Goal: Task Accomplishment & Management: Manage account settings

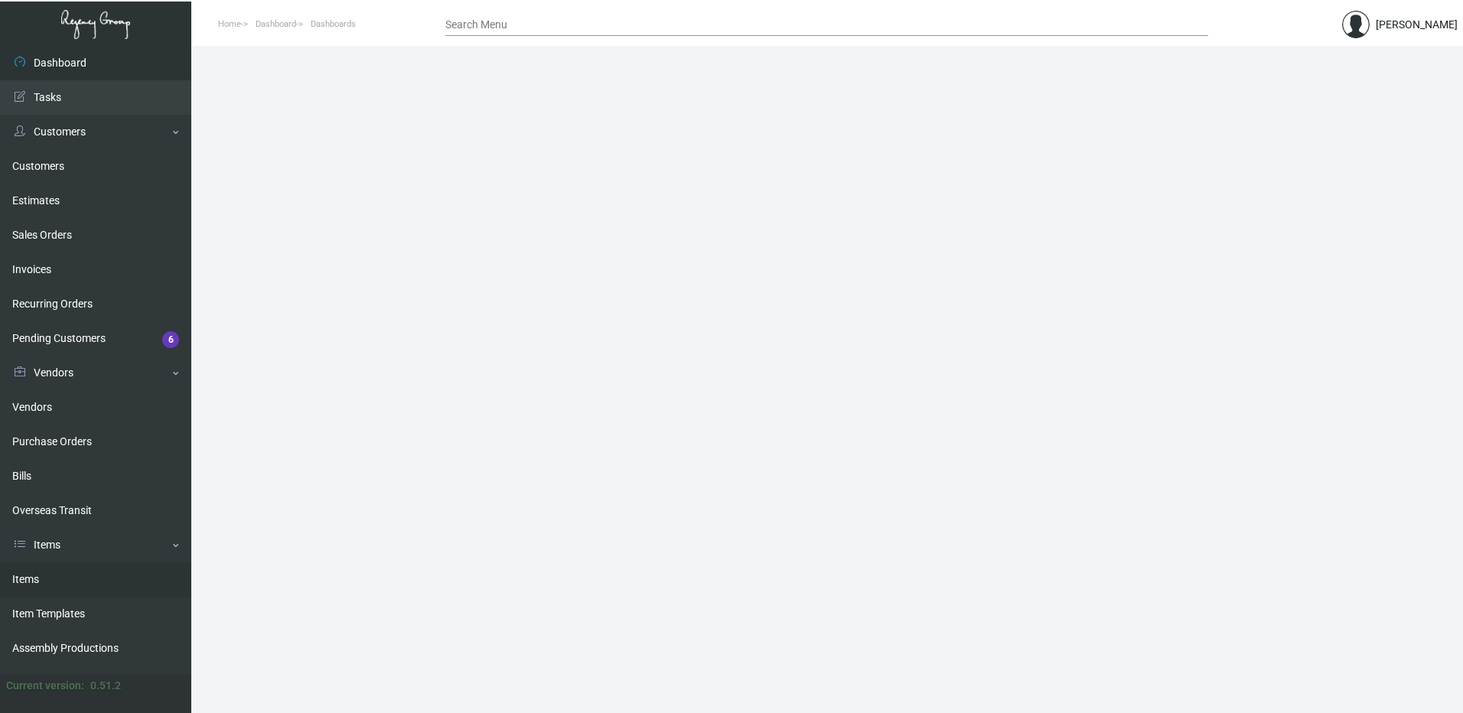
drag, startPoint x: 81, startPoint y: 582, endPoint x: 111, endPoint y: 577, distance: 30.3
click at [81, 582] on link "Items" at bounding box center [95, 579] width 191 height 34
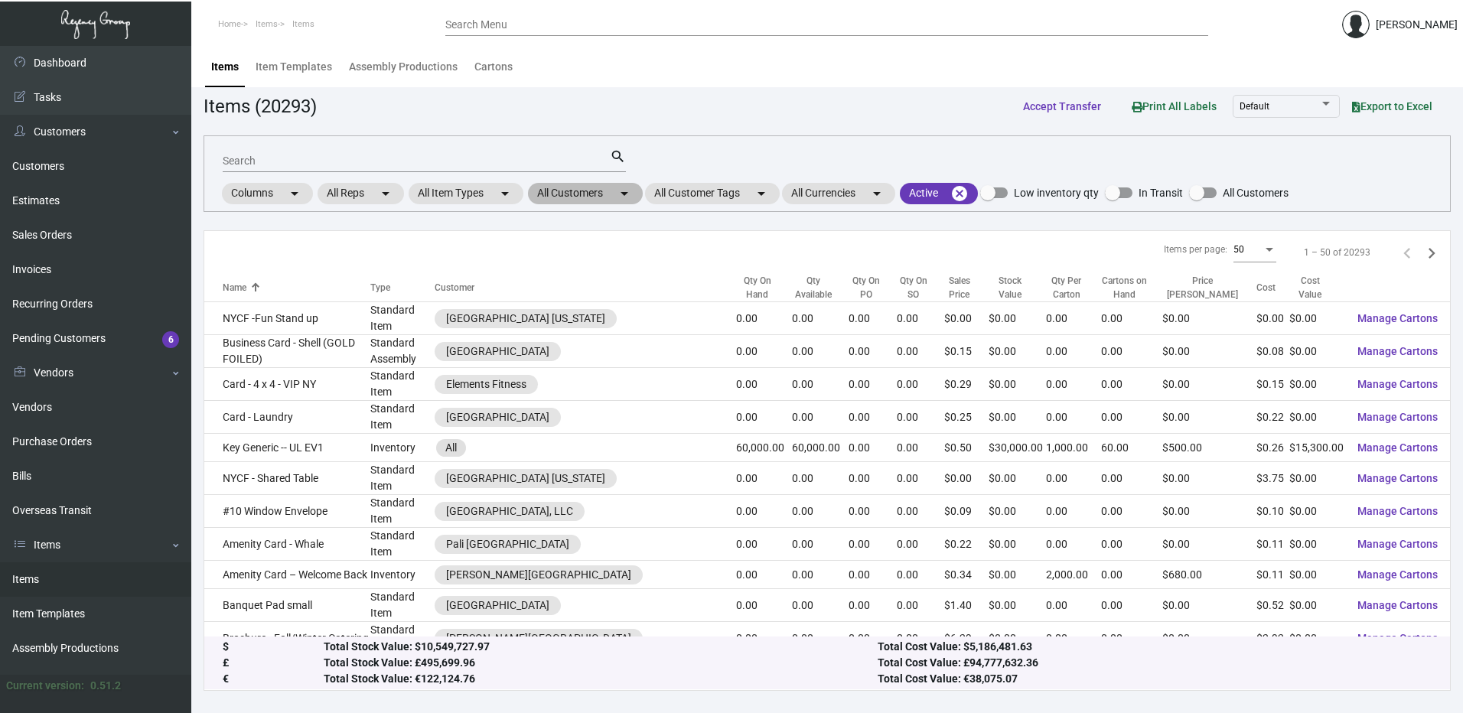
click at [604, 198] on mat-chip "All Customers arrow_drop_down" at bounding box center [585, 193] width 115 height 21
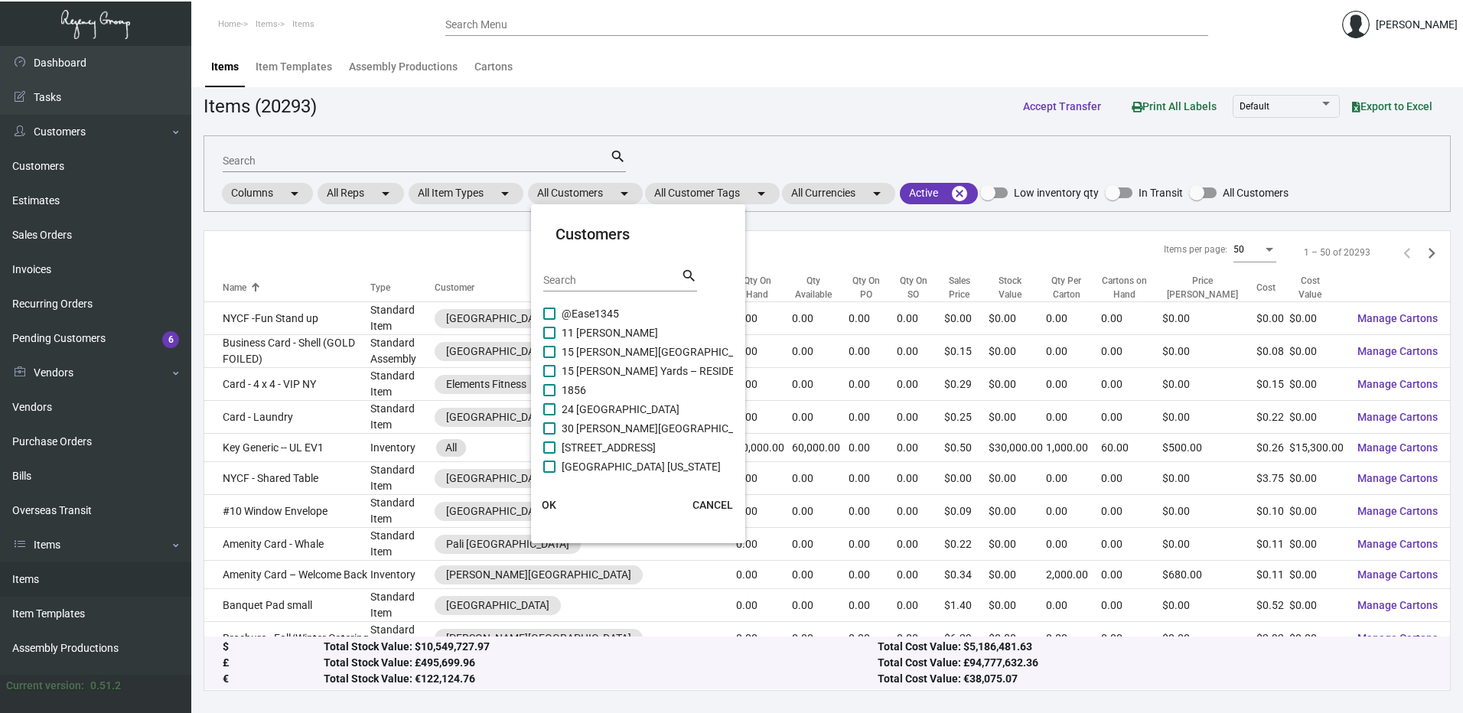
click at [604, 278] on input "Search" at bounding box center [612, 281] width 138 height 12
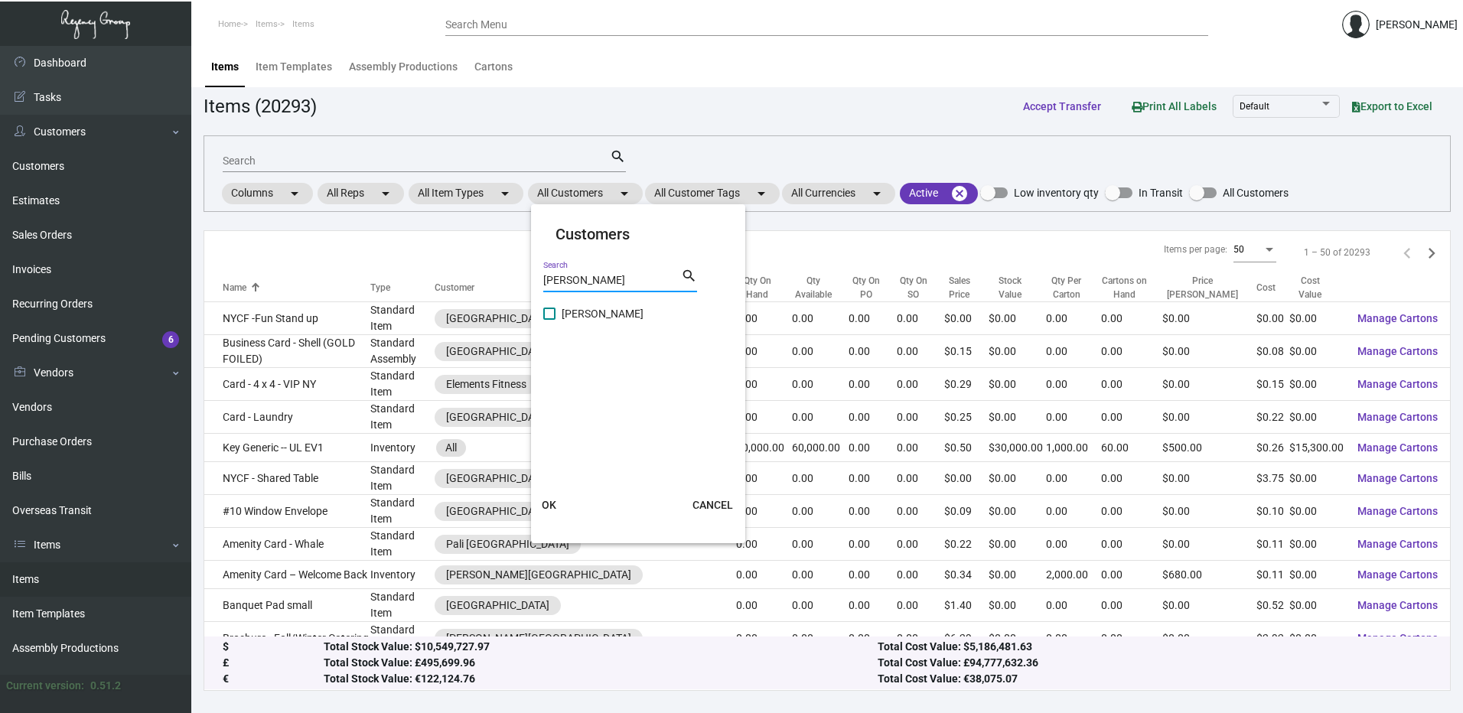
type input "erwin"
click at [546, 314] on span at bounding box center [549, 314] width 12 height 12
click at [549, 320] on input "Erwin" at bounding box center [549, 320] width 1 height 1
checkbox input "true"
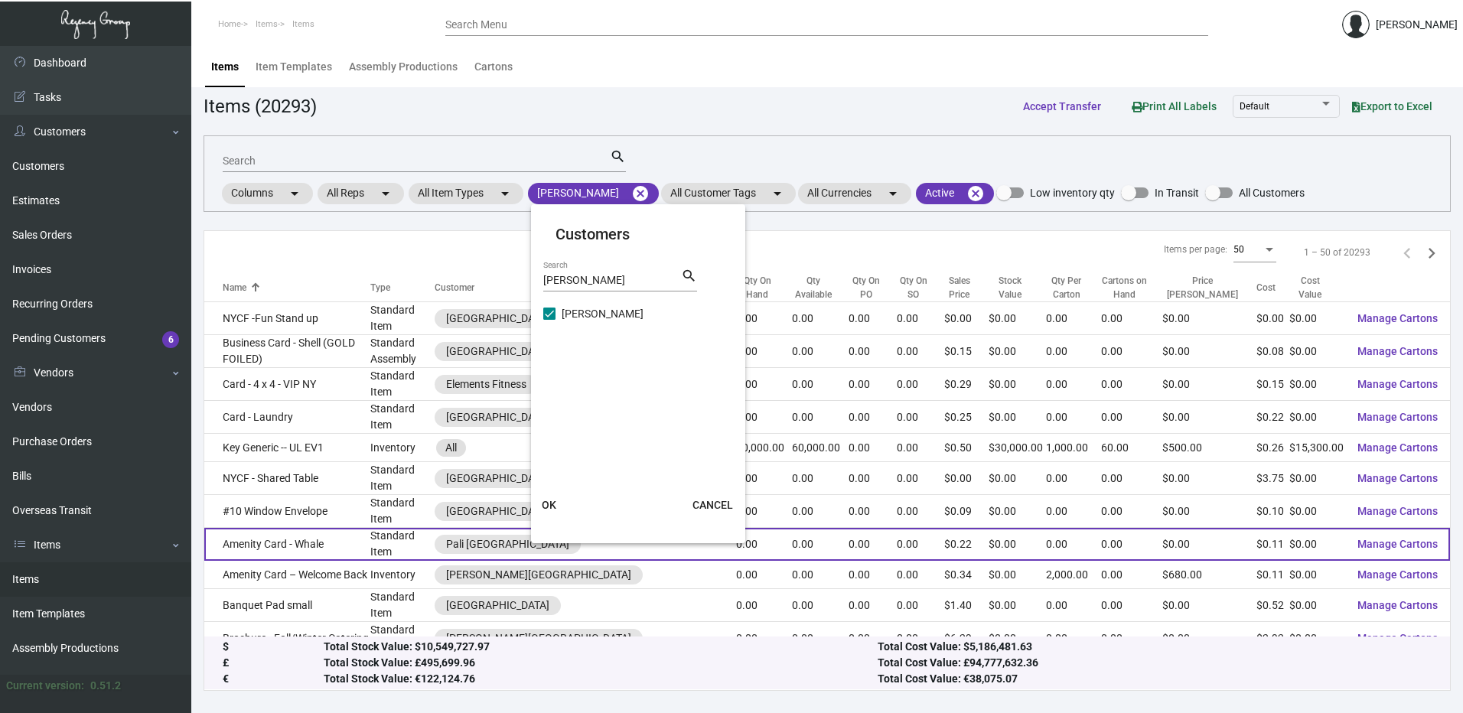
click at [552, 504] on span "OK" at bounding box center [549, 505] width 15 height 12
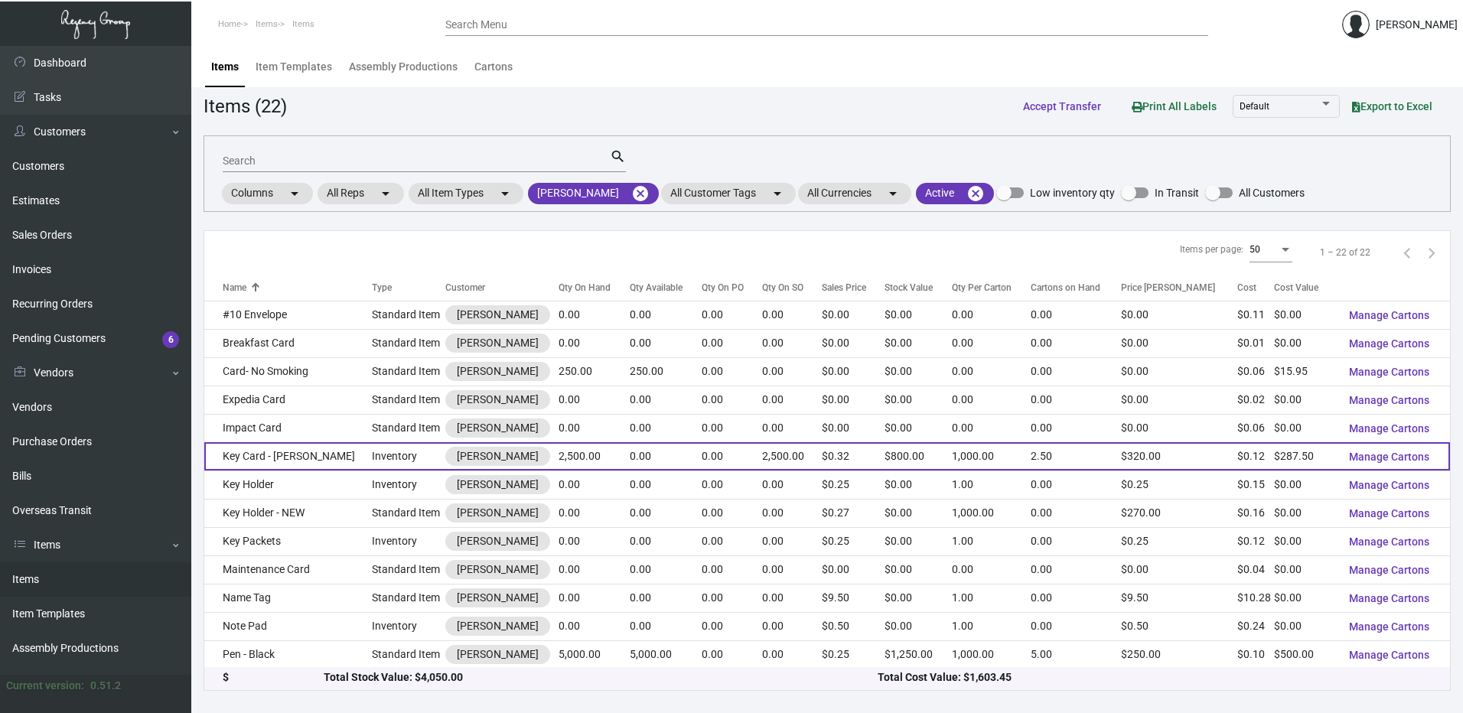
click at [315, 459] on td "Key Card - Erwin" at bounding box center [288, 456] width 168 height 28
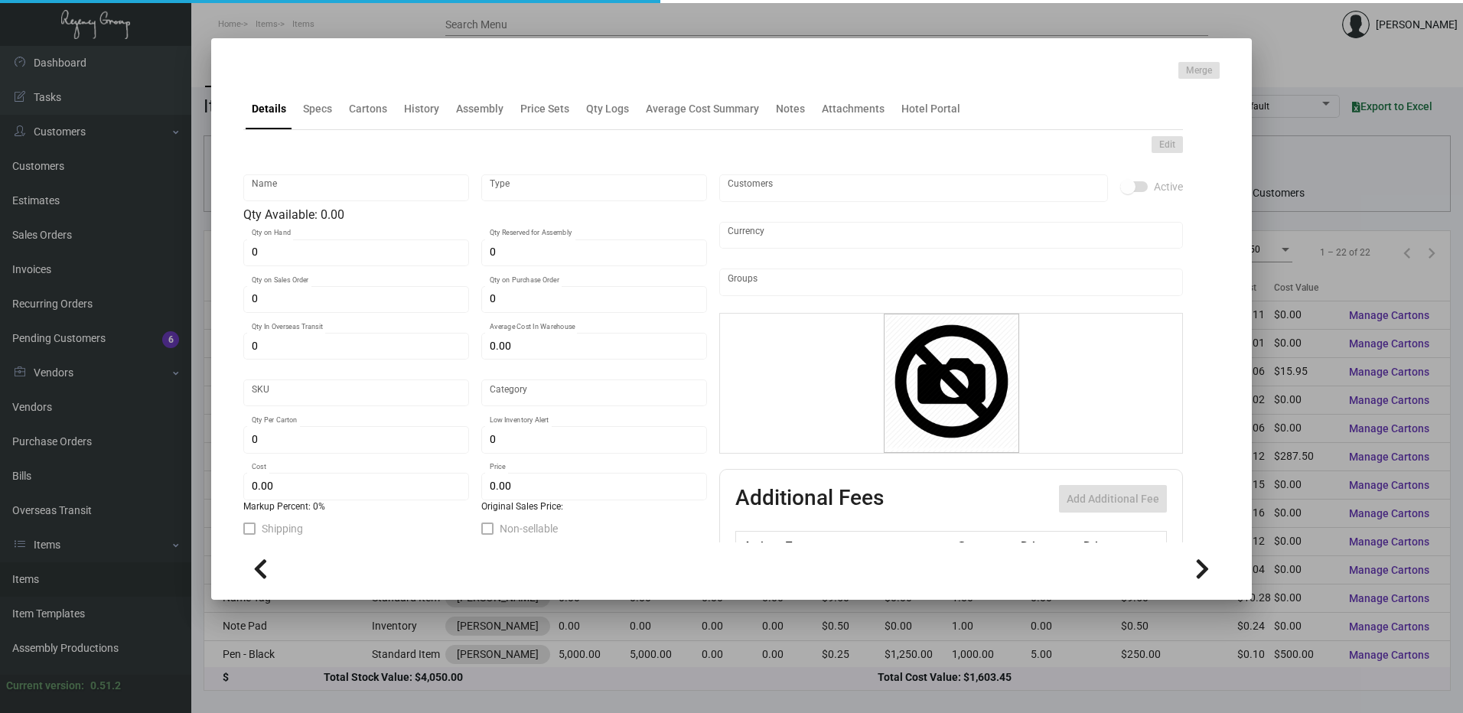
type input "Key Card - Erwin"
type input "Inventory"
type input "2,500"
type input "15,000"
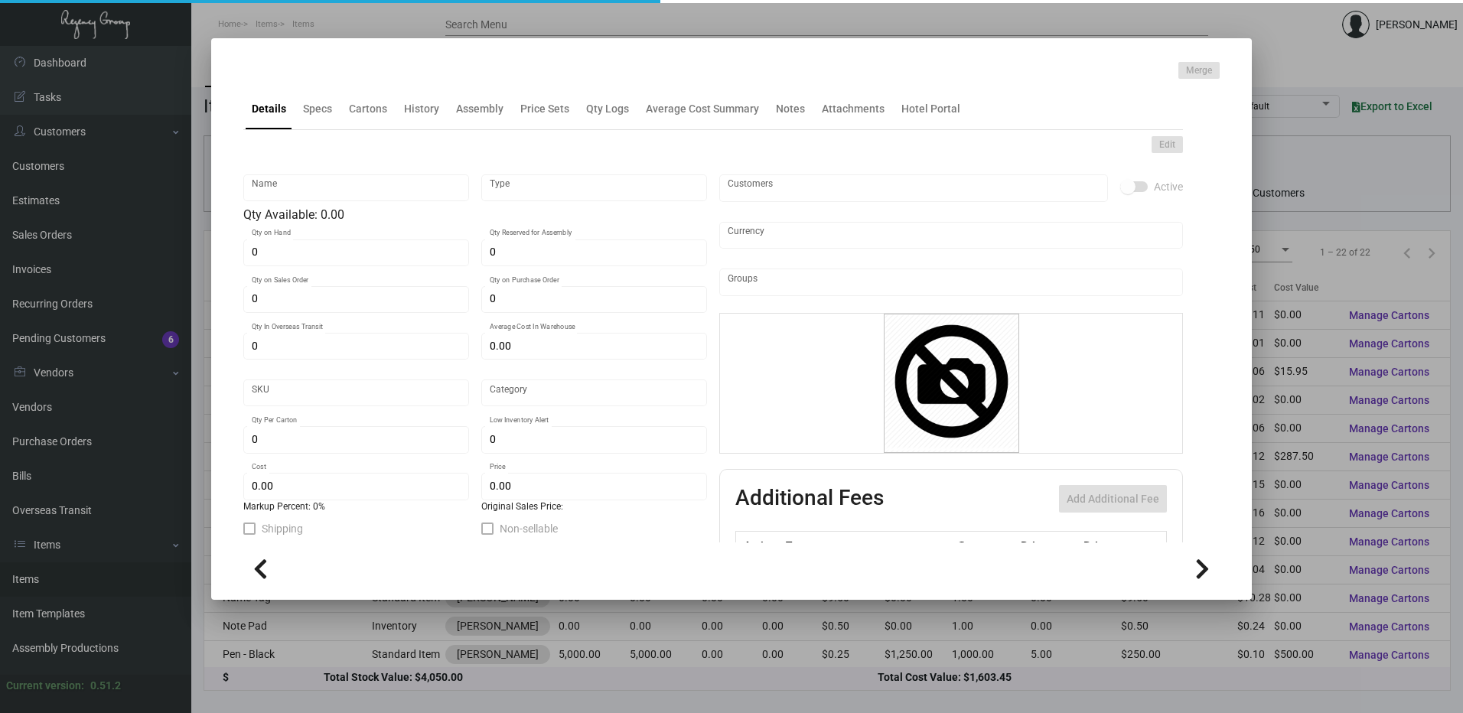
type input "$ 0.00"
type input "1199"
type input "Standard"
type input "1,000"
type input "$ 0.115"
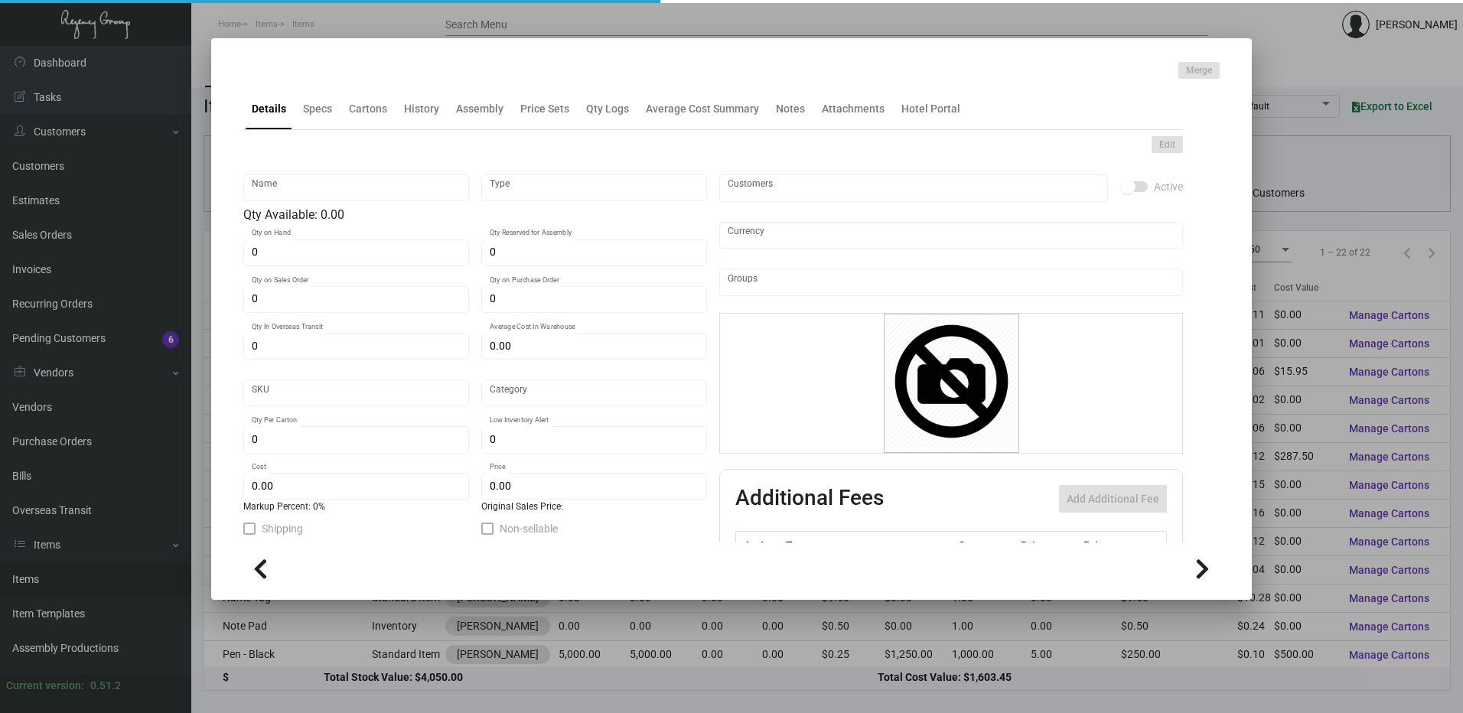
type input "$ 0.32"
checkbox input "true"
type input "United States Dollar $"
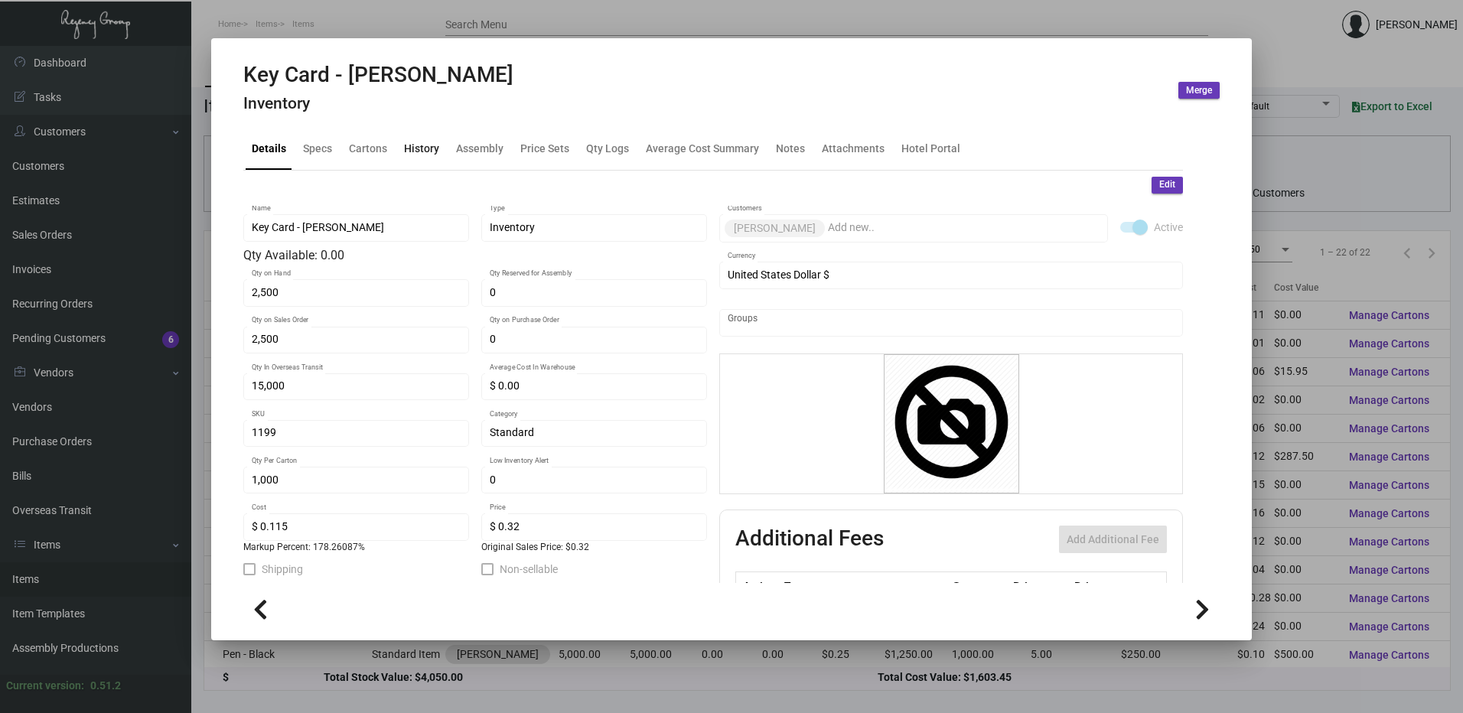
click at [438, 144] on div "History" at bounding box center [421, 149] width 47 height 37
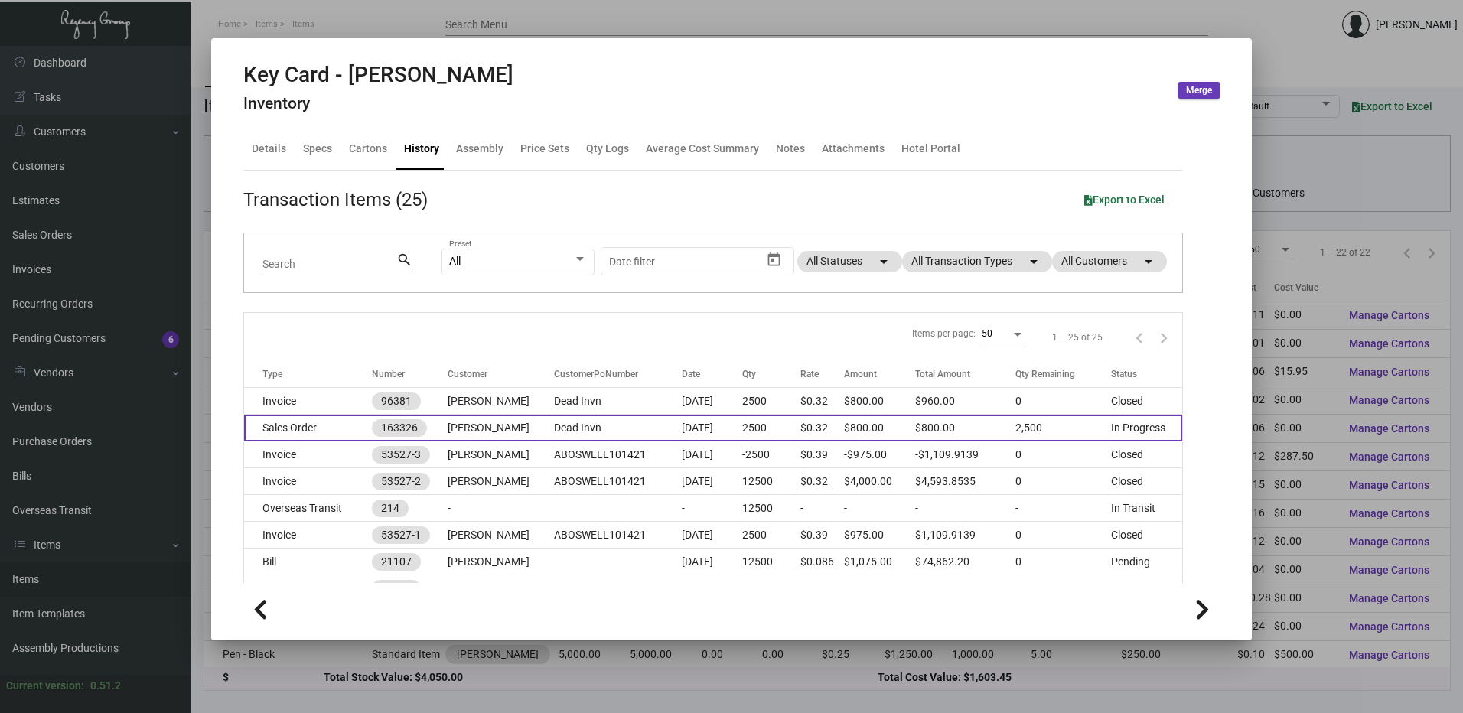
click at [861, 423] on td "$800.00" at bounding box center [879, 428] width 70 height 27
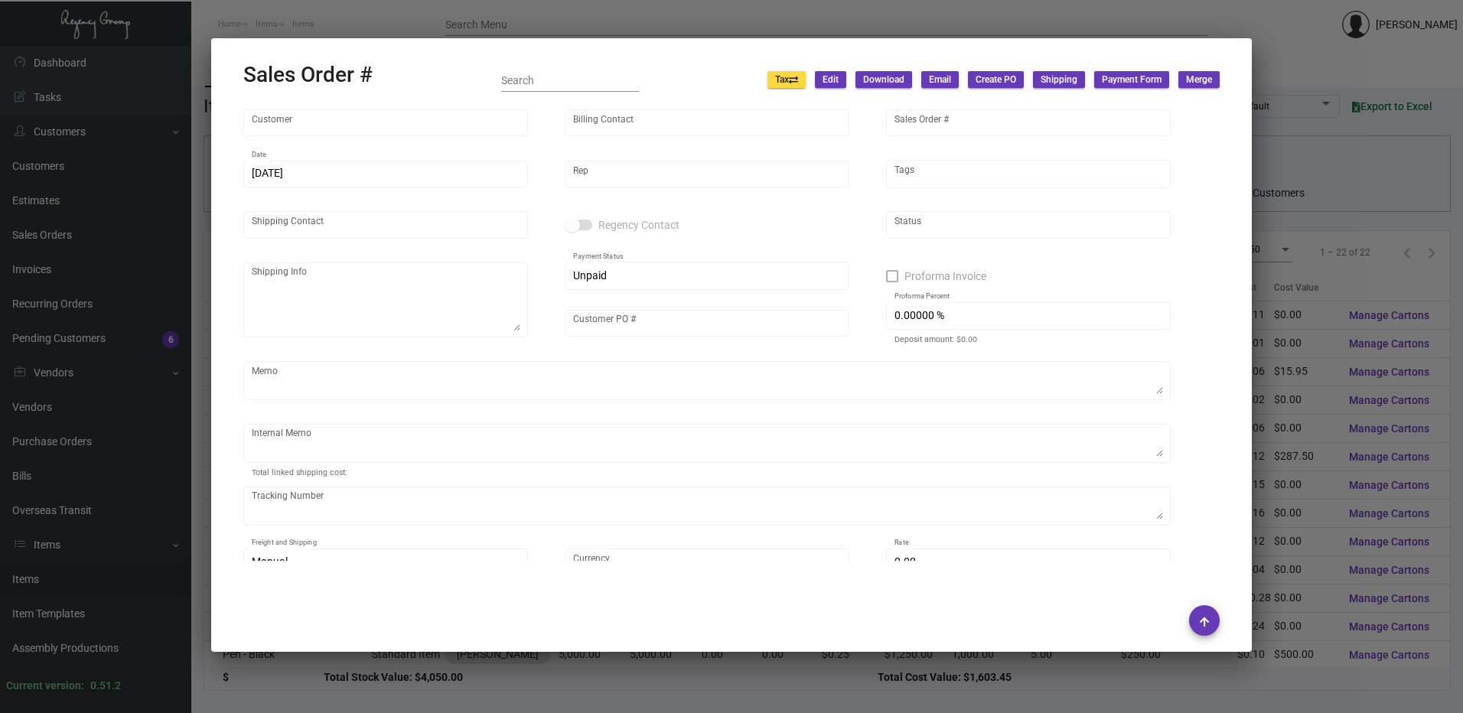
type input "Erwin"
type input "Maria Mora"
type input "163326"
type input "12/10/2023"
type input "[PERSON_NAME]"
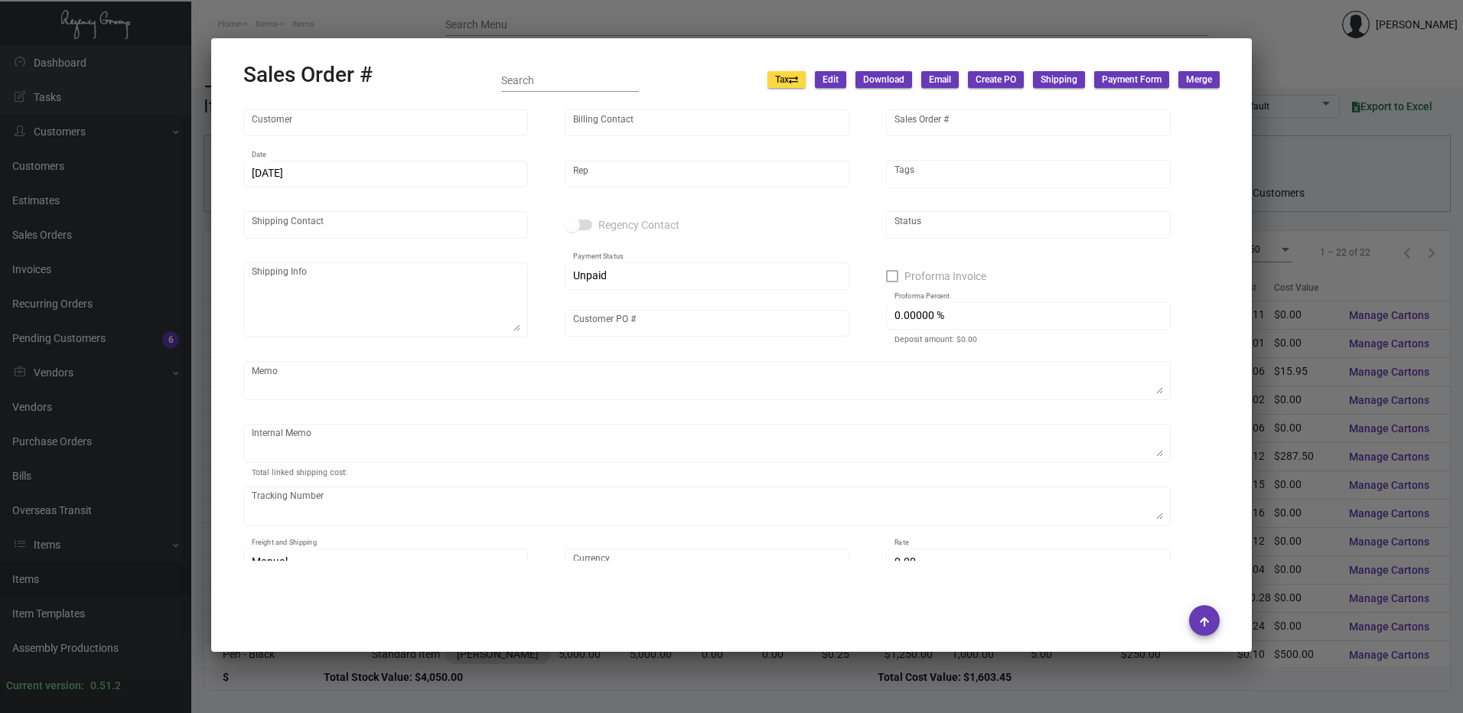
type input "Adey Adewinmbi"
type textarea "Erwin - Adey Adewinmbi"
type input "Dead Invn"
type input "United States Dollar $"
type input "$ 0.00"
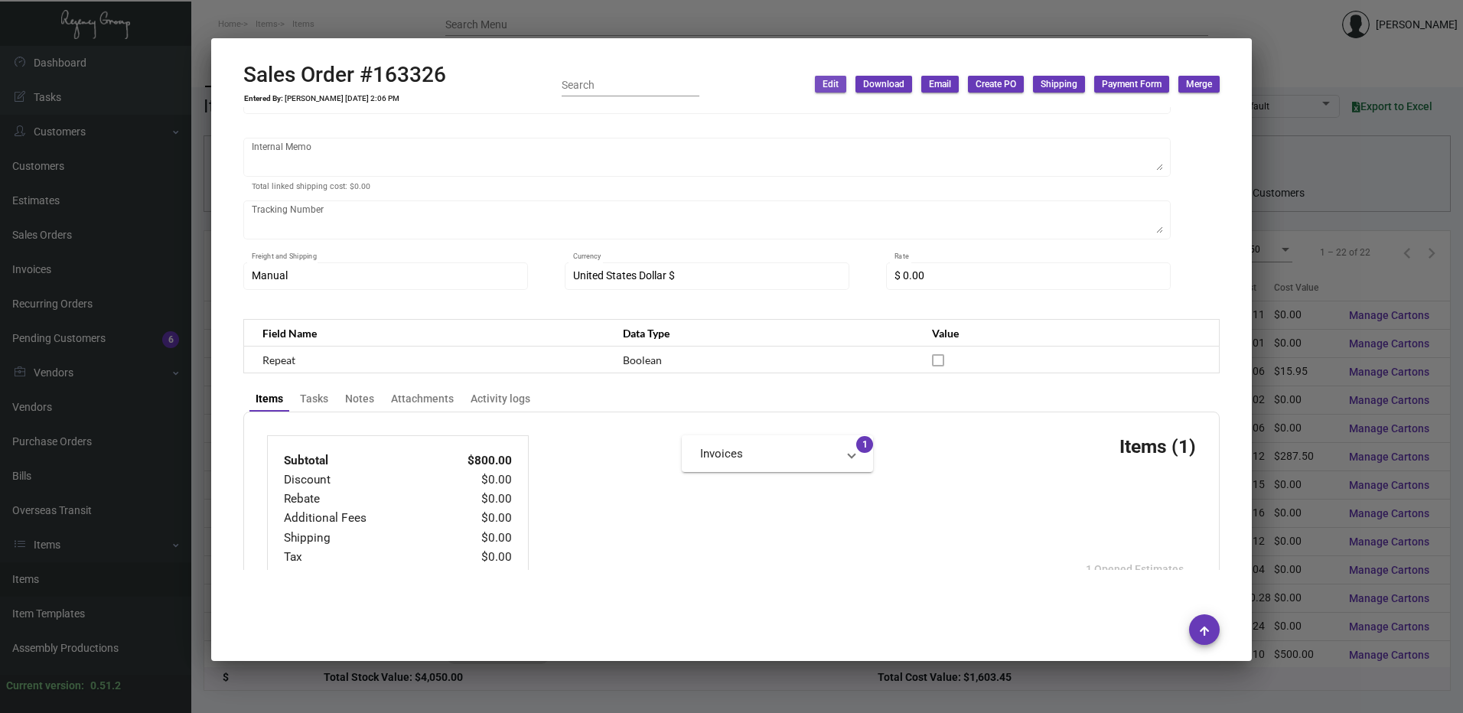
click at [829, 90] on span "Edit" at bounding box center [830, 84] width 16 height 13
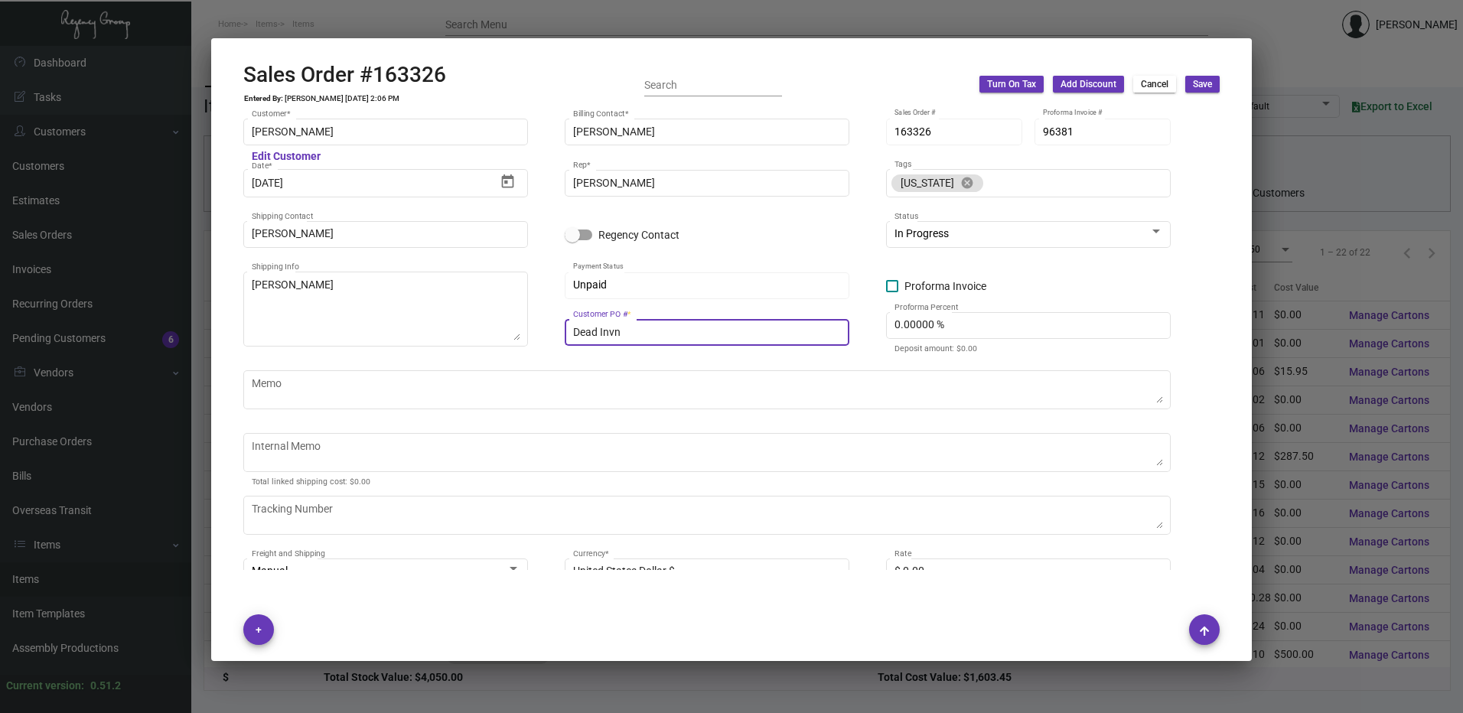
click at [609, 328] on input "Dead Invn" at bounding box center [707, 333] width 269 height 12
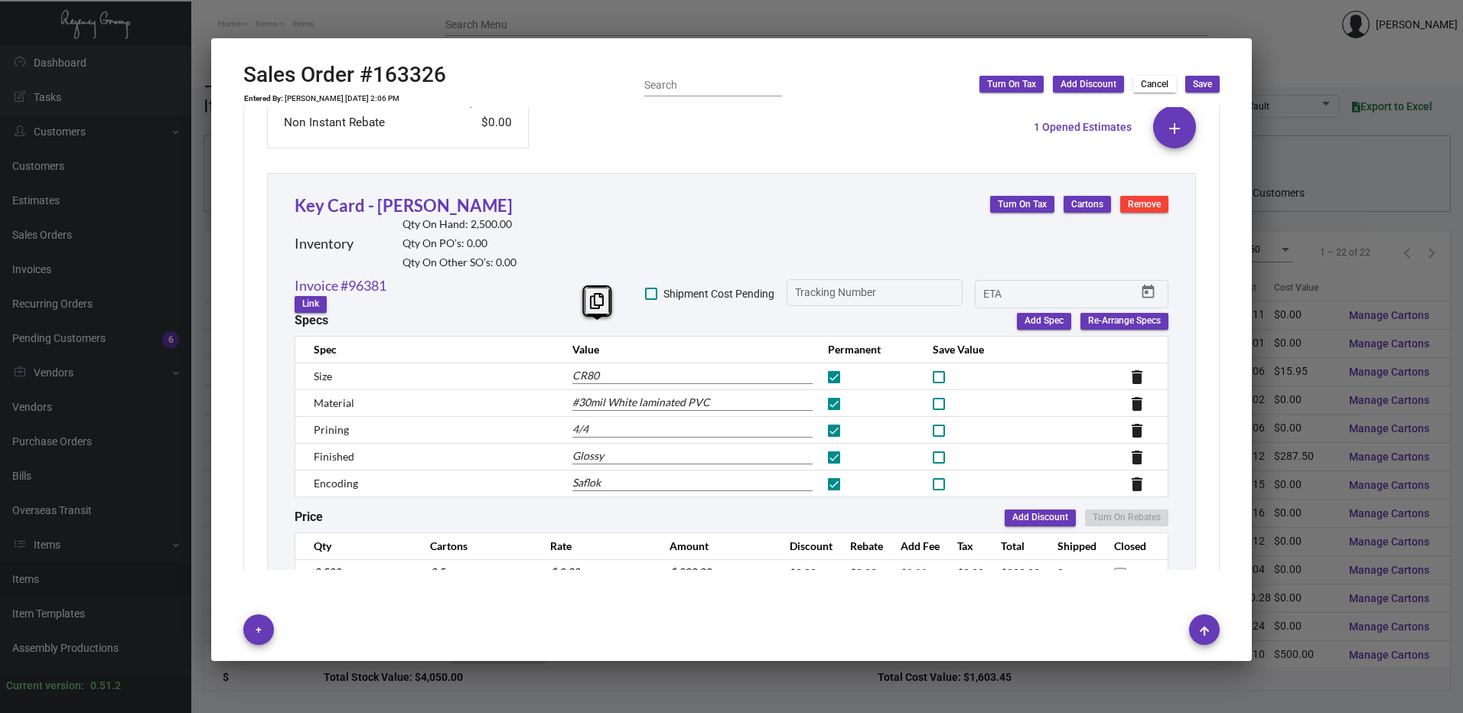
scroll to position [837, 0]
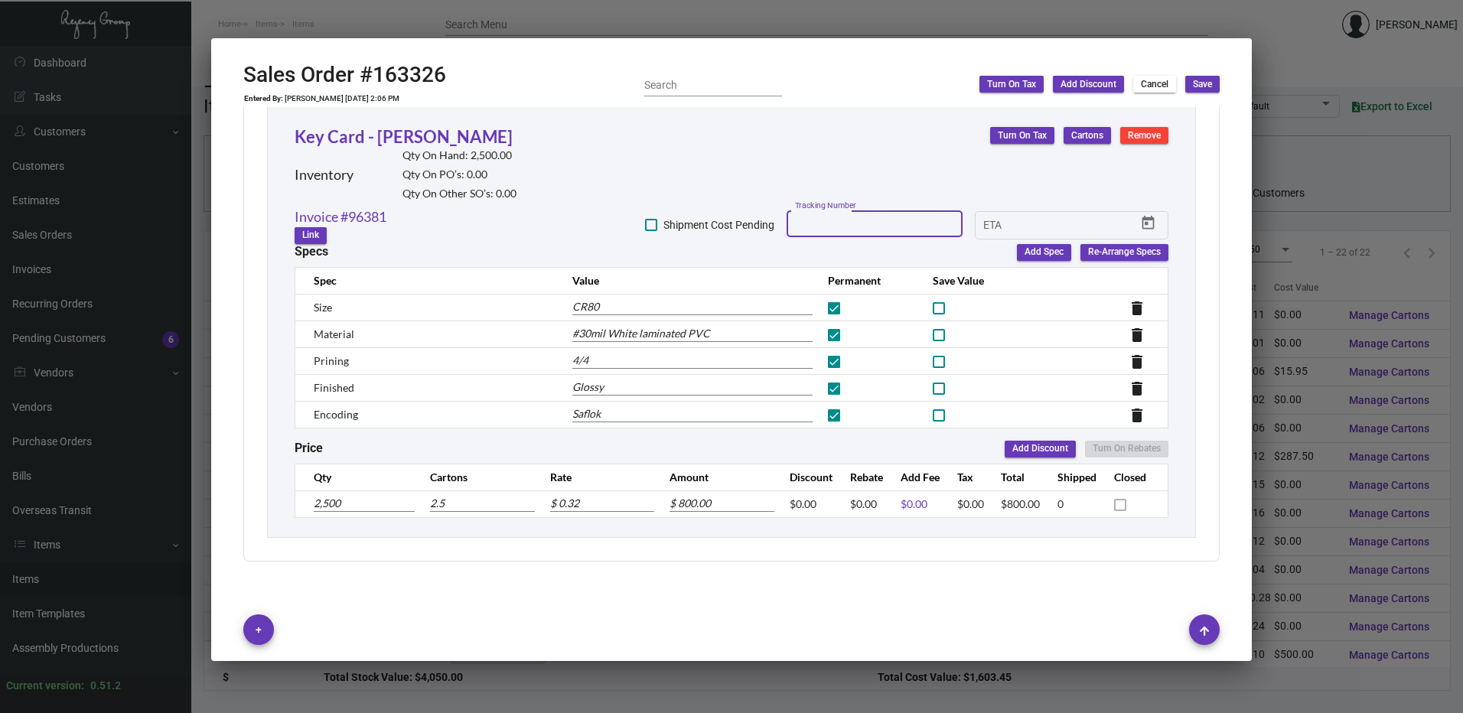
click at [873, 223] on div at bounding box center [875, 223] width 160 height 12
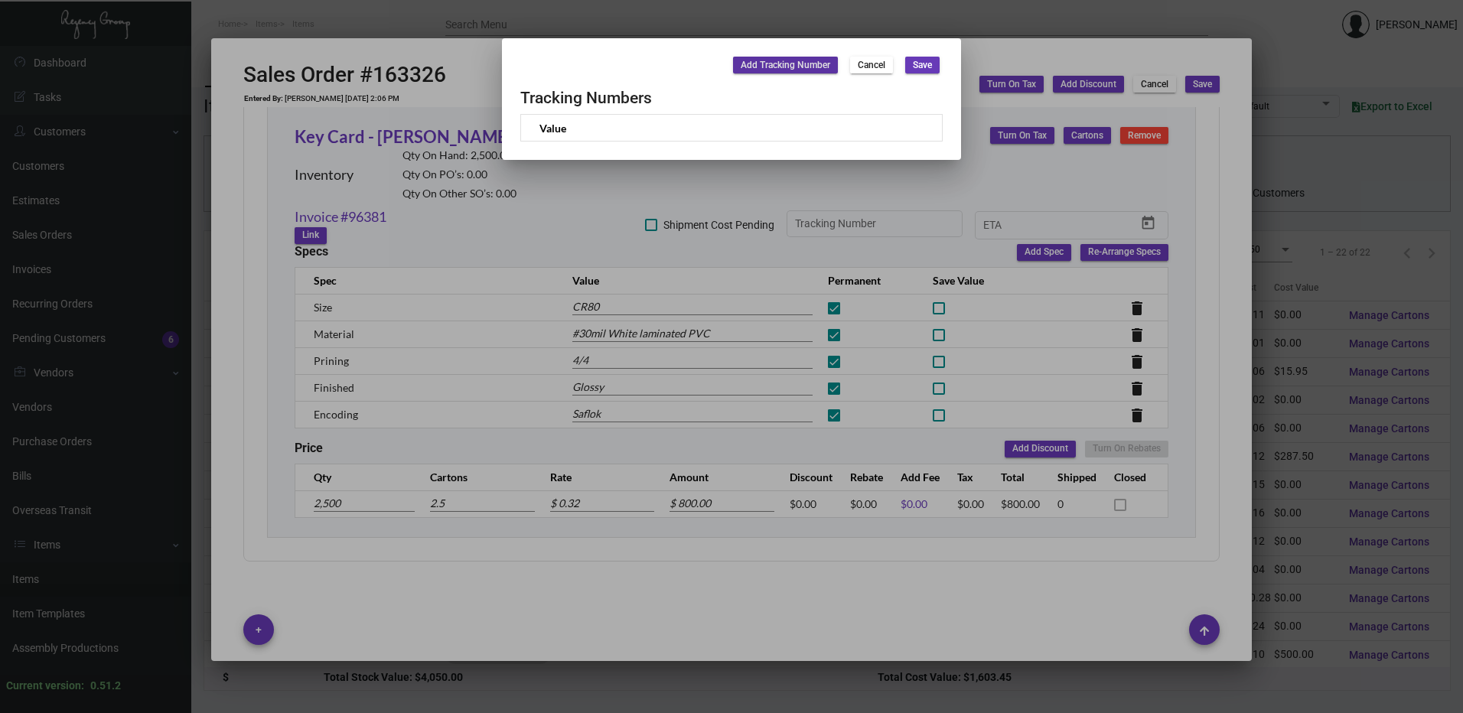
click at [763, 60] on span "Add Tracking Number" at bounding box center [786, 65] width 90 height 13
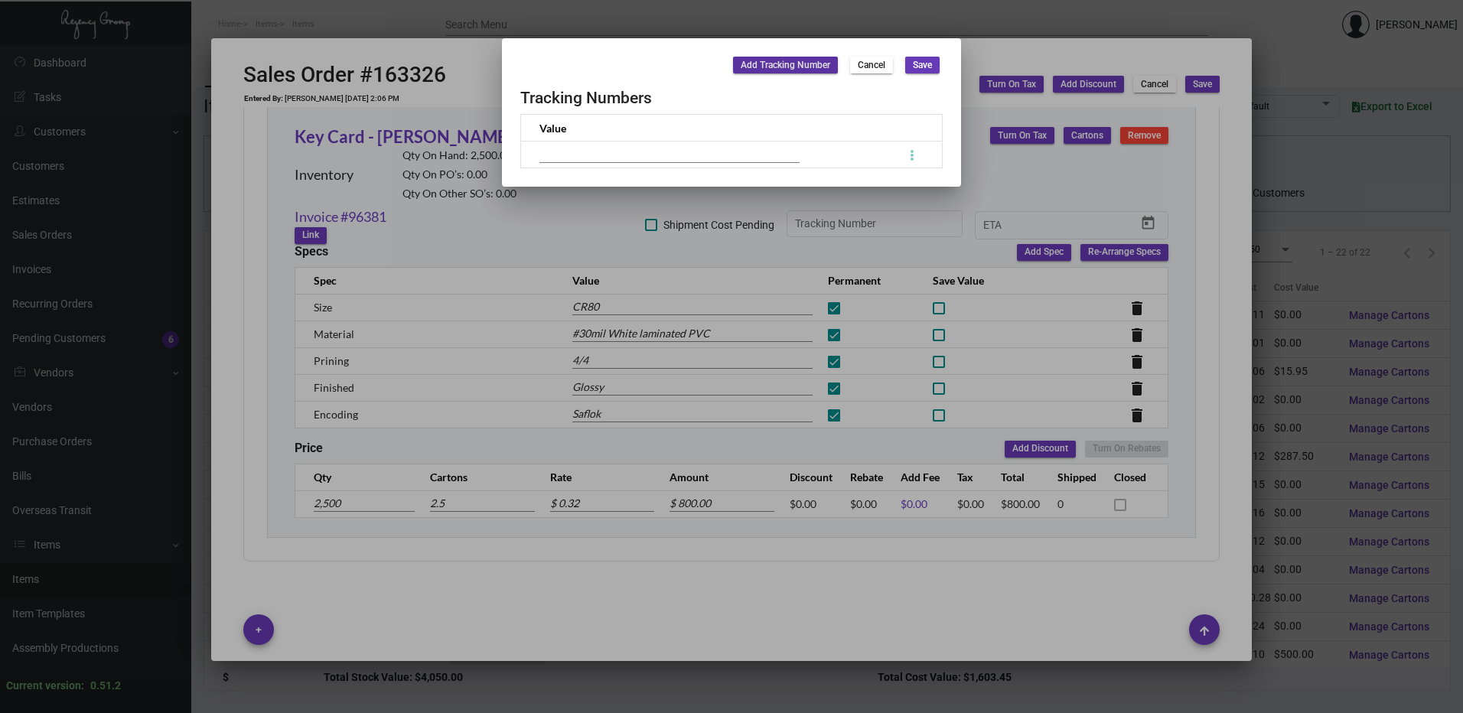
click at [689, 152] on input at bounding box center [669, 154] width 260 height 17
paste input "Dead Invn"
type input "Dead Invn"
click at [928, 71] on span "Save" at bounding box center [922, 65] width 19 height 13
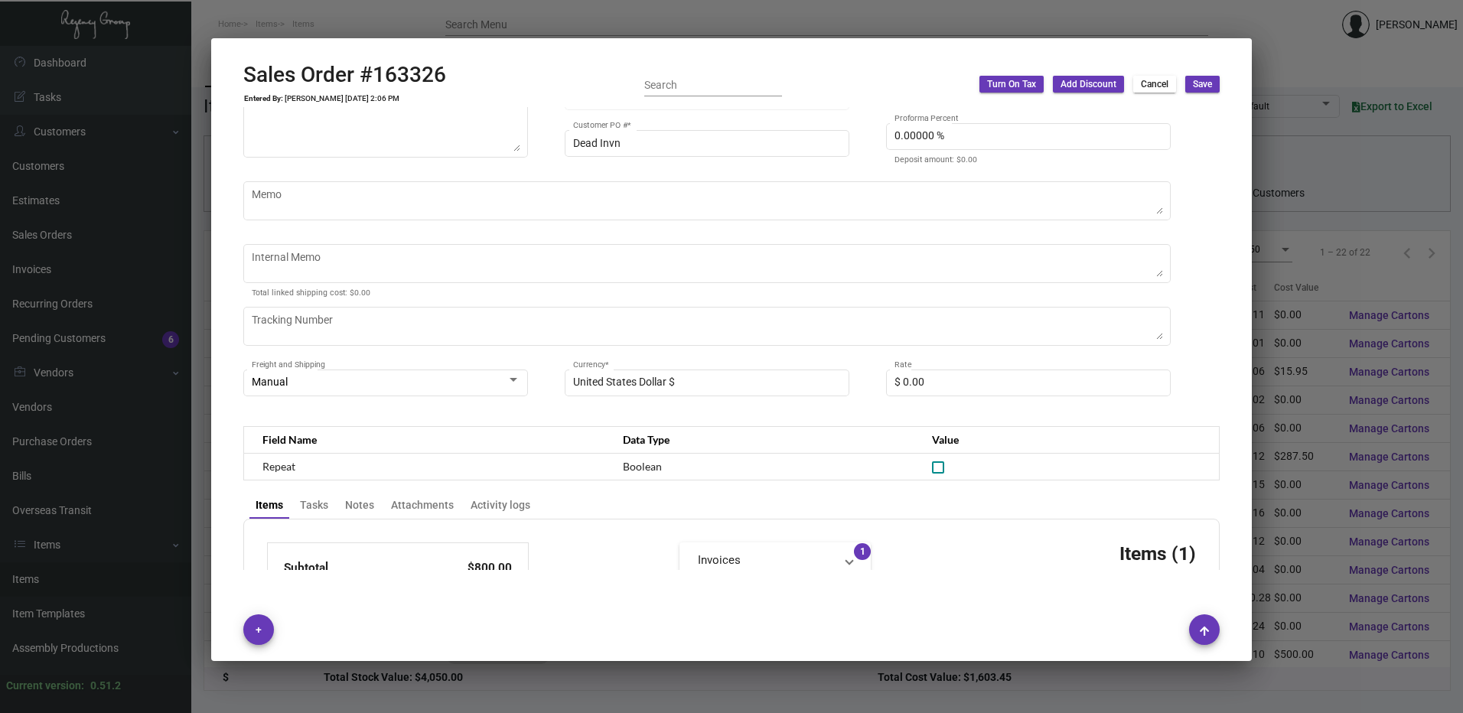
scroll to position [0, 0]
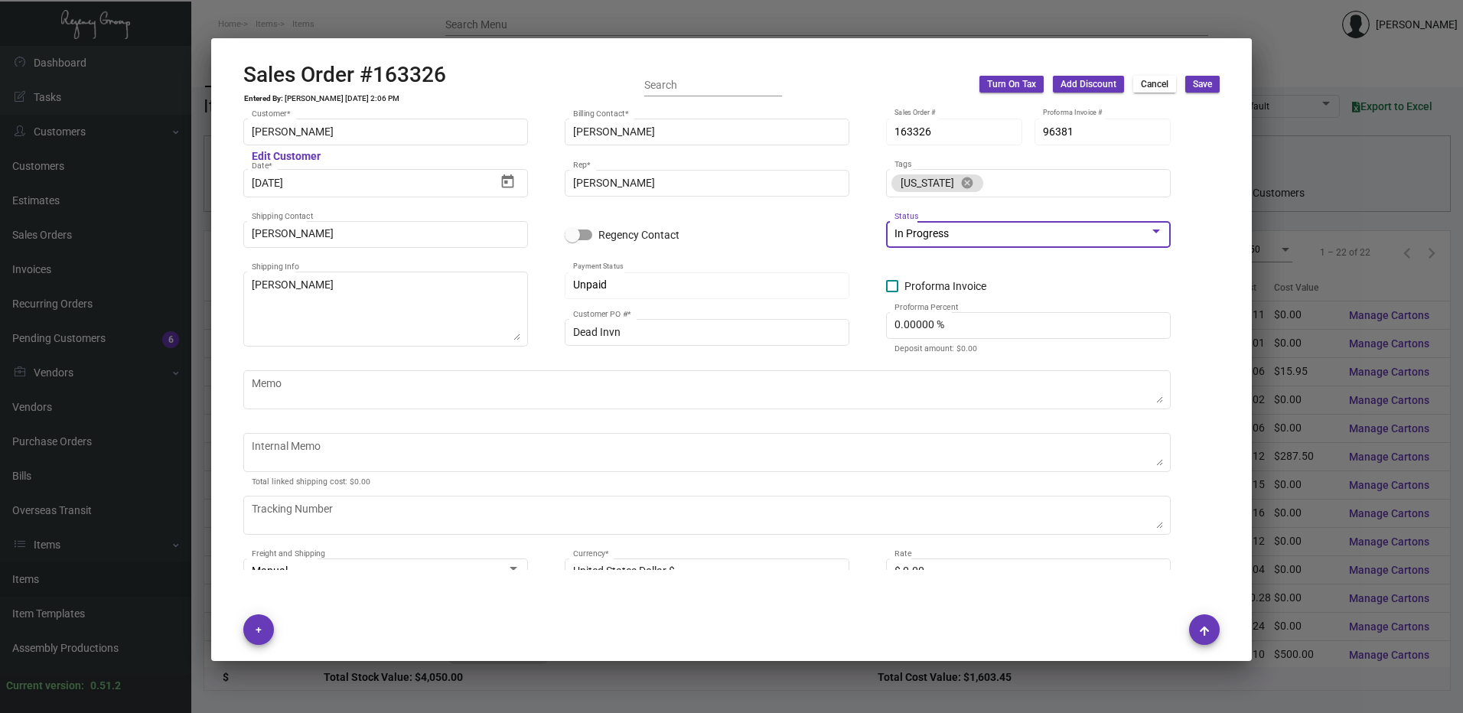
click at [982, 229] on div "In Progress" at bounding box center [1021, 234] width 255 height 12
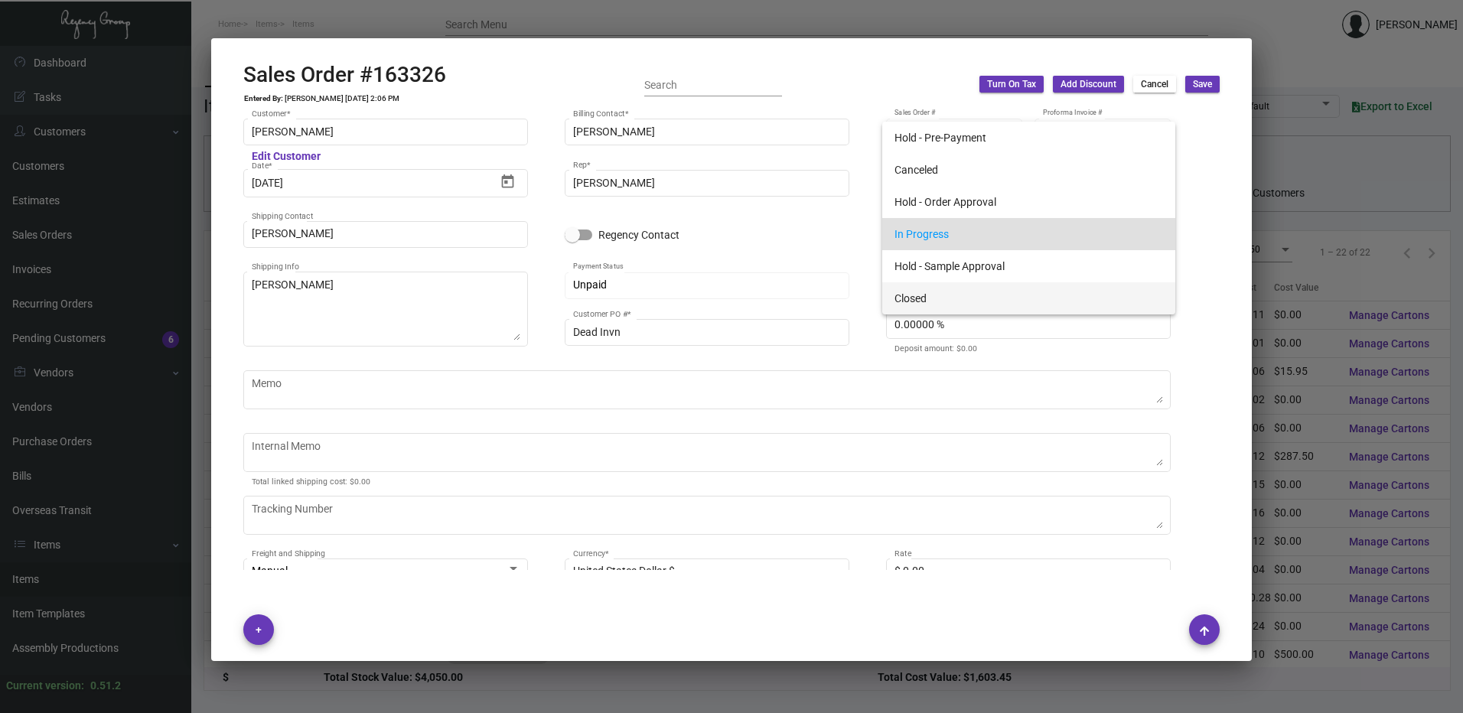
click at [928, 297] on span "Closed" at bounding box center [1028, 298] width 269 height 32
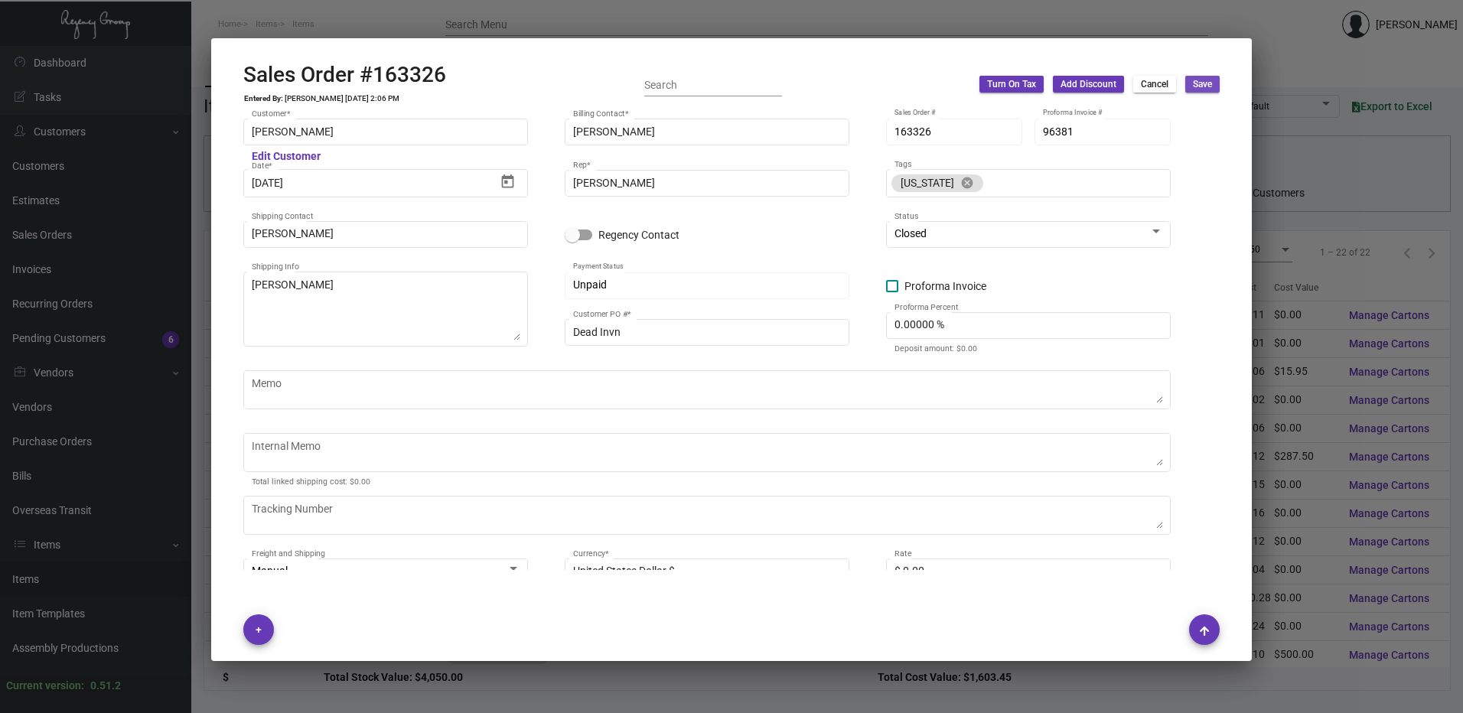
click at [1194, 83] on span "Save" at bounding box center [1202, 84] width 19 height 13
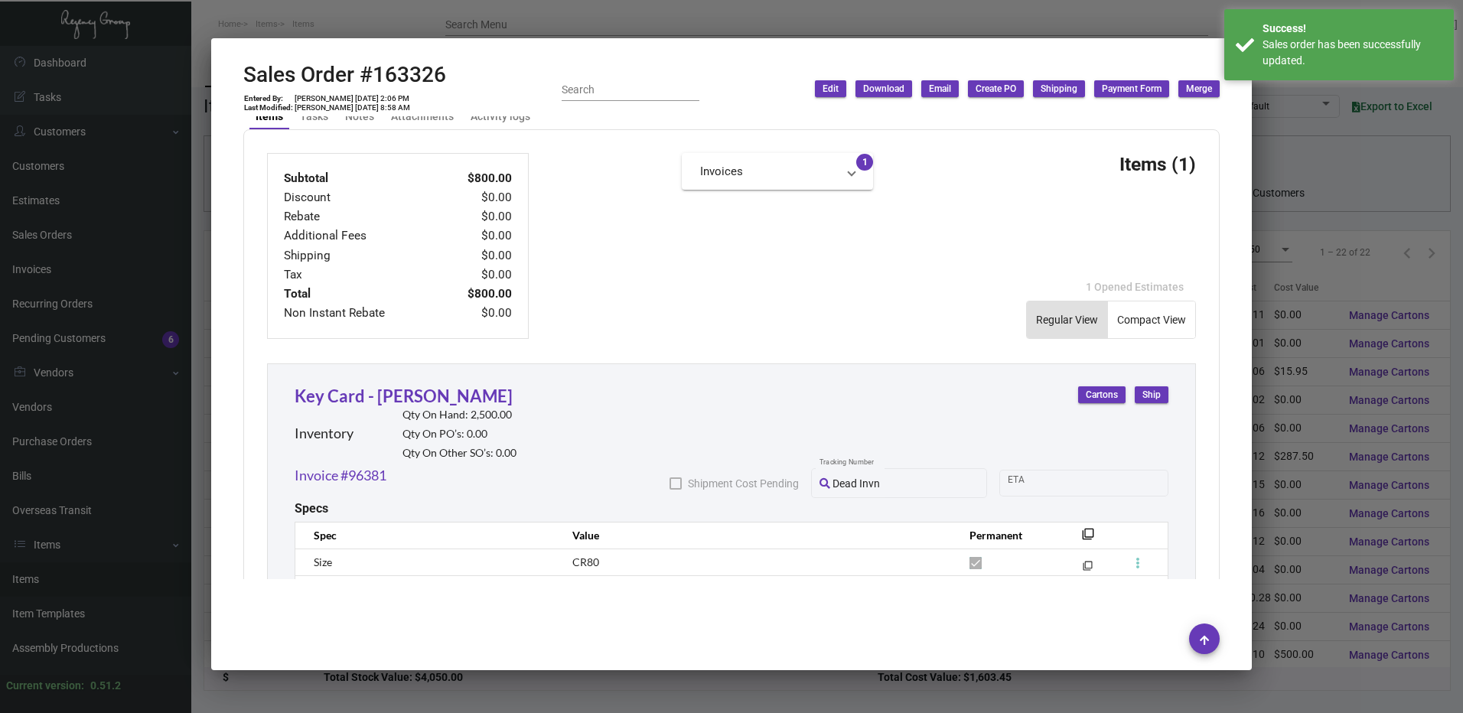
scroll to position [830, 0]
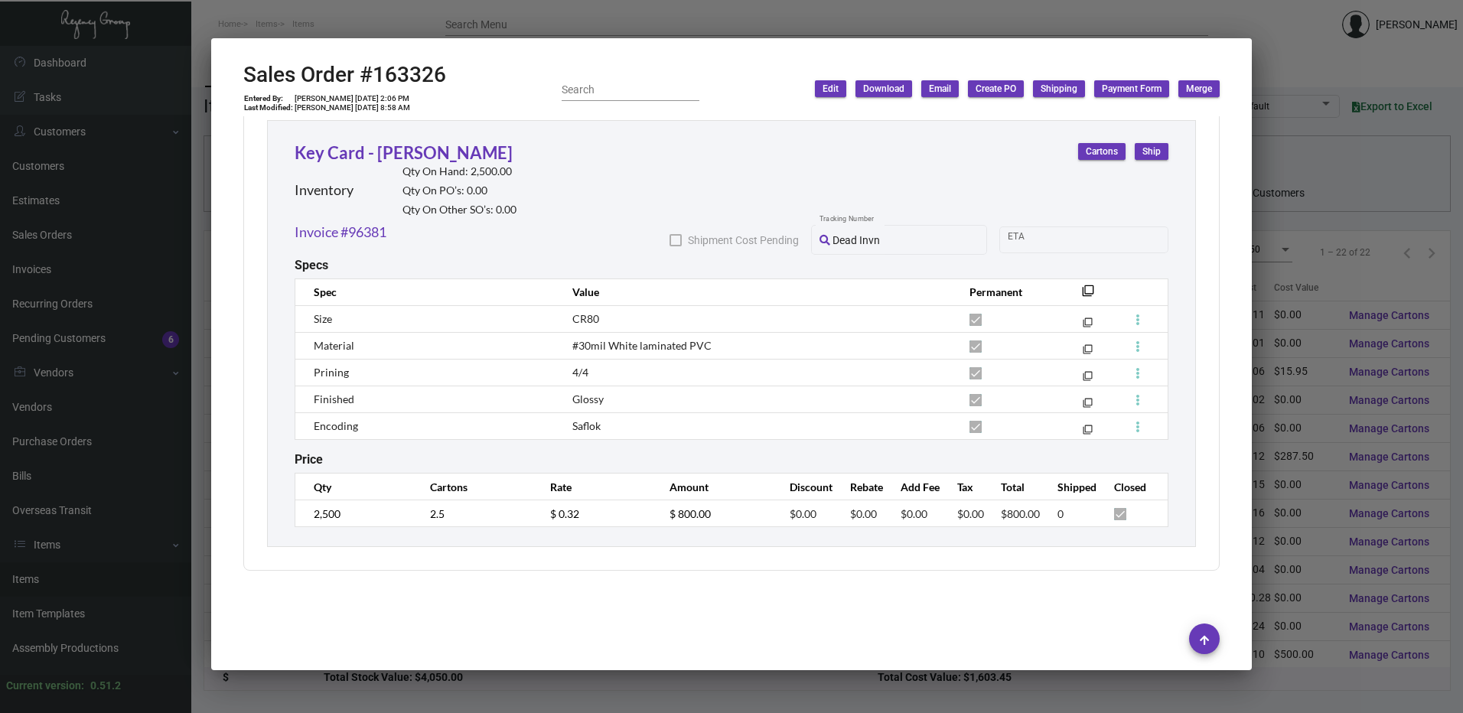
click at [484, 24] on div at bounding box center [731, 356] width 1463 height 713
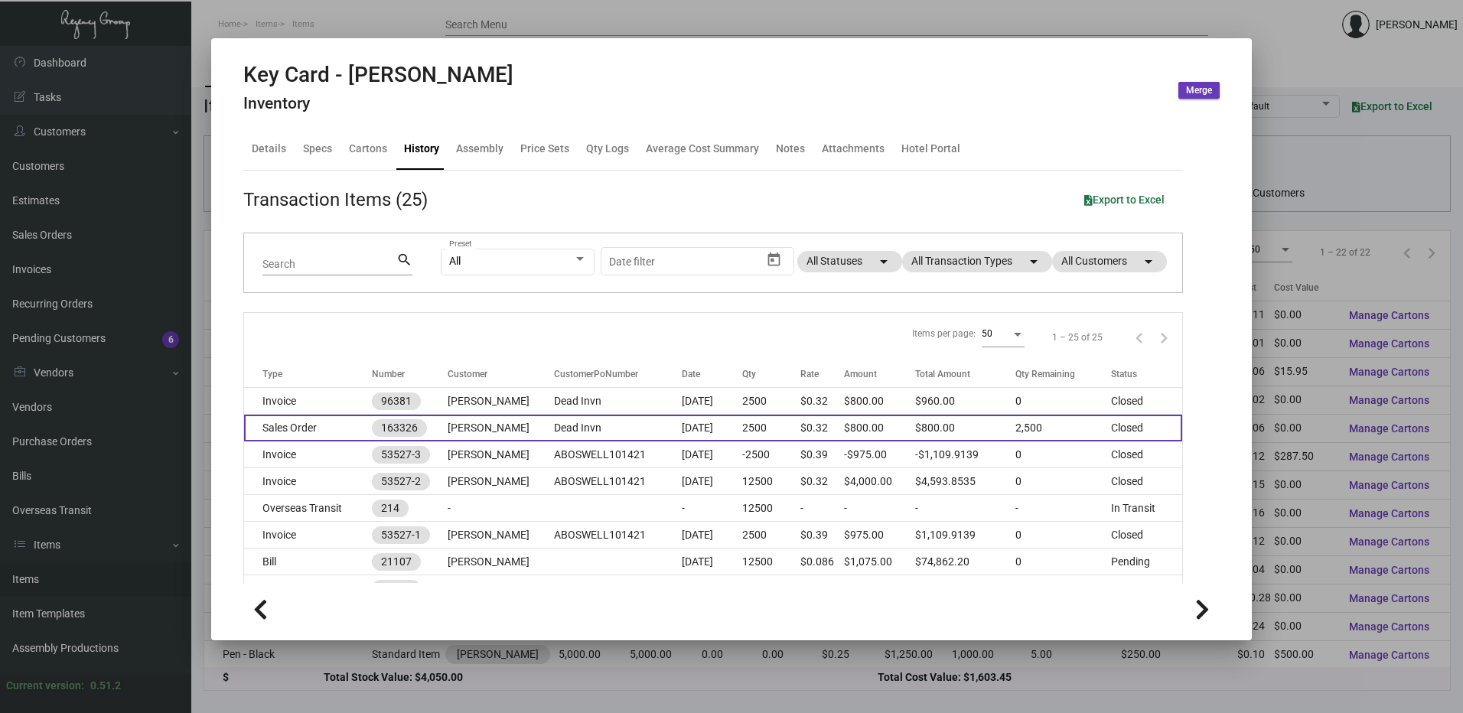
click at [337, 428] on td "Sales Order" at bounding box center [308, 428] width 128 height 27
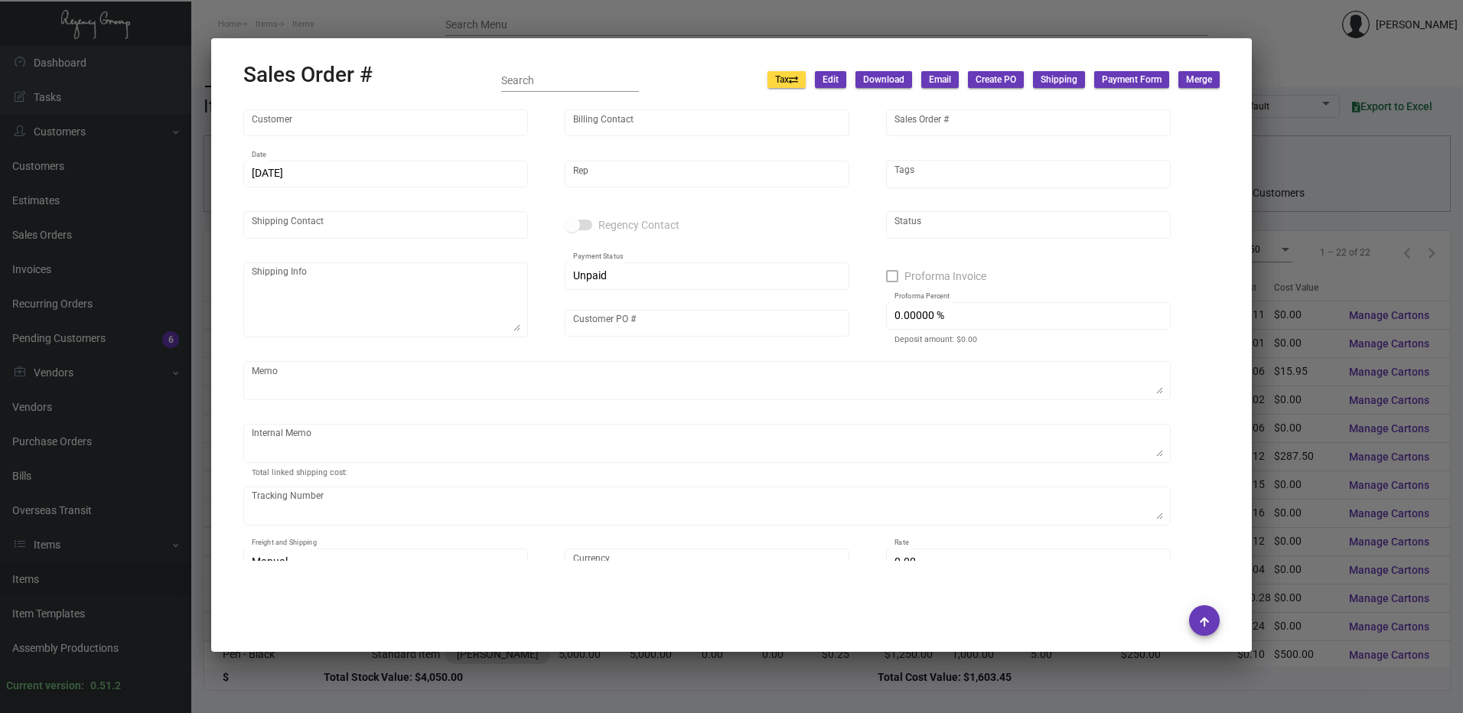
type input "Erwin"
type input "Maria Mora"
type input "163326"
type input "[DATE]"
type input "[PERSON_NAME]"
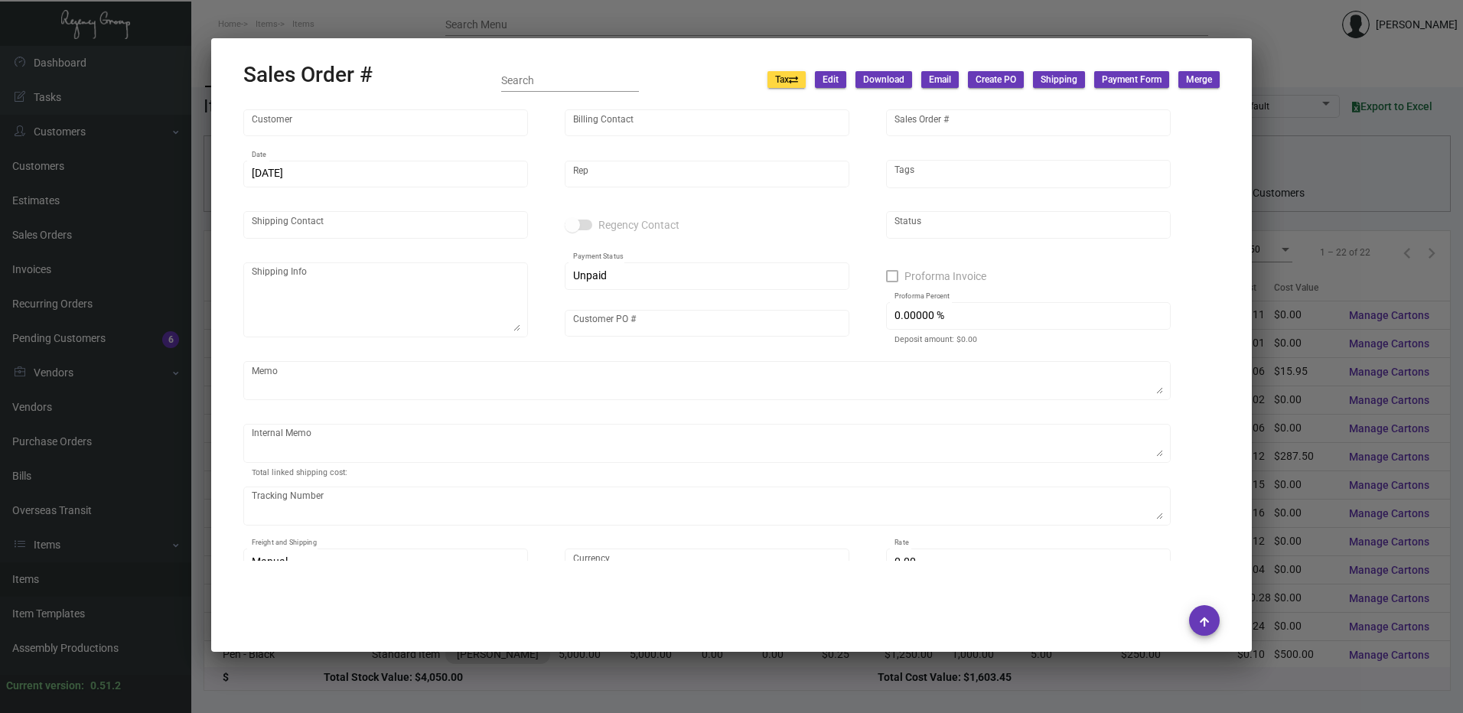
type input "Adey Adewinmbi"
type textarea "Erwin - Adey Adewinmbi"
type input "Dead Invn"
type input "United States Dollar $"
type input "$ 0.00"
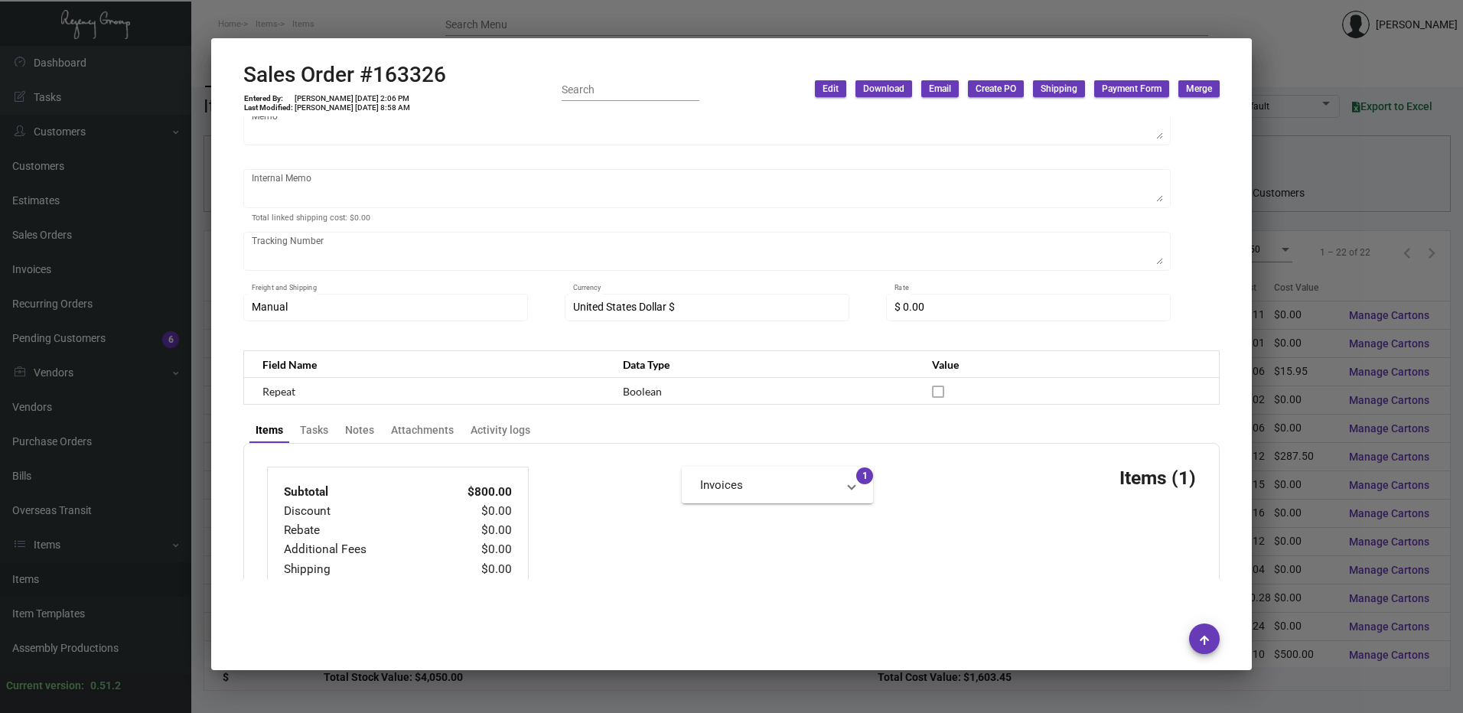
scroll to position [612, 0]
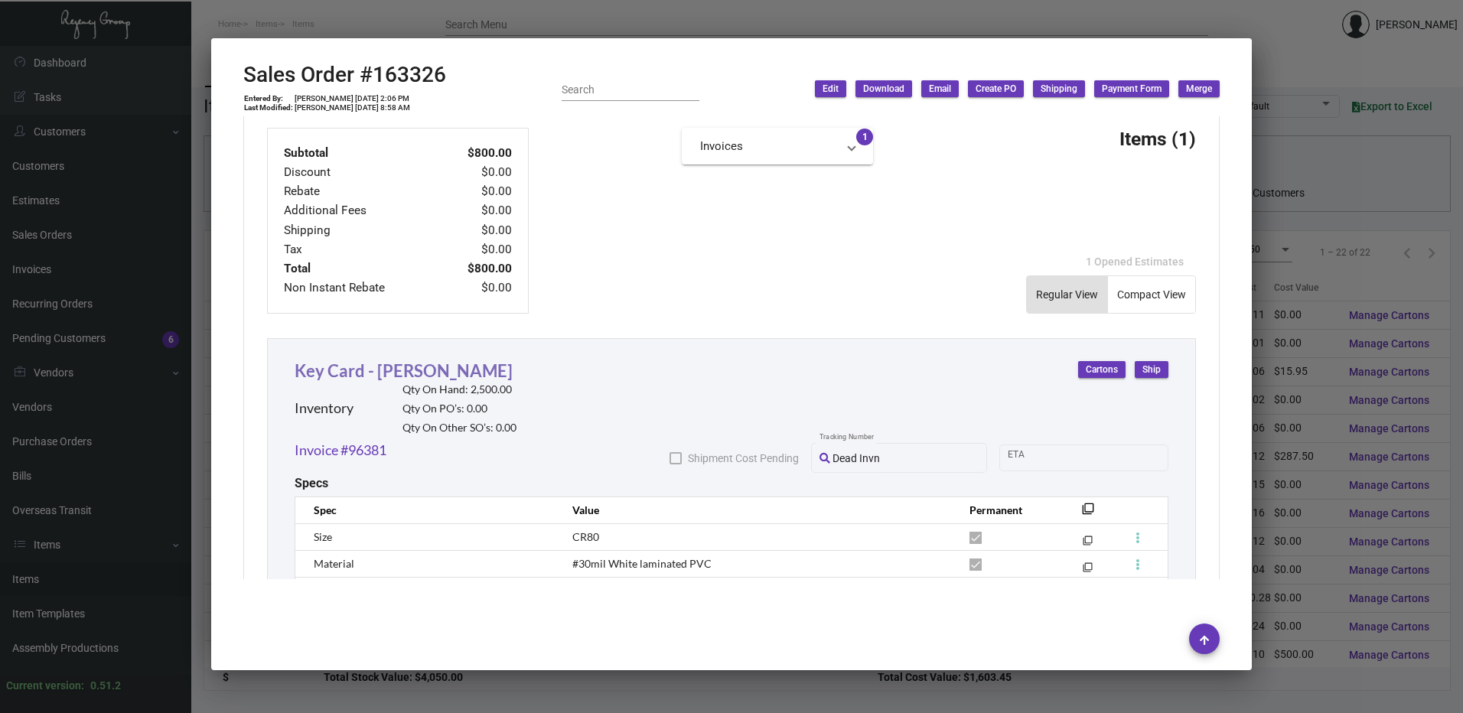
click at [405, 380] on link "Key Card - Erwin" at bounding box center [404, 370] width 218 height 21
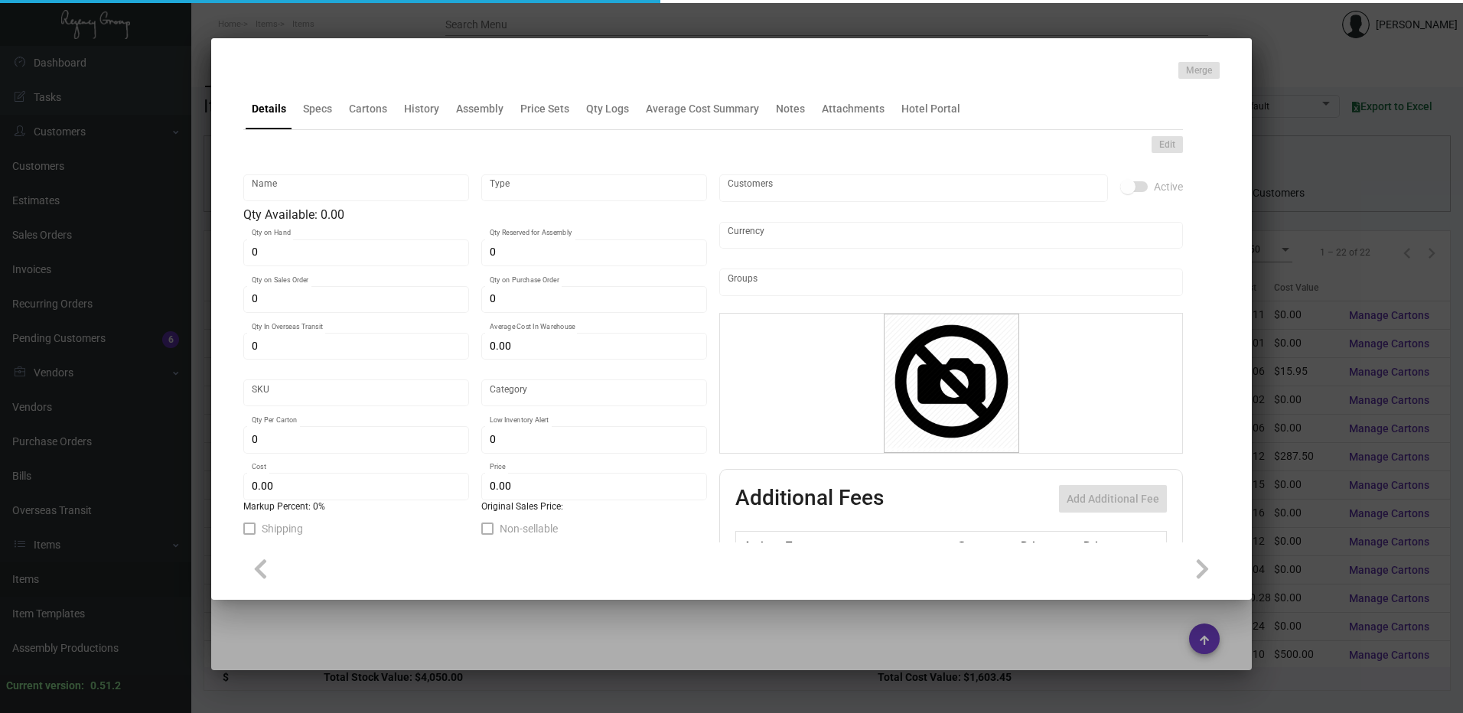
type input "Key Card - Erwin"
type input "Inventory"
type input "2,500"
type input "15,000"
type input "$ 0.00"
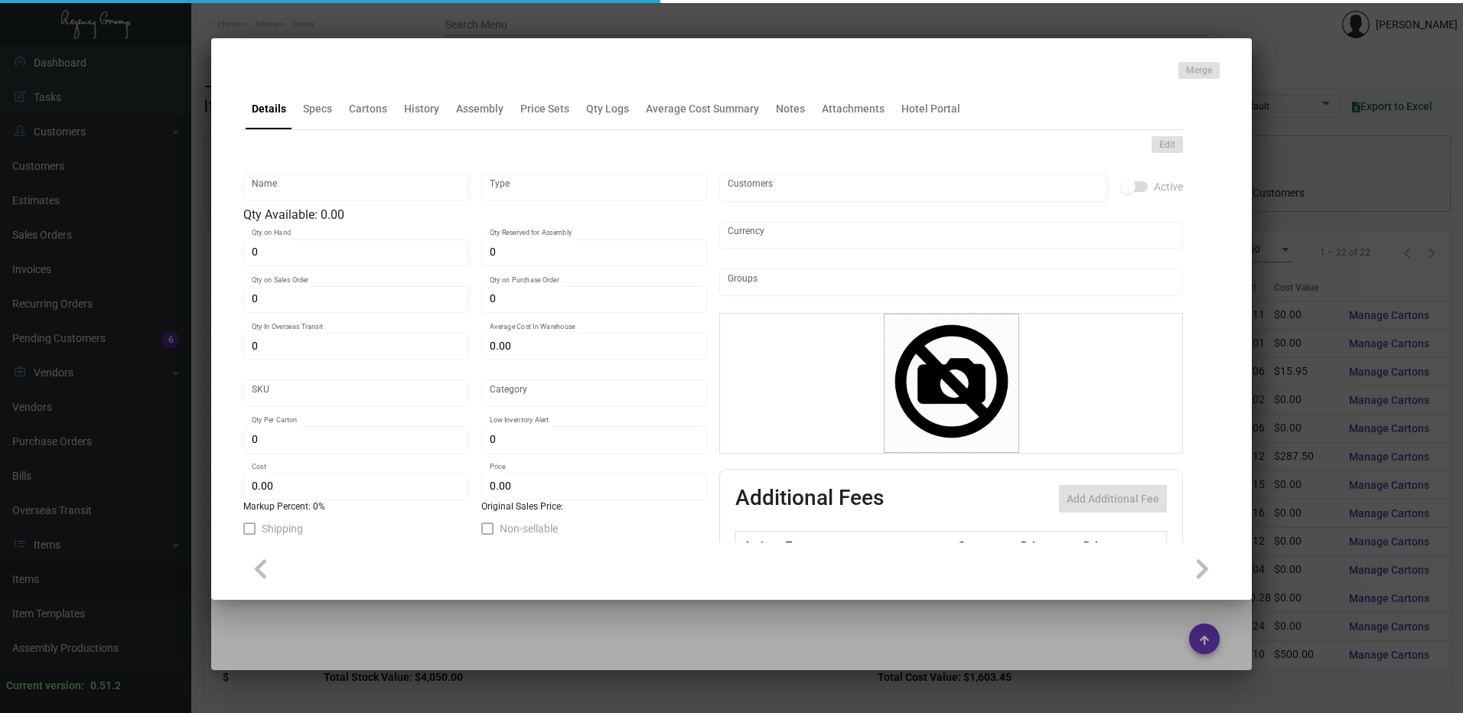
type input "1199"
type input "Standard"
type input "1,000"
type input "$ 0.115"
type input "$ 0.32"
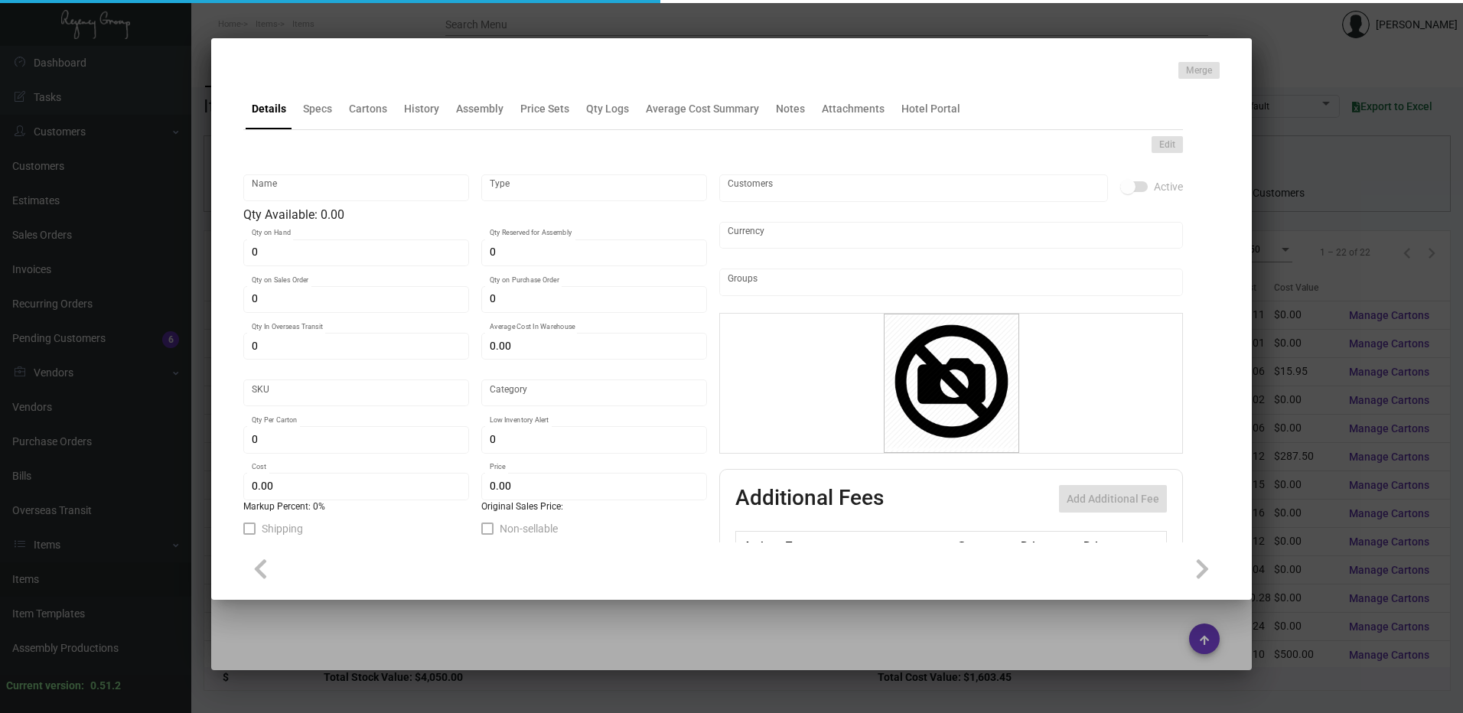
checkbox input "true"
type input "United States Dollar $"
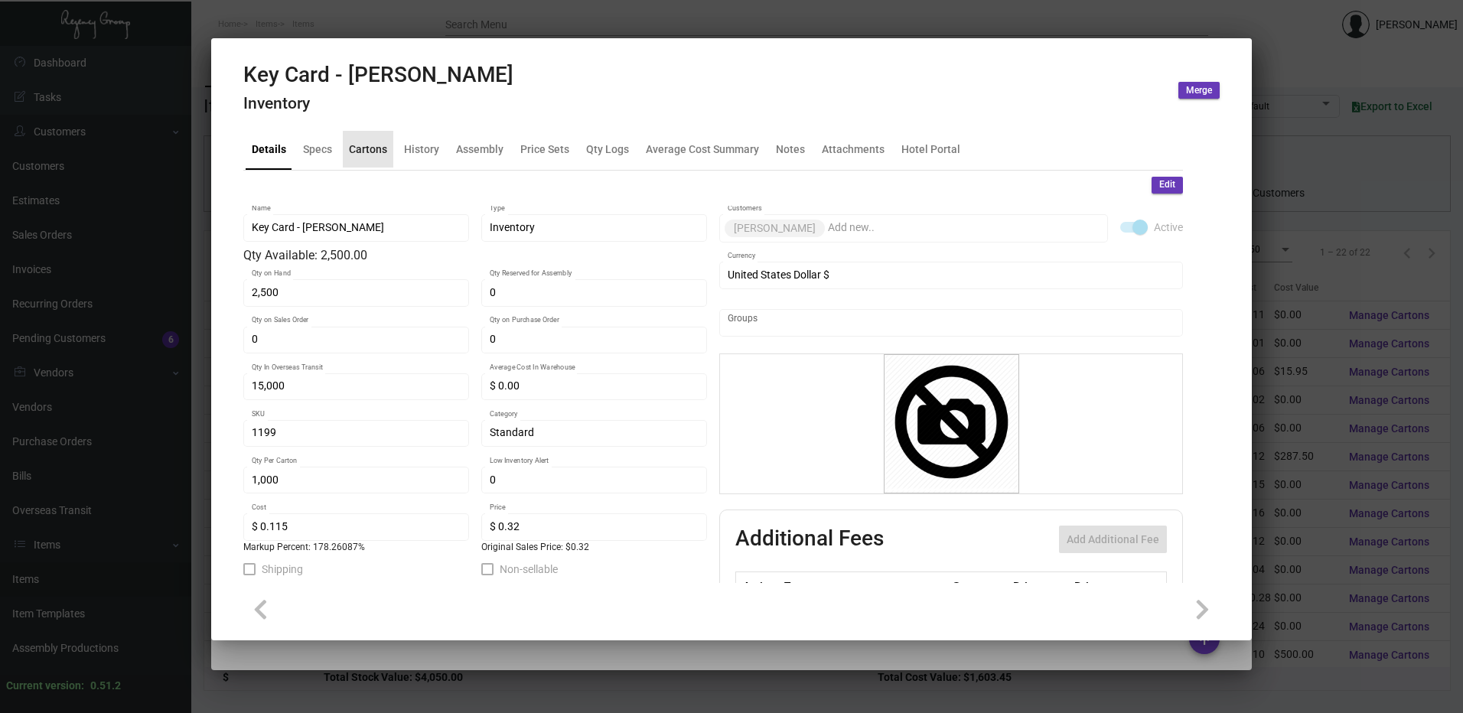
click at [377, 157] on div "Cartons" at bounding box center [368, 149] width 38 height 16
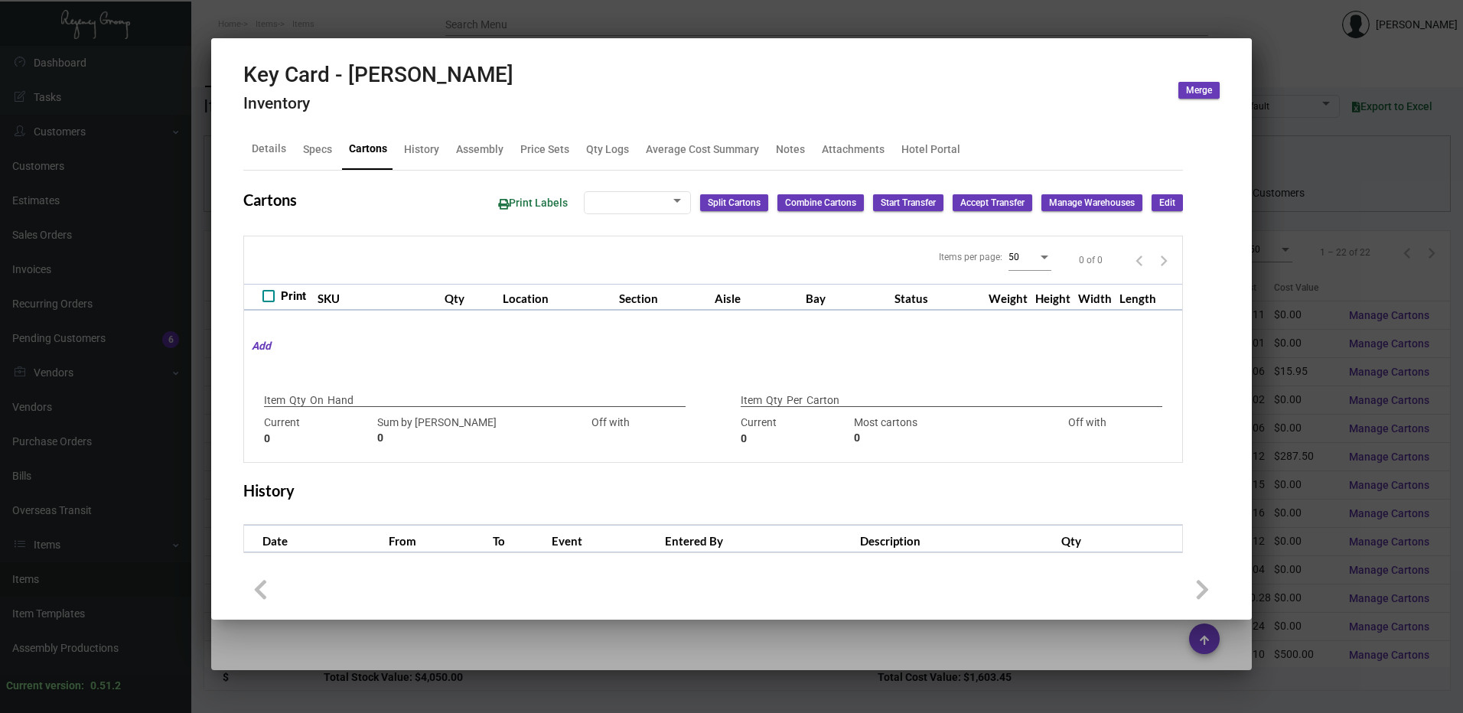
type input "2,500"
type input "2500"
type input "0"
type input "1,000"
type input "2500"
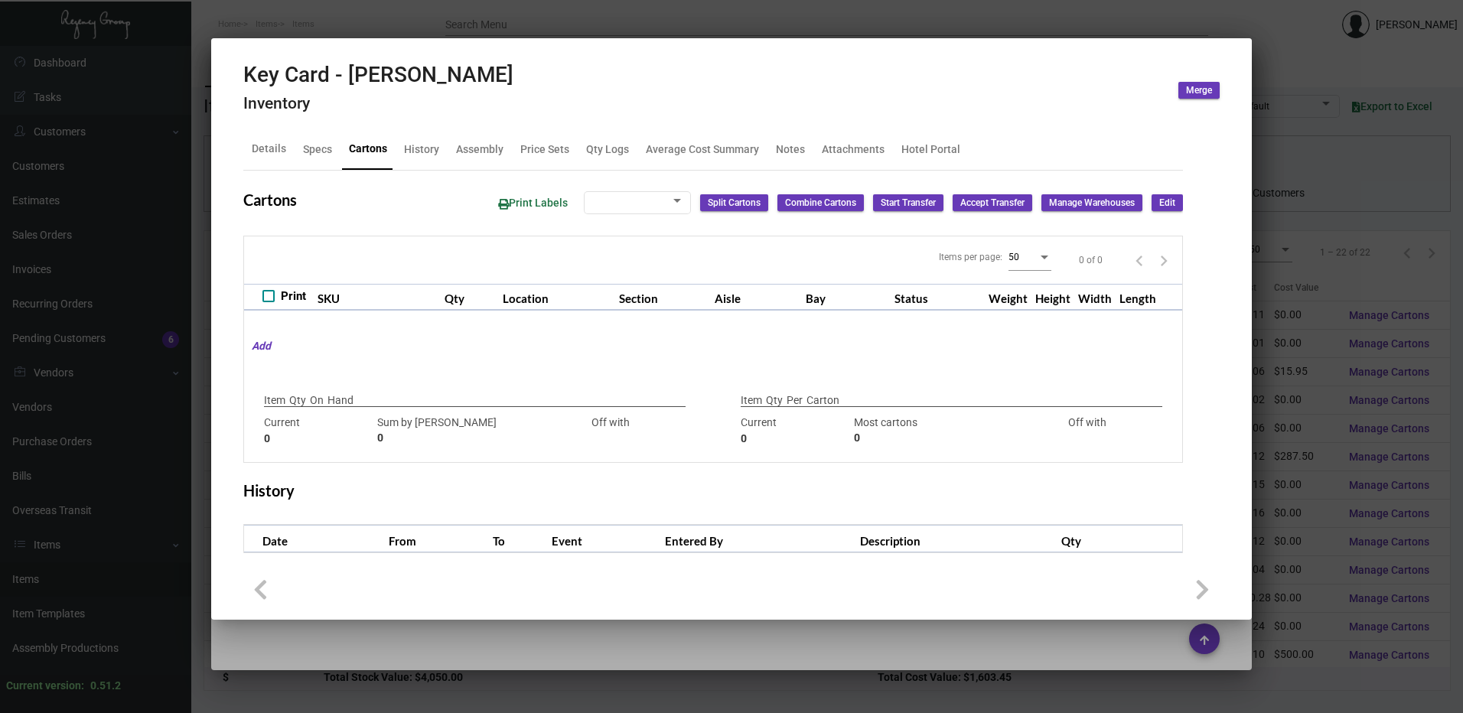
type input "-1500"
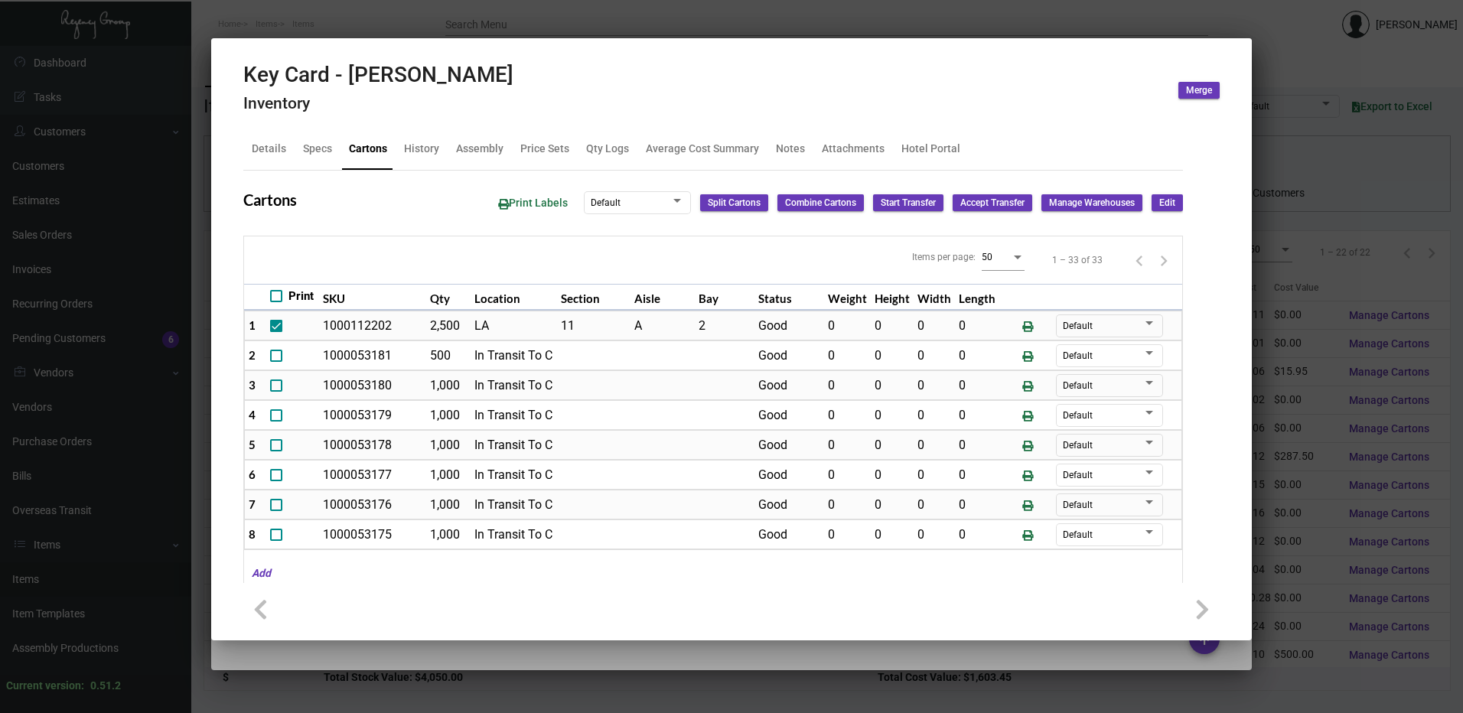
click at [1159, 200] on span "Edit" at bounding box center [1167, 203] width 16 height 13
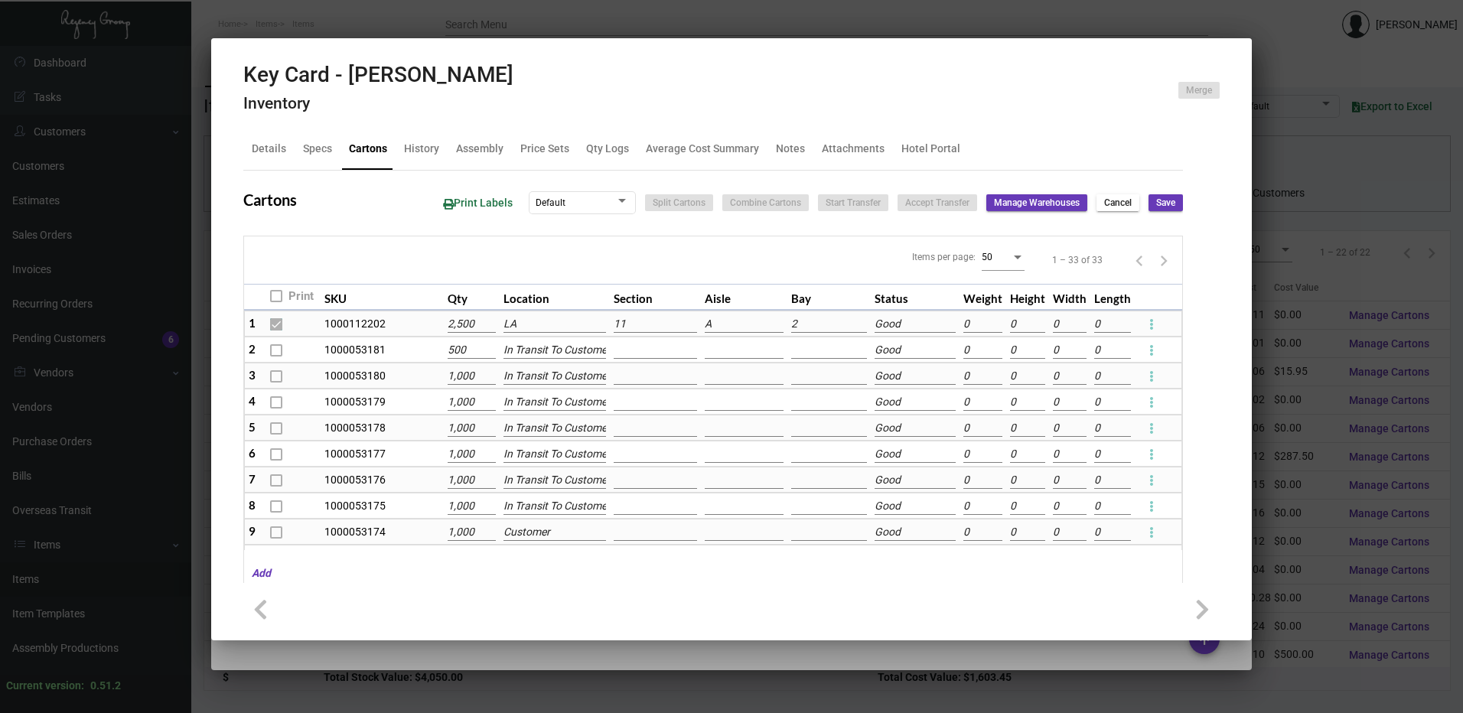
click at [529, 323] on input "LA" at bounding box center [554, 324] width 103 height 17
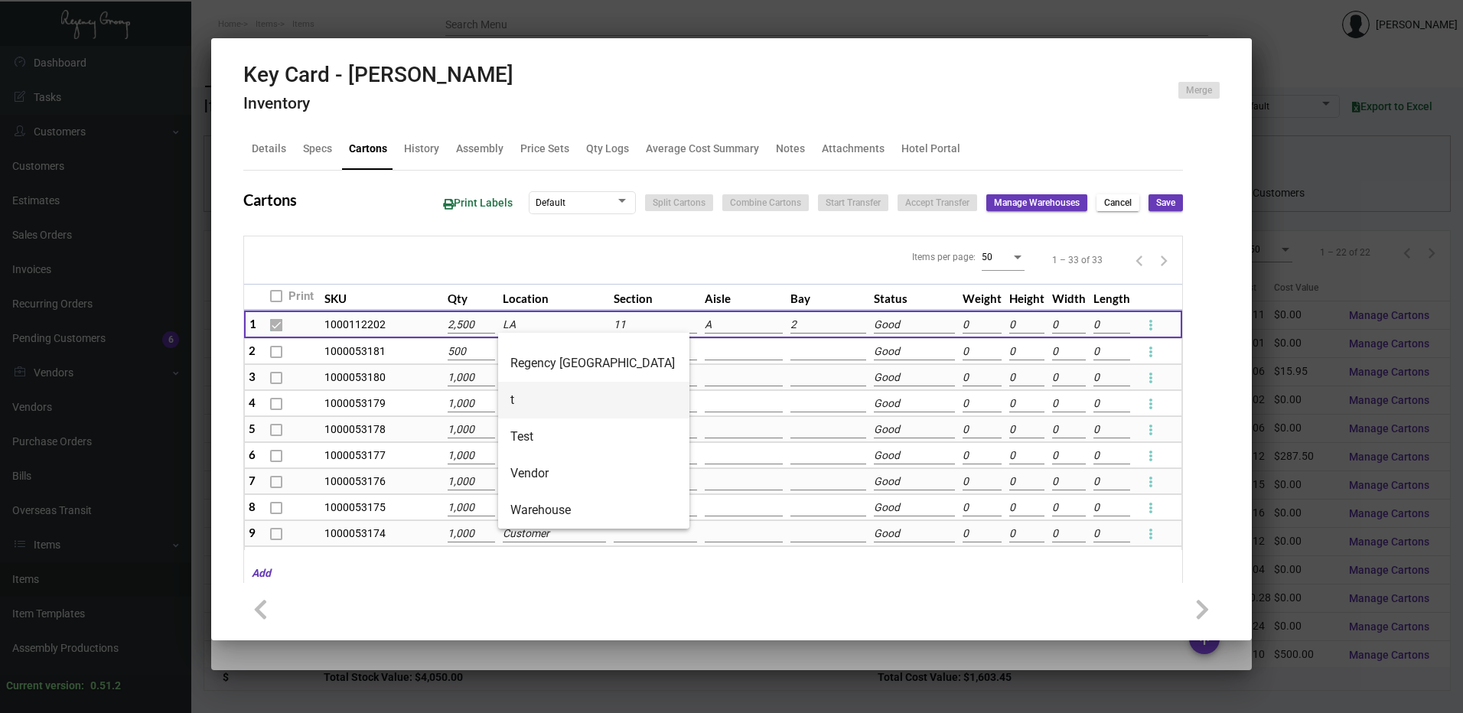
scroll to position [0, 0]
click at [1115, 204] on span "Cancel" at bounding box center [1118, 203] width 28 height 13
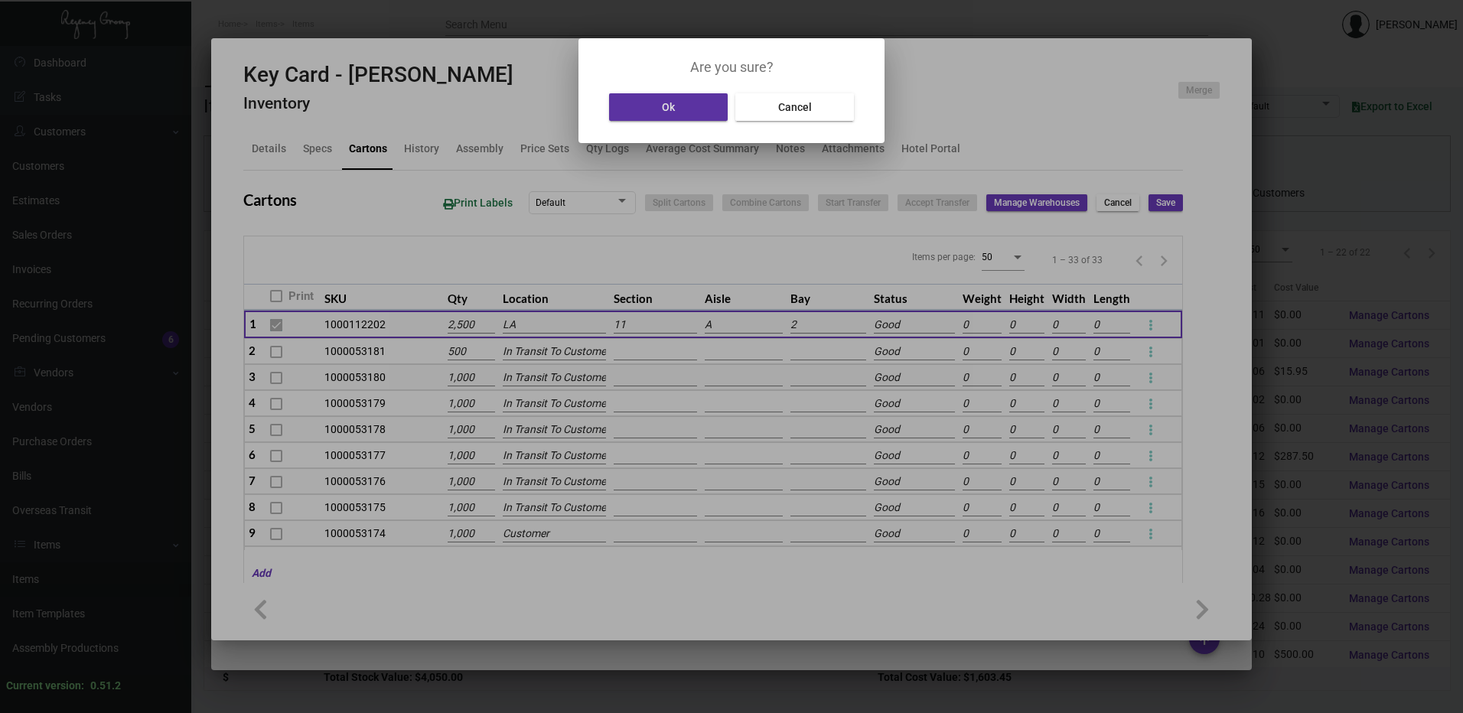
click at [708, 96] on button "Ok" at bounding box center [668, 107] width 119 height 28
type input "0"
type input "+2500"
type input "0"
type input "+1000"
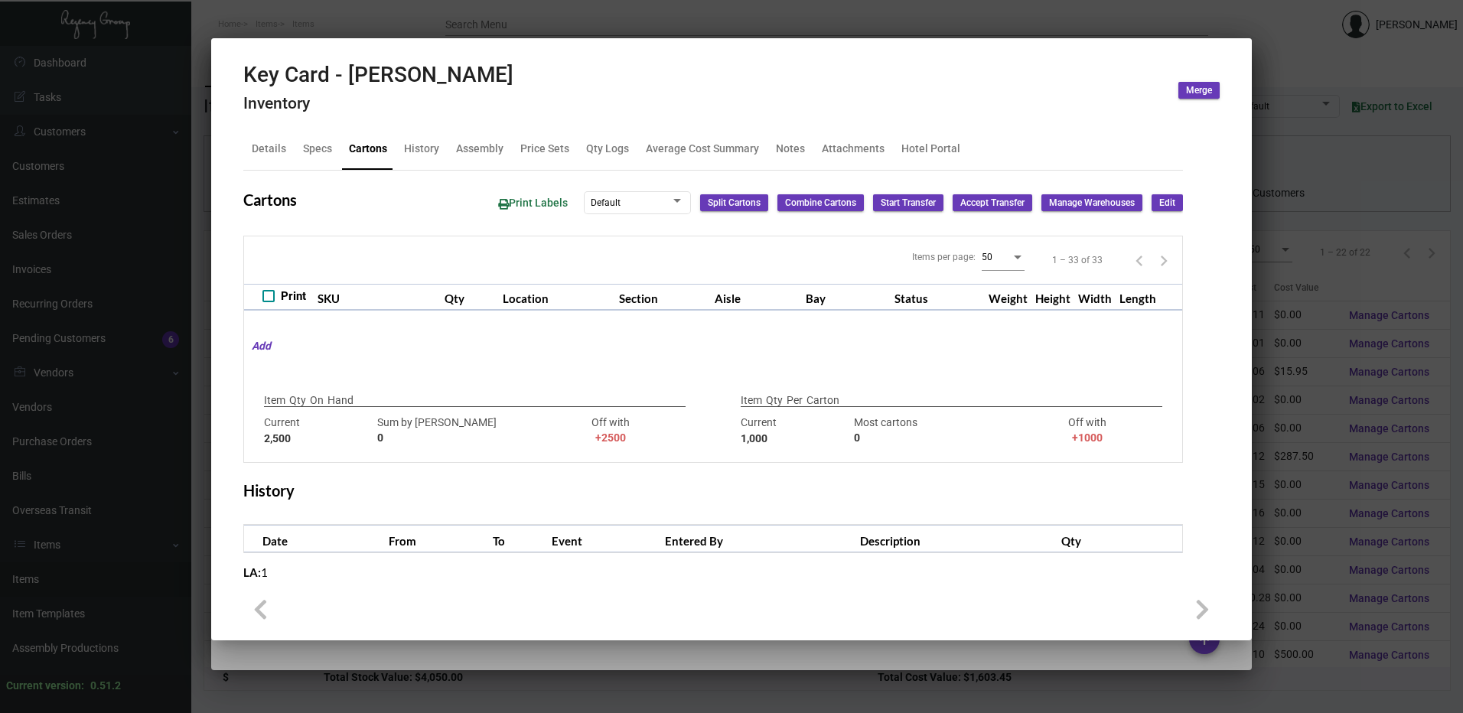
type input "2500"
type input "0"
type input "2500"
type input "-1500"
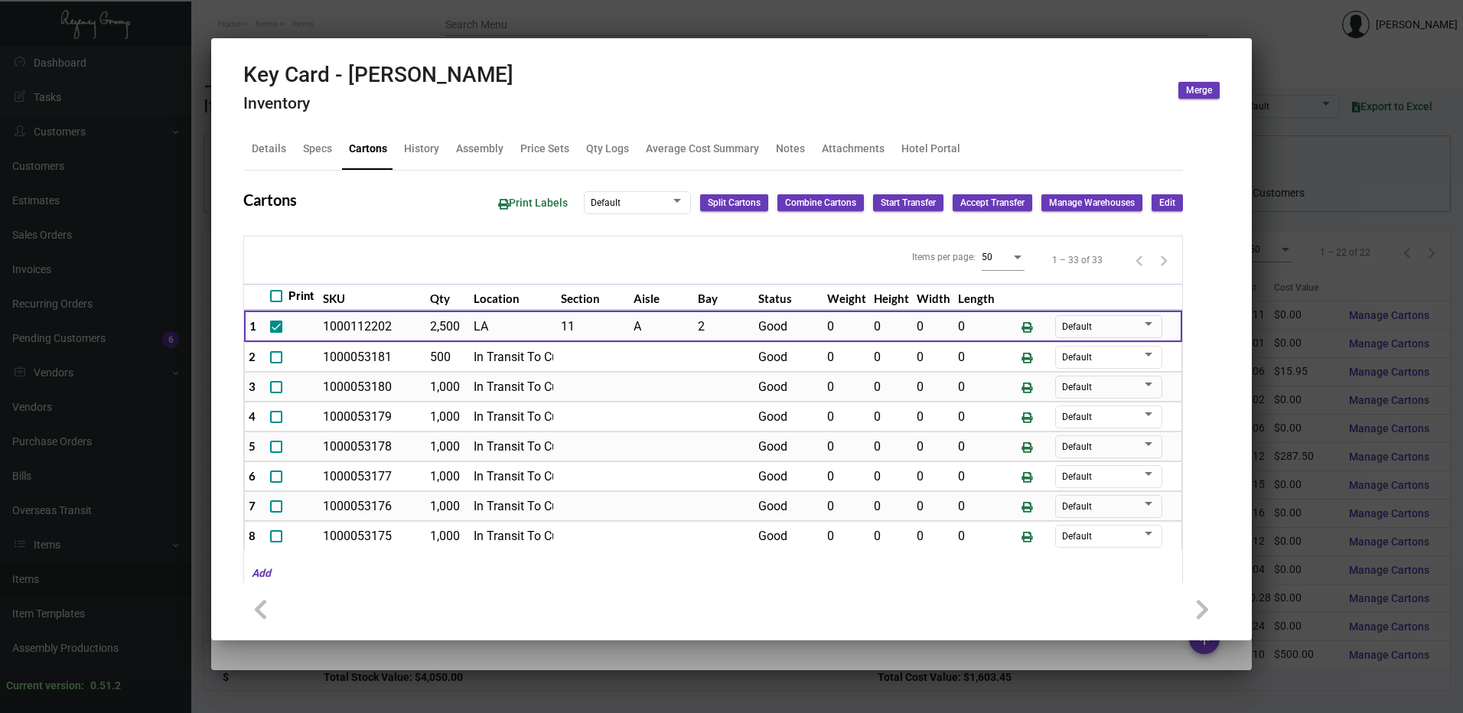
click at [829, 28] on div at bounding box center [731, 356] width 1463 height 713
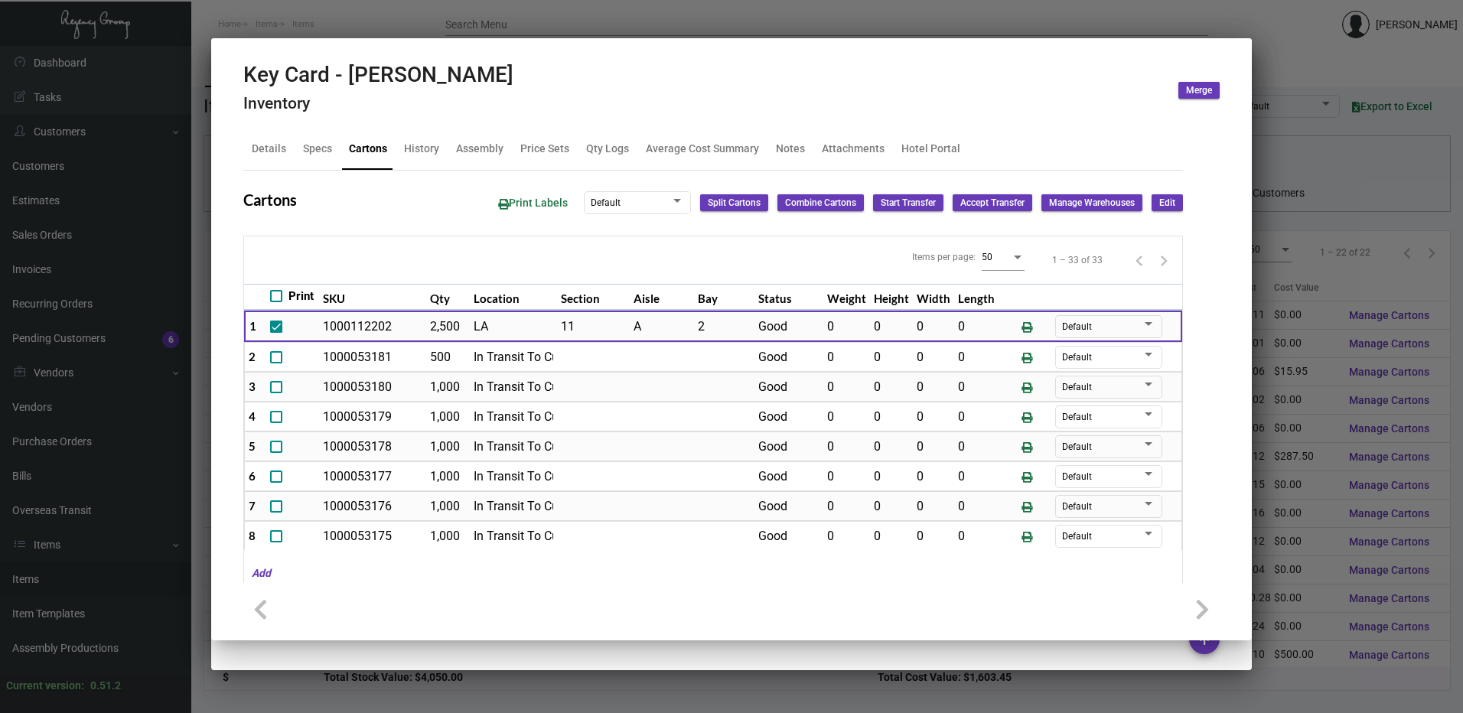
click at [829, 28] on div at bounding box center [731, 356] width 1463 height 713
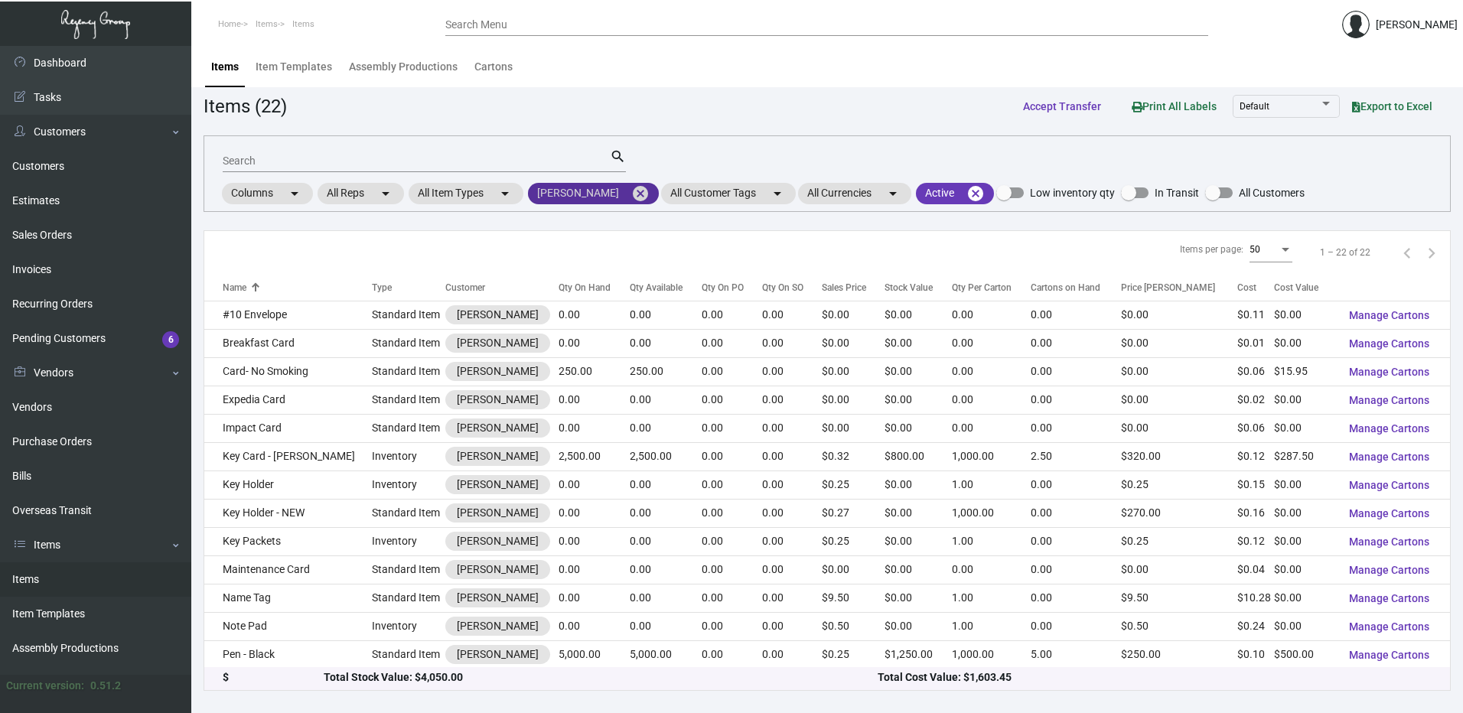
click at [631, 187] on mat-icon "cancel" at bounding box center [640, 193] width 18 height 18
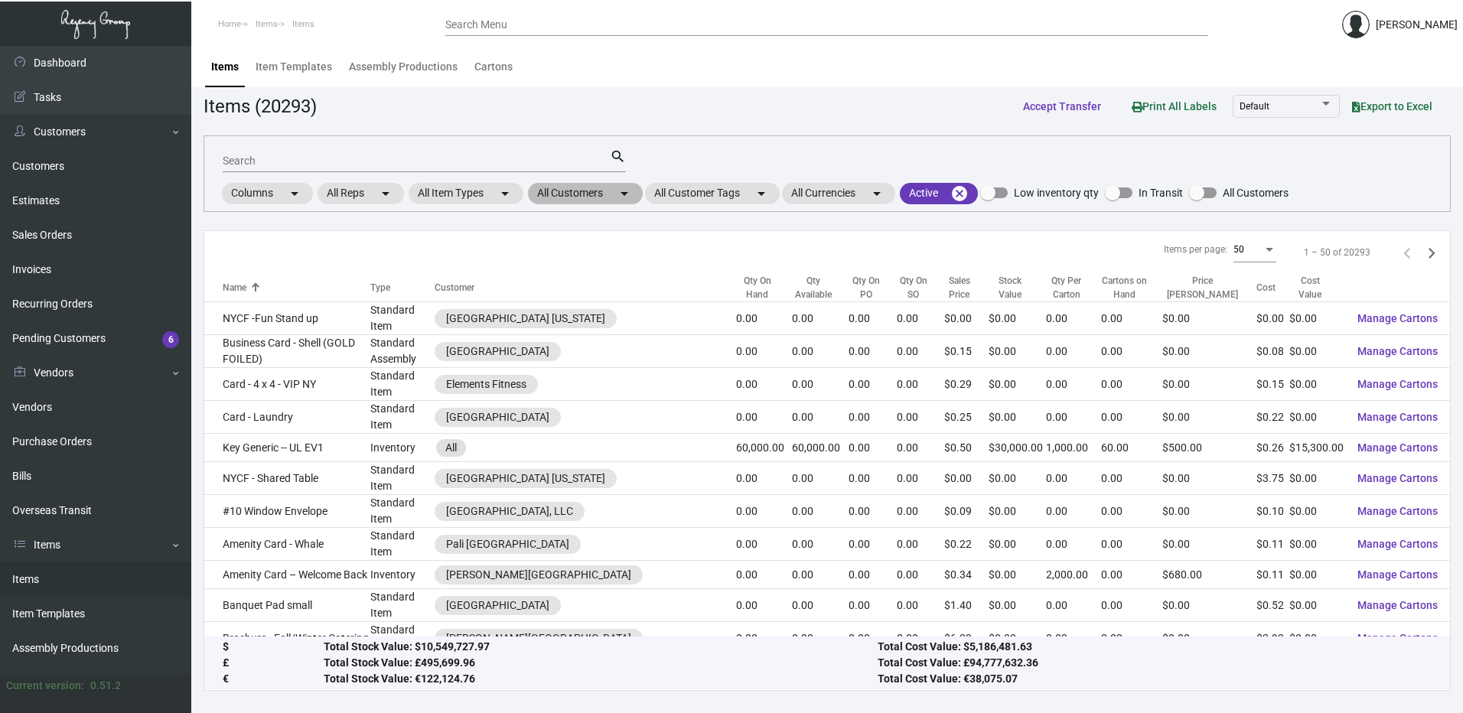
click at [616, 201] on mat-chip "All Customers arrow_drop_down" at bounding box center [585, 193] width 115 height 21
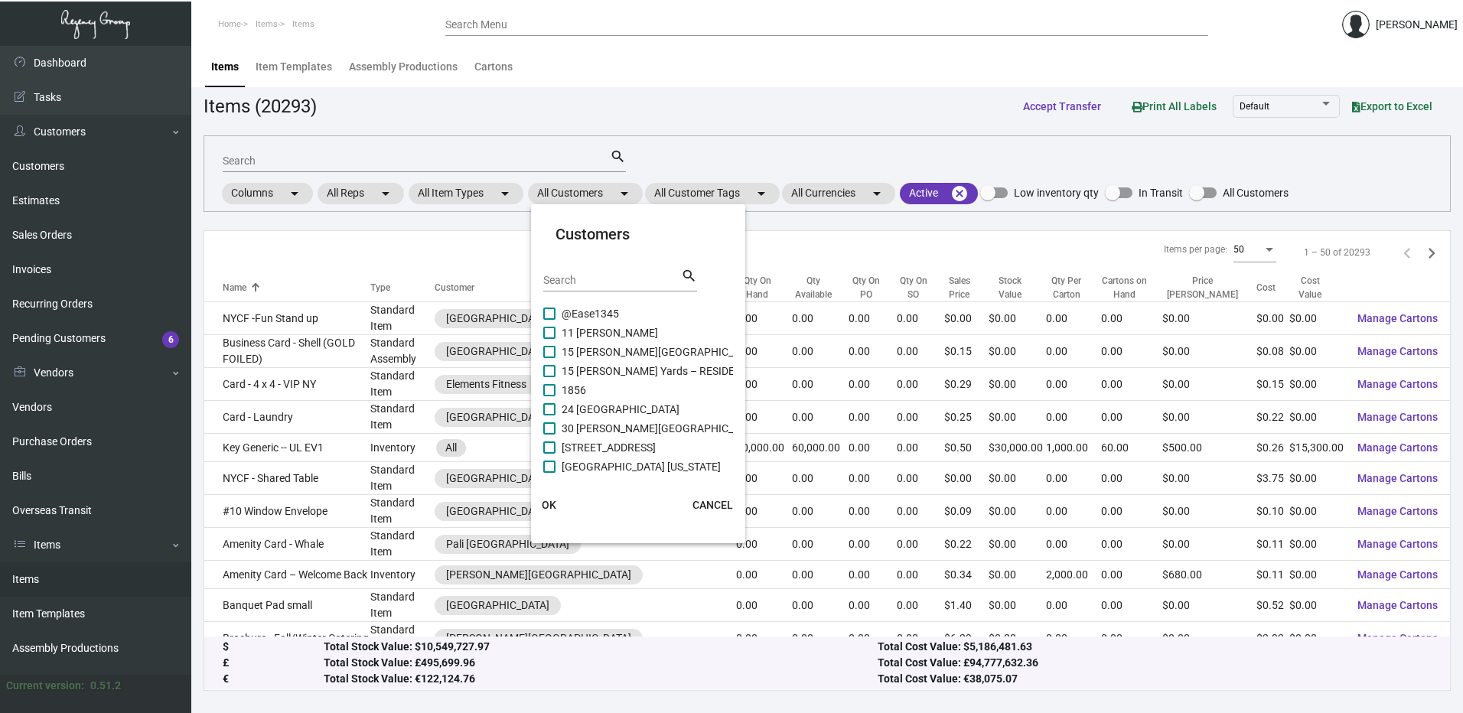
click at [592, 277] on input "Search" at bounding box center [612, 281] width 138 height 12
paste input "Freehand LA"
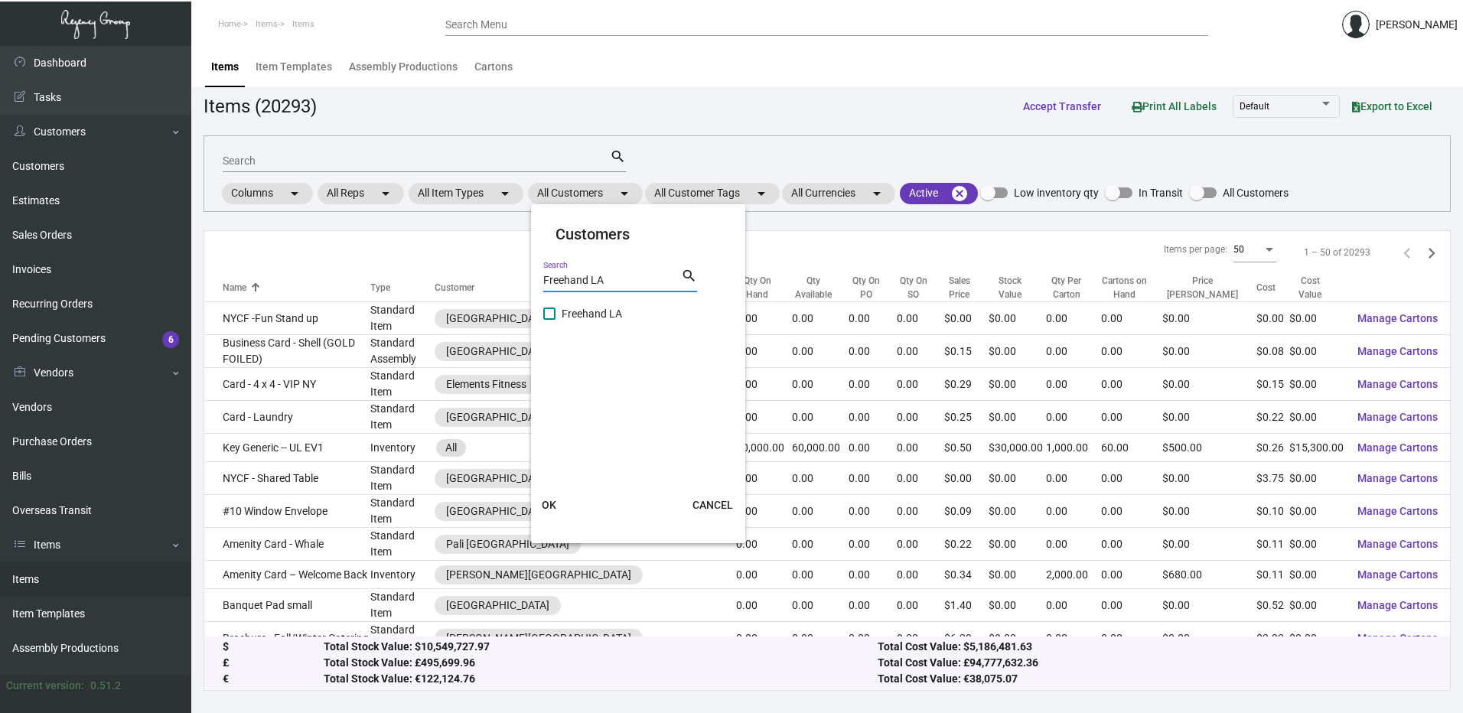
type input "Freehand LA"
click at [551, 317] on span at bounding box center [549, 314] width 12 height 12
click at [549, 320] on input "Freehand LA" at bounding box center [549, 320] width 1 height 1
checkbox input "true"
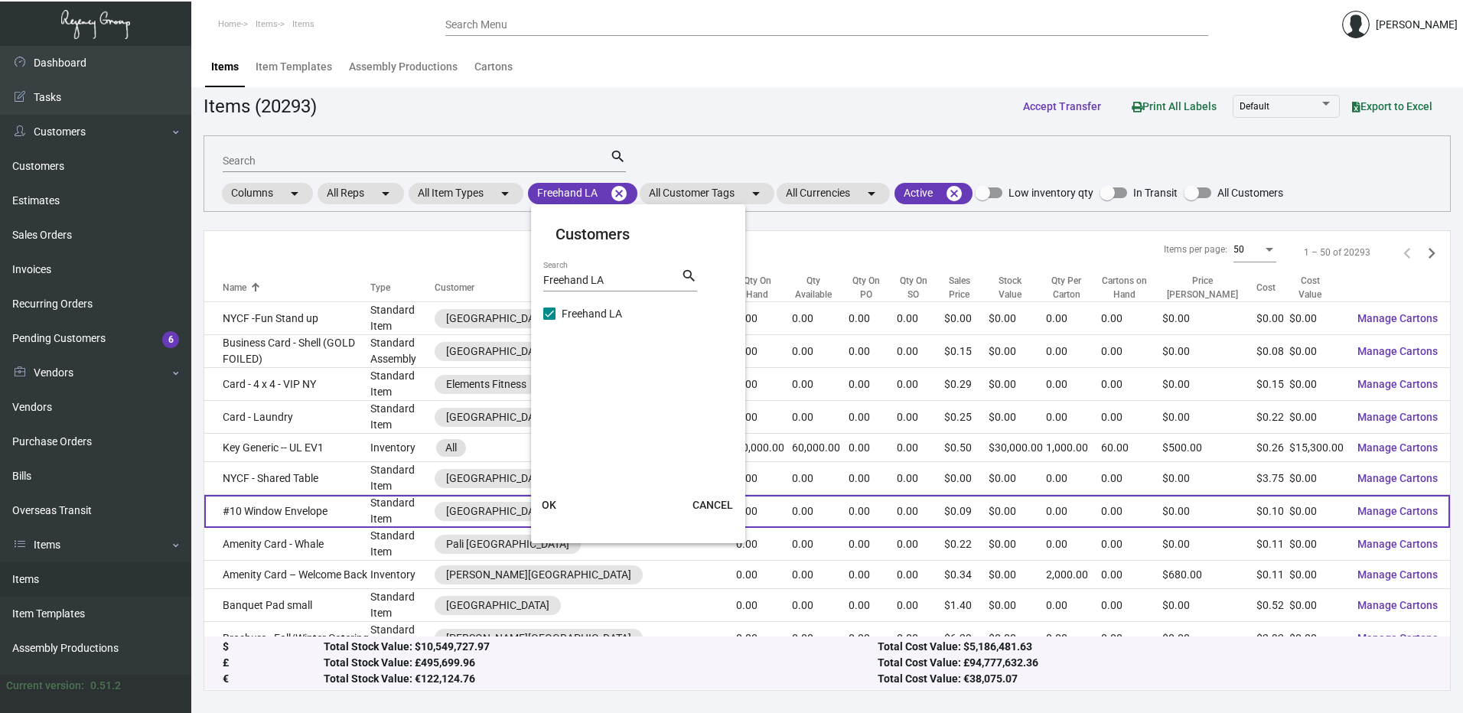
click at [551, 503] on span "OK" at bounding box center [549, 505] width 15 height 12
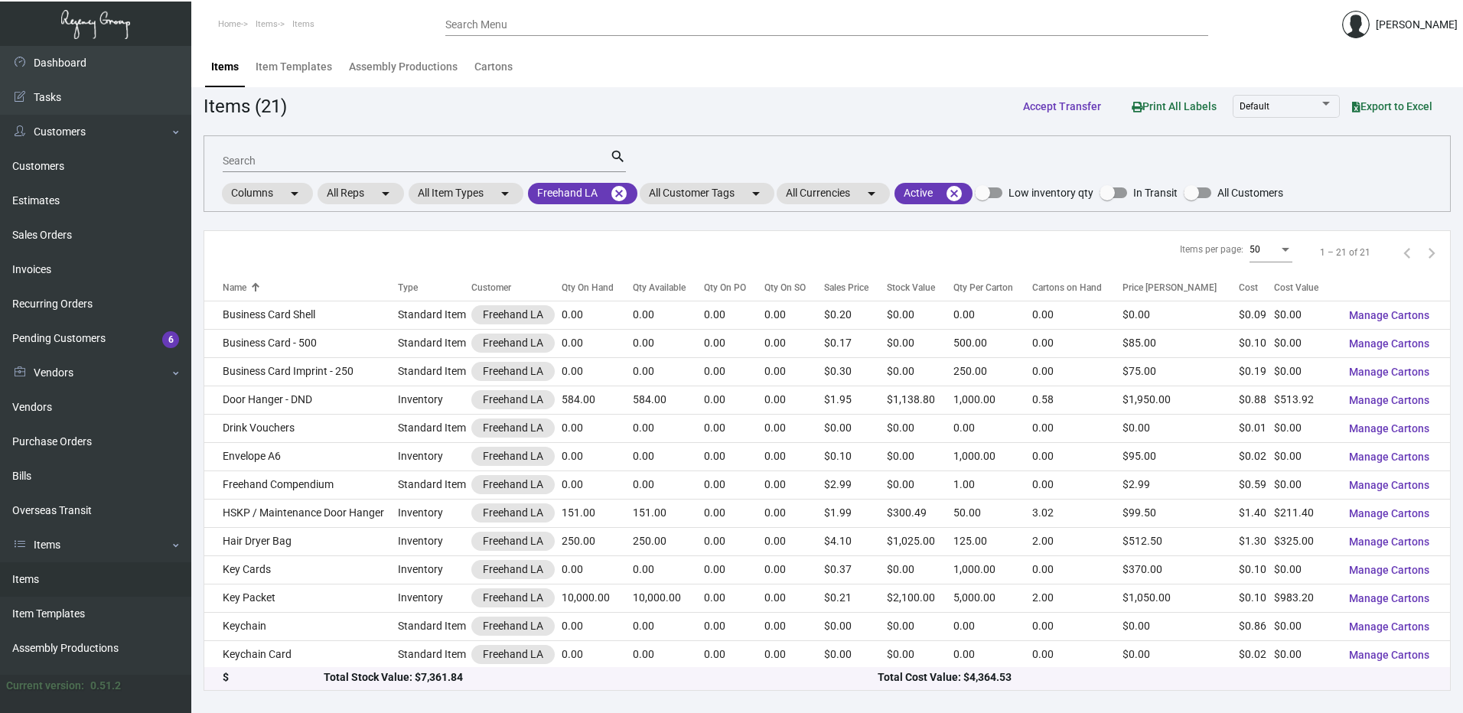
click at [592, 283] on div "Qty On Hand" at bounding box center [588, 288] width 52 height 14
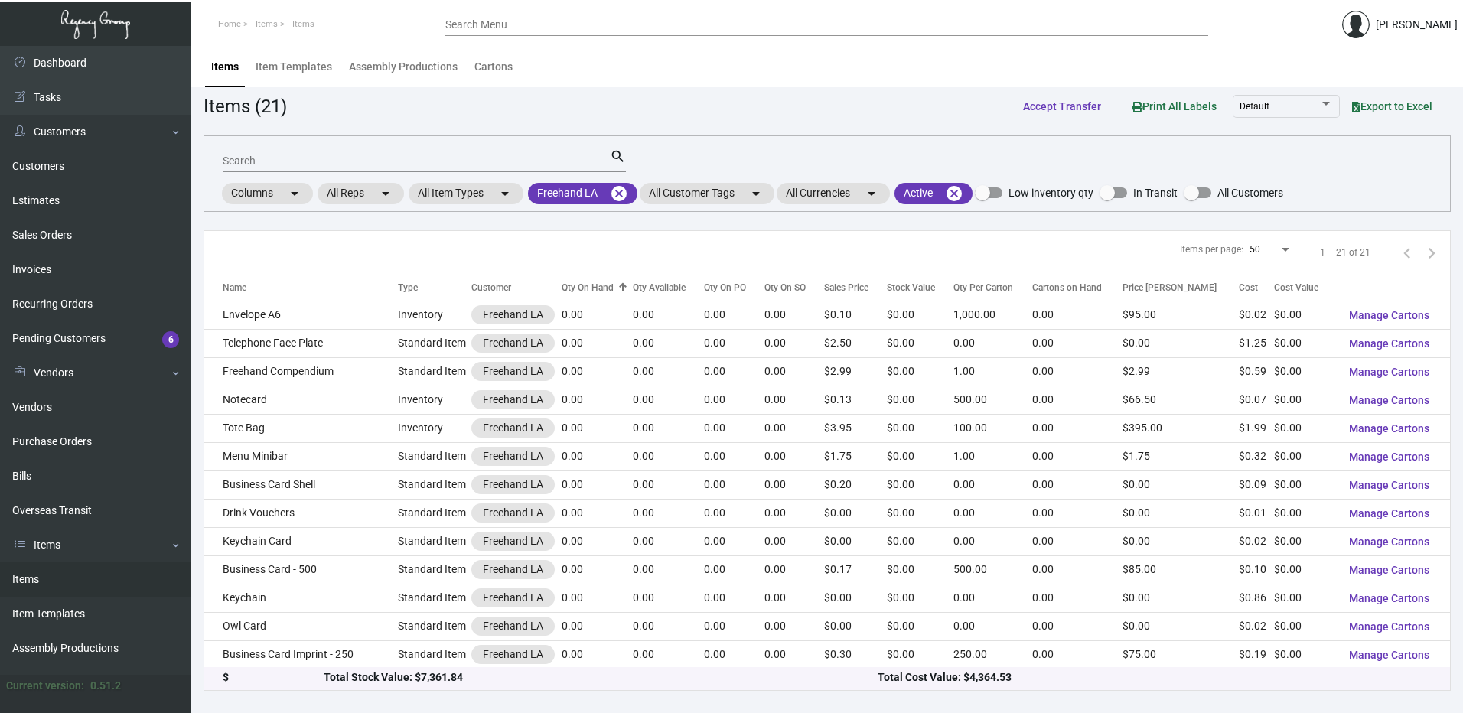
click at [592, 283] on div "Qty On Hand" at bounding box center [588, 288] width 52 height 14
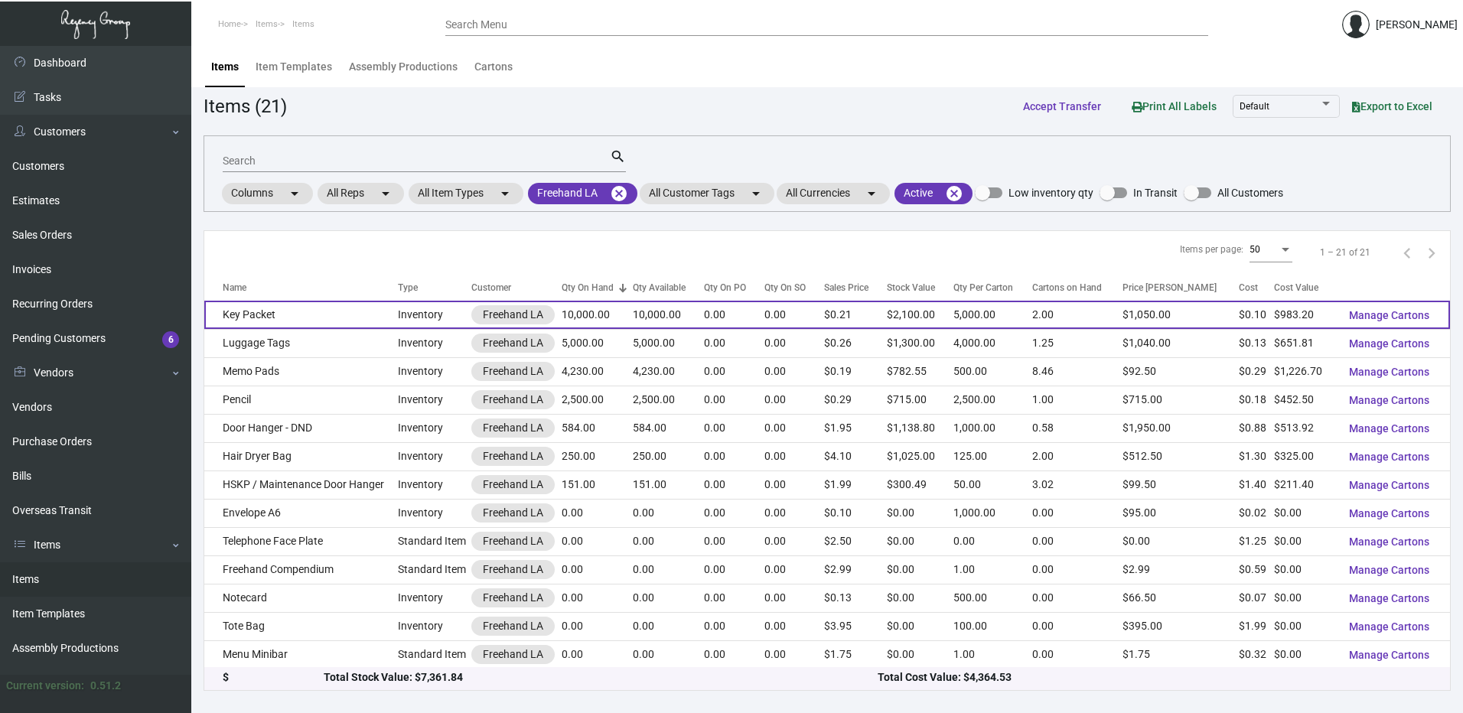
click at [332, 302] on td "Key Packet" at bounding box center [301, 315] width 194 height 28
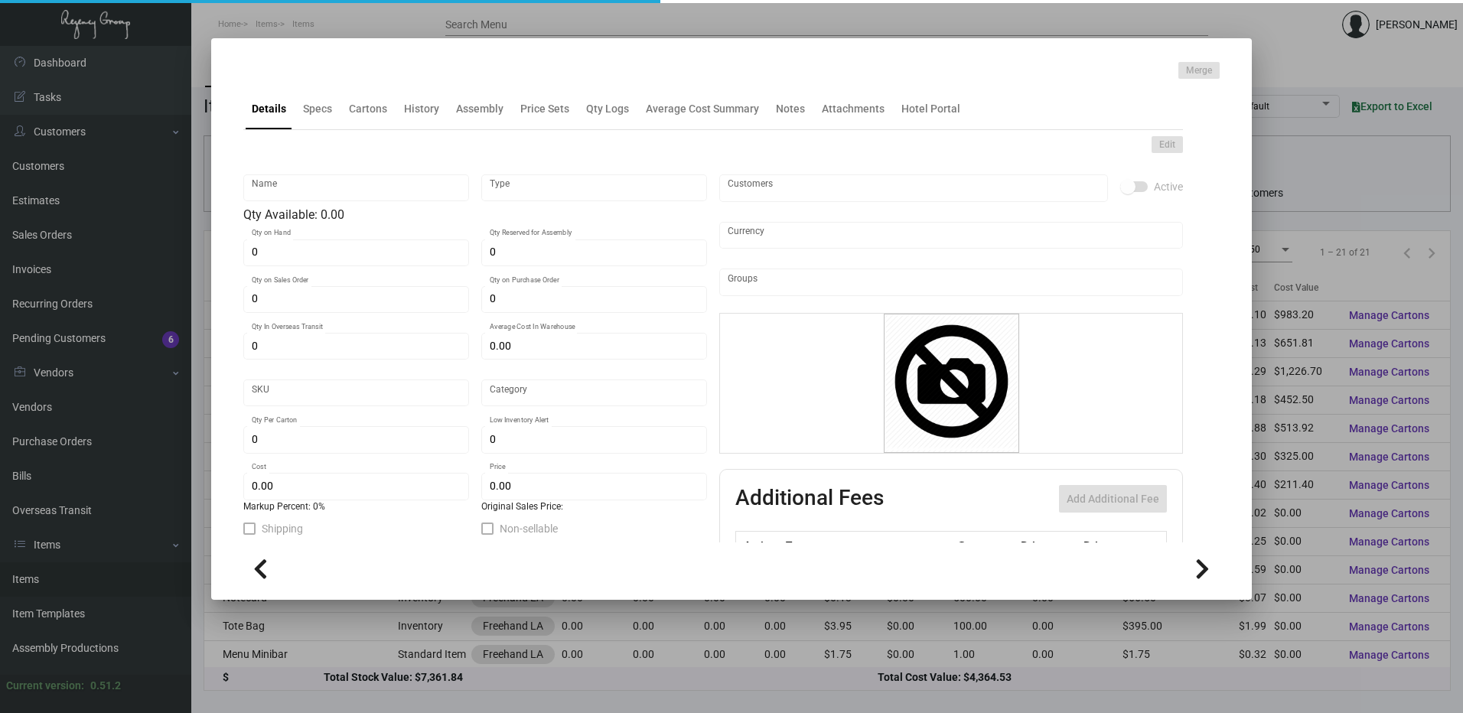
type input "Key Packet"
type input "Inventory"
type input "10,000"
type input "$ 0.11183"
type input "1256"
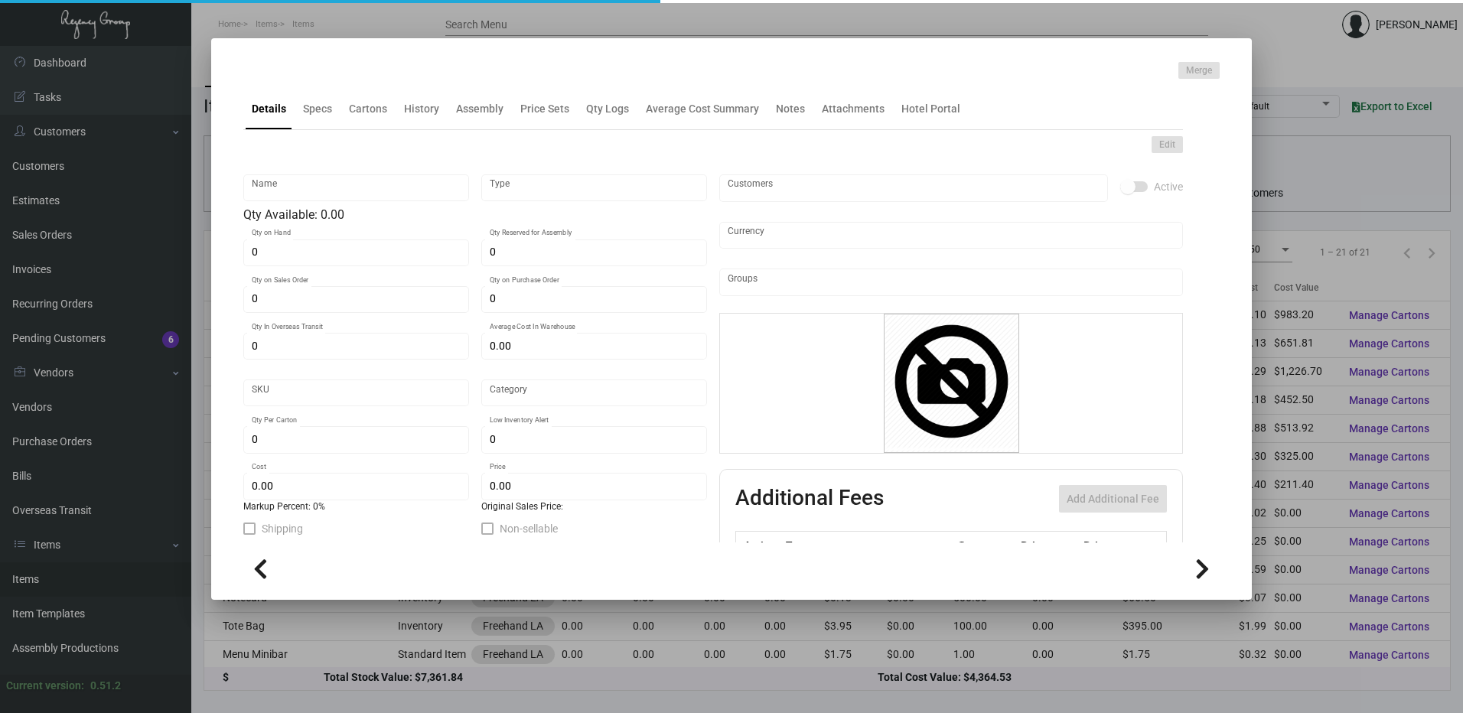
type input "Standard"
type input "5,000"
type input "$ 0.09832"
type input "$ 0.21"
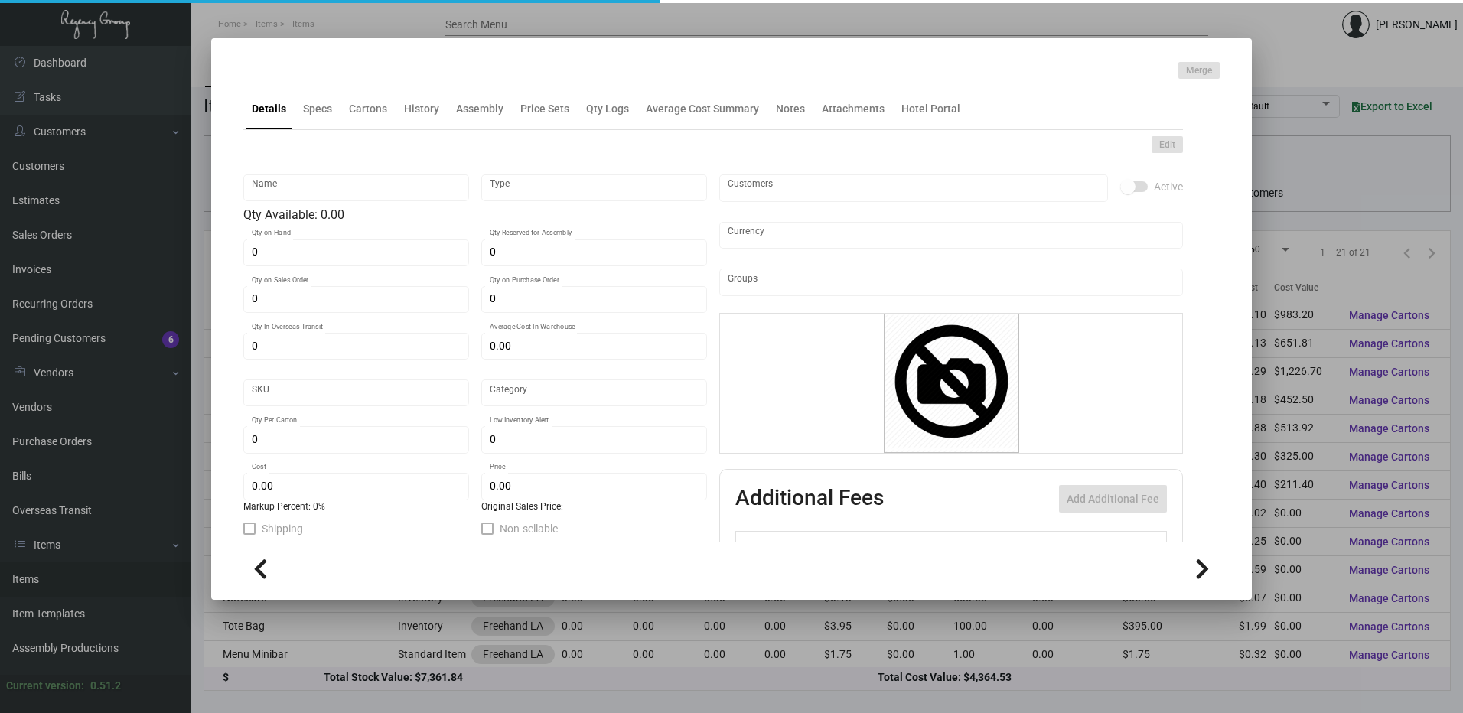
type textarea "BROWN Closed size 2.25 x 3.5” + flap, 24lb. brown bag stock, moistenable glue s…"
checkbox input "true"
type input "United States Dollar $"
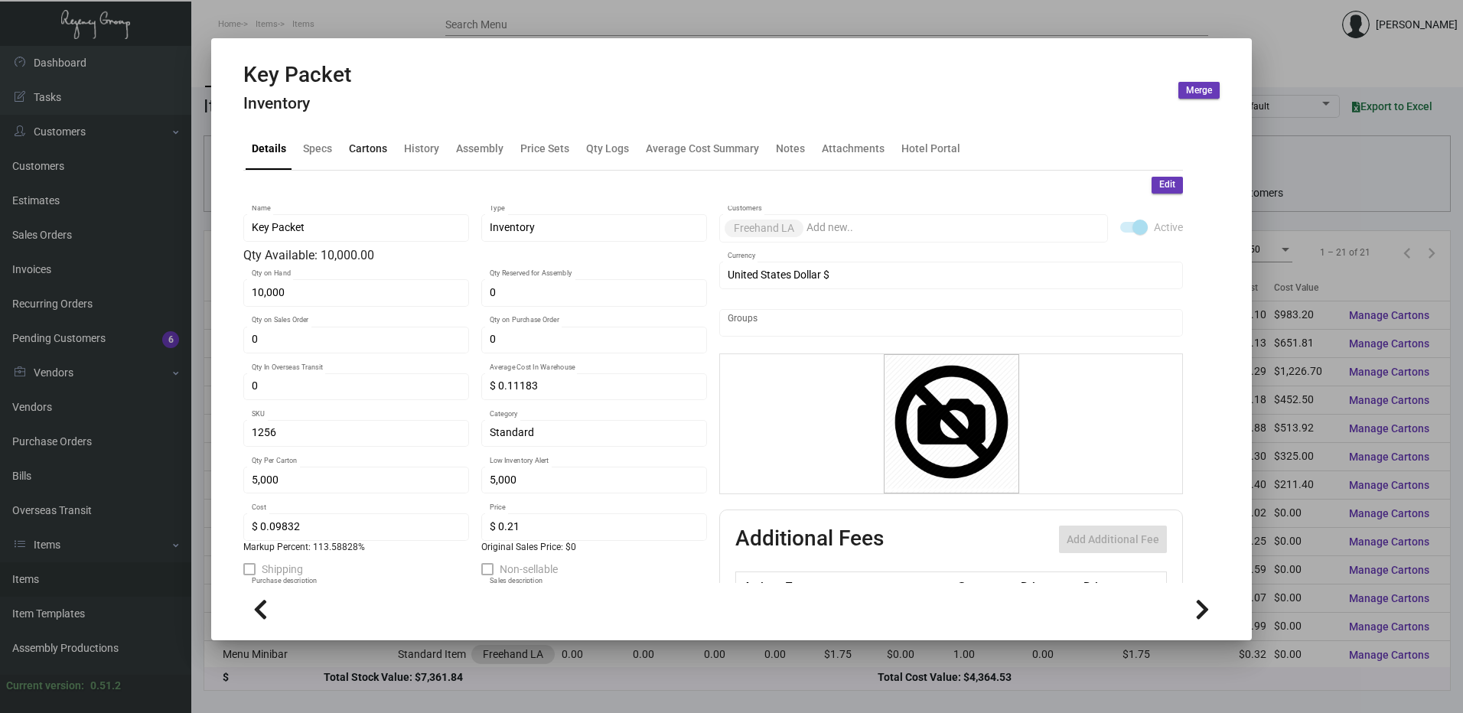
click at [381, 149] on div "Cartons" at bounding box center [368, 149] width 38 height 16
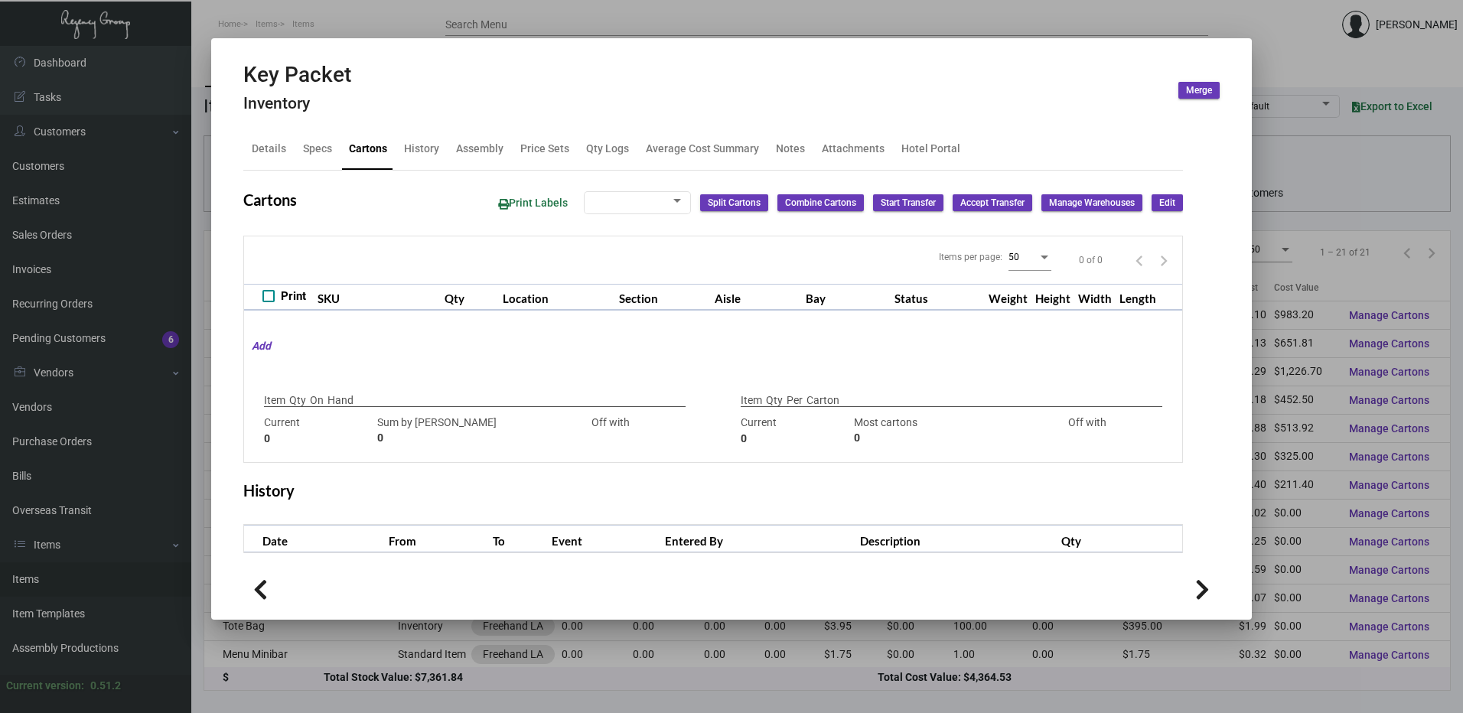
type input "10,000"
type input "10000"
type input "0"
type input "5,000"
type input "5000"
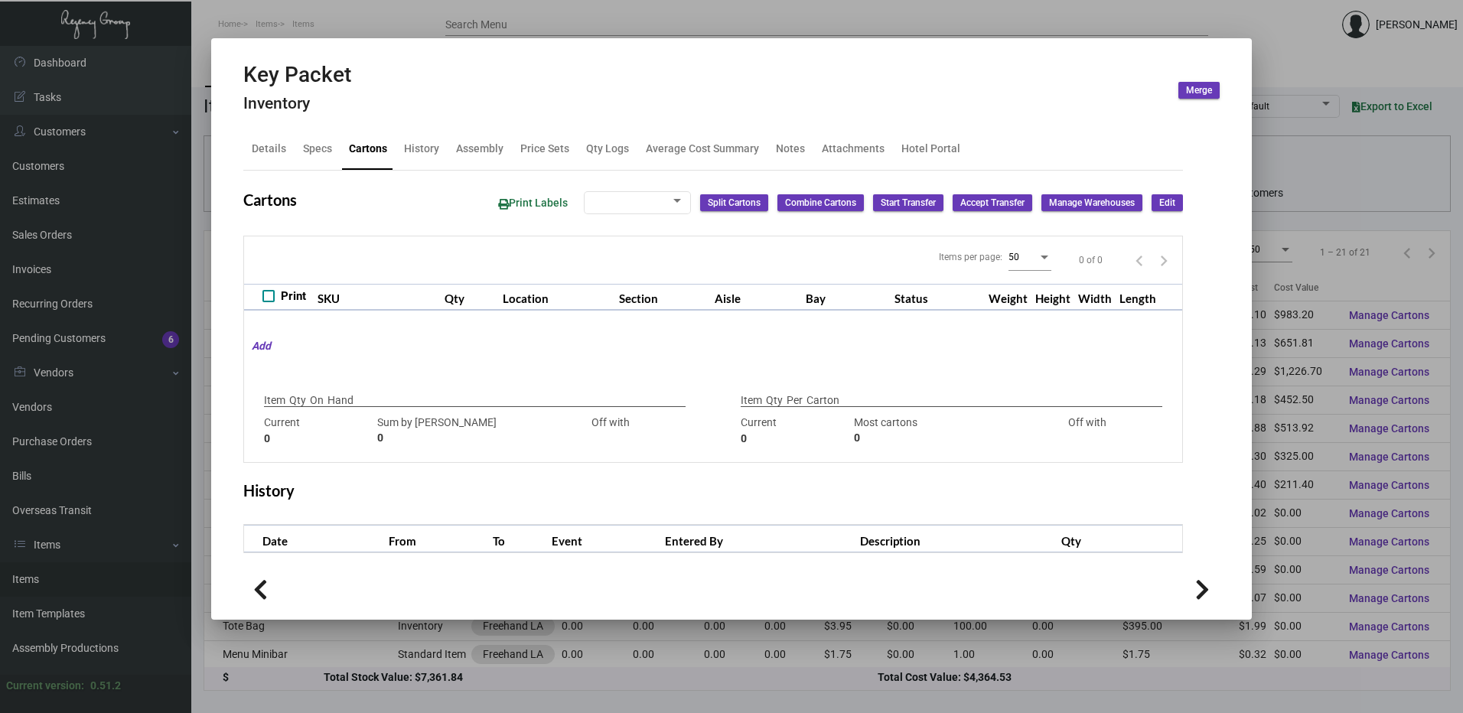
type input "0"
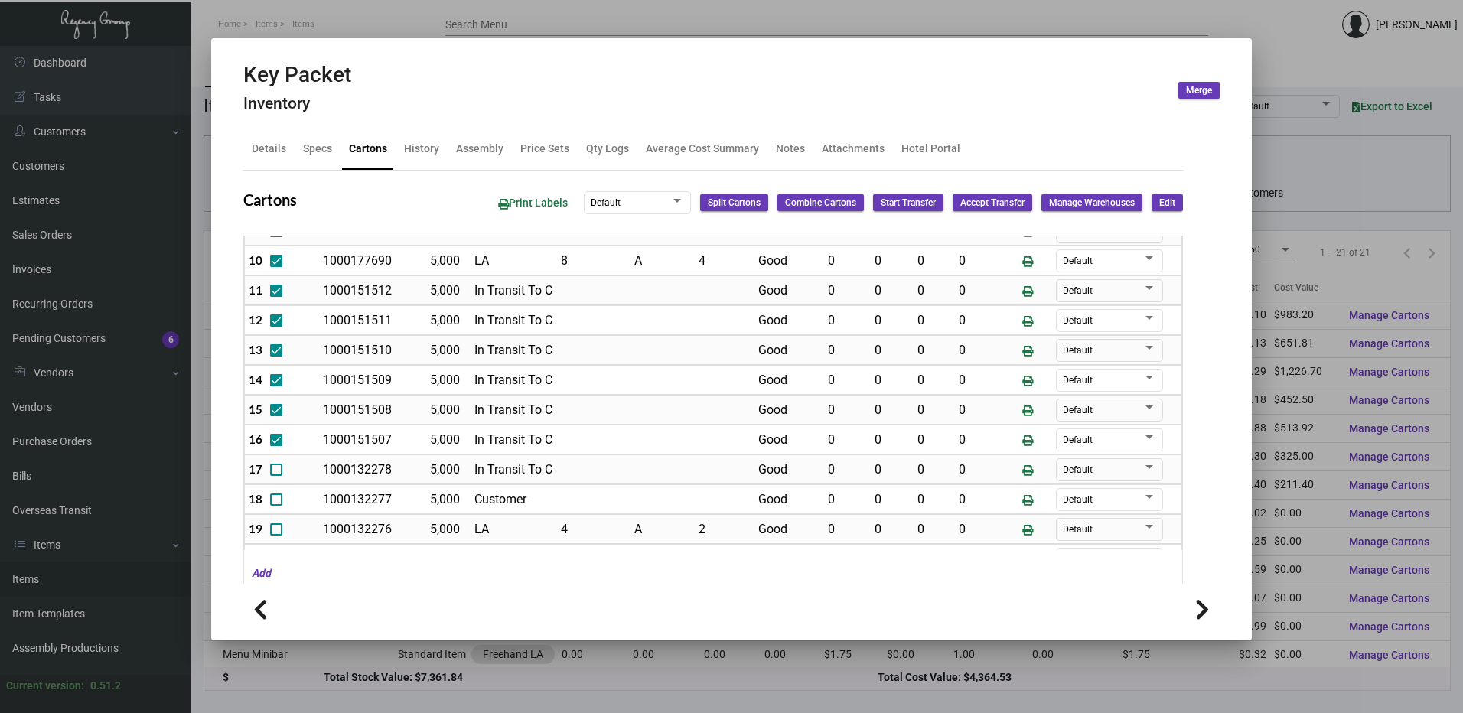
scroll to position [306, 0]
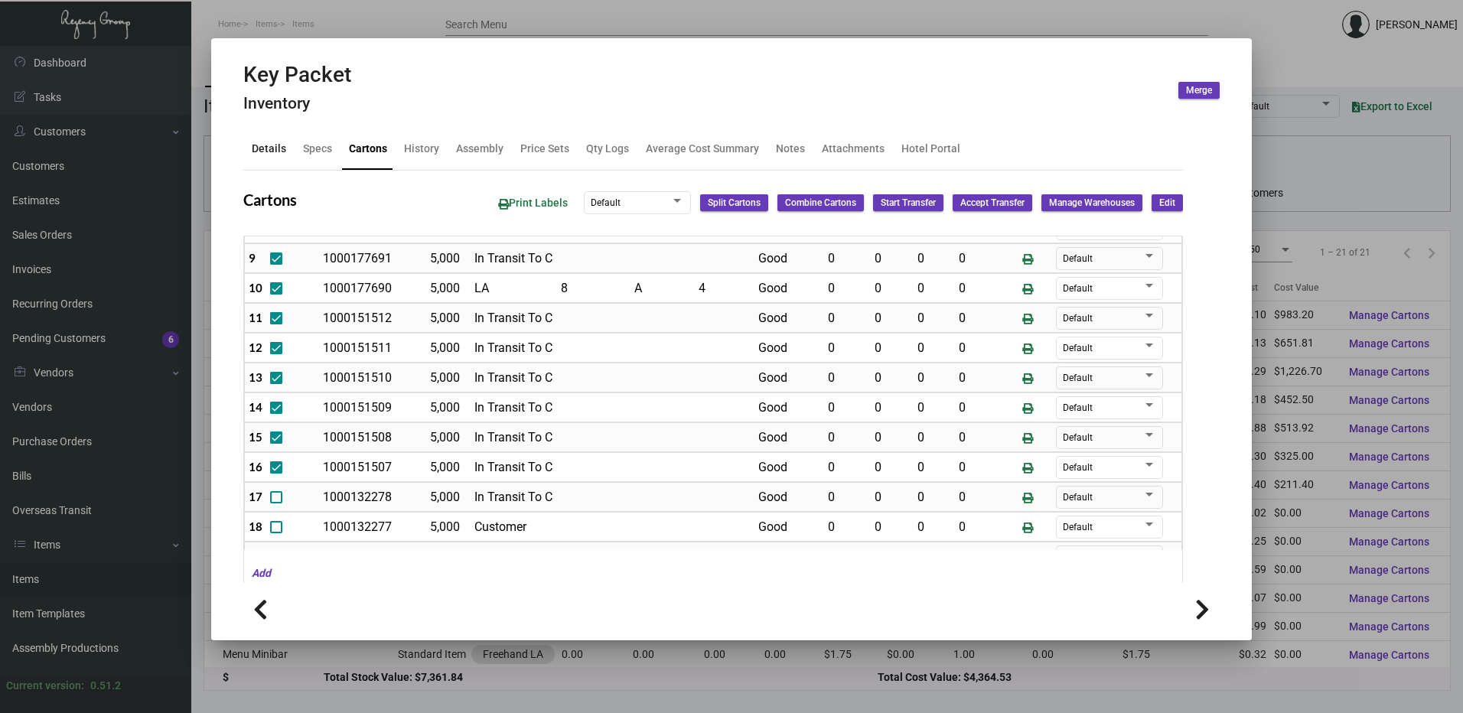
click at [268, 148] on div "Details" at bounding box center [269, 149] width 34 height 16
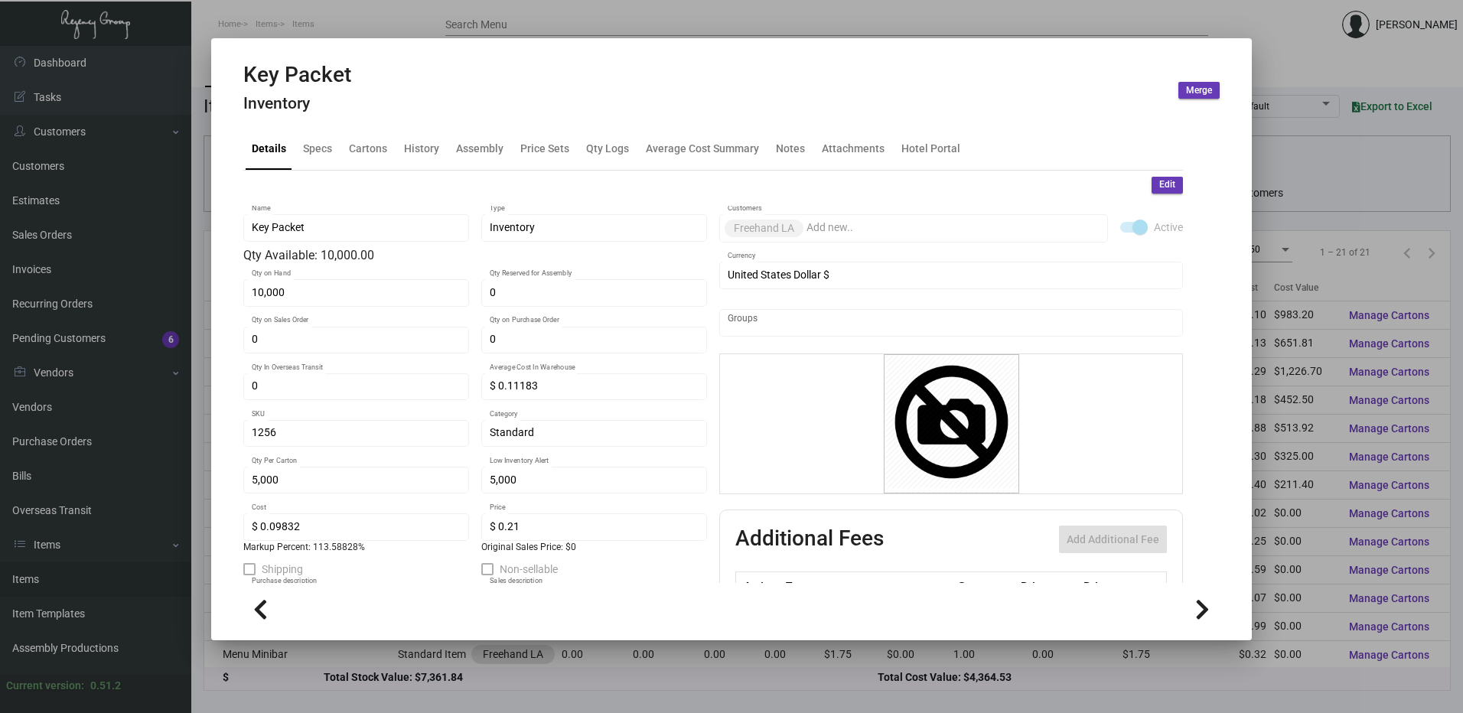
click at [400, 27] on div at bounding box center [731, 356] width 1463 height 713
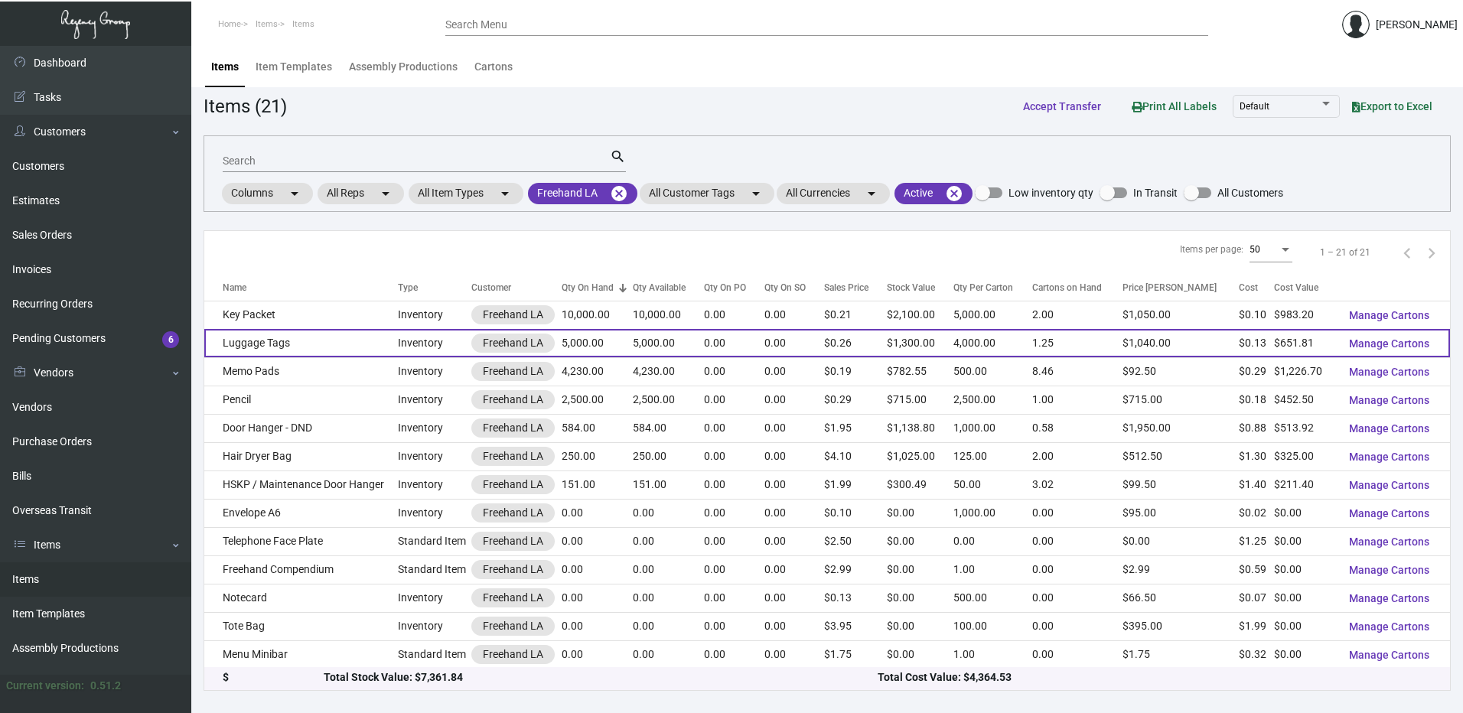
click at [334, 346] on td "Luggage Tags" at bounding box center [301, 343] width 194 height 28
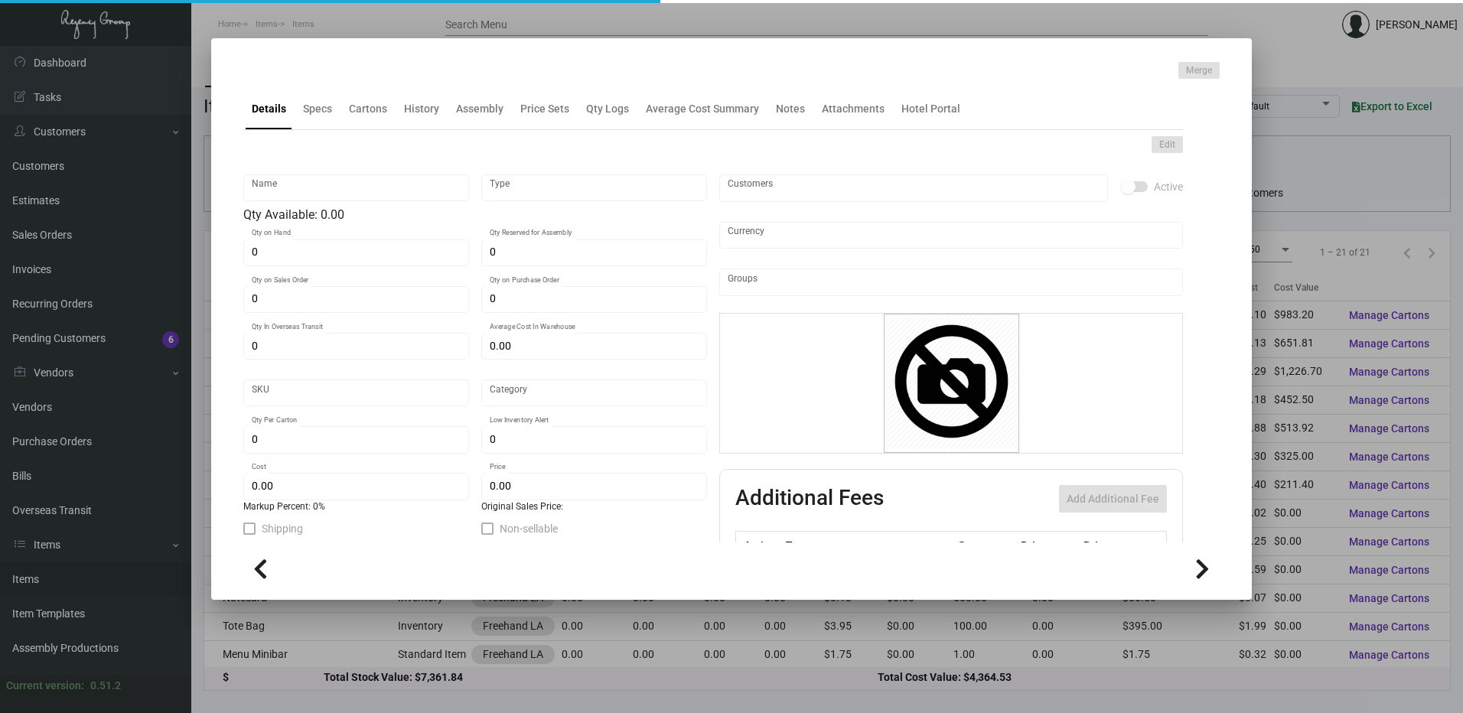
type input "Luggage Tags"
type input "Inventory"
type input "5,000"
type input "$ 0.52925"
type input "1267"
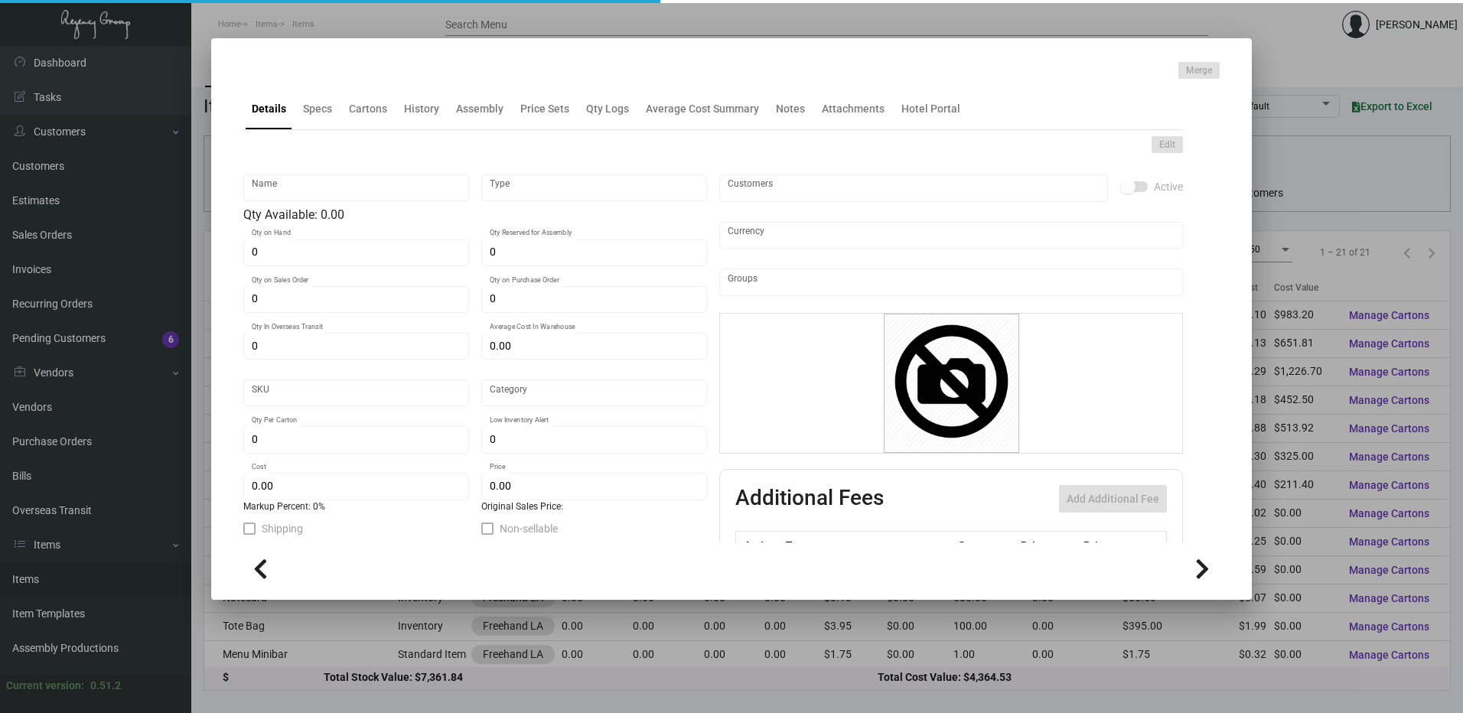
type input "Standard"
type input "4,000"
type input "$ 0.13036"
type input "$ 0.26"
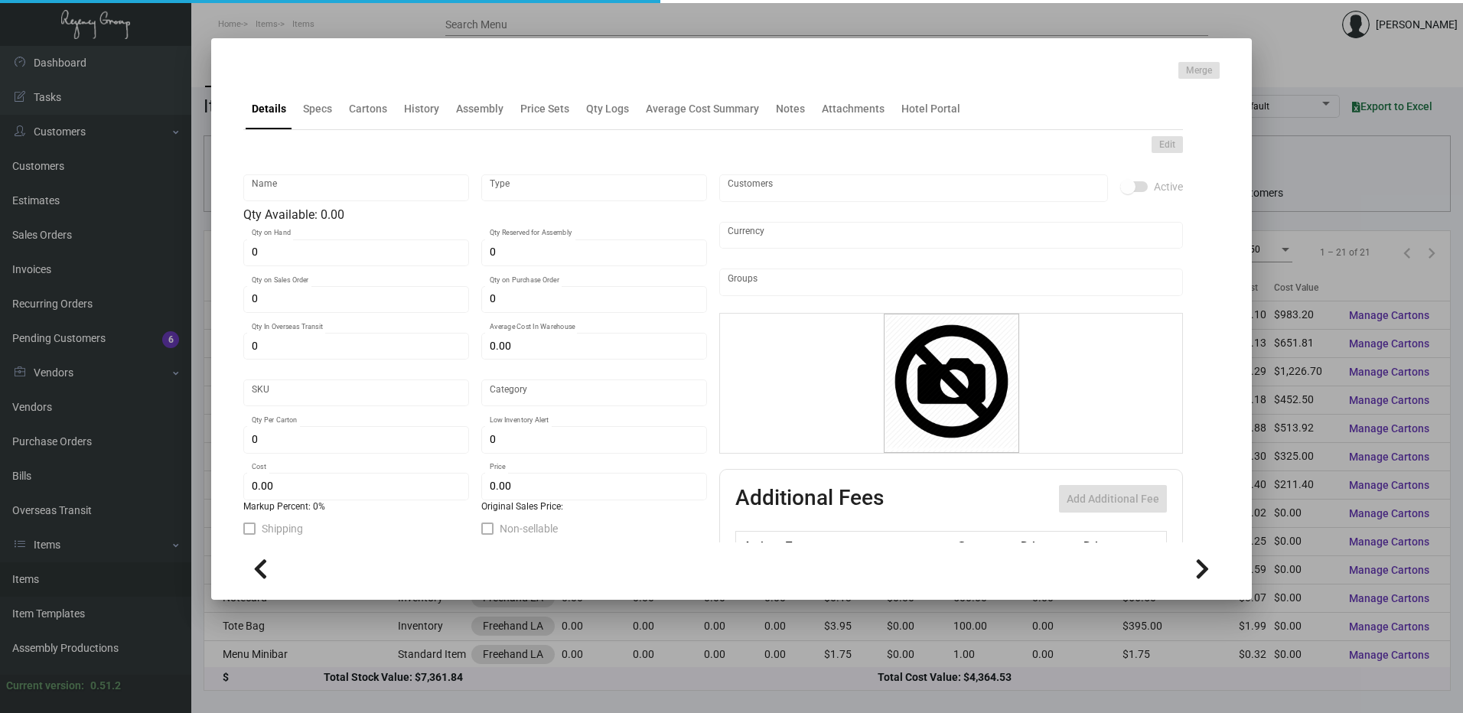
type textarea "Luggage tags : size 2.5x11 white tag stock with adhesive back, printing 2/0 (Bl…"
checkbox input "true"
type input "United States Dollar $"
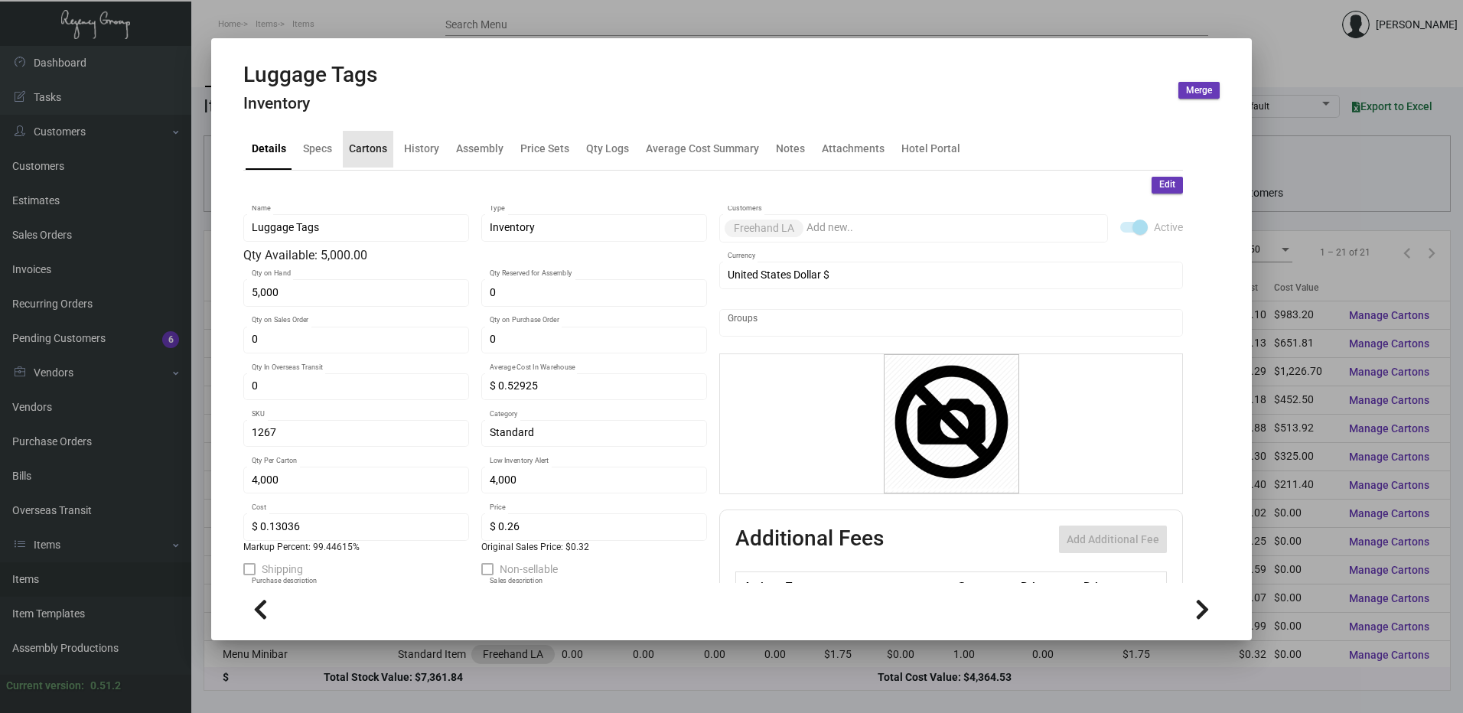
click at [373, 158] on div "Cartons" at bounding box center [368, 149] width 50 height 37
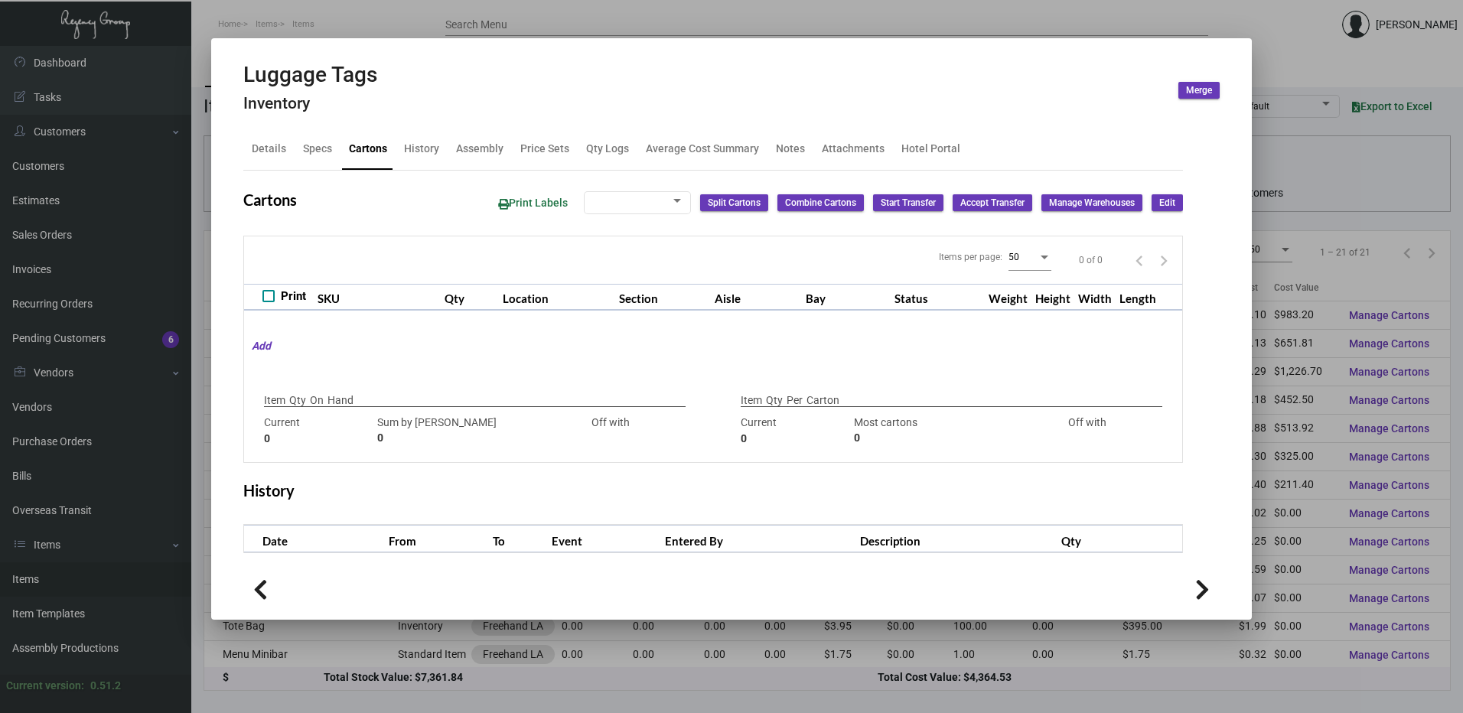
type input "5,000"
type input "5000"
type input "0"
type input "4,000"
type input "4000"
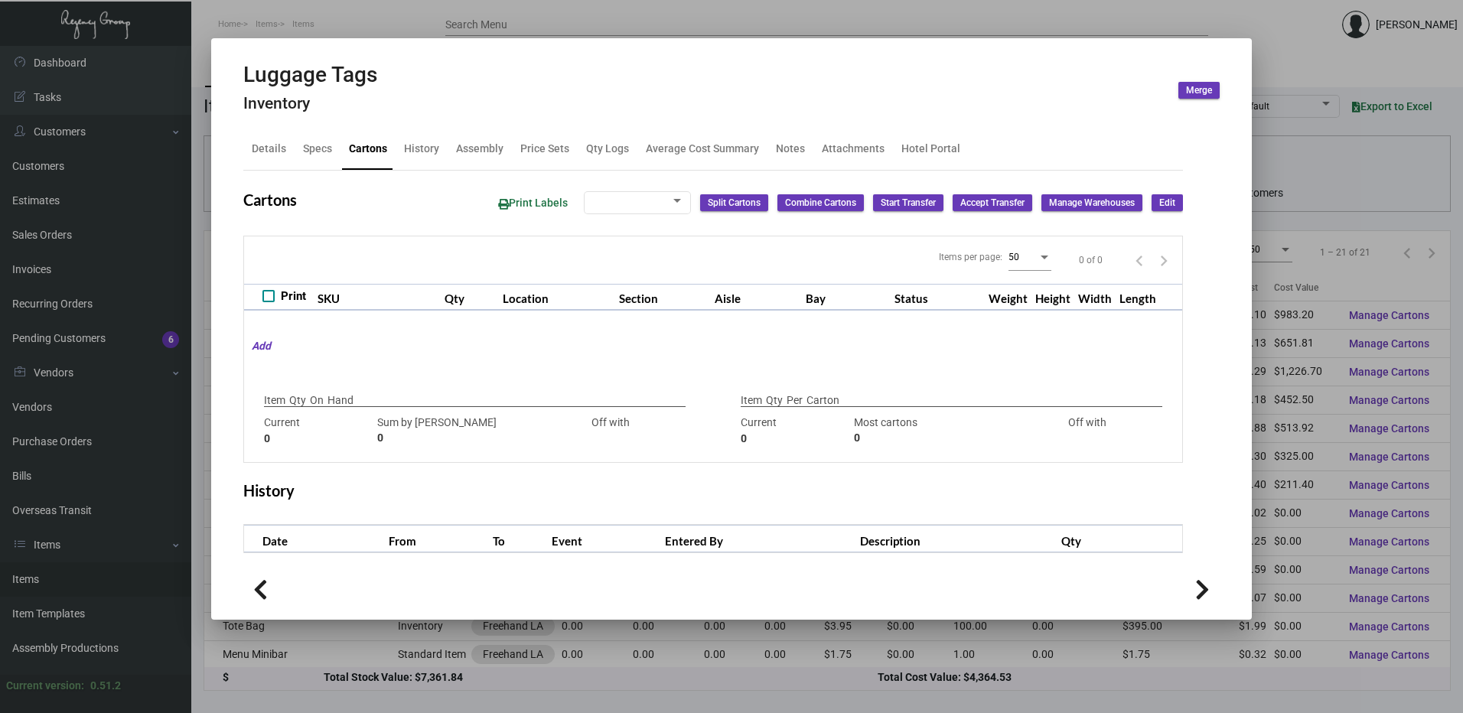
type input "0"
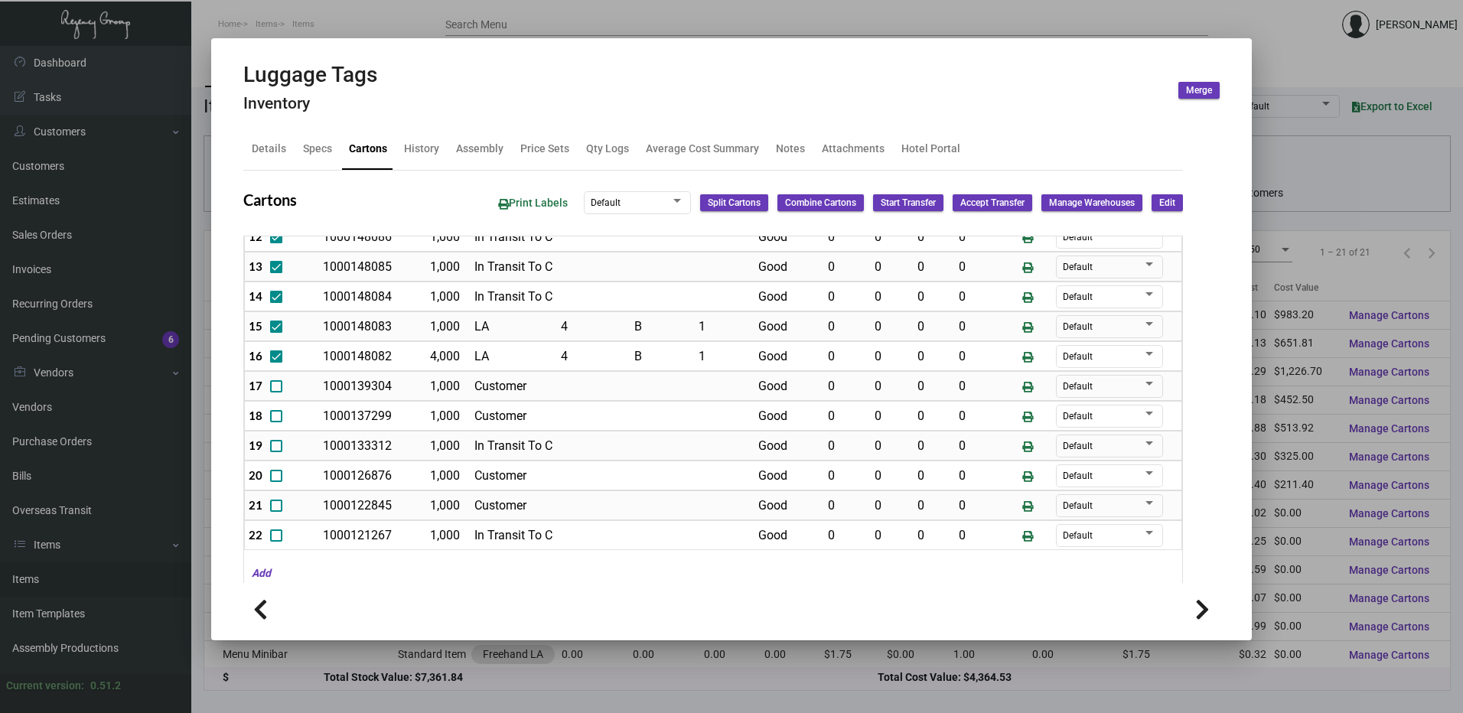
scroll to position [383, 0]
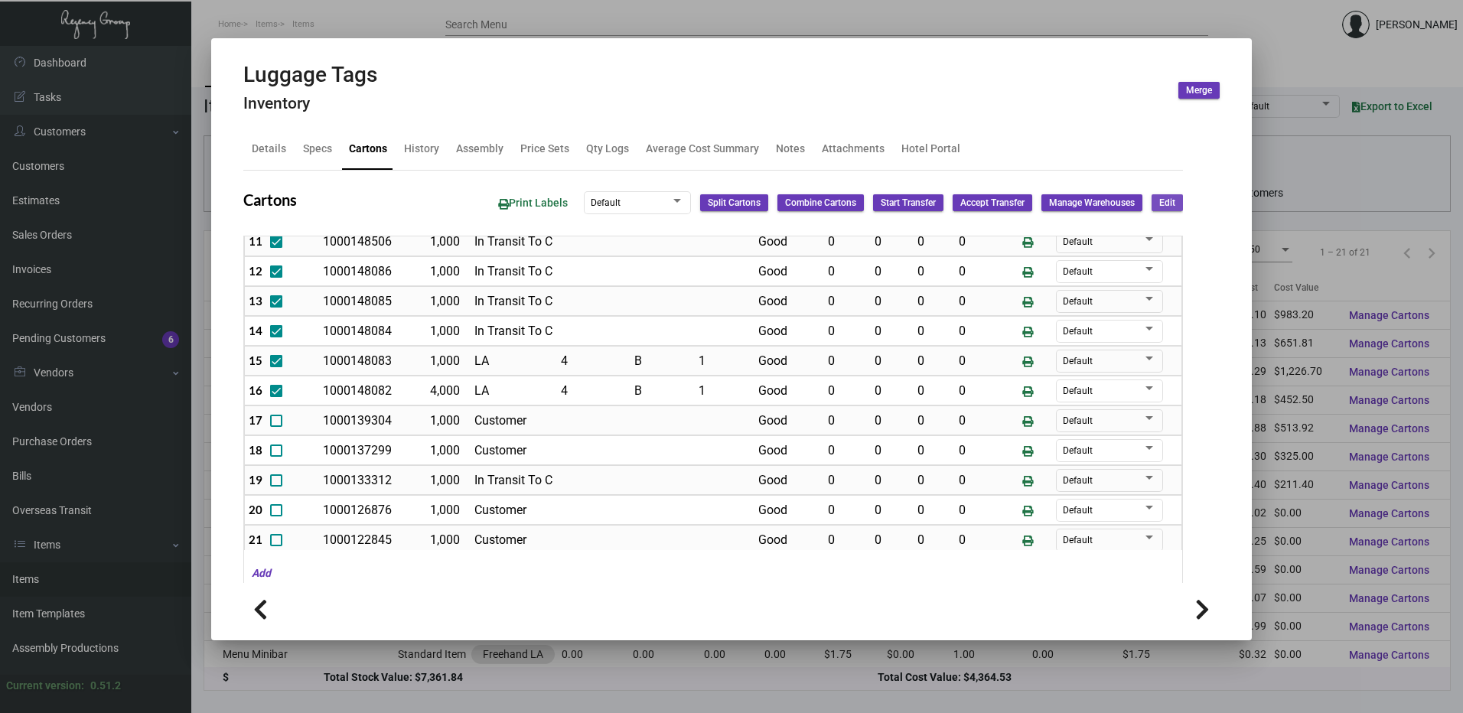
click at [1161, 206] on span "Edit" at bounding box center [1167, 203] width 16 height 13
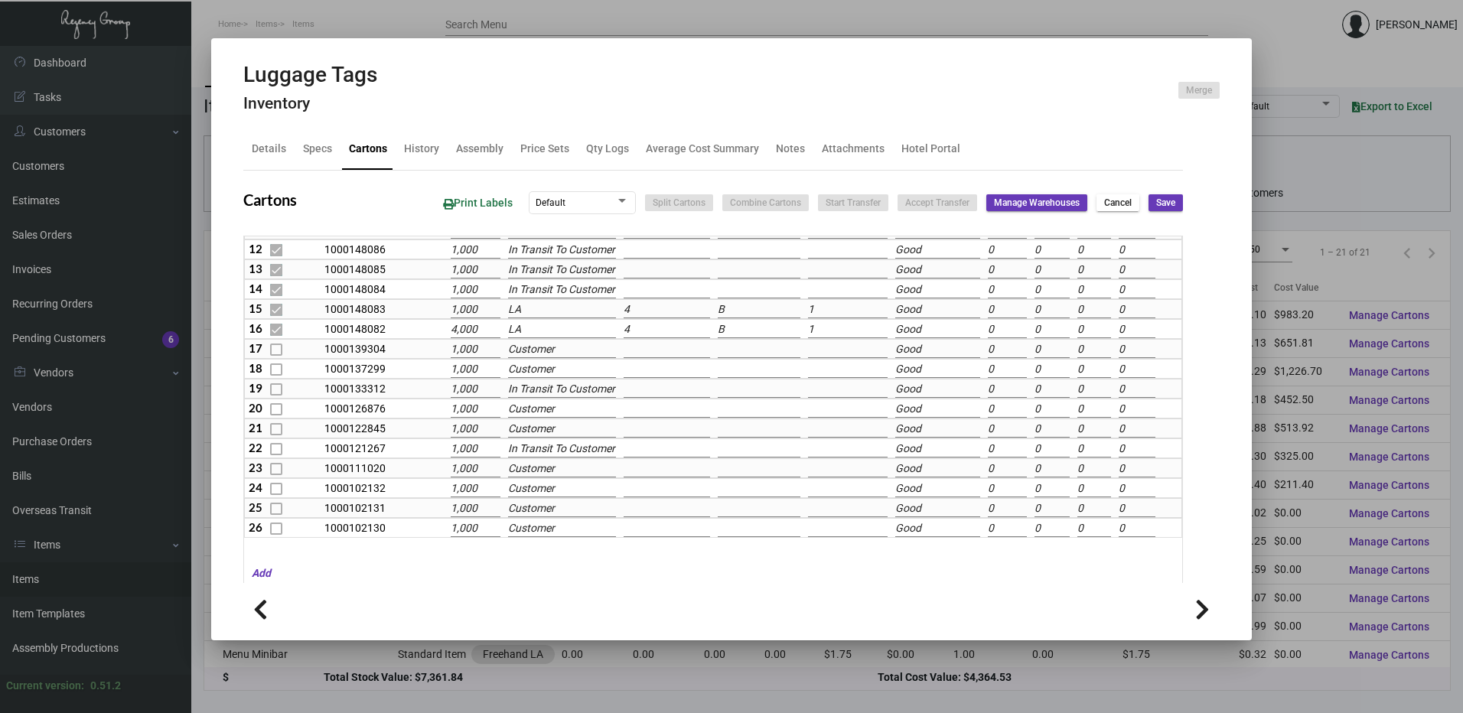
scroll to position [342, 0]
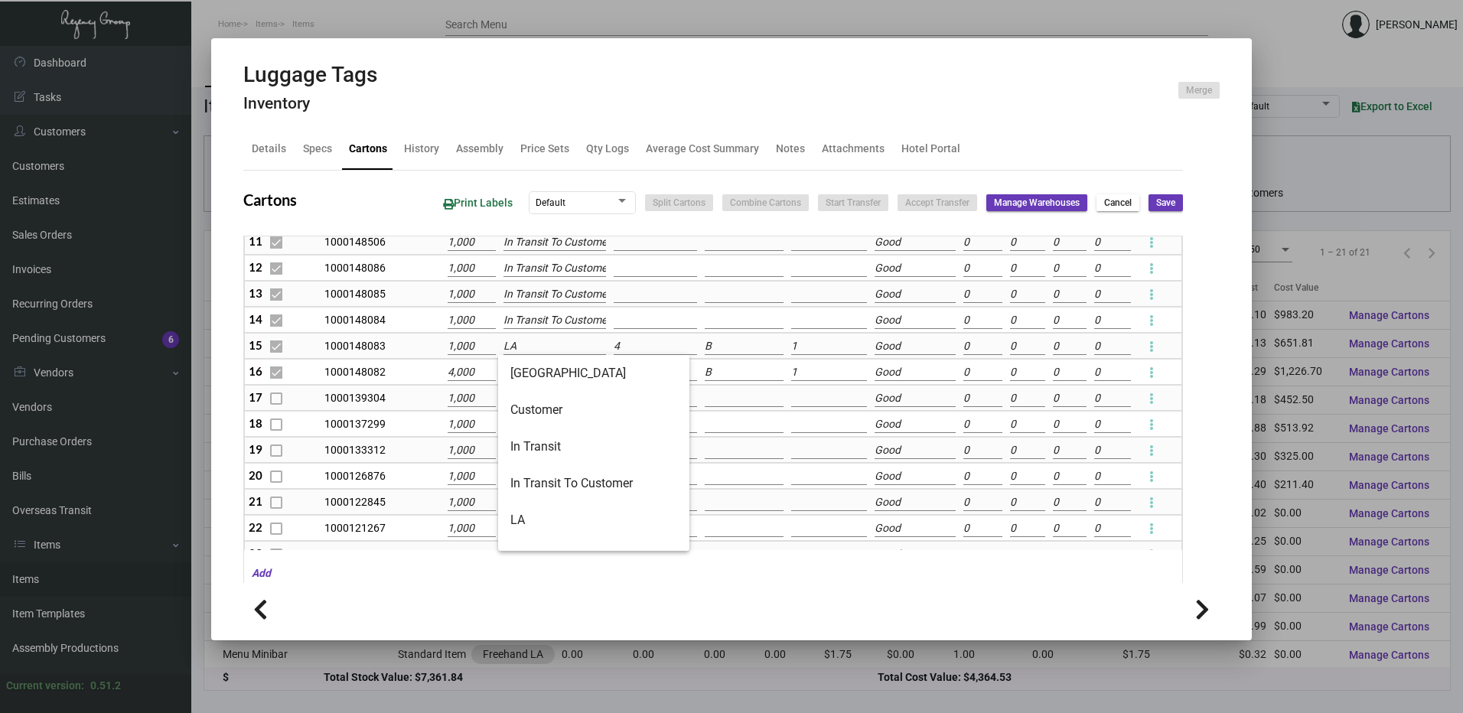
click at [532, 344] on input "LA" at bounding box center [554, 346] width 103 height 17
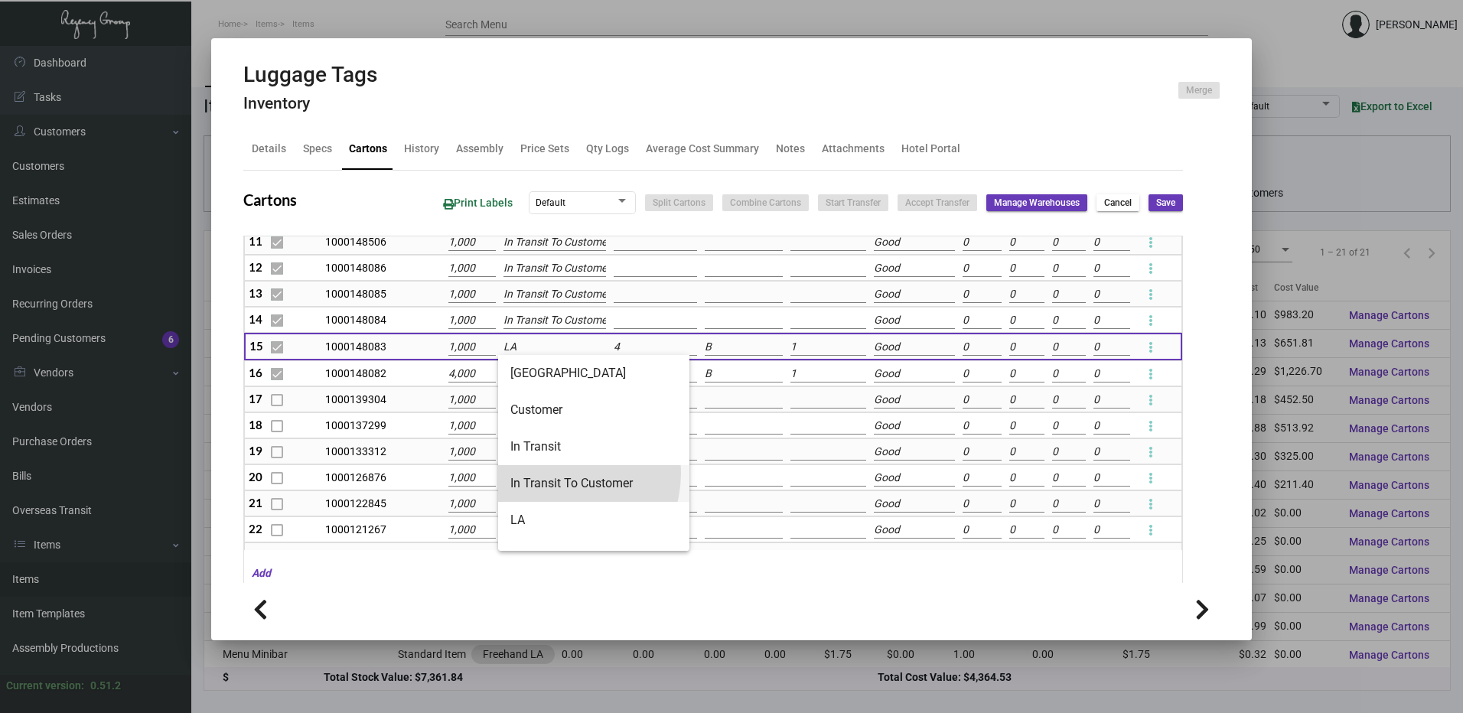
click at [564, 474] on span "In Transit To Customer" at bounding box center [593, 483] width 167 height 37
type input "In Transit To Customer"
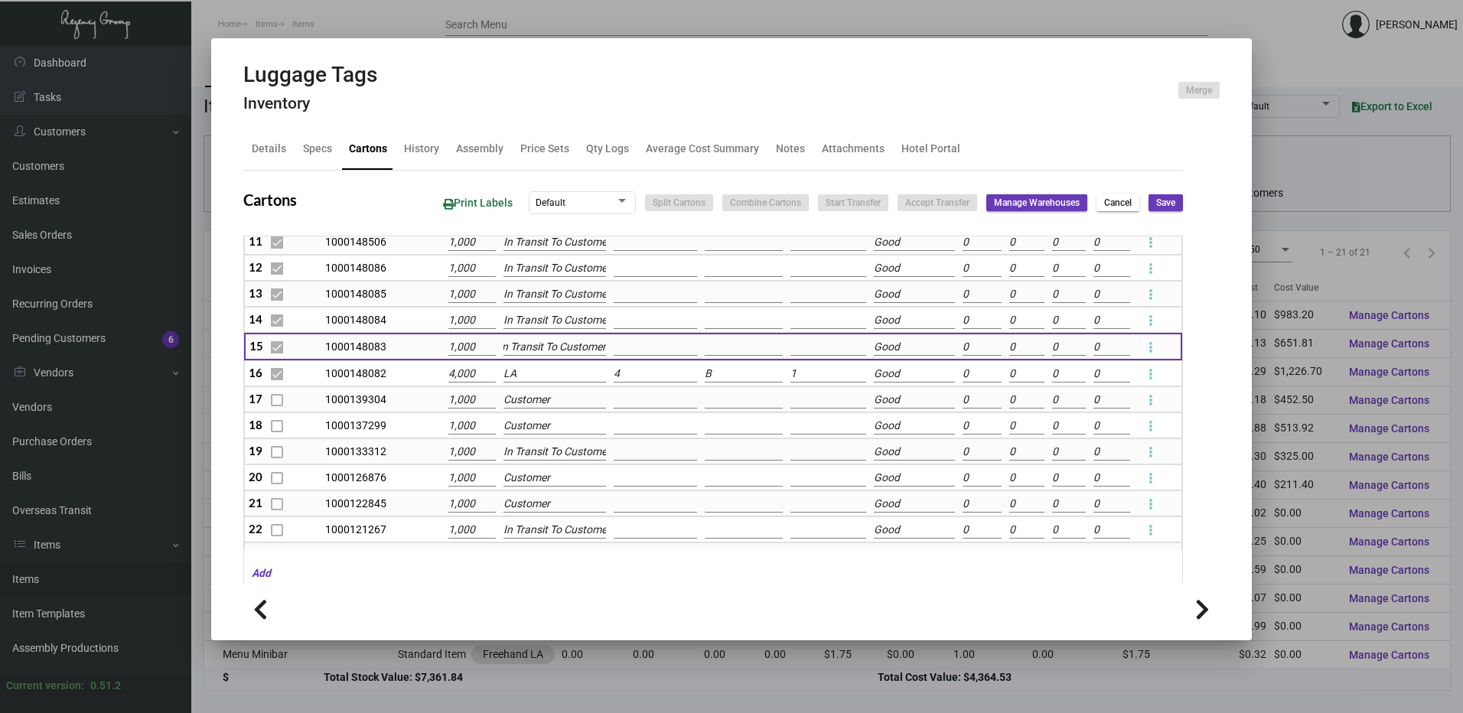
click at [536, 376] on input "LA" at bounding box center [554, 374] width 103 height 17
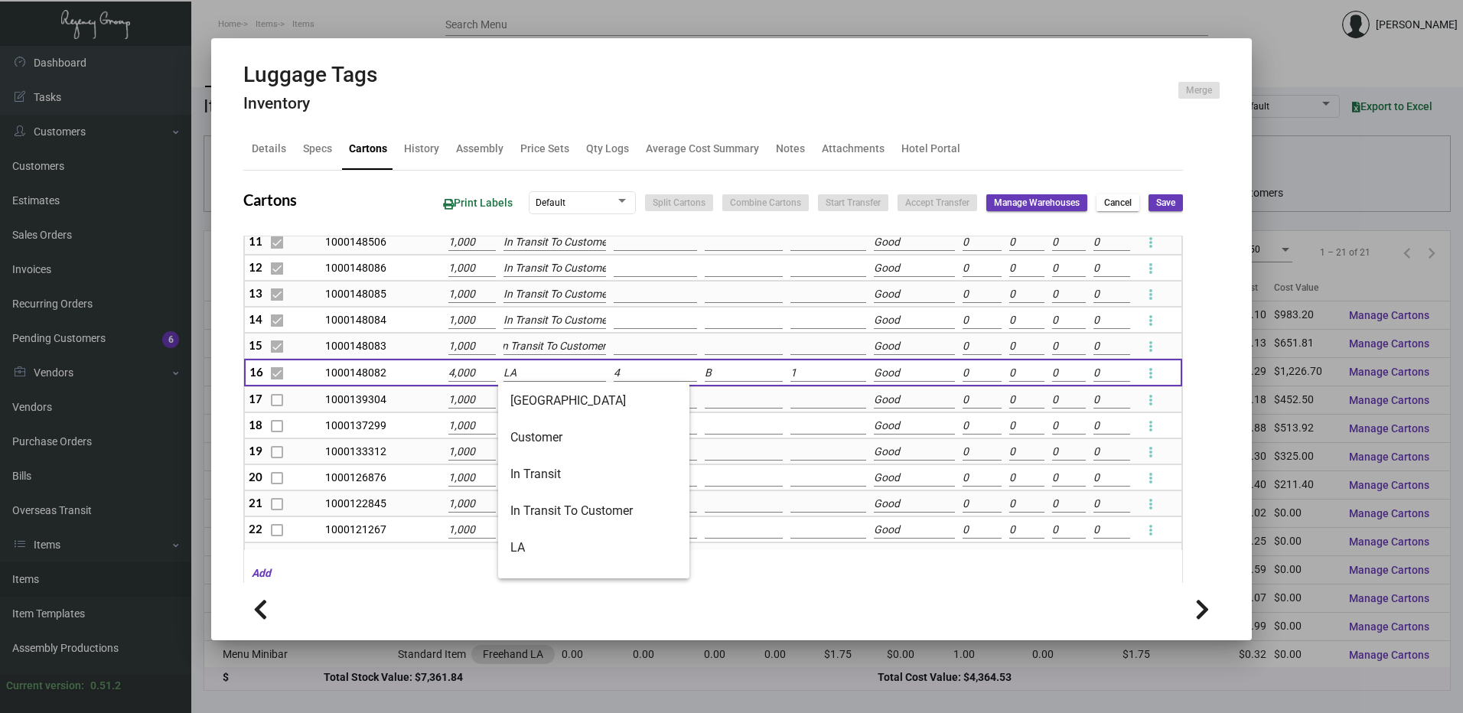
scroll to position [0, 0]
click at [555, 506] on span "In Transit To Customer" at bounding box center [593, 511] width 167 height 37
type input "In Transit To Customer"
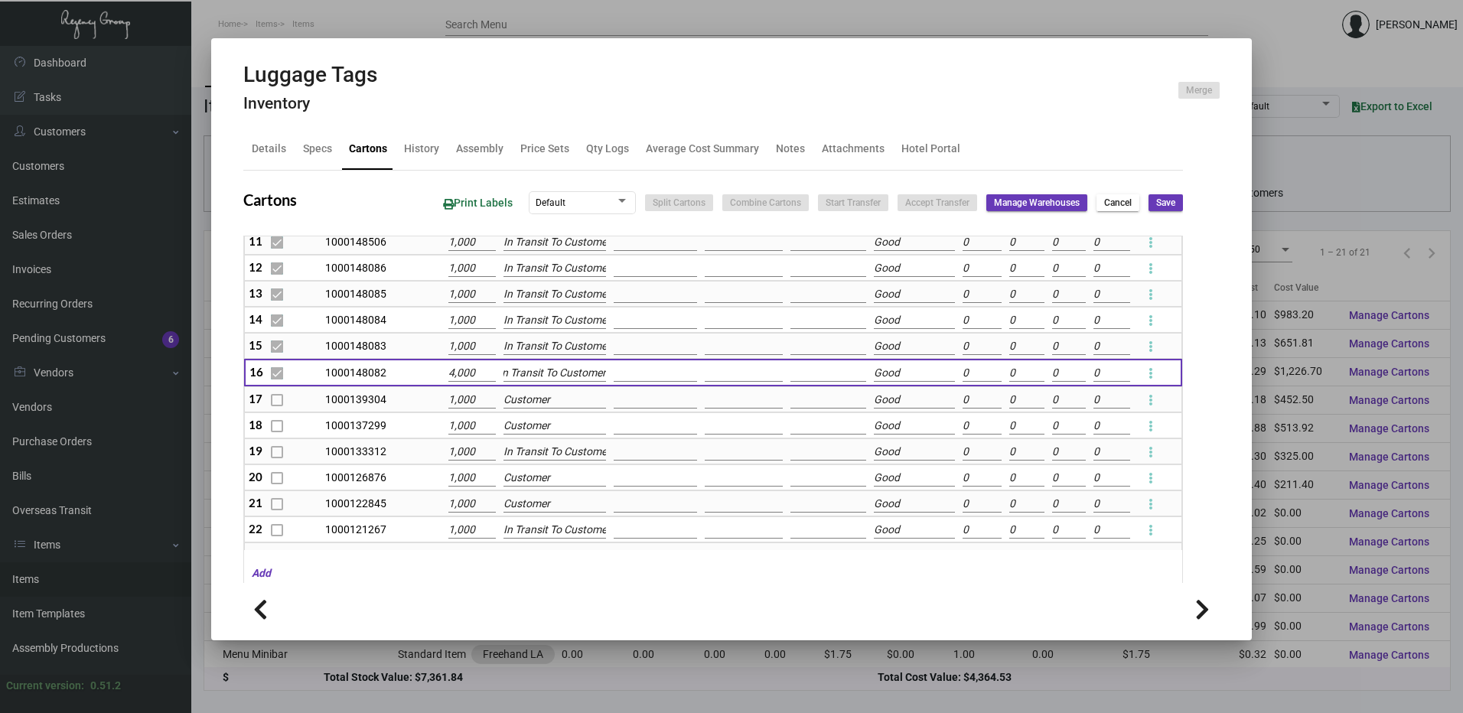
click at [1156, 202] on span "Save" at bounding box center [1165, 203] width 19 height 13
checkbox input "false"
type input "0"
checkbox input "false"
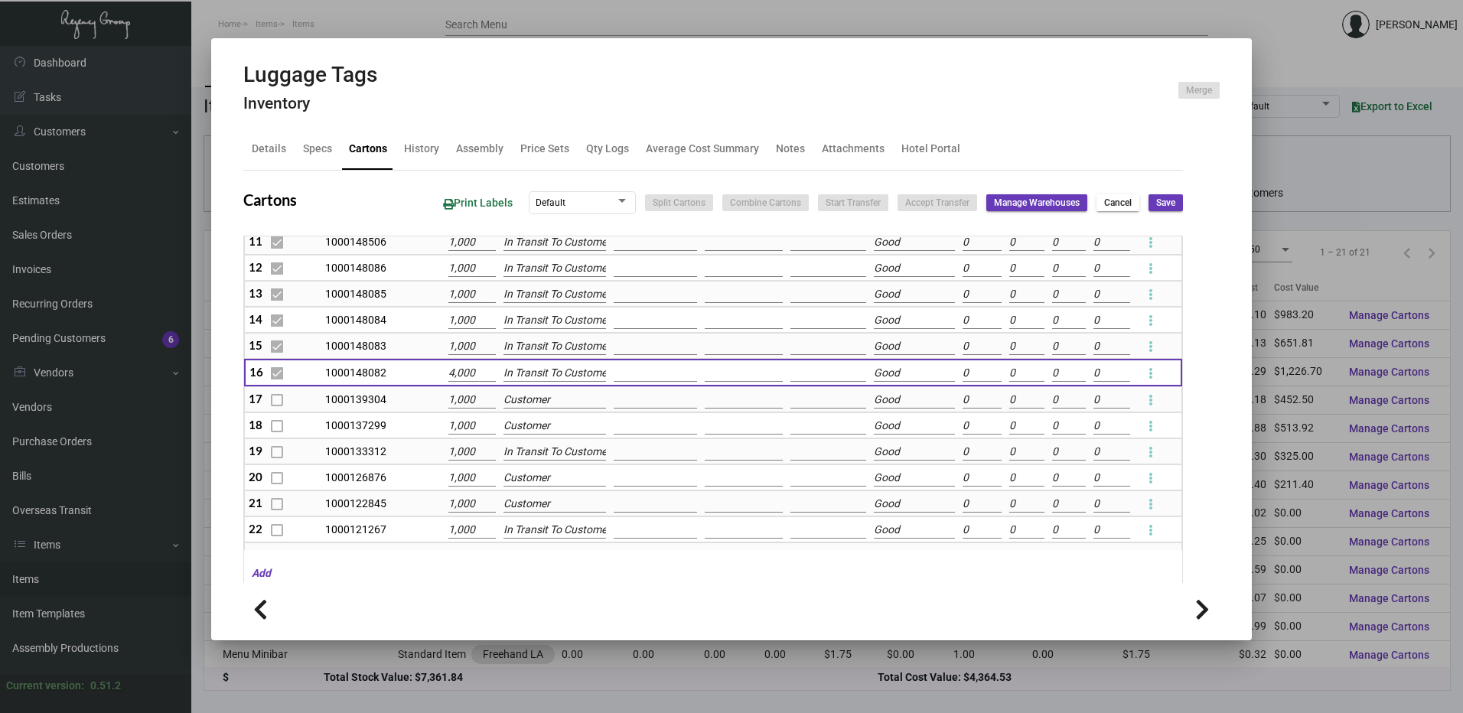
type input "0"
checkbox input "false"
type input "0"
checkbox input "false"
type input "0"
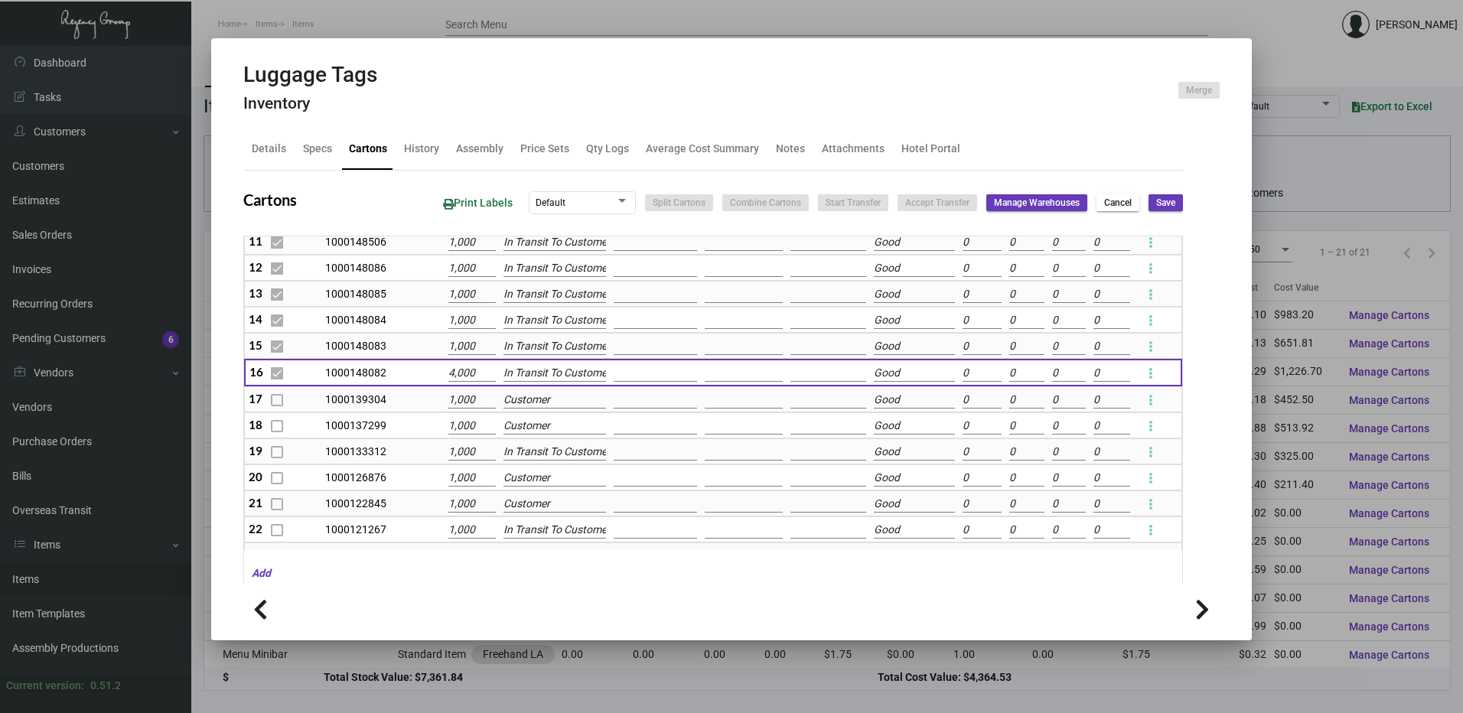
checkbox input "false"
type input "0"
checkbox input "false"
type input "0"
checkbox input "false"
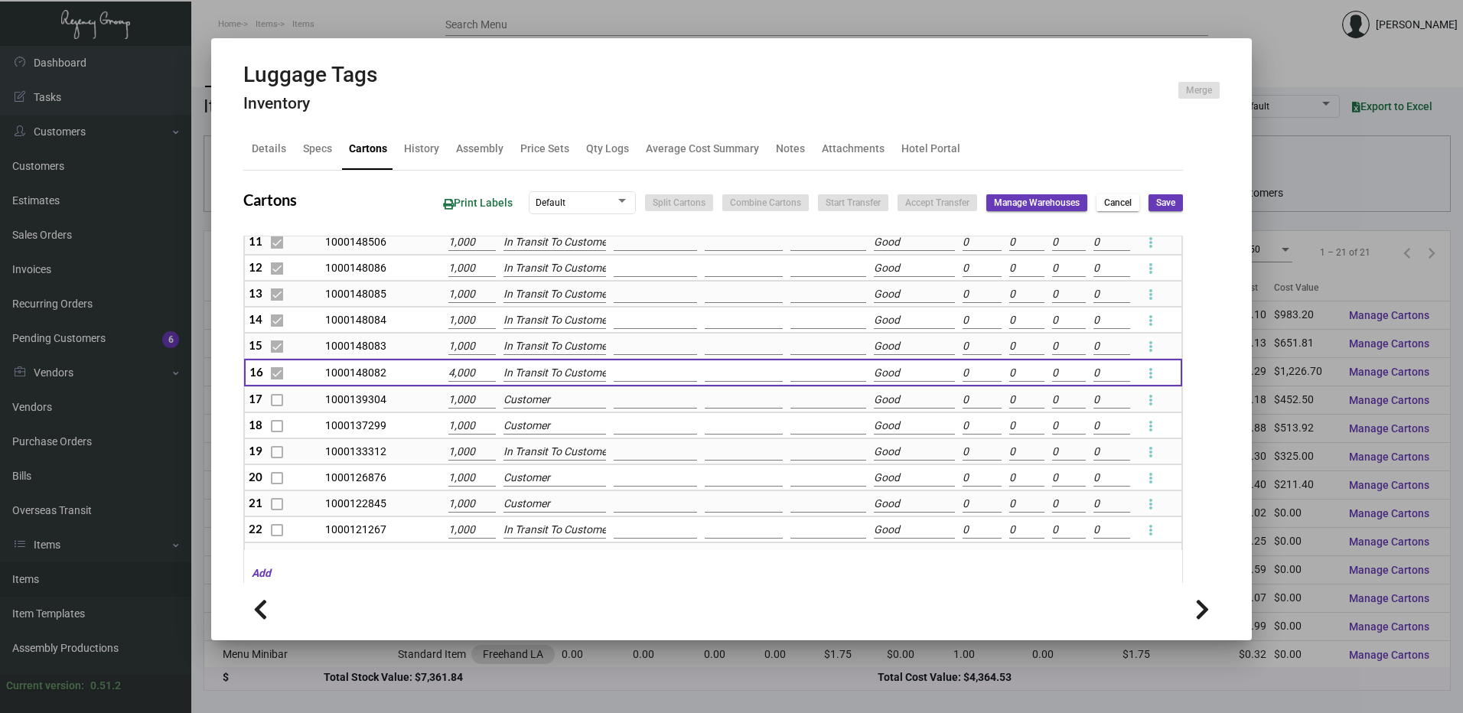
type input "0"
checkbox input "false"
type input "0"
checkbox input "false"
type input "0"
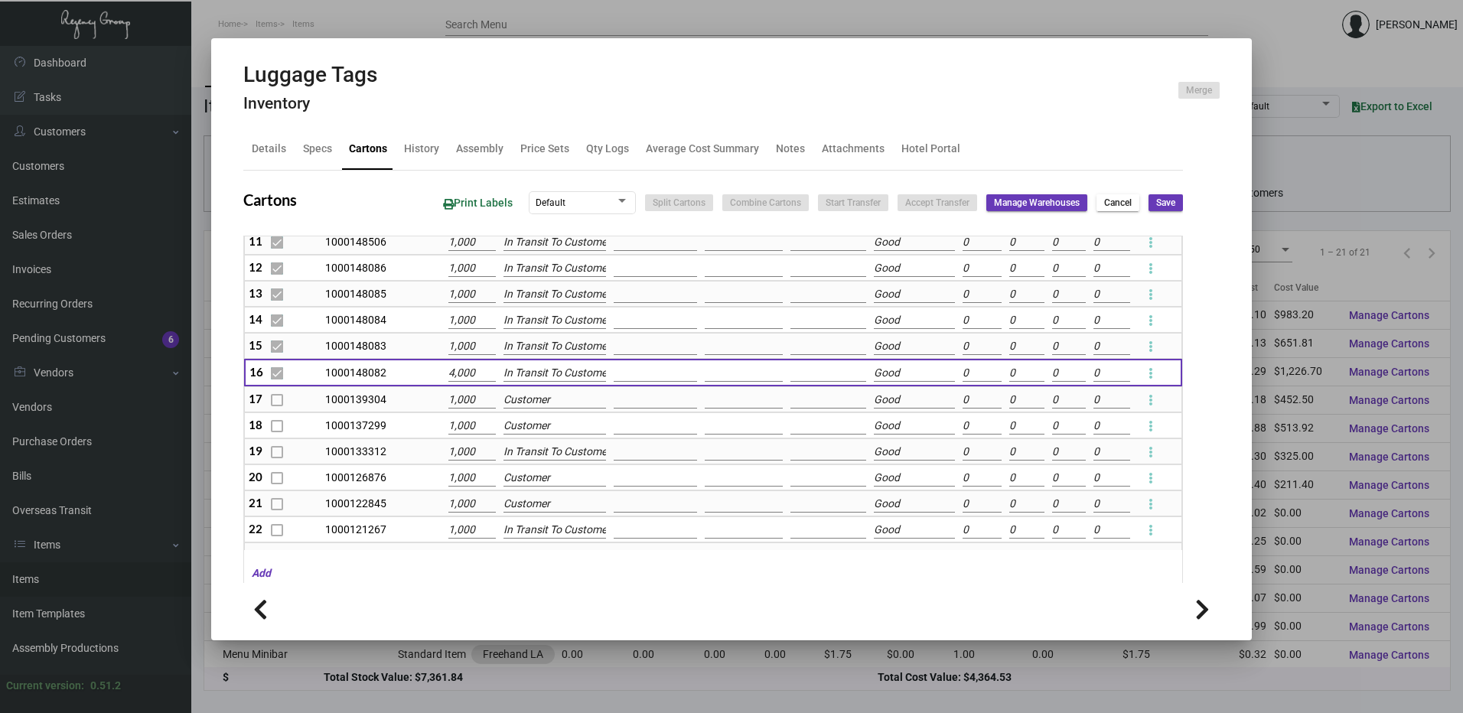
checkbox input "false"
type input "0"
checkbox input "false"
type input "0"
checkbox input "false"
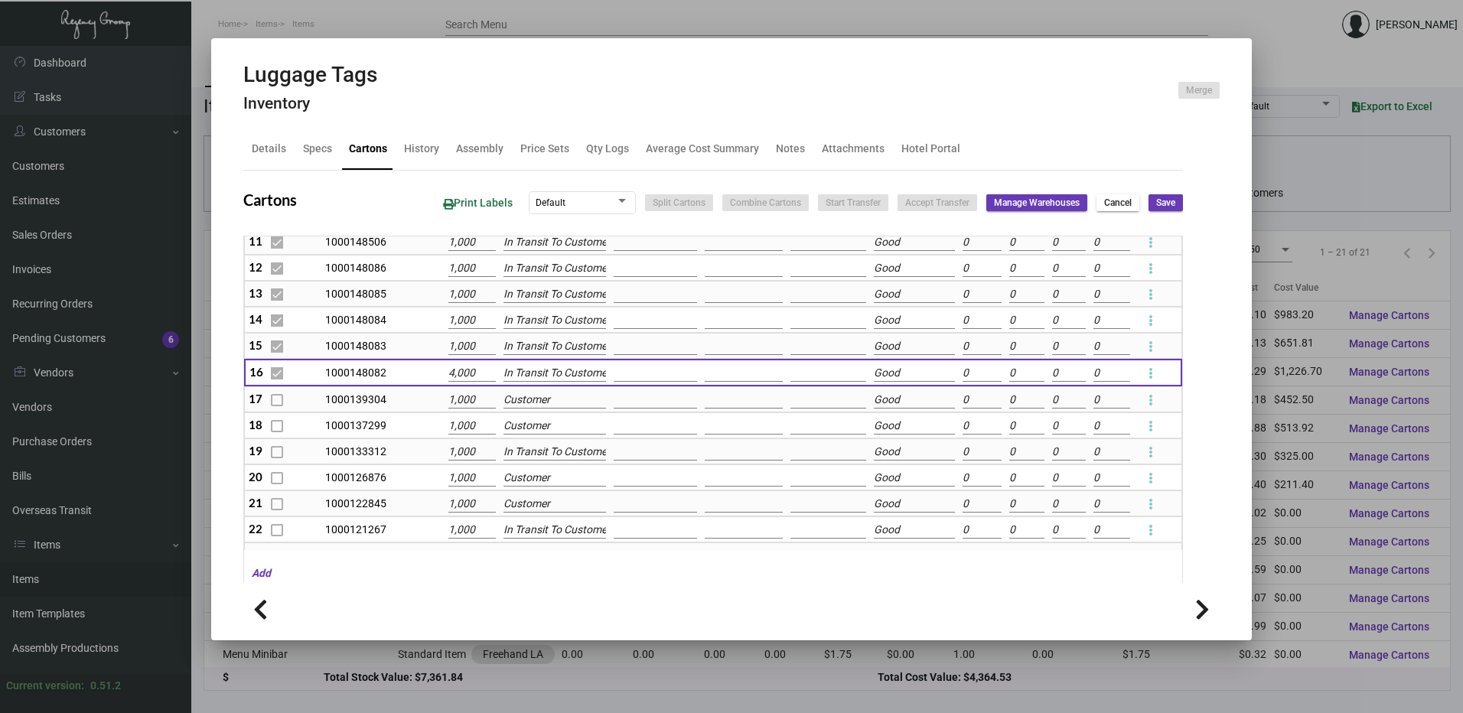
type input "0"
checkbox input "false"
type input "0"
checkbox input "false"
type input "0"
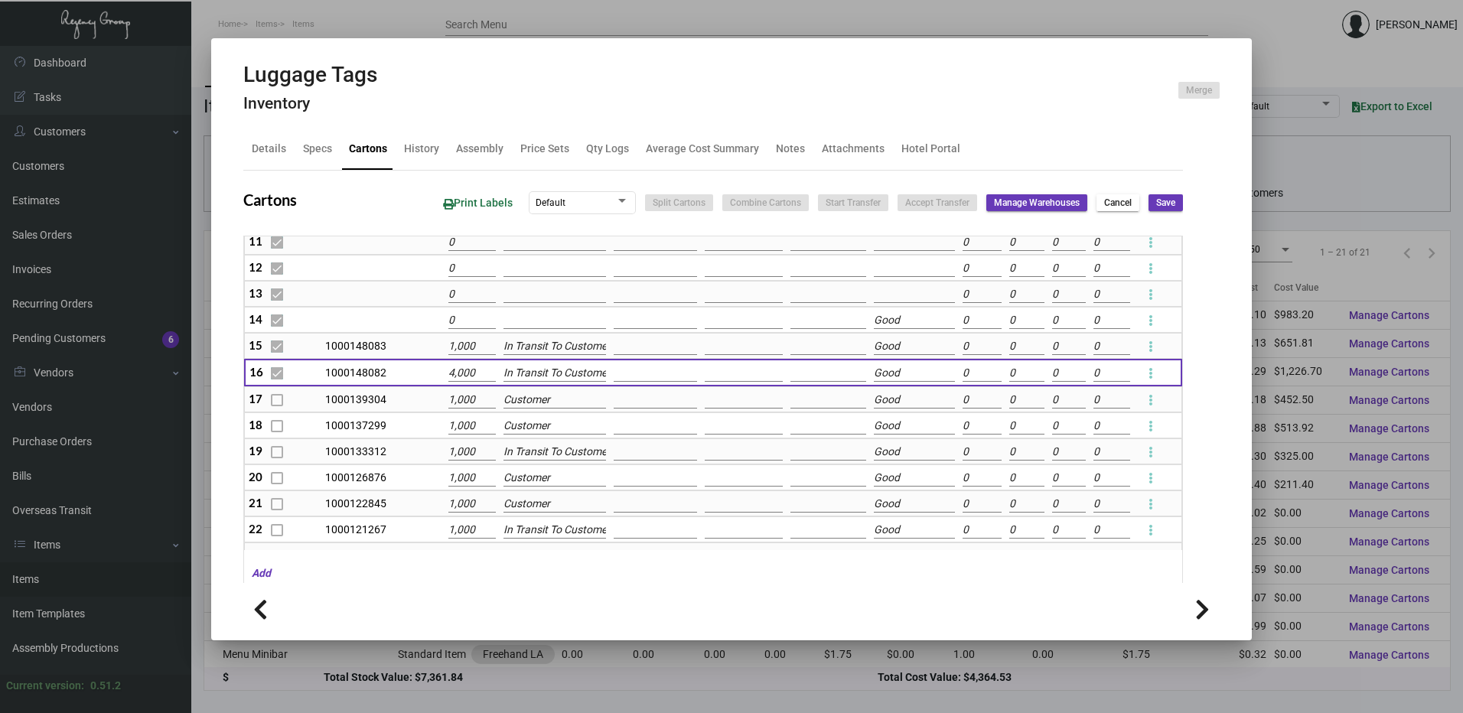
checkbox input "false"
type input "0"
checkbox input "false"
type input "0"
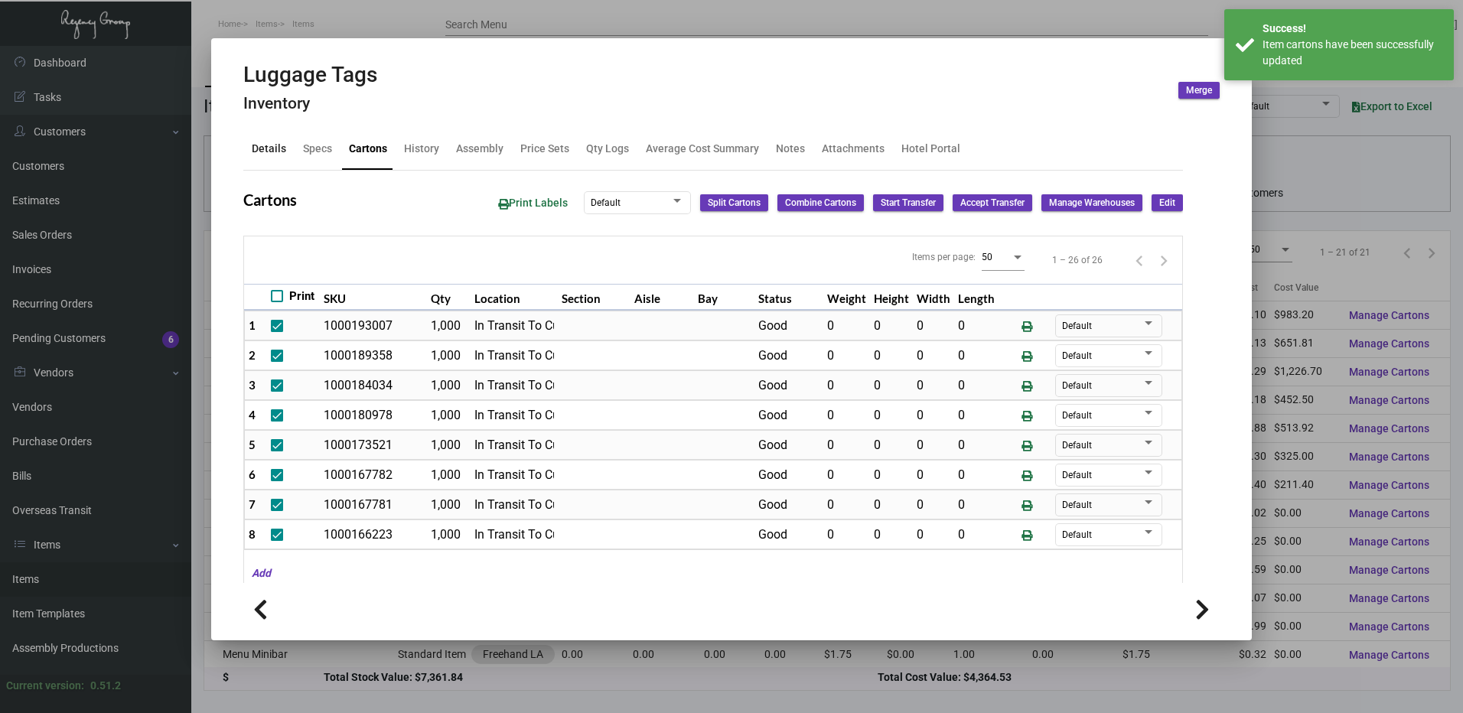
click at [271, 161] on div "Details" at bounding box center [269, 149] width 47 height 37
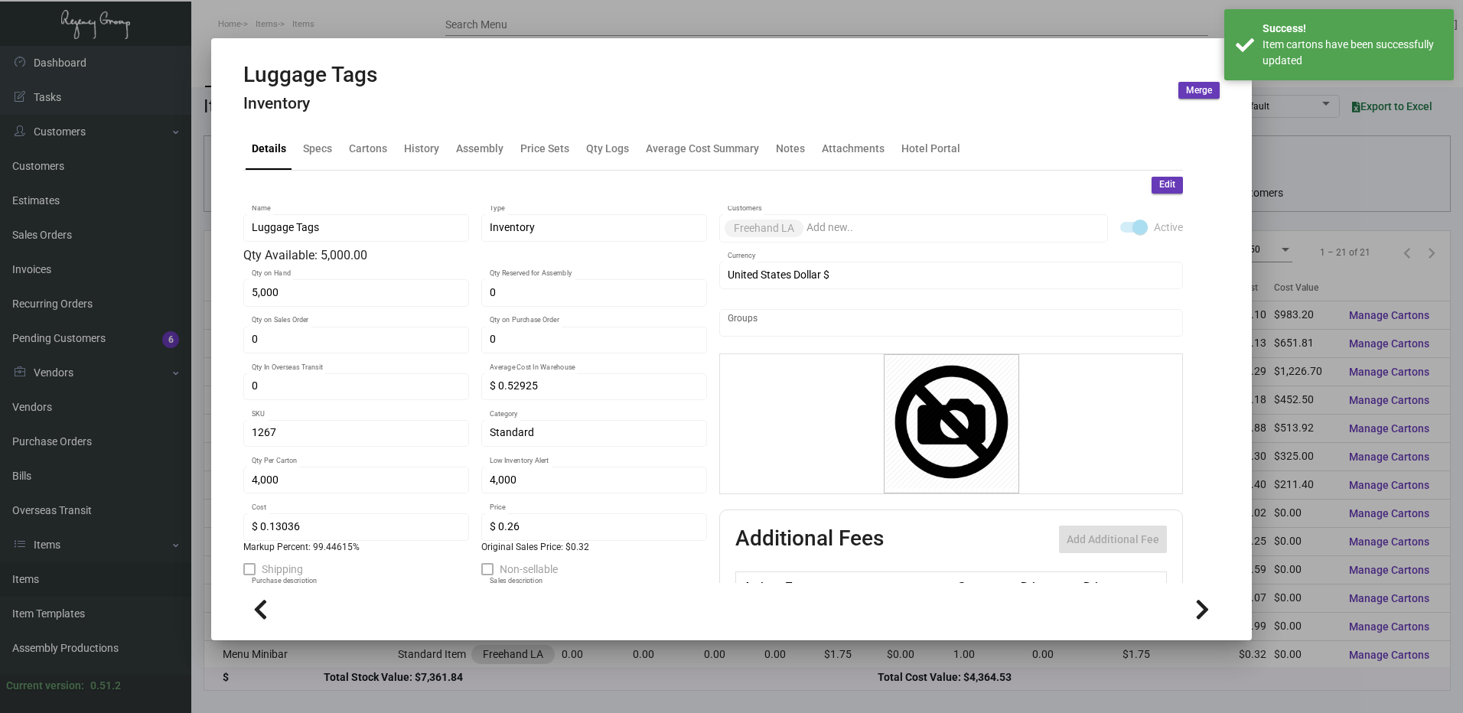
click at [1162, 181] on span "Edit" at bounding box center [1167, 184] width 16 height 13
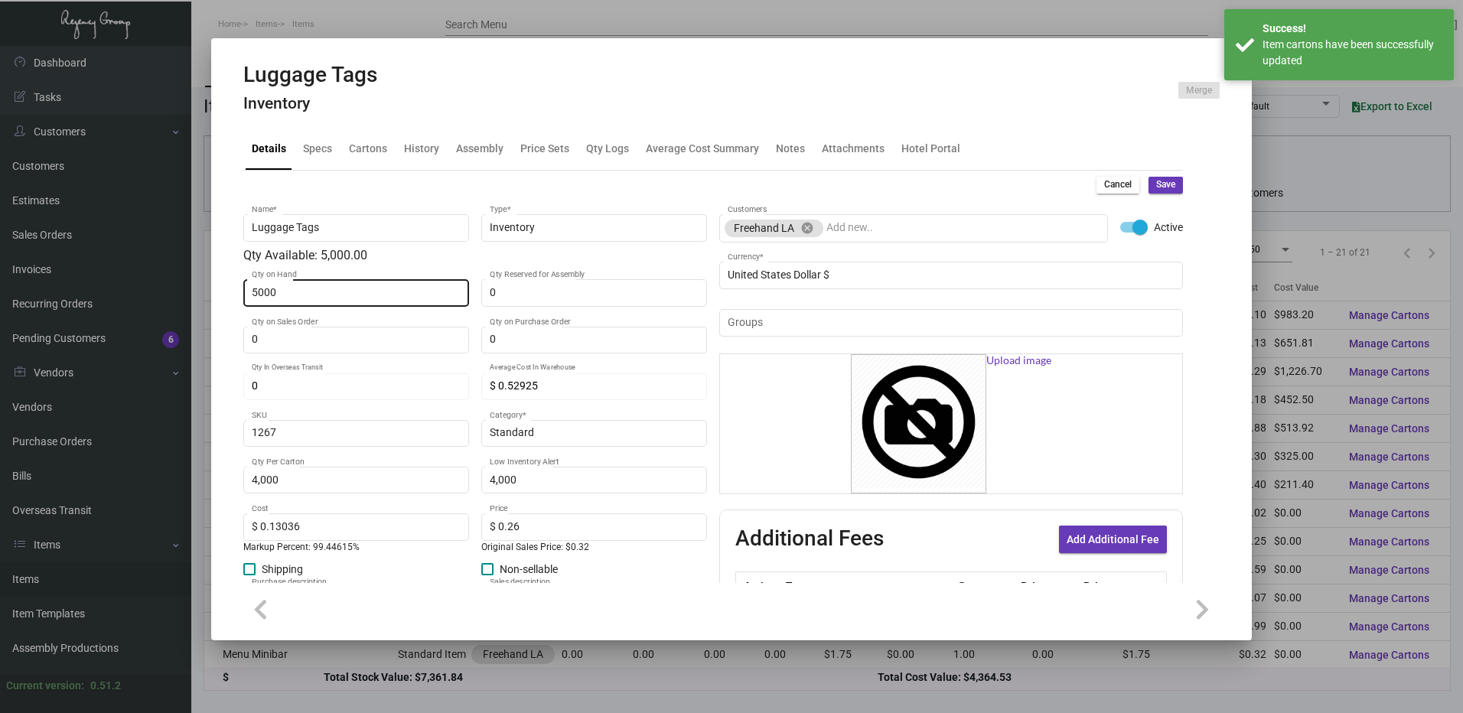
click at [308, 297] on input "5000" at bounding box center [357, 293] width 210 height 12
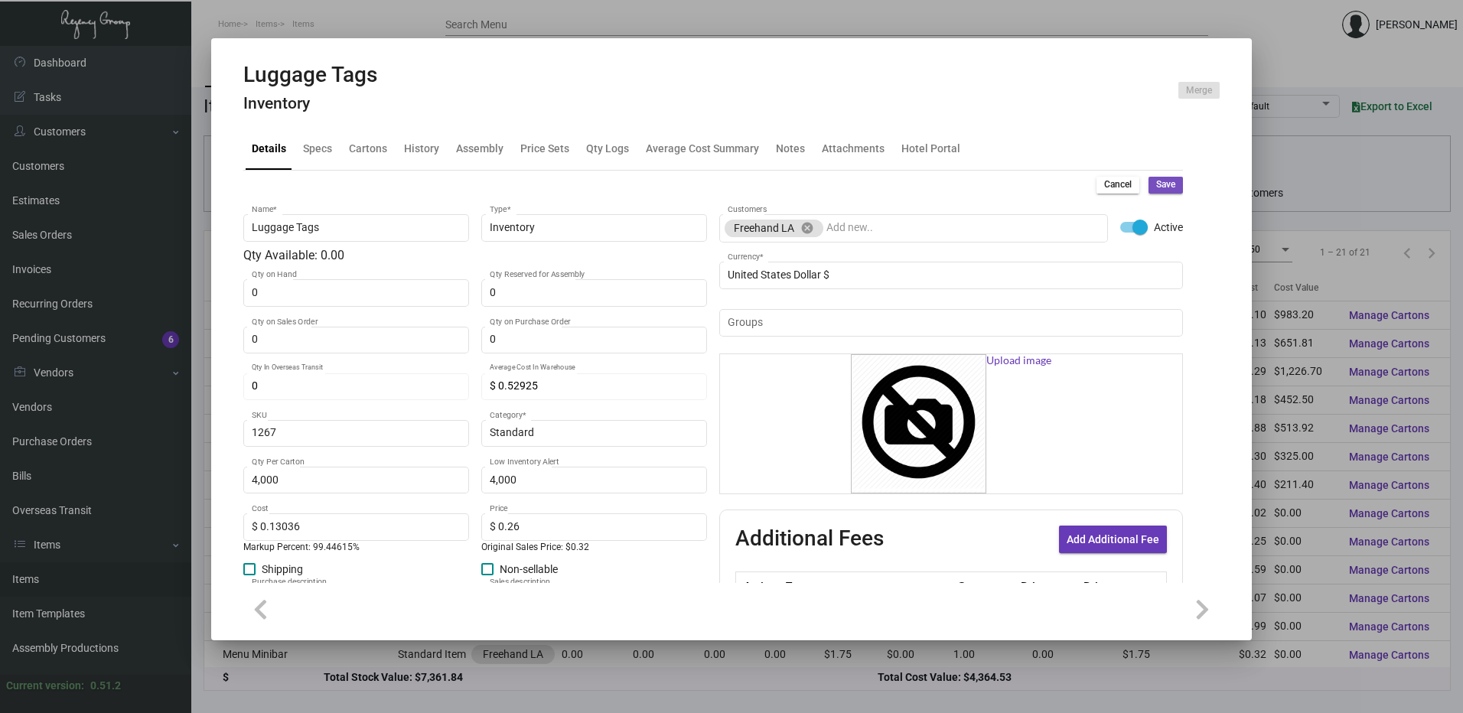
click at [1156, 185] on span "Save" at bounding box center [1165, 184] width 19 height 13
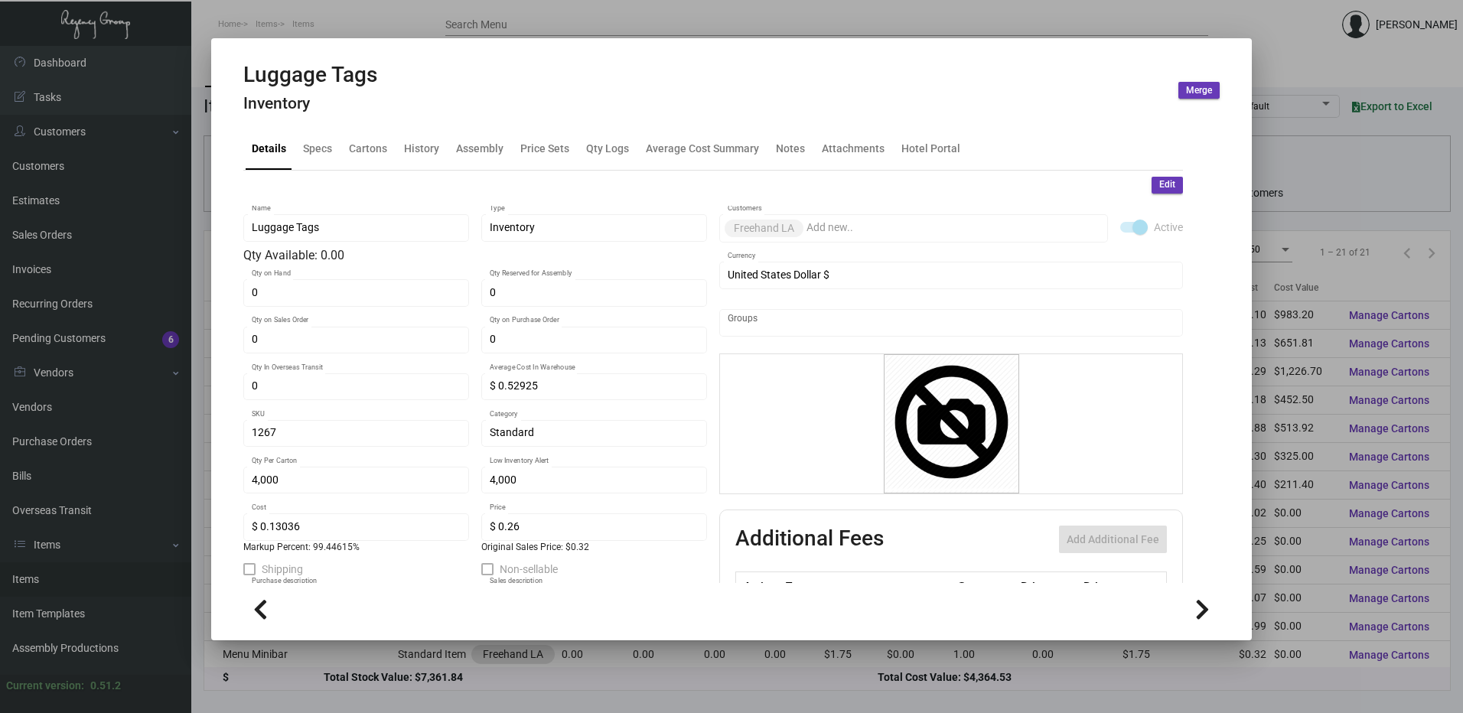
click at [573, 15] on div at bounding box center [731, 356] width 1463 height 713
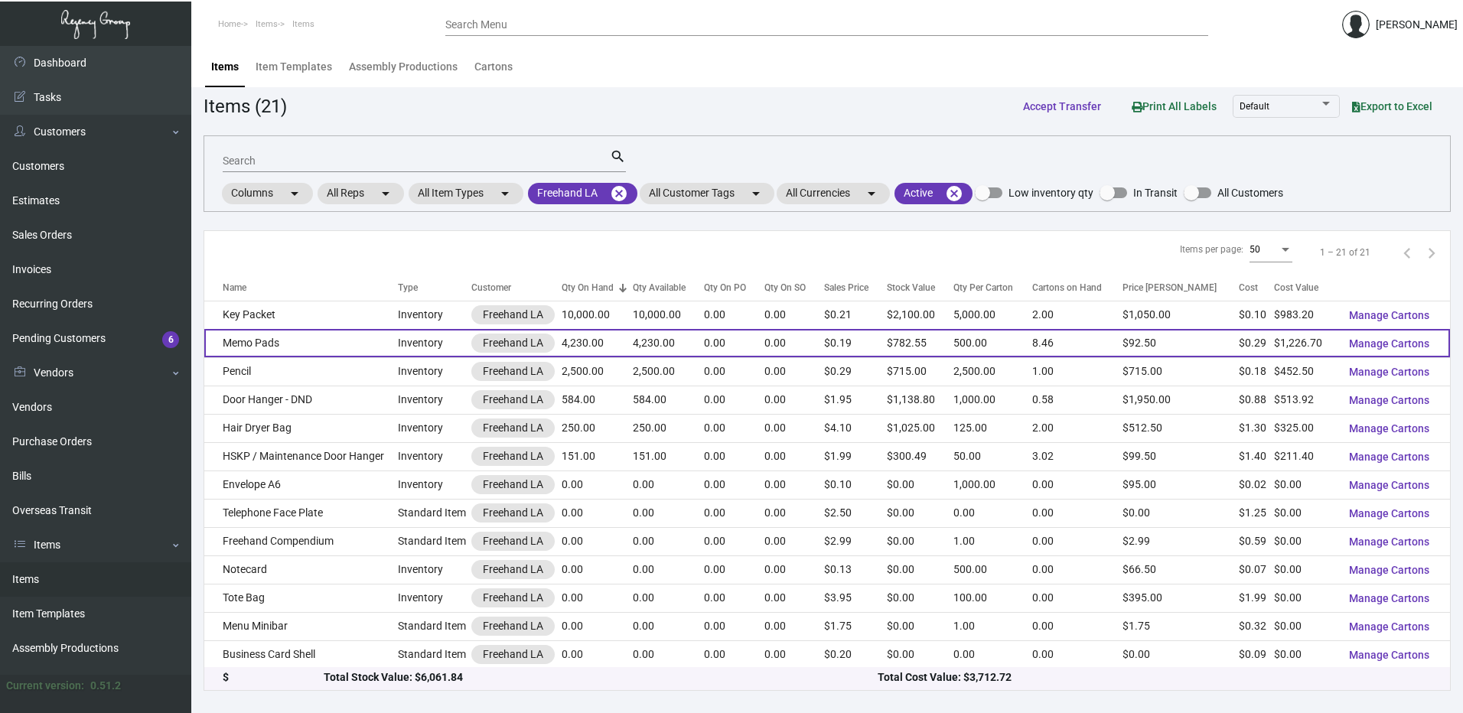
click at [289, 338] on td "Memo Pads" at bounding box center [301, 343] width 194 height 28
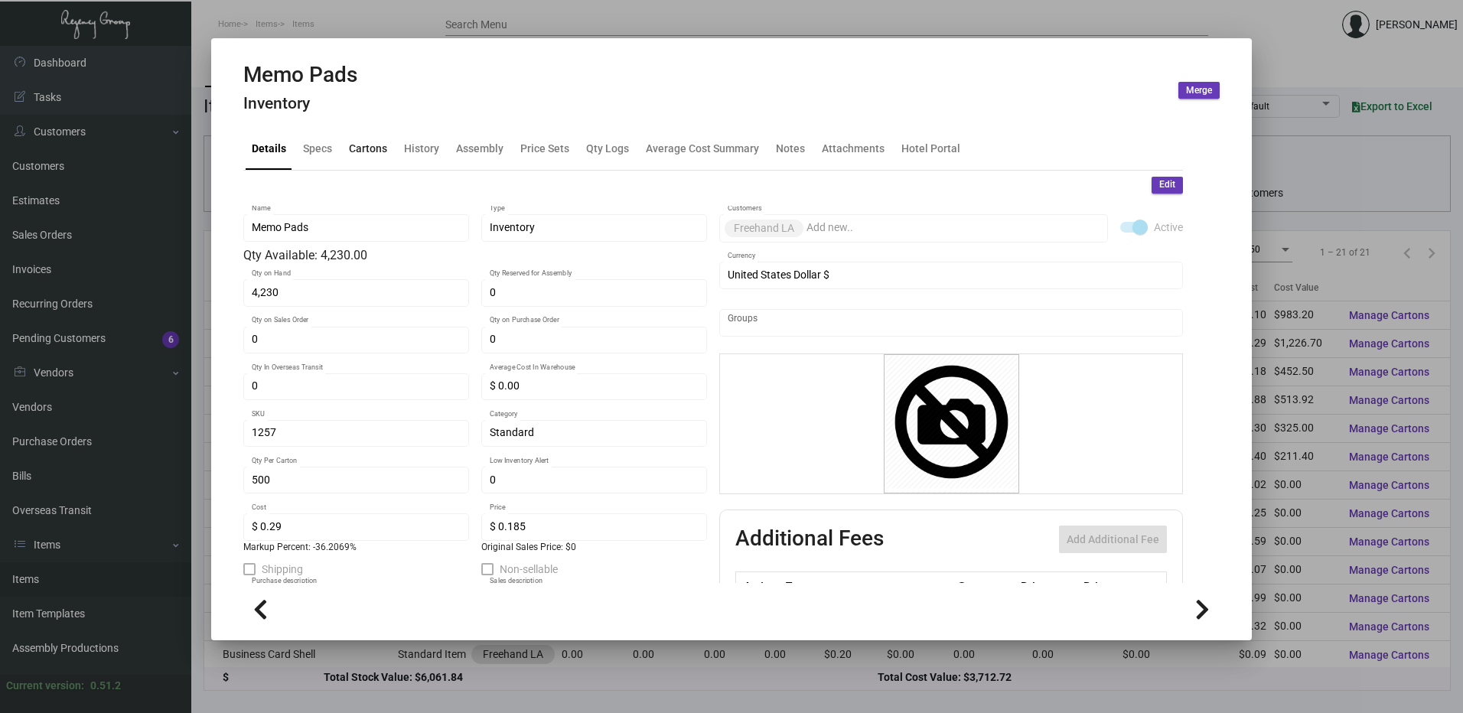
click at [376, 145] on div "Cartons" at bounding box center [368, 149] width 38 height 16
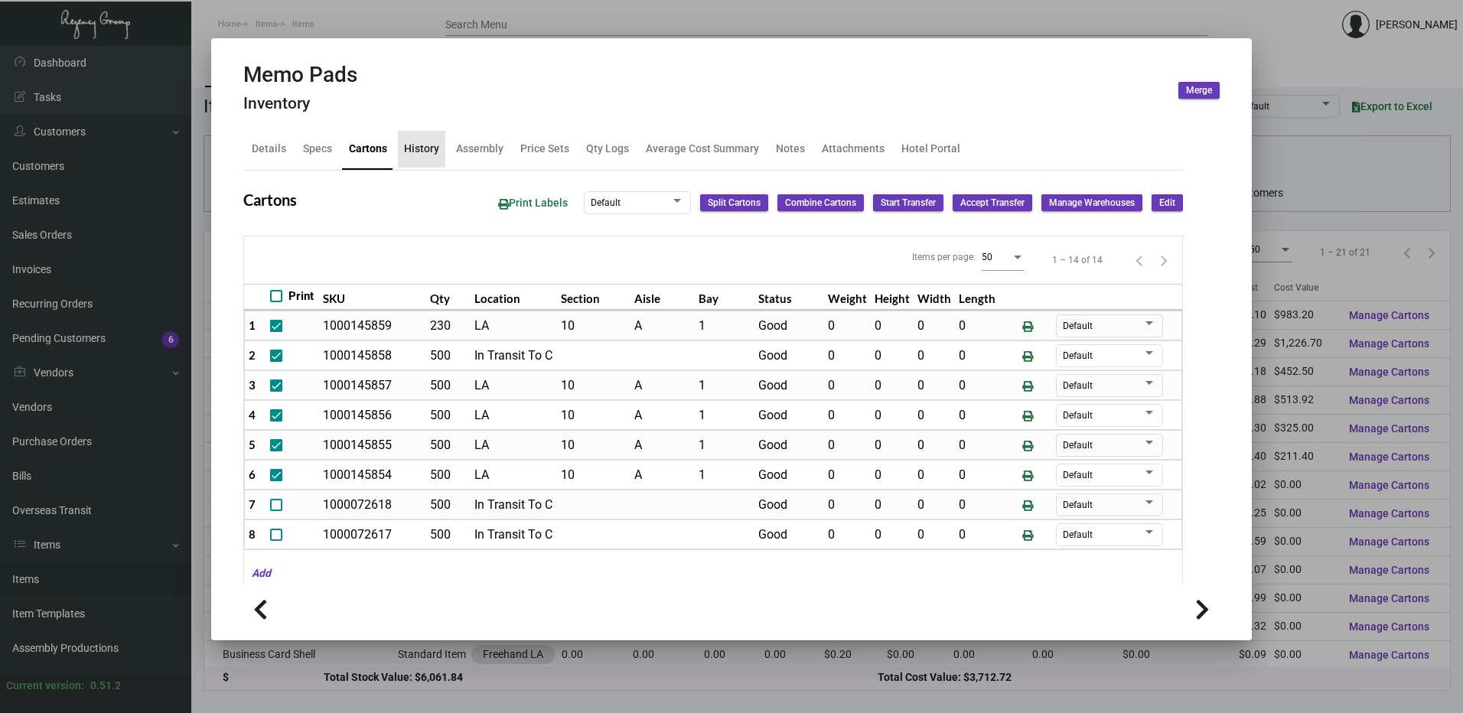
click at [425, 139] on div "History" at bounding box center [421, 149] width 47 height 37
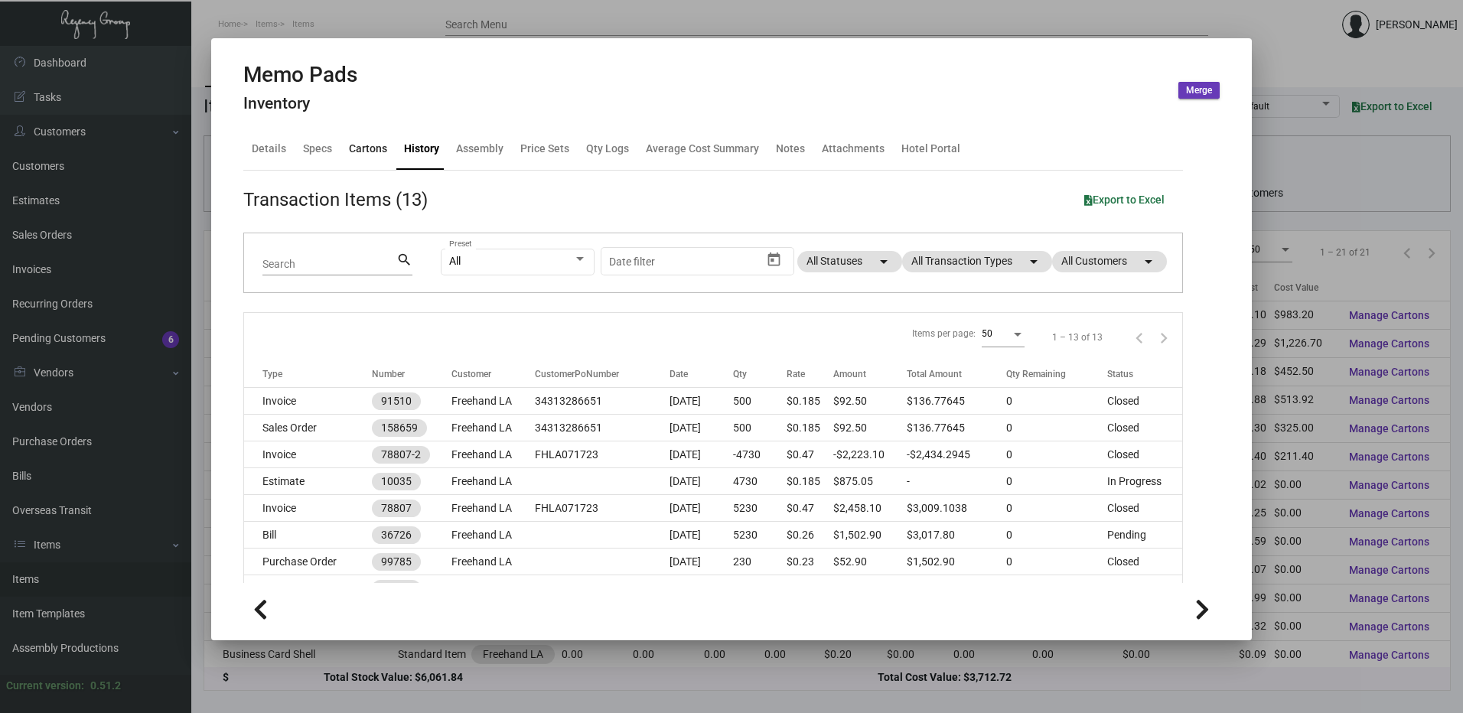
click at [369, 145] on div "Cartons" at bounding box center [368, 149] width 38 height 16
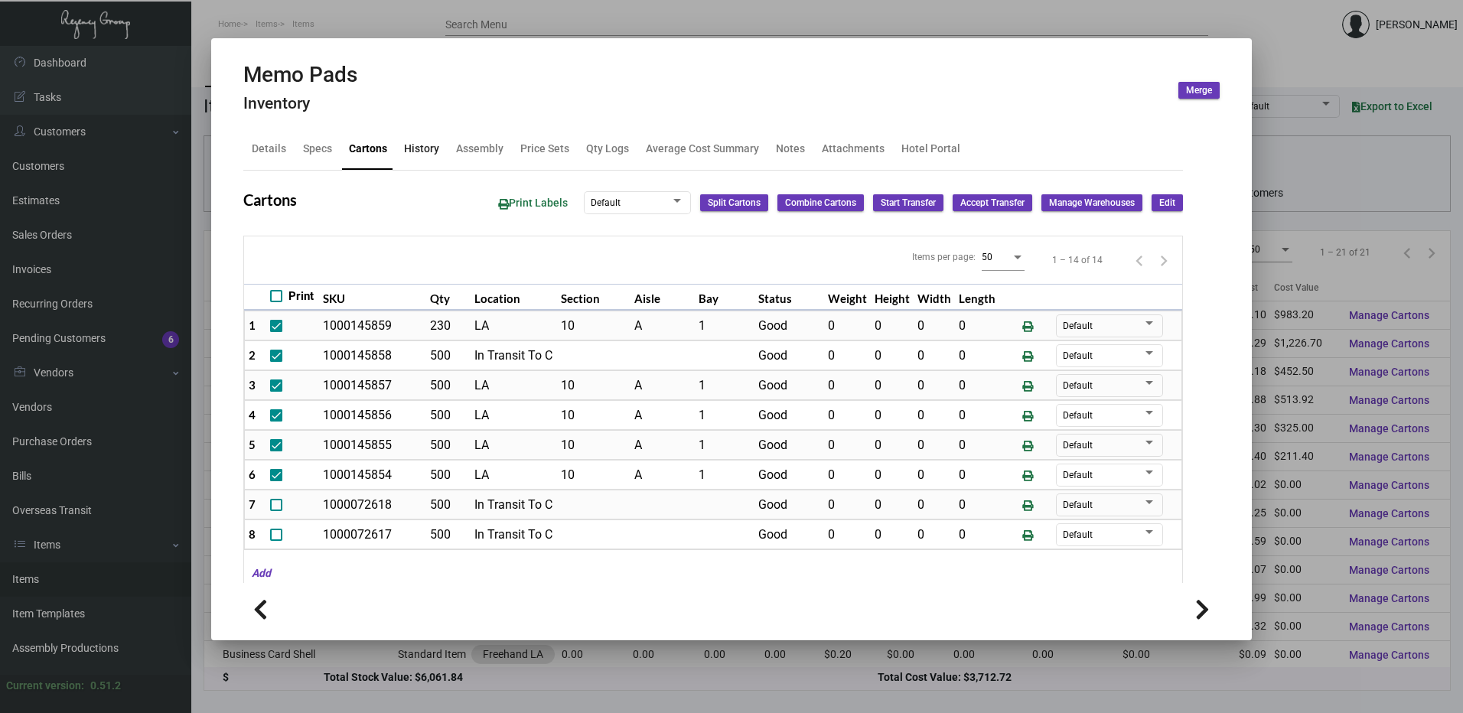
click at [418, 144] on div "History" at bounding box center [421, 149] width 35 height 16
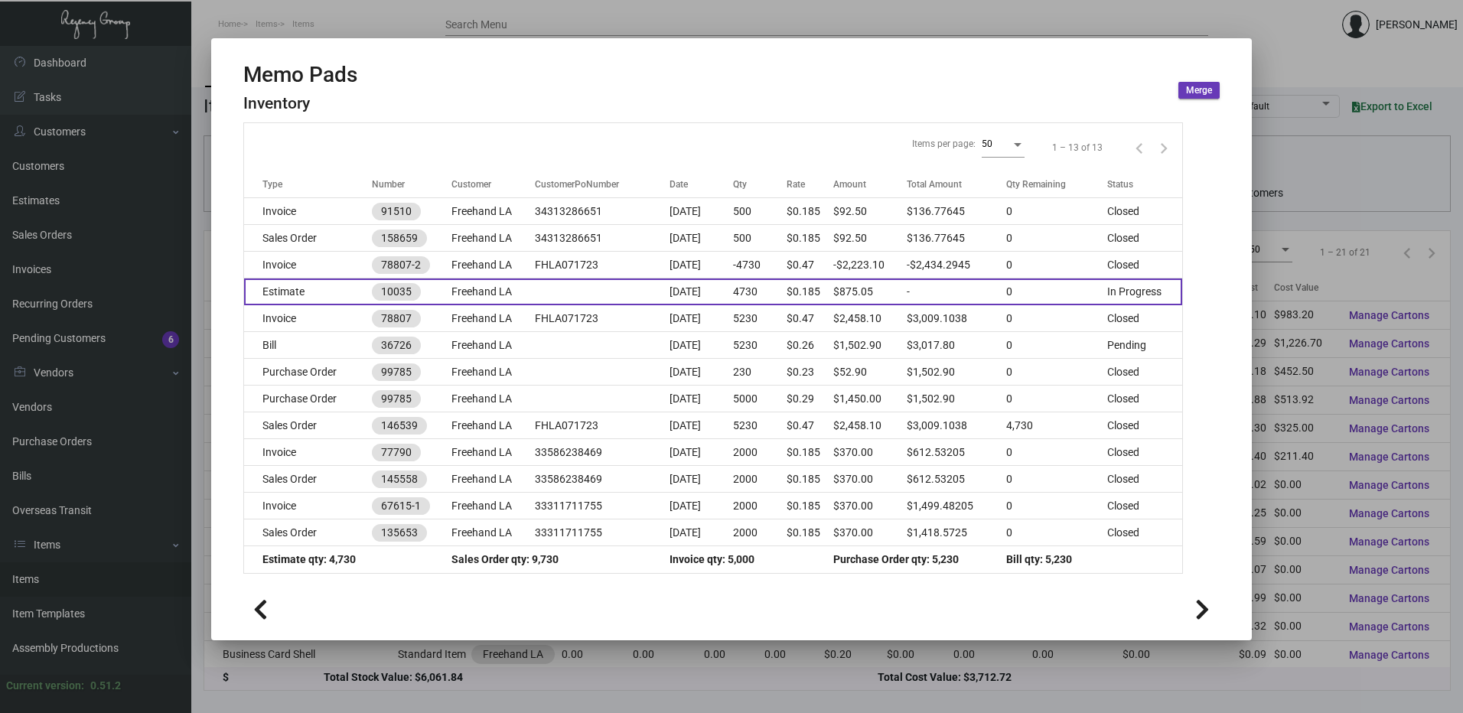
scroll to position [113, 0]
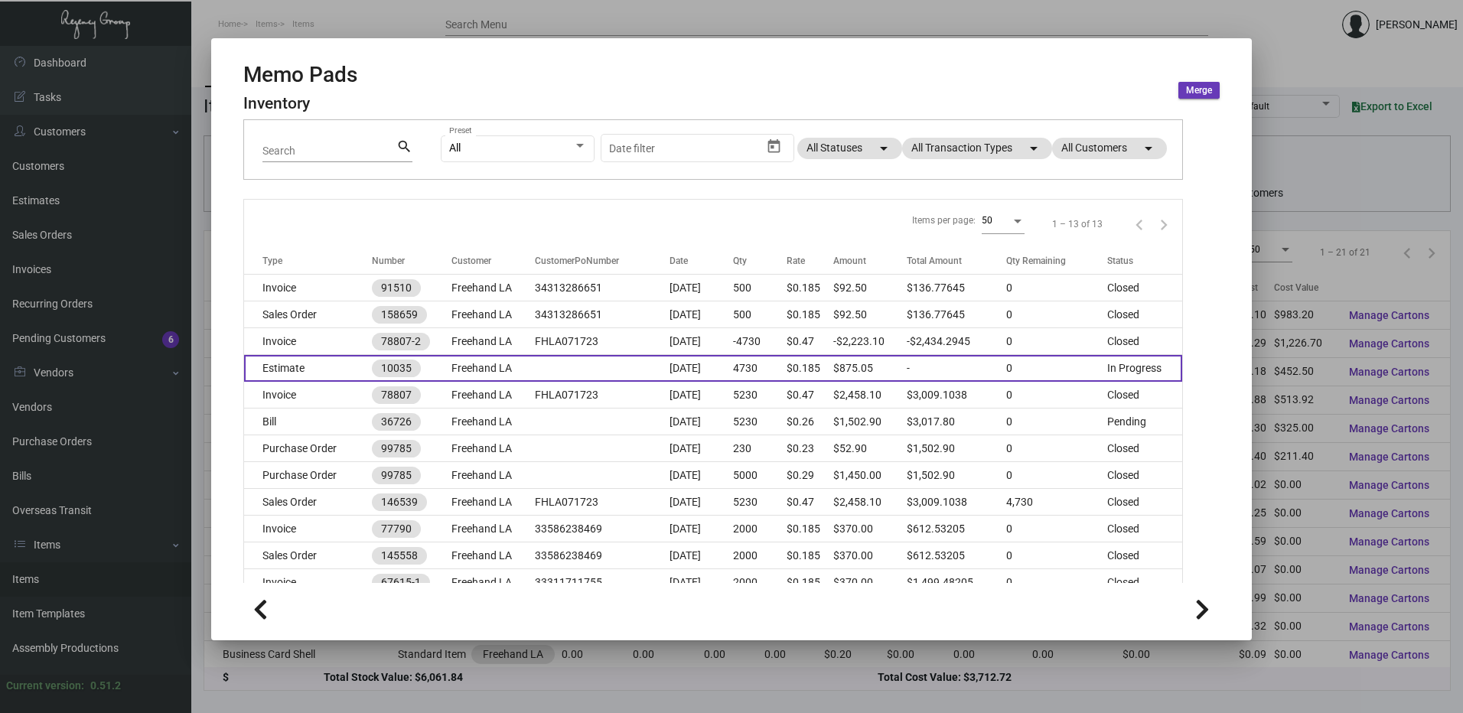
click at [339, 375] on td "Estimate" at bounding box center [308, 368] width 128 height 27
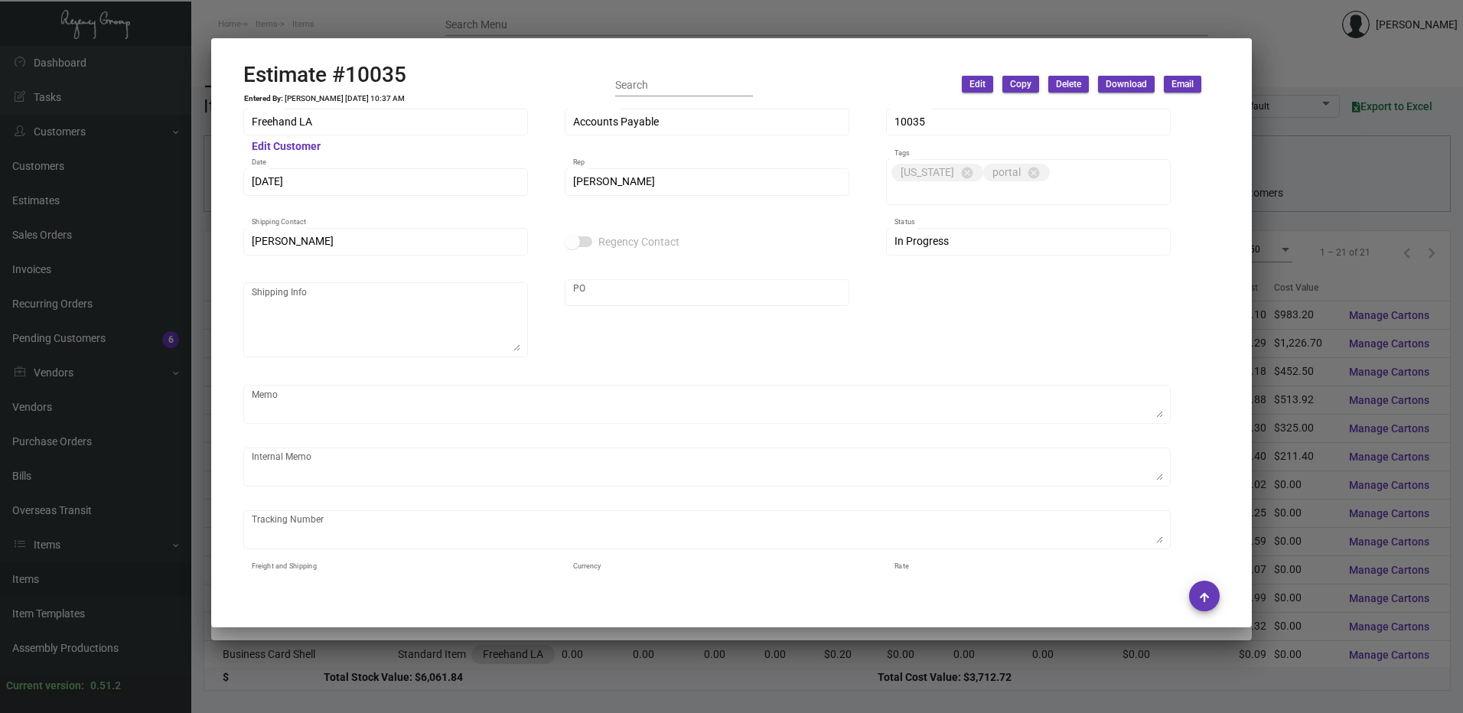
scroll to position [0, 0]
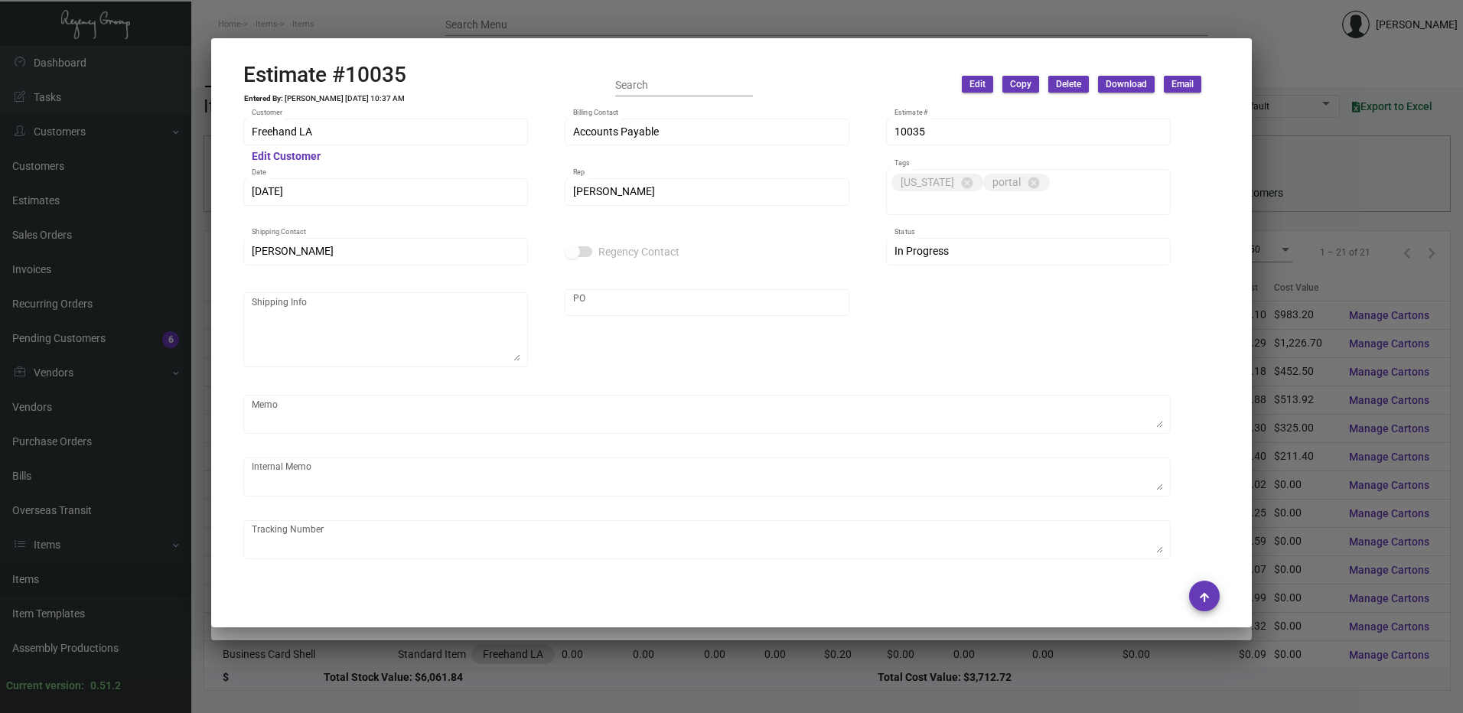
click at [550, 19] on div at bounding box center [731, 356] width 1463 height 713
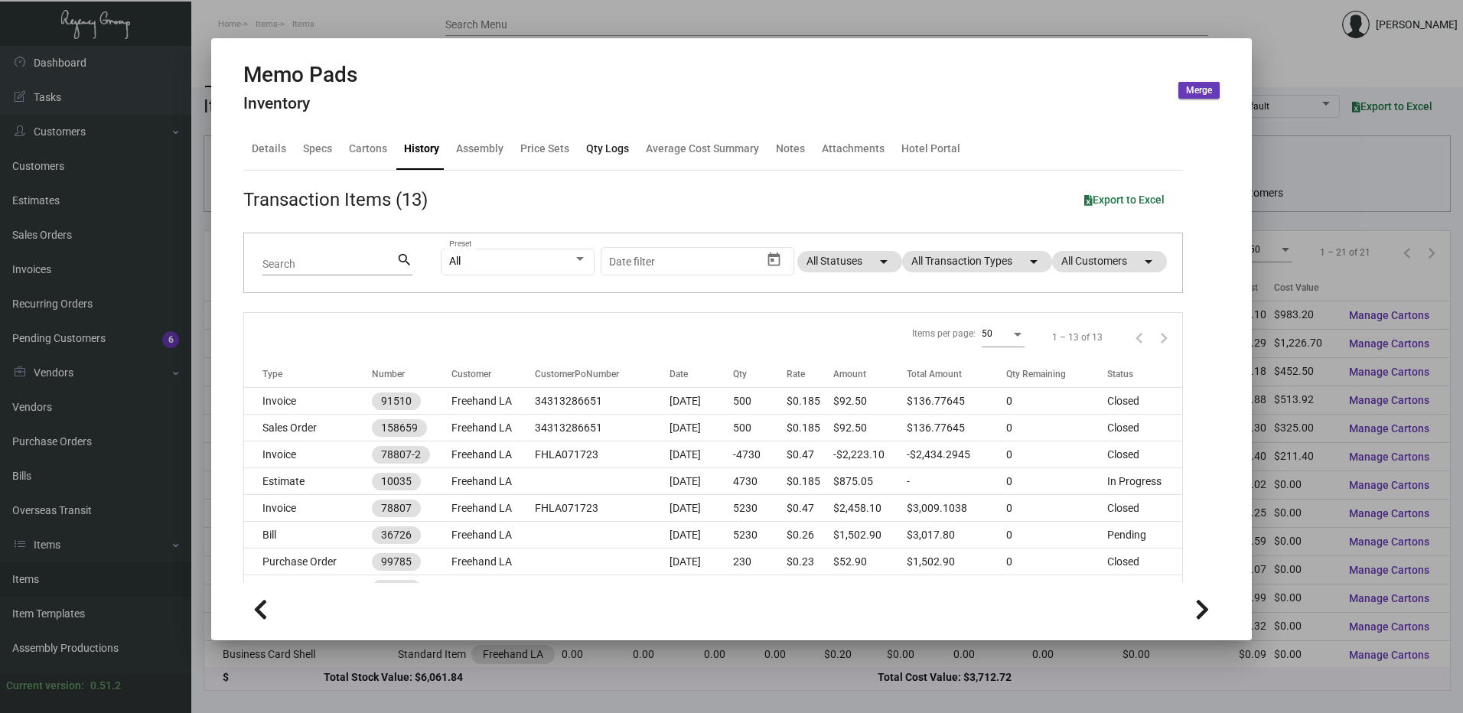
click at [604, 144] on div "Qty Logs" at bounding box center [607, 149] width 43 height 16
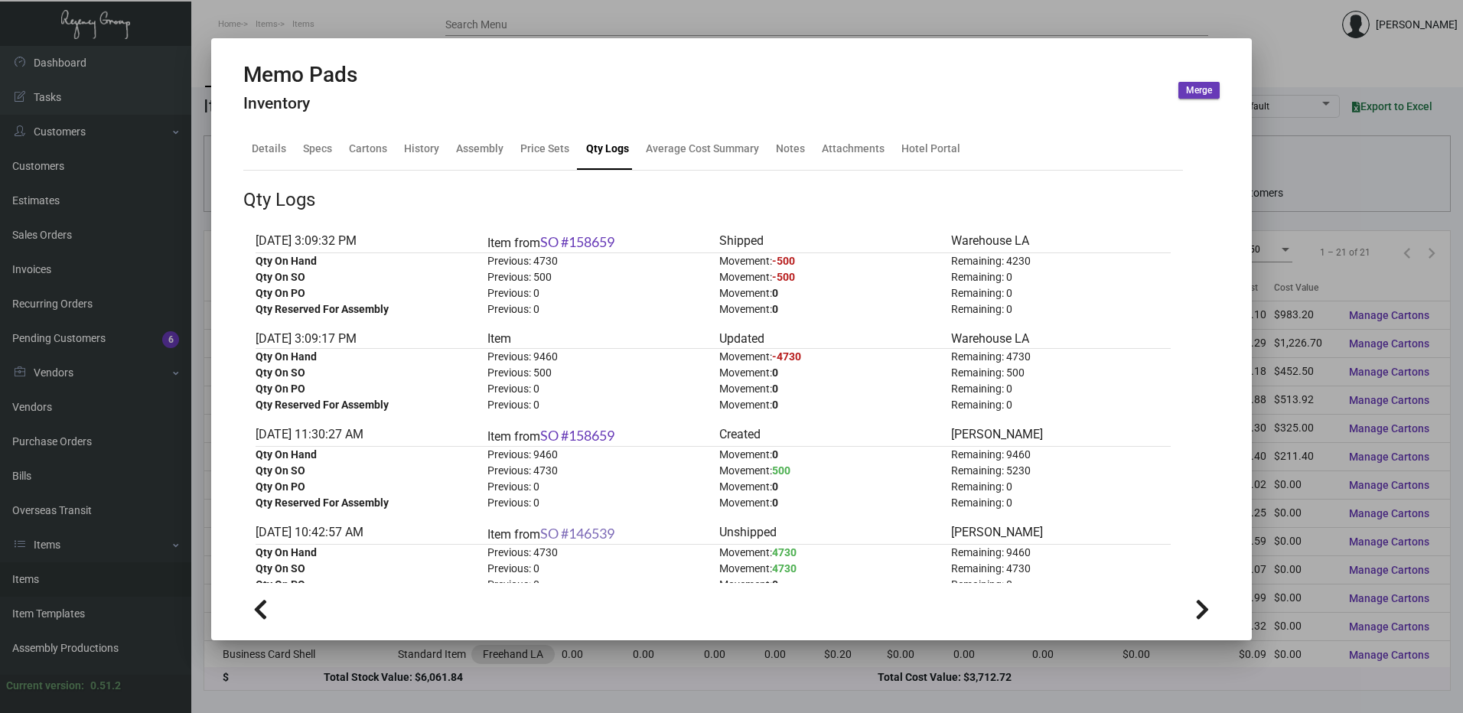
click at [591, 529] on link "SO #146539" at bounding box center [577, 533] width 74 height 17
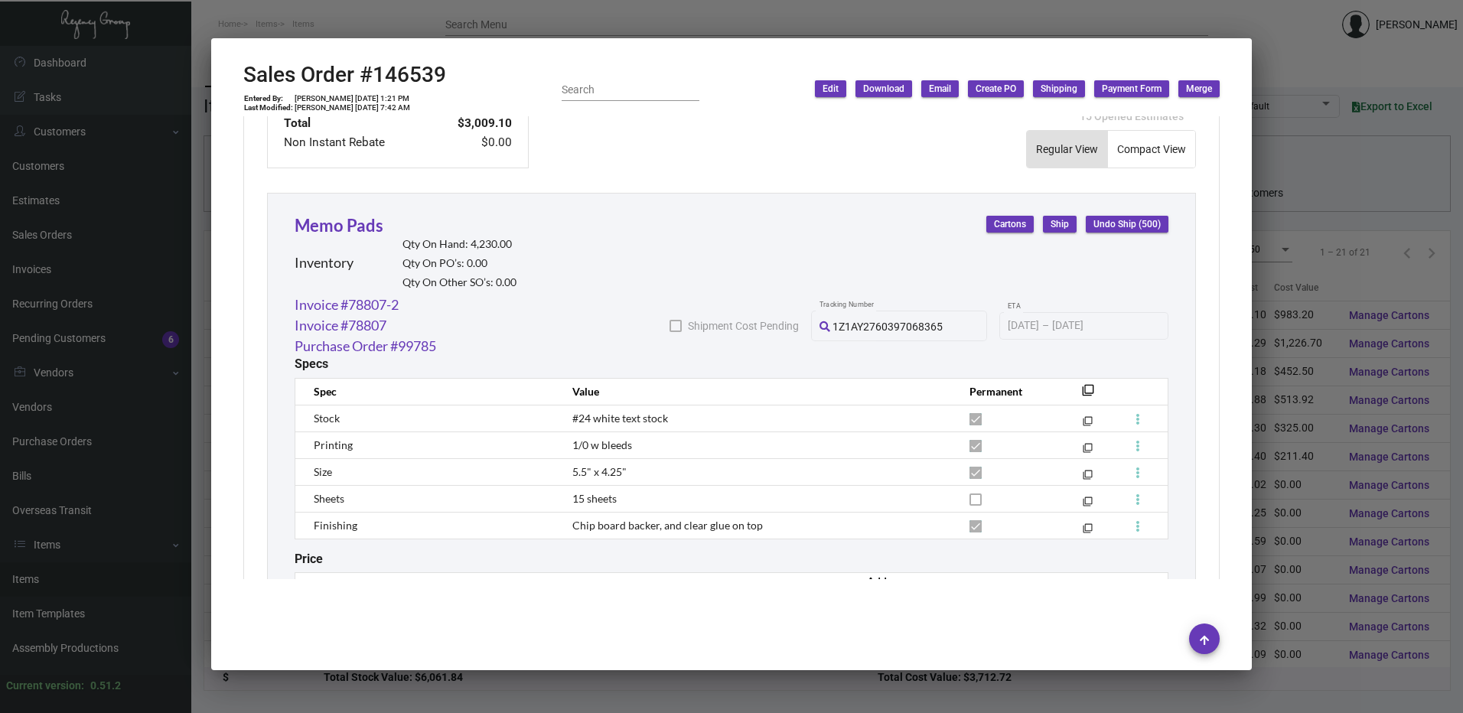
scroll to position [830, 0]
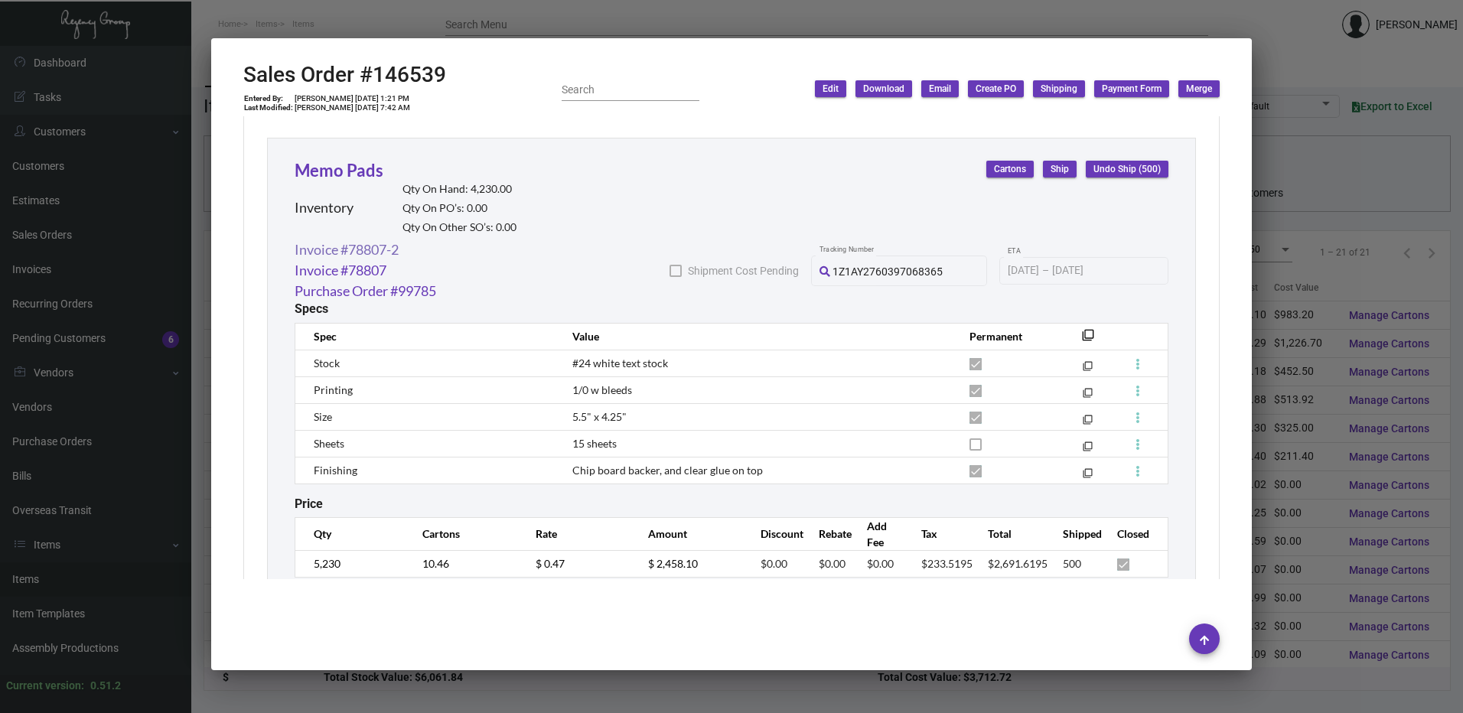
click at [397, 239] on link "Invoice #78807-2" at bounding box center [347, 249] width 104 height 21
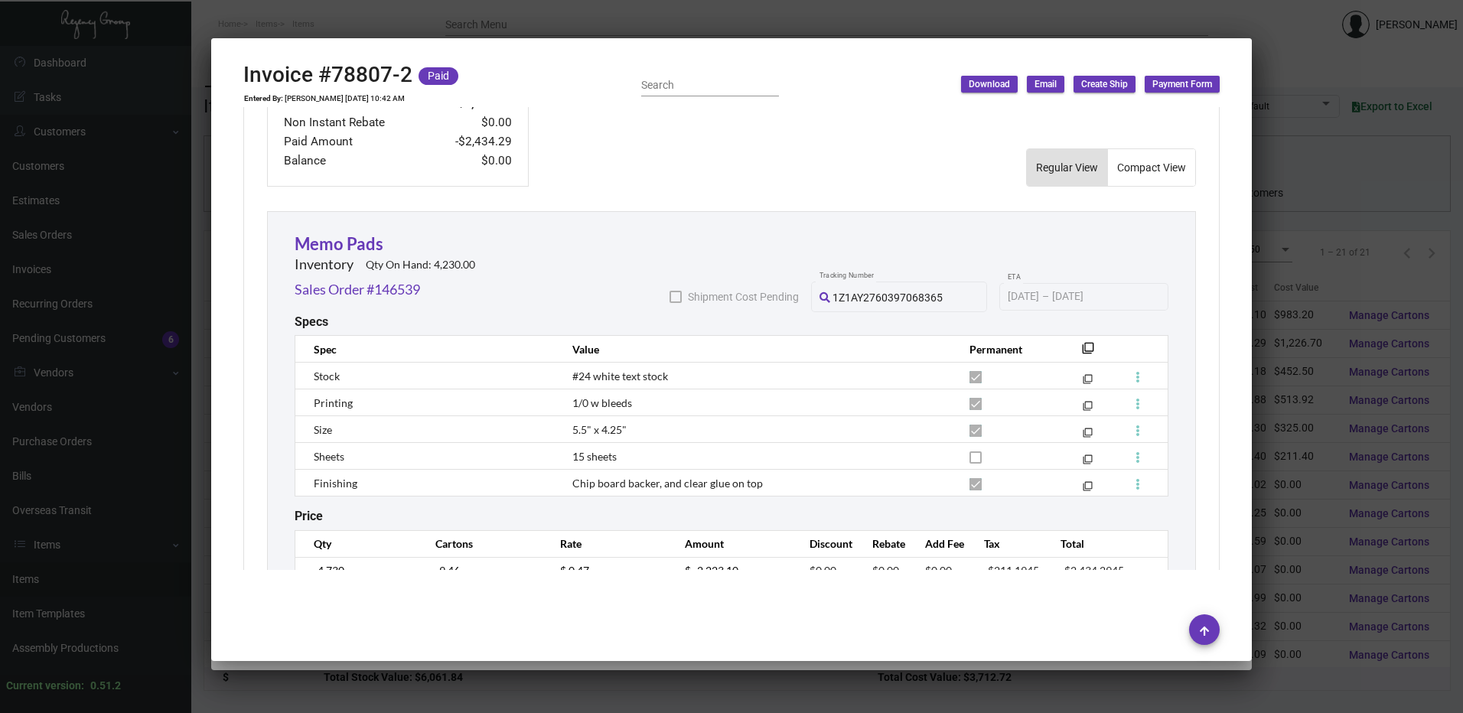
scroll to position [861, 0]
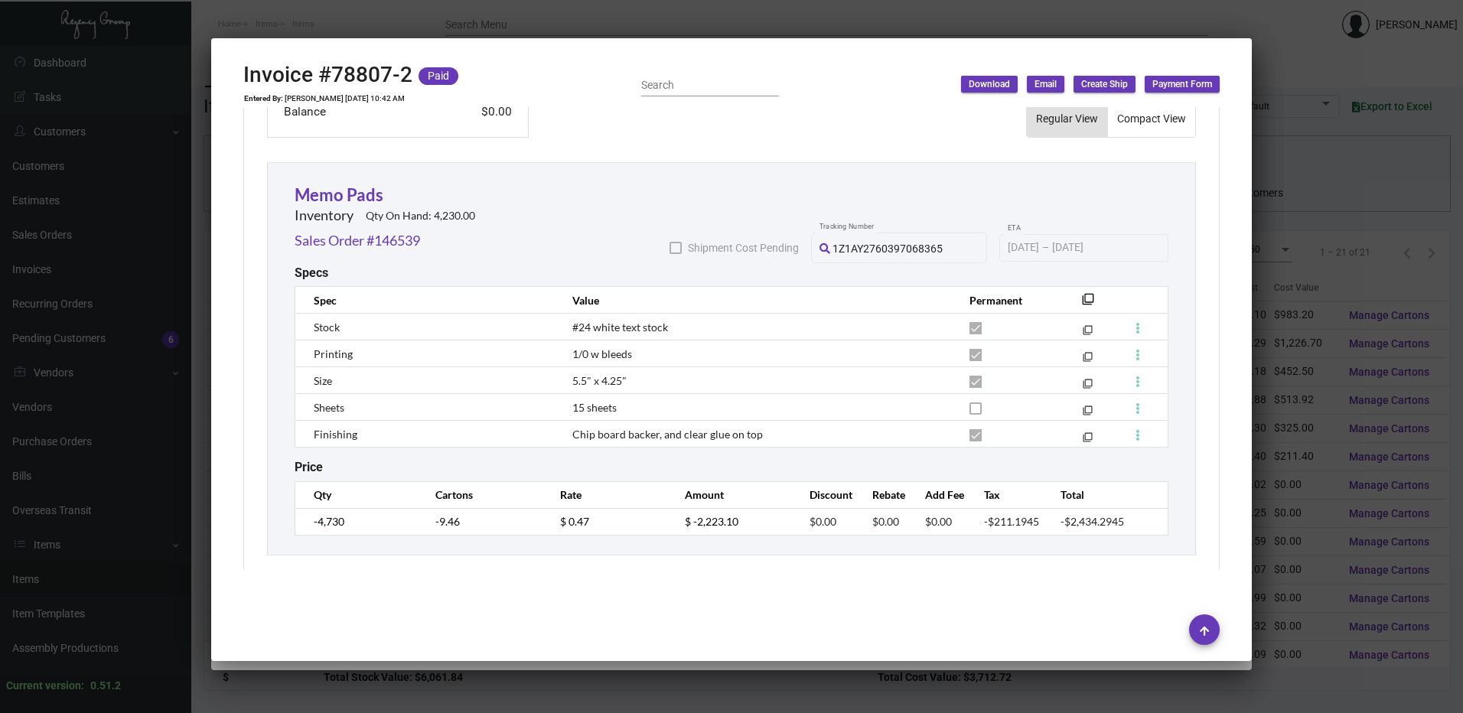
click at [545, 22] on div at bounding box center [731, 356] width 1463 height 713
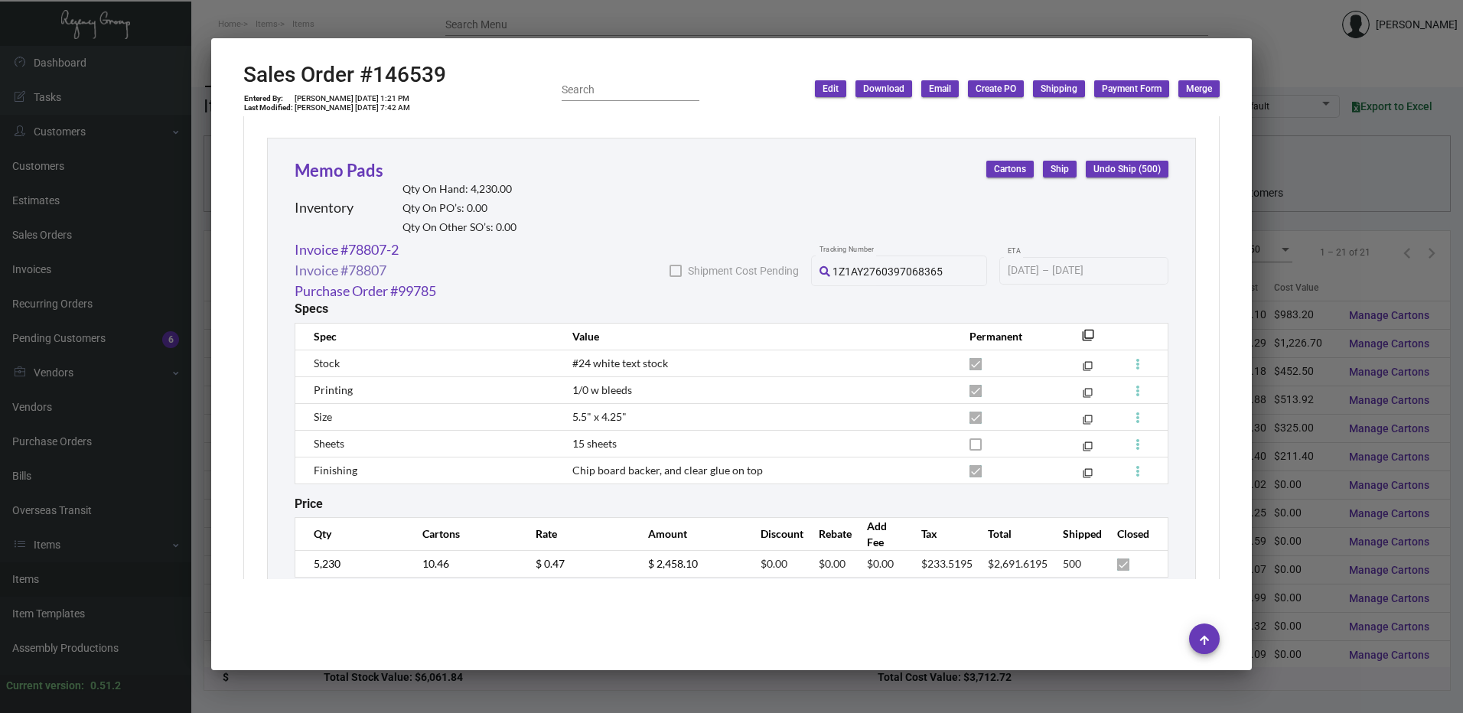
click at [376, 260] on link "Invoice #78807" at bounding box center [341, 270] width 92 height 21
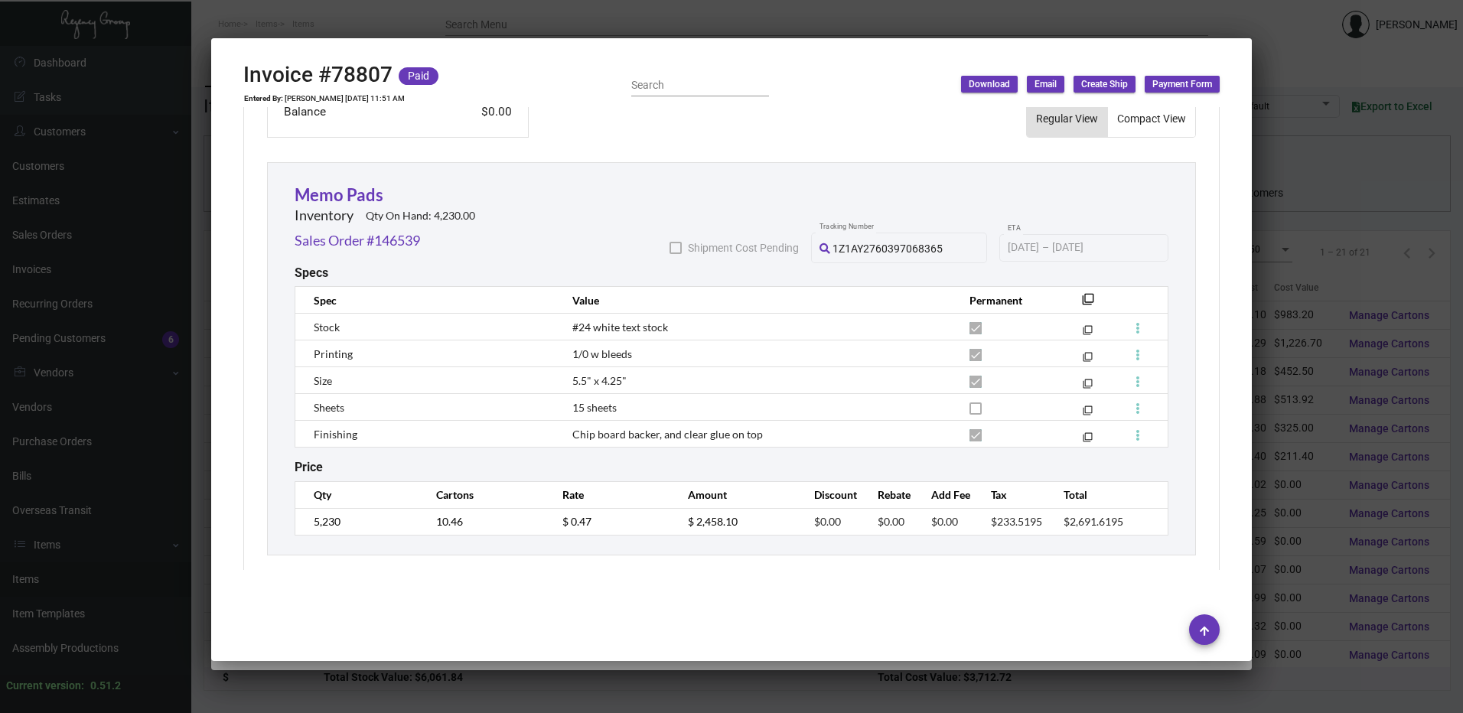
click at [708, 21] on div at bounding box center [731, 356] width 1463 height 713
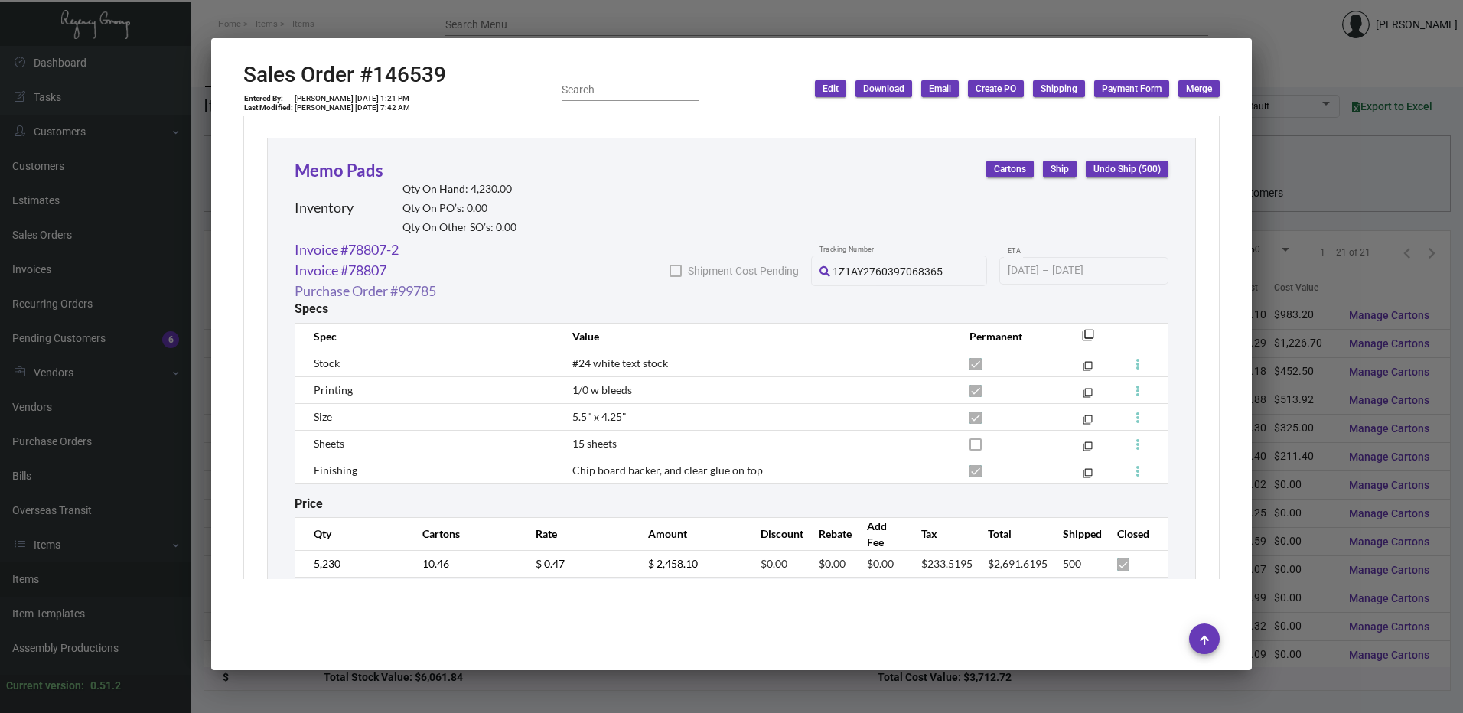
click at [418, 281] on link "Purchase Order #99785" at bounding box center [366, 291] width 142 height 21
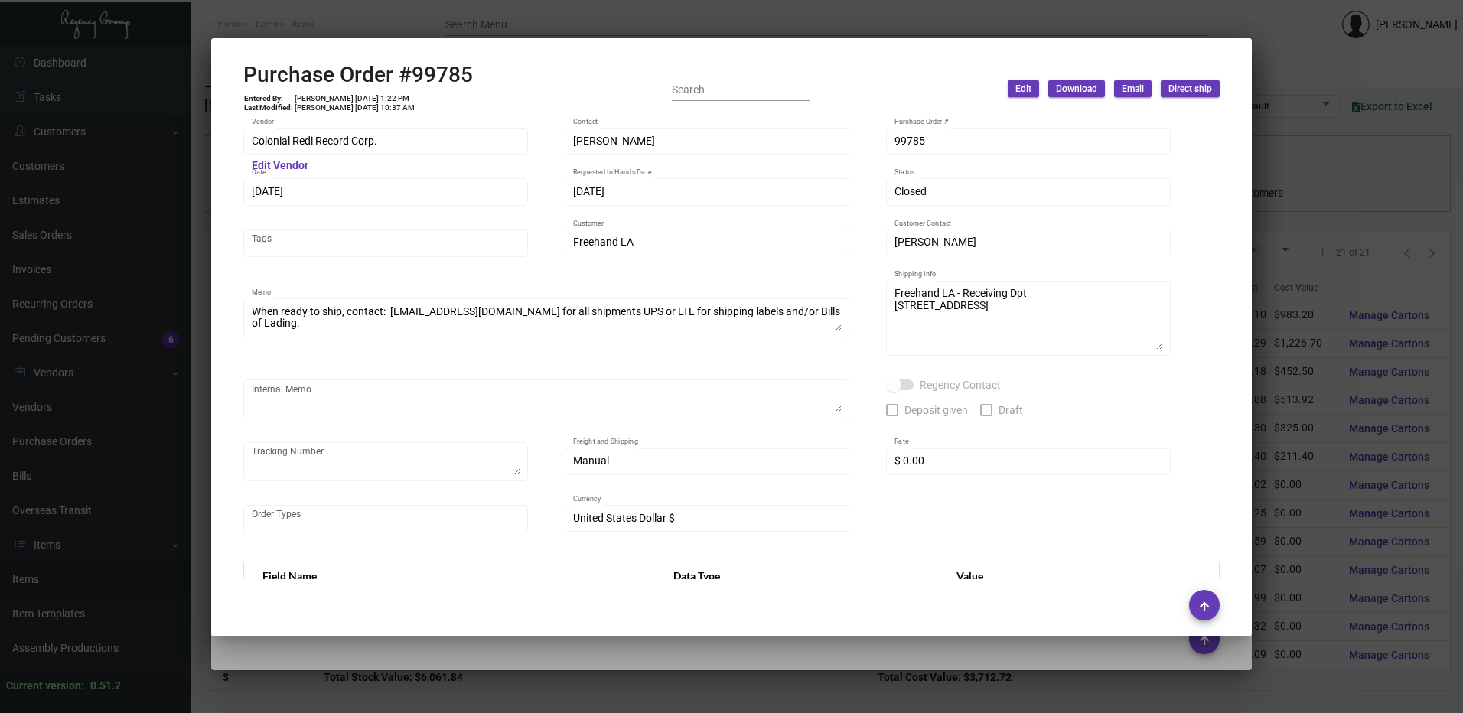
click at [677, 19] on div at bounding box center [731, 356] width 1463 height 713
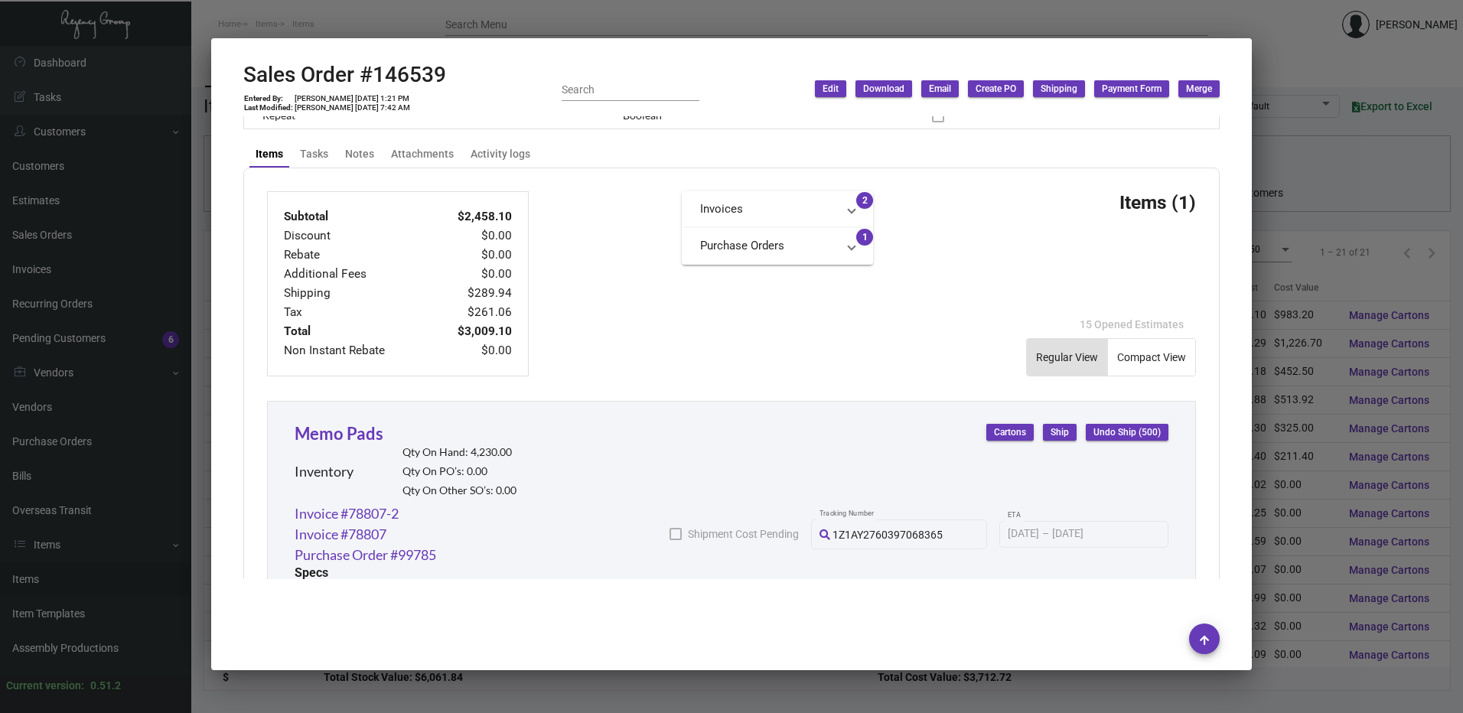
scroll to position [612, 0]
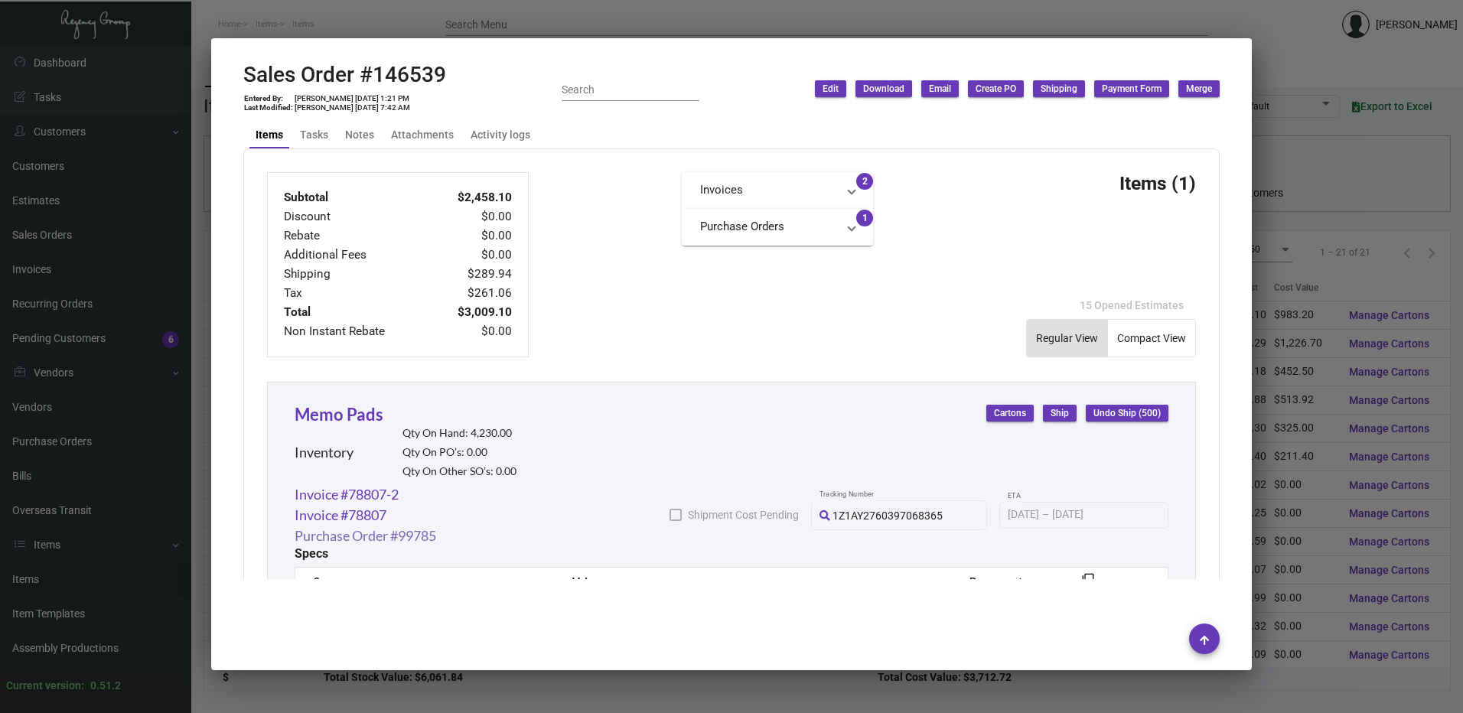
click at [414, 526] on link "Purchase Order #99785" at bounding box center [366, 536] width 142 height 21
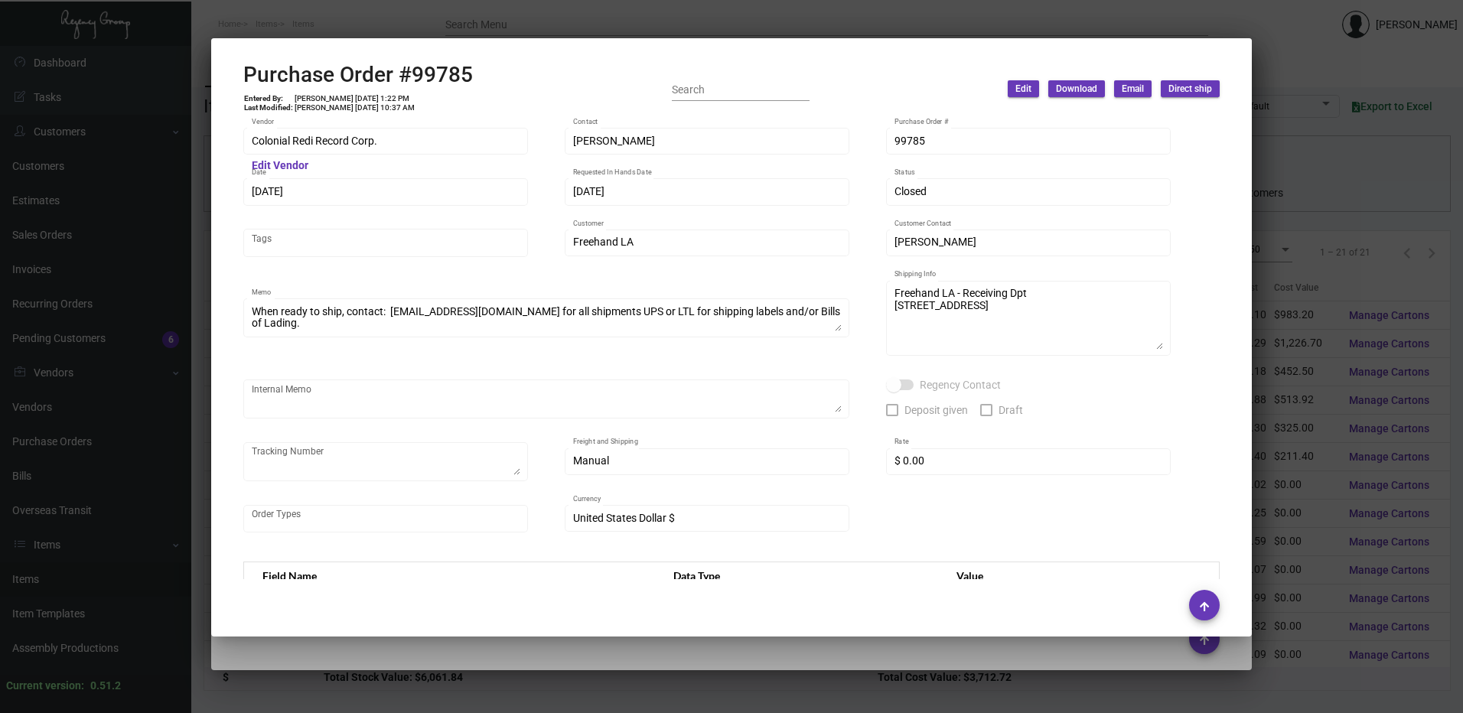
click at [430, 76] on h2 "Purchase Order #99785" at bounding box center [358, 75] width 230 height 26
copy h2 "99785"
click at [514, 17] on div at bounding box center [731, 356] width 1463 height 713
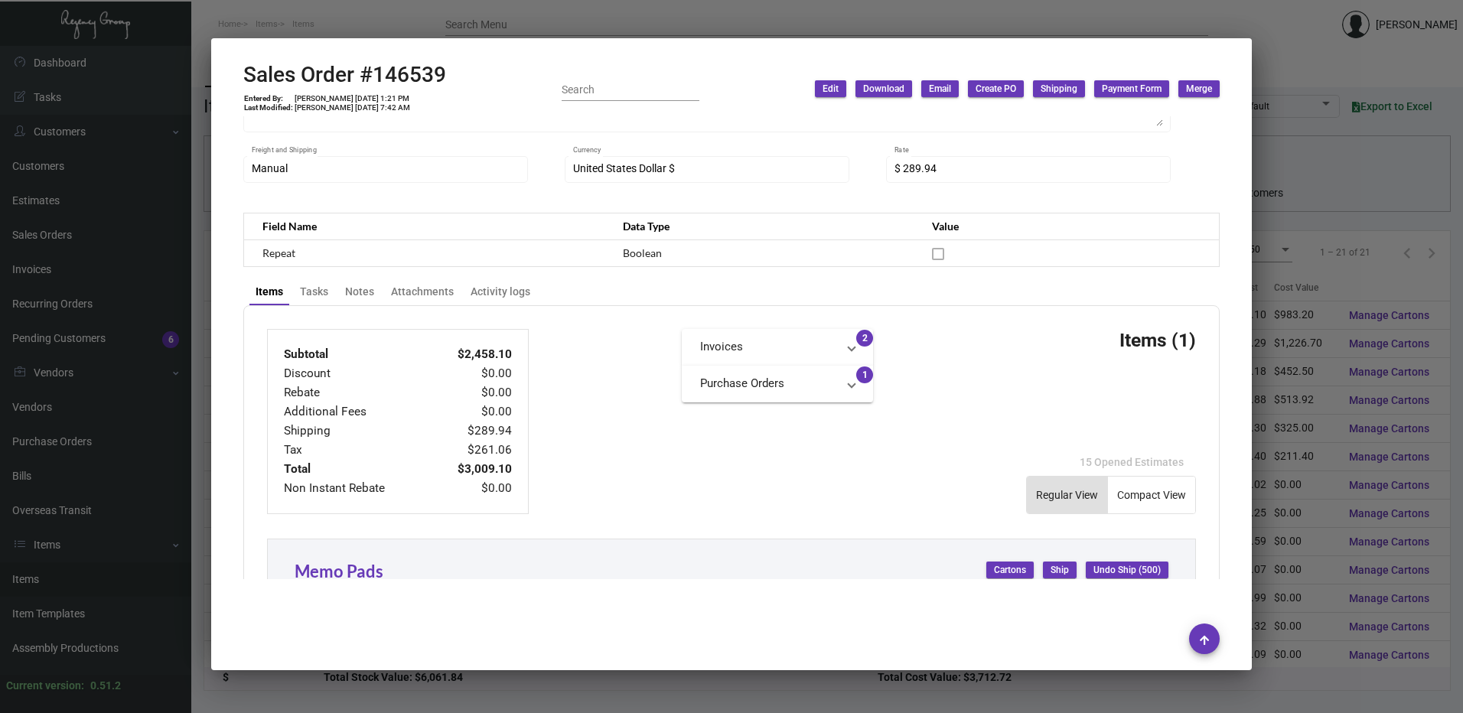
scroll to position [230, 0]
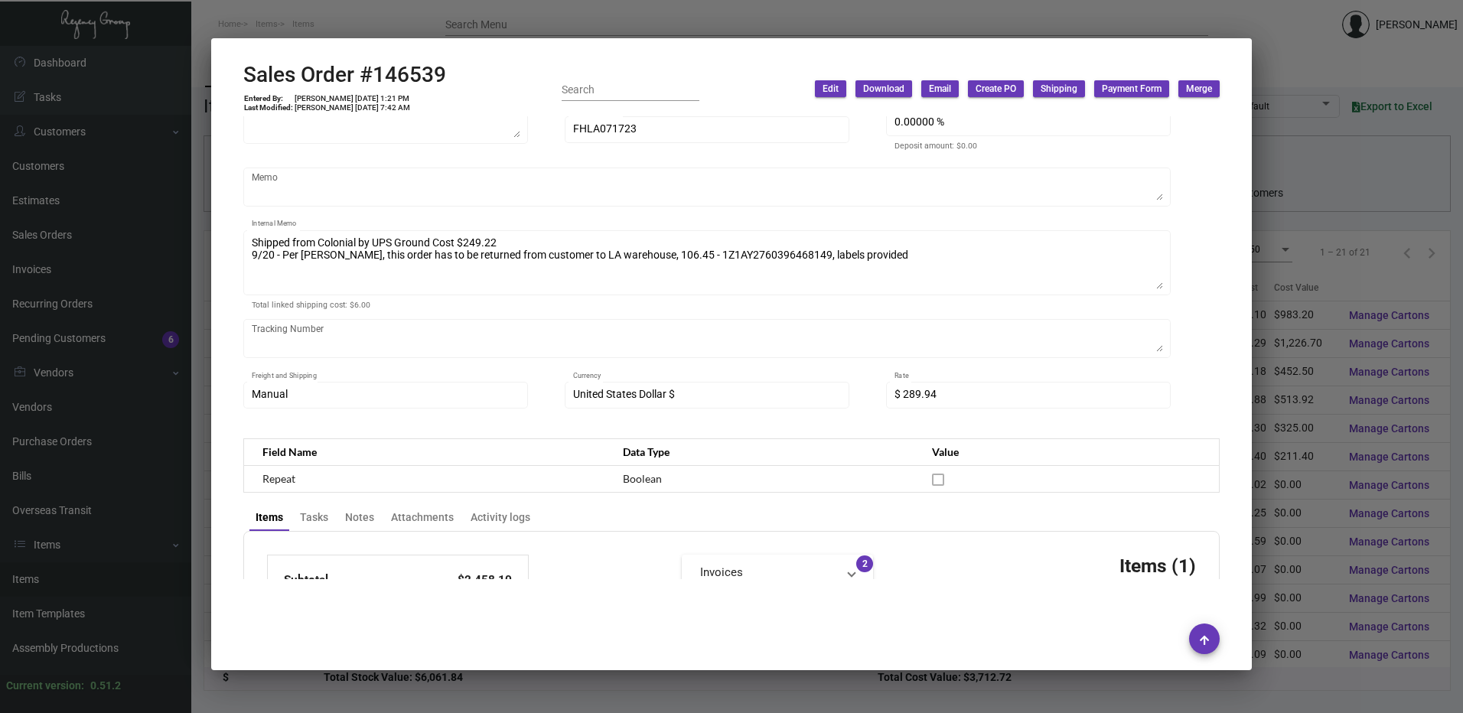
click at [597, 16] on div at bounding box center [731, 356] width 1463 height 713
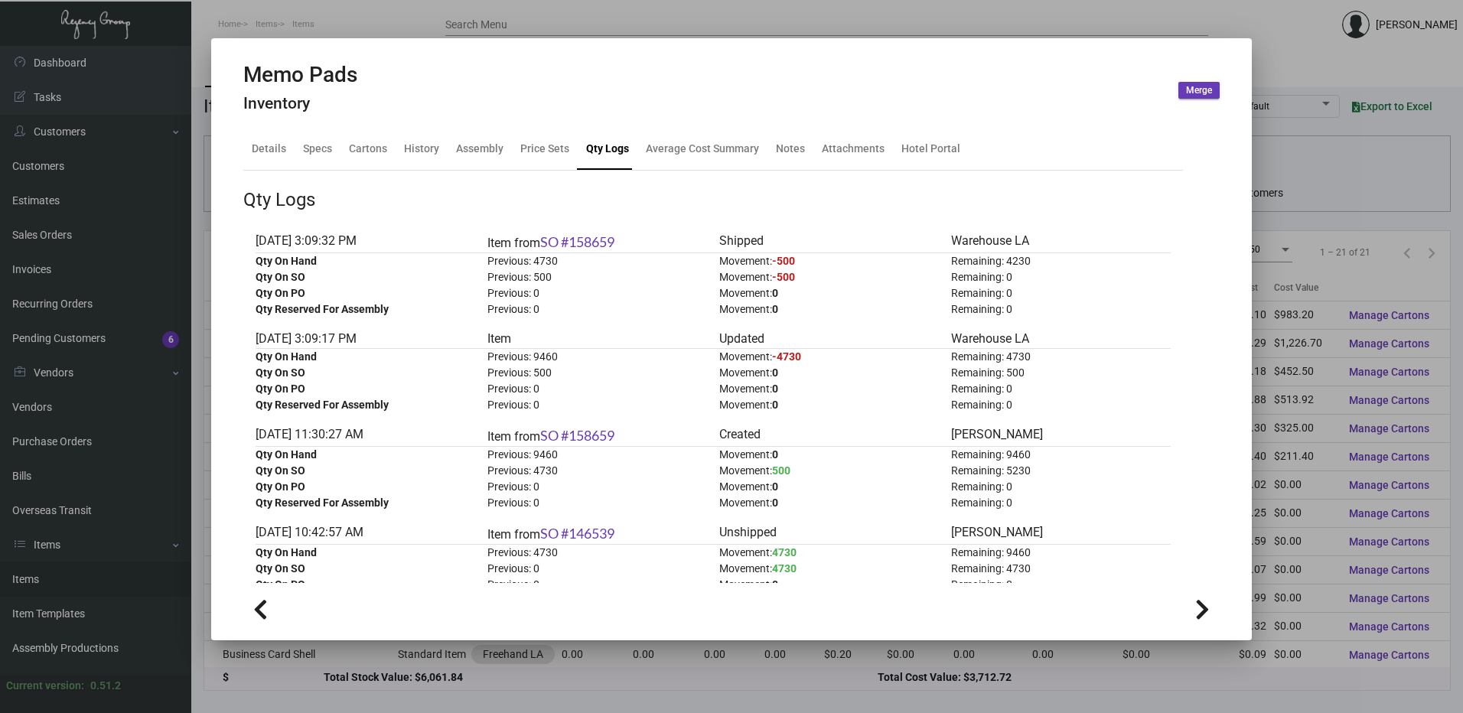
click at [436, 21] on div at bounding box center [731, 356] width 1463 height 713
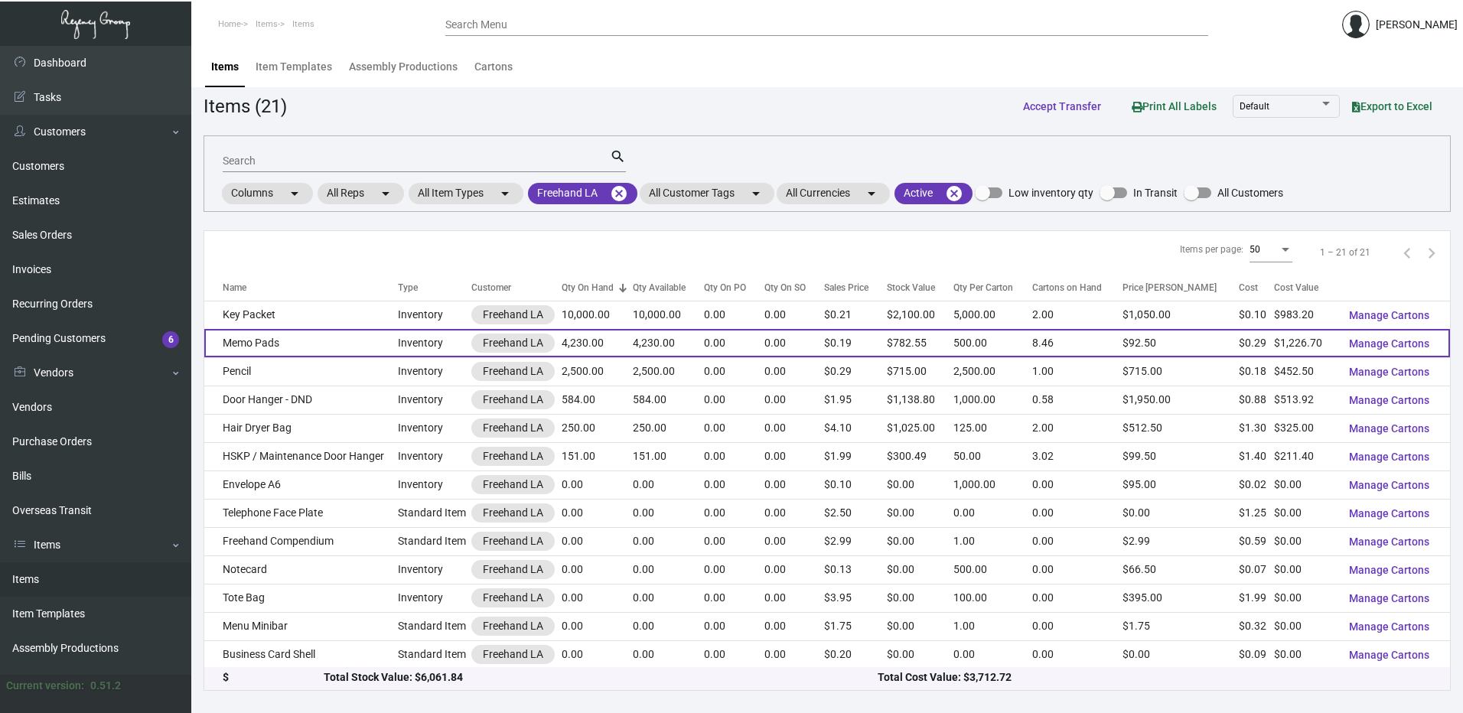
click at [314, 344] on td "Memo Pads" at bounding box center [301, 343] width 194 height 28
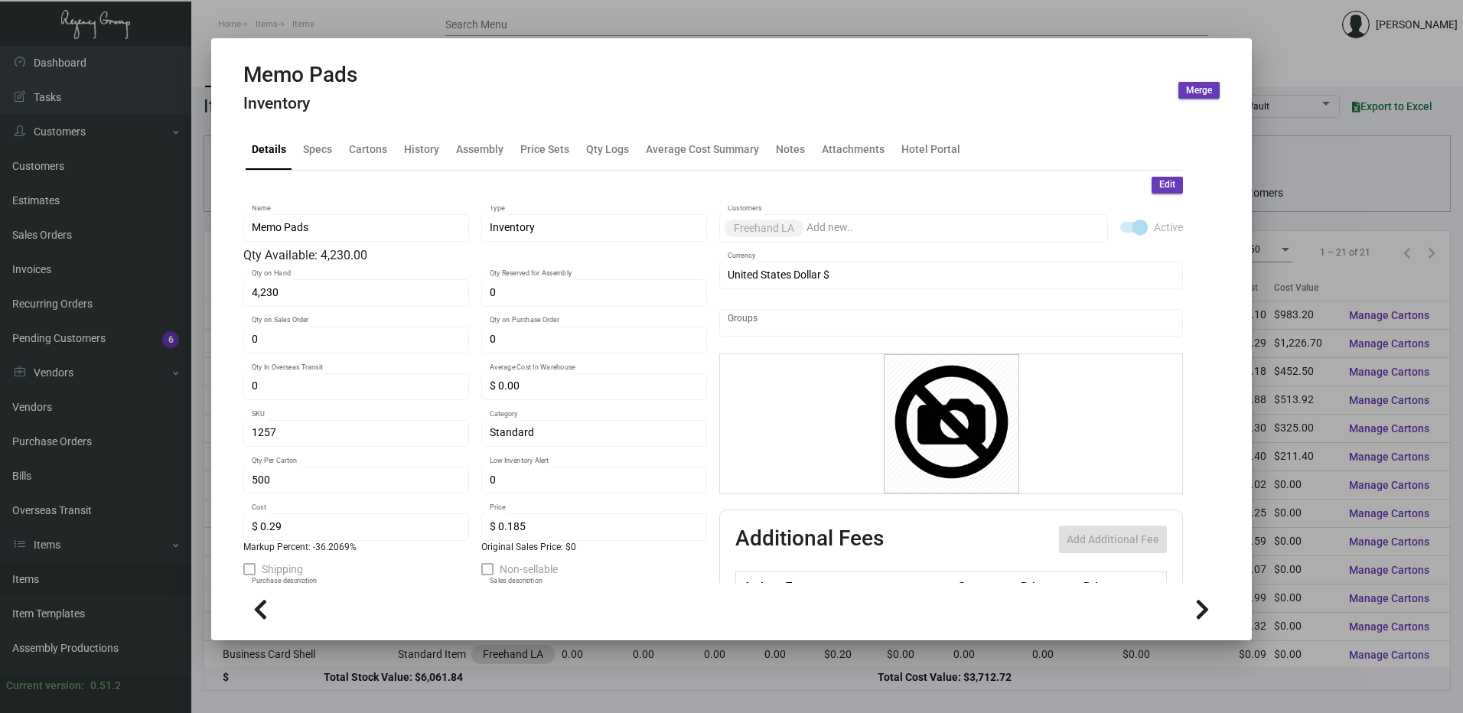
click at [375, 120] on mat-tab-group "Details Specs Cartons History Assembly Price Sets Qty Logs Average Cost Summary…" at bounding box center [713, 351] width 976 height 464
click at [375, 144] on div "Cartons" at bounding box center [368, 149] width 38 height 16
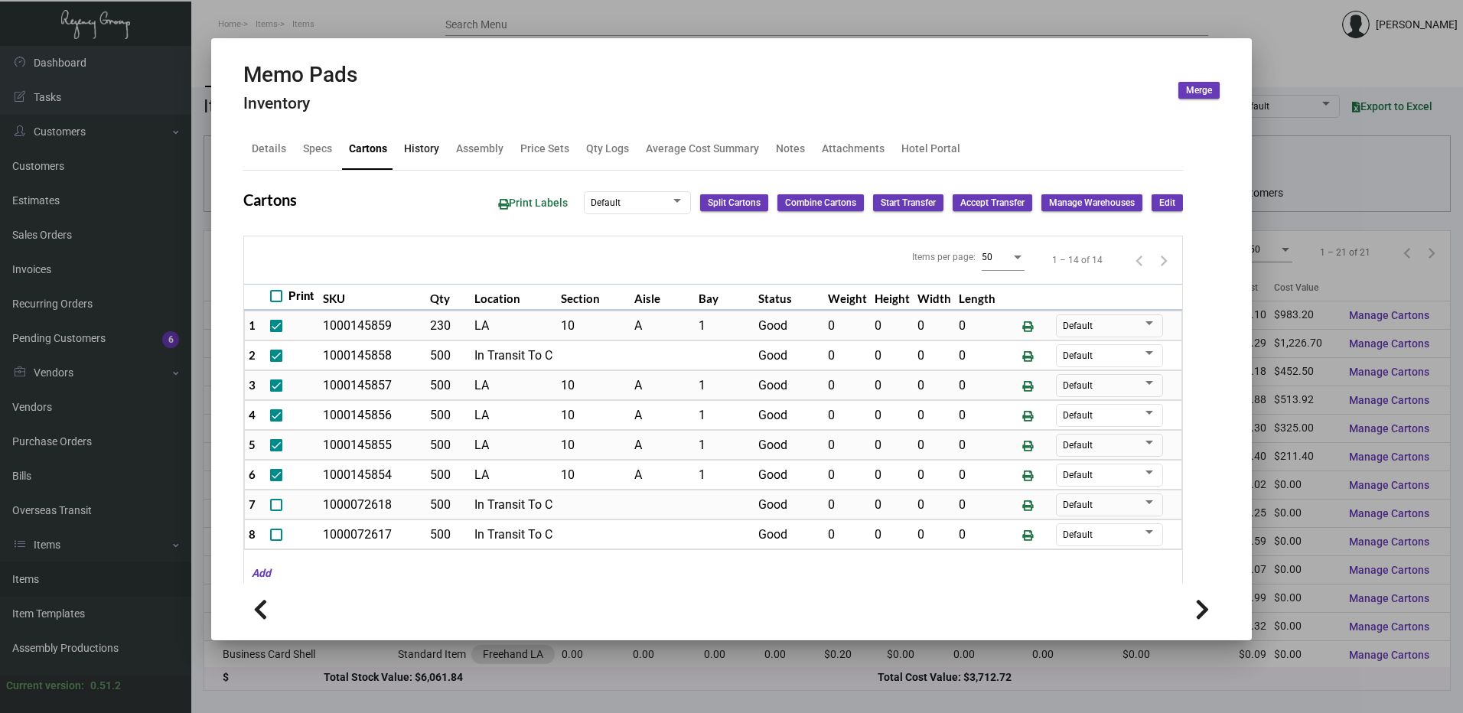
click at [433, 155] on div "History" at bounding box center [421, 149] width 35 height 16
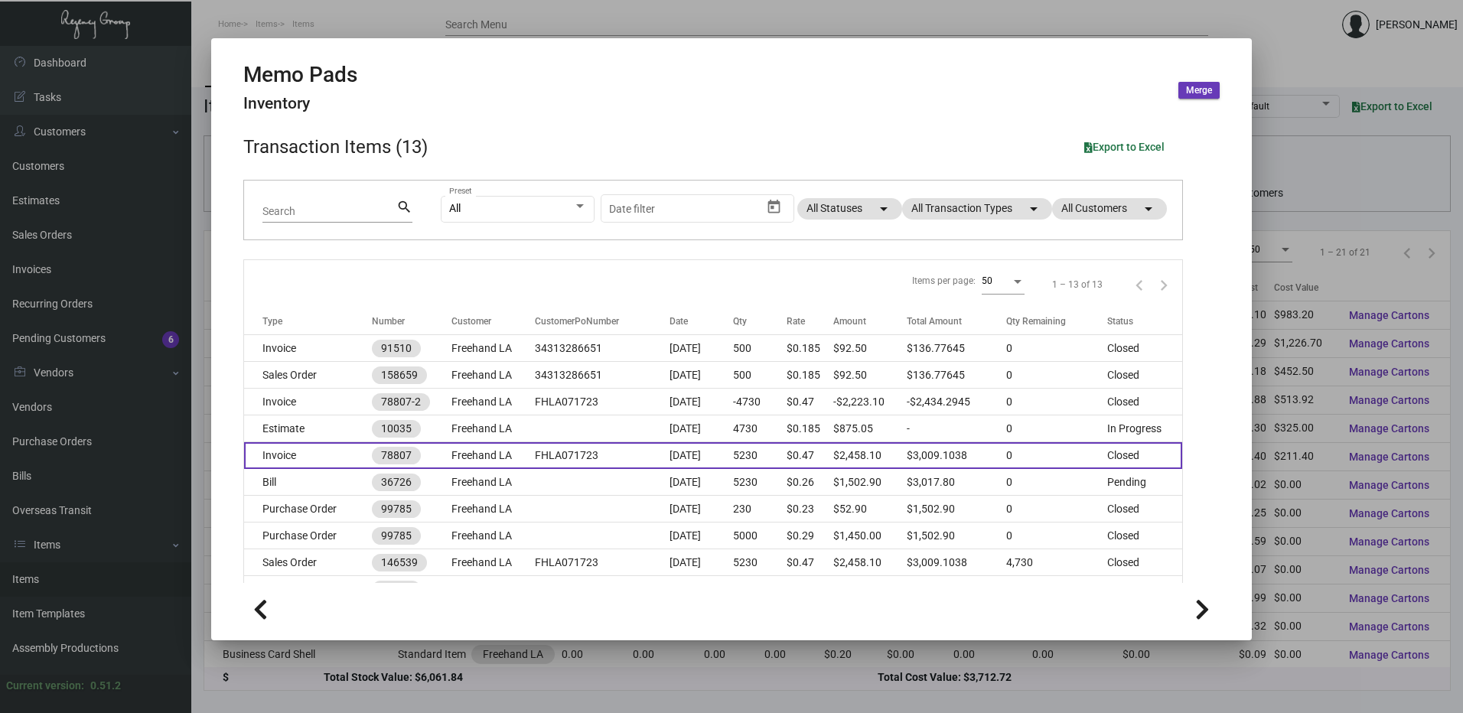
scroll to position [77, 0]
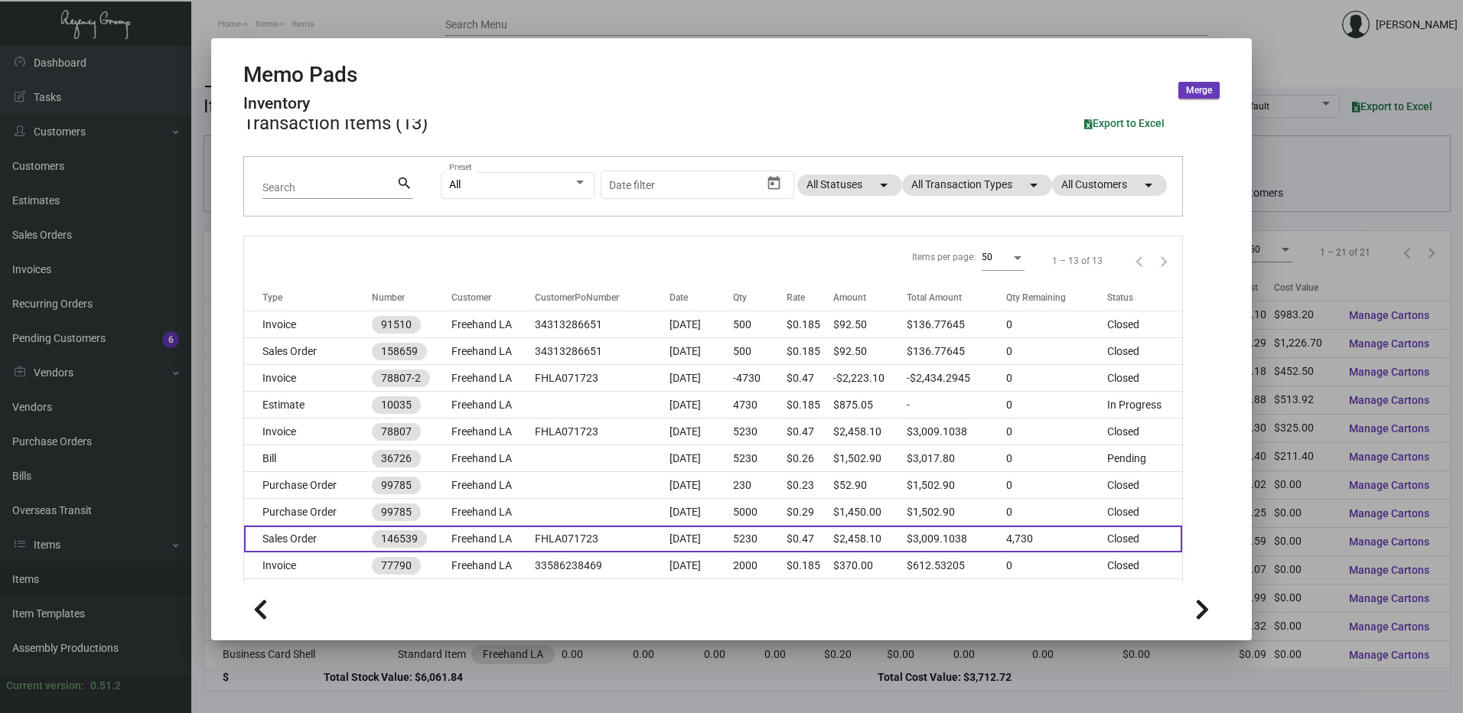
click at [329, 539] on td "Sales Order" at bounding box center [308, 539] width 128 height 27
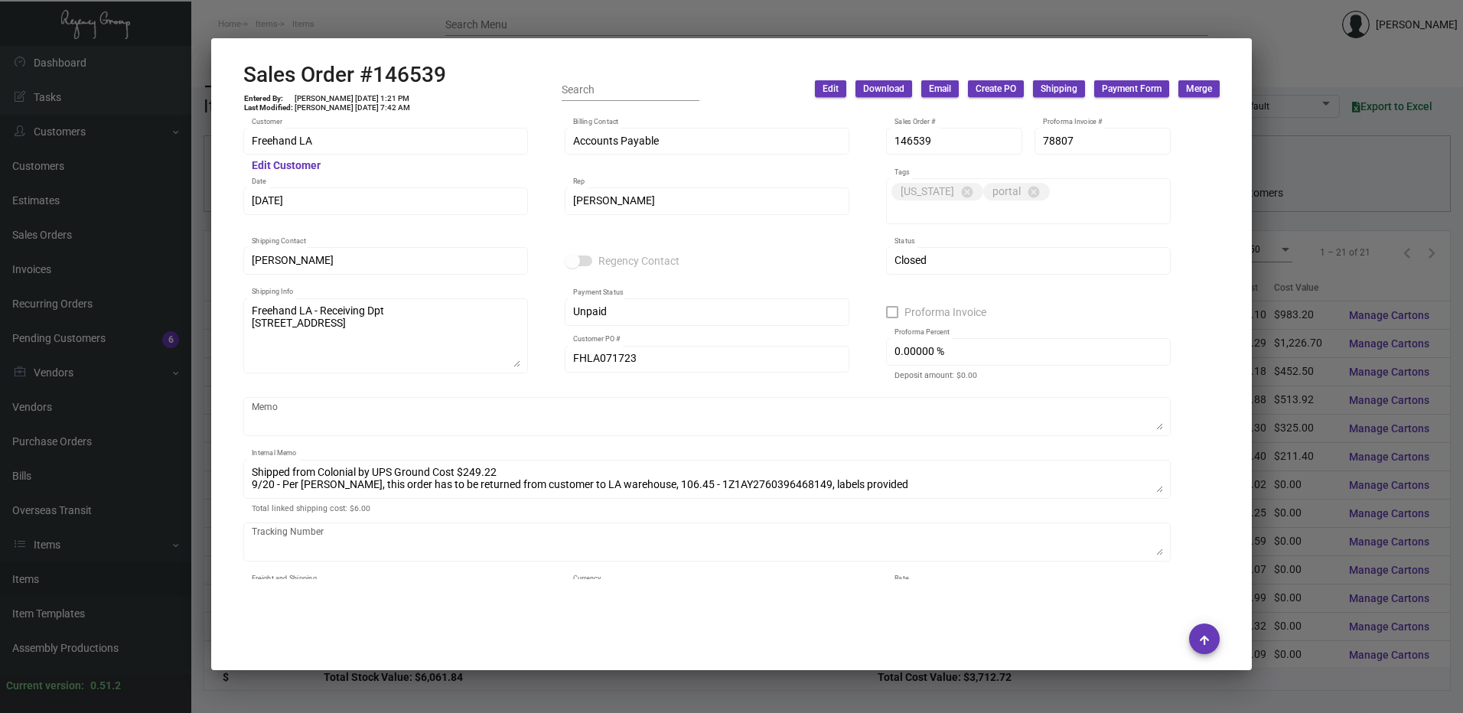
click at [423, 24] on div at bounding box center [731, 356] width 1463 height 713
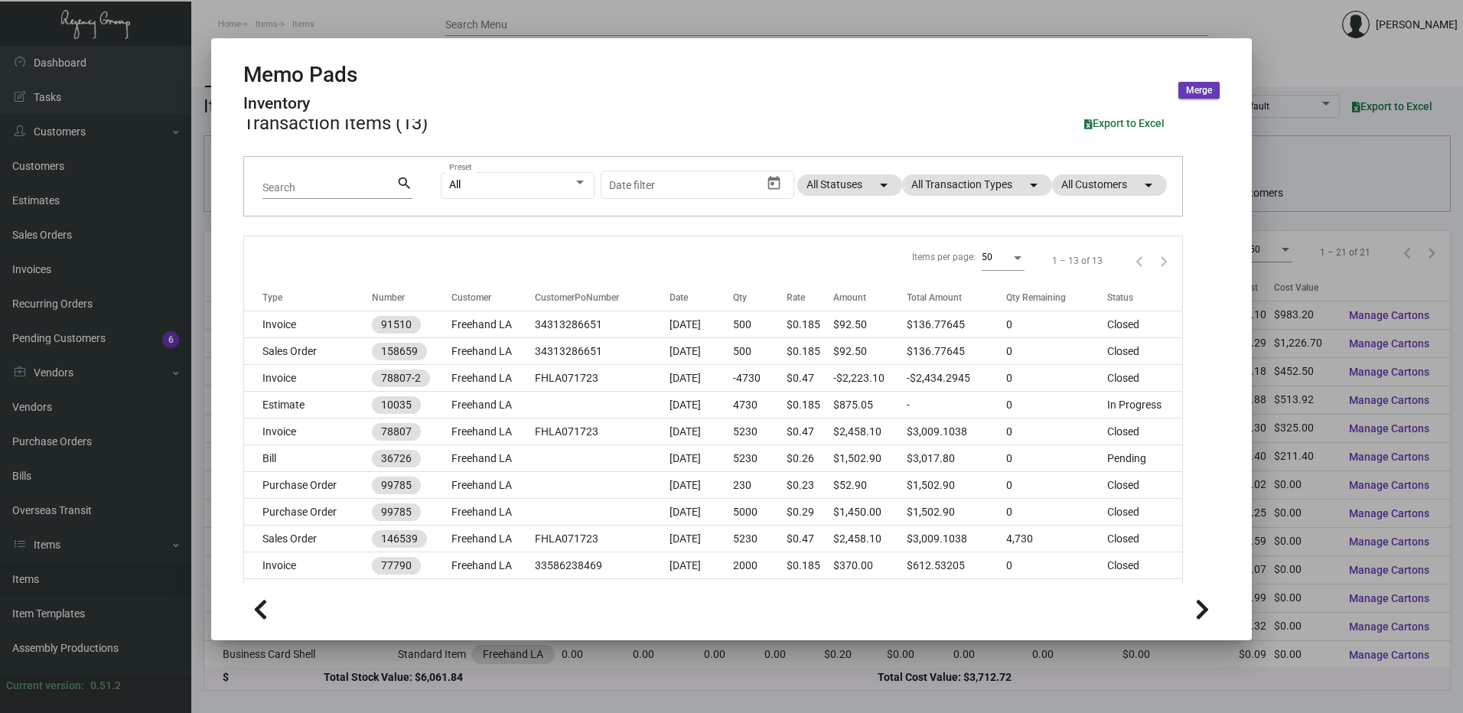
click at [503, 18] on div at bounding box center [731, 356] width 1463 height 713
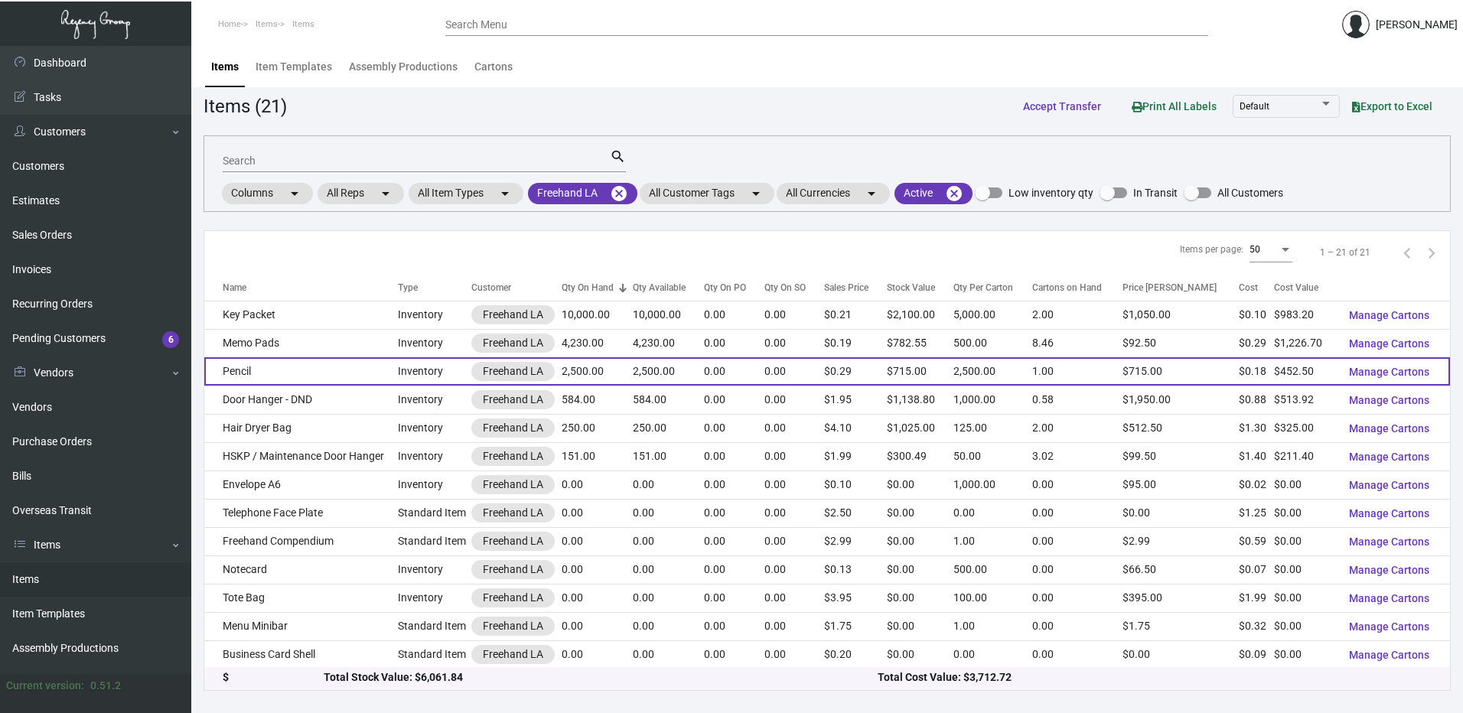
click at [313, 363] on td "Pencil" at bounding box center [301, 371] width 194 height 28
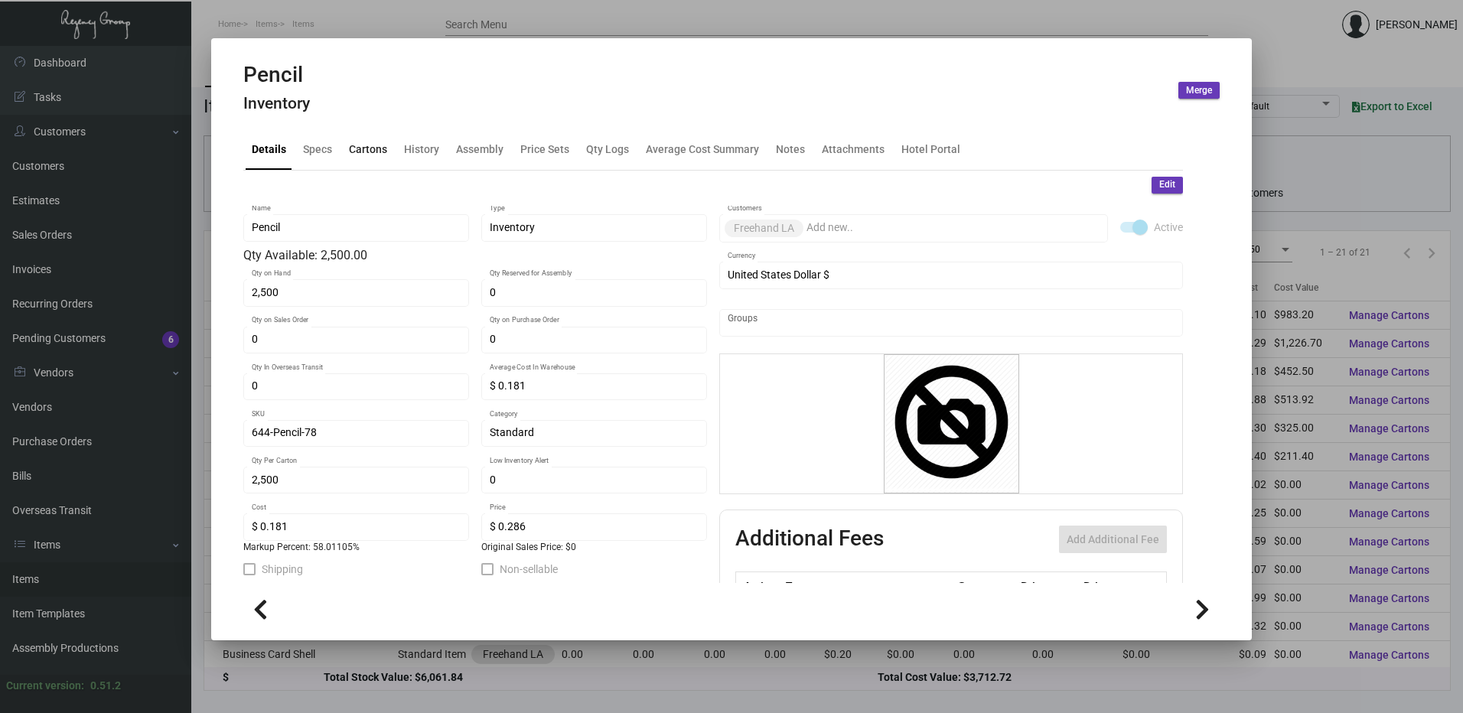
click at [376, 146] on div "Cartons" at bounding box center [368, 149] width 38 height 16
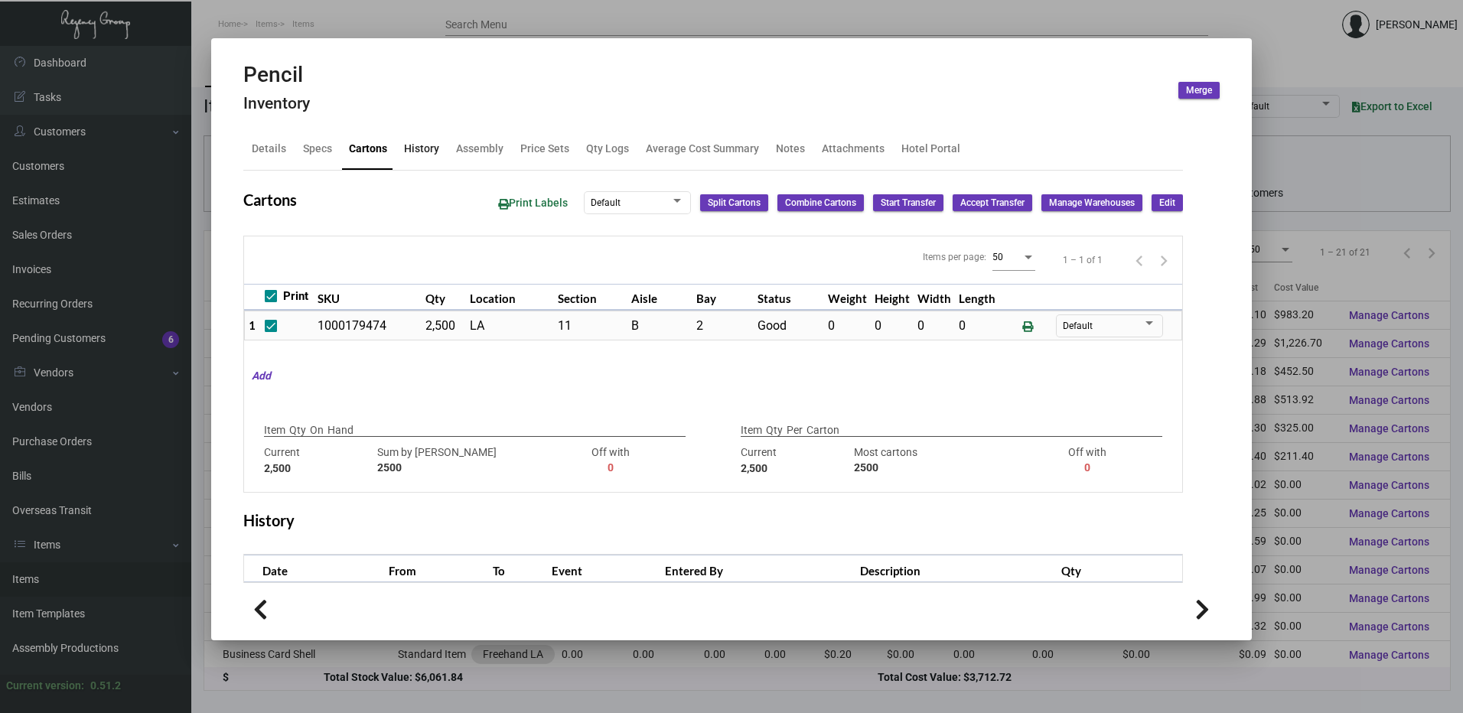
click at [428, 153] on div "History" at bounding box center [421, 149] width 35 height 16
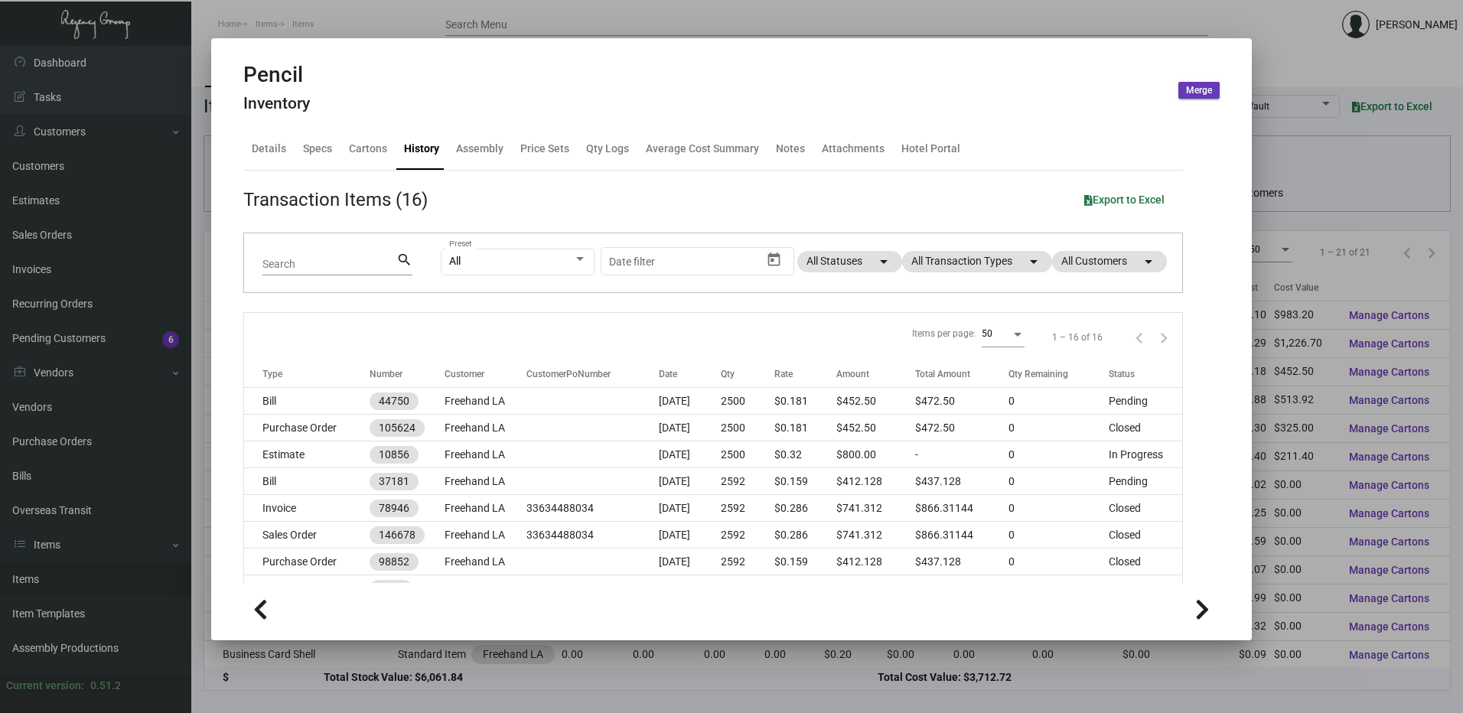
click at [379, 13] on div at bounding box center [731, 356] width 1463 height 713
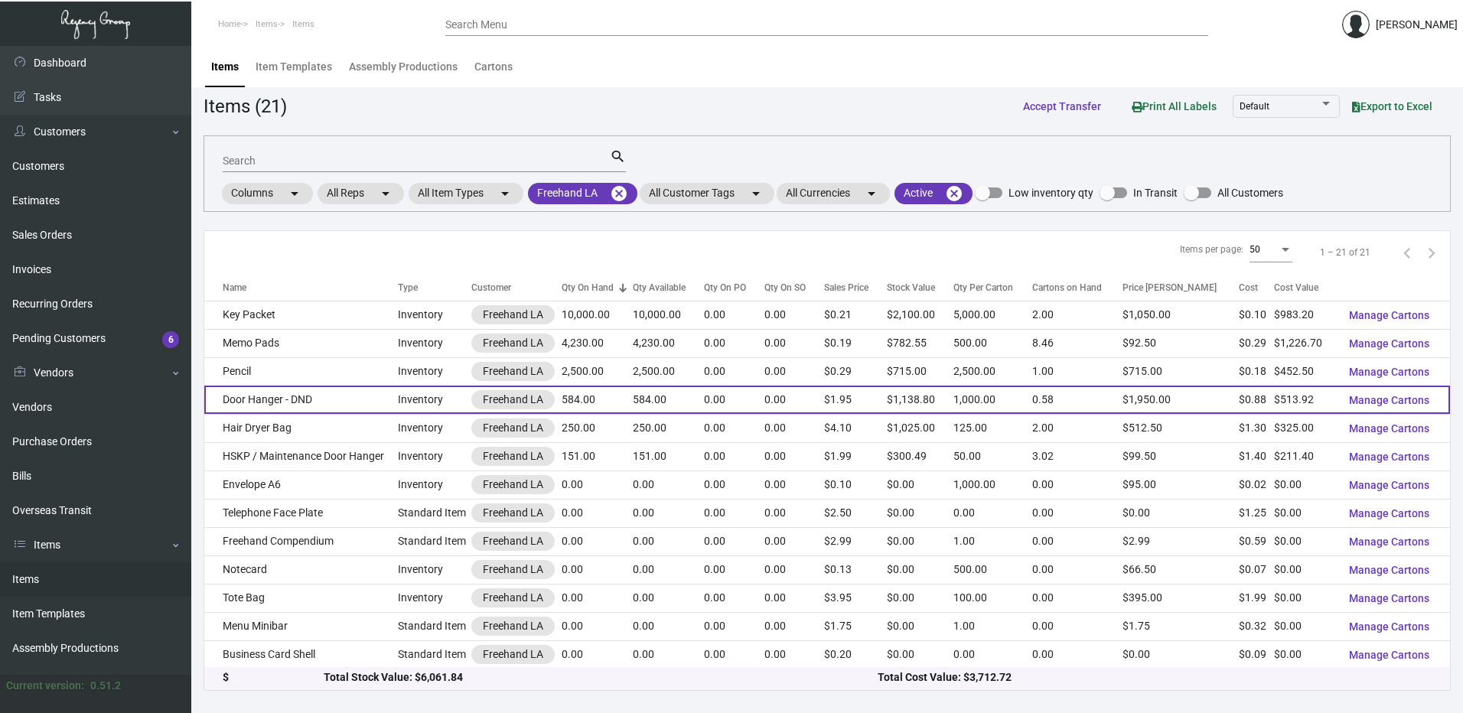
click at [301, 392] on td "Door Hanger - DND" at bounding box center [301, 400] width 194 height 28
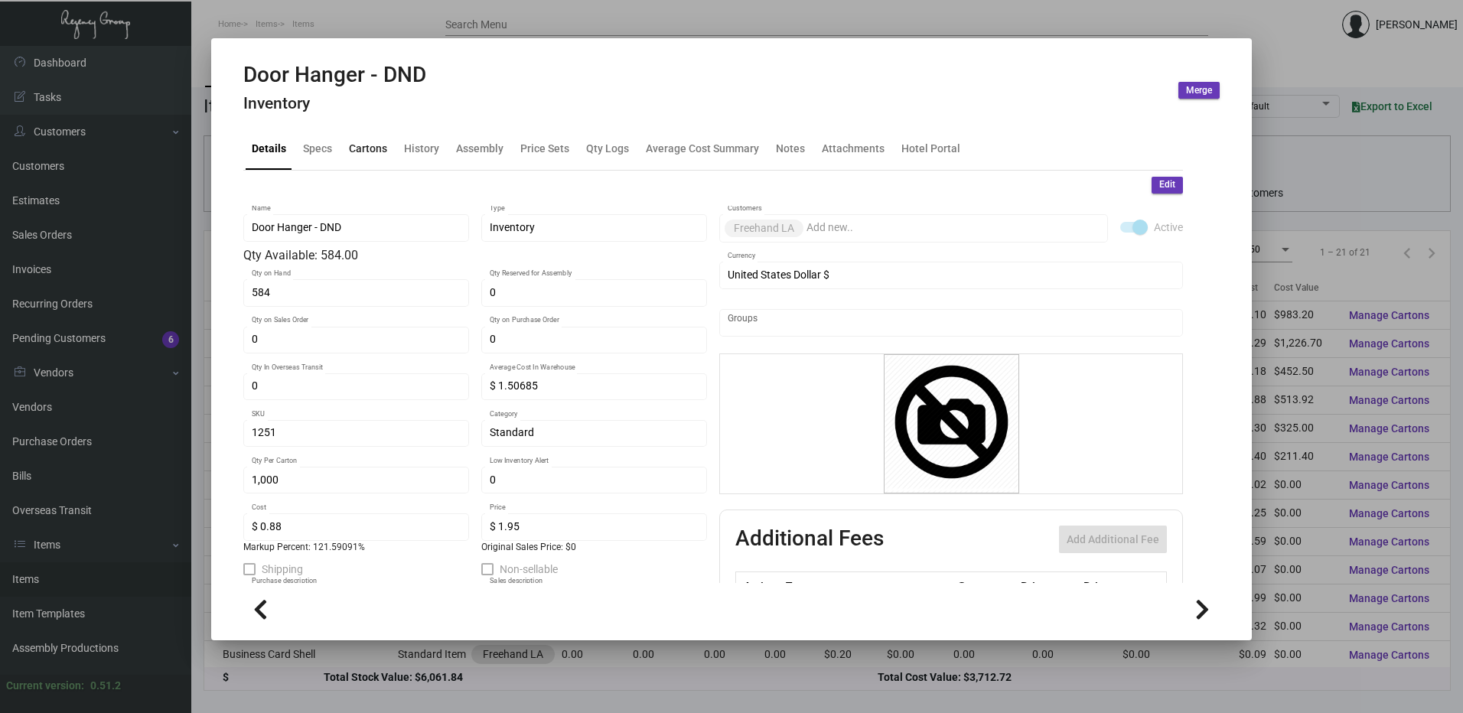
click at [362, 148] on div "Cartons" at bounding box center [368, 149] width 38 height 16
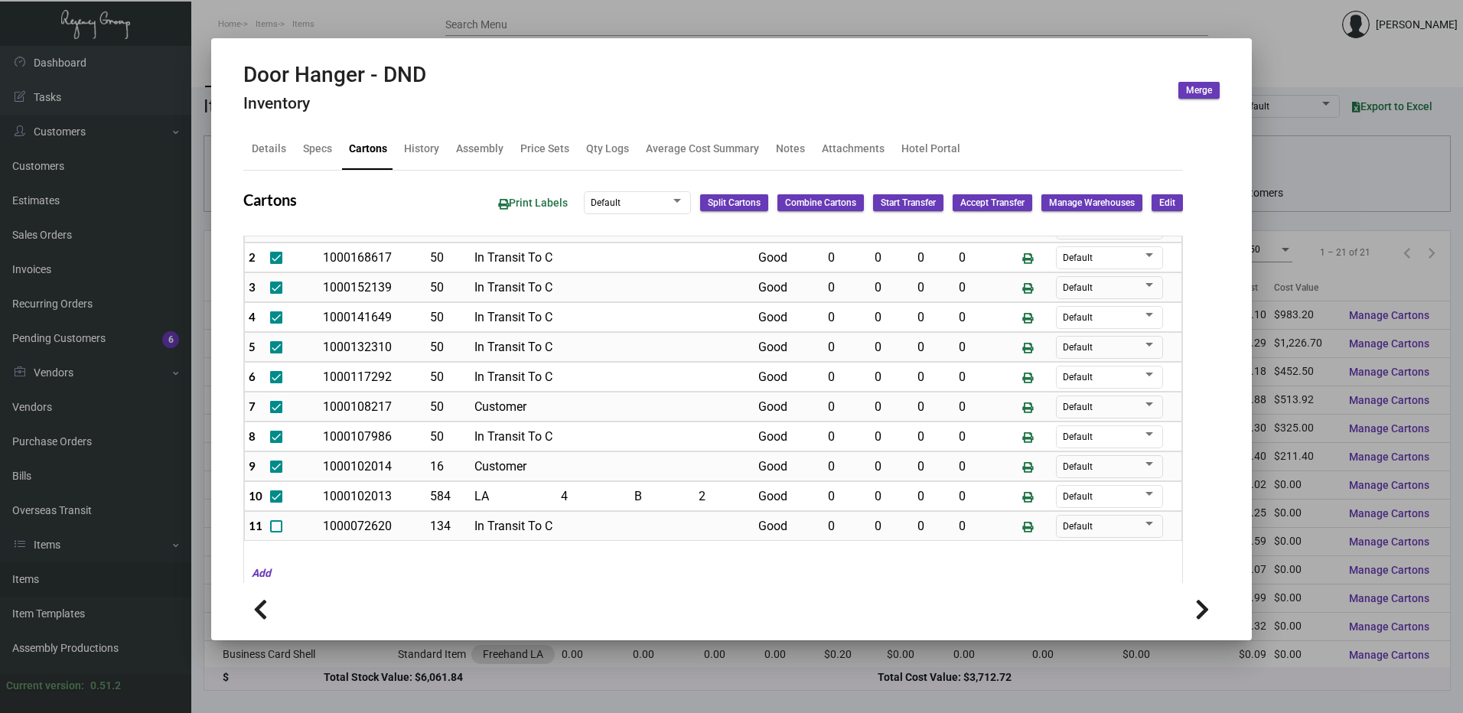
scroll to position [101, 0]
click at [425, 149] on div "History" at bounding box center [421, 149] width 35 height 16
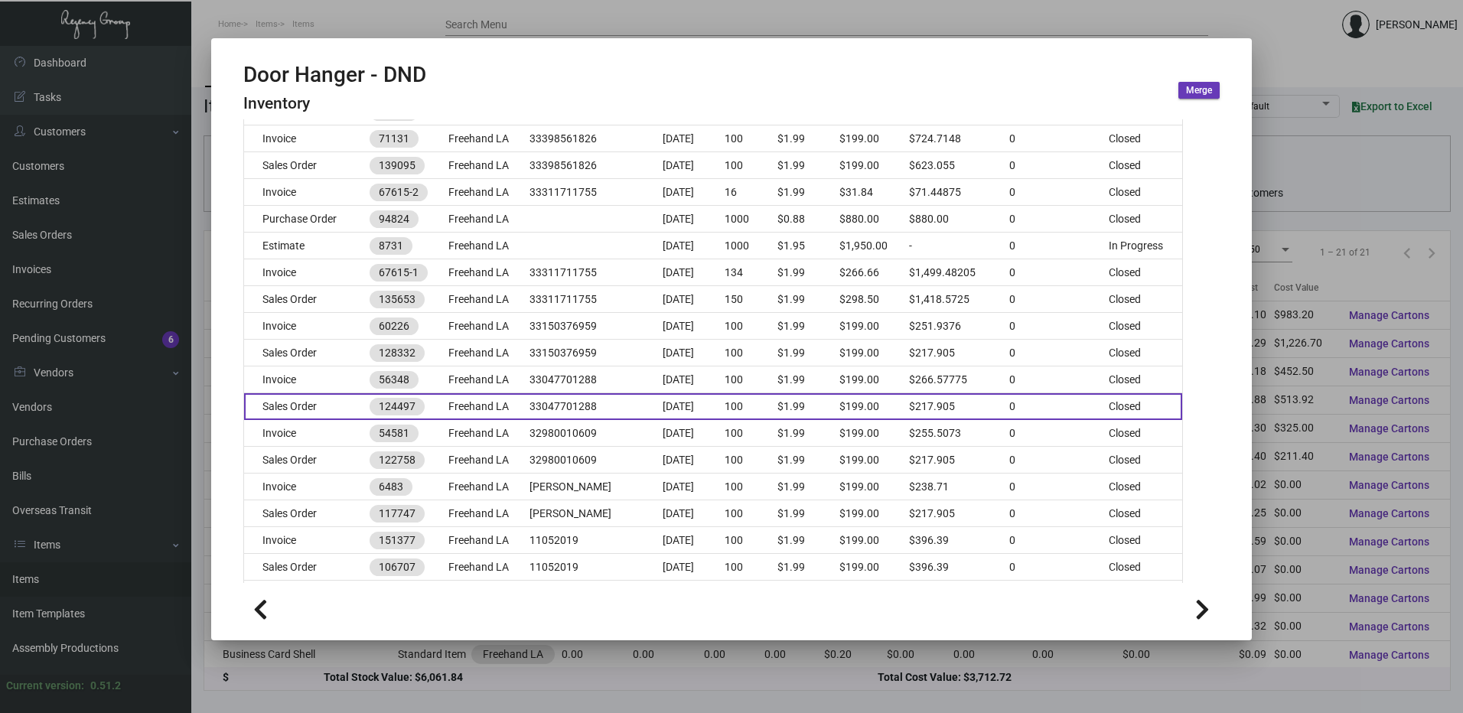
scroll to position [536, 0]
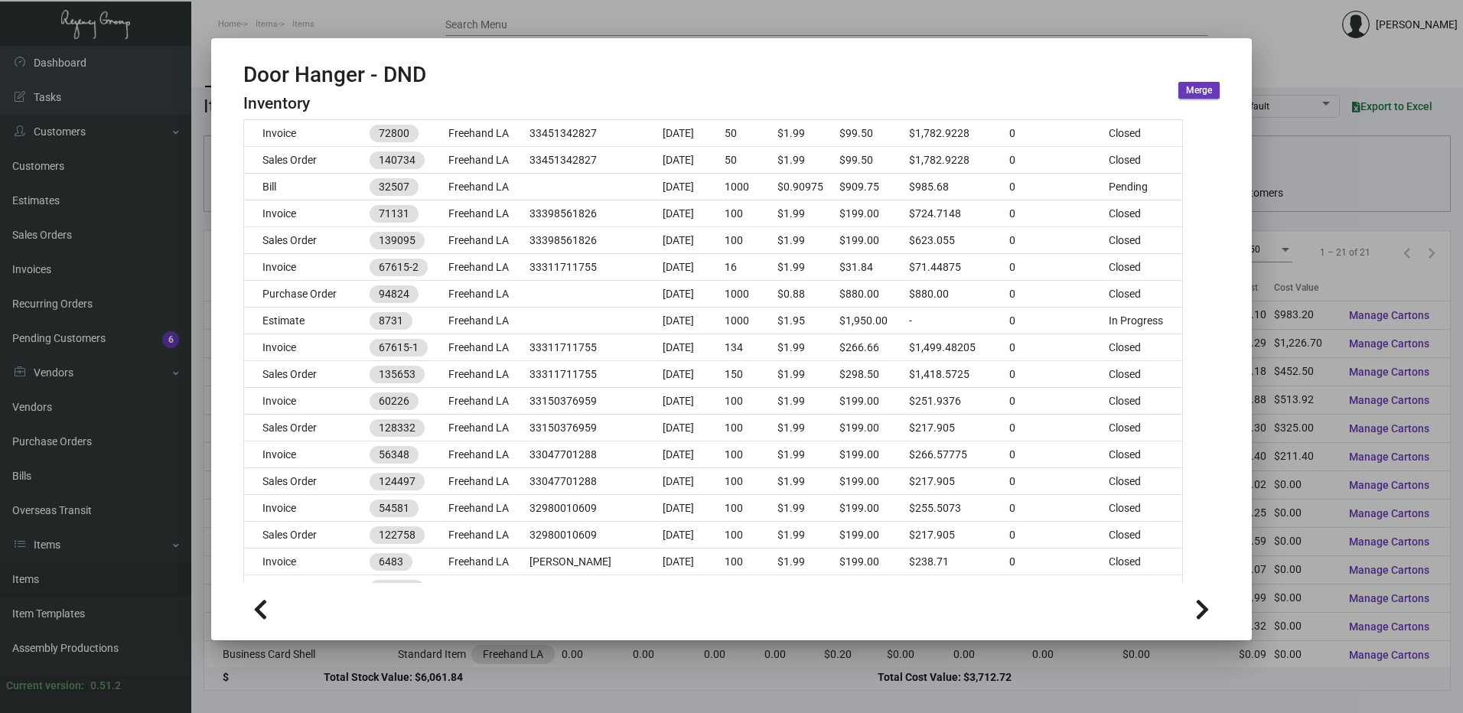
click at [569, 26] on div at bounding box center [731, 356] width 1463 height 713
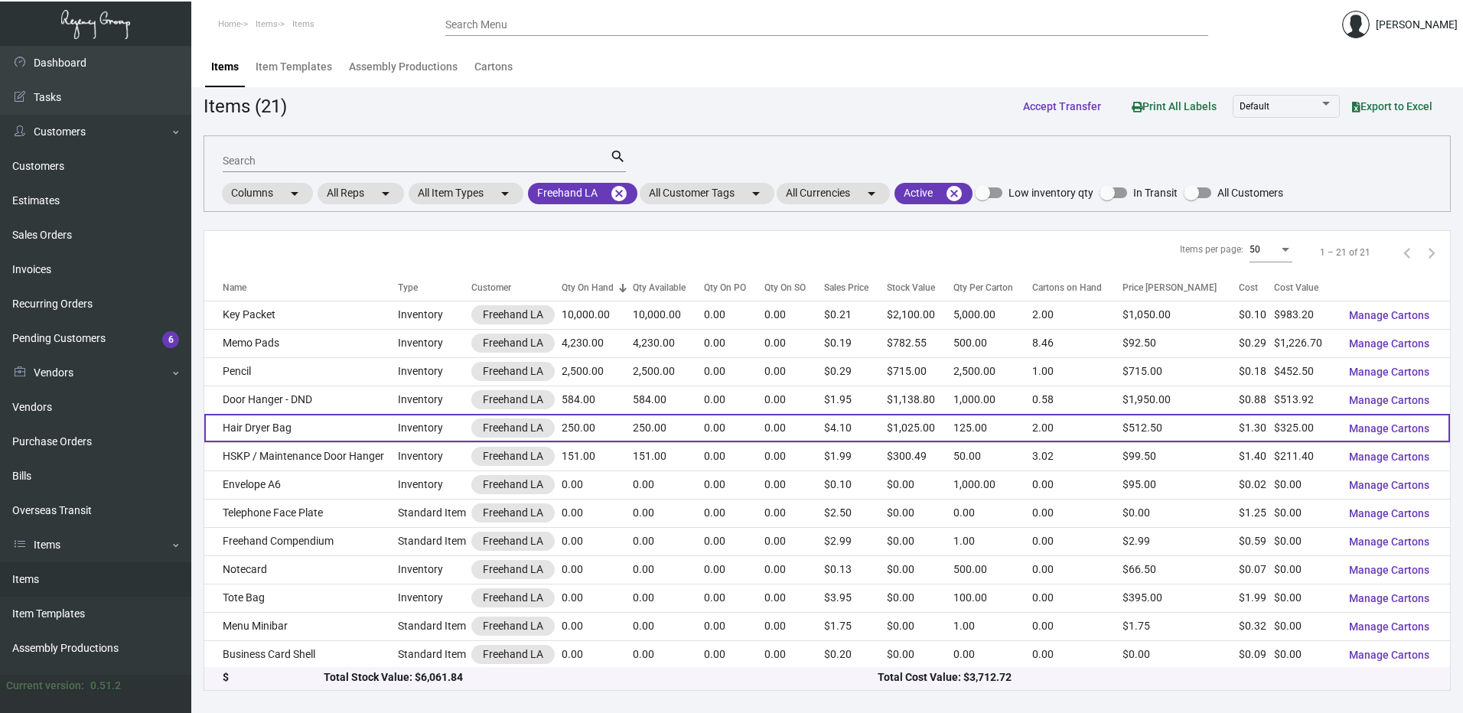
click at [318, 423] on td "Hair Dryer Bag" at bounding box center [301, 428] width 194 height 28
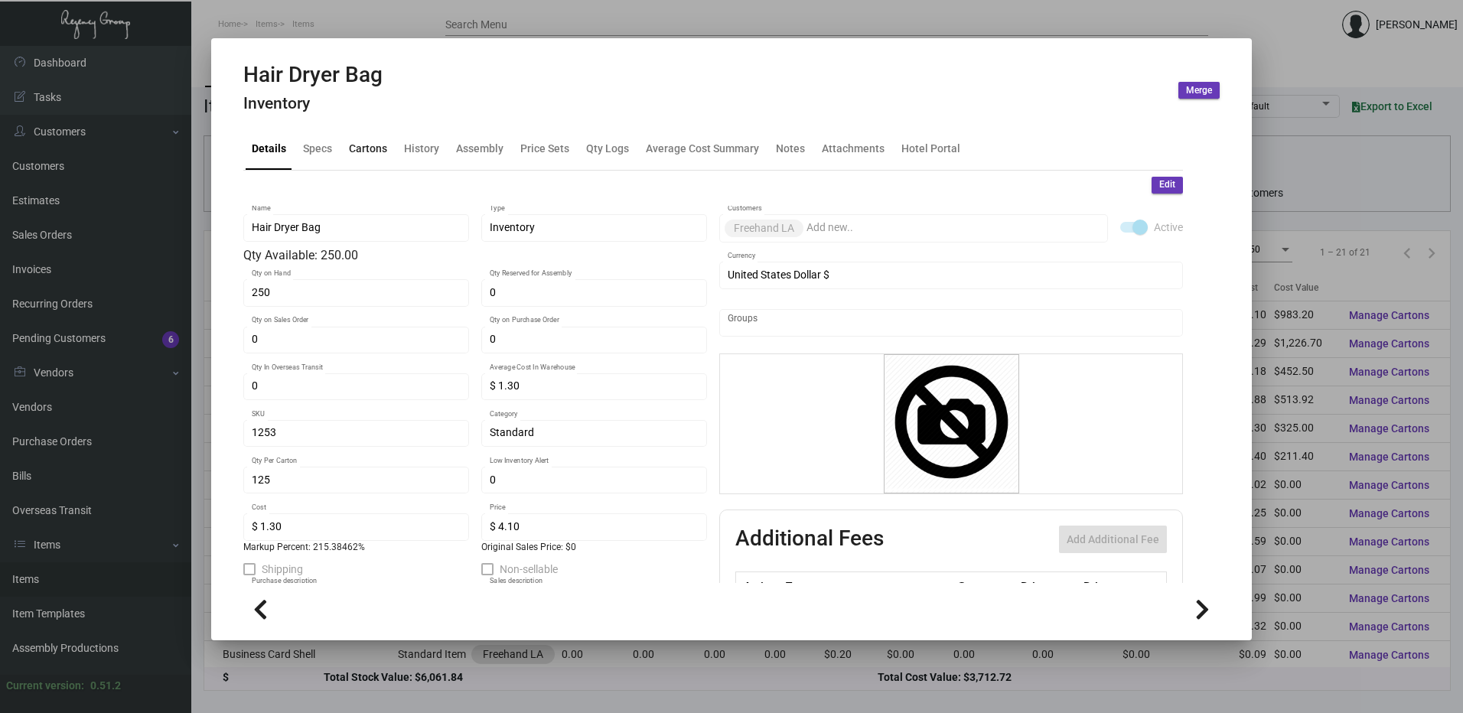
click at [367, 165] on div "Cartons" at bounding box center [368, 149] width 50 height 37
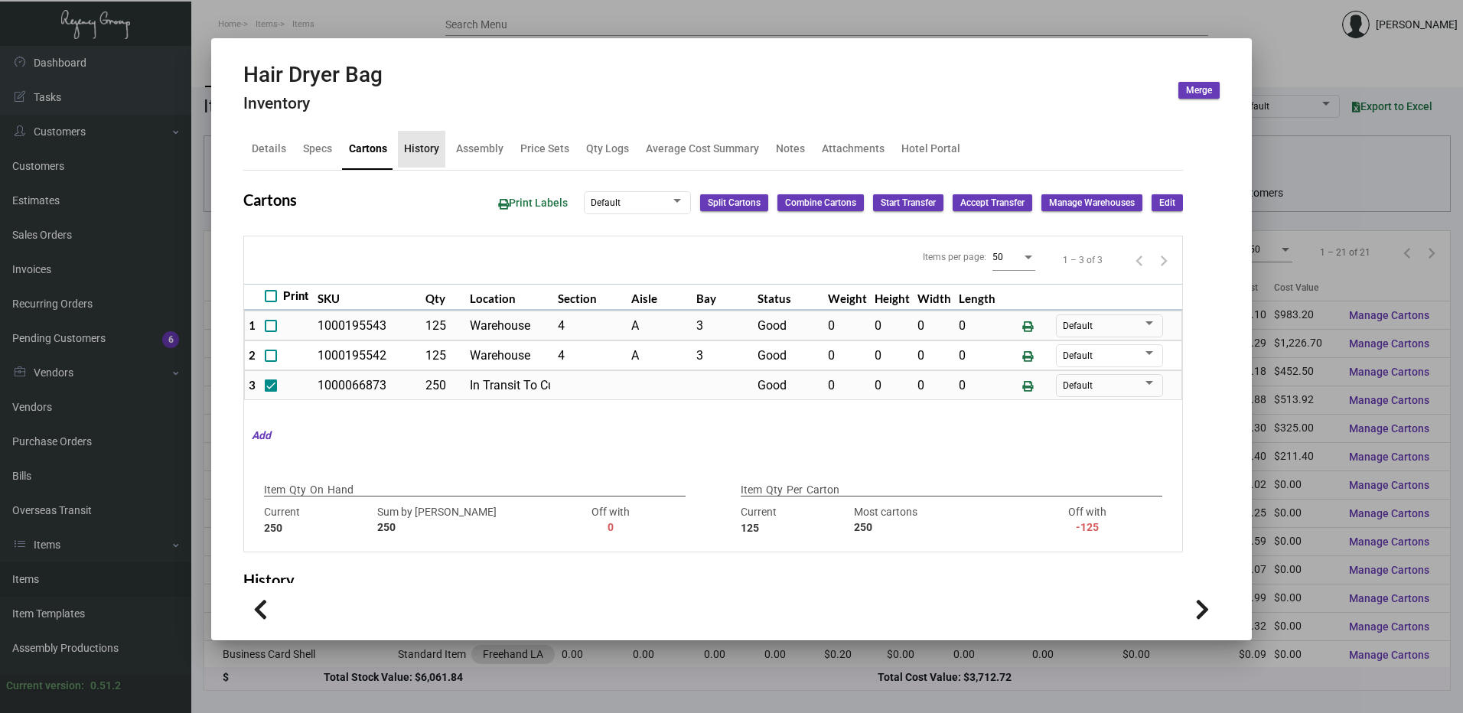
click at [425, 151] on div "History" at bounding box center [421, 149] width 35 height 16
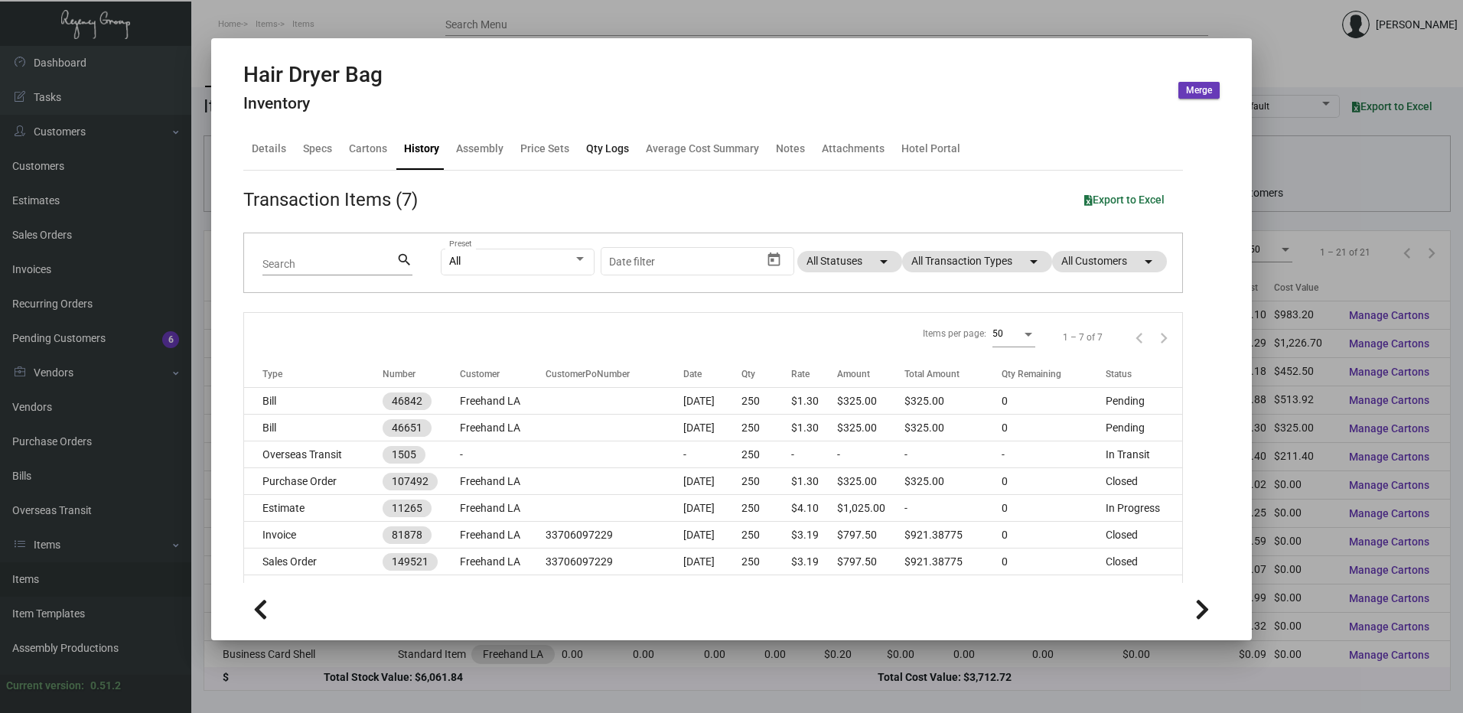
click at [611, 155] on div "Qty Logs" at bounding box center [607, 149] width 43 height 16
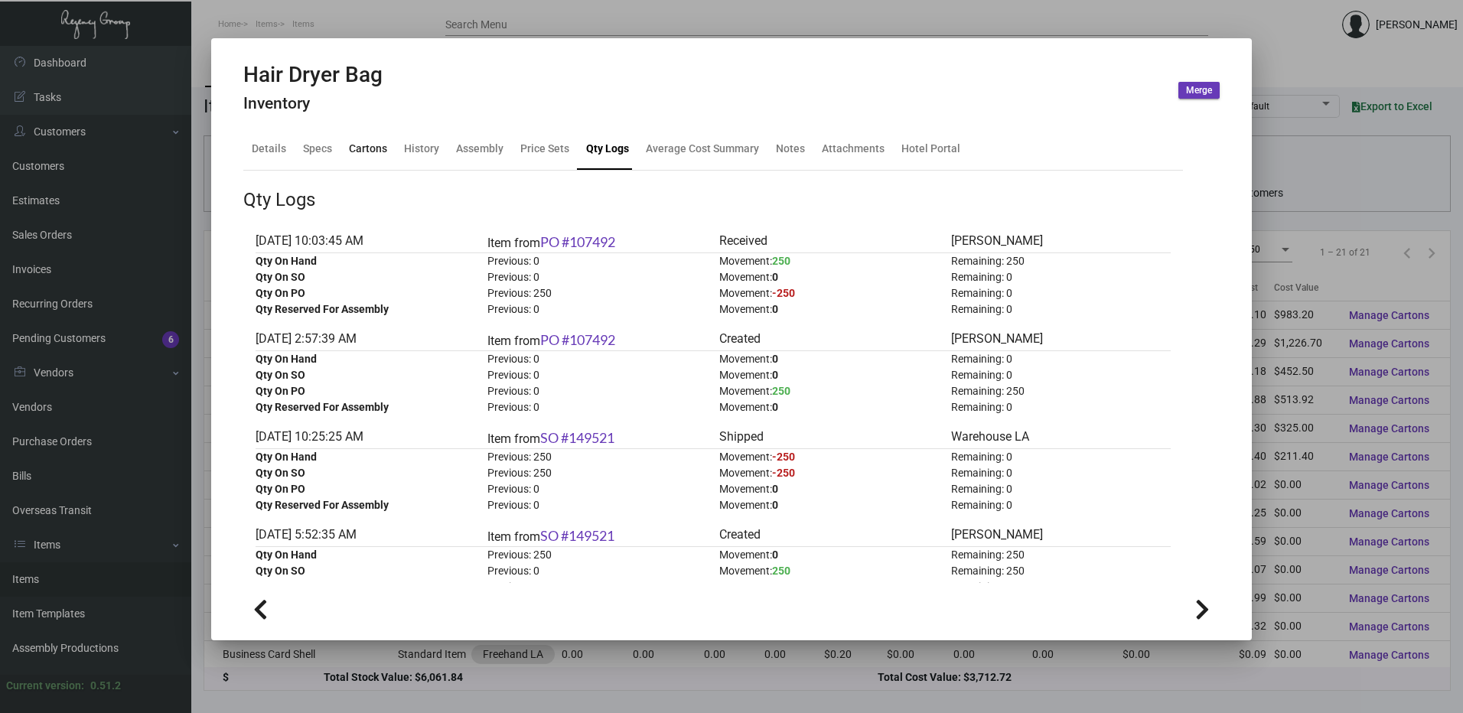
click at [370, 154] on div "Cartons" at bounding box center [368, 149] width 38 height 16
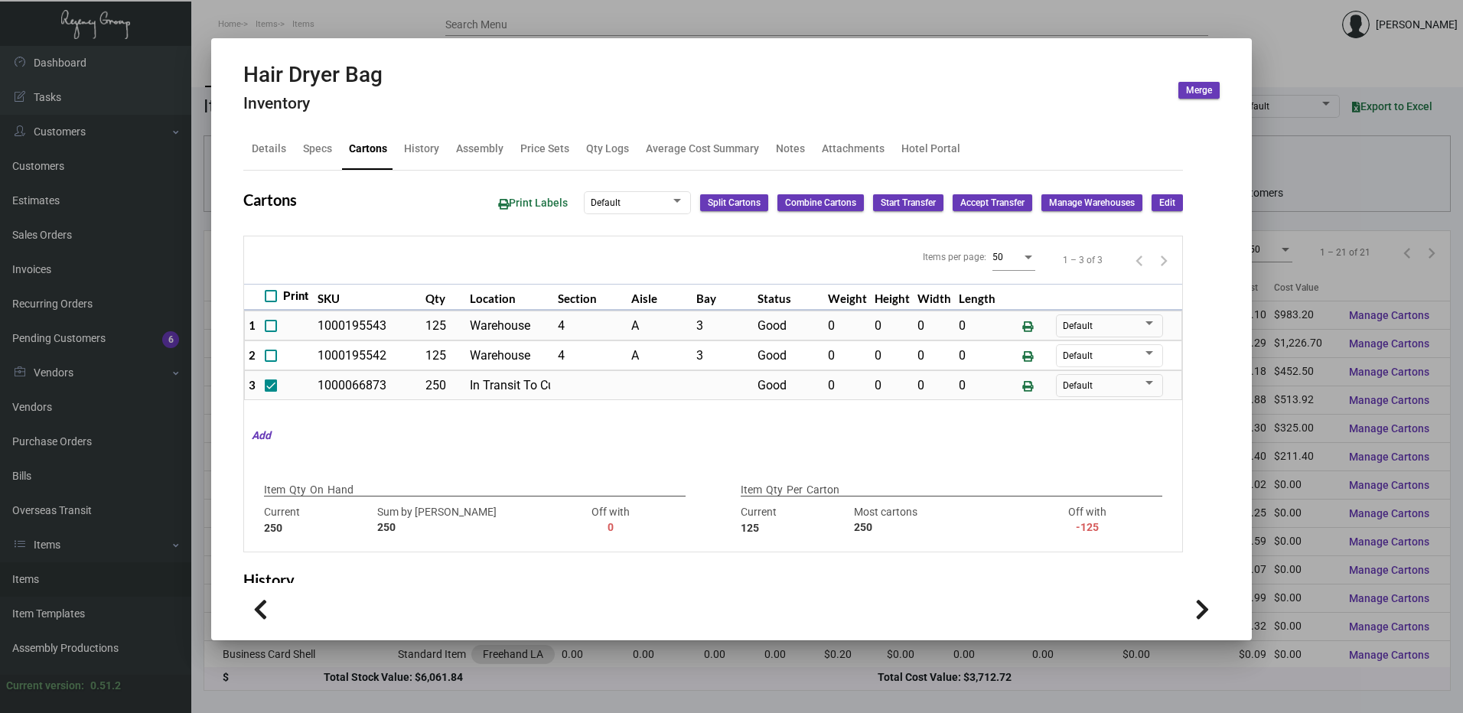
click at [421, 15] on div at bounding box center [731, 356] width 1463 height 713
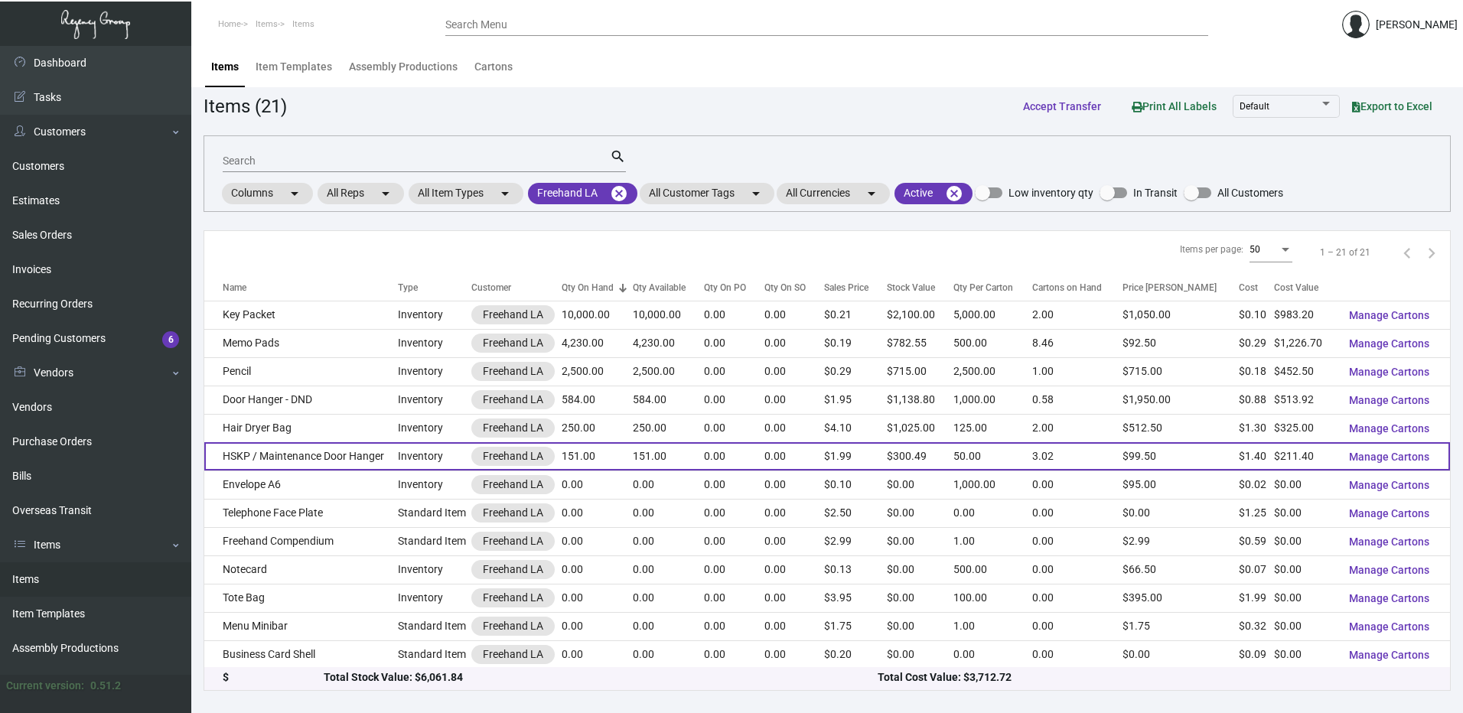
click at [312, 454] on td "HSKP / Maintenance Door Hanger" at bounding box center [301, 456] width 194 height 28
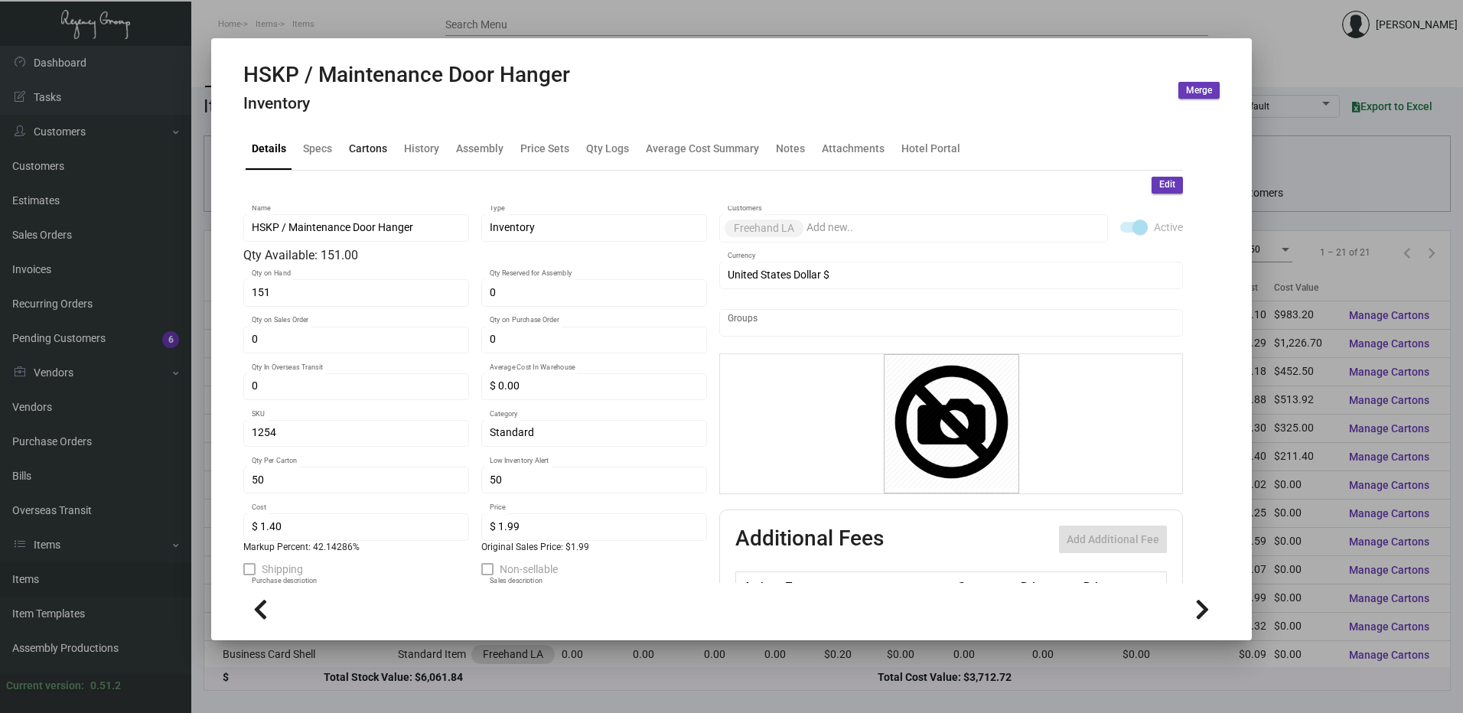
click at [375, 141] on div "Cartons" at bounding box center [368, 149] width 38 height 16
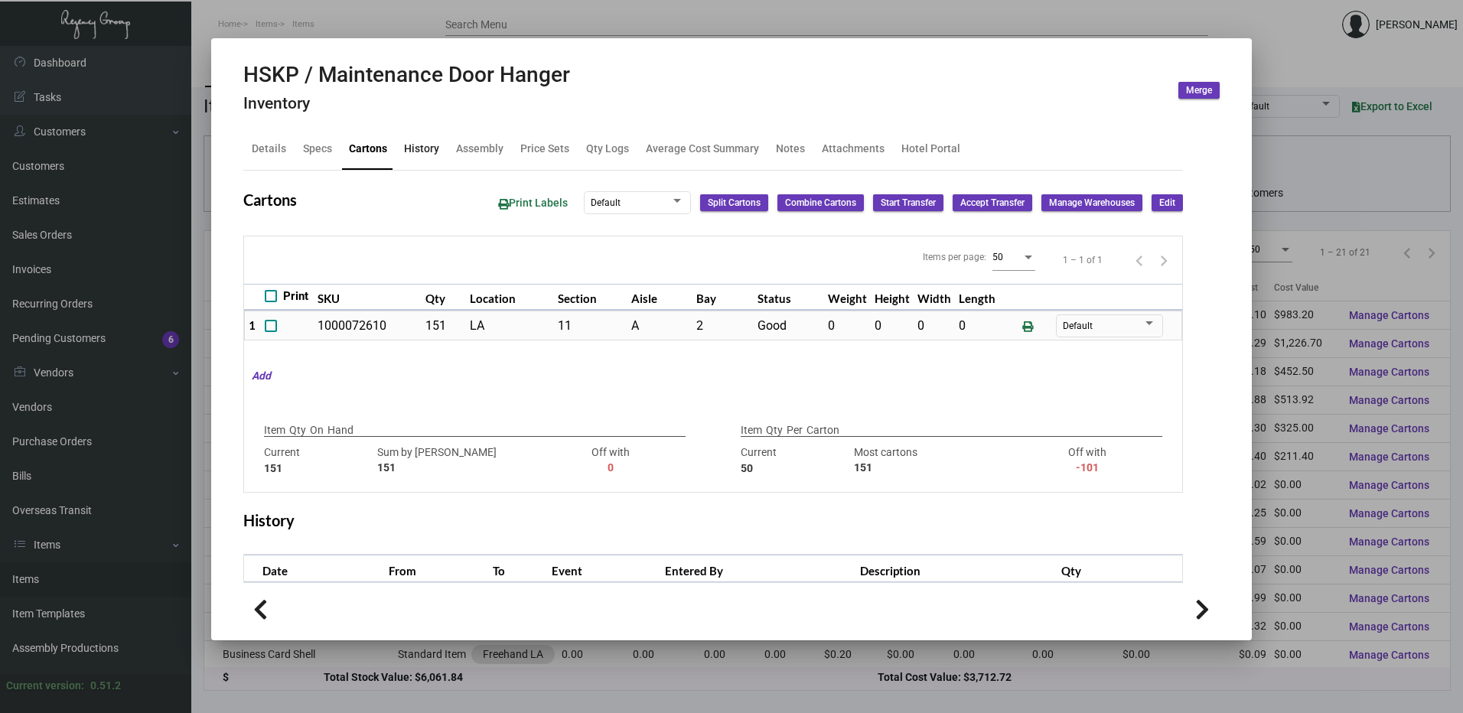
click at [418, 136] on div "History" at bounding box center [421, 149] width 47 height 37
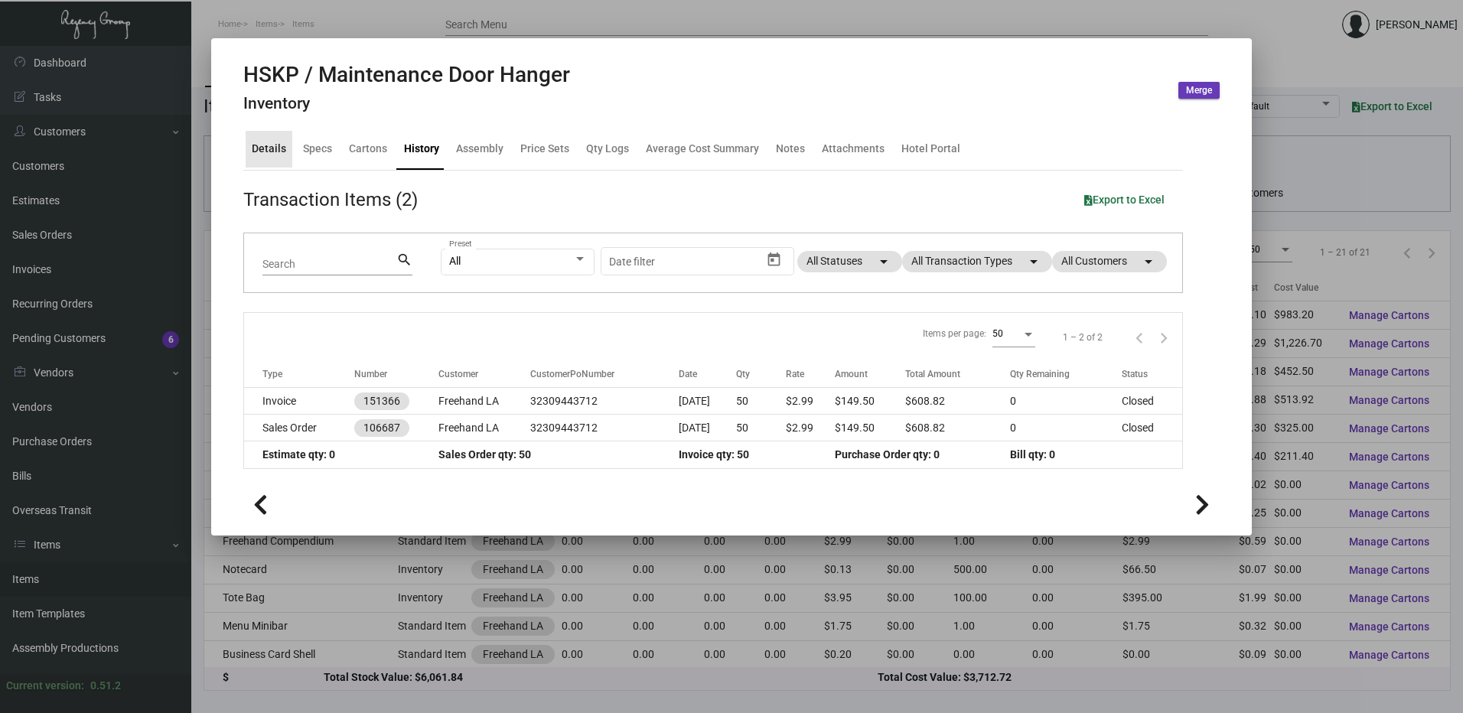
click at [272, 151] on div "Details" at bounding box center [269, 149] width 34 height 16
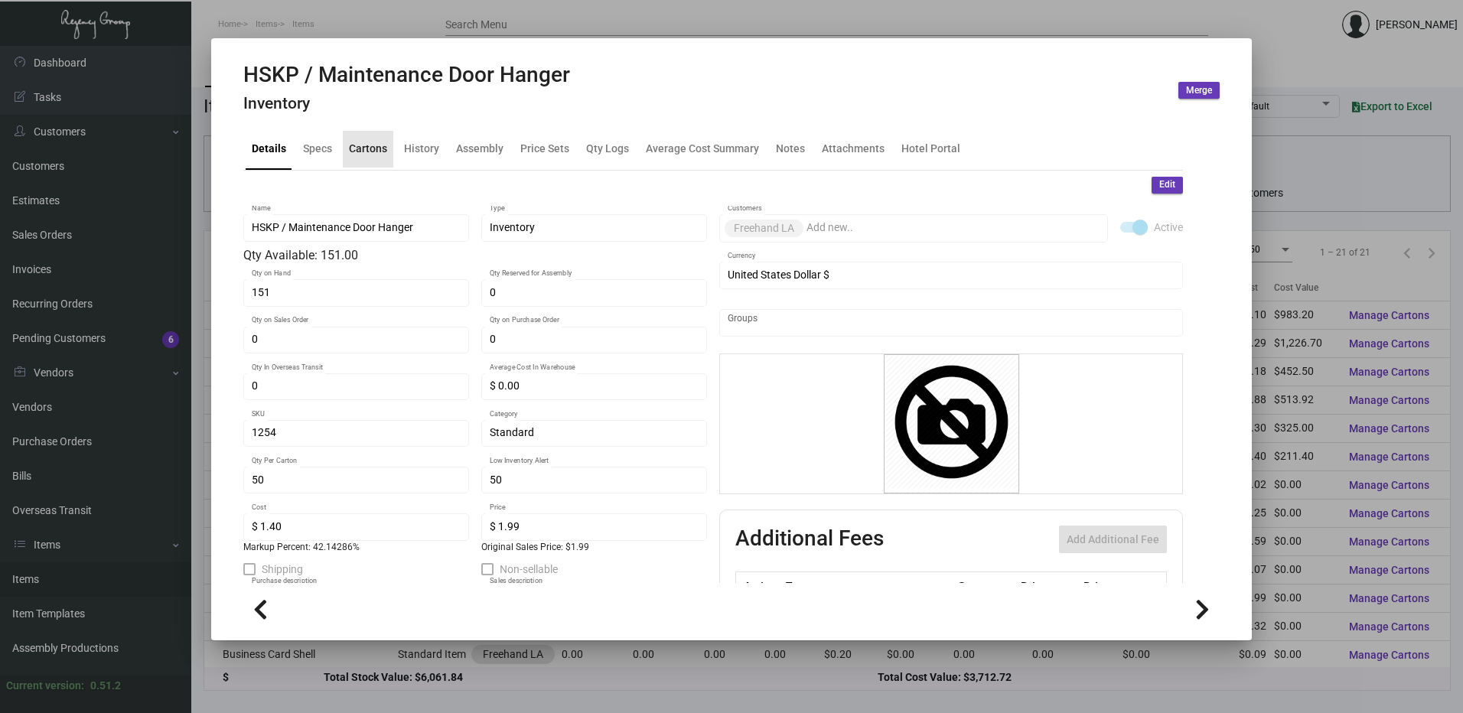
click at [373, 142] on div "Cartons" at bounding box center [368, 149] width 38 height 16
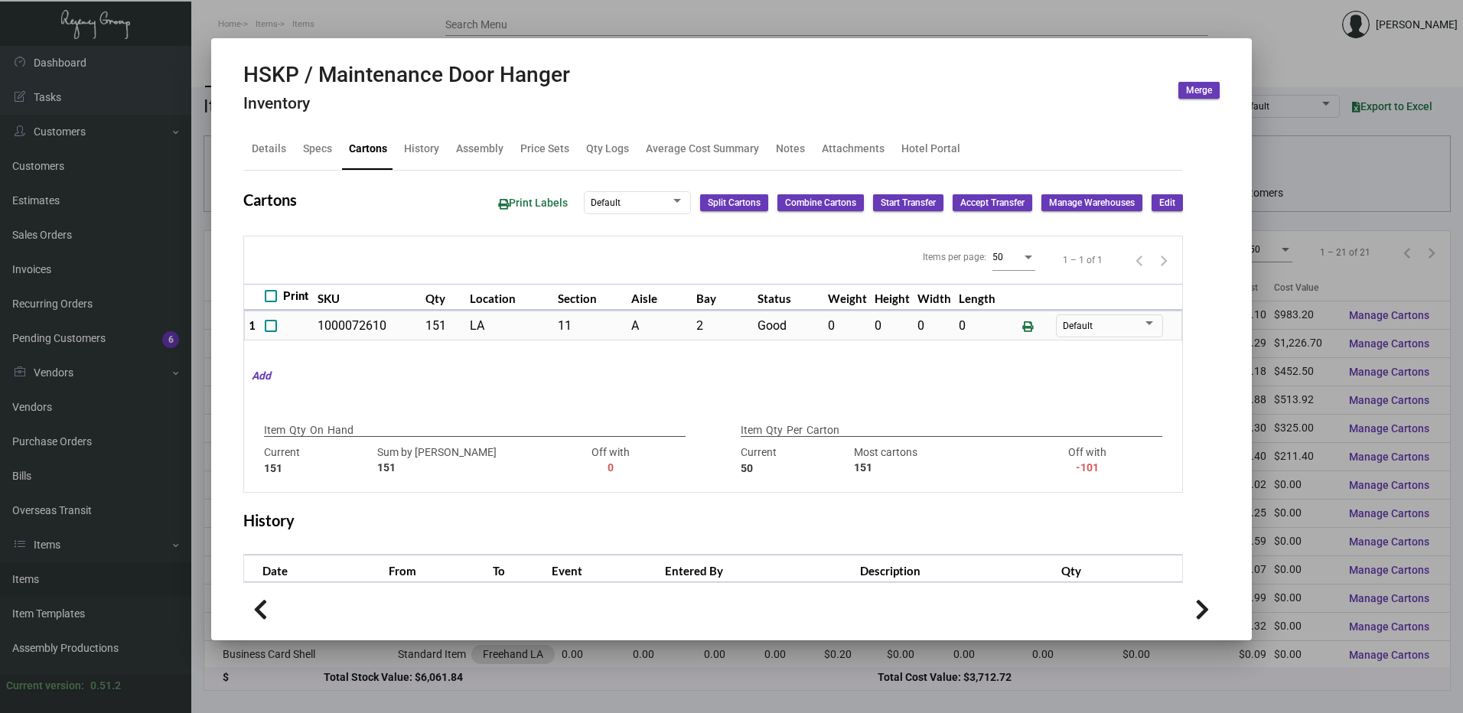
click at [387, 16] on div at bounding box center [731, 356] width 1463 height 713
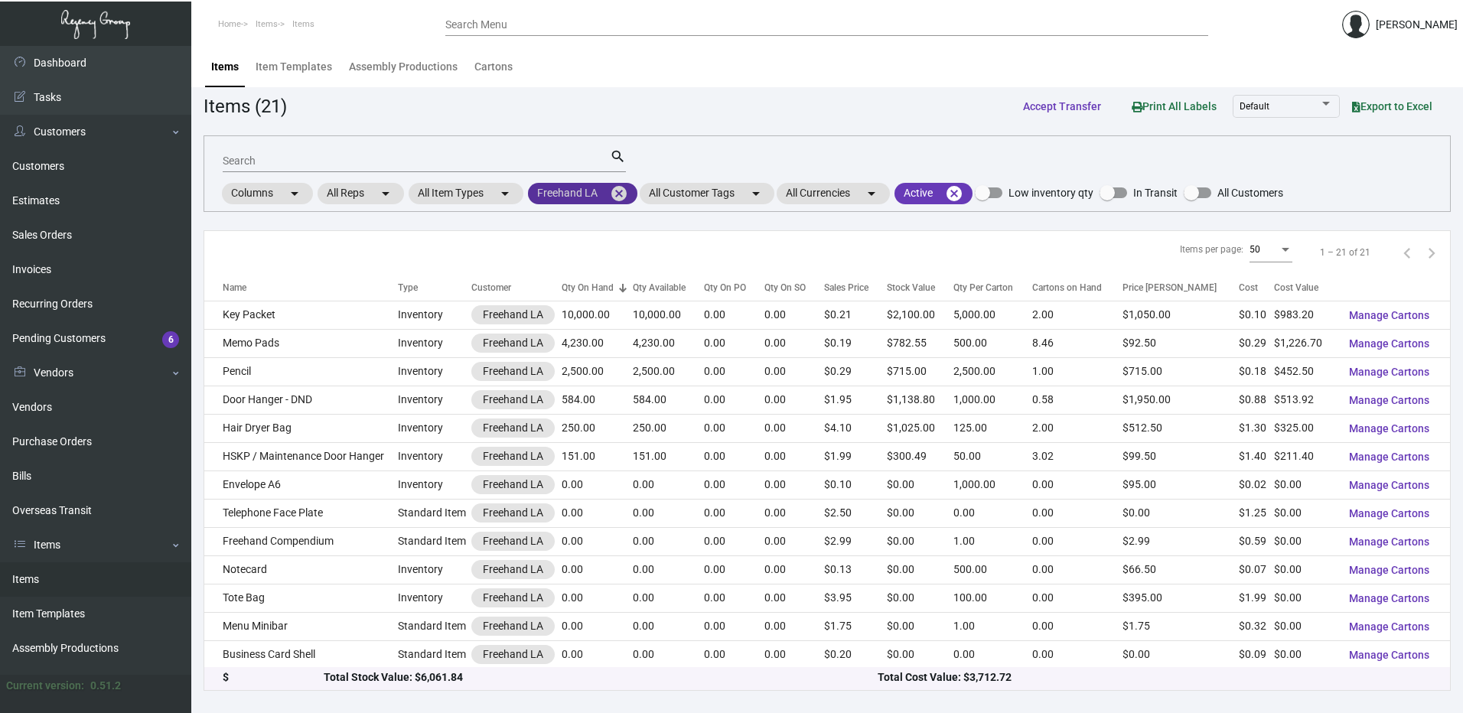
click at [591, 193] on mat-chip "Freehand LA cancel" at bounding box center [582, 193] width 109 height 21
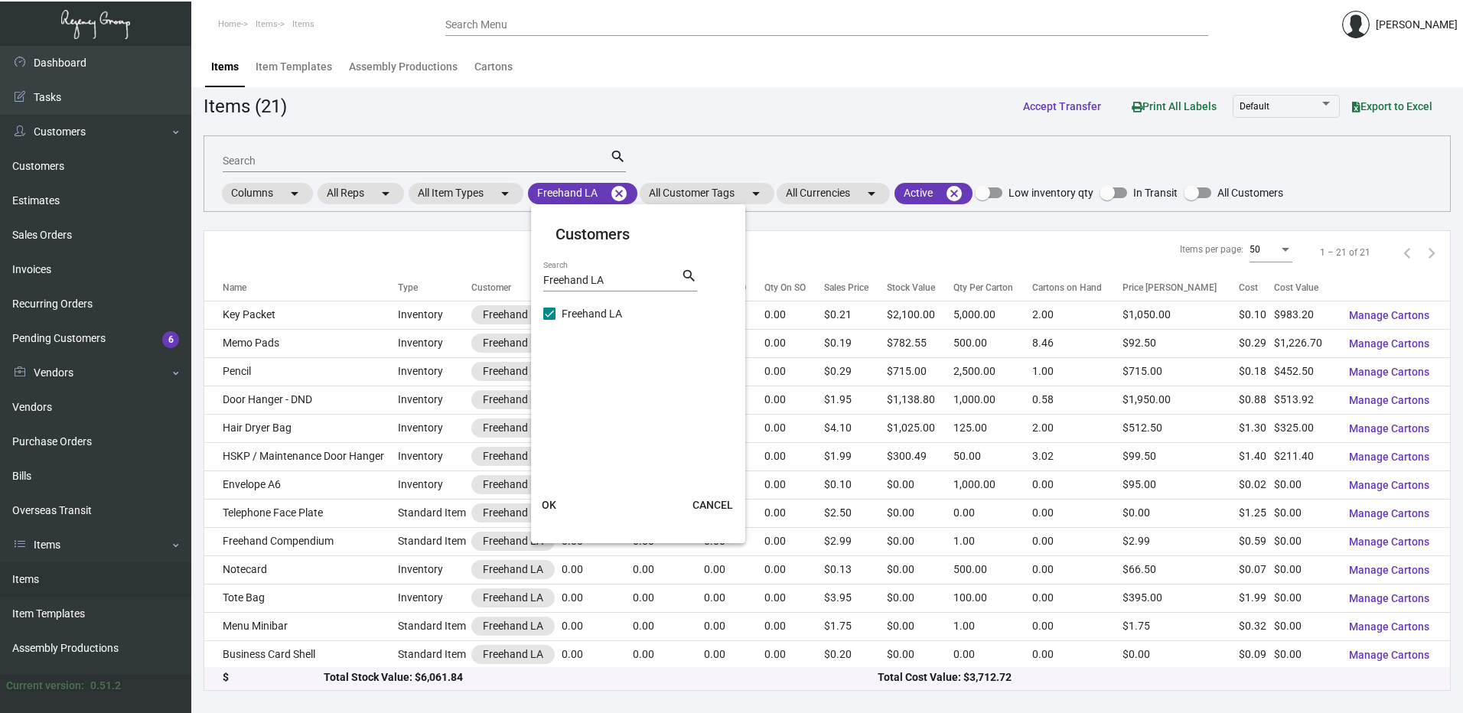
click at [549, 311] on span at bounding box center [549, 314] width 12 height 12
click at [549, 320] on input "Freehand LA" at bounding box center [549, 320] width 1 height 1
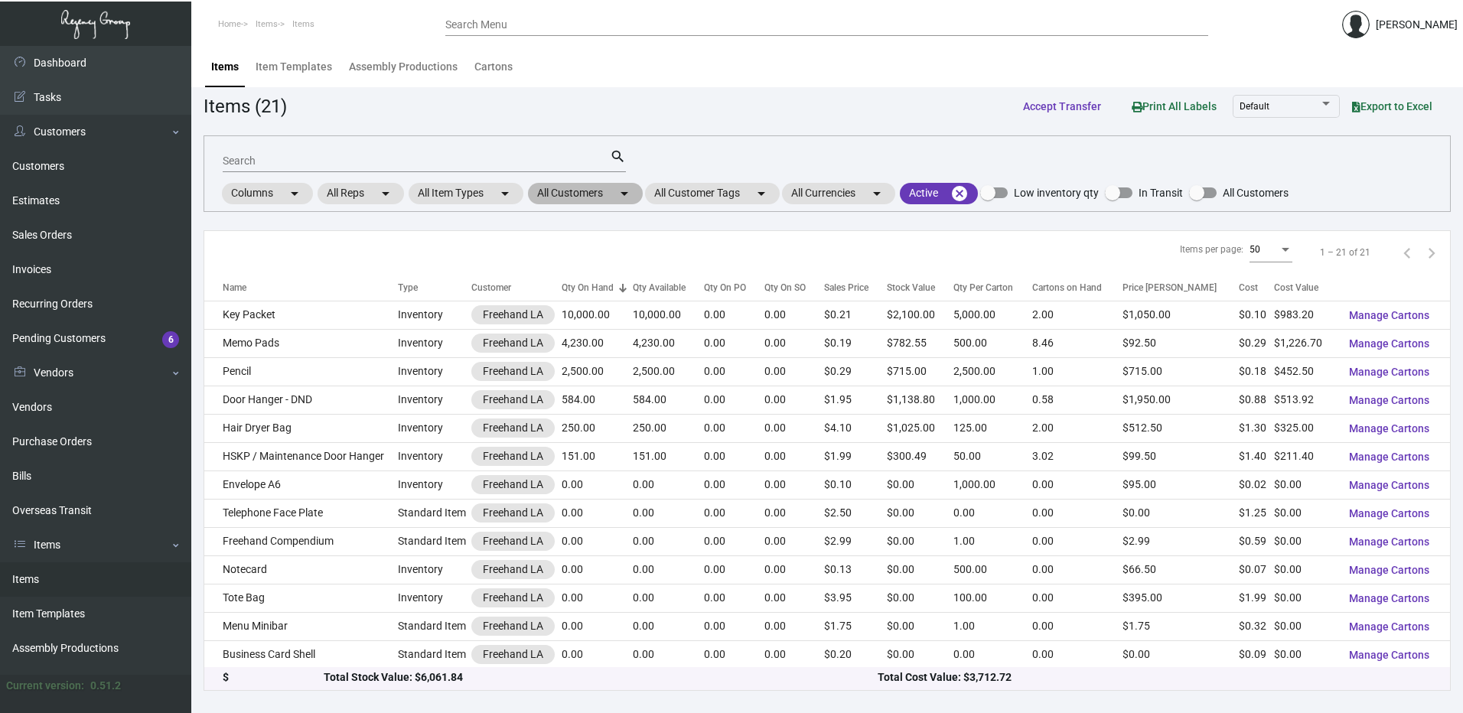
click at [601, 197] on mat-chip "All Customers arrow_drop_down" at bounding box center [585, 193] width 115 height 21
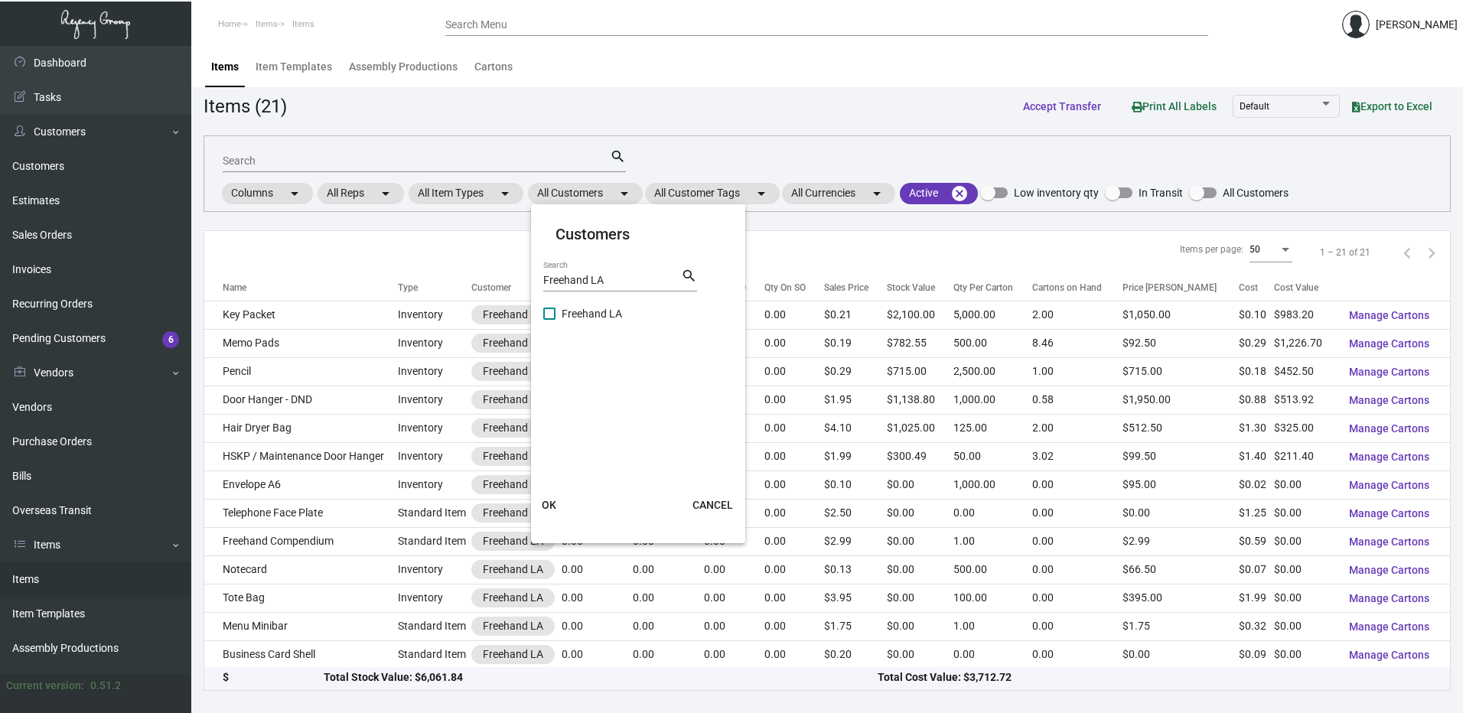
click at [611, 275] on input "Freehand LA" at bounding box center [612, 281] width 138 height 12
click at [549, 370] on span at bounding box center [549, 371] width 12 height 12
click at [549, 377] on input "Freehand NYC" at bounding box center [549, 377] width 1 height 1
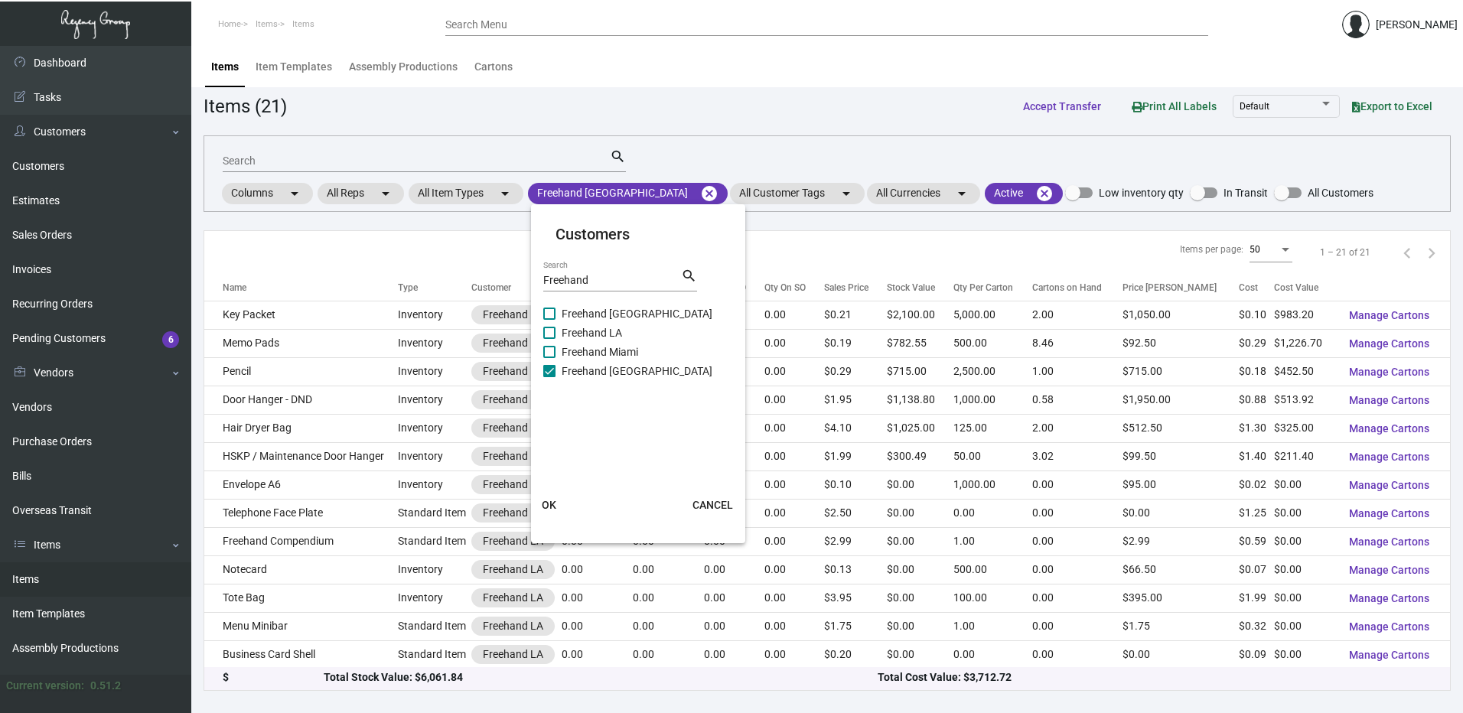
click at [551, 505] on span "OK" at bounding box center [549, 505] width 15 height 12
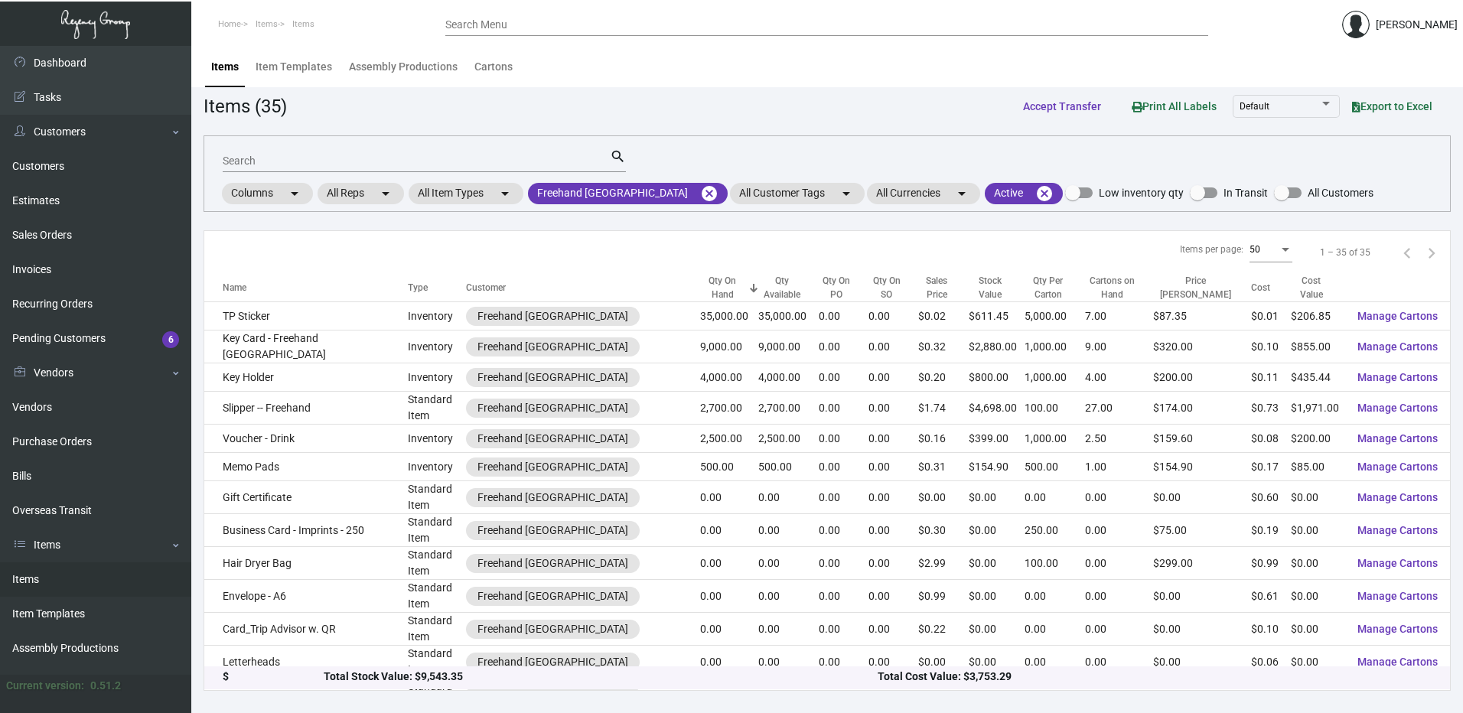
click at [691, 100] on div "Items (35) Accept Transfer Print All Labels Default Export to Excel" at bounding box center [827, 106] width 1247 height 28
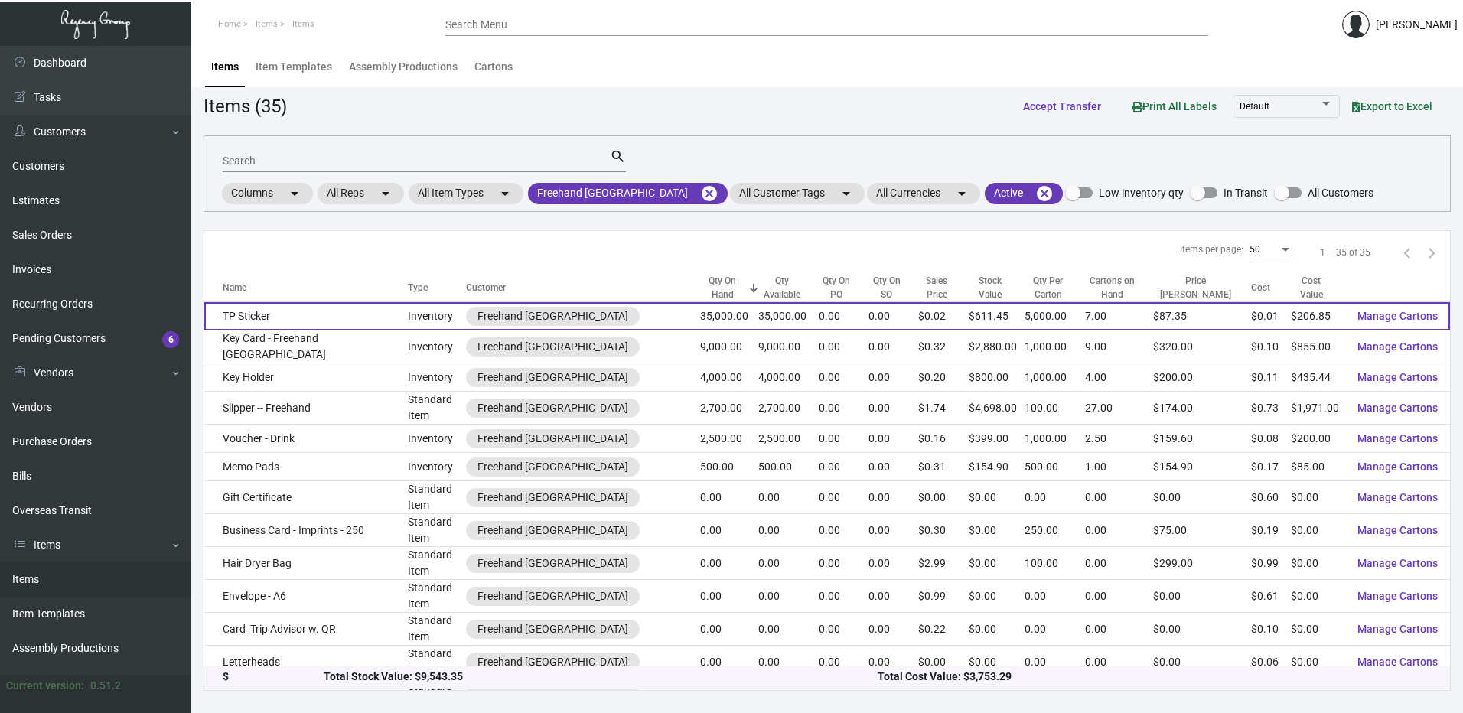
click at [347, 308] on td "TP Sticker" at bounding box center [306, 316] width 204 height 28
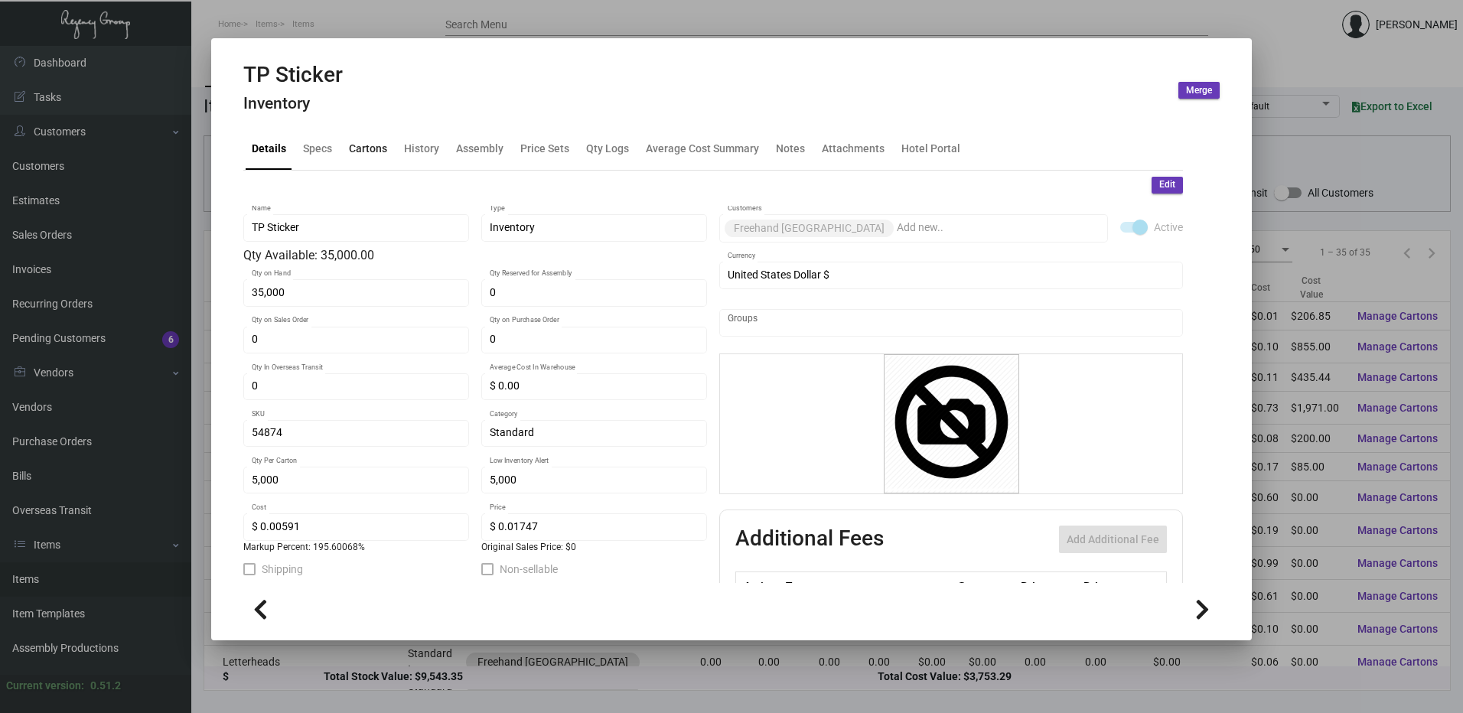
click at [373, 148] on div "Cartons" at bounding box center [368, 149] width 38 height 16
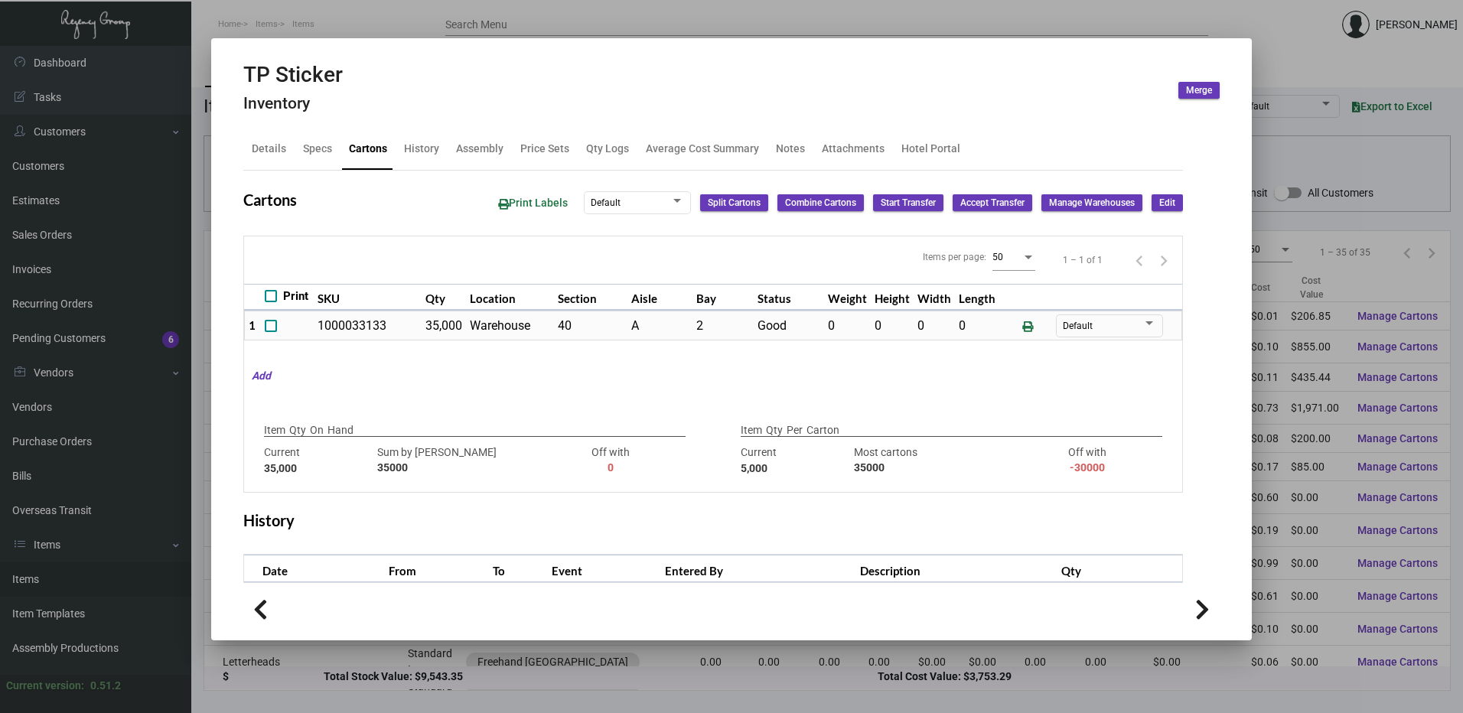
click at [607, 15] on div at bounding box center [731, 356] width 1463 height 713
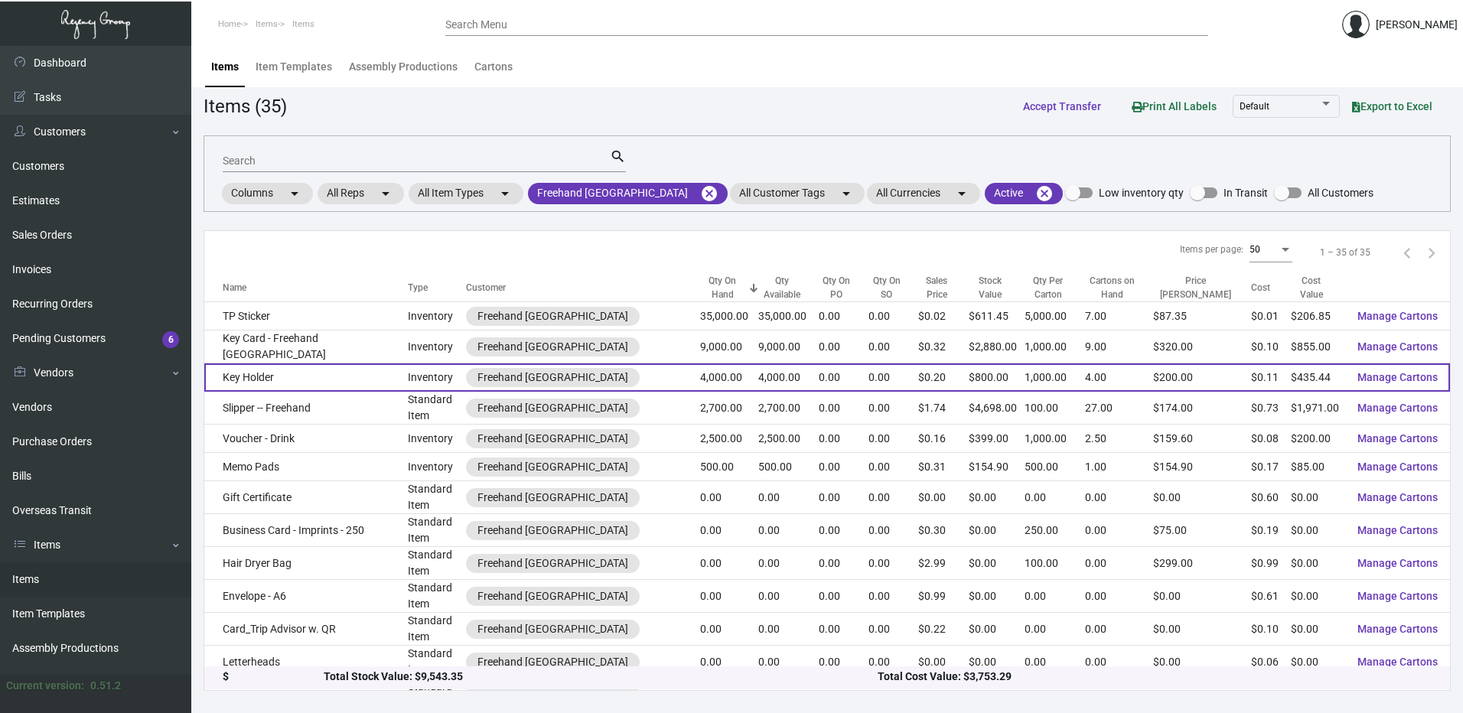
click at [311, 363] on td "Key Holder" at bounding box center [306, 377] width 204 height 28
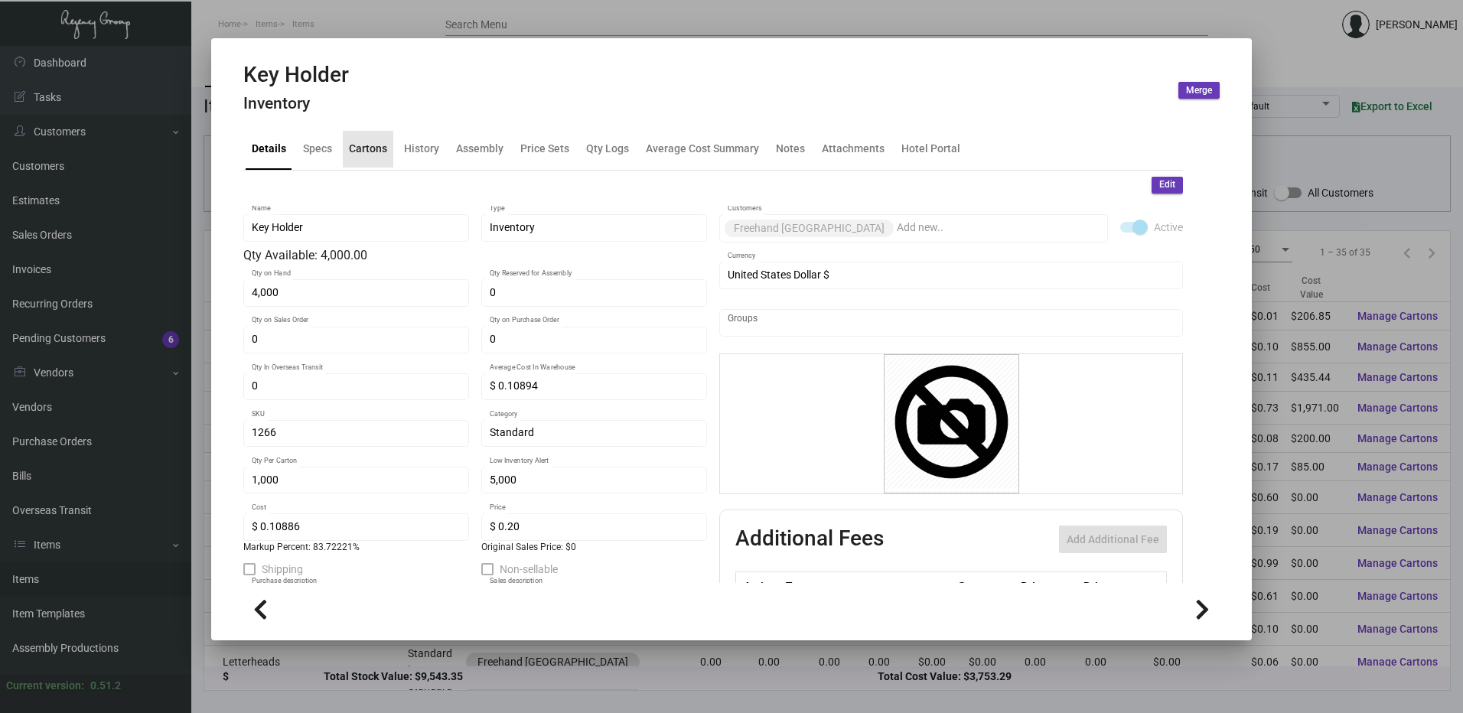
click at [376, 139] on div "Cartons" at bounding box center [368, 149] width 50 height 37
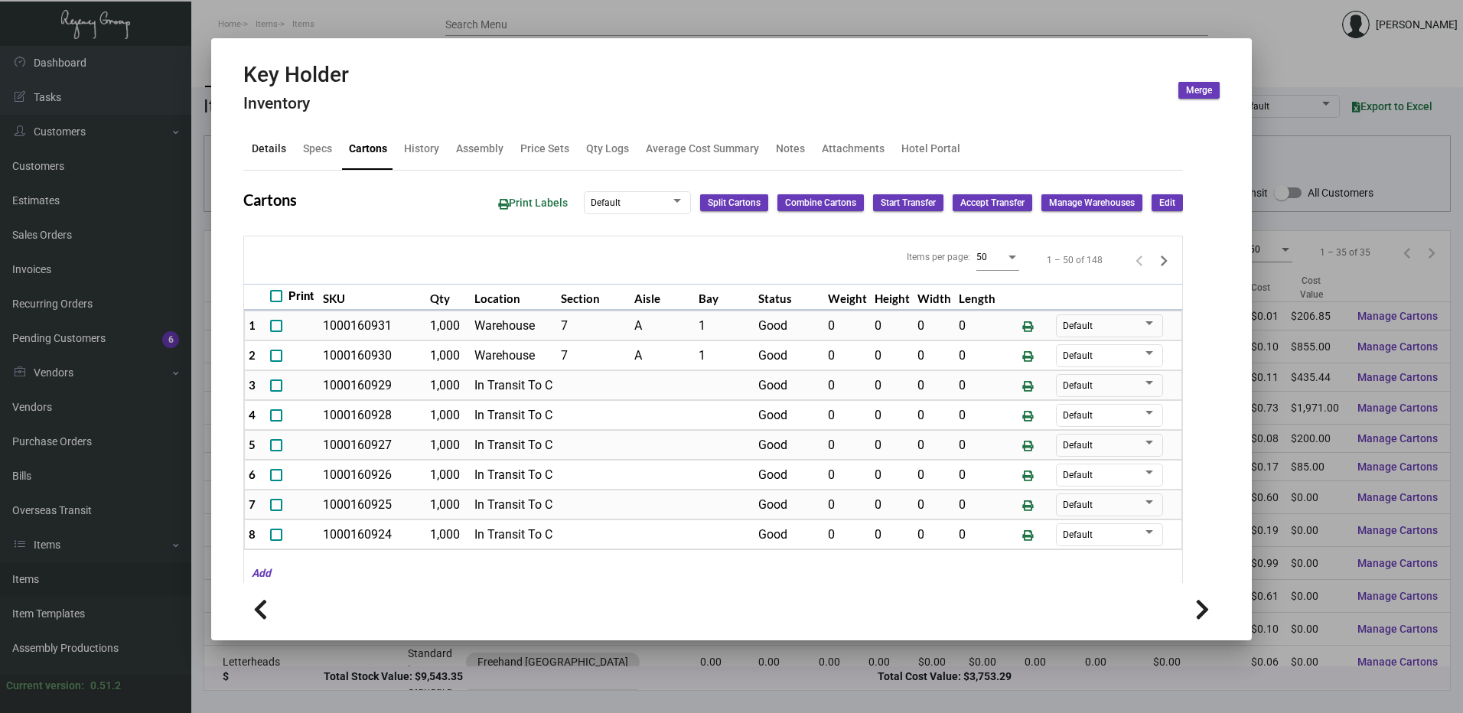
click at [269, 149] on div "Details" at bounding box center [269, 149] width 34 height 16
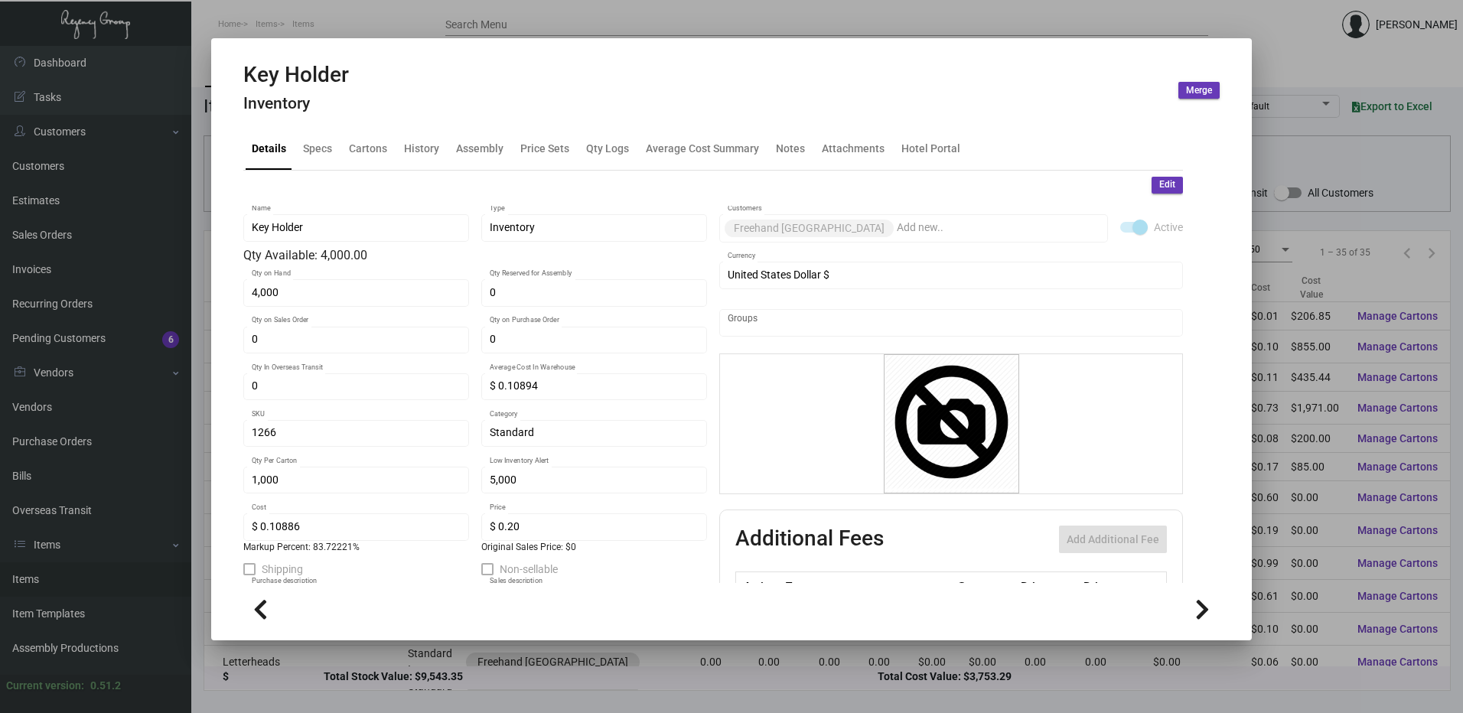
click at [359, 26] on div at bounding box center [731, 356] width 1463 height 713
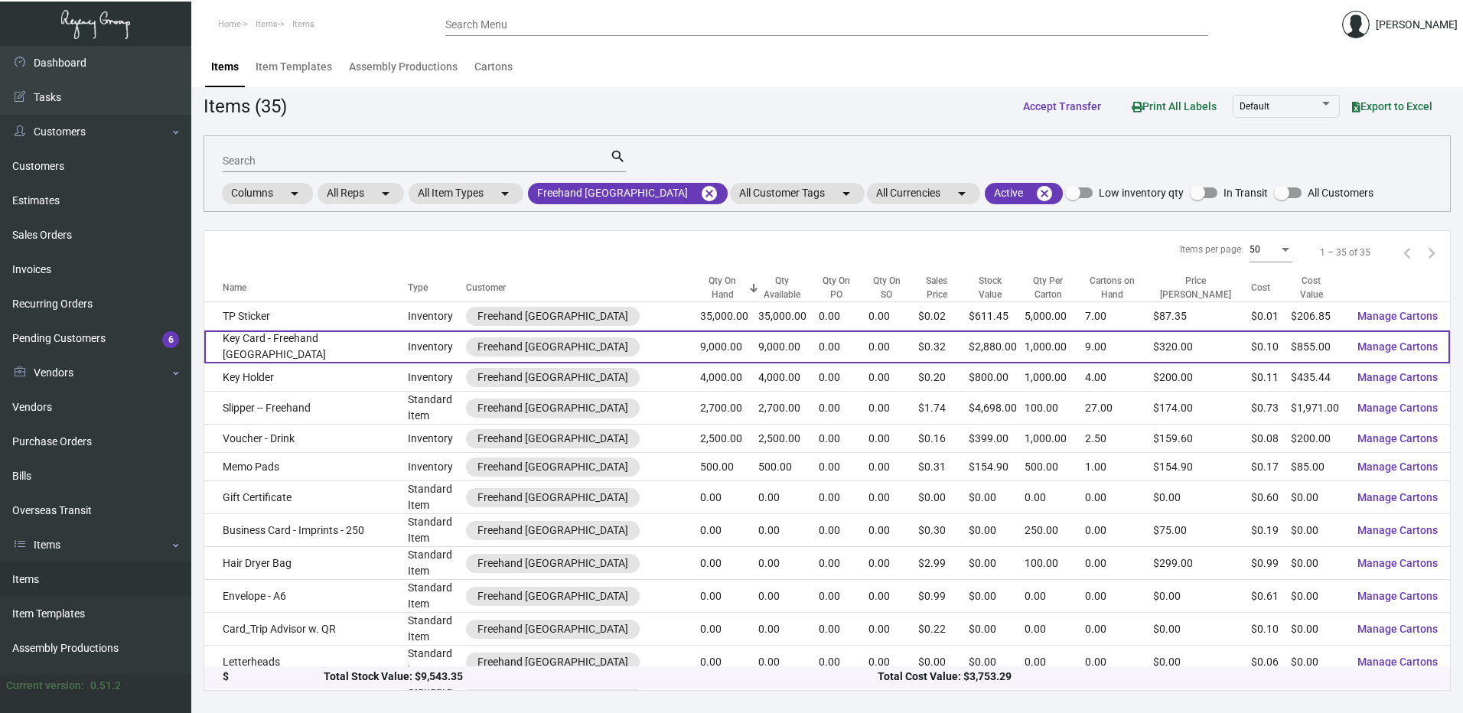
click at [304, 350] on td "Key Card - Freehand NYC" at bounding box center [306, 347] width 204 height 33
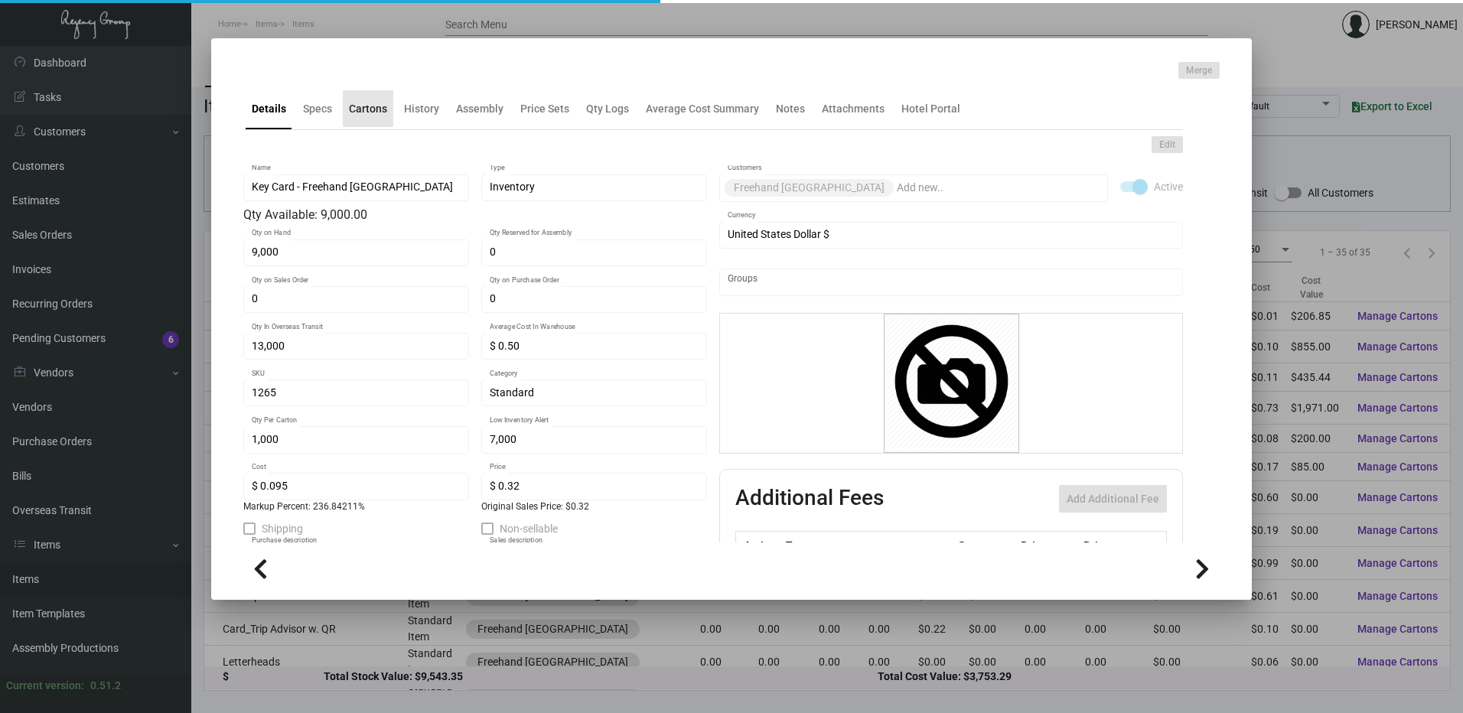
click at [372, 102] on div "Cartons" at bounding box center [368, 109] width 38 height 16
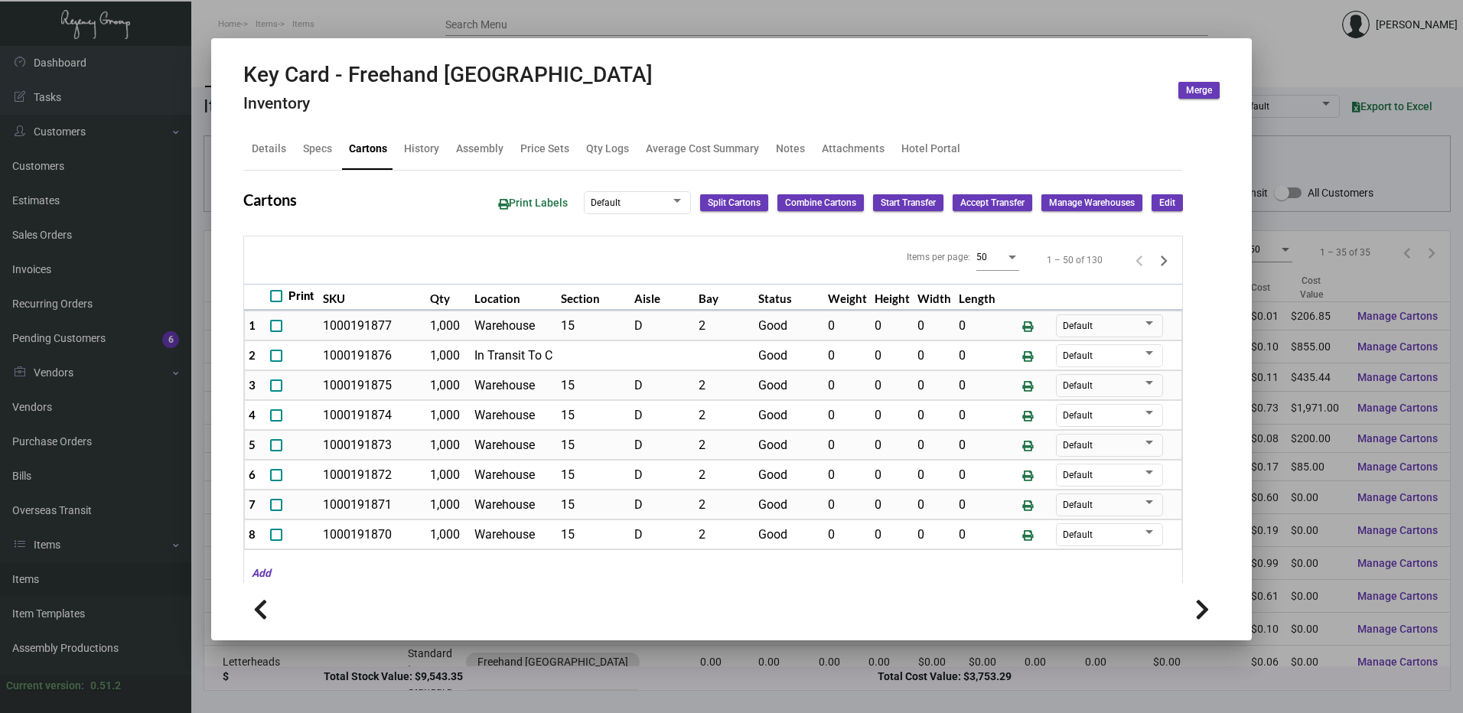
drag, startPoint x: 448, startPoint y: 14, endPoint x: 442, endPoint y: 42, distance: 29.0
click at [448, 14] on div at bounding box center [731, 356] width 1463 height 713
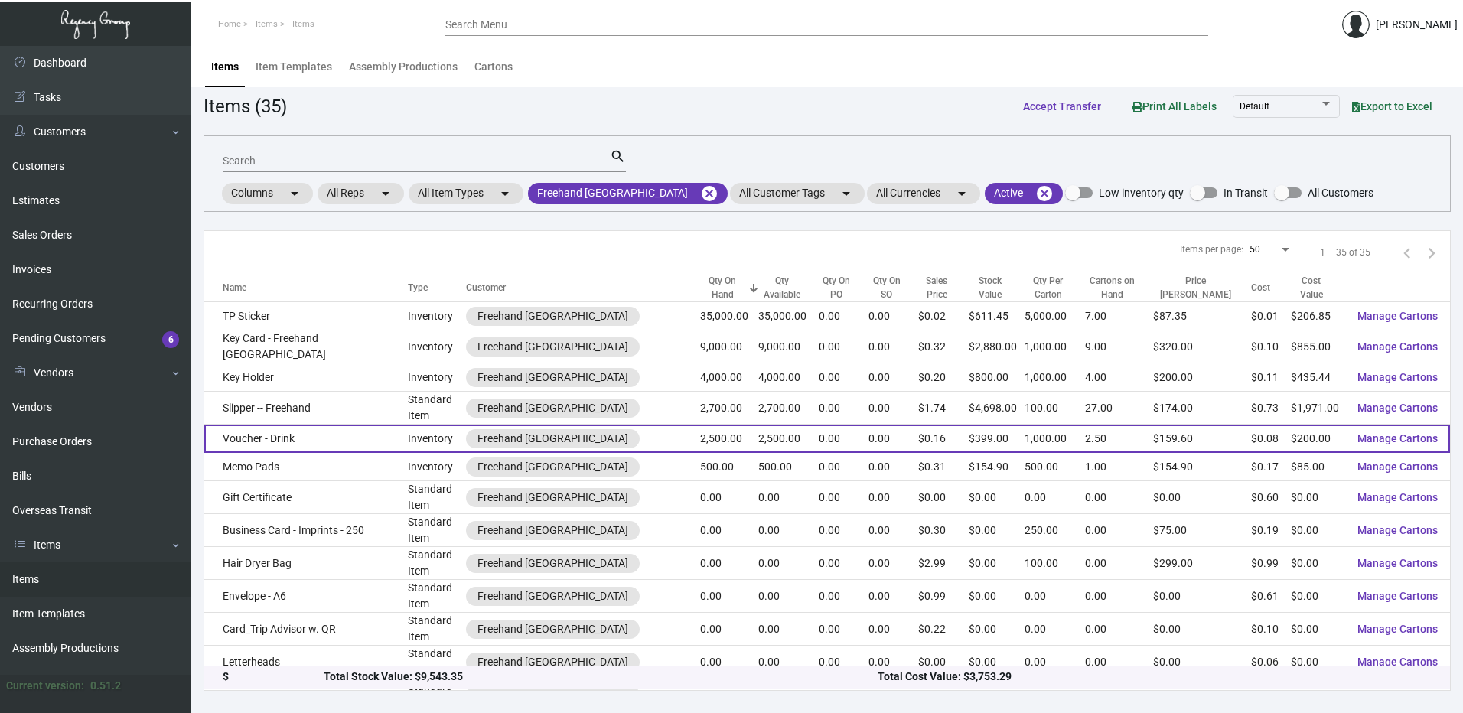
click at [291, 431] on td "Voucher - Drink" at bounding box center [306, 439] width 204 height 28
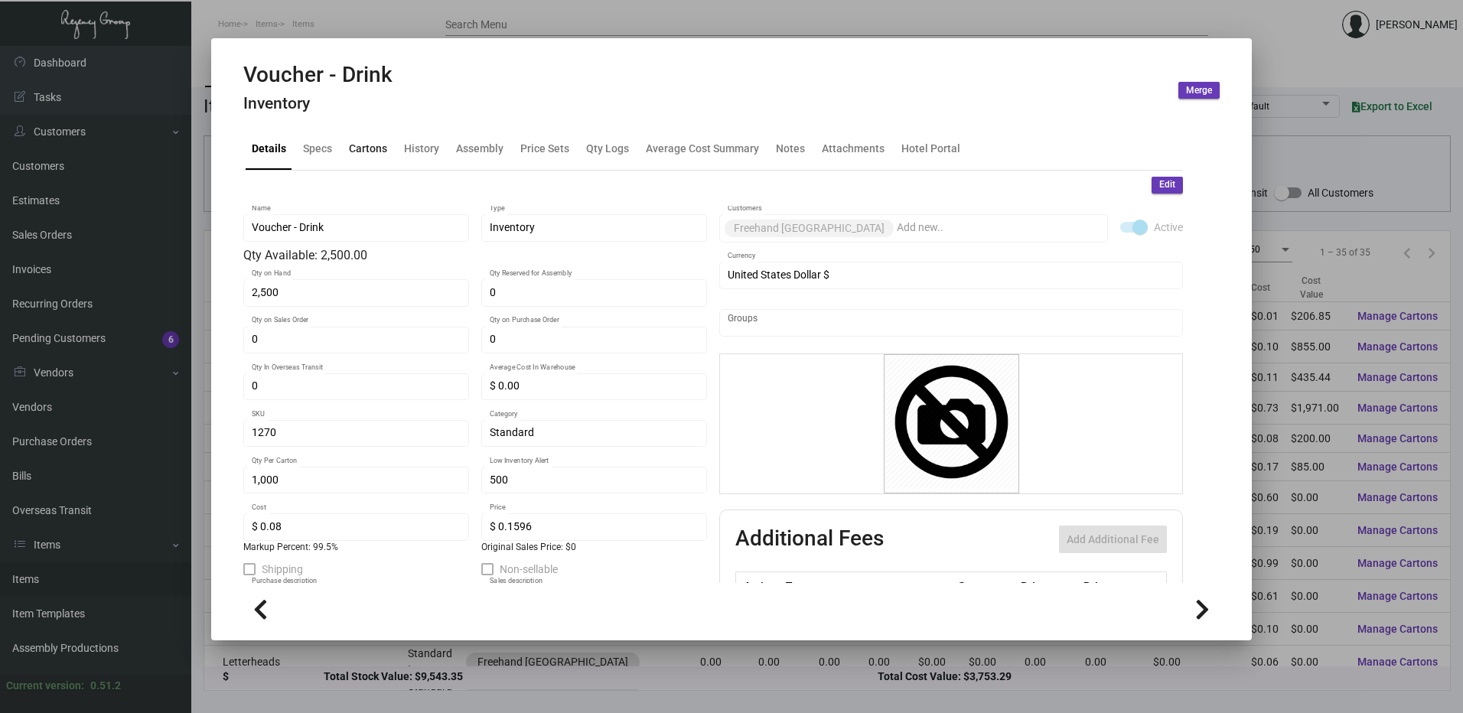
click at [375, 151] on div "Cartons" at bounding box center [368, 149] width 38 height 16
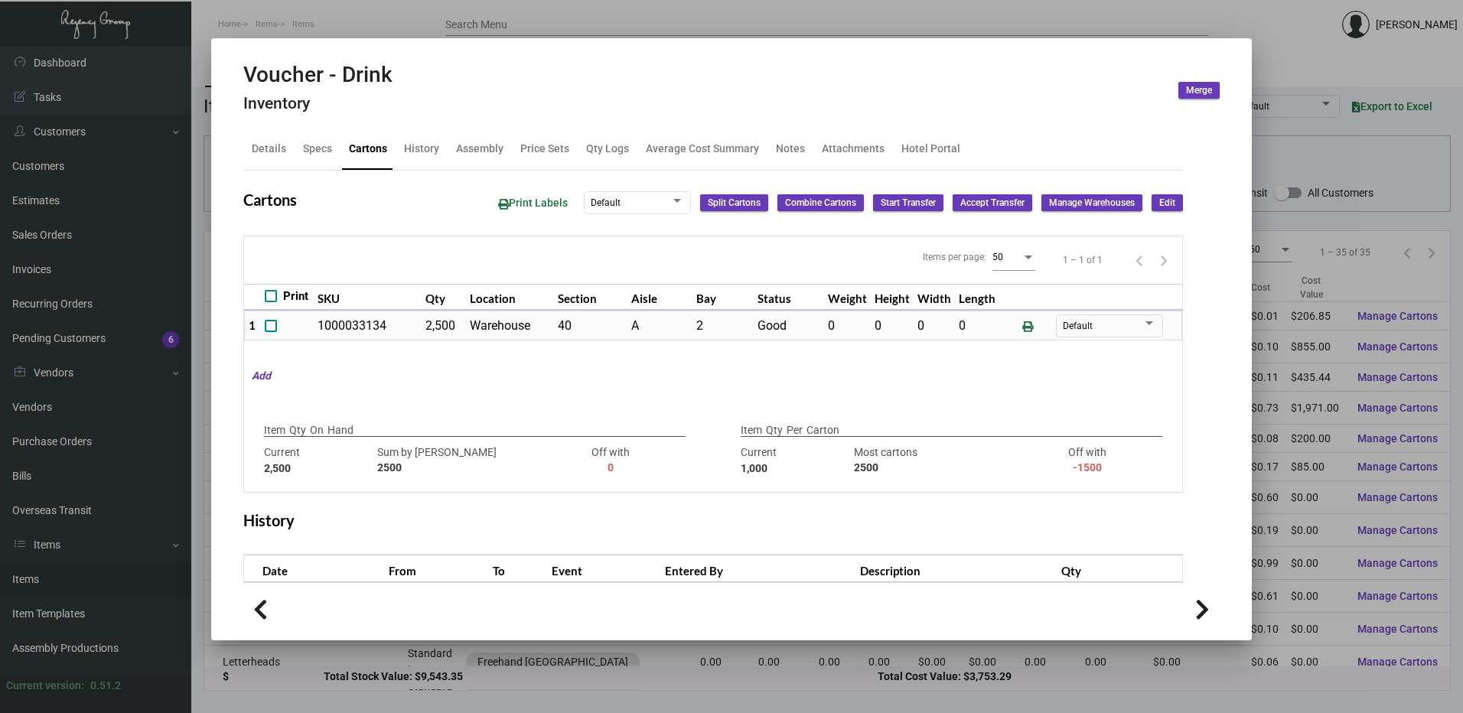
click at [323, 9] on div at bounding box center [731, 356] width 1463 height 713
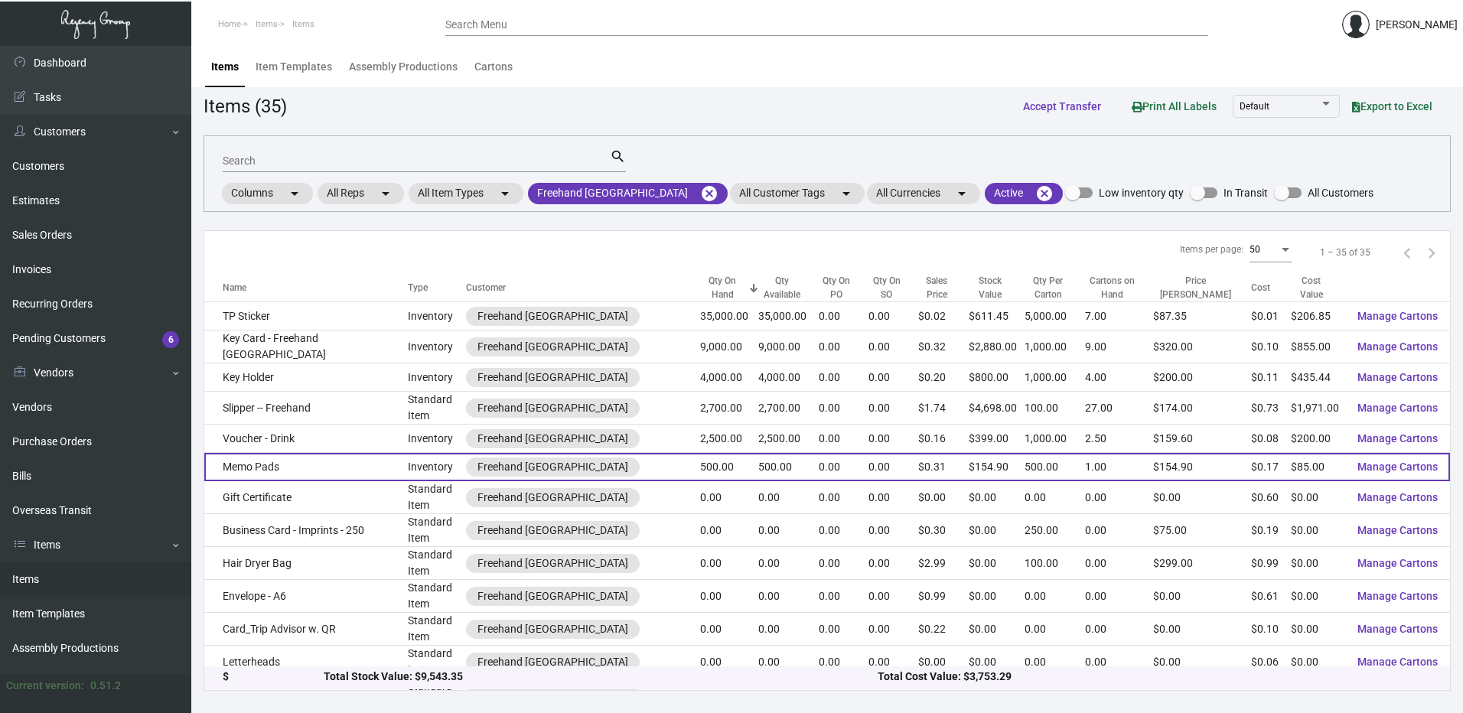
click at [281, 453] on td "Memo Pads" at bounding box center [306, 467] width 204 height 28
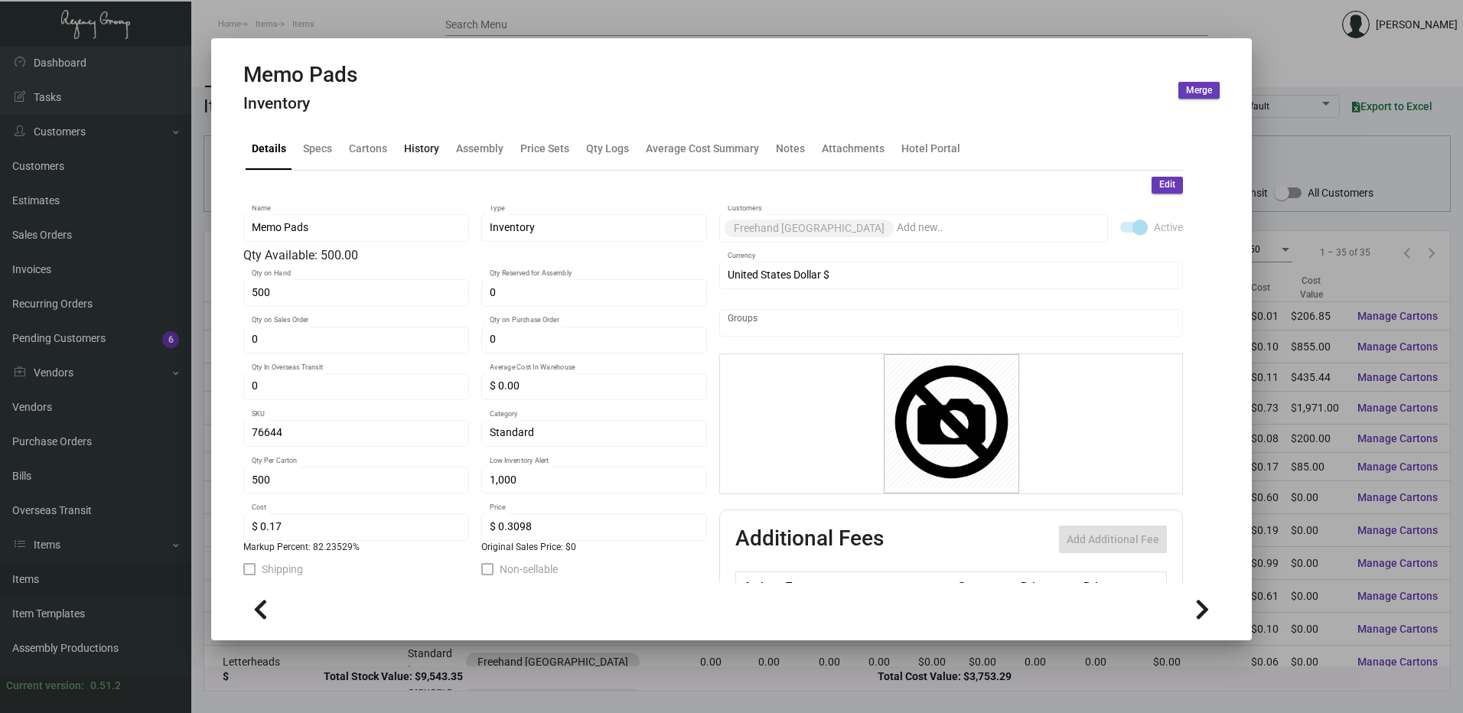
click at [417, 148] on div "History" at bounding box center [421, 149] width 35 height 16
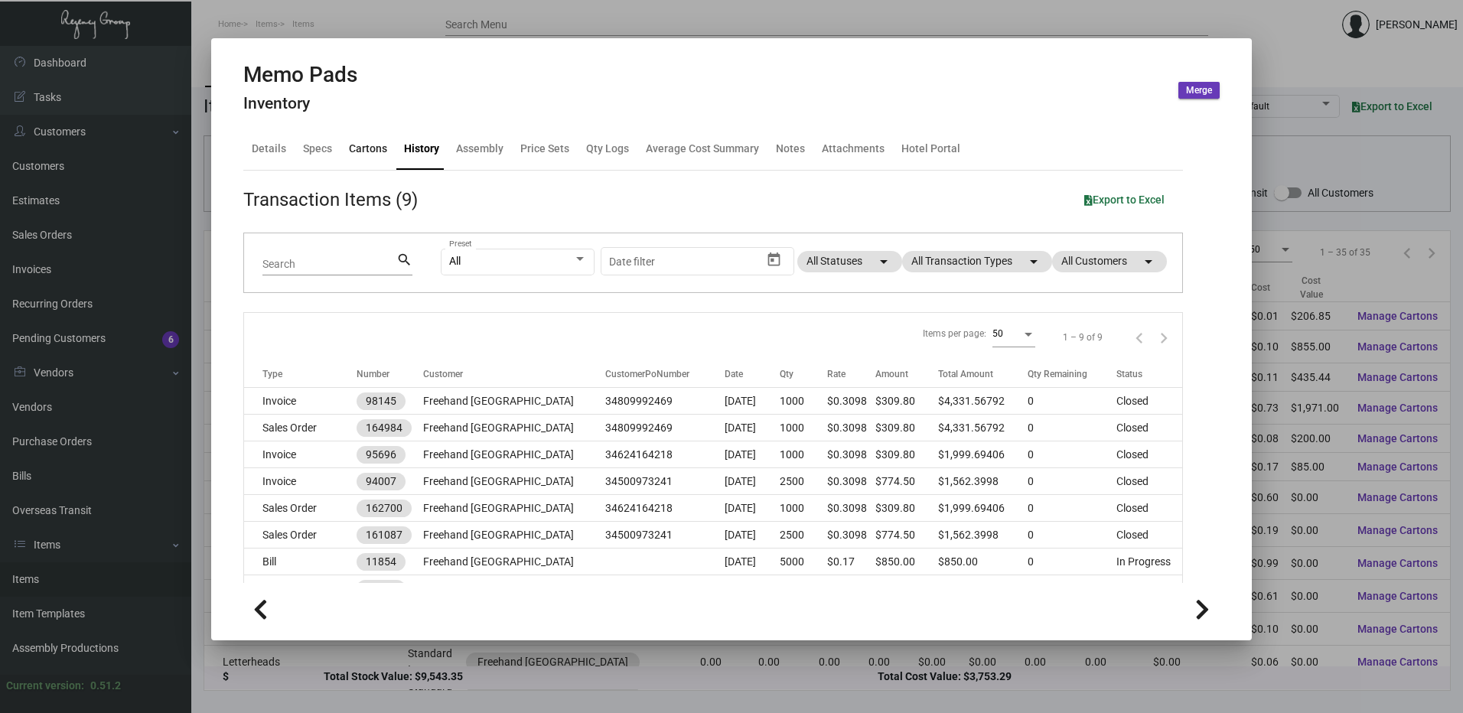
click at [360, 148] on div "Cartons" at bounding box center [368, 149] width 38 height 16
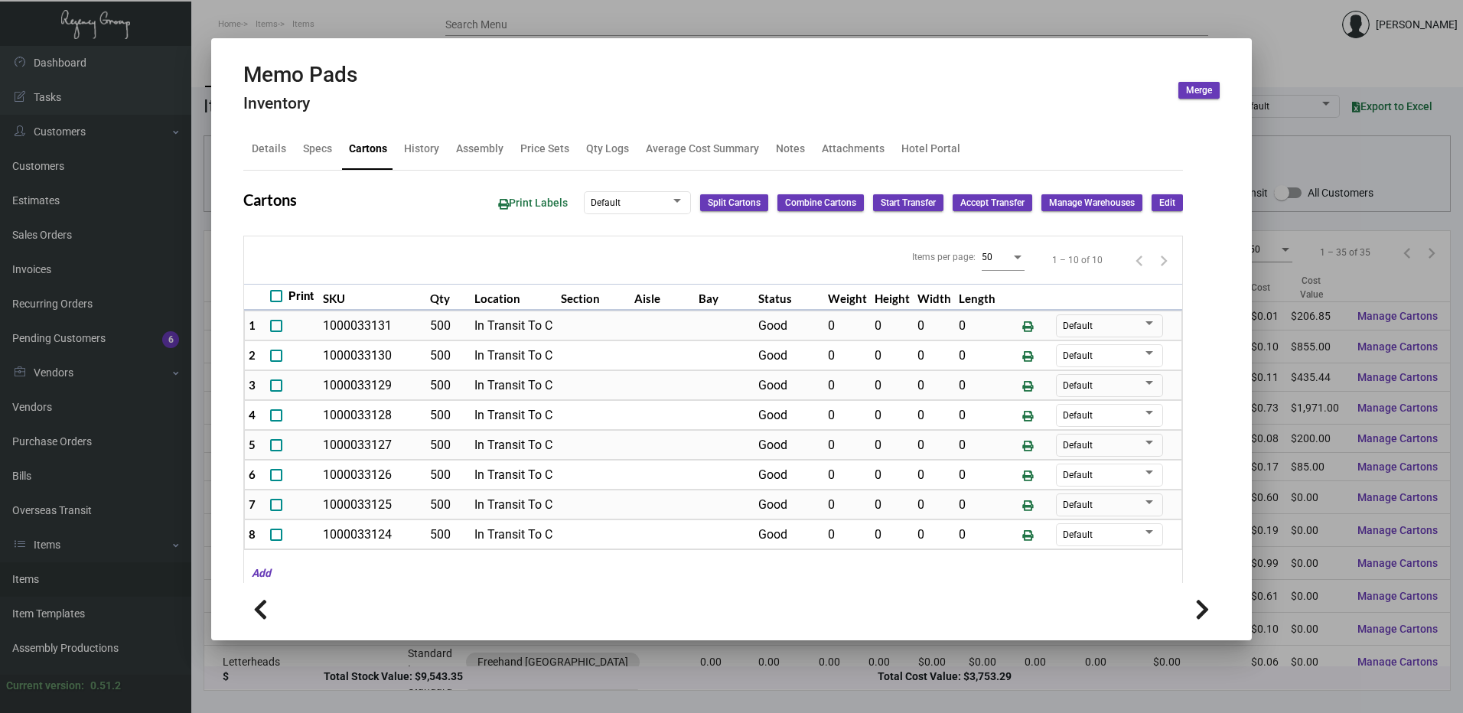
scroll to position [71, 0]
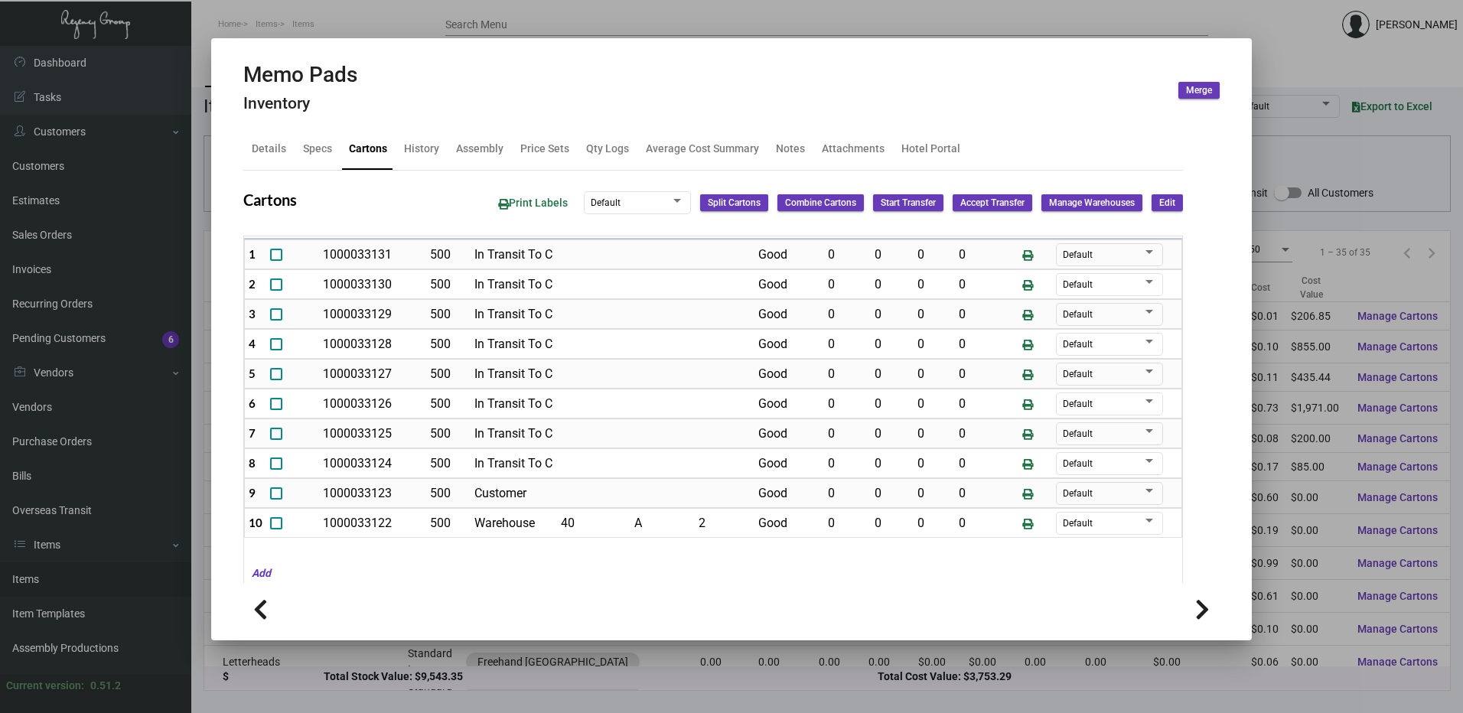
click at [670, 9] on div at bounding box center [731, 356] width 1463 height 713
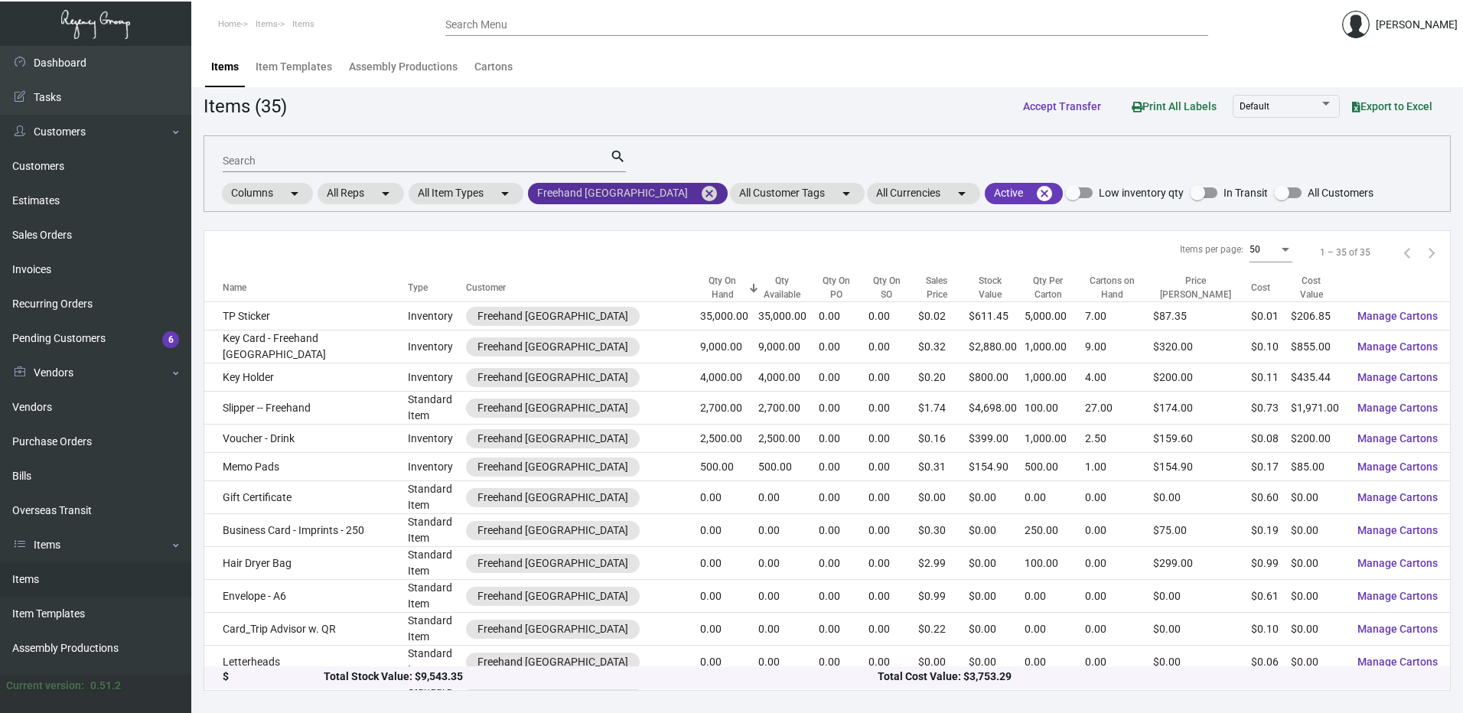
click at [700, 190] on mat-icon "cancel" at bounding box center [709, 193] width 18 height 18
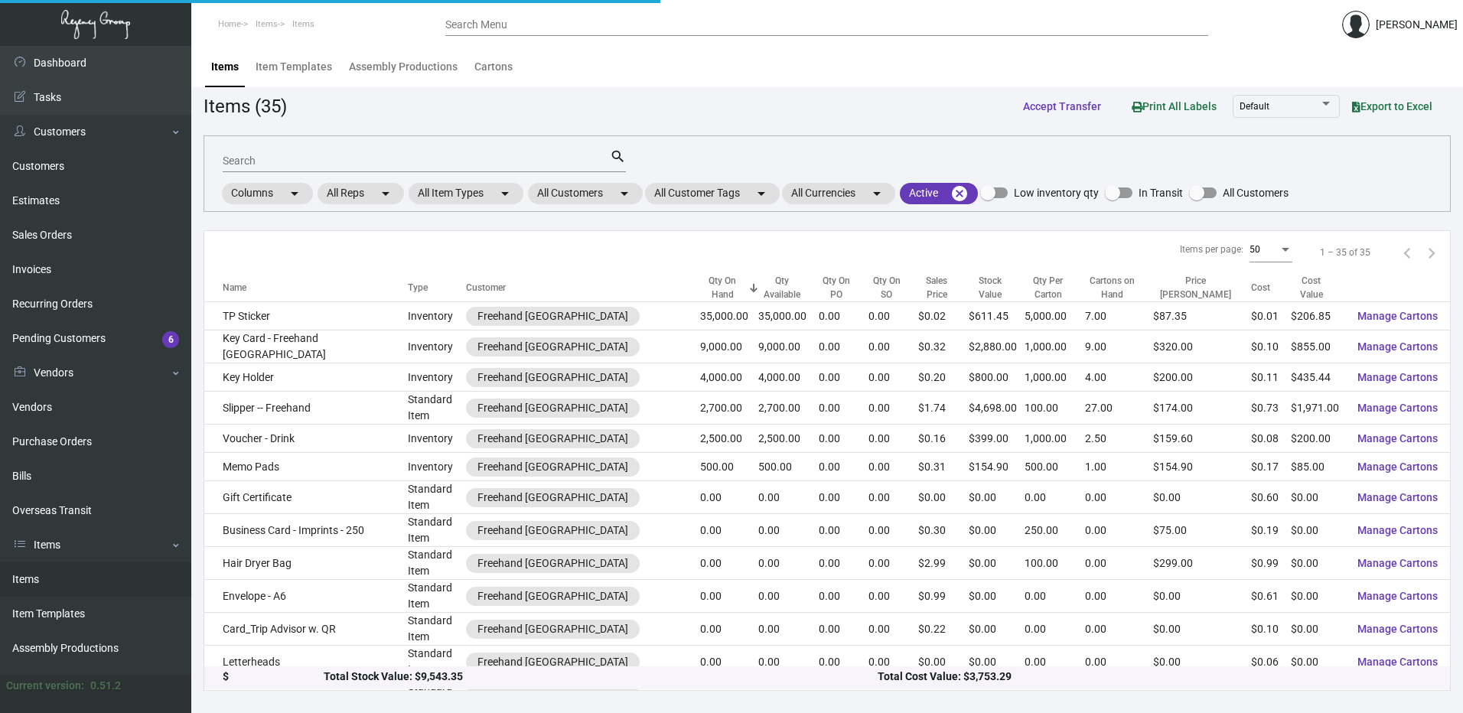
click at [563, 177] on mat-form-field "Search search" at bounding box center [424, 159] width 403 height 47
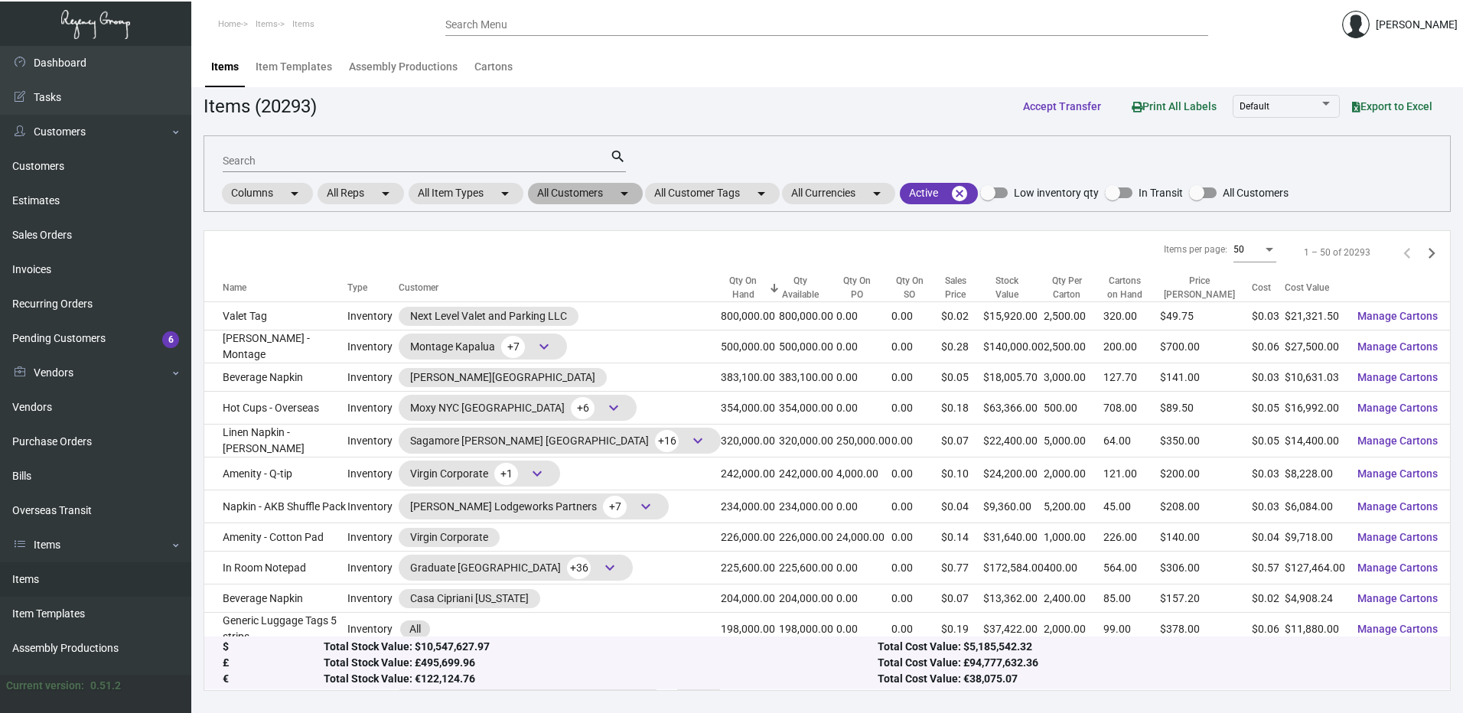
click at [567, 192] on mat-chip "All Customers arrow_drop_down" at bounding box center [585, 193] width 115 height 21
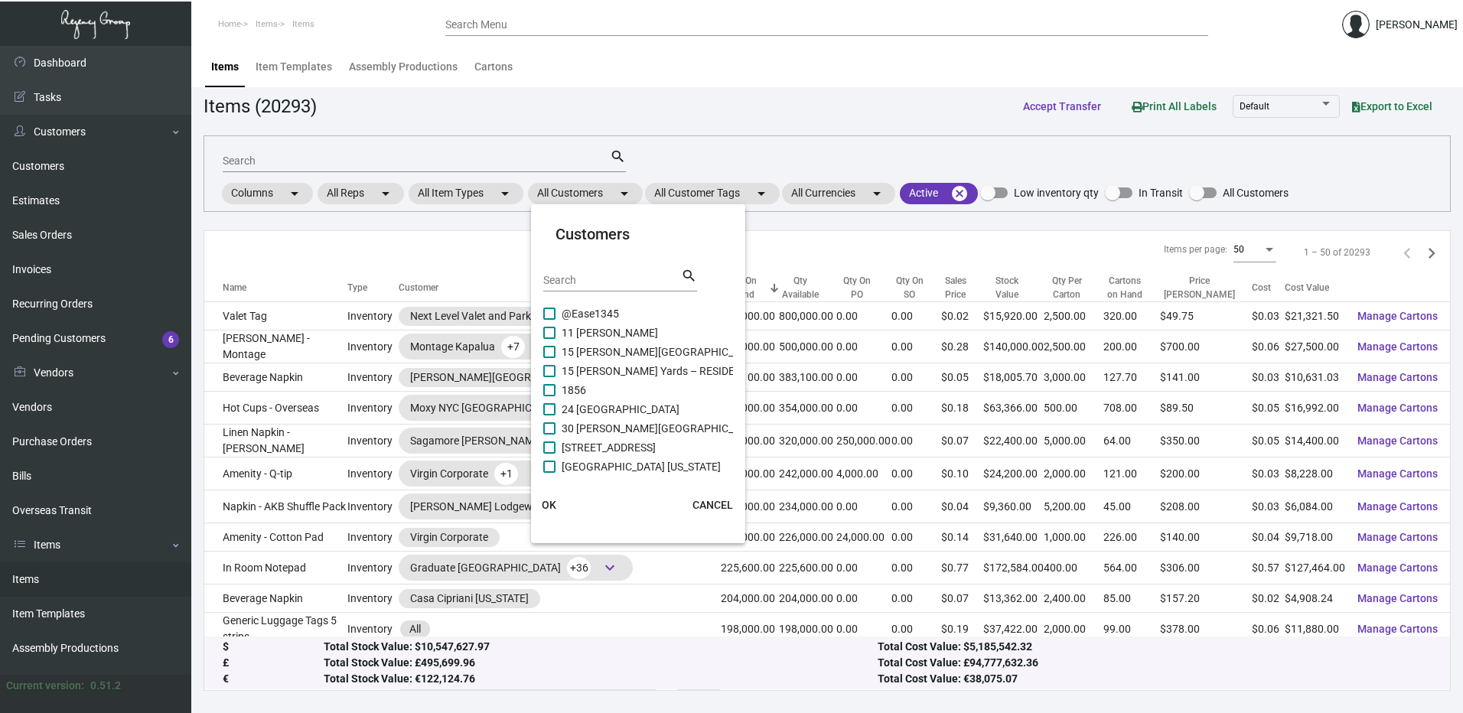
click at [591, 273] on div "Search" at bounding box center [612, 280] width 138 height 24
click at [591, 275] on input "Search" at bounding box center [612, 281] width 138 height 12
click at [591, 282] on input "Search" at bounding box center [612, 281] width 138 height 12
paste input "Generator Hotel - Washington DC"
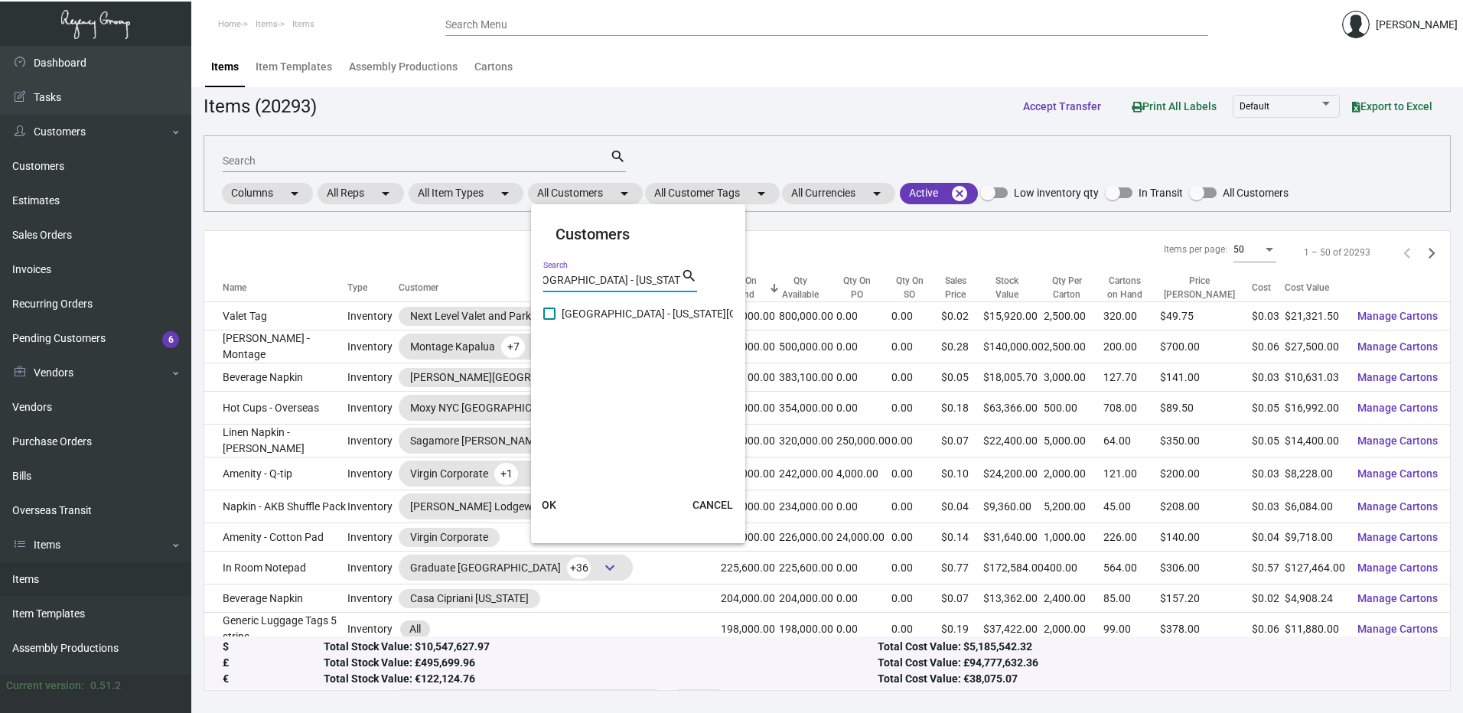
click at [549, 321] on label "Generator Hotel - Washington DC" at bounding box center [686, 313] width 286 height 18
click at [549, 321] on input "Generator Hotel - Washington DC" at bounding box center [549, 320] width 1 height 1
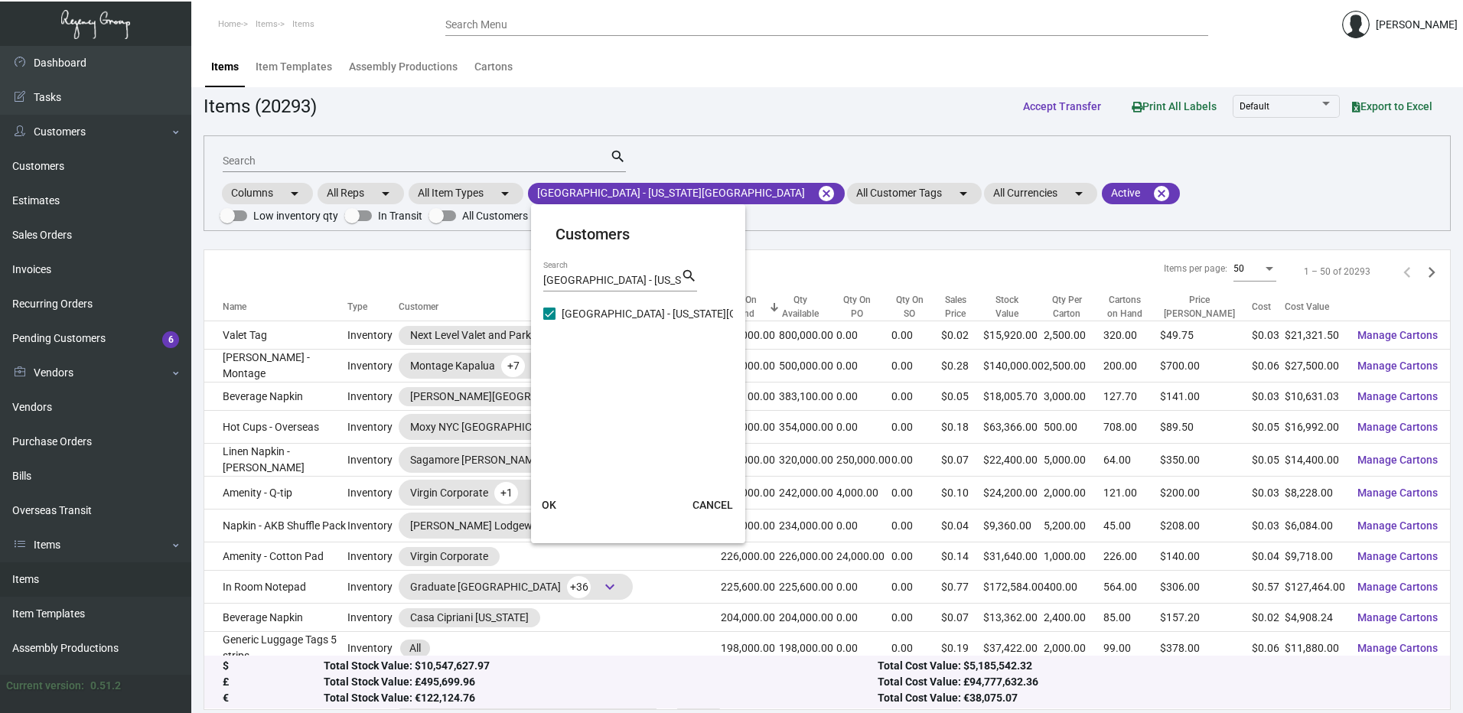
click at [555, 500] on span "OK" at bounding box center [549, 505] width 15 height 12
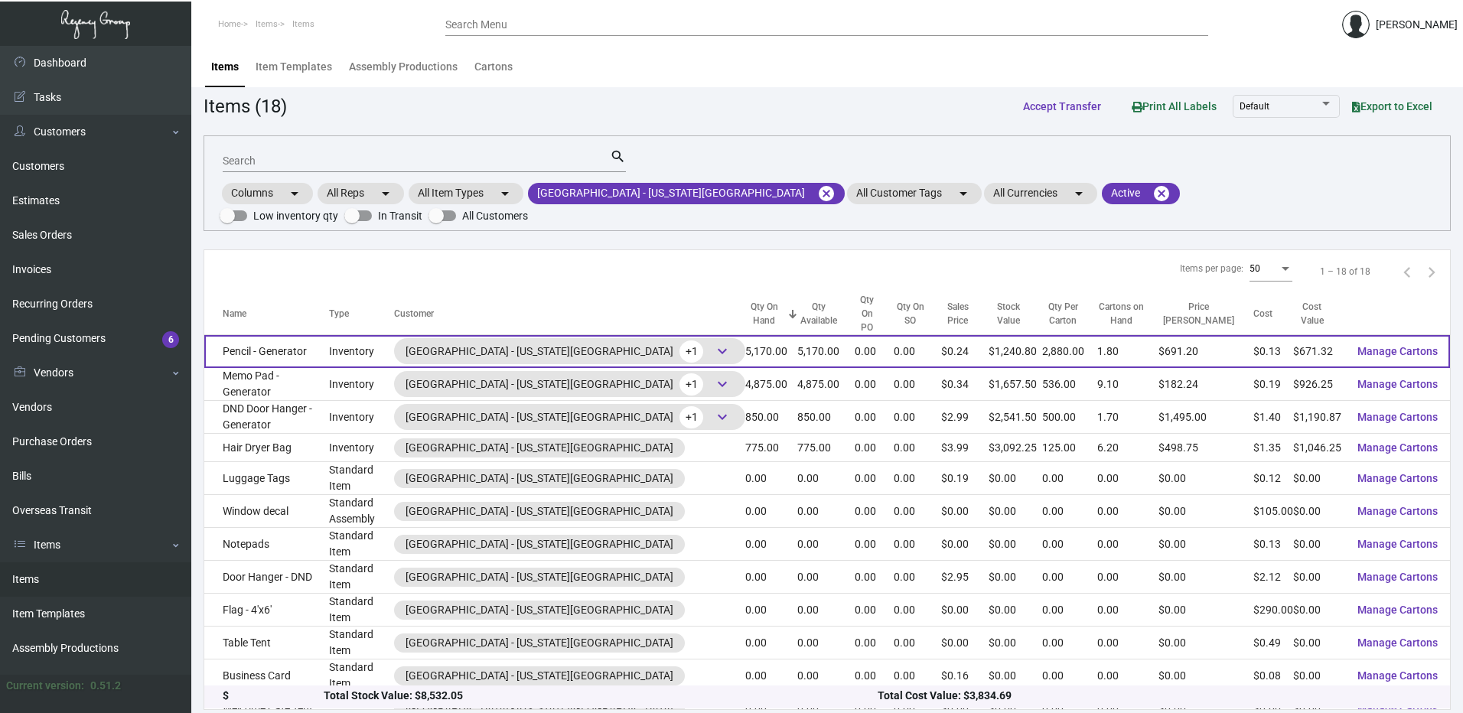
click at [301, 335] on td "Pencil - Generator" at bounding box center [266, 351] width 125 height 33
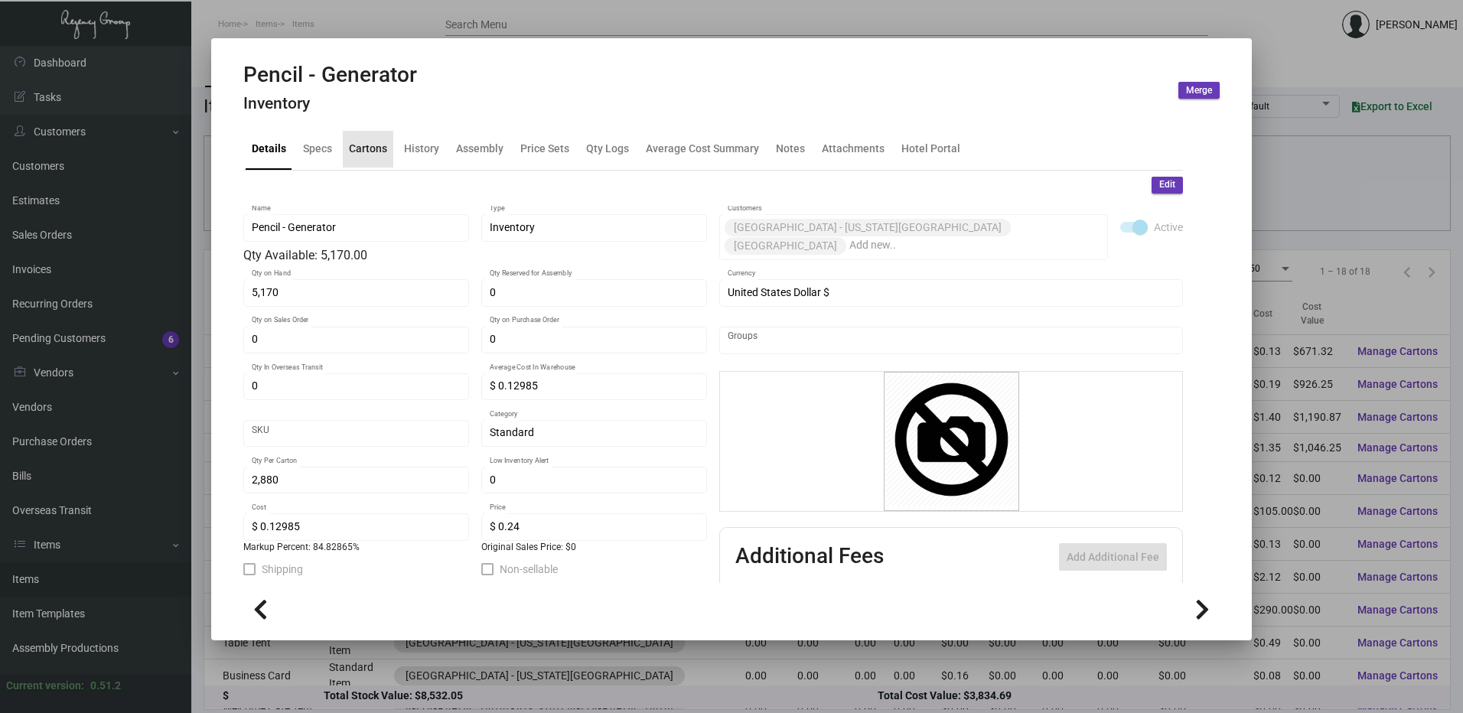
click at [380, 151] on div "Cartons" at bounding box center [368, 149] width 38 height 16
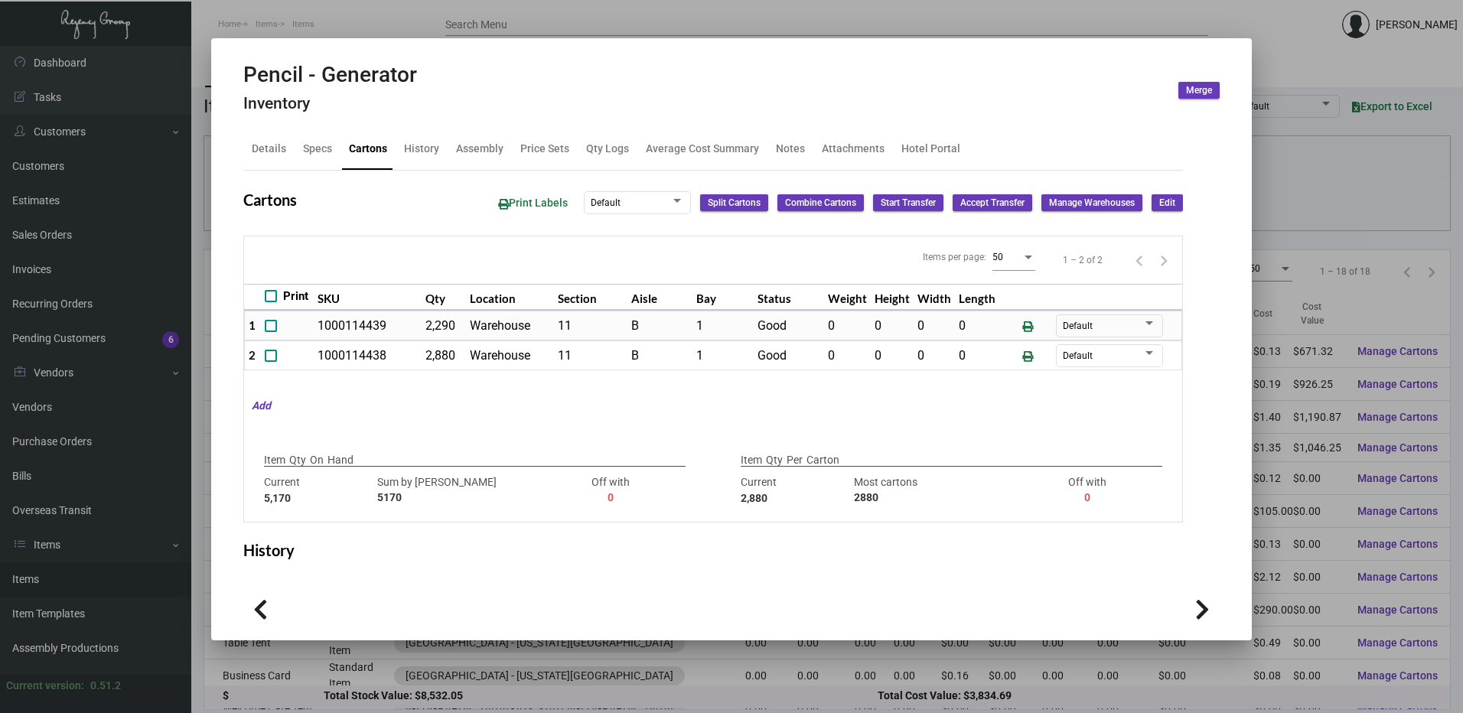
click at [527, 27] on div at bounding box center [731, 356] width 1463 height 713
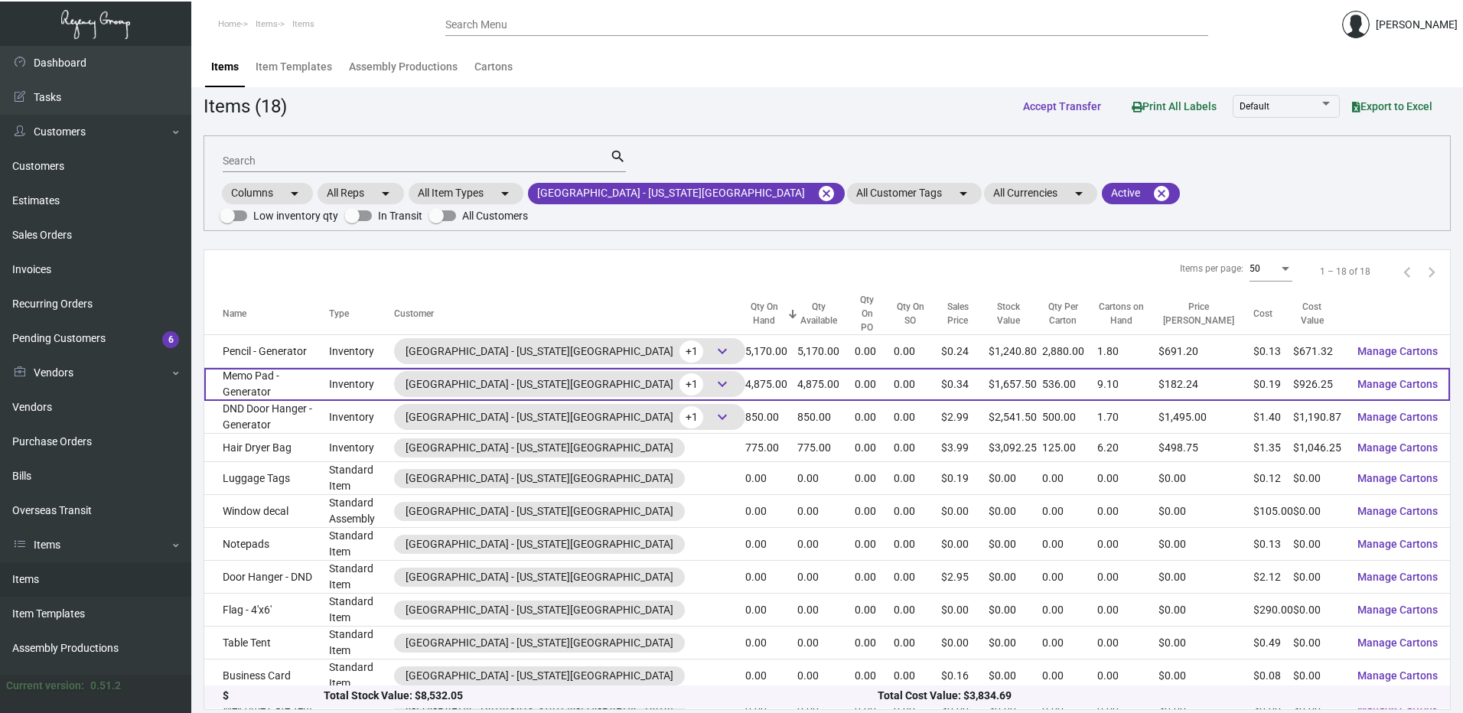
click at [323, 368] on td "Memo Pad - Generator" at bounding box center [266, 384] width 125 height 33
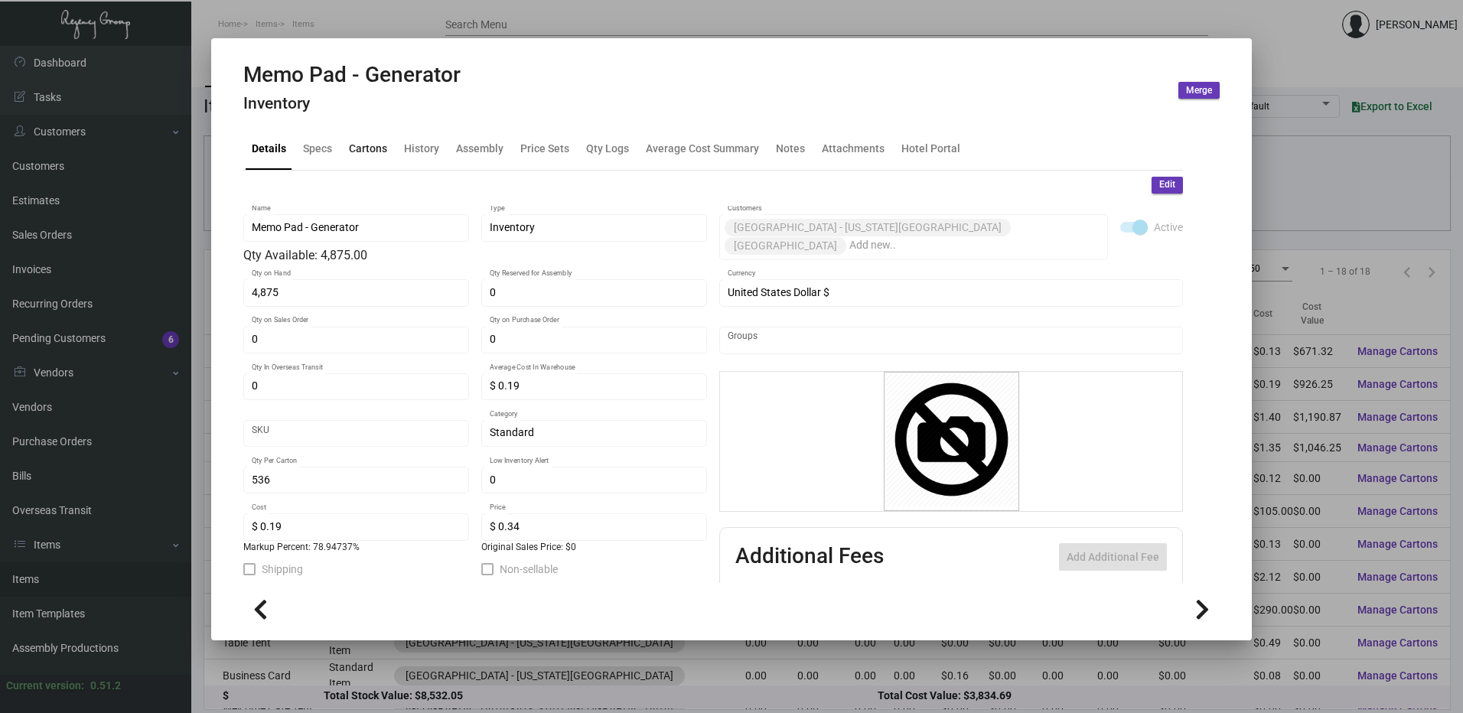
click at [386, 155] on div "Cartons" at bounding box center [368, 149] width 38 height 16
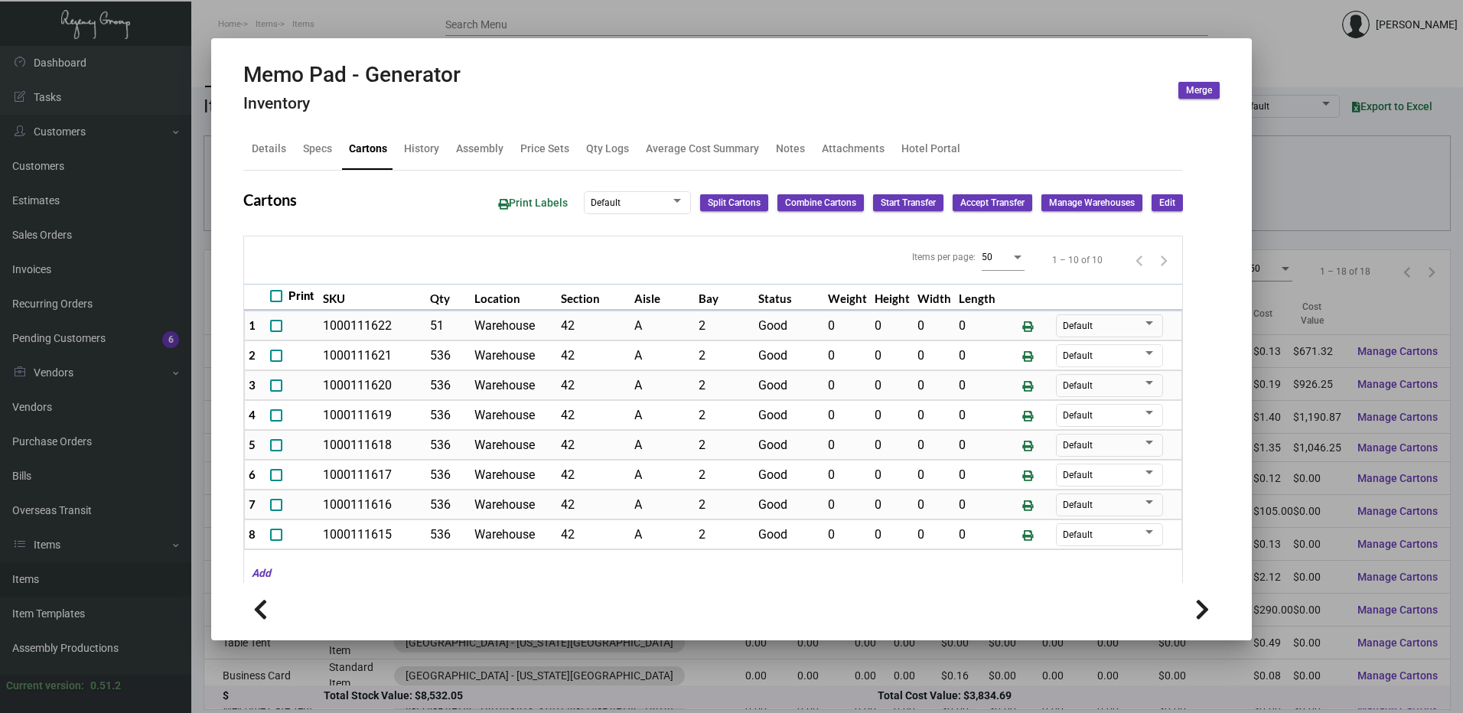
click at [313, 18] on div at bounding box center [731, 356] width 1463 height 713
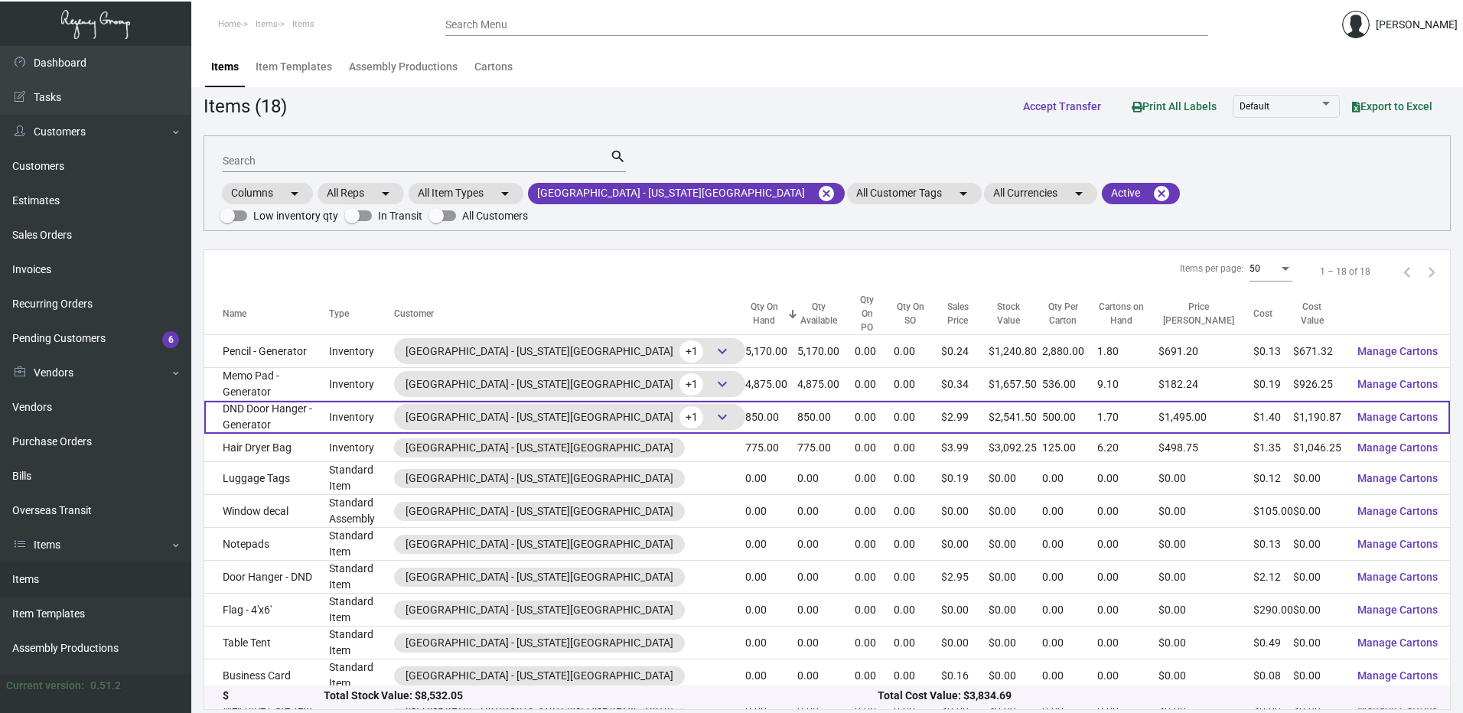
click at [305, 401] on td "DND Door Hanger - Generator" at bounding box center [266, 417] width 125 height 33
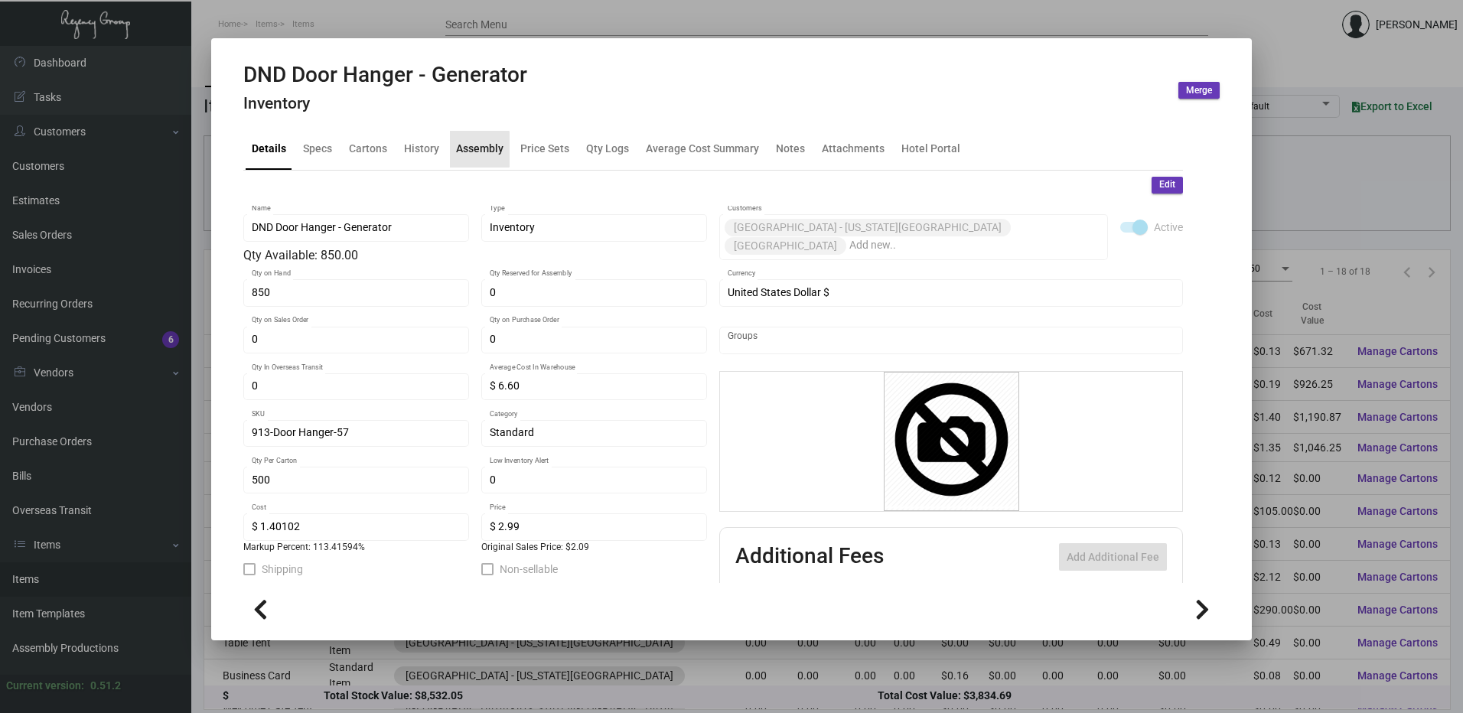
click at [450, 149] on div "Assembly" at bounding box center [480, 149] width 60 height 37
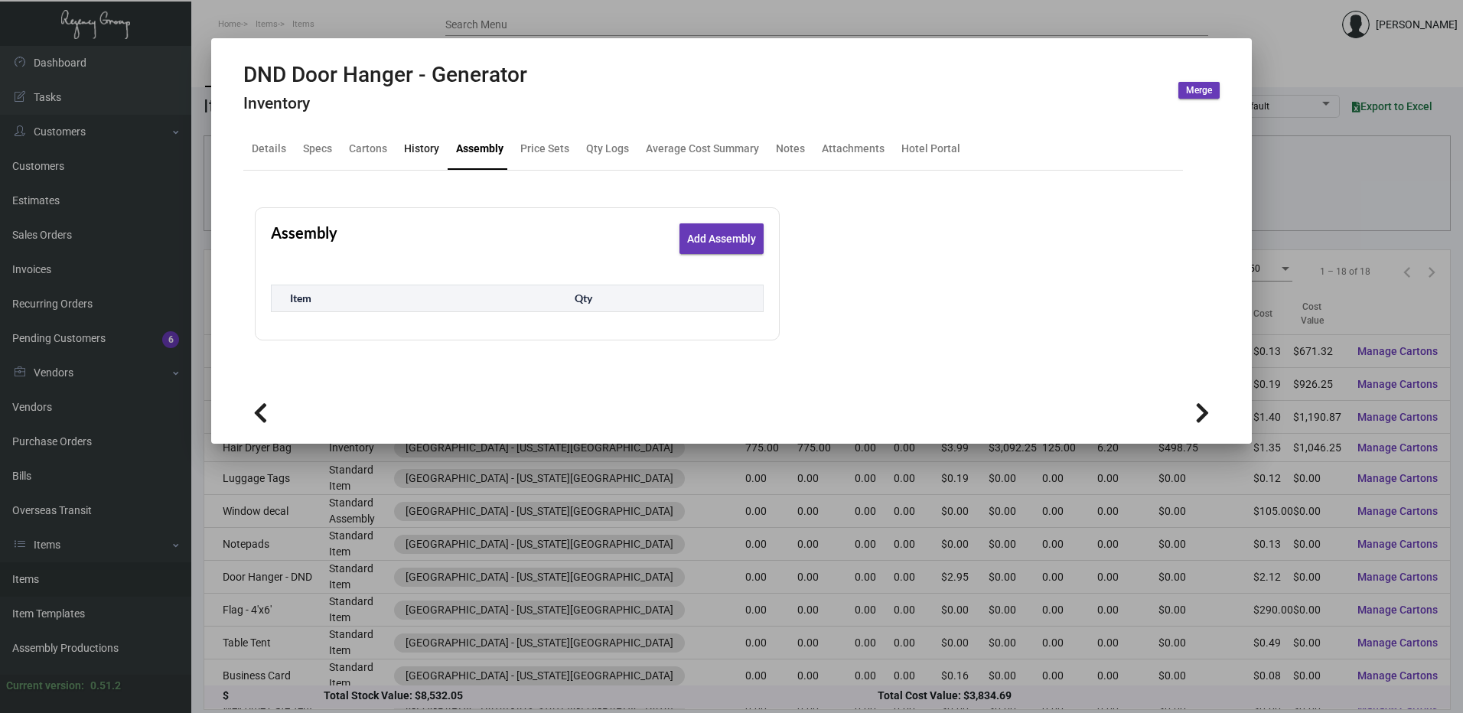
click at [425, 148] on div "History" at bounding box center [421, 149] width 35 height 16
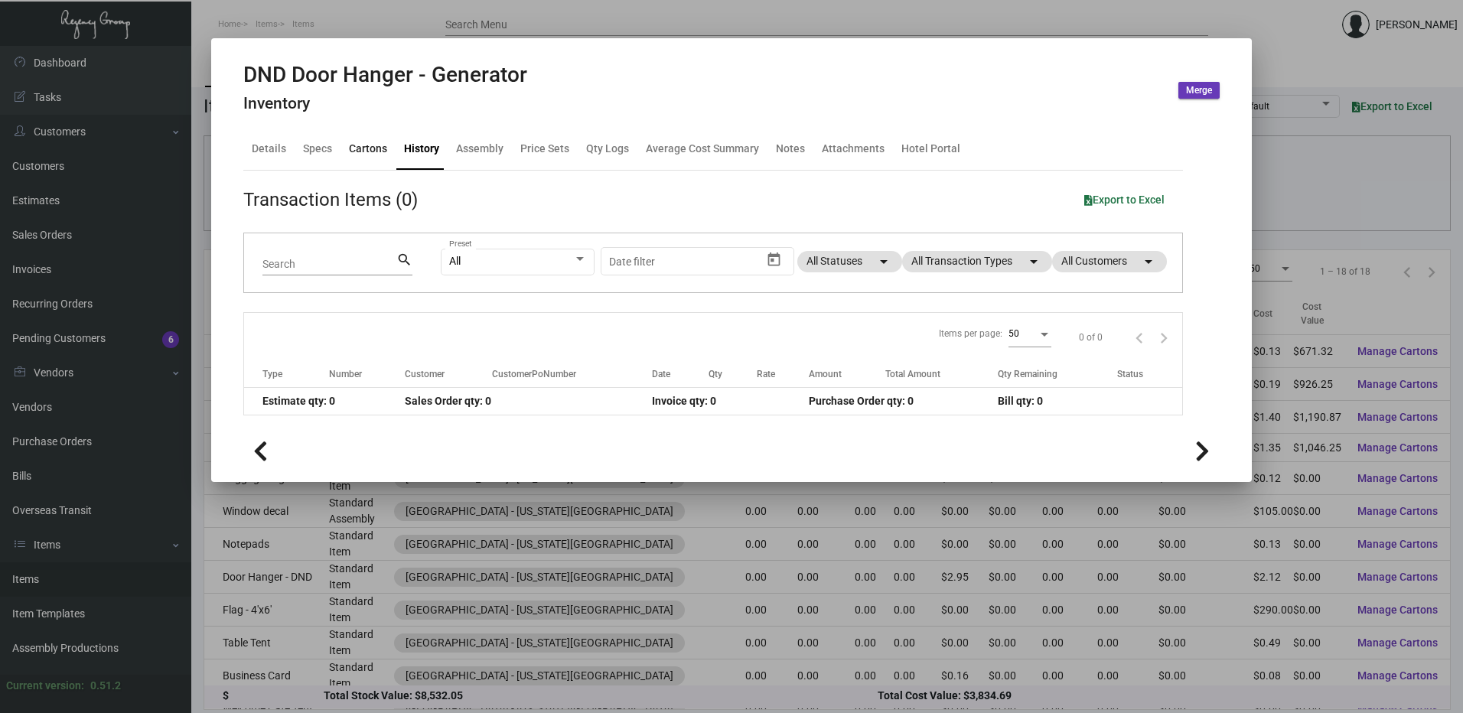
click at [366, 145] on div "Cartons" at bounding box center [368, 149] width 38 height 16
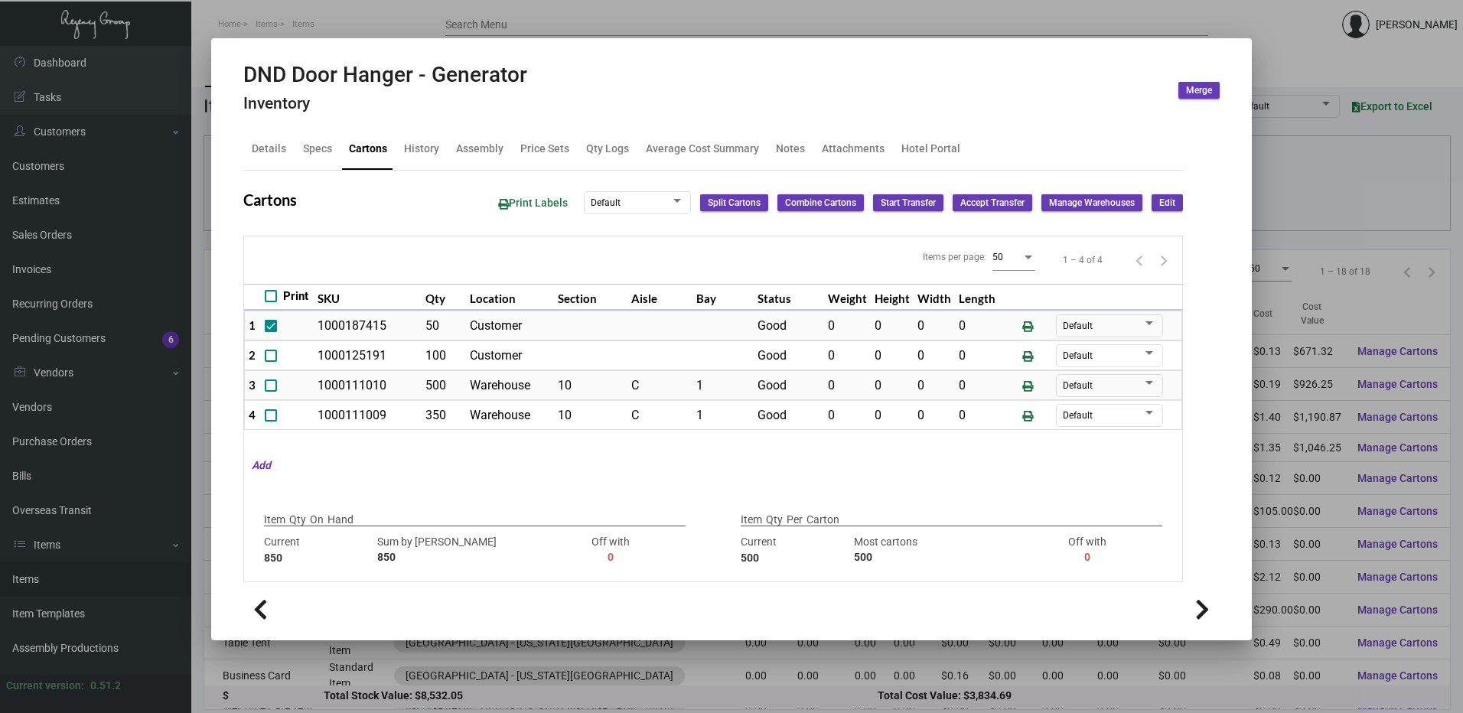
click at [466, 16] on div at bounding box center [731, 356] width 1463 height 713
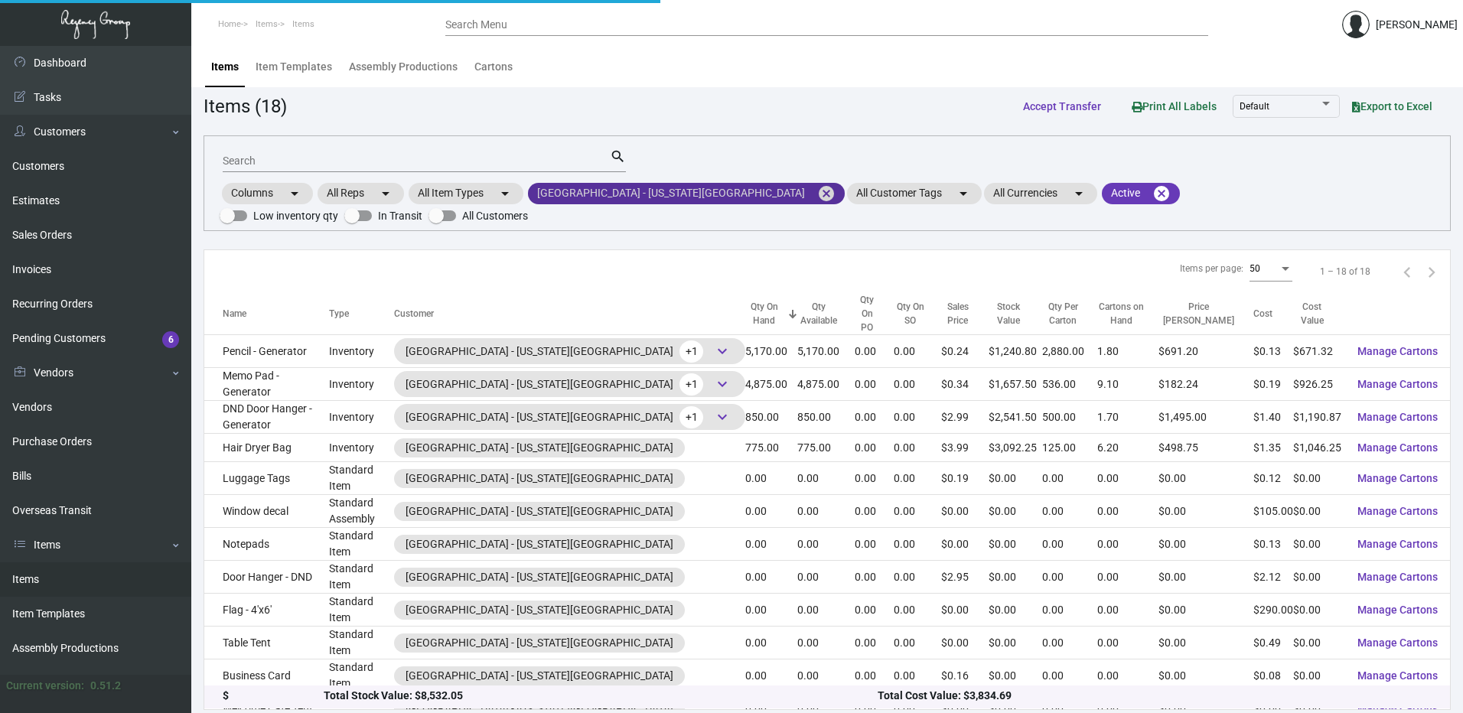
click at [817, 192] on mat-icon "cancel" at bounding box center [826, 193] width 18 height 18
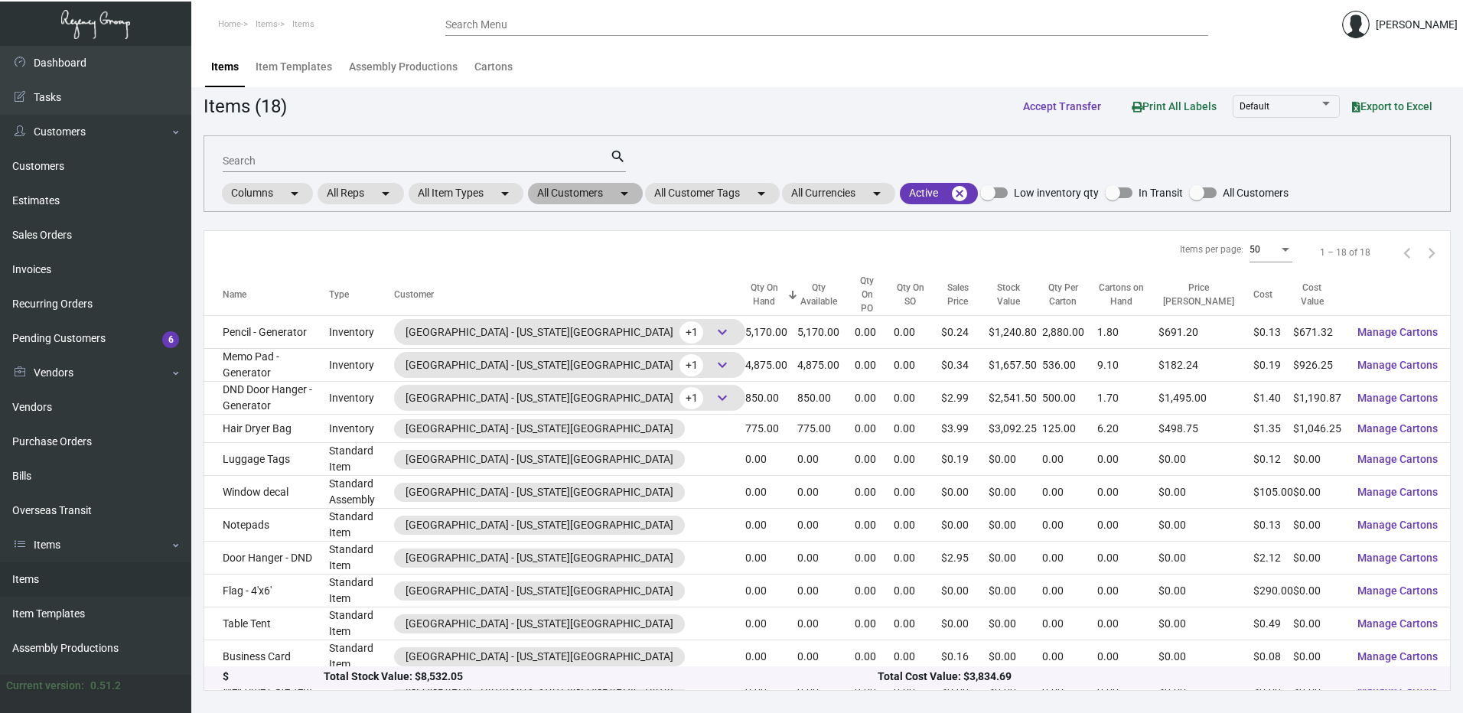
click at [604, 192] on mat-chip "All Customers arrow_drop_down" at bounding box center [585, 193] width 115 height 21
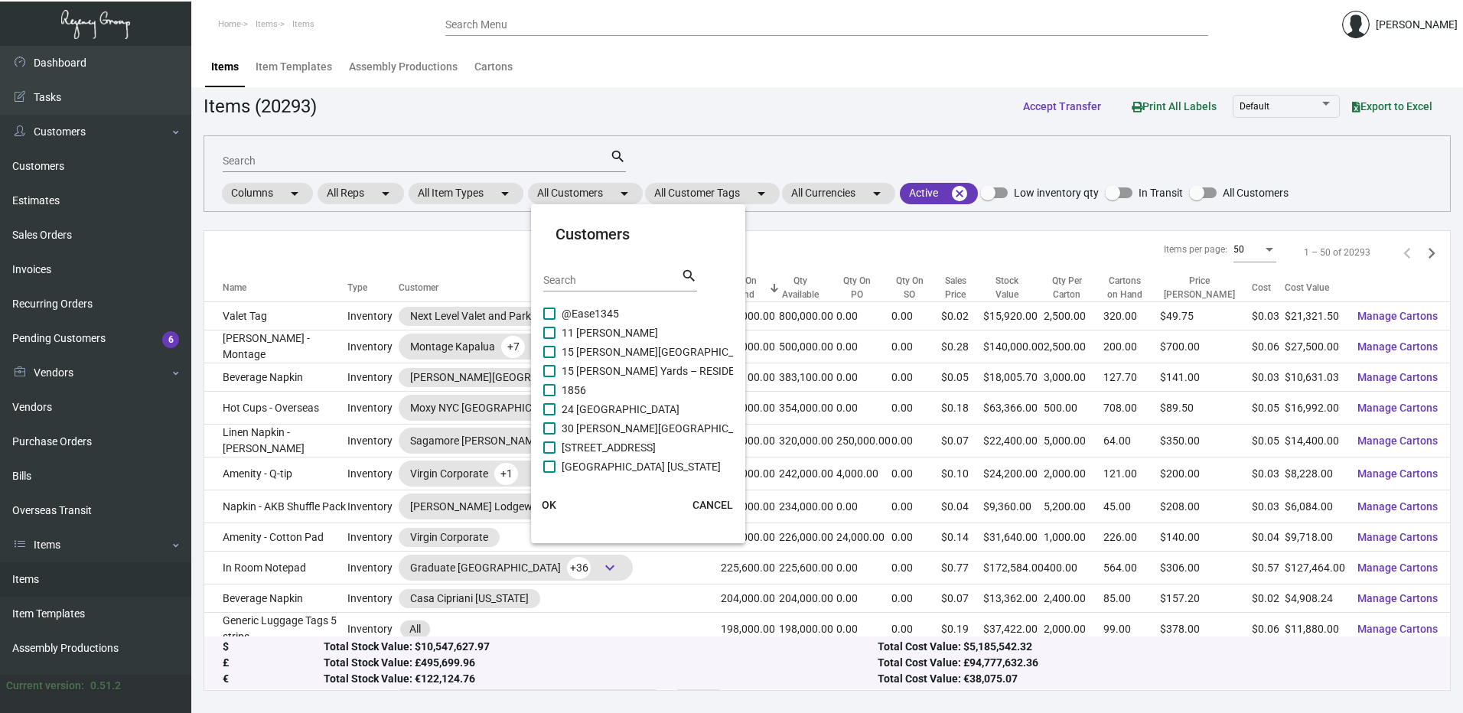
click at [585, 282] on input "Search" at bounding box center [612, 281] width 138 height 12
paste input "Generator Miami"
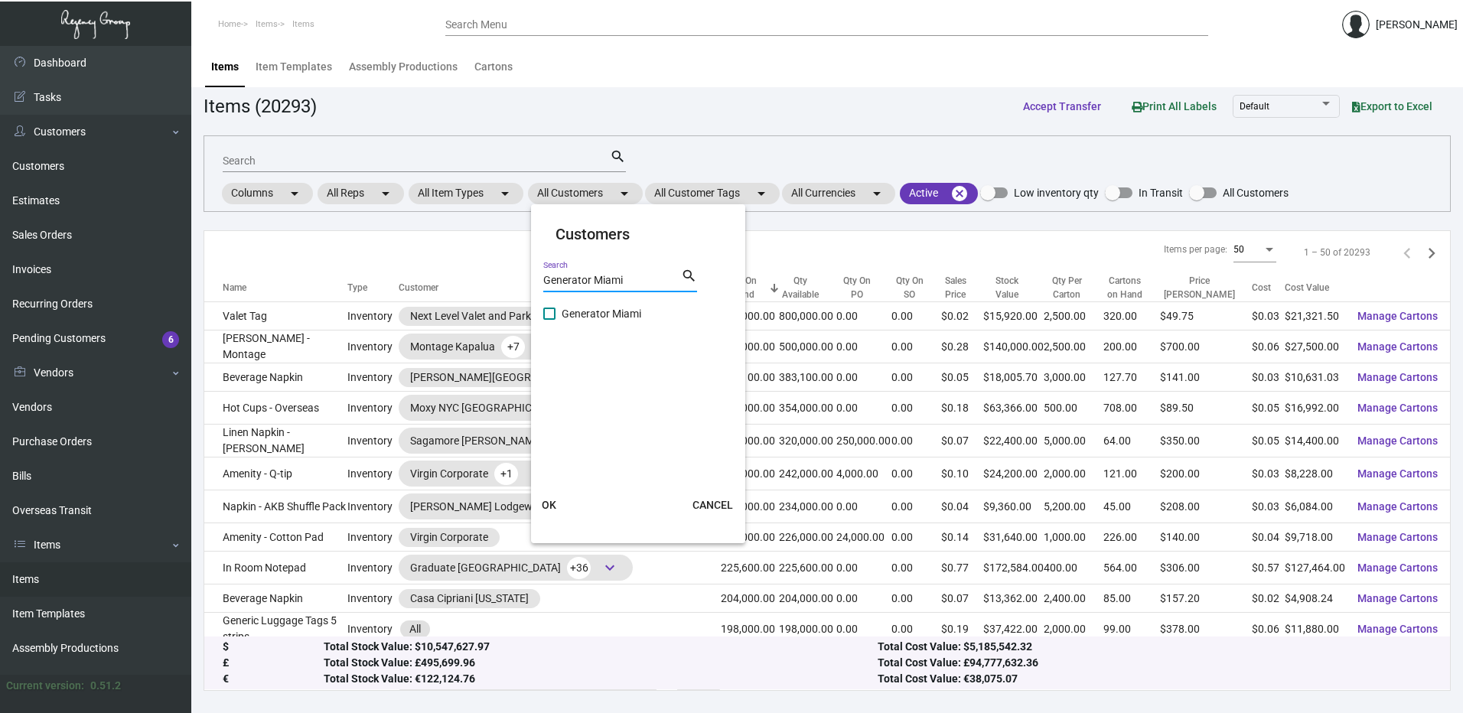
click at [552, 313] on span at bounding box center [549, 314] width 12 height 12
click at [549, 320] on input "Generator Miami" at bounding box center [549, 320] width 1 height 1
click at [550, 506] on span "OK" at bounding box center [549, 505] width 15 height 12
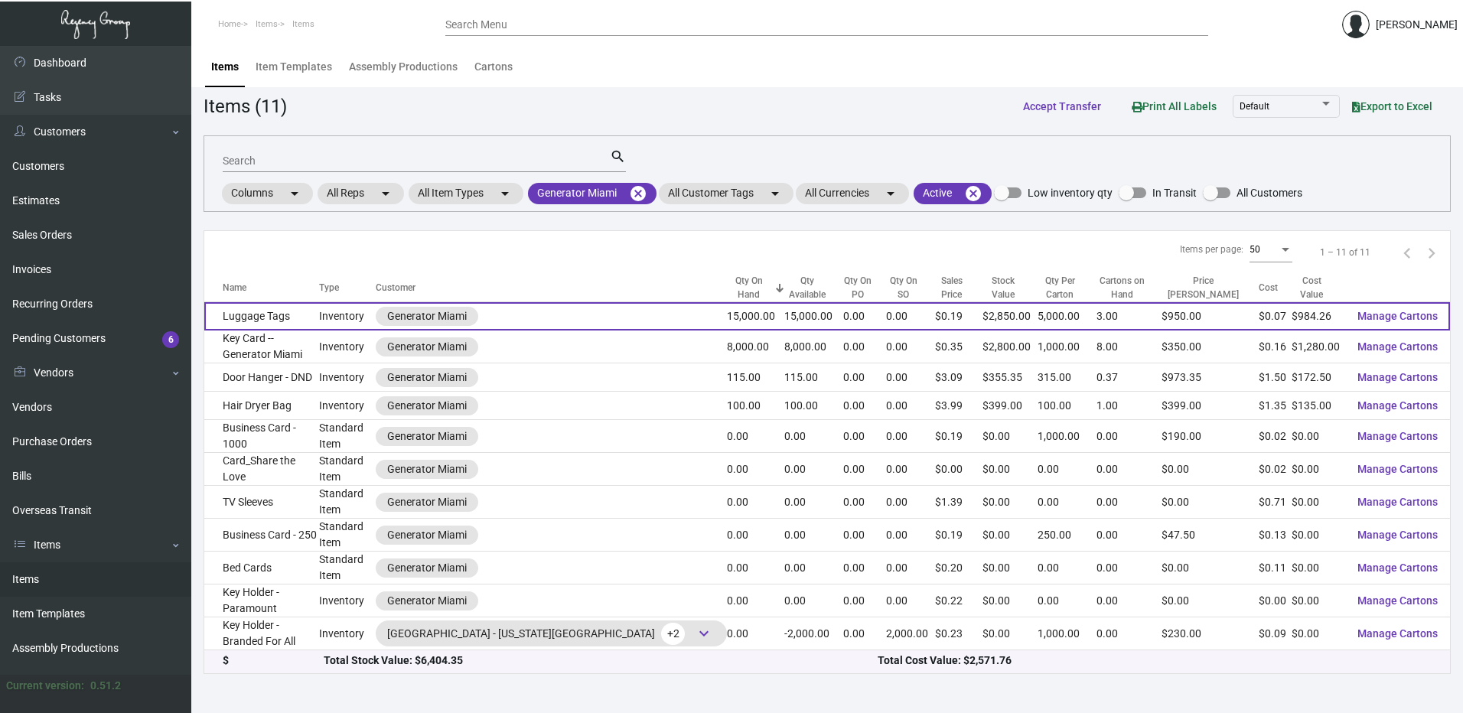
click at [292, 324] on td "Luggage Tags" at bounding box center [261, 316] width 115 height 28
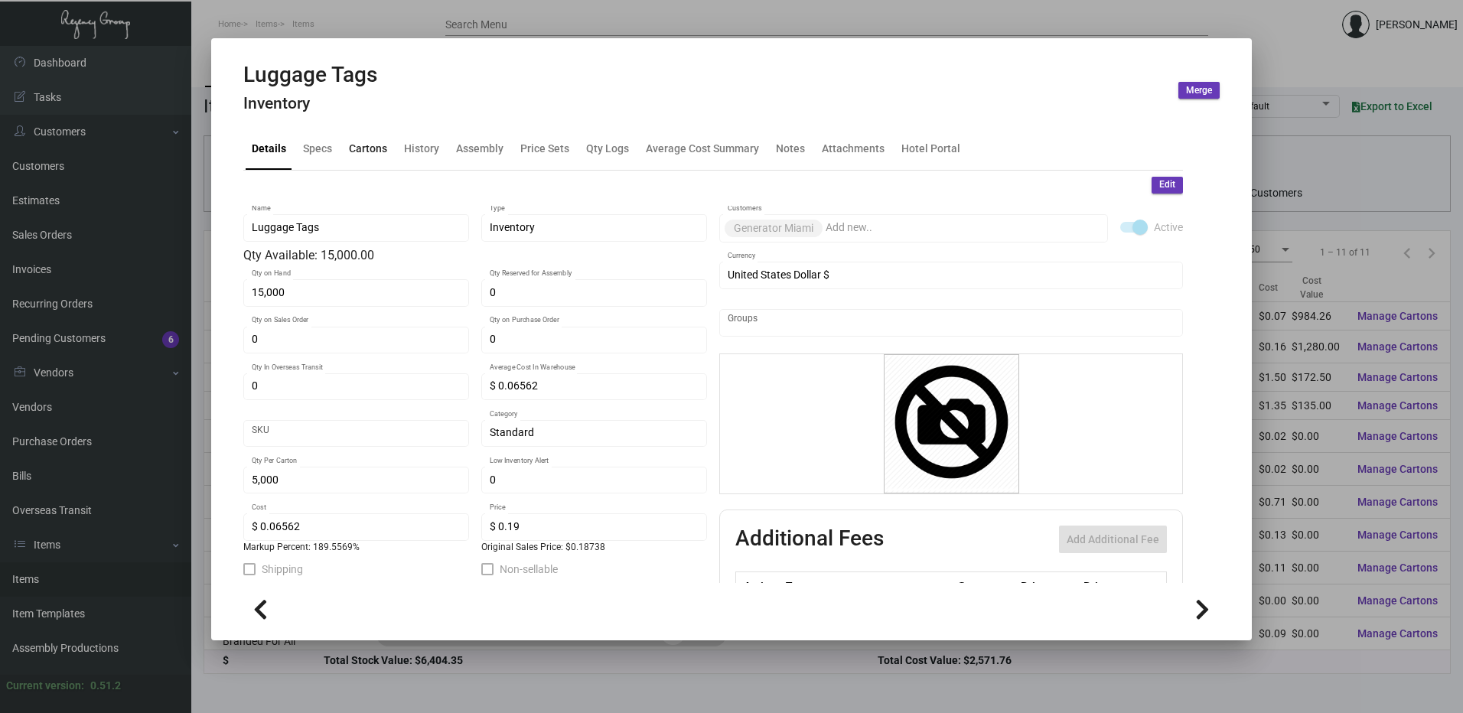
click at [367, 145] on div "Cartons" at bounding box center [368, 149] width 38 height 16
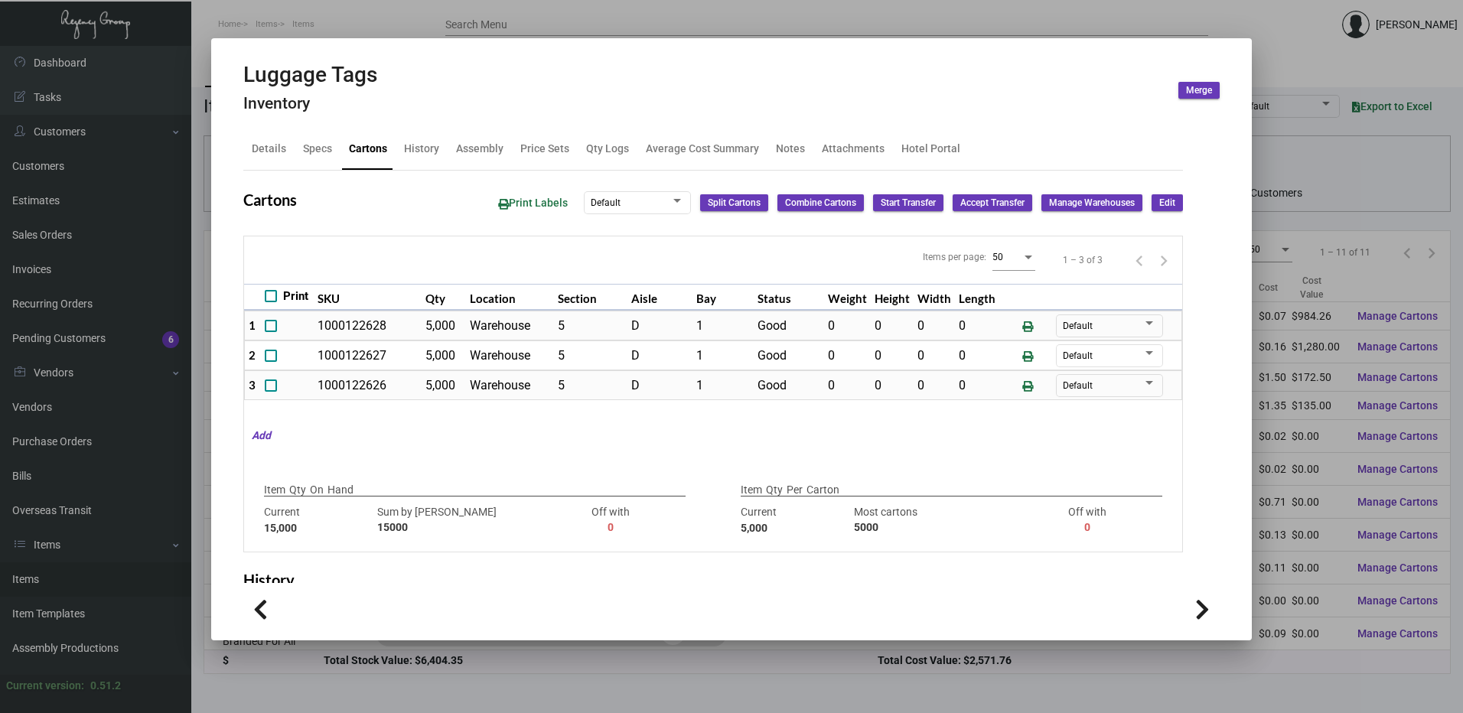
scroll to position [109, 0]
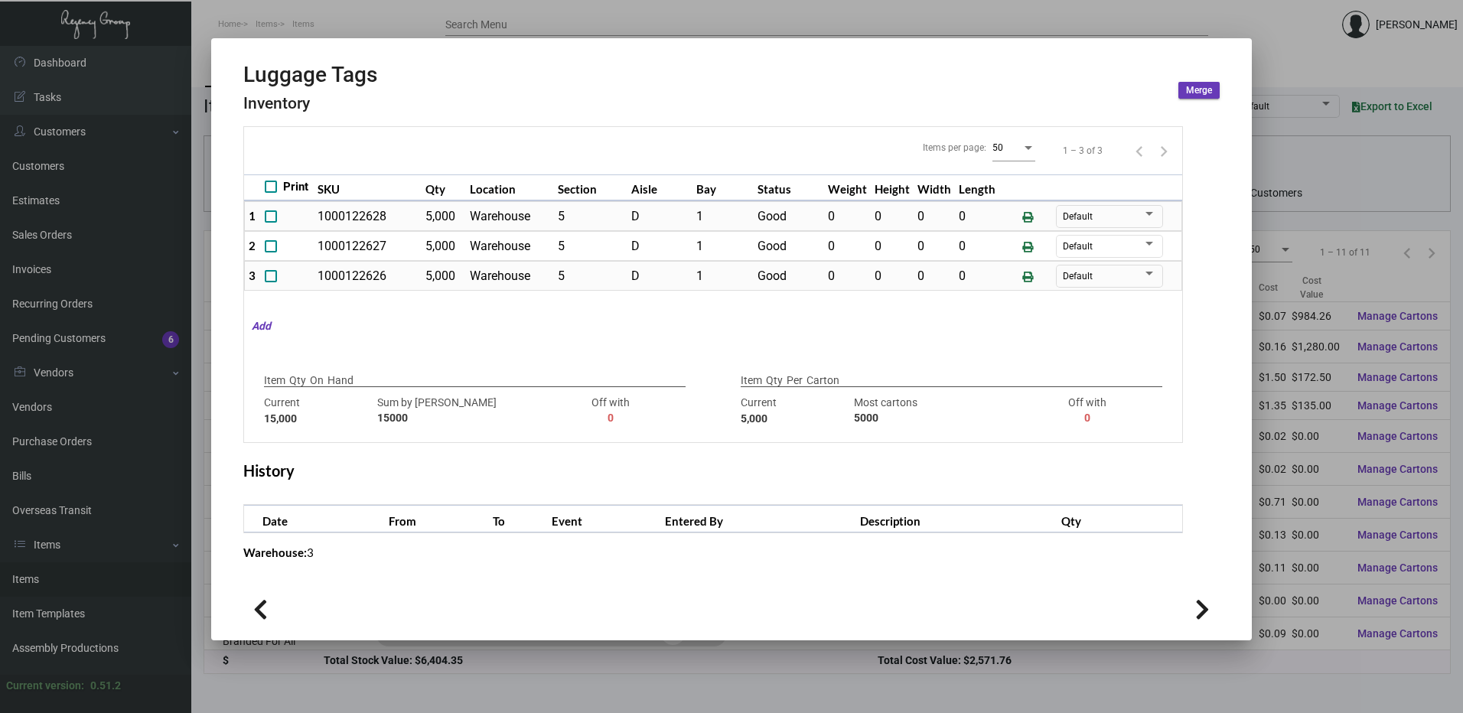
click at [409, 19] on div at bounding box center [731, 356] width 1463 height 713
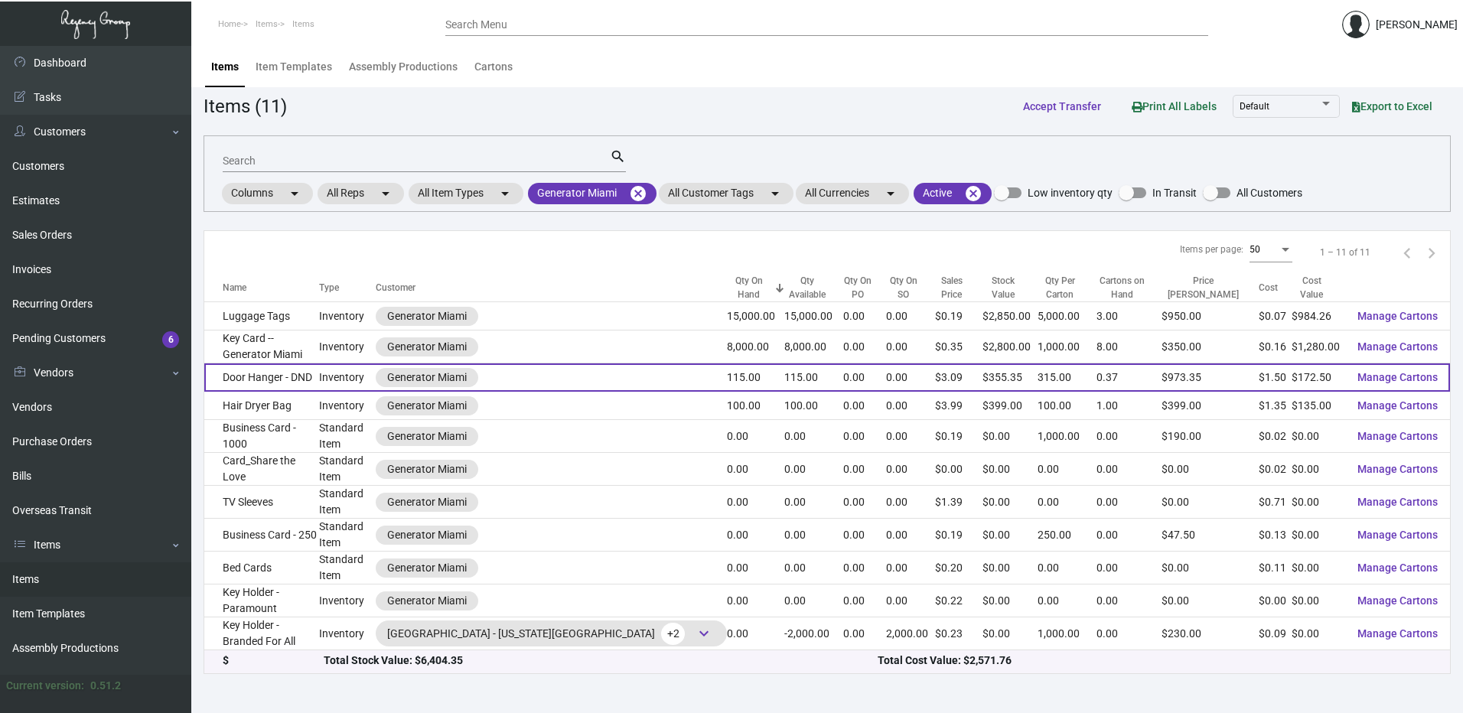
click at [314, 387] on td "Door Hanger - DND" at bounding box center [261, 377] width 115 height 28
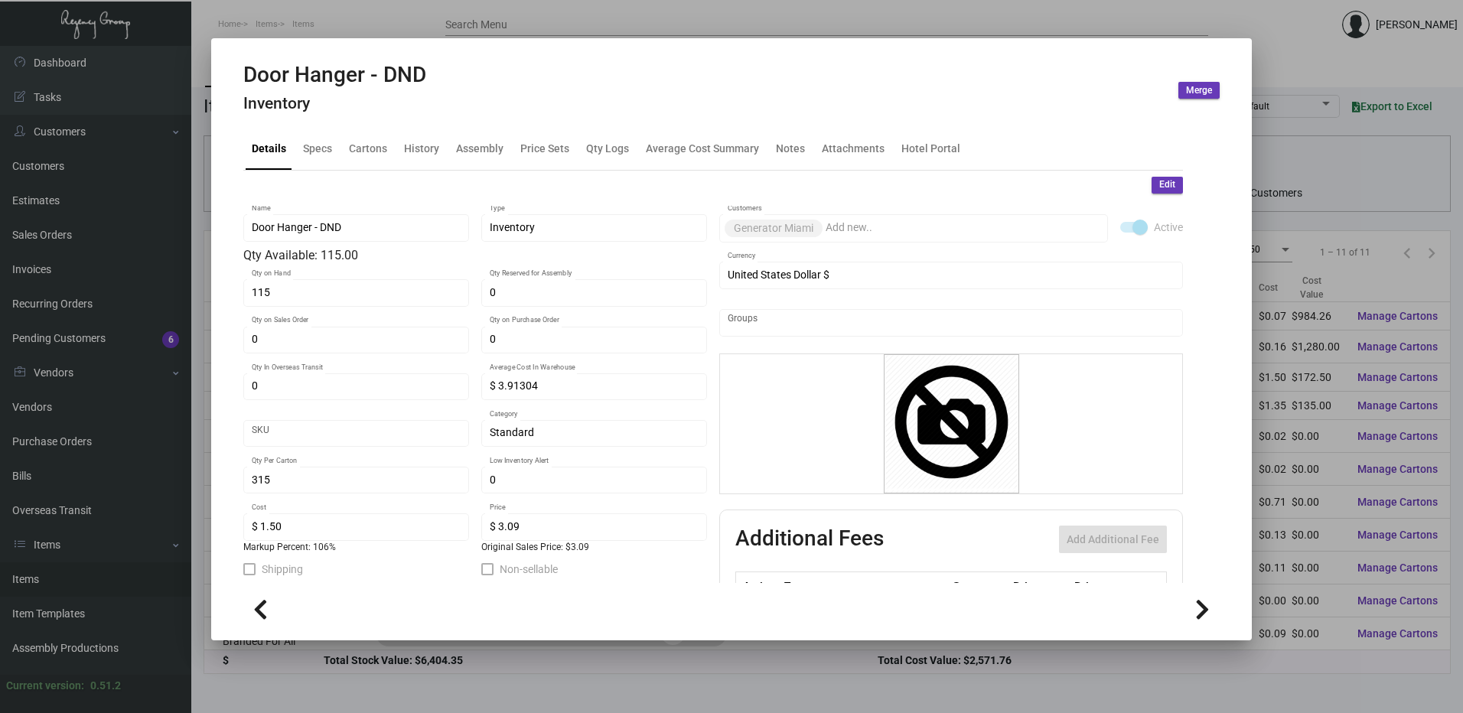
click at [683, 14] on div at bounding box center [731, 356] width 1463 height 713
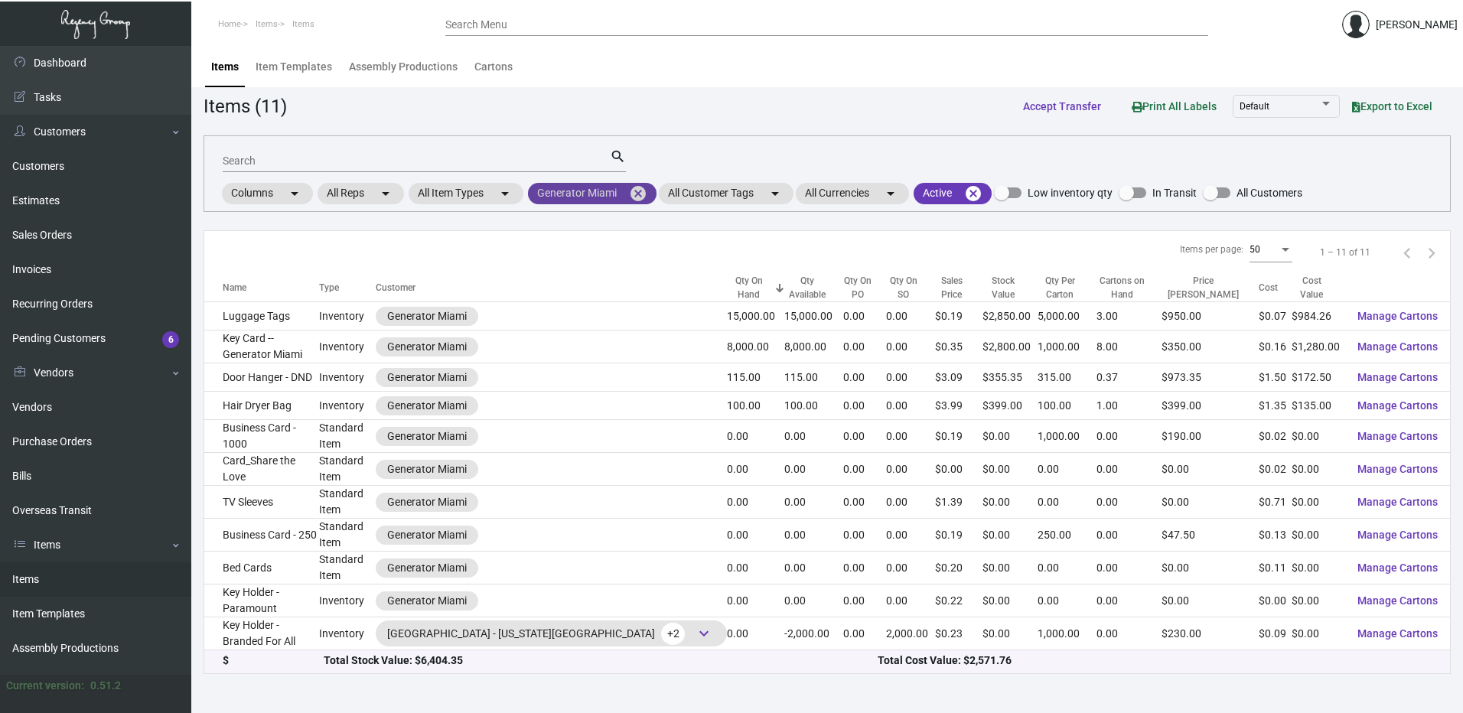
click at [639, 194] on mat-icon "cancel" at bounding box center [638, 193] width 18 height 18
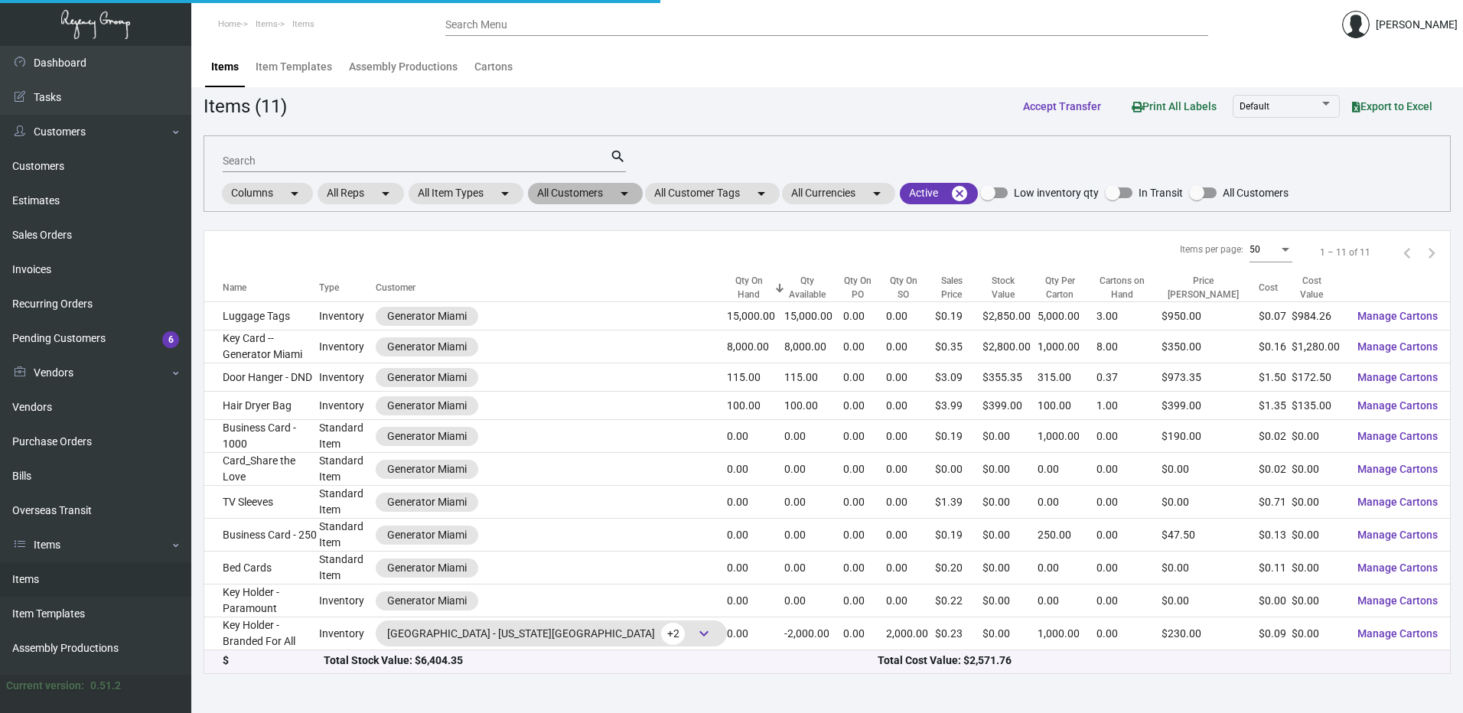
click at [595, 195] on mat-chip "All Customers arrow_drop_down" at bounding box center [585, 193] width 115 height 21
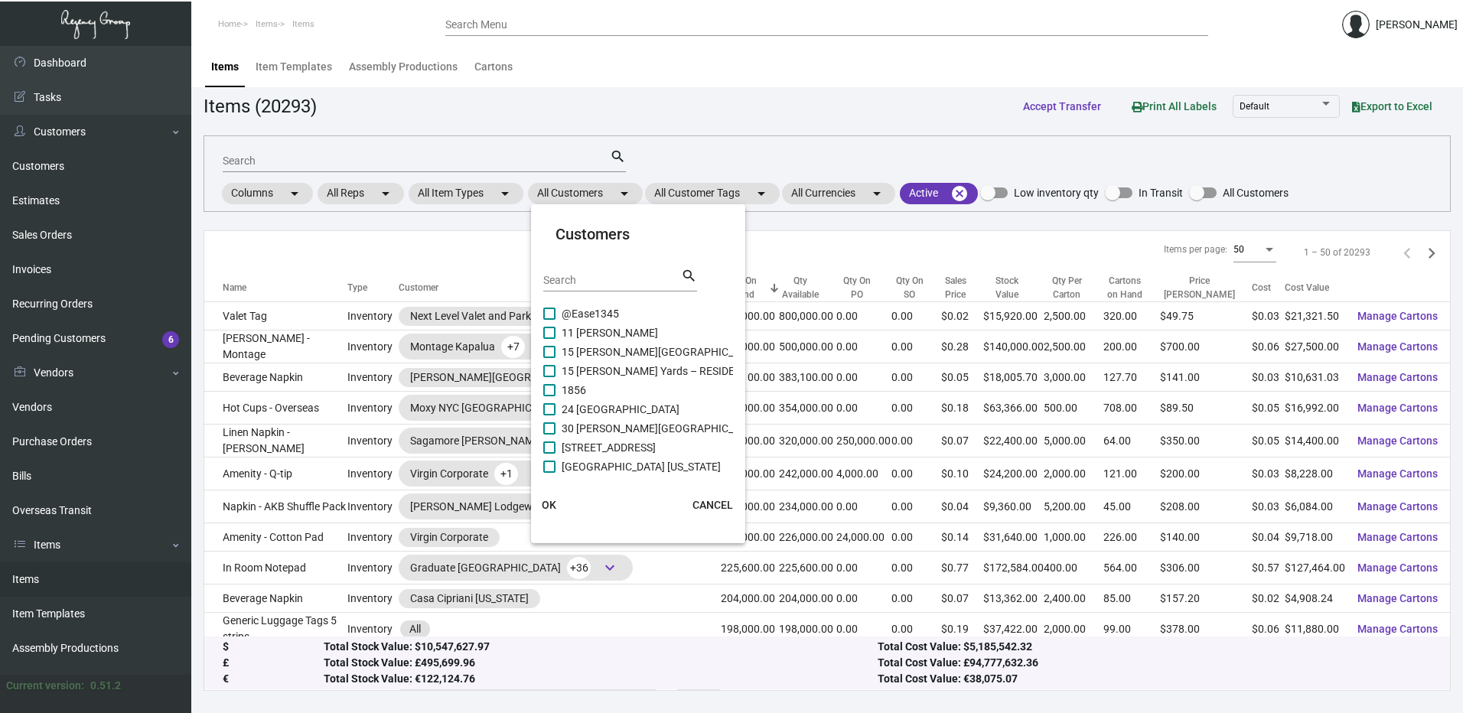
click at [588, 279] on input "Search" at bounding box center [612, 281] width 138 height 12
paste input "Heathman Hotel Kirkland"
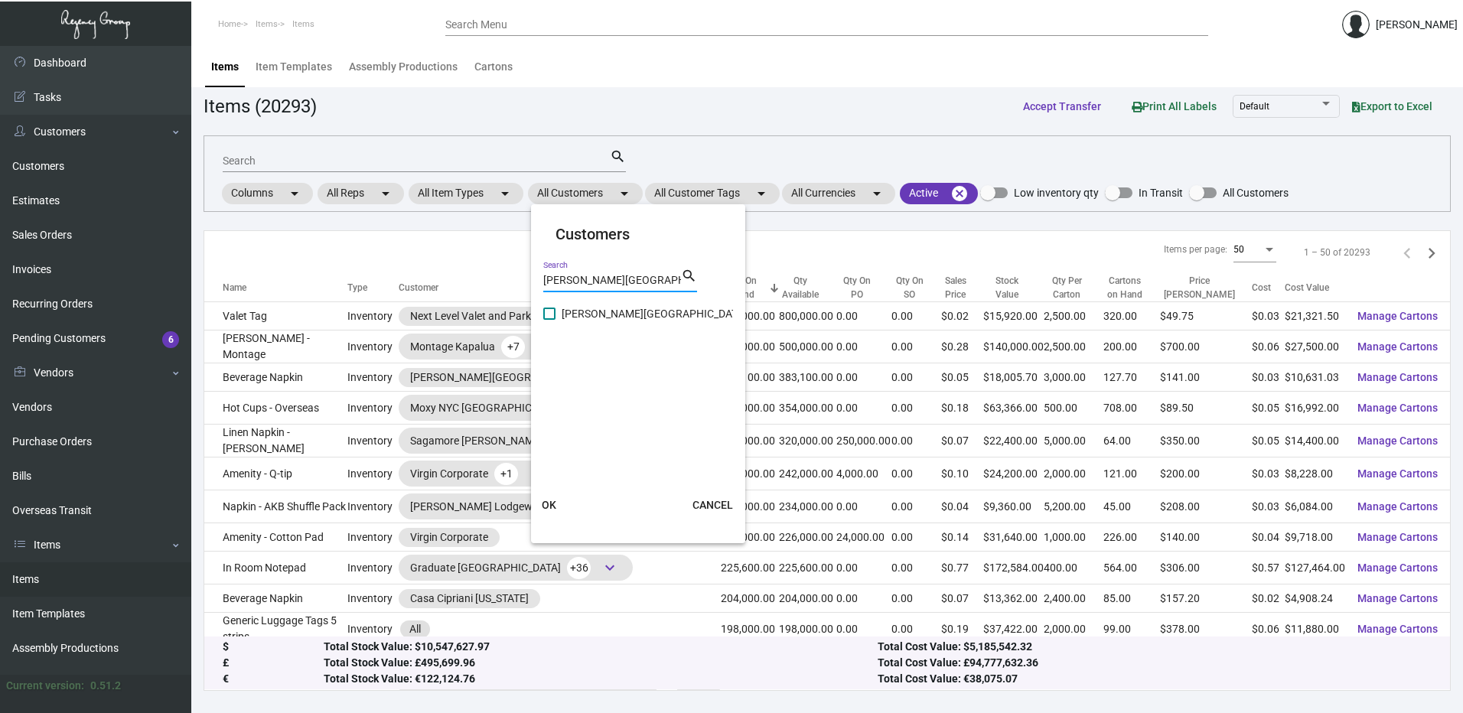
click at [552, 310] on span at bounding box center [549, 314] width 12 height 12
click at [549, 320] on input "Heathman Hotel Kirkland" at bounding box center [549, 320] width 1 height 1
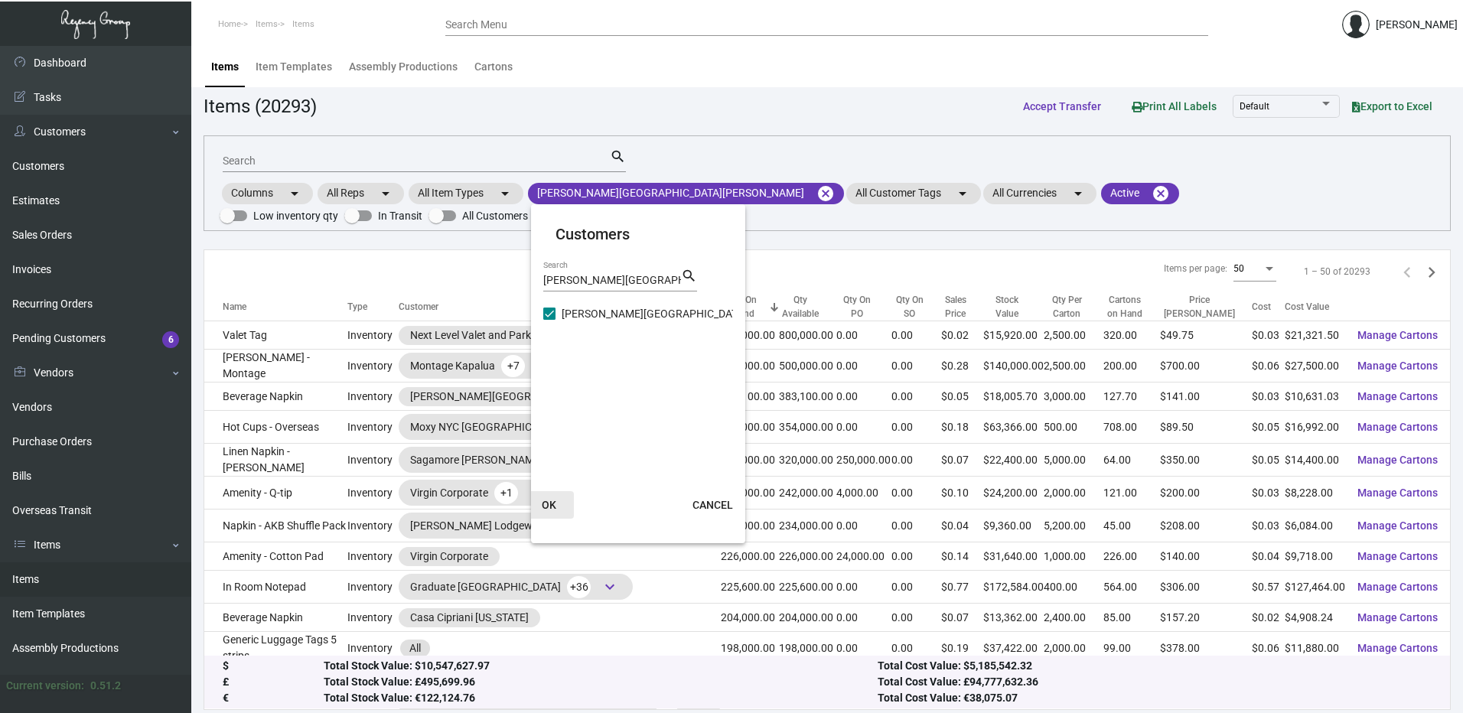
click at [551, 506] on span "OK" at bounding box center [549, 505] width 15 height 12
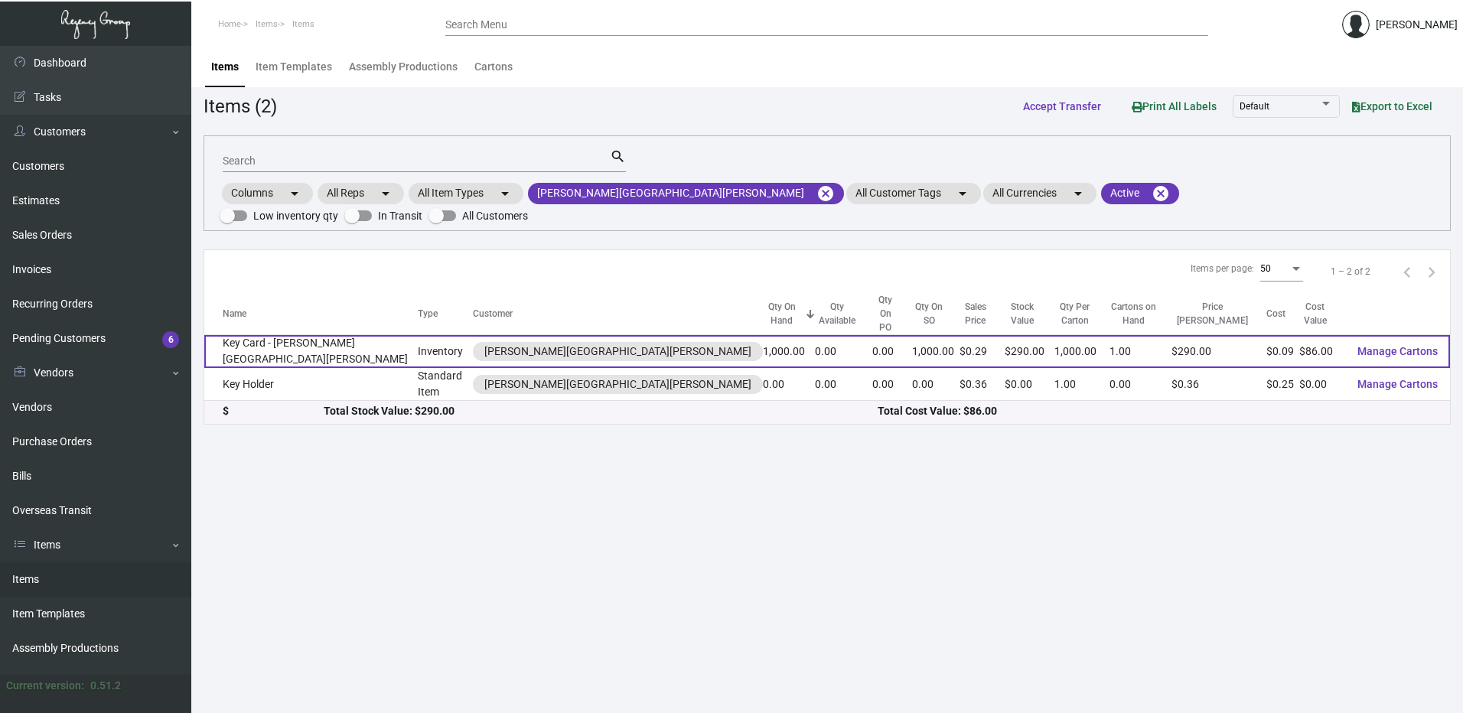
click at [303, 335] on td "Key Card - Heathman Hotel Kirkland" at bounding box center [310, 351] width 213 height 33
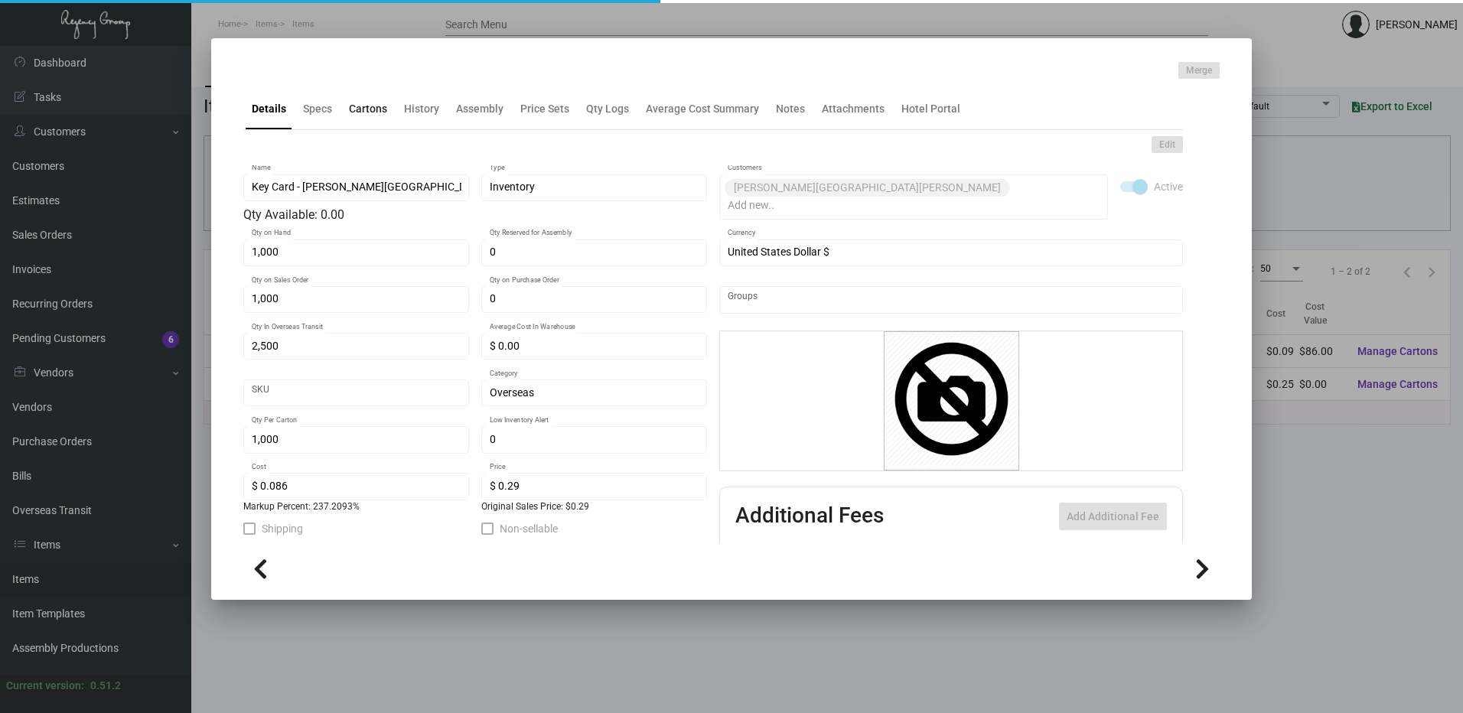
click at [364, 109] on div "Cartons" at bounding box center [368, 109] width 38 height 16
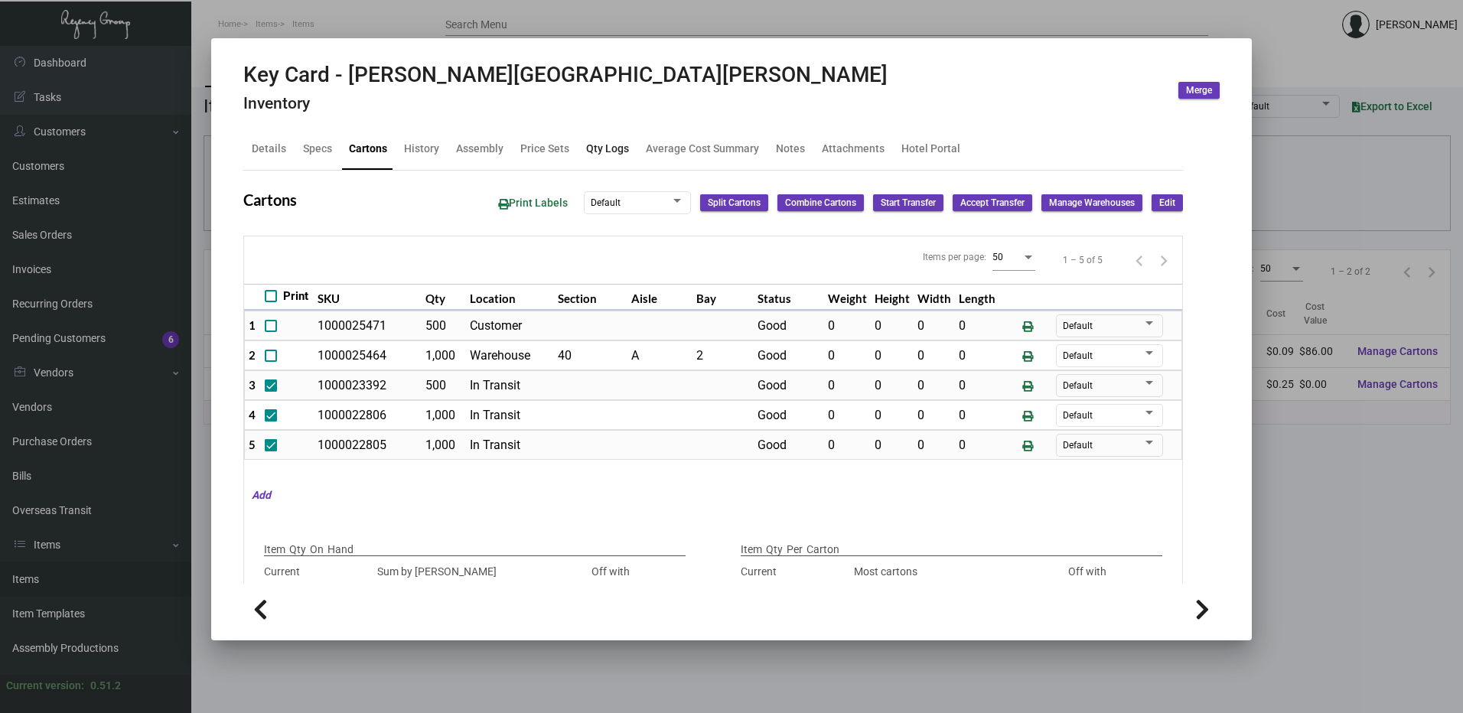
click at [611, 149] on div "Qty Logs" at bounding box center [607, 149] width 43 height 16
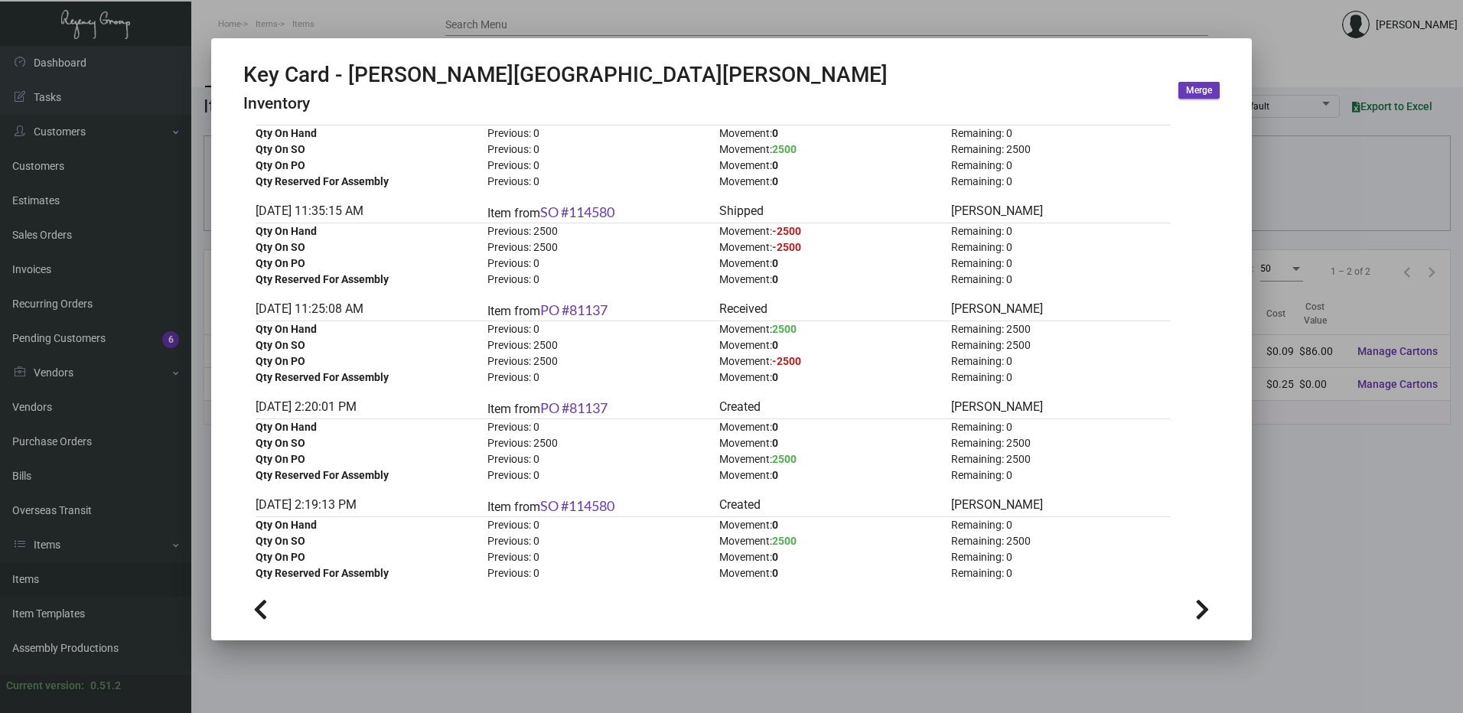
scroll to position [1323, 0]
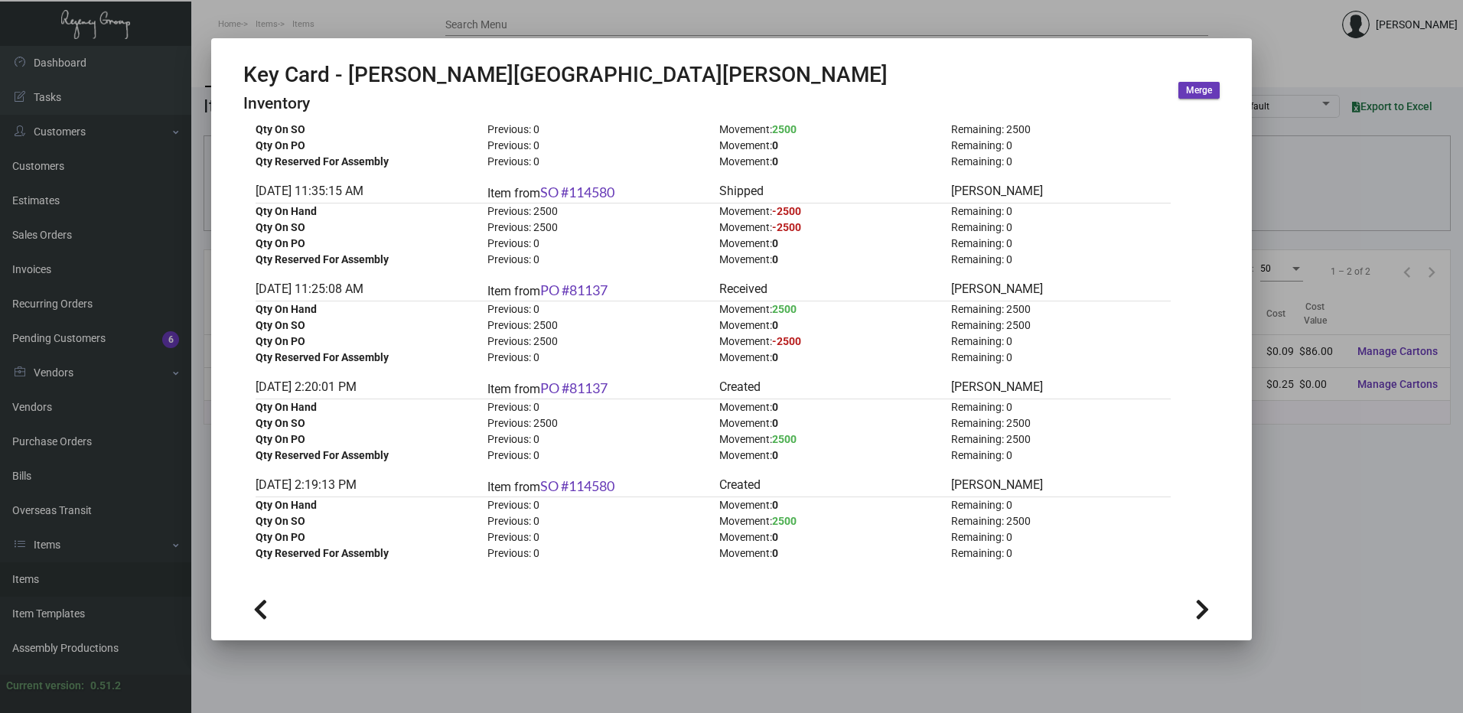
click at [354, 33] on div at bounding box center [731, 356] width 1463 height 713
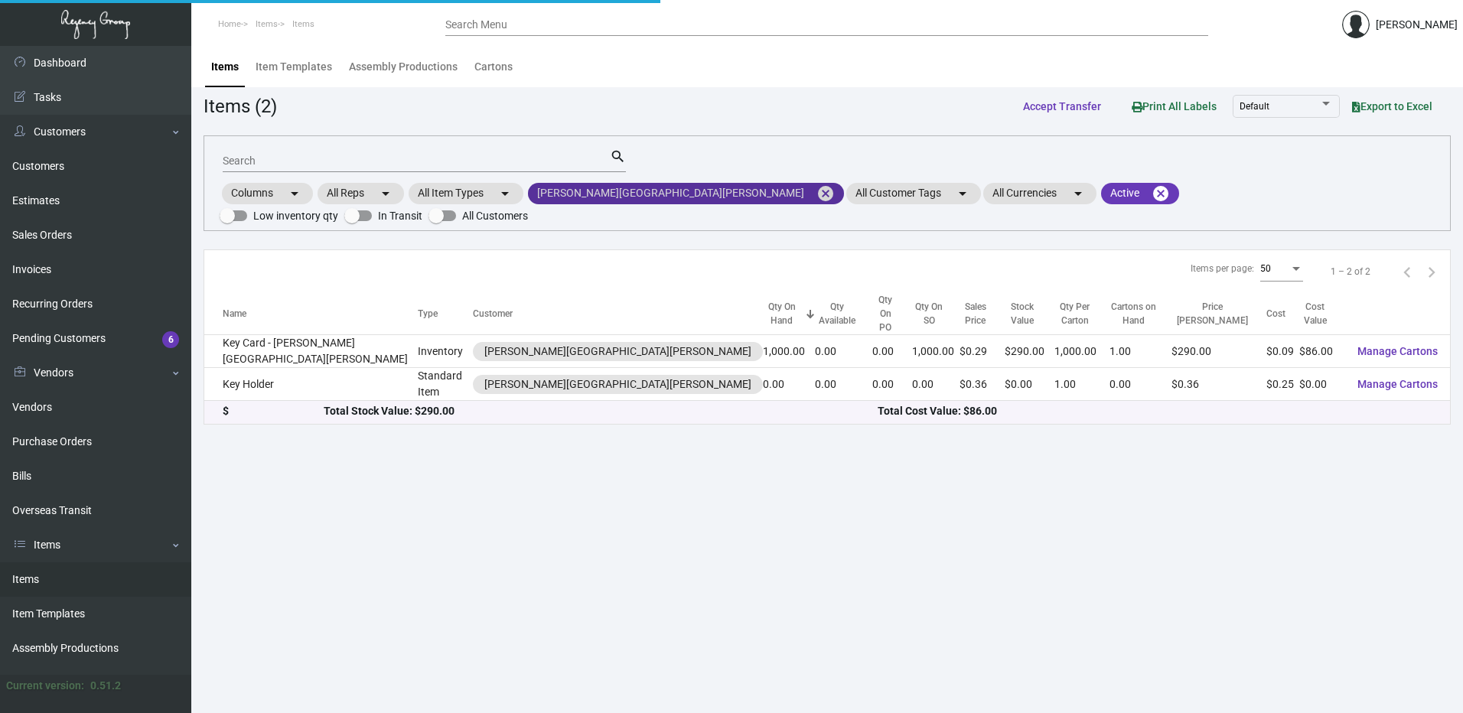
click at [690, 193] on mat-chip "Heathman Hotel Kirkland cancel" at bounding box center [686, 193] width 316 height 21
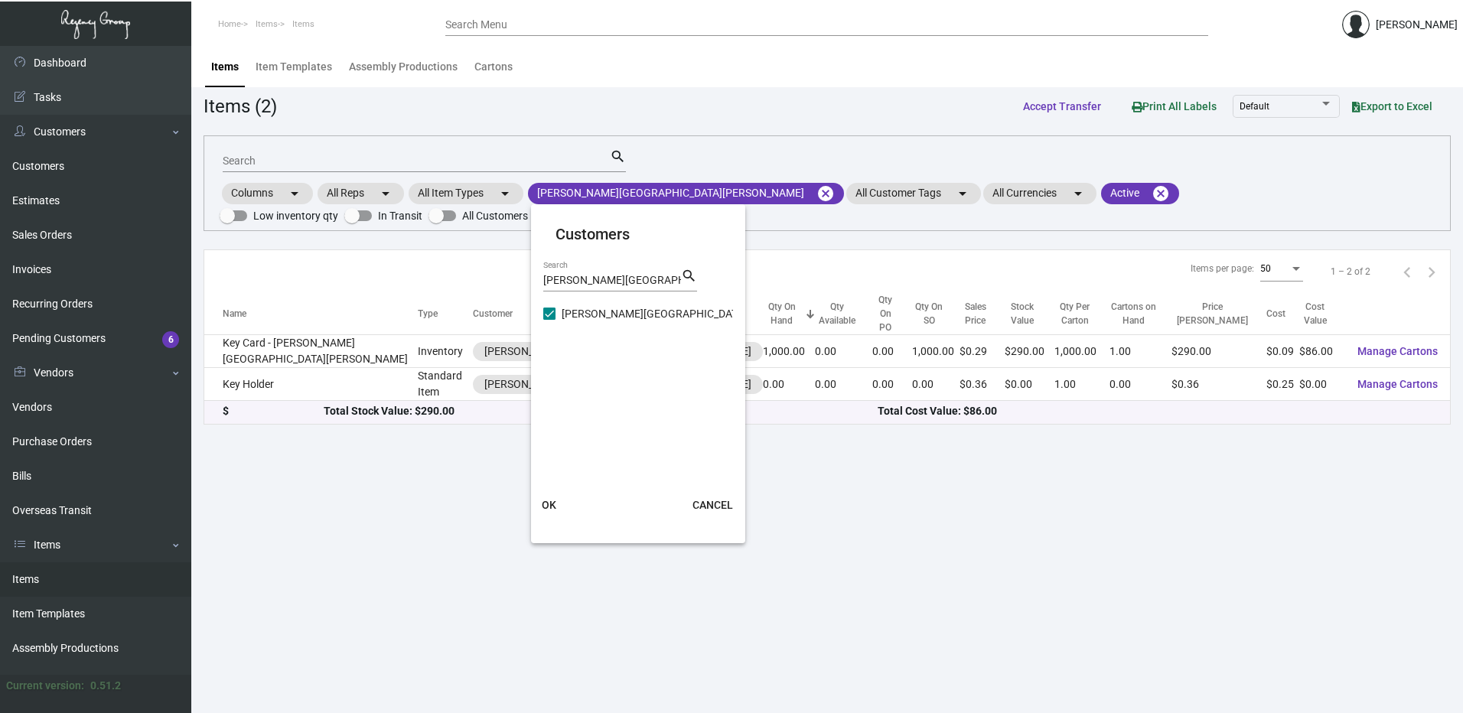
click at [690, 186] on div at bounding box center [731, 356] width 1463 height 713
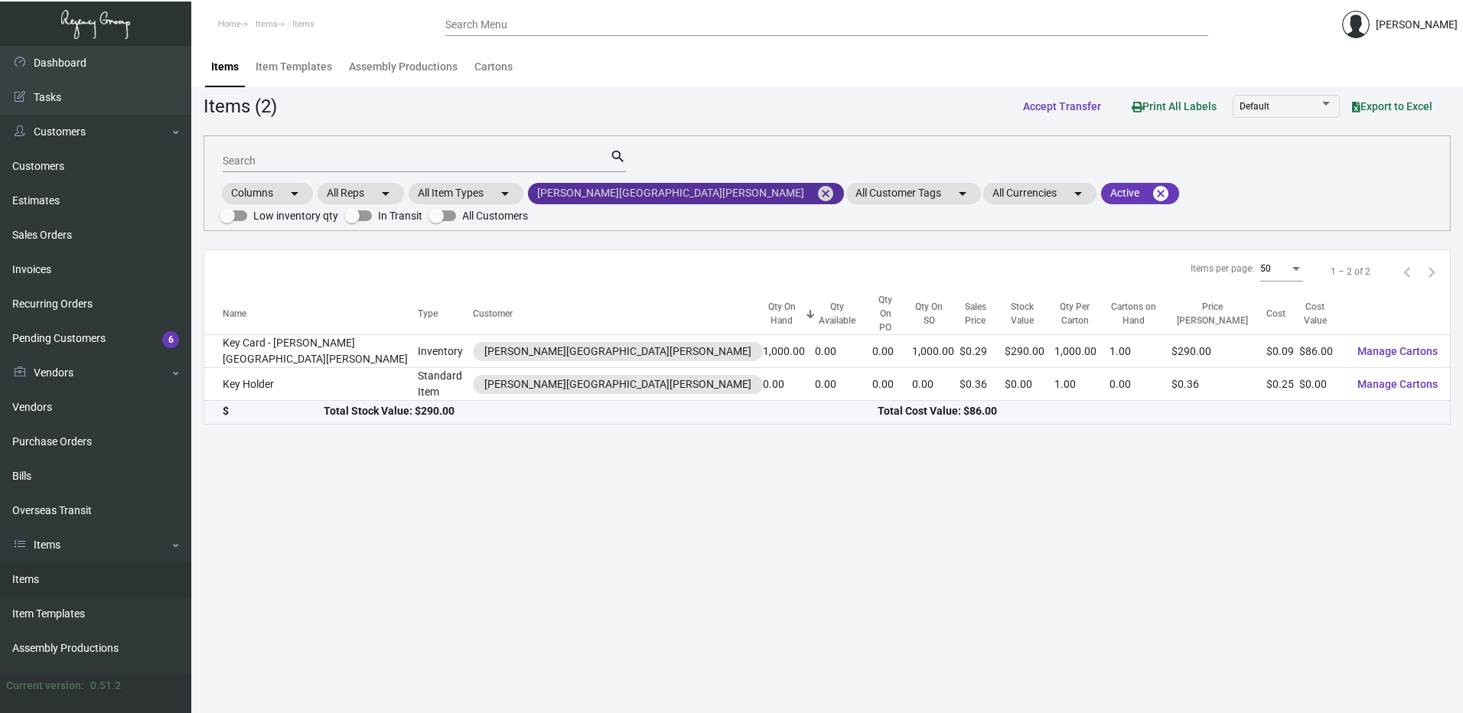
click at [816, 189] on mat-icon "cancel" at bounding box center [825, 193] width 18 height 18
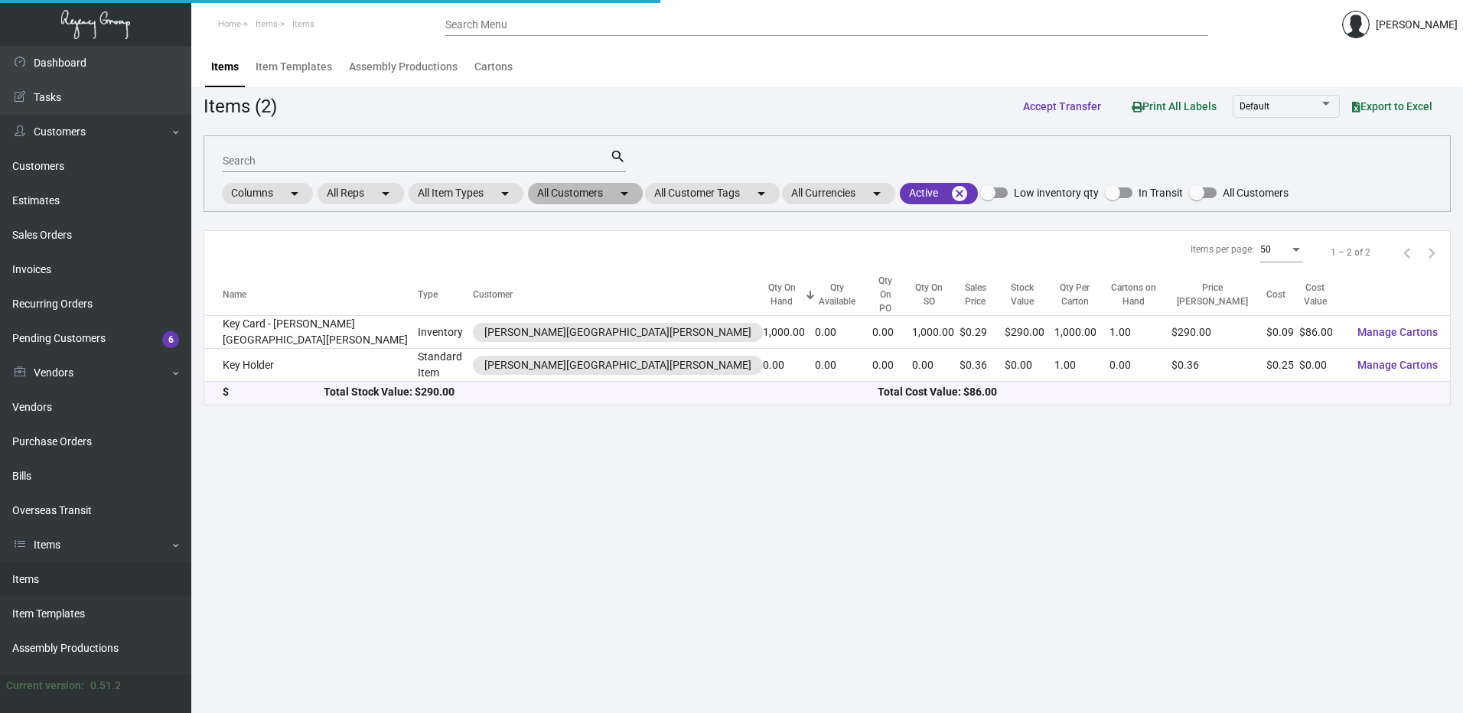
click at [600, 188] on mat-chip "All Customers arrow_drop_down" at bounding box center [585, 193] width 115 height 21
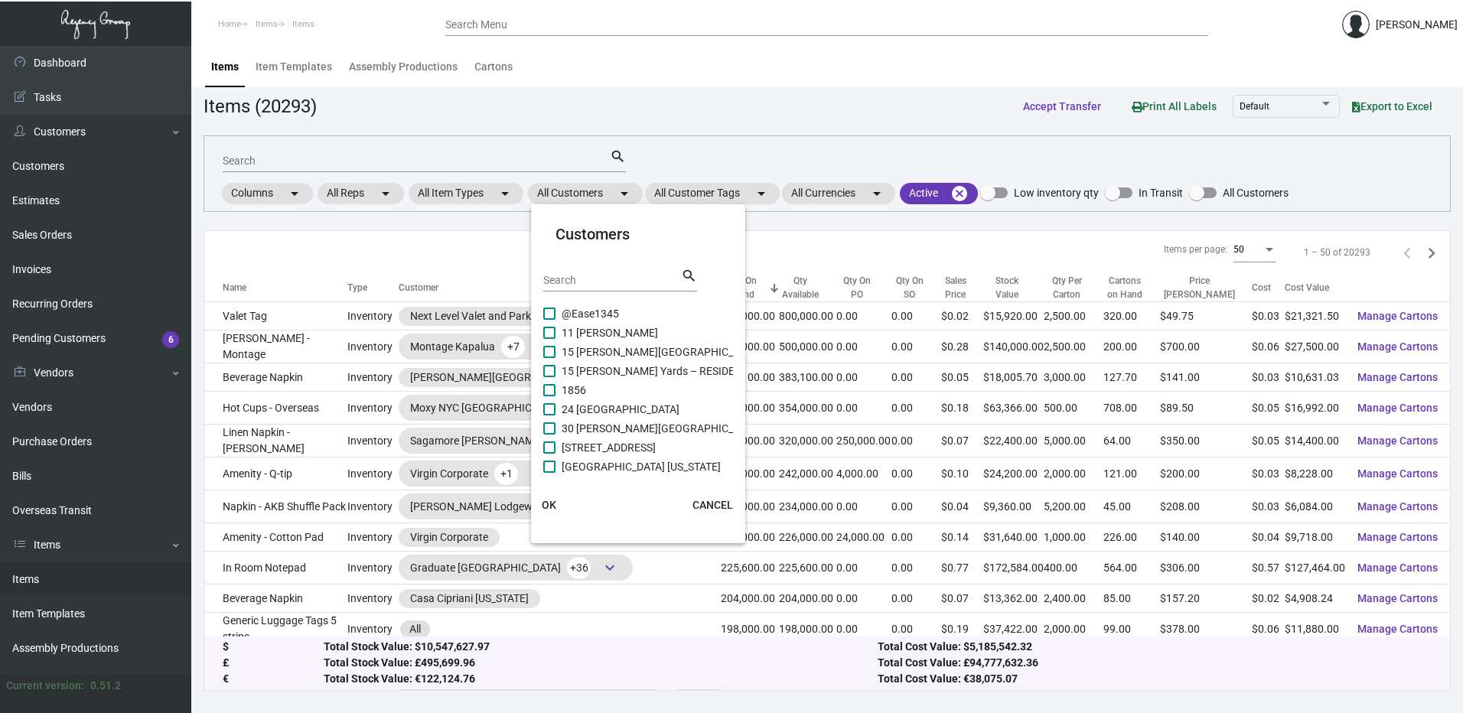
click at [587, 278] on input "Search" at bounding box center [612, 281] width 138 height 12
paste input "Hilton Aventura Miami"
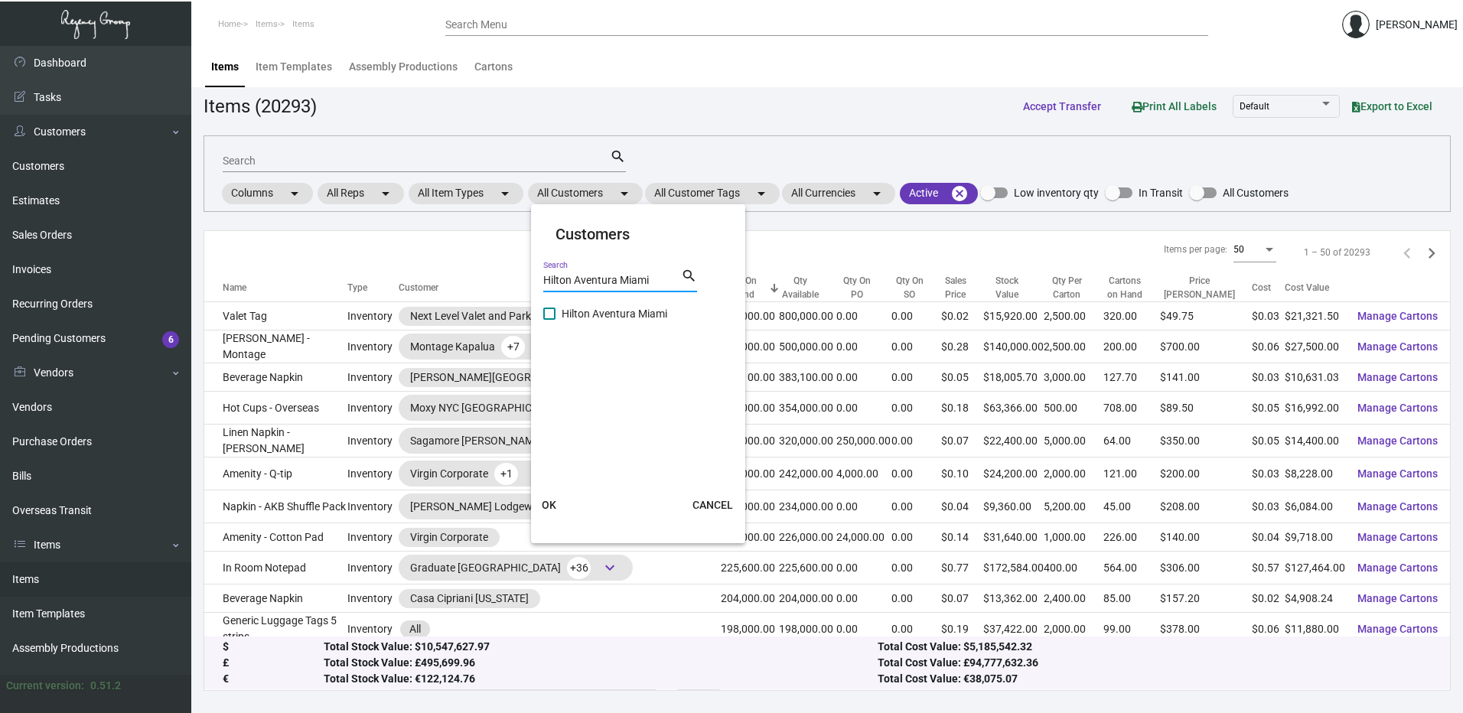
click at [551, 314] on span at bounding box center [549, 314] width 12 height 12
click at [549, 320] on input "Hilton Aventura Miami" at bounding box center [549, 320] width 1 height 1
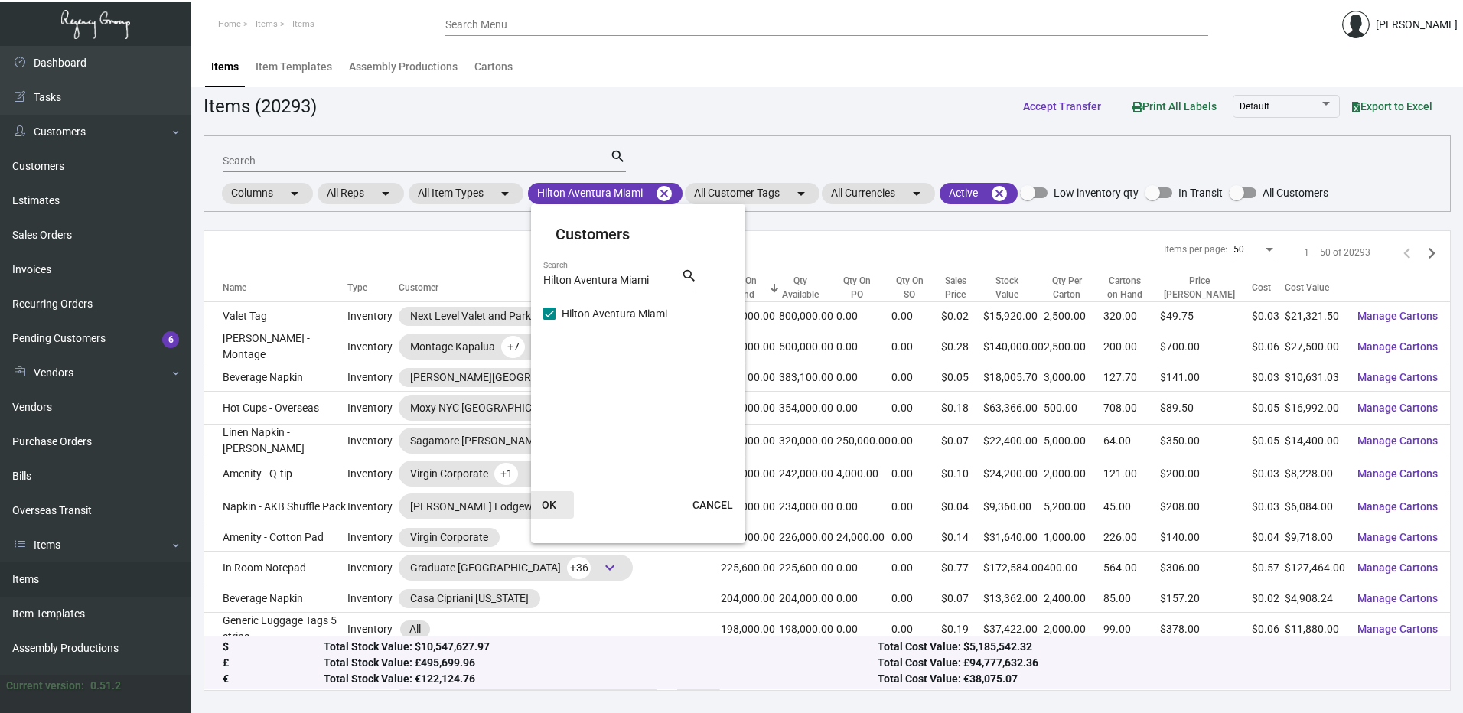
click at [560, 500] on button "OK" at bounding box center [549, 505] width 49 height 28
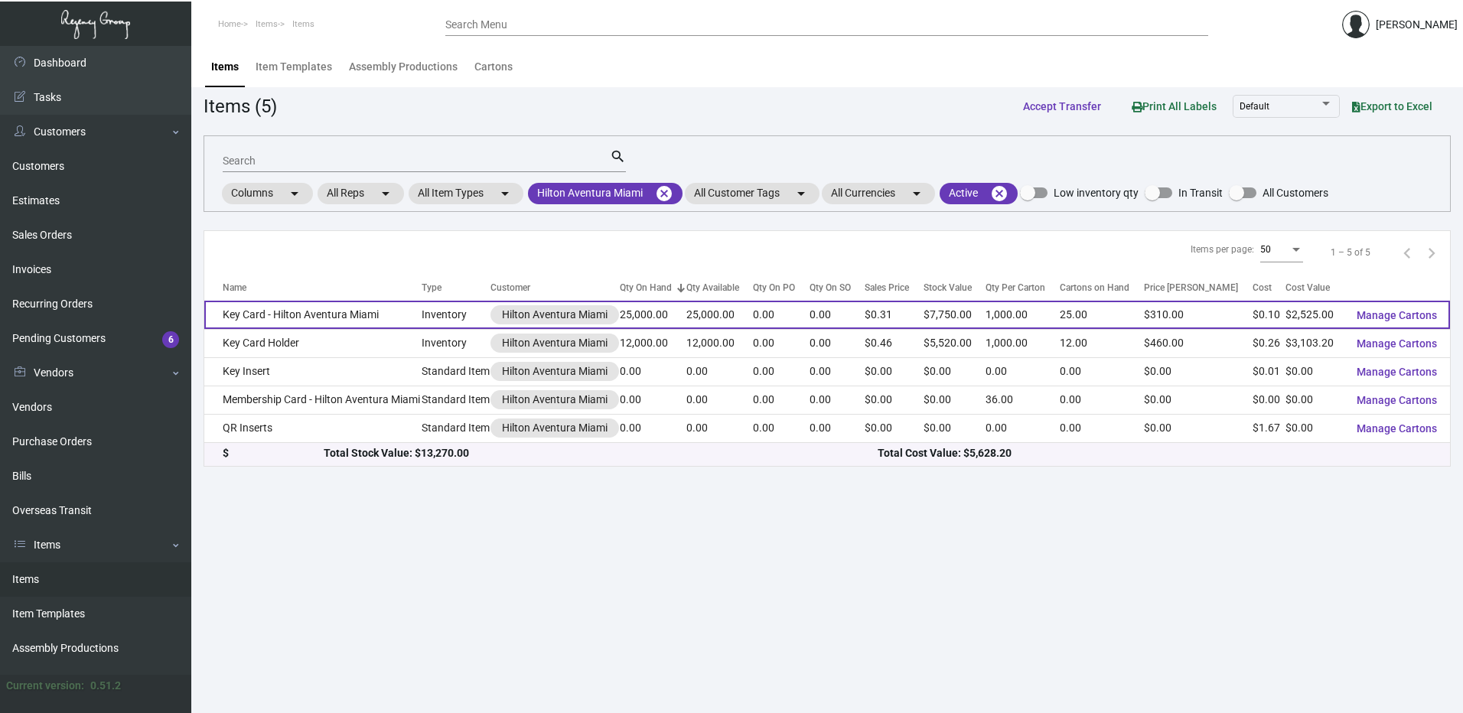
click at [317, 309] on td "Key Card - Hilton Aventura Miami" at bounding box center [312, 315] width 217 height 28
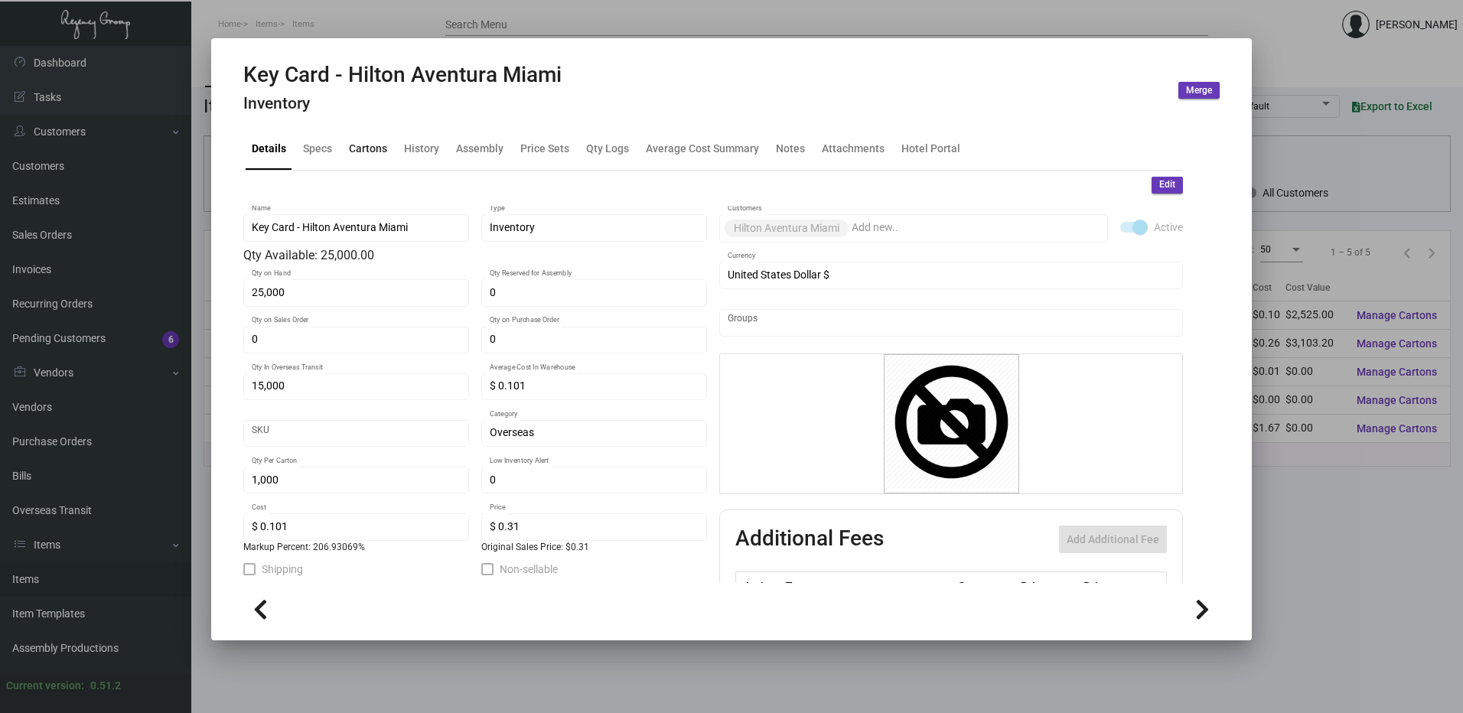
click at [379, 146] on div "Cartons" at bounding box center [368, 149] width 38 height 16
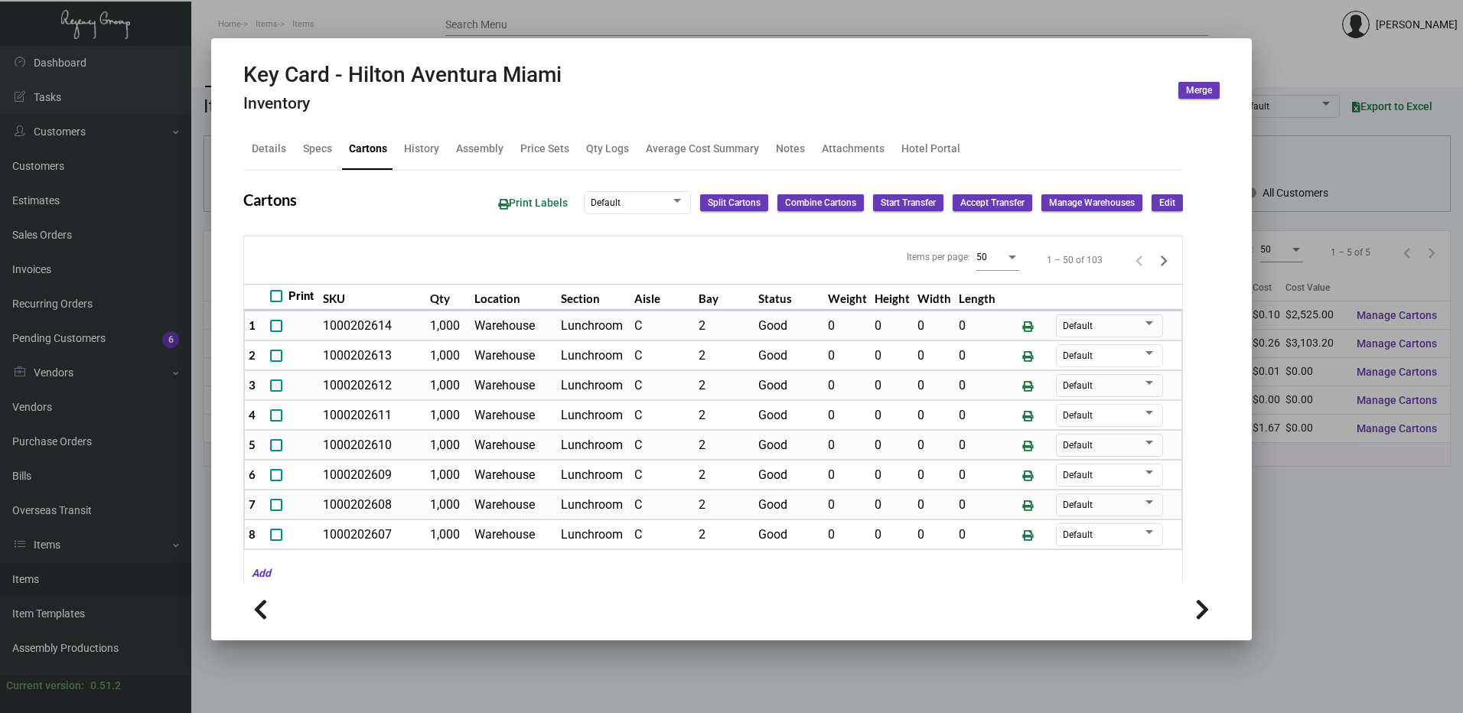
click at [383, 14] on div at bounding box center [731, 356] width 1463 height 713
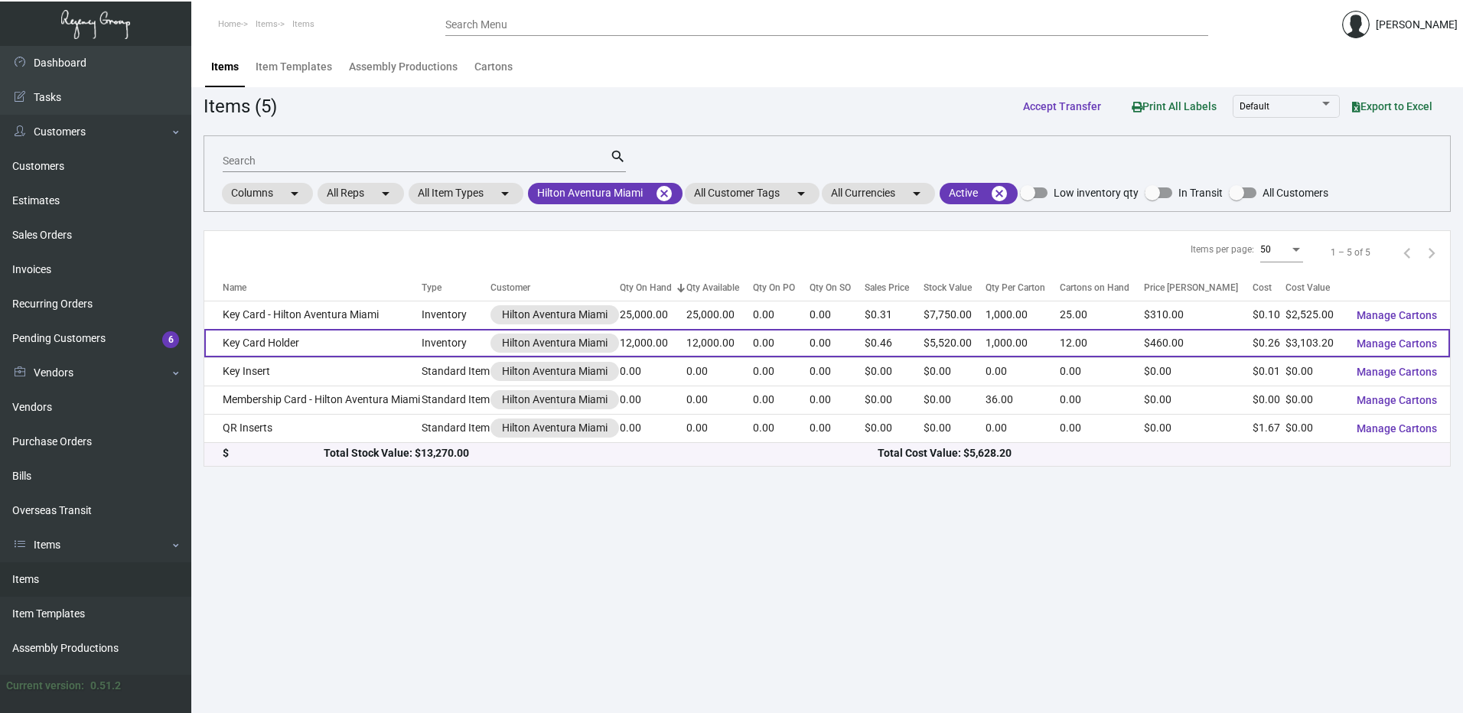
click at [389, 344] on td "Key Card Holder" at bounding box center [312, 343] width 217 height 28
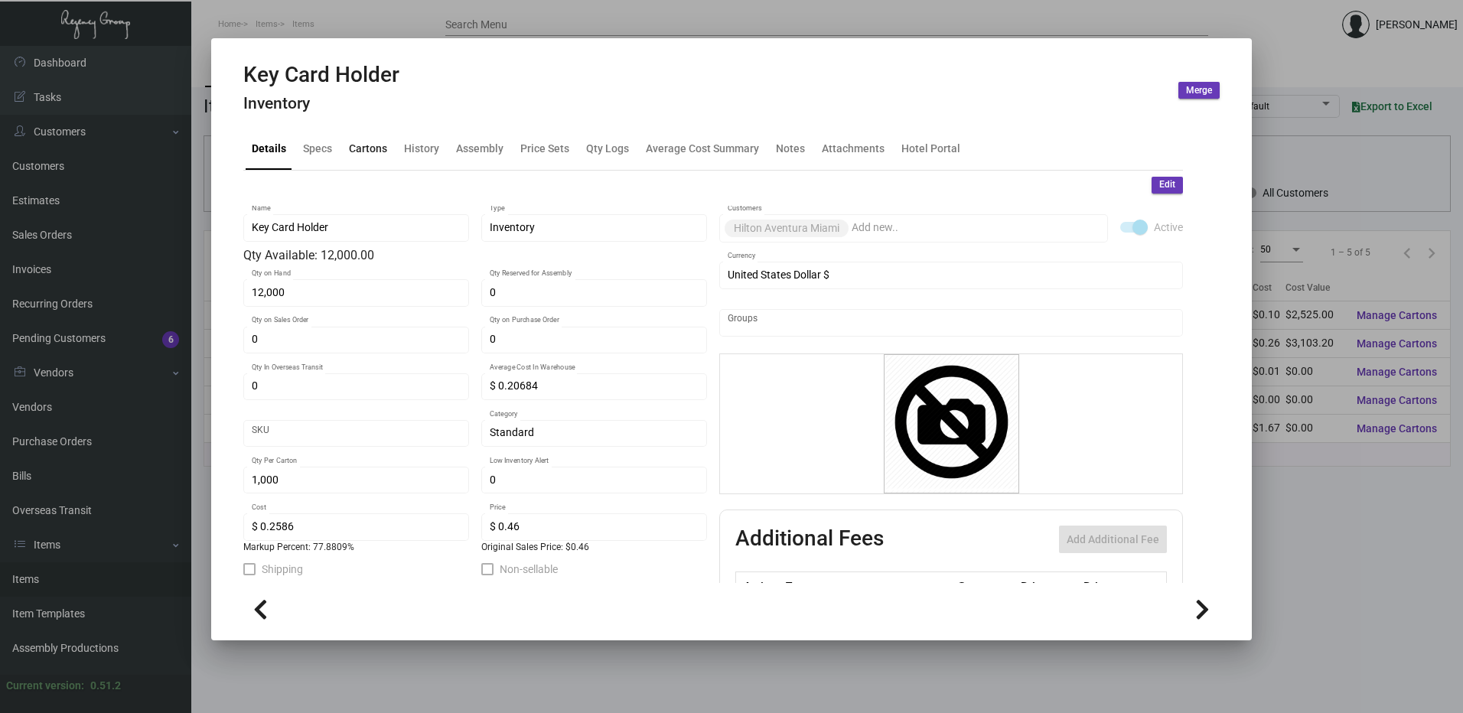
click at [372, 145] on div "Cartons" at bounding box center [368, 149] width 38 height 16
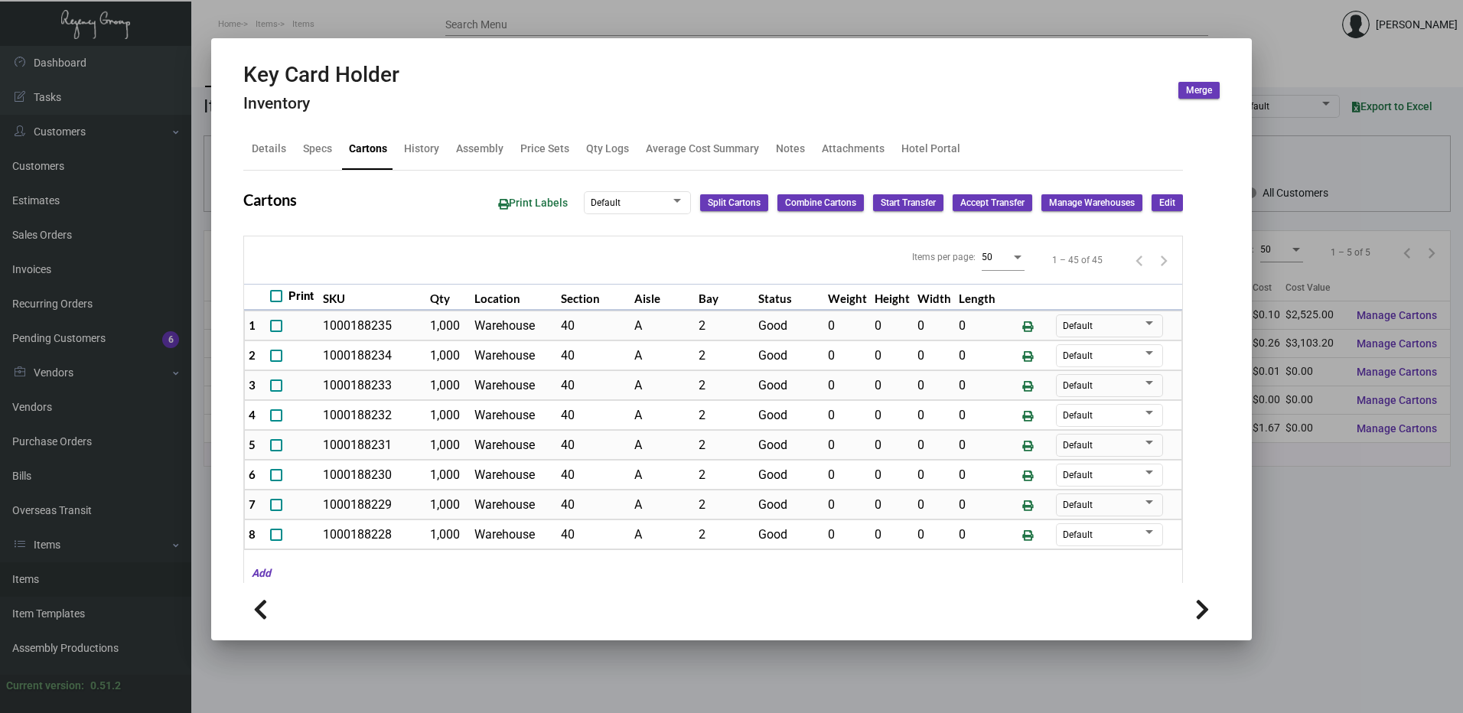
click at [596, 17] on div at bounding box center [731, 356] width 1463 height 713
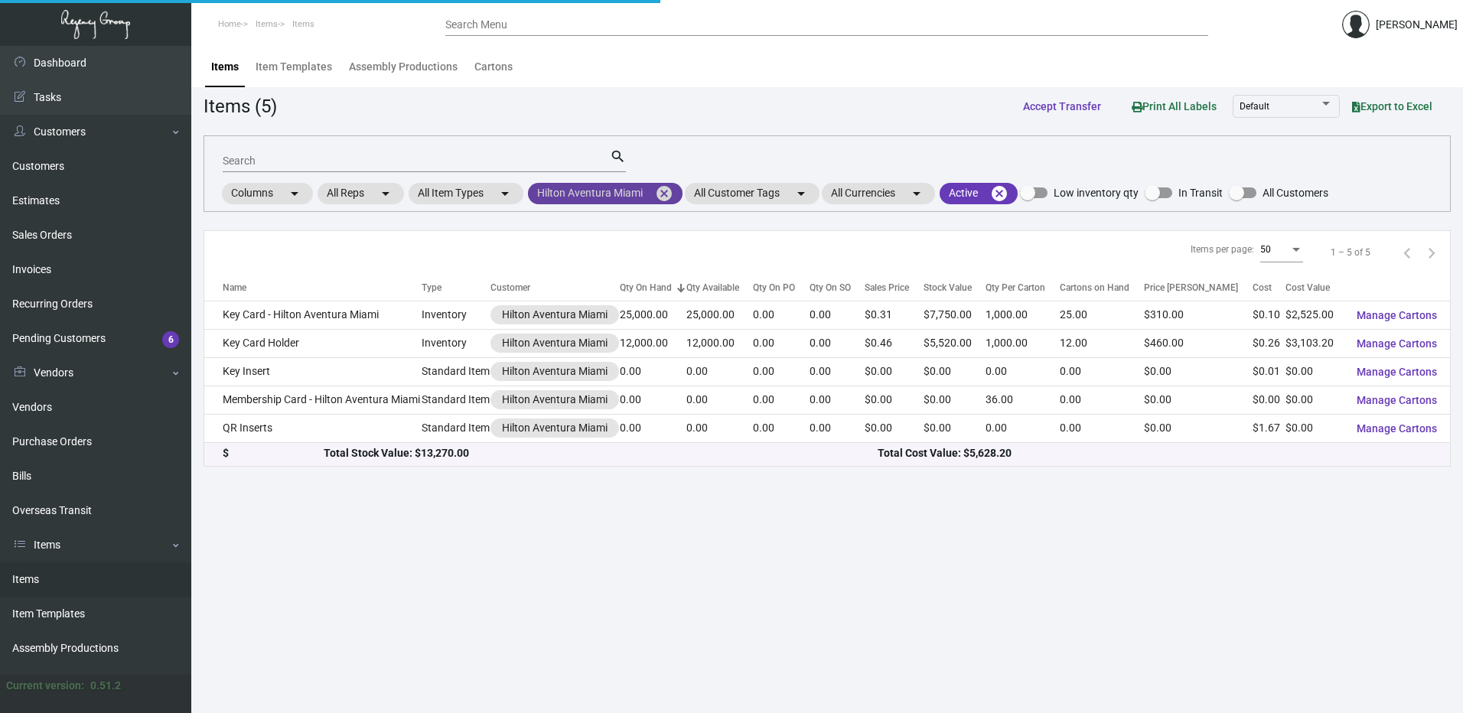
click at [669, 190] on mat-icon "cancel" at bounding box center [664, 193] width 18 height 18
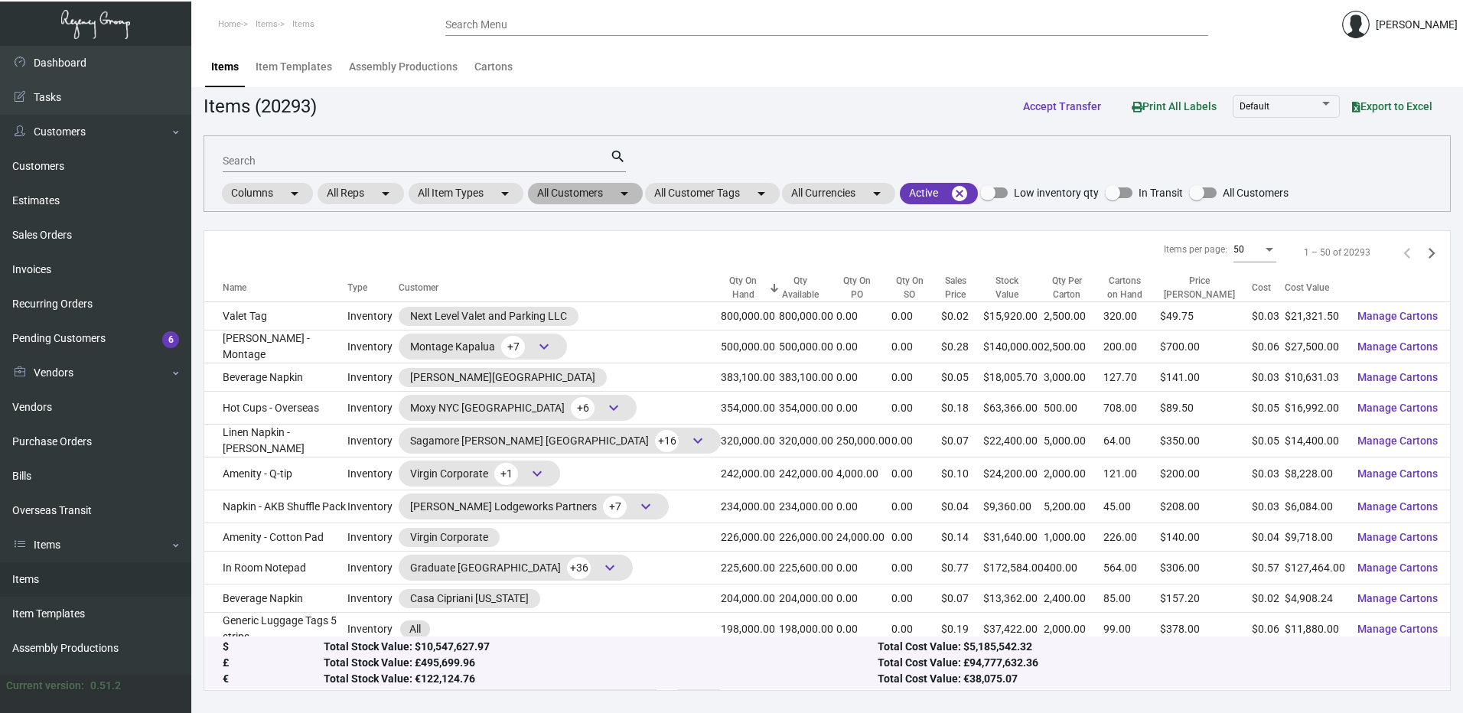
click at [593, 200] on mat-chip "All Customers arrow_drop_down" at bounding box center [585, 193] width 115 height 21
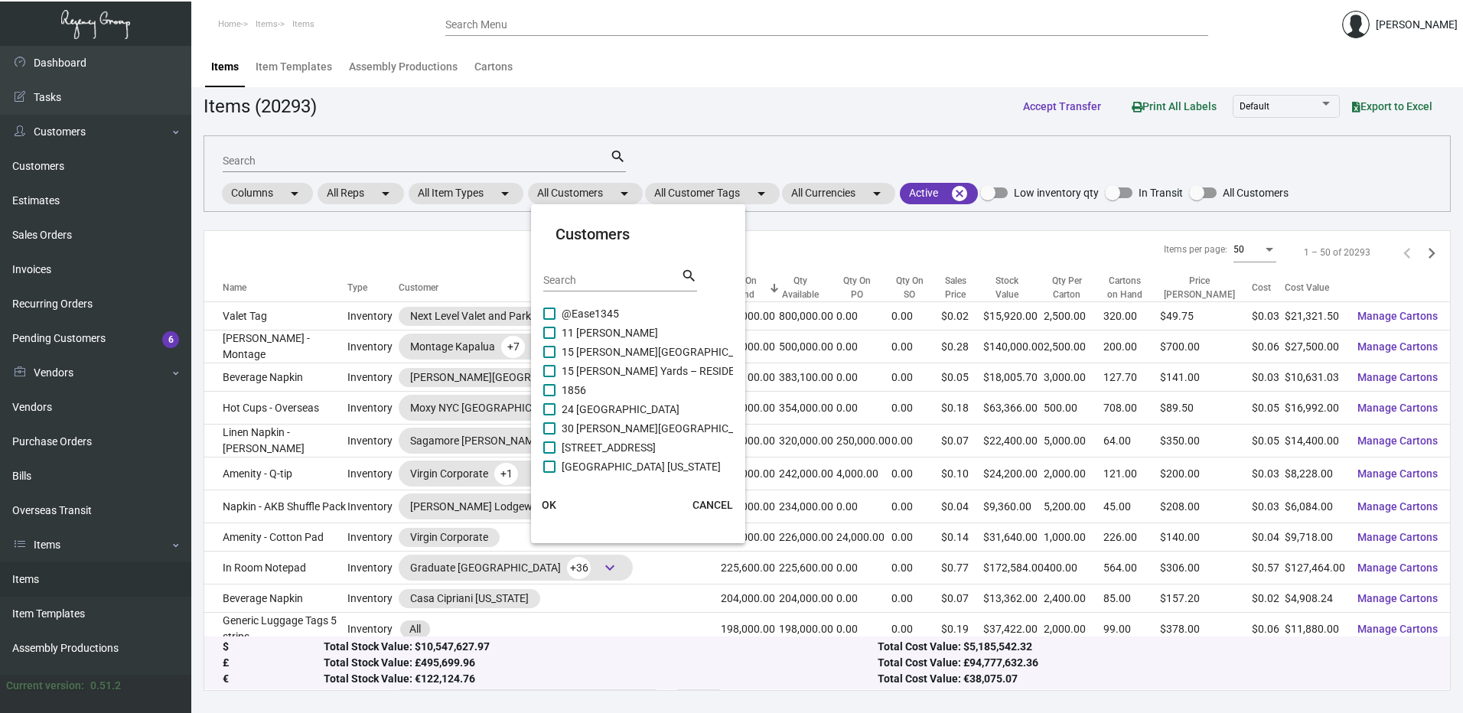
click at [583, 278] on input "Search" at bounding box center [612, 281] width 138 height 12
paste input "Hilton Garden Inn Emerryville"
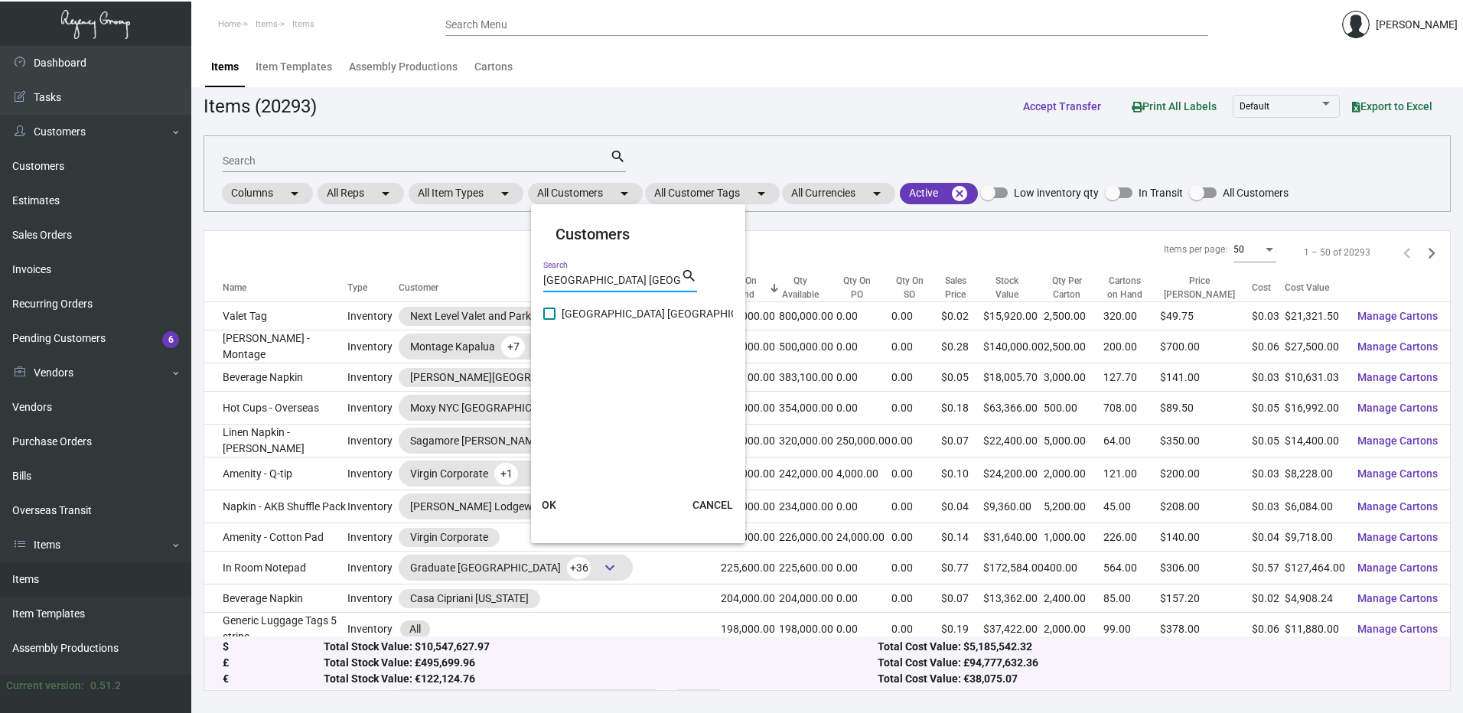
click at [555, 314] on span at bounding box center [549, 314] width 12 height 12
click at [549, 320] on input "Hilton Garden Inn Emerryville" at bounding box center [549, 320] width 1 height 1
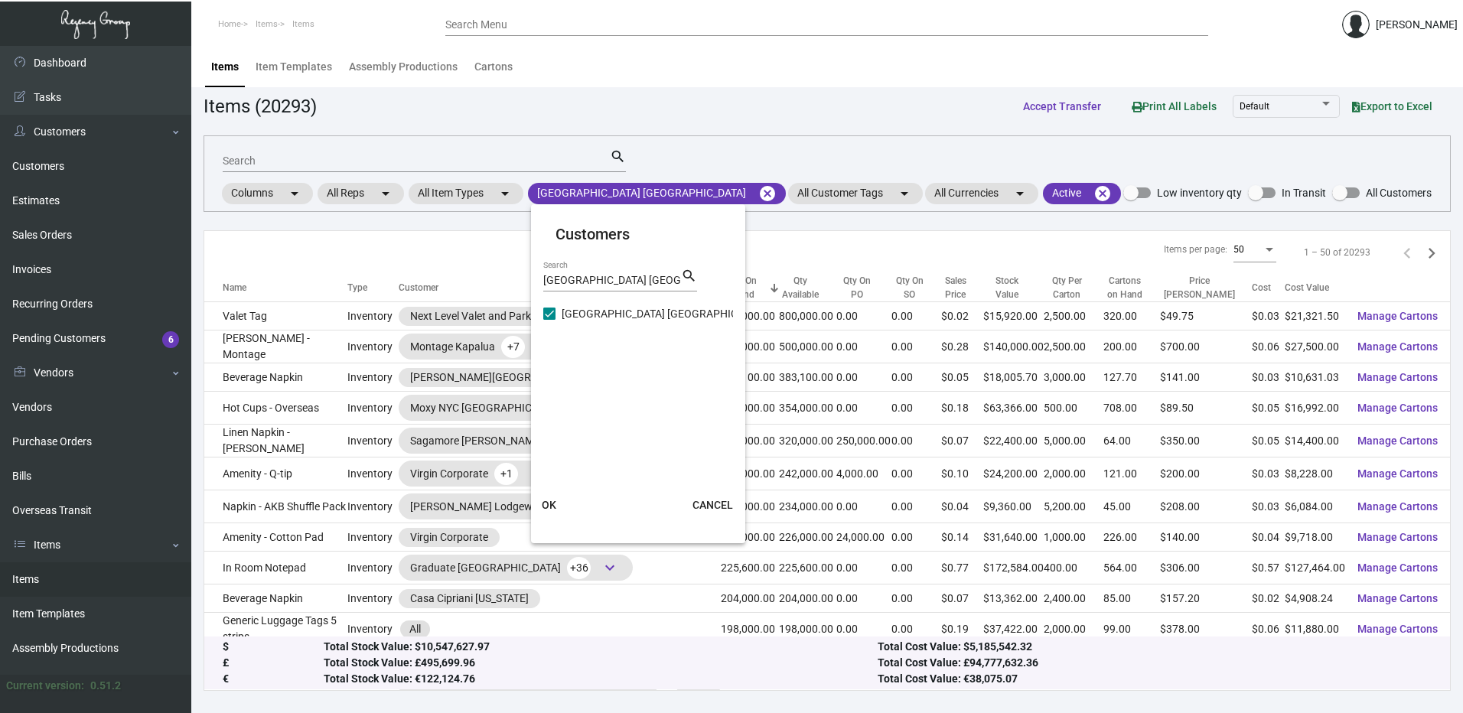
click at [562, 499] on button "OK" at bounding box center [549, 505] width 49 height 28
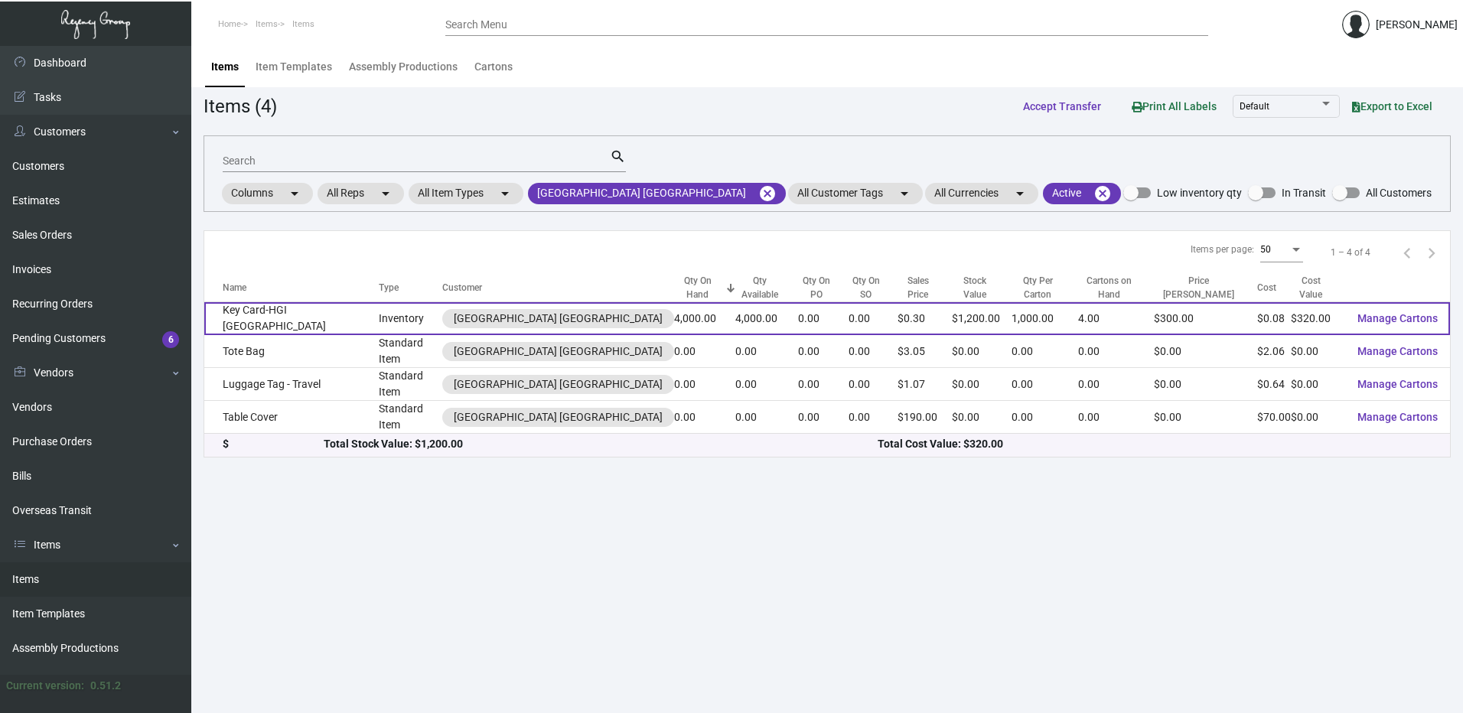
click at [323, 319] on td "Key Card-HGI Emeryville" at bounding box center [291, 318] width 174 height 33
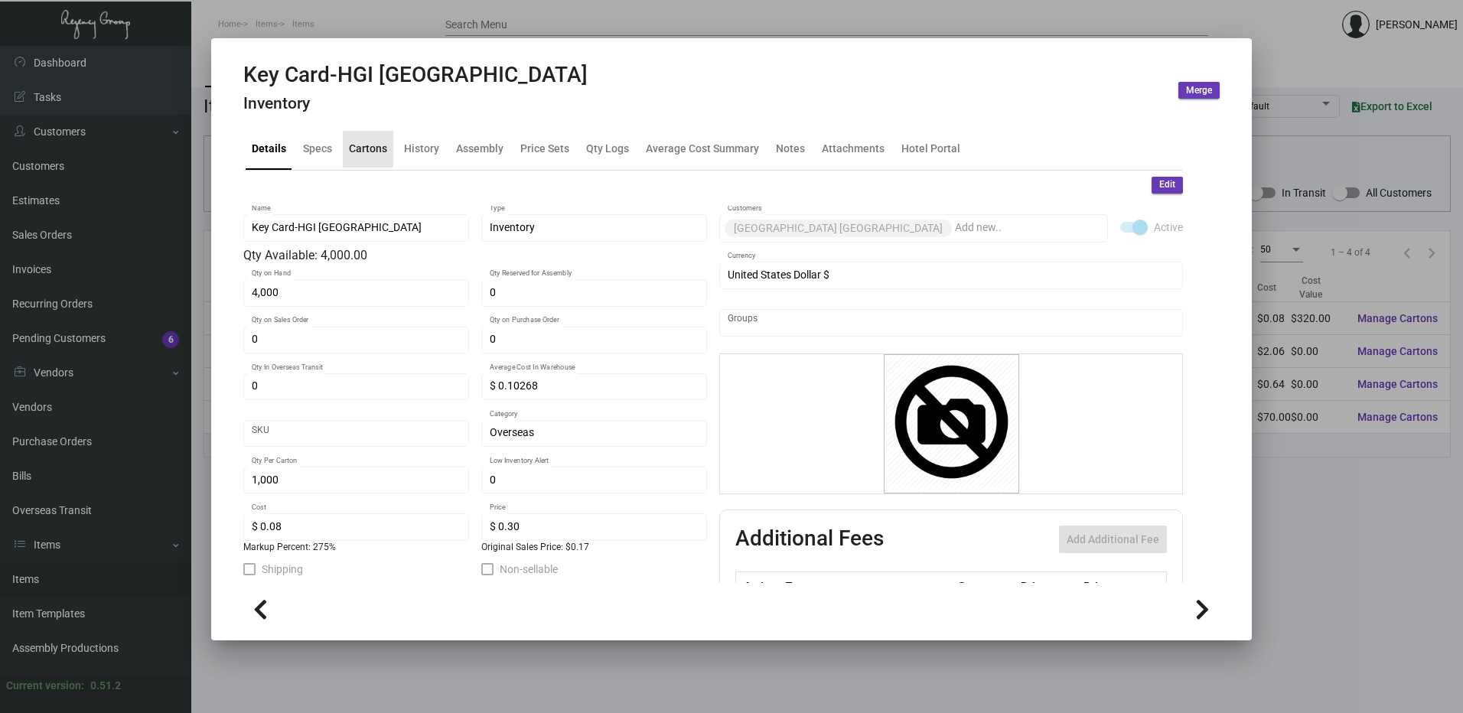
click at [358, 146] on div "Cartons" at bounding box center [368, 149] width 38 height 16
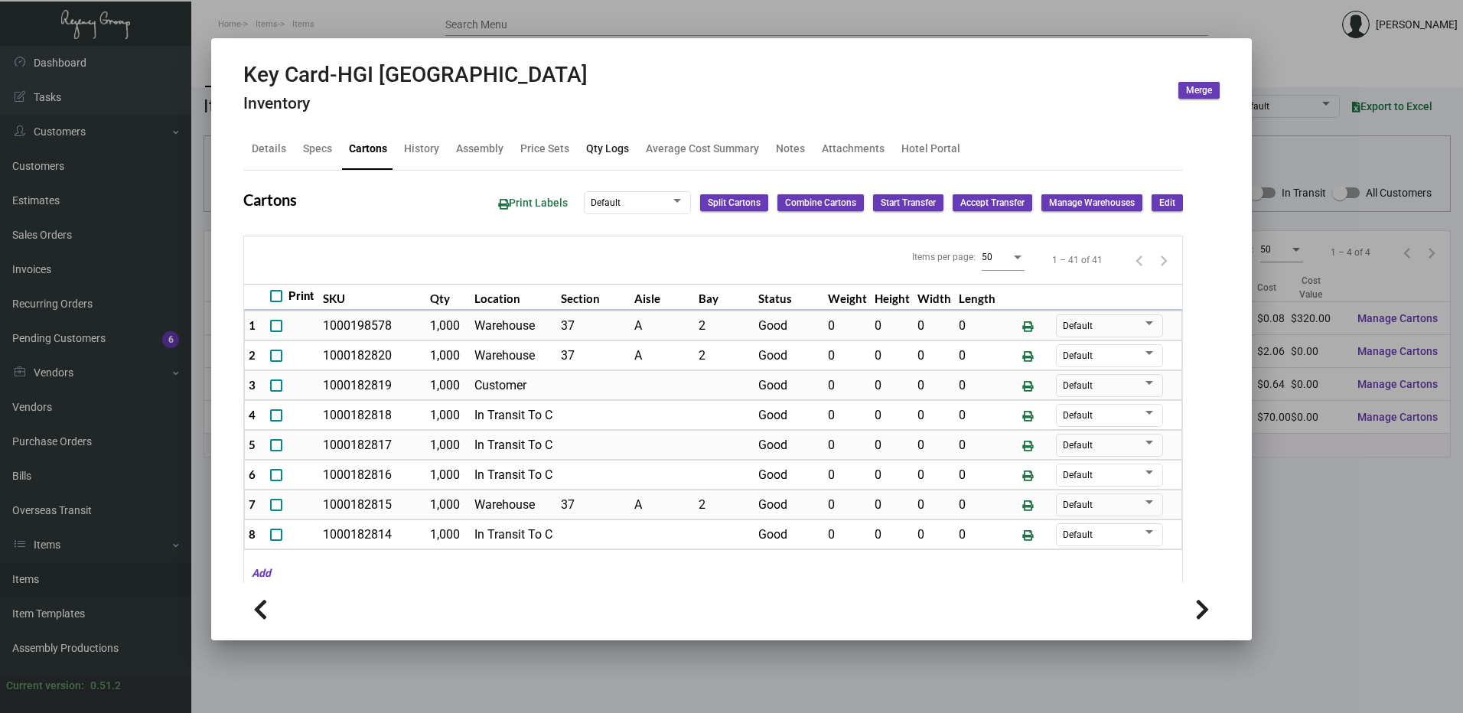
click at [614, 143] on div "Qty Logs" at bounding box center [607, 149] width 43 height 16
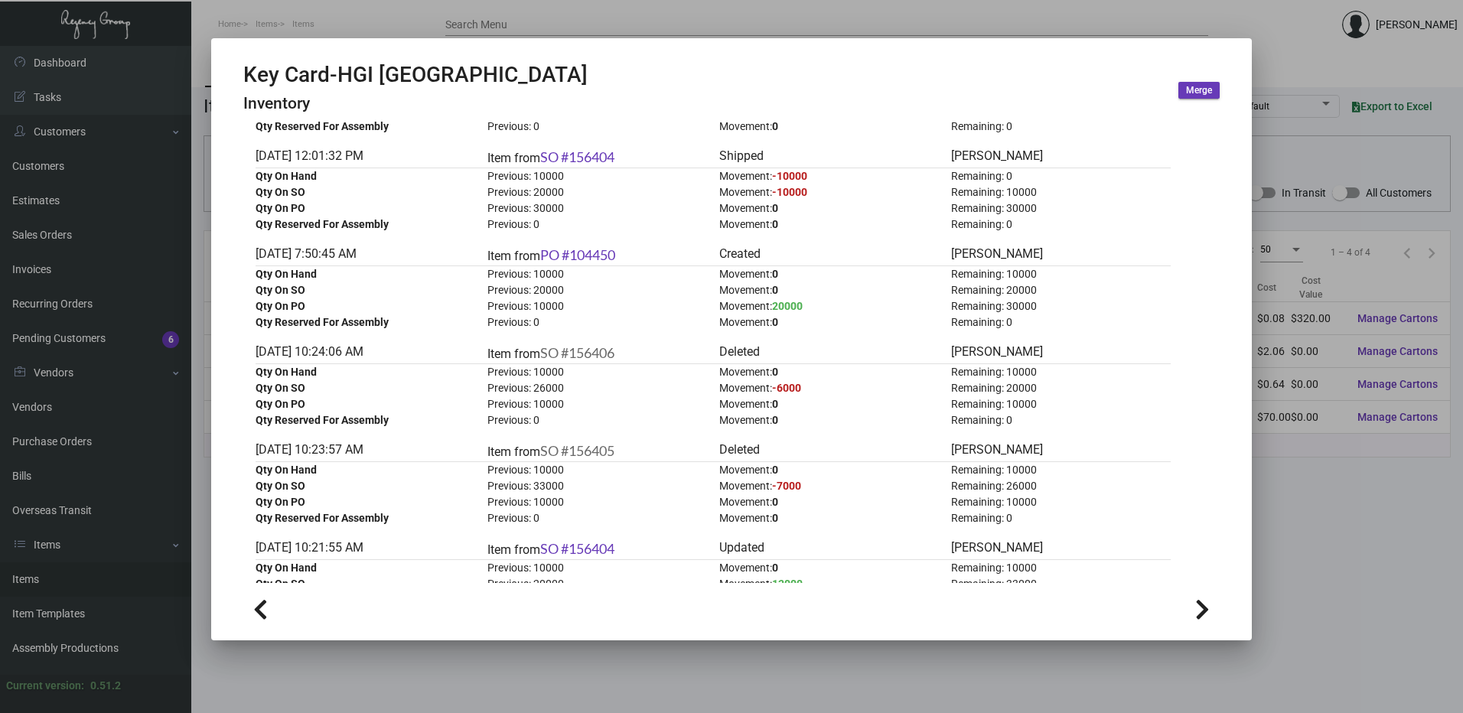
scroll to position [1989, 0]
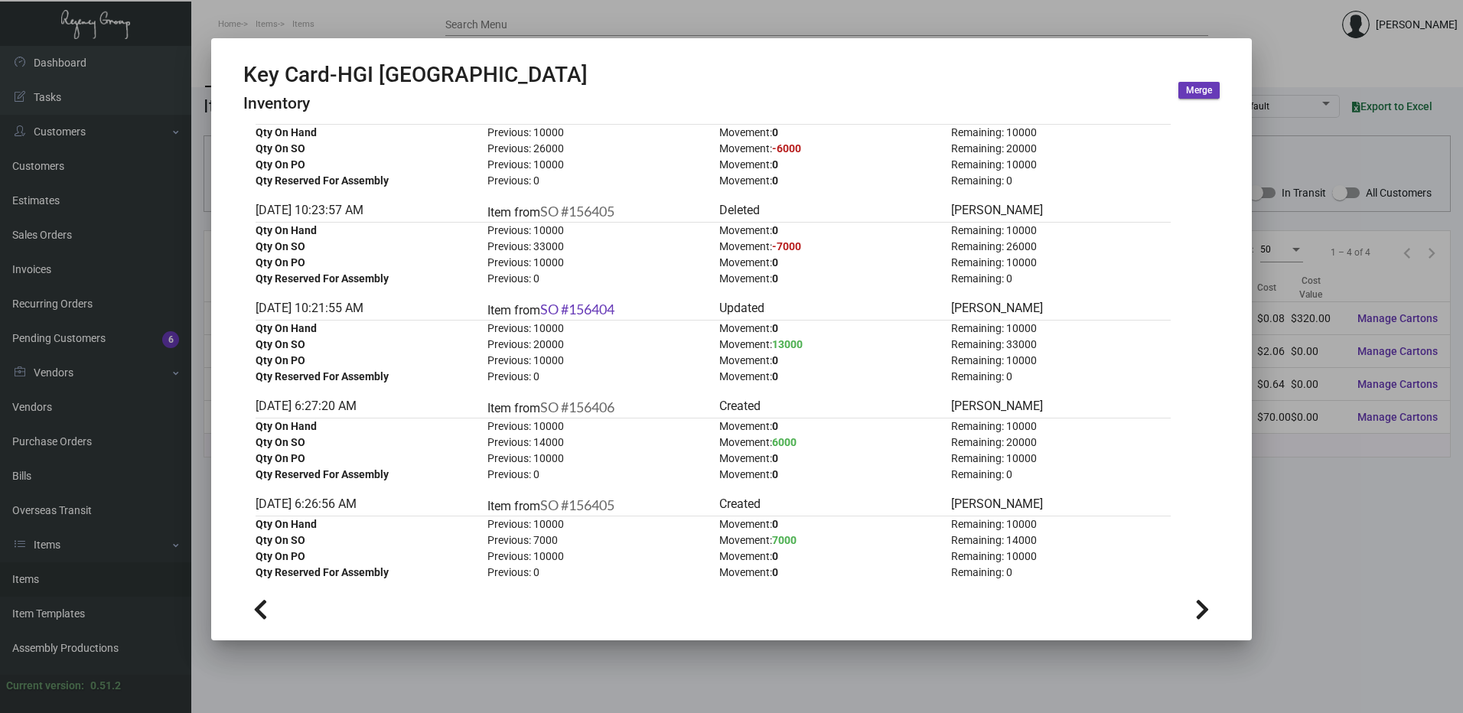
click at [447, 22] on div at bounding box center [731, 356] width 1463 height 713
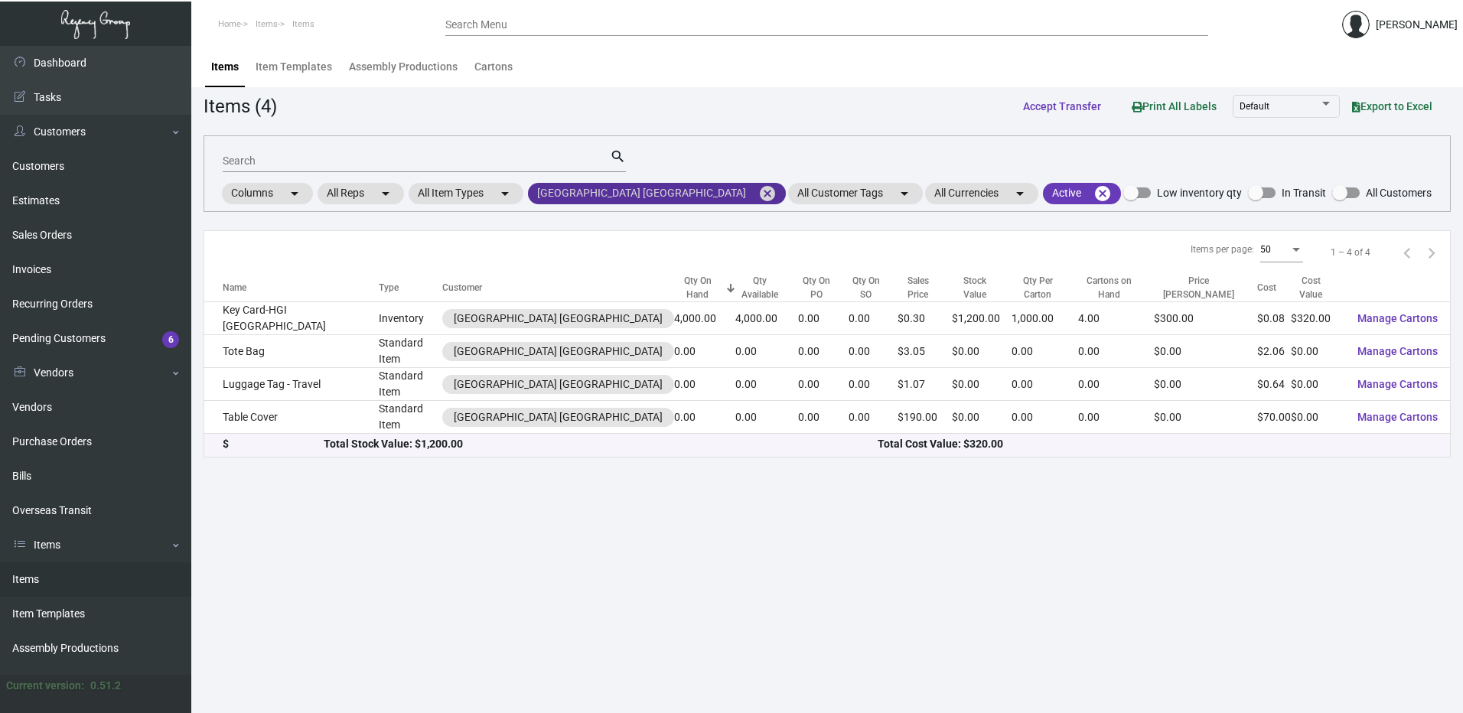
click at [758, 187] on mat-icon "cancel" at bounding box center [767, 193] width 18 height 18
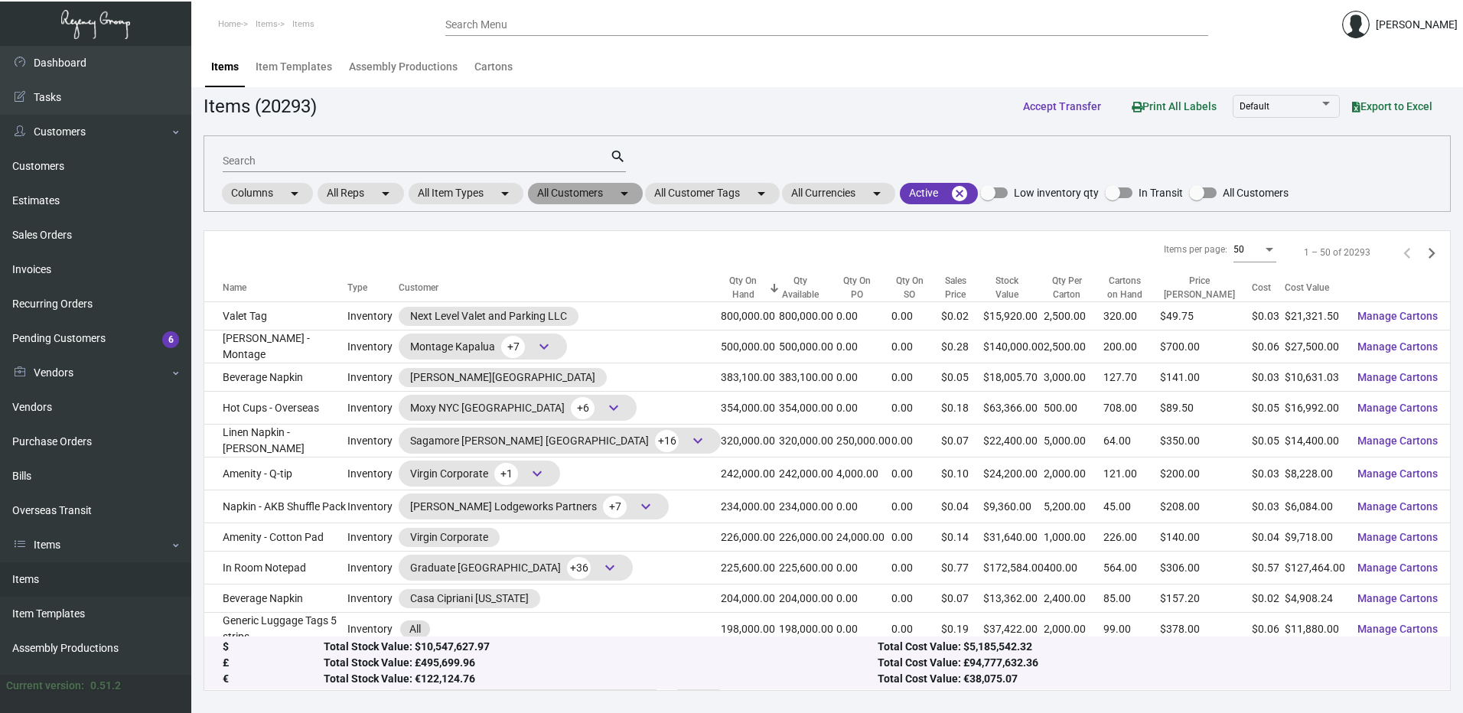
click at [607, 192] on mat-chip "All Customers arrow_drop_down" at bounding box center [585, 193] width 115 height 21
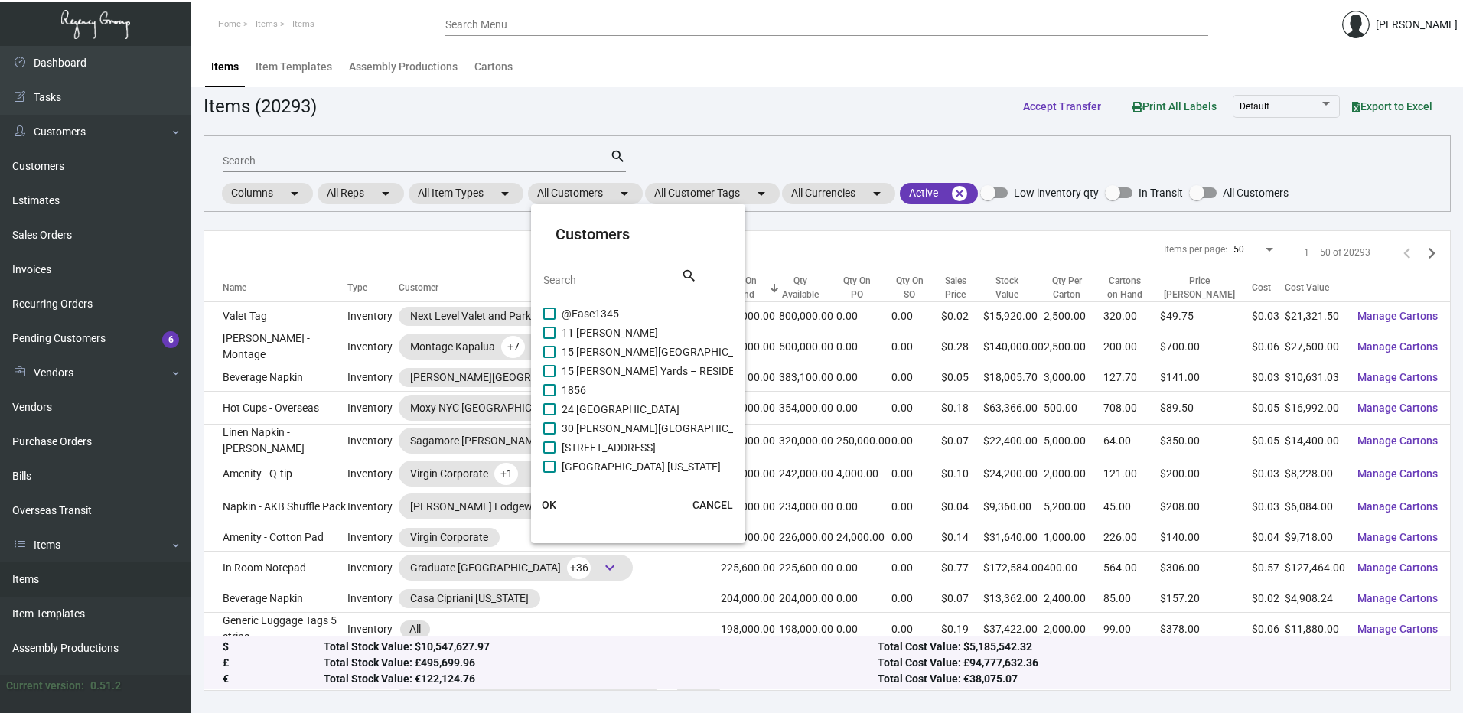
click at [588, 284] on input "Search" at bounding box center [612, 281] width 138 height 12
paste input "Historic Davenport Hotel"
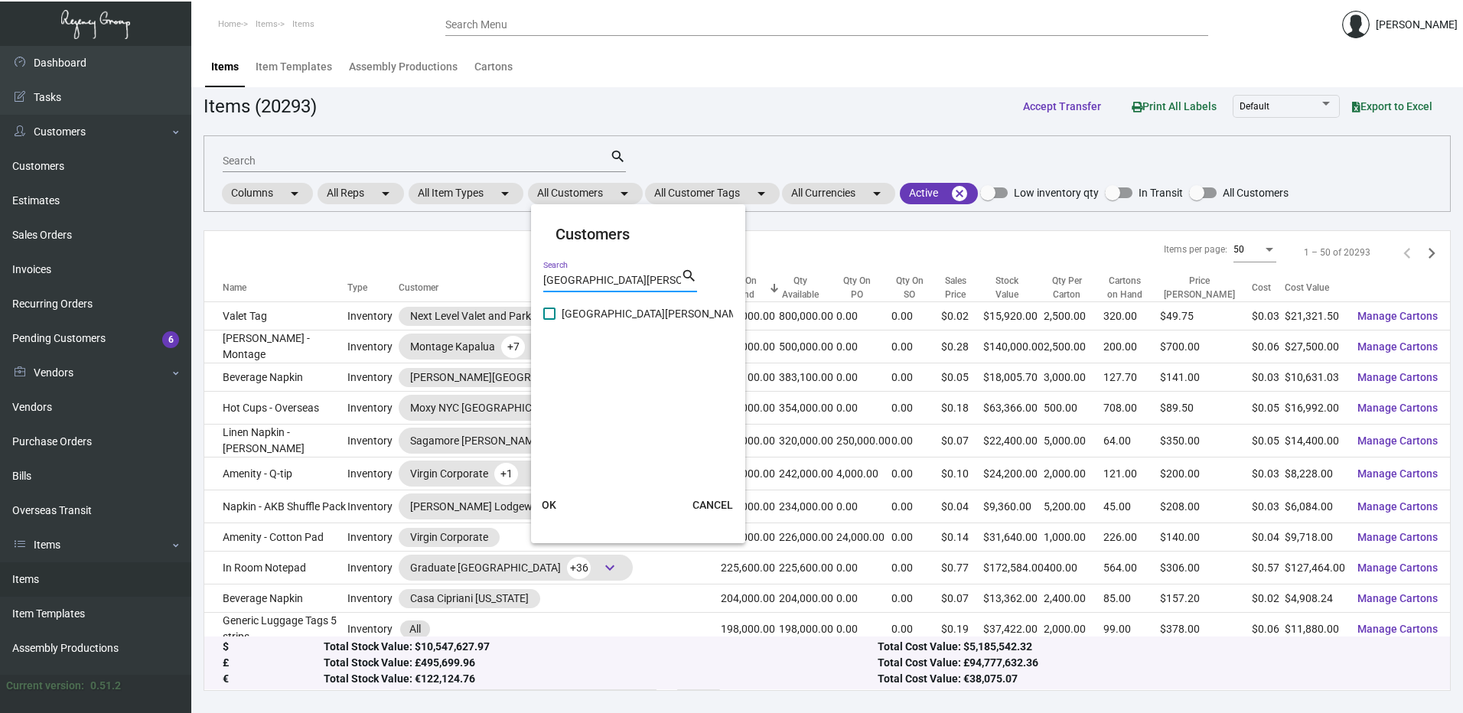
click at [552, 311] on span at bounding box center [549, 314] width 12 height 12
click at [549, 320] on input "Historic Davenport Hotel" at bounding box center [549, 320] width 1 height 1
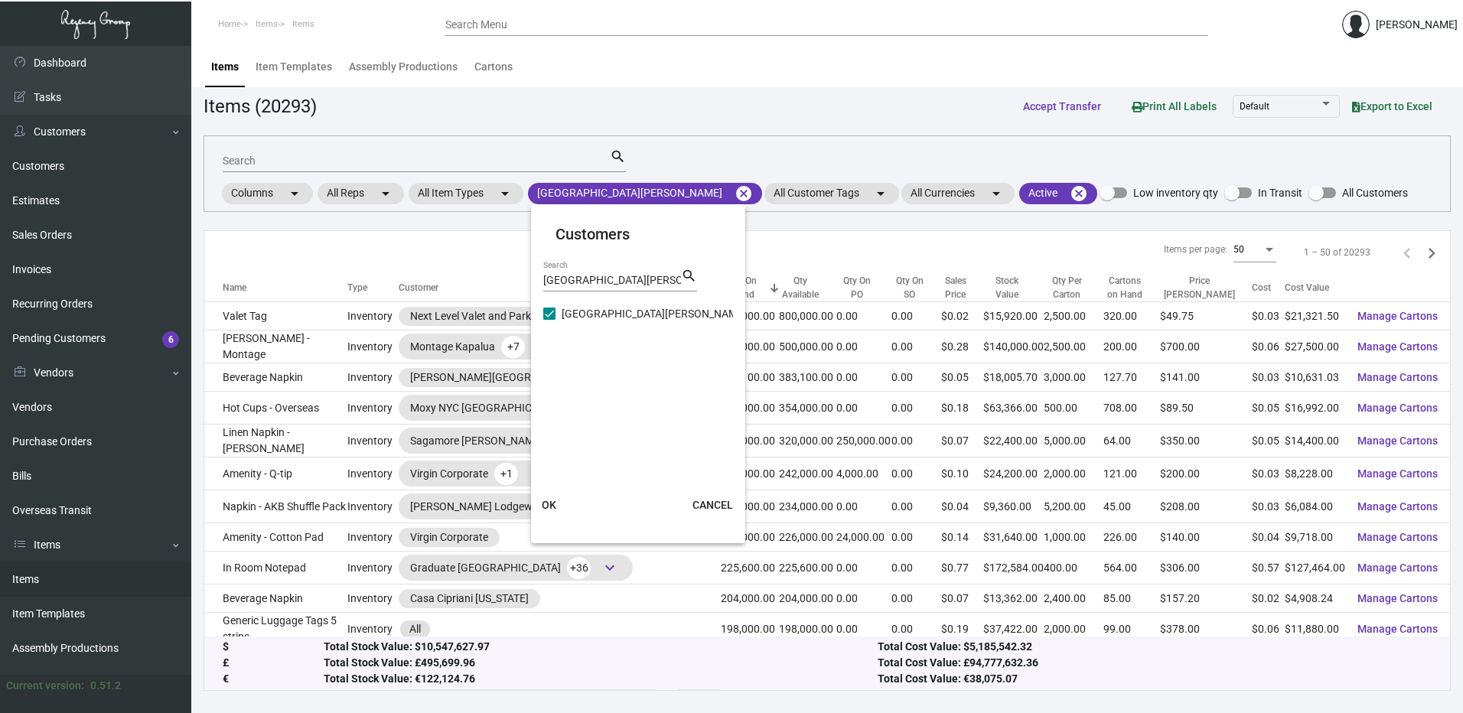
click at [558, 500] on button "OK" at bounding box center [549, 505] width 49 height 28
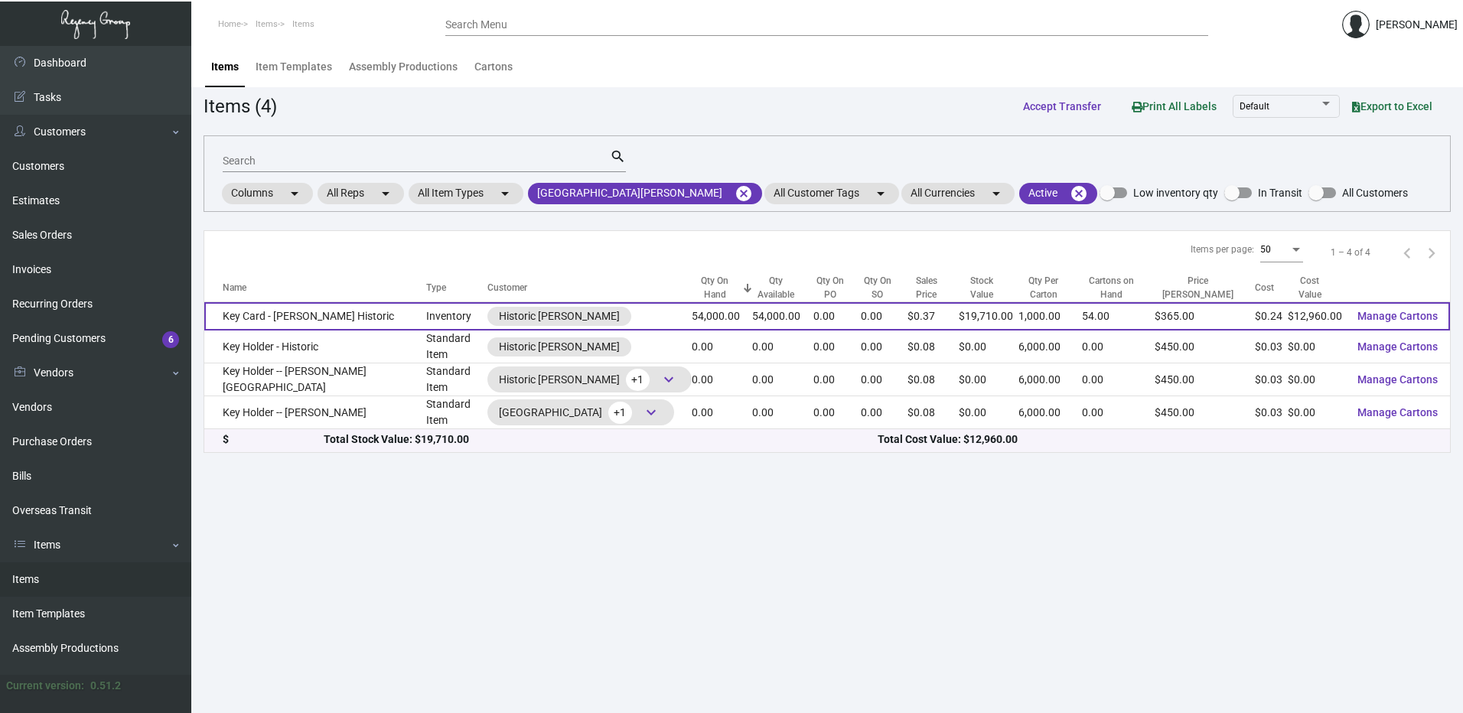
click at [312, 316] on td "Key Card - Davenport Historic" at bounding box center [315, 316] width 222 height 28
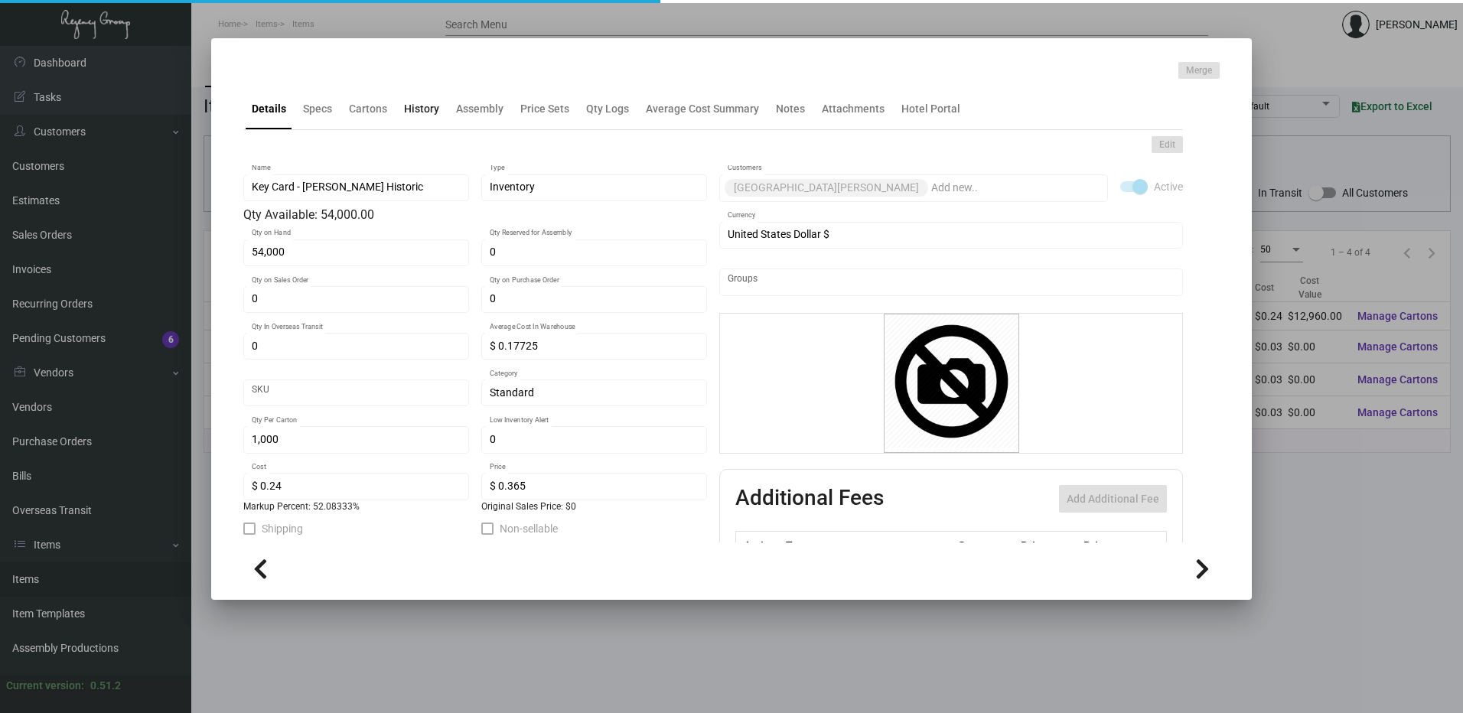
click at [412, 120] on mat-tab-group "Details Specs Cartons History Assembly Price Sets Qty Logs Average Cost Summary…" at bounding box center [713, 311] width 976 height 464
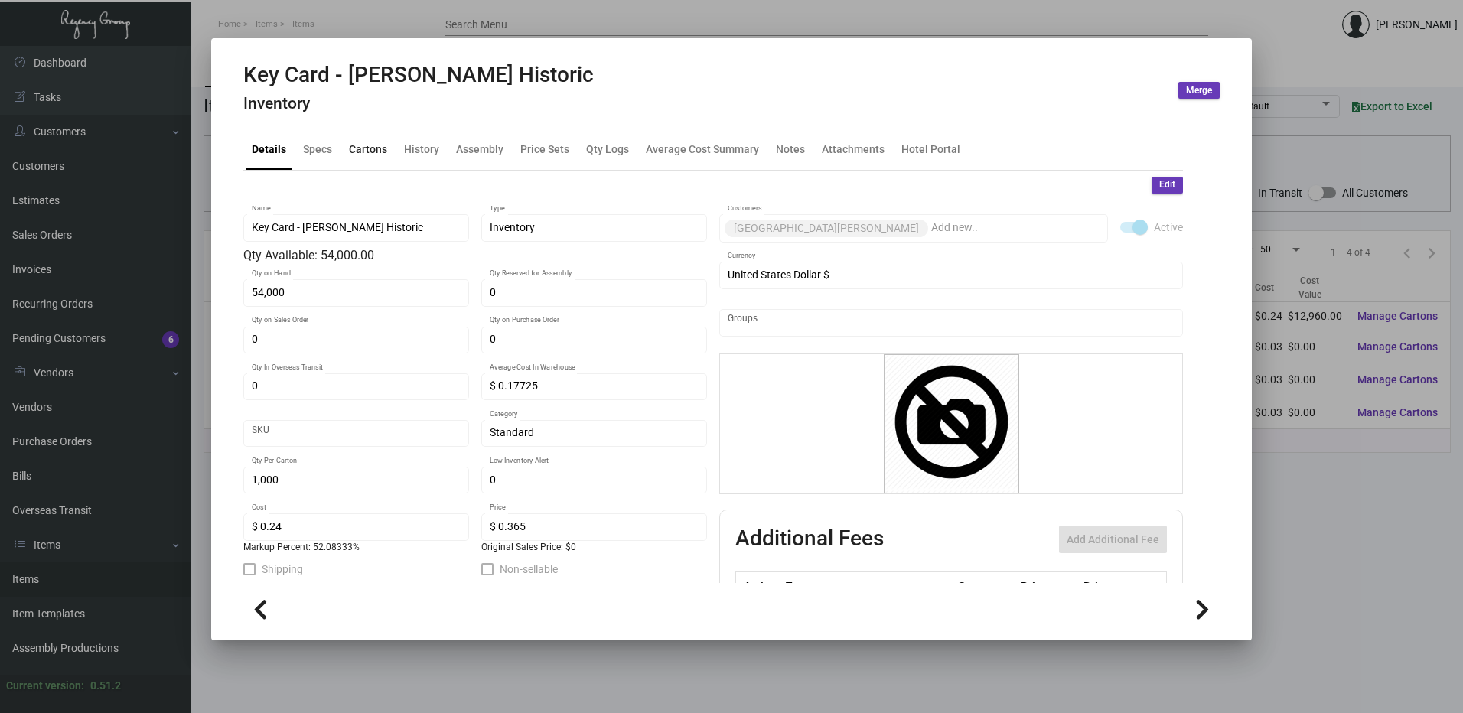
click at [357, 147] on div "Cartons" at bounding box center [368, 149] width 38 height 16
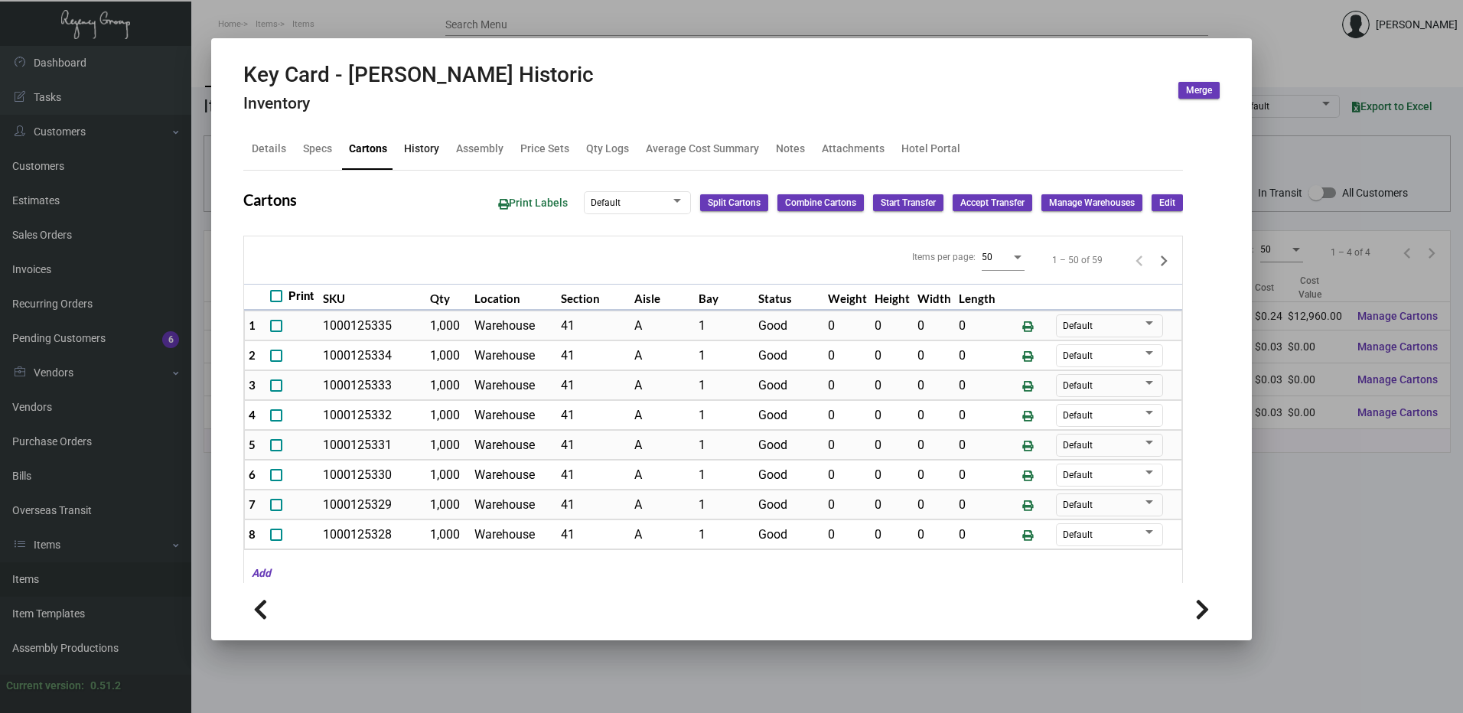
click at [417, 145] on div "History" at bounding box center [421, 149] width 35 height 16
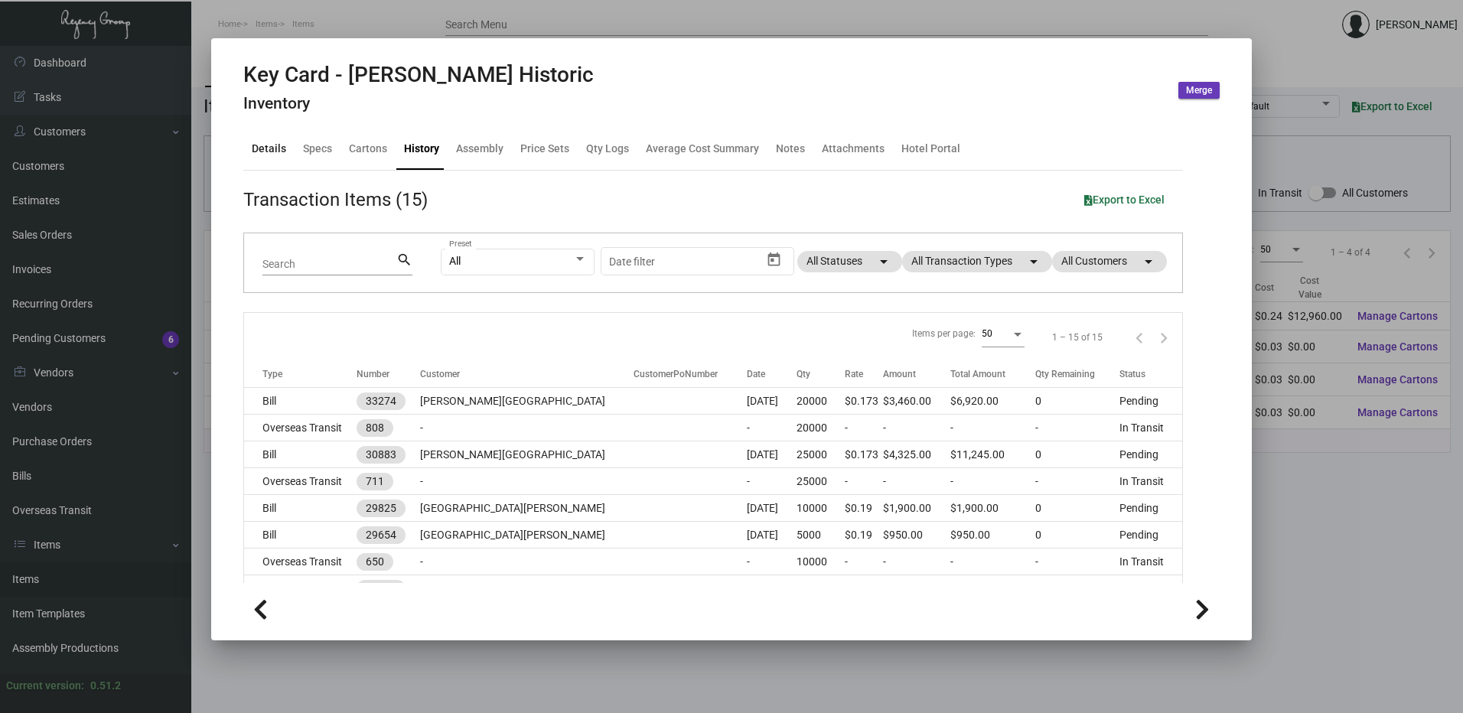
click at [271, 151] on div "Details" at bounding box center [269, 149] width 34 height 16
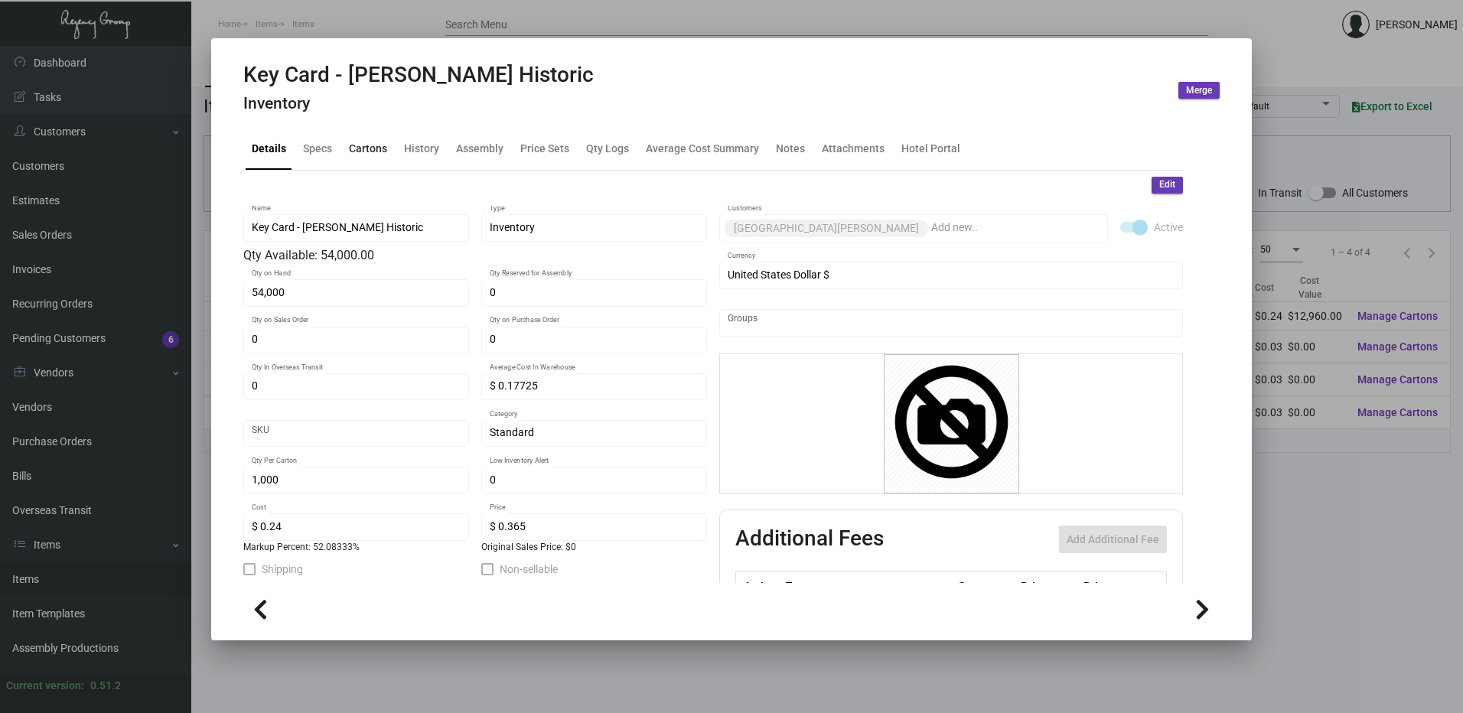
click at [389, 147] on div "Cartons" at bounding box center [368, 149] width 50 height 37
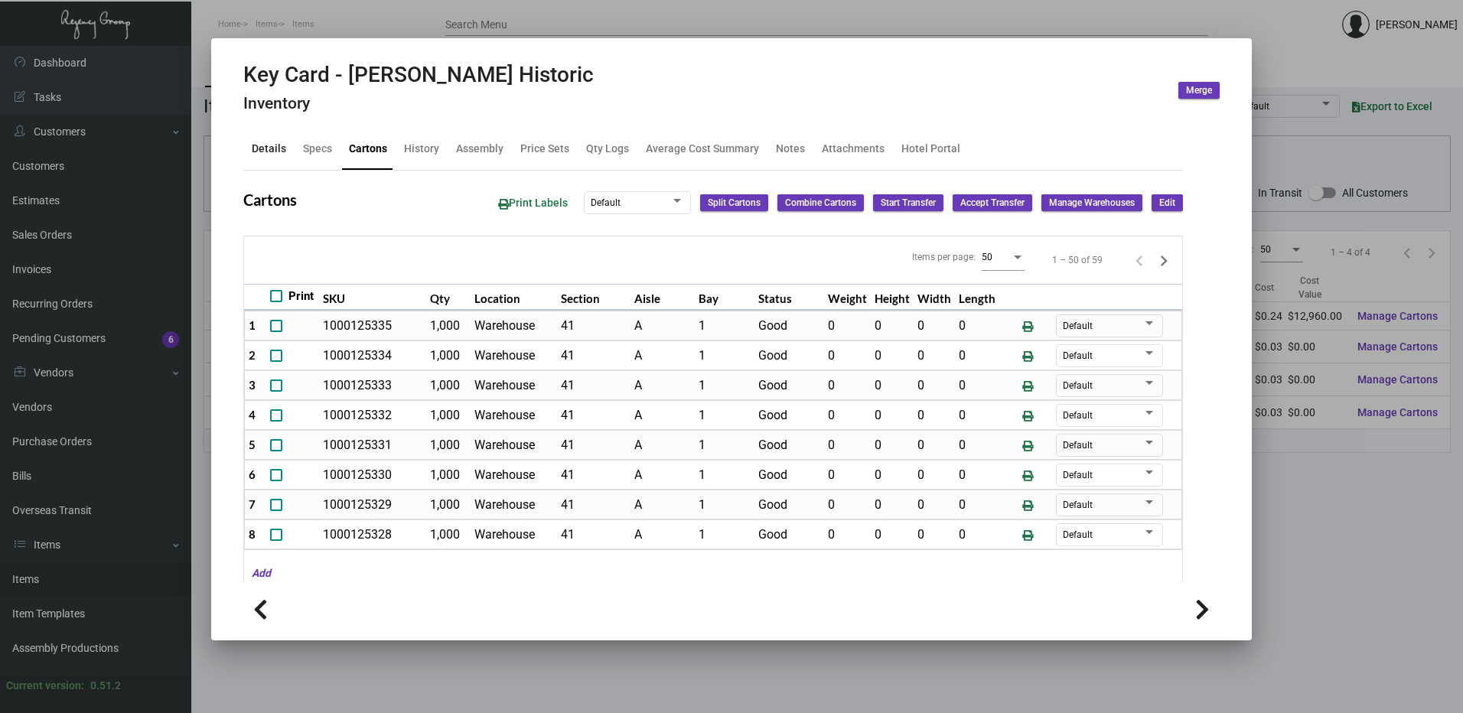
click at [272, 143] on div "Details" at bounding box center [269, 149] width 34 height 16
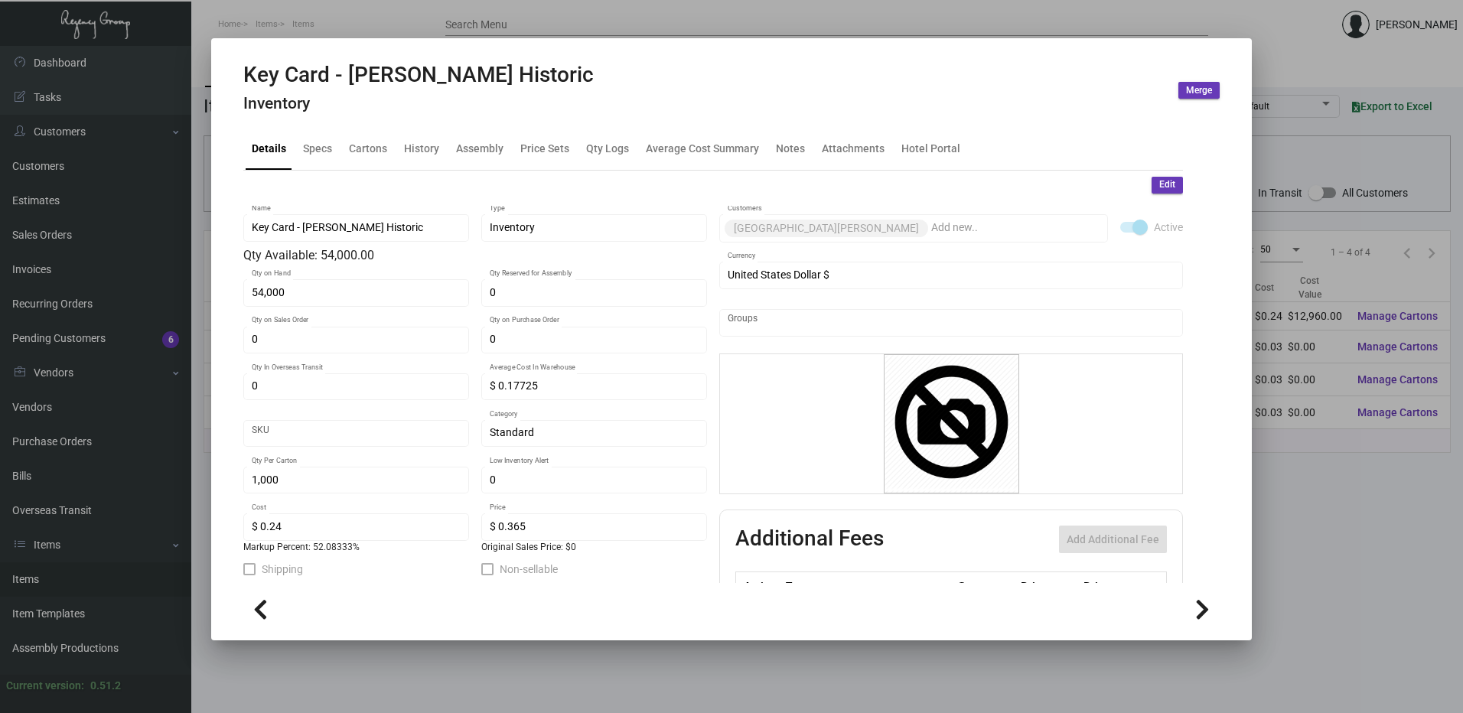
click at [1158, 177] on button "Edit" at bounding box center [1166, 185] width 31 height 17
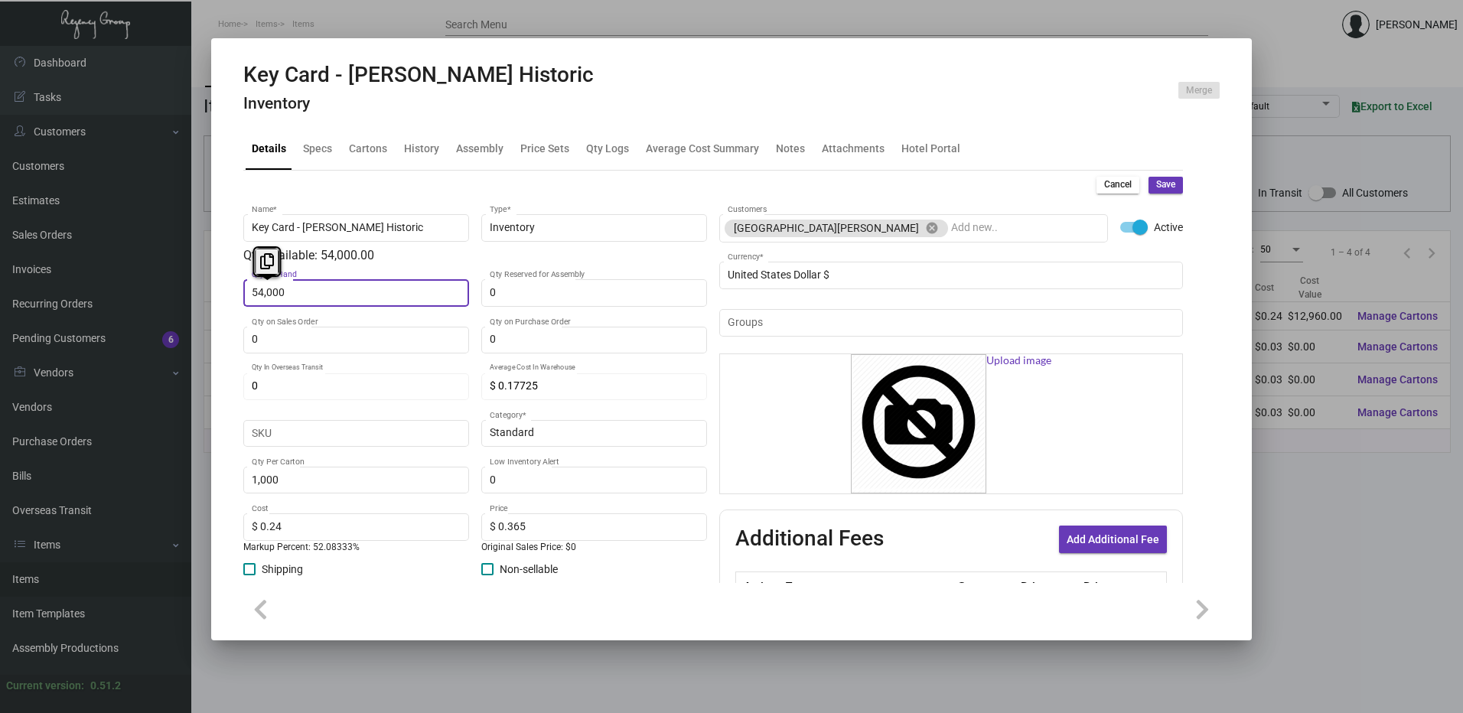
click at [1117, 181] on span "Cancel" at bounding box center [1118, 184] width 28 height 13
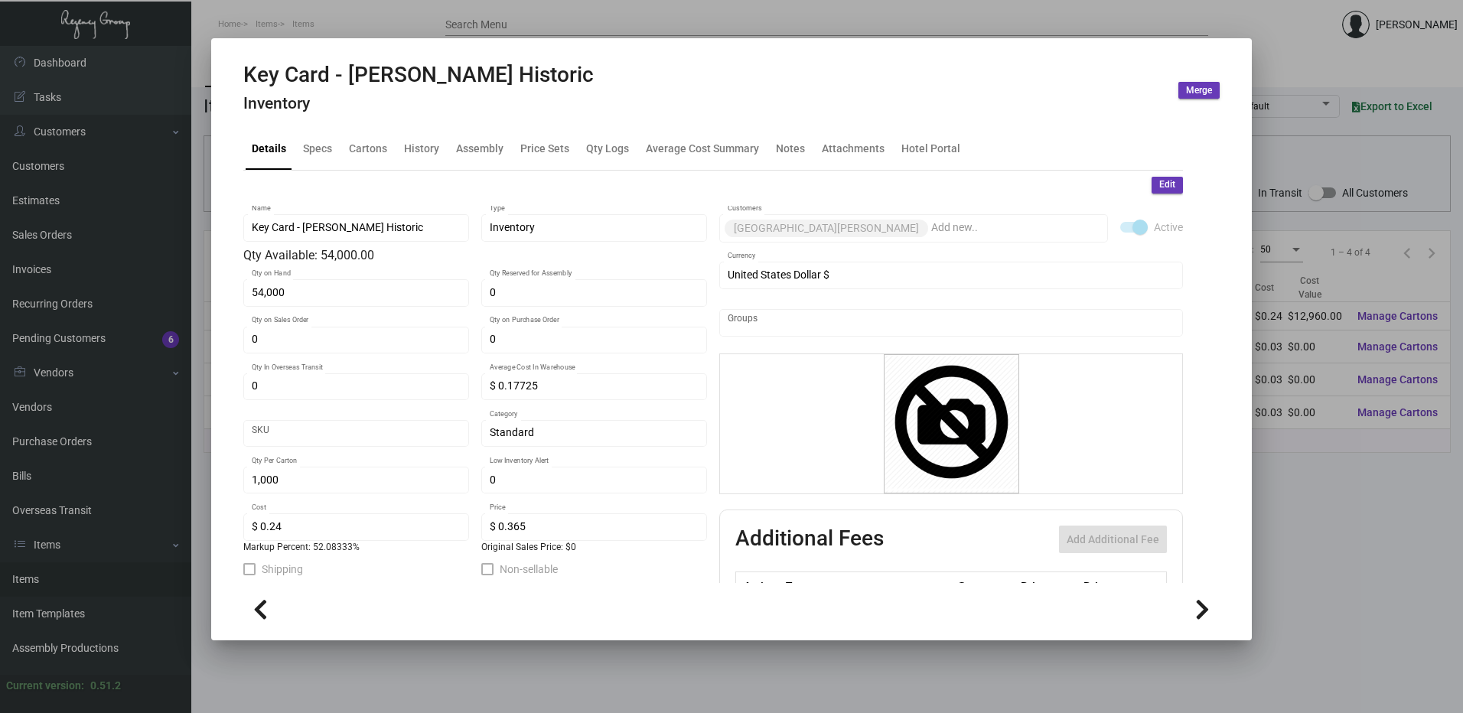
click at [572, 21] on div at bounding box center [731, 356] width 1463 height 713
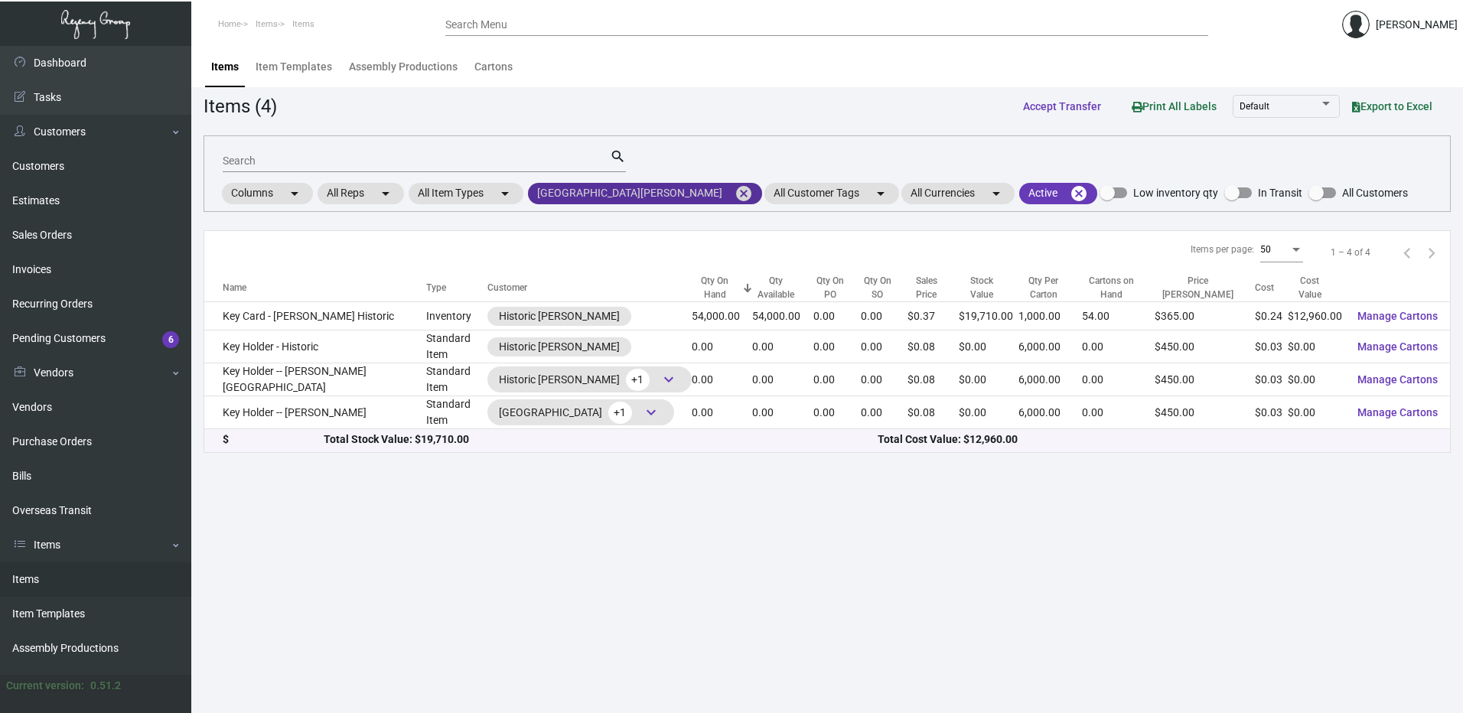
click at [734, 194] on mat-icon "cancel" at bounding box center [743, 193] width 18 height 18
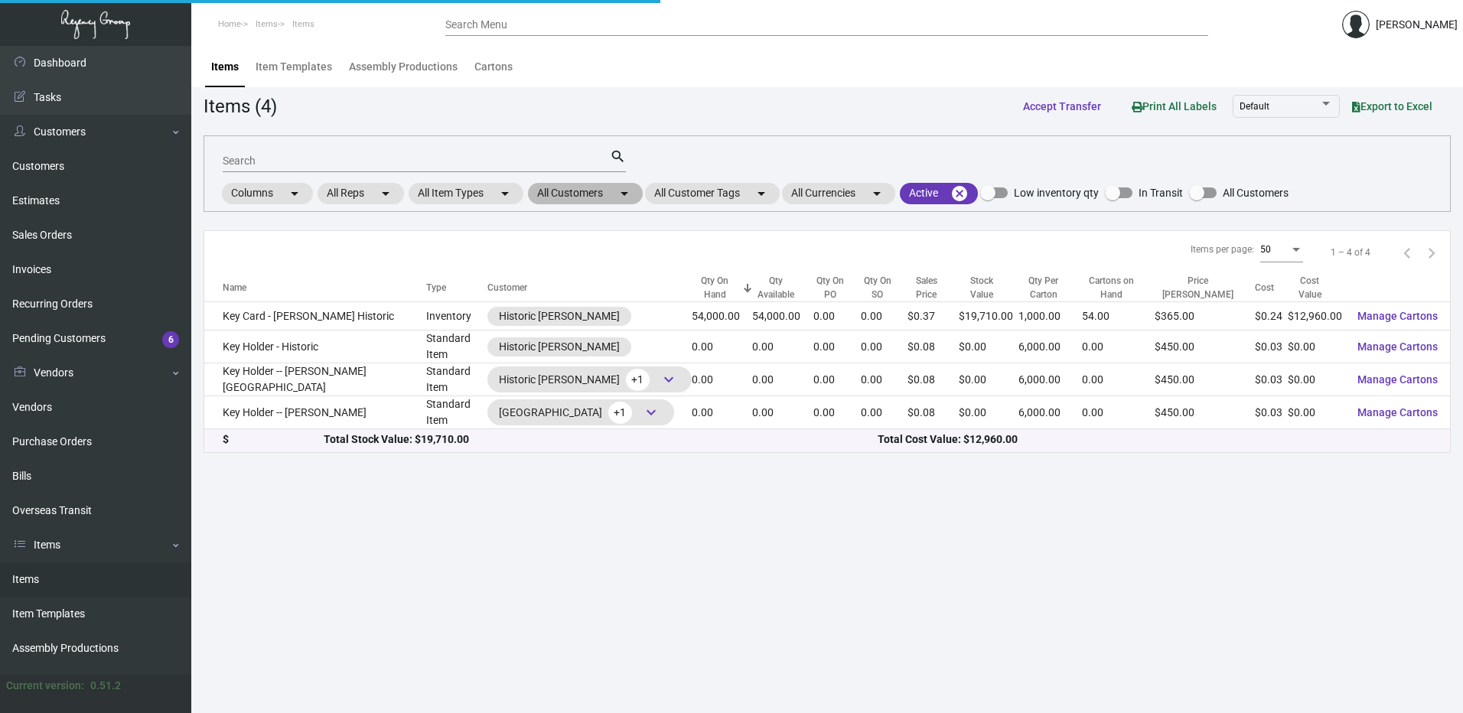
click at [585, 196] on mat-chip "All Customers arrow_drop_down" at bounding box center [585, 193] width 115 height 21
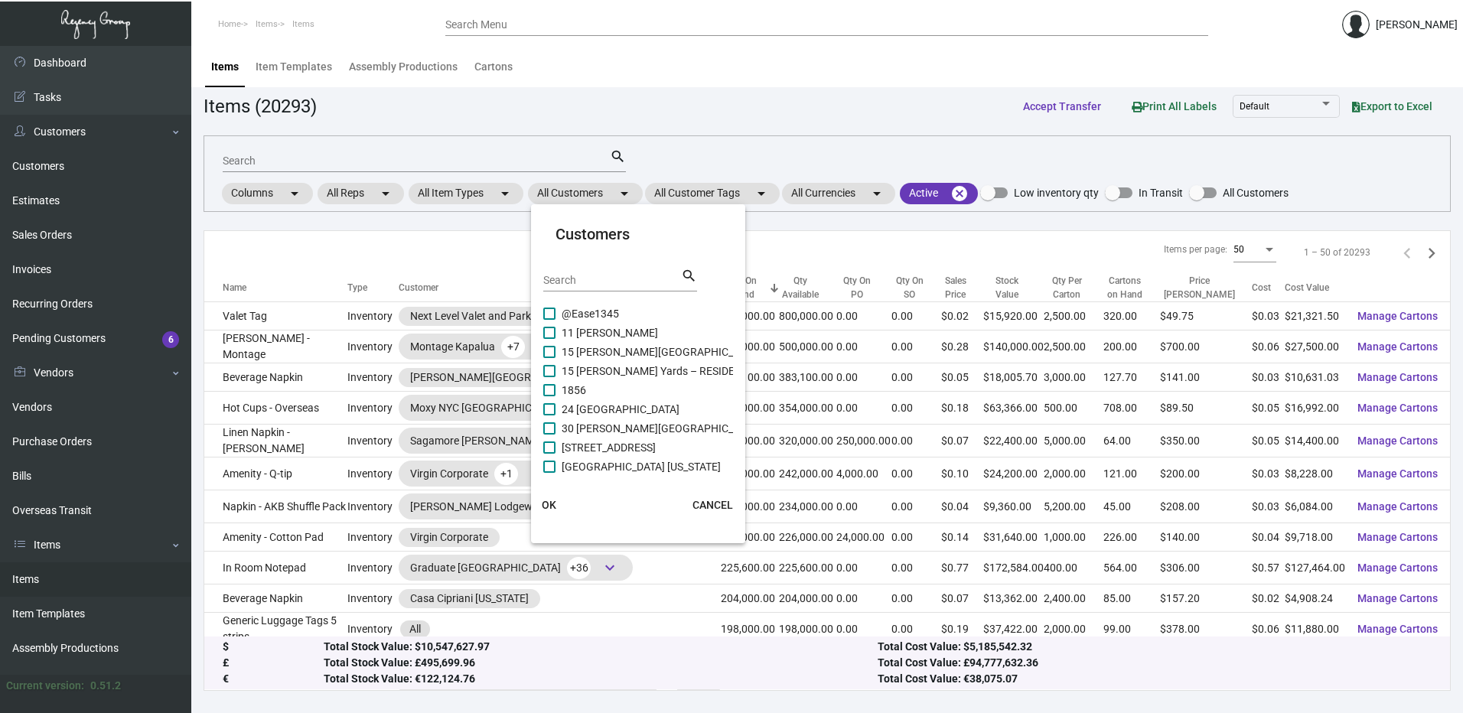
click at [592, 278] on input "Search" at bounding box center [612, 281] width 138 height 12
paste input "Hollywood Volume"
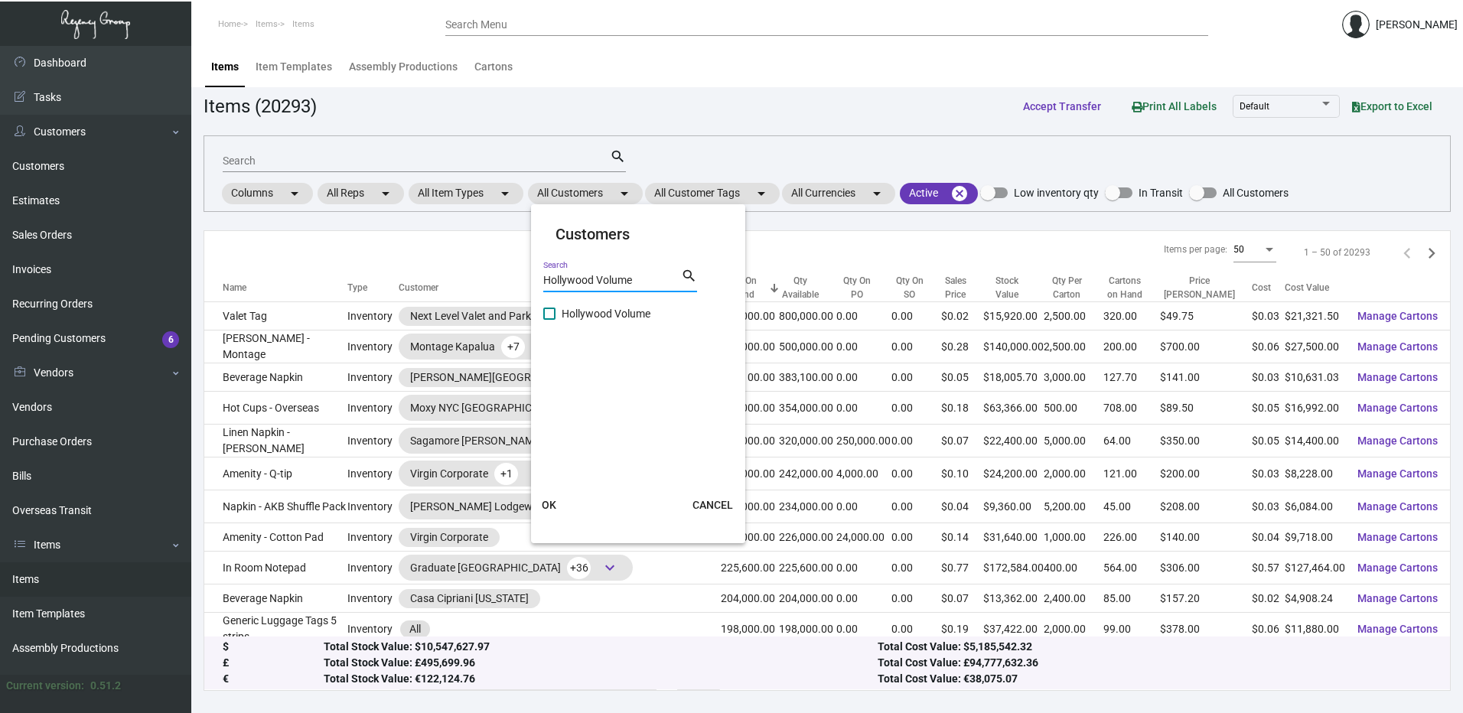
click at [546, 311] on span at bounding box center [549, 314] width 12 height 12
click at [549, 320] on input "Hollywood Volume" at bounding box center [549, 320] width 1 height 1
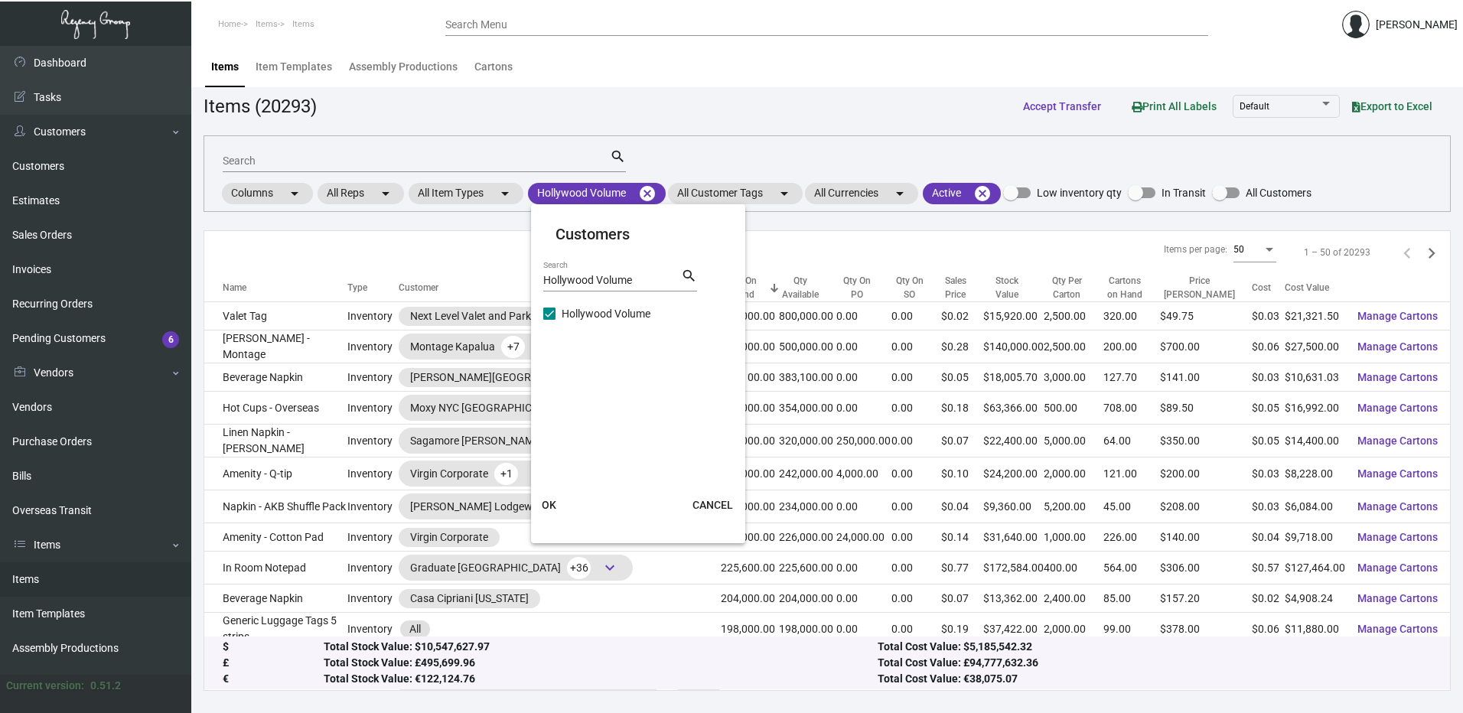
click at [549, 501] on span "OK" at bounding box center [549, 505] width 15 height 12
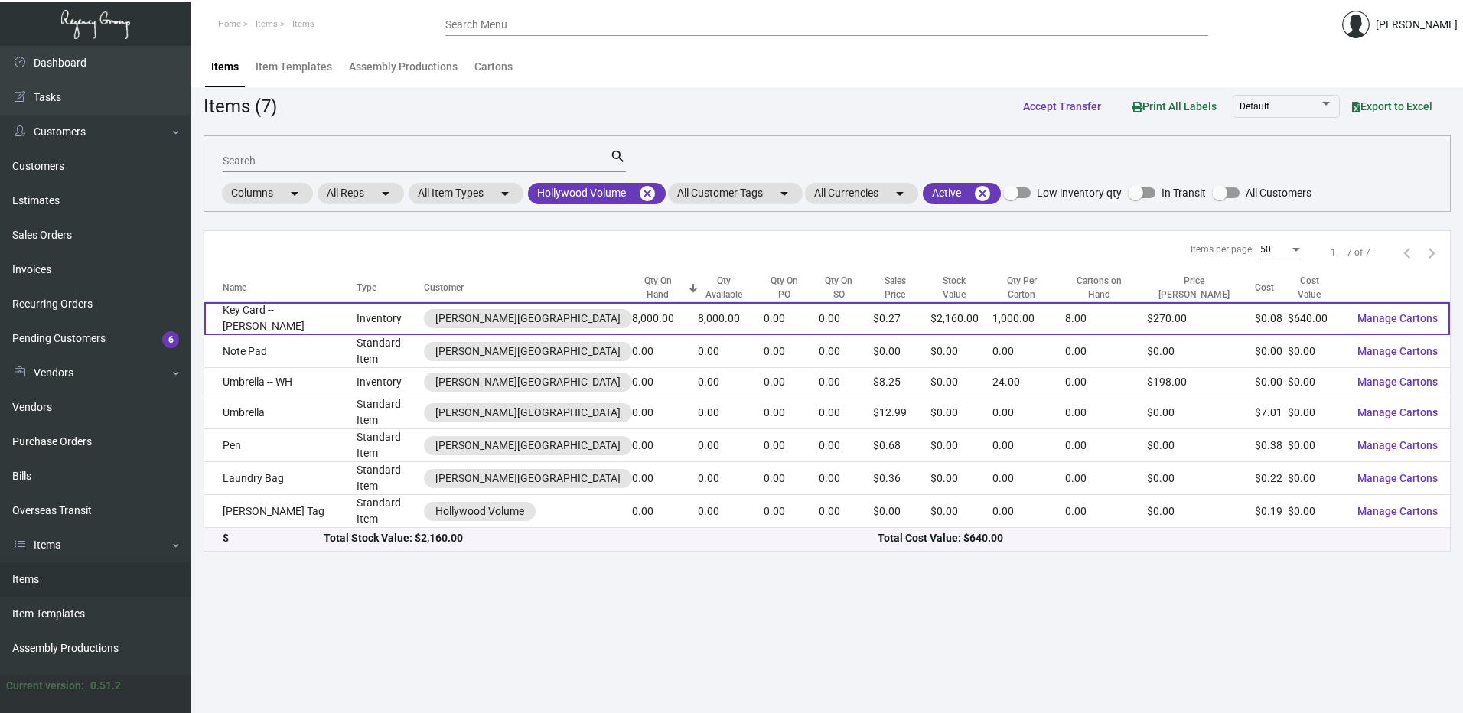
click at [357, 302] on td "Key Card -- Tommie Hollywood" at bounding box center [280, 318] width 152 height 33
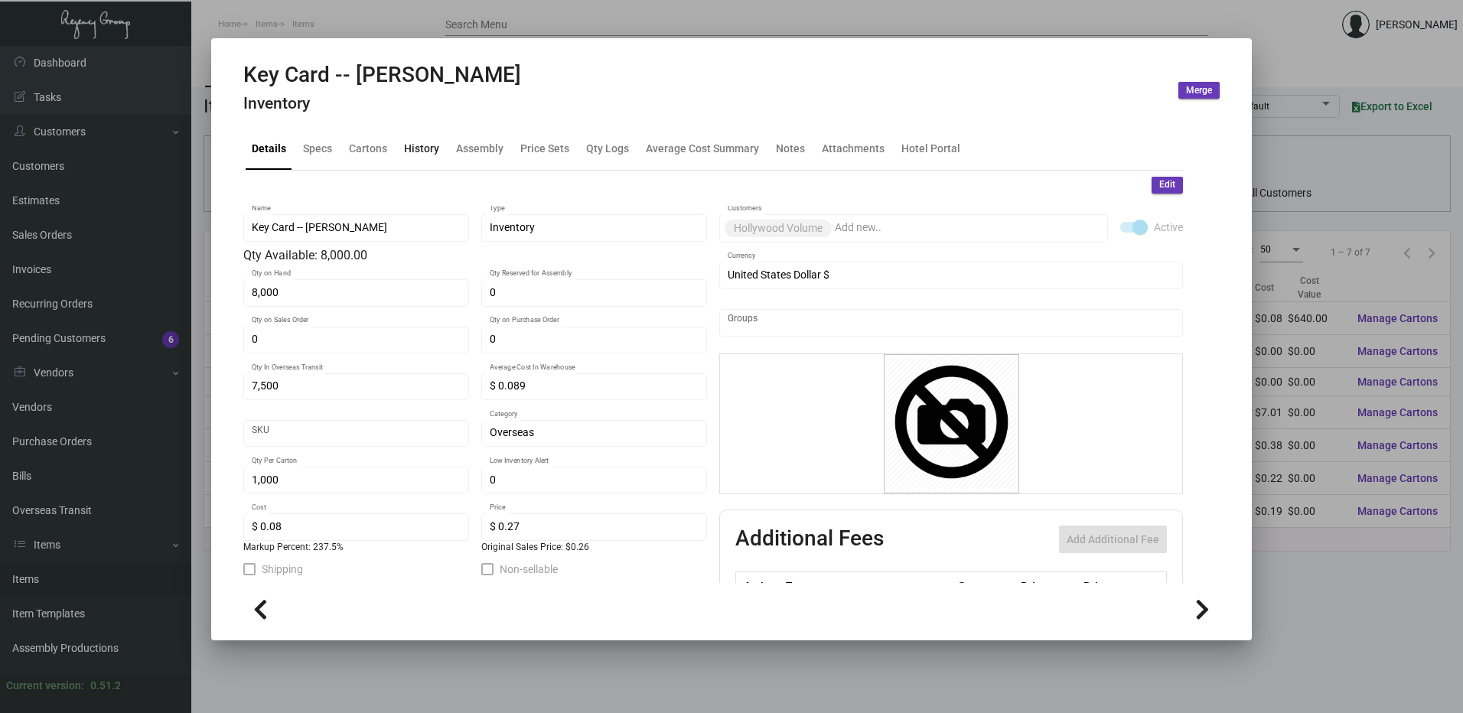
click at [431, 146] on div "History" at bounding box center [421, 149] width 35 height 16
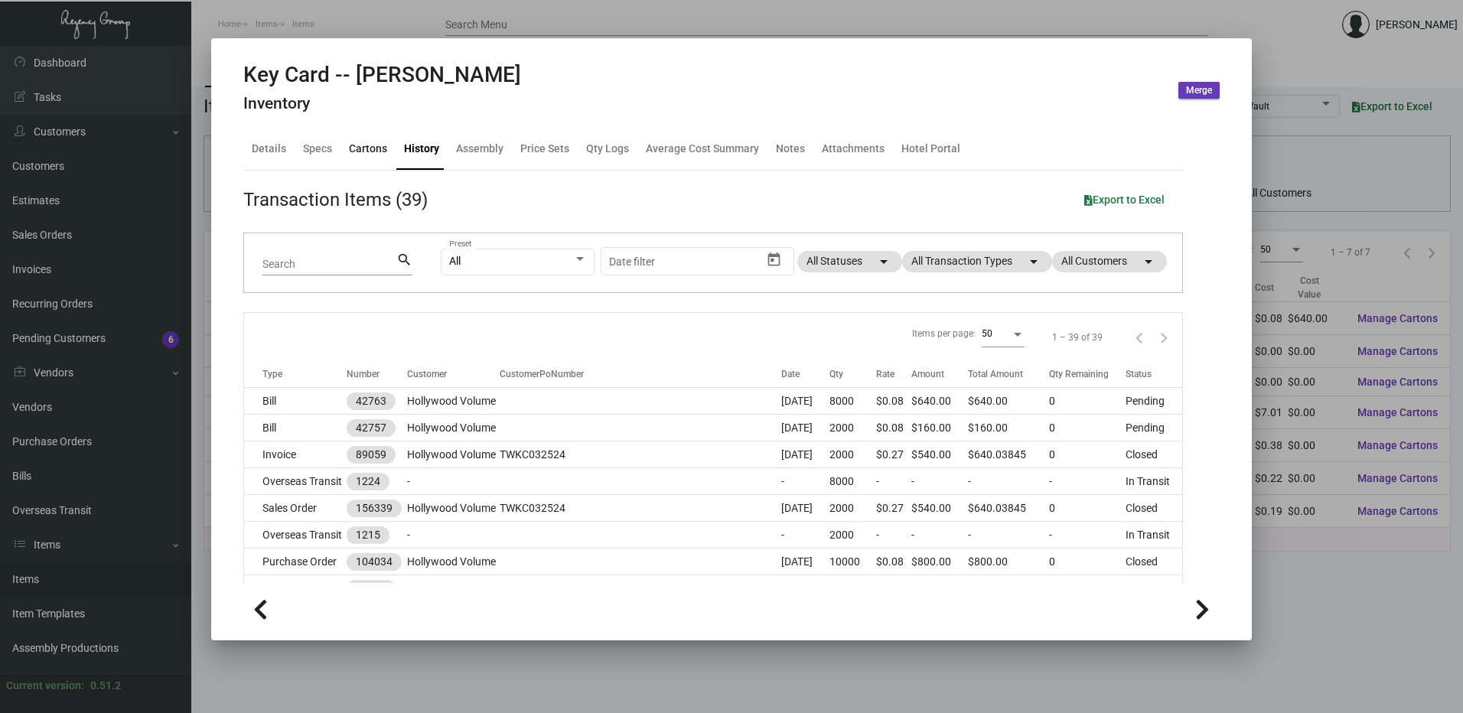
click at [370, 138] on div "Cartons" at bounding box center [368, 149] width 50 height 37
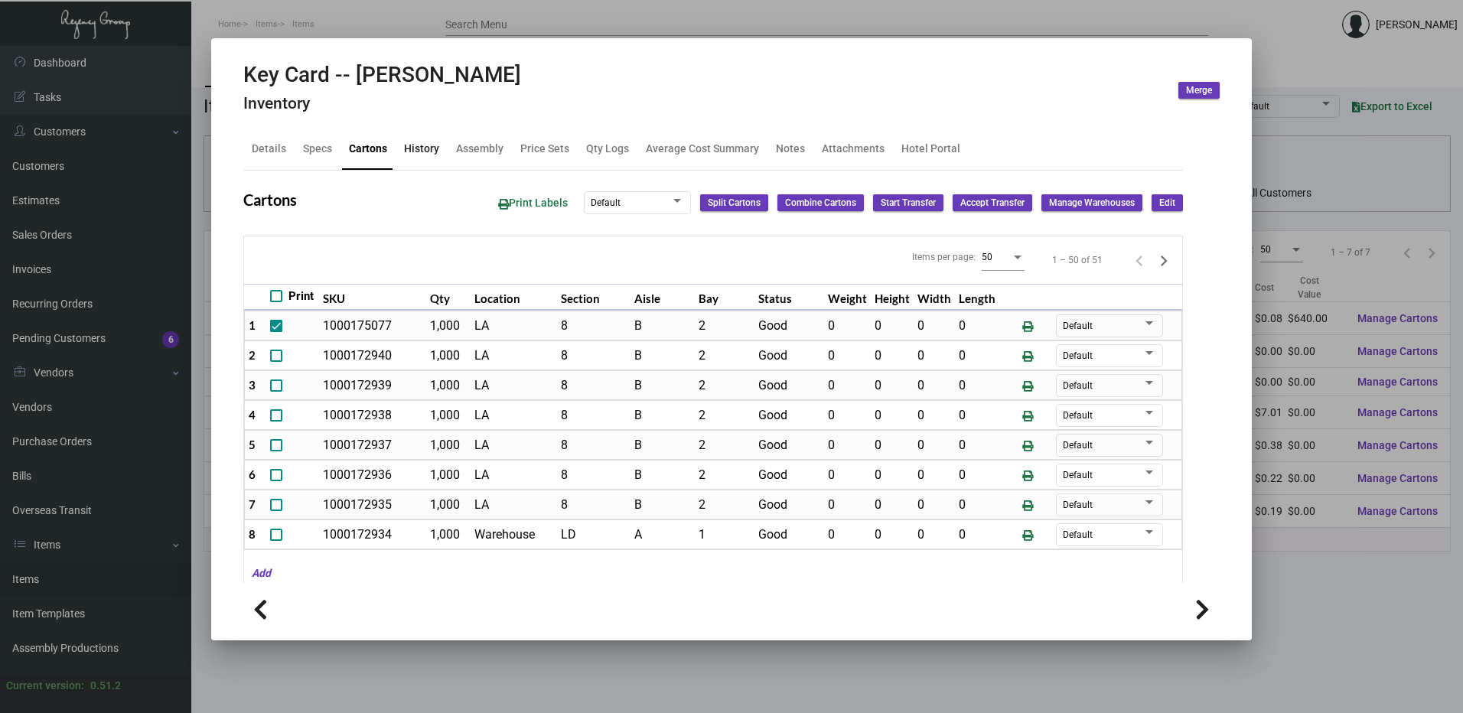
click at [419, 147] on div "History" at bounding box center [421, 149] width 35 height 16
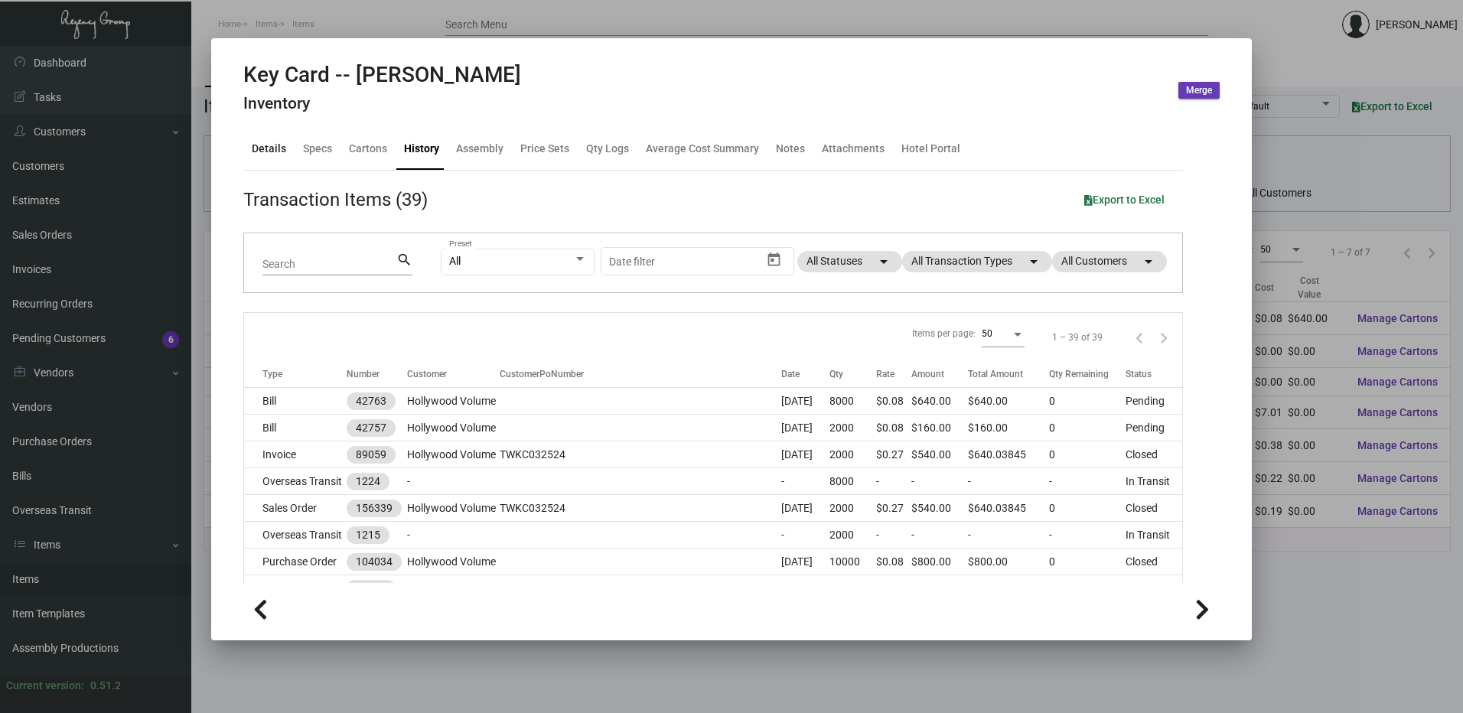
click at [270, 134] on div "Details" at bounding box center [269, 149] width 47 height 37
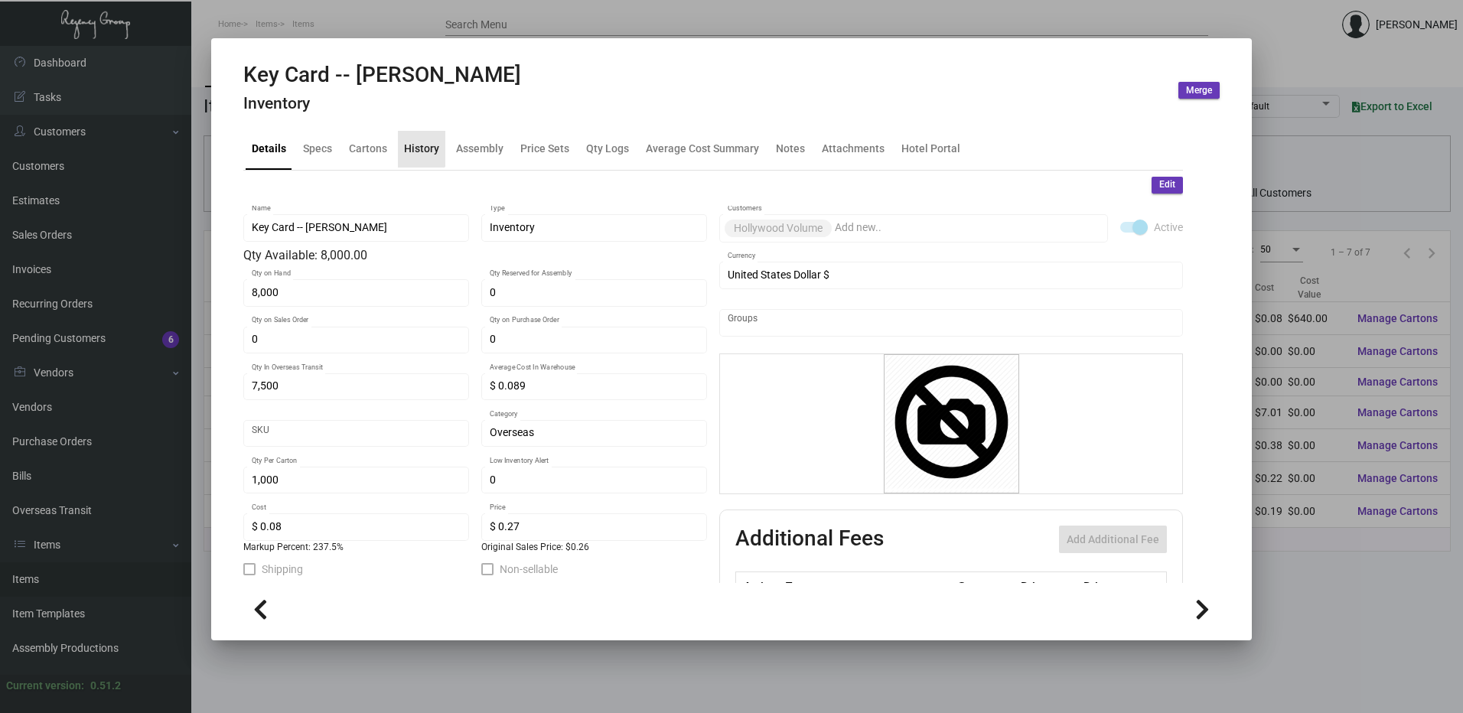
click at [411, 148] on div "History" at bounding box center [421, 149] width 35 height 16
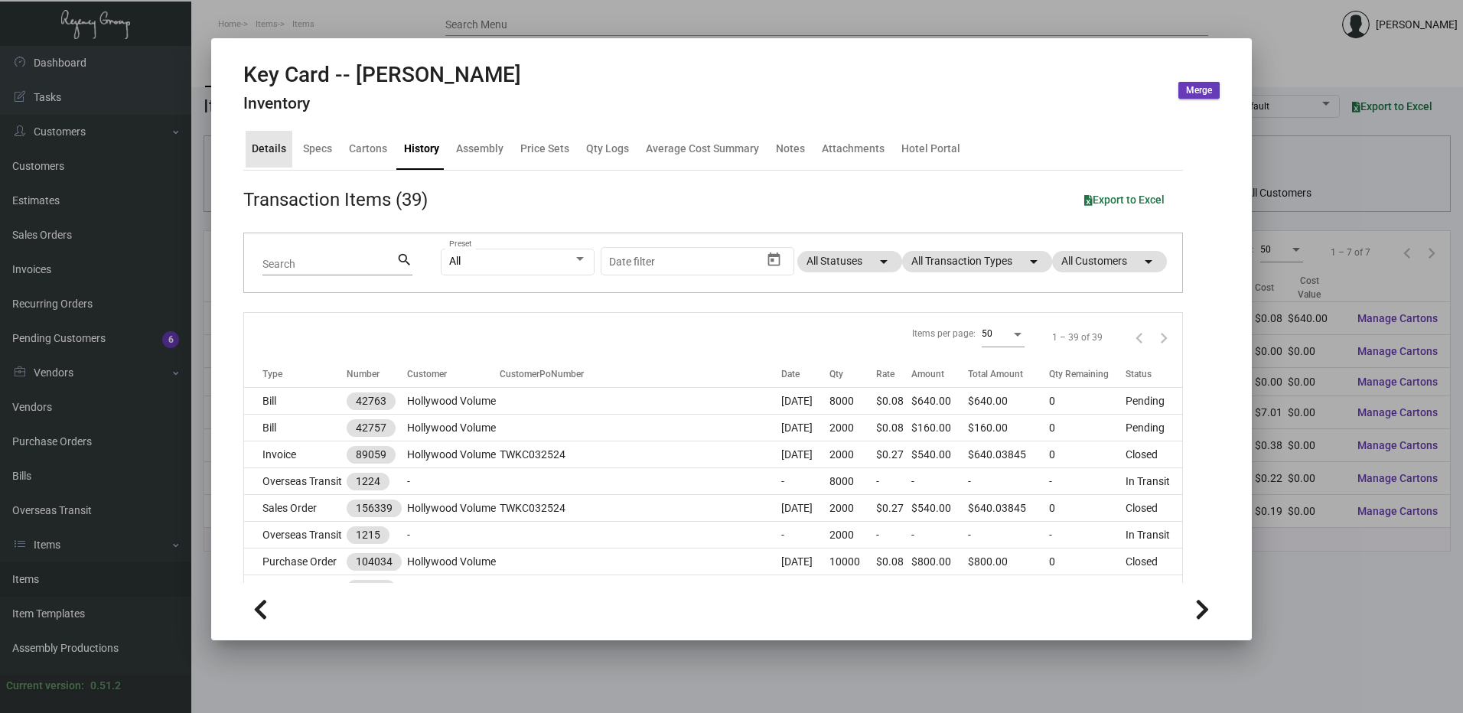
click at [269, 149] on div "Details" at bounding box center [269, 149] width 34 height 16
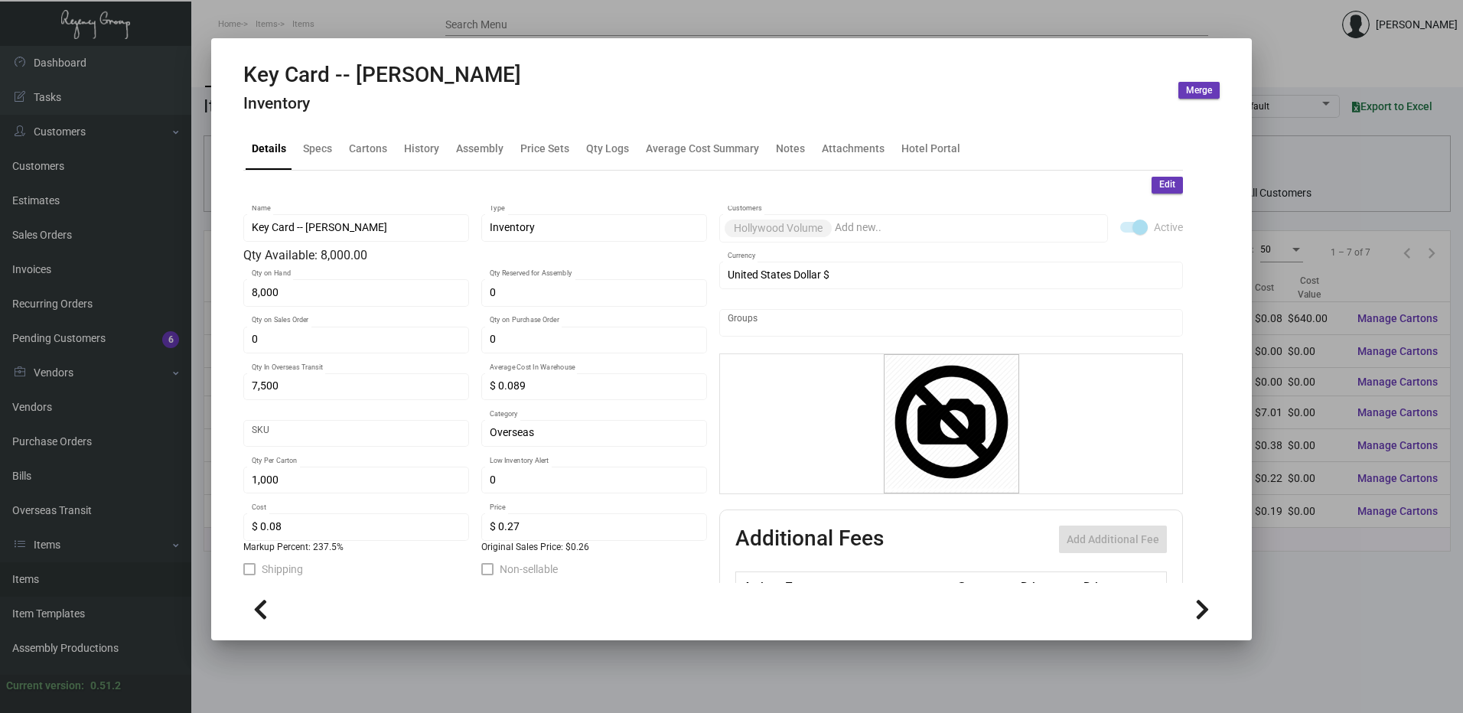
click at [444, 9] on div at bounding box center [731, 356] width 1463 height 713
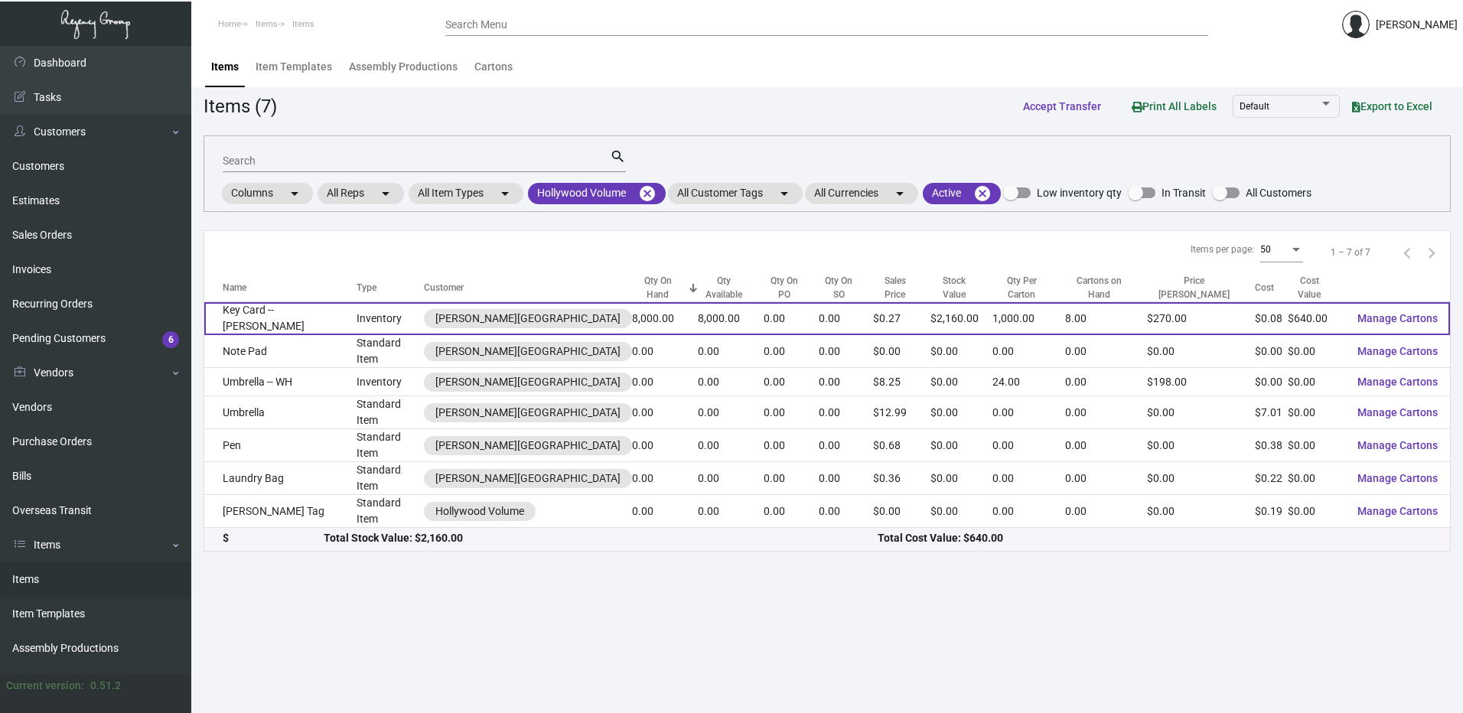
click at [317, 304] on td "Key Card -- Tommie Hollywood" at bounding box center [280, 318] width 152 height 33
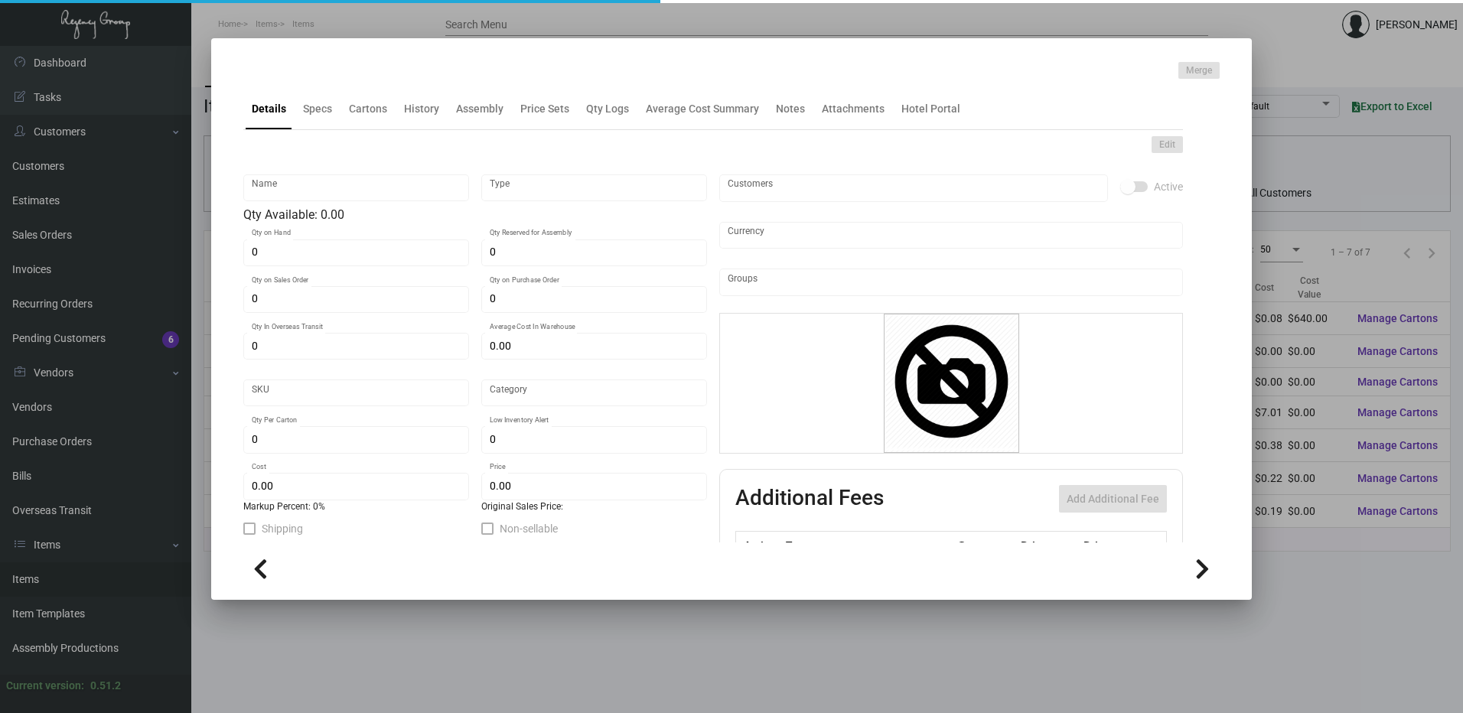
type input "Key Card -- Tommie Hollywood"
type input "Inventory"
type input "8,000"
type input "7,500"
type input "$ 0.089"
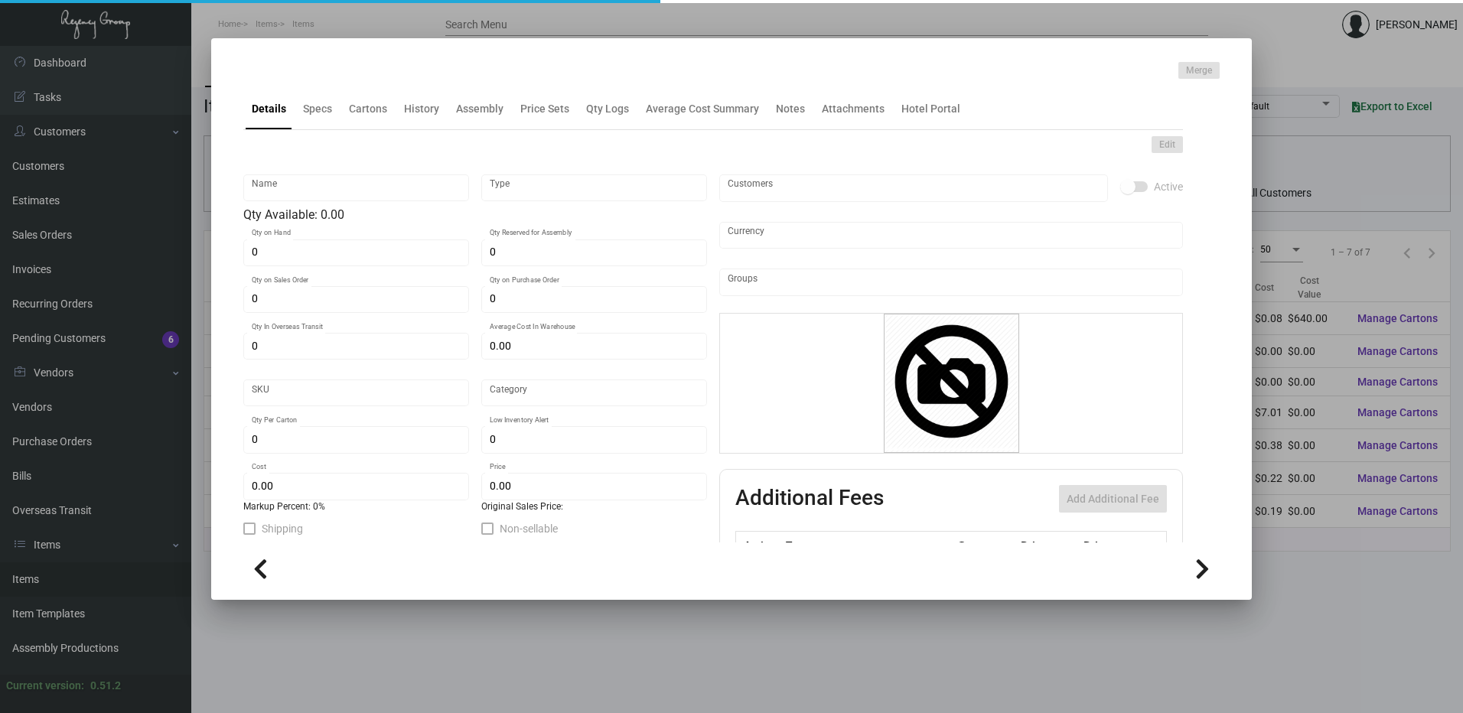
type input "Overseas"
type input "1,000"
type input "$ 0.08"
type input "$ 0.27"
checkbox input "true"
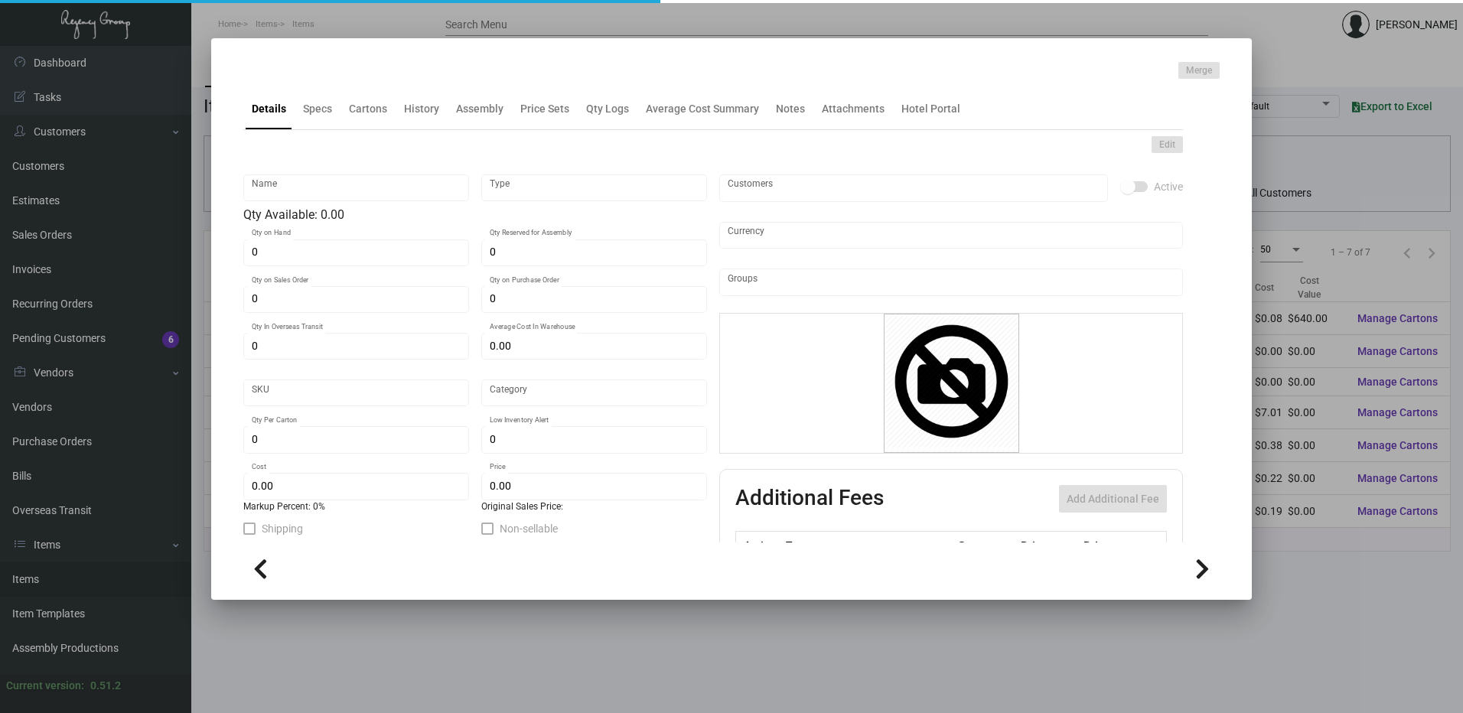
checkbox input "true"
type input "United States Dollar $"
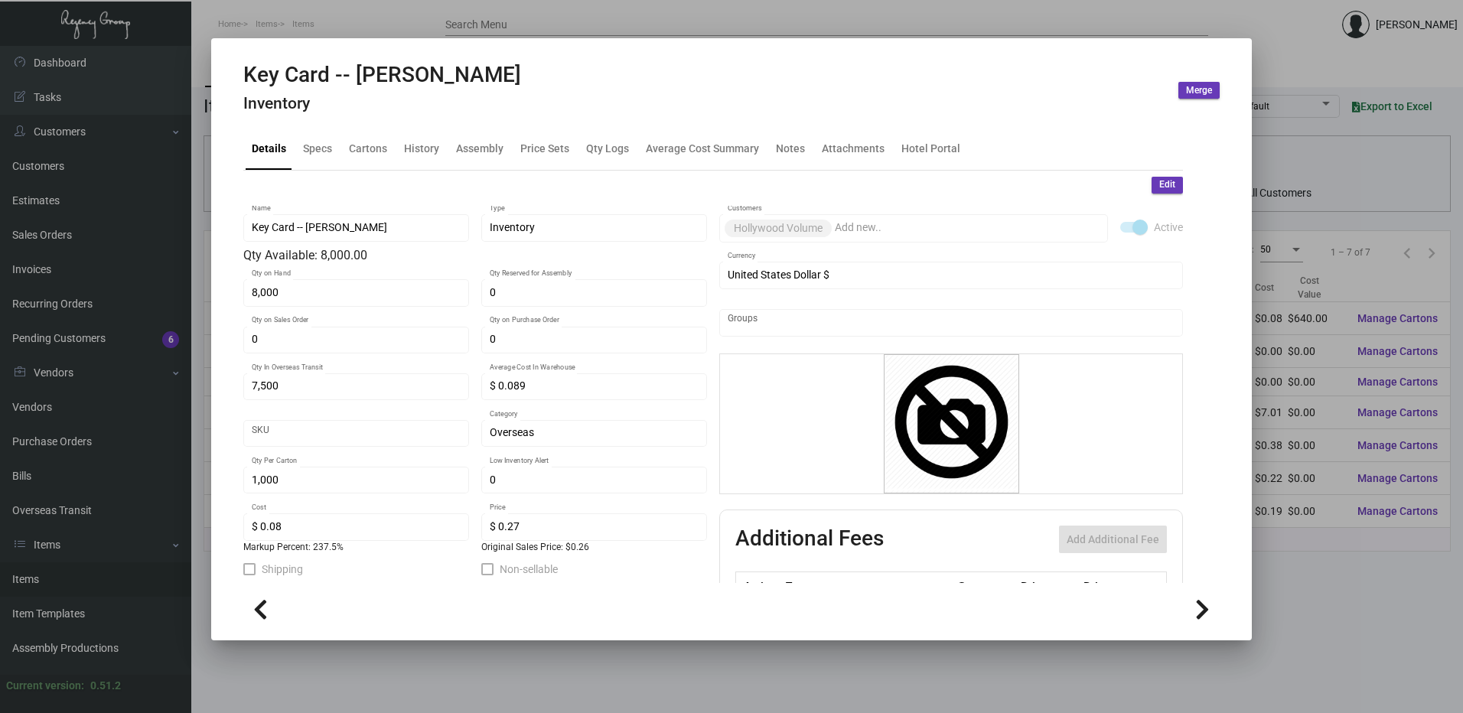
click at [516, 20] on div at bounding box center [731, 356] width 1463 height 713
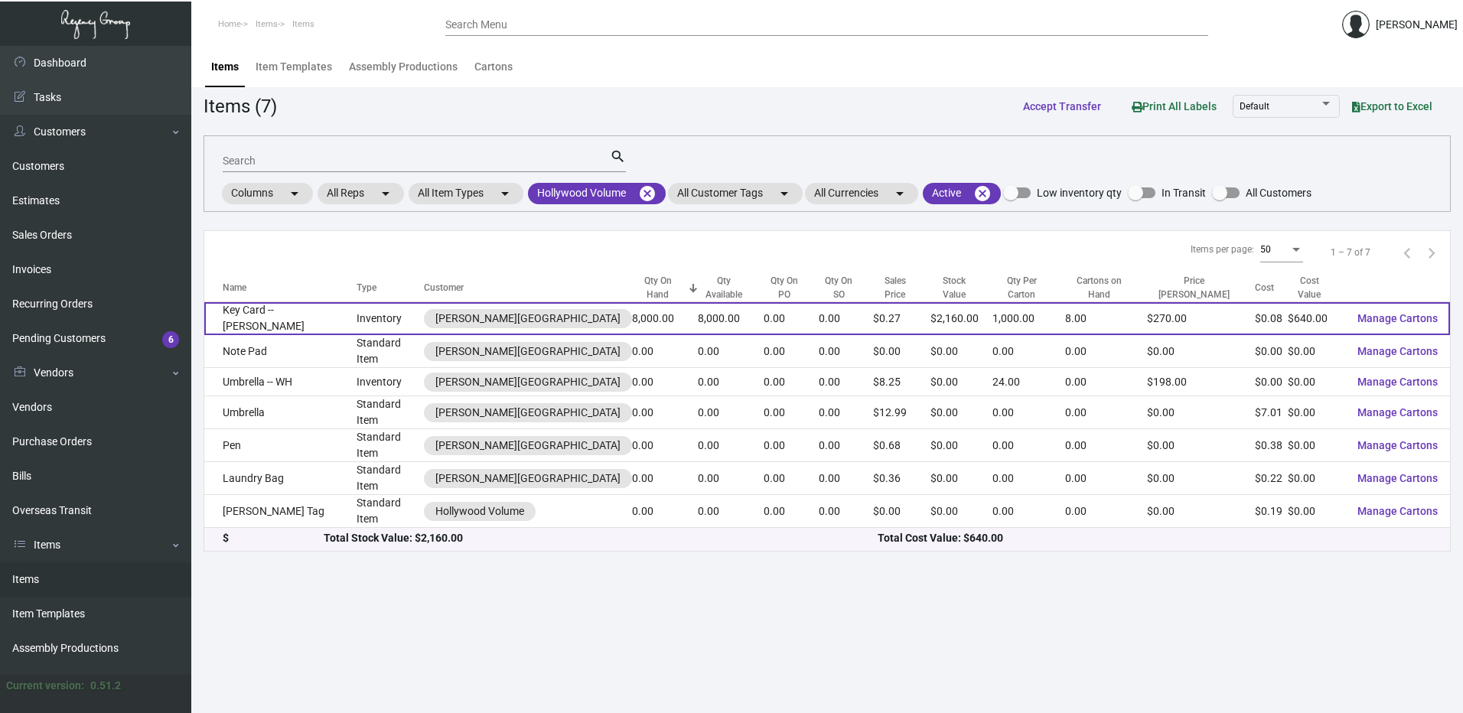
click at [279, 304] on td "Key Card -- Tommie Hollywood" at bounding box center [280, 318] width 152 height 33
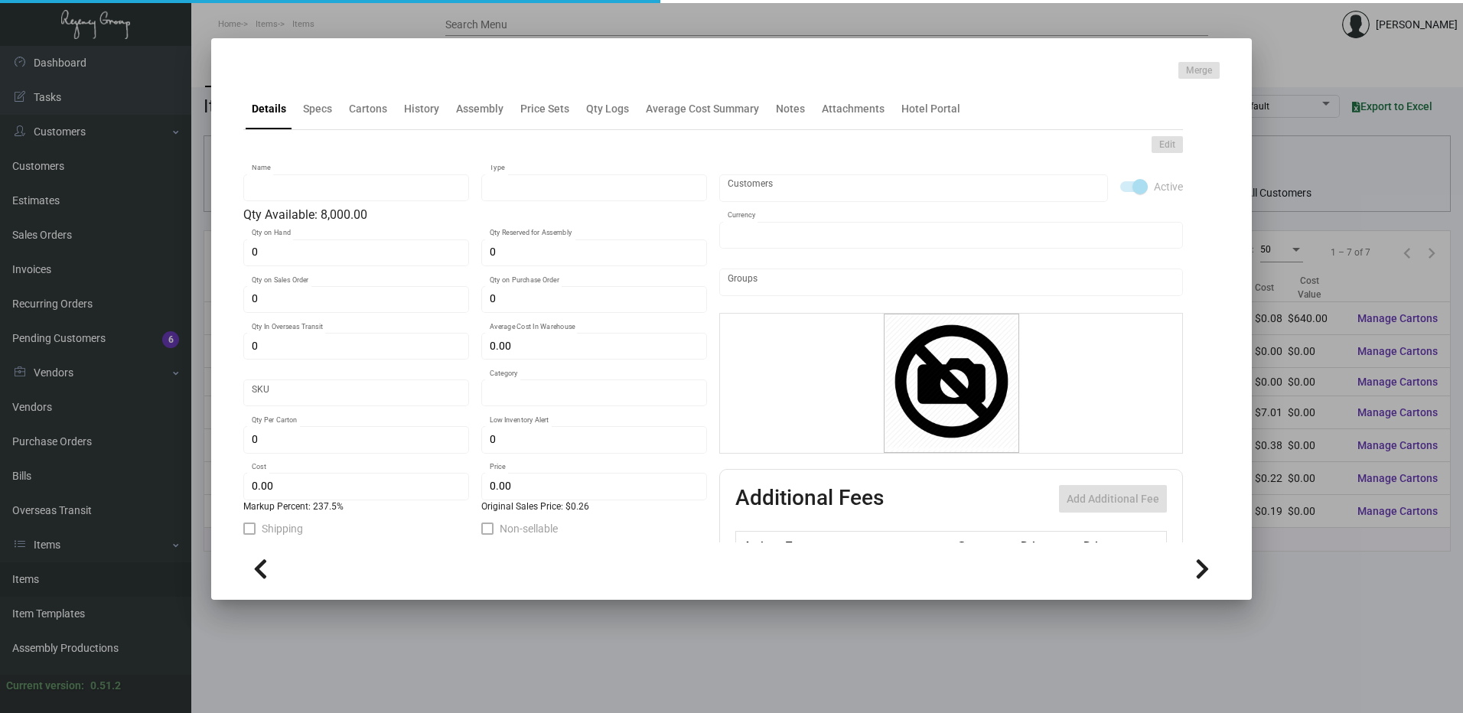
type input "Key Card -- Tommie Hollywood"
type input "Inventory"
type input "8,000"
type input "7,500"
type input "$ 0.089"
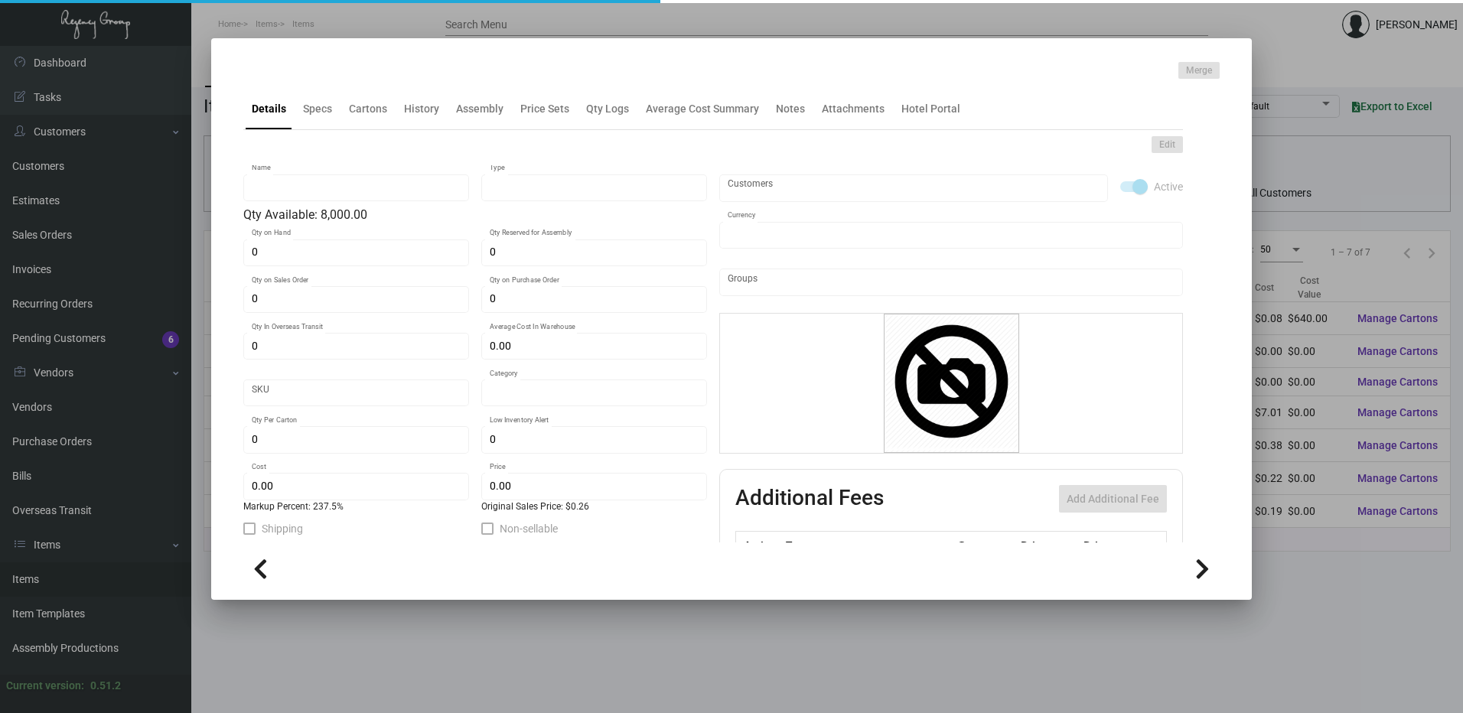
type input "Overseas"
type input "1,000"
type input "$ 0.08"
type input "$ 0.27"
checkbox input "true"
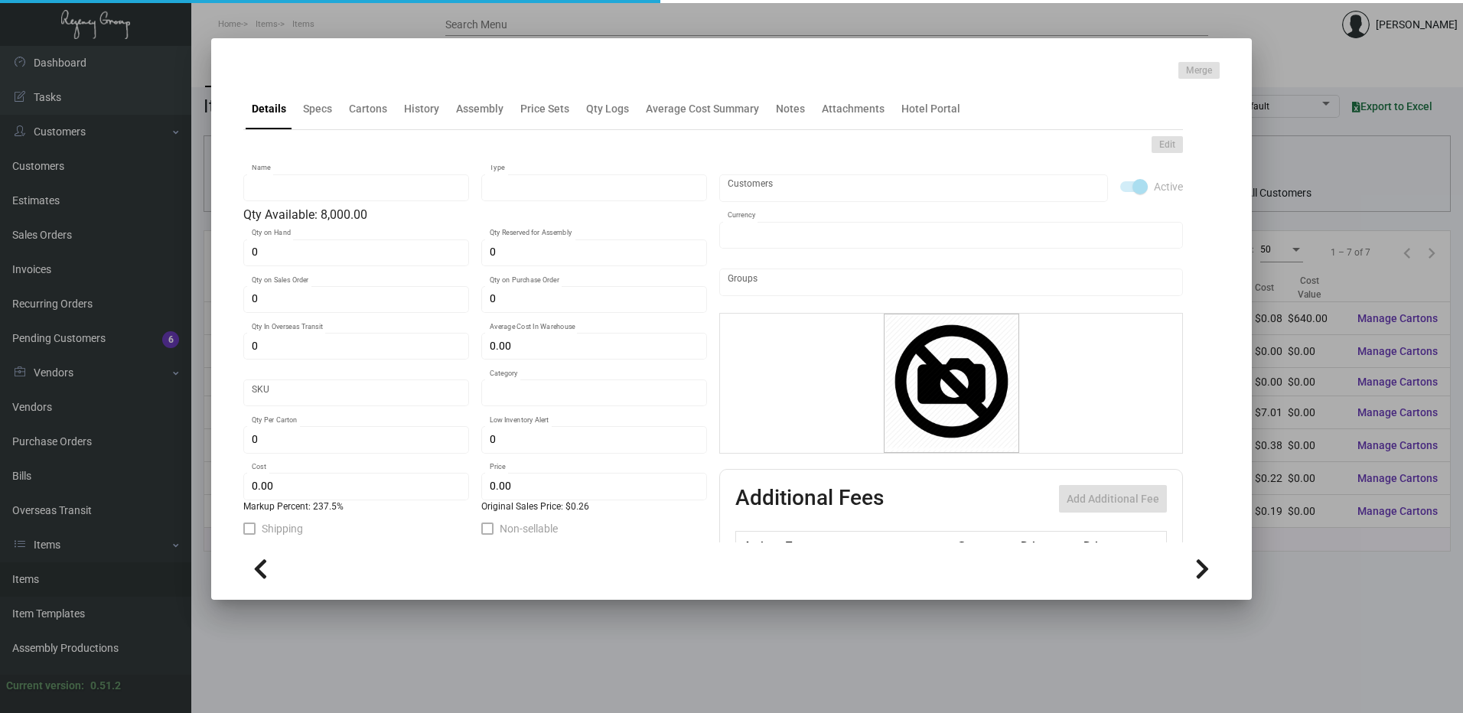
checkbox input "true"
type input "United States Dollar $"
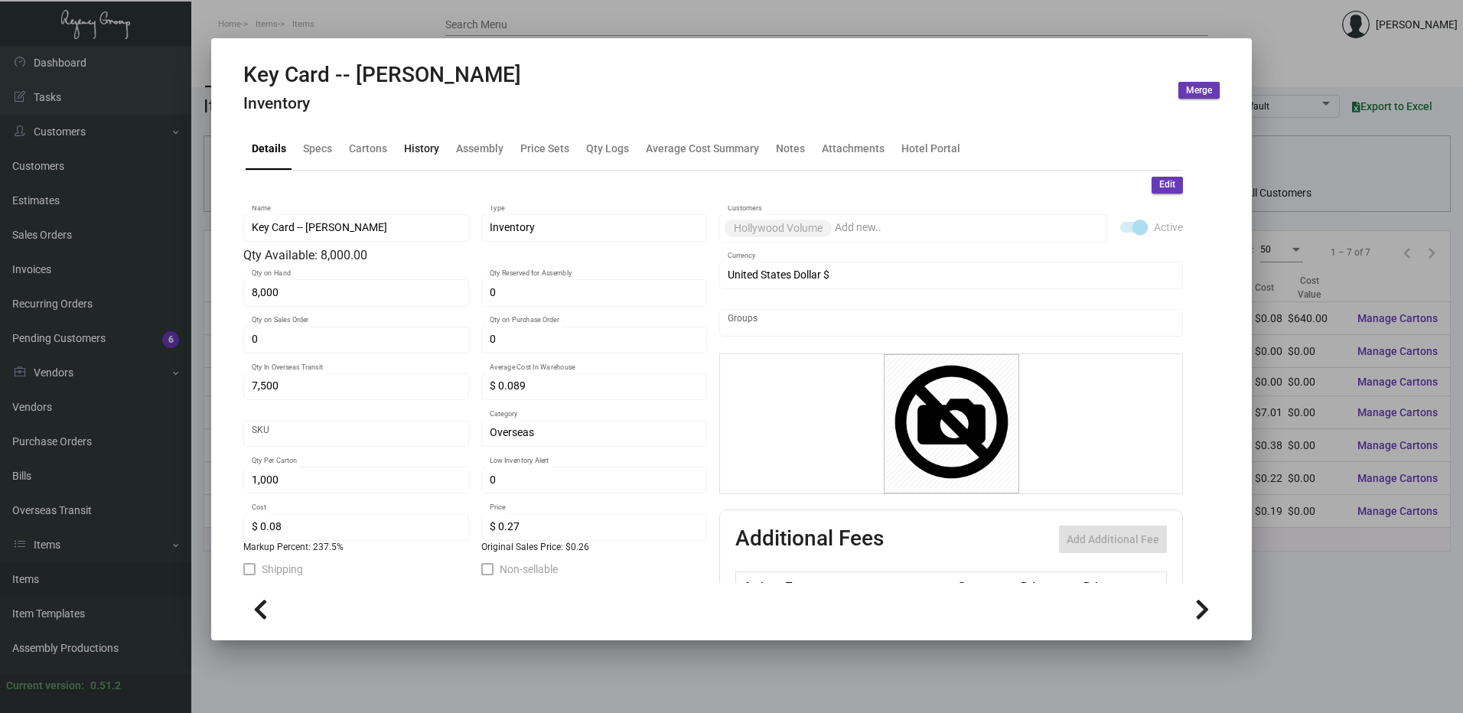
click at [413, 151] on div "History" at bounding box center [421, 149] width 35 height 16
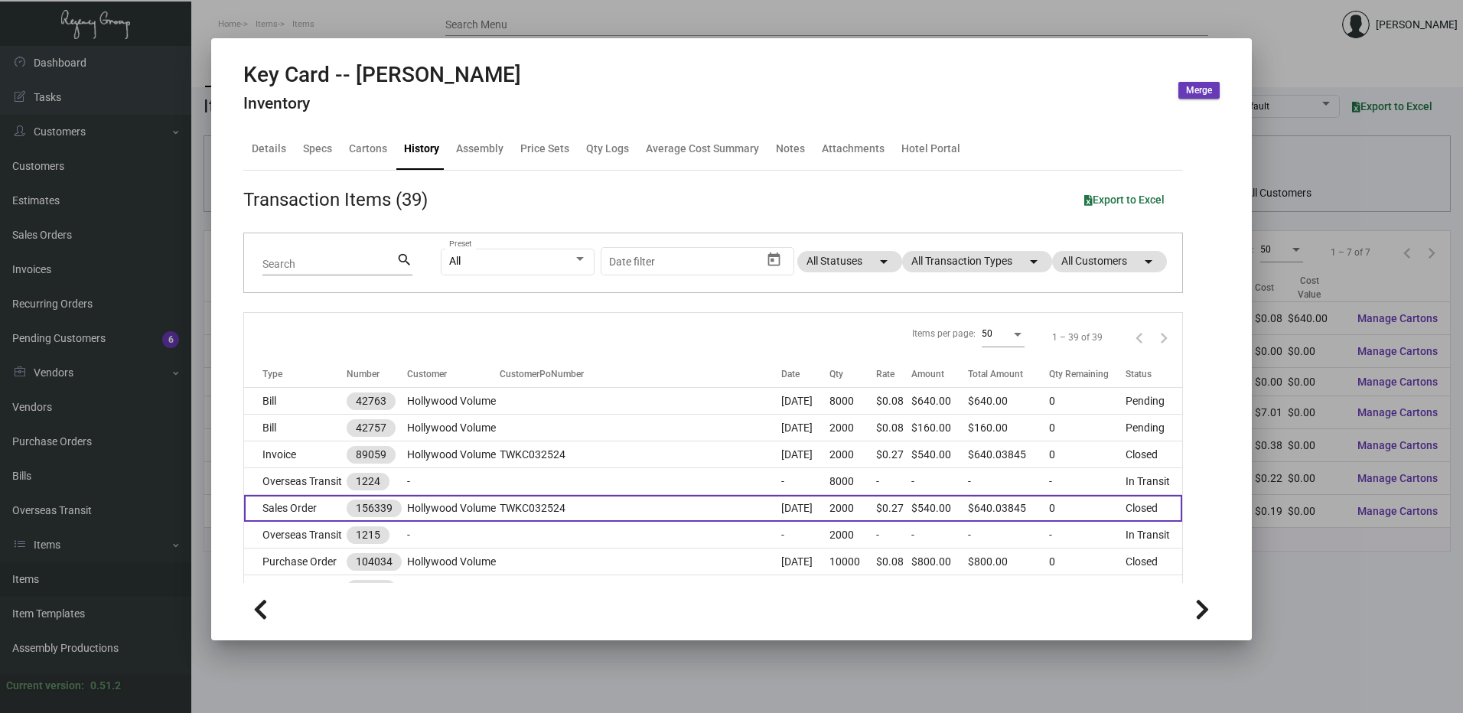
click at [306, 506] on td "Sales Order" at bounding box center [295, 508] width 103 height 27
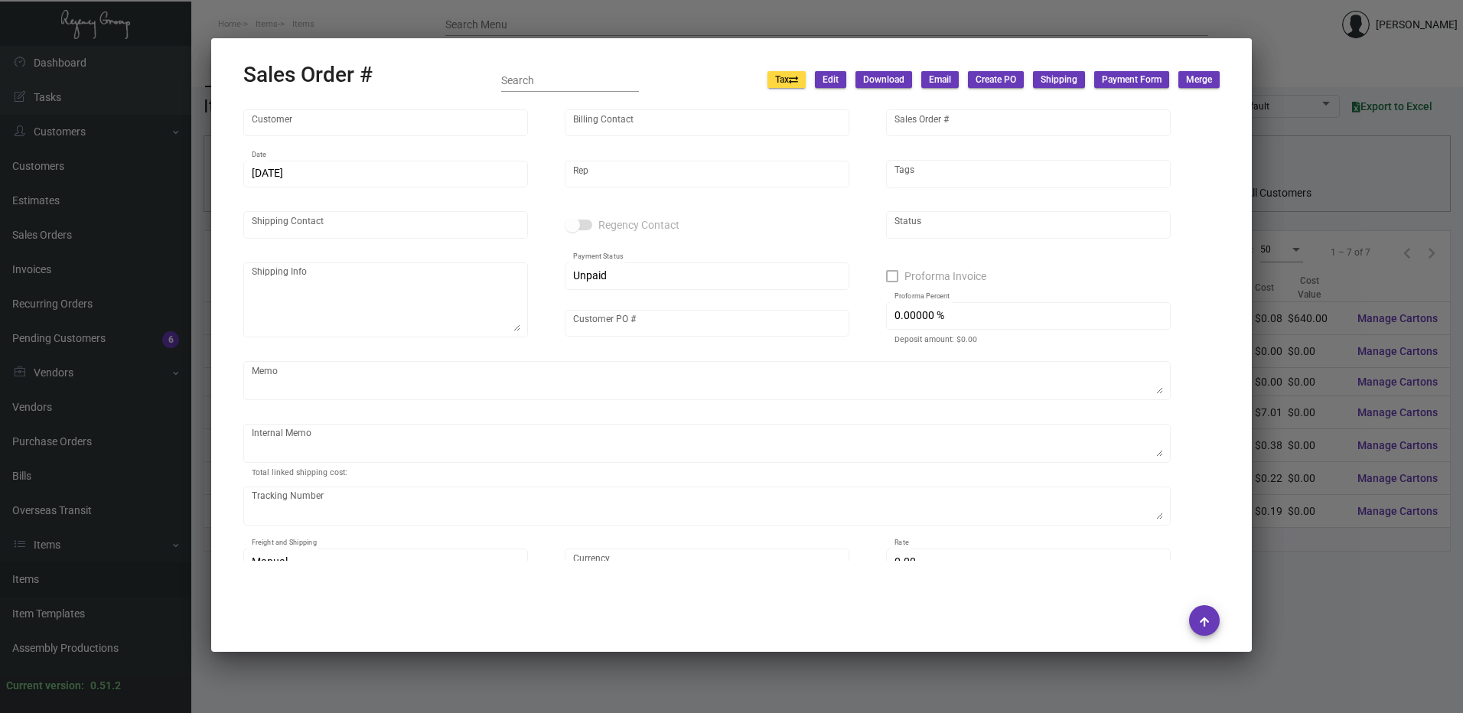
type input "Hollywood Volume"
type input "Jose Cutino"
type input "156339"
type input "3/25/2024"
type input "Nick Meyers"
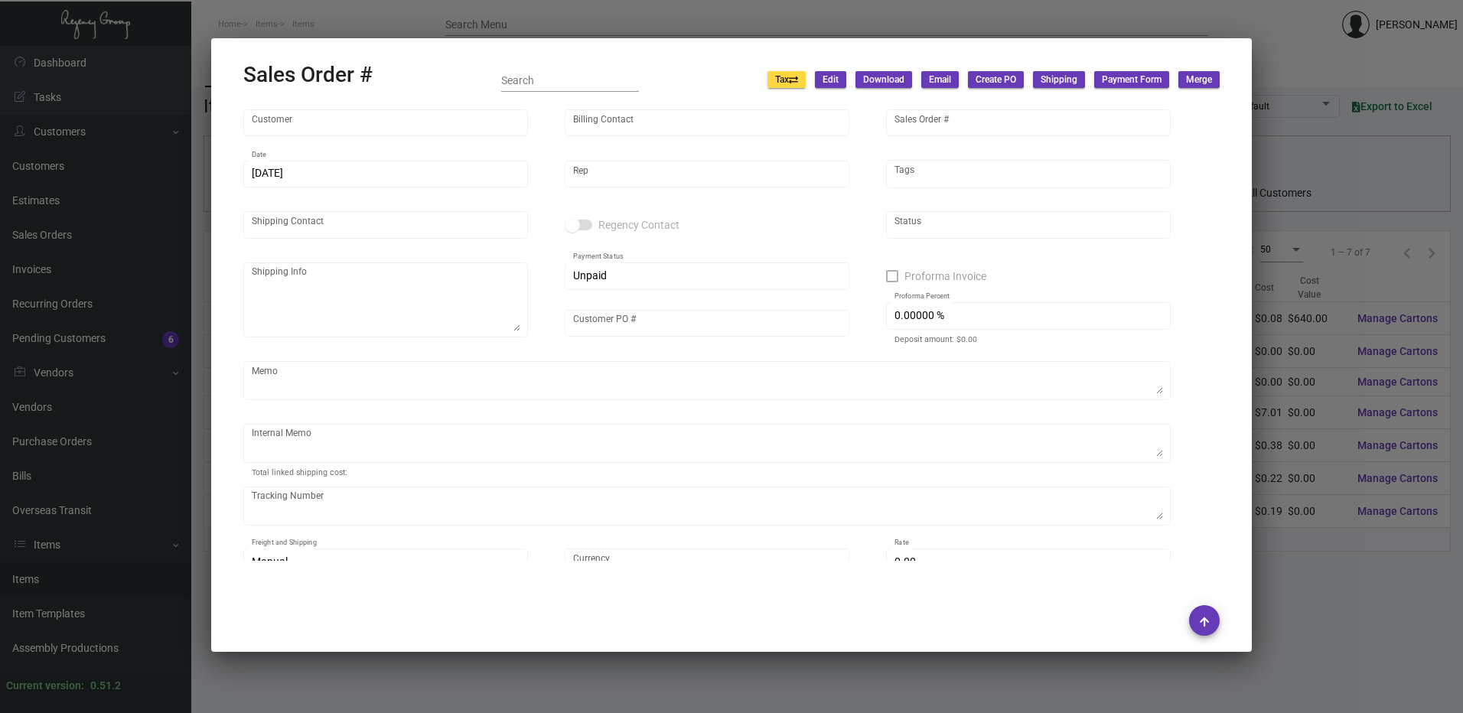
type input "Jose Cutino"
type textarea "Tommie Hollywood - Jose Cutino 6516 Selma Avenue Los Angeles, CA, 90028 US"
type input "TWKC032524"
type textarea "$18.54"
type input "United States Dollar $"
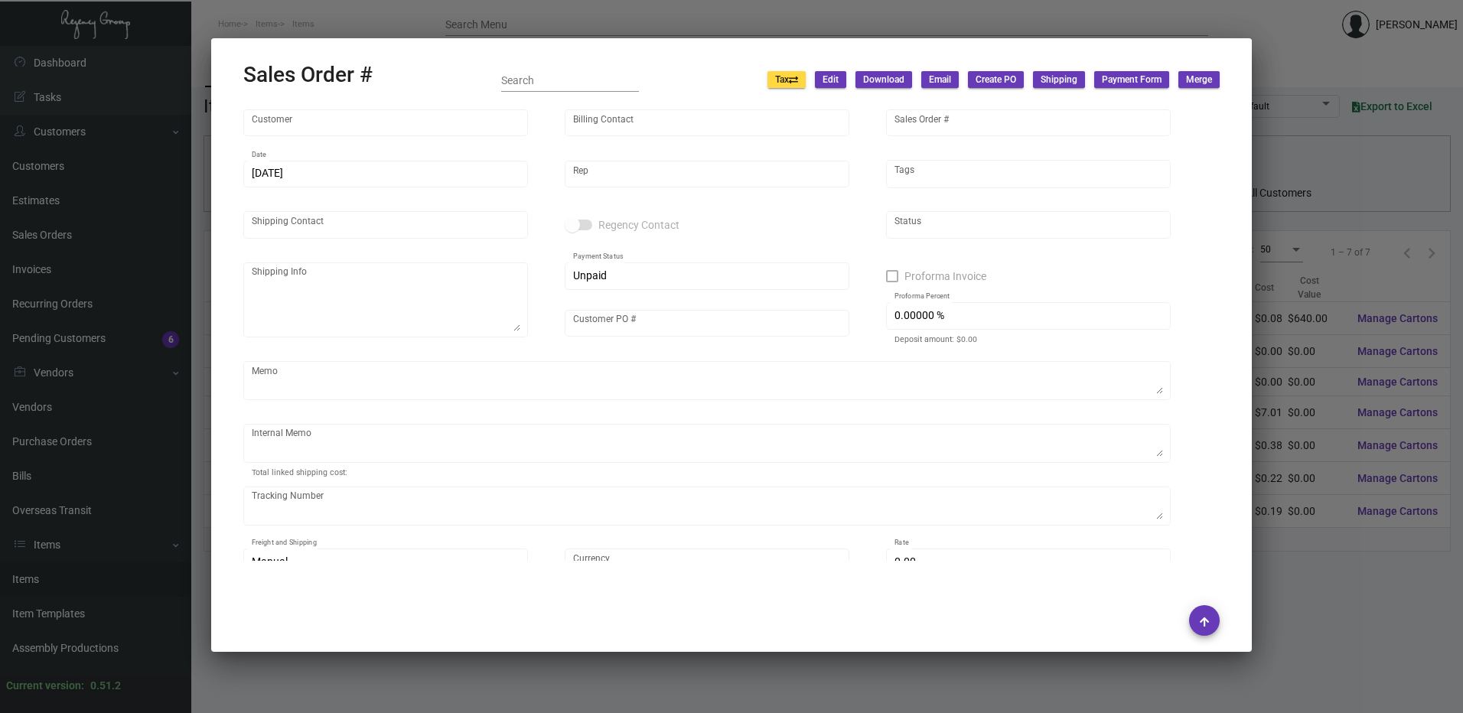
type input "$ 44.51"
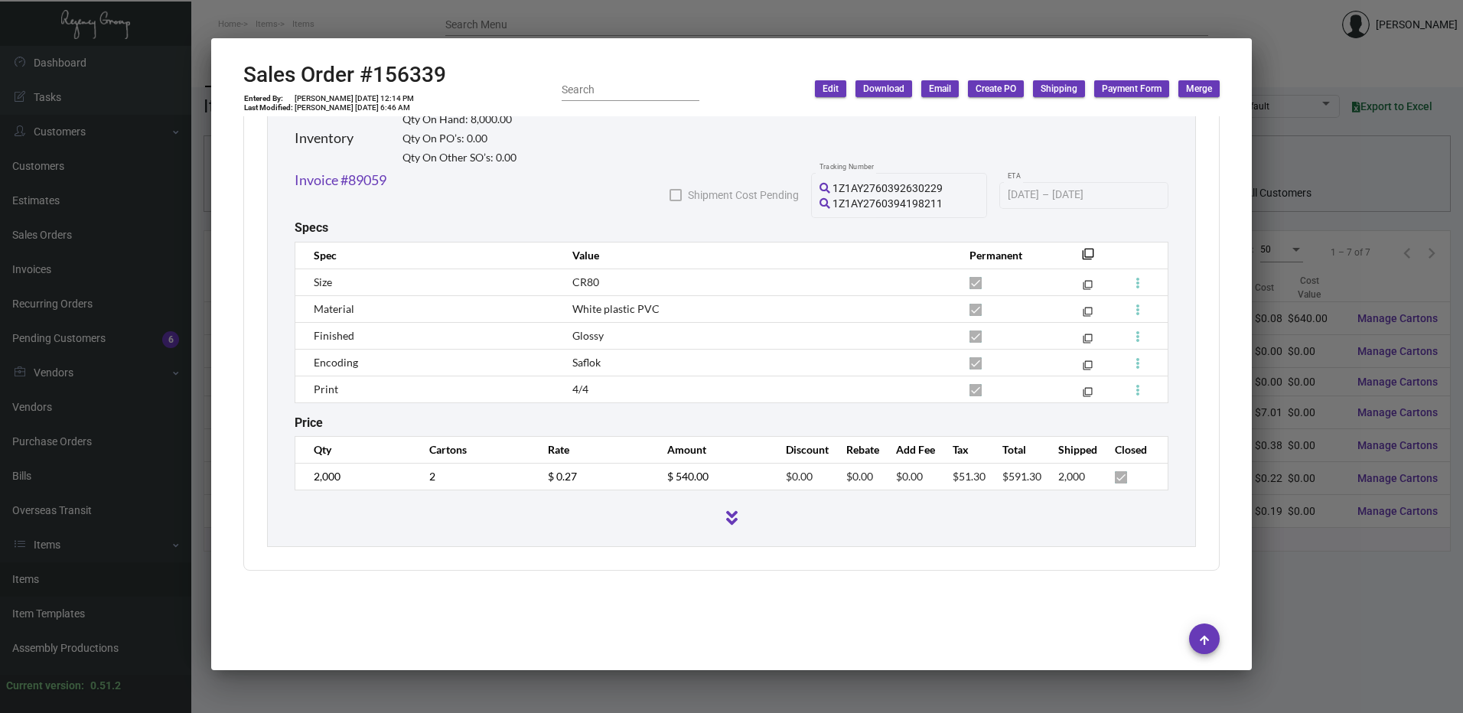
scroll to position [576, 0]
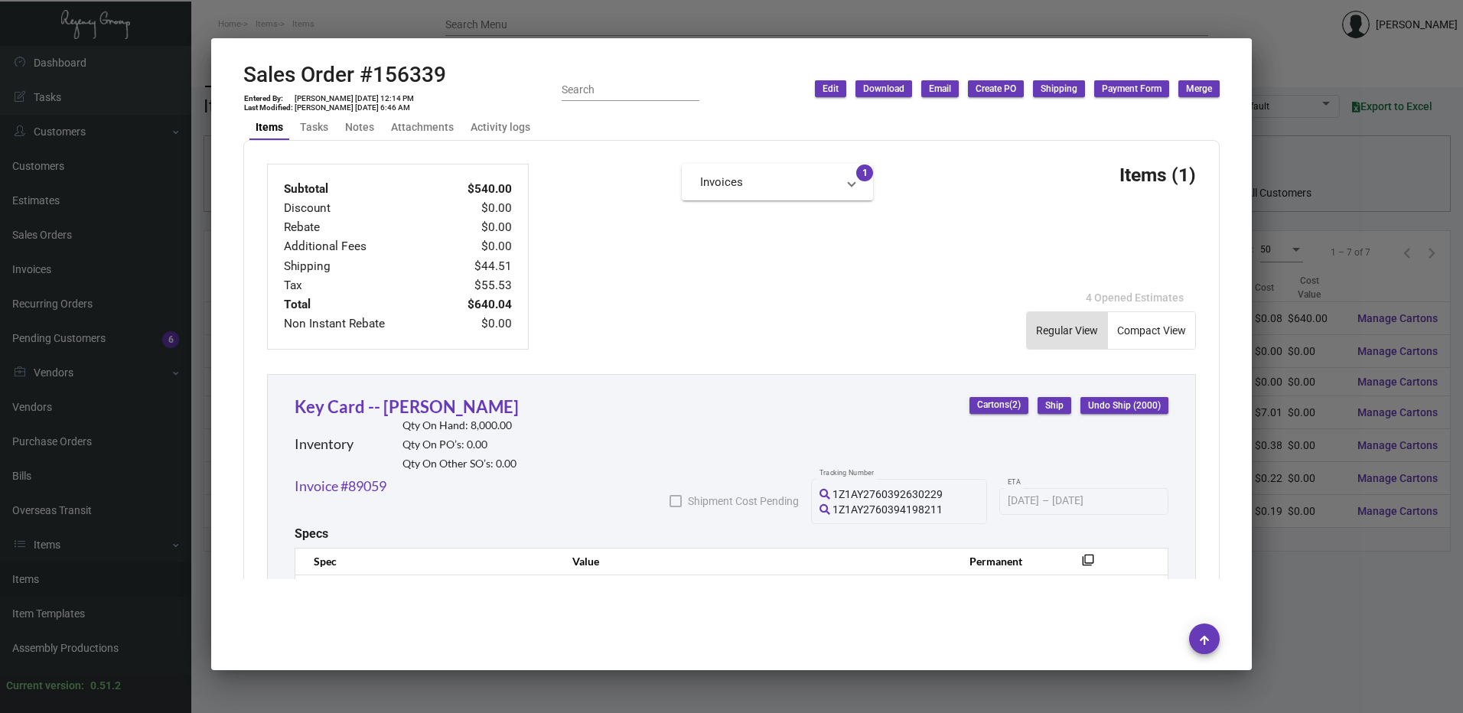
click at [464, 25] on div at bounding box center [731, 356] width 1463 height 713
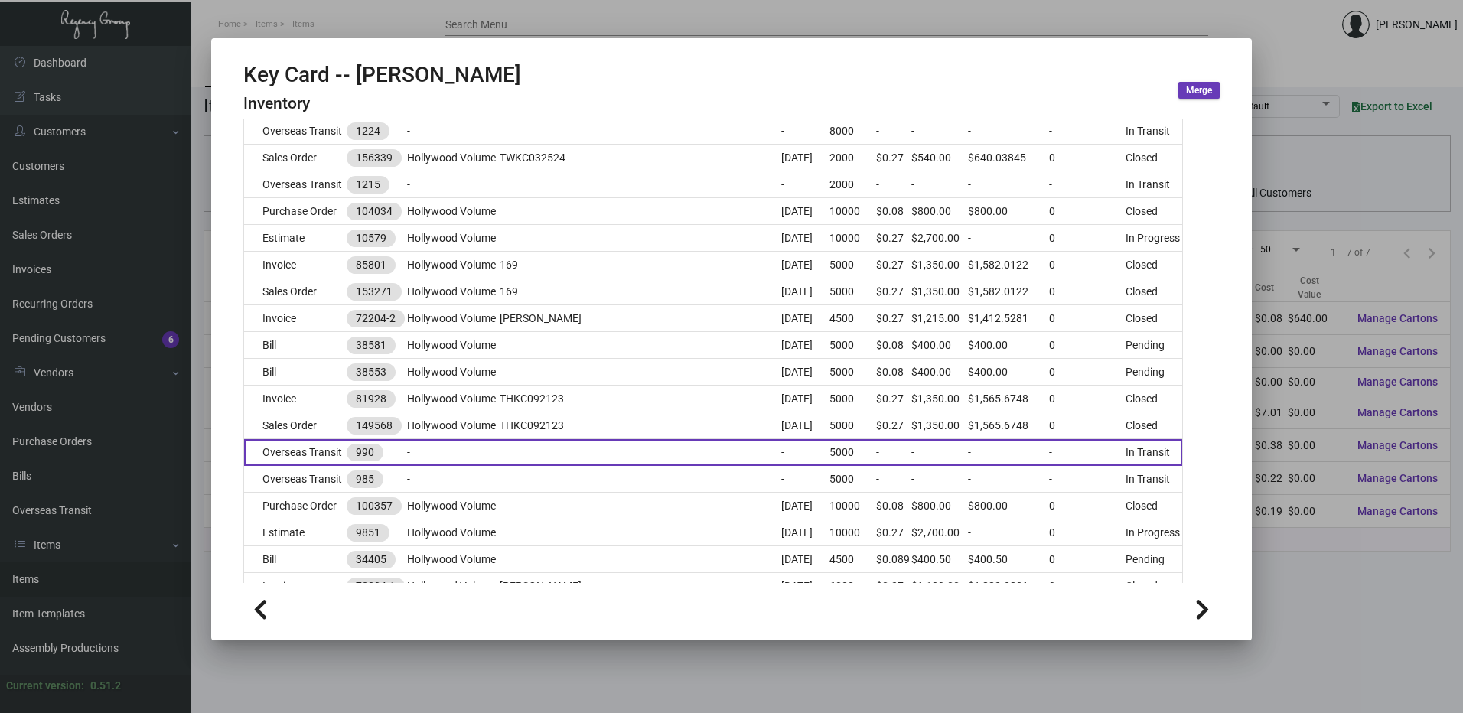
scroll to position [0, 0]
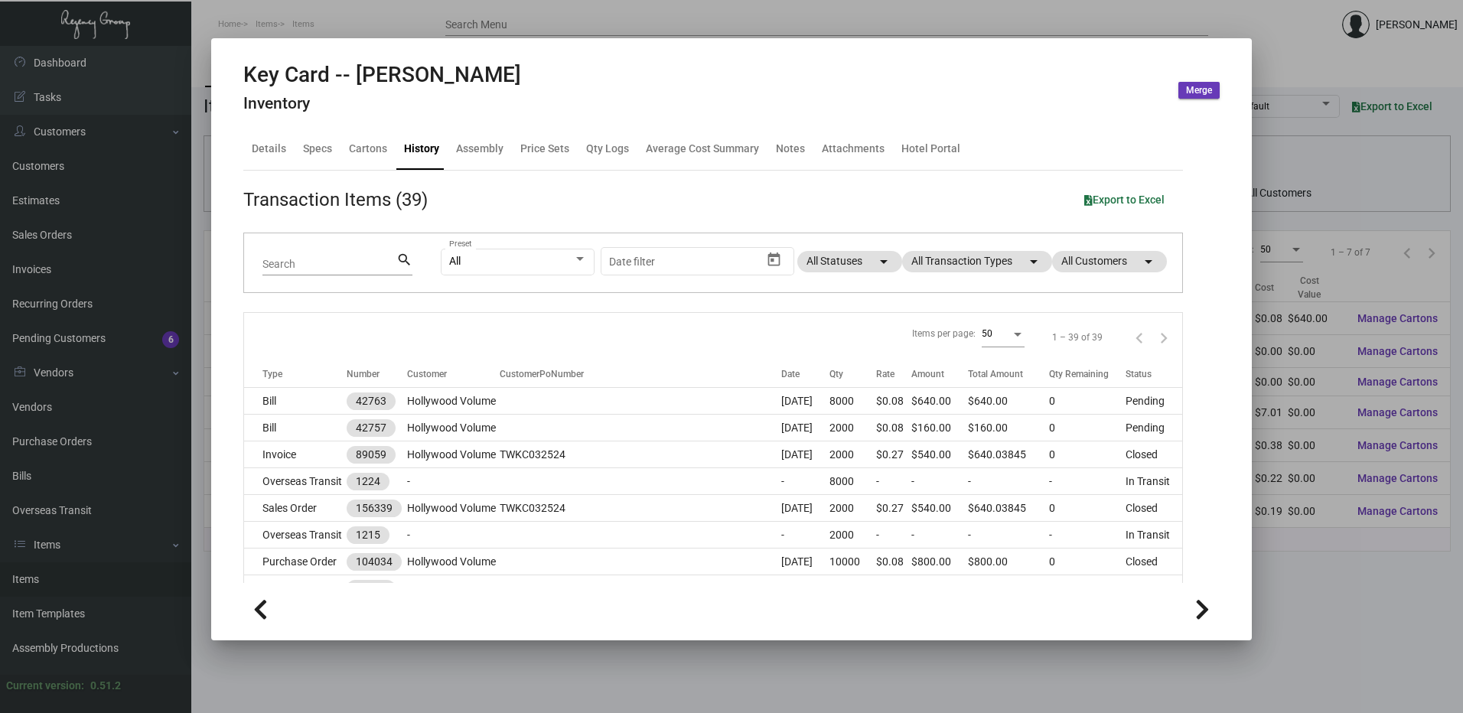
click at [516, 67] on h2 "Key Card -- Tommie Hollywood" at bounding box center [382, 75] width 278 height 26
drag, startPoint x: 516, startPoint y: 67, endPoint x: 594, endPoint y: 88, distance: 80.0
click at [594, 88] on div "Key Card -- Tommie Hollywood Inventory Merge" at bounding box center [731, 90] width 976 height 57
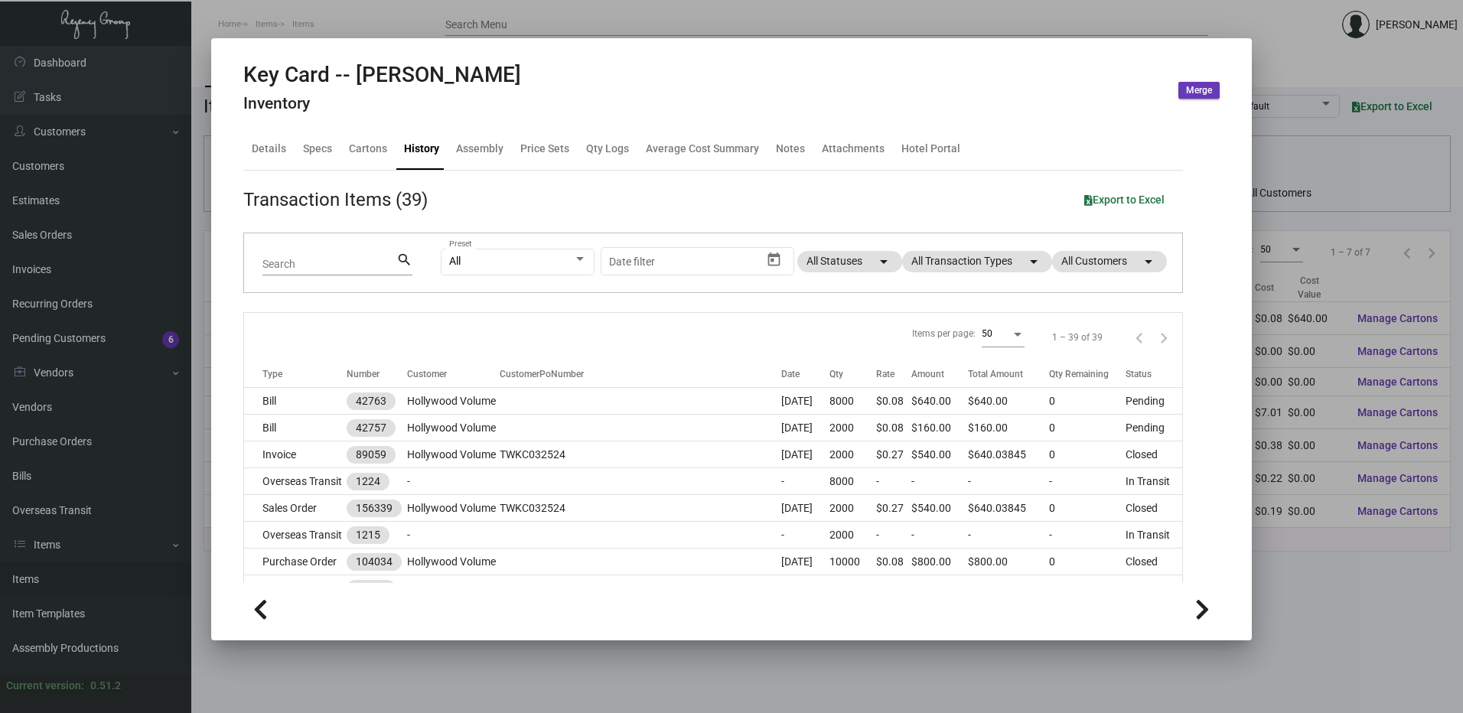
click at [630, 19] on div at bounding box center [731, 356] width 1463 height 713
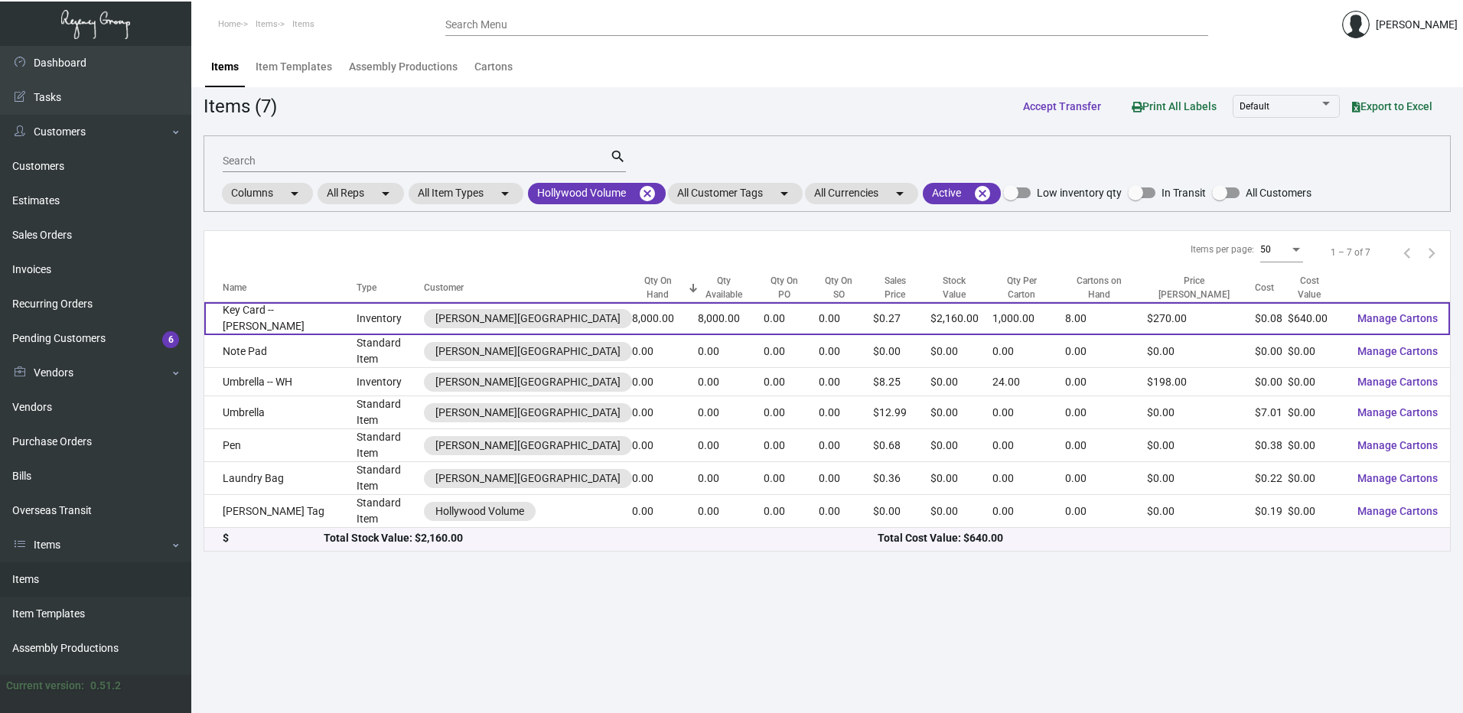
click at [385, 305] on td "Inventory" at bounding box center [390, 318] width 67 height 33
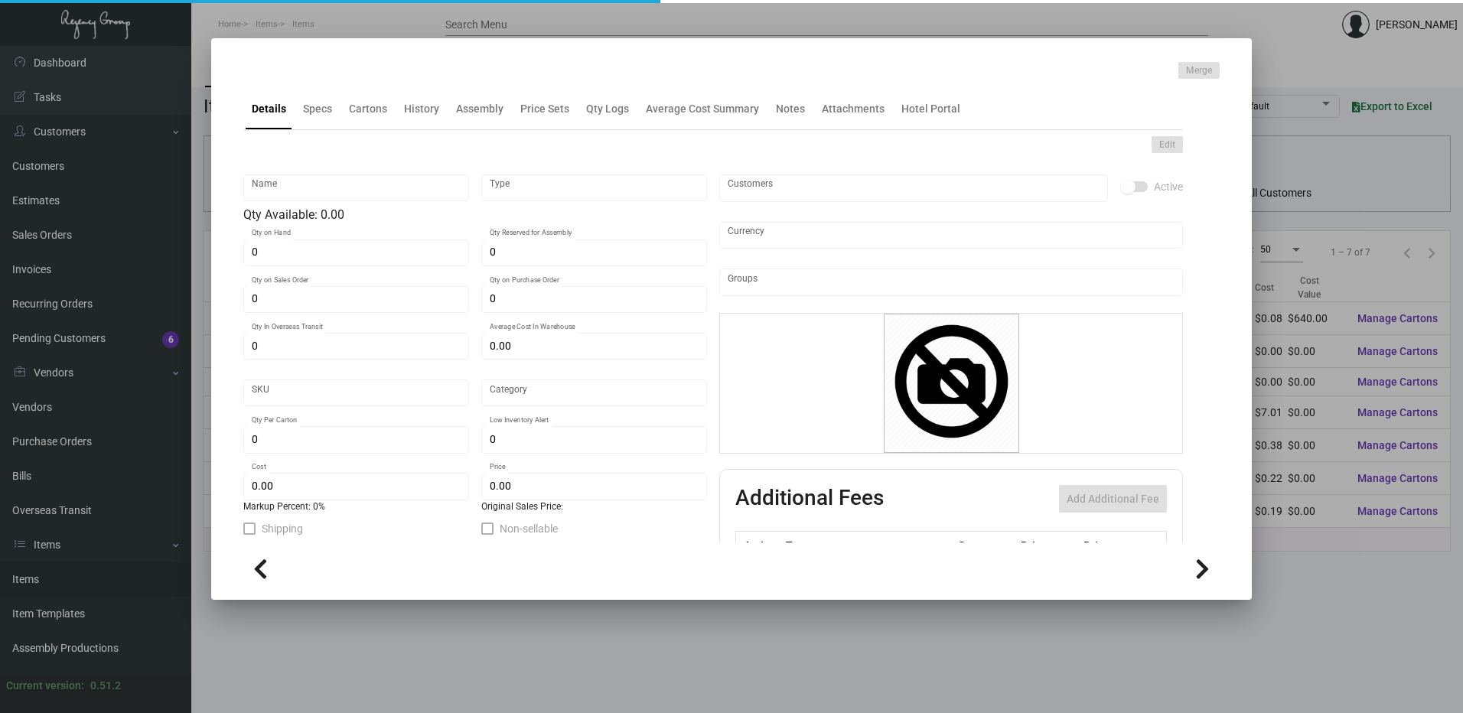
type input "Key Card -- Tommie Hollywood"
type input "Inventory"
type input "8,000"
type input "7,500"
type input "$ 0.089"
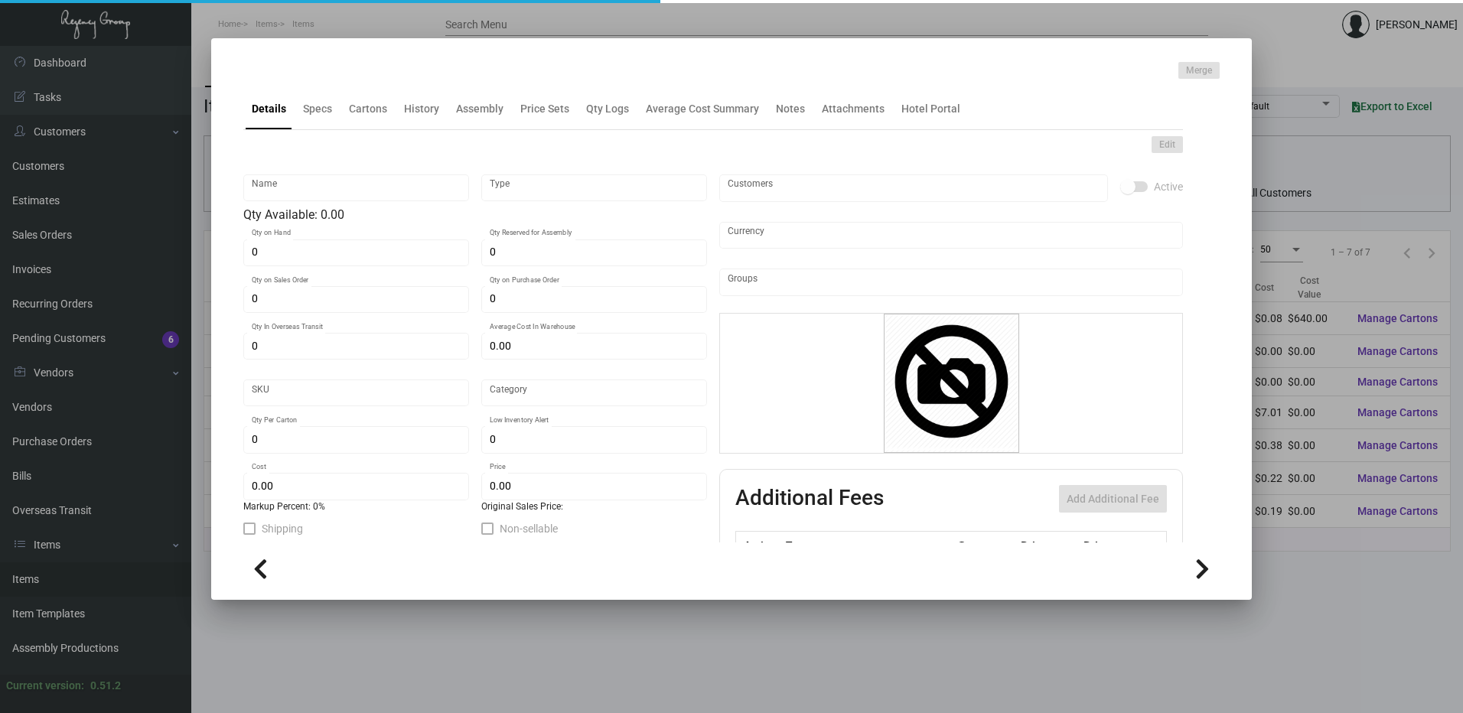
type input "Overseas"
type input "1,000"
type input "$ 0.08"
type input "$ 0.27"
checkbox input "true"
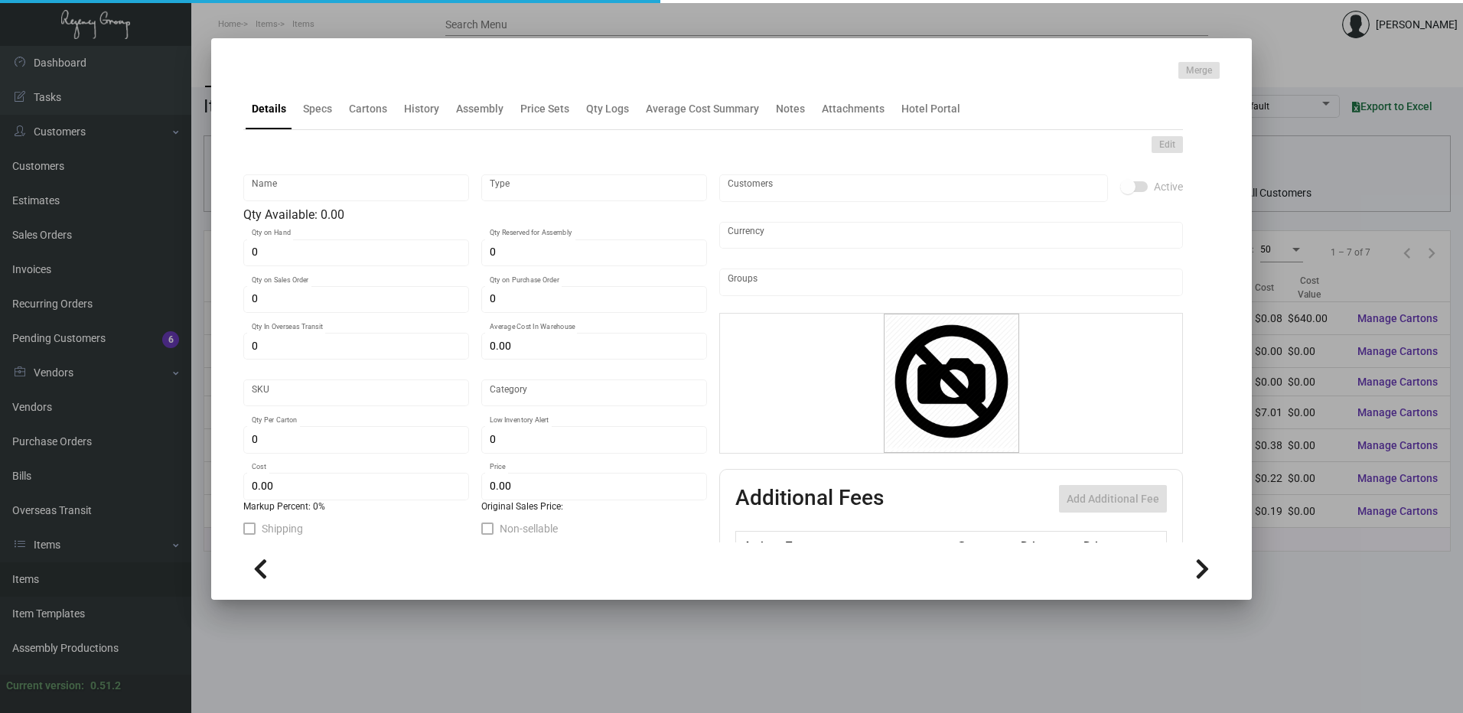
checkbox input "true"
type input "United States Dollar $"
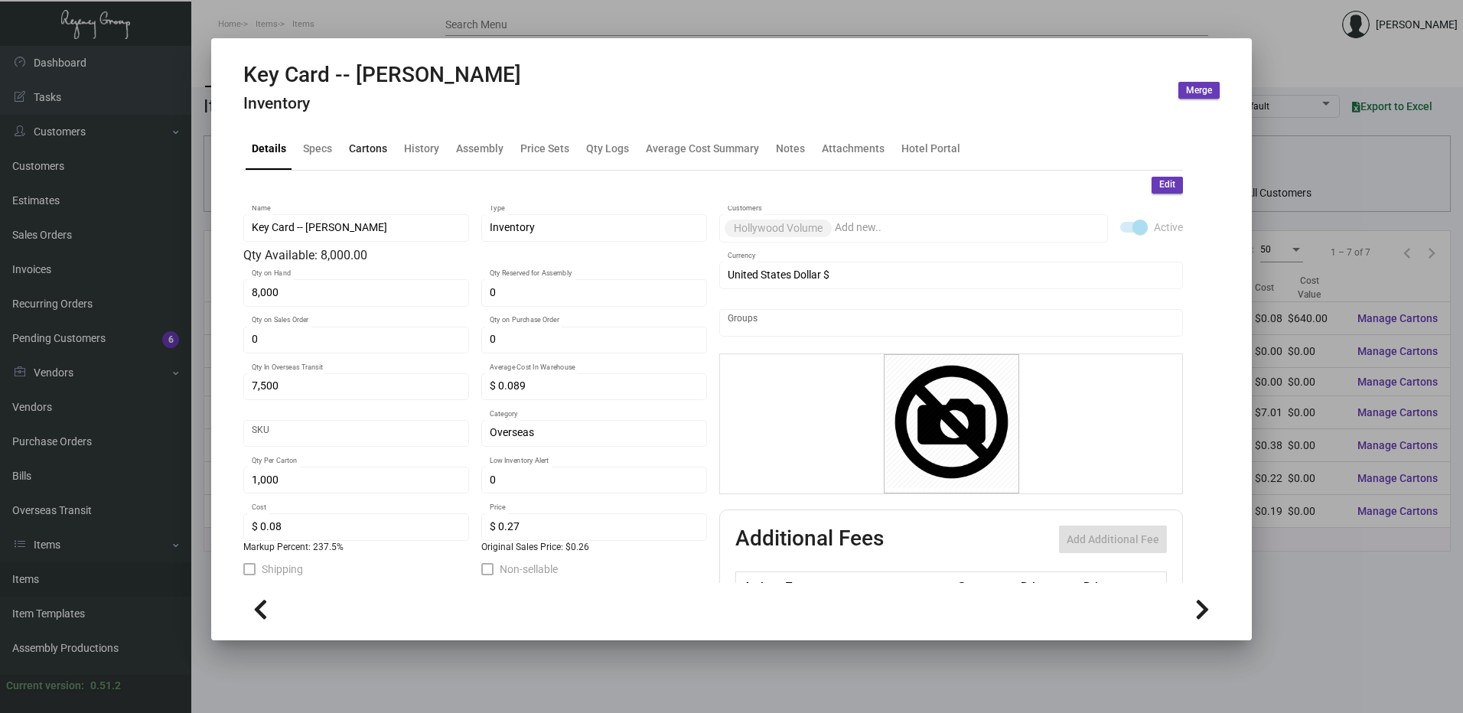
click at [361, 155] on div "Cartons" at bounding box center [368, 149] width 38 height 16
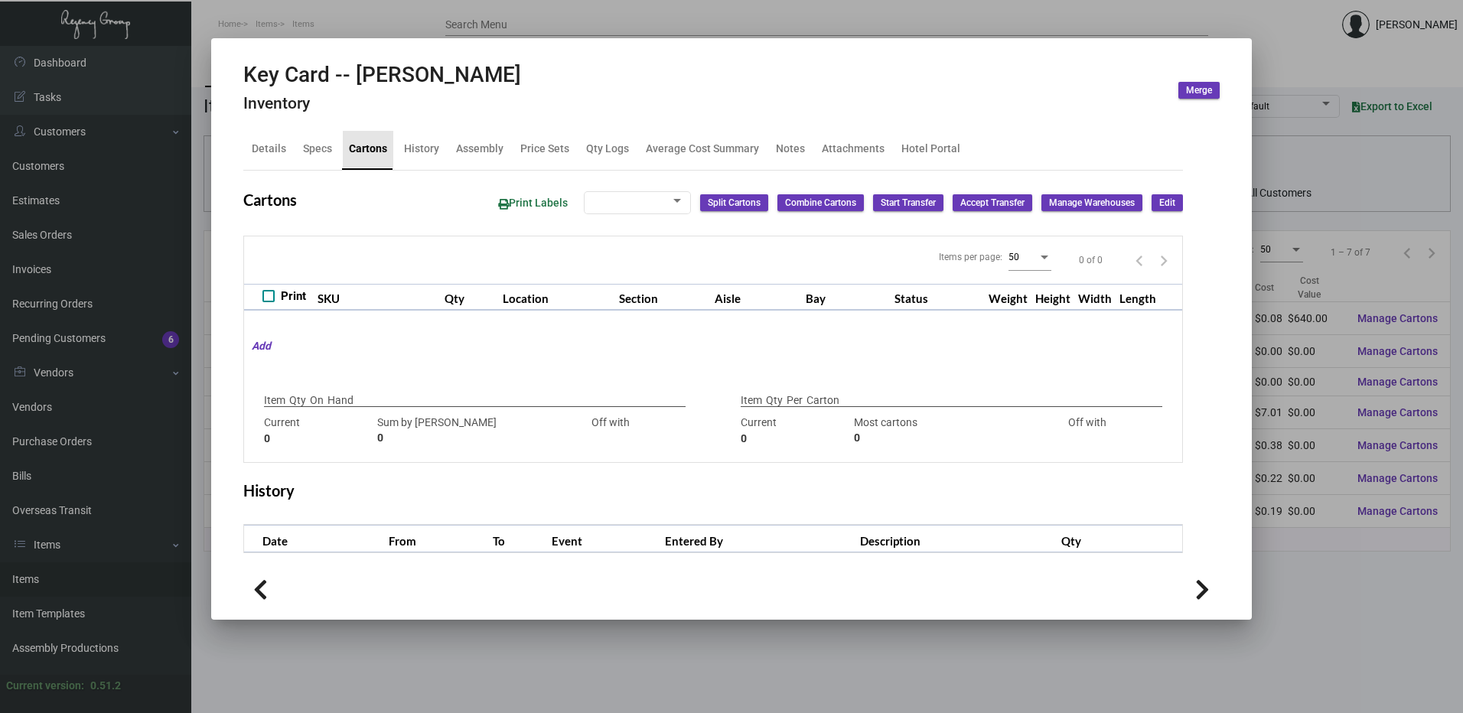
type input "8,000"
type input "9000"
type input "-1000"
type input "1,000"
type input "1000"
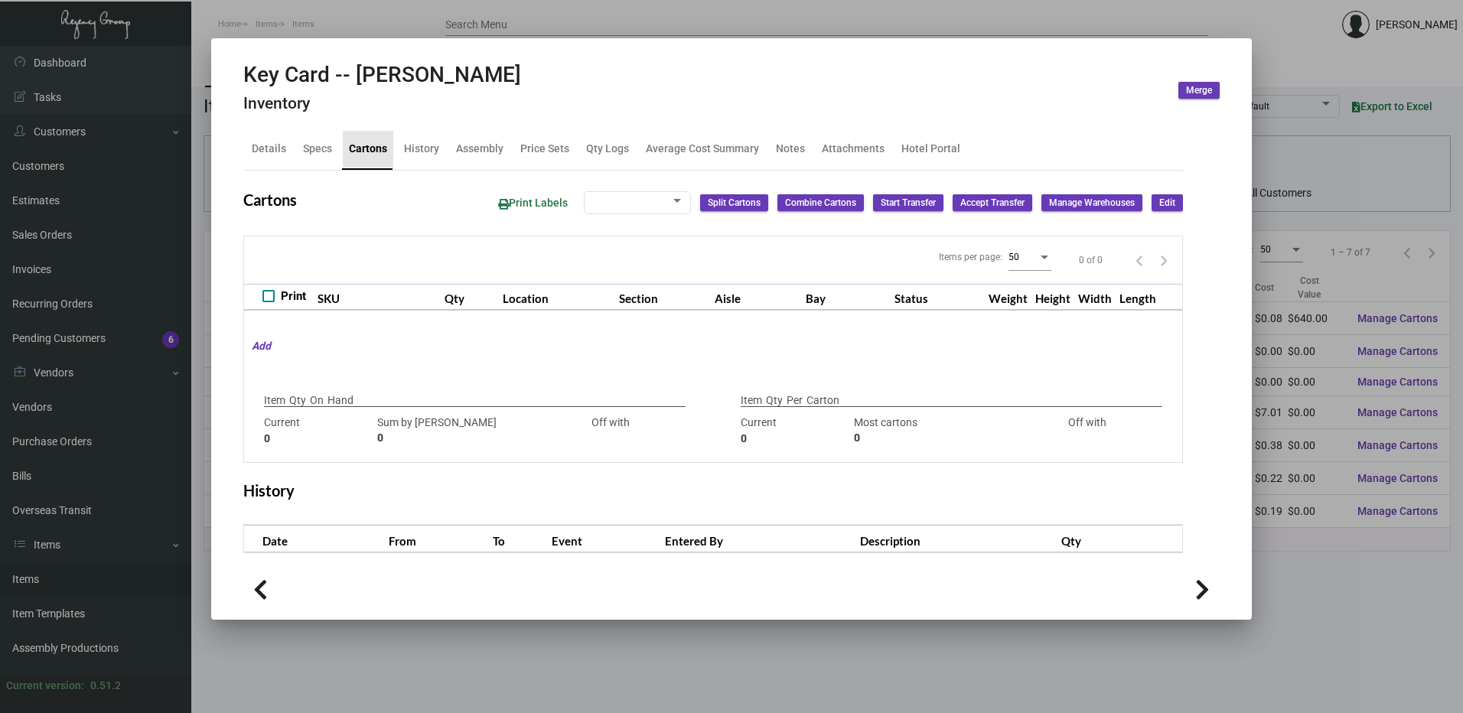
type input "0"
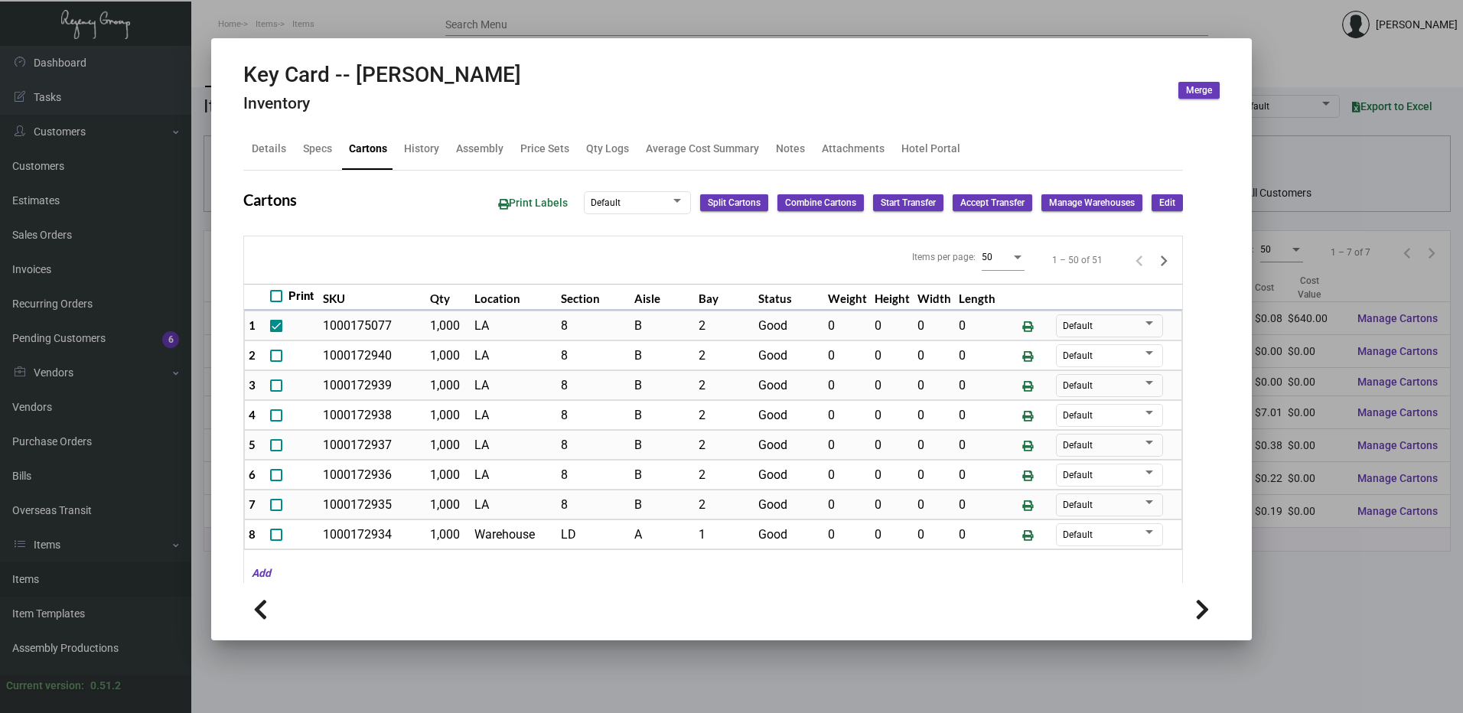
click at [607, 9] on div at bounding box center [731, 356] width 1463 height 713
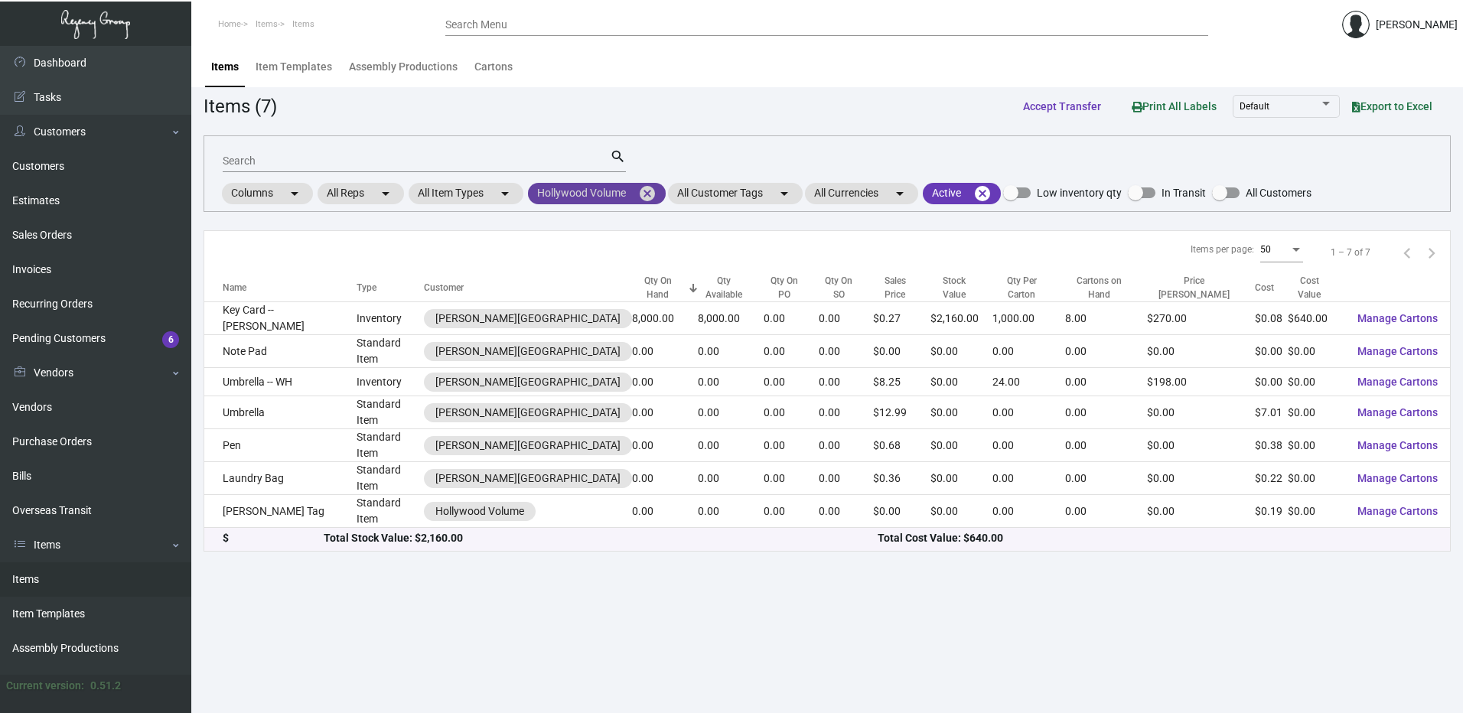
click at [649, 196] on mat-icon "cancel" at bounding box center [647, 193] width 18 height 18
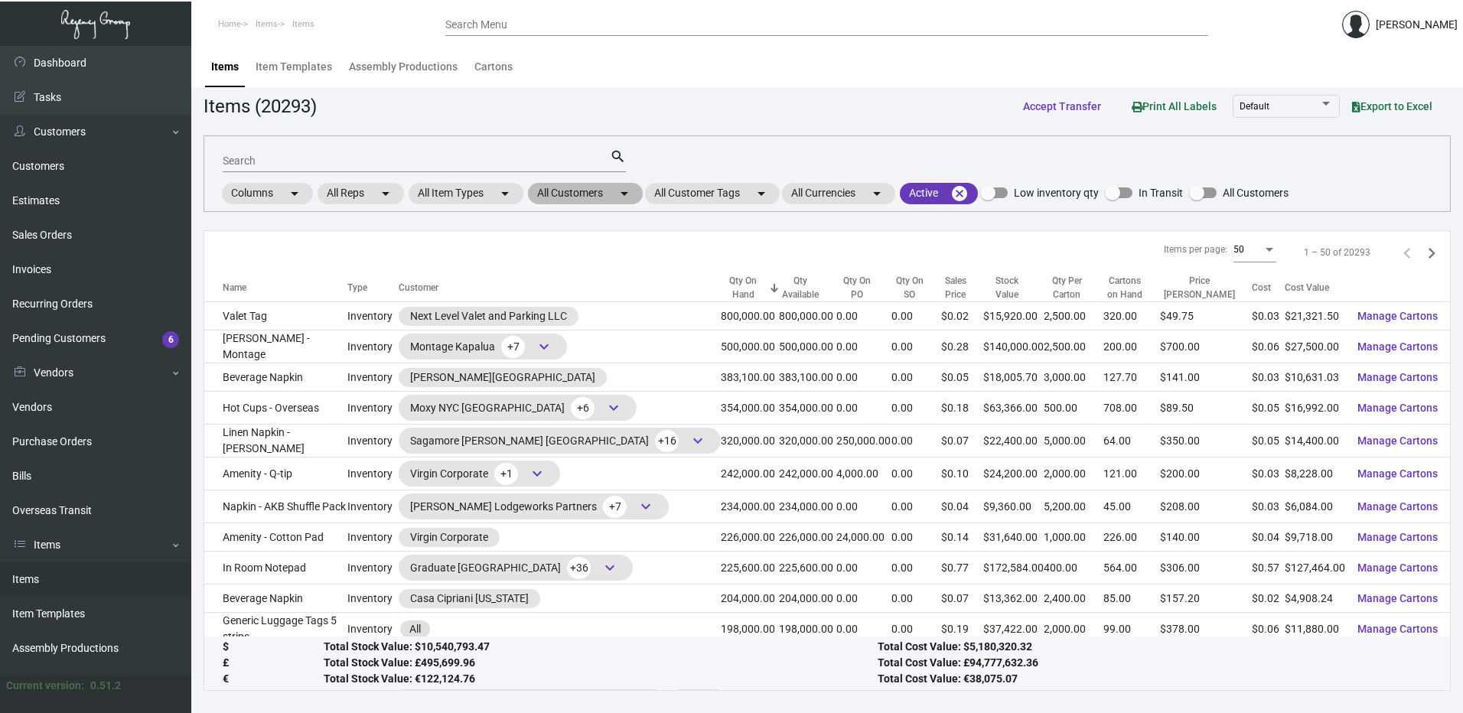
click at [601, 196] on mat-chip "All Customers arrow_drop_down" at bounding box center [585, 193] width 115 height 21
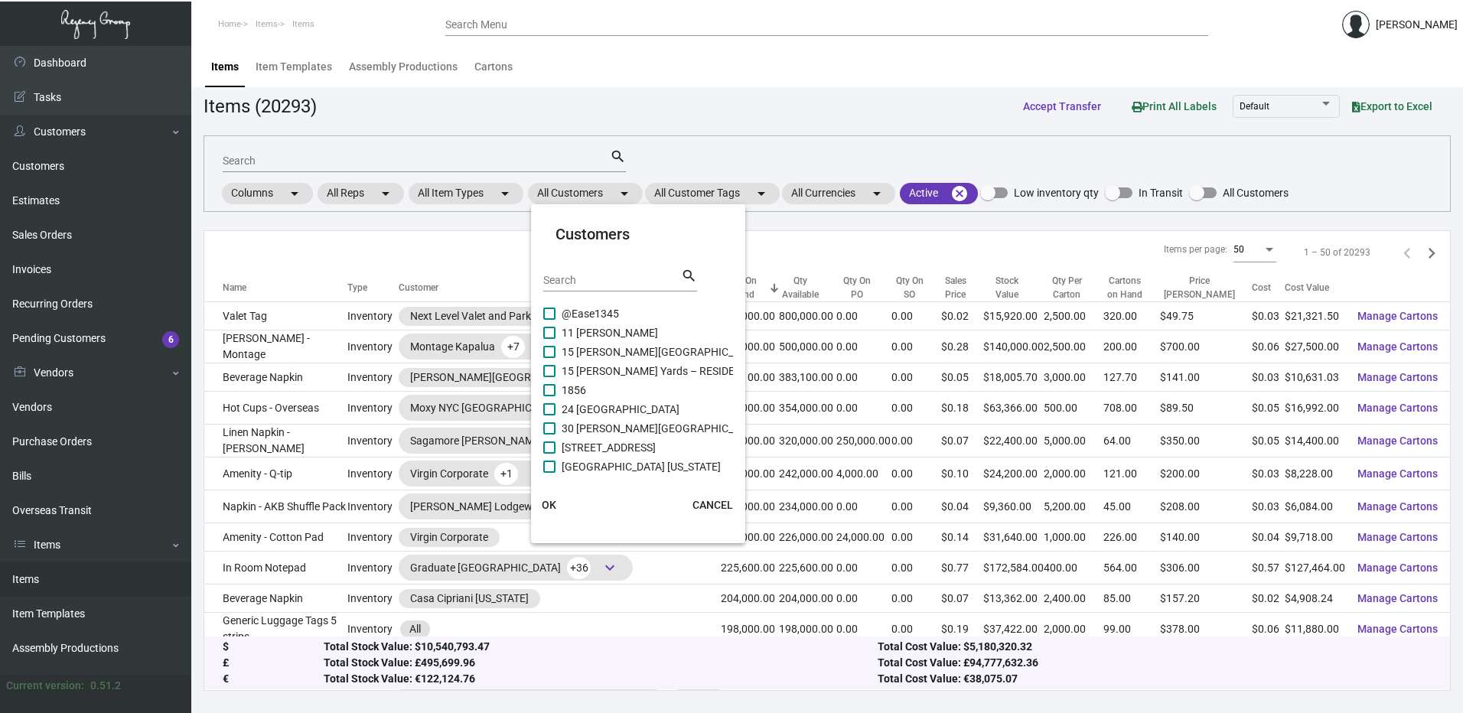
click at [588, 279] on input "Search" at bounding box center [612, 281] width 138 height 12
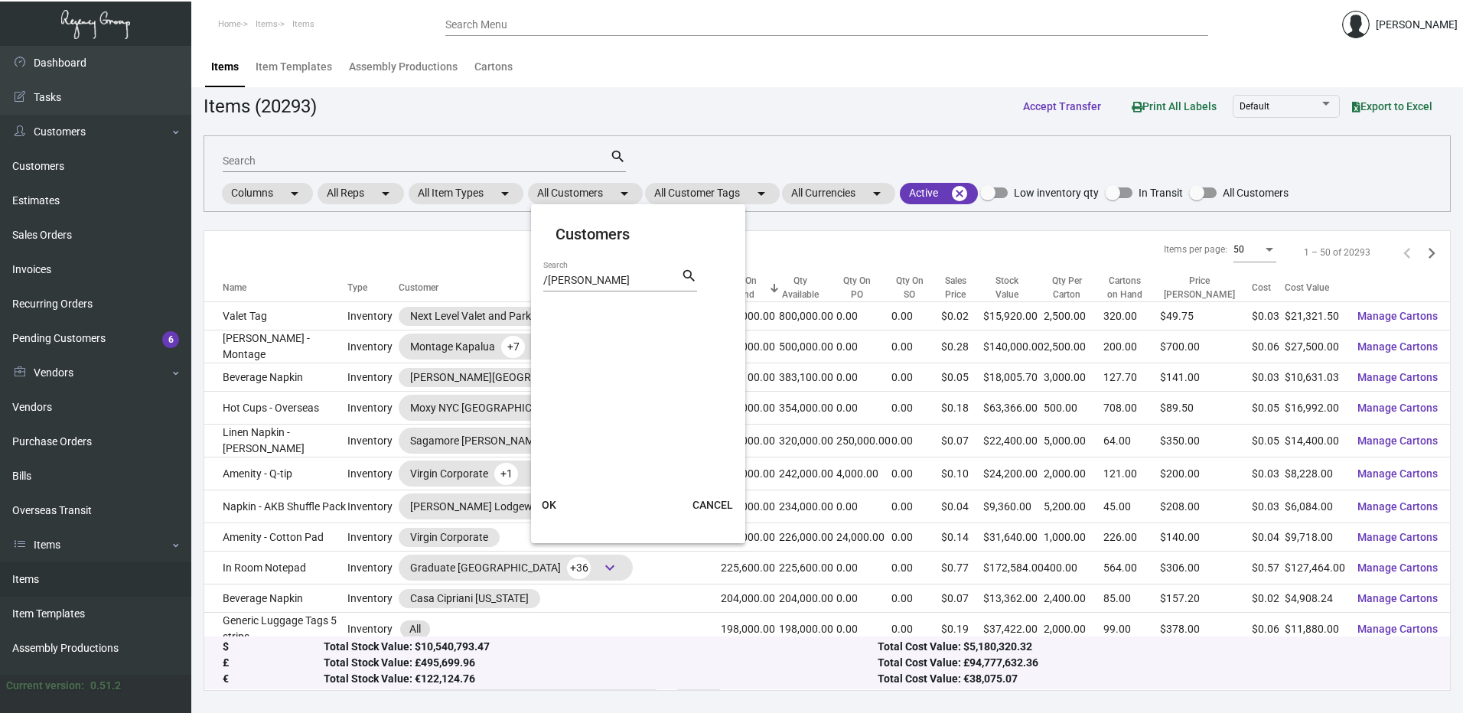
click at [580, 288] on div "/tommie Search" at bounding box center [612, 280] width 138 height 24
click at [583, 282] on input "/tommie" at bounding box center [612, 281] width 138 height 12
type input "tommie"
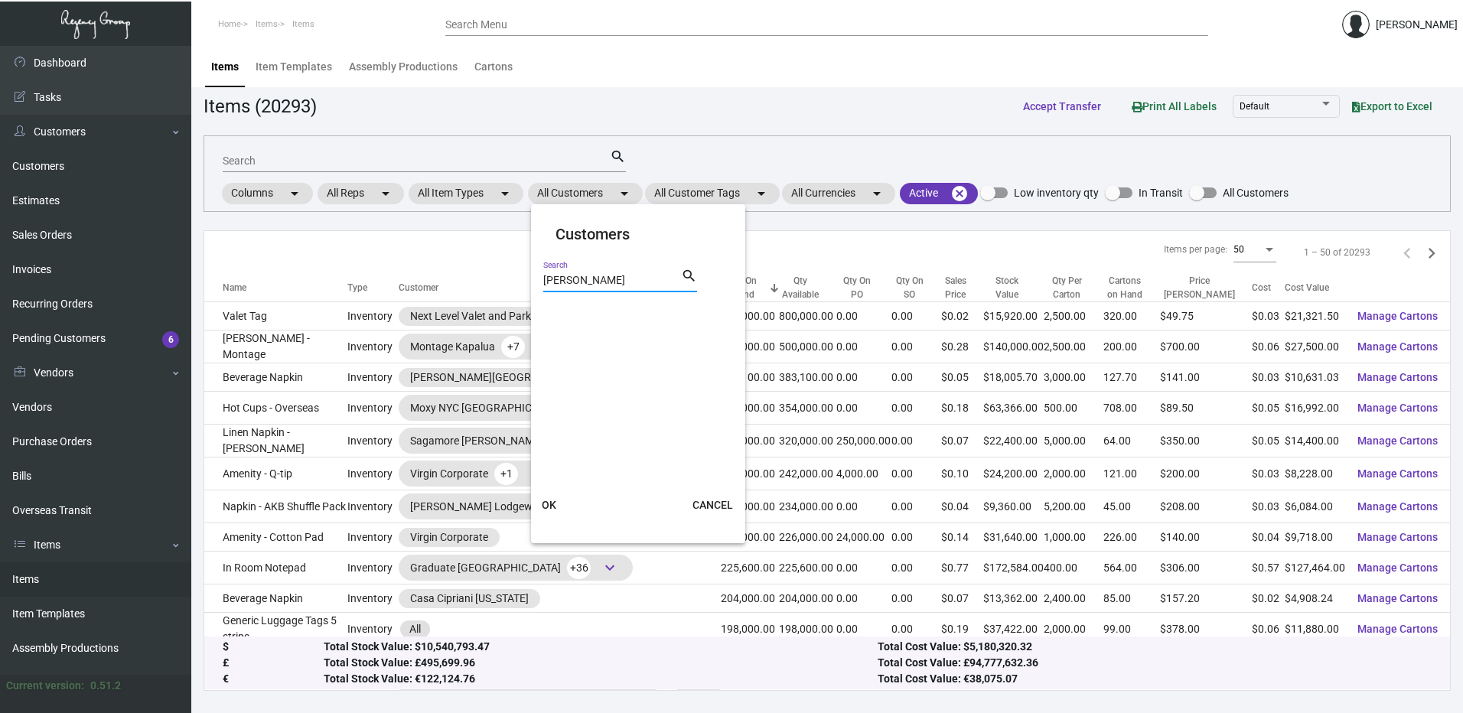
click at [552, 502] on span "OK" at bounding box center [549, 505] width 15 height 12
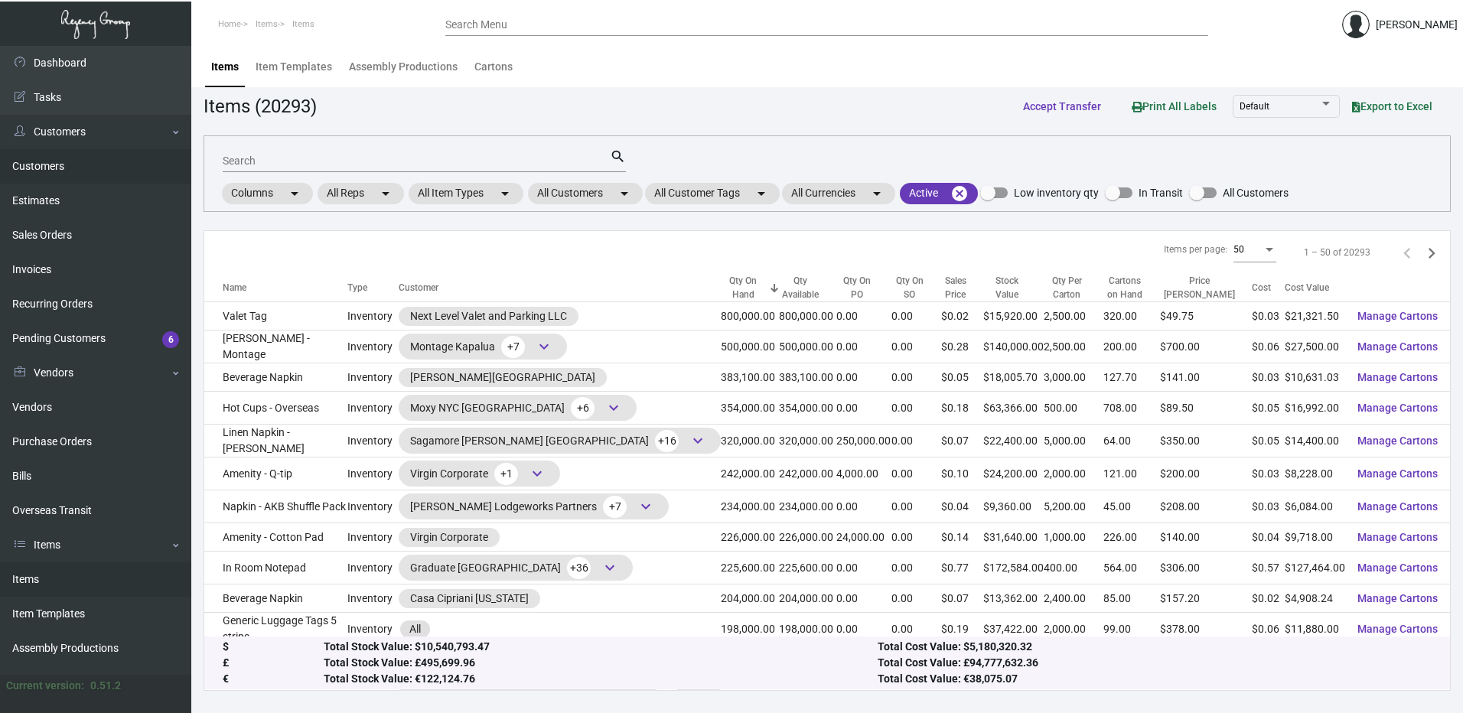
click at [47, 158] on link "Customers" at bounding box center [95, 166] width 191 height 34
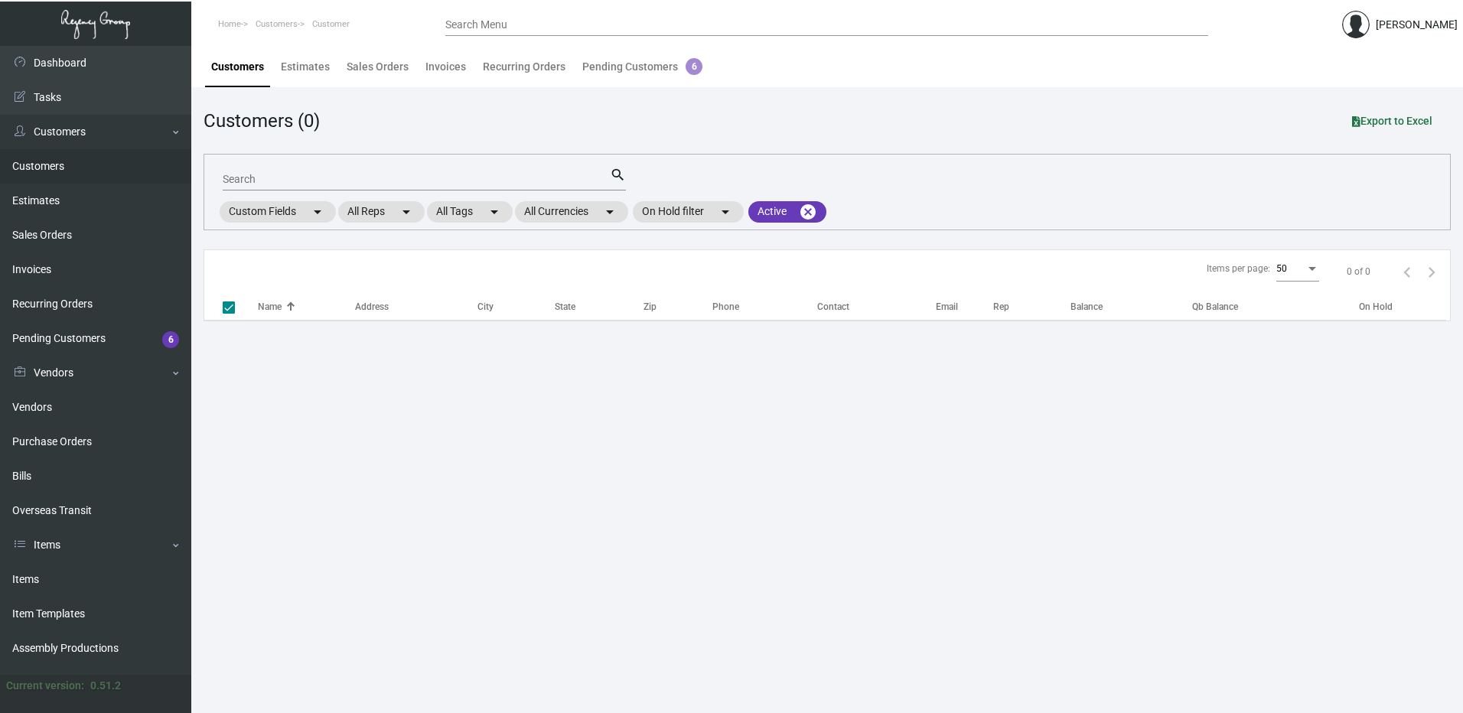
checkbox input "false"
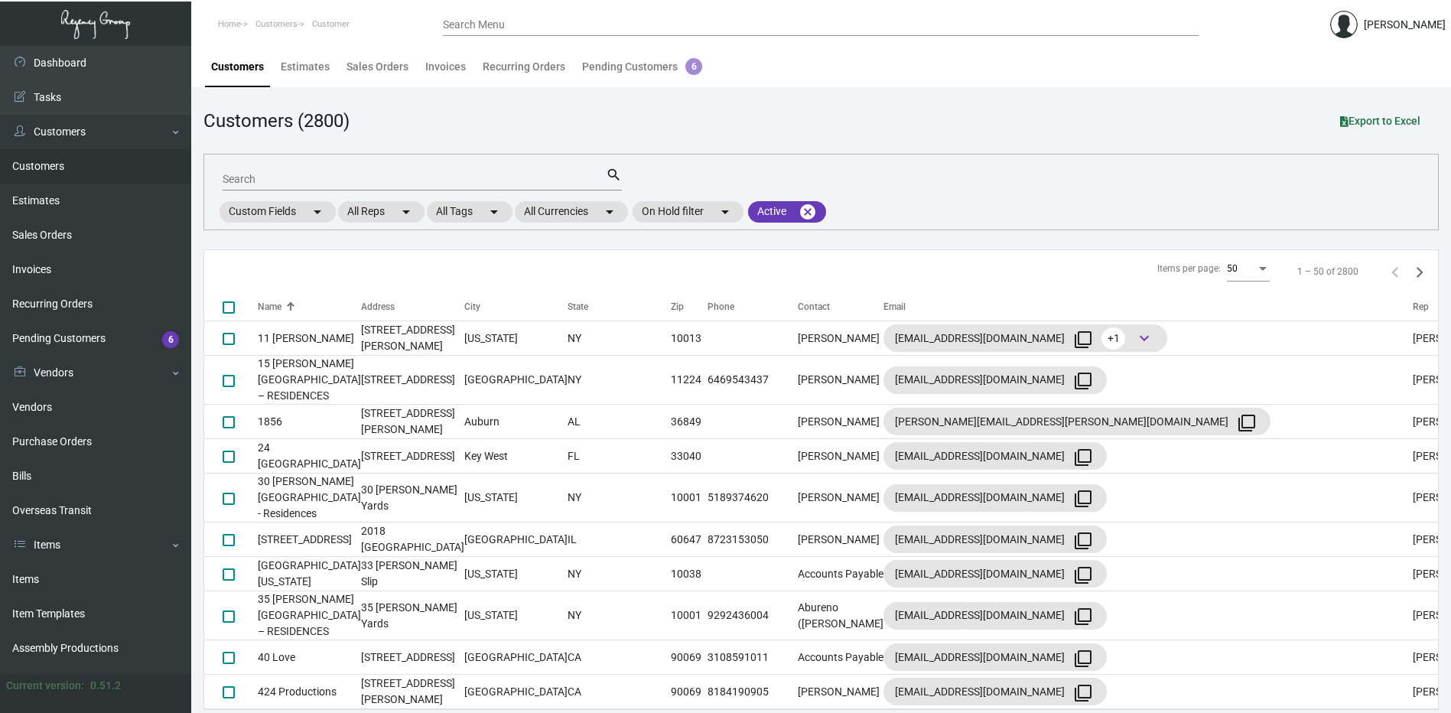
click at [344, 175] on input "Search" at bounding box center [414, 180] width 383 height 12
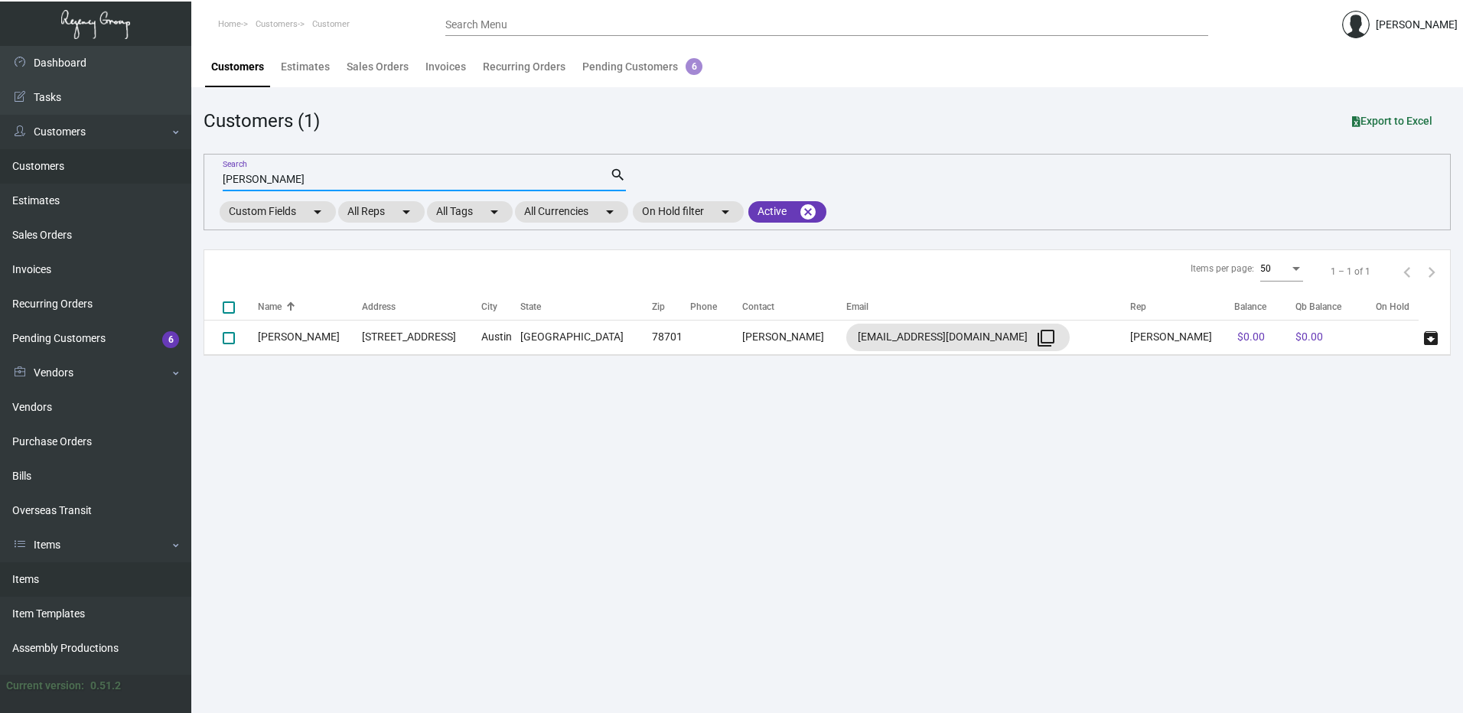
type input "tommie"
click at [60, 581] on link "Items" at bounding box center [95, 579] width 191 height 34
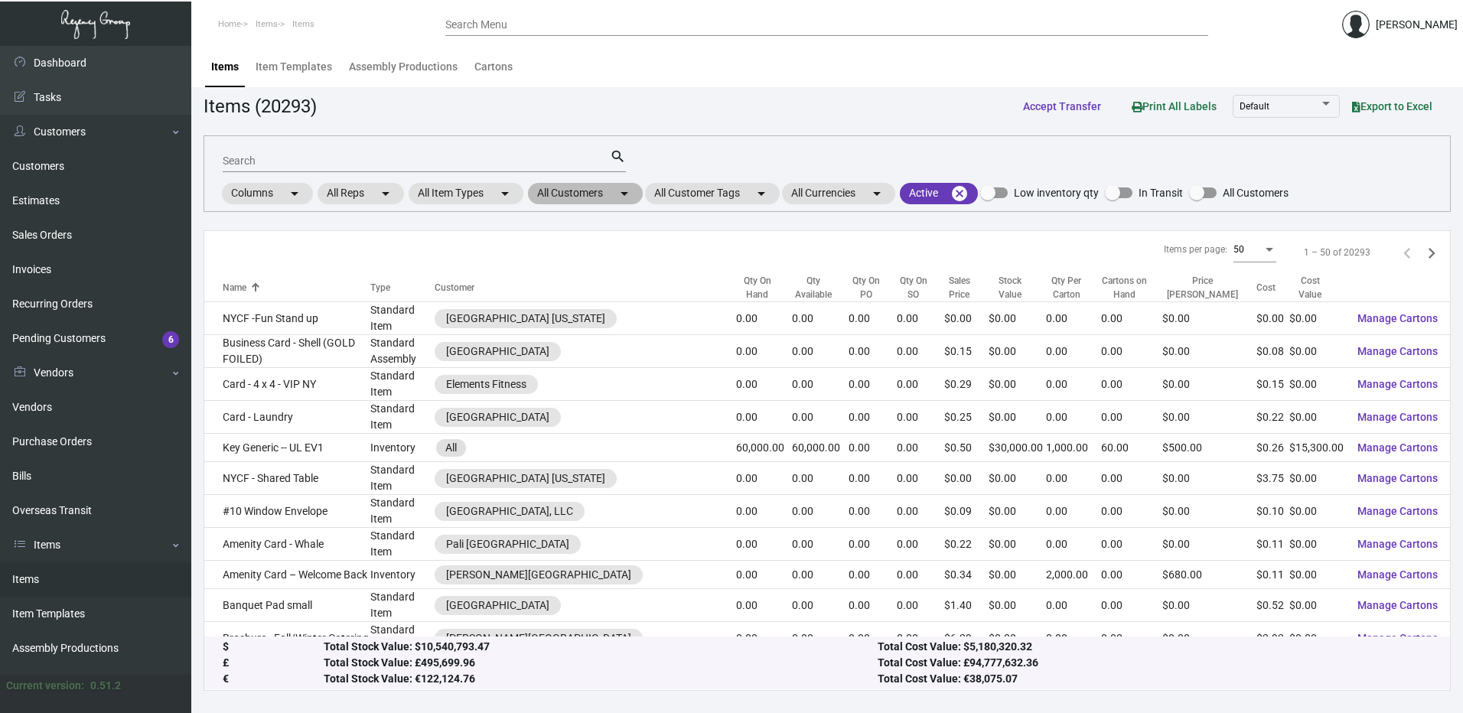
click at [593, 193] on mat-chip "All Customers arrow_drop_down" at bounding box center [585, 193] width 115 height 21
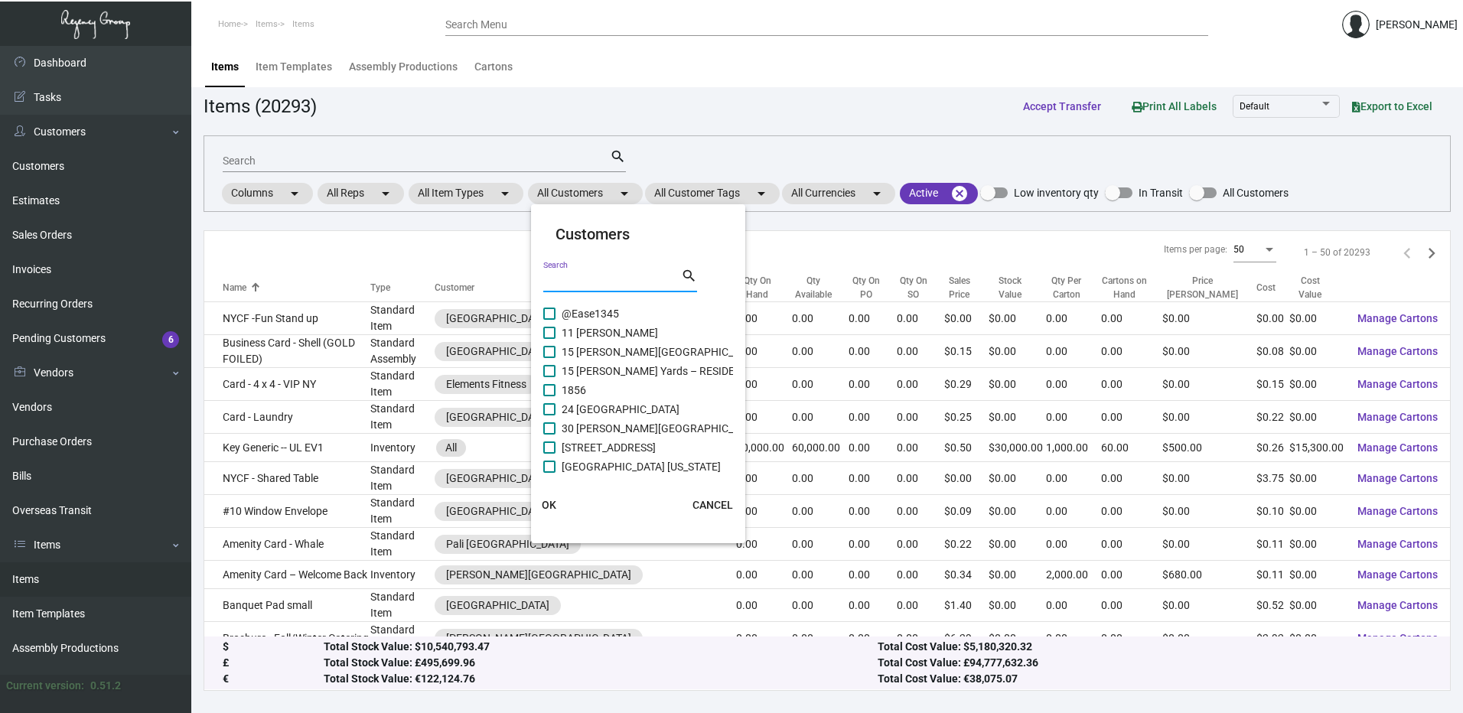
click at [598, 284] on input "Search" at bounding box center [612, 281] width 138 height 12
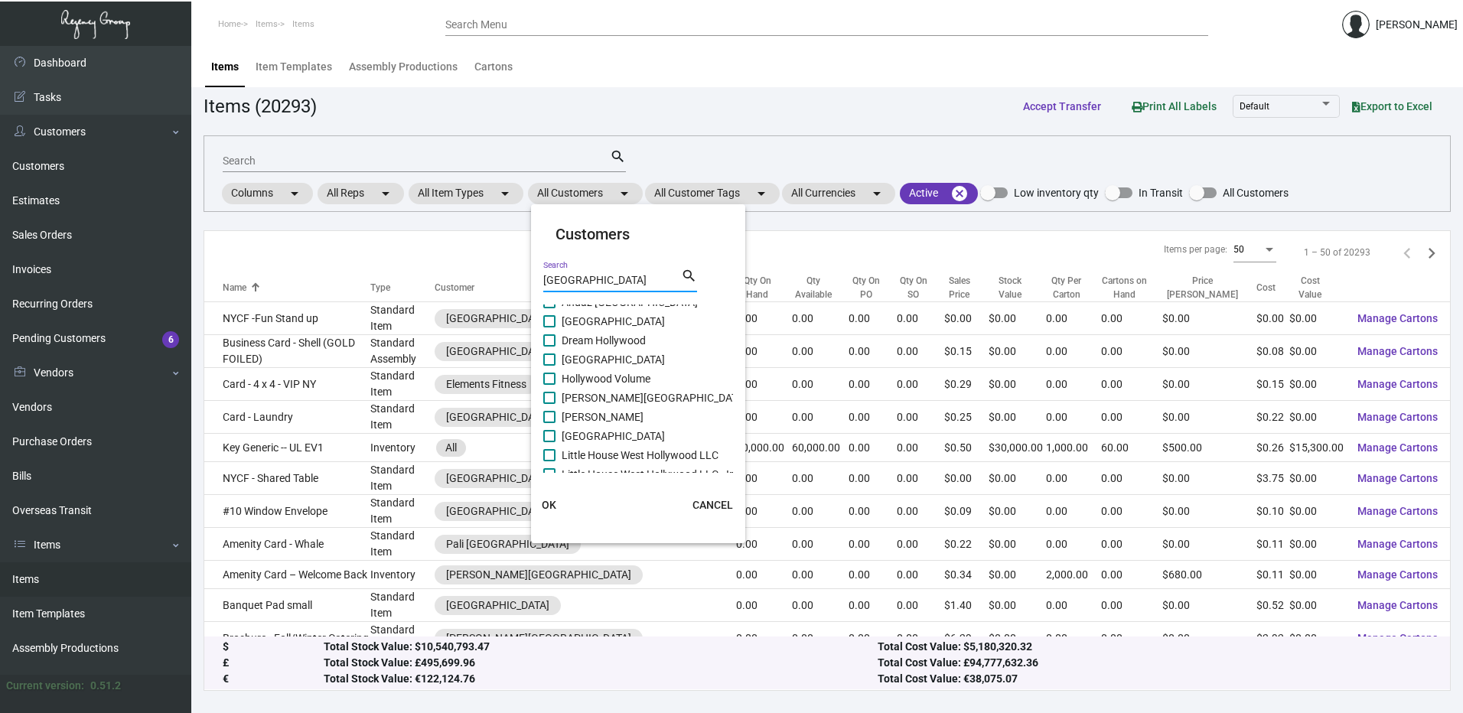
scroll to position [77, 0]
type input "hollywood"
click at [552, 354] on span at bounding box center [549, 352] width 12 height 12
click at [549, 358] on input "Hollywood Volume" at bounding box center [549, 358] width 1 height 1
checkbox input "true"
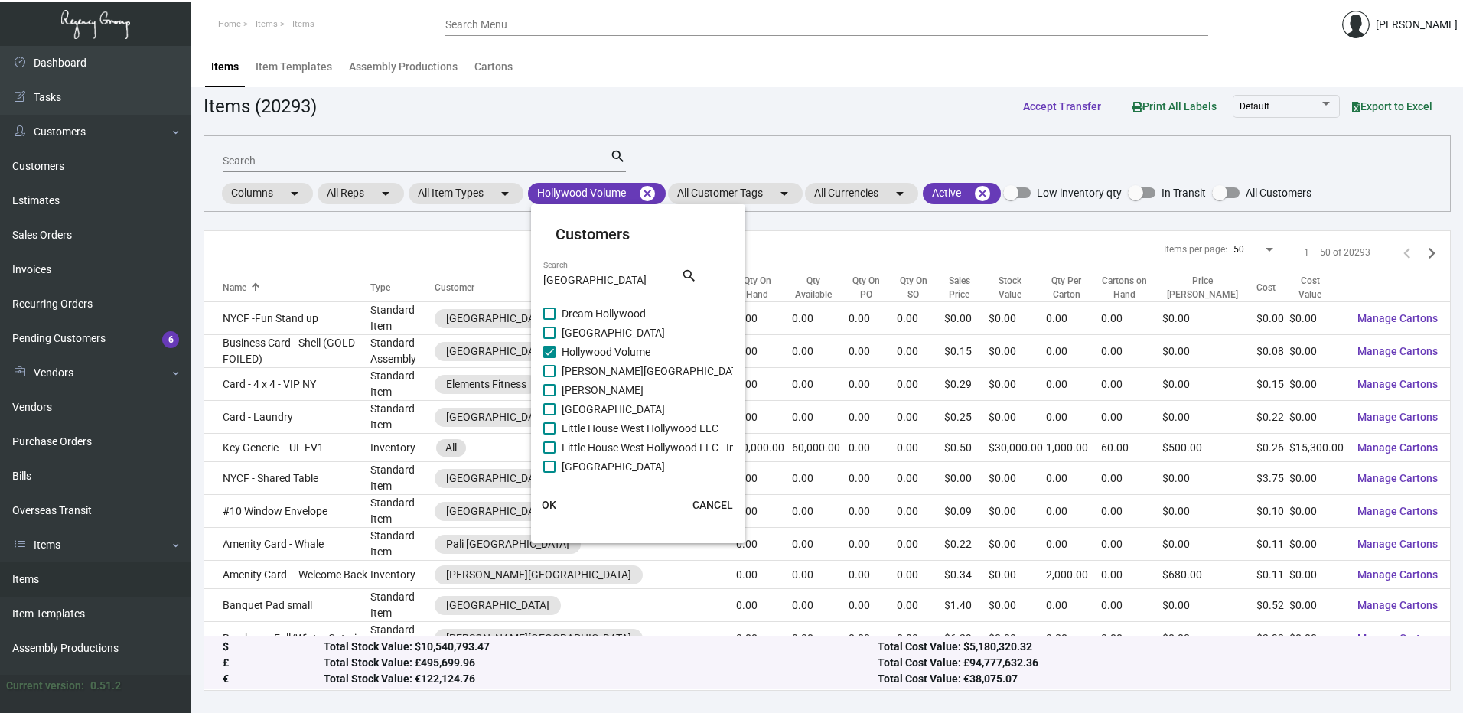
click at [552, 501] on span "OK" at bounding box center [549, 505] width 15 height 12
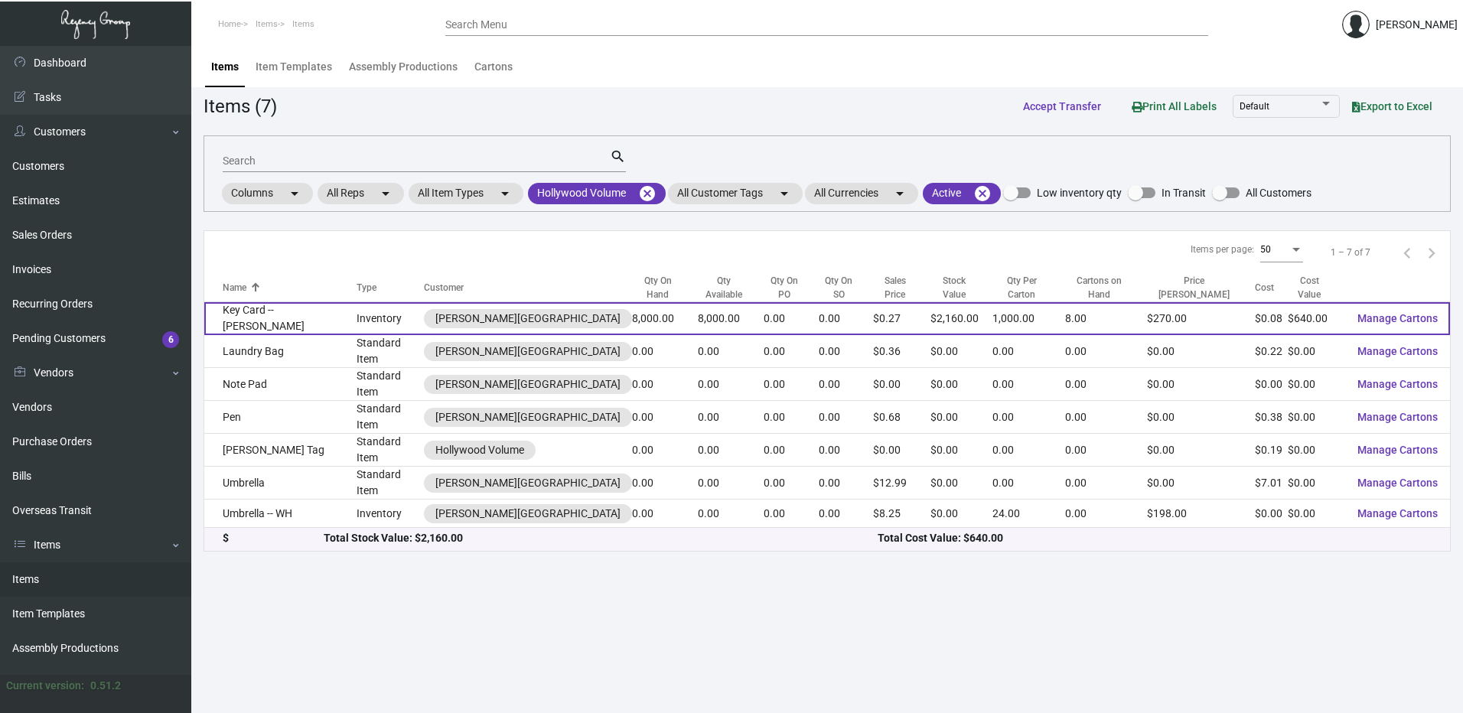
click at [311, 316] on td "Key Card -- Tommie Hollywood" at bounding box center [280, 318] width 152 height 33
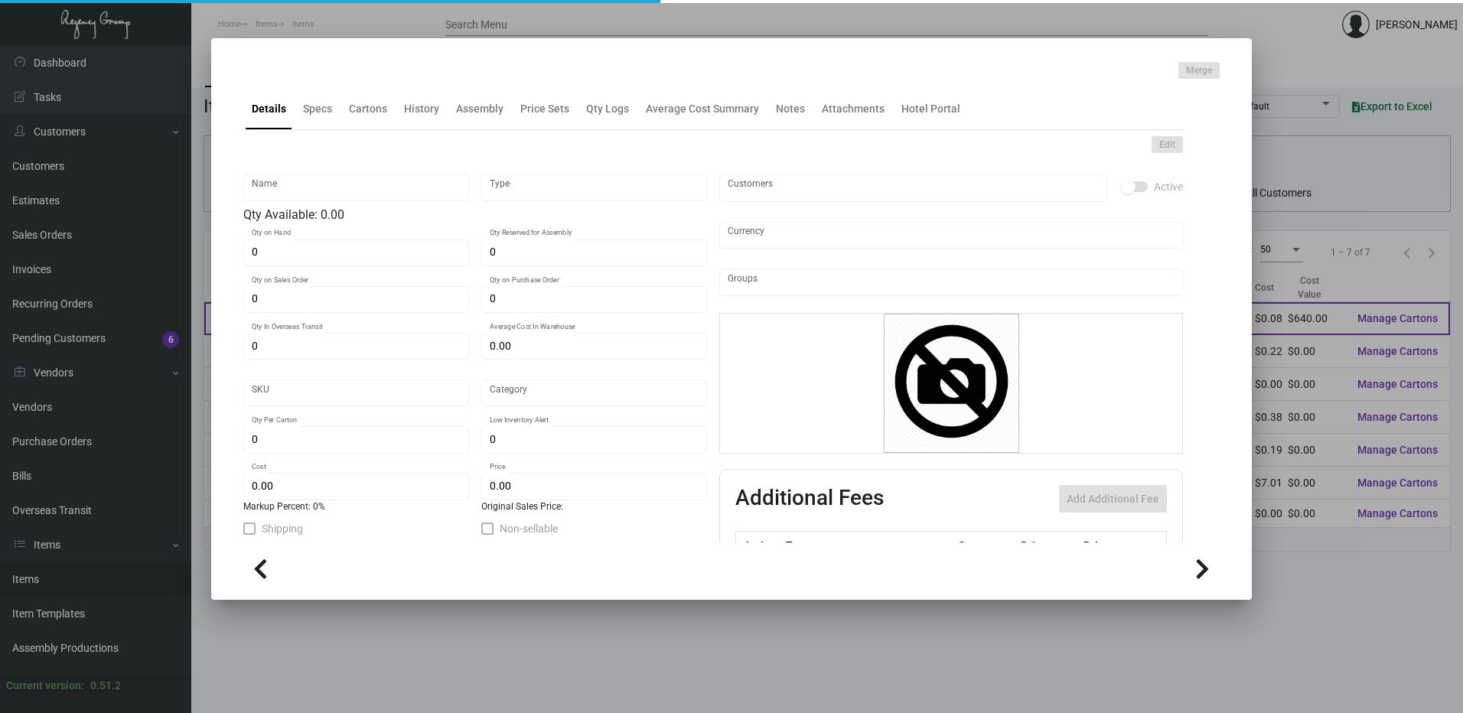
type input "Key Card -- Tommie Hollywood"
type input "Inventory"
type input "8,000"
type input "7,500"
type input "$ 0.089"
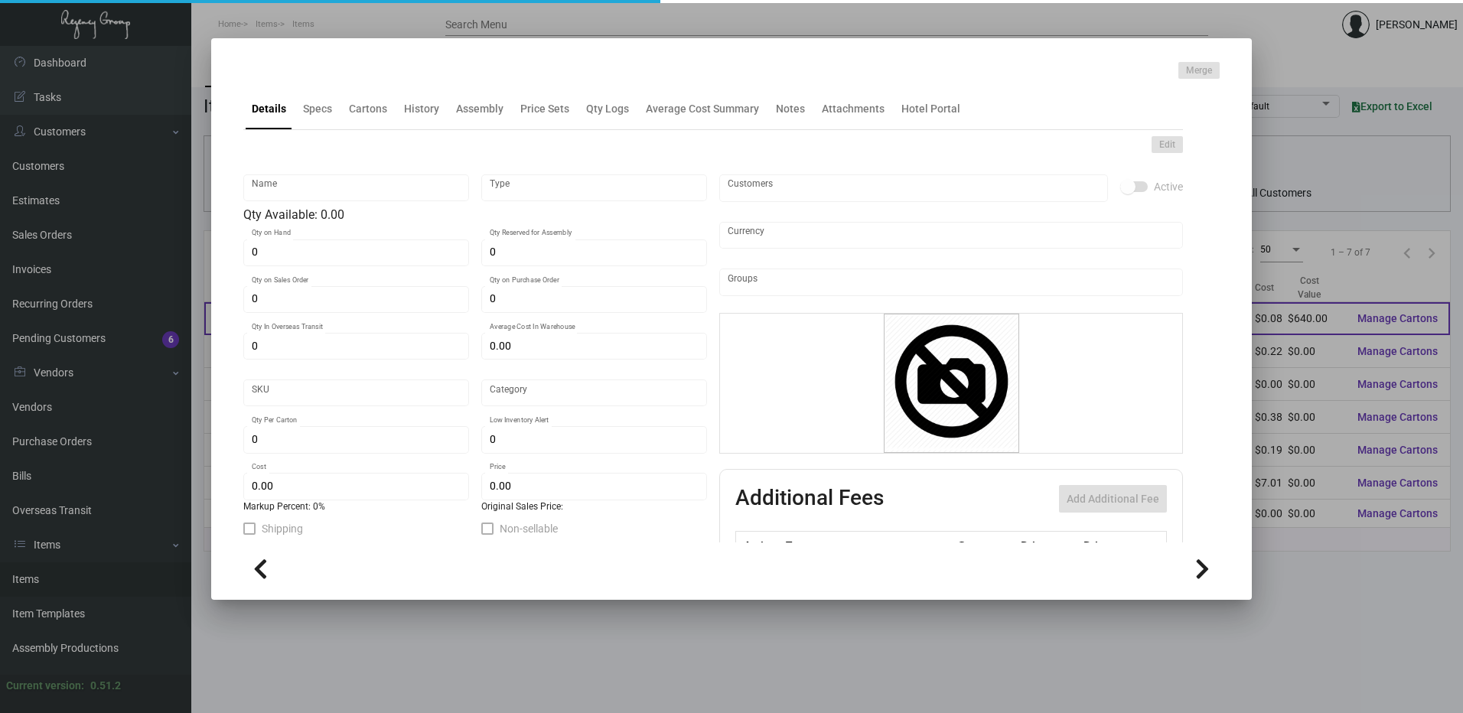
type input "Overseas"
type input "1,000"
type input "$ 0.08"
type input "$ 0.27"
checkbox input "true"
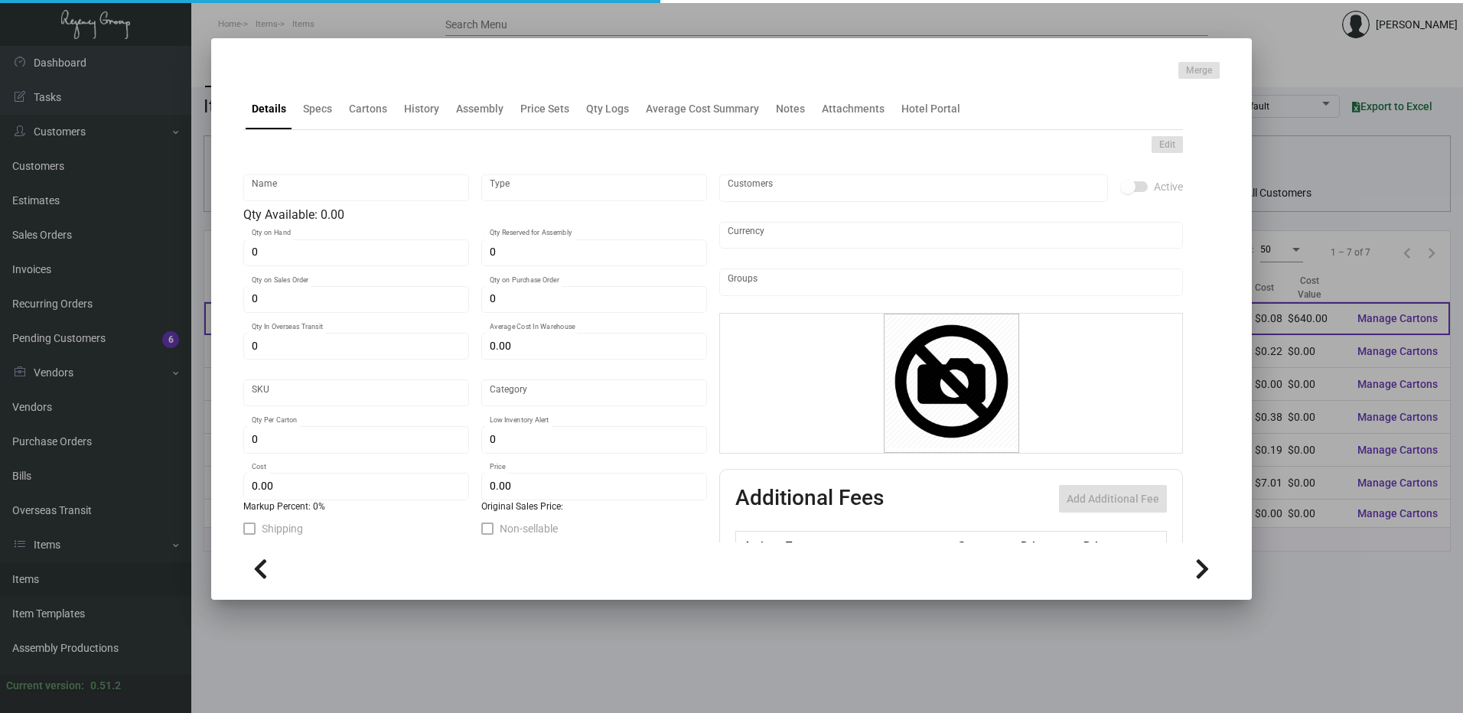
checkbox input "true"
type input "United States Dollar $"
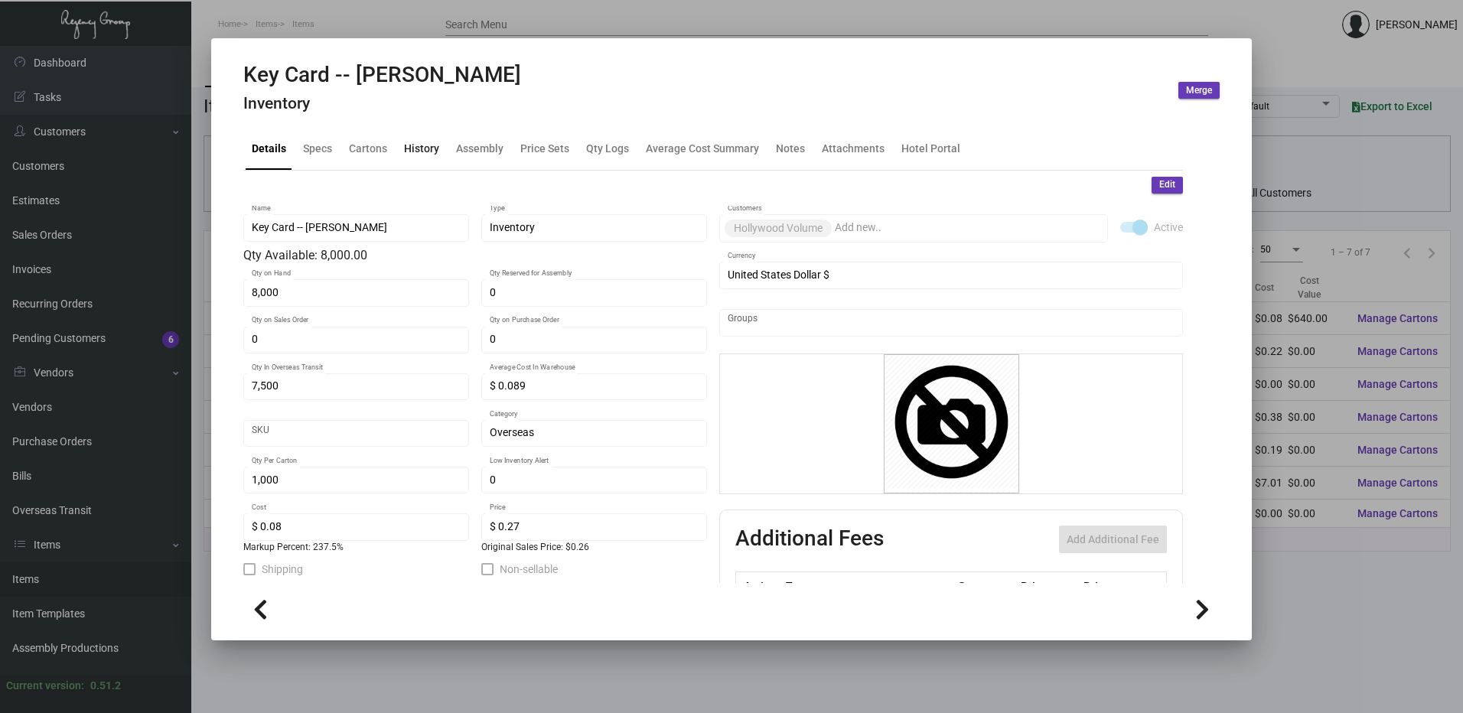
click at [428, 145] on div "History" at bounding box center [421, 149] width 35 height 16
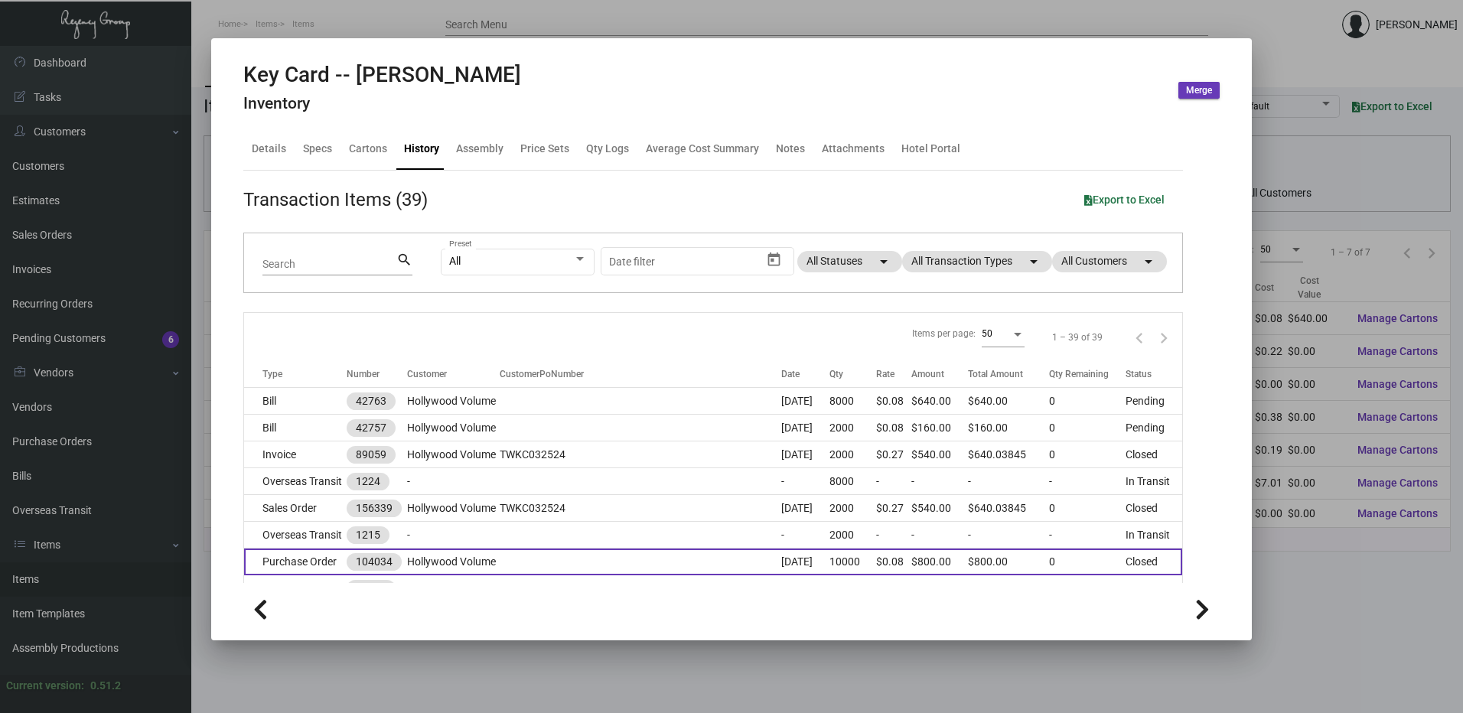
click at [311, 560] on td "Purchase Order" at bounding box center [295, 562] width 103 height 27
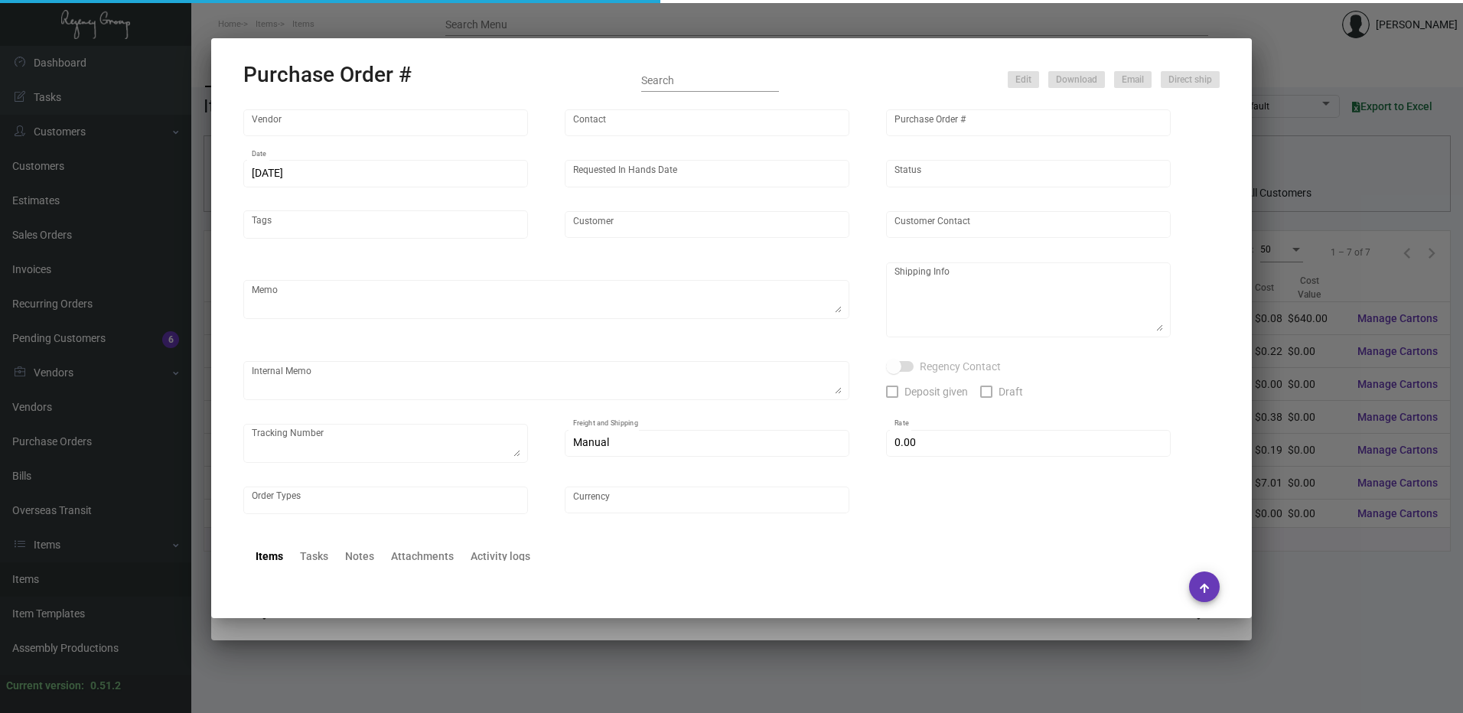
type input "CHENGDU MIND IOT TECHNOLOGY"
type input "ANGEL HU"
type input "104034"
type input "3/5/2024"
type input "3/29/2024"
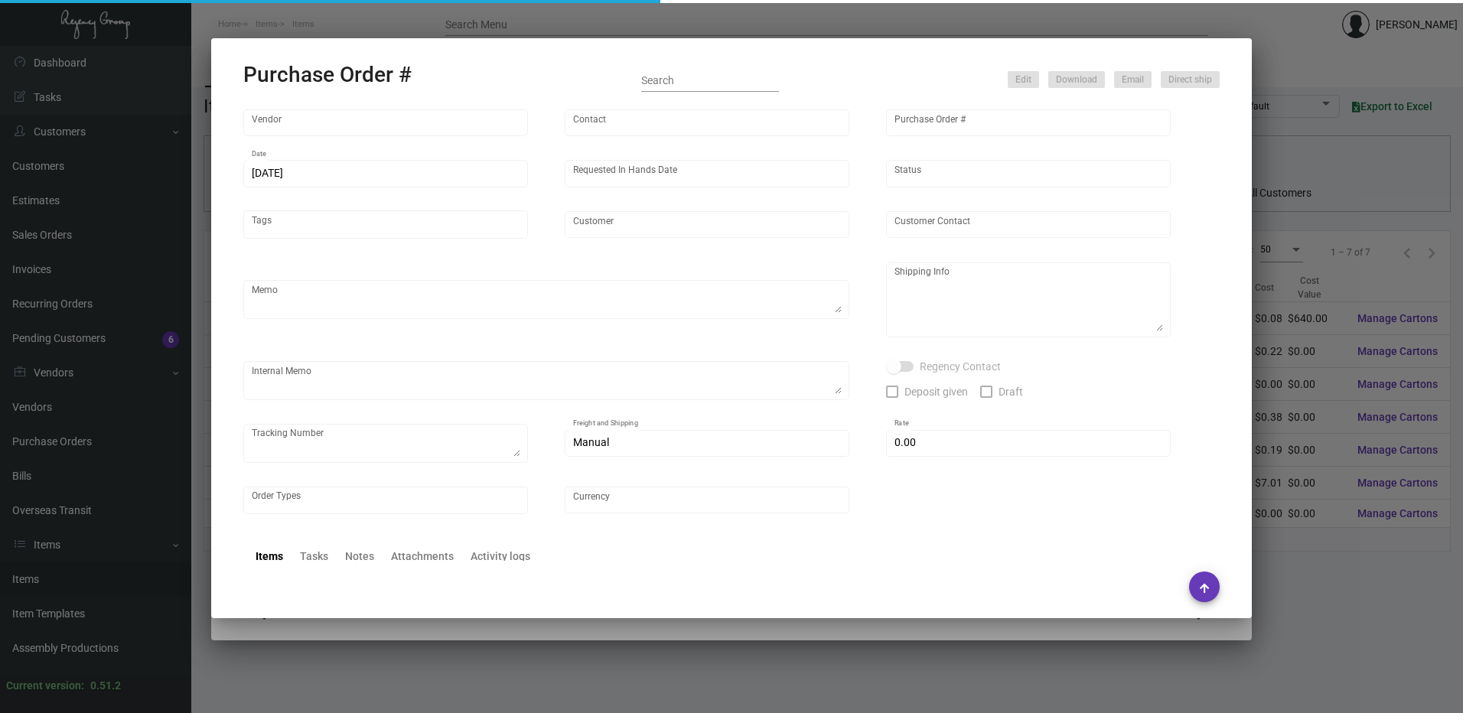
type input "Hollywood Volume"
type textarea "Please ship 2k by air to our LA warehouse and 8k by boat to our NJ warehouse."
type textarea "Regency Group LA 10845 Vanowen Unit F North Hollywood Los Angeles, CA, 91605 US"
checkbox input "true"
type input "$ 0.00"
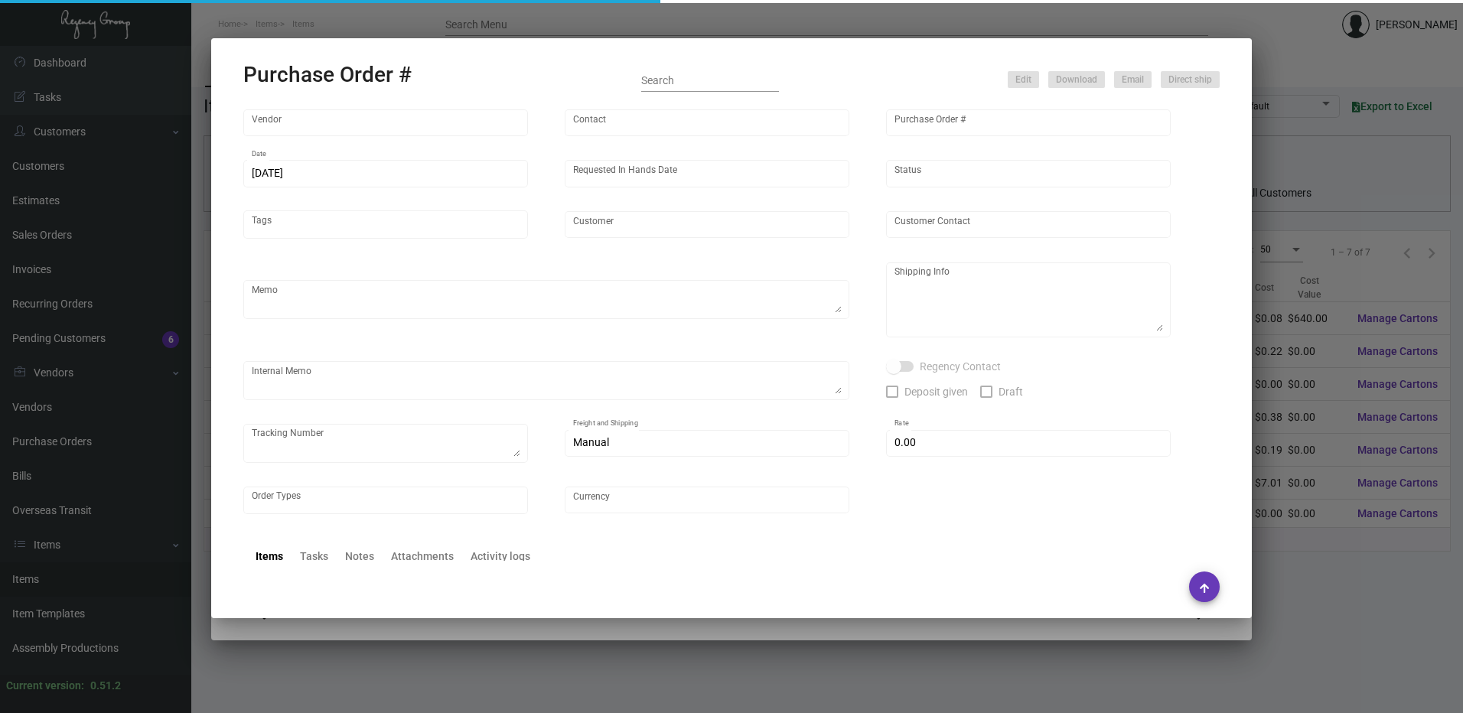
type input "United States Dollar $"
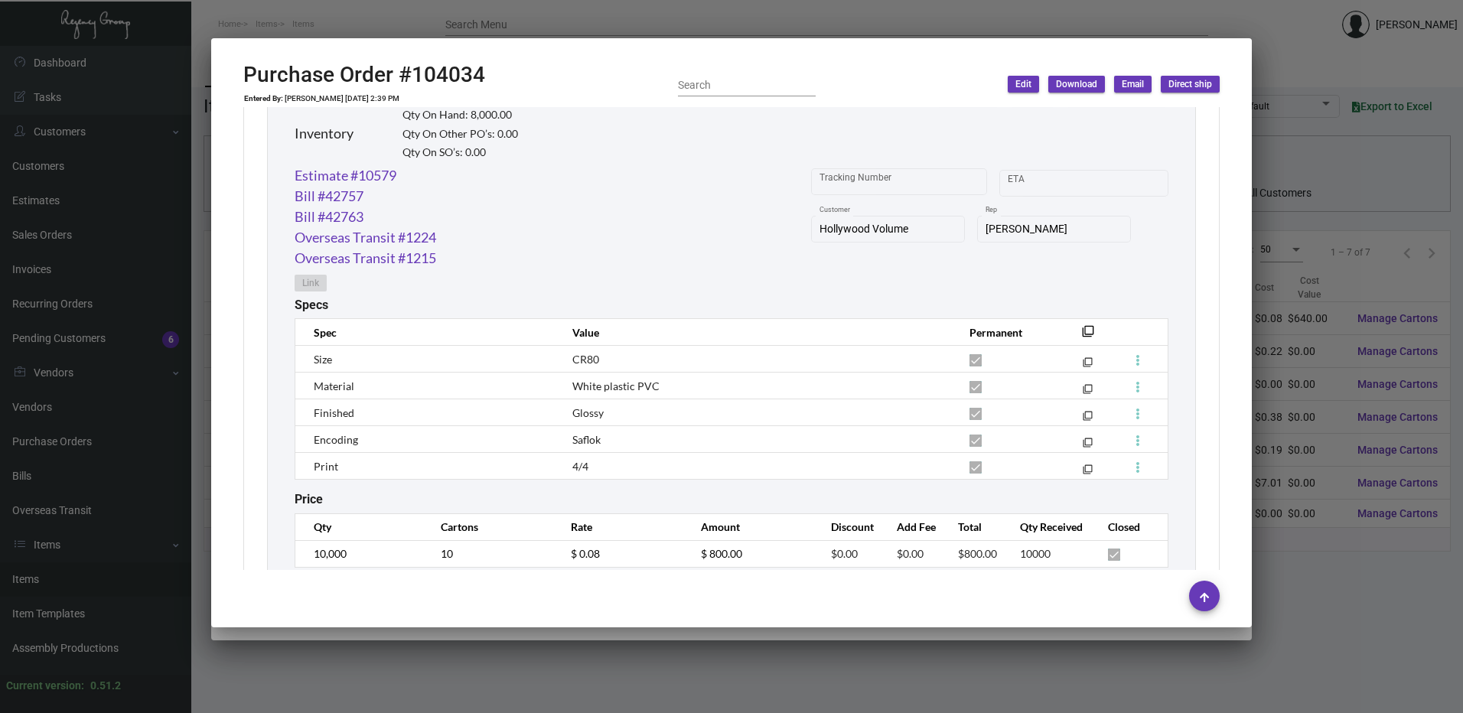
scroll to position [765, 0]
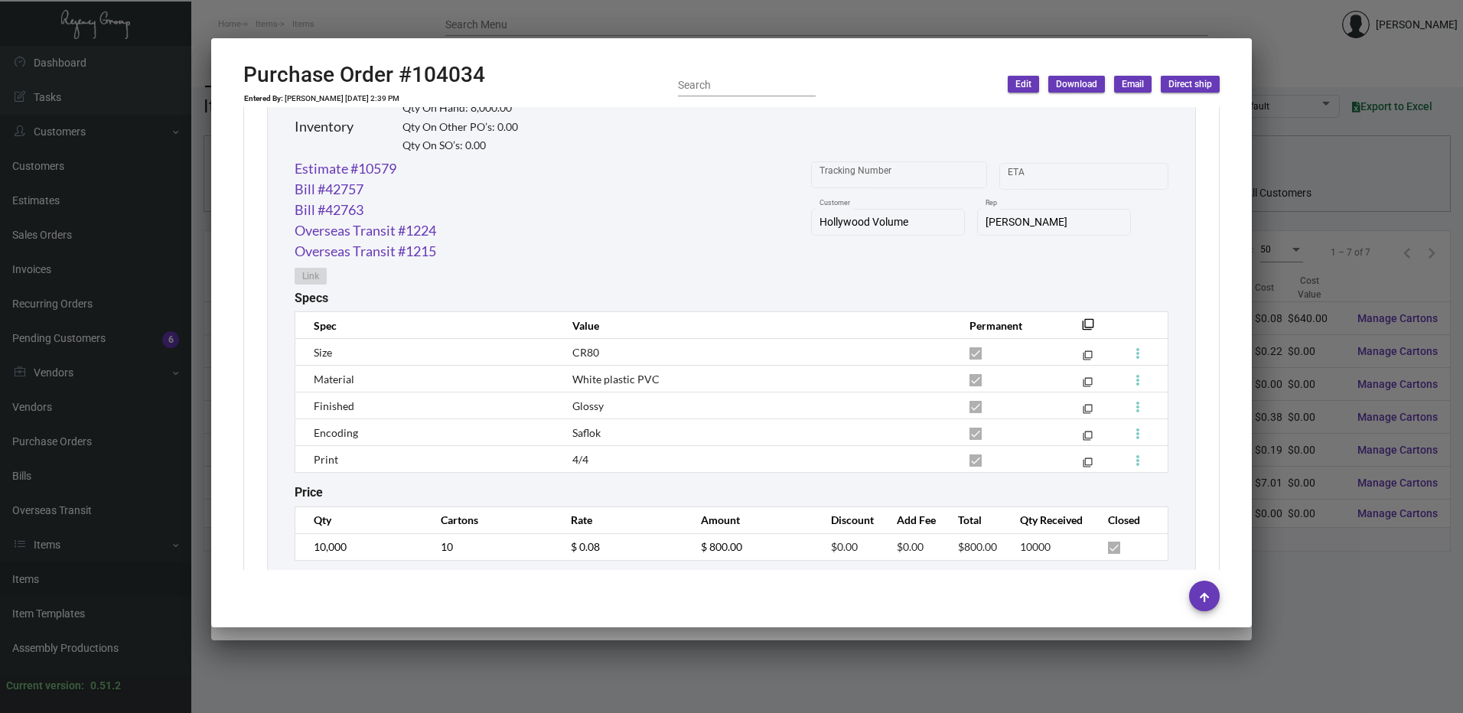
click at [861, 16] on div at bounding box center [731, 356] width 1463 height 713
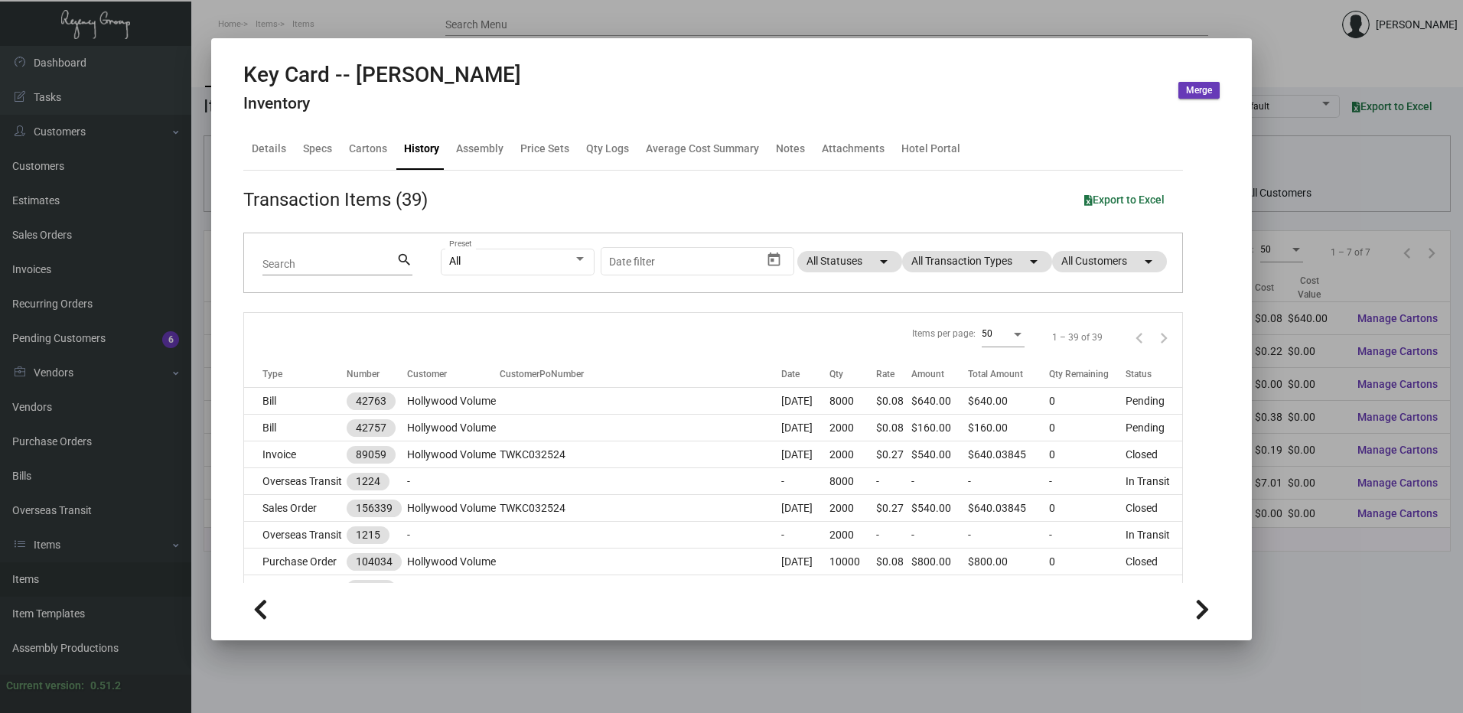
click at [542, 74] on div "Key Card -- Tommie Hollywood Inventory Merge" at bounding box center [731, 90] width 976 height 57
click at [673, 14] on div at bounding box center [731, 356] width 1463 height 713
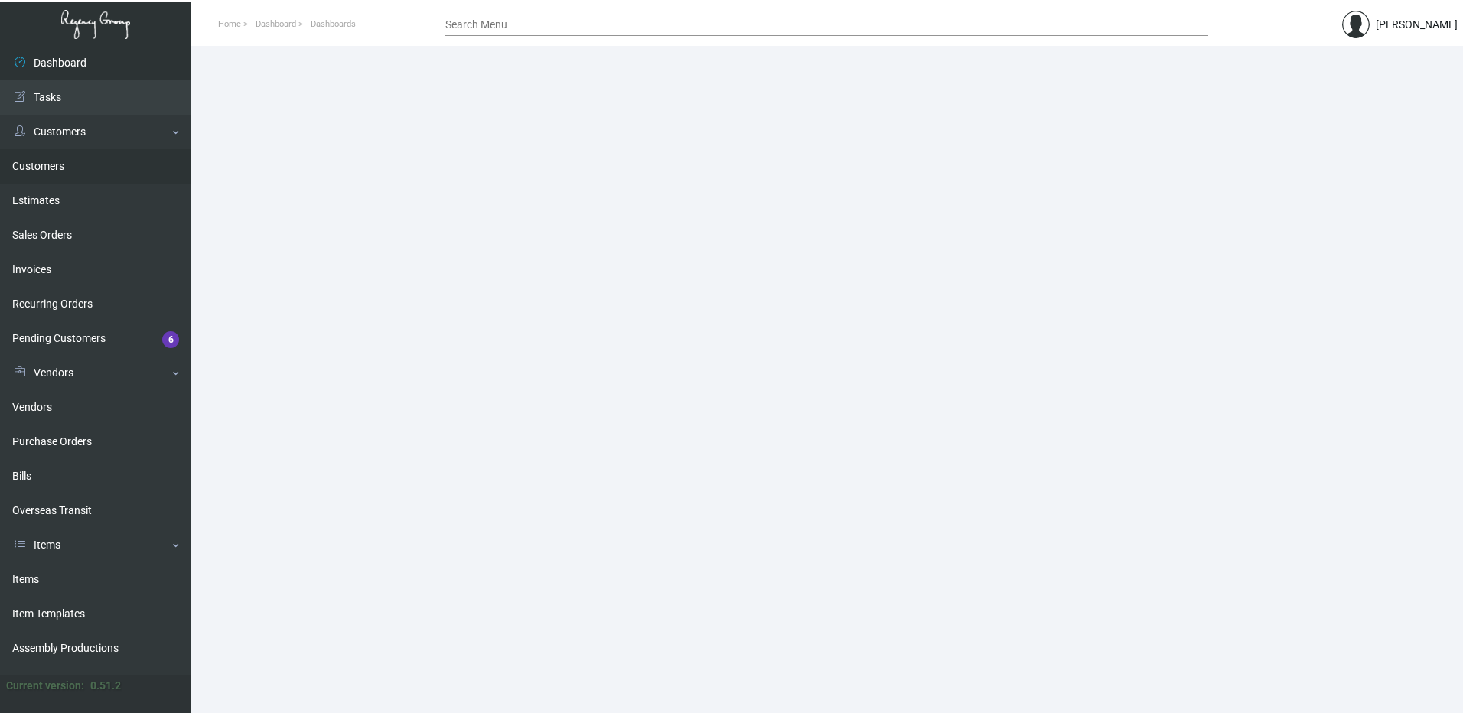
click at [56, 173] on link "Customers" at bounding box center [95, 166] width 191 height 34
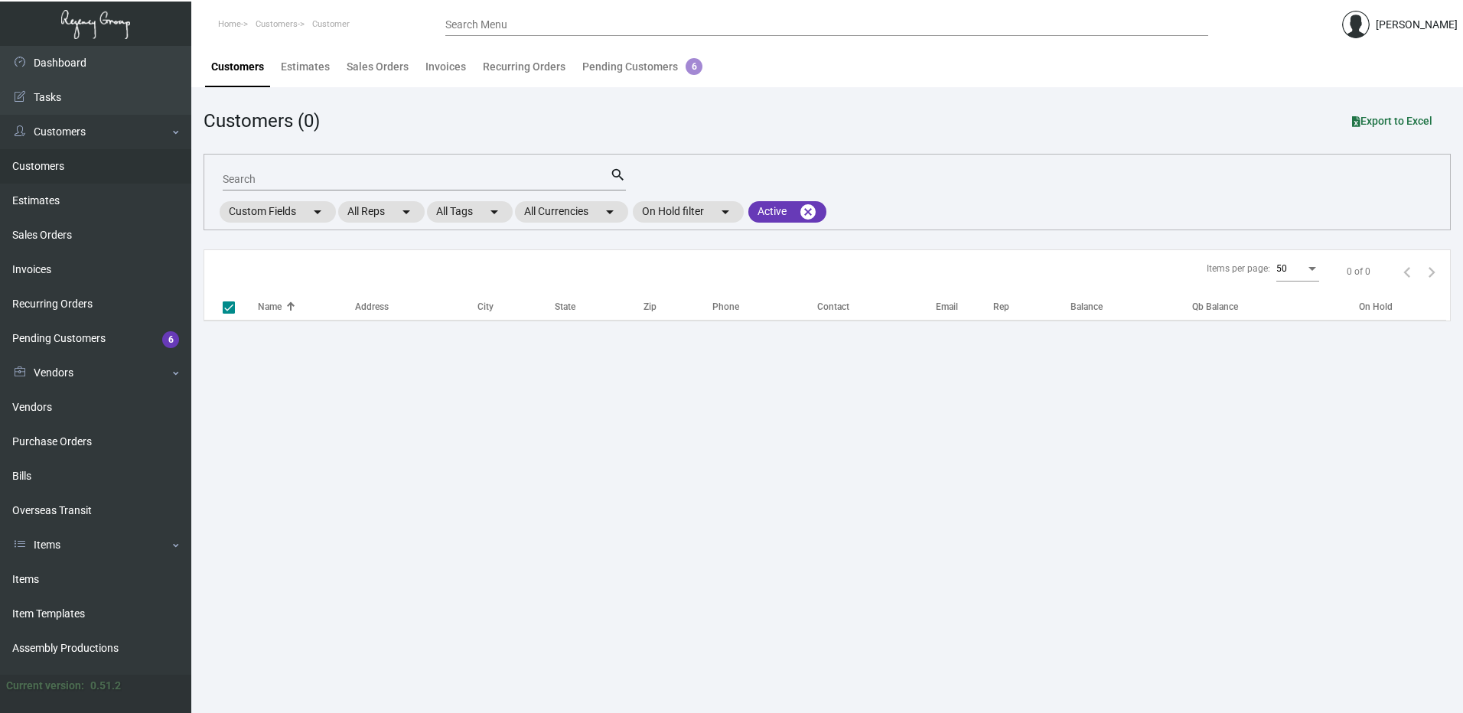
checkbox input "false"
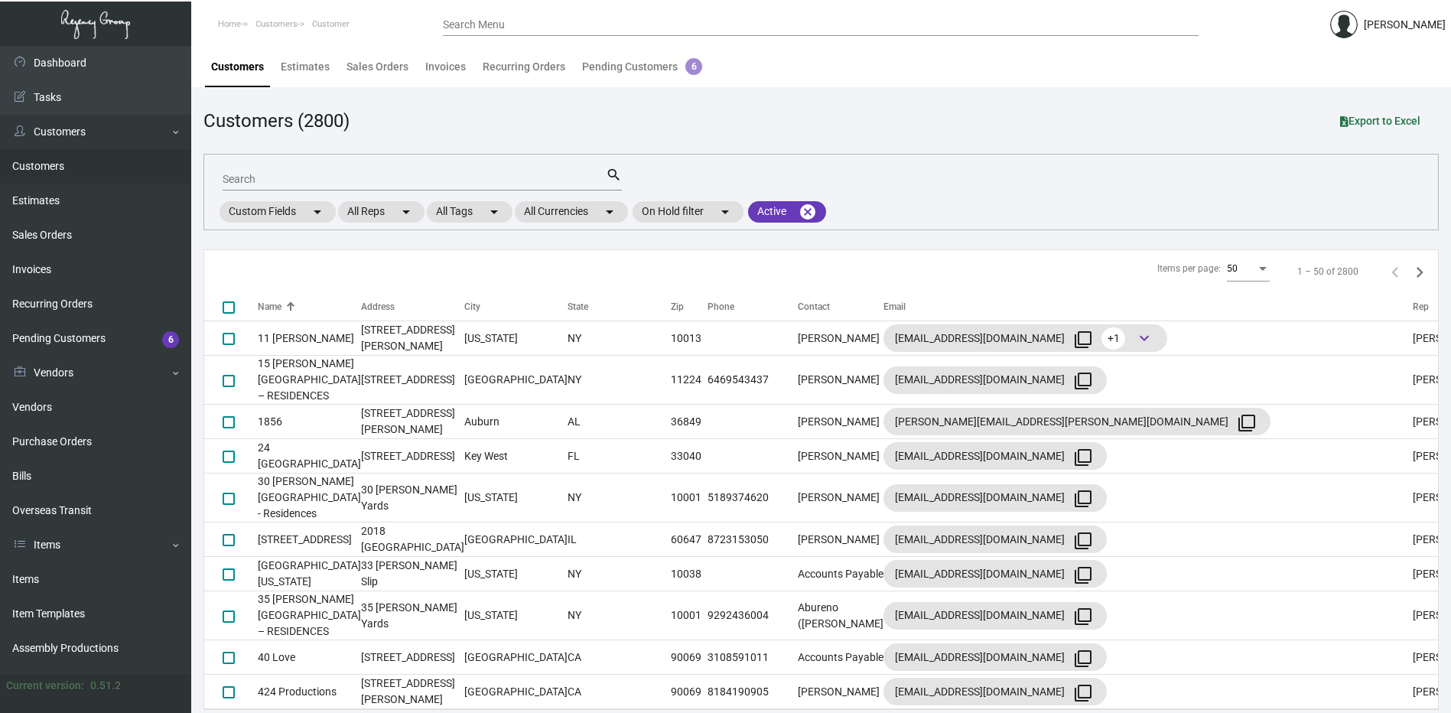
click at [362, 173] on div "Search" at bounding box center [414, 179] width 383 height 24
paste input "Hollywood Volume"
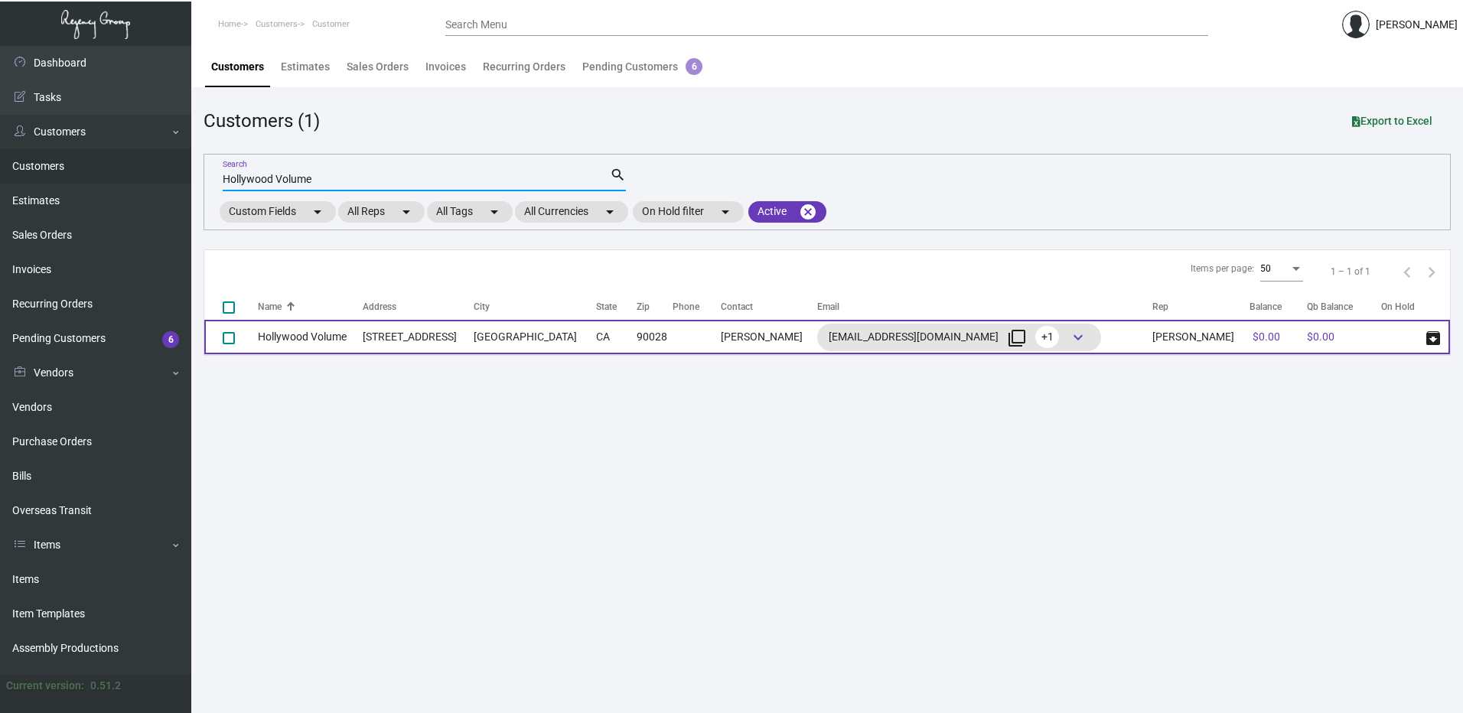
type input "Hollywood Volume"
click at [307, 334] on td "Hollywood Volume" at bounding box center [310, 337] width 105 height 34
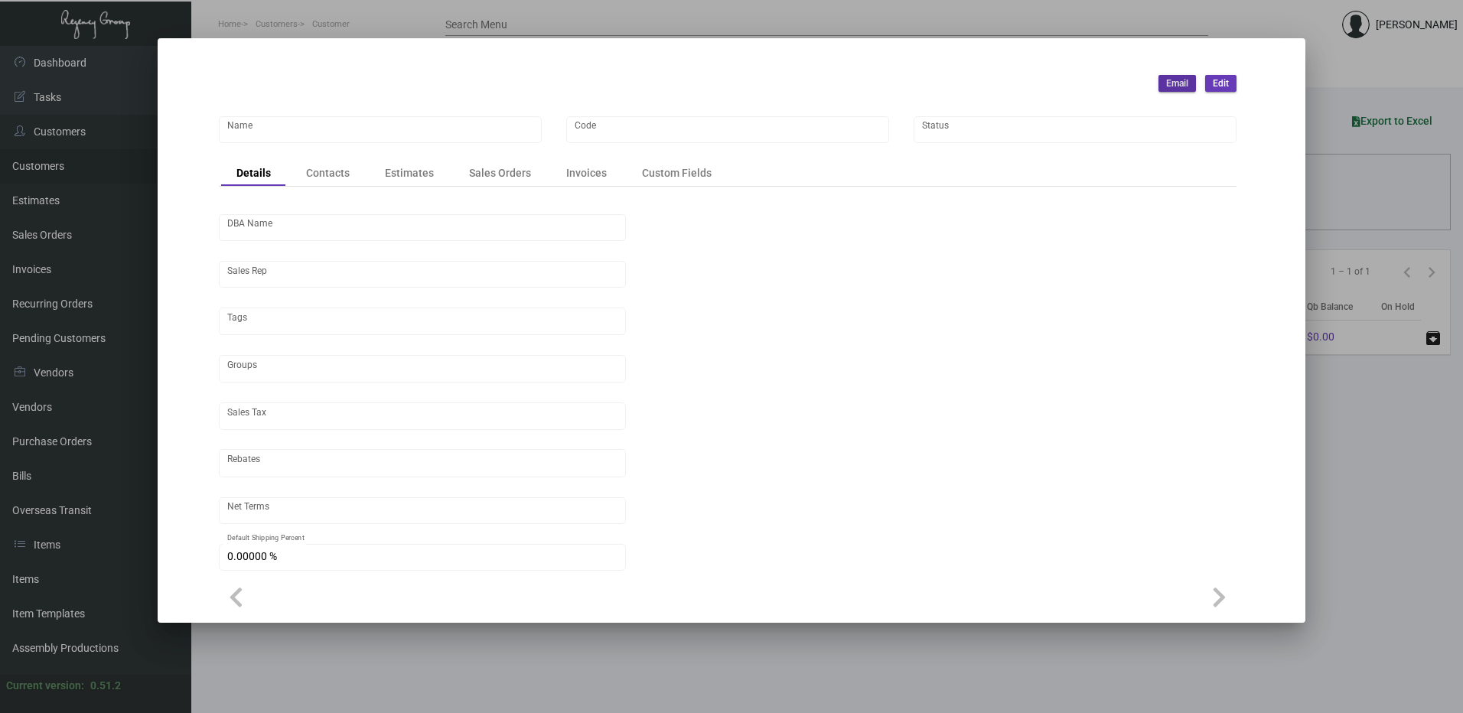
type input "Hollywood Volume"
type input "TMHW"
type input "[PERSON_NAME]"
type input "ST CA-Los Angeles-Los Angeles"
type input "Net 30"
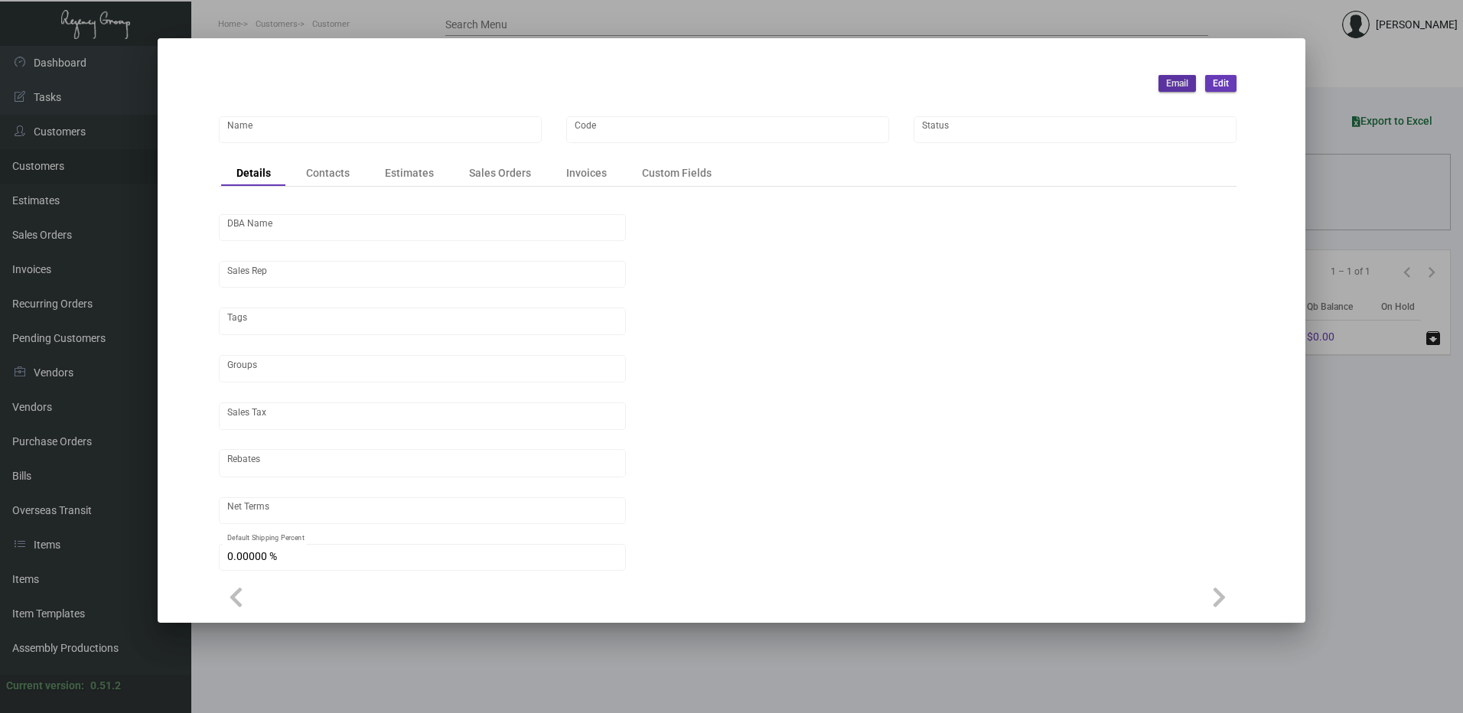
type input "United States Dollar $"
type input "$ 0.00"
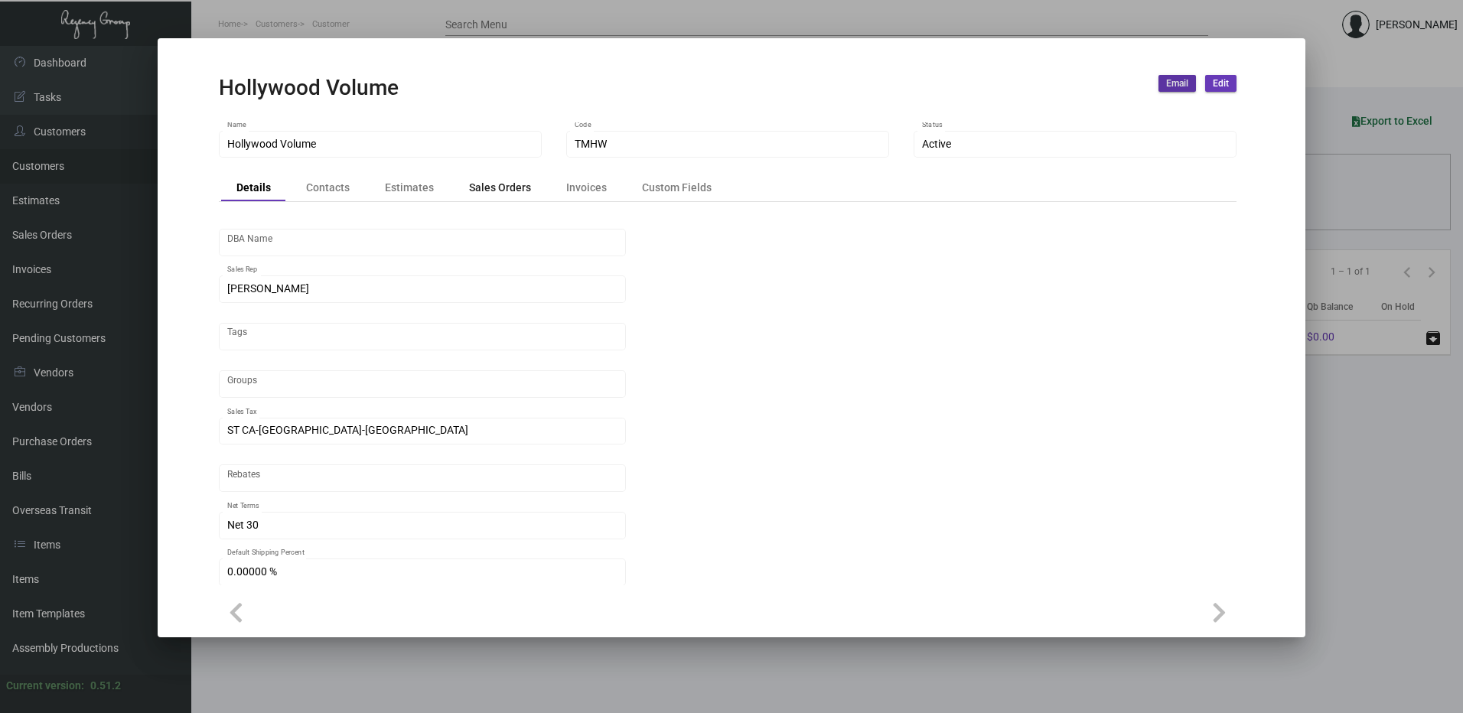
click at [476, 181] on div "Sales Orders" at bounding box center [500, 188] width 62 height 16
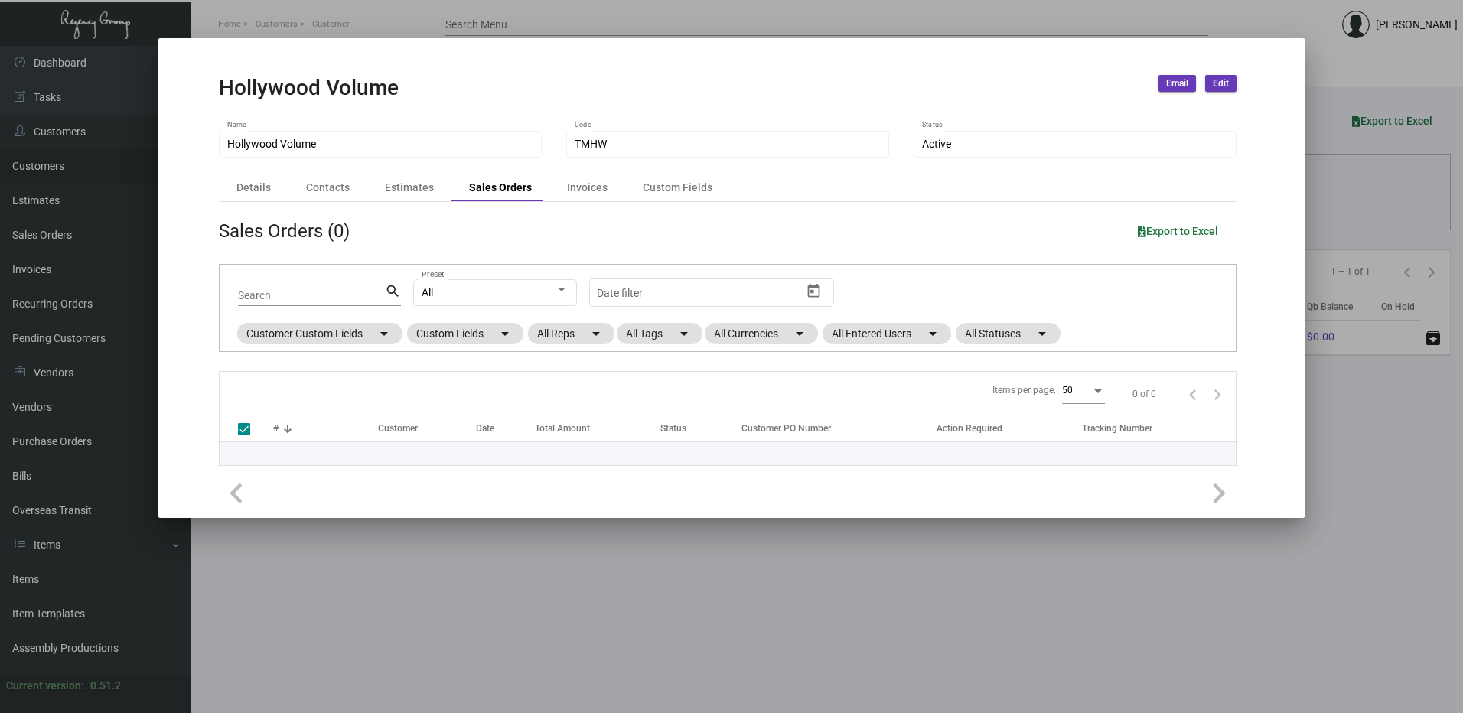
checkbox input "false"
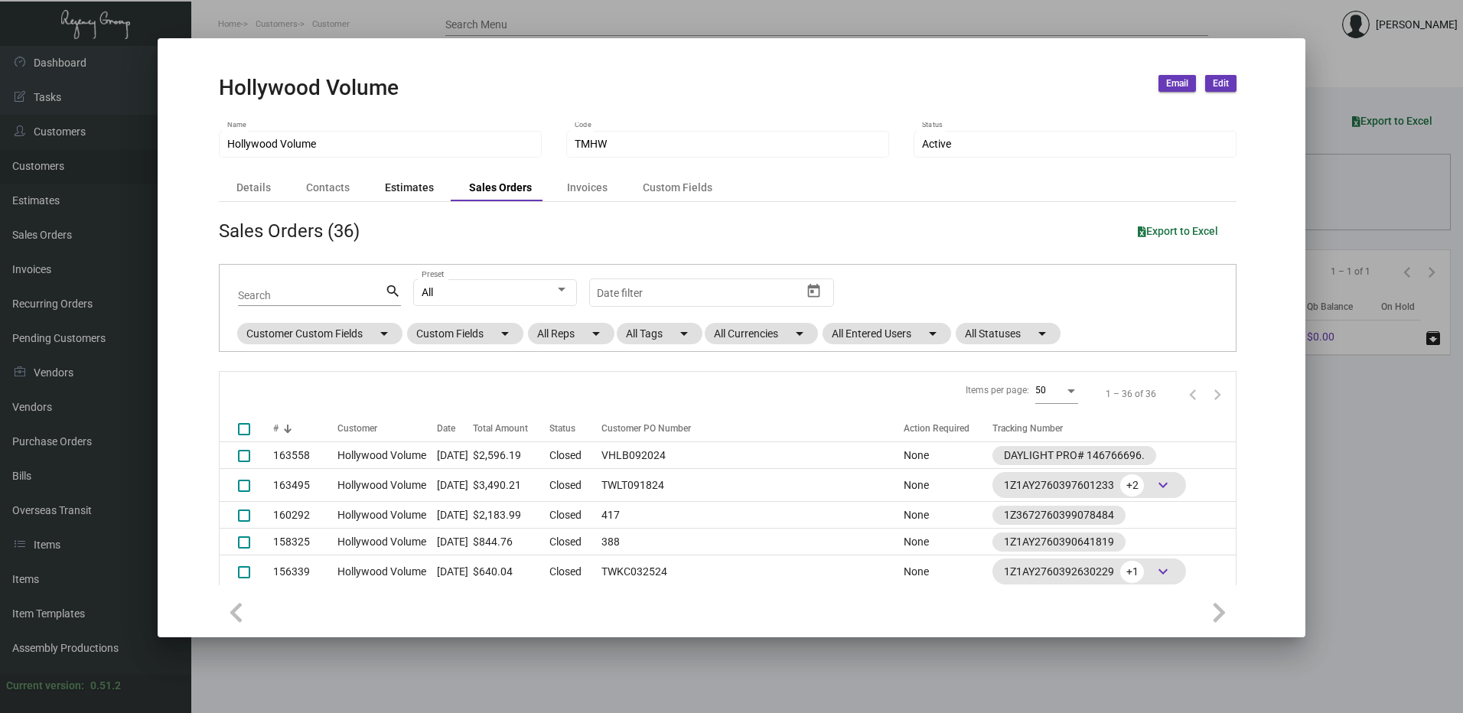
click at [403, 195] on div "Estimates" at bounding box center [409, 188] width 49 height 16
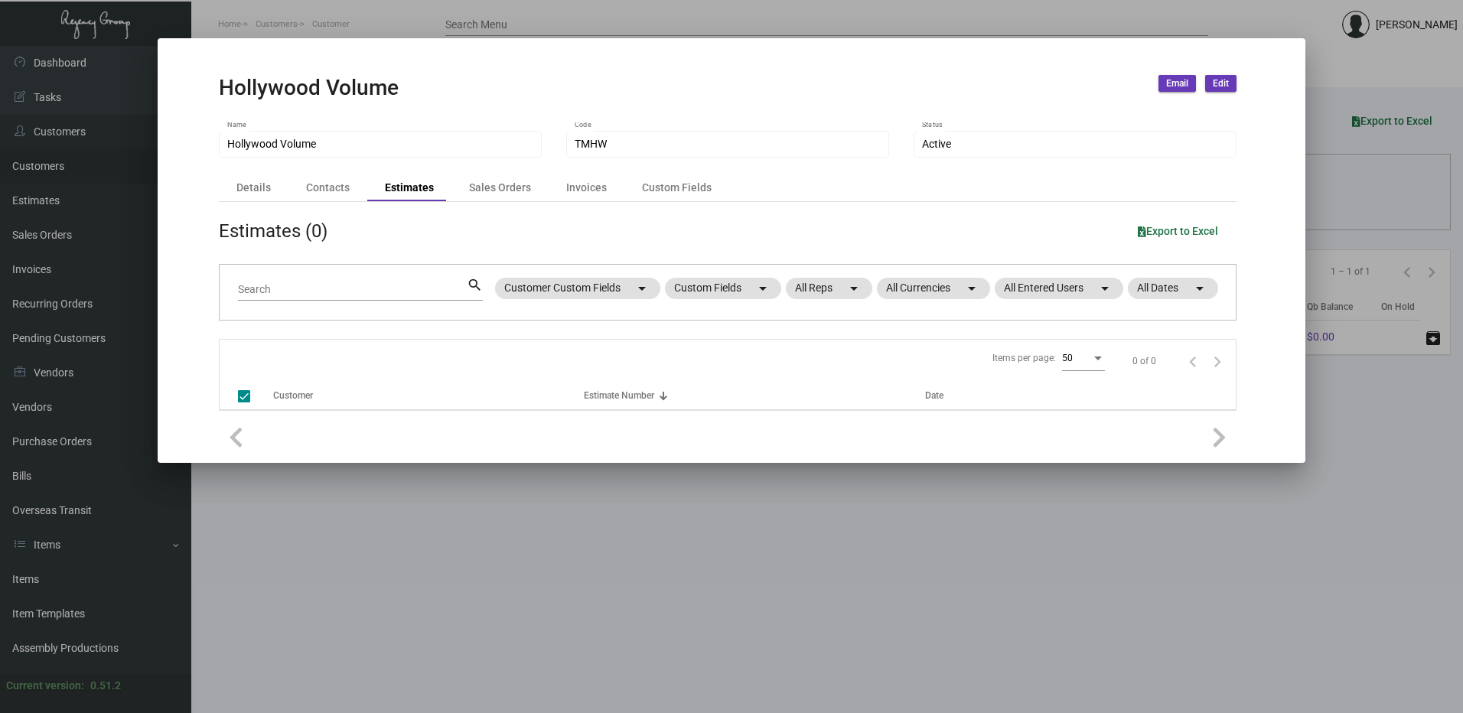
checkbox input "false"
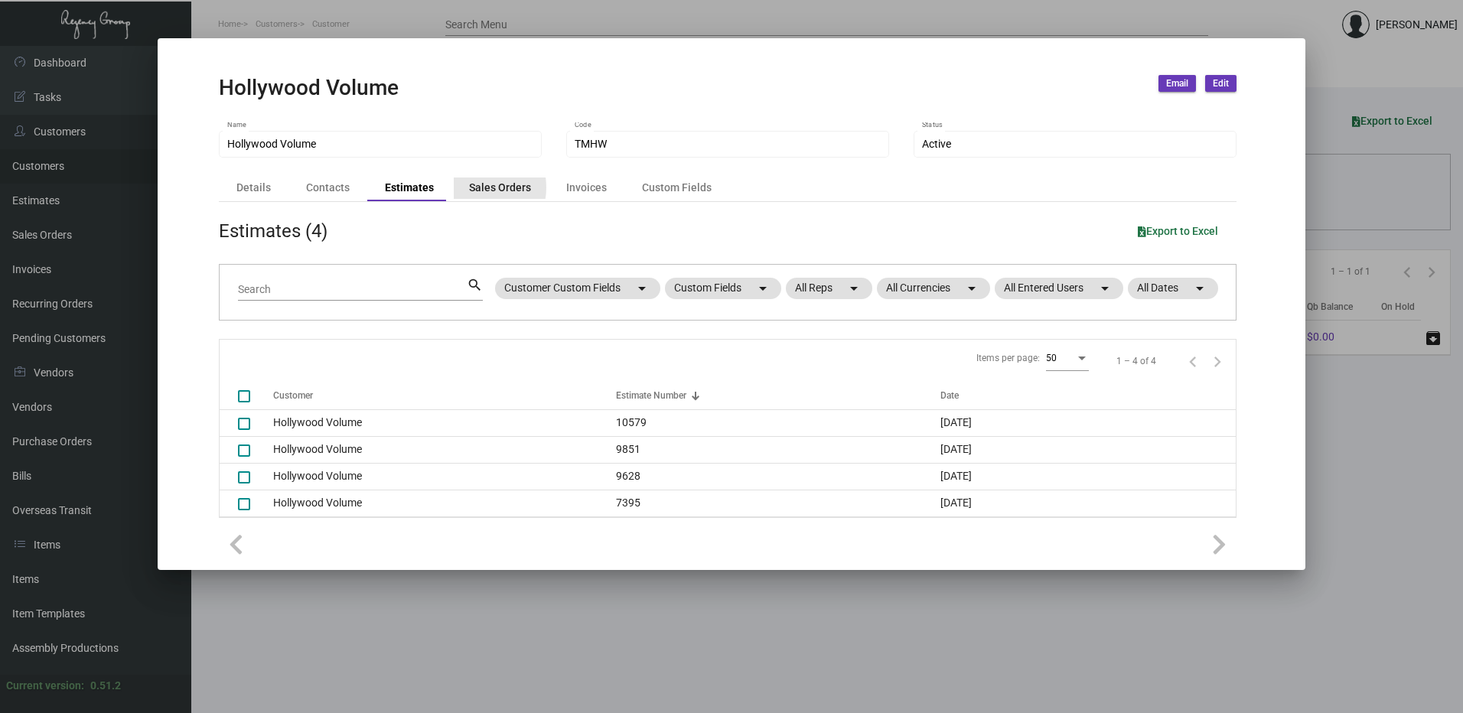
click at [469, 187] on div "Sales Orders" at bounding box center [500, 188] width 62 height 16
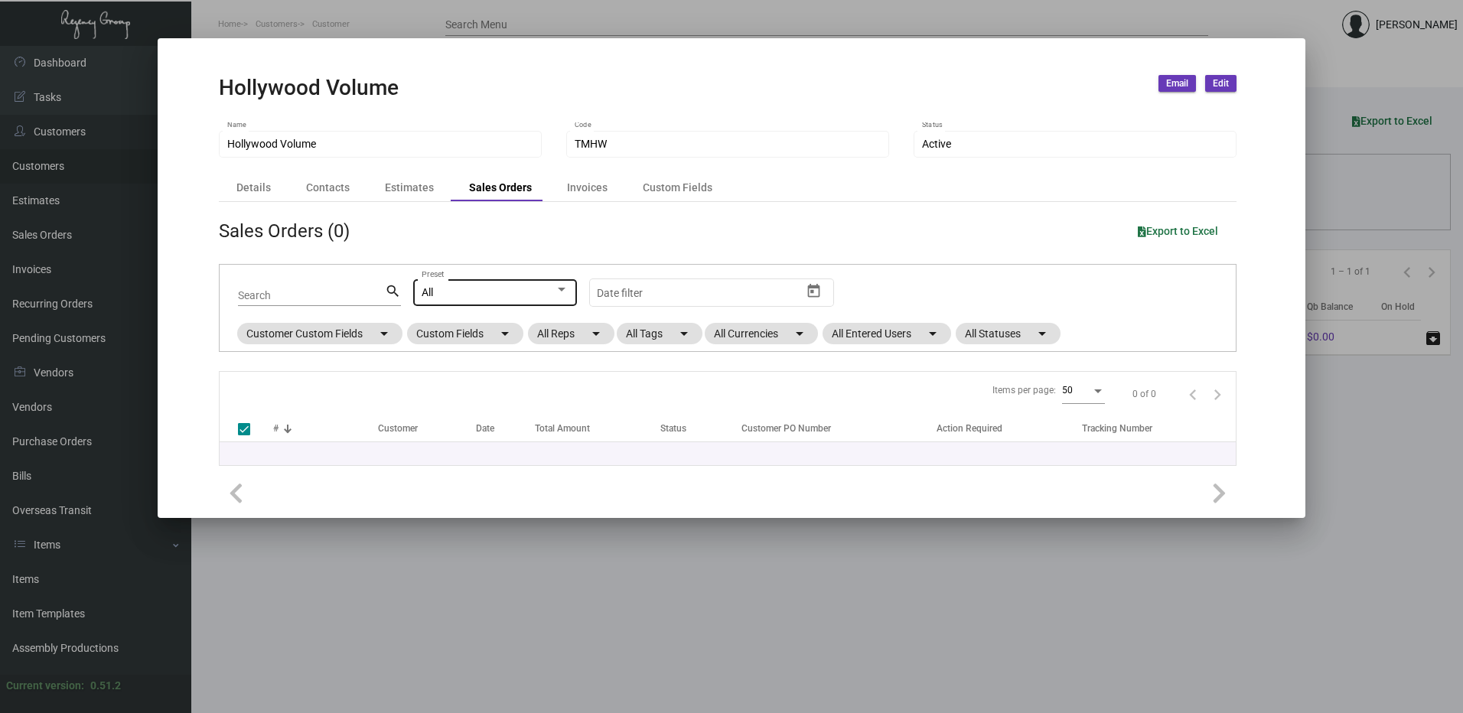
checkbox input "false"
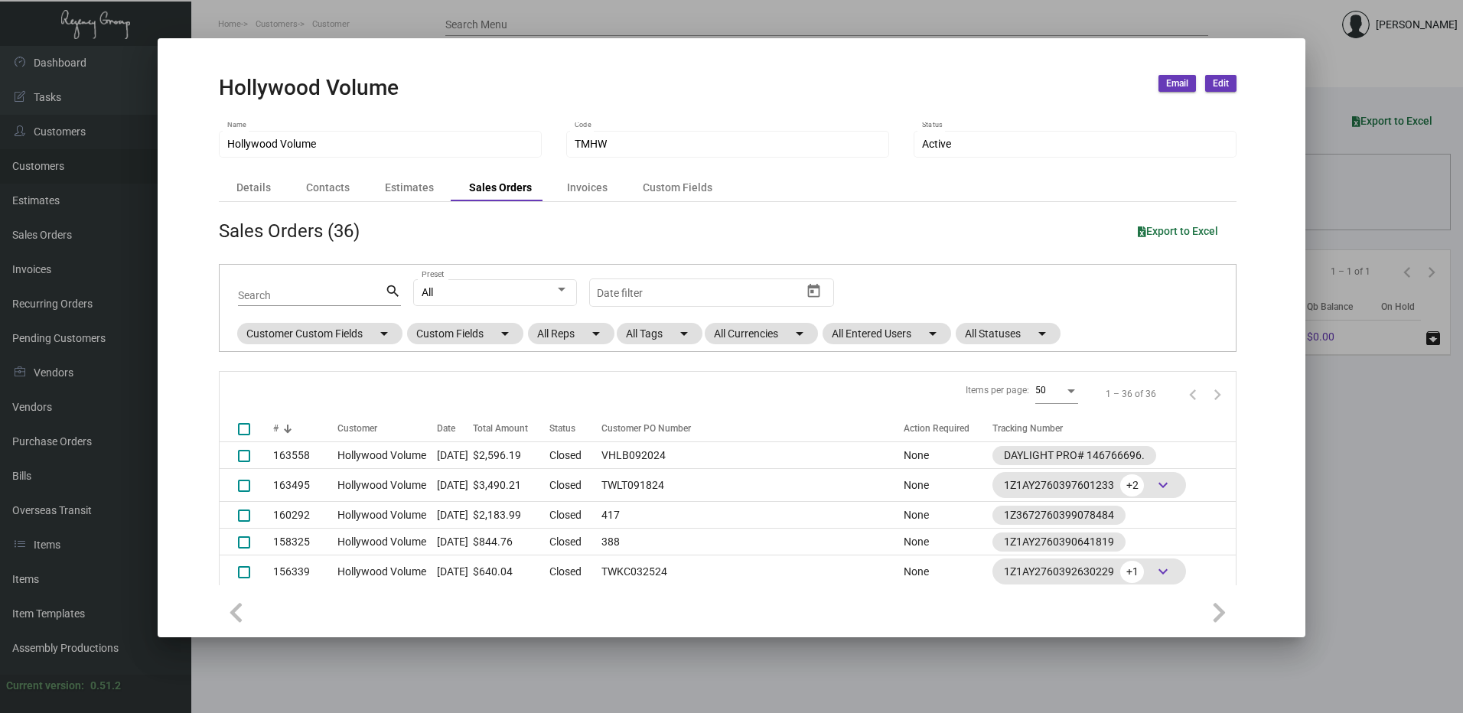
click at [682, 19] on div at bounding box center [731, 356] width 1463 height 713
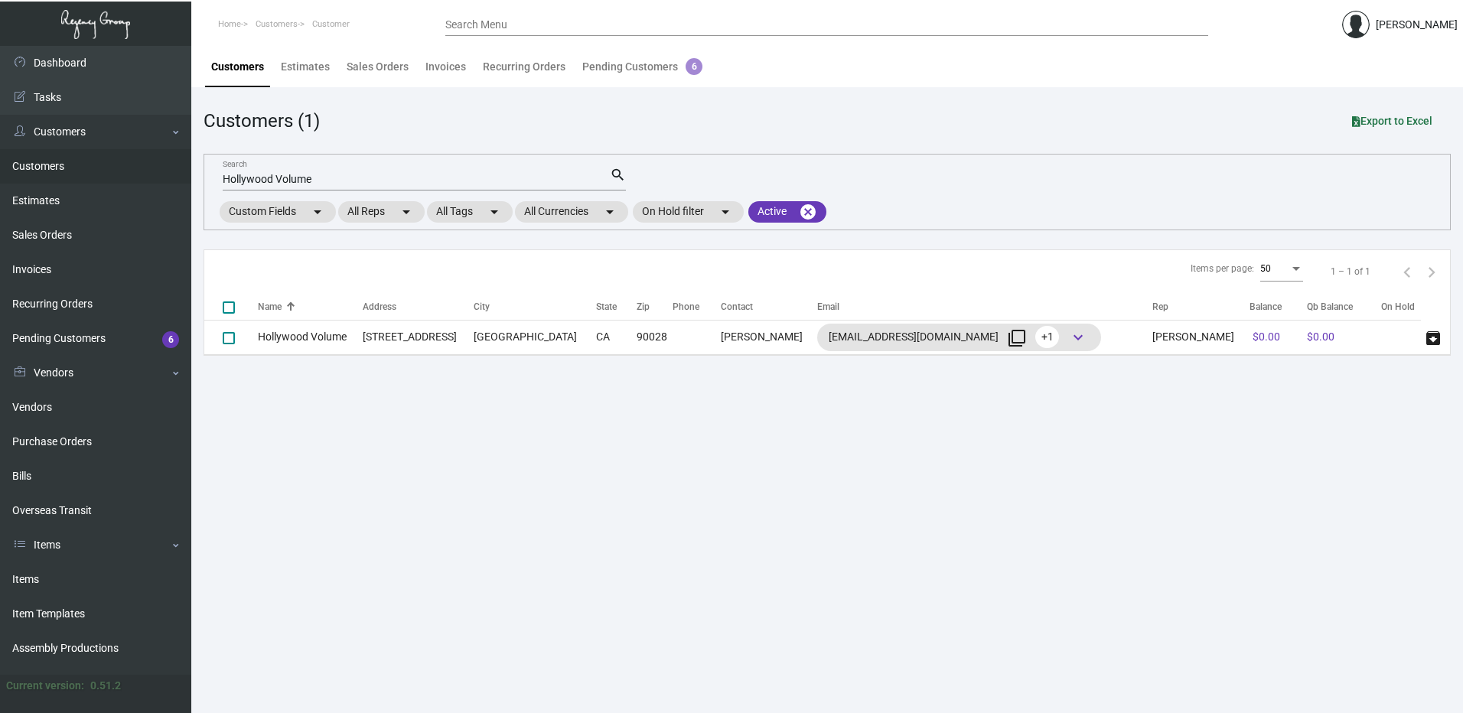
drag, startPoint x: 329, startPoint y: 190, endPoint x: 299, endPoint y: 187, distance: 30.0
click at [299, 187] on div "Hollywood Volume Search" at bounding box center [416, 179] width 387 height 24
drag, startPoint x: 325, startPoint y: 181, endPoint x: 181, endPoint y: 173, distance: 144.8
click at [178, 179] on div "Dashboard Dashboard Tasks Customers Customers Estimates Sales Orders Invoices R…" at bounding box center [731, 379] width 1463 height 667
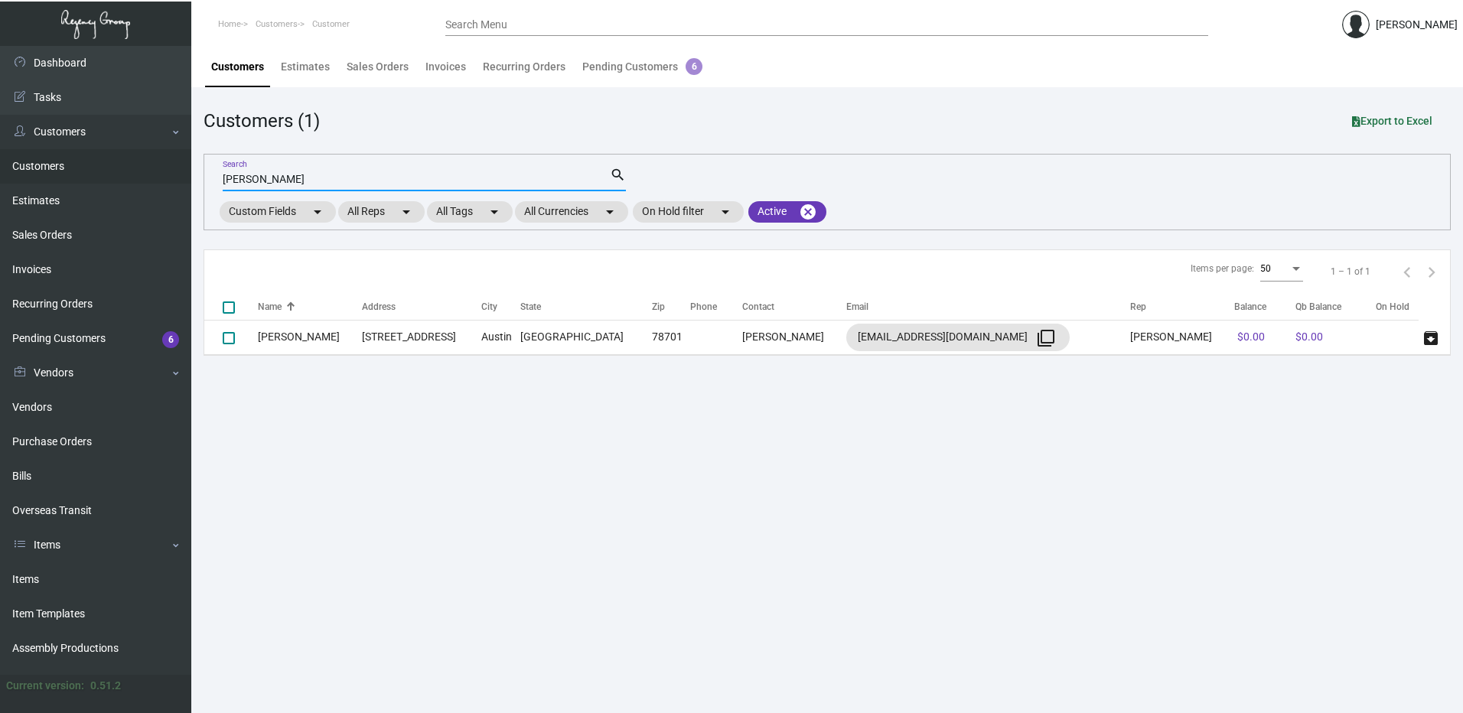
type input "[PERSON_NAME]"
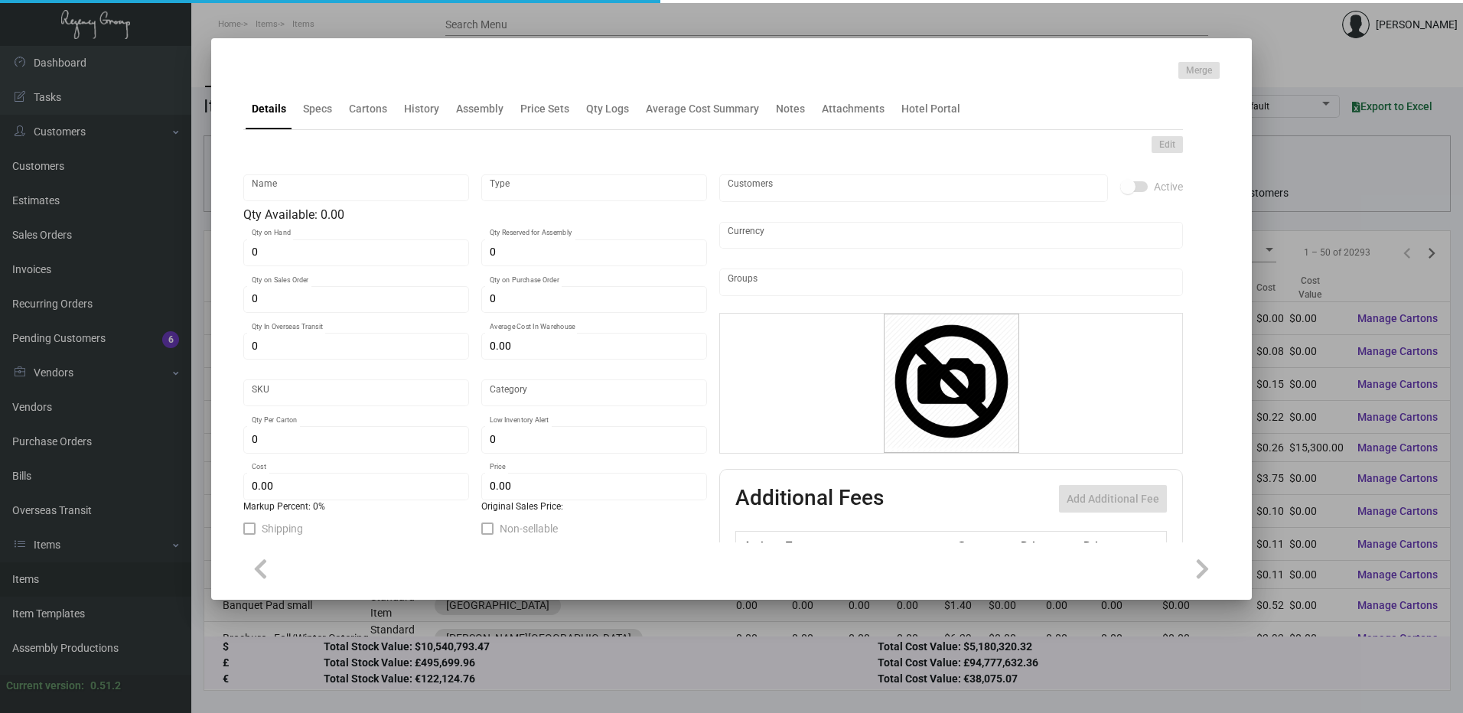
type input "Key Card - Davenport Historic"
type input "Inventory"
type input "28,700"
type input "$ 0.17725"
type input "Standard"
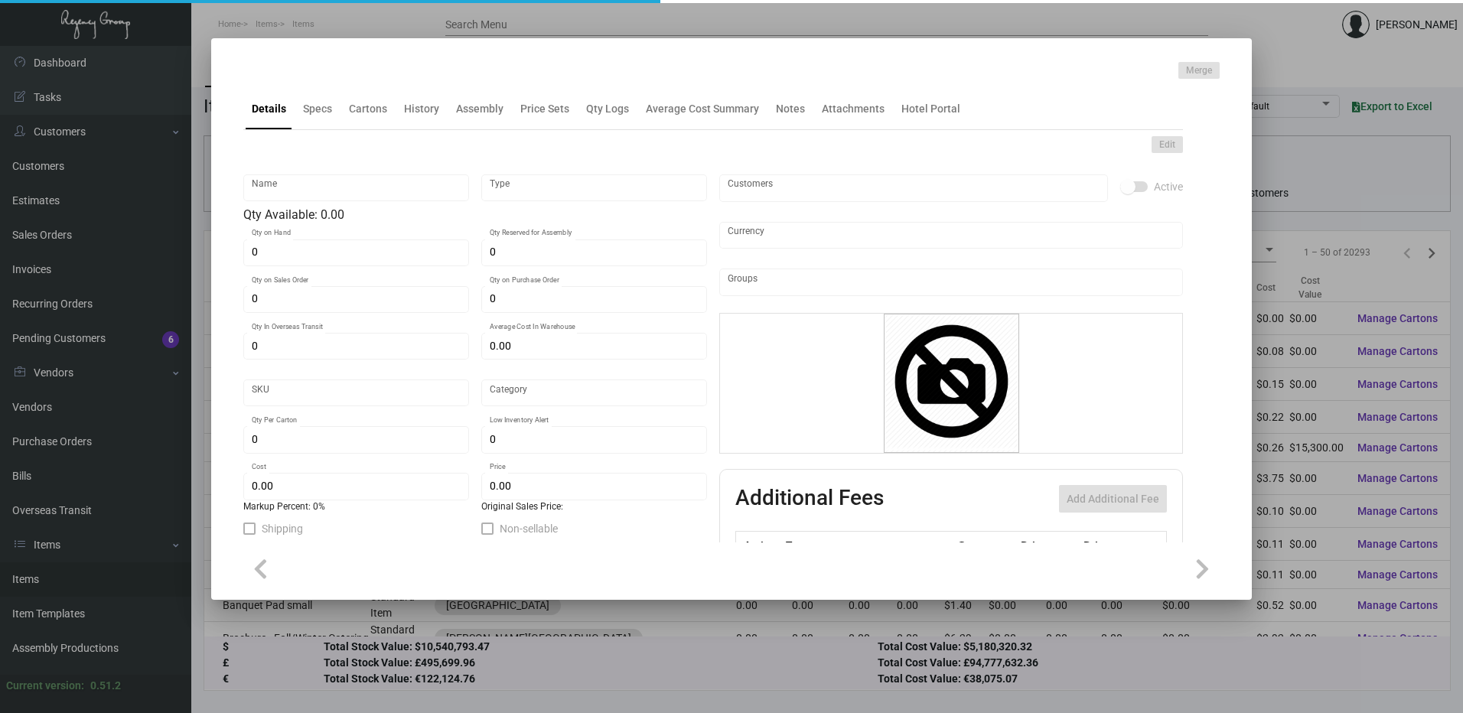
type input "1,000"
type input "$ 0.24"
type input "$ 0.365"
checkbox input "true"
type input "United States Dollar $"
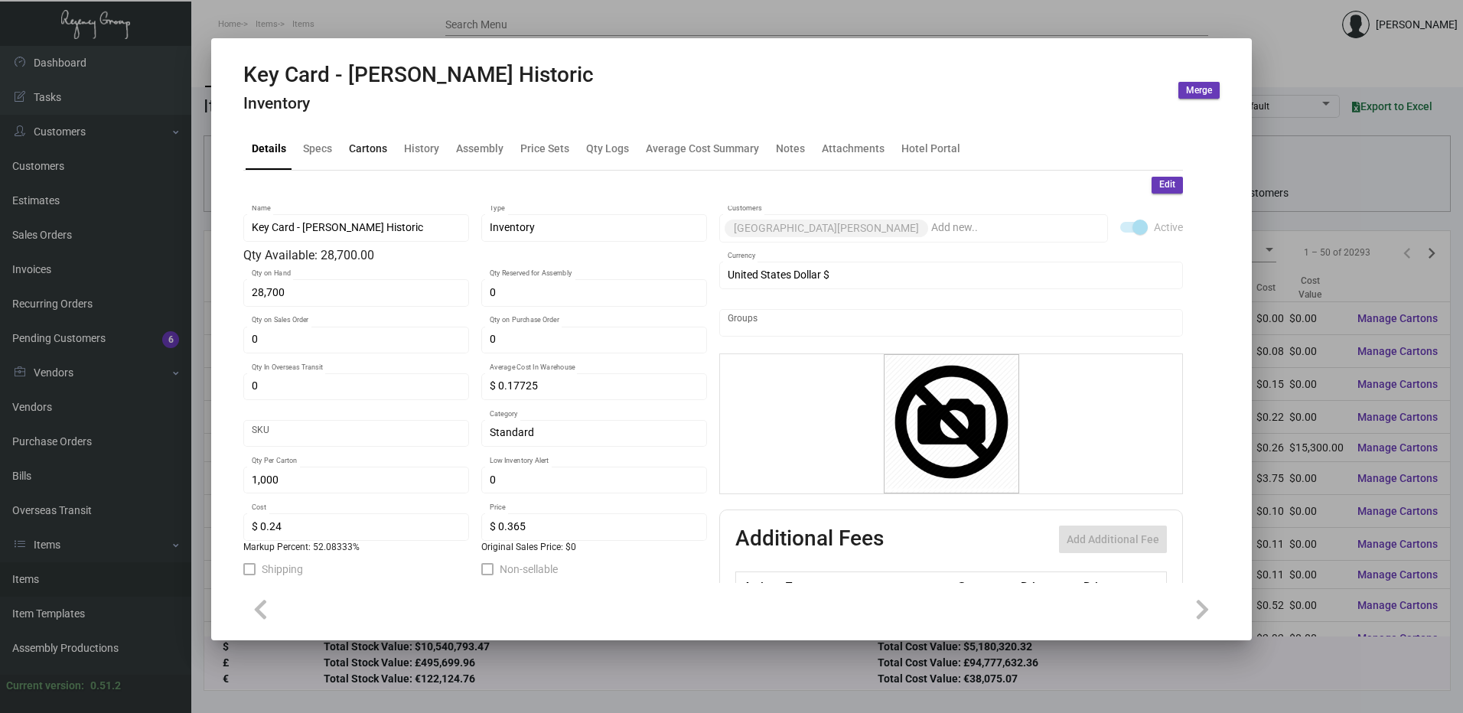
click at [366, 157] on div "Cartons" at bounding box center [368, 149] width 38 height 16
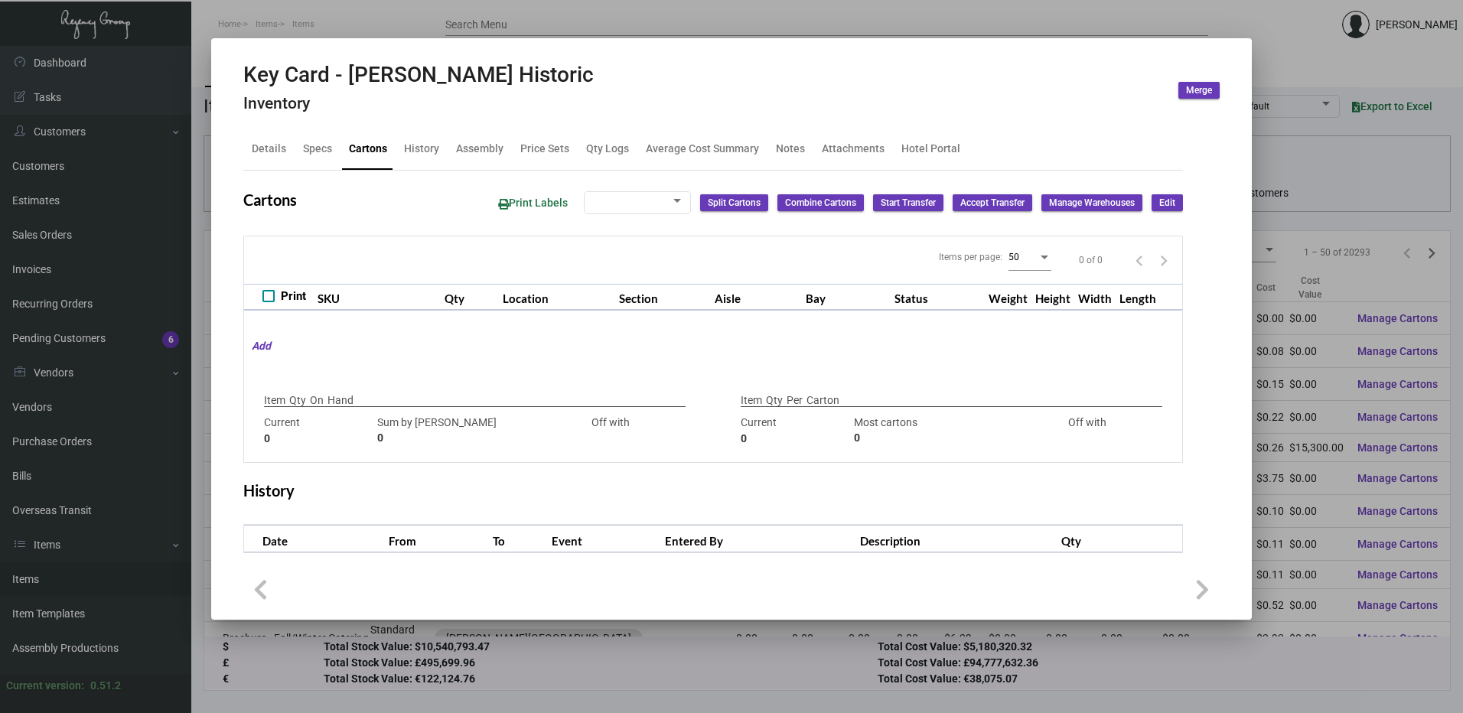
type input "28,700"
type input "28700"
type input "0"
type input "1,000"
type input "1000"
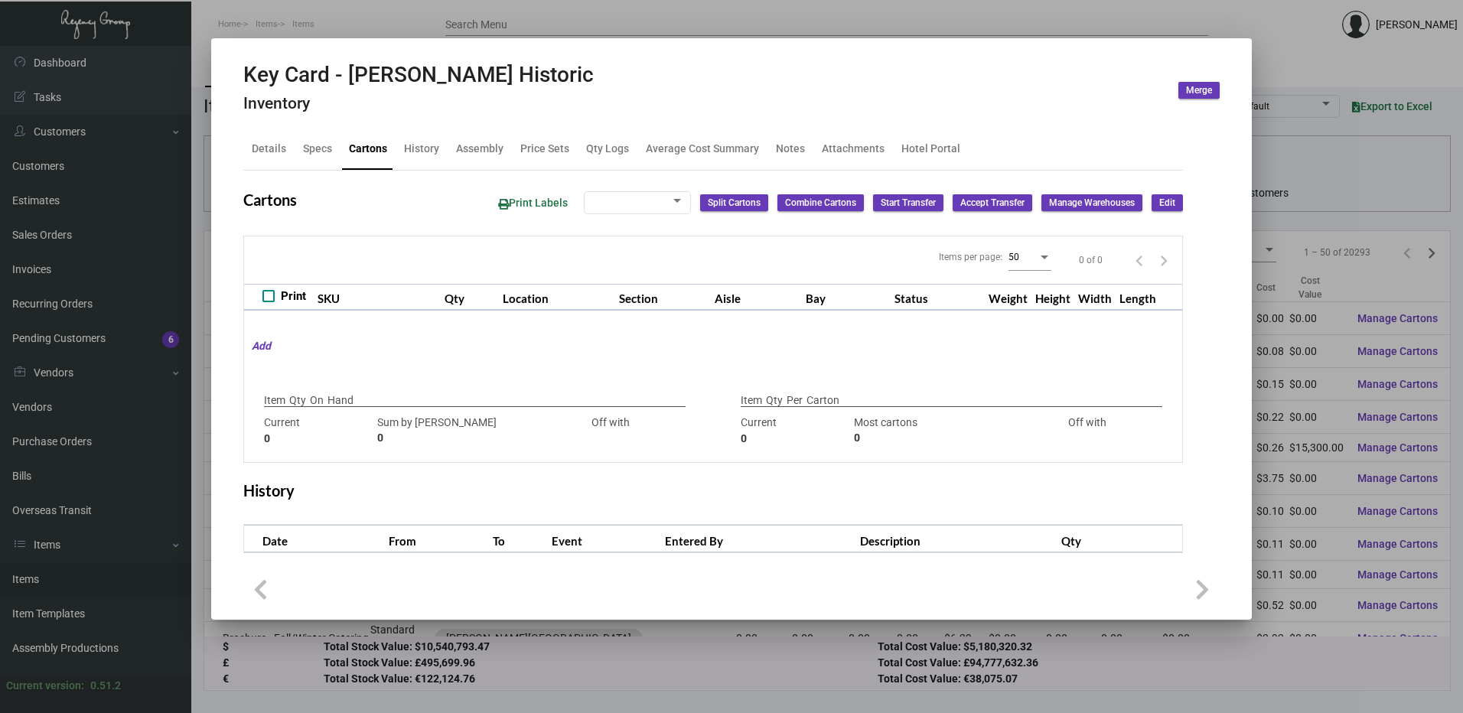
type input "0"
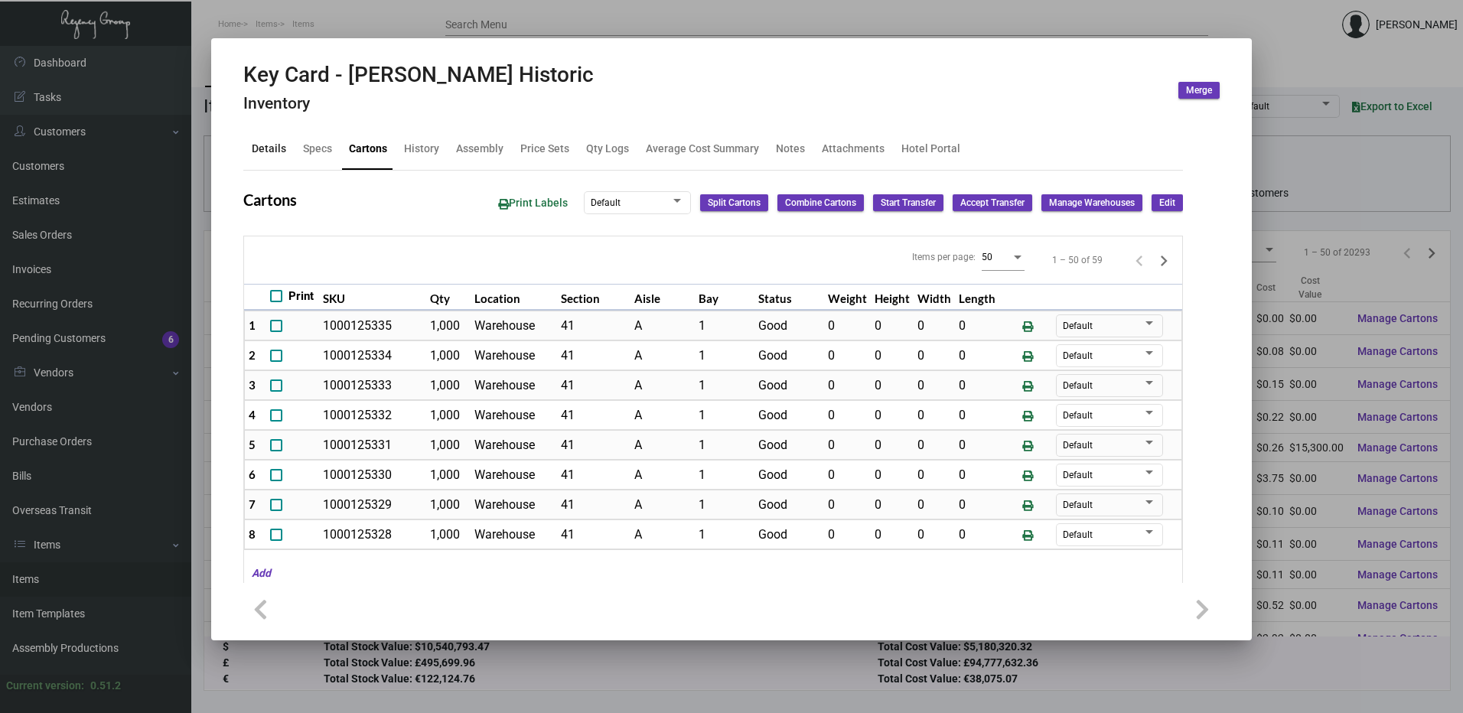
drag, startPoint x: 249, startPoint y: 149, endPoint x: 272, endPoint y: 138, distance: 25.3
click at [249, 149] on div "Details" at bounding box center [269, 149] width 47 height 37
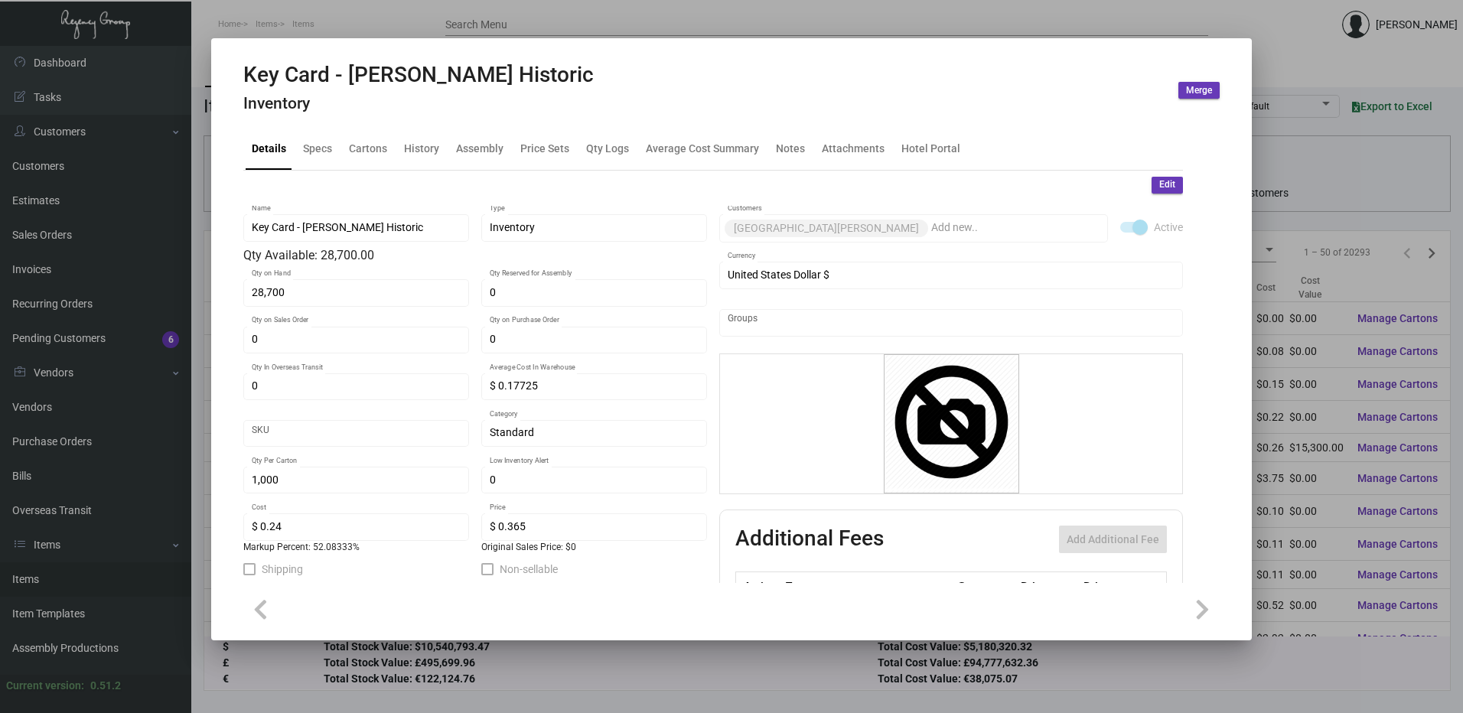
click at [474, 15] on div at bounding box center [731, 356] width 1463 height 713
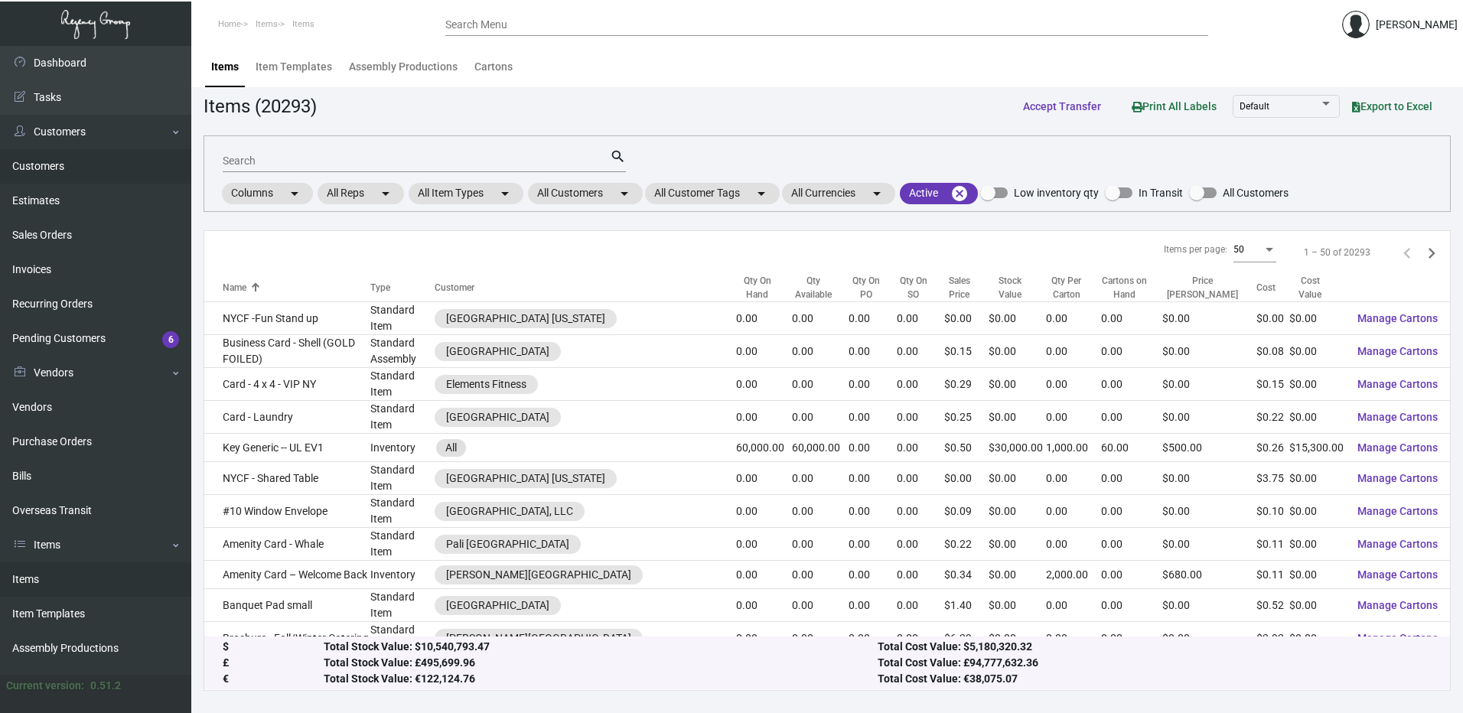
click at [75, 174] on link "Customers" at bounding box center [95, 166] width 191 height 34
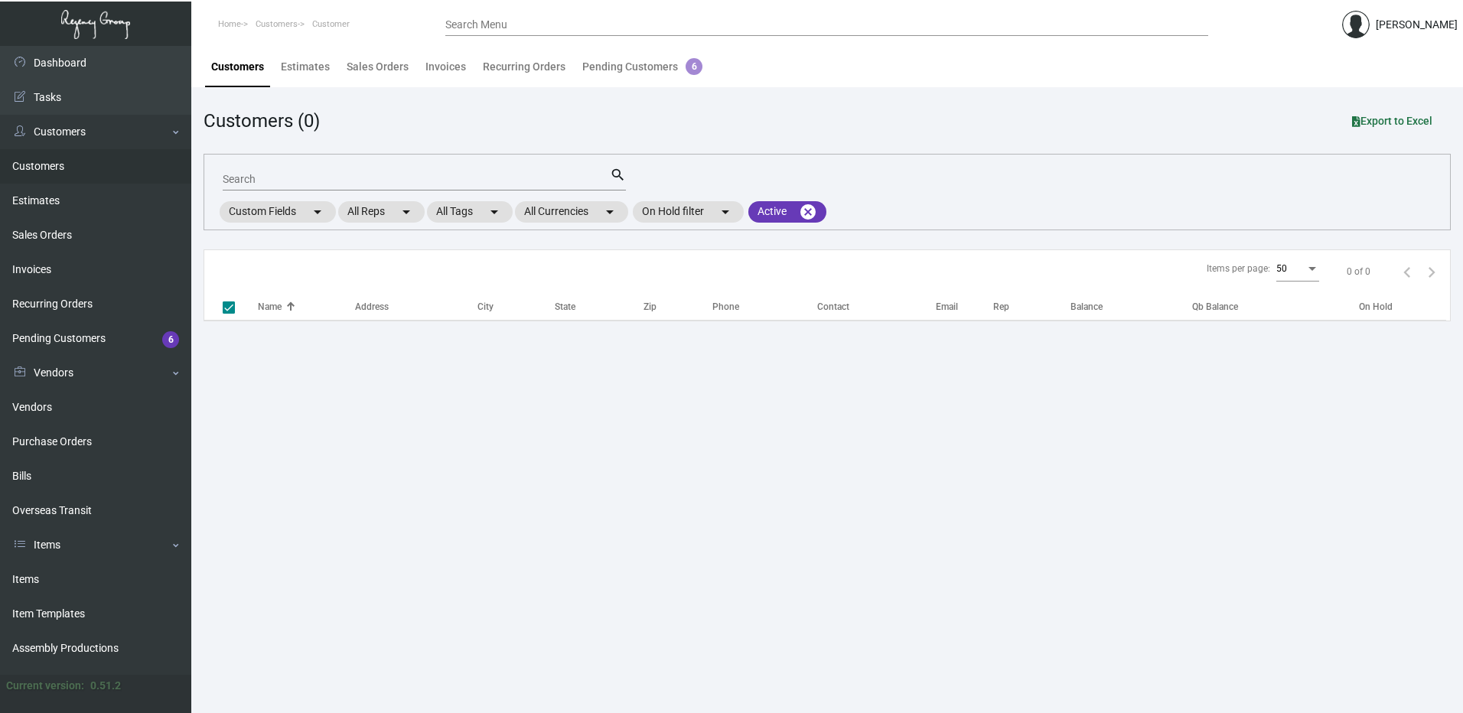
checkbox input "false"
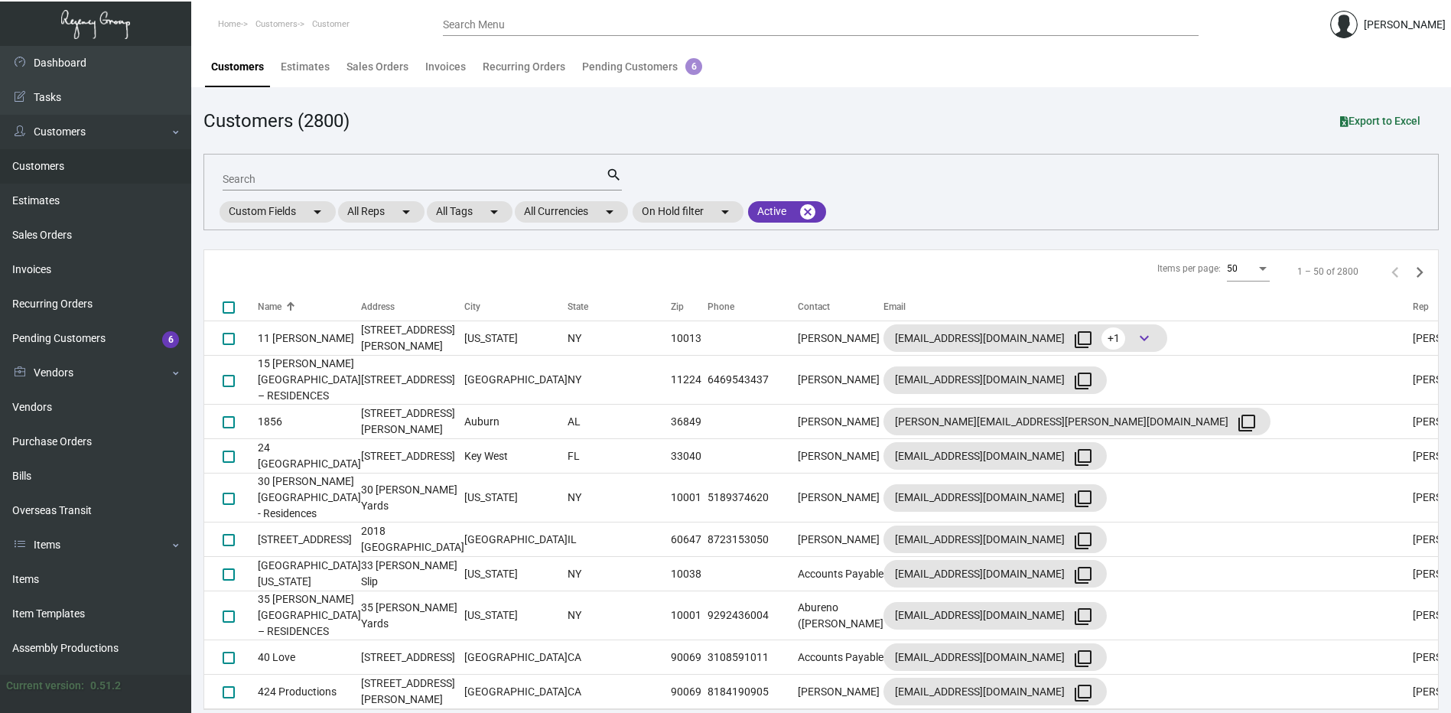
click at [374, 187] on div "Search" at bounding box center [414, 179] width 383 height 24
click at [378, 180] on input "Search" at bounding box center [414, 180] width 383 height 12
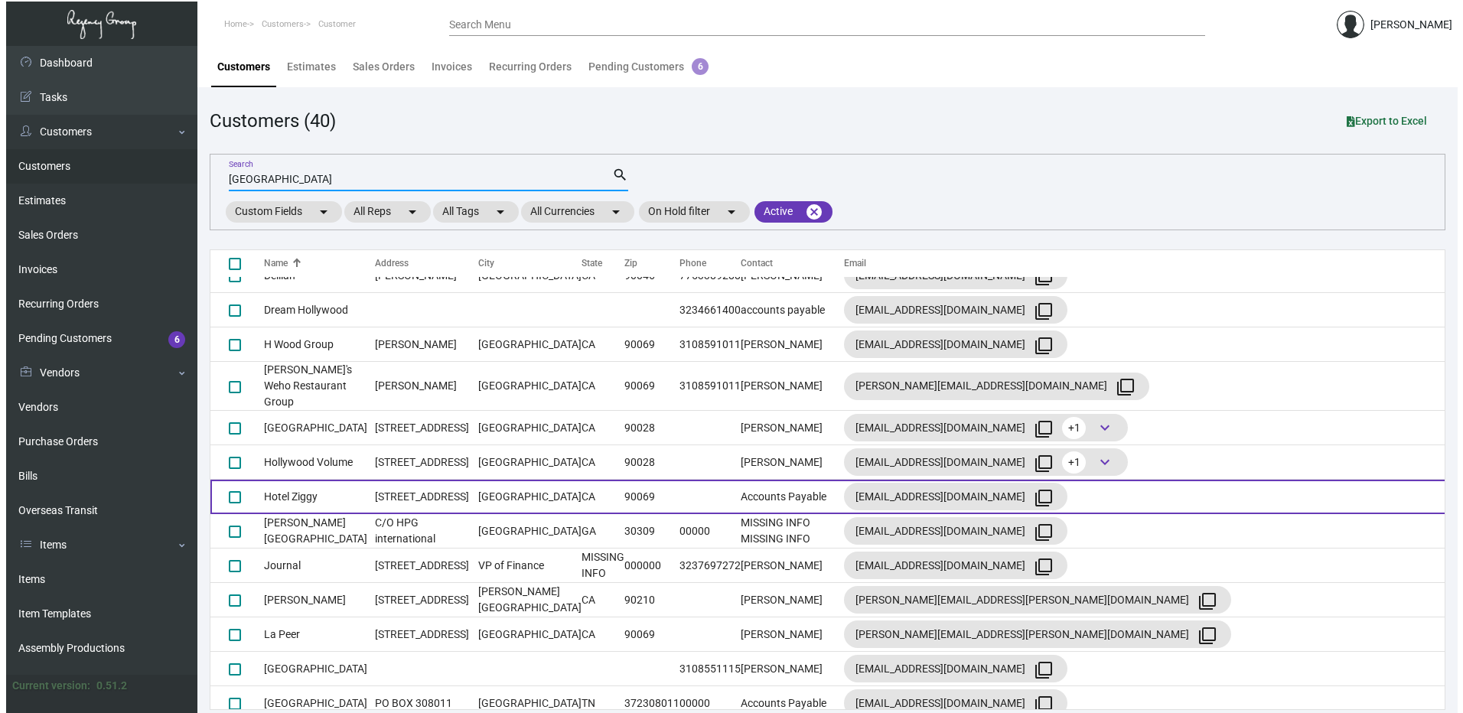
scroll to position [306, 0]
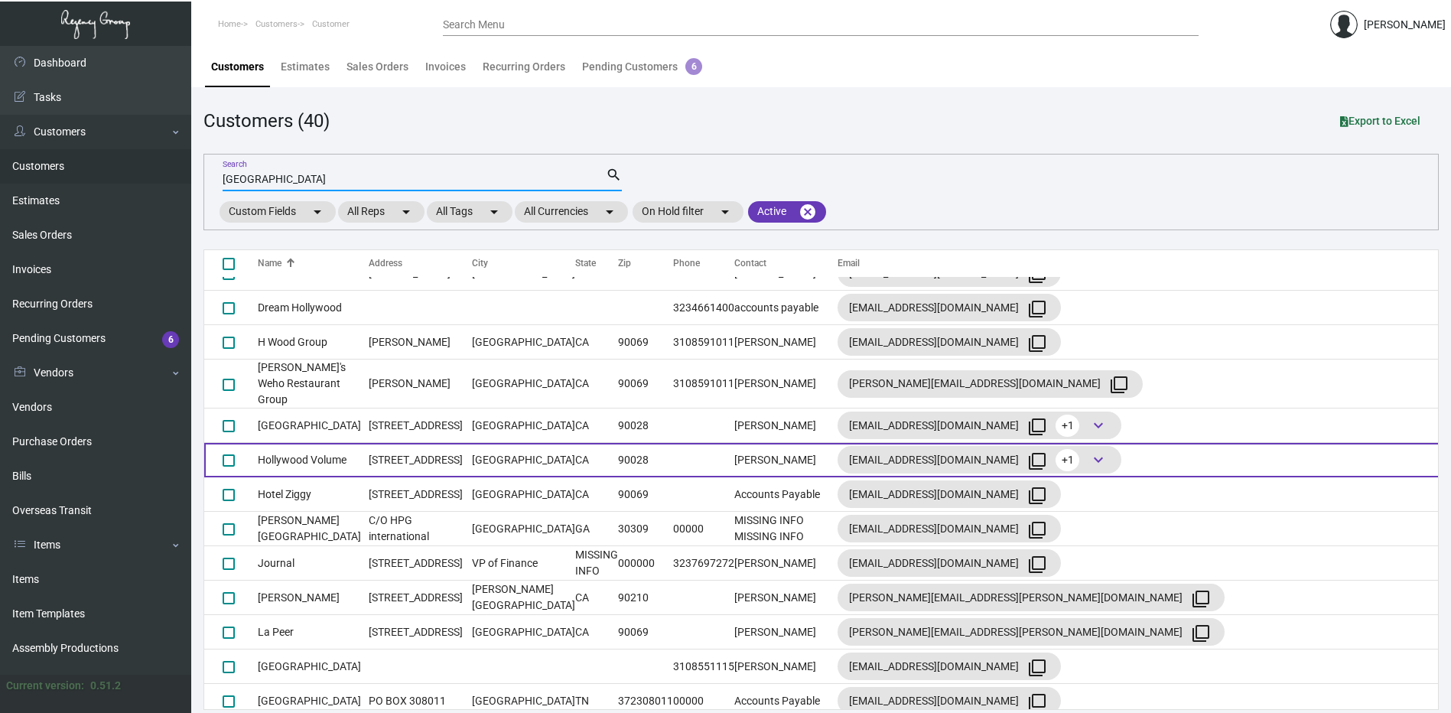
type input "[GEOGRAPHIC_DATA]"
click at [280, 477] on td "Hollywood Volume" at bounding box center [313, 460] width 111 height 34
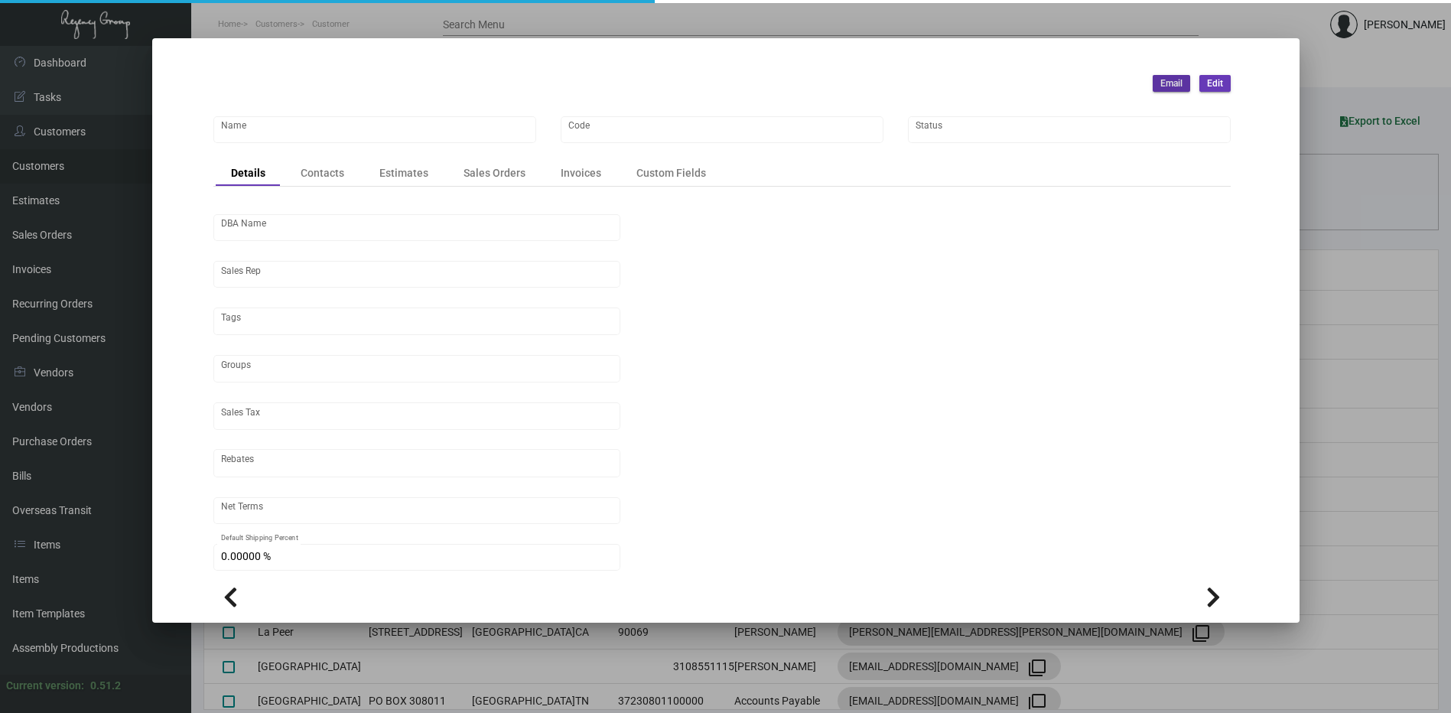
type input "Hollywood Volume"
type input "TMHW"
type input "[PERSON_NAME]"
type input "ST CA-[GEOGRAPHIC_DATA]-[GEOGRAPHIC_DATA]"
type input "Net 30"
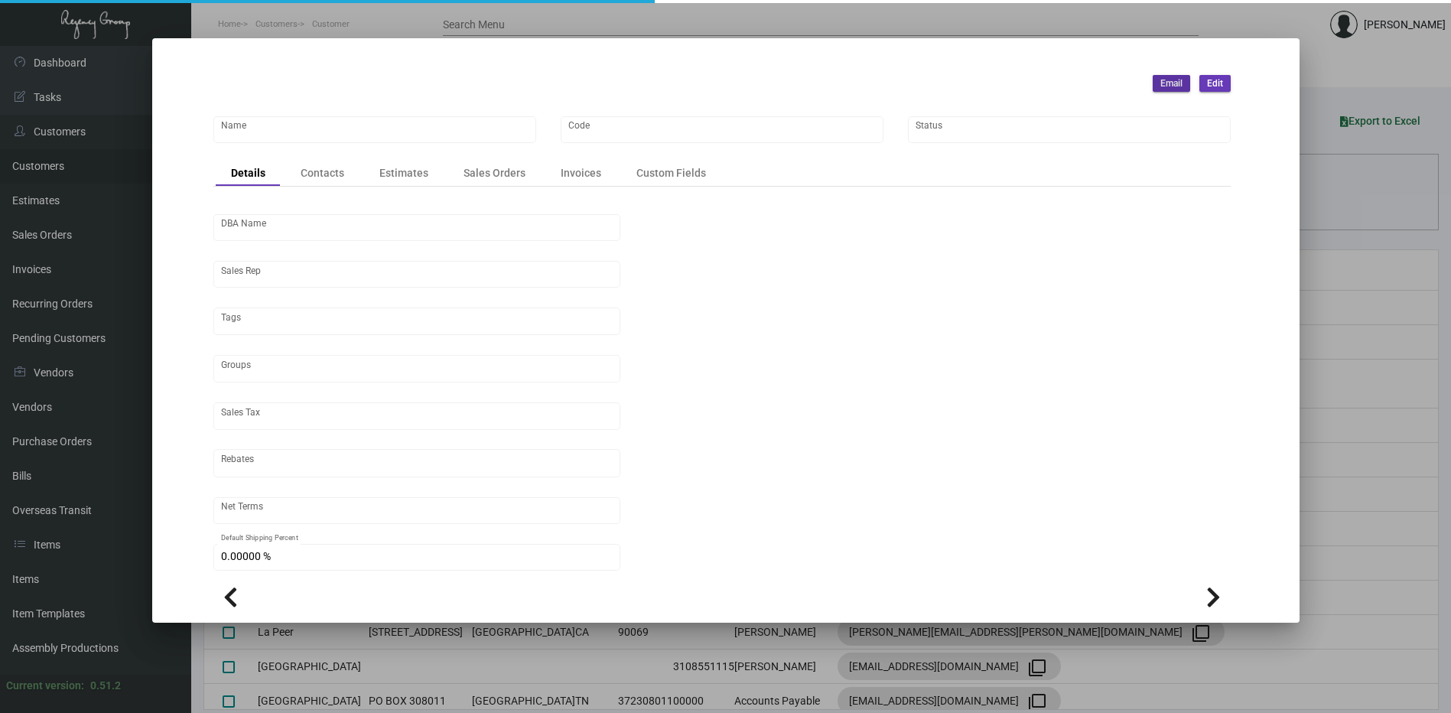
type input "United States Dollar $"
type input "$ 0.00"
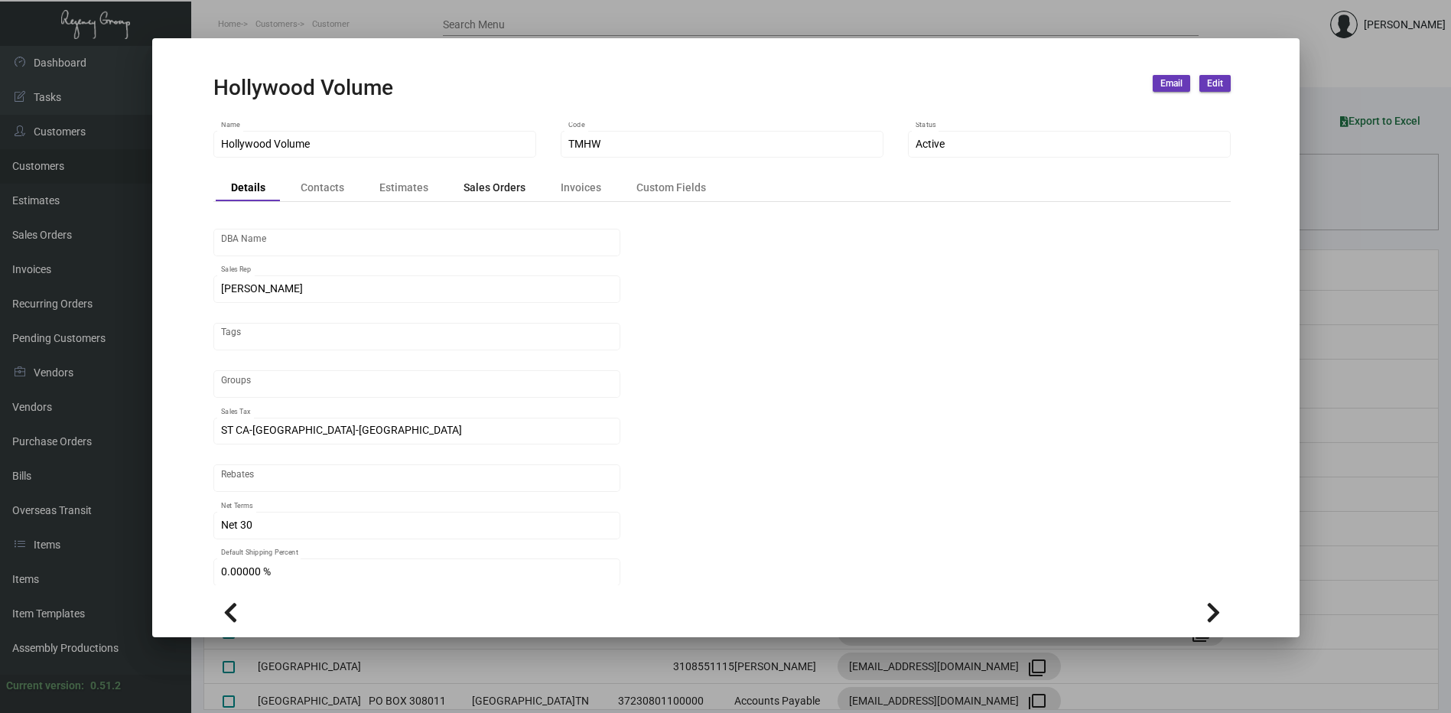
click at [494, 182] on div "Sales Orders" at bounding box center [495, 188] width 62 height 16
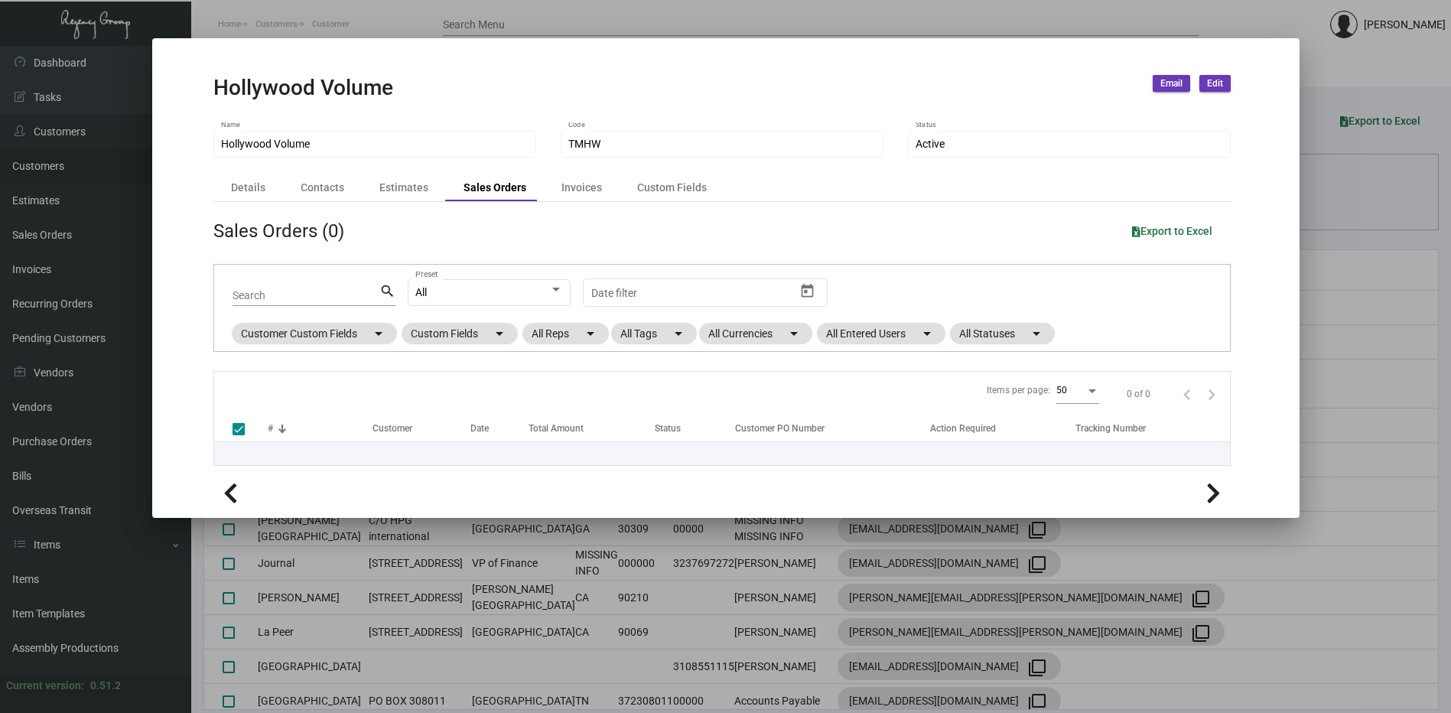
checkbox input "false"
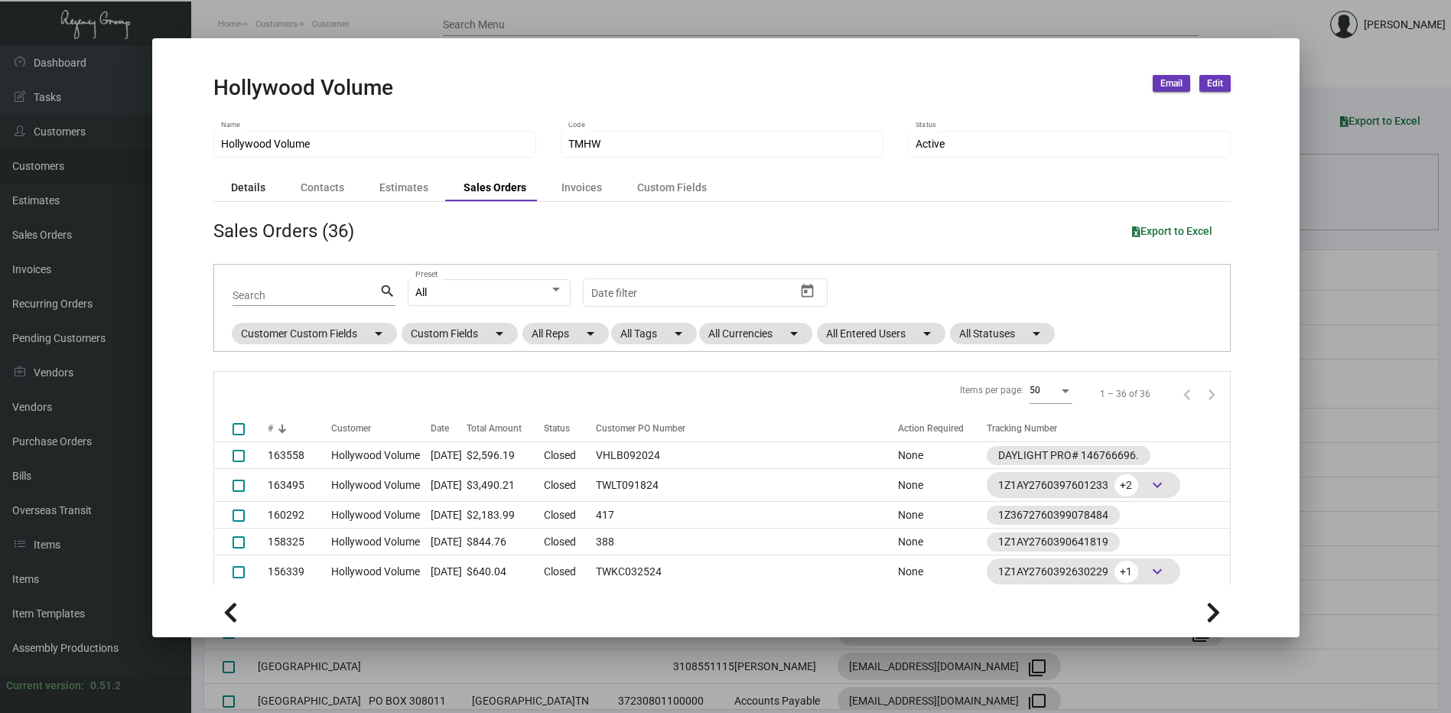
click at [269, 189] on div "Details" at bounding box center [248, 187] width 65 height 21
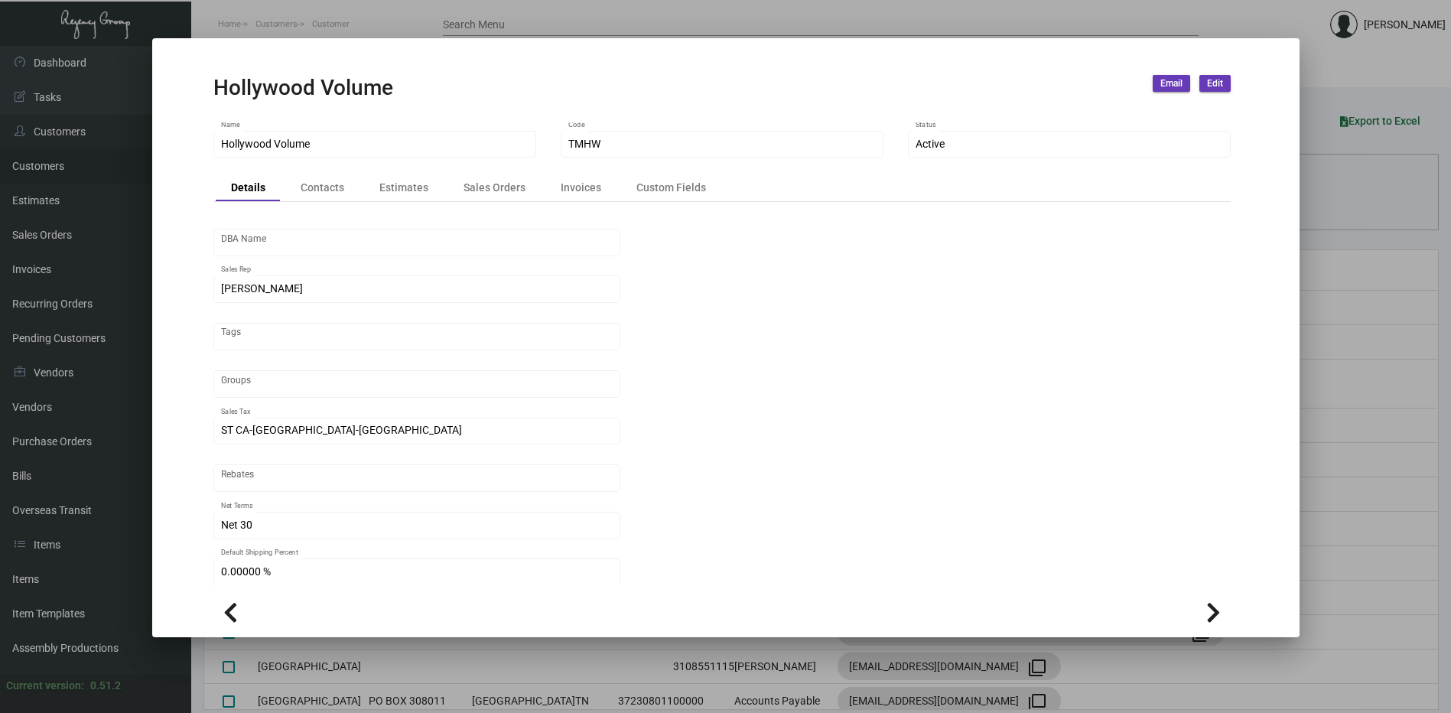
click at [894, 22] on div at bounding box center [725, 356] width 1451 height 713
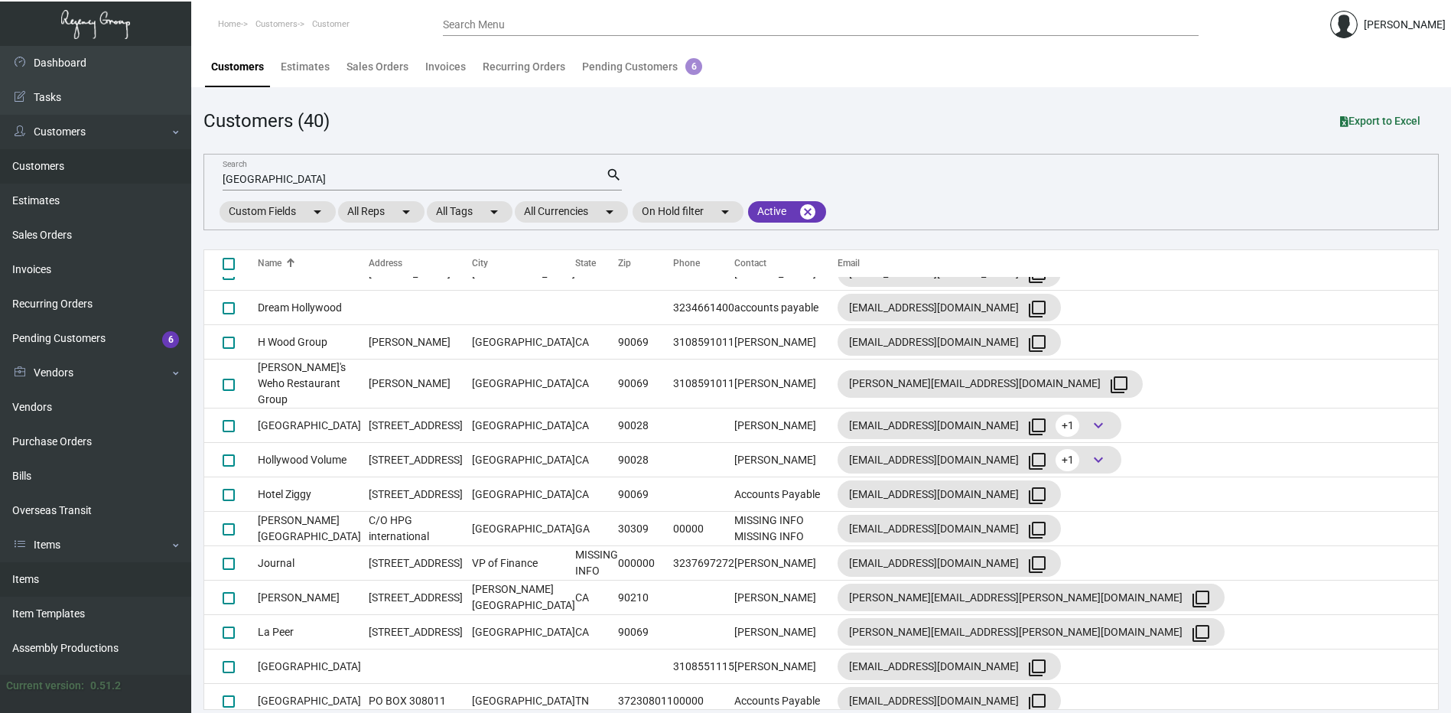
click at [46, 571] on link "Items" at bounding box center [95, 579] width 191 height 34
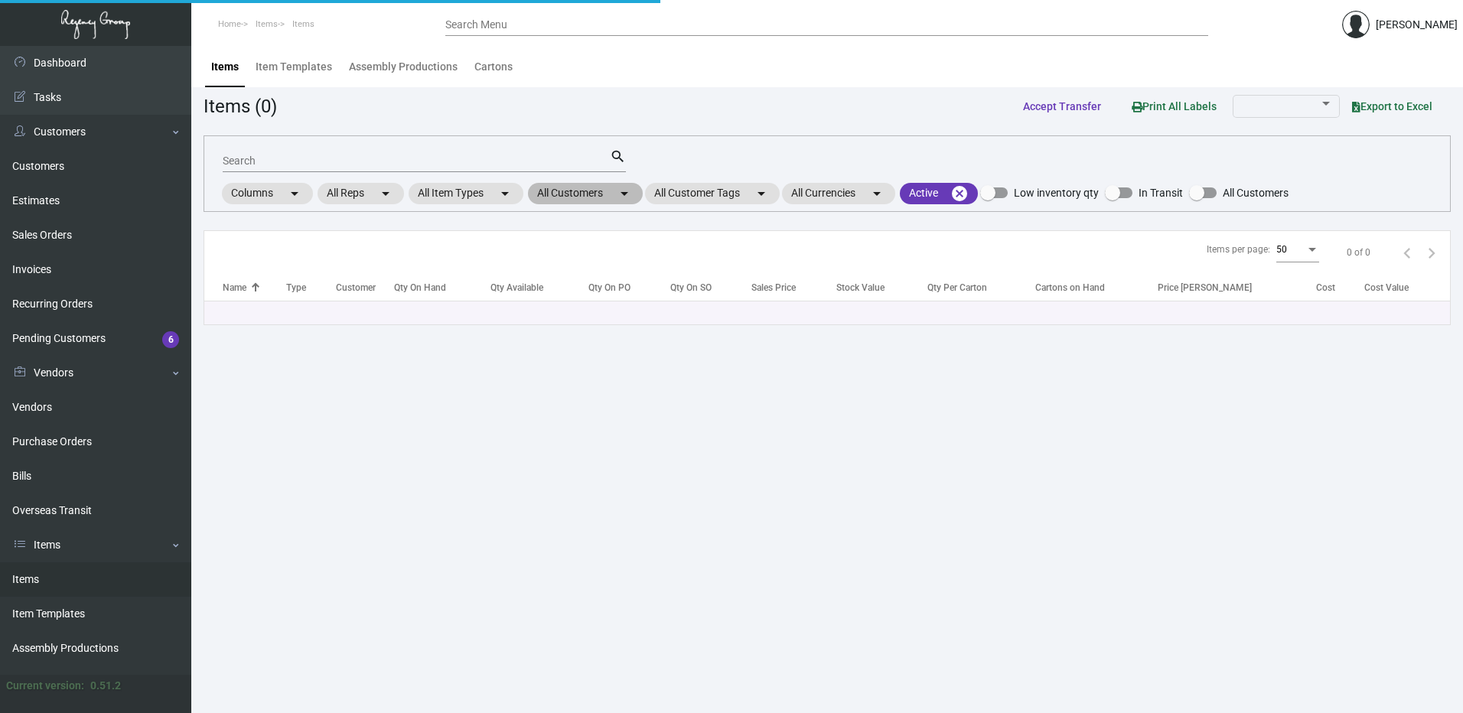
click at [587, 193] on mat-chip "All Customers arrow_drop_down" at bounding box center [585, 193] width 115 height 21
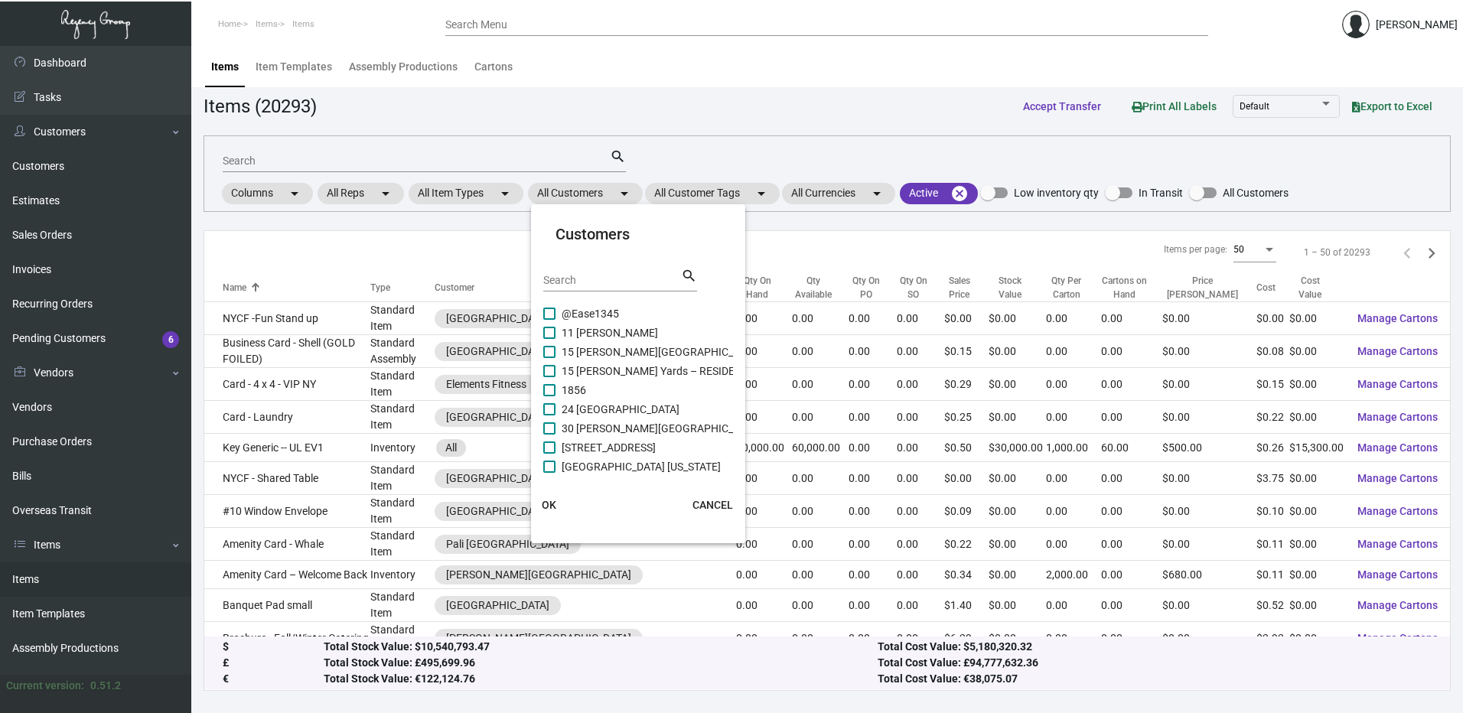
click at [594, 282] on input "Search" at bounding box center [612, 281] width 138 height 12
paste input "Hotel Dena"
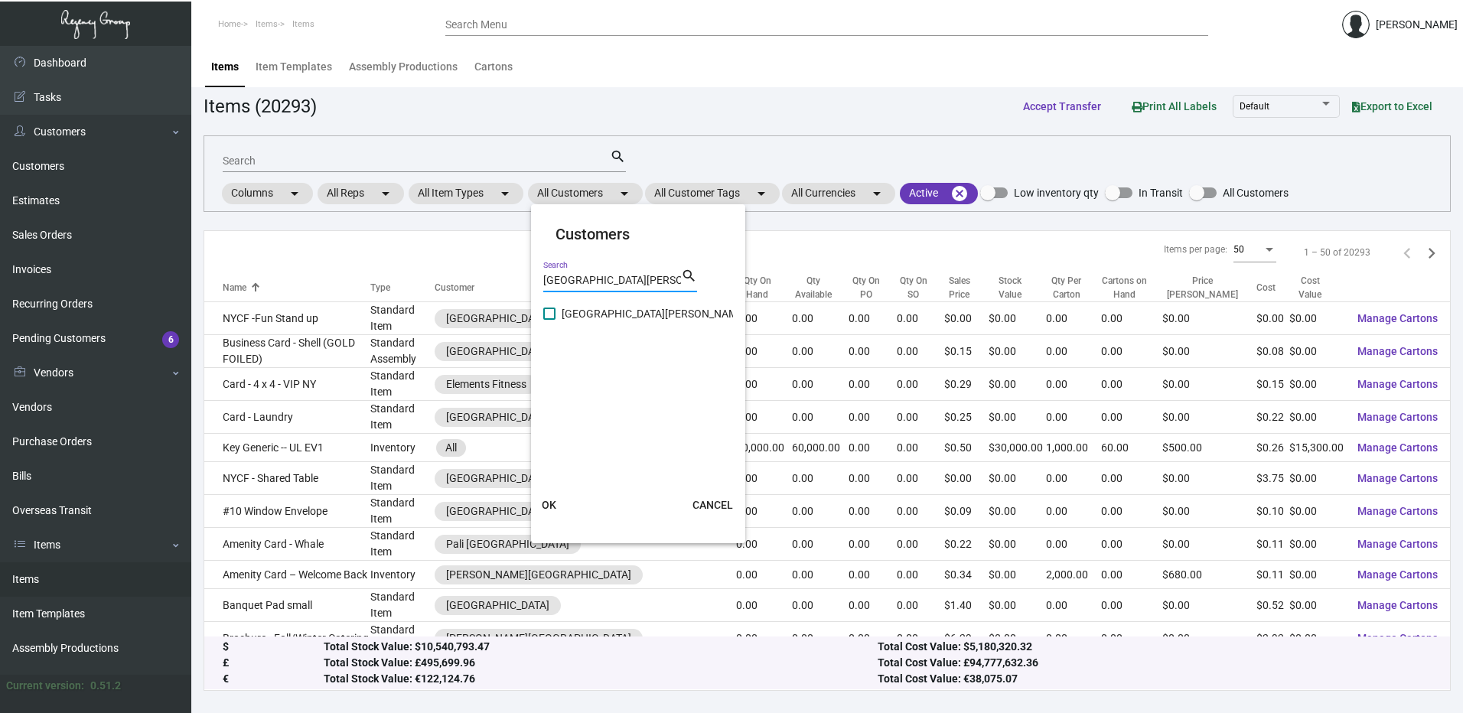
type input "Hotel Dena"
click at [549, 309] on span at bounding box center [549, 314] width 12 height 12
click at [549, 320] on input "Hotel Dena" at bounding box center [549, 320] width 1 height 1
checkbox input "true"
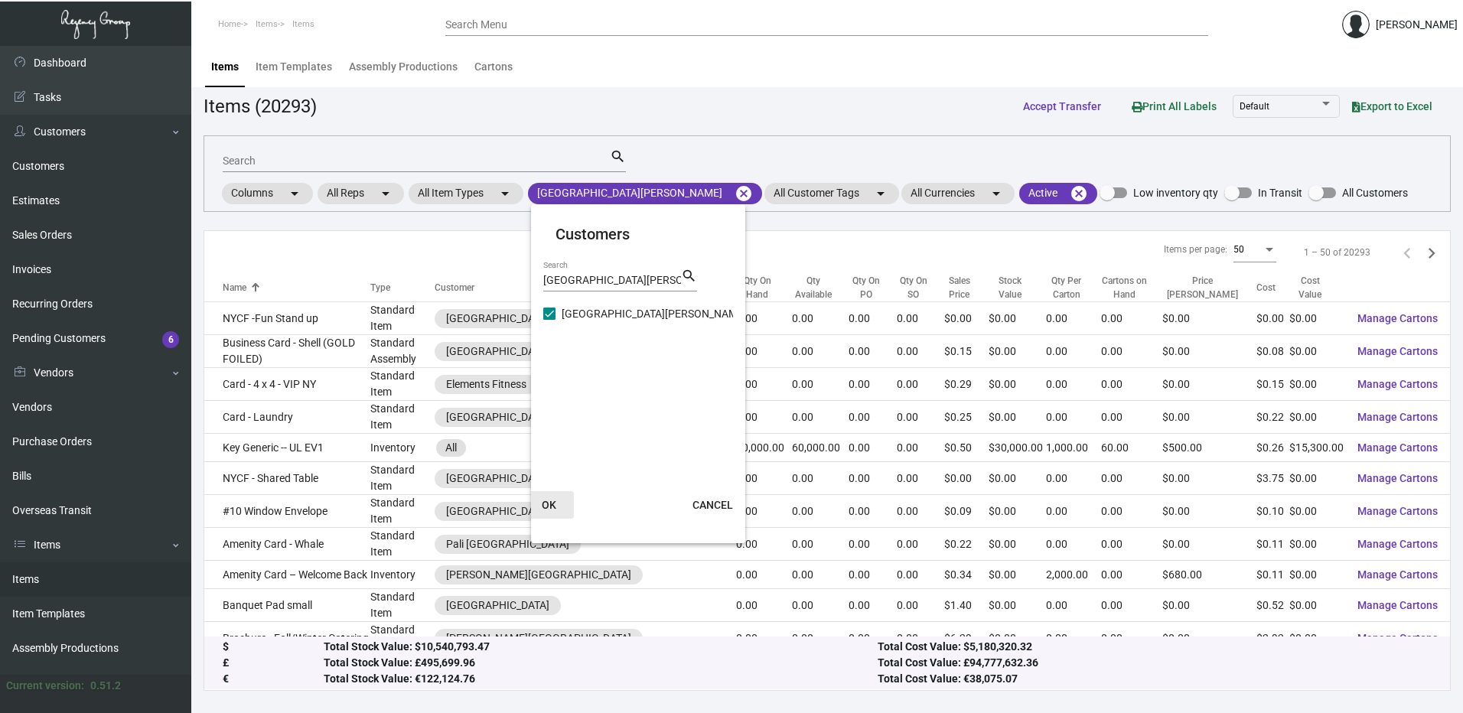
click at [552, 504] on span "OK" at bounding box center [549, 505] width 15 height 12
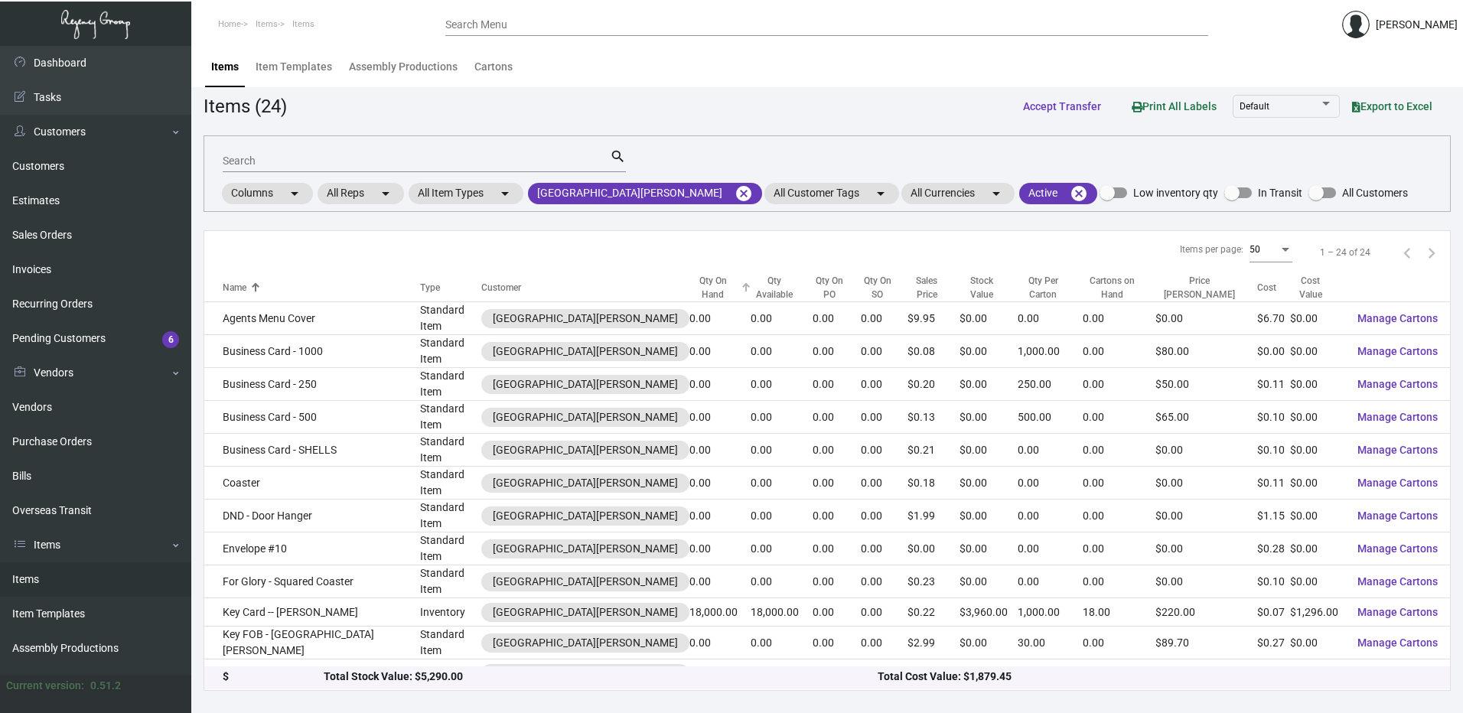
click at [689, 291] on div "Qty On Hand" at bounding box center [712, 288] width 47 height 28
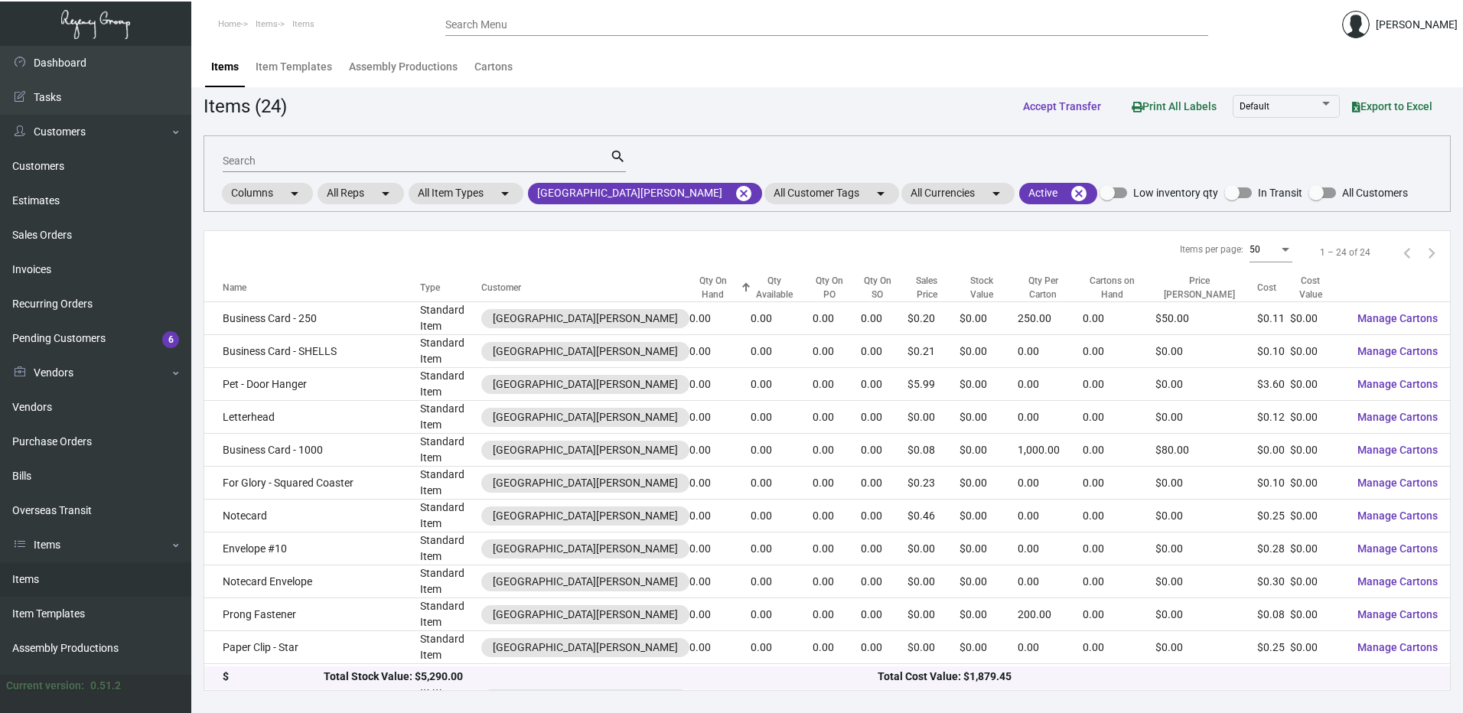
click at [689, 291] on div "Qty On Hand" at bounding box center [712, 288] width 47 height 28
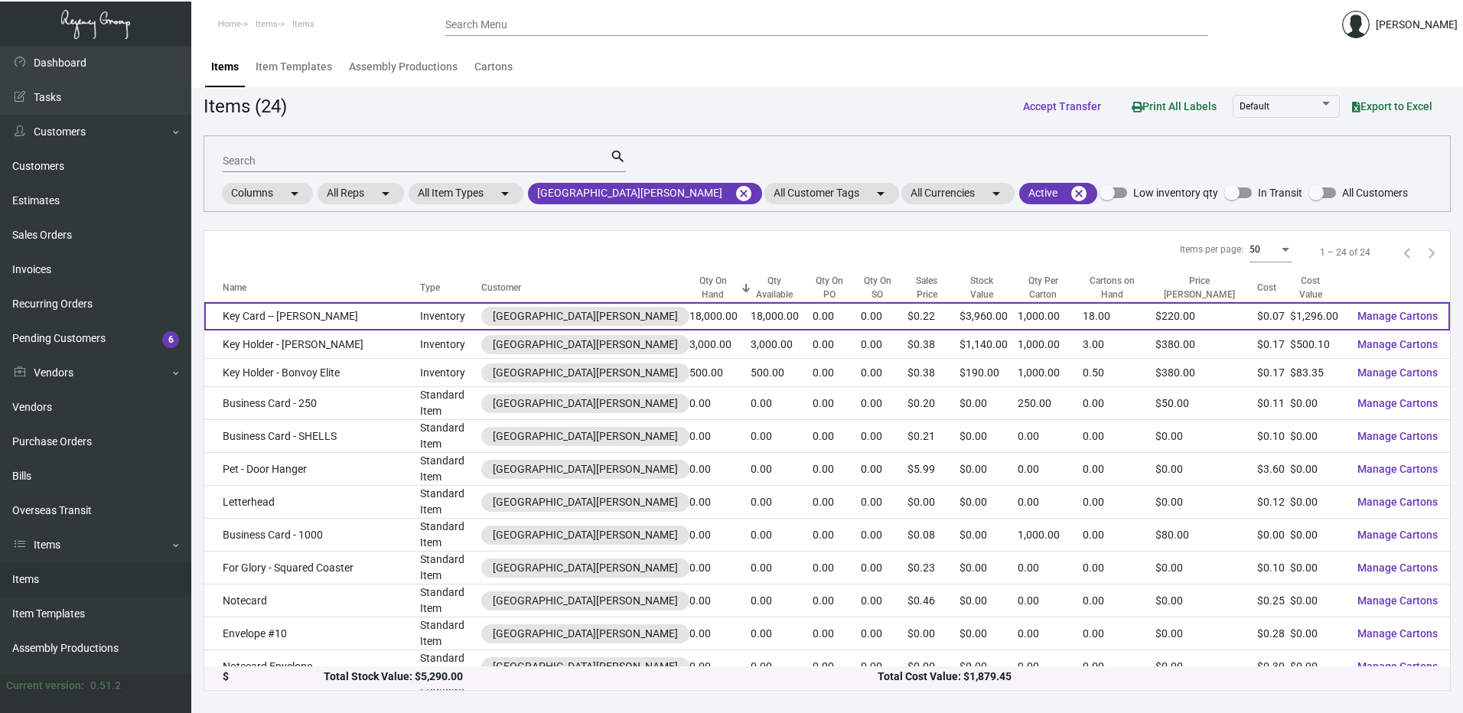
click at [333, 314] on td "Key Card -- Dena" at bounding box center [312, 316] width 216 height 28
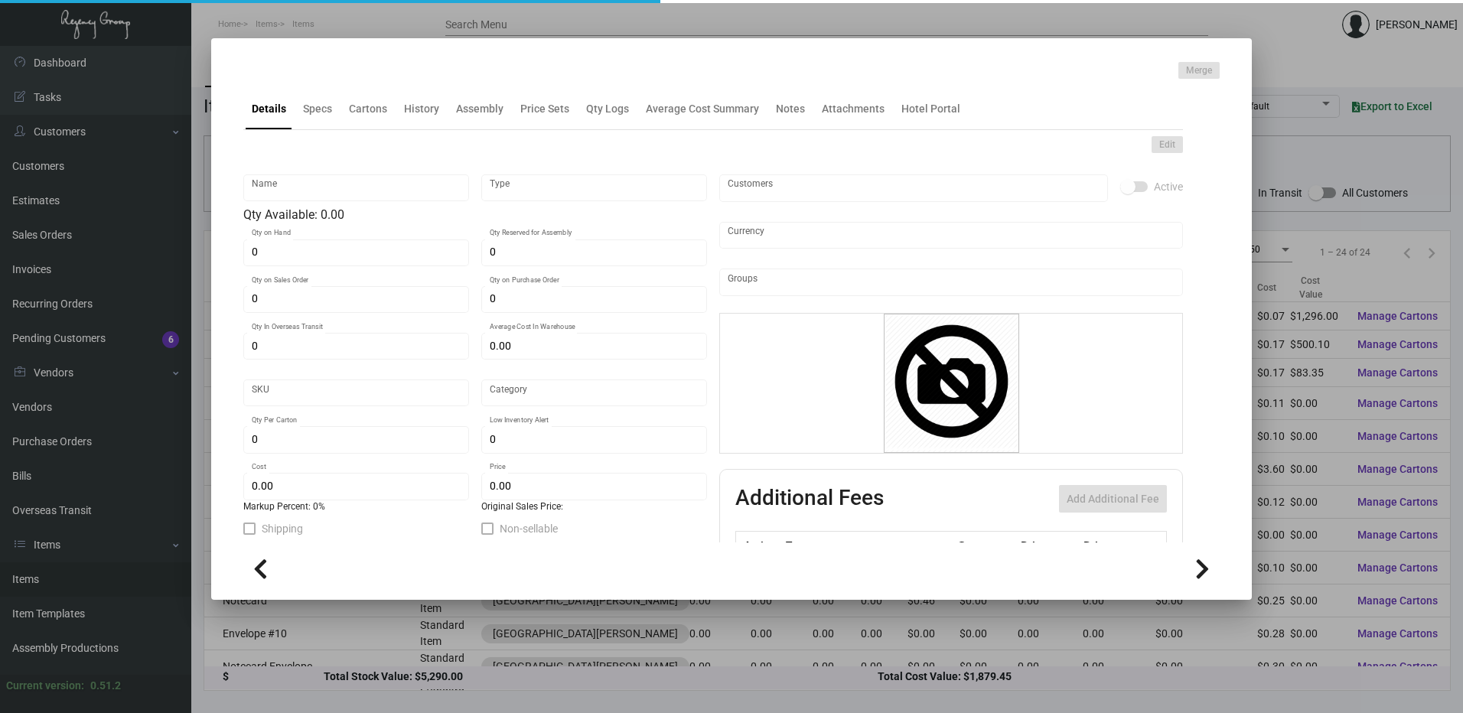
type input "Key Card -- Dena"
type input "Inventory"
type input "18,000"
type input "$ 0.078"
type input "Overseas"
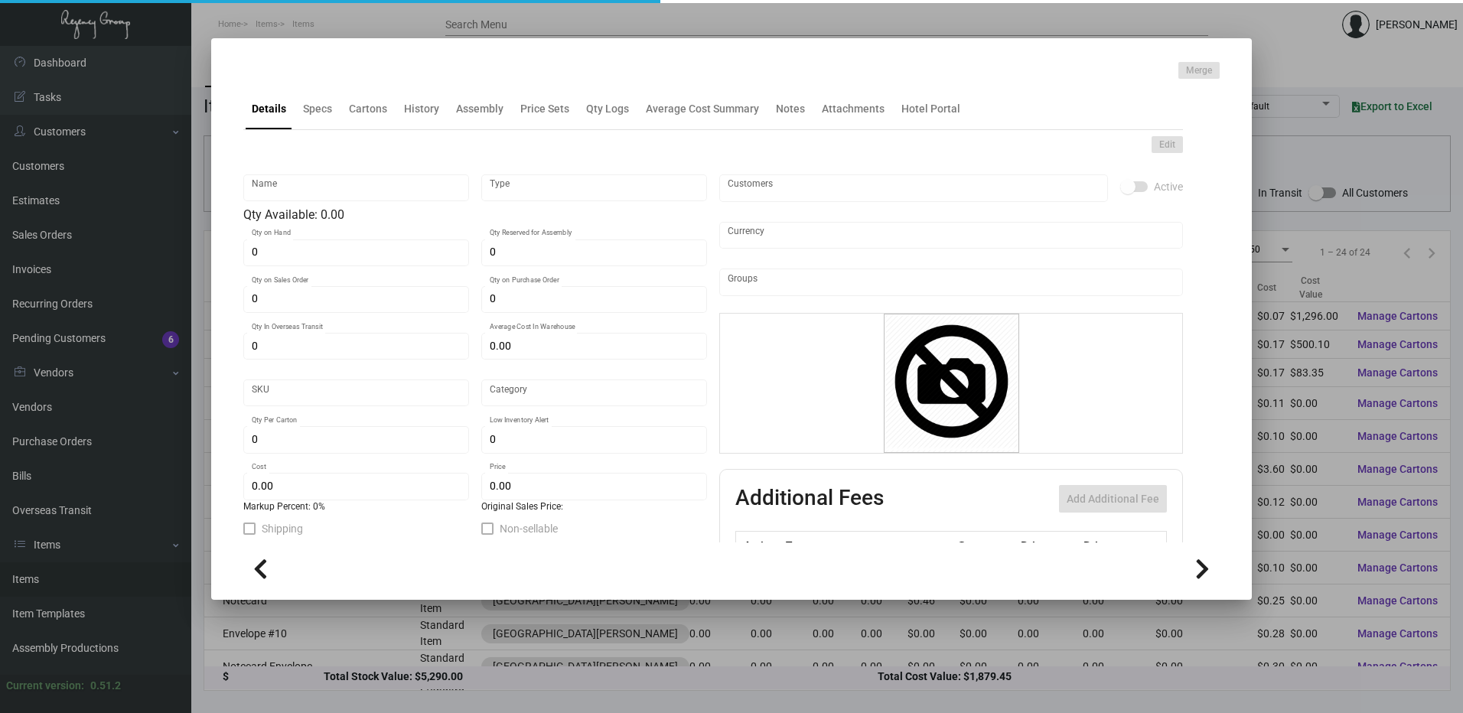
type input "1,000"
type input "$ 0.072"
type input "$ 0.22"
checkbox input "true"
type input "United States Dollar $"
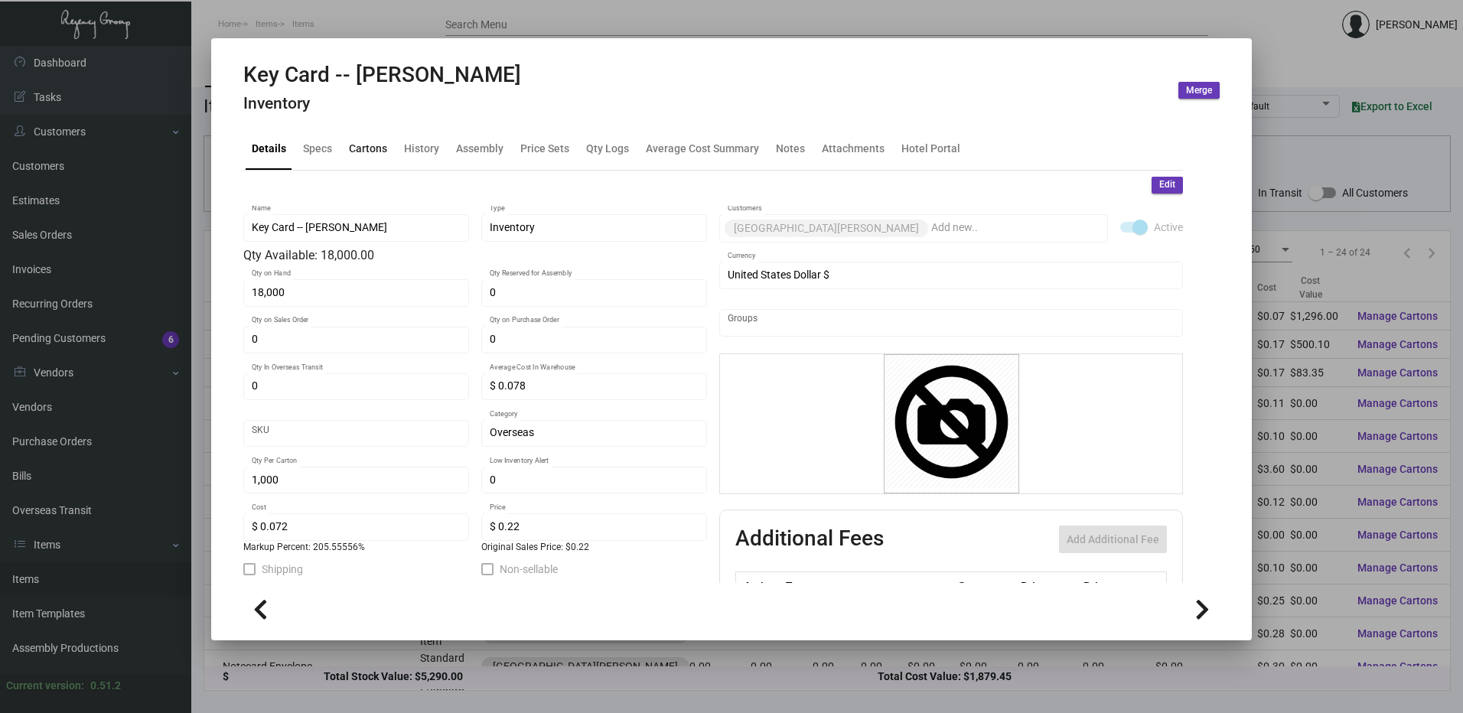
click at [376, 143] on div "Cartons" at bounding box center [368, 149] width 38 height 16
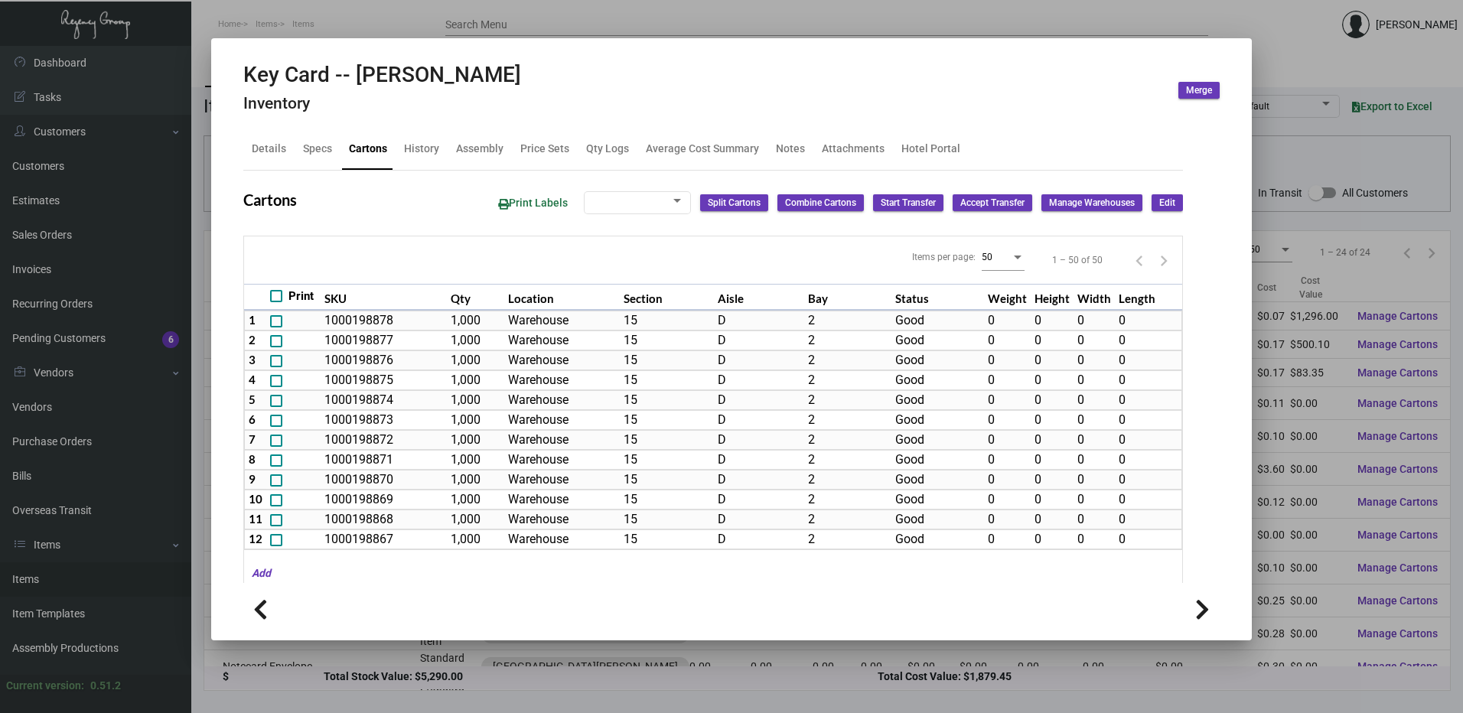
click at [455, 23] on div at bounding box center [731, 356] width 1463 height 713
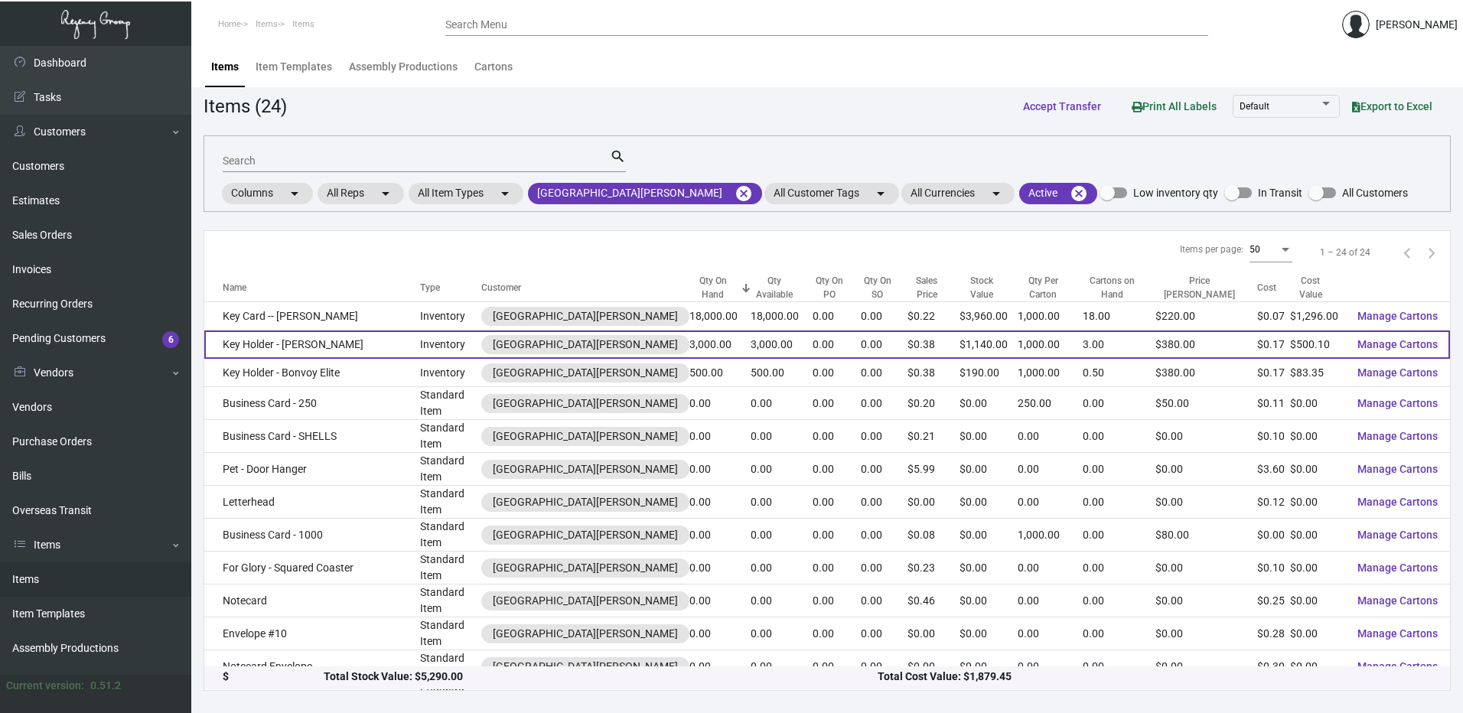
click at [325, 349] on td "Key Holder - Marriott Bonvoy" at bounding box center [312, 345] width 216 height 28
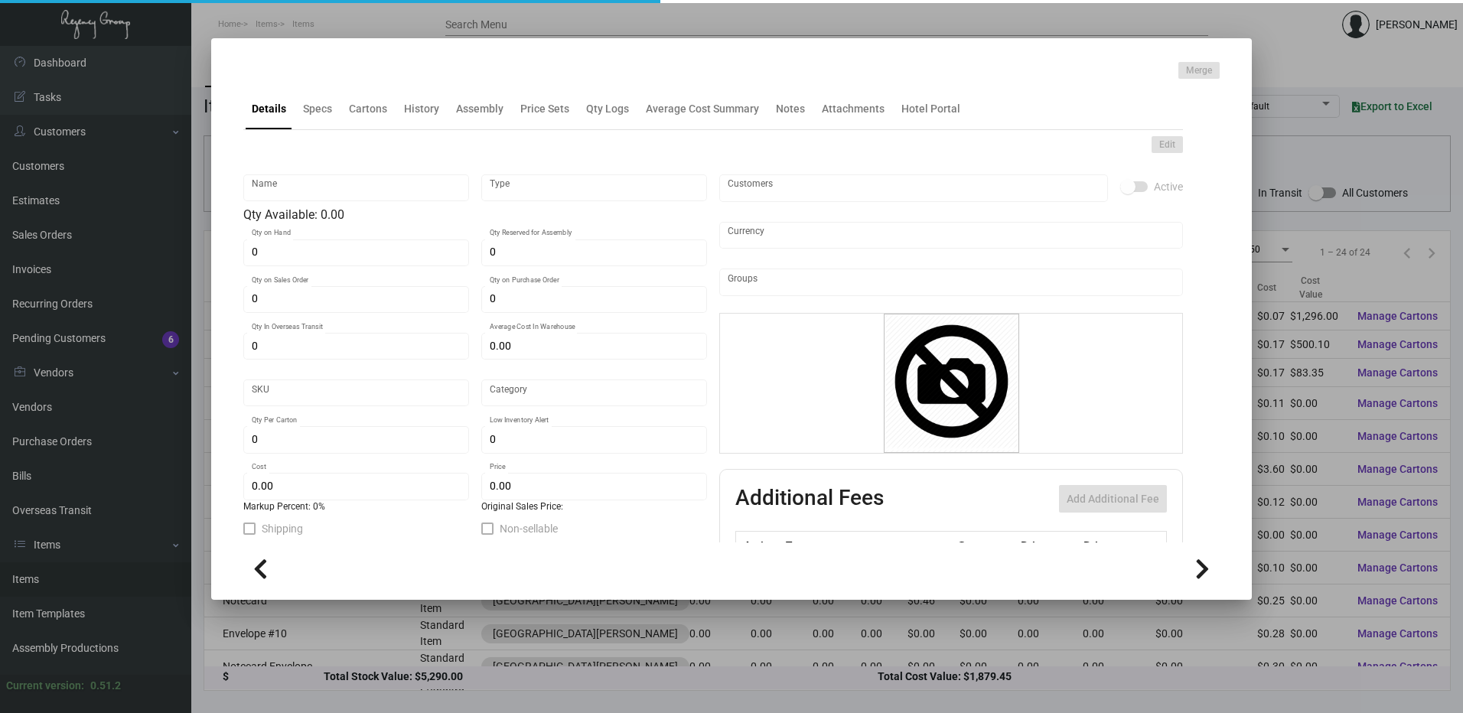
type input "Key Holder - Marriott Bonvoy"
type input "Inventory"
type input "3,000"
type input "$ 0.1598"
type input "Standard"
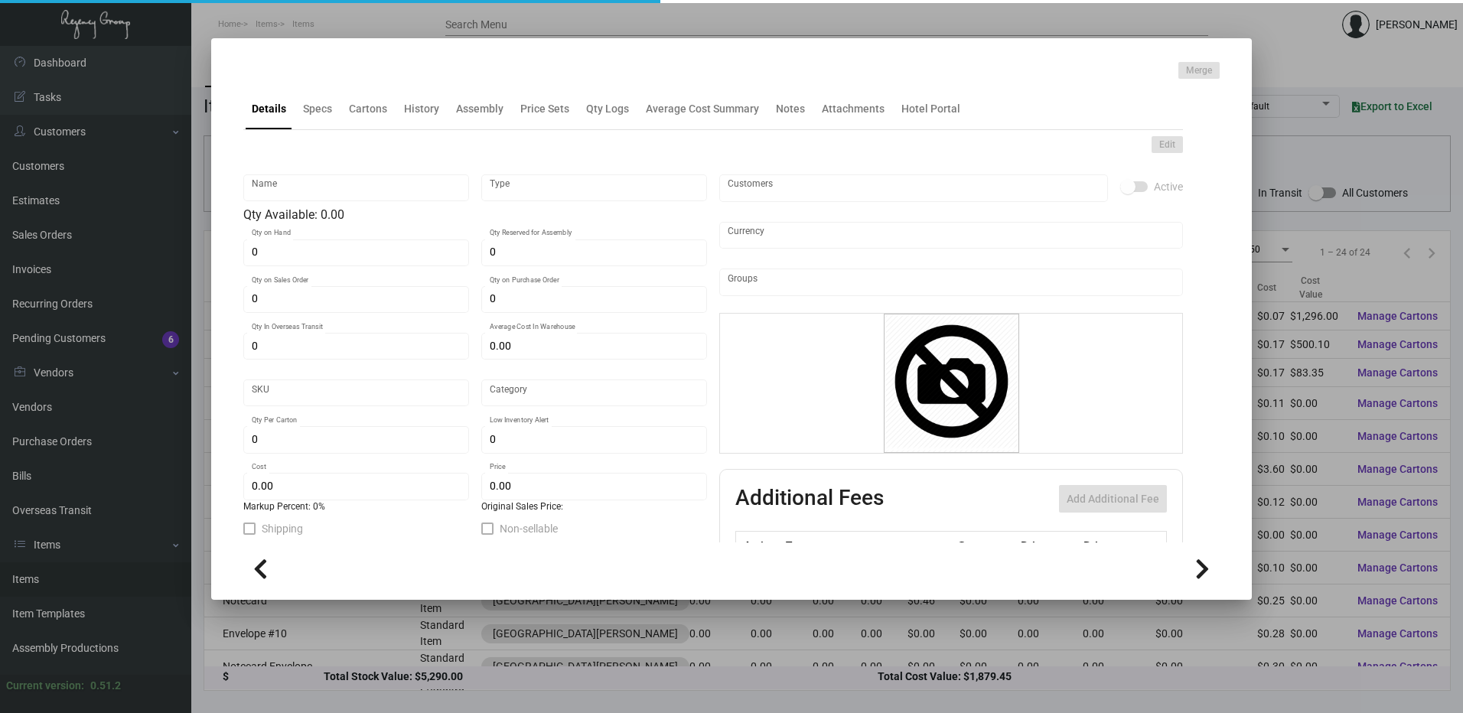
type input "1,000"
type input "$ 0.1667"
type input "$ 0.38"
checkbox input "true"
type input "United States Dollar $"
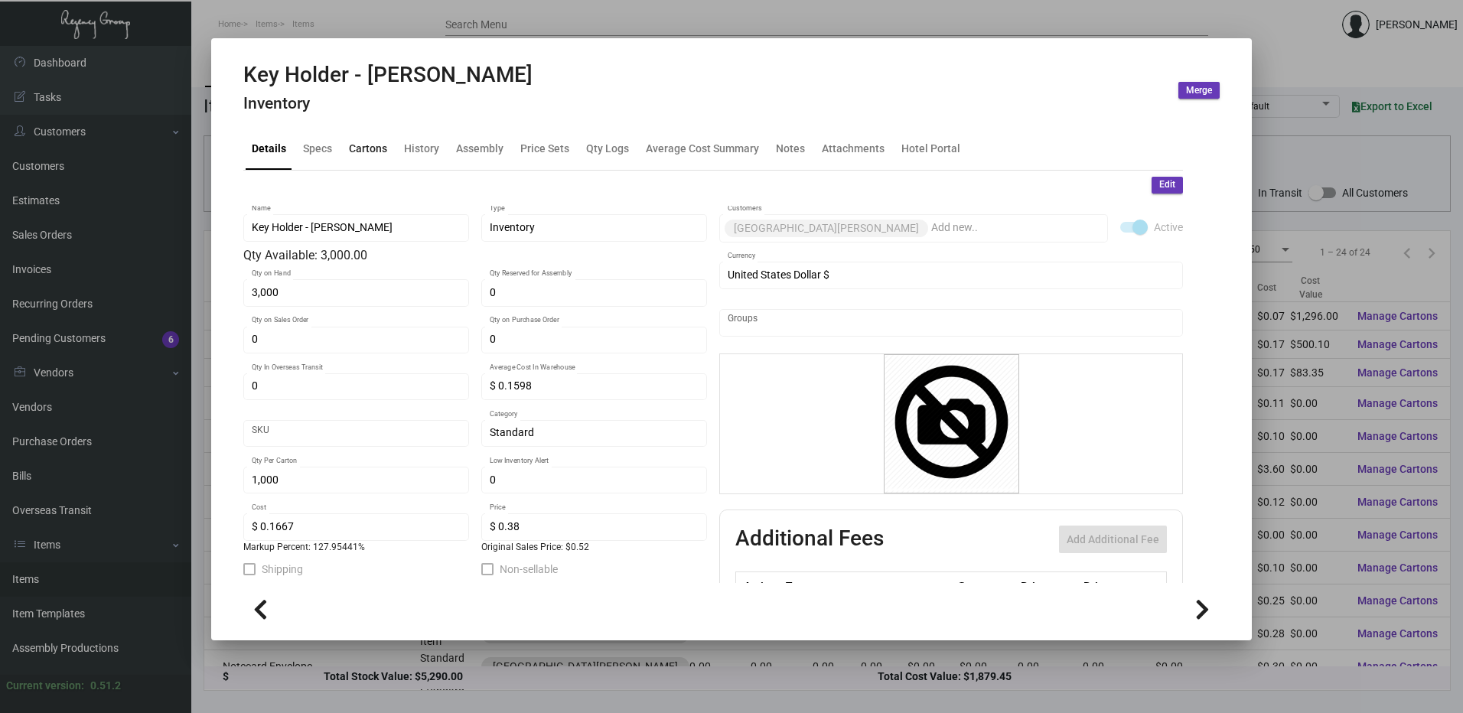
click at [373, 151] on div "Cartons" at bounding box center [368, 149] width 38 height 16
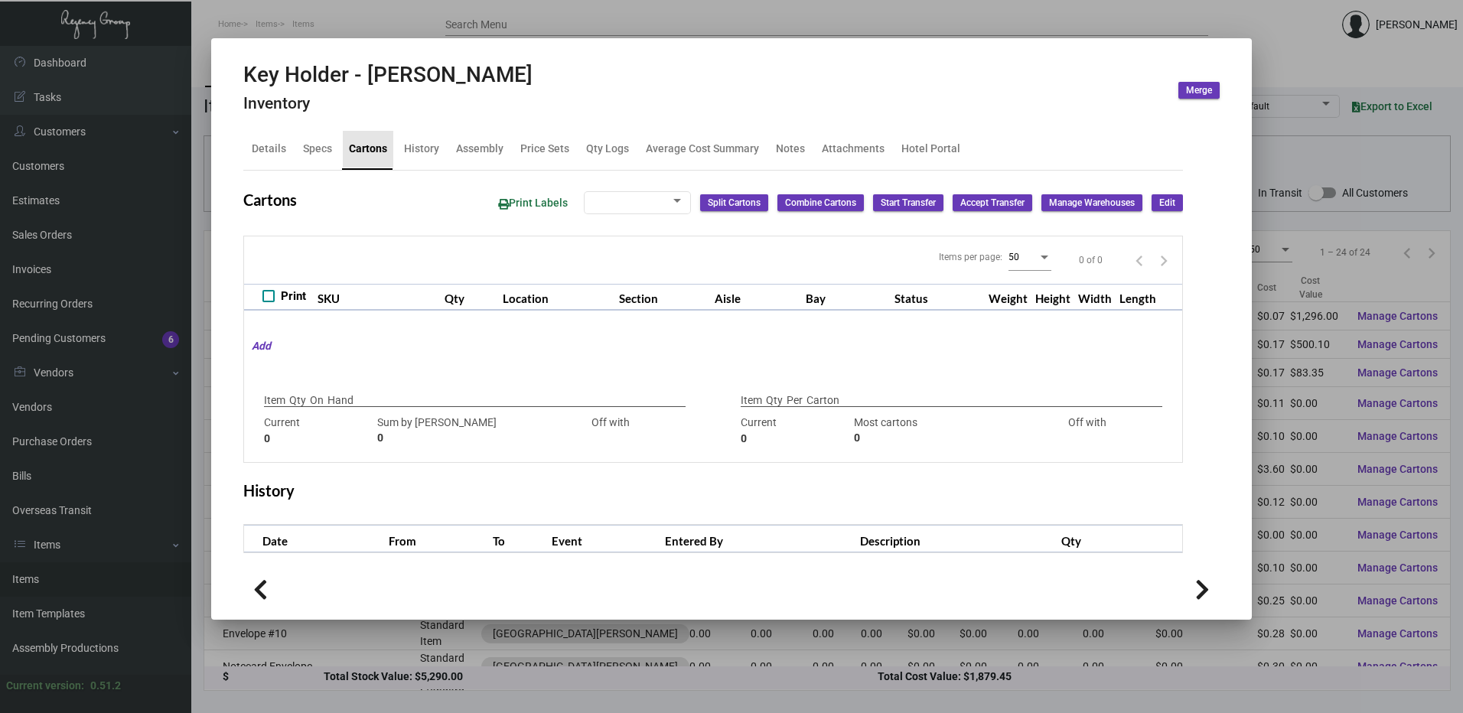
type input "3,000"
type input "3000"
type input "0"
type input "1,000"
type input "2500"
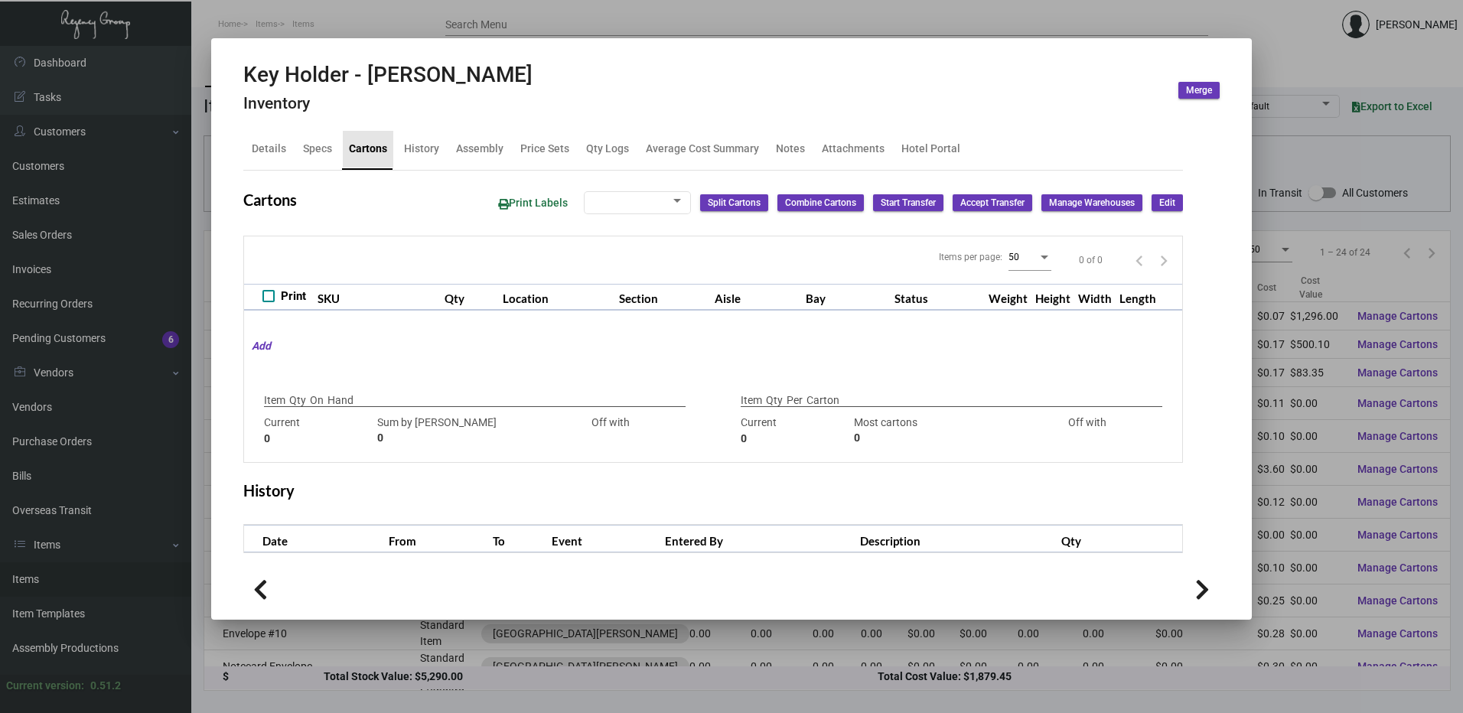
type input "-1500"
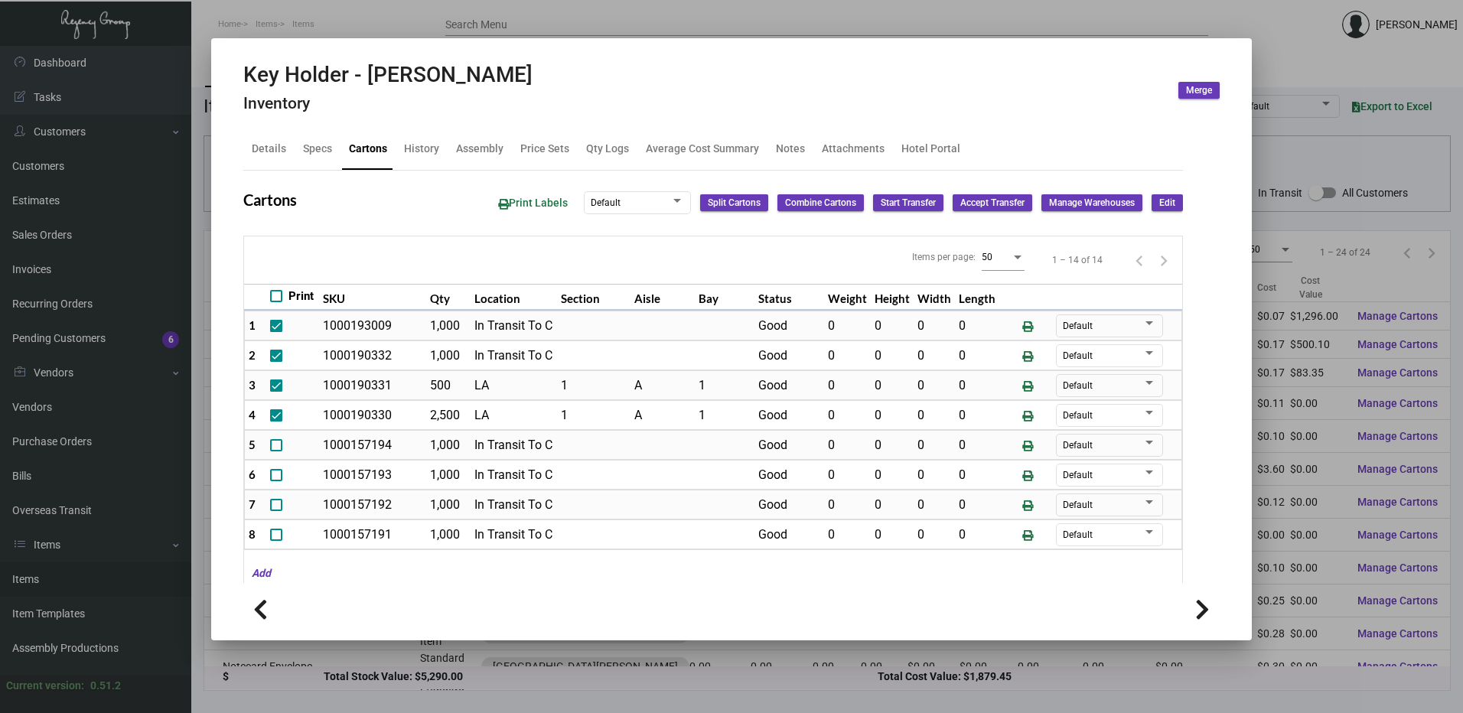
click at [1159, 203] on span "Edit" at bounding box center [1167, 203] width 16 height 13
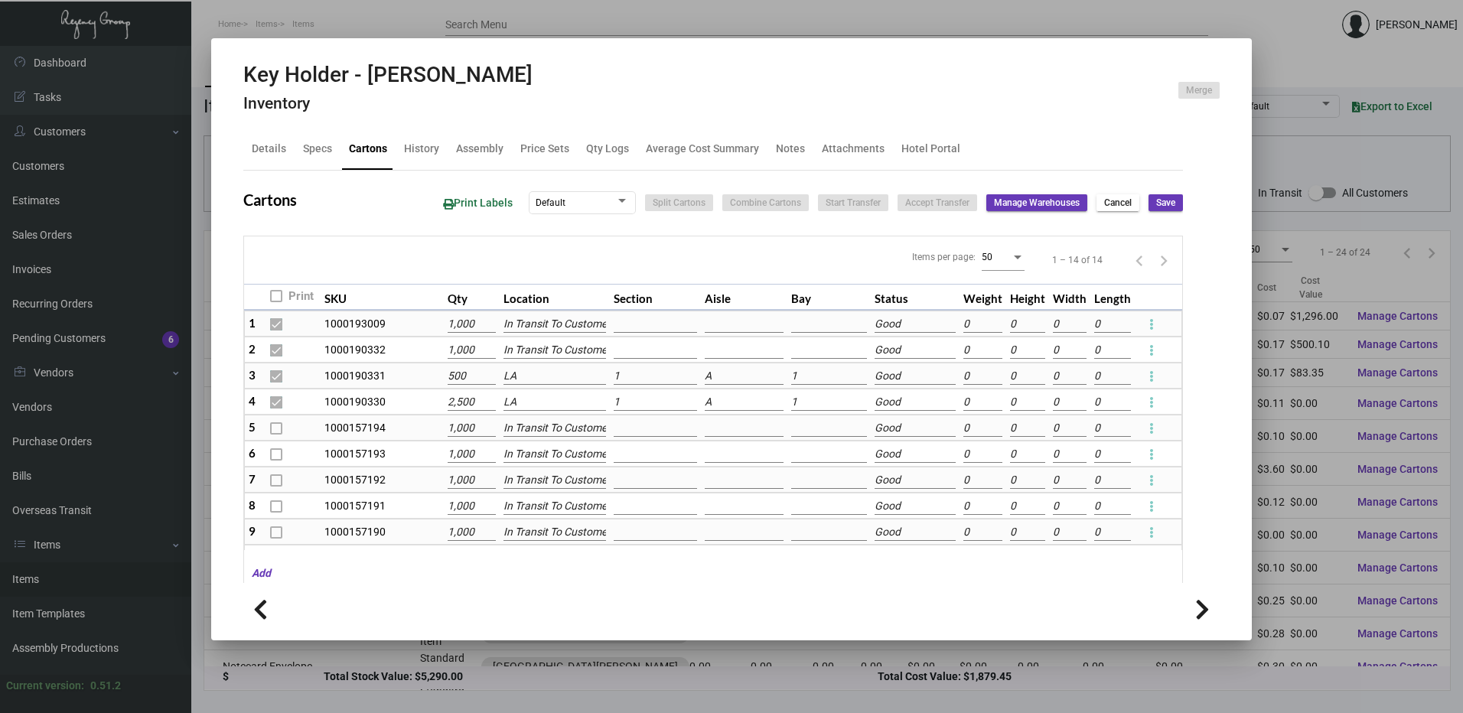
click at [519, 374] on input "LA" at bounding box center [554, 376] width 103 height 17
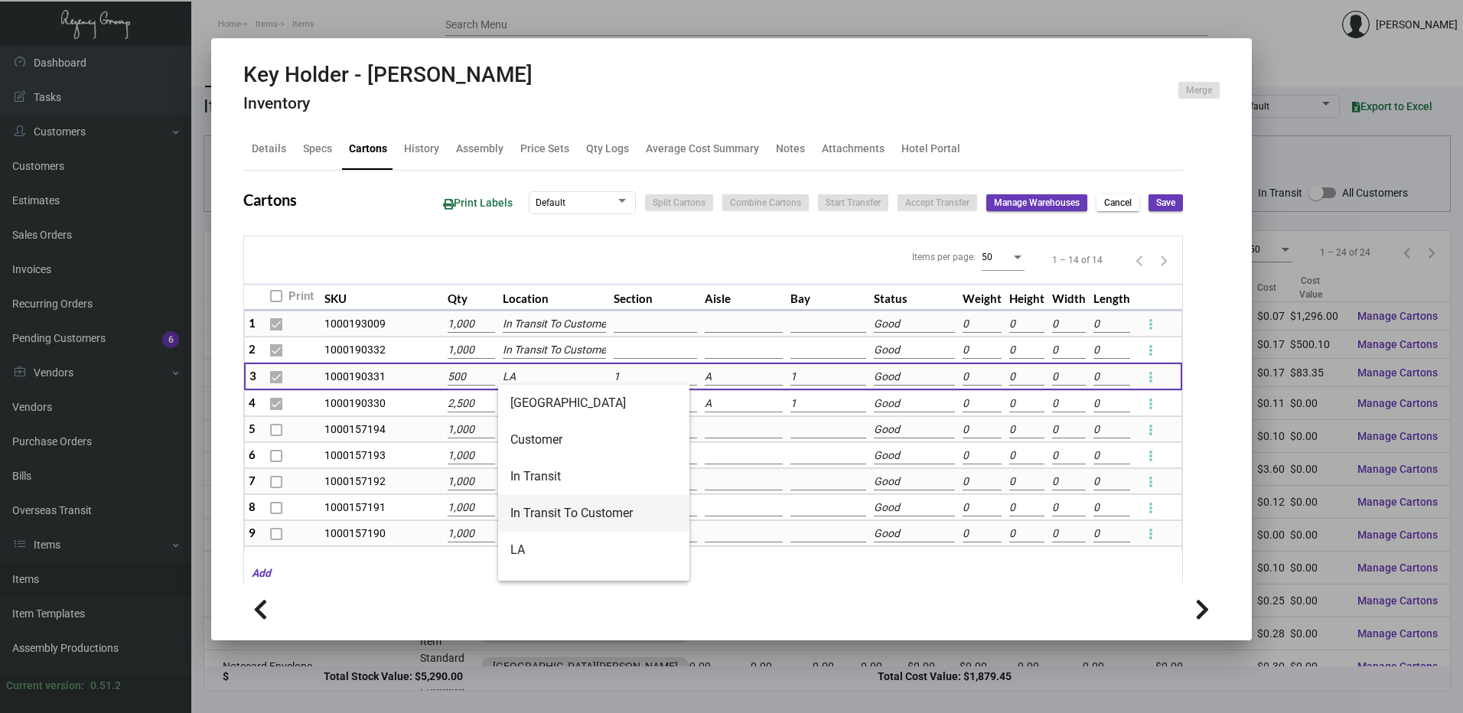
click at [548, 517] on span "In Transit To Customer" at bounding box center [593, 513] width 167 height 37
type input "In Transit To Customer"
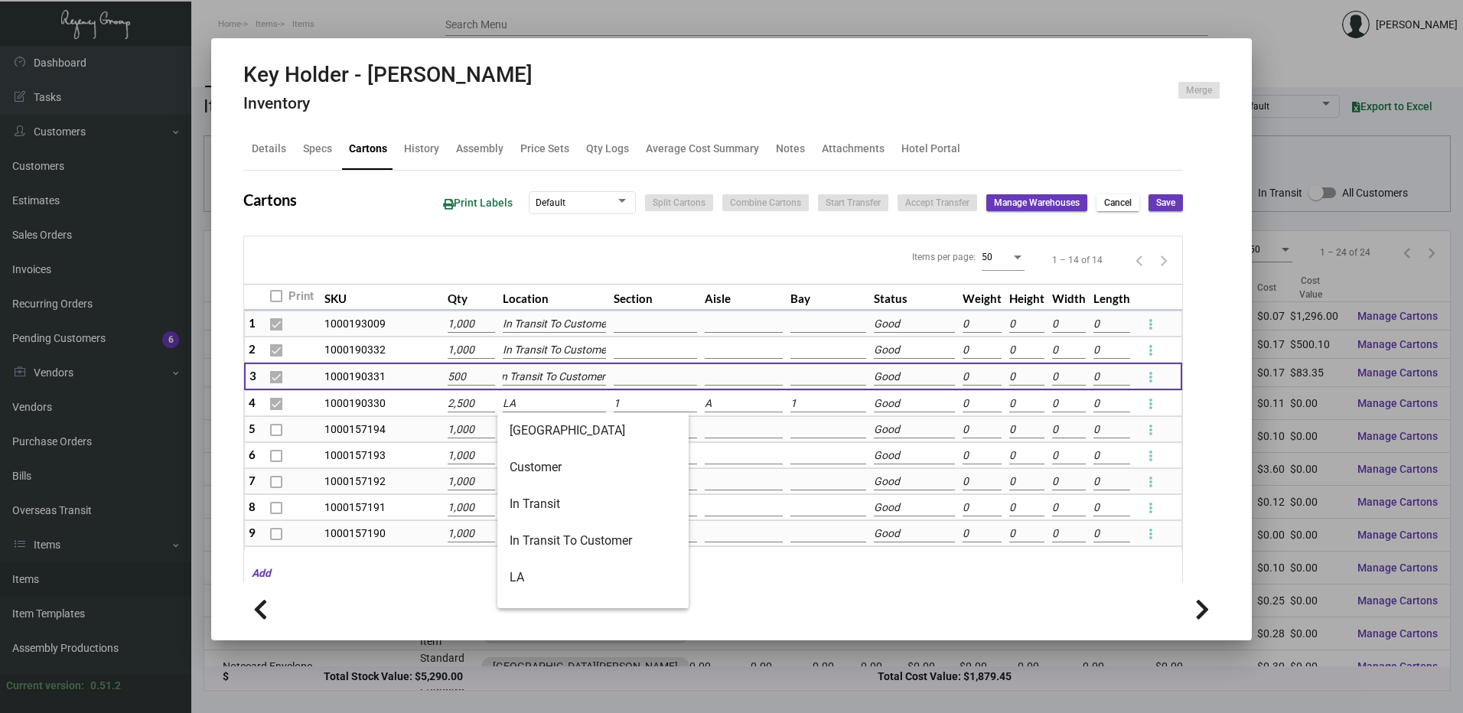
click at [545, 405] on input "LA" at bounding box center [554, 404] width 103 height 17
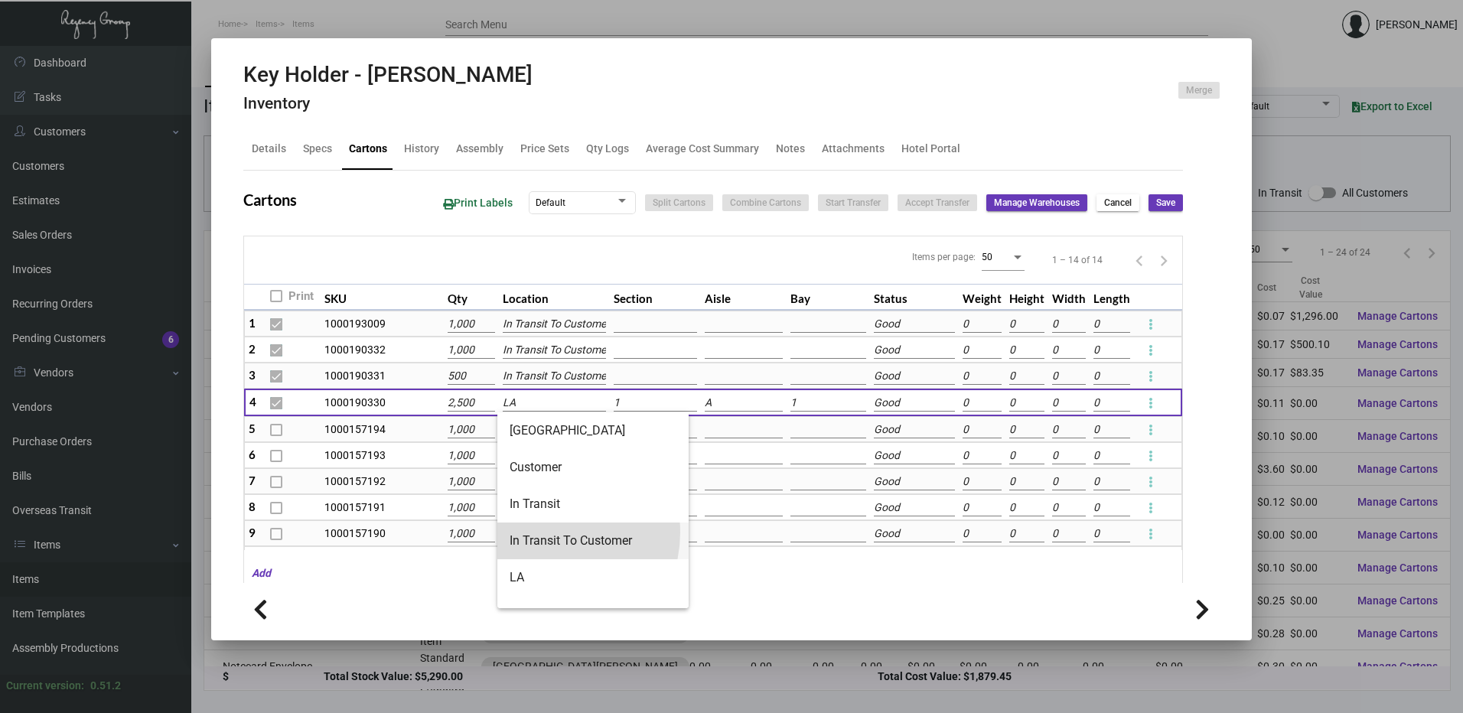
click at [549, 532] on span "In Transit To Customer" at bounding box center [593, 541] width 167 height 37
type input "In Transit To Customer"
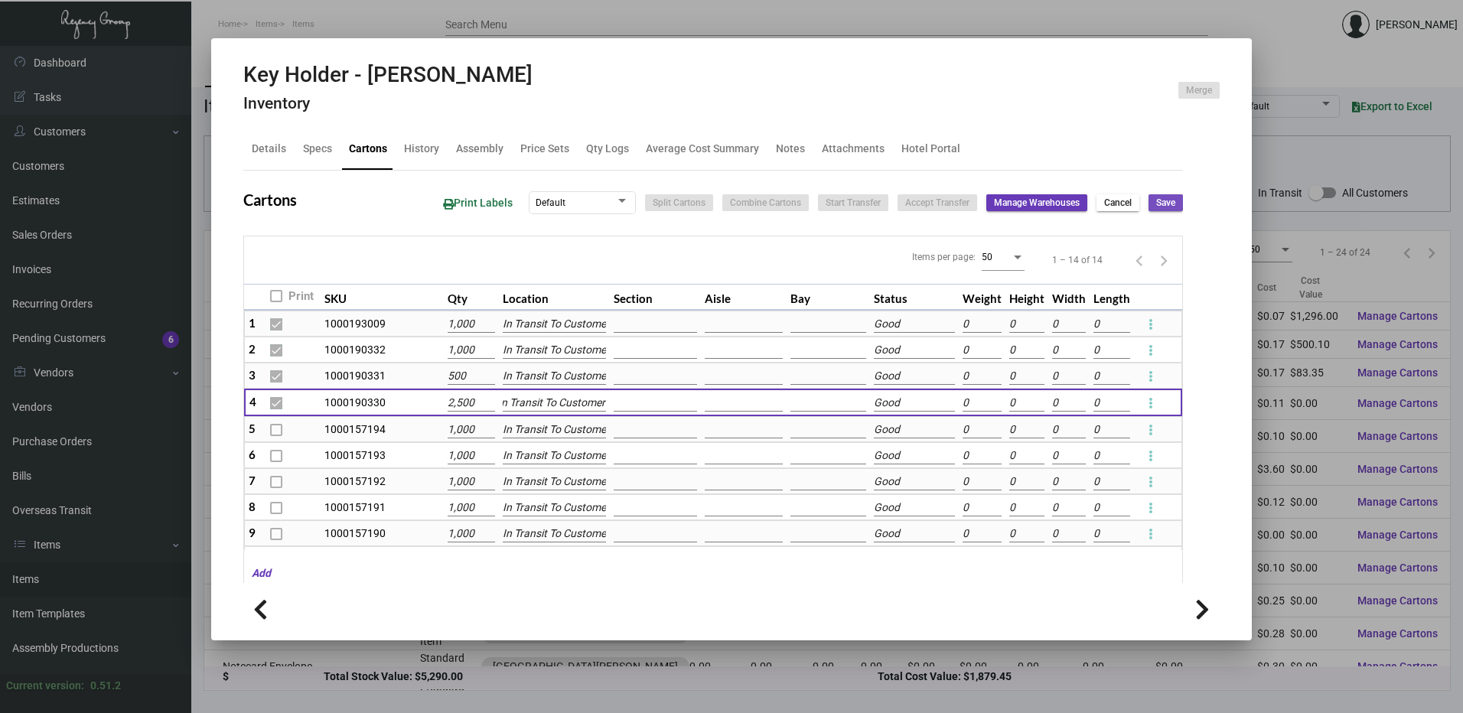
click at [1156, 204] on span "Save" at bounding box center [1165, 203] width 19 height 13
checkbox input "false"
type input "0"
checkbox input "false"
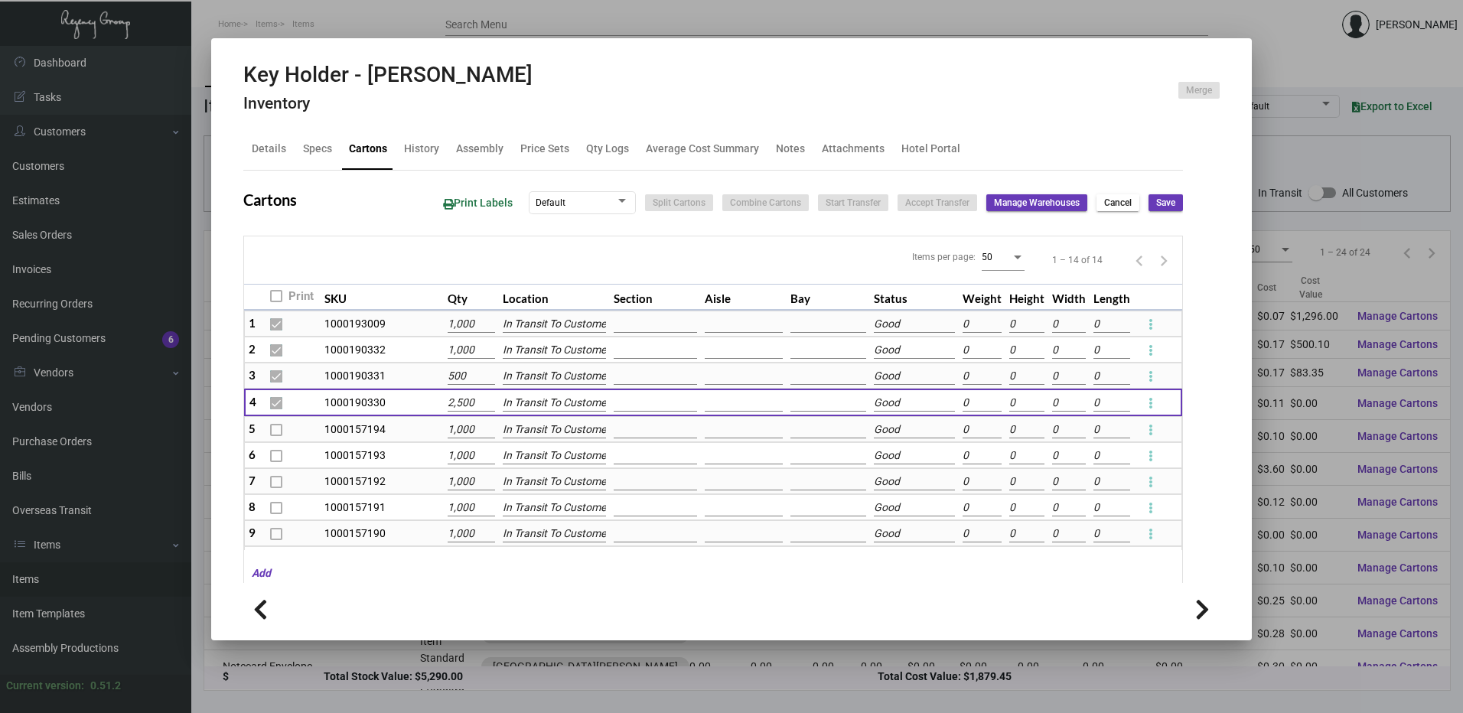
type input "0"
checkbox input "false"
type input "0"
checkbox input "false"
type input "0"
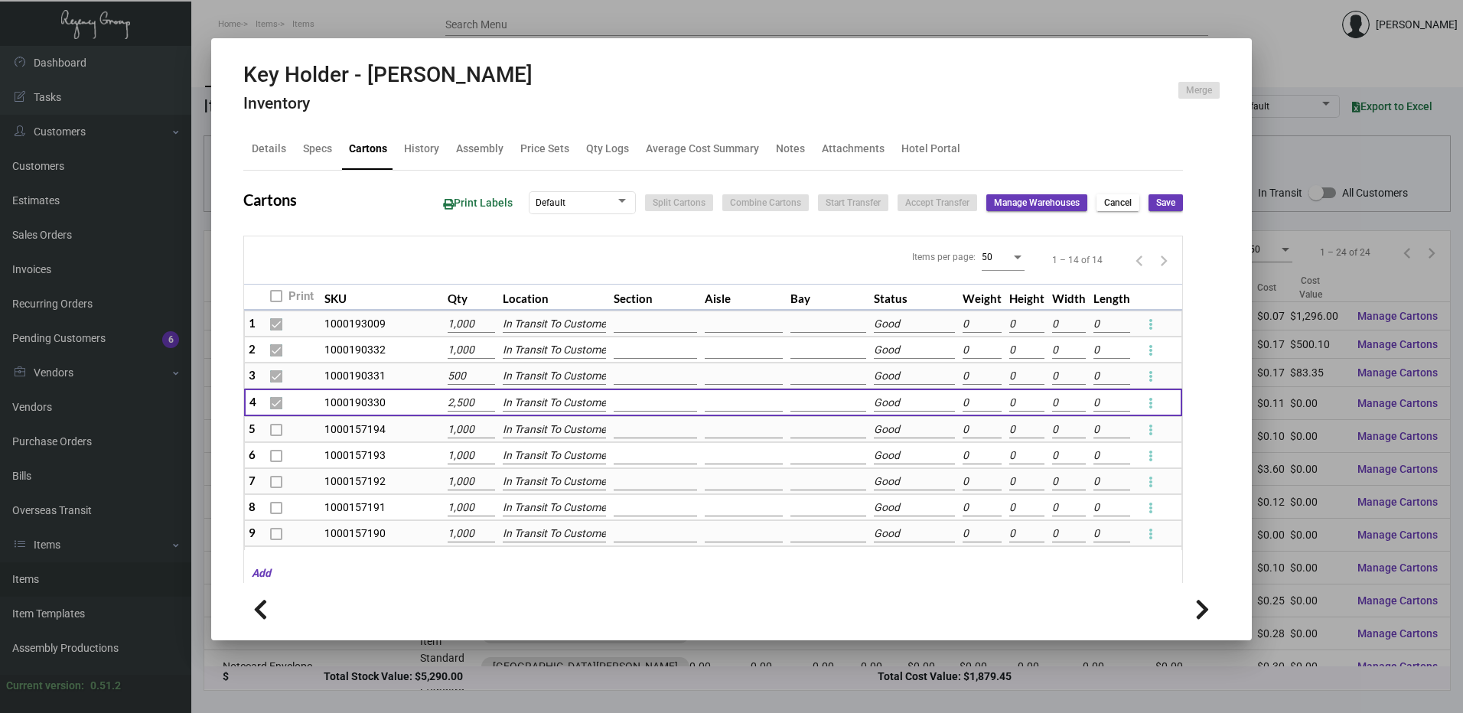
type input "0"
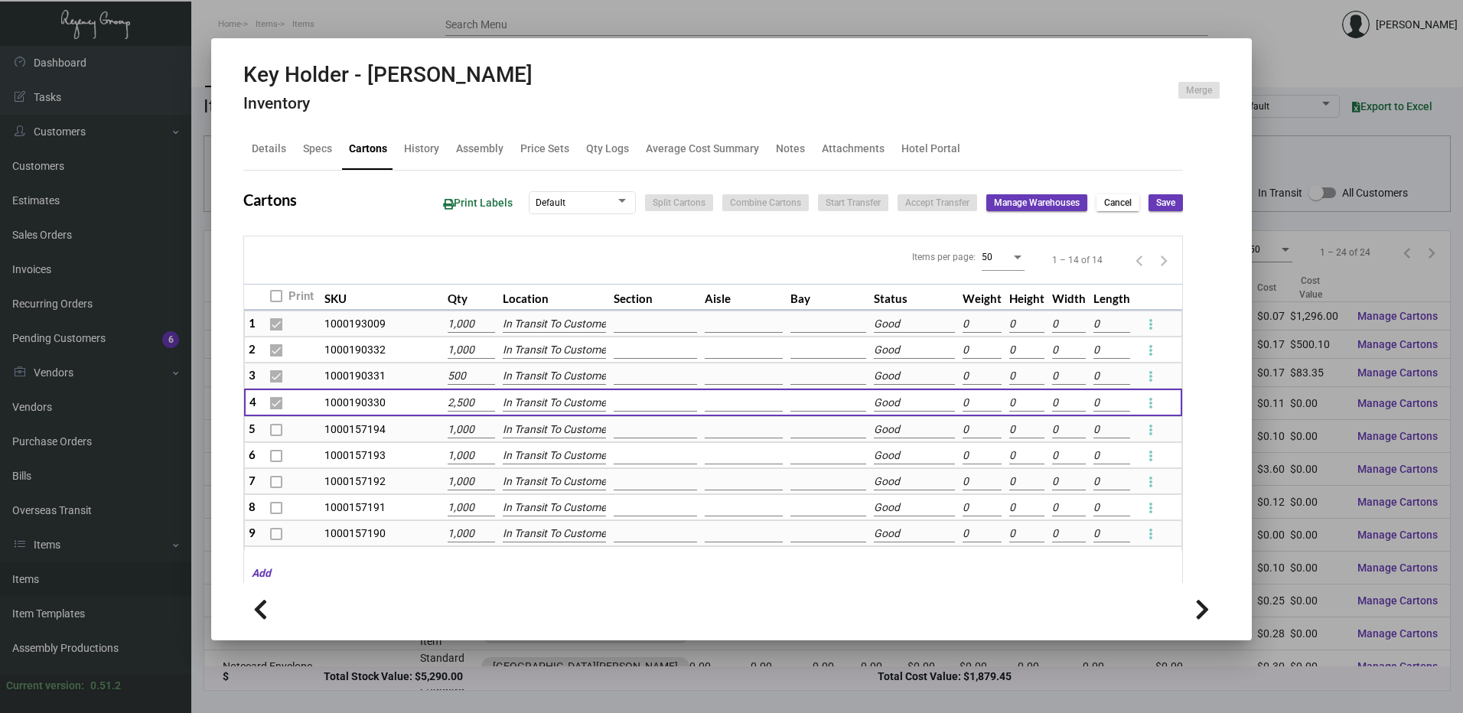
type input "0"
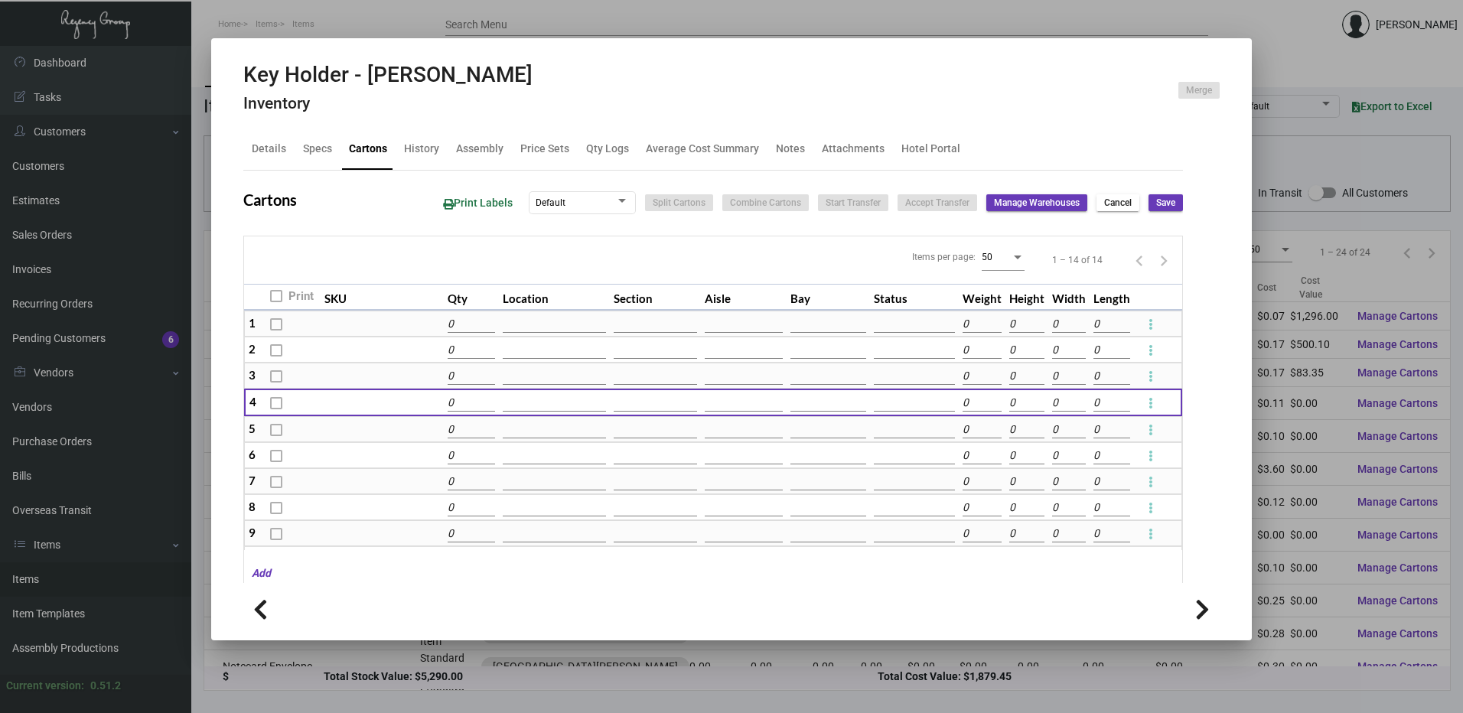
type input "0"
type input "+3000"
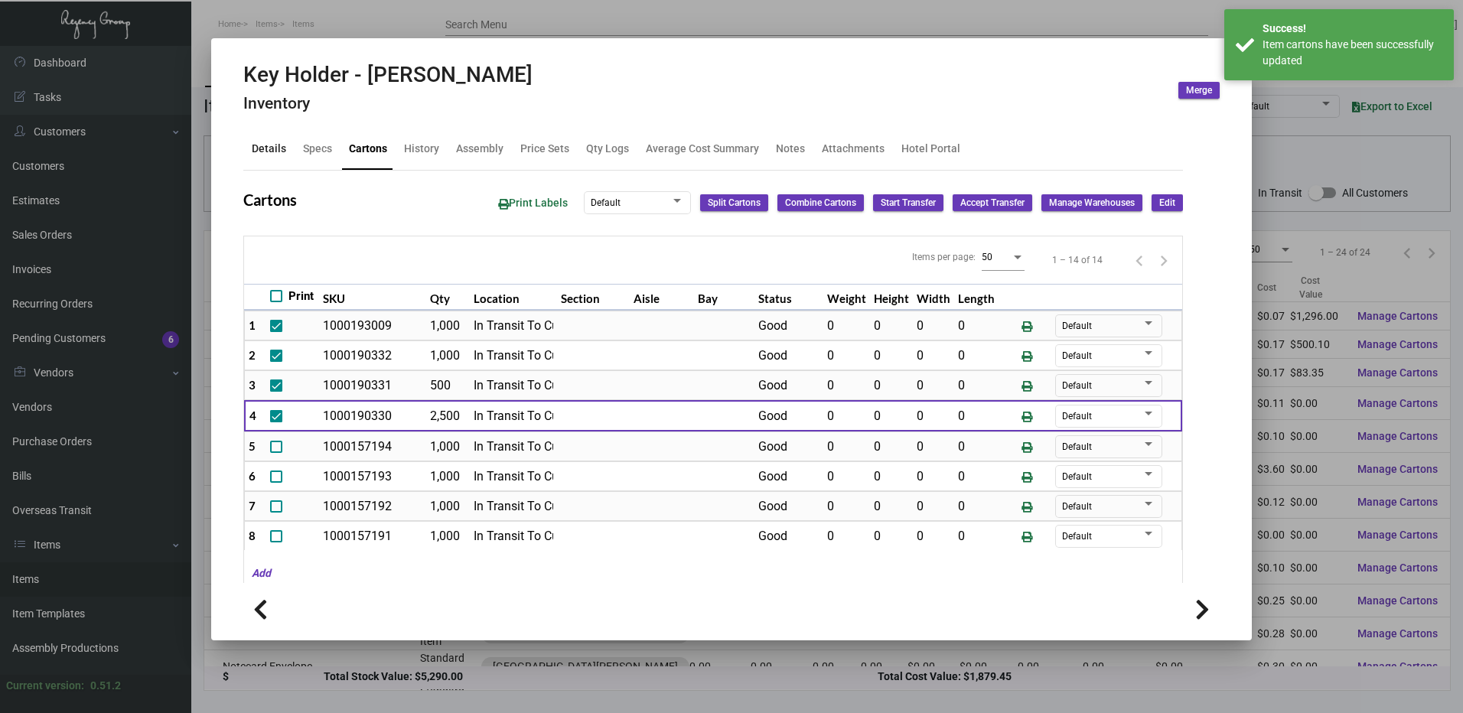
click at [256, 146] on div "Details" at bounding box center [269, 149] width 34 height 16
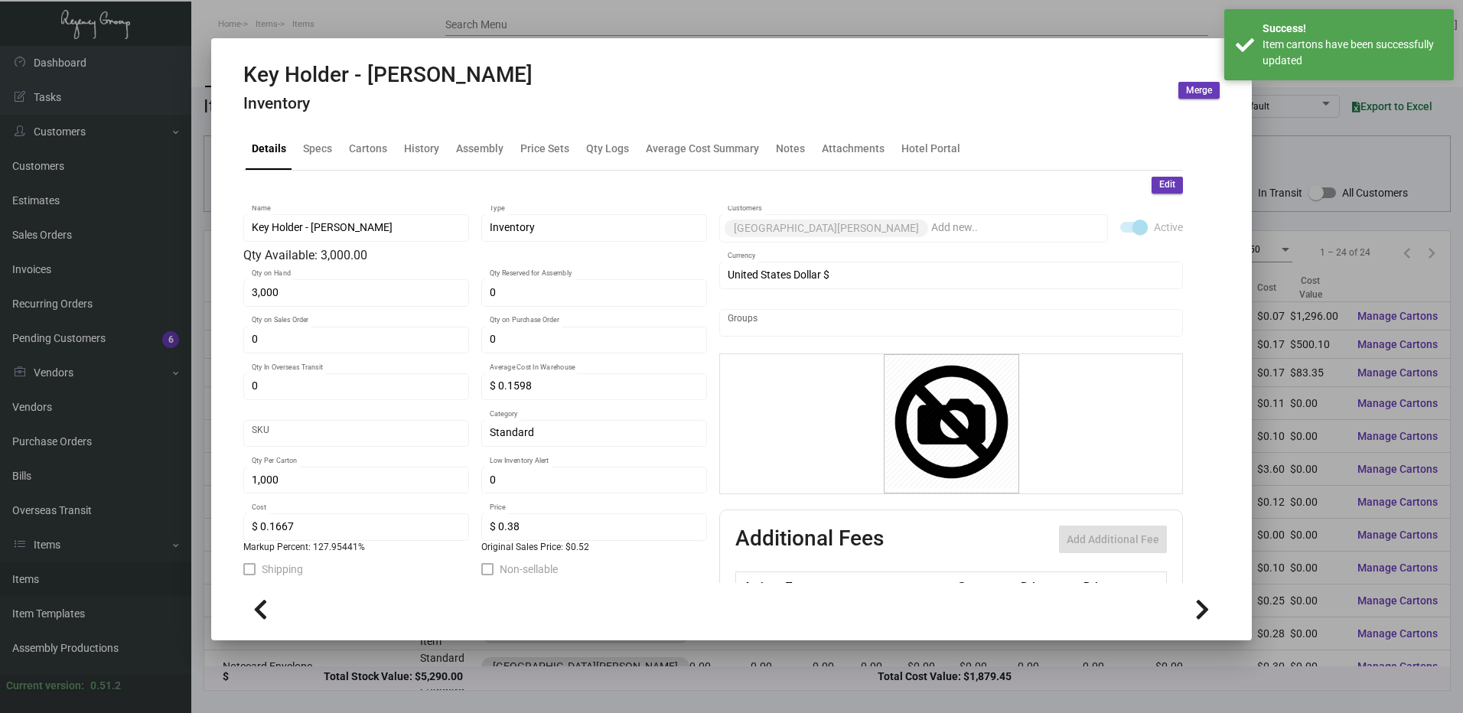
click at [1166, 184] on button "Edit" at bounding box center [1166, 185] width 31 height 17
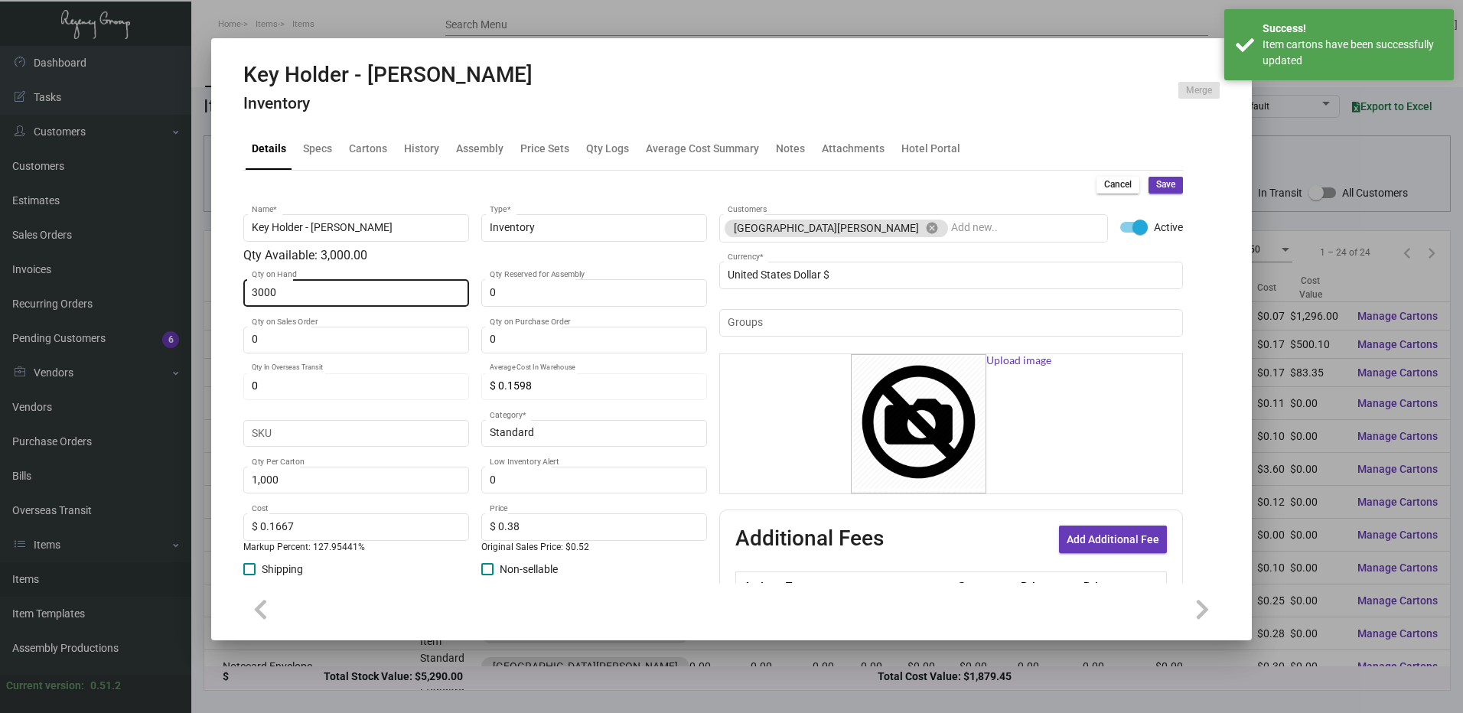
click at [370, 292] on input "3000" at bounding box center [357, 293] width 210 height 12
type input "0"
click at [1156, 194] on div "Cancel Save Key Holder - Marriott Bonvoy Name * Inventory Type * Qty Available:…" at bounding box center [712, 463] width 939 height 585
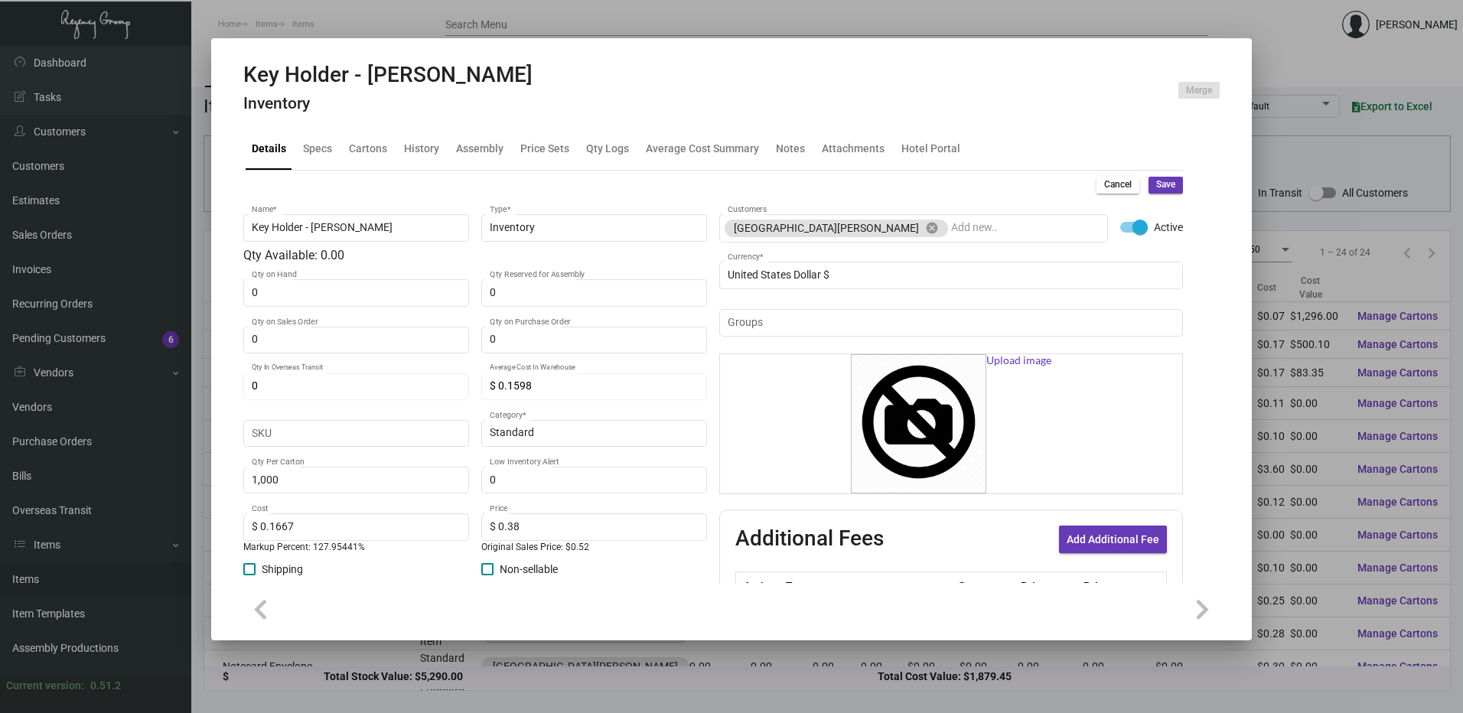
click at [1156, 187] on span "Save" at bounding box center [1165, 184] width 19 height 13
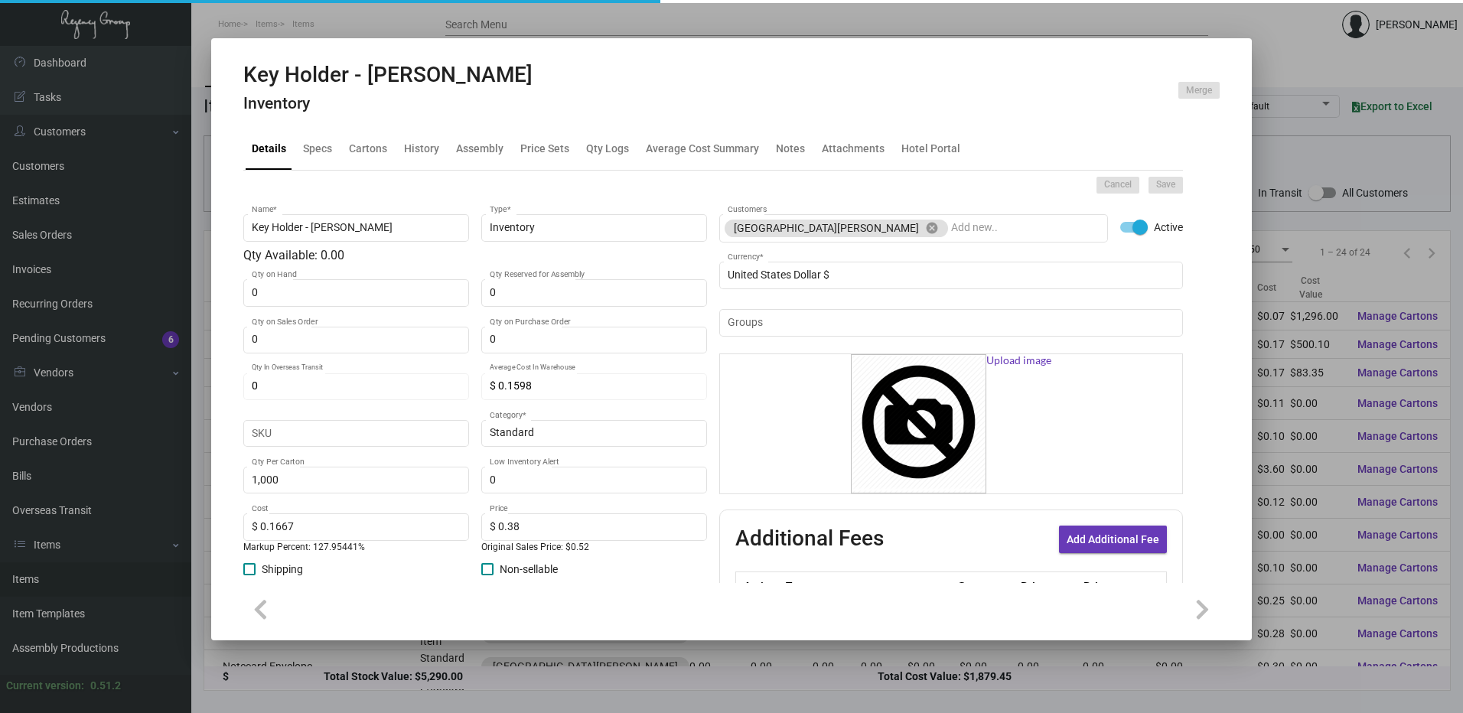
type input "$ 0.00"
type input "0"
type input "$ 0.00"
checkbox input "false"
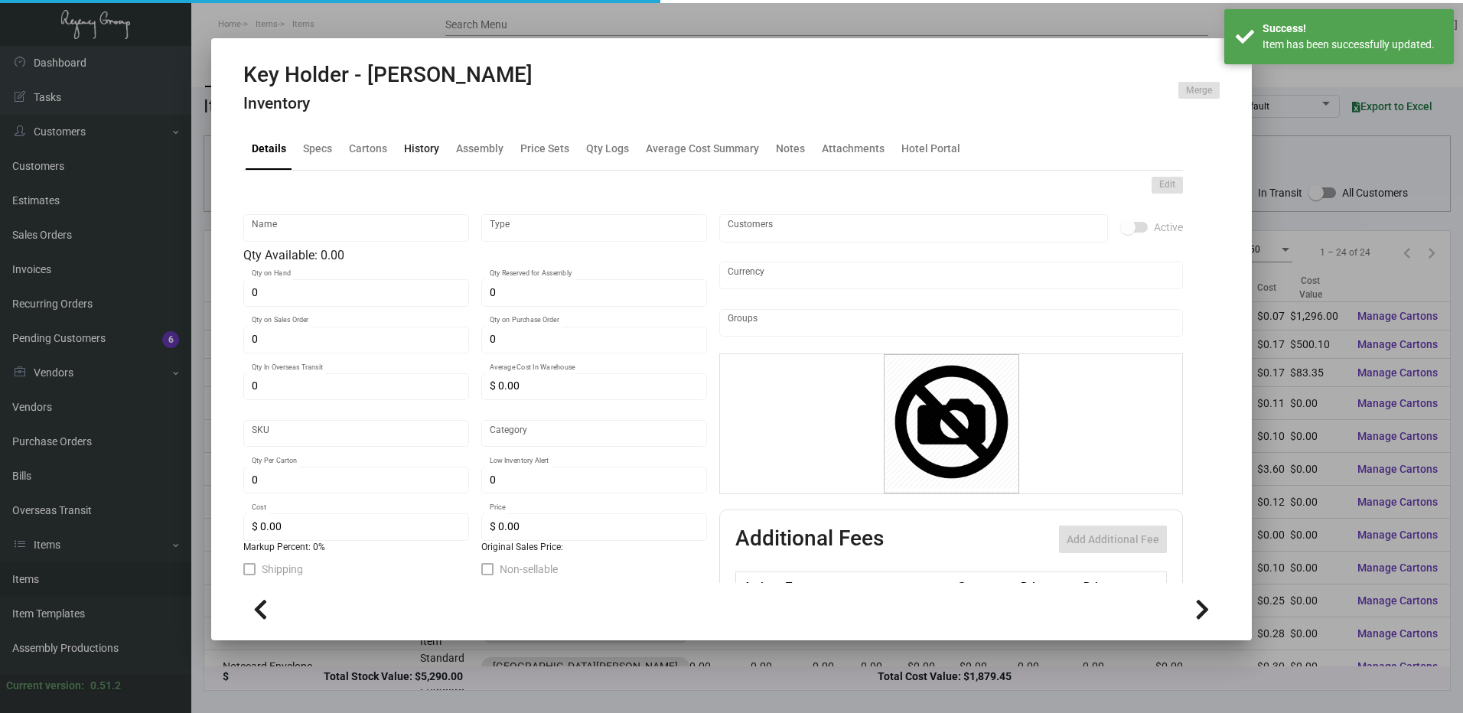
click at [405, 148] on div "History" at bounding box center [421, 149] width 35 height 16
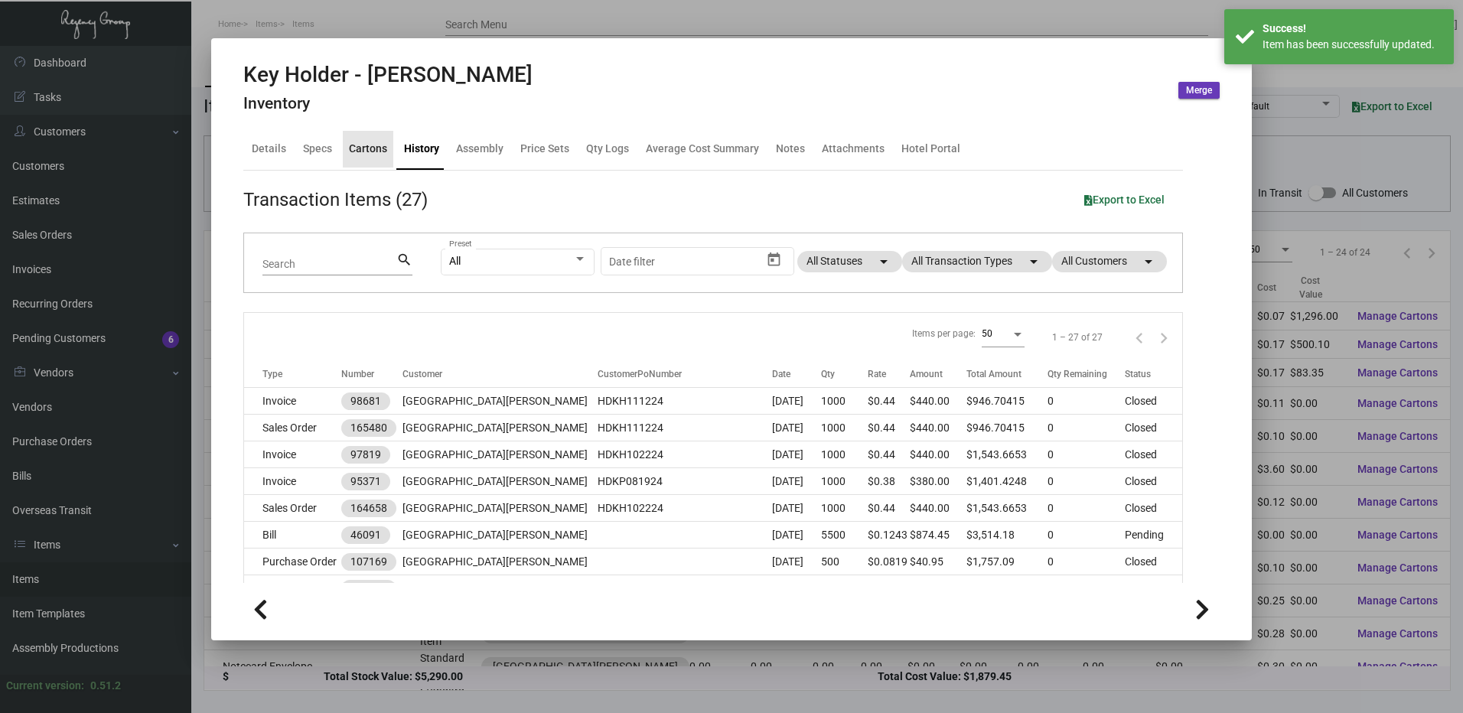
click at [373, 145] on div "Cartons" at bounding box center [368, 149] width 38 height 16
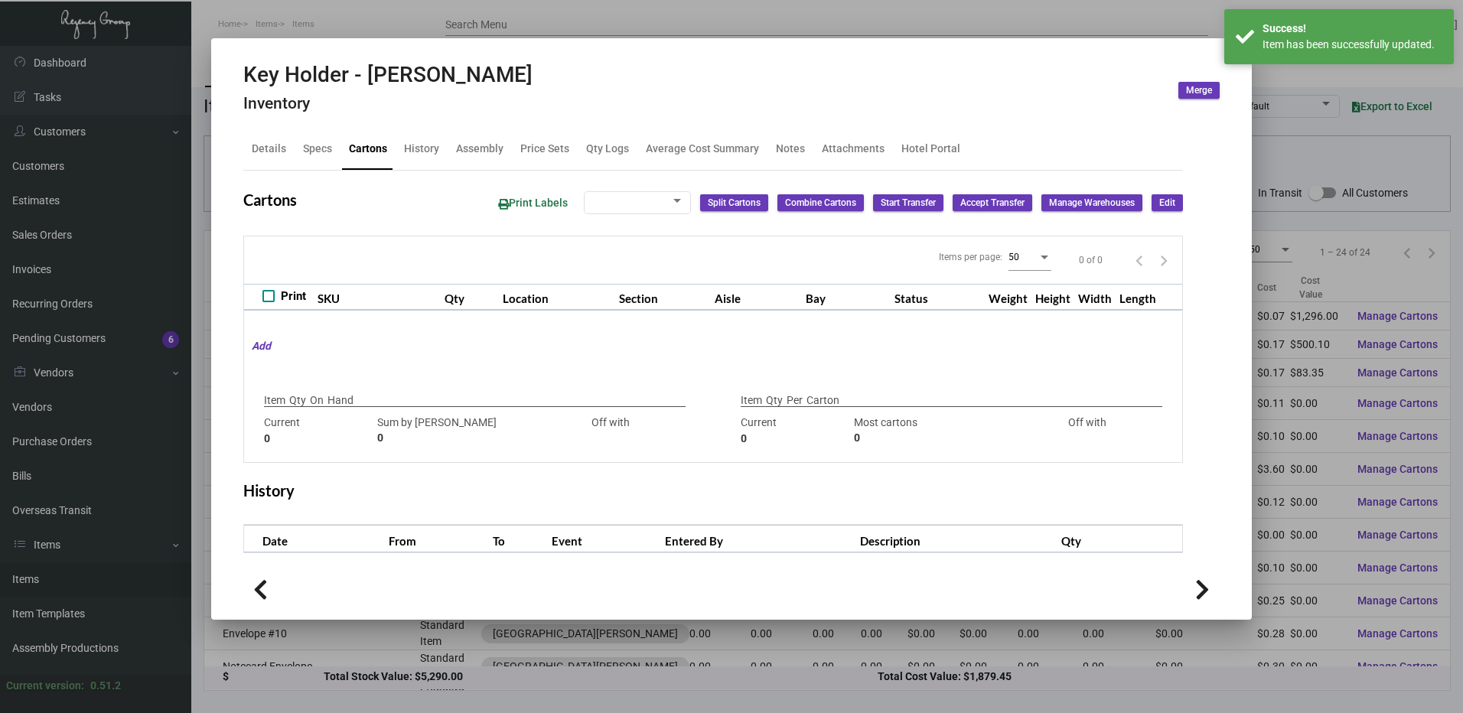
type input "0"
type input "1,000"
type input "2500"
type input "-1500"
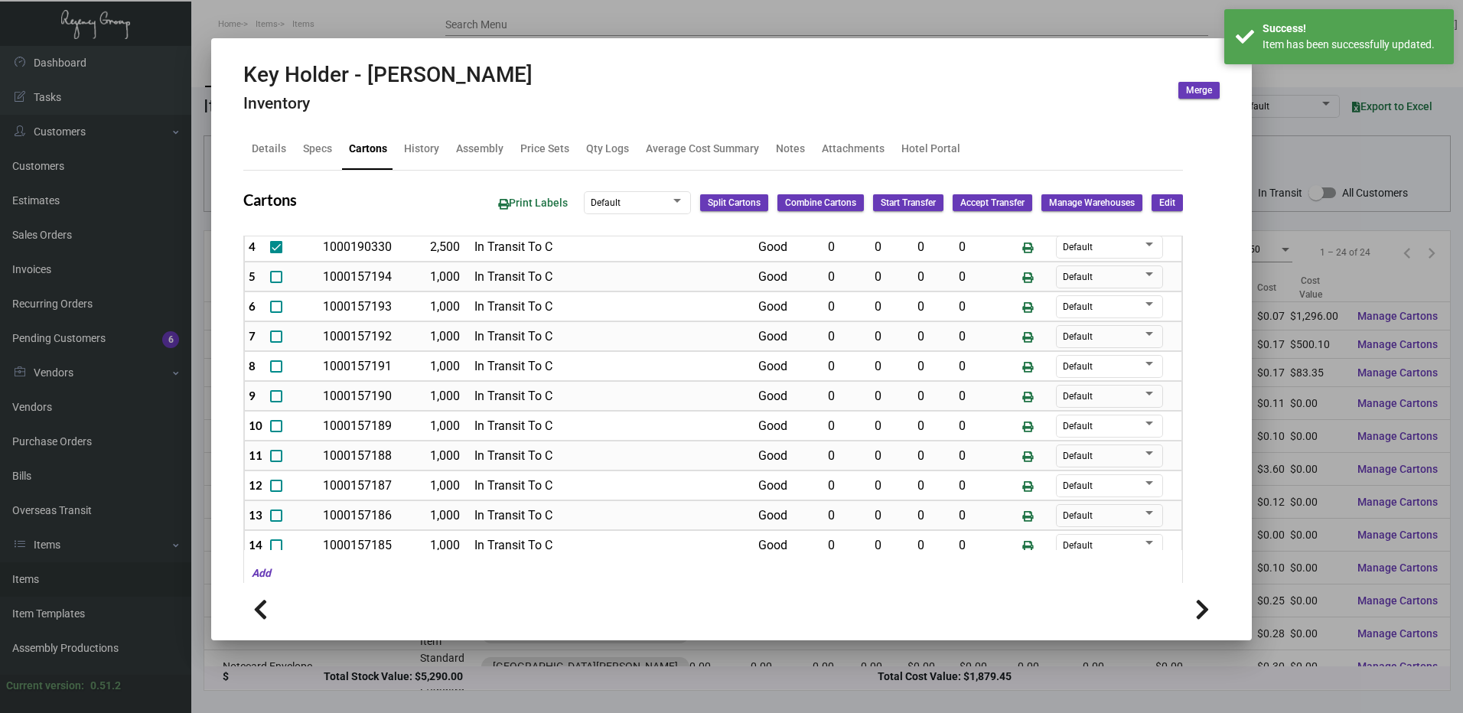
scroll to position [190, 0]
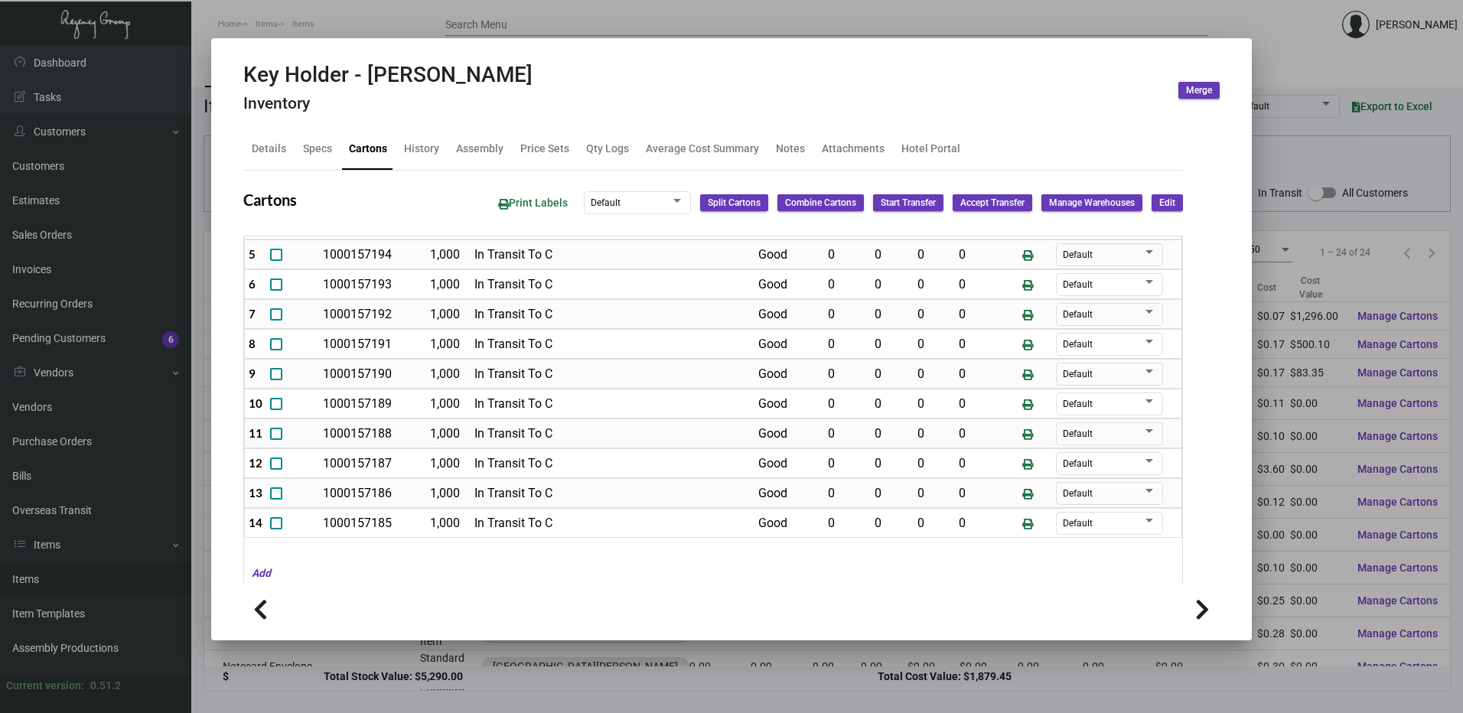
click at [424, 18] on div at bounding box center [731, 356] width 1463 height 713
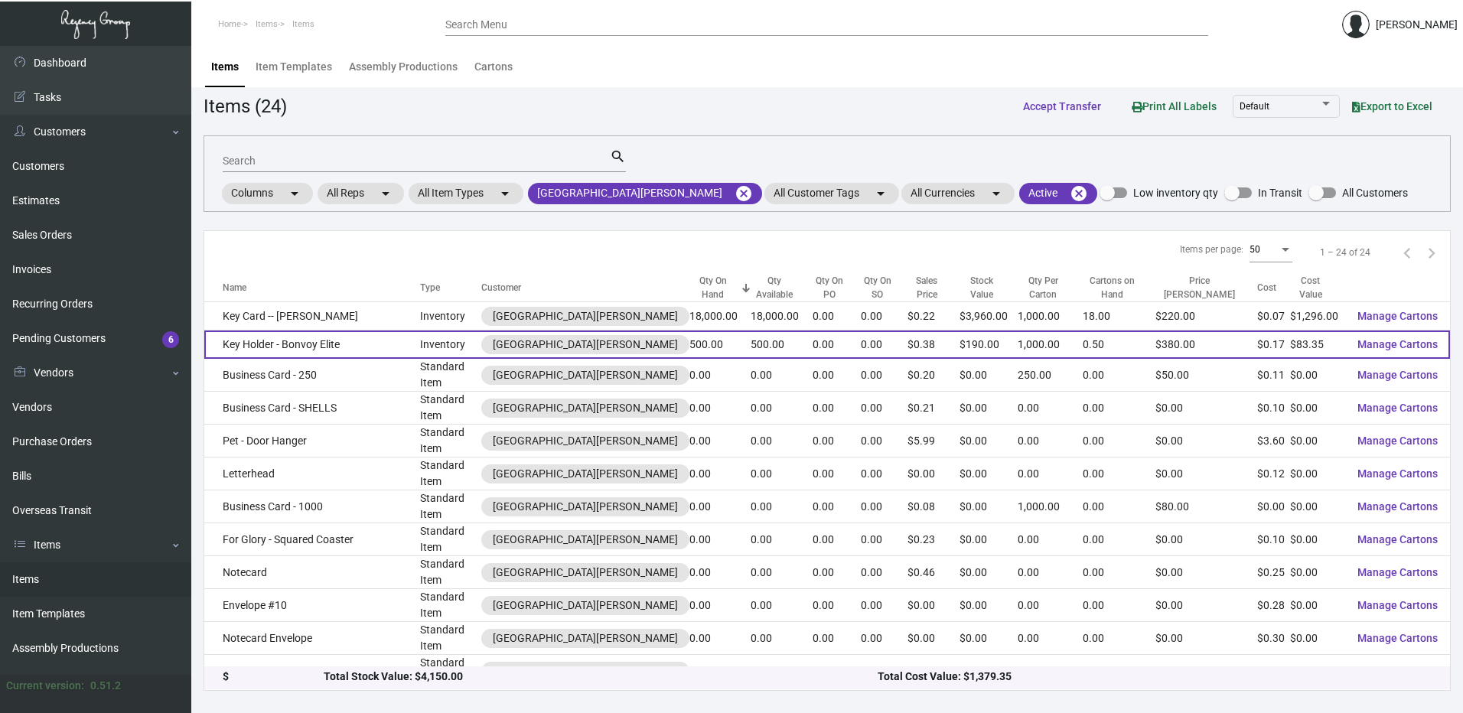
click at [368, 346] on td "Key Holder - Bonvoy Elite" at bounding box center [312, 345] width 216 height 28
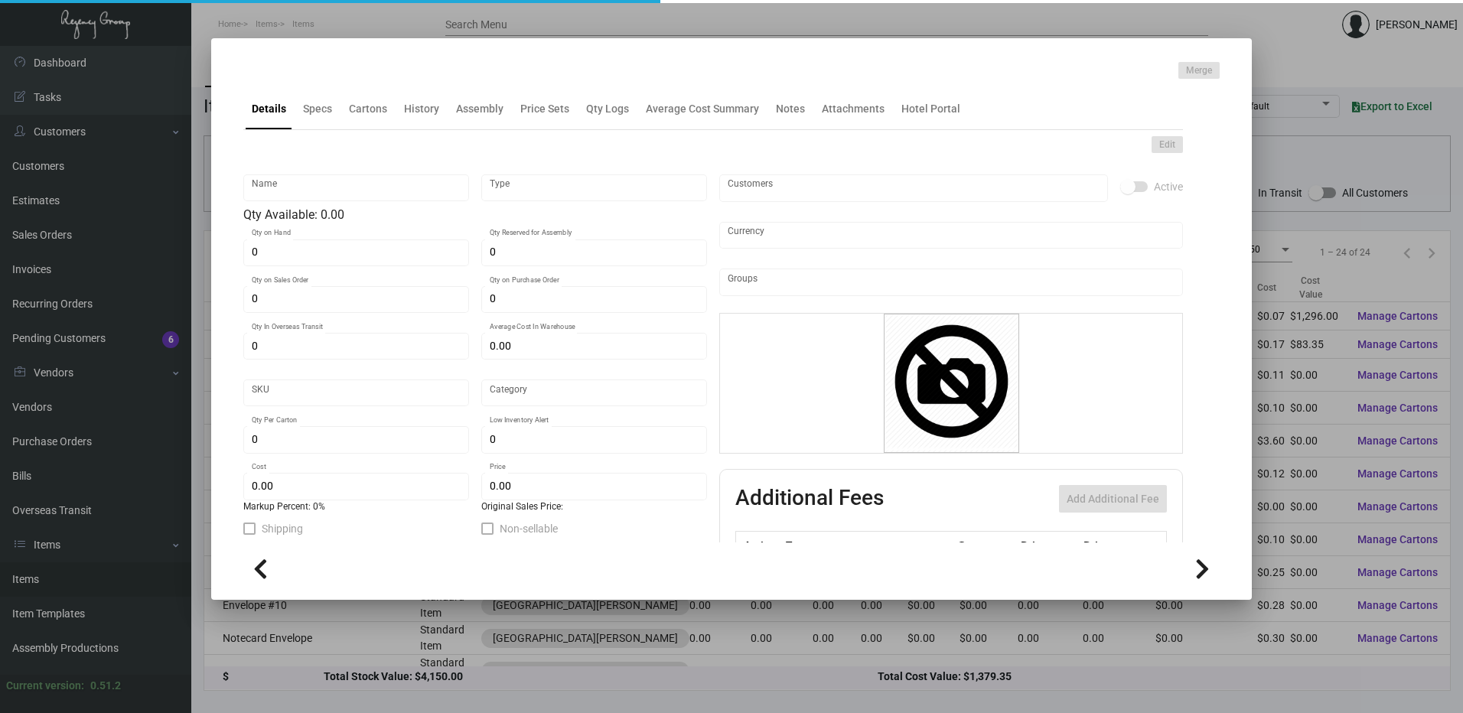
type input "Key Holder - Bonvoy Elite"
type input "Inventory"
type input "500"
type input "$ 0.1598"
type input "Standard"
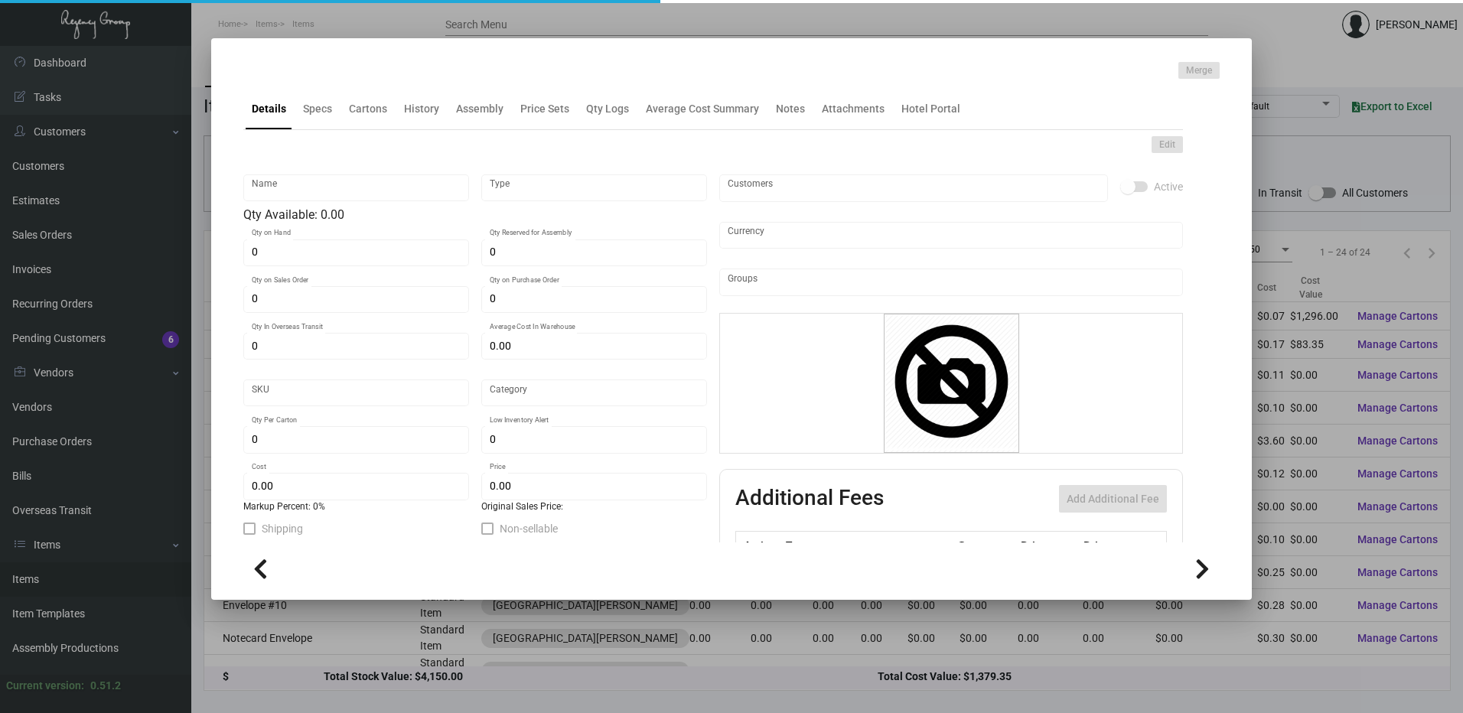
type input "1,000"
type input "$ 0.1667"
type input "$ 0.38"
checkbox input "true"
type input "United States Dollar $"
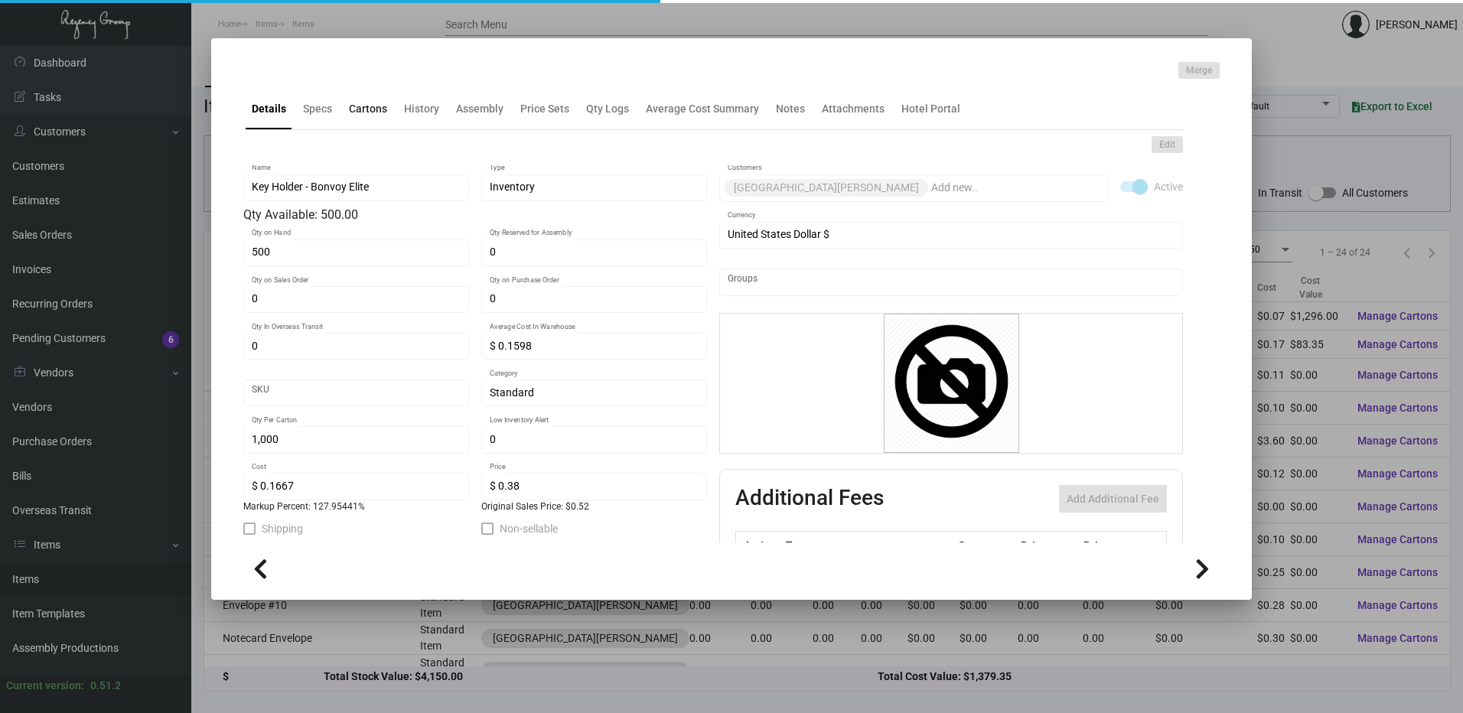
click at [379, 112] on div "Cartons" at bounding box center [368, 109] width 38 height 16
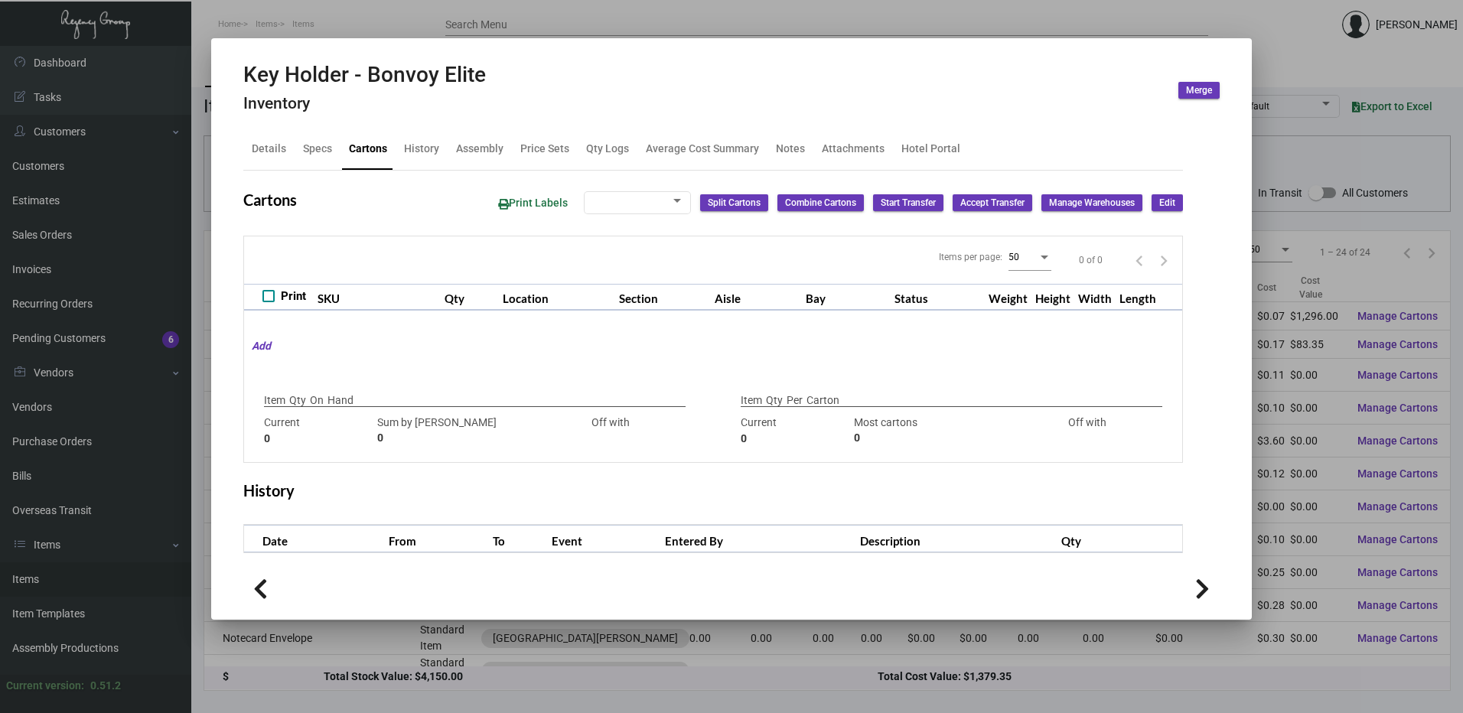
type input "500"
type input "0"
type input "1,000"
type input "1000"
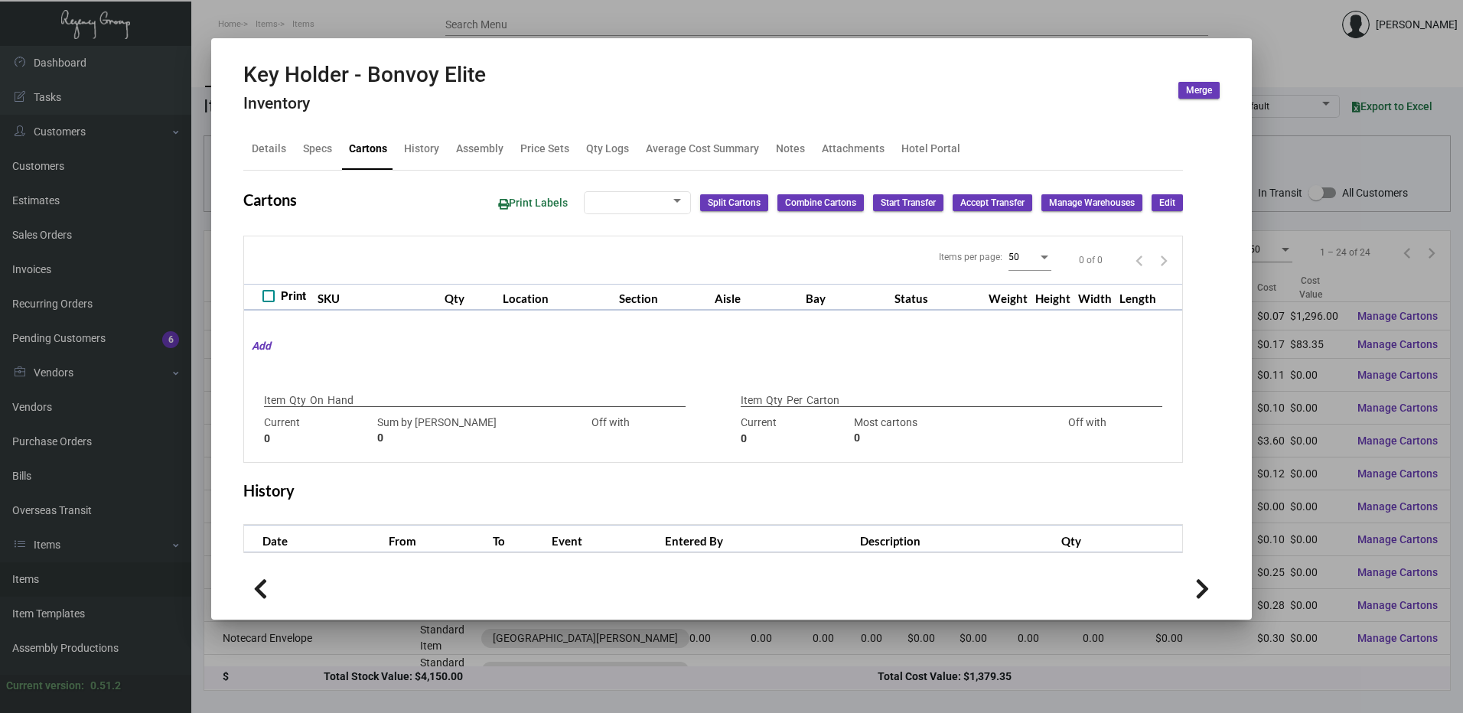
type input "0"
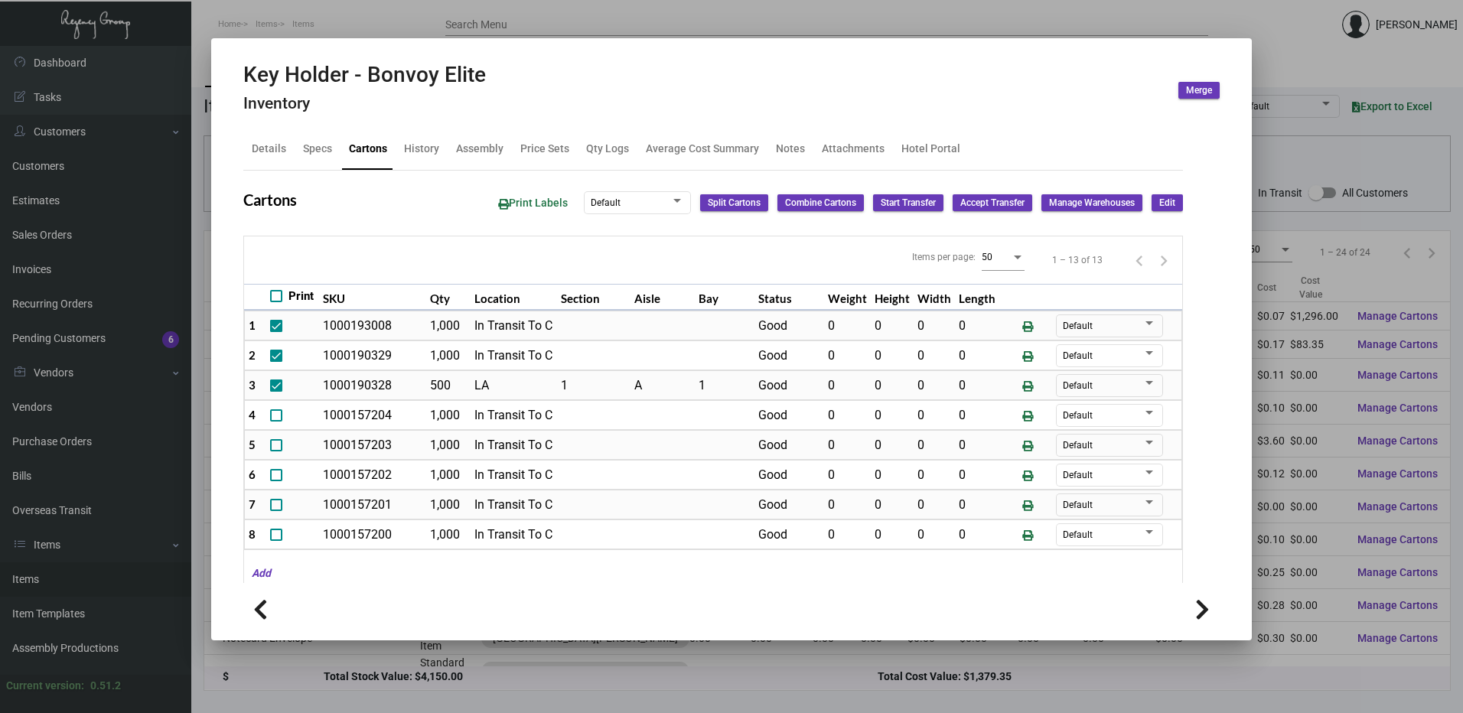
click at [1151, 202] on button "Edit" at bounding box center [1166, 202] width 31 height 17
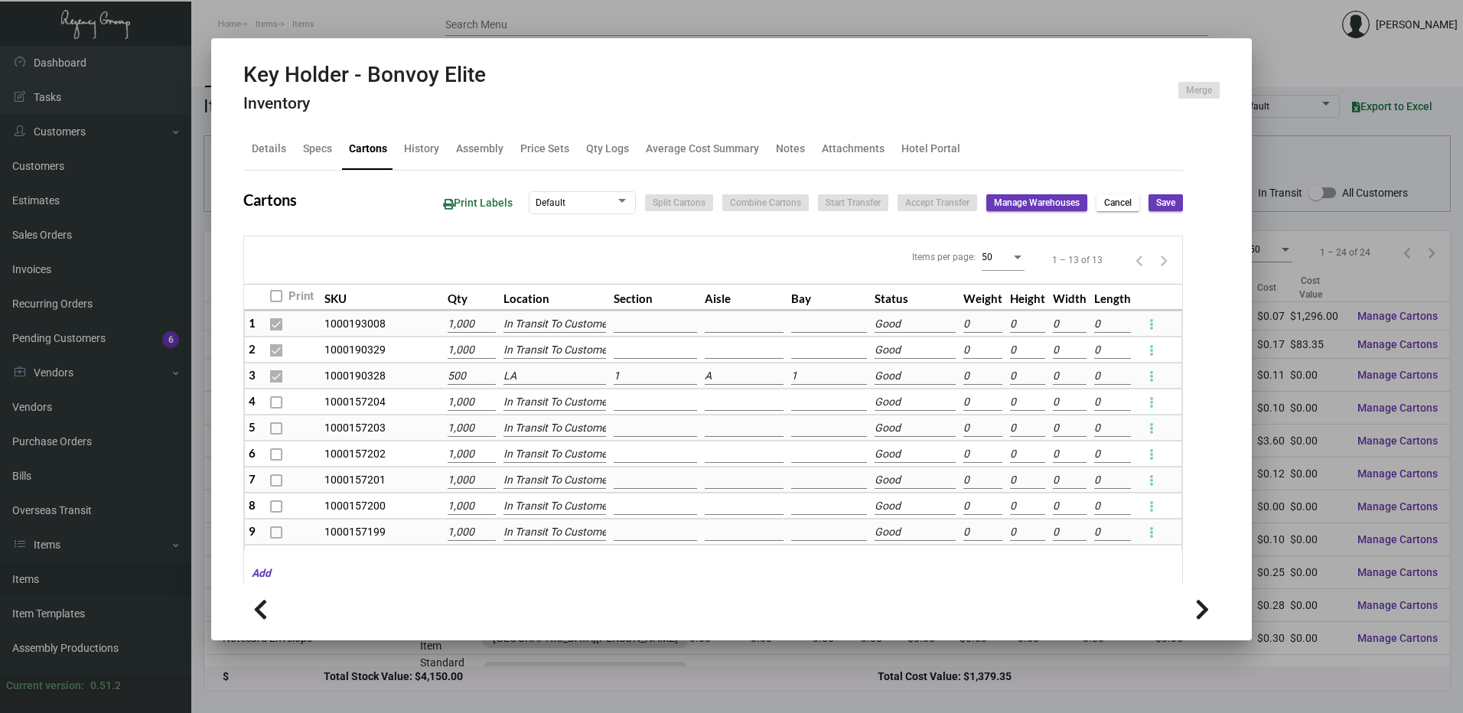
click at [474, 376] on input "500" at bounding box center [472, 376] width 48 height 17
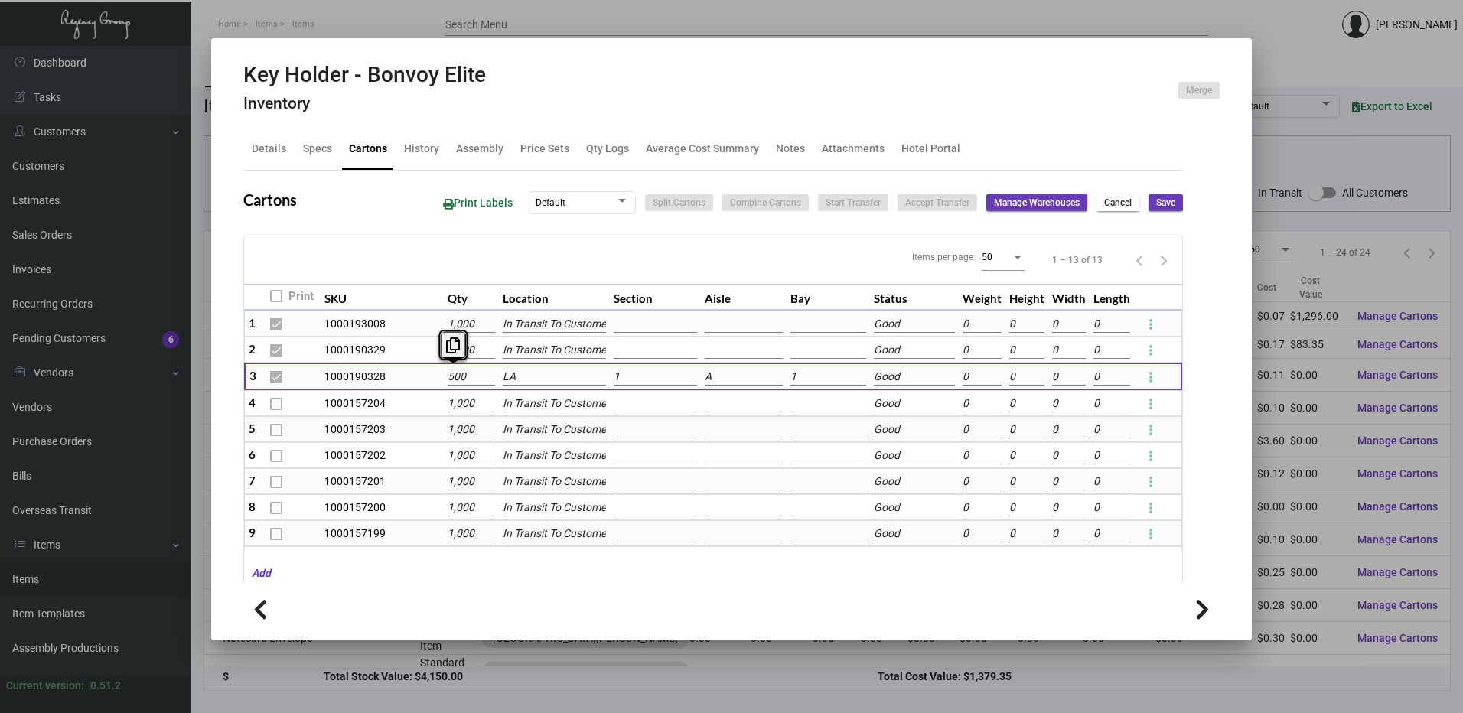
click at [555, 379] on input "LA" at bounding box center [554, 377] width 103 height 17
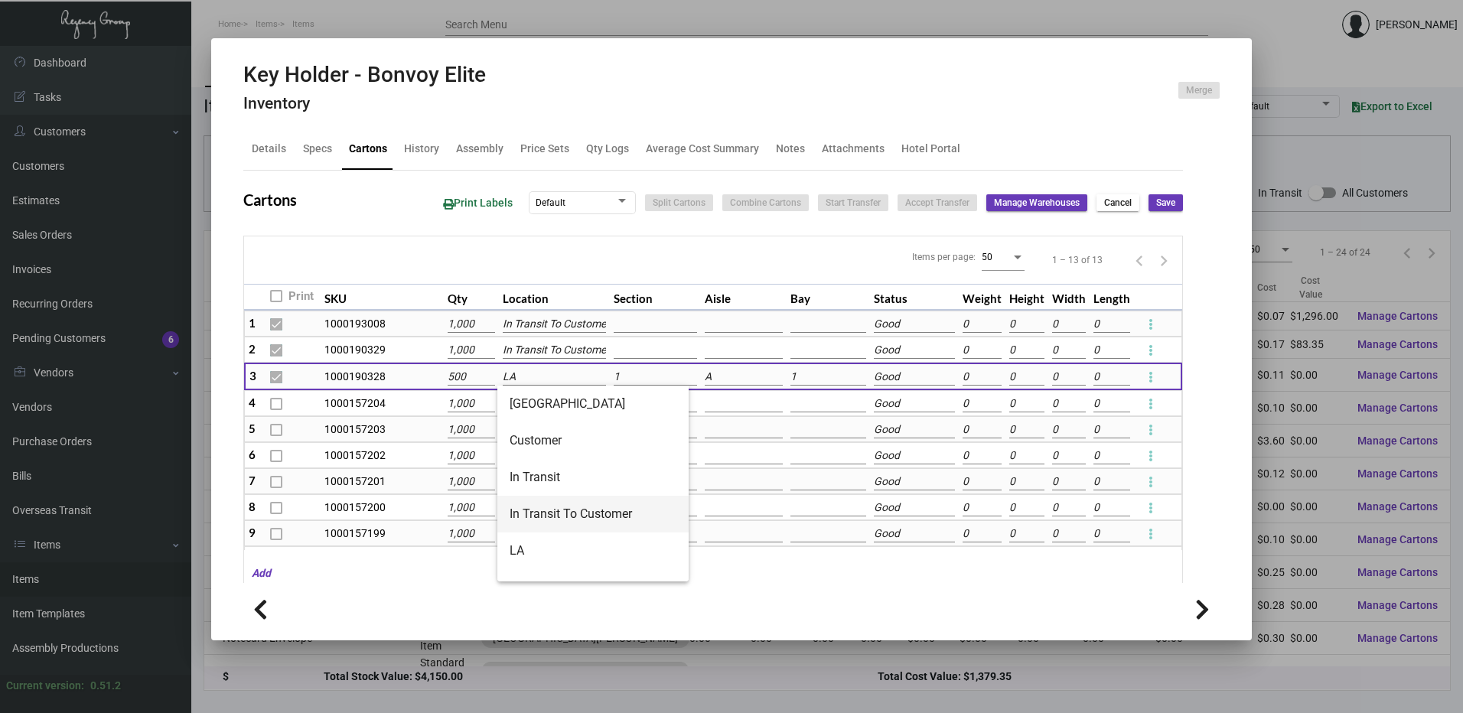
click at [578, 508] on span "In Transit To Customer" at bounding box center [593, 514] width 167 height 37
type input "In Transit To Customer"
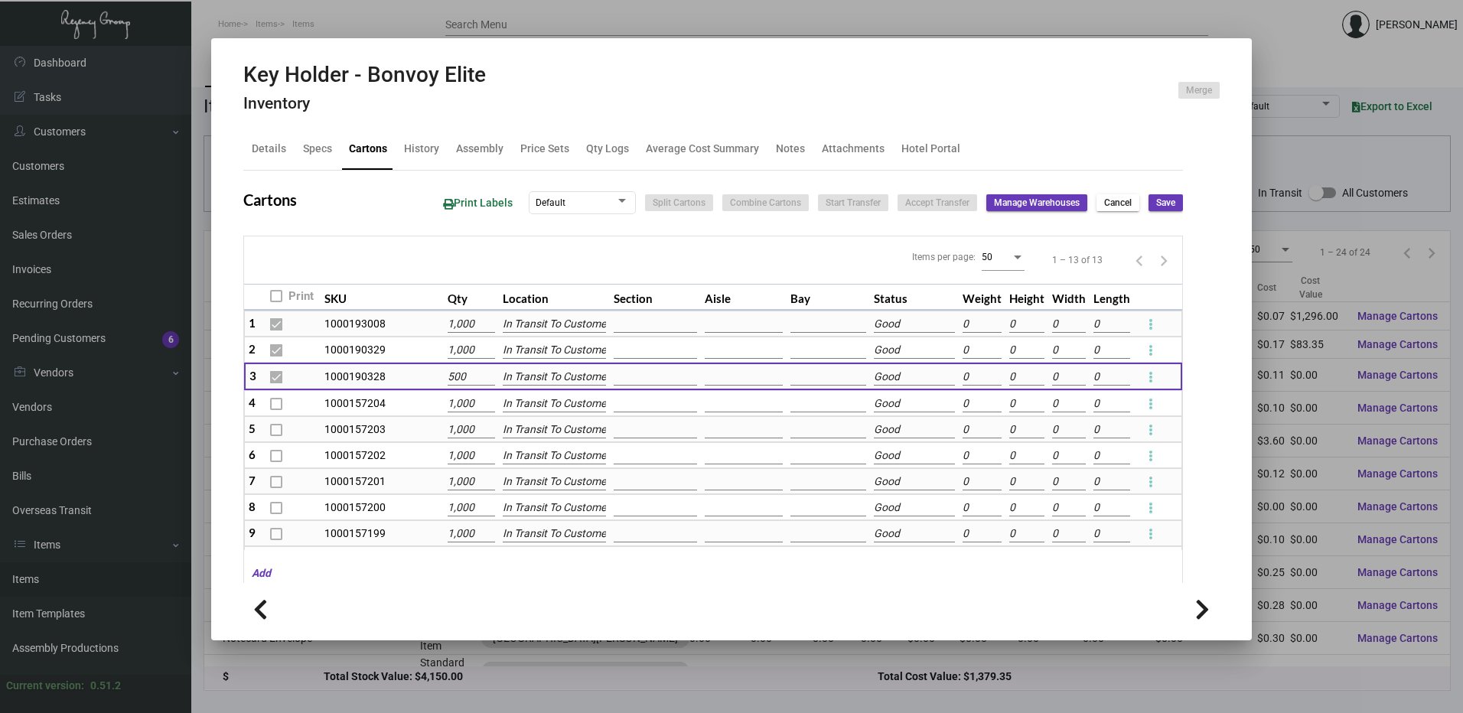
scroll to position [0, 8]
click at [1165, 200] on button "Save" at bounding box center [1165, 202] width 34 height 17
checkbox input "false"
type input "0"
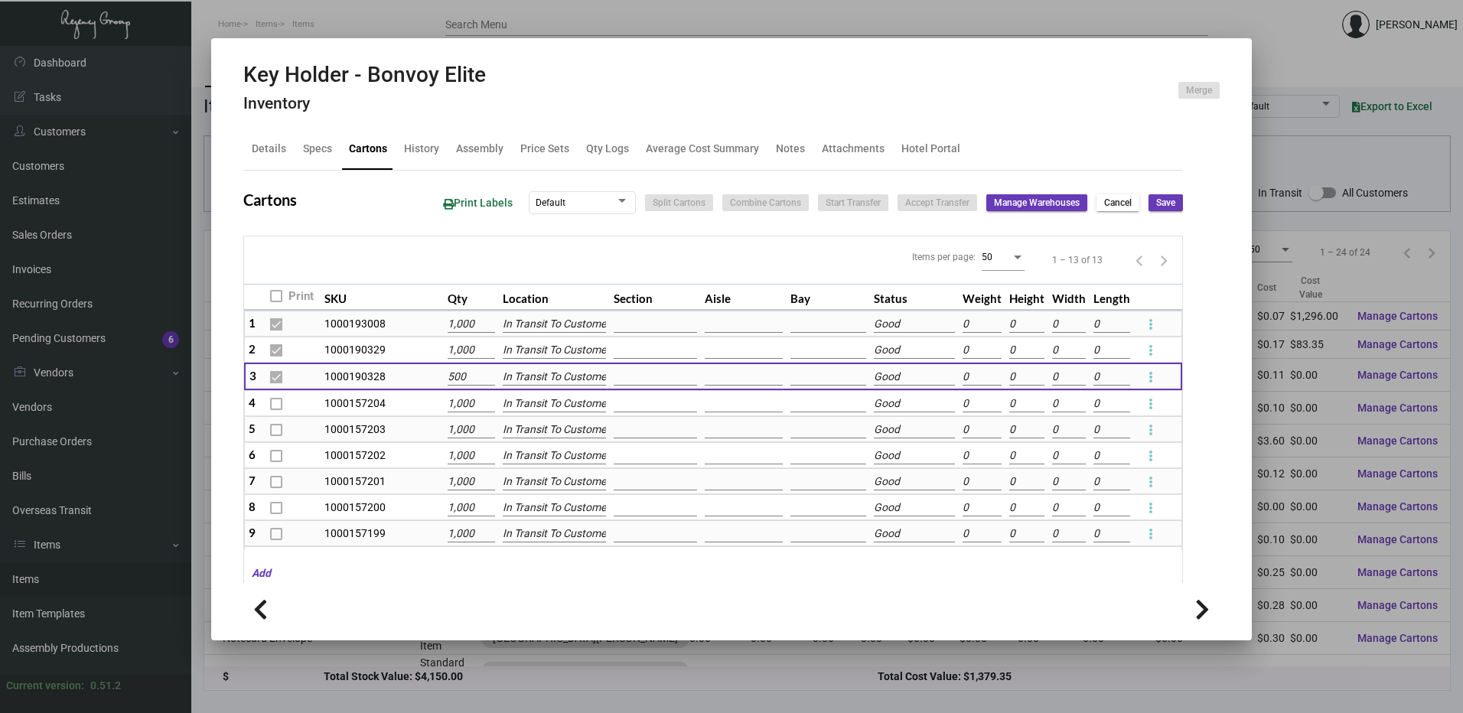
checkbox input "false"
type input "0"
checkbox input "false"
type input "0"
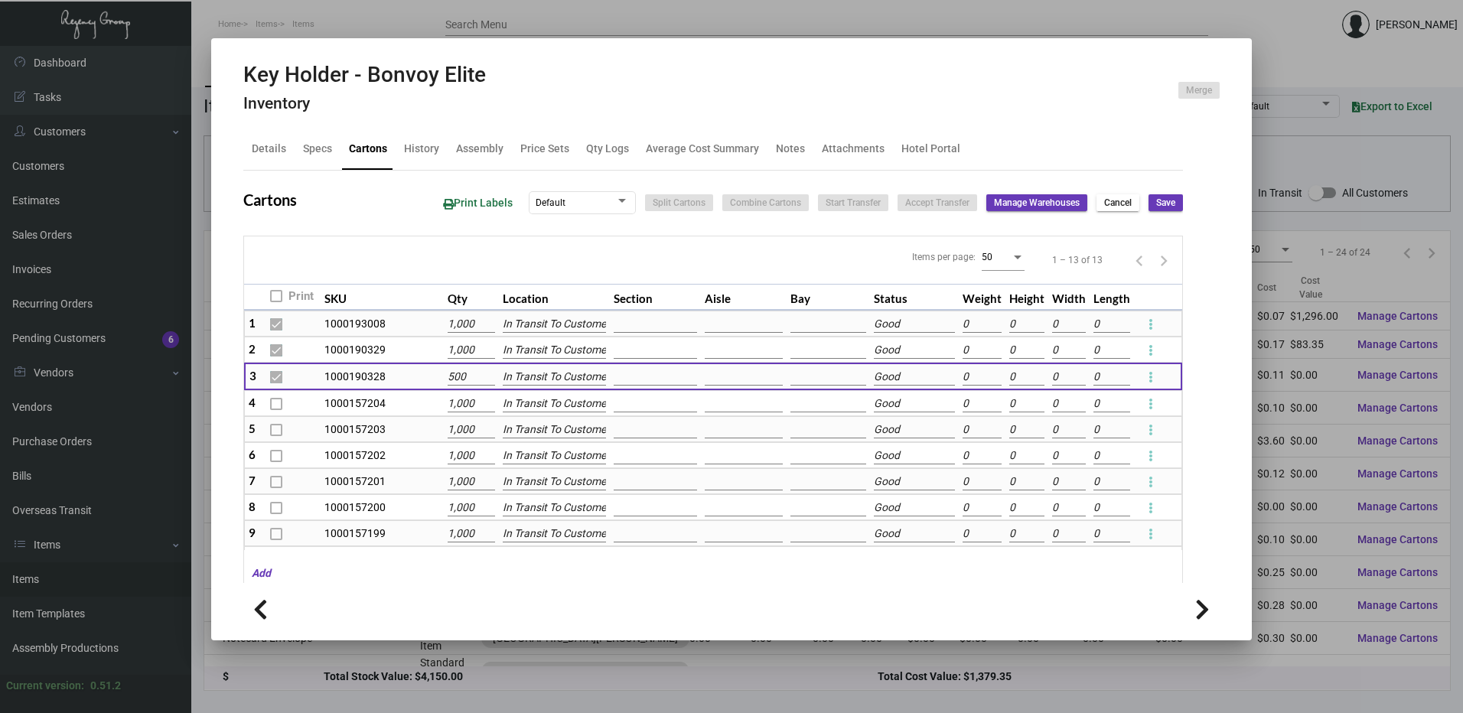
type input "0"
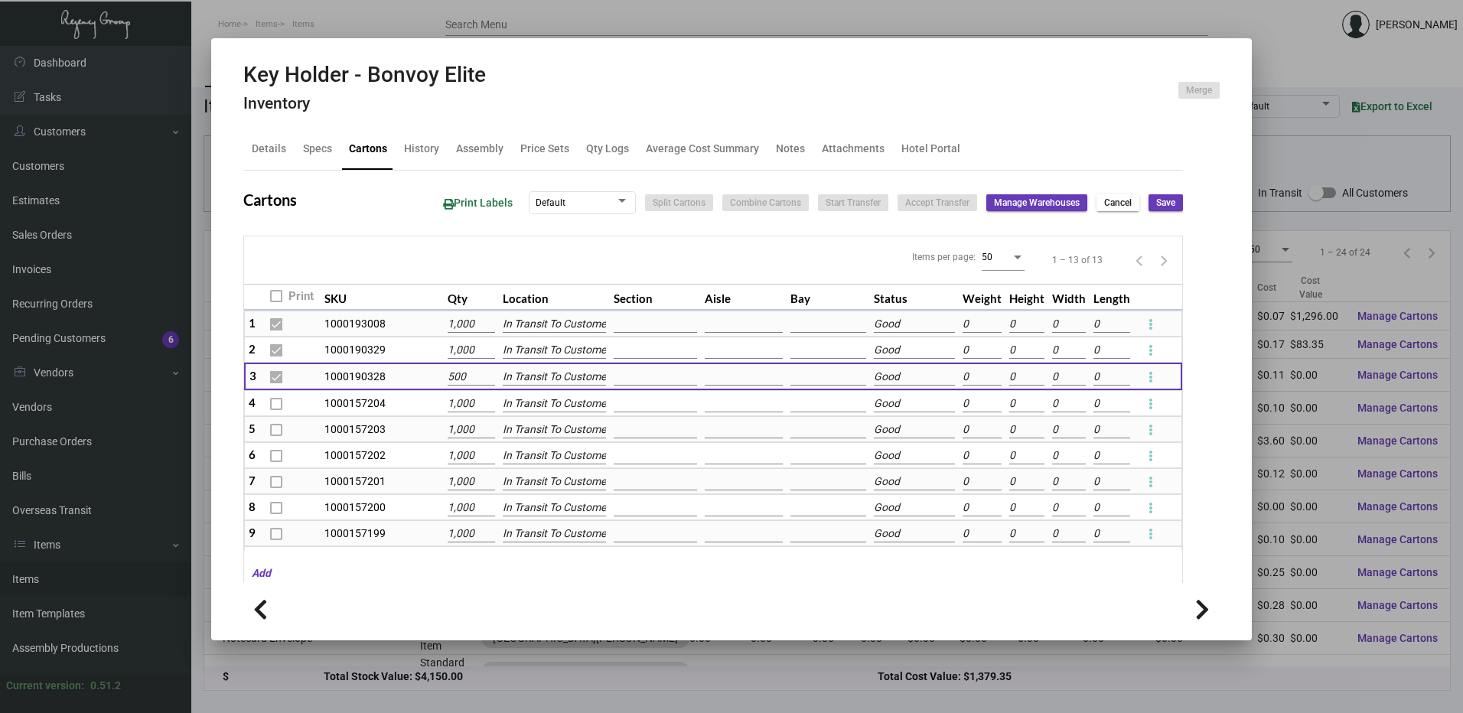
type input "0"
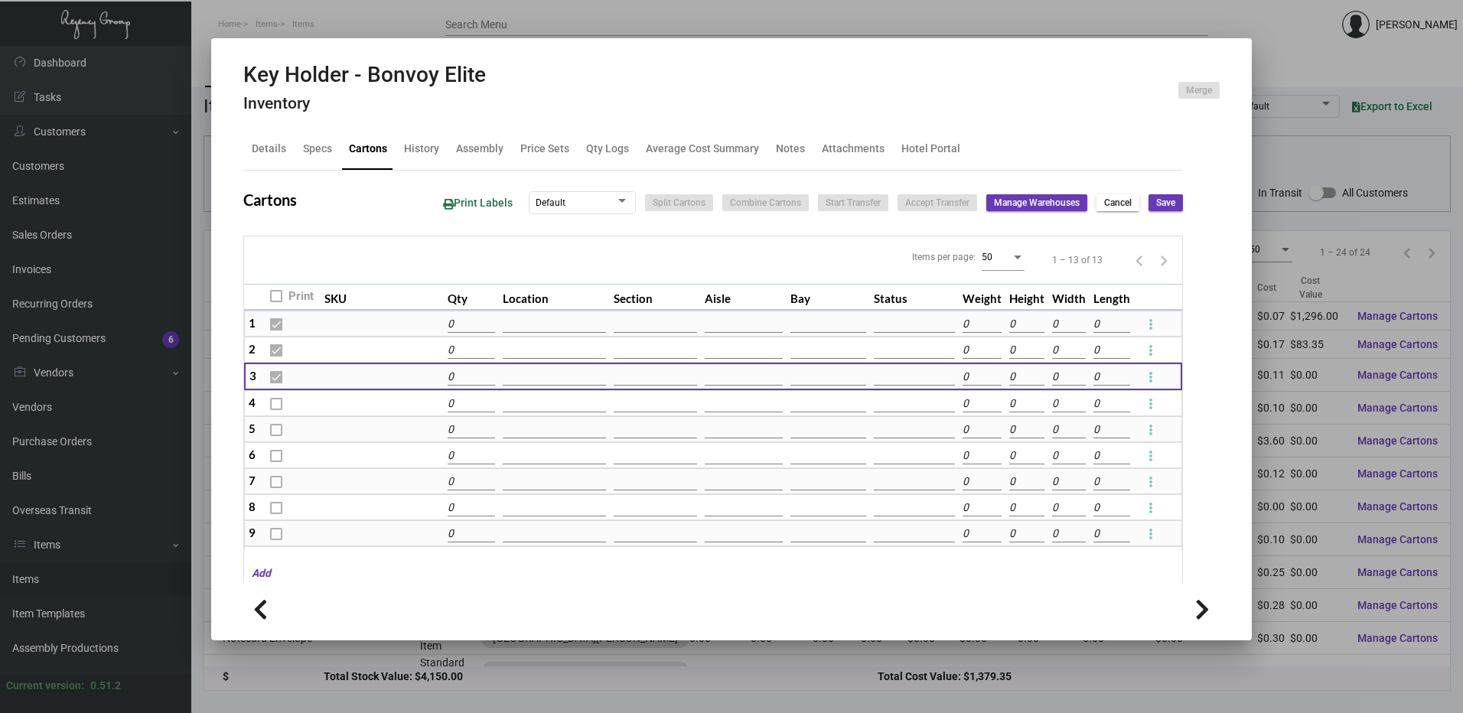
type input "0"
type input "+500"
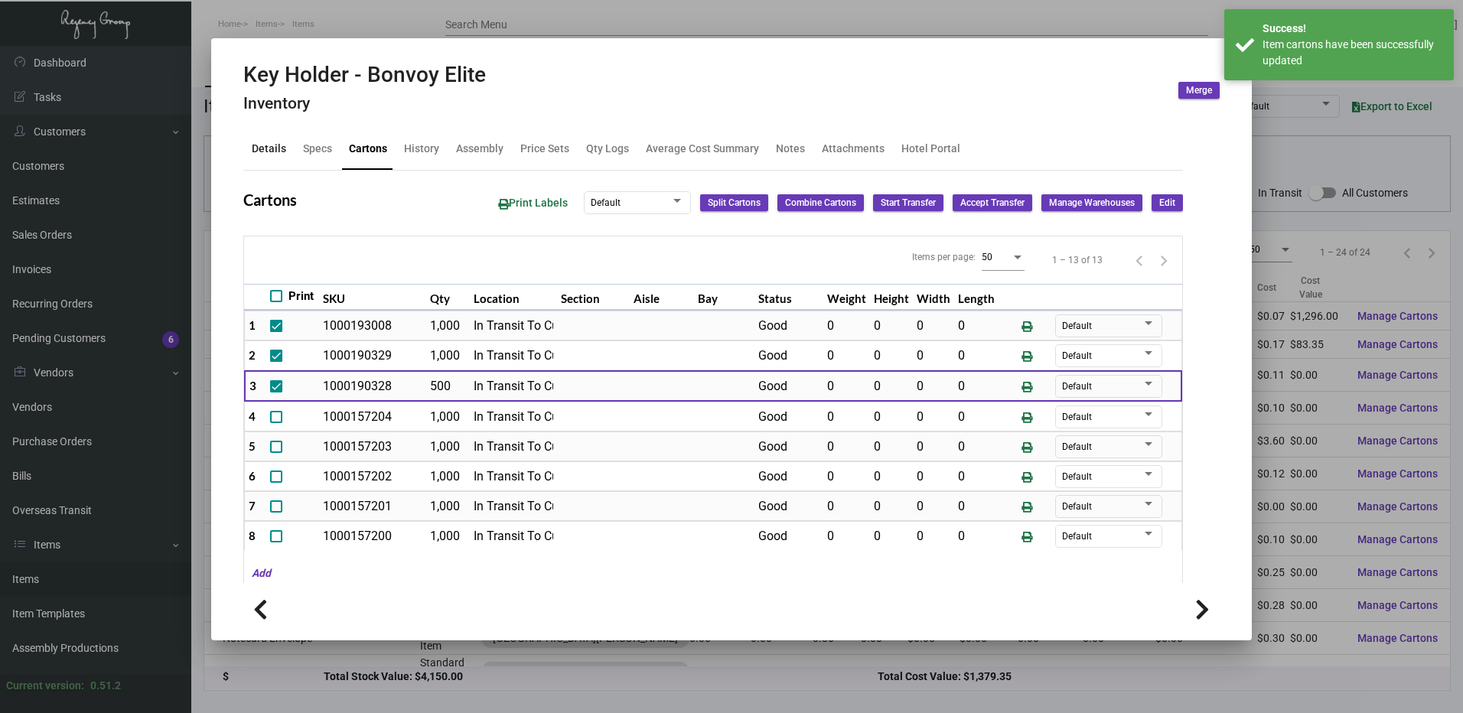
click at [275, 149] on div "Details" at bounding box center [269, 149] width 34 height 16
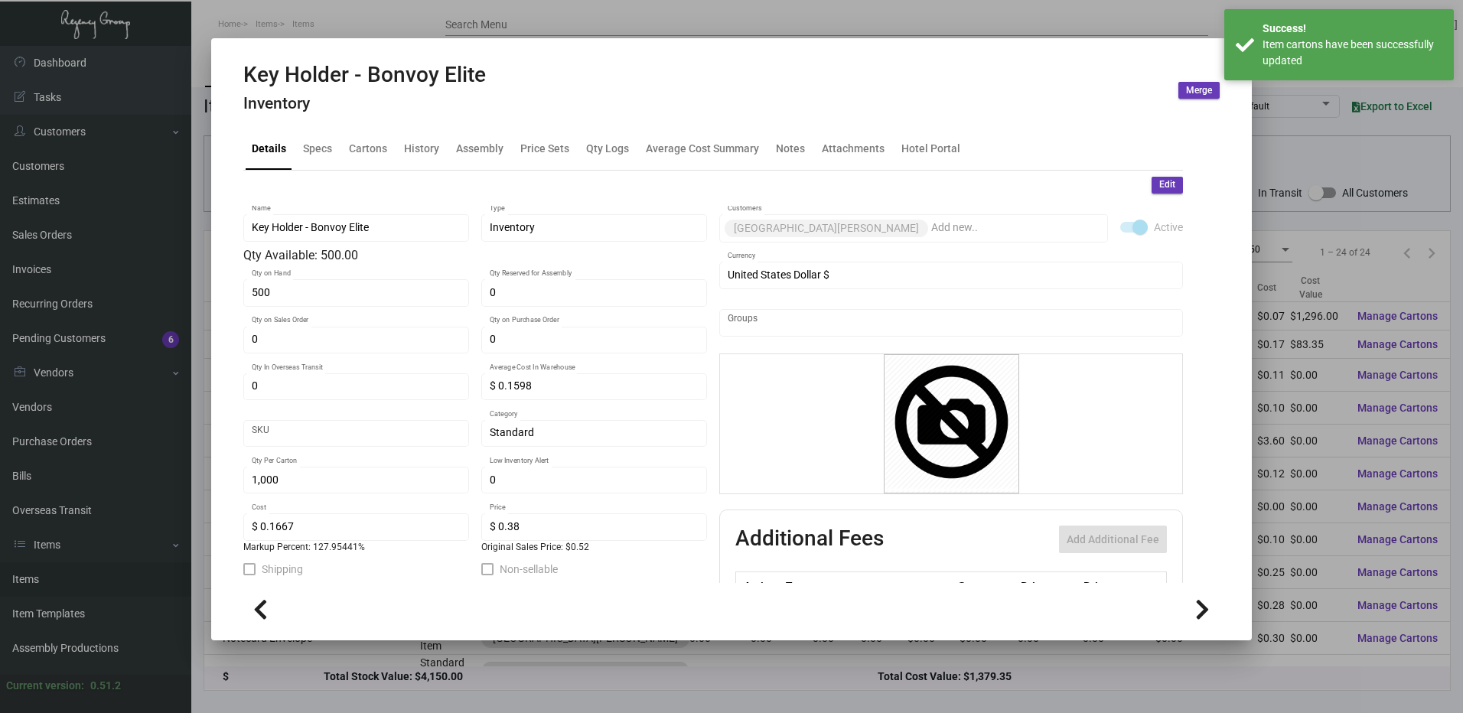
click at [1151, 193] on button "Edit" at bounding box center [1166, 185] width 31 height 17
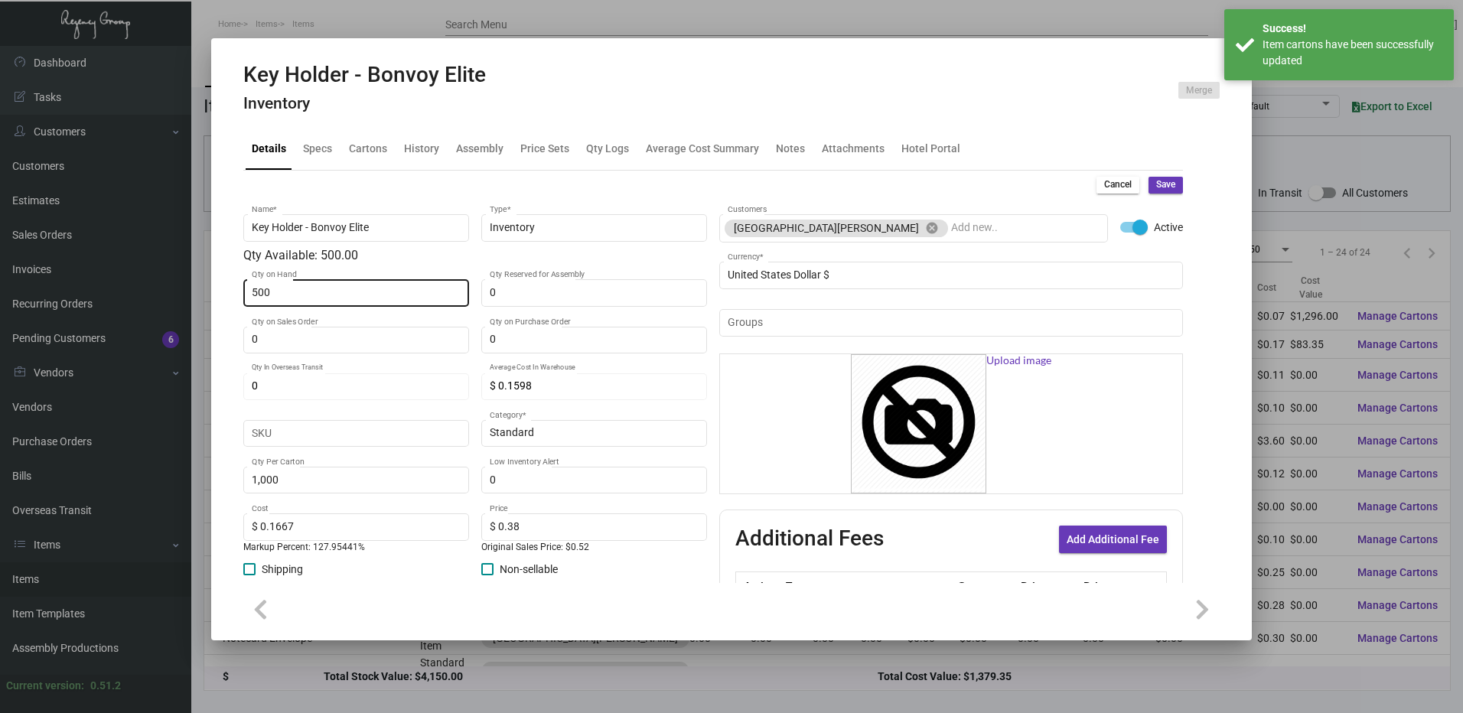
click at [366, 290] on input "500" at bounding box center [357, 293] width 210 height 12
type input "0"
click at [1156, 186] on span "Save" at bounding box center [1165, 184] width 19 height 13
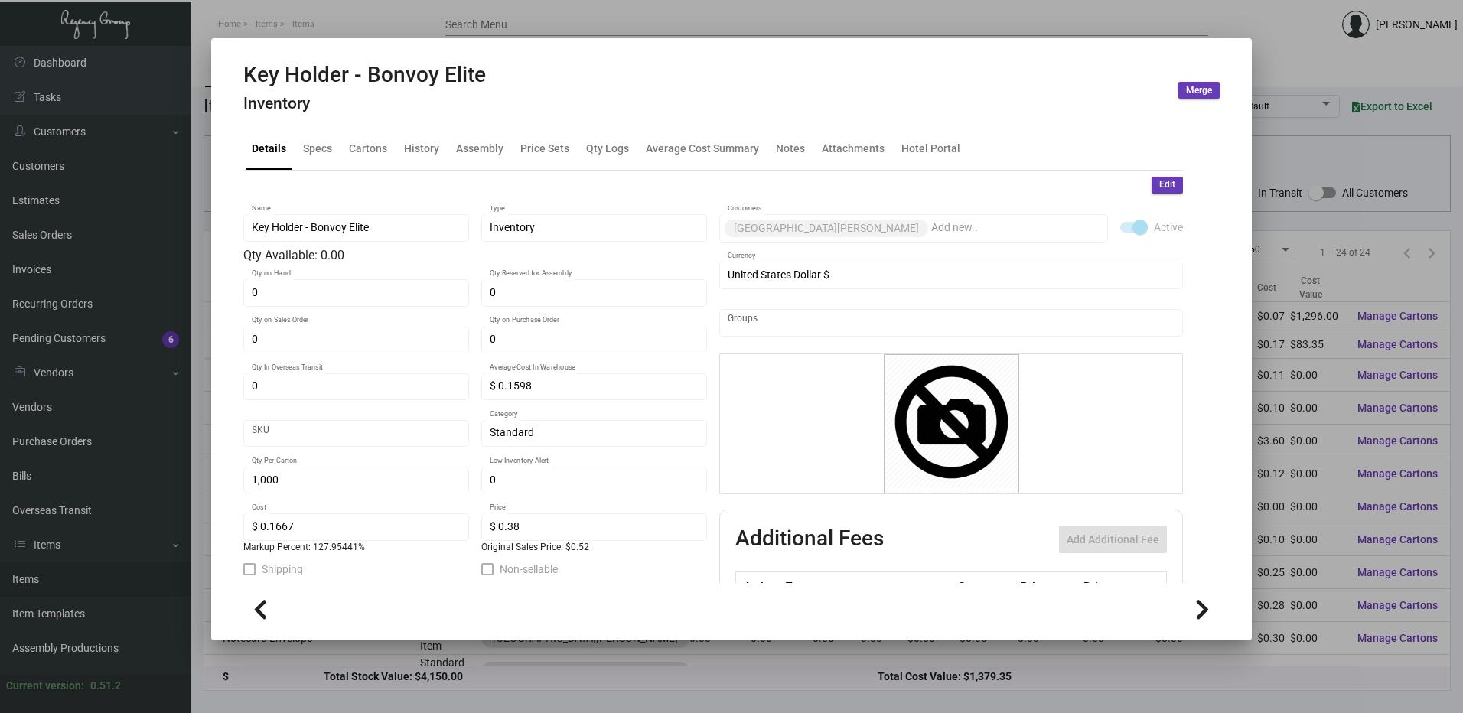
click at [474, 26] on div at bounding box center [731, 356] width 1463 height 713
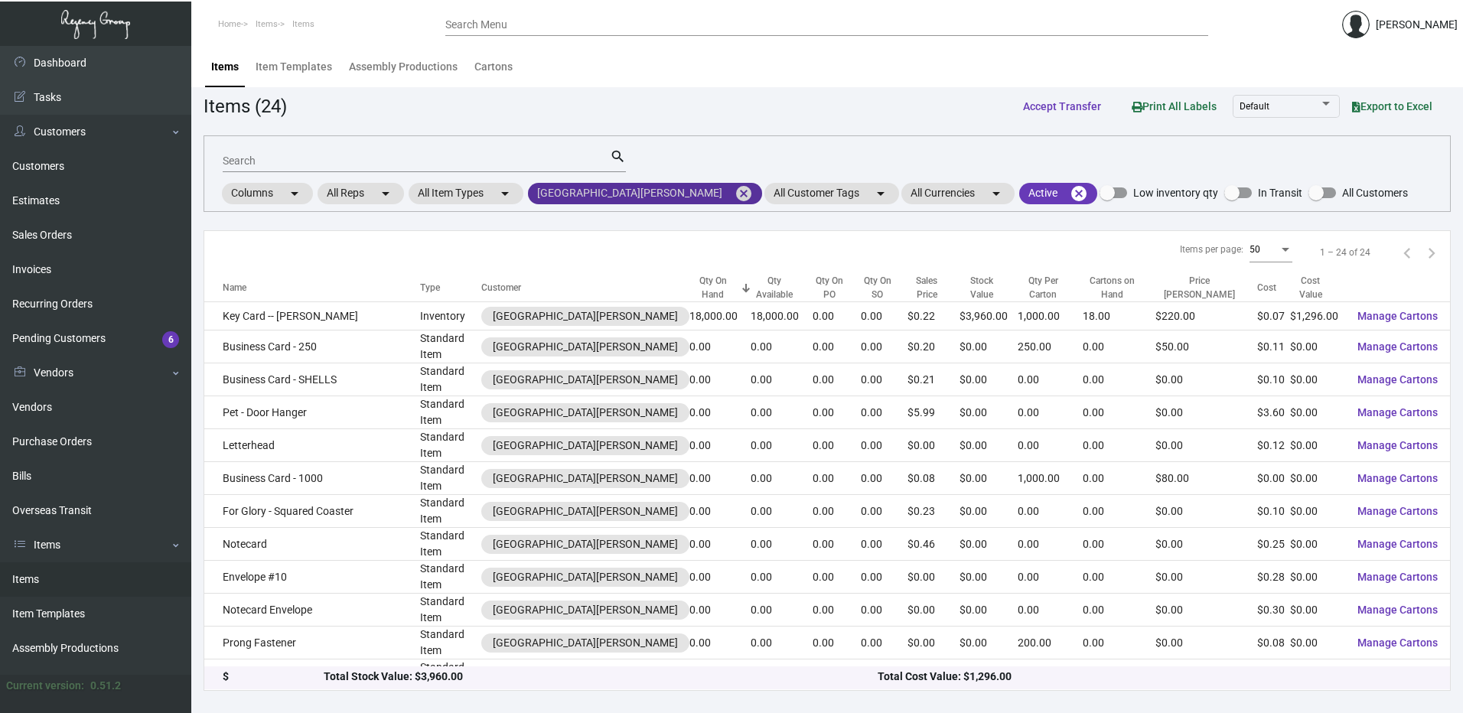
click at [734, 192] on mat-icon "cancel" at bounding box center [743, 193] width 18 height 18
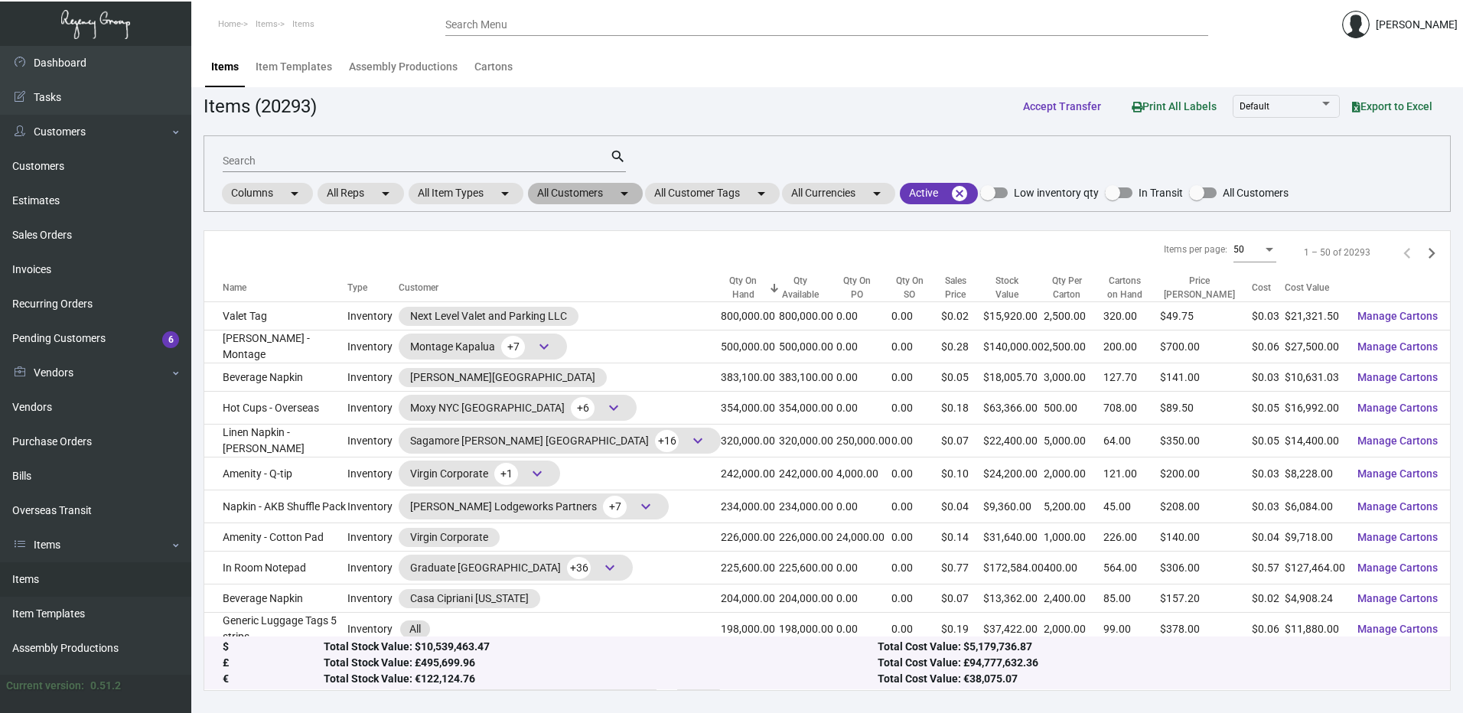
click at [594, 197] on mat-chip "All Customers arrow_drop_down" at bounding box center [585, 193] width 115 height 21
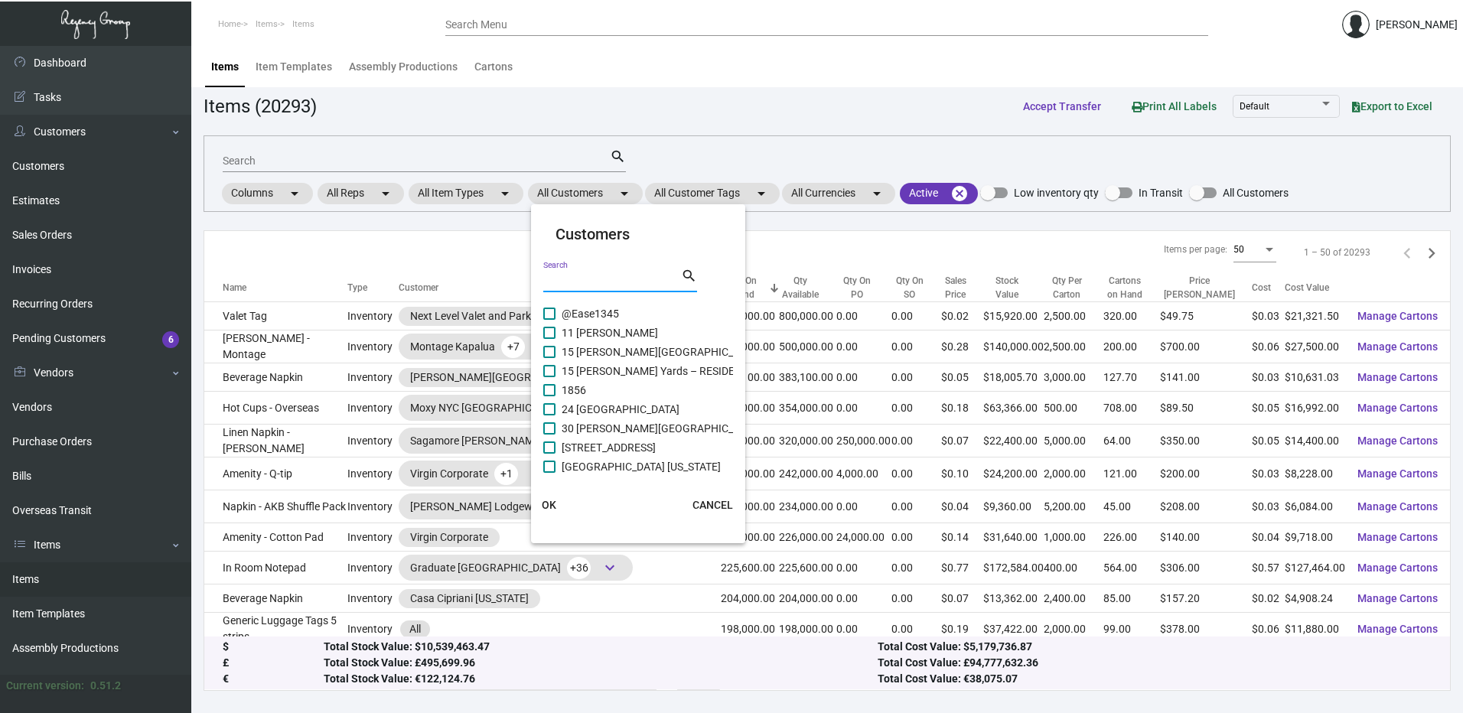
click at [581, 278] on input "Search" at bounding box center [612, 281] width 138 height 12
paste input "Hotel June LA"
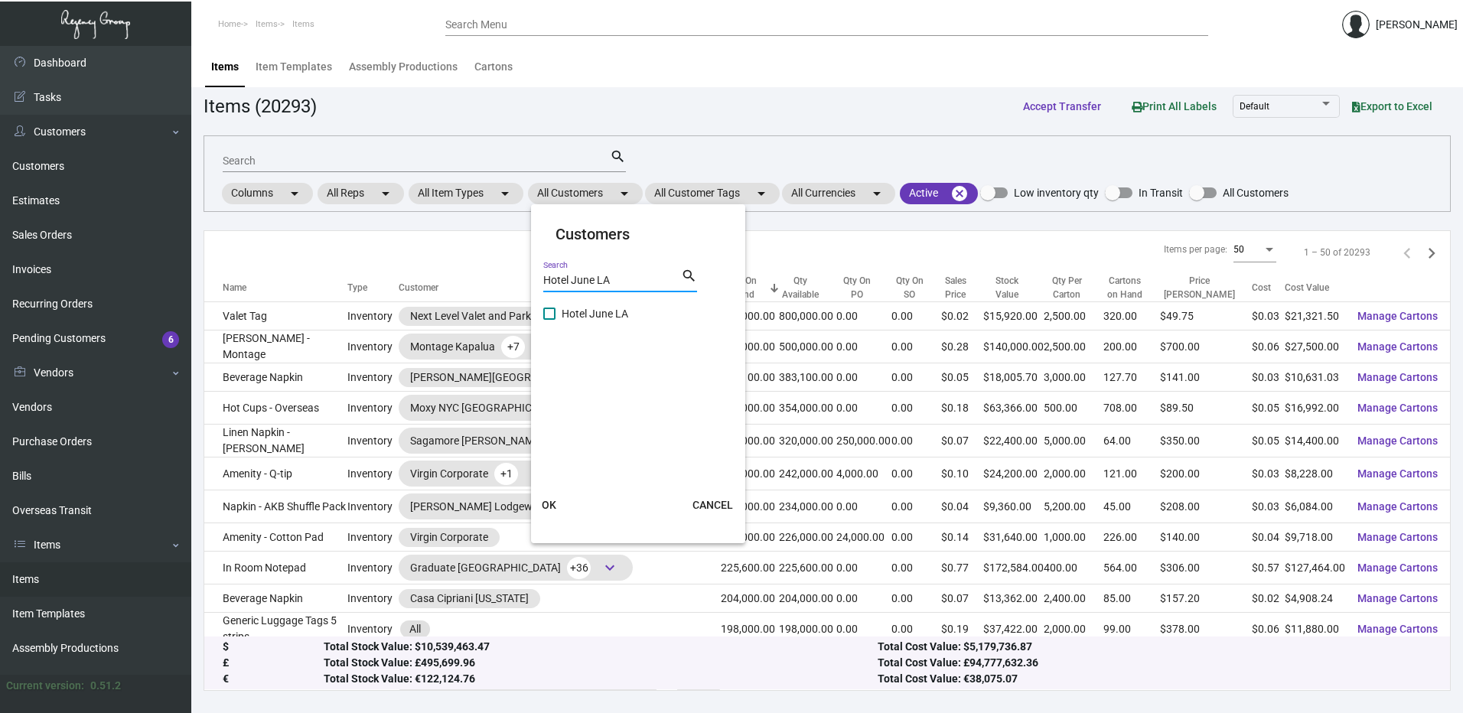
click at [551, 312] on span at bounding box center [549, 314] width 12 height 12
click at [549, 320] on input "Hotel June LA" at bounding box center [549, 320] width 1 height 1
click at [542, 507] on span "OK" at bounding box center [549, 505] width 15 height 12
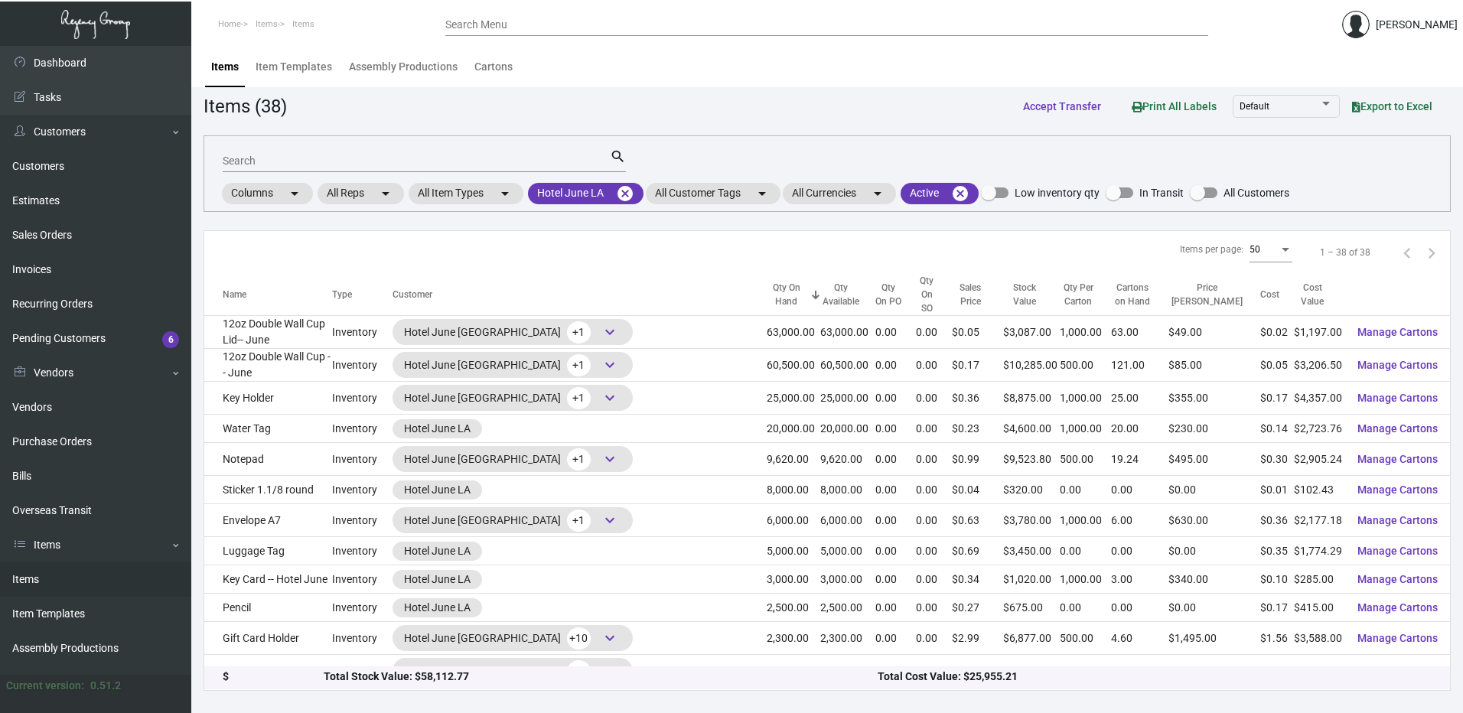
click at [767, 284] on div "Qty On Hand" at bounding box center [787, 295] width 40 height 28
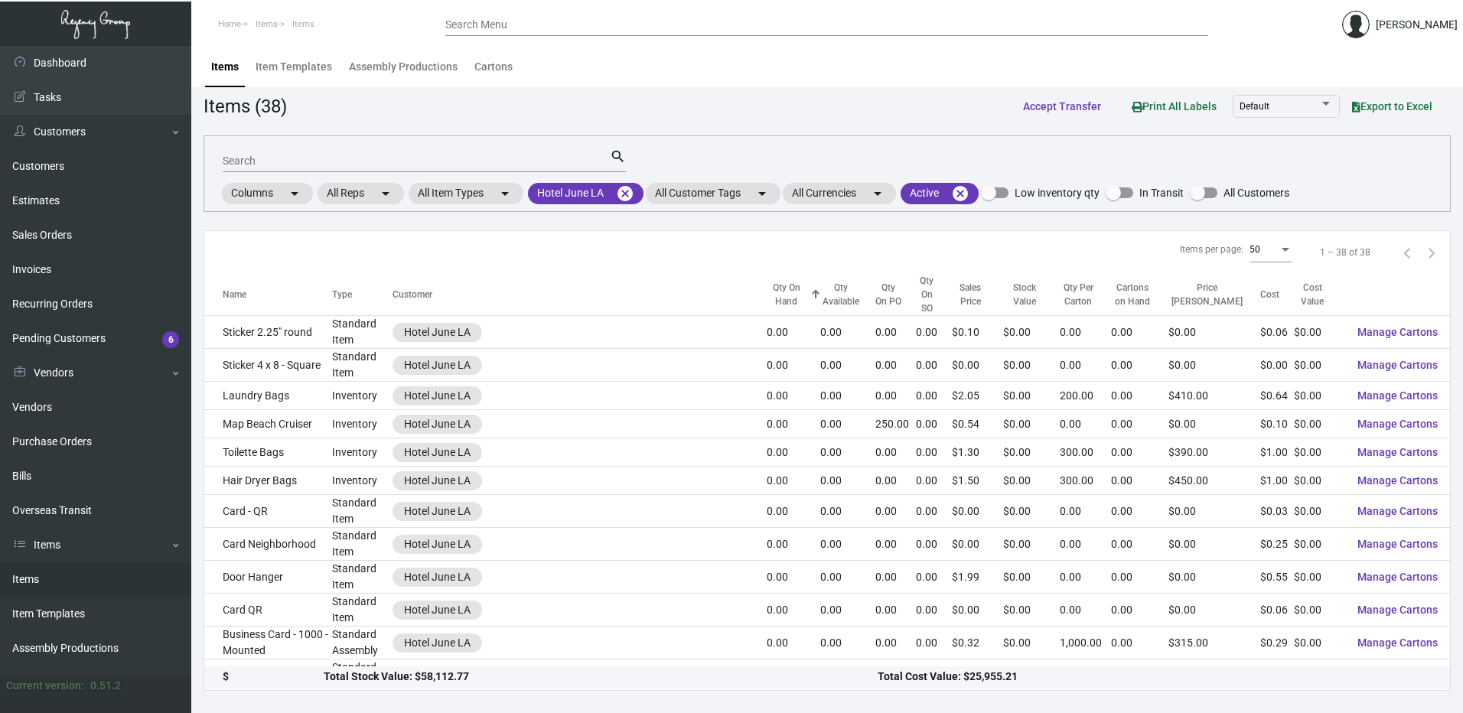
click at [767, 283] on div "Qty On Hand" at bounding box center [787, 295] width 40 height 28
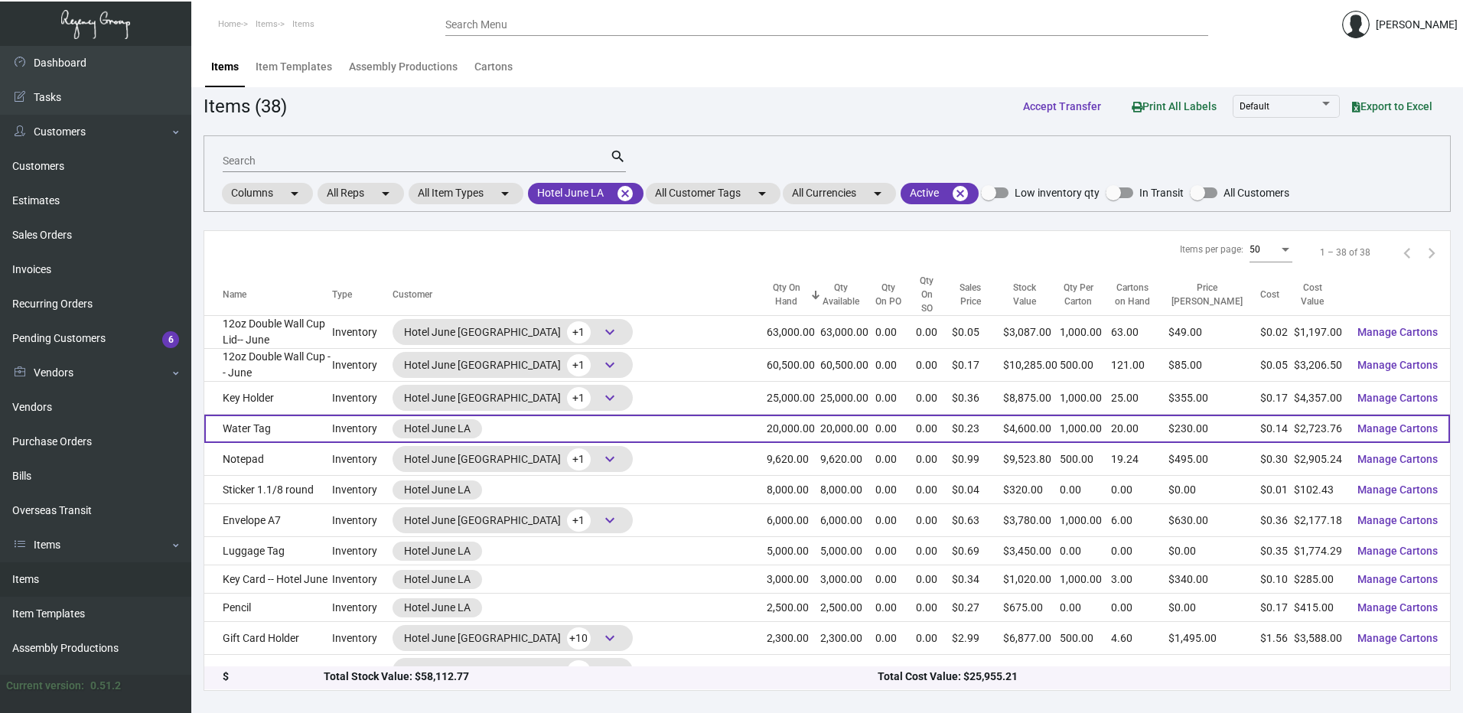
click at [294, 417] on td "Water Tag" at bounding box center [268, 429] width 128 height 28
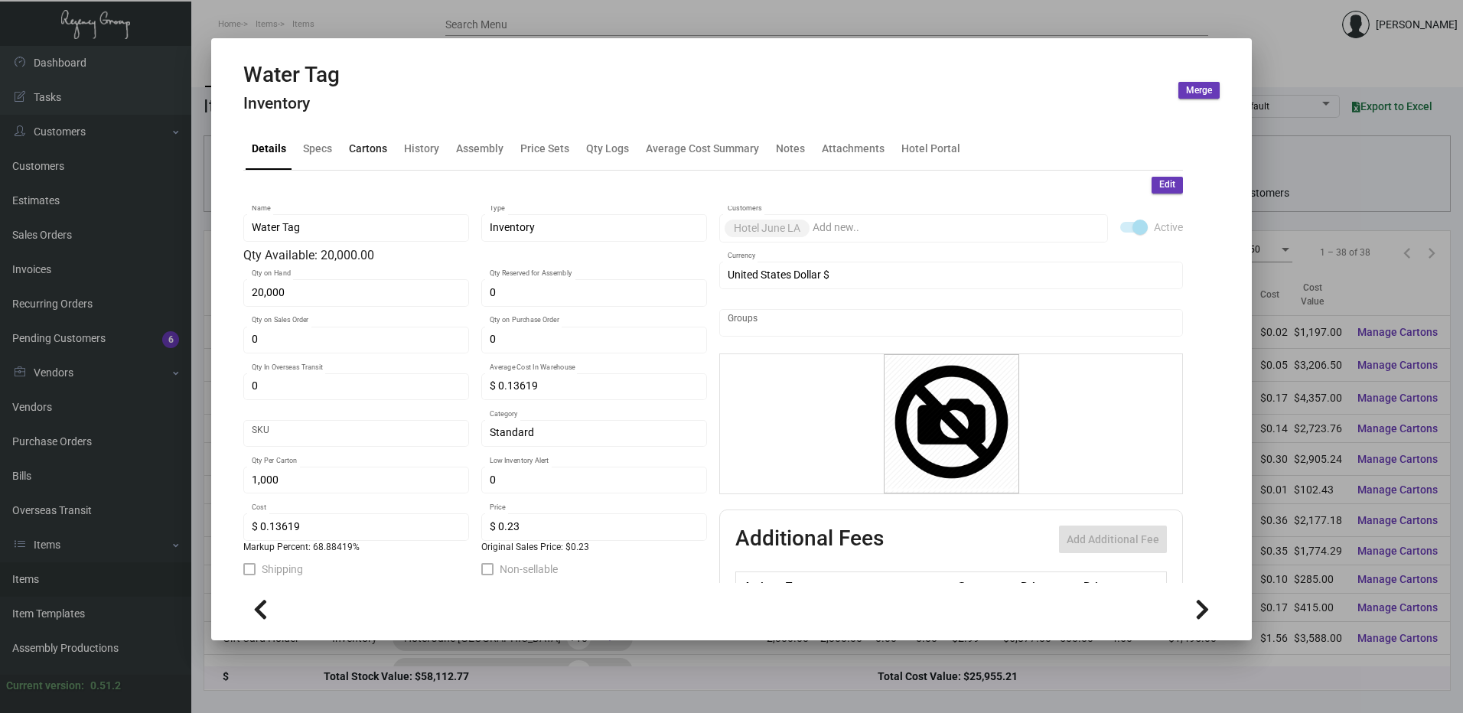
click at [376, 148] on div "Cartons" at bounding box center [368, 149] width 38 height 16
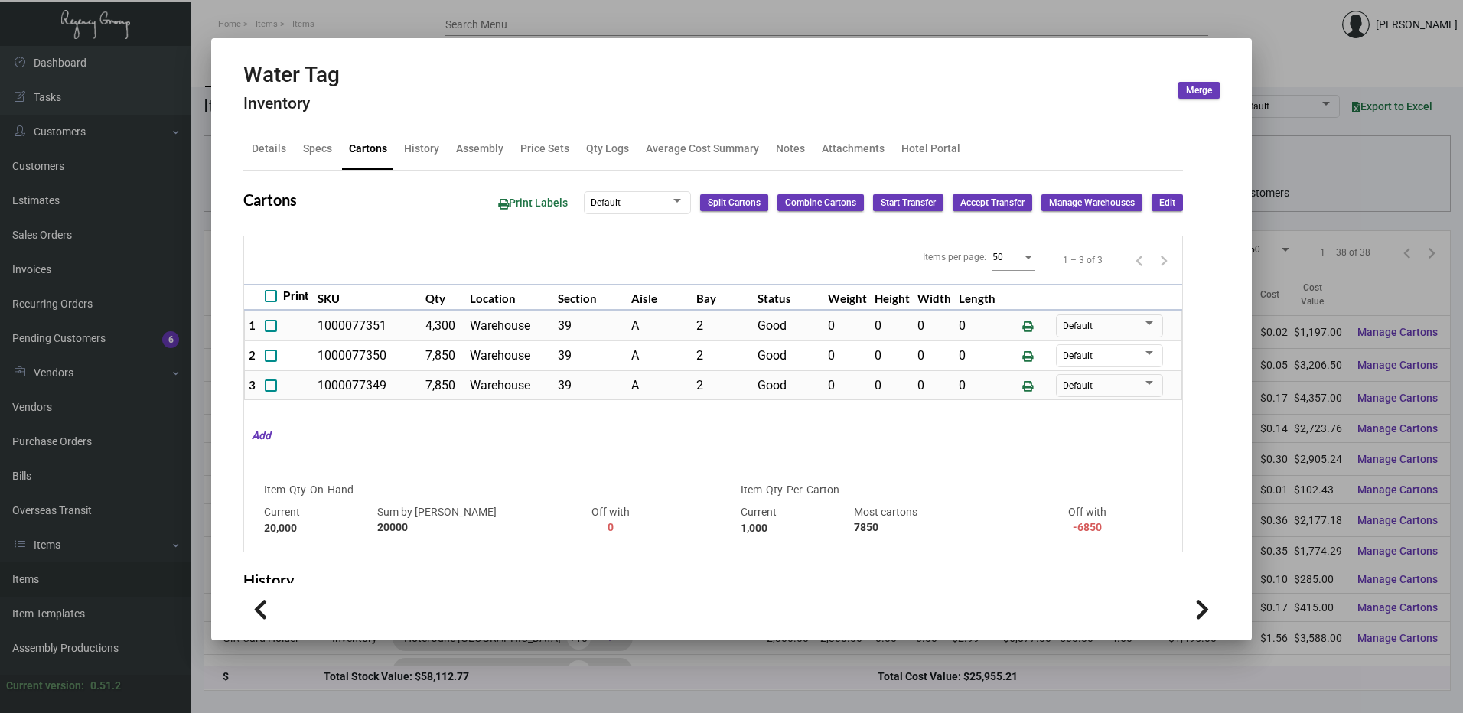
click at [354, 10] on div at bounding box center [731, 356] width 1463 height 713
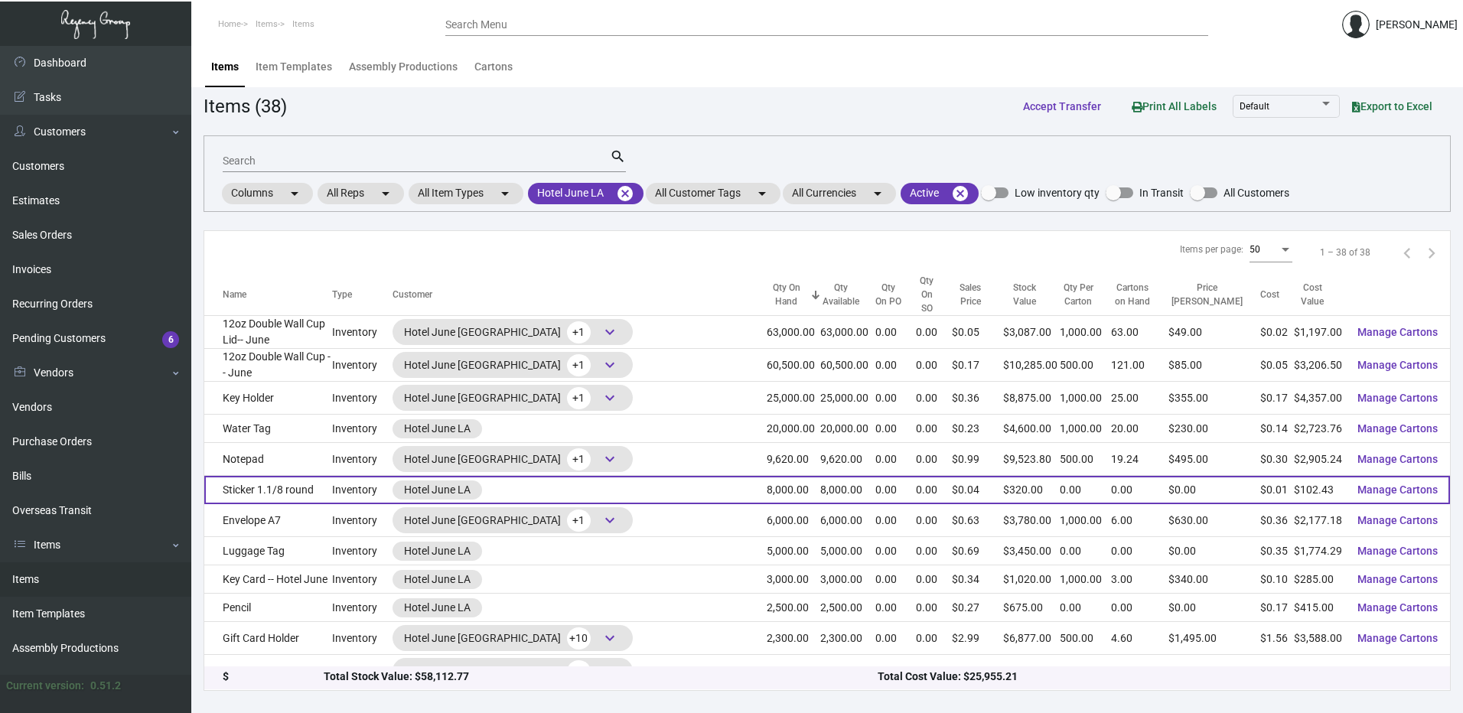
click at [332, 476] on td "Sticker 1.1/8 round" at bounding box center [268, 490] width 128 height 28
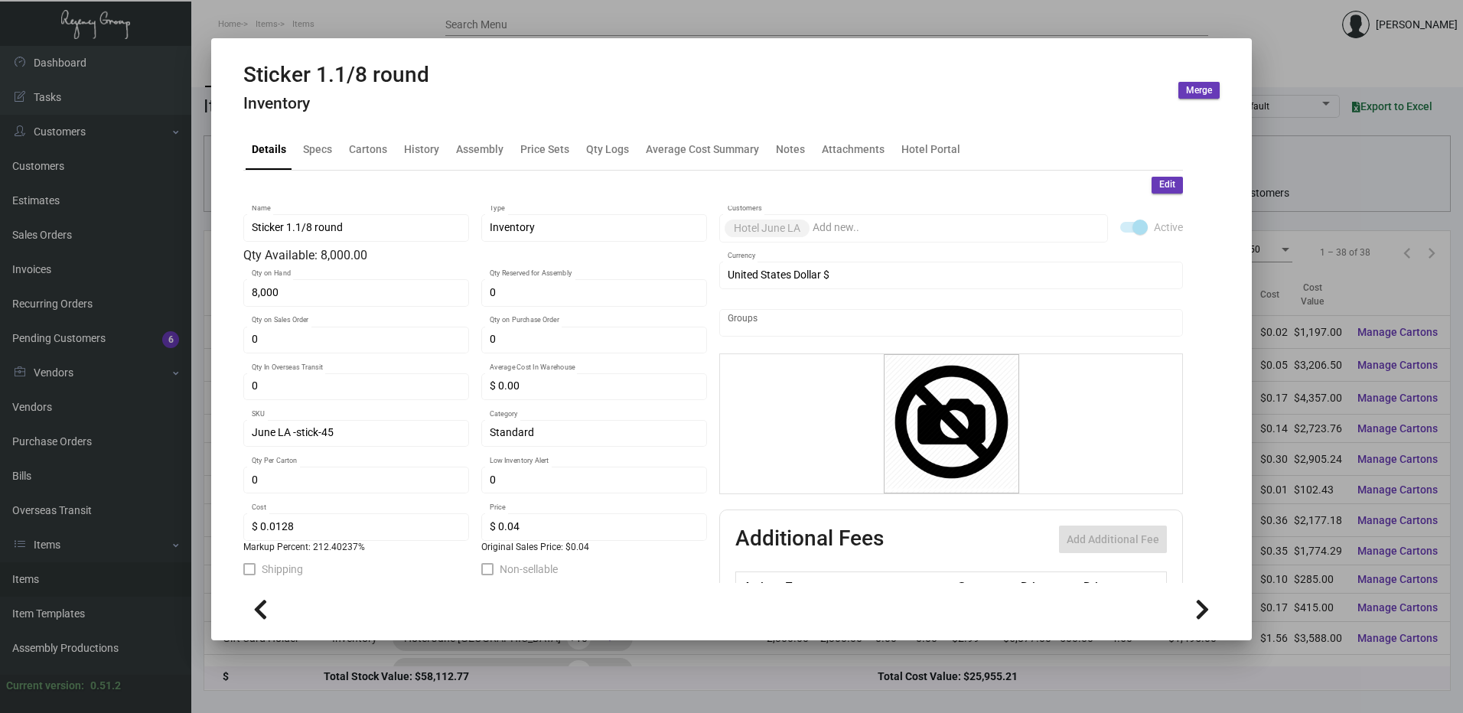
click at [367, 123] on mat-tab-group "Details Specs Cartons History Assembly Price Sets Qty Logs Average Cost Summary…" at bounding box center [713, 351] width 976 height 464
click at [378, 158] on div "Cartons" at bounding box center [368, 149] width 50 height 37
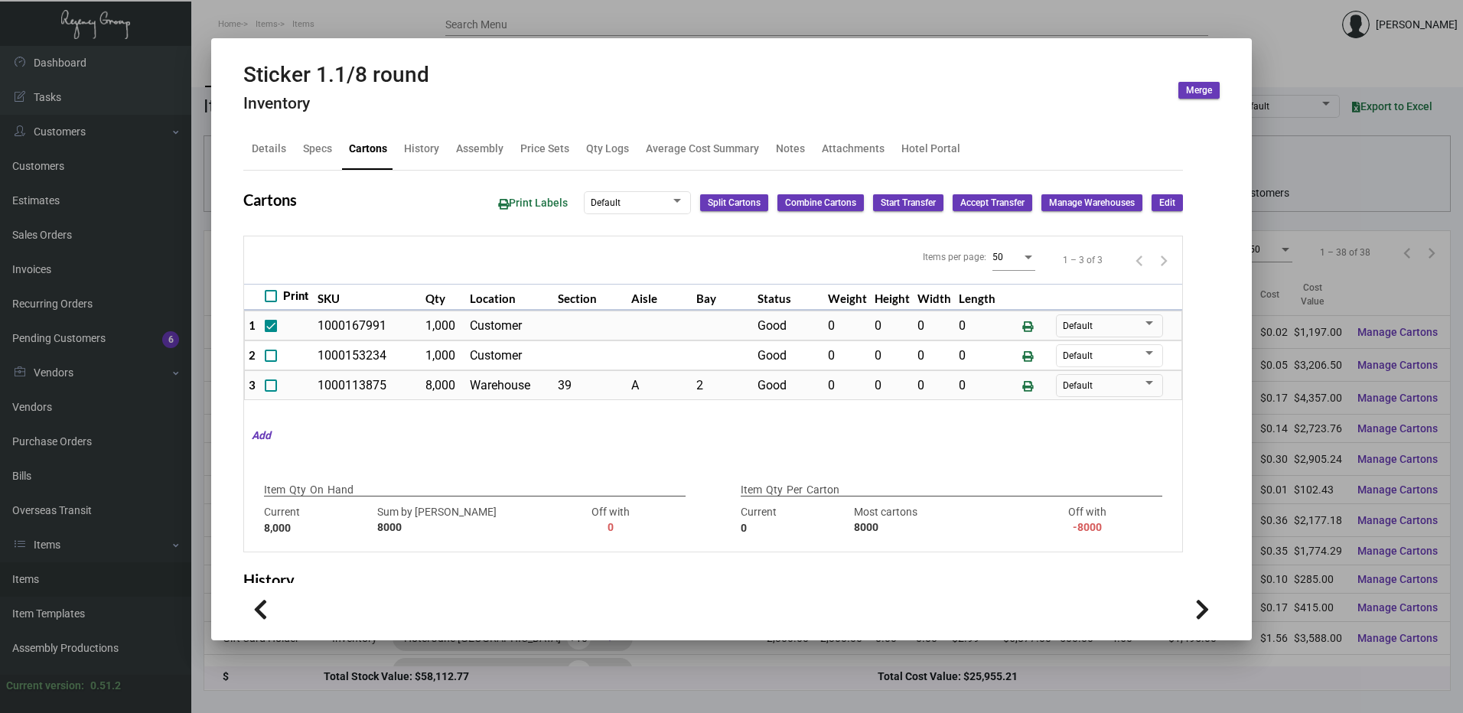
click at [362, 12] on div at bounding box center [731, 356] width 1463 height 713
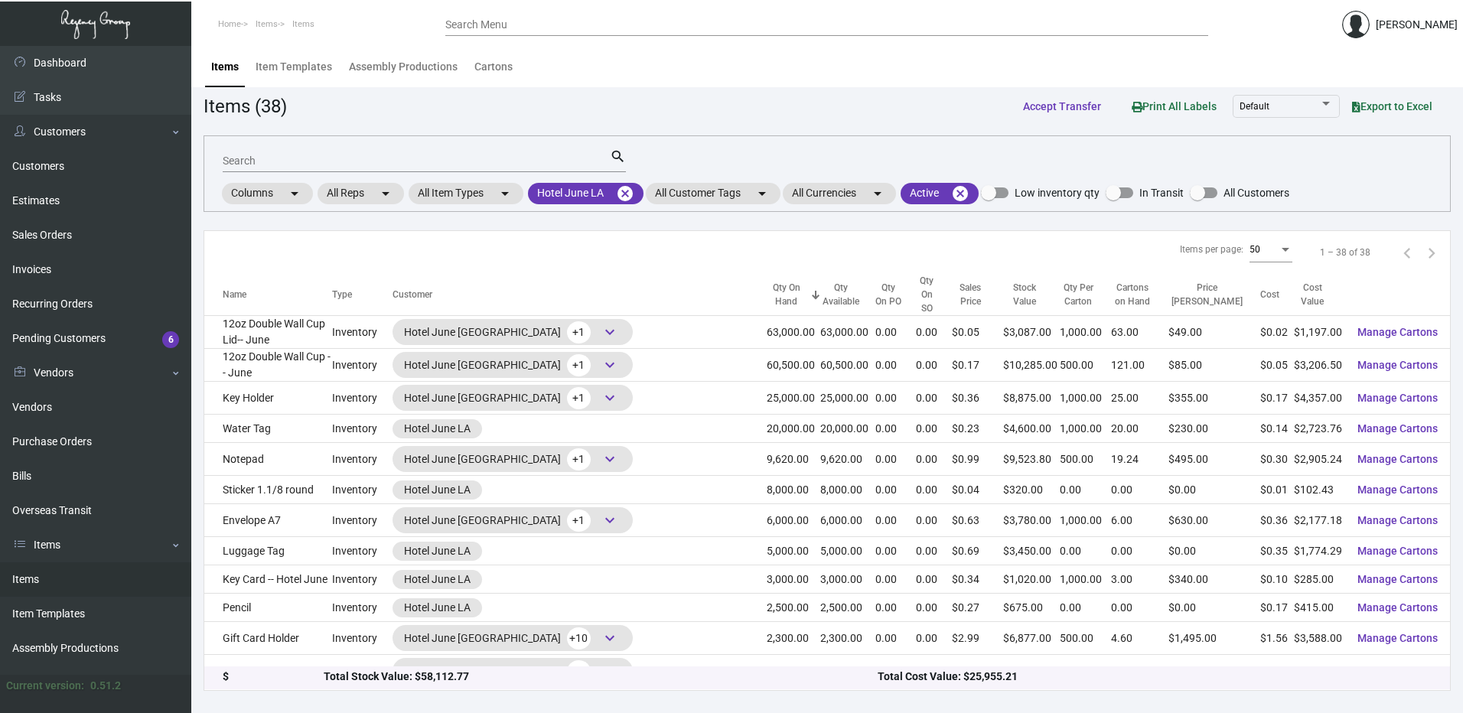
click at [273, 537] on td "Luggage Tag" at bounding box center [268, 551] width 128 height 28
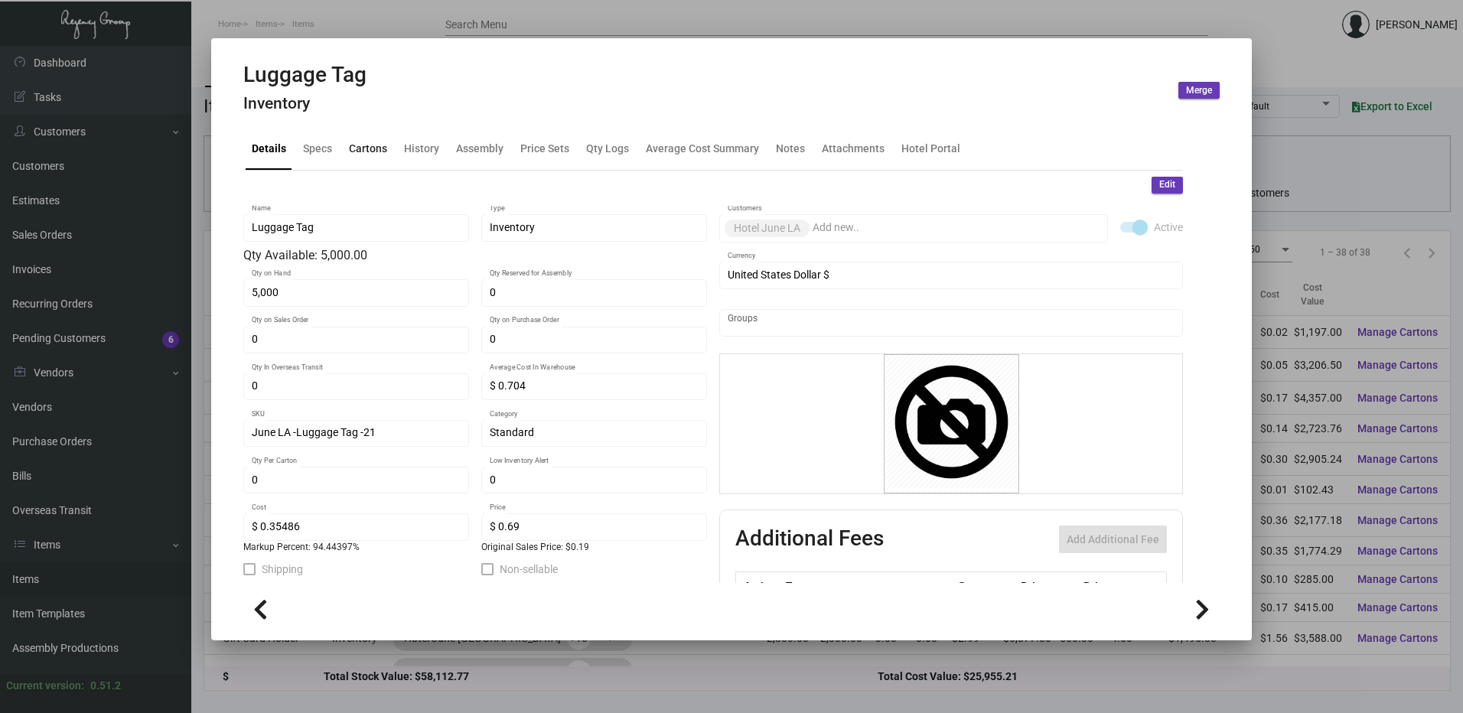
click at [365, 145] on div "Cartons" at bounding box center [368, 149] width 38 height 16
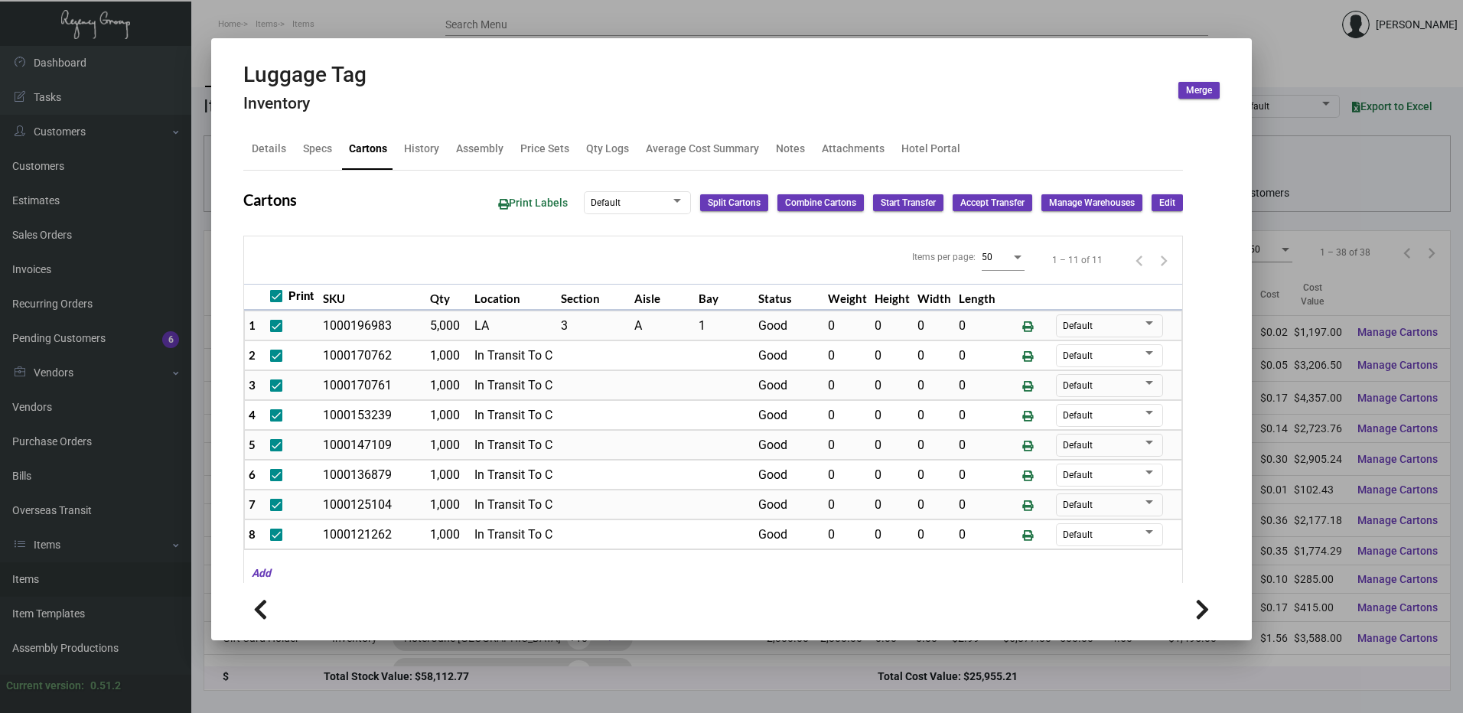
click at [358, 18] on div at bounding box center [731, 356] width 1463 height 713
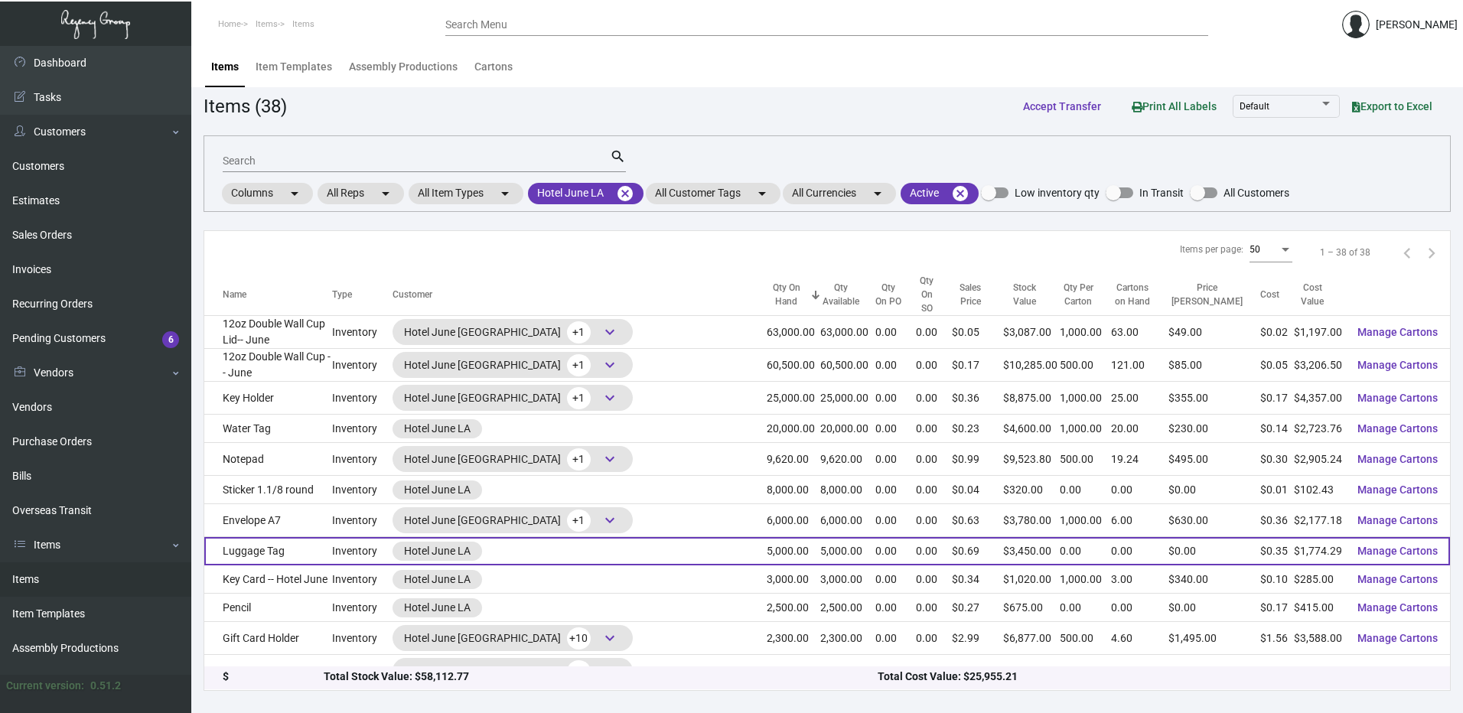
click at [298, 537] on td "Luggage Tag" at bounding box center [268, 551] width 128 height 28
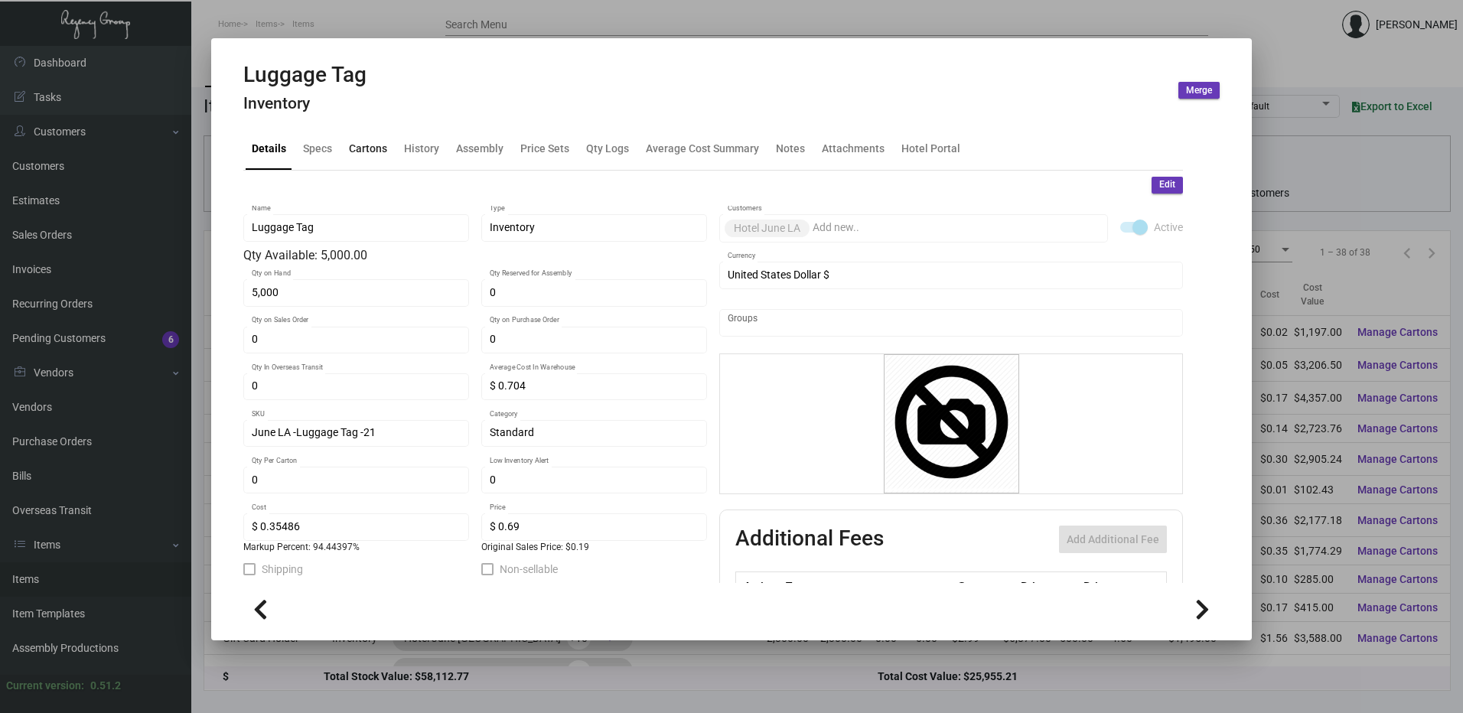
click at [366, 151] on div "Cartons" at bounding box center [368, 149] width 38 height 16
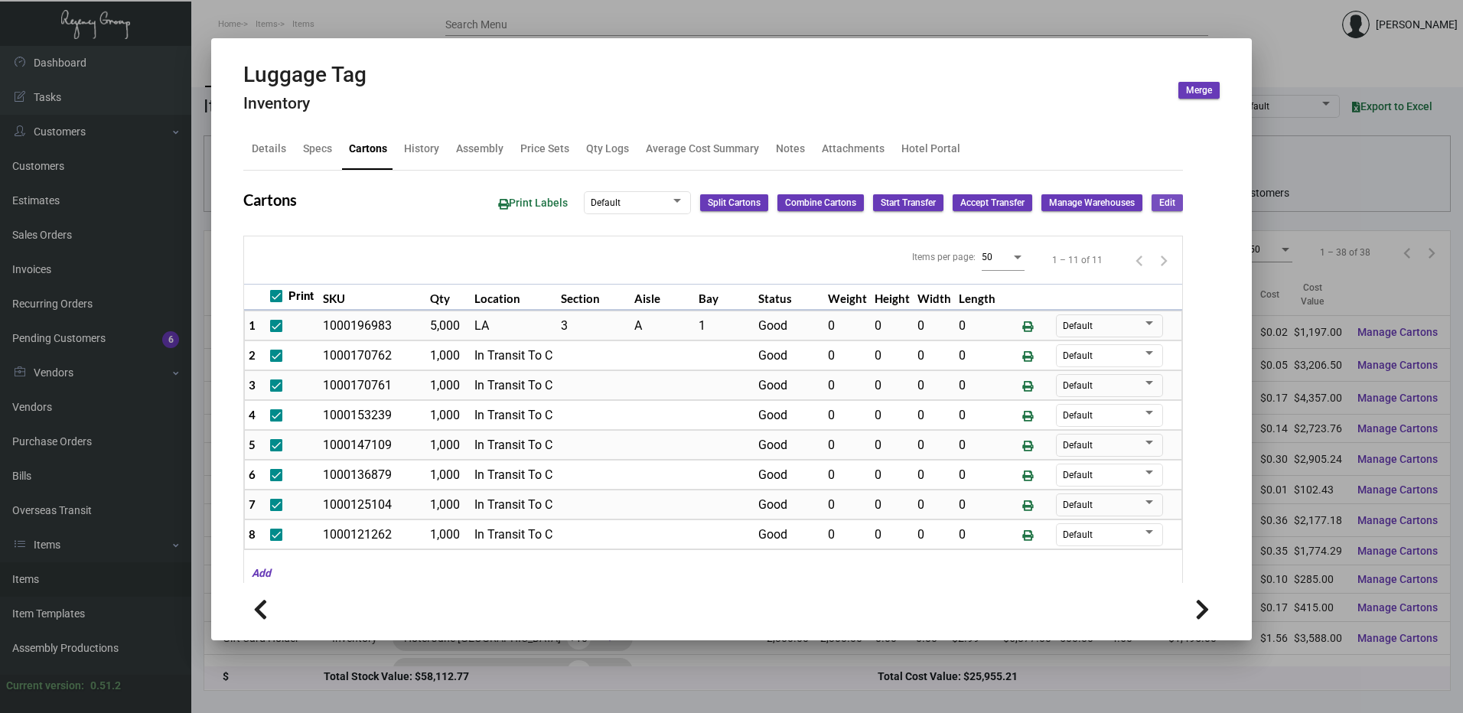
click at [1159, 203] on span "Edit" at bounding box center [1167, 203] width 16 height 13
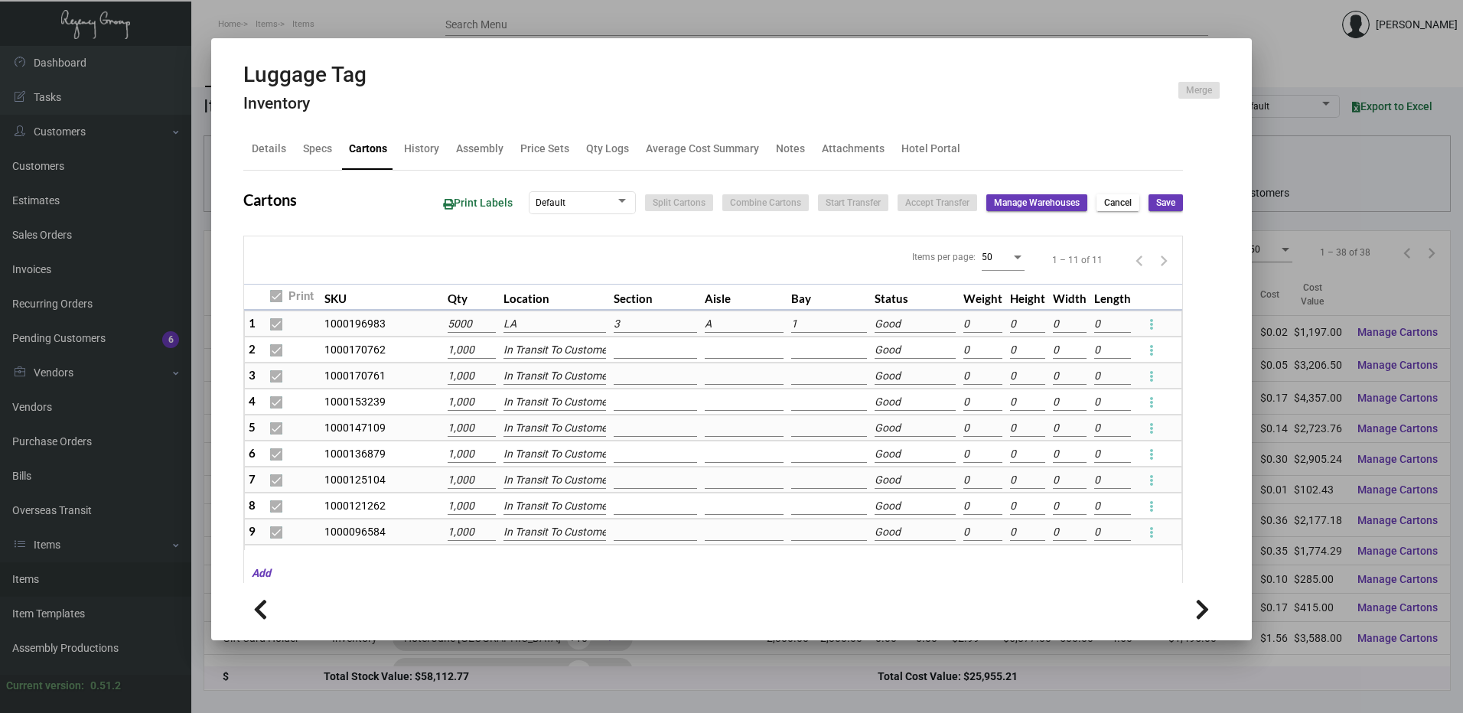
click at [452, 324] on input "5000" at bounding box center [472, 324] width 48 height 17
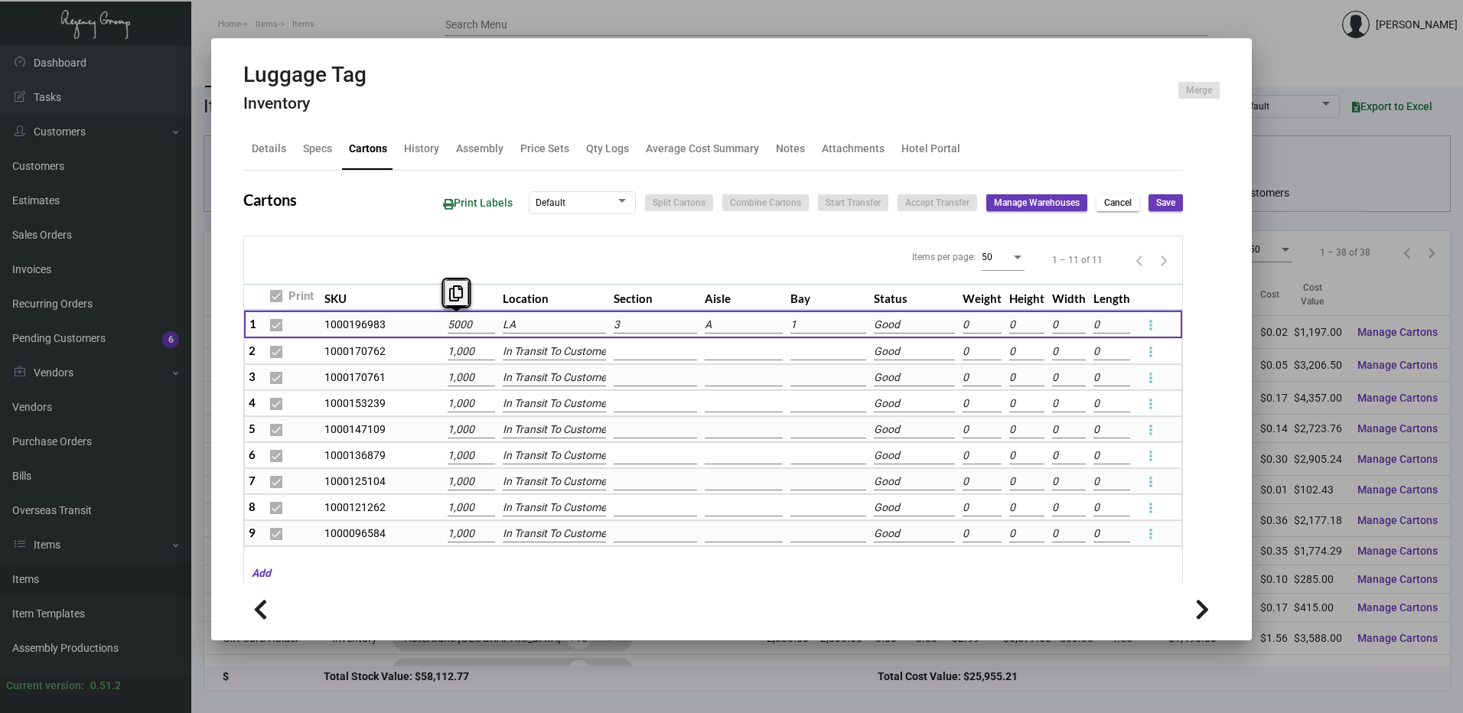
click at [452, 324] on input "5000" at bounding box center [472, 325] width 48 height 17
click at [1157, 202] on span "Save" at bounding box center [1165, 203] width 19 height 13
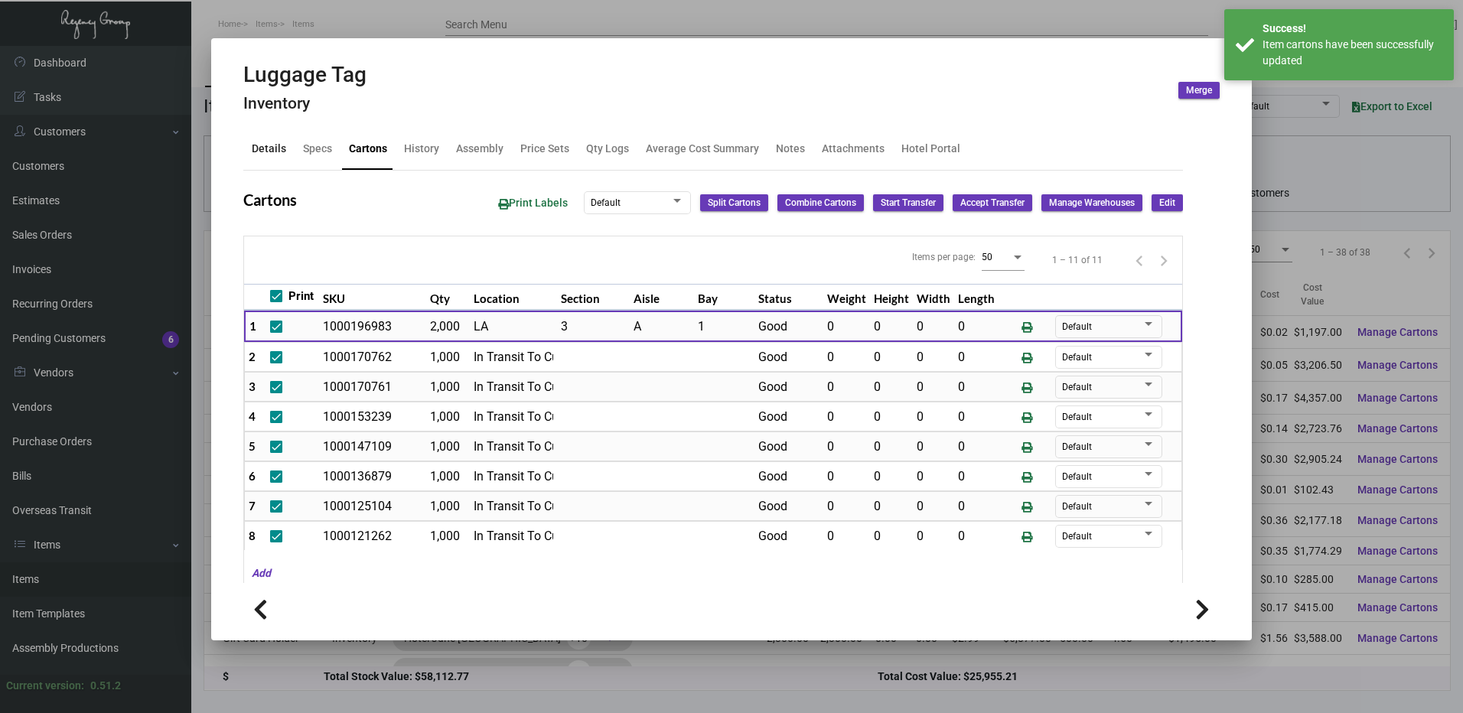
click at [265, 151] on div "Details" at bounding box center [269, 149] width 34 height 16
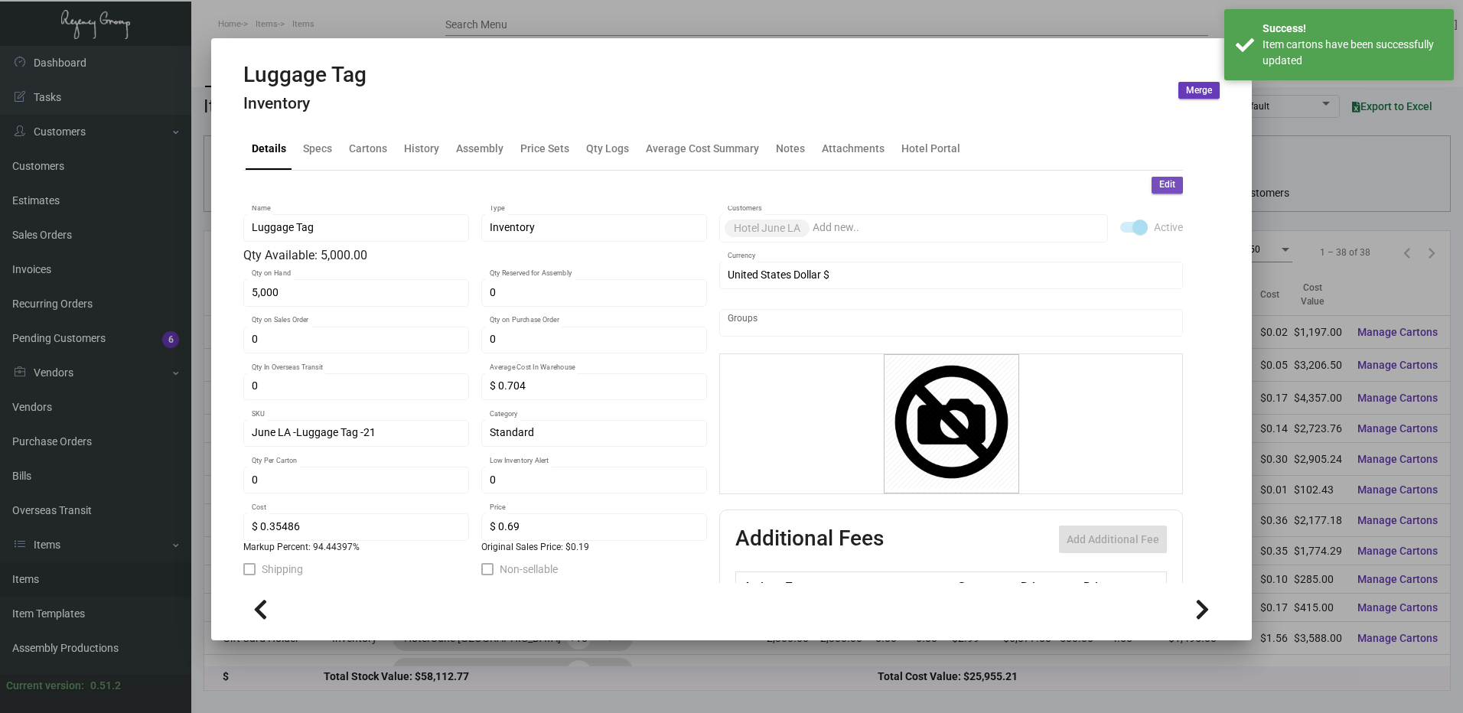
click at [1167, 186] on button "Edit" at bounding box center [1166, 185] width 31 height 17
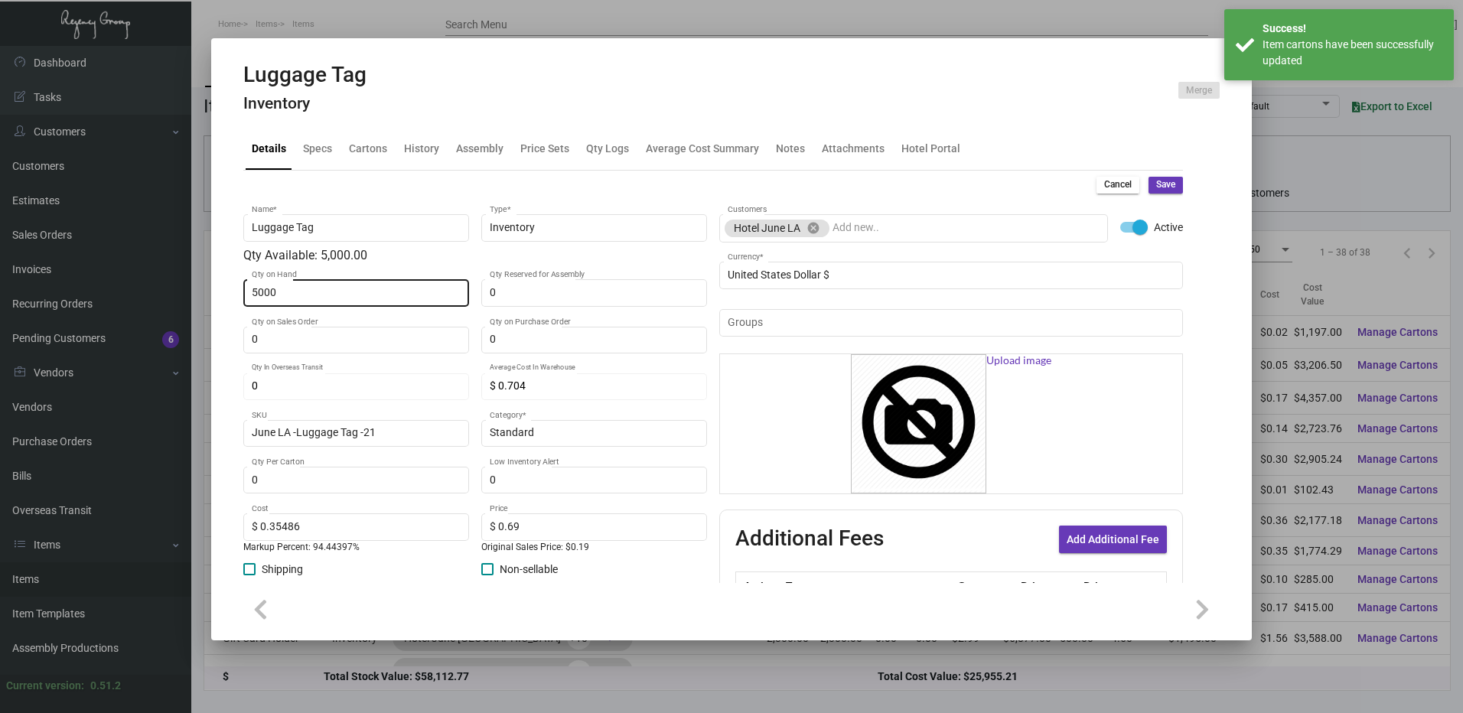
click at [330, 297] on input "5000" at bounding box center [357, 293] width 210 height 12
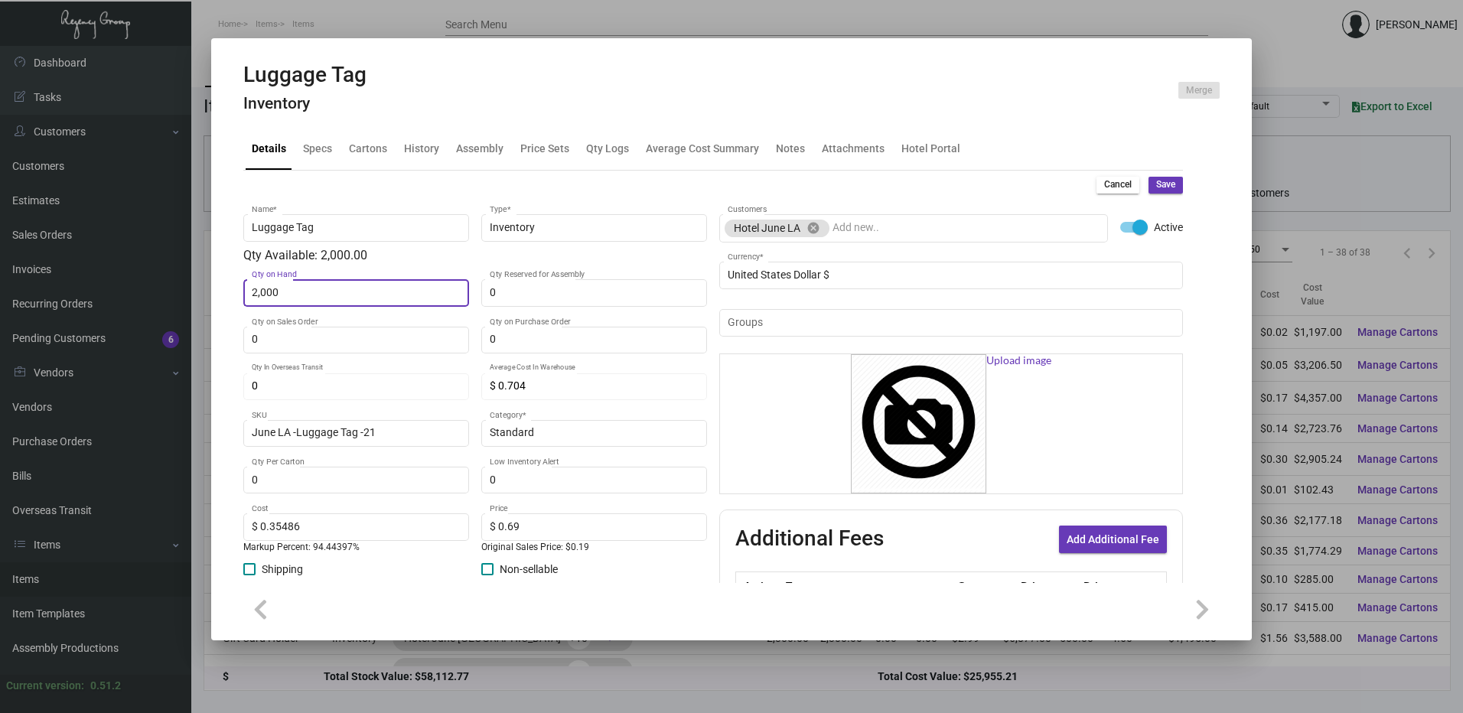
click at [1156, 187] on span "Save" at bounding box center [1165, 184] width 19 height 13
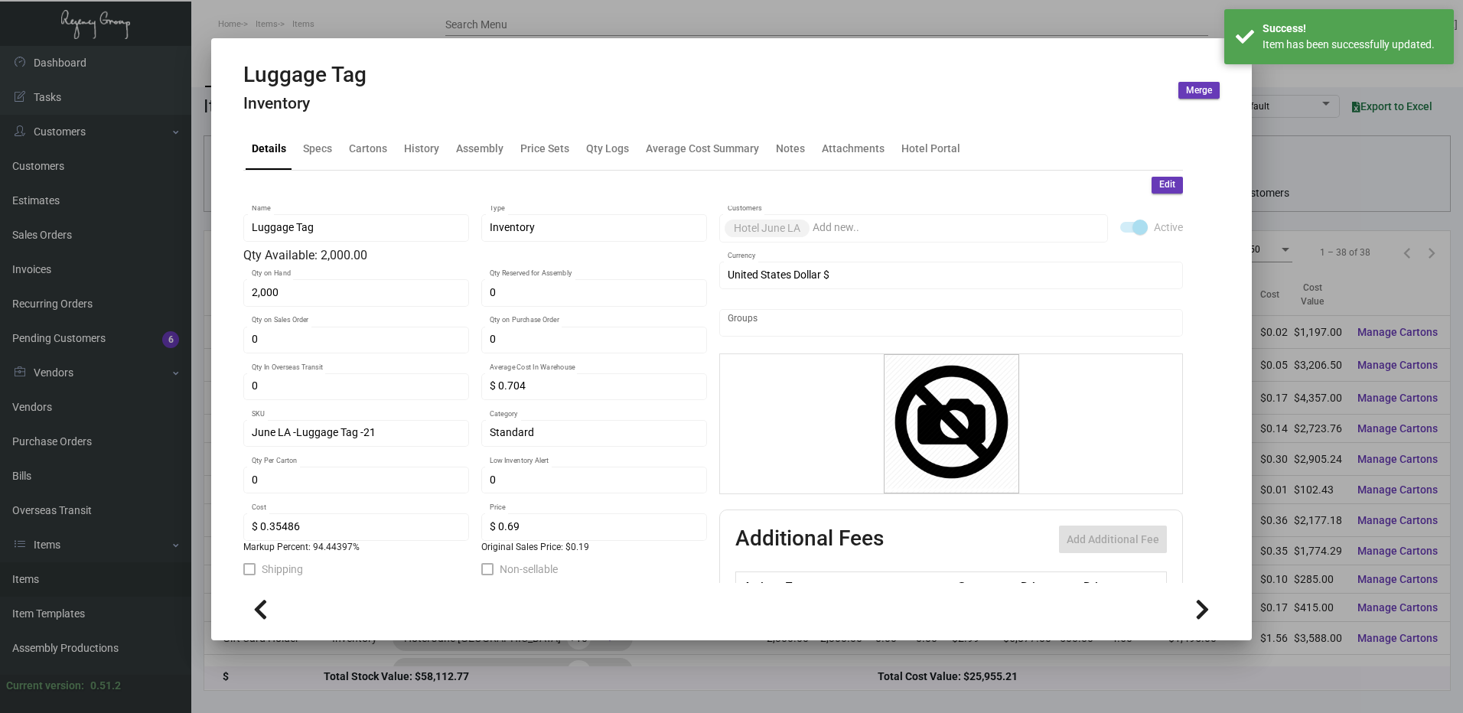
click at [1014, 21] on div at bounding box center [731, 356] width 1463 height 713
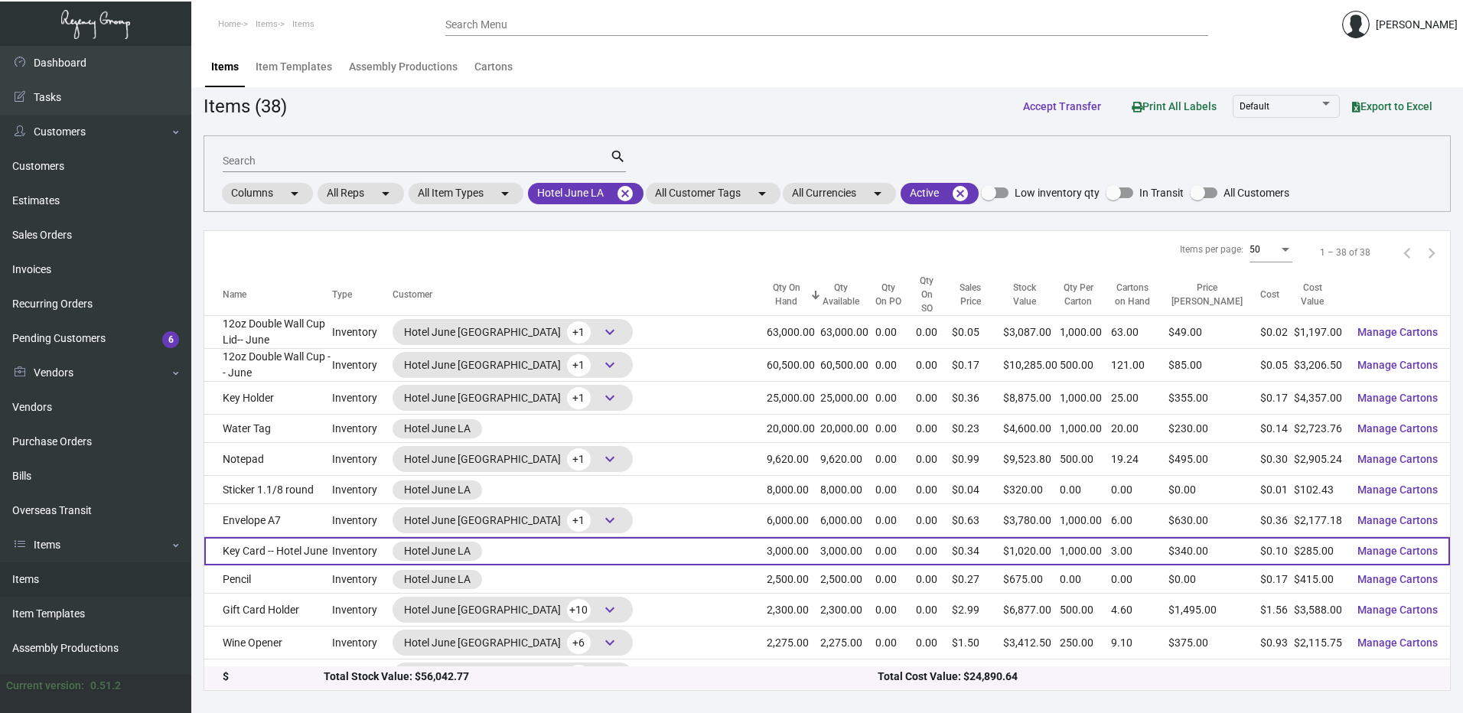
click at [332, 537] on td "Key Card -- Hotel June" at bounding box center [268, 551] width 128 height 28
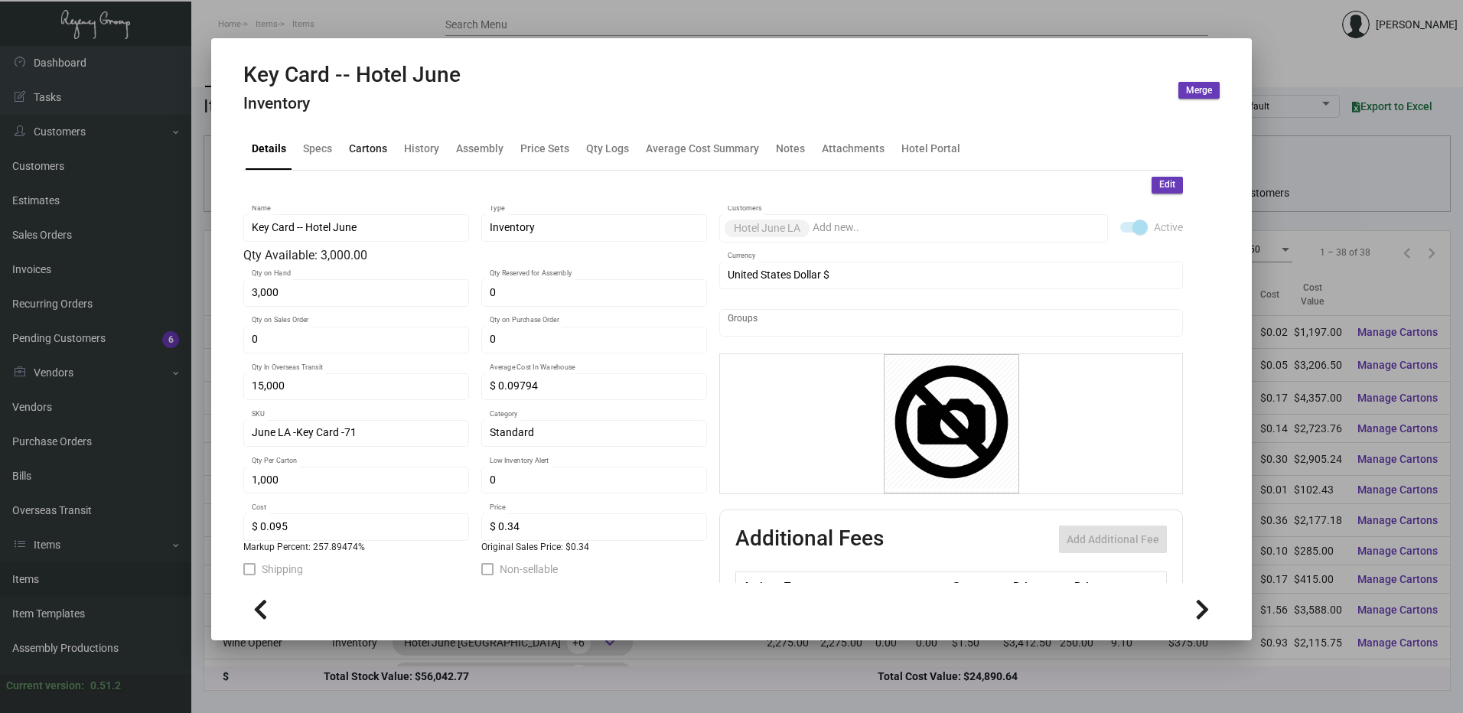
click at [377, 160] on div "Cartons" at bounding box center [368, 149] width 50 height 37
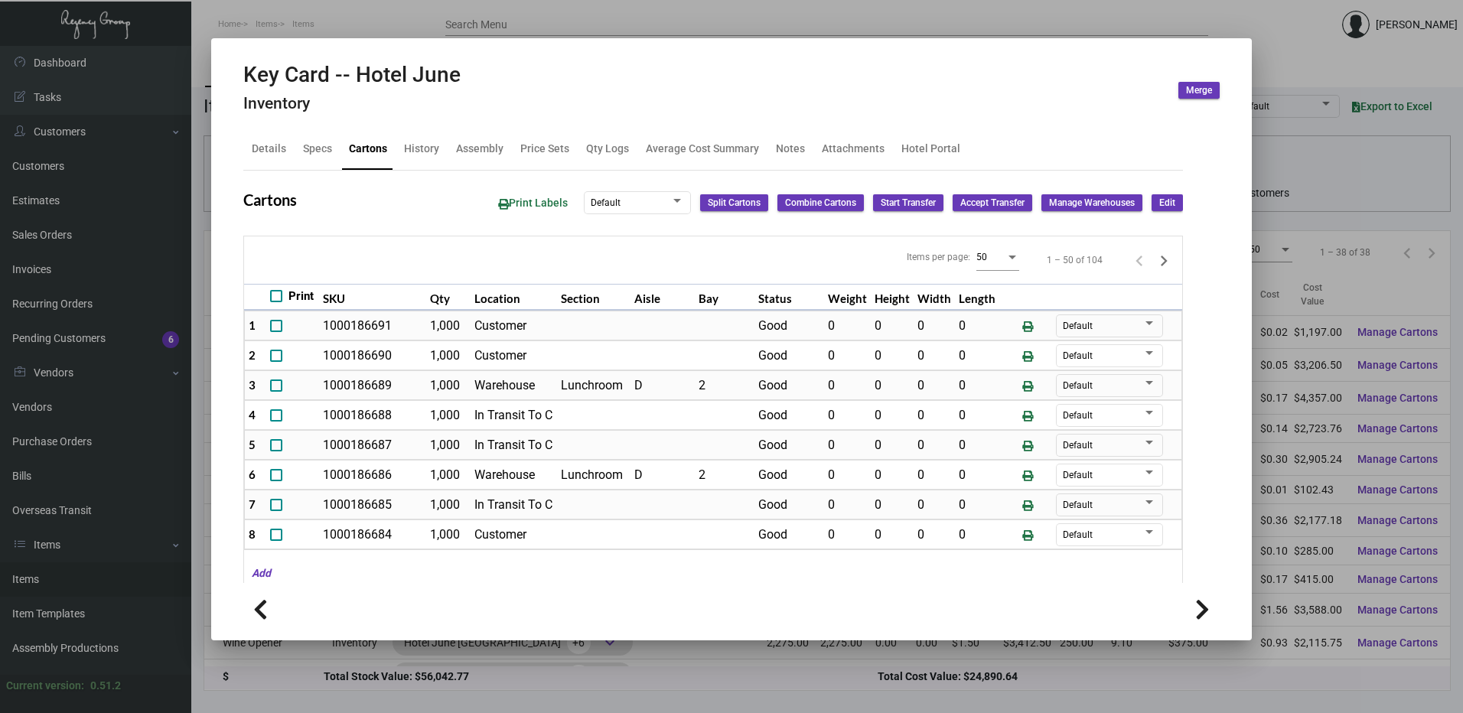
drag, startPoint x: 336, startPoint y: 24, endPoint x: 335, endPoint y: 40, distance: 15.3
click at [336, 24] on div at bounding box center [731, 356] width 1463 height 713
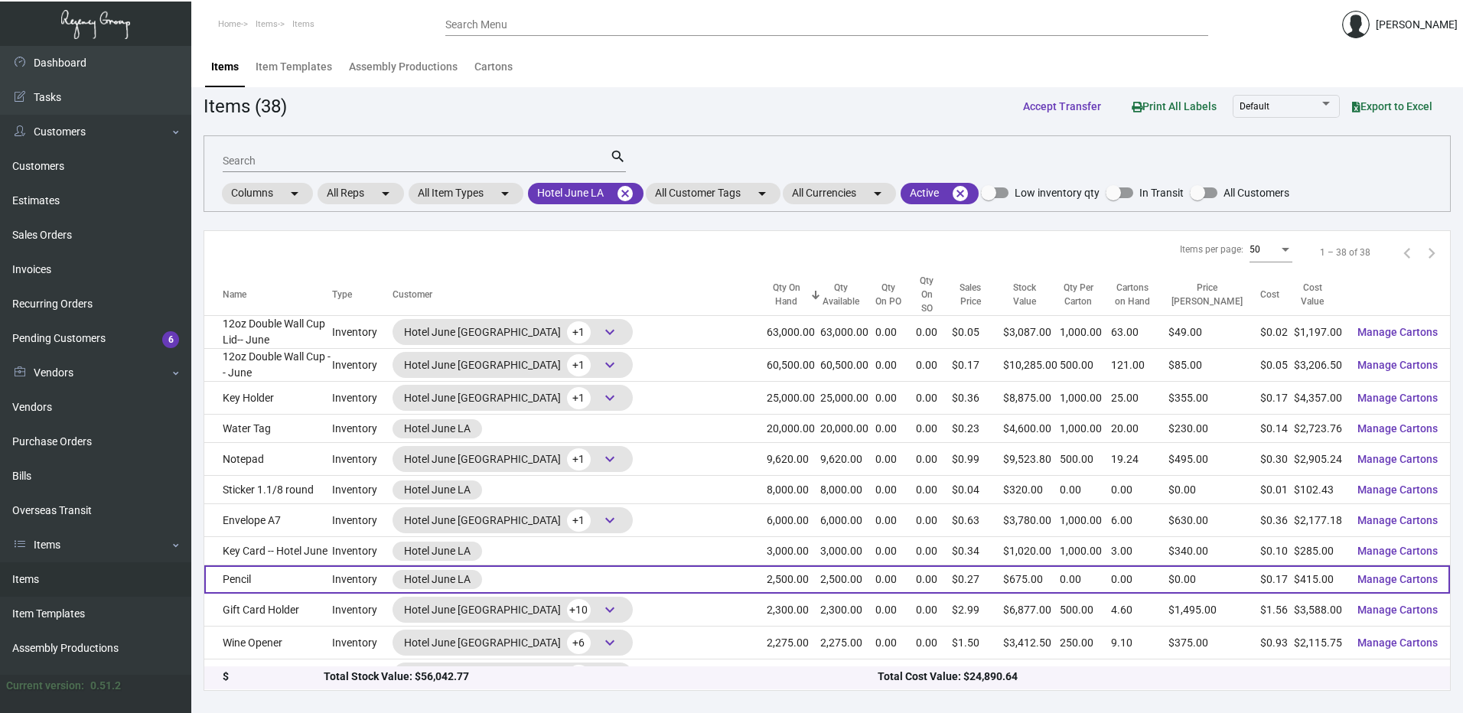
click at [275, 565] on td "Pencil" at bounding box center [268, 579] width 128 height 28
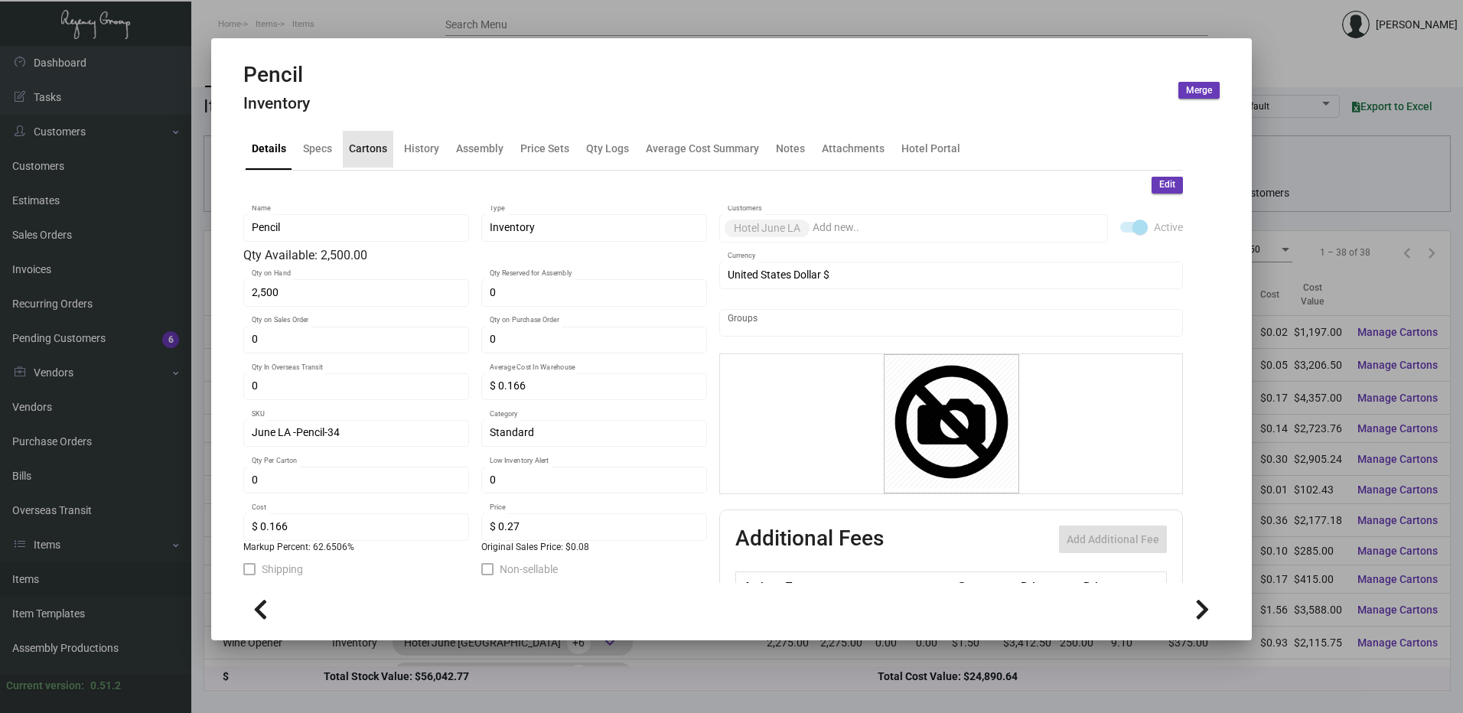
click at [362, 156] on div "Cartons" at bounding box center [368, 149] width 38 height 16
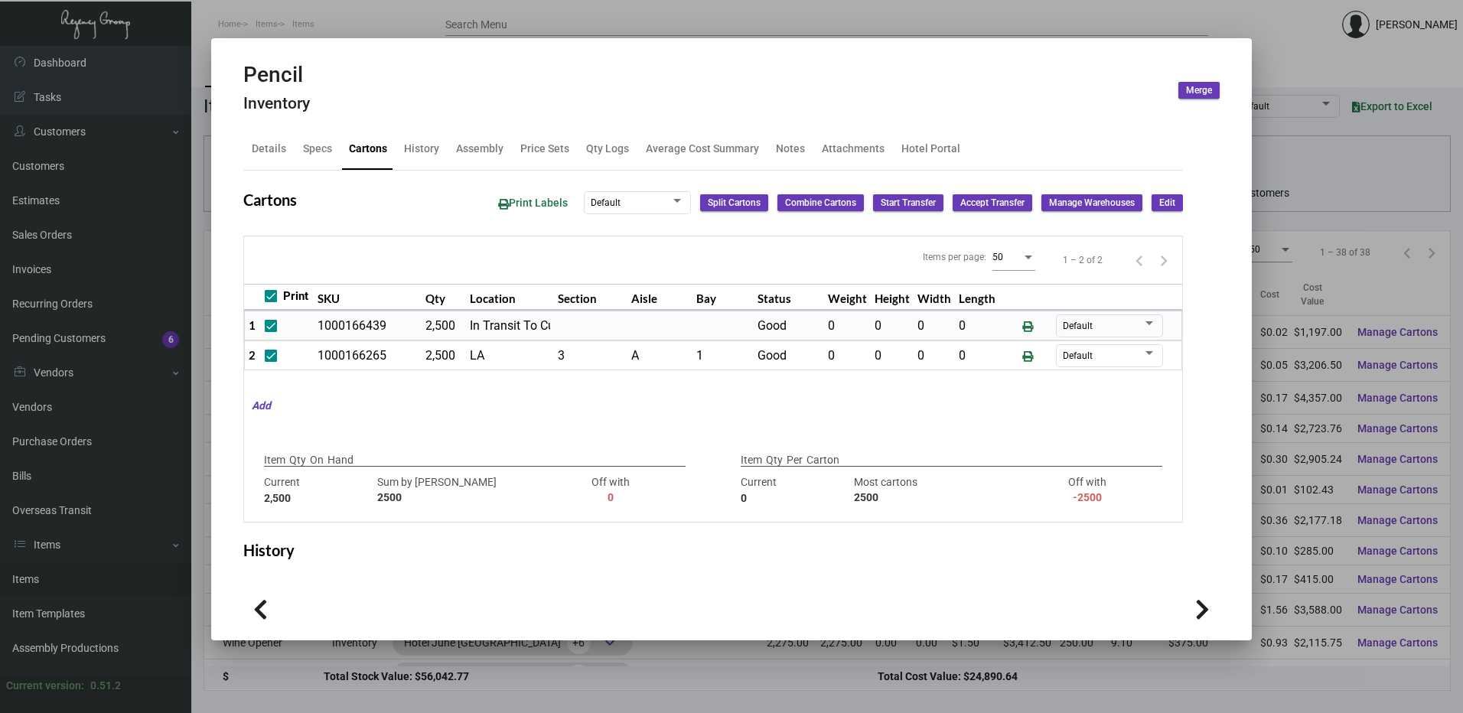
click at [280, 26] on div at bounding box center [731, 356] width 1463 height 713
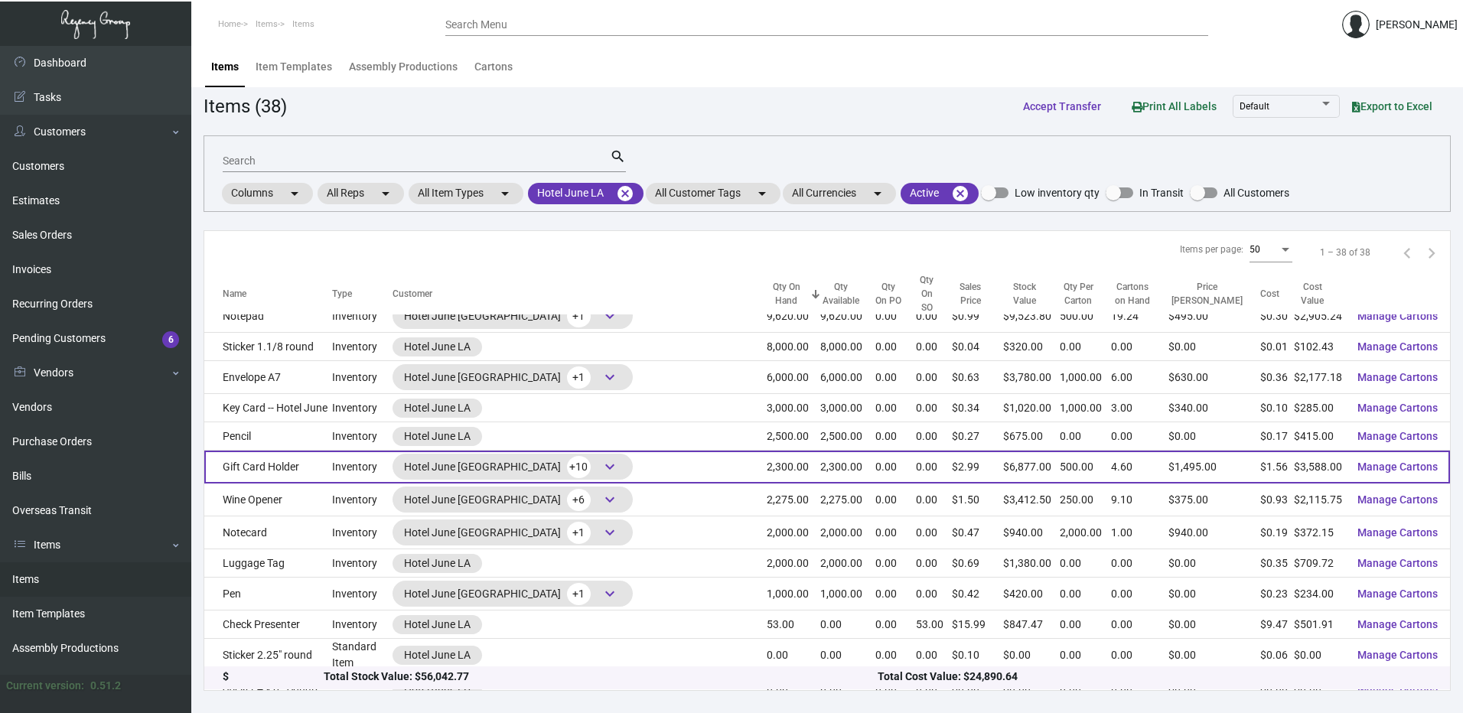
scroll to position [153, 0]
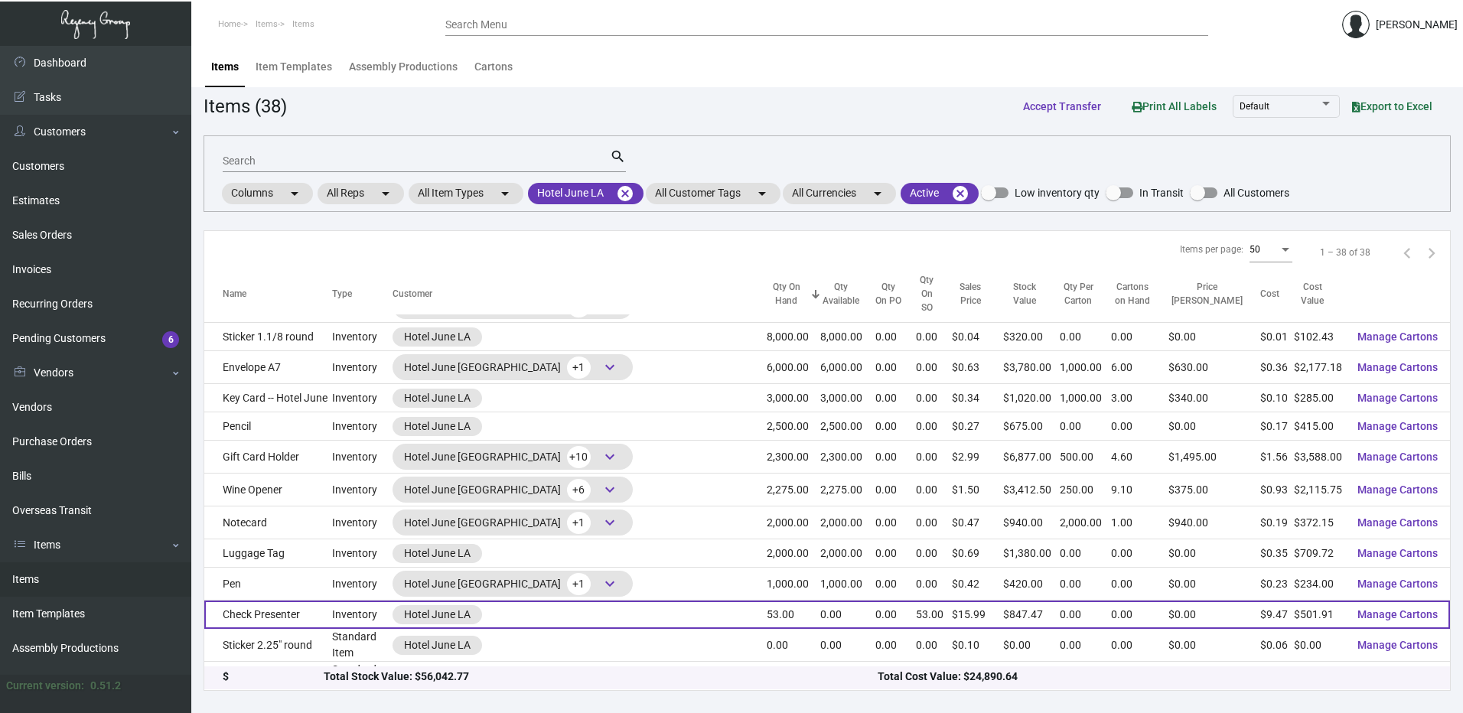
click at [295, 602] on td "Check Presenter" at bounding box center [268, 615] width 128 height 28
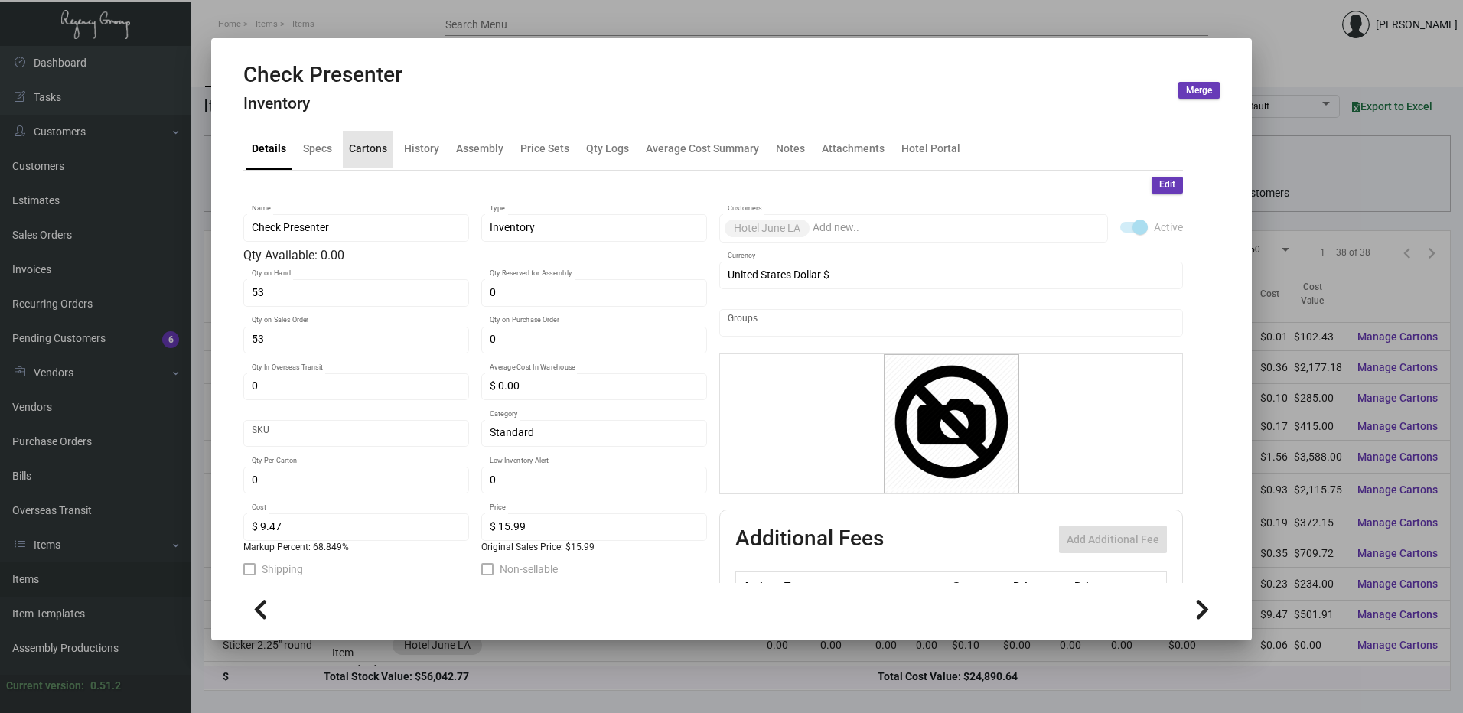
click at [376, 161] on div "Cartons" at bounding box center [368, 149] width 50 height 37
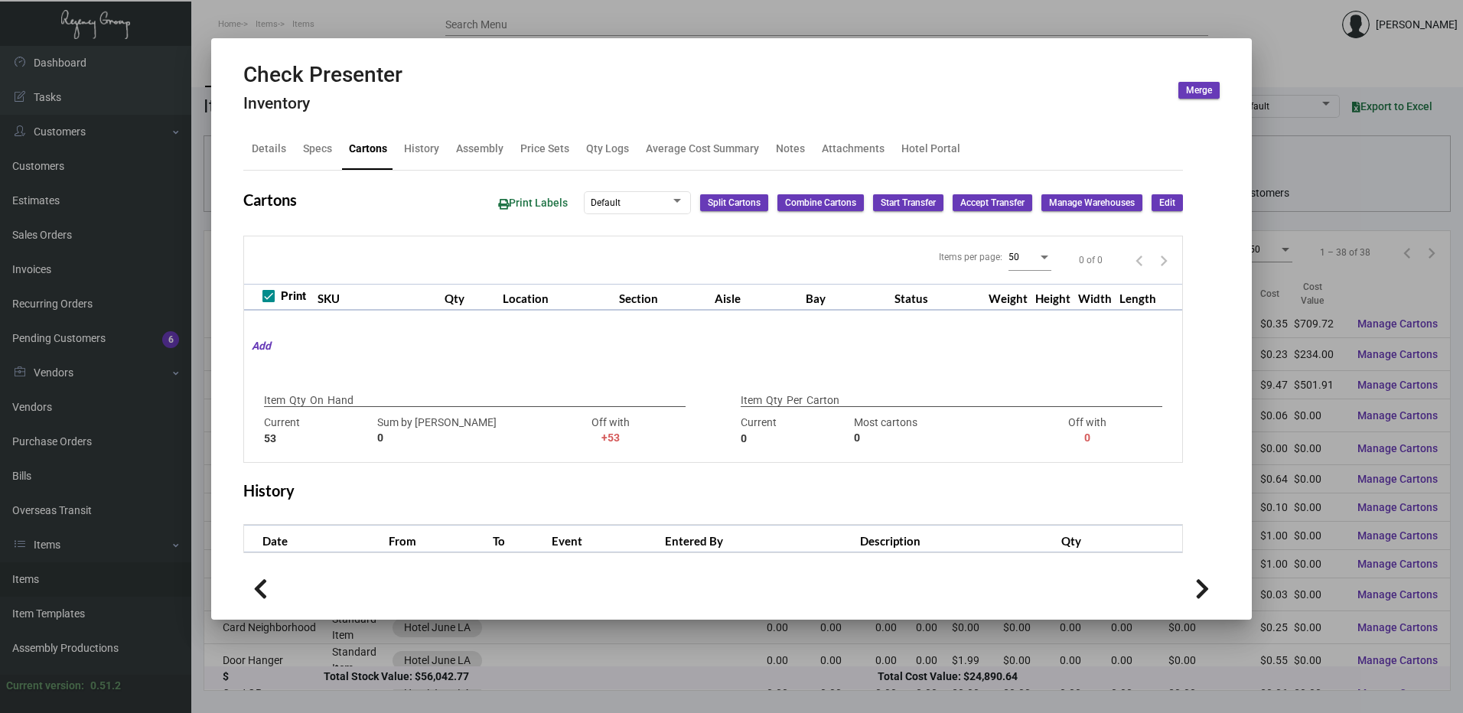
scroll to position [77, 0]
click at [415, 136] on div "History" at bounding box center [421, 149] width 47 height 37
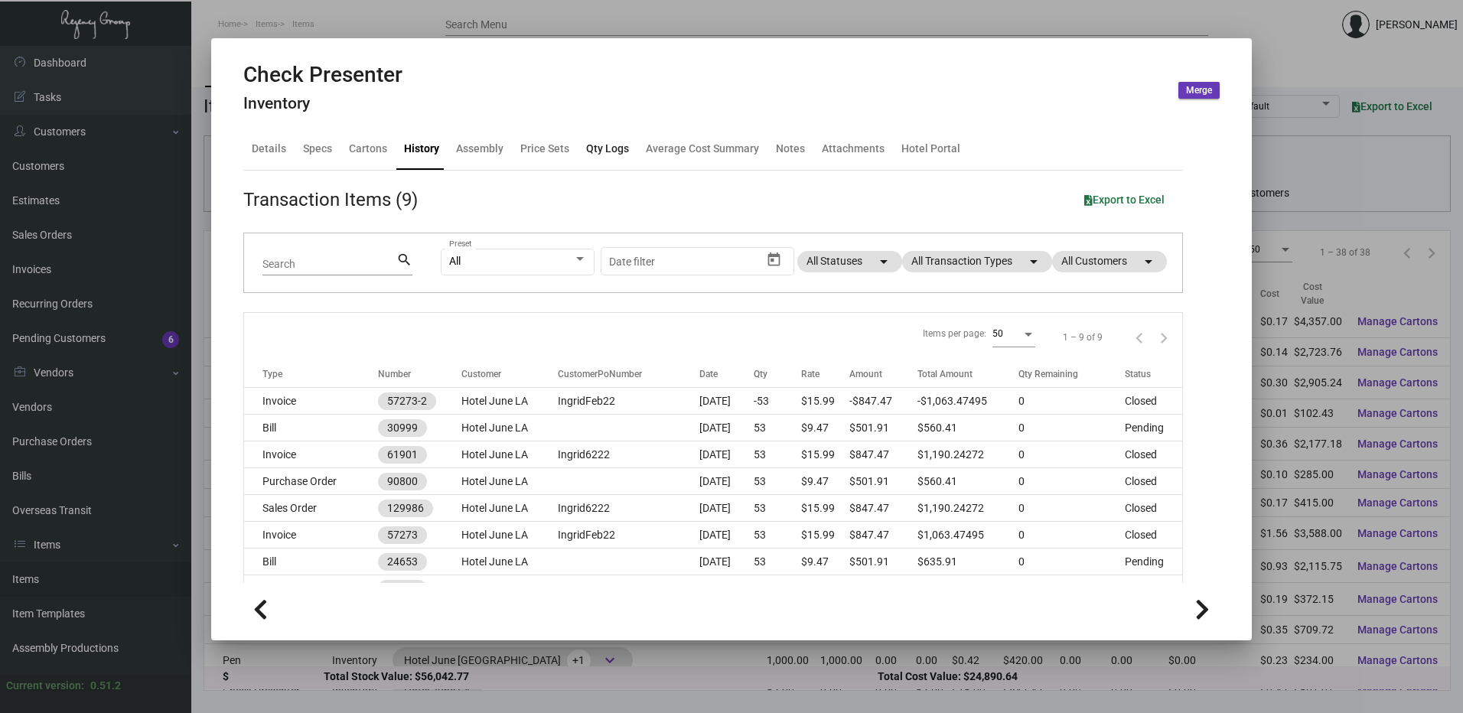
click at [615, 148] on div "Qty Logs" at bounding box center [607, 149] width 43 height 16
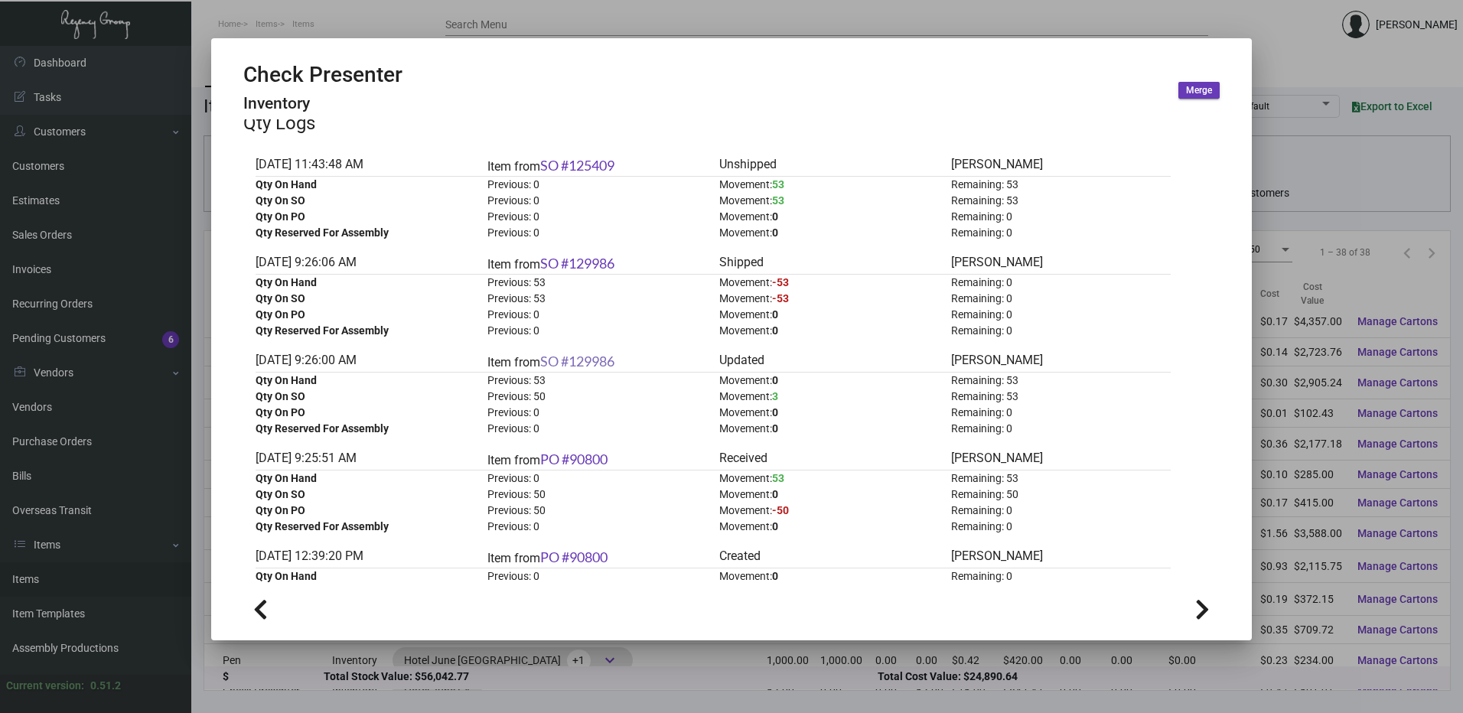
click at [598, 366] on link "SO #129986" at bounding box center [577, 361] width 74 height 17
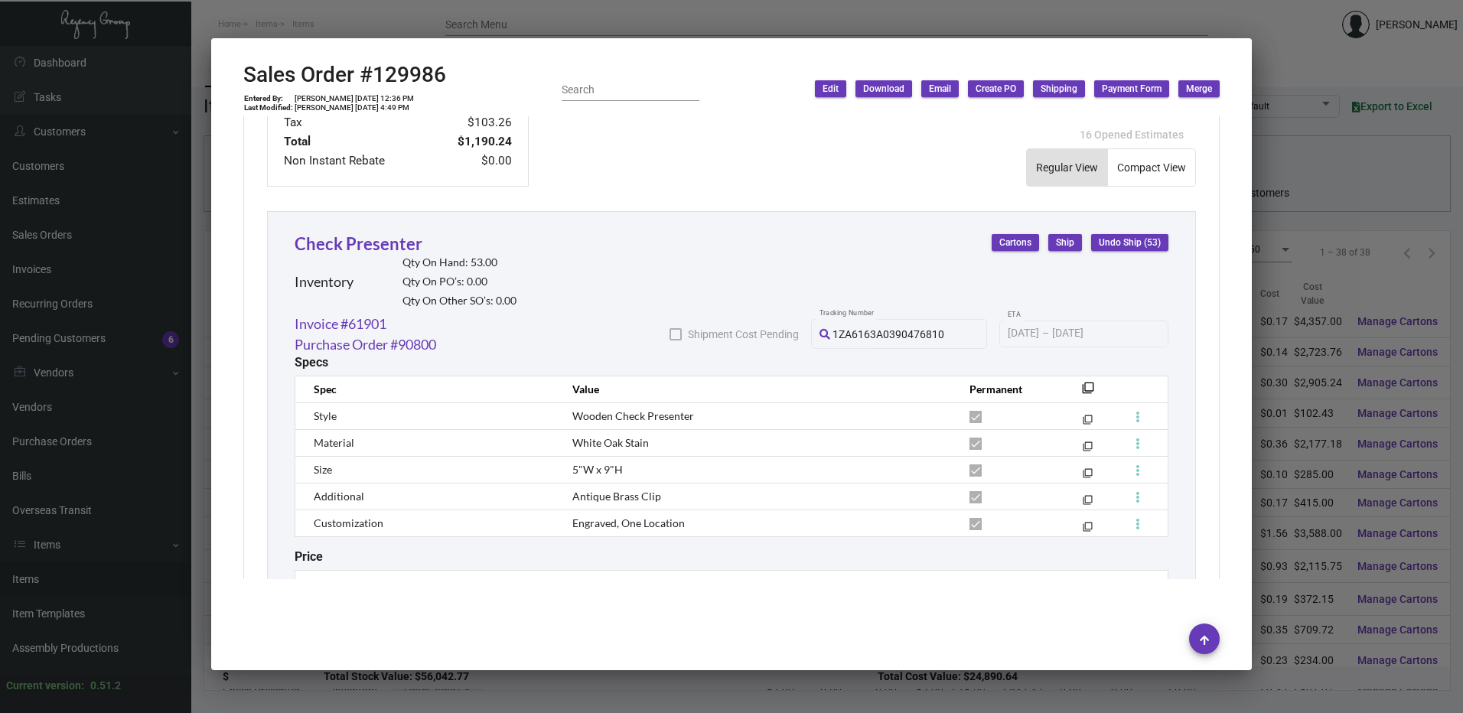
scroll to position [806, 0]
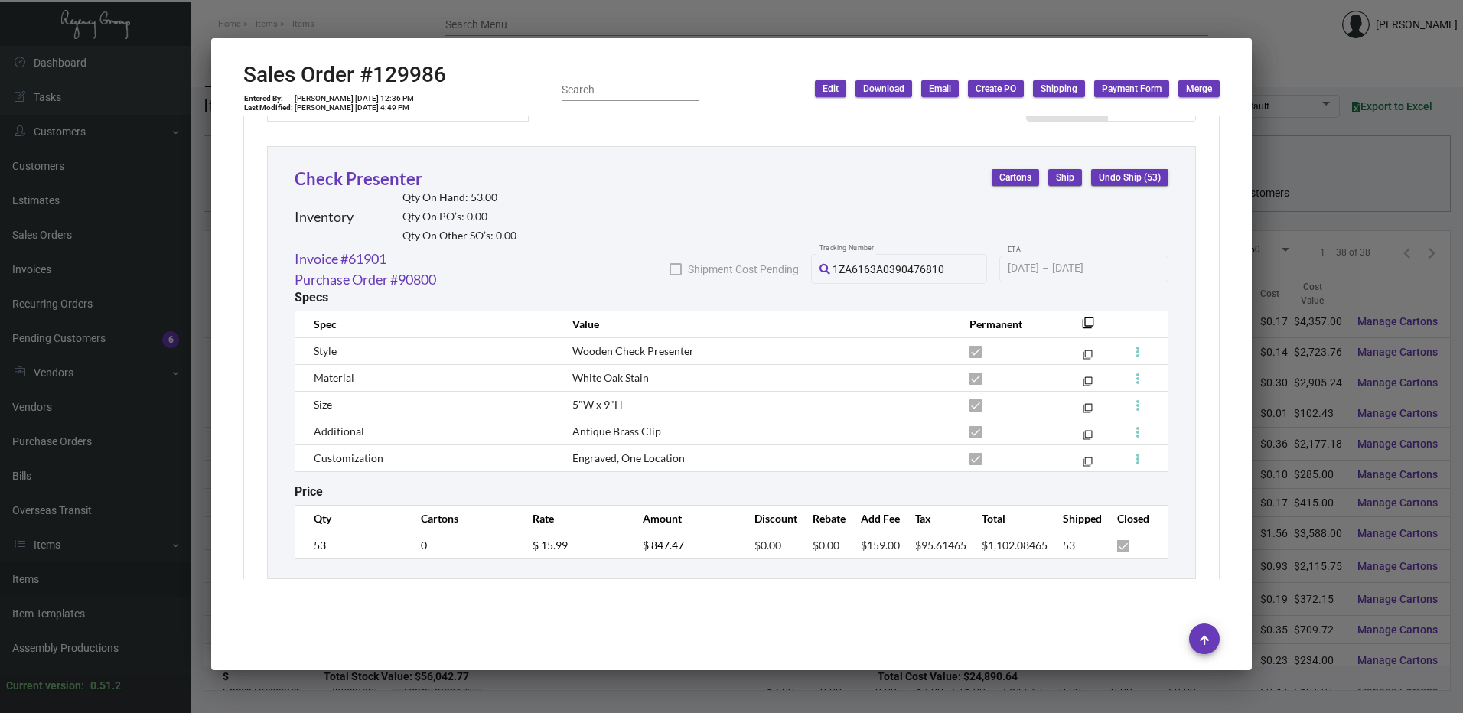
click at [610, 31] on div at bounding box center [731, 356] width 1463 height 713
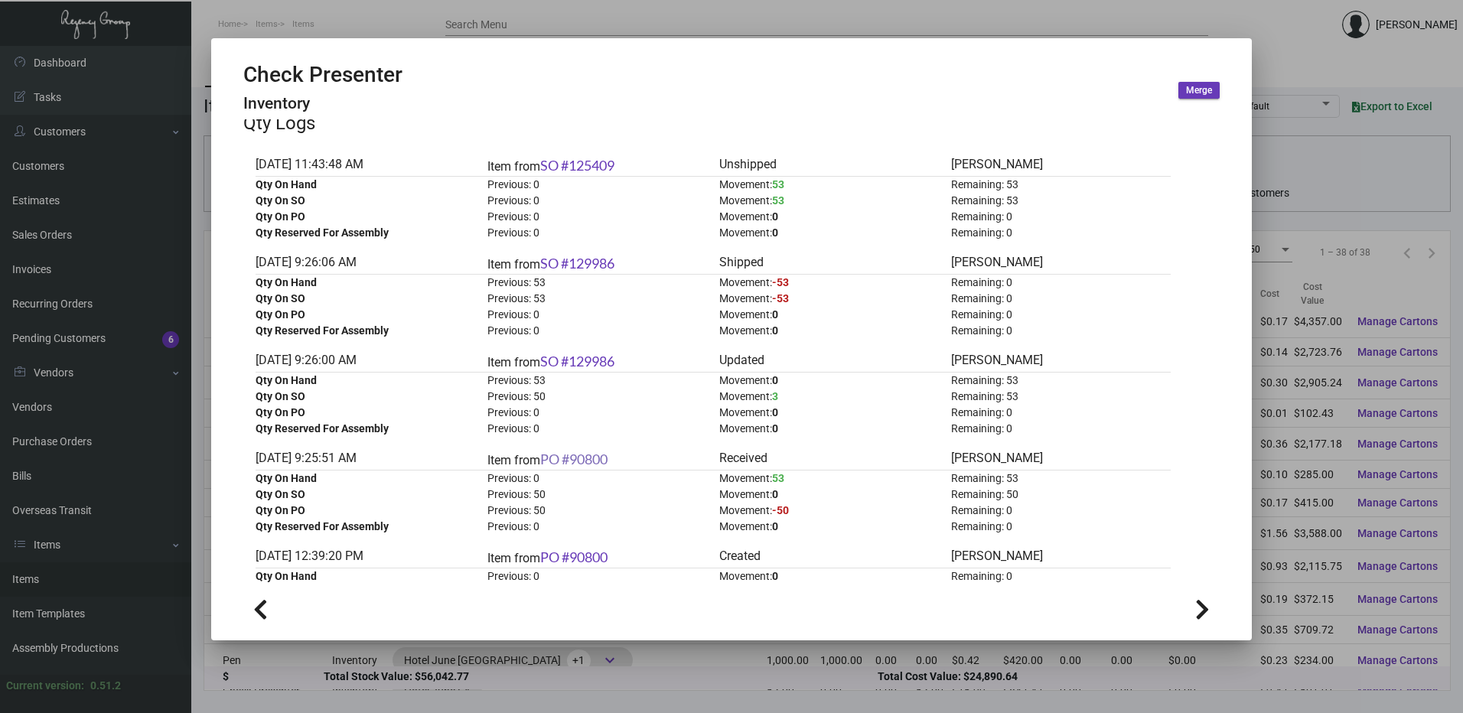
click at [600, 458] on link "PO #90800" at bounding box center [573, 459] width 67 height 17
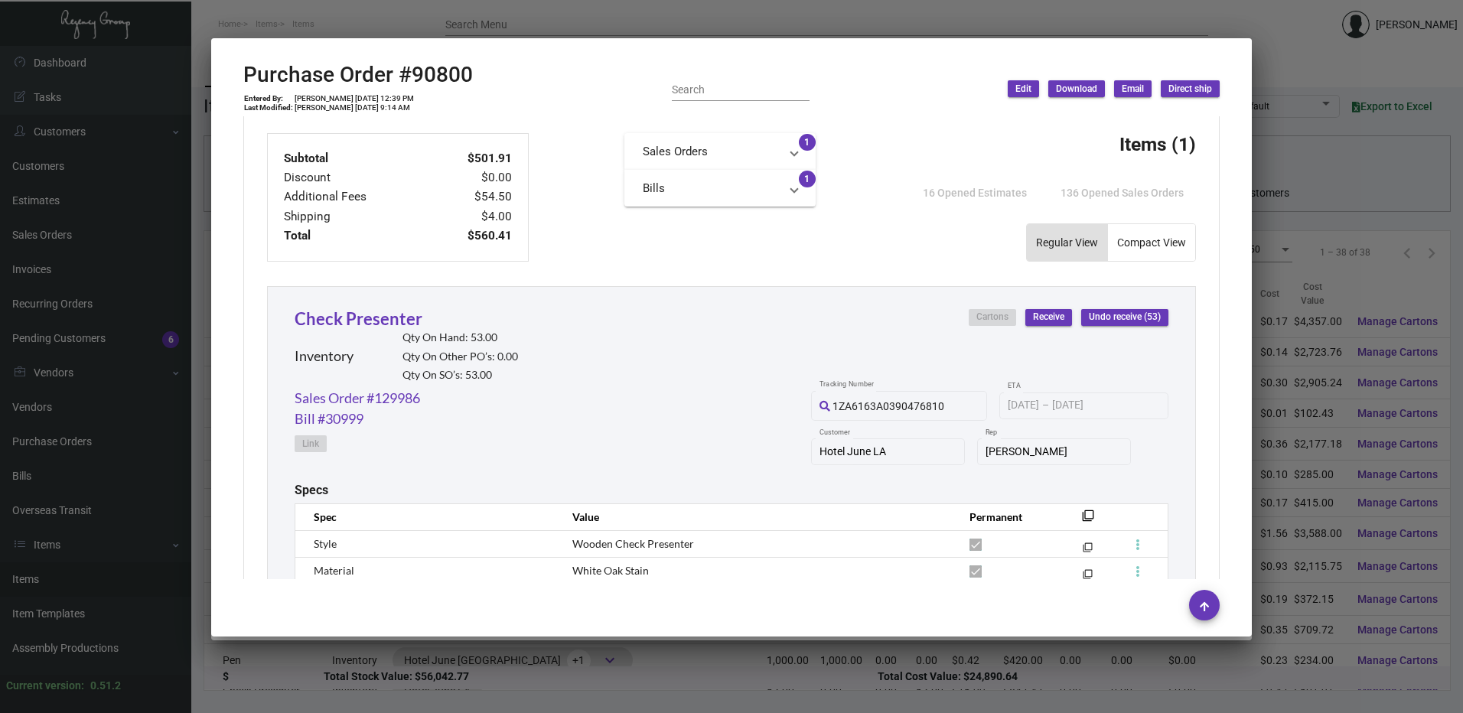
scroll to position [541, 0]
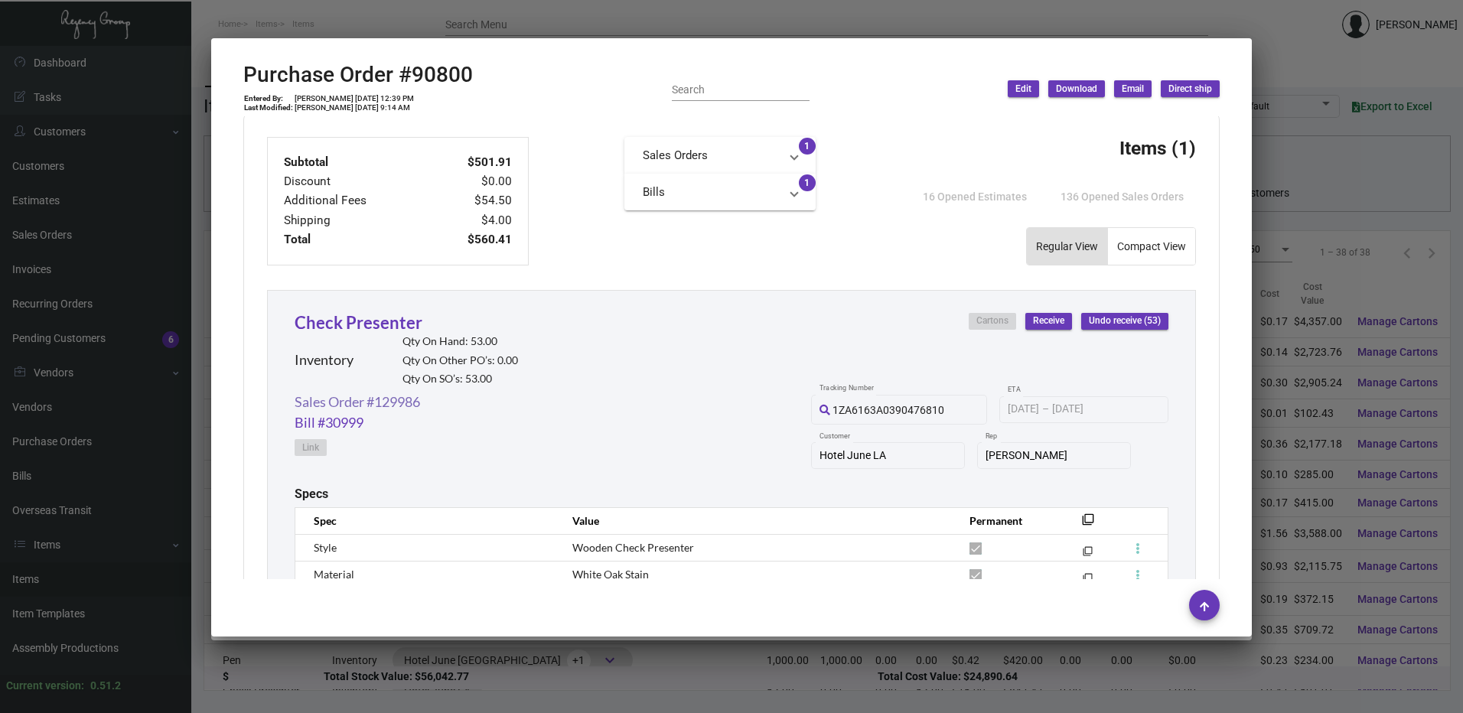
click at [390, 402] on link "Sales Order #129986" at bounding box center [357, 402] width 125 height 21
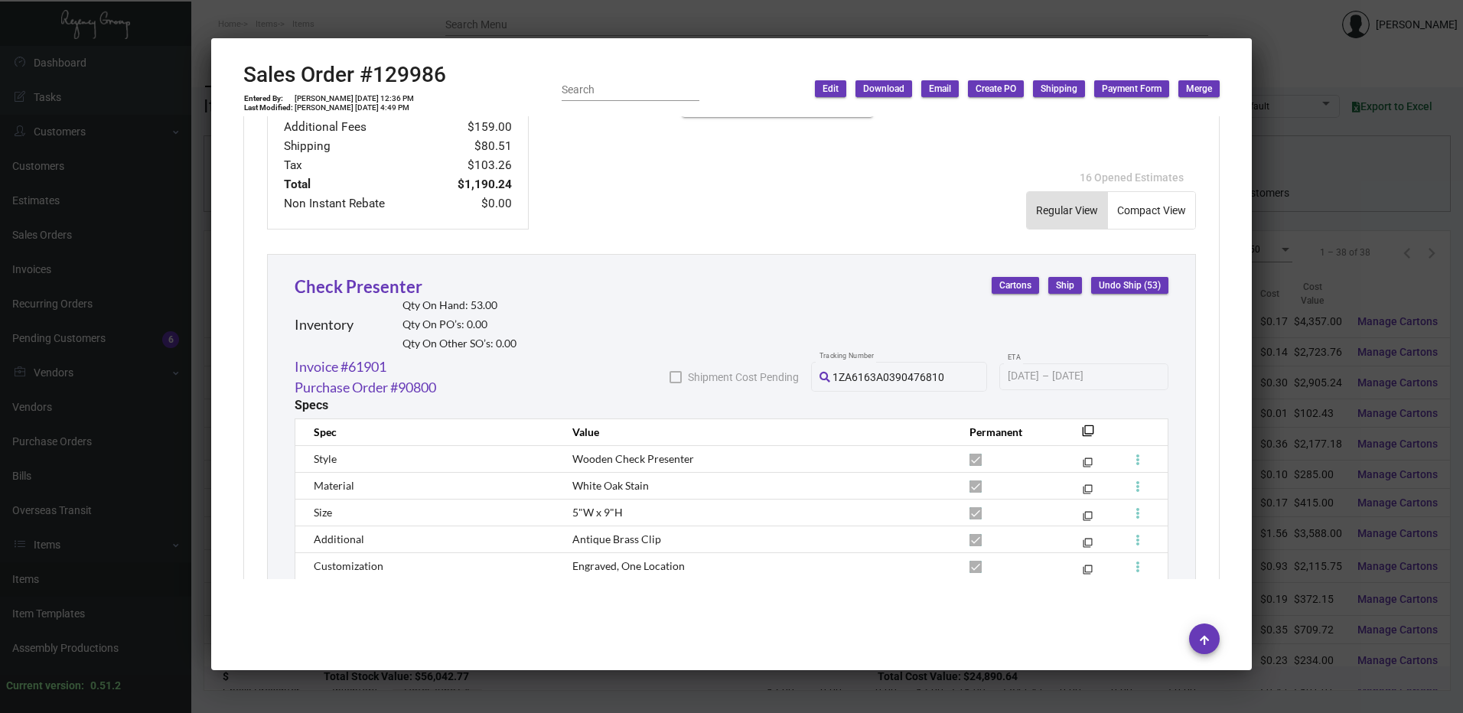
scroll to position [686, 0]
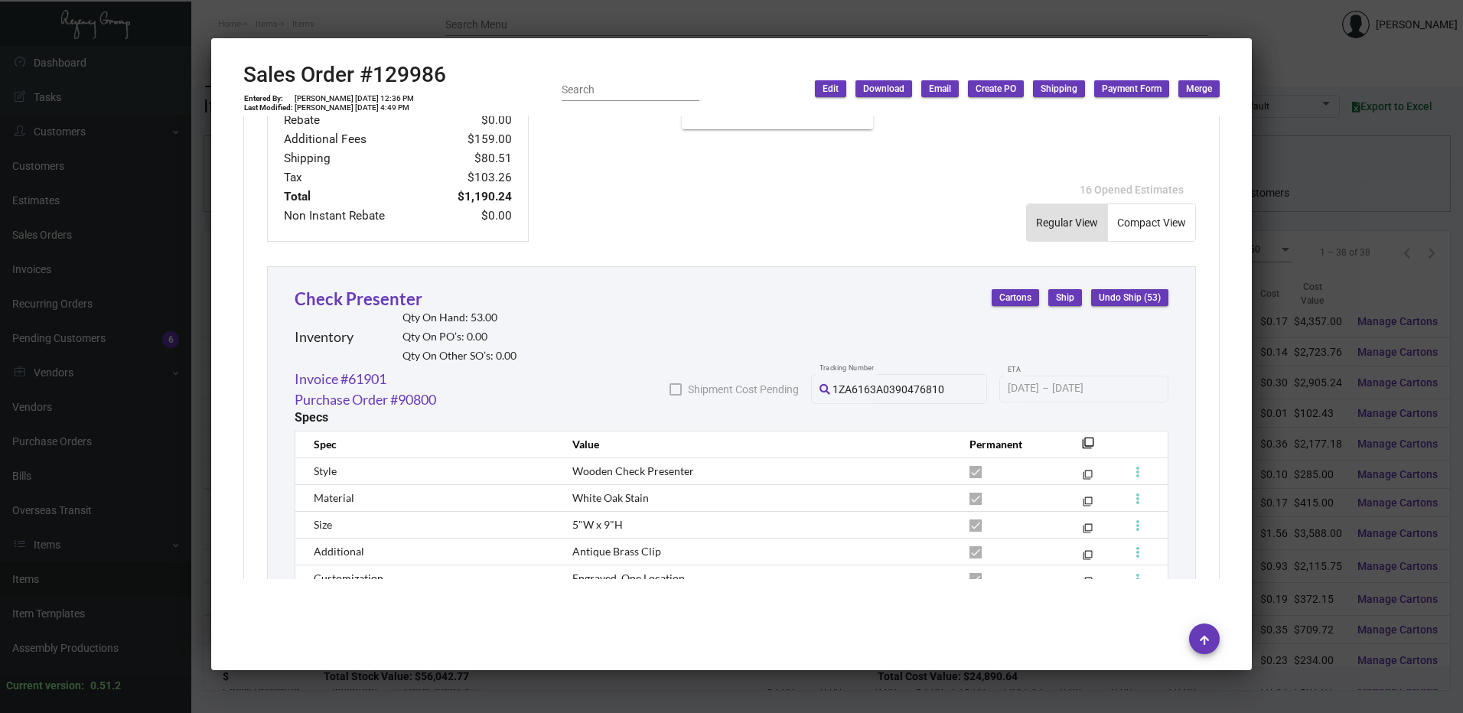
click at [646, 28] on div at bounding box center [731, 356] width 1463 height 713
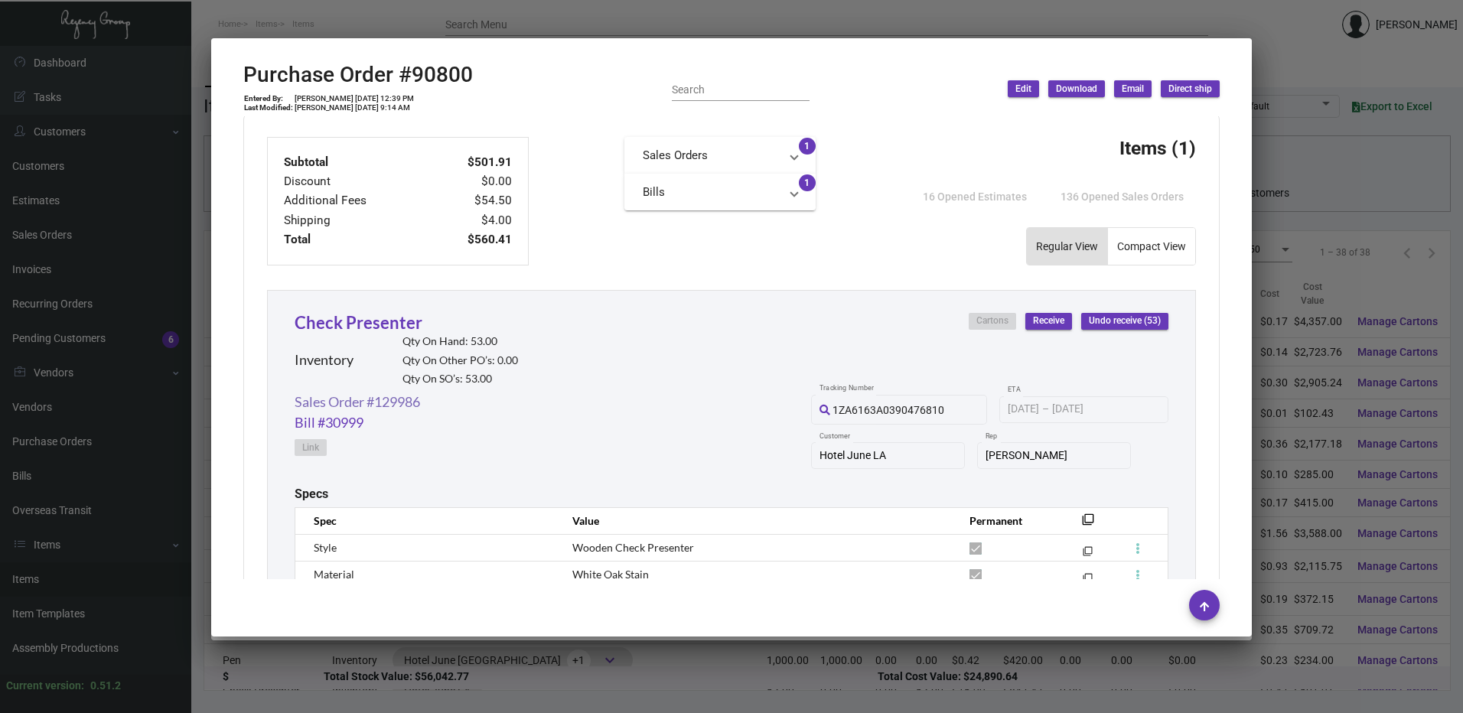
click at [389, 406] on link "Sales Order #129986" at bounding box center [357, 402] width 125 height 21
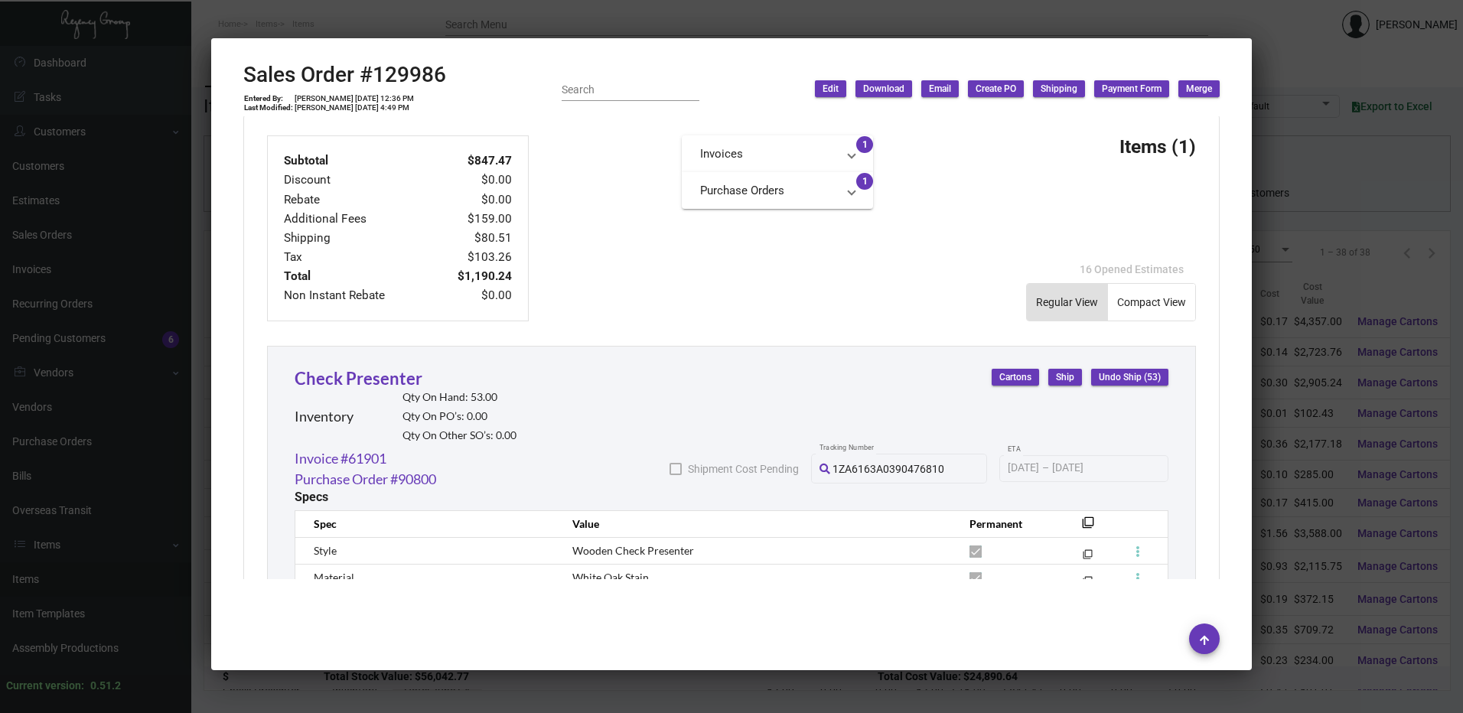
scroll to position [765, 0]
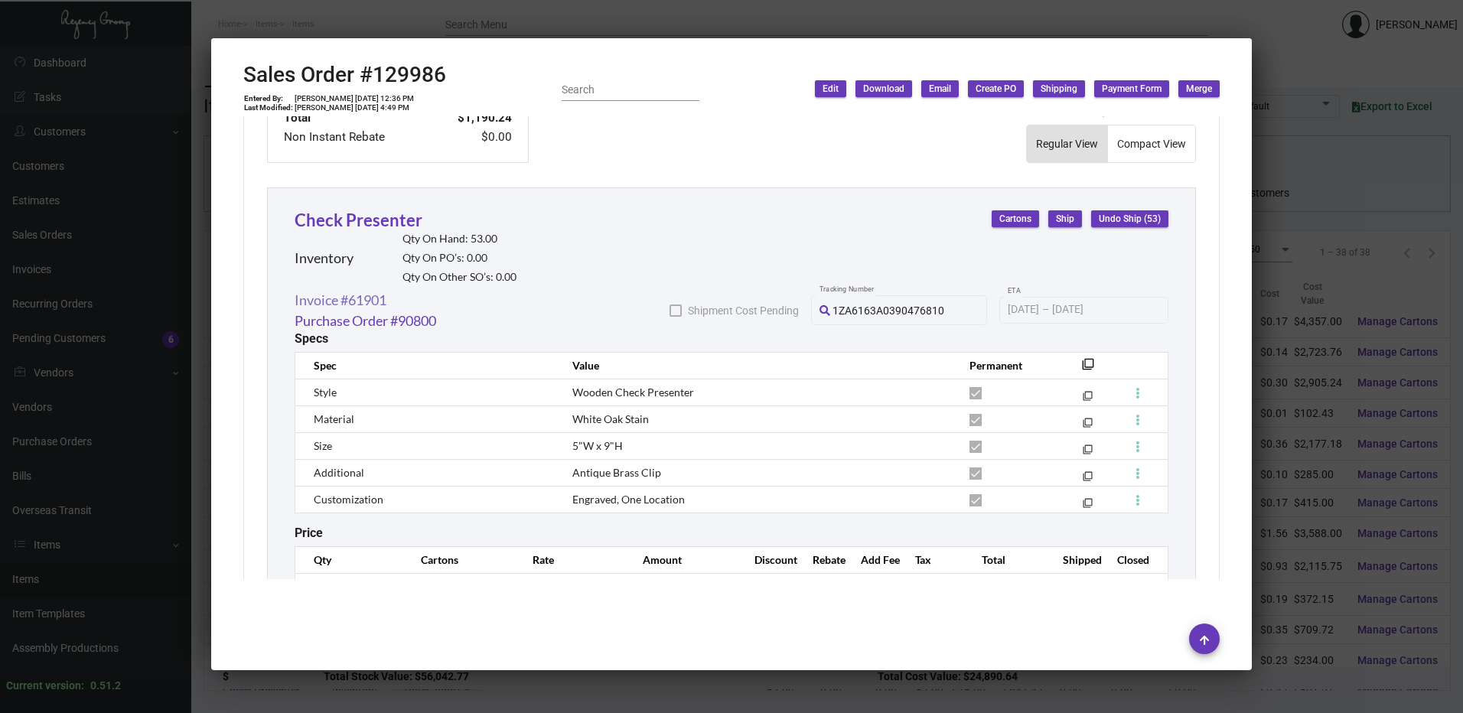
click at [369, 301] on link "Invoice #61901" at bounding box center [341, 300] width 92 height 21
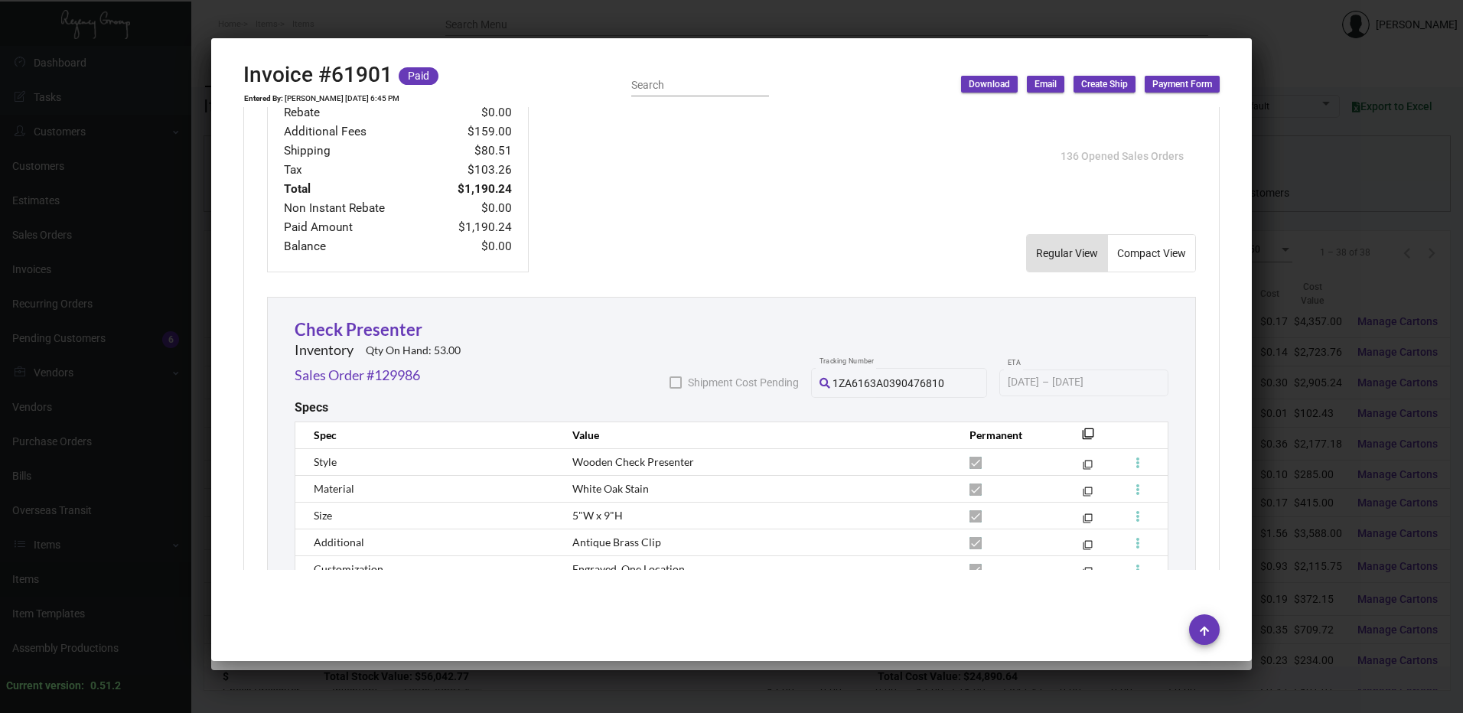
scroll to position [711, 0]
click at [652, 33] on div at bounding box center [731, 356] width 1463 height 713
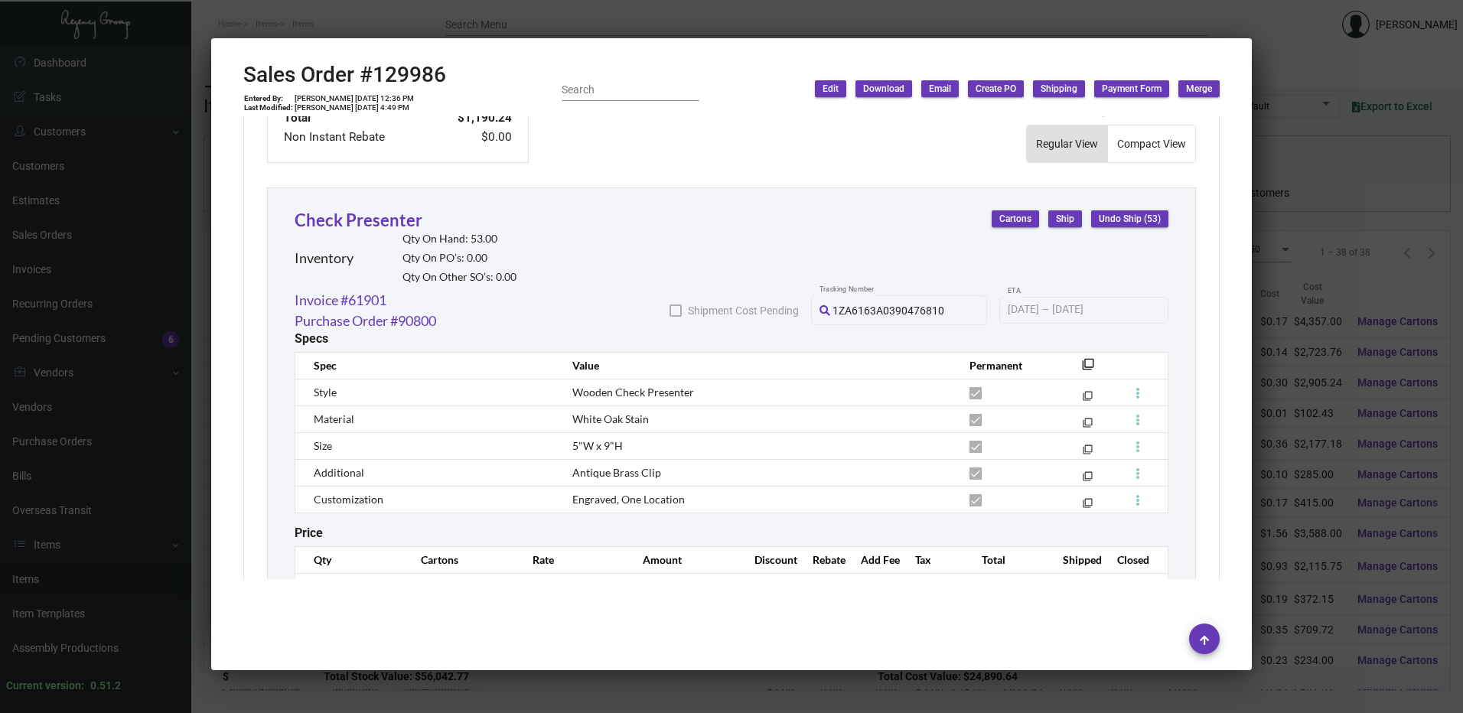
click at [652, 26] on div at bounding box center [731, 356] width 1463 height 713
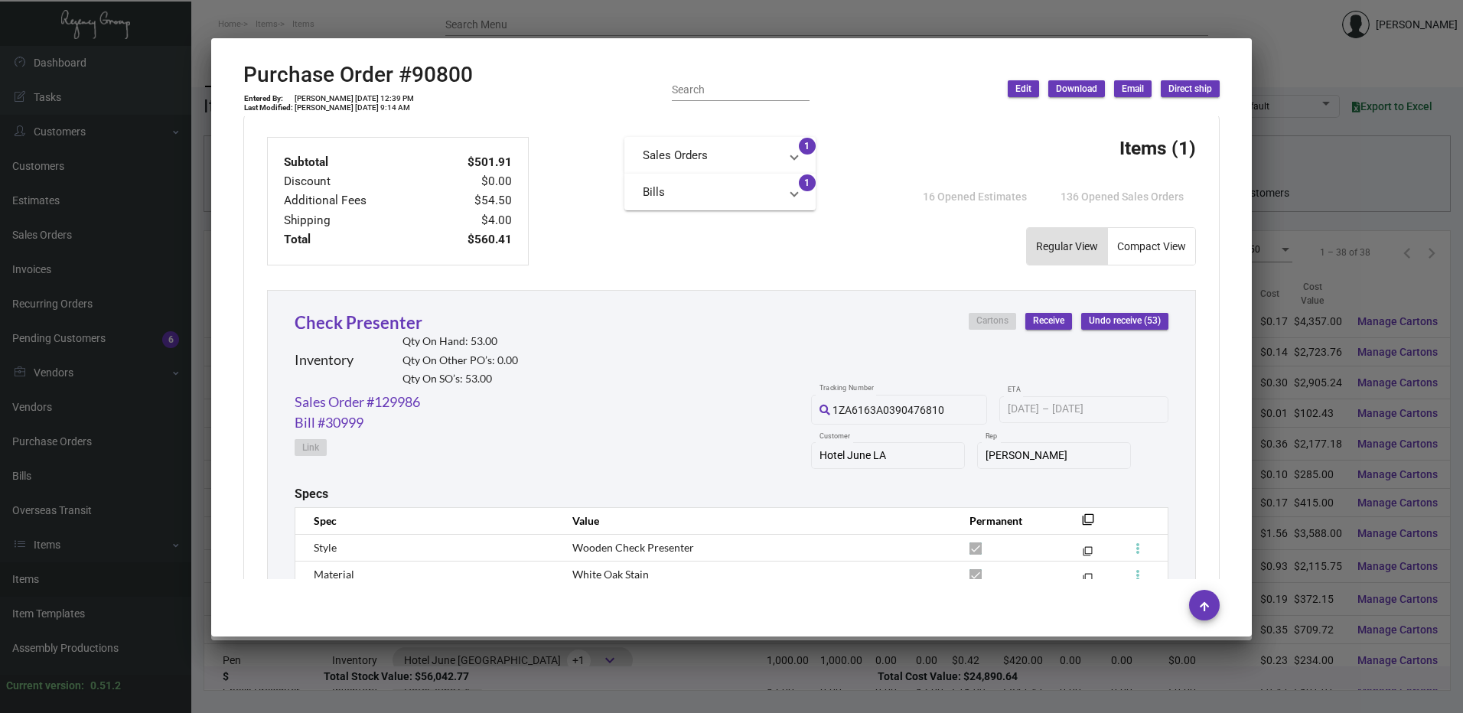
click at [652, 26] on div at bounding box center [731, 356] width 1463 height 713
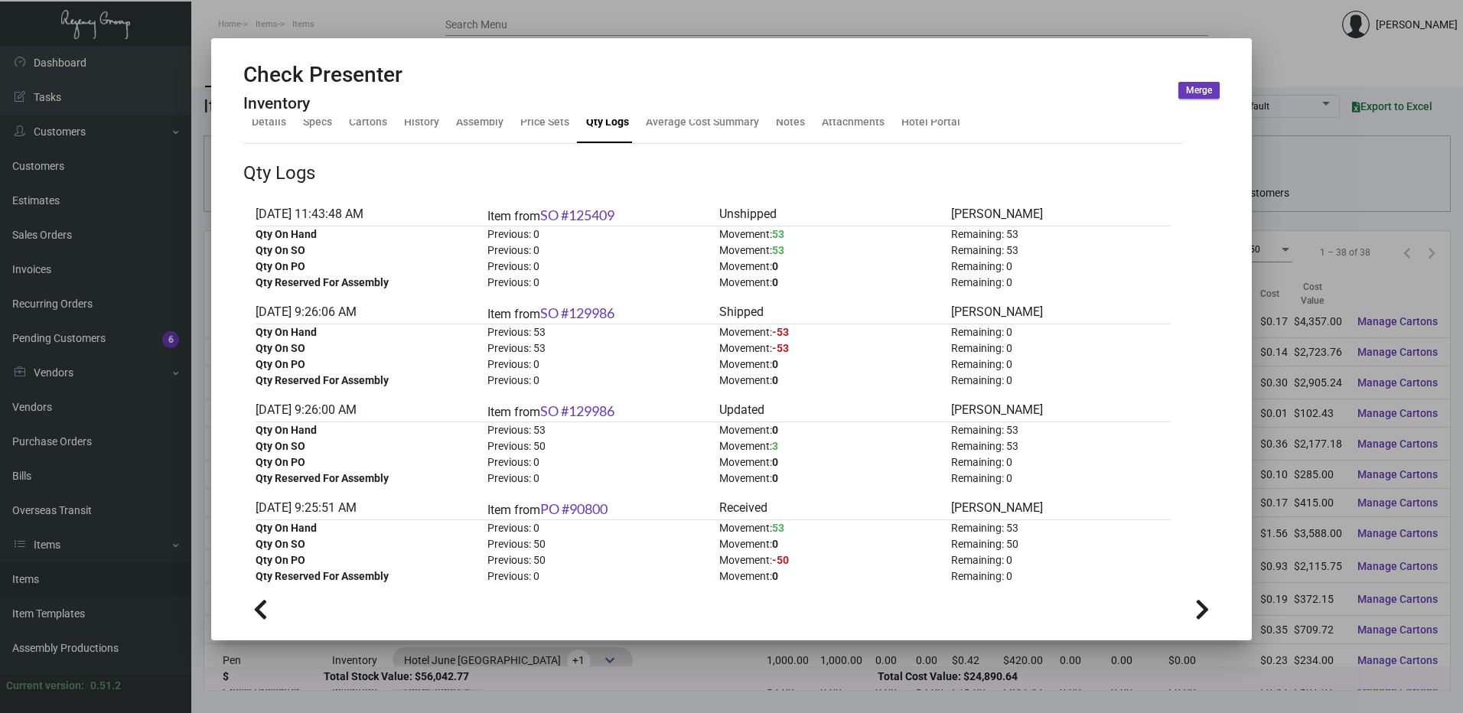
scroll to position [0, 0]
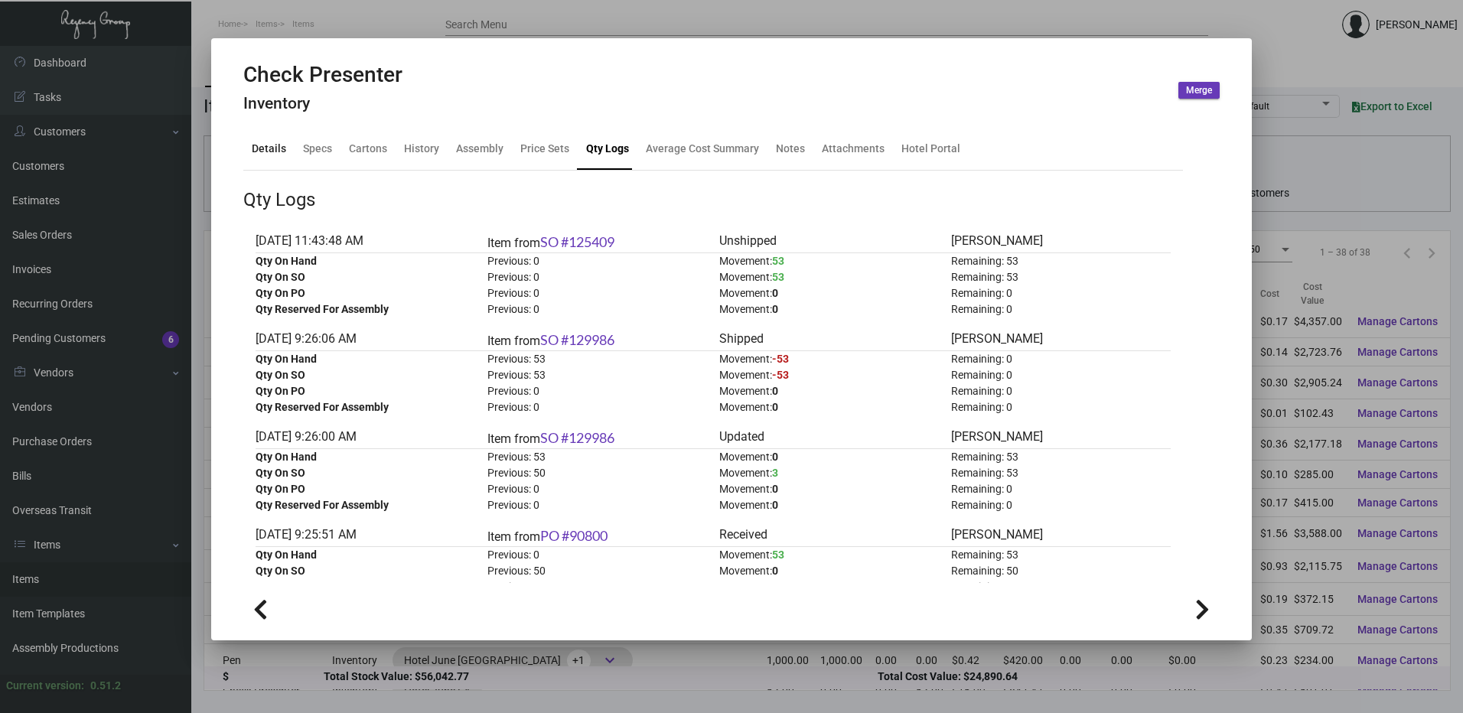
click at [272, 155] on div "Details" at bounding box center [269, 149] width 34 height 16
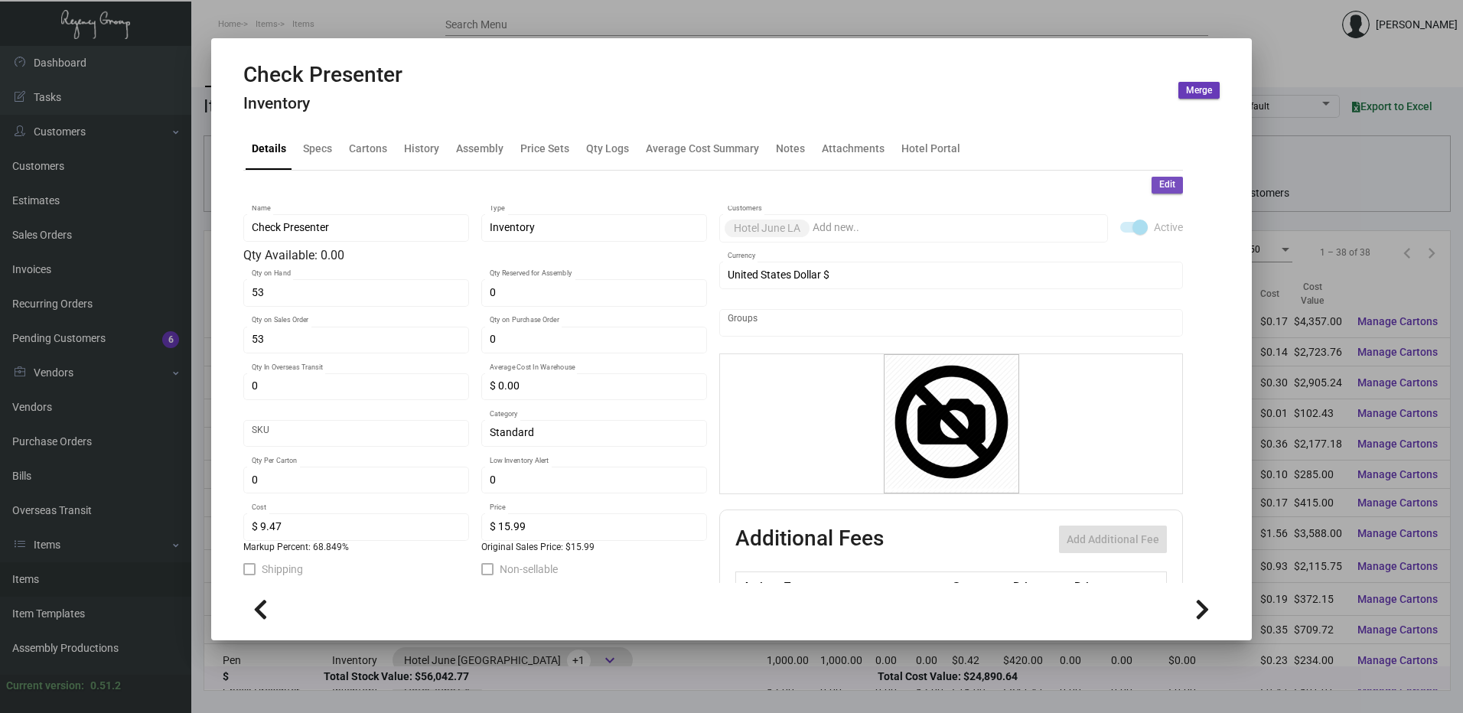
drag, startPoint x: 1168, startPoint y: 184, endPoint x: 553, endPoint y: 235, distance: 617.2
click at [1167, 183] on button "Edit" at bounding box center [1166, 185] width 31 height 17
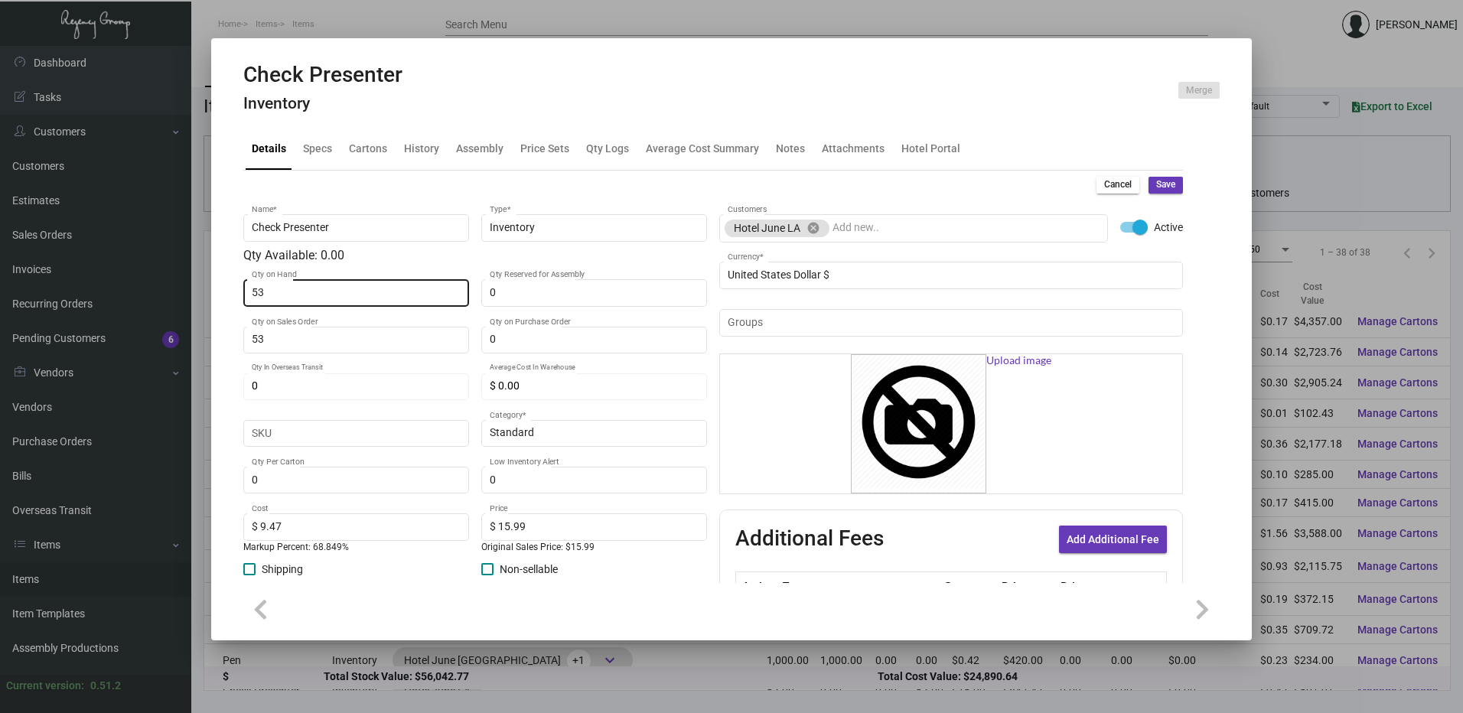
click at [384, 291] on input "53" at bounding box center [357, 293] width 210 height 12
click at [1165, 181] on button "Save" at bounding box center [1165, 185] width 34 height 17
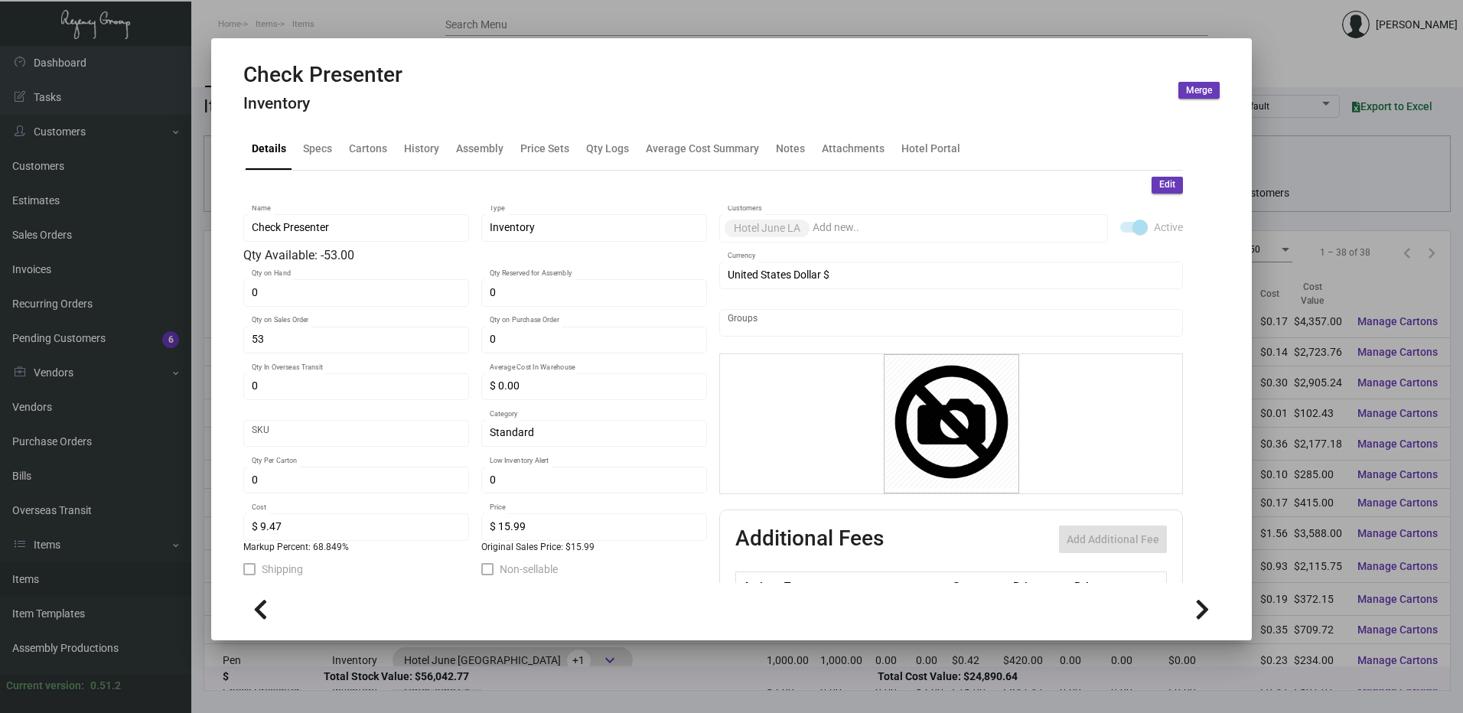
click at [446, 24] on div at bounding box center [731, 356] width 1463 height 713
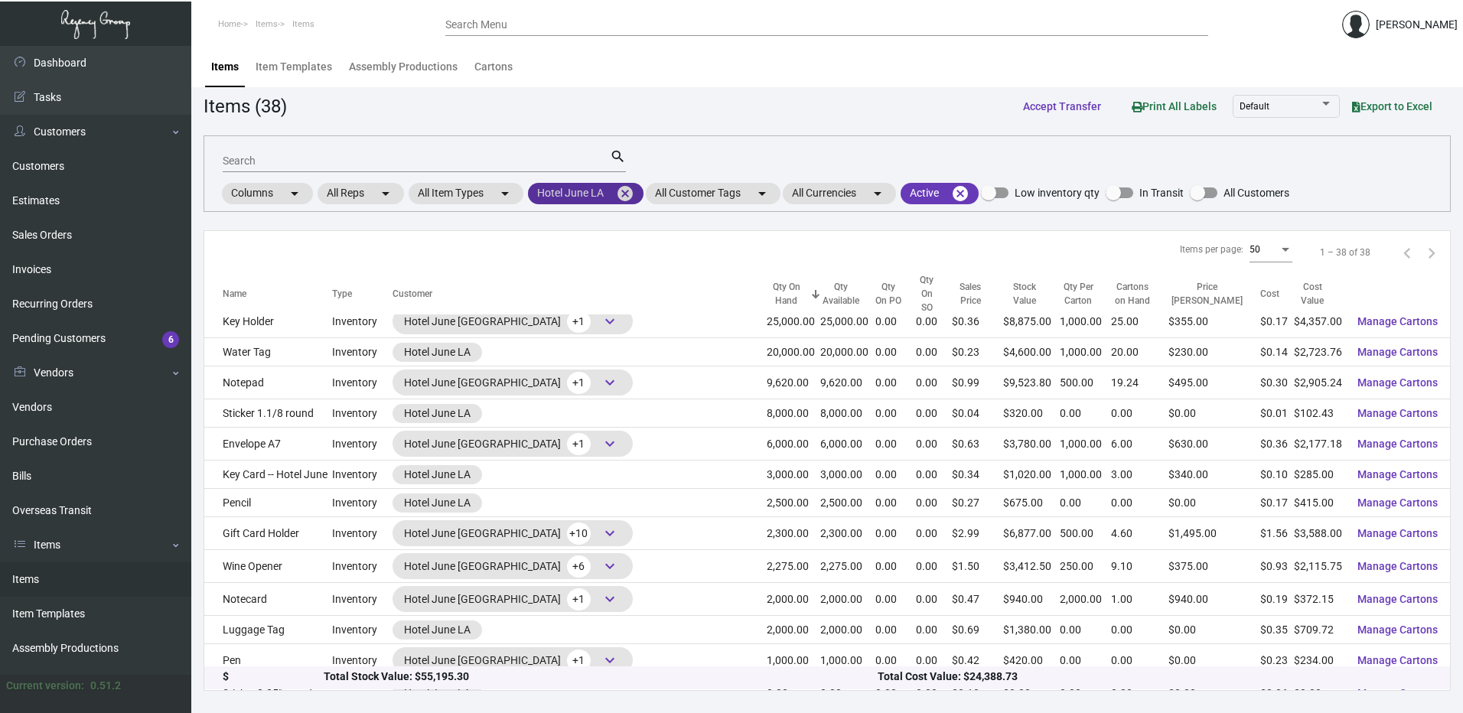
click at [632, 192] on mat-icon "cancel" at bounding box center [625, 193] width 18 height 18
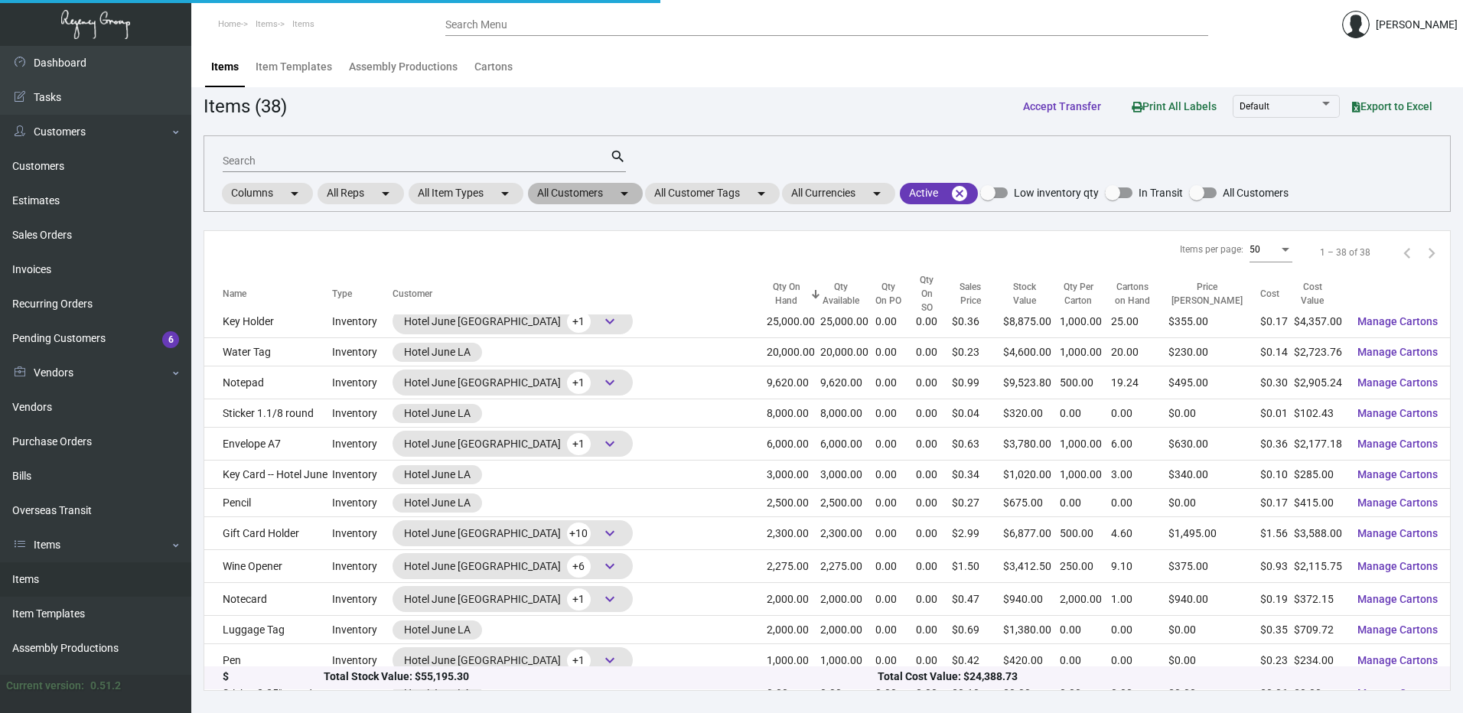
click at [568, 194] on mat-chip "All Customers arrow_drop_down" at bounding box center [585, 193] width 115 height 21
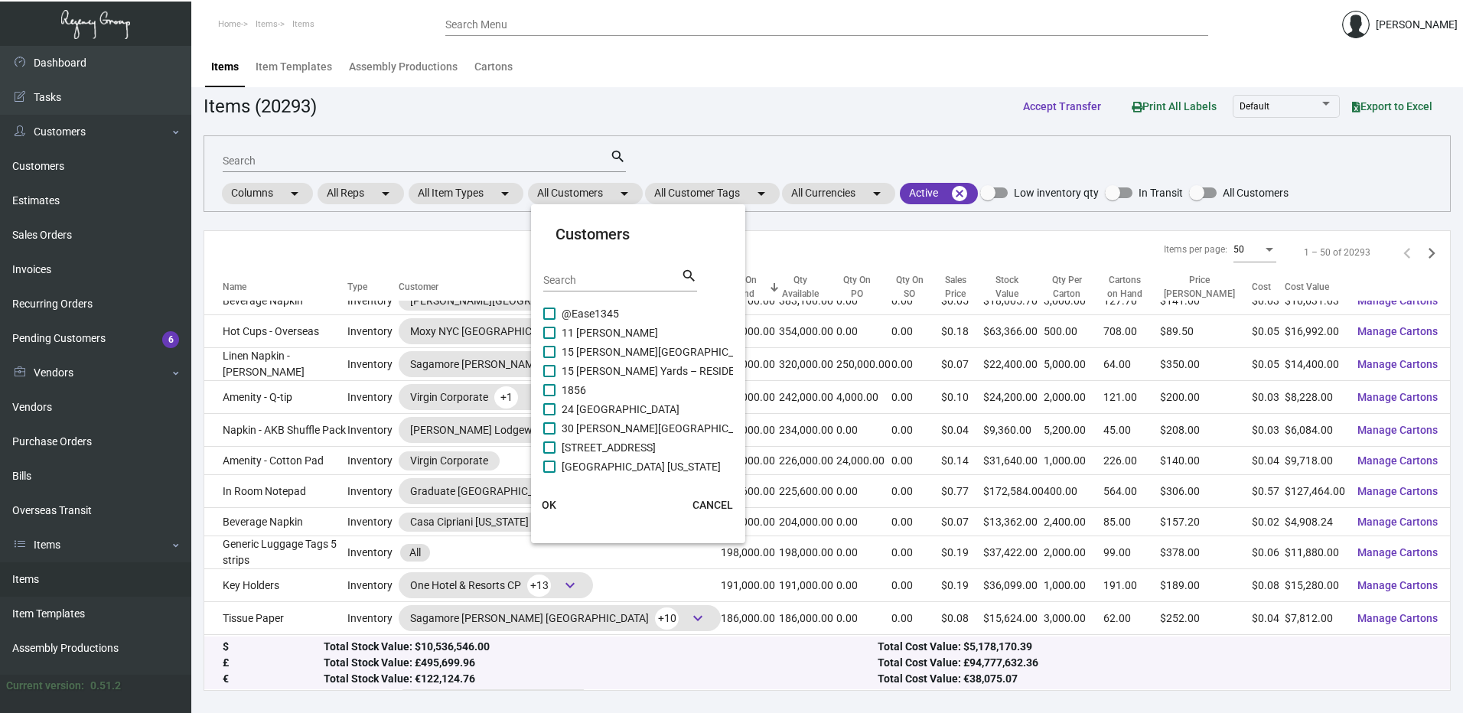
click at [586, 282] on input "Search" at bounding box center [612, 281] width 138 height 12
paste input "Hotel June [GEOGRAPHIC_DATA]"
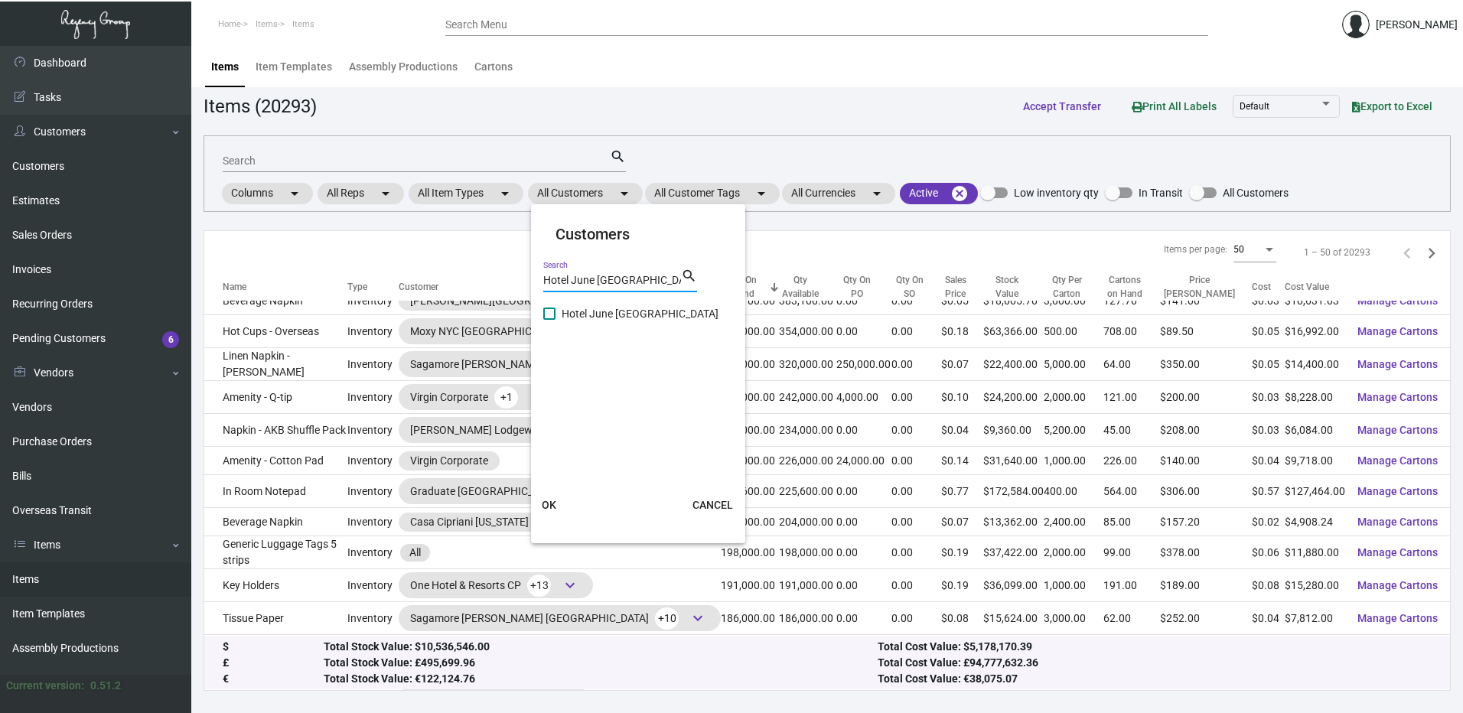
click at [554, 323] on mat-checkbox "Hotel June [GEOGRAPHIC_DATA]" at bounding box center [638, 313] width 191 height 19
click at [553, 320] on label "Hotel June [GEOGRAPHIC_DATA]" at bounding box center [630, 313] width 175 height 18
click at [549, 320] on input "Hotel June [GEOGRAPHIC_DATA]" at bounding box center [549, 320] width 1 height 1
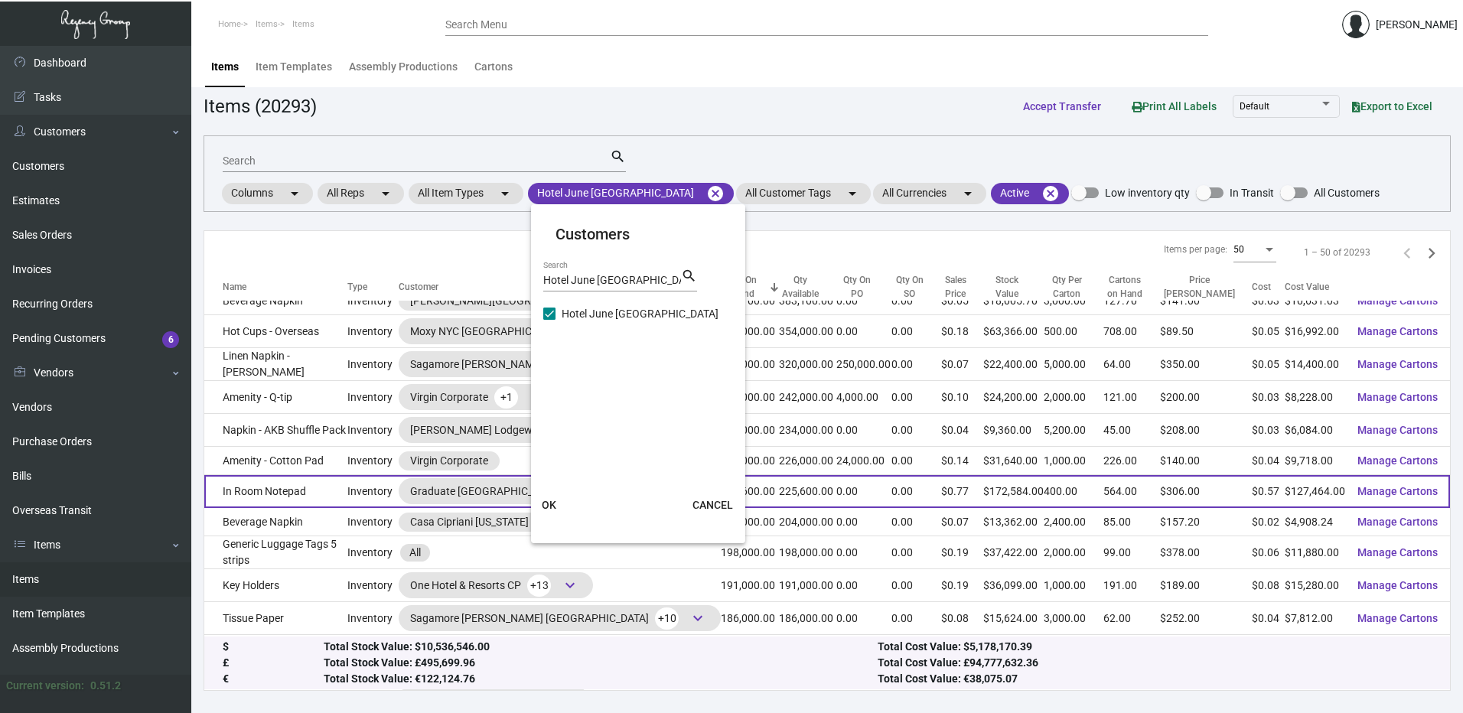
click at [552, 497] on button "OK" at bounding box center [549, 505] width 49 height 28
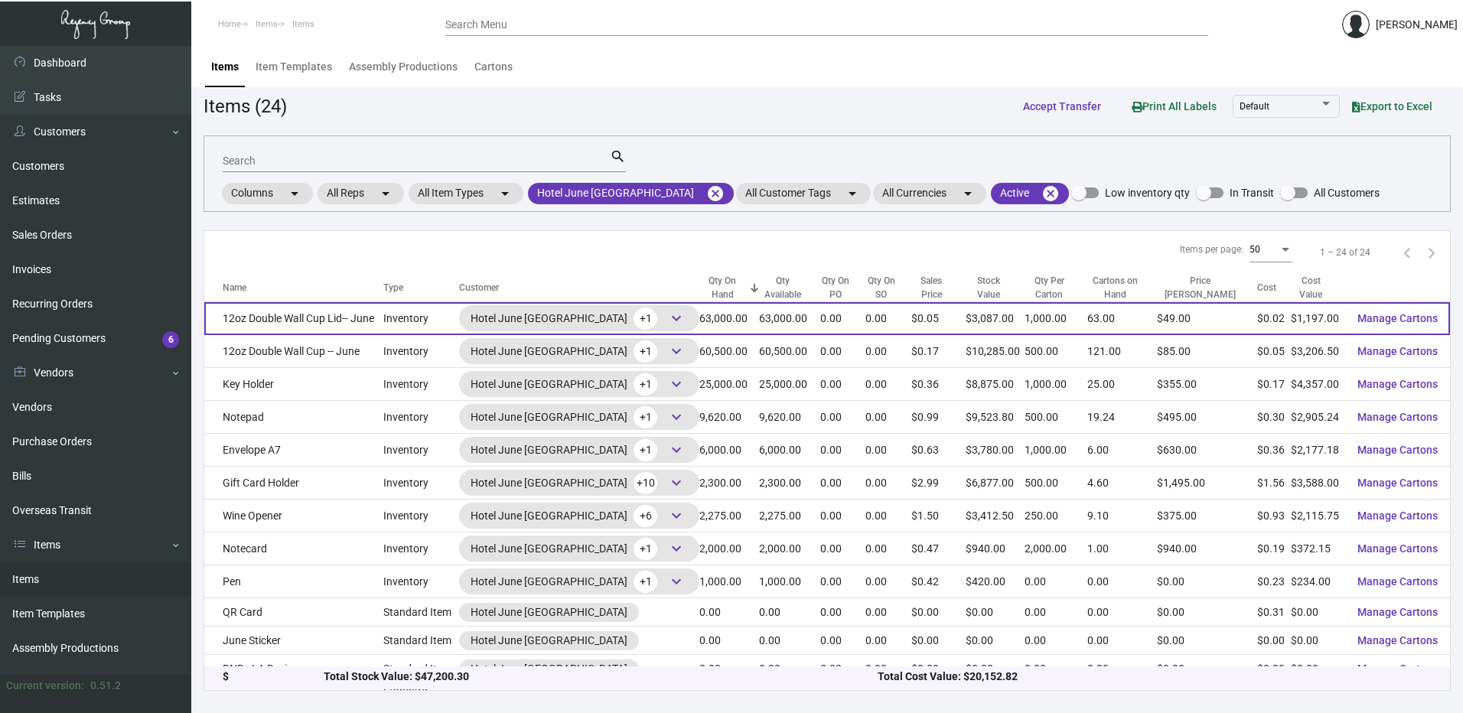
click at [337, 313] on td "12oz Double Wall Cup Lid-- June" at bounding box center [293, 318] width 179 height 33
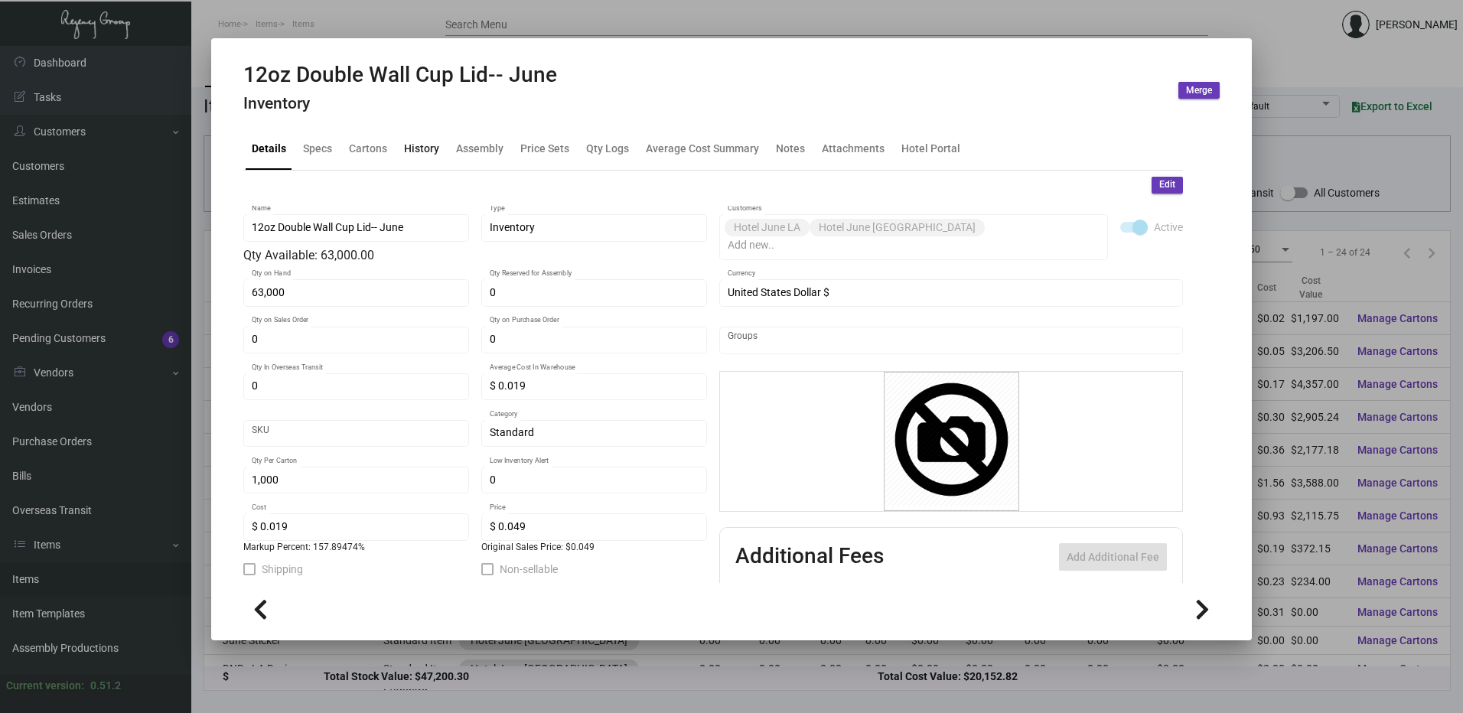
click at [428, 159] on div "History" at bounding box center [421, 149] width 47 height 37
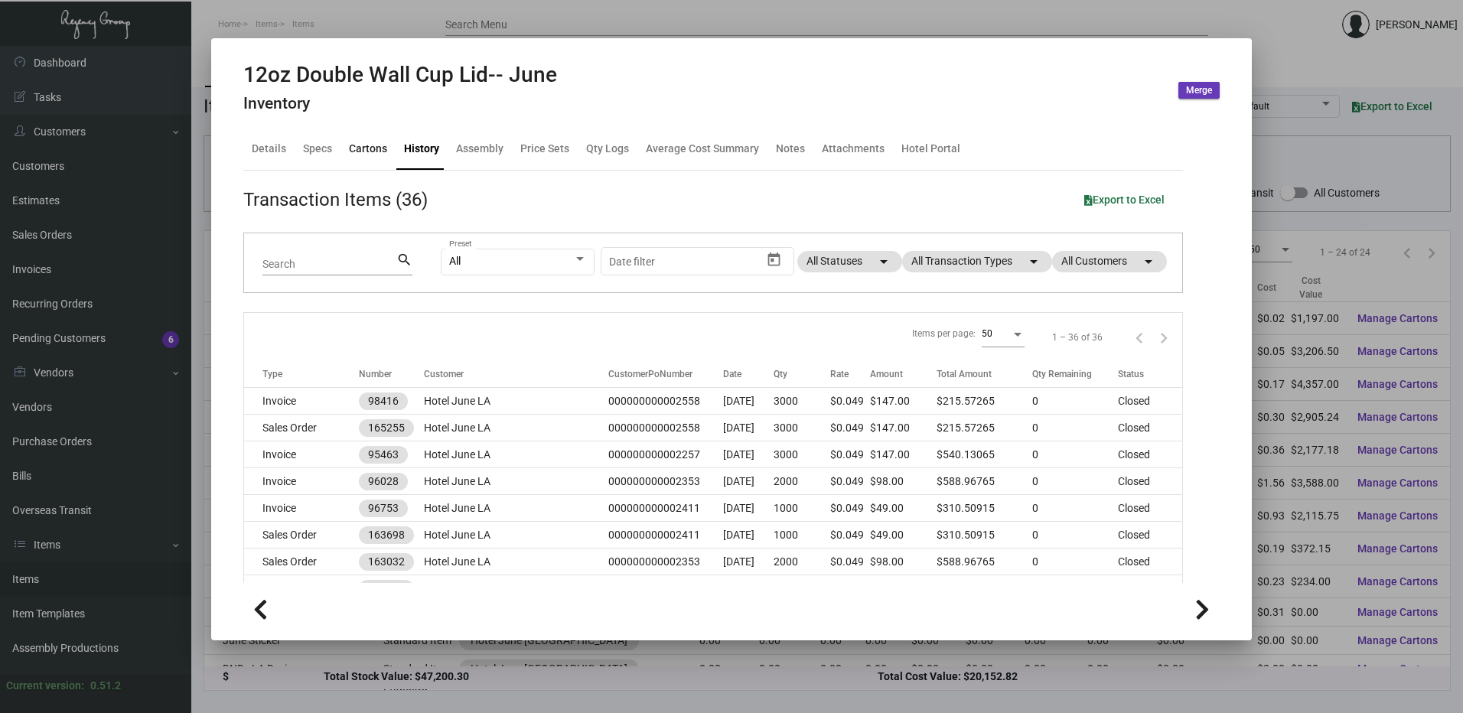
click at [379, 149] on div "Cartons" at bounding box center [368, 149] width 38 height 16
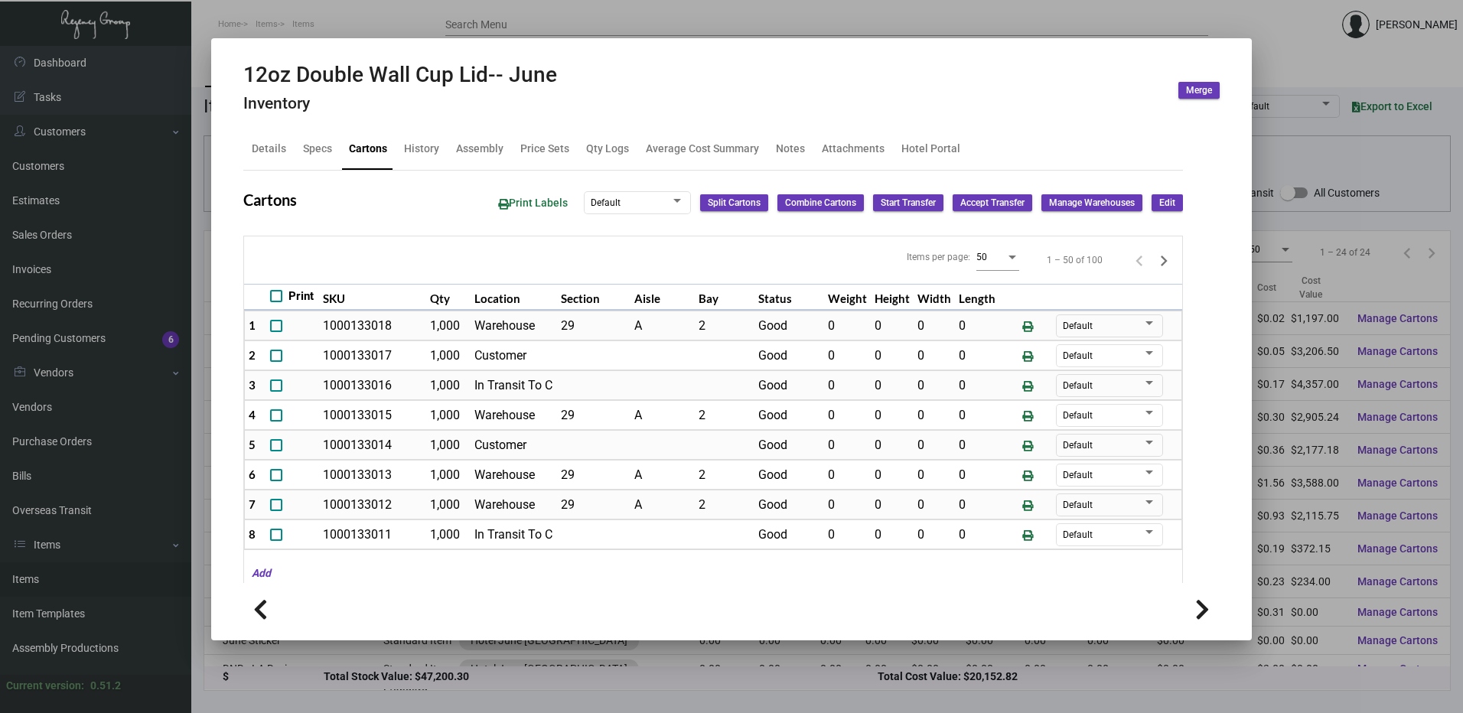
click at [398, 19] on div at bounding box center [731, 356] width 1463 height 713
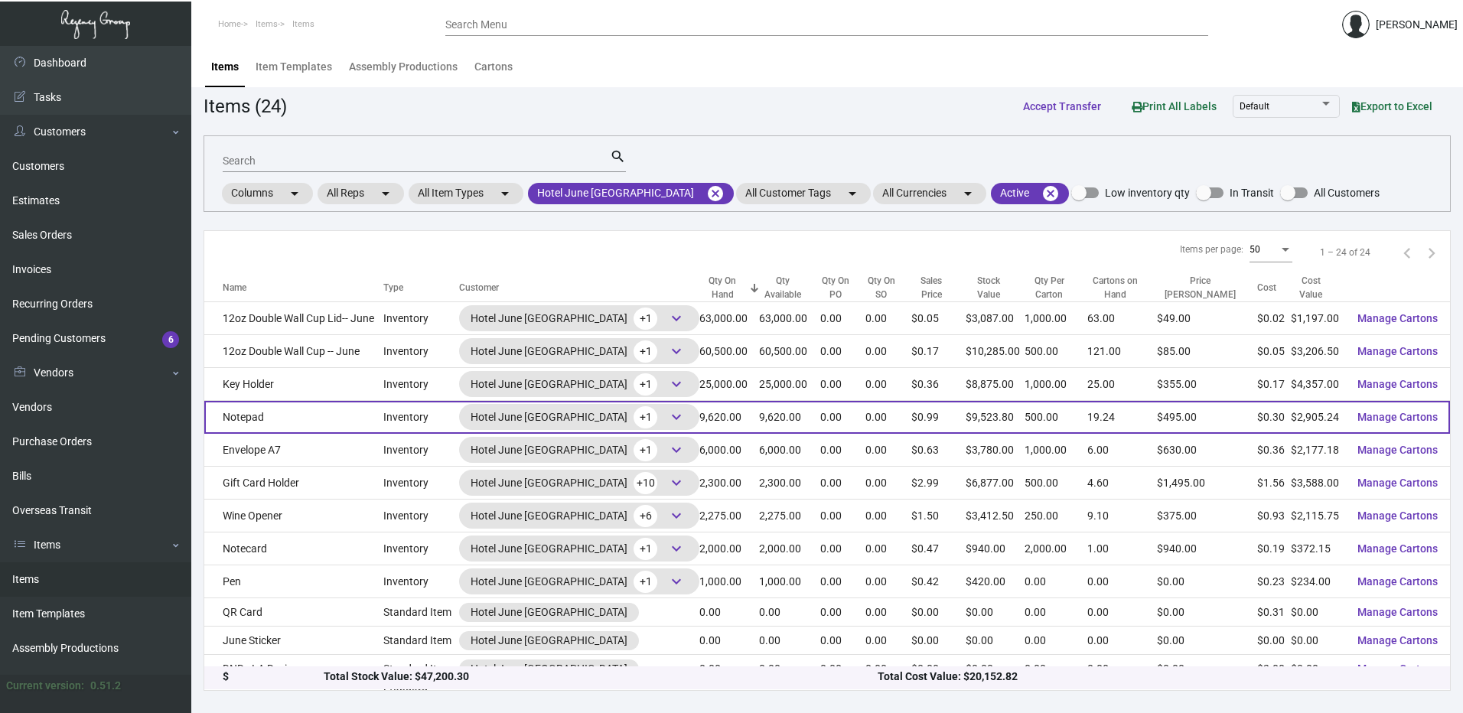
click at [311, 412] on td "Notepad" at bounding box center [293, 417] width 179 height 33
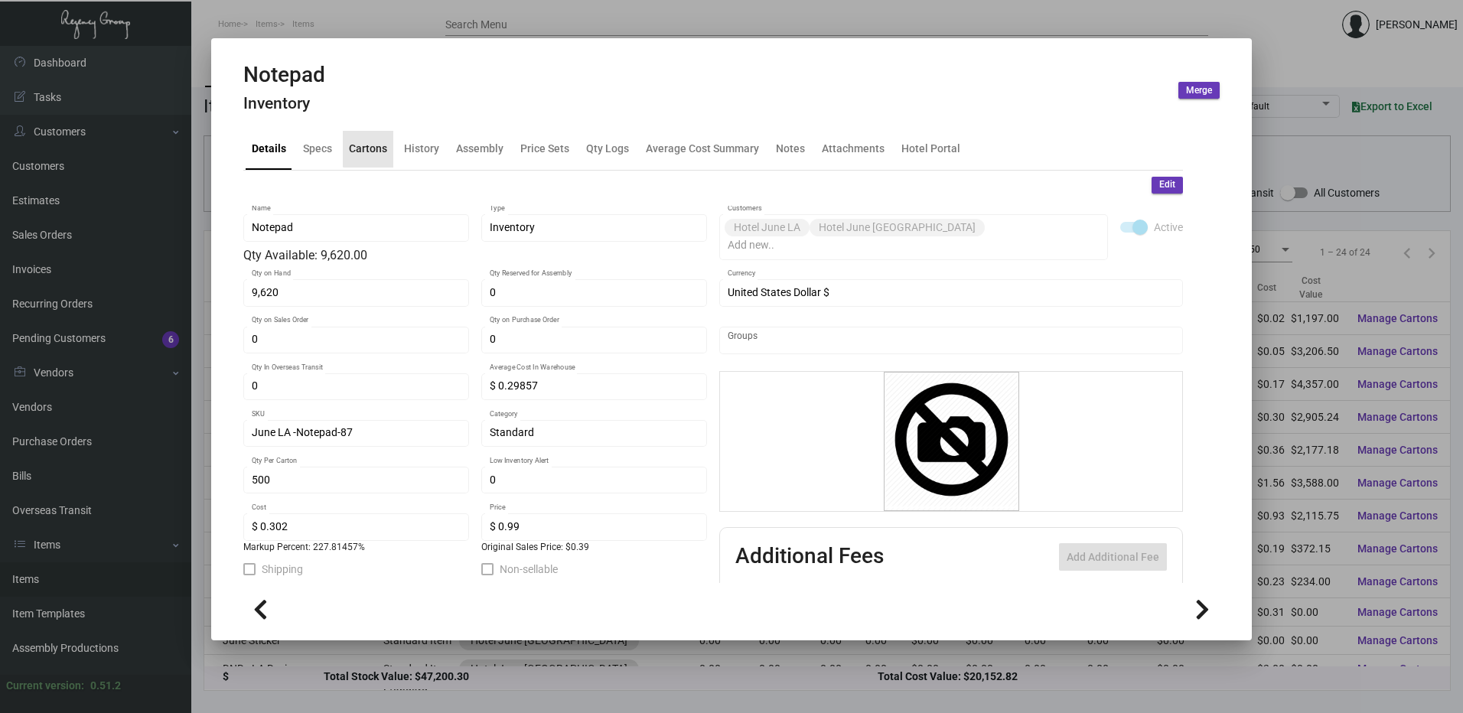
click at [370, 137] on div "Cartons" at bounding box center [368, 149] width 50 height 37
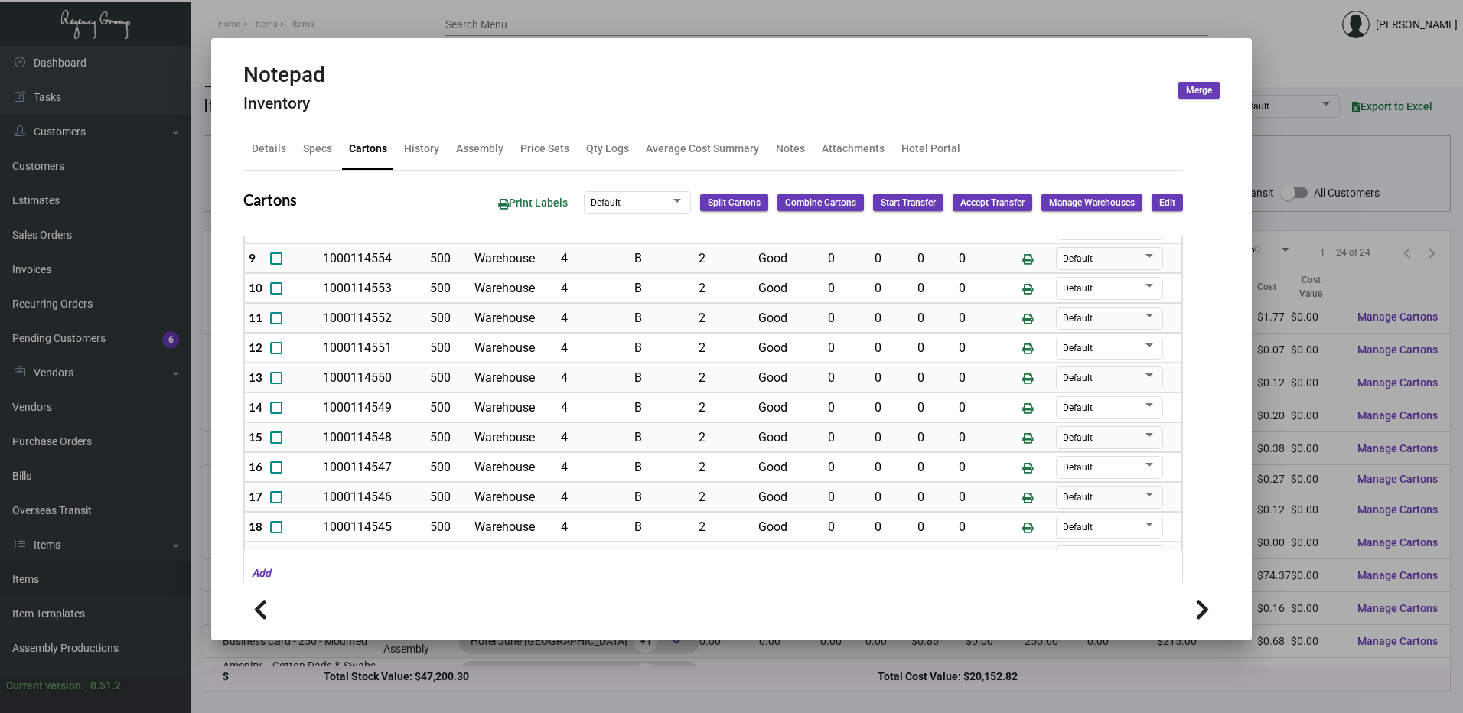
scroll to position [383, 0]
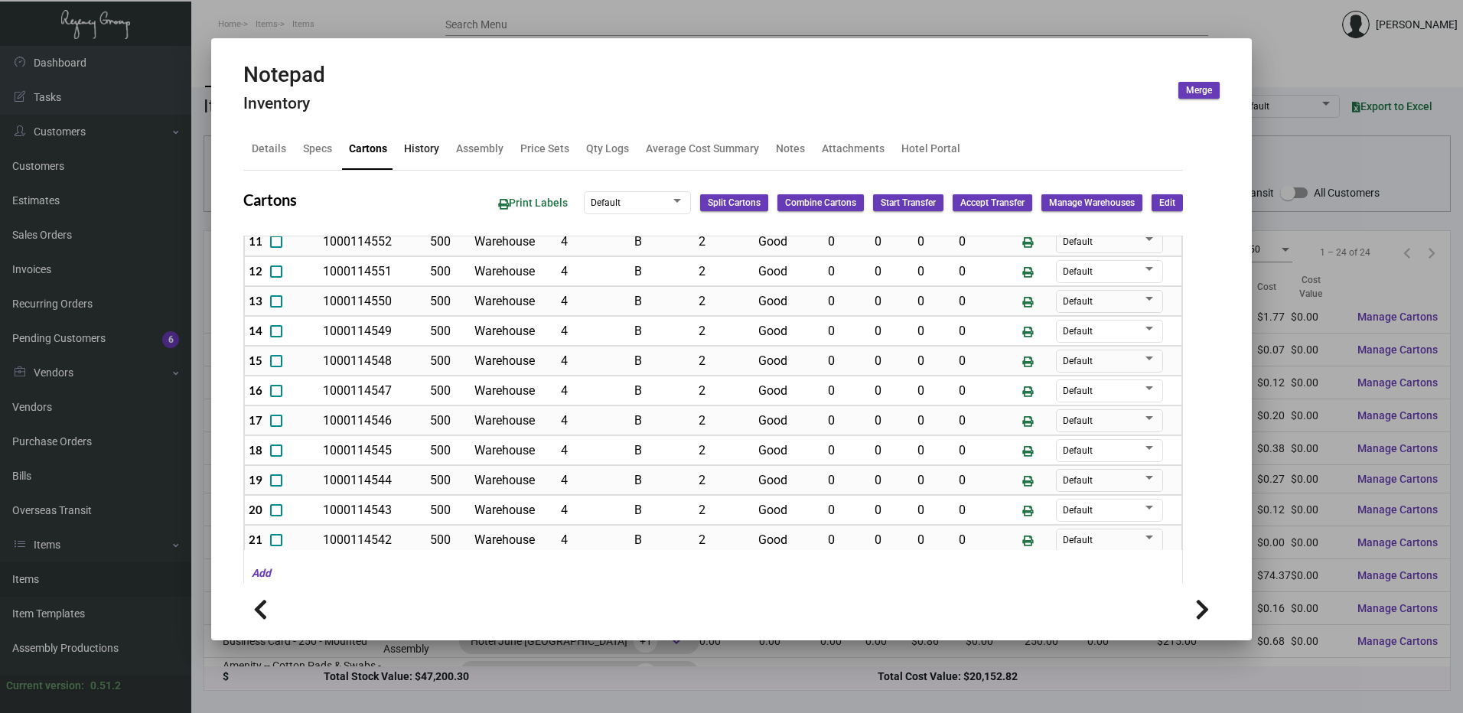
click at [423, 154] on div "History" at bounding box center [421, 149] width 35 height 16
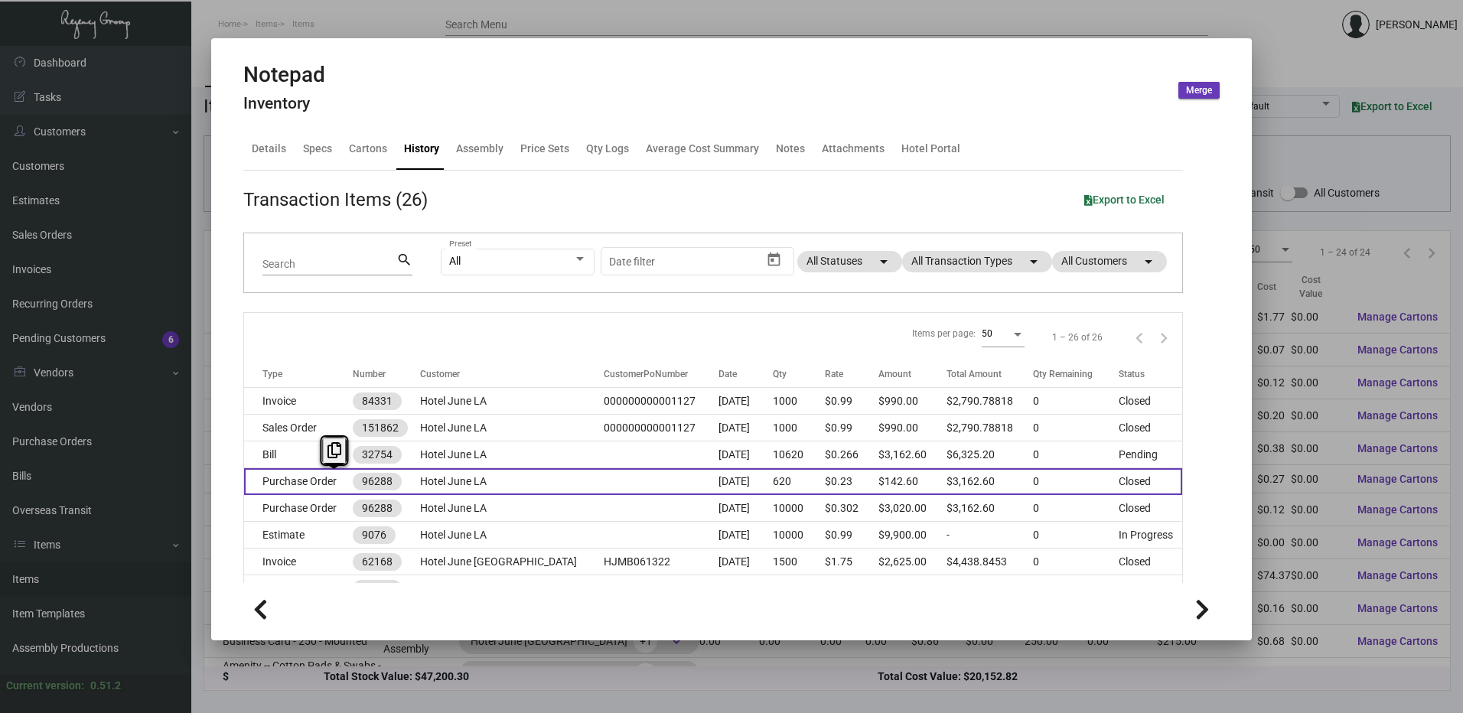
drag, startPoint x: 334, startPoint y: 474, endPoint x: 336, endPoint y: 492, distance: 17.7
click at [336, 492] on td "Purchase Order" at bounding box center [298, 481] width 109 height 27
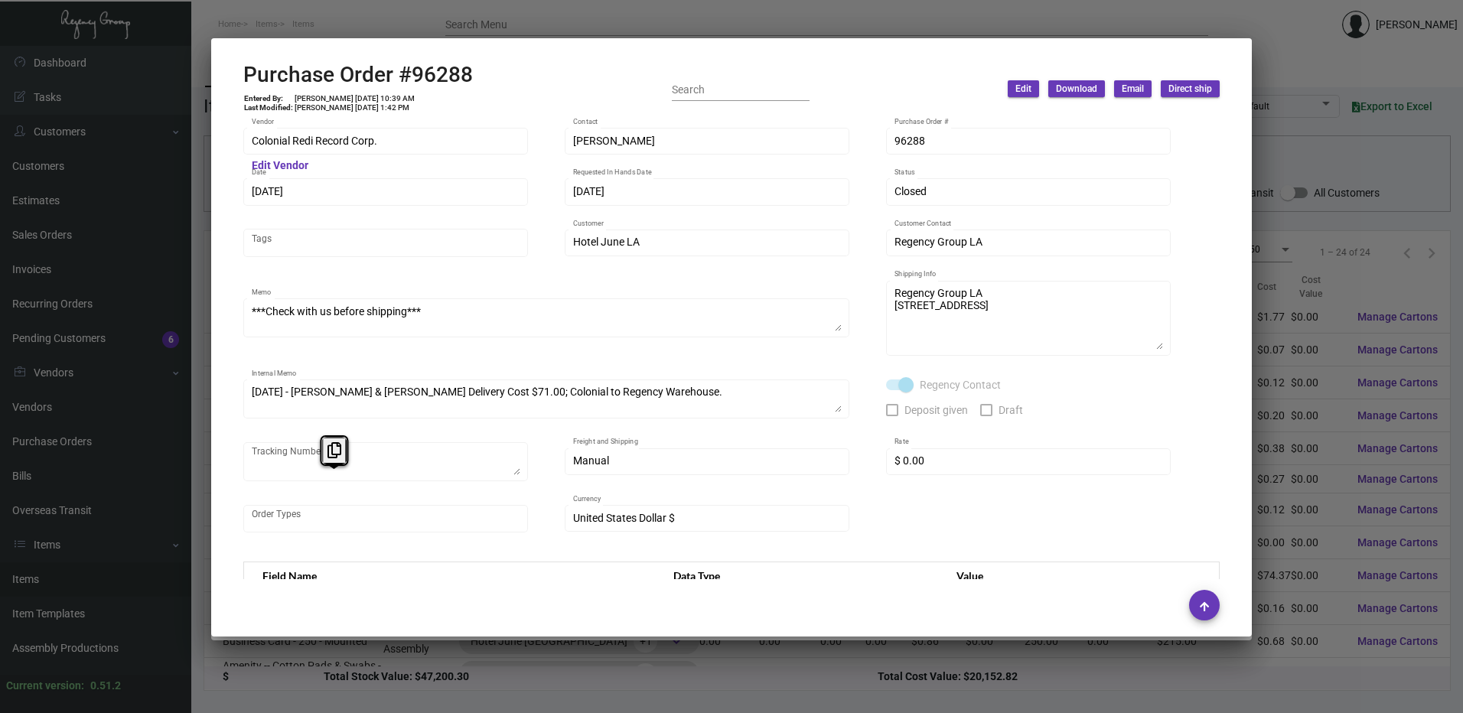
click at [501, 11] on div at bounding box center [731, 356] width 1463 height 713
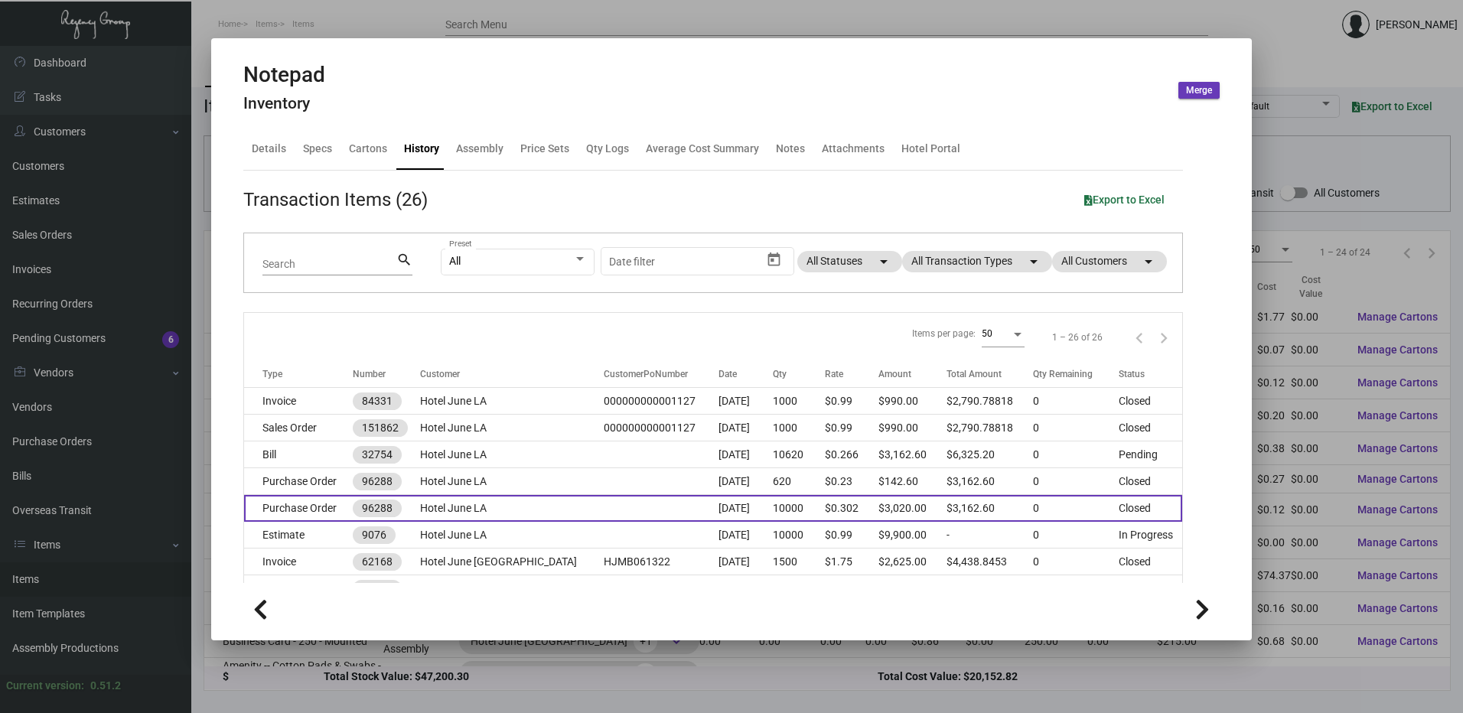
click at [334, 497] on td "Purchase Order" at bounding box center [298, 508] width 109 height 27
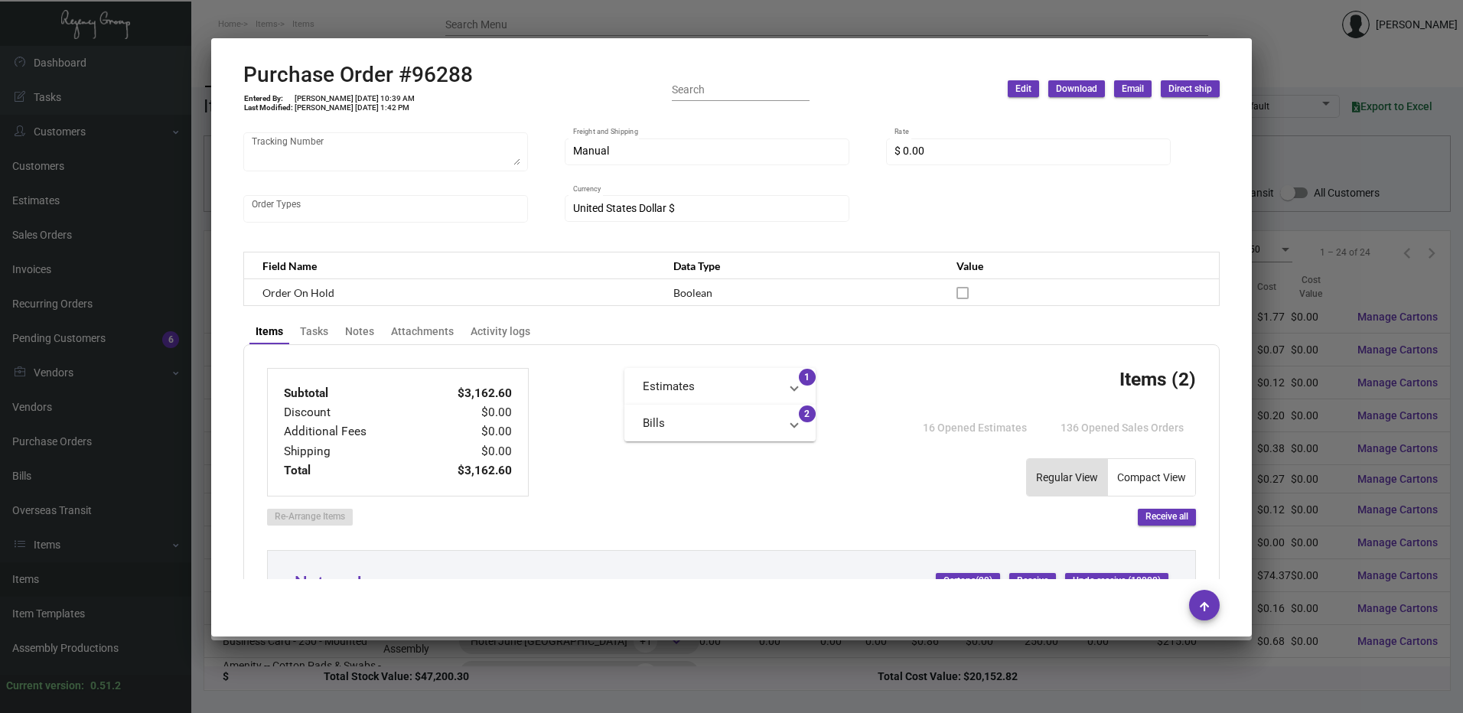
scroll to position [0, 0]
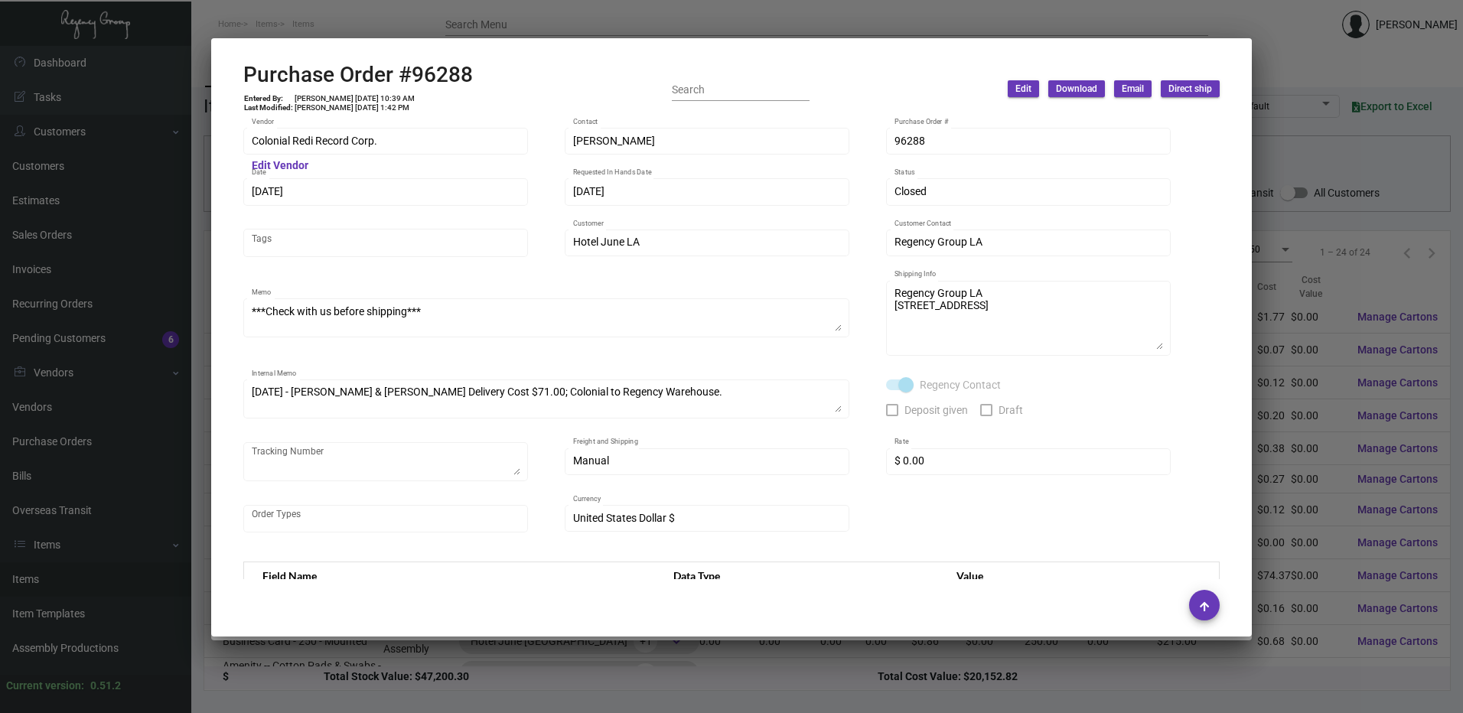
click at [672, 31] on div at bounding box center [731, 356] width 1463 height 713
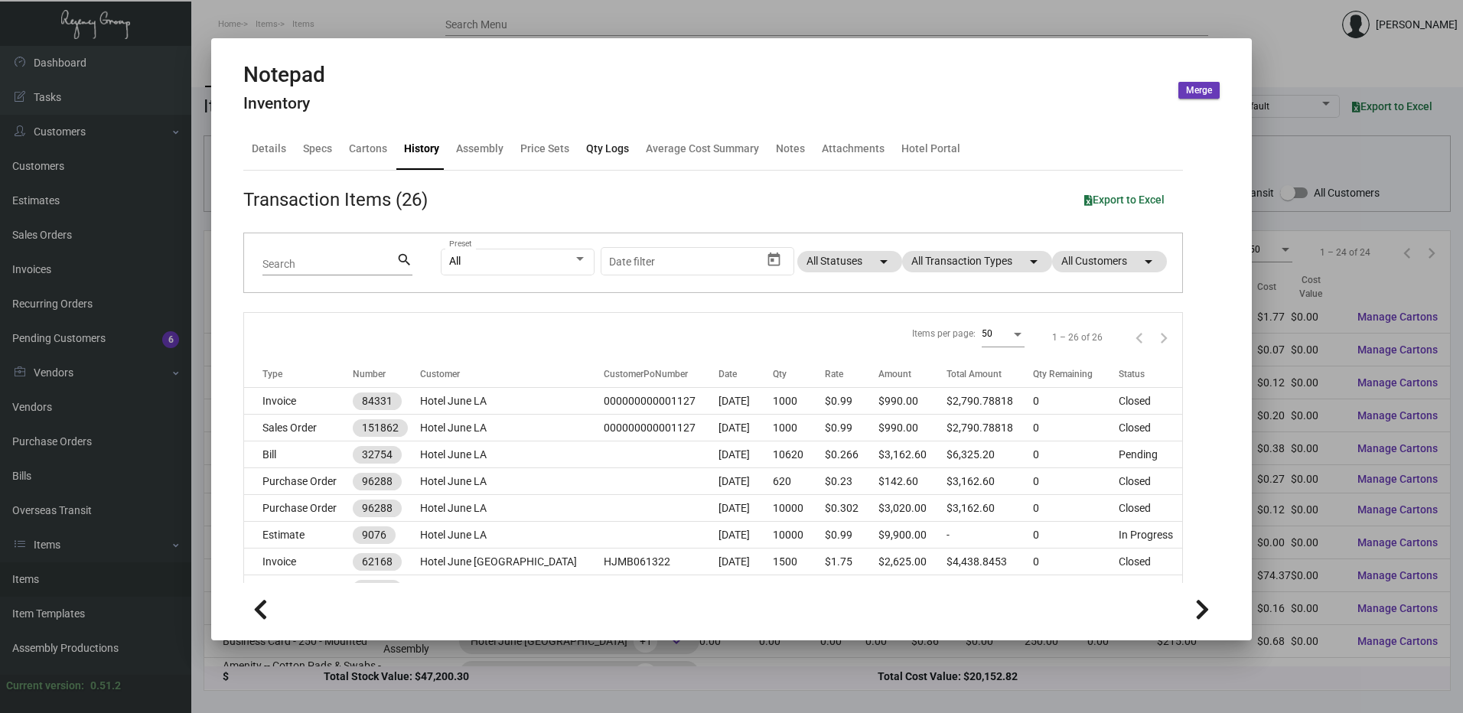
click at [586, 145] on div "Qty Logs" at bounding box center [607, 149] width 43 height 16
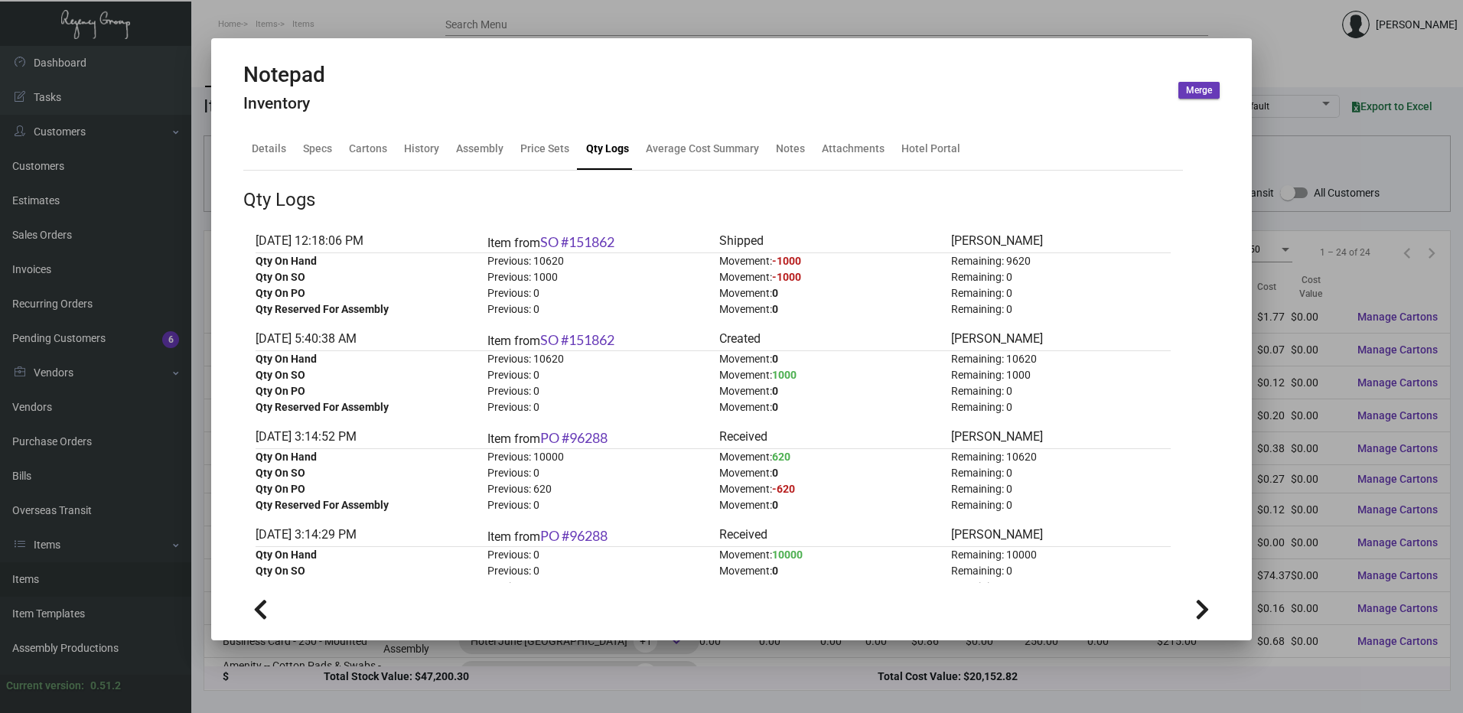
click at [372, 19] on div at bounding box center [731, 356] width 1463 height 713
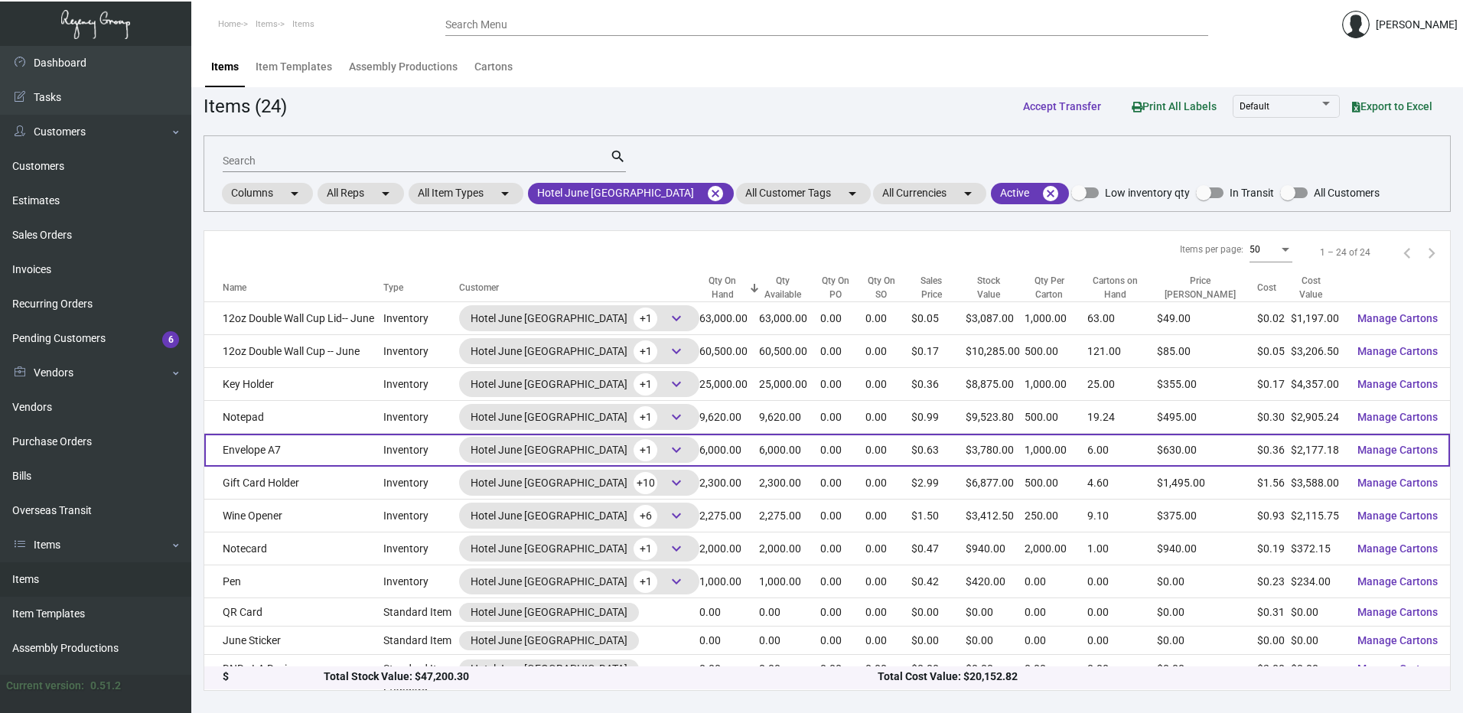
click at [324, 446] on td "Envelope A7" at bounding box center [293, 450] width 179 height 33
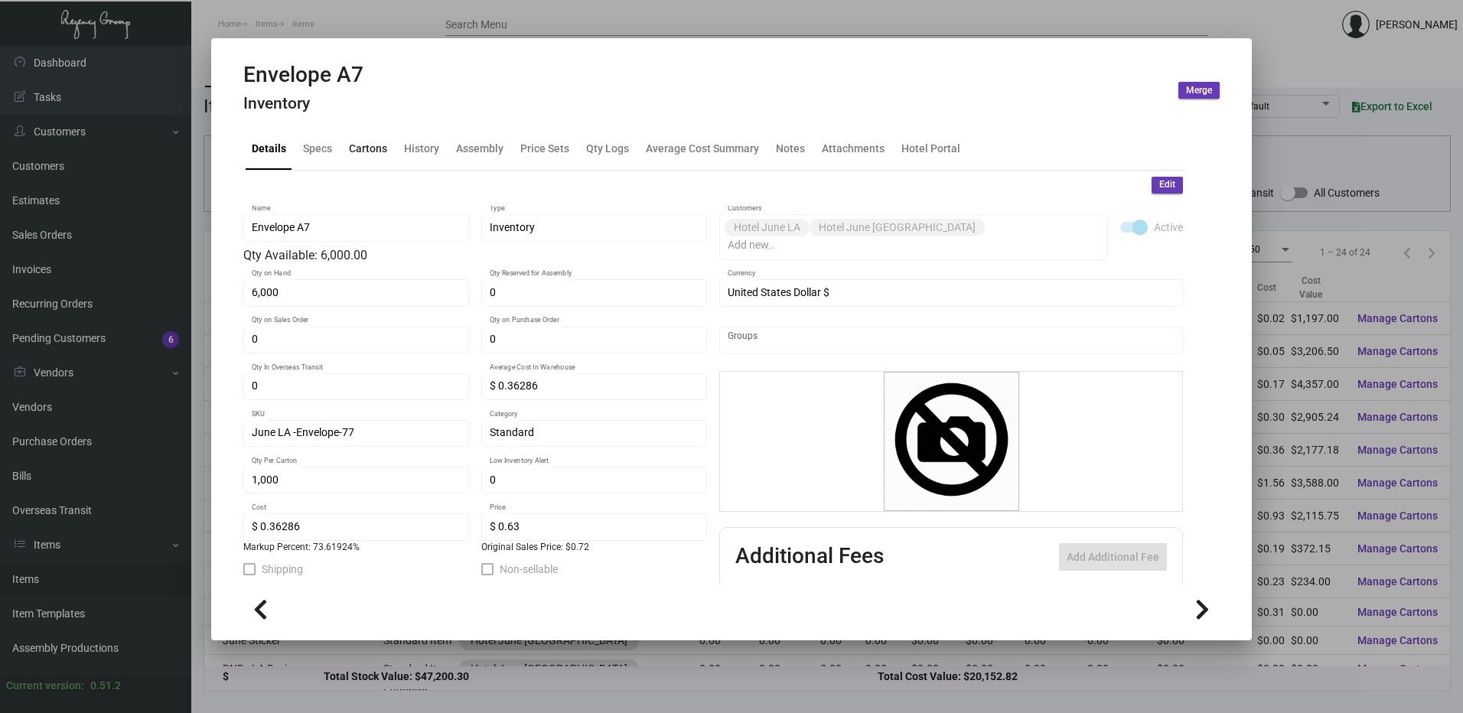
click at [383, 144] on div "Cartons" at bounding box center [368, 149] width 38 height 16
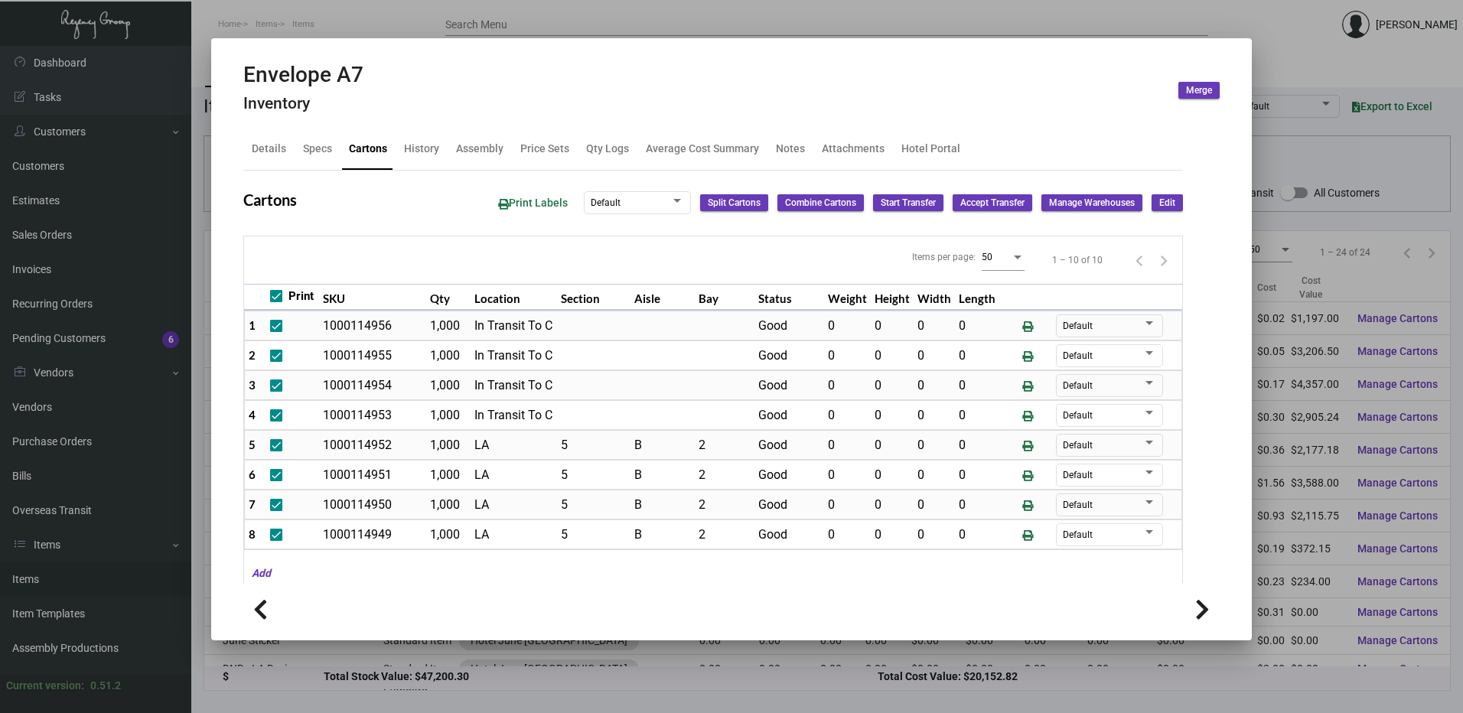
click at [1174, 199] on mat-tab-group "Details Specs Cartons History Assembly Price Sets Qty Logs Average Cost Summary…" at bounding box center [713, 351] width 976 height 464
click at [1164, 200] on button "Edit" at bounding box center [1166, 202] width 31 height 17
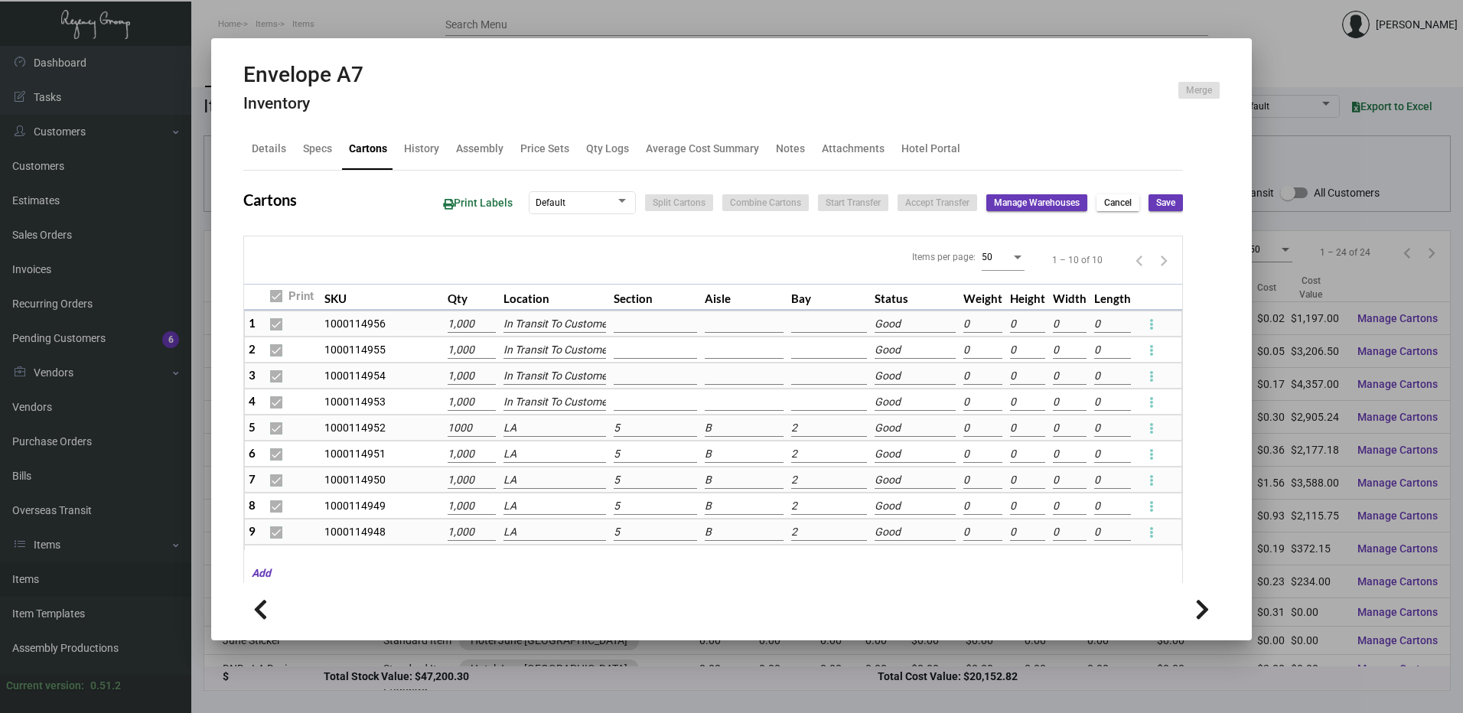
click at [465, 434] on input "1000" at bounding box center [472, 428] width 48 height 17
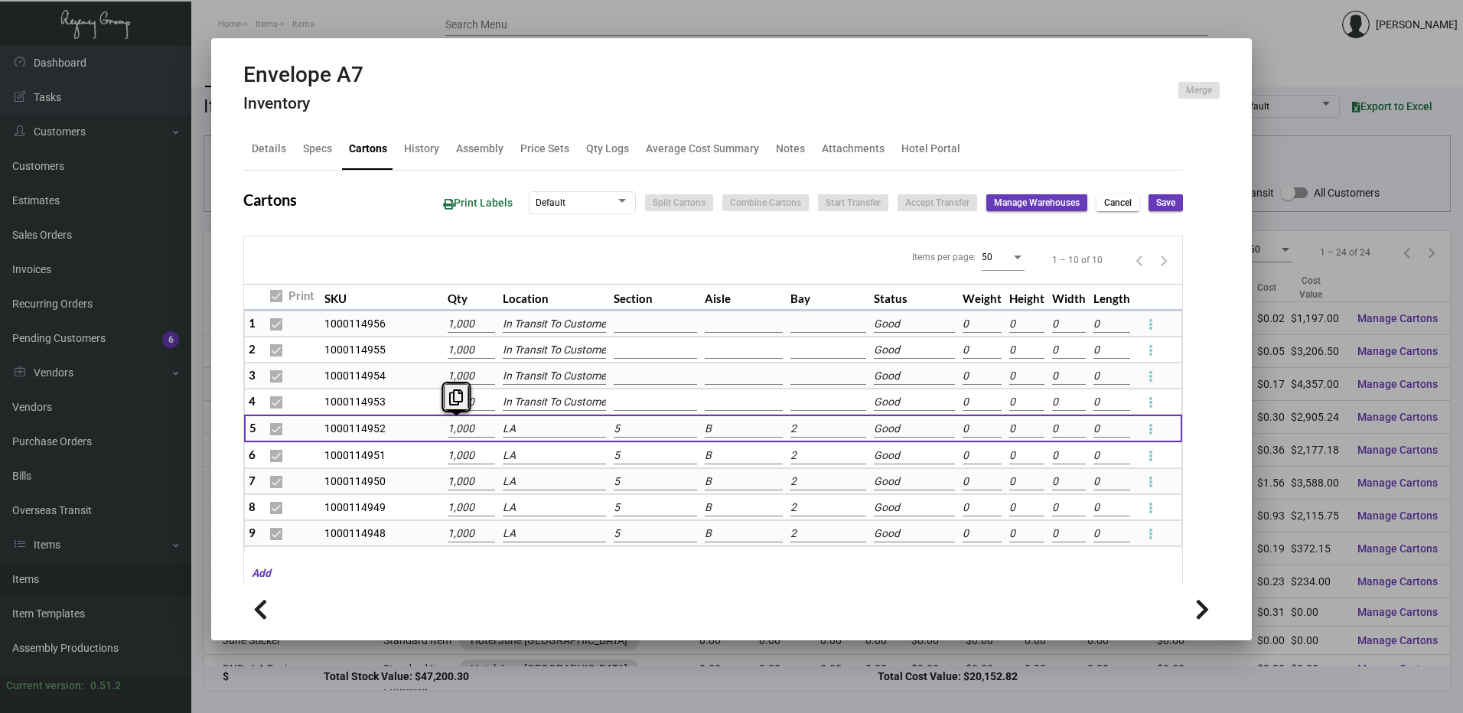
click at [532, 428] on input "LA" at bounding box center [554, 429] width 103 height 17
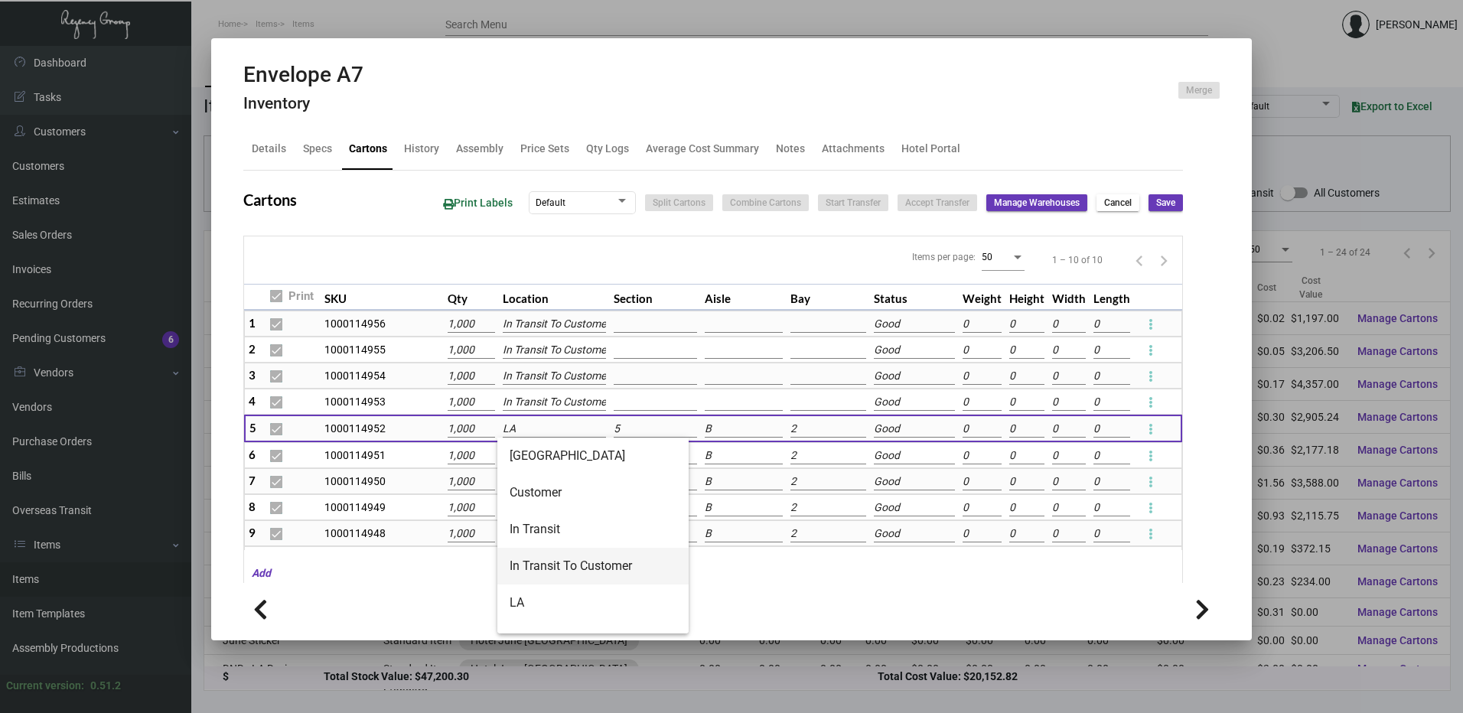
click at [563, 570] on span "In Transit To Customer" at bounding box center [593, 566] width 167 height 37
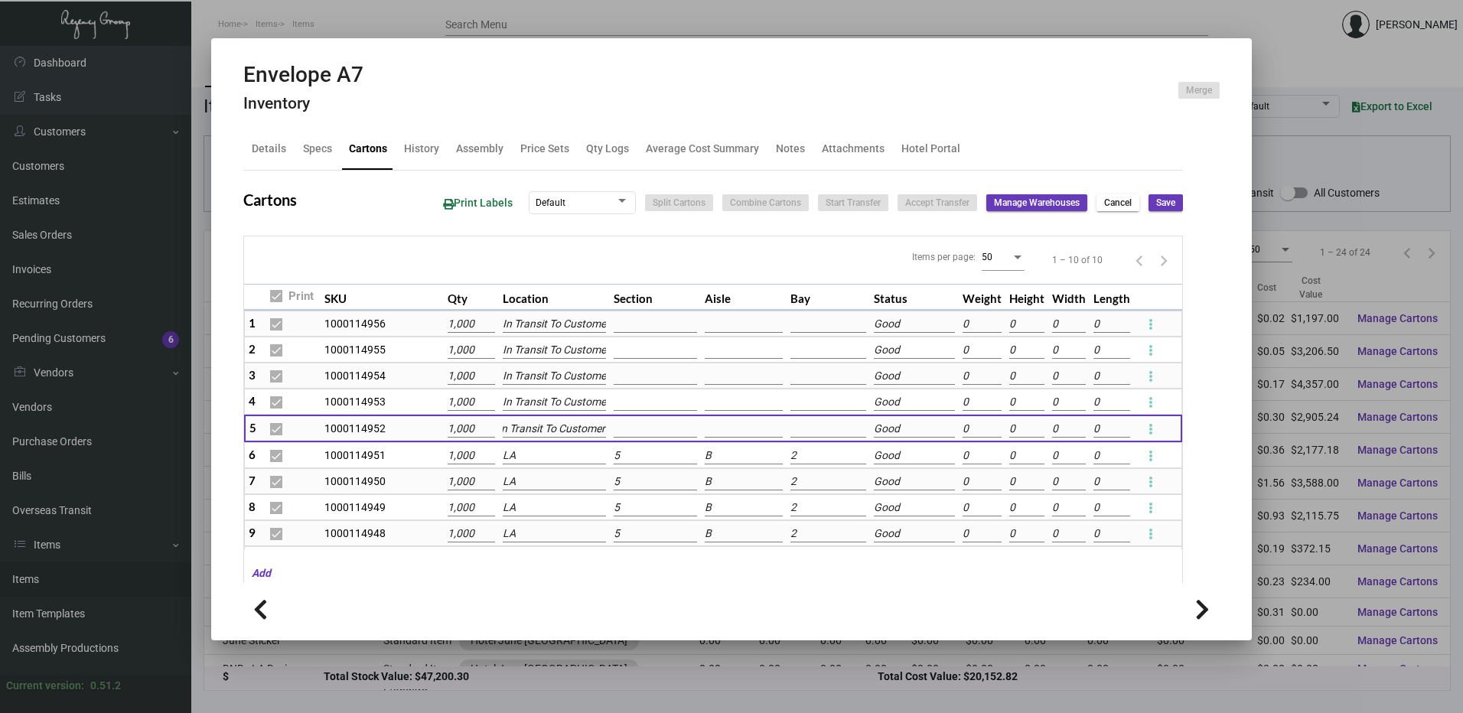
click at [1156, 197] on span "Save" at bounding box center [1165, 203] width 19 height 13
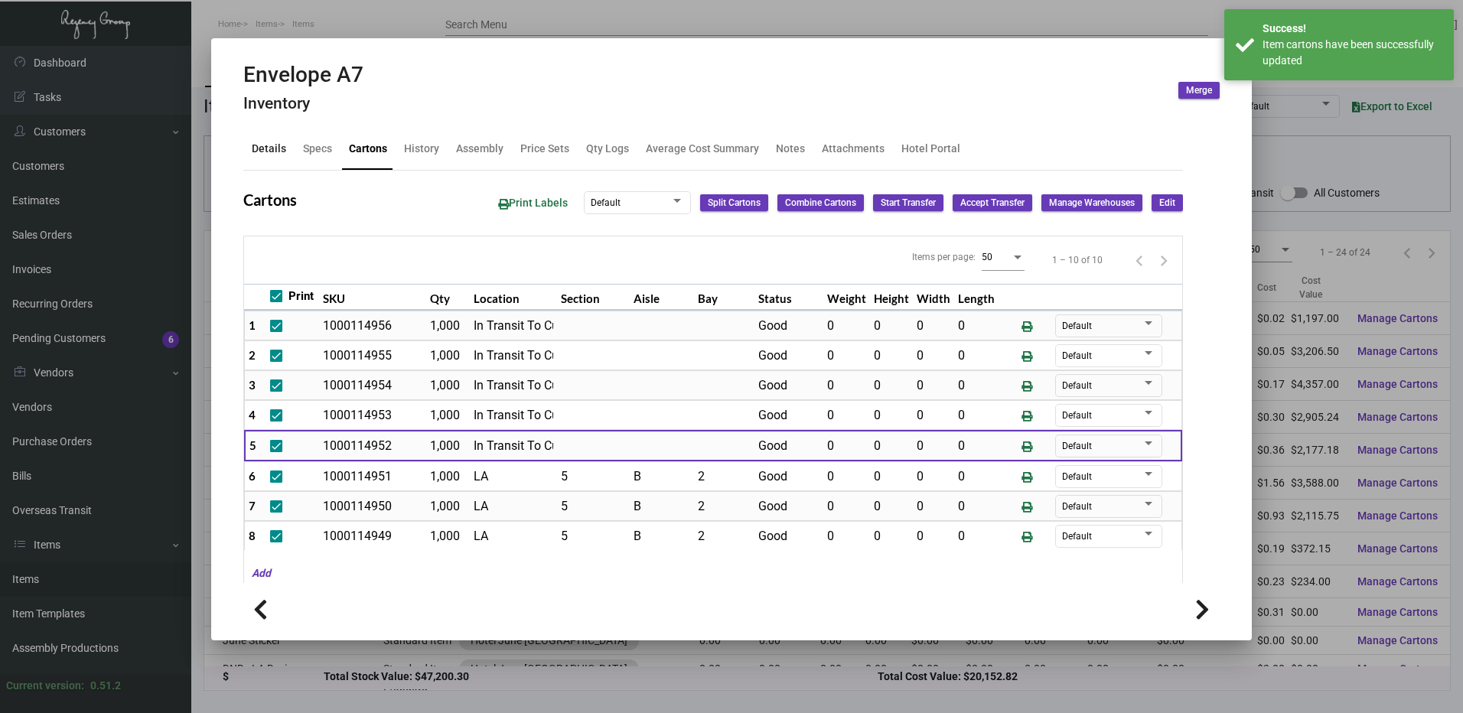
click at [265, 149] on div "Details" at bounding box center [269, 149] width 34 height 16
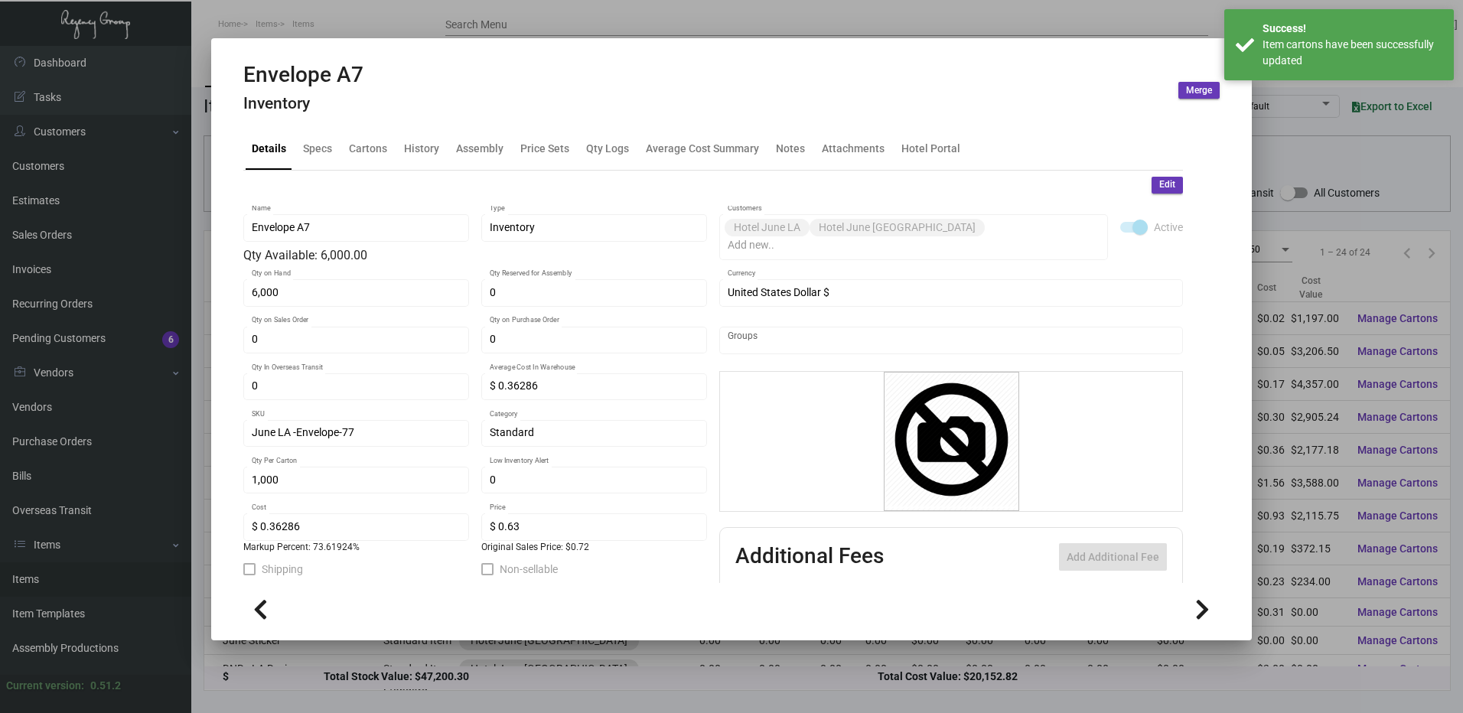
click at [1164, 189] on button "Edit" at bounding box center [1166, 185] width 31 height 17
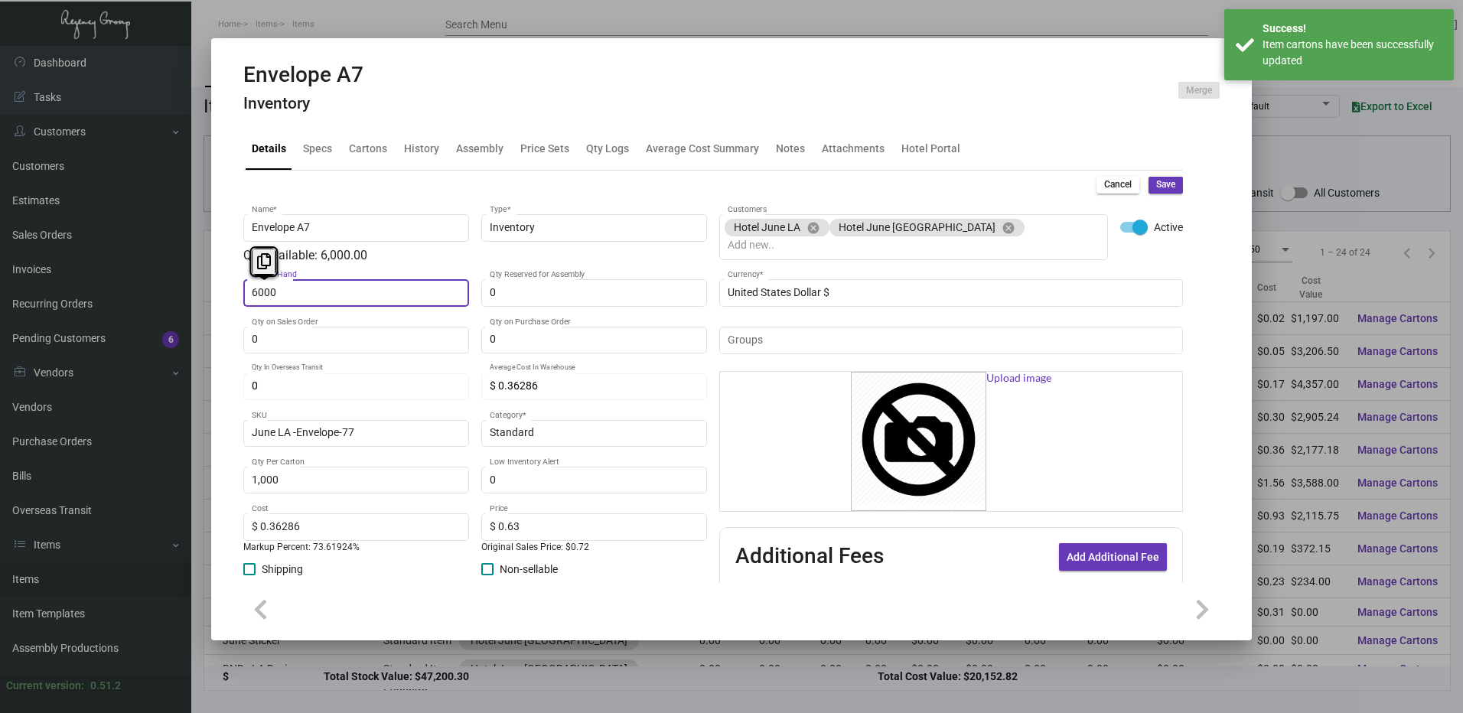
click at [415, 288] on input "6000" at bounding box center [357, 293] width 210 height 12
click at [1156, 186] on span "Save" at bounding box center [1165, 184] width 19 height 13
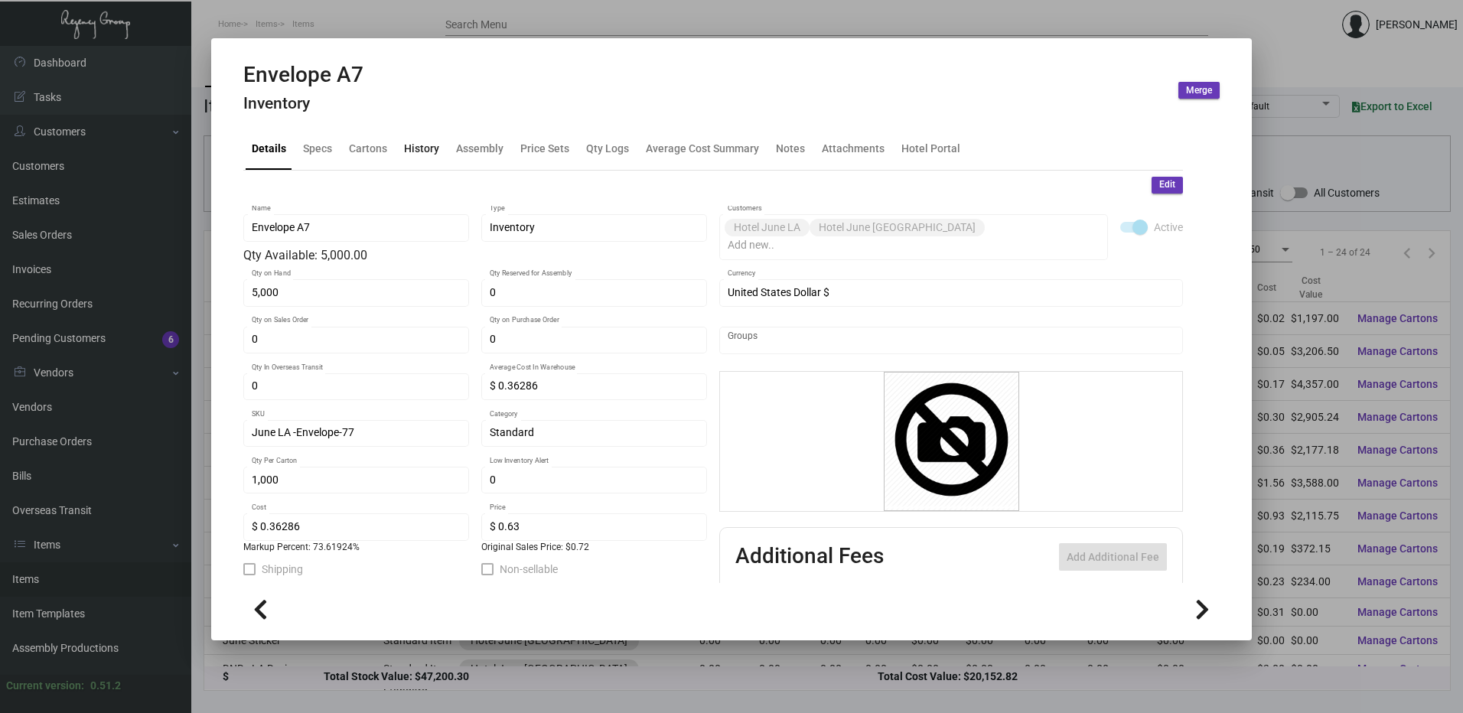
click at [430, 157] on div "History" at bounding box center [421, 149] width 35 height 16
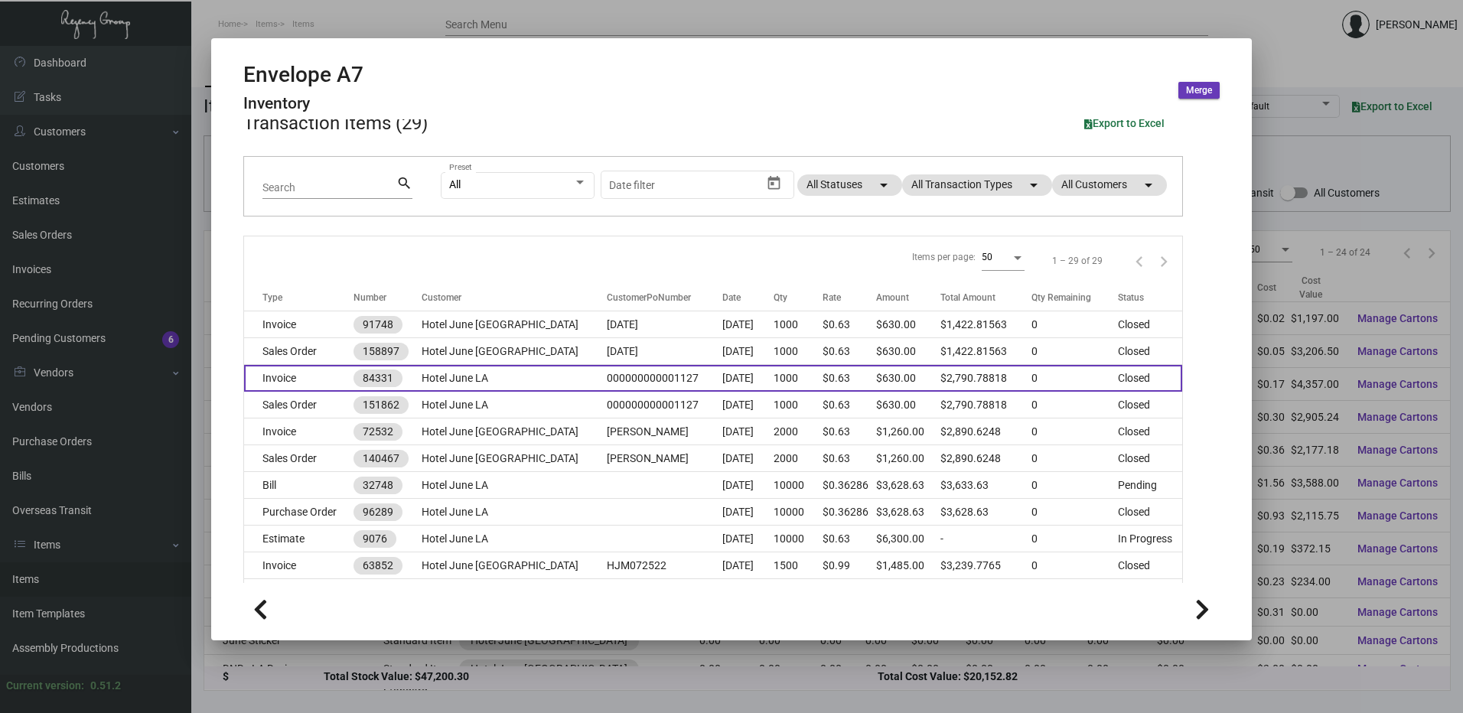
scroll to position [153, 0]
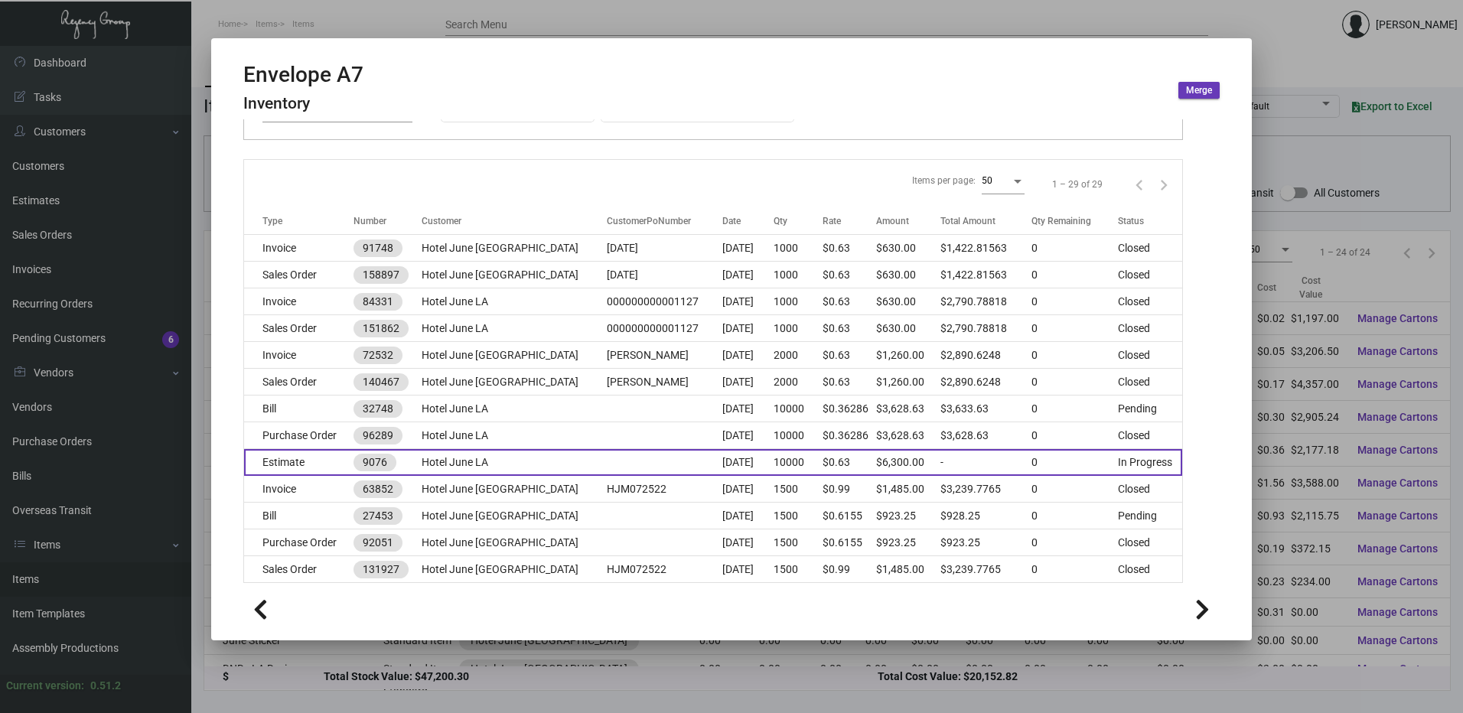
click at [304, 458] on td "Estimate" at bounding box center [298, 462] width 109 height 27
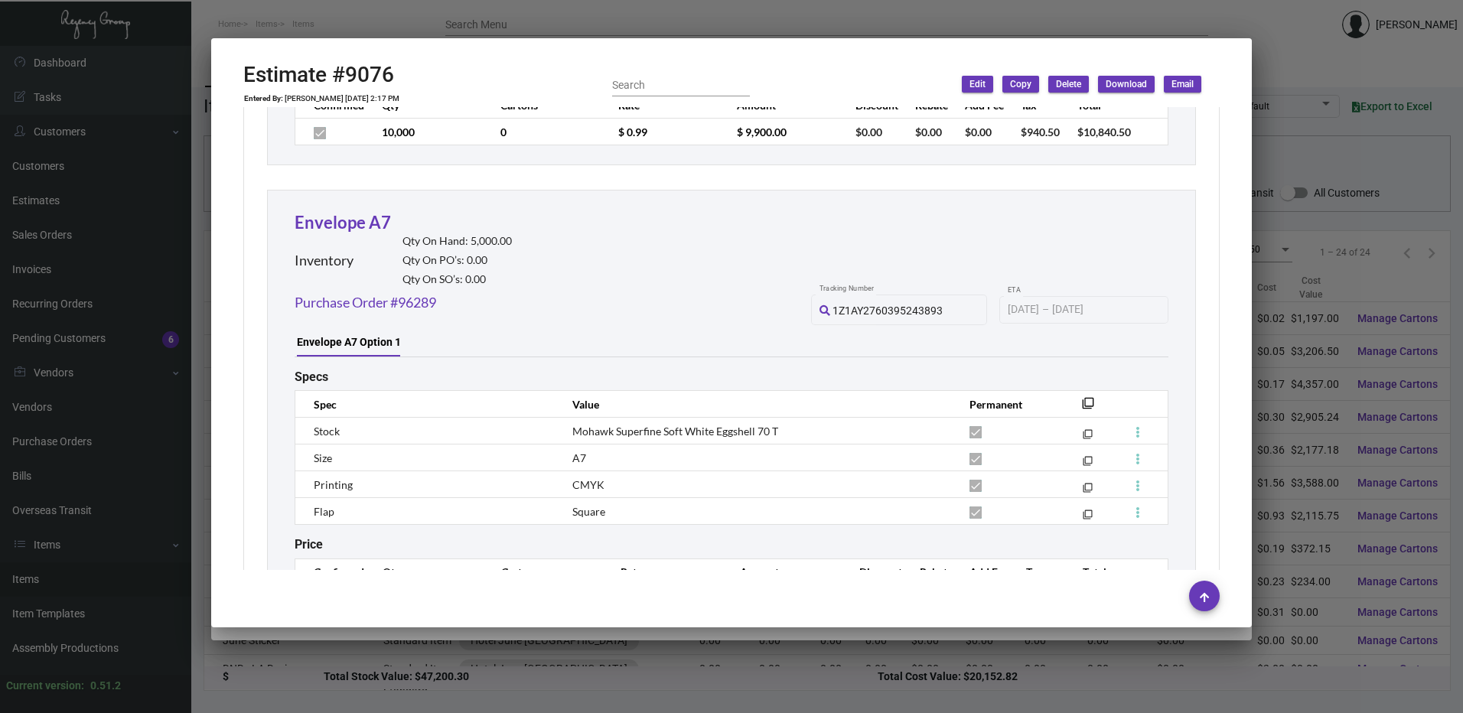
scroll to position [2295, 0]
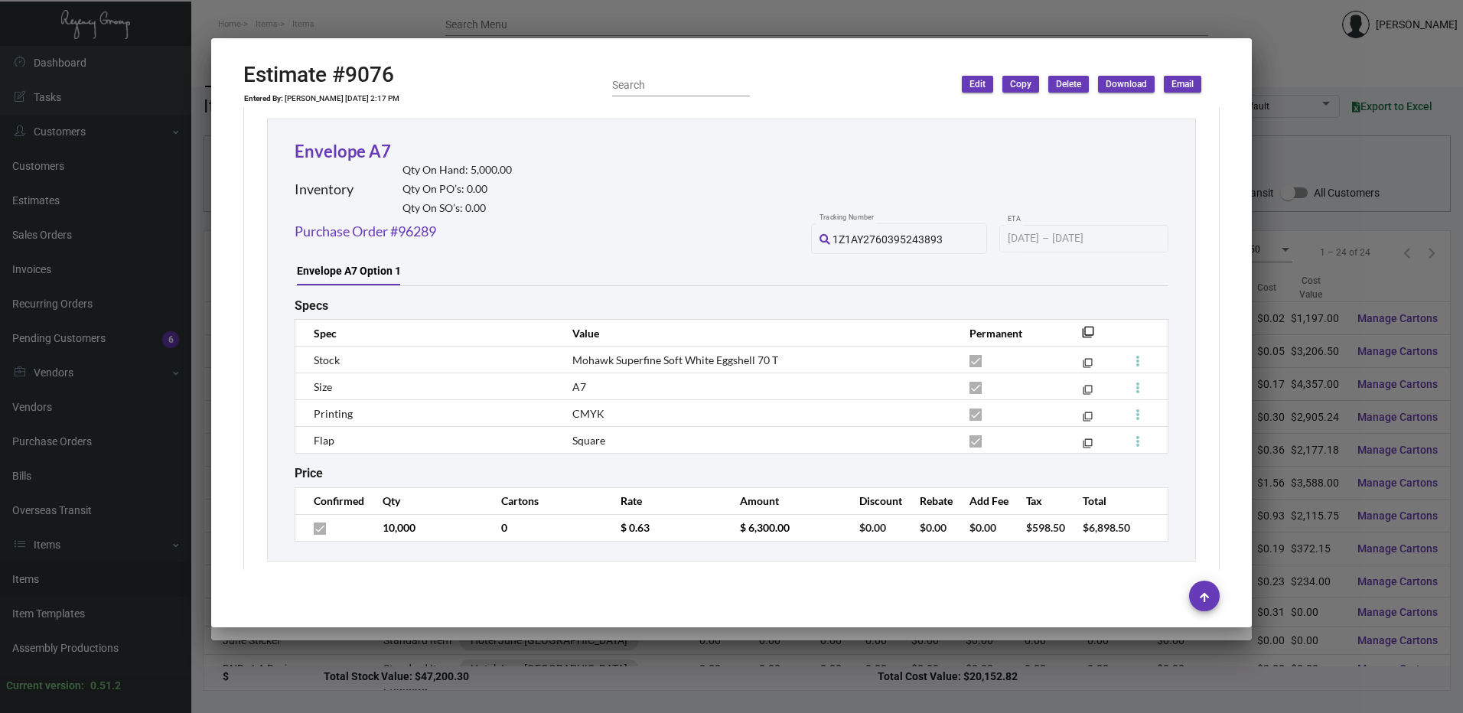
click at [469, 28] on div at bounding box center [731, 356] width 1463 height 713
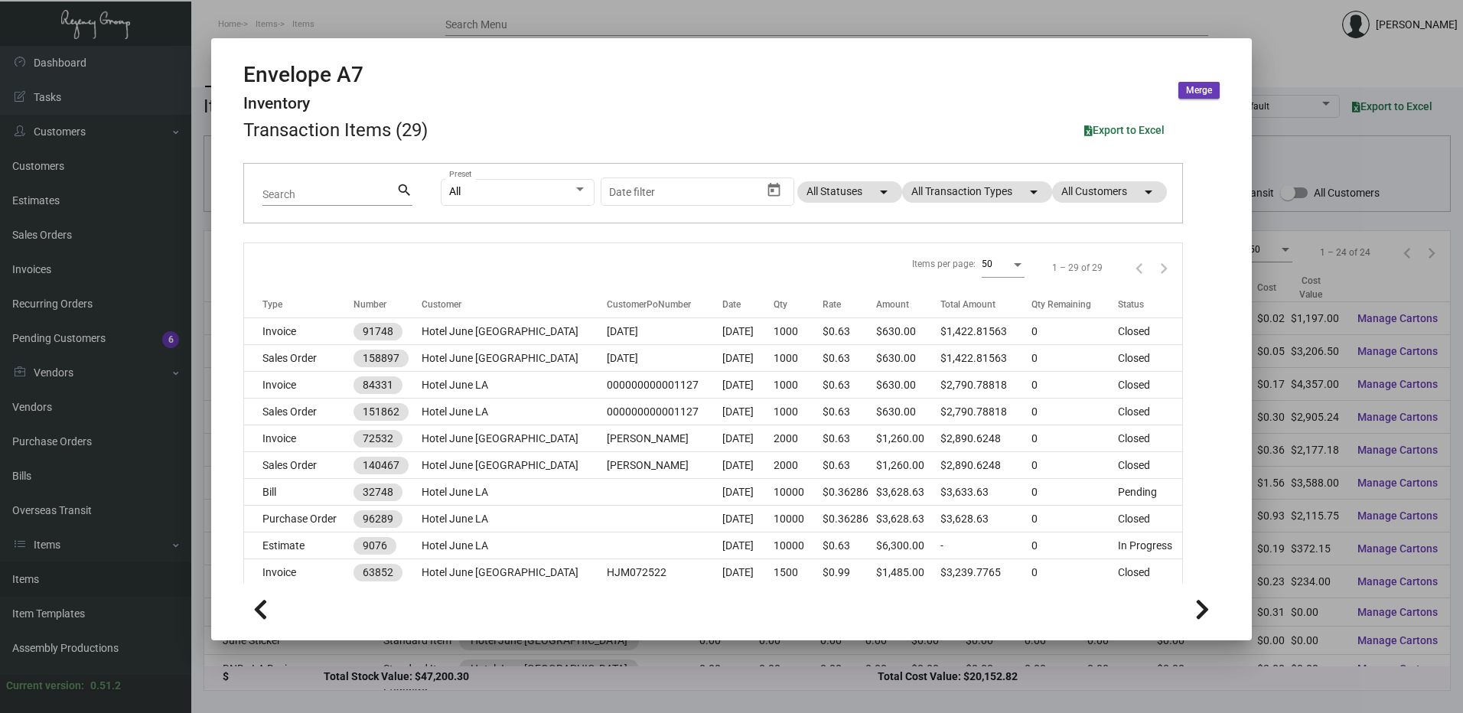
scroll to position [0, 0]
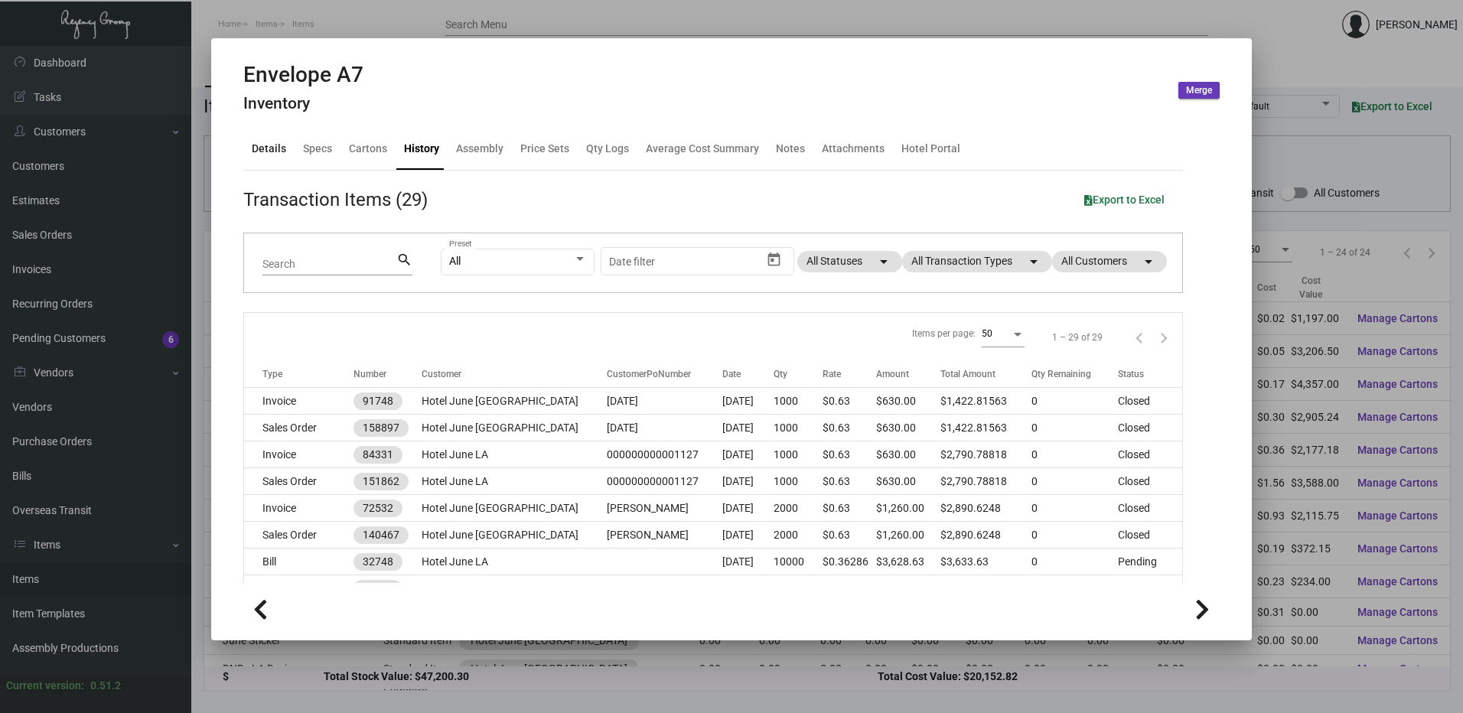
click at [279, 143] on div "Details" at bounding box center [269, 149] width 34 height 16
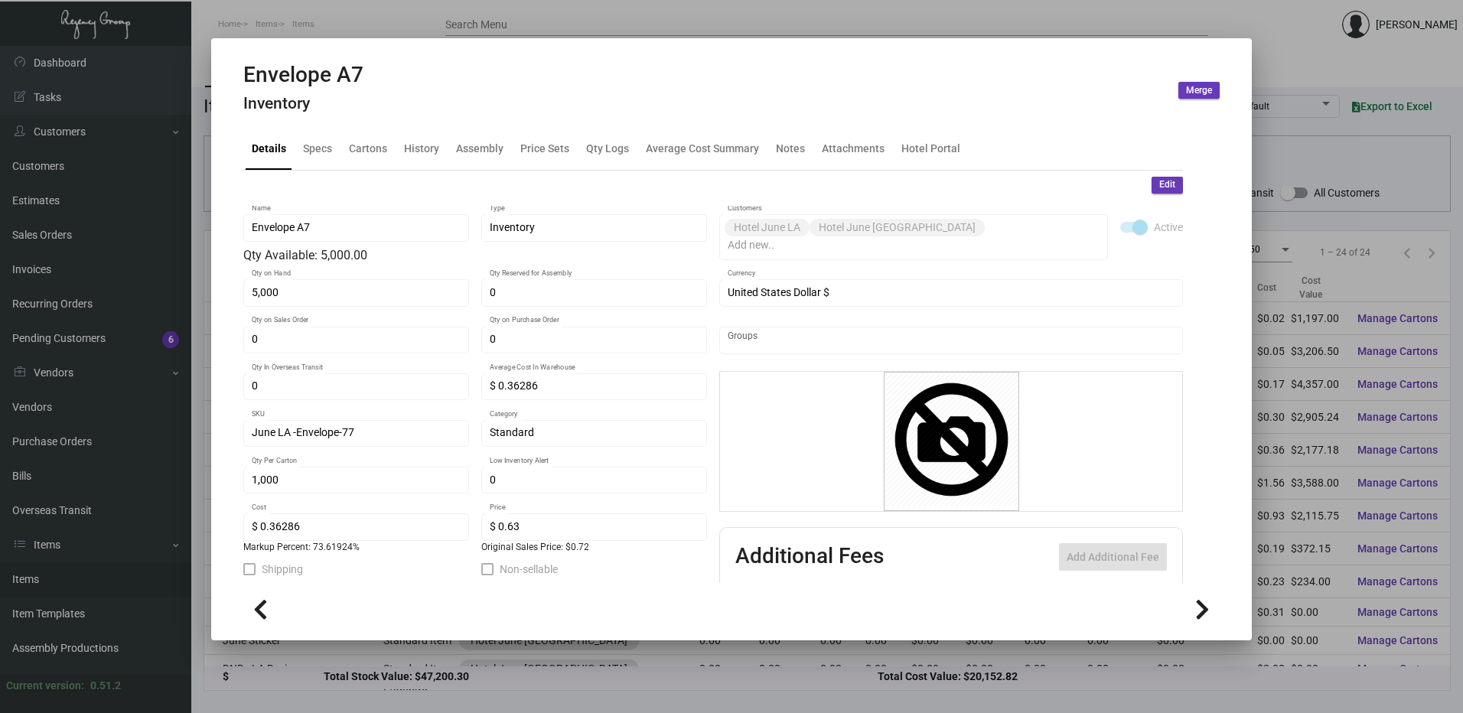
click at [461, 25] on div at bounding box center [731, 356] width 1463 height 713
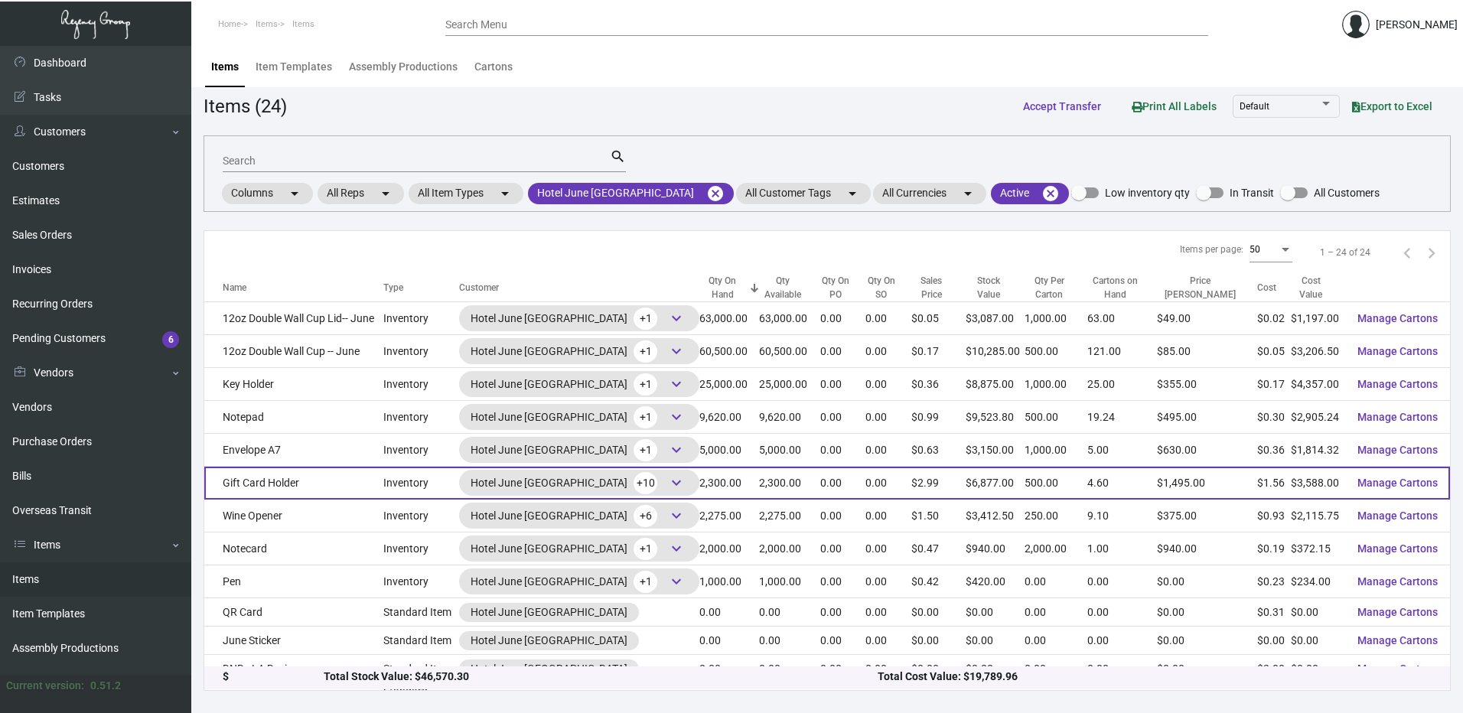
click at [291, 471] on td "Gift Card Holder" at bounding box center [293, 483] width 179 height 33
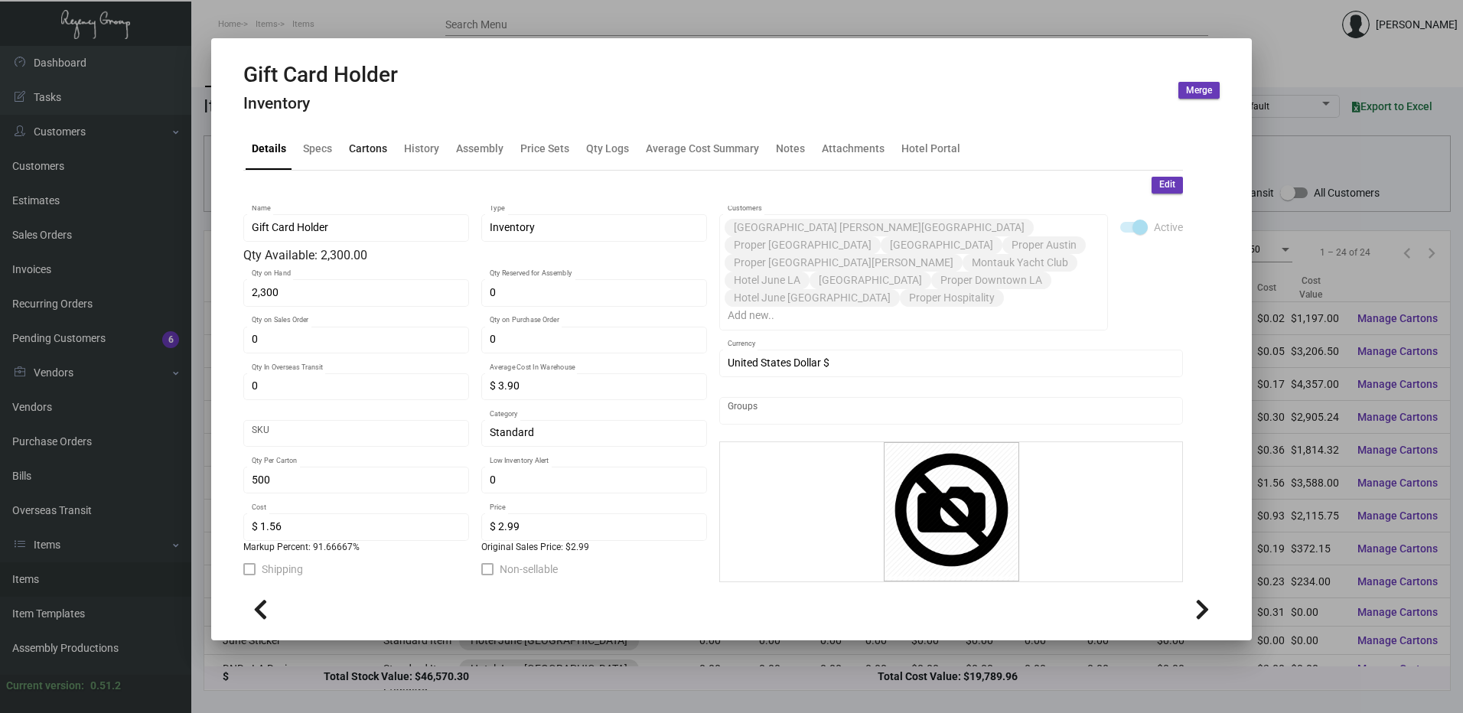
click at [365, 159] on div "Cartons" at bounding box center [368, 149] width 50 height 37
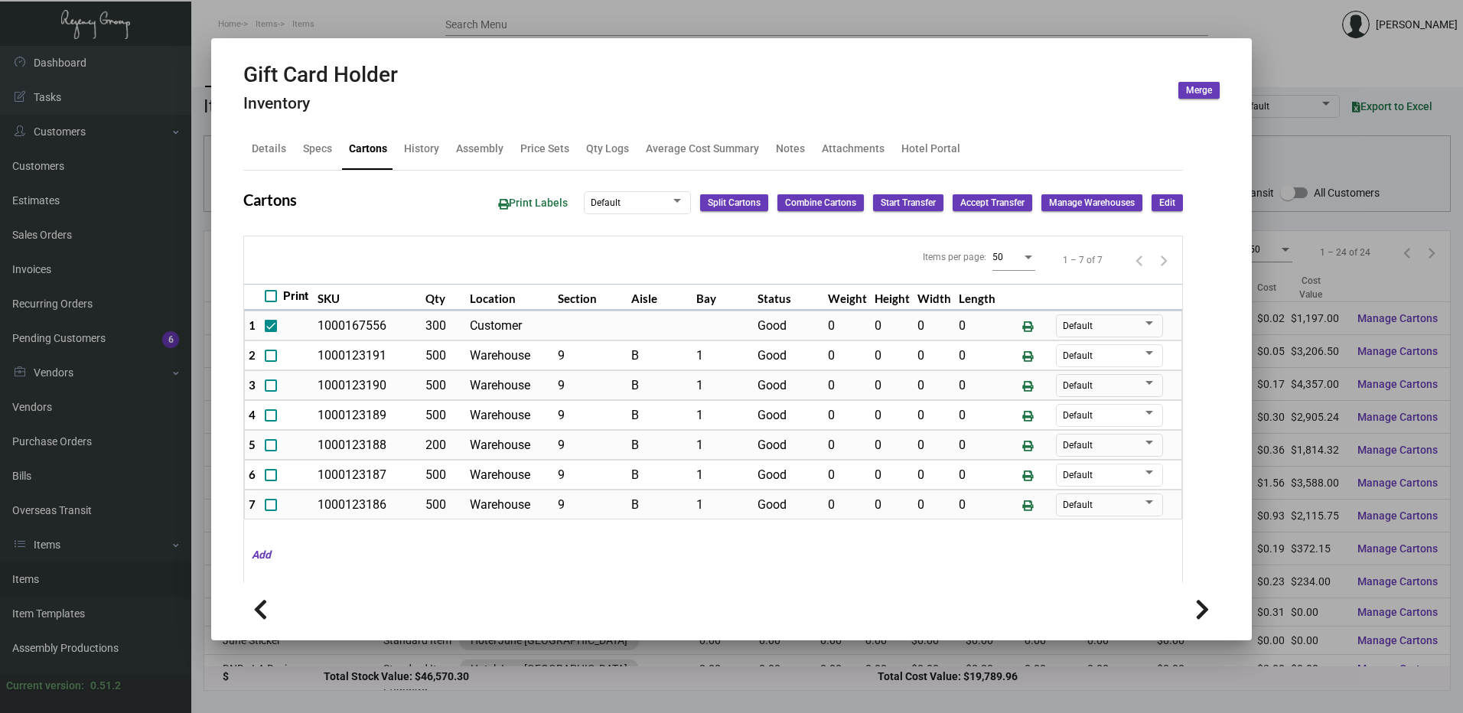
click at [341, 18] on div at bounding box center [731, 356] width 1463 height 713
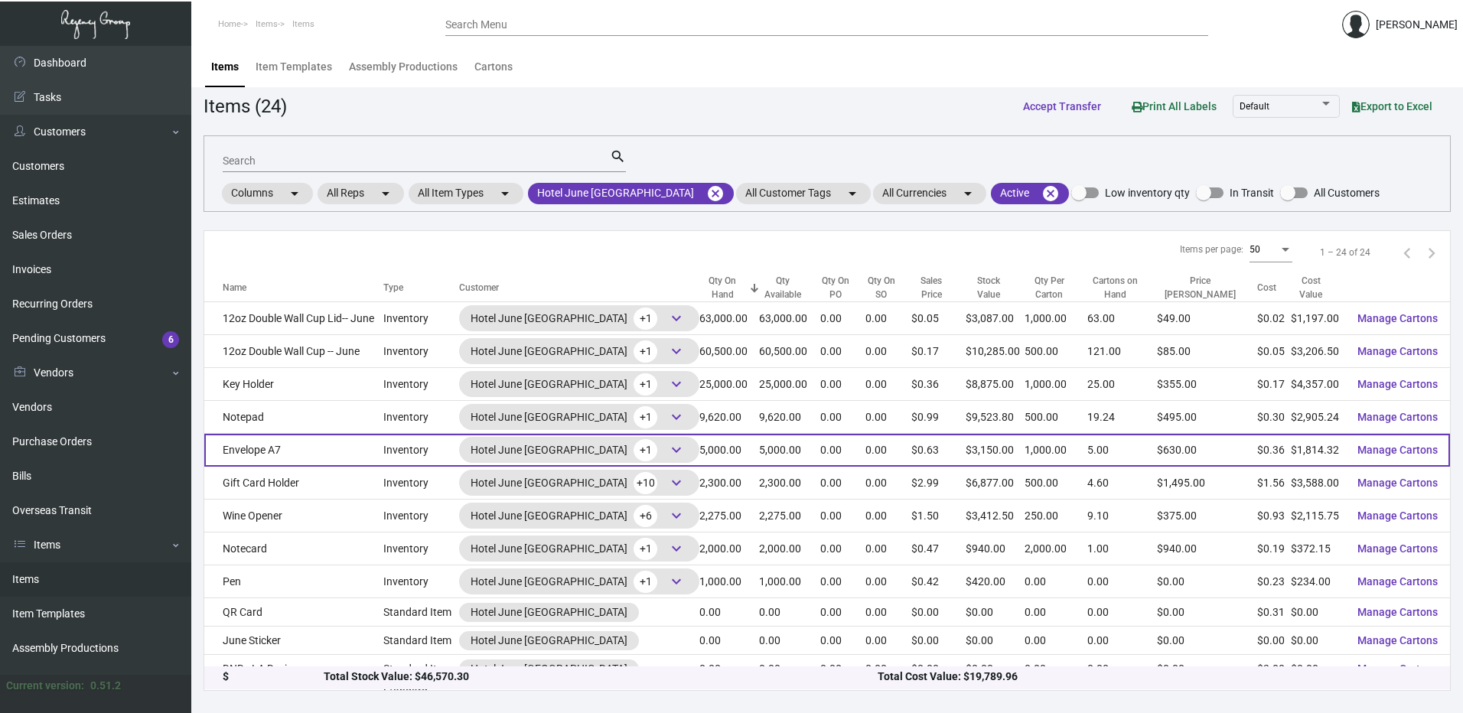
click at [276, 455] on td "Envelope A7" at bounding box center [293, 450] width 179 height 33
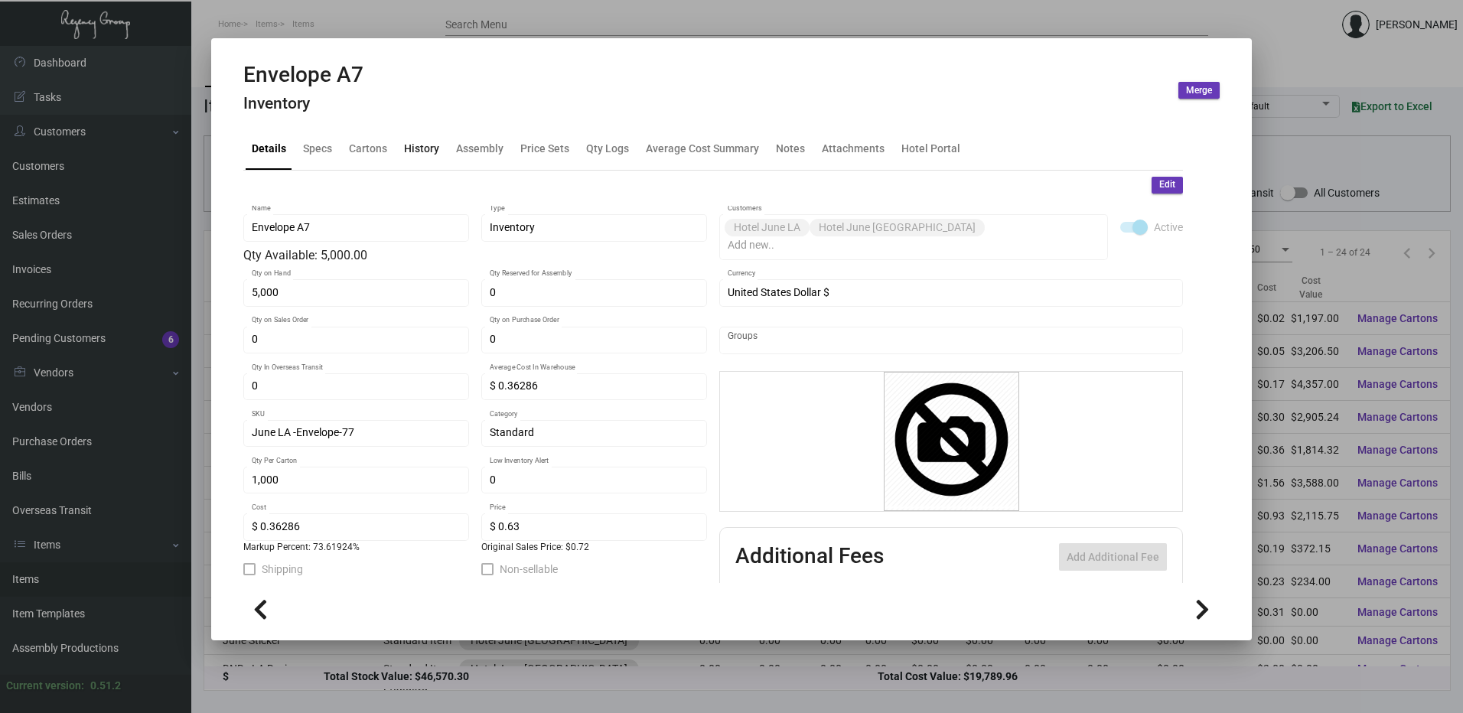
click at [419, 148] on div "History" at bounding box center [421, 149] width 35 height 16
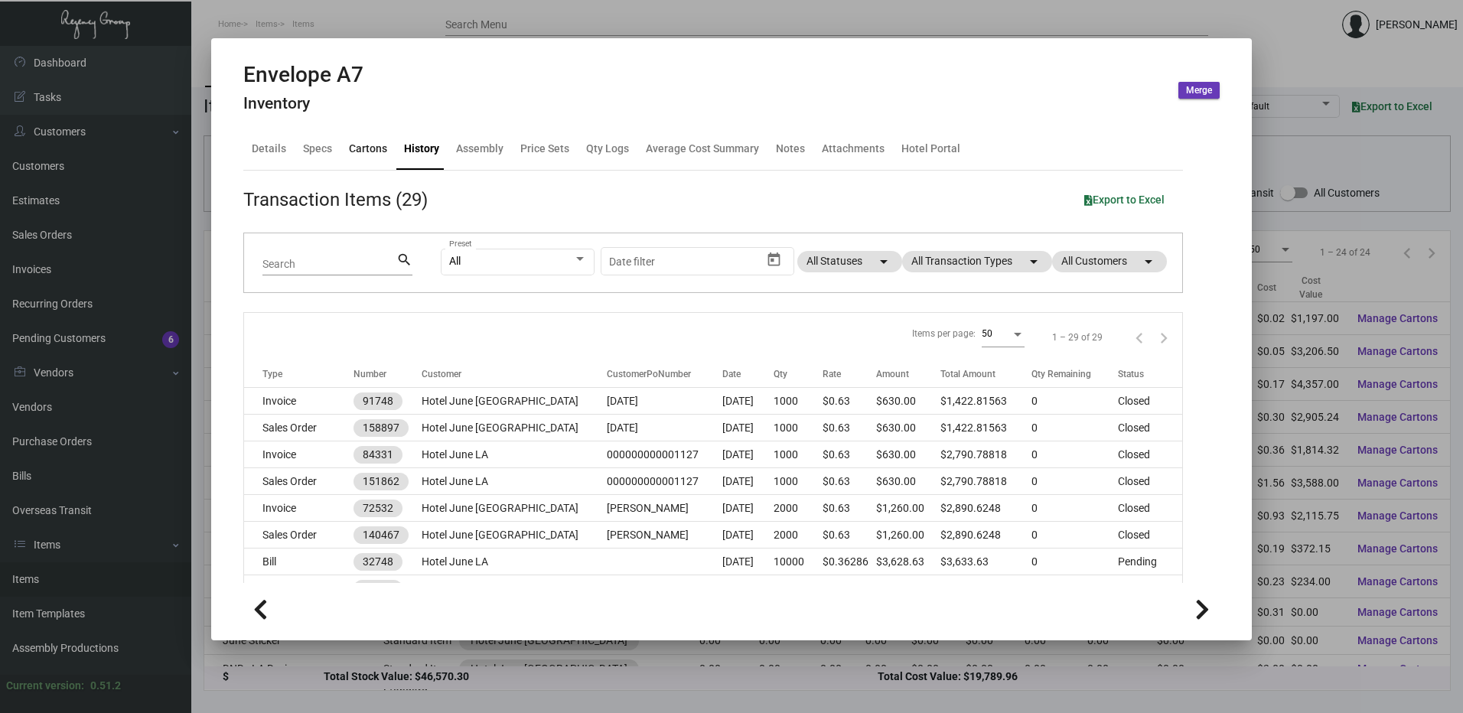
click at [369, 151] on div "Cartons" at bounding box center [368, 149] width 38 height 16
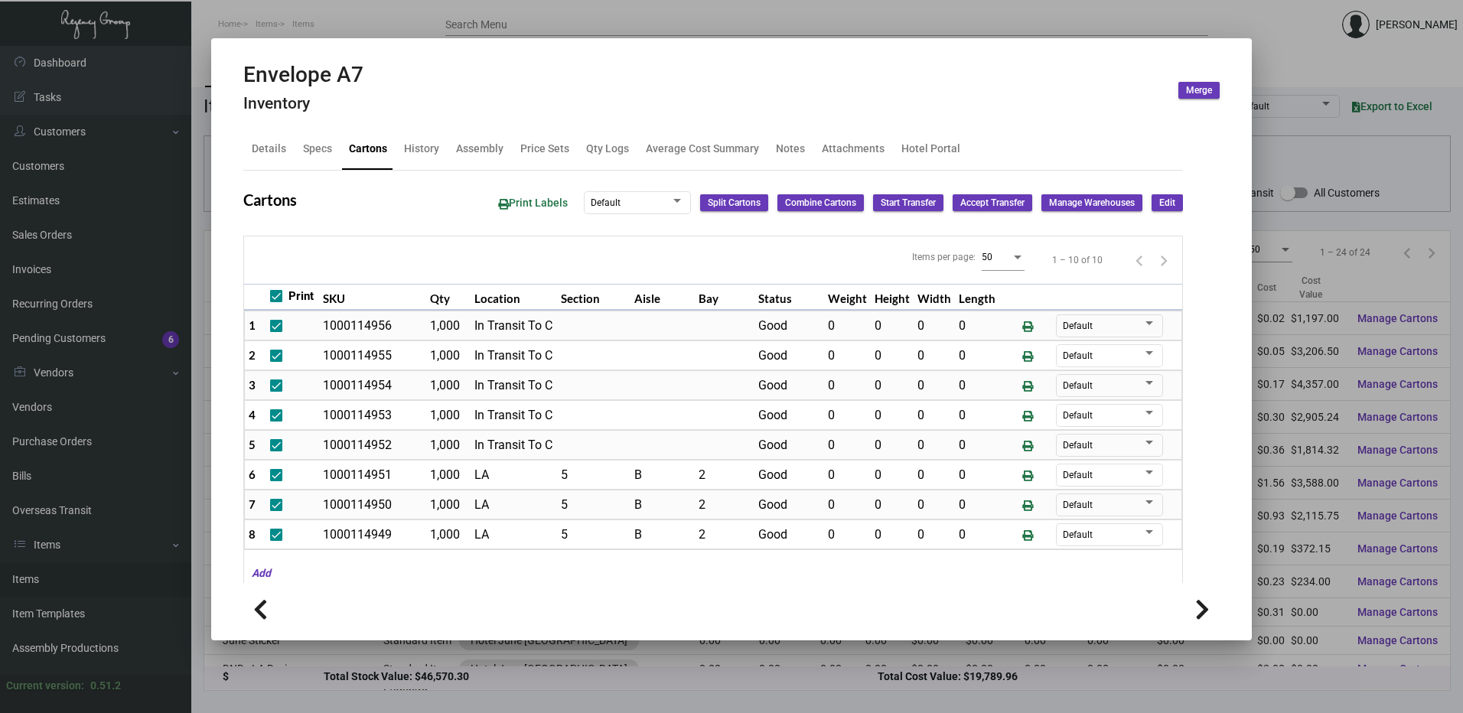
scroll to position [71, 0]
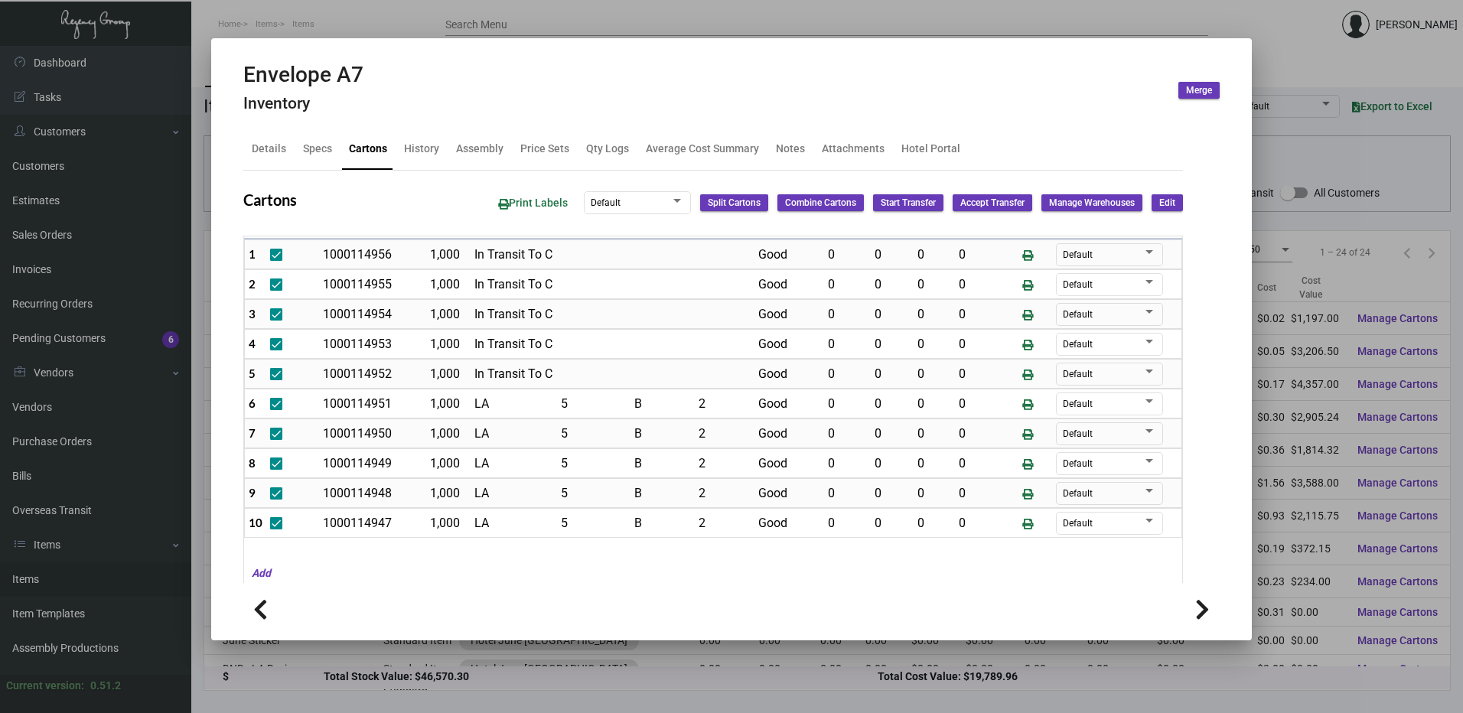
click at [568, 21] on div at bounding box center [731, 356] width 1463 height 713
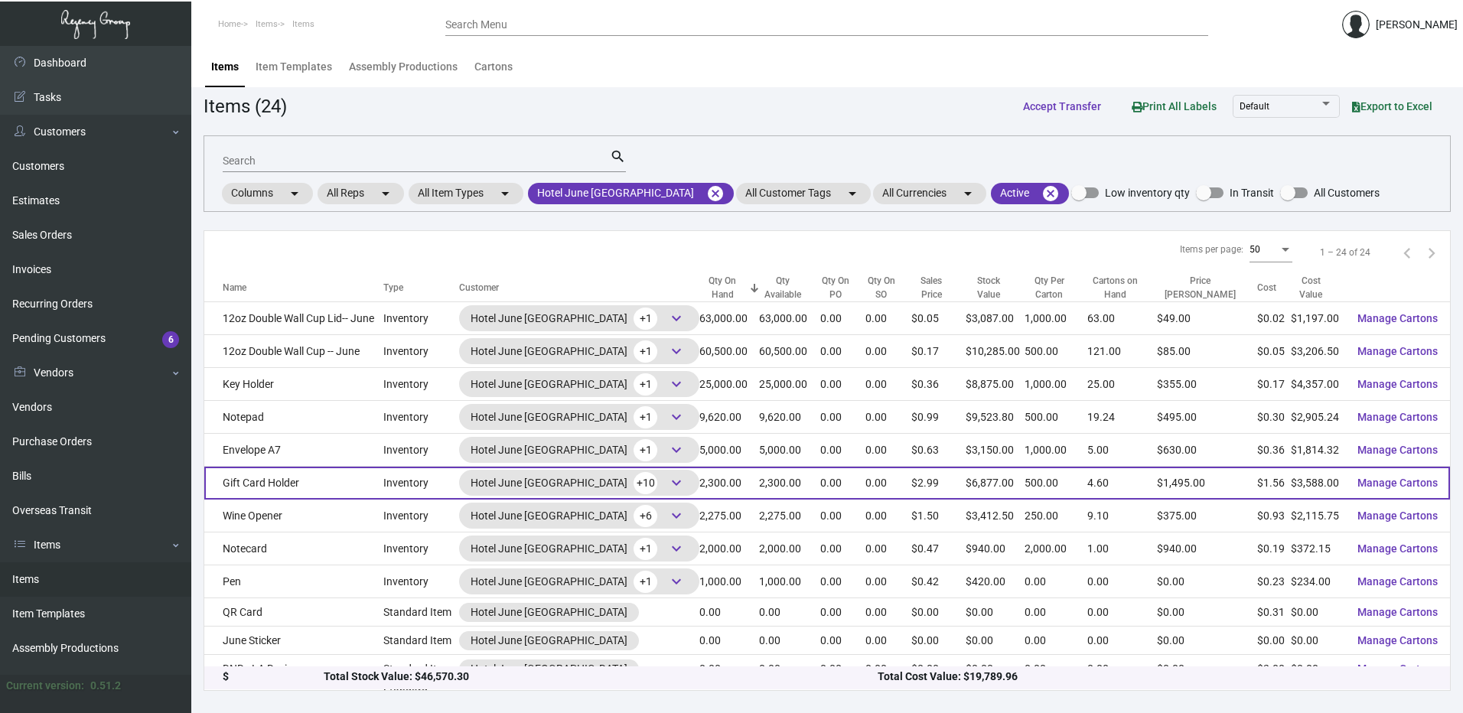
click at [340, 484] on td "Gift Card Holder" at bounding box center [293, 483] width 179 height 33
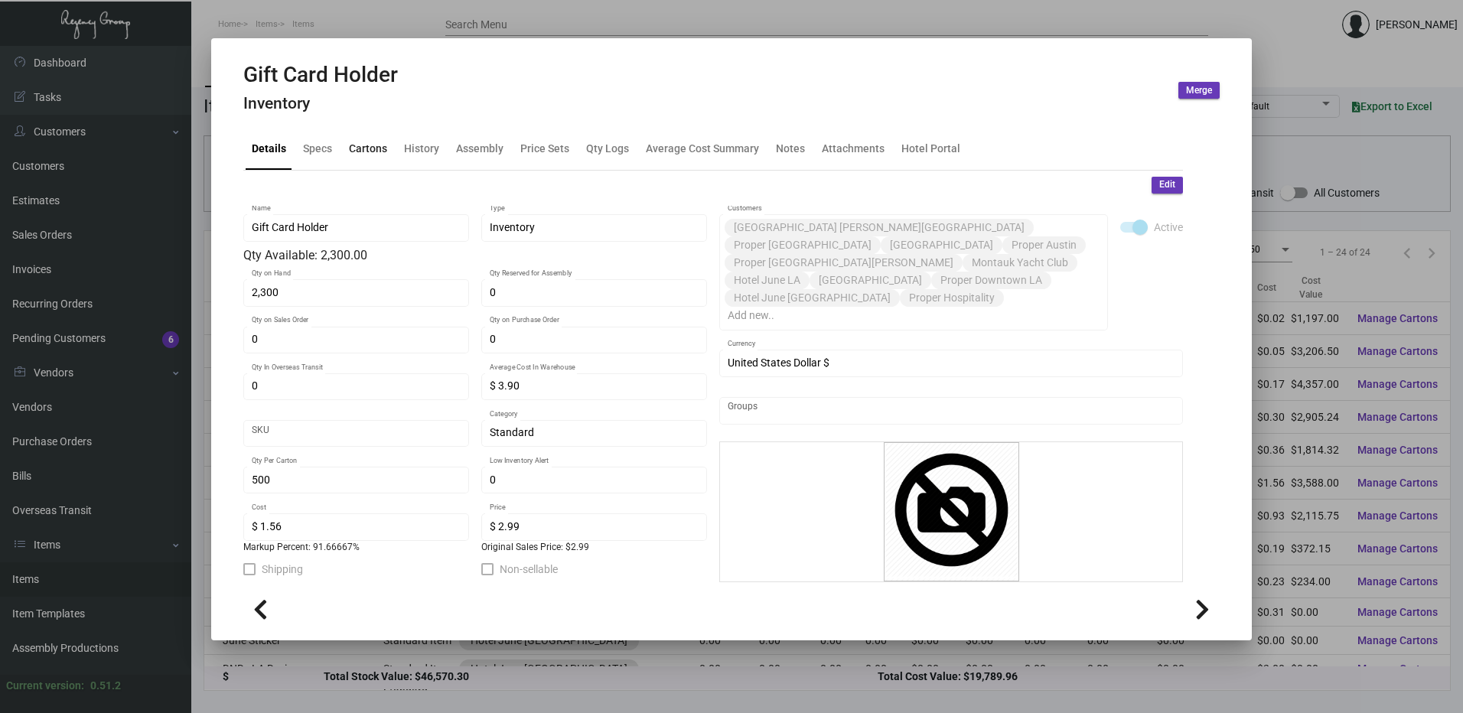
click at [376, 143] on div "Cartons" at bounding box center [368, 149] width 38 height 16
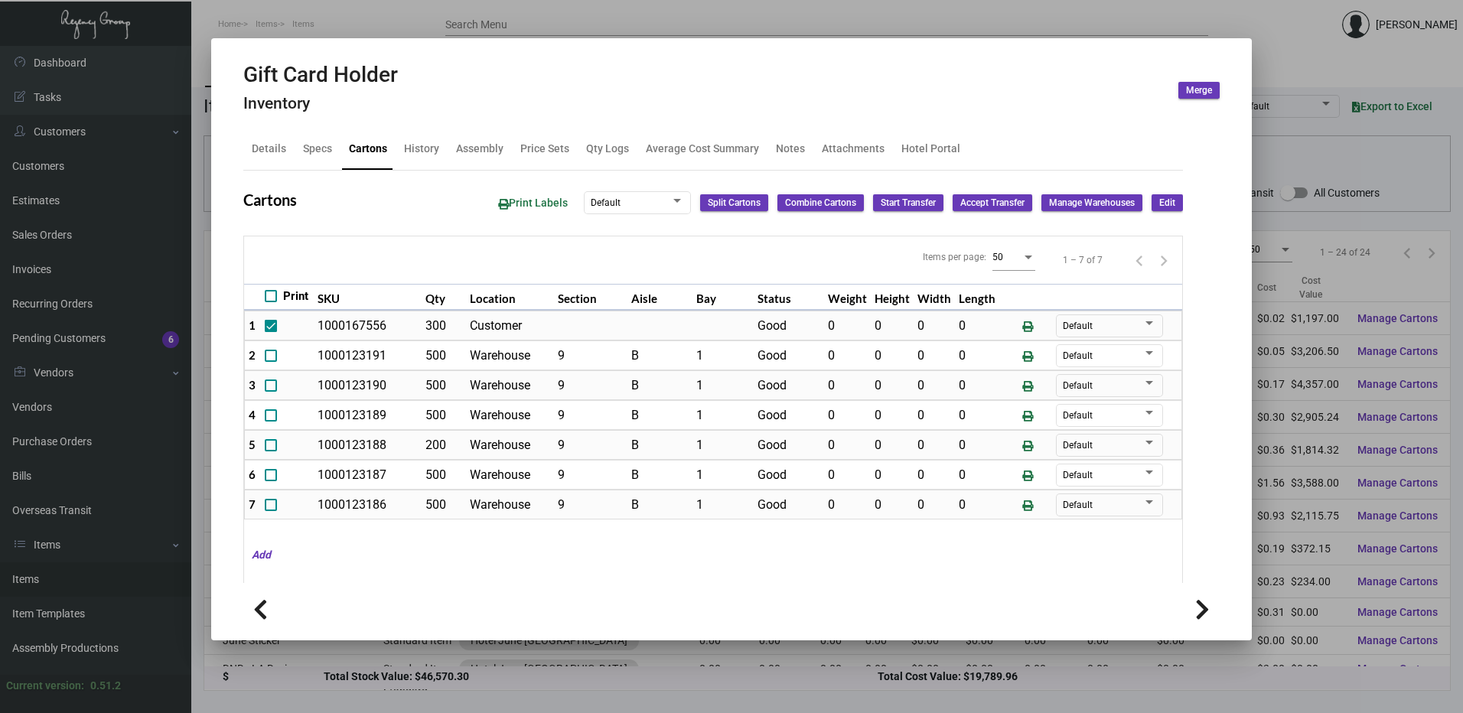
click at [233, 18] on div at bounding box center [731, 356] width 1463 height 713
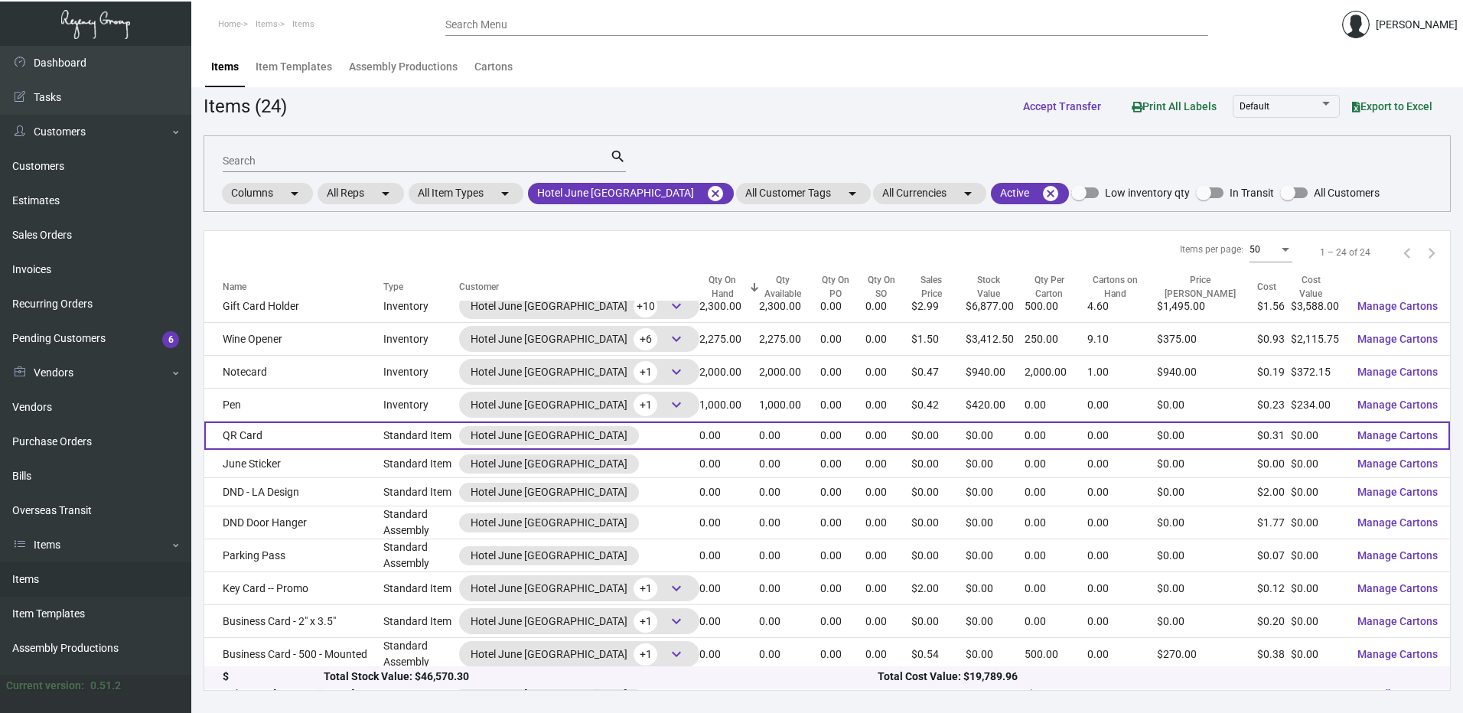
scroll to position [100, 0]
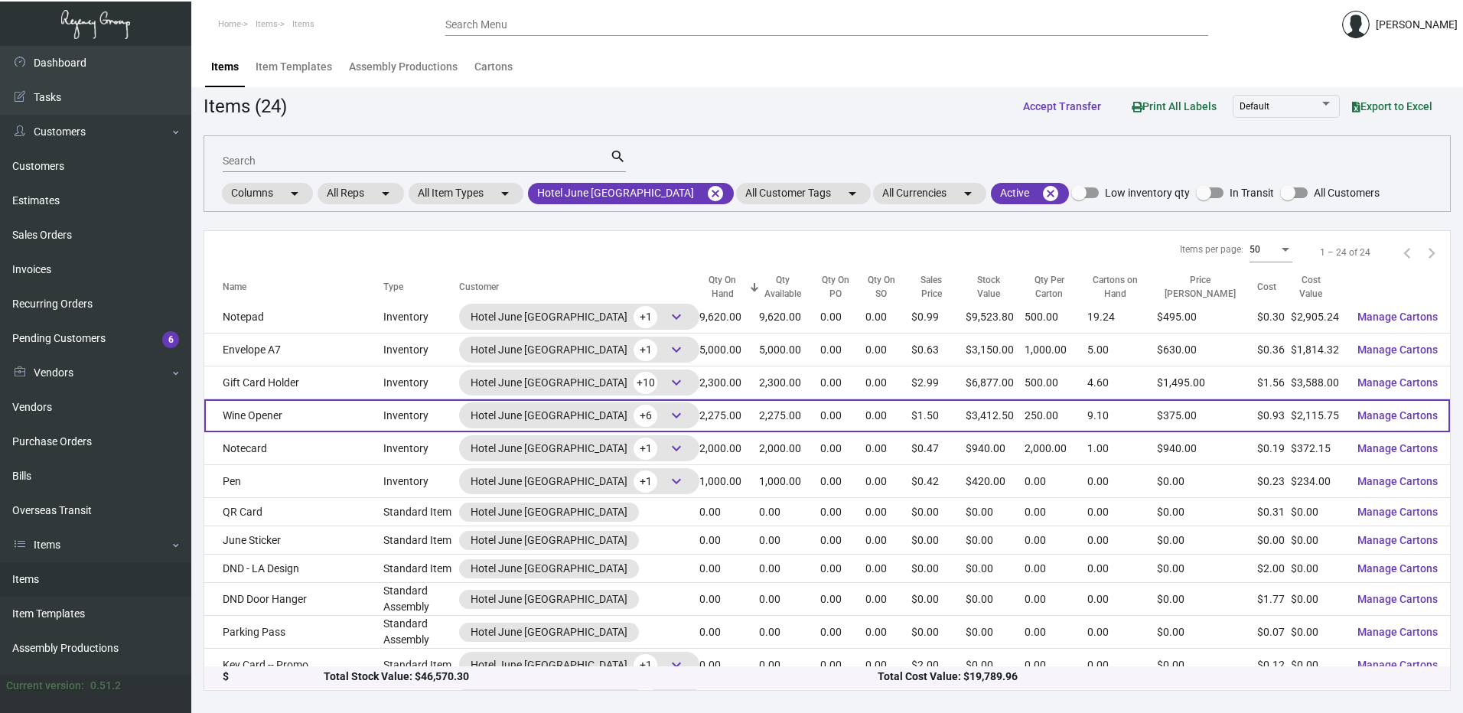
click at [292, 421] on td "Wine Opener" at bounding box center [293, 415] width 179 height 33
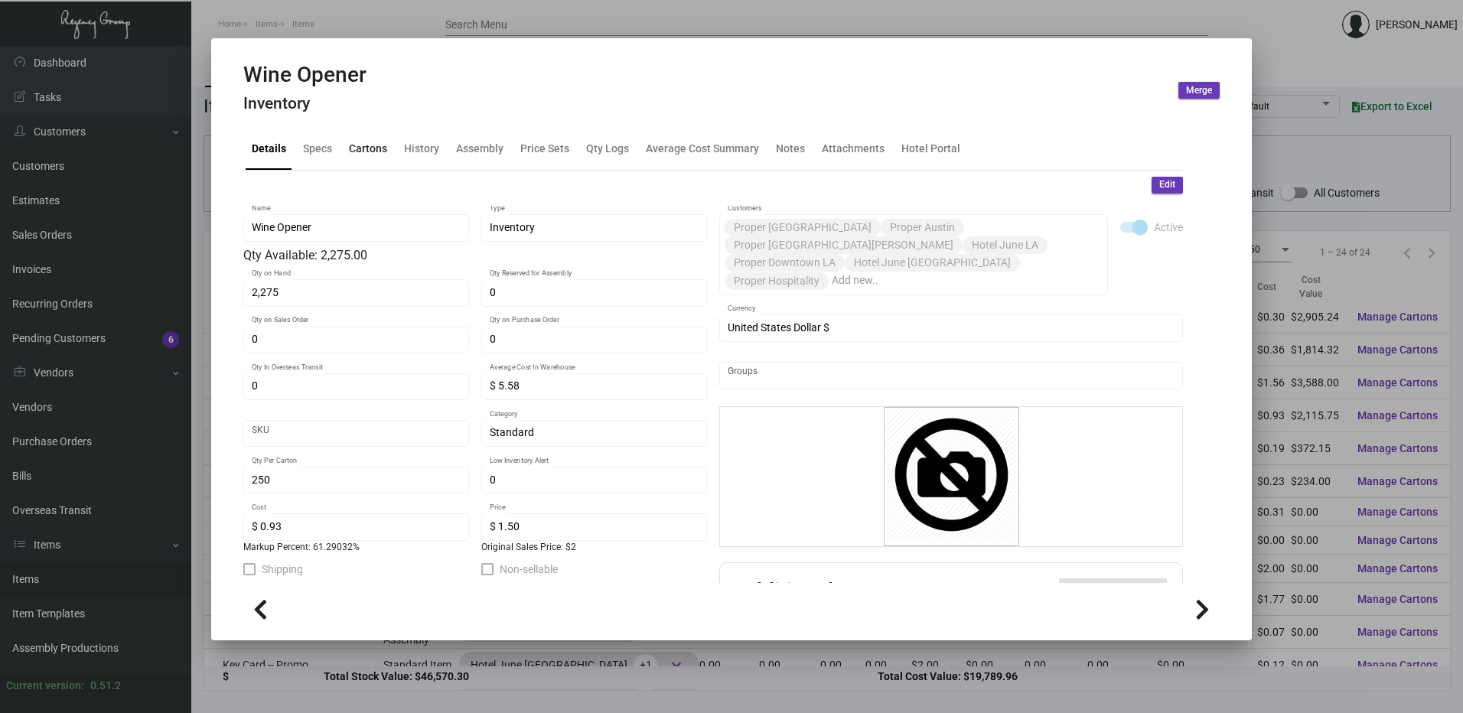
click at [343, 145] on div "Cartons" at bounding box center [368, 149] width 50 height 37
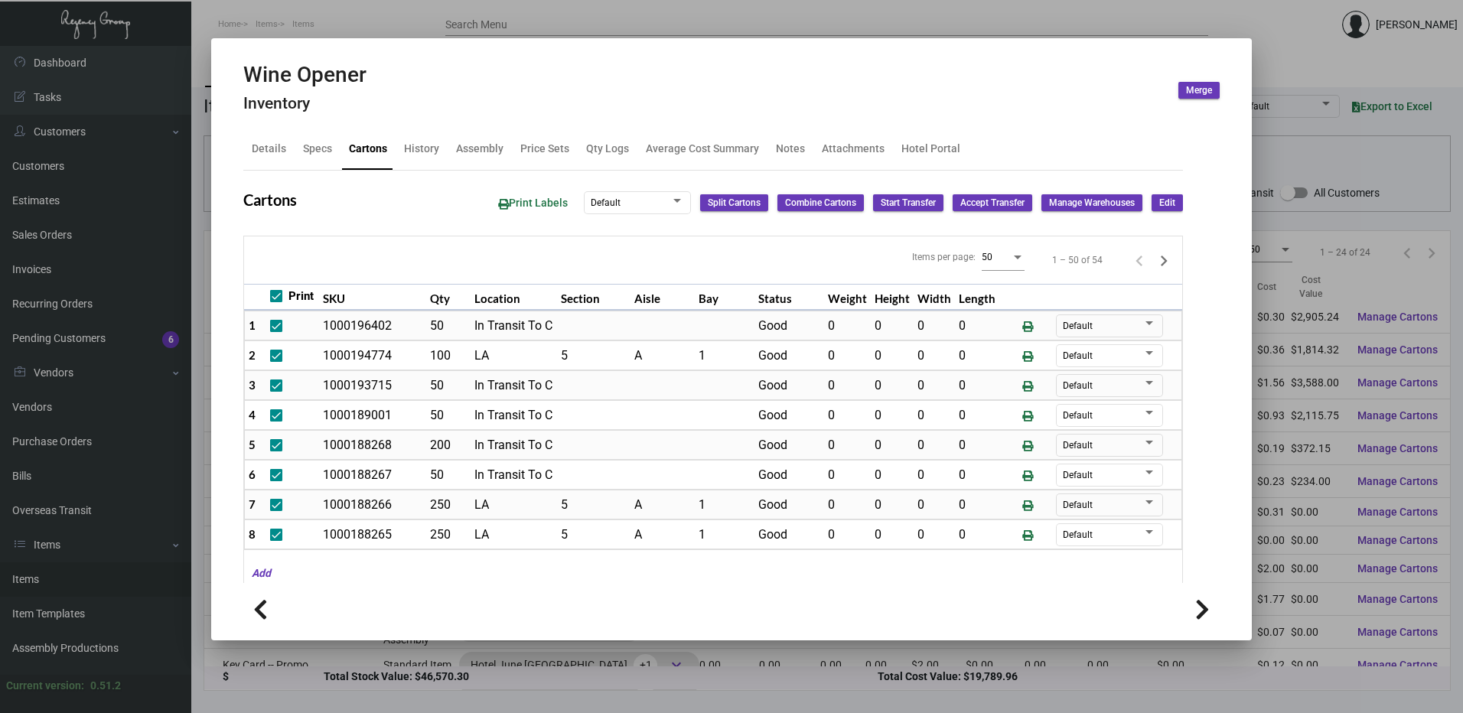
click at [272, 19] on div at bounding box center [731, 356] width 1463 height 713
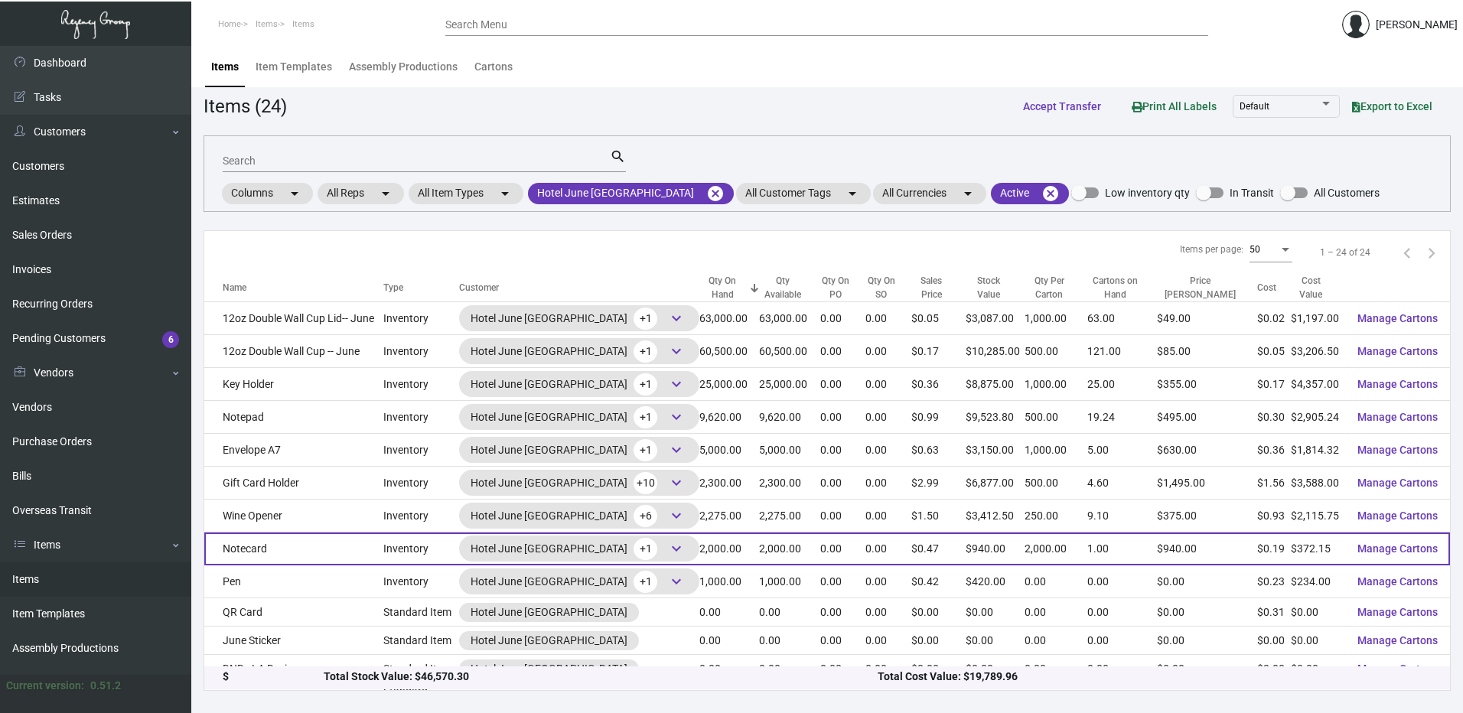
click at [288, 535] on td "Notecard" at bounding box center [293, 548] width 179 height 33
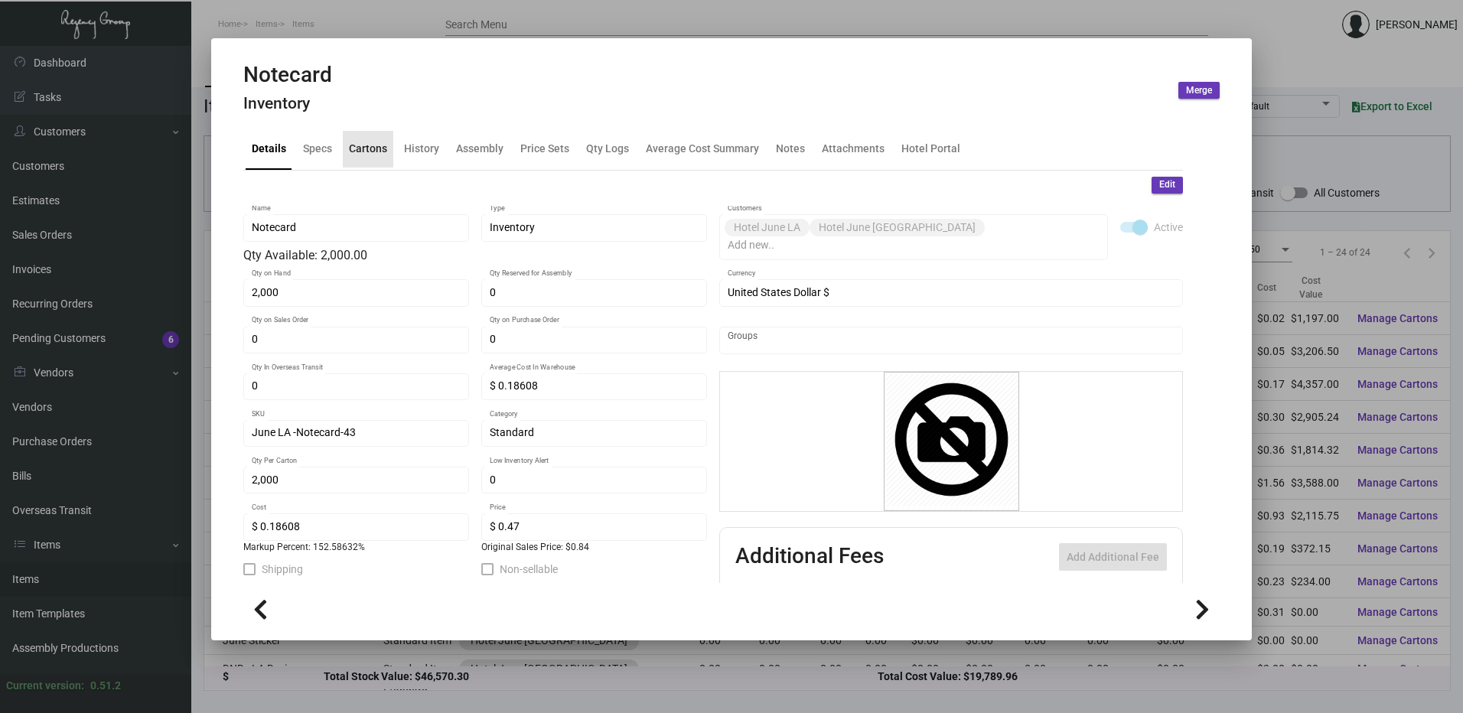
click at [375, 145] on div "Cartons" at bounding box center [368, 149] width 38 height 16
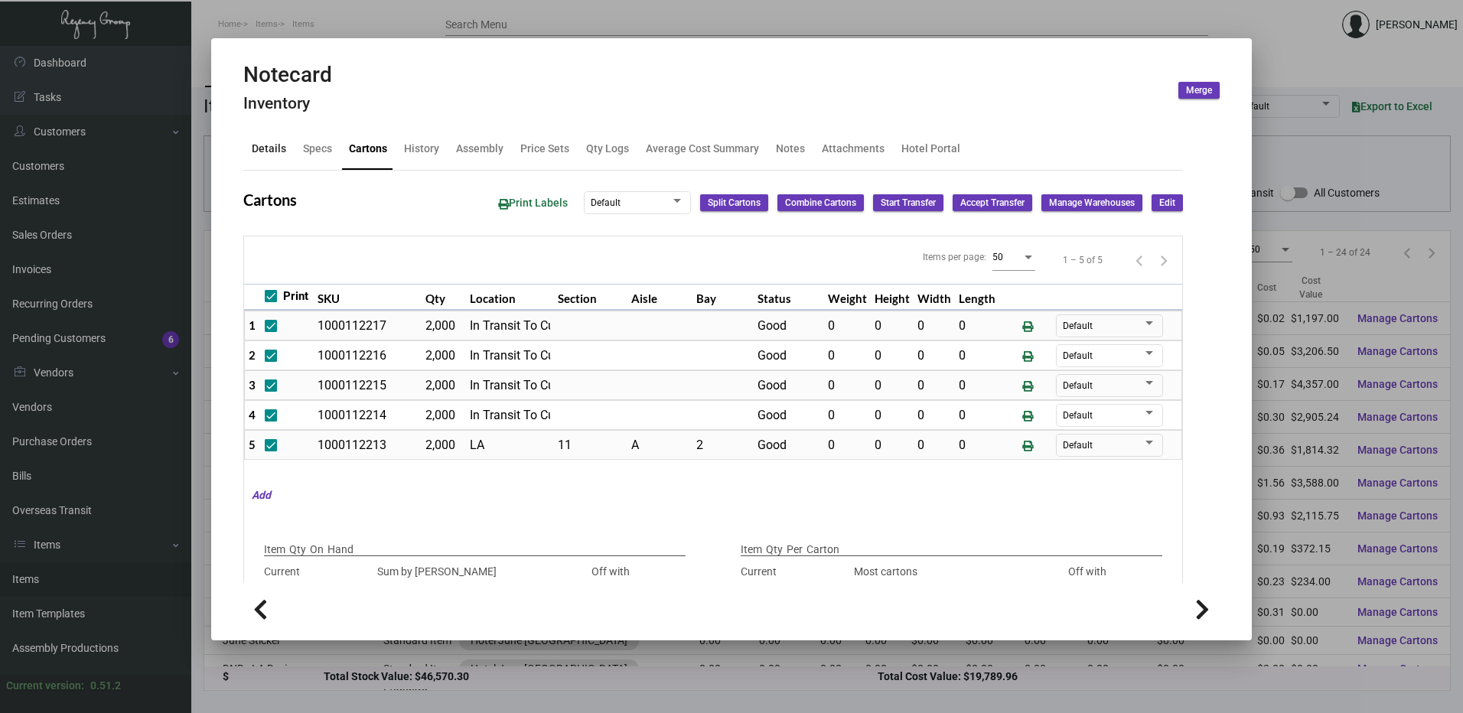
click at [287, 142] on div "Details" at bounding box center [269, 149] width 47 height 37
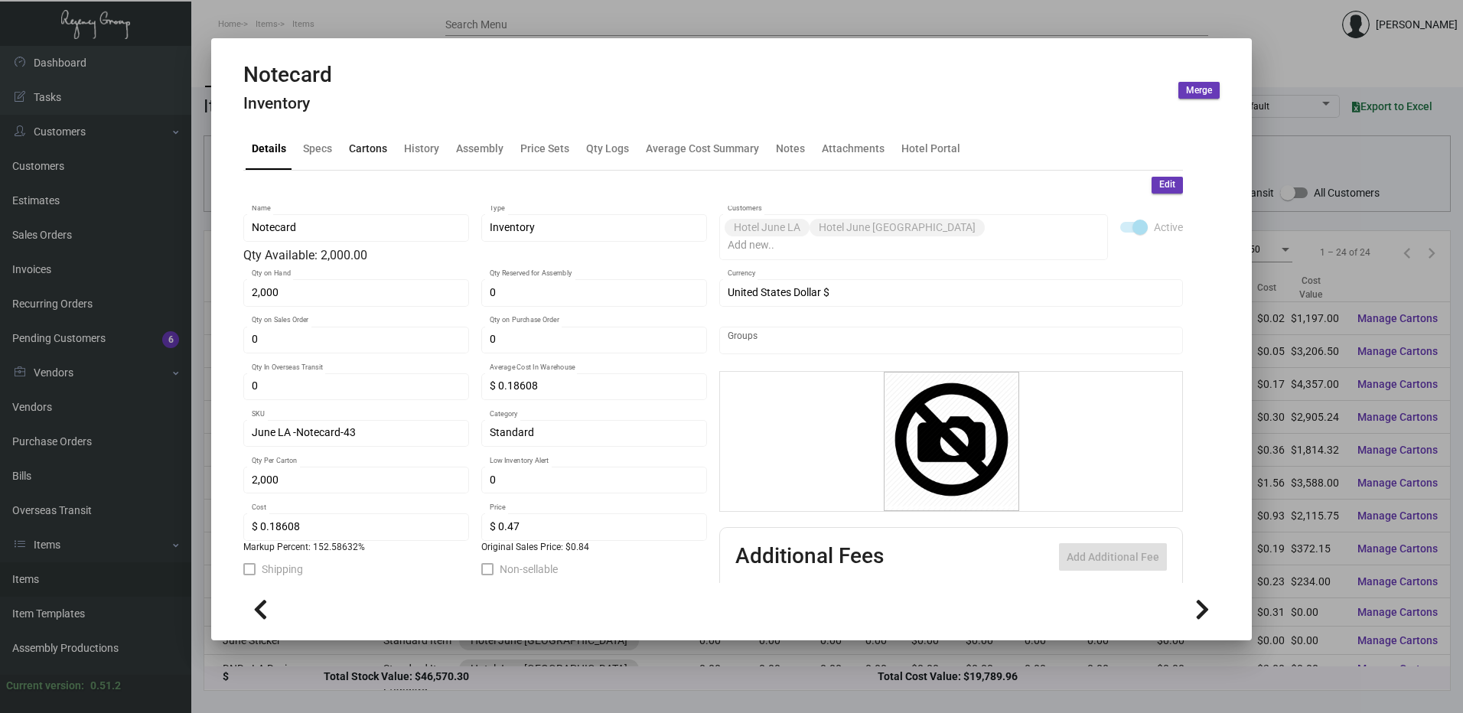
click at [370, 142] on div "Cartons" at bounding box center [368, 149] width 38 height 16
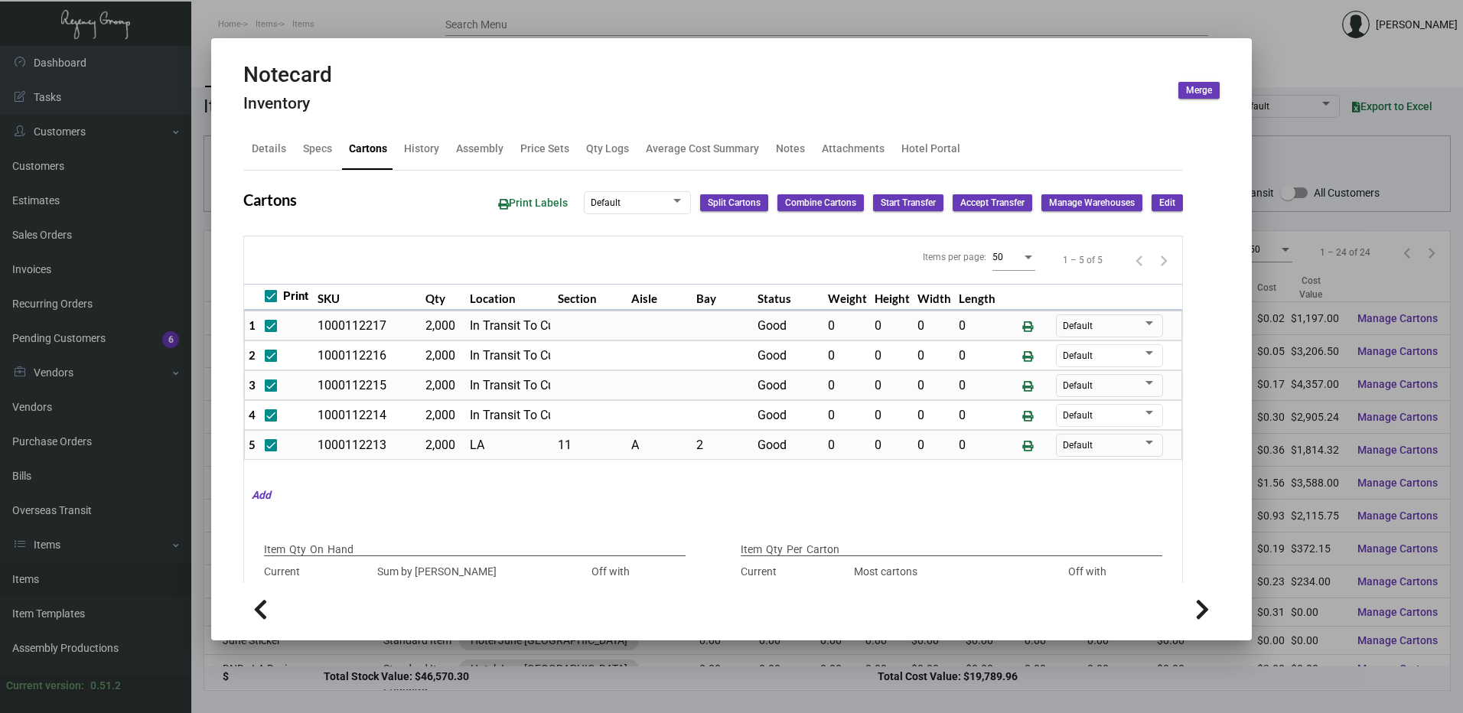
click at [1151, 205] on button "Edit" at bounding box center [1166, 202] width 31 height 17
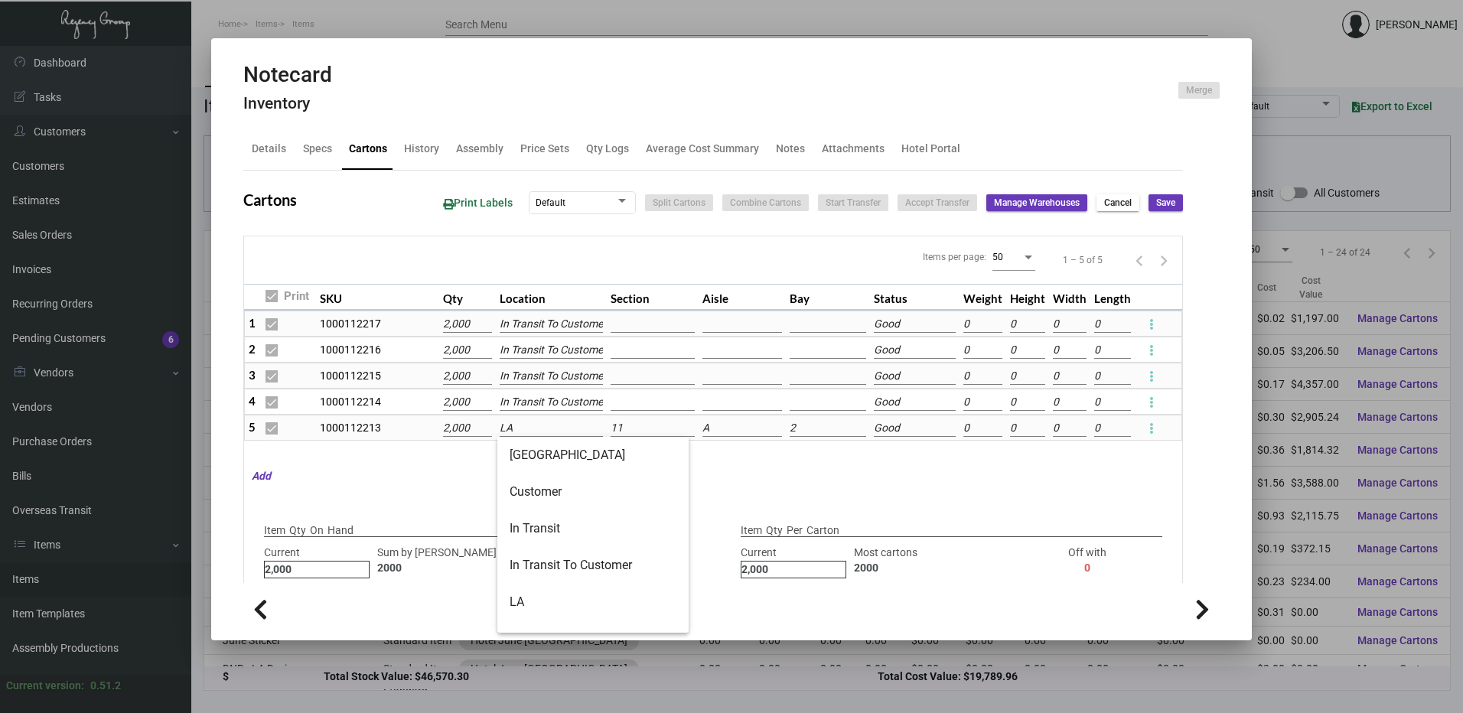
click at [555, 431] on input "LA" at bounding box center [552, 428] width 104 height 17
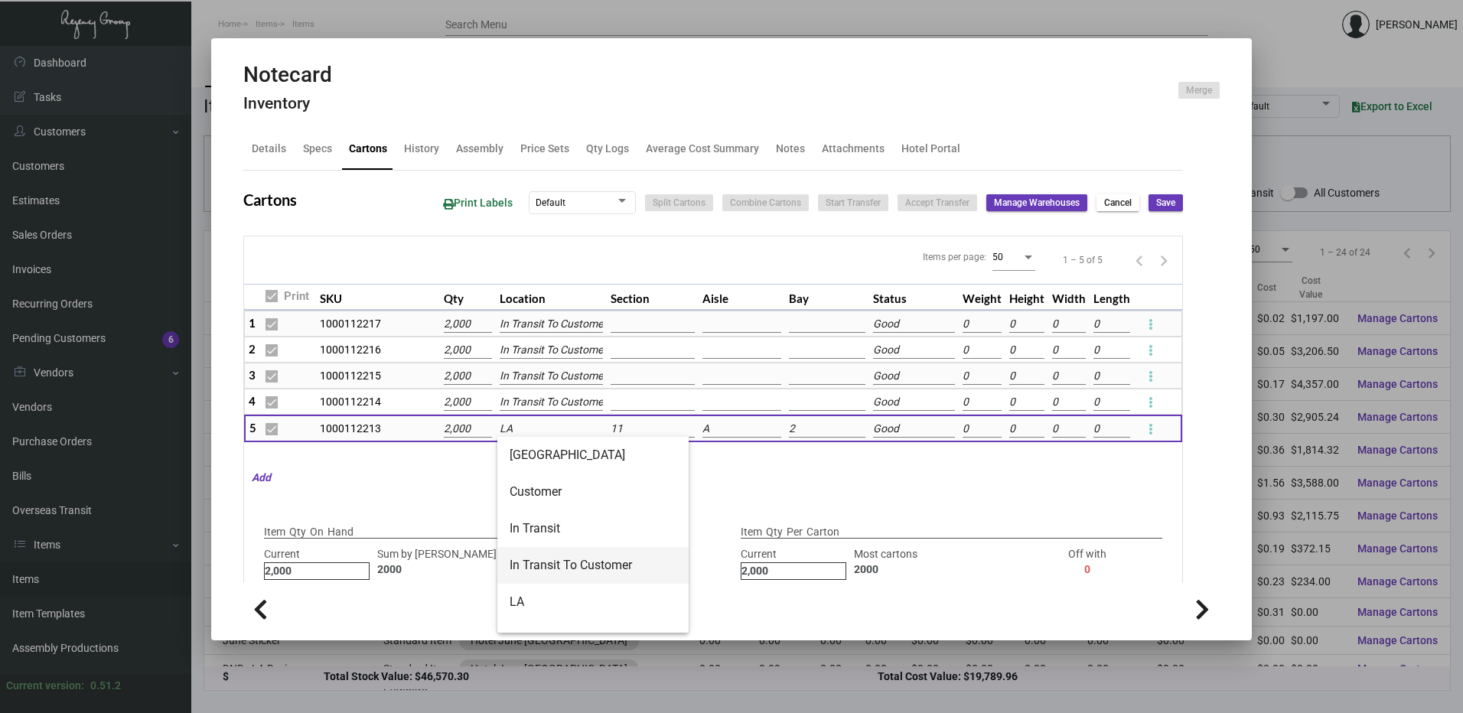
click at [556, 561] on span "In Transit To Customer" at bounding box center [593, 565] width 167 height 37
click at [1163, 203] on span "Save" at bounding box center [1165, 203] width 19 height 13
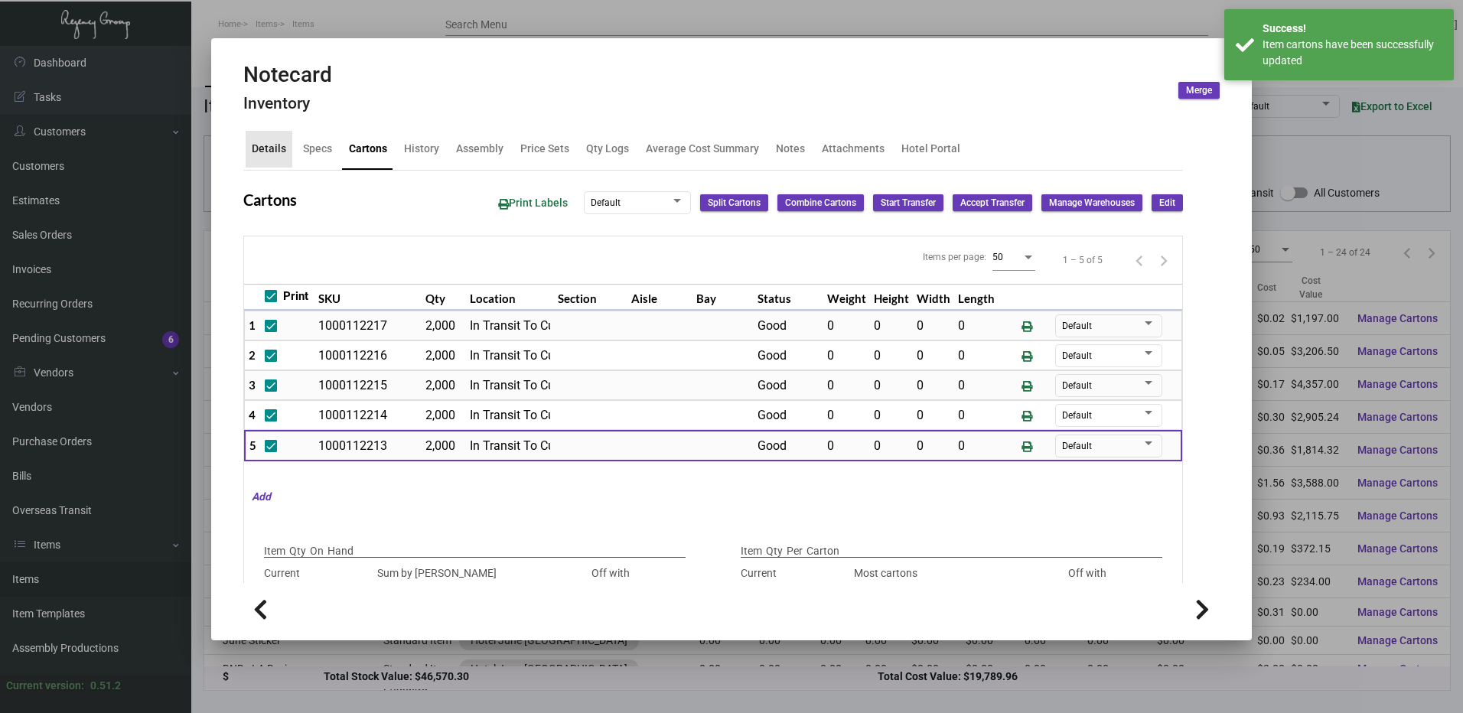
click at [269, 146] on div "Details" at bounding box center [269, 149] width 34 height 16
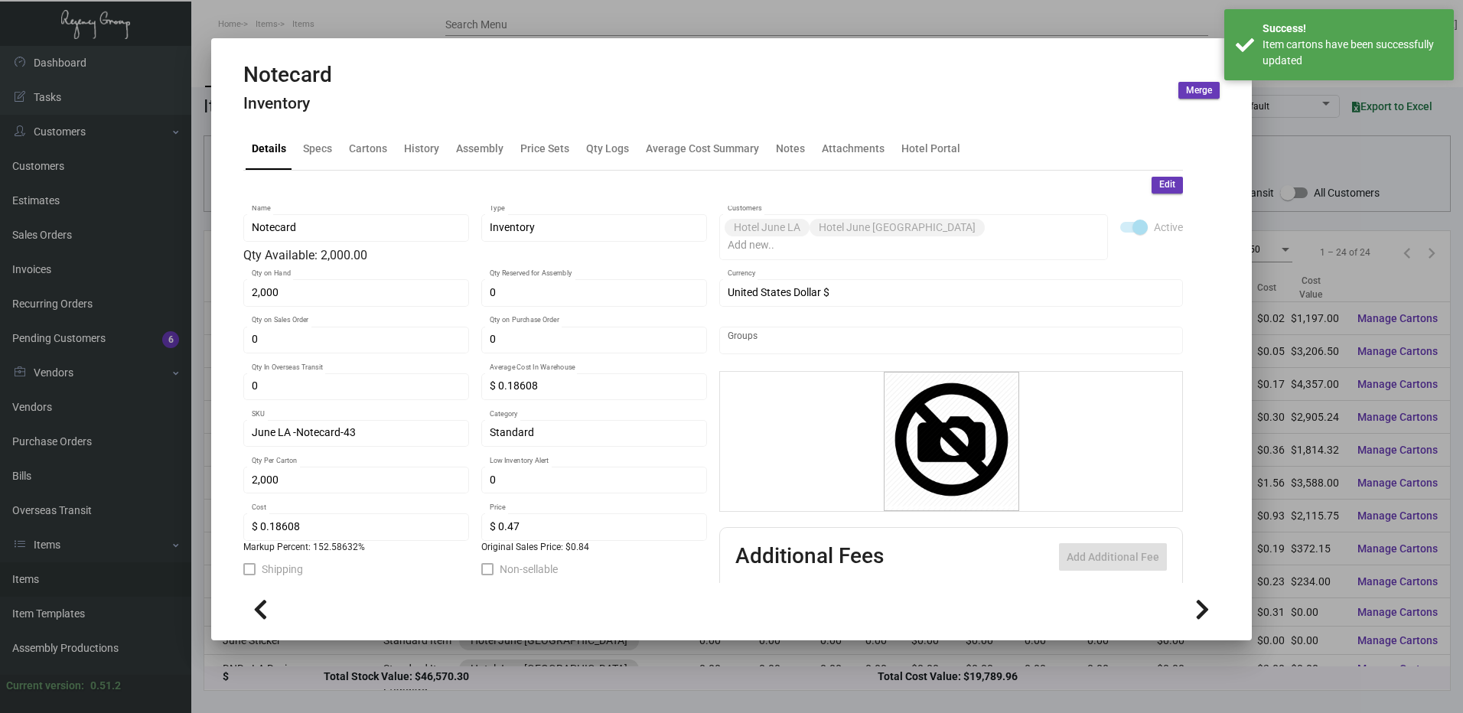
drag, startPoint x: 1158, startPoint y: 187, endPoint x: 1058, endPoint y: 200, distance: 100.3
click at [1159, 187] on span "Edit" at bounding box center [1167, 184] width 16 height 13
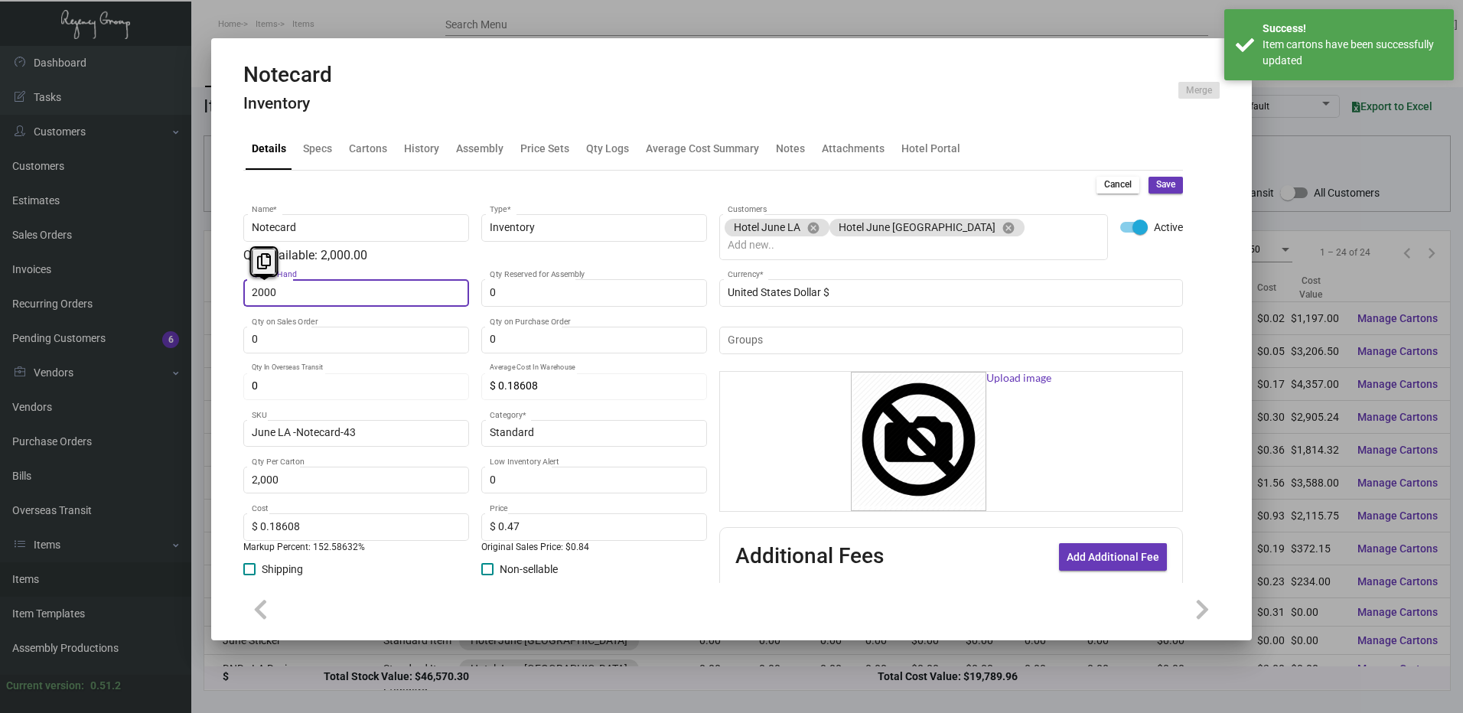
click at [355, 291] on input "2000" at bounding box center [357, 293] width 210 height 12
click at [1149, 195] on div "Cancel Save Notecard Name * Inventory Type * Qty Available: 0.00 0 Qty on Hand …" at bounding box center [712, 463] width 939 height 585
click at [1149, 192] on button "Save" at bounding box center [1165, 185] width 34 height 17
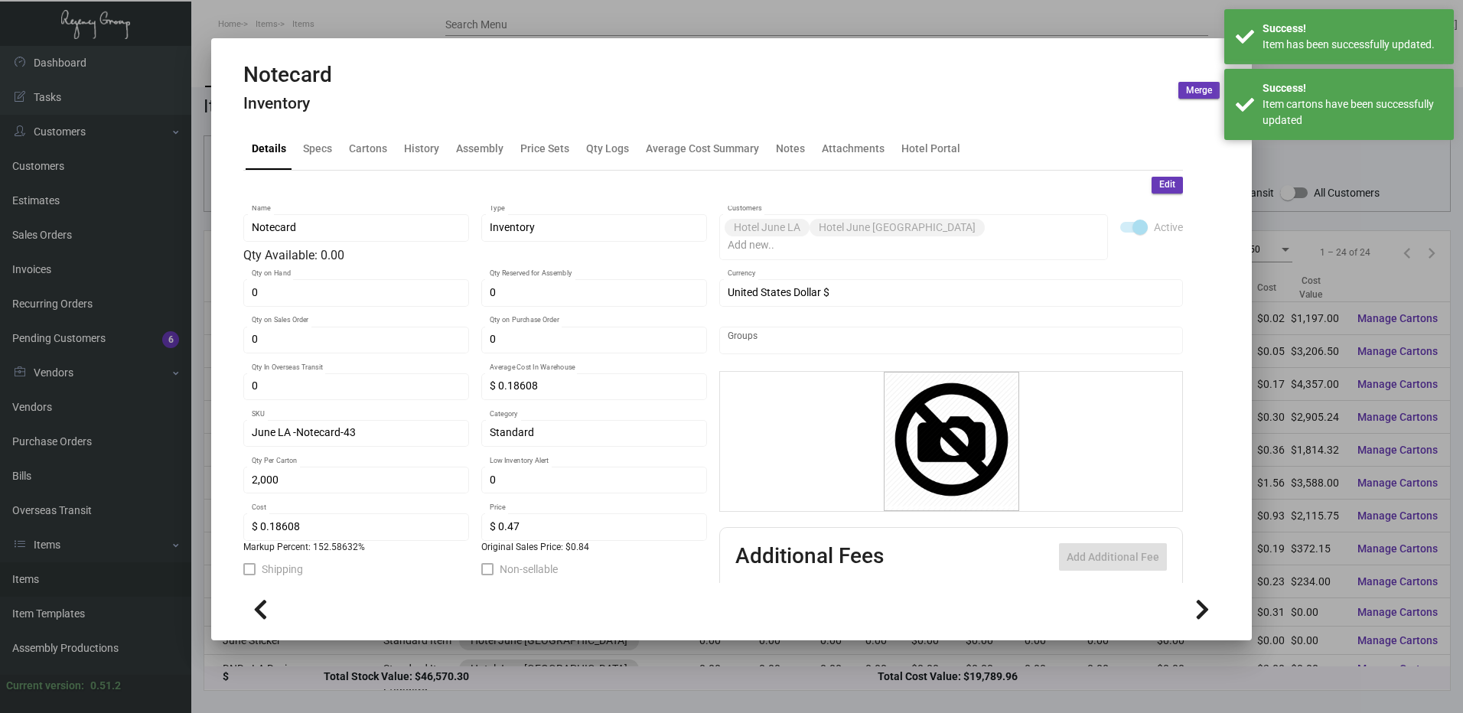
click at [608, 15] on div at bounding box center [731, 356] width 1463 height 713
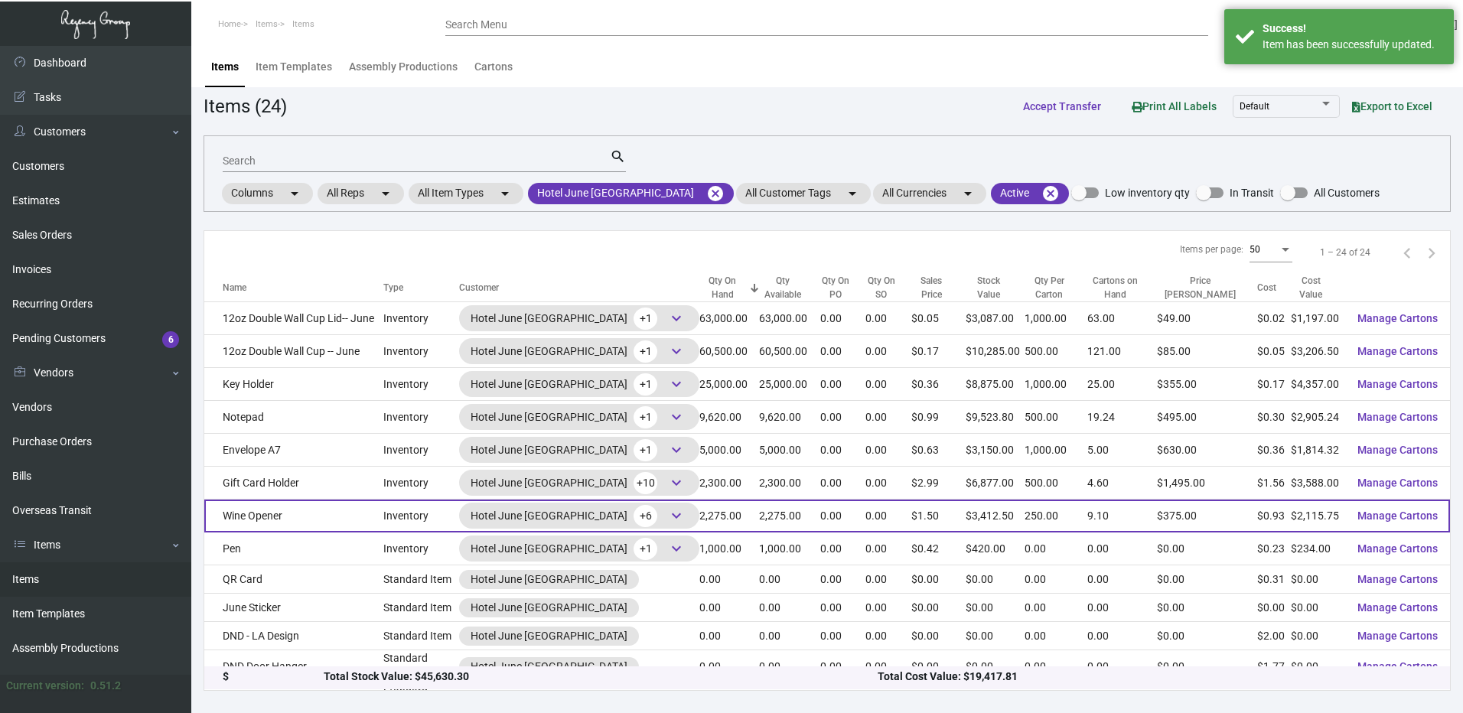
click at [379, 519] on td "Wine Opener" at bounding box center [293, 516] width 179 height 33
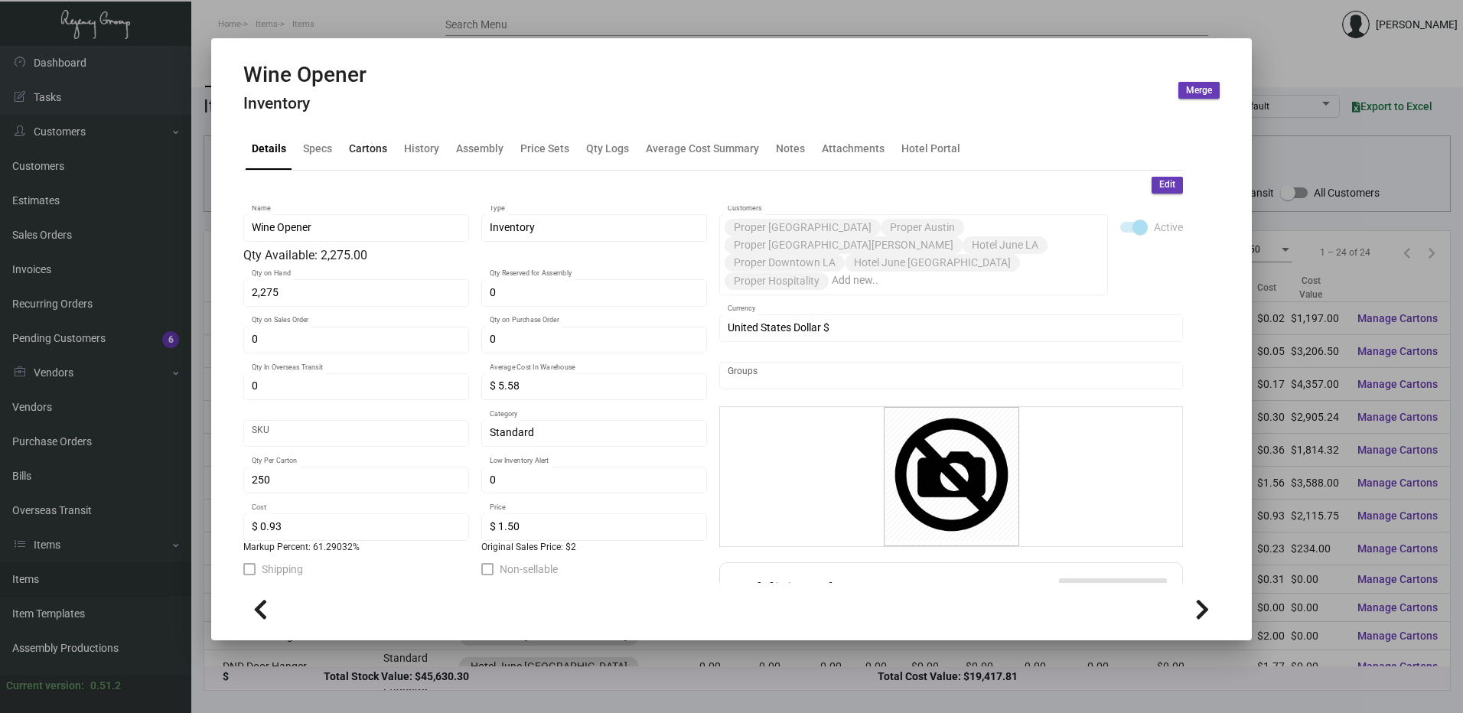
click at [382, 148] on div "Cartons" at bounding box center [368, 149] width 38 height 16
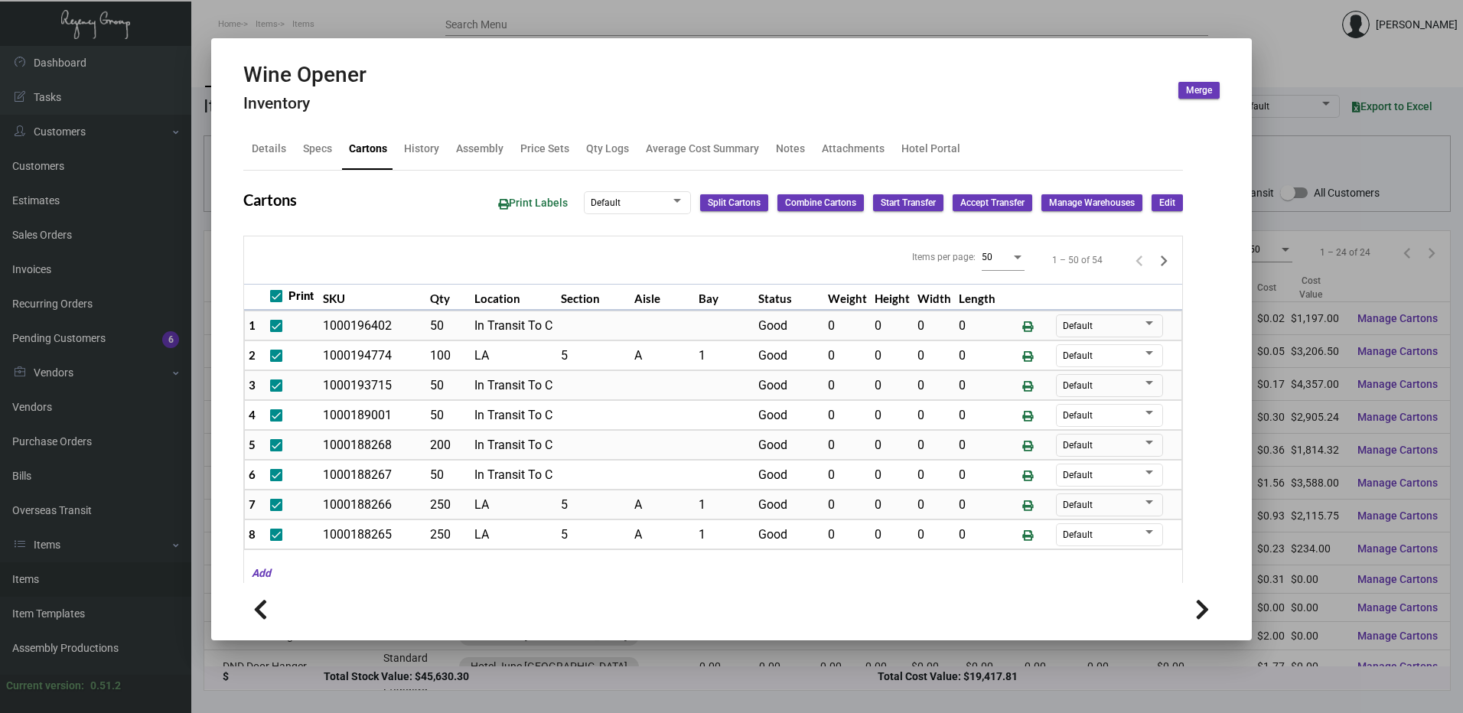
click at [1159, 198] on span "Edit" at bounding box center [1167, 203] width 16 height 13
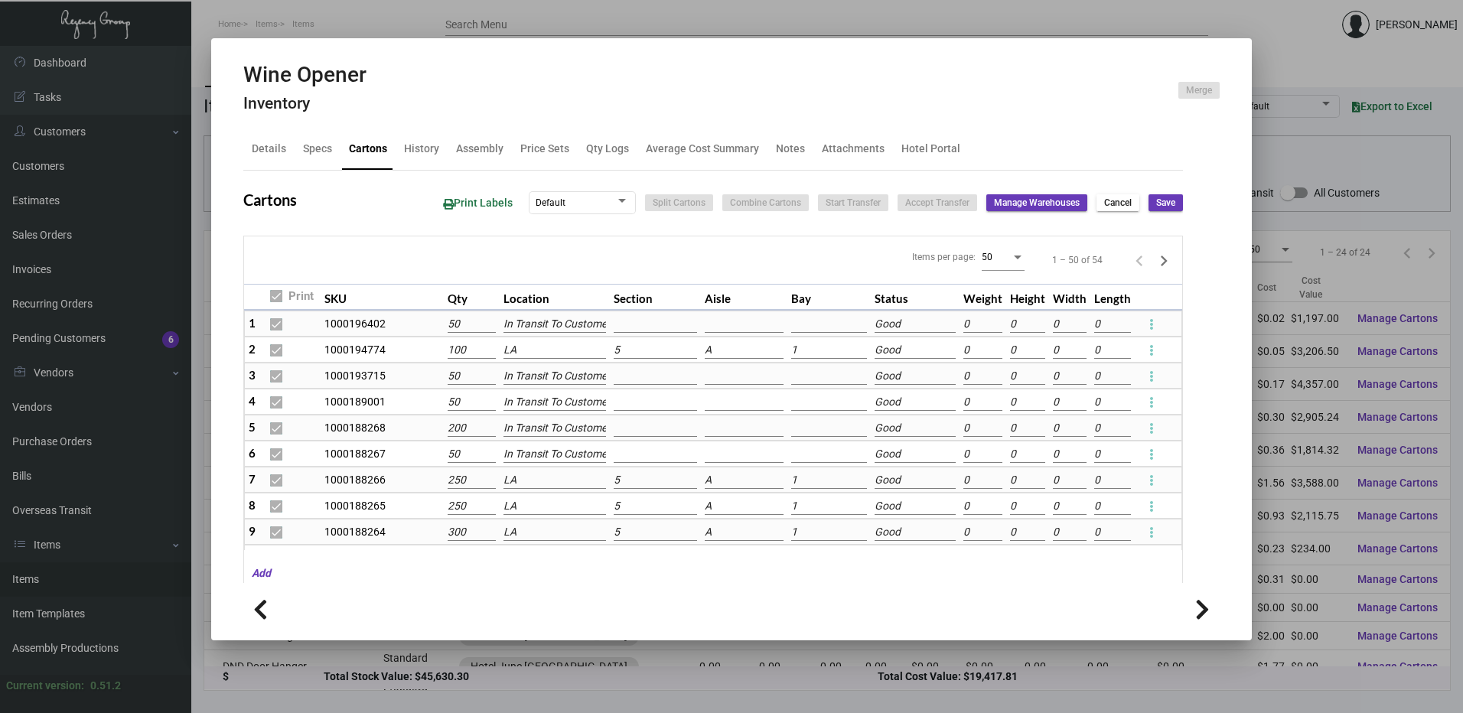
click at [538, 482] on input "LA" at bounding box center [554, 480] width 103 height 17
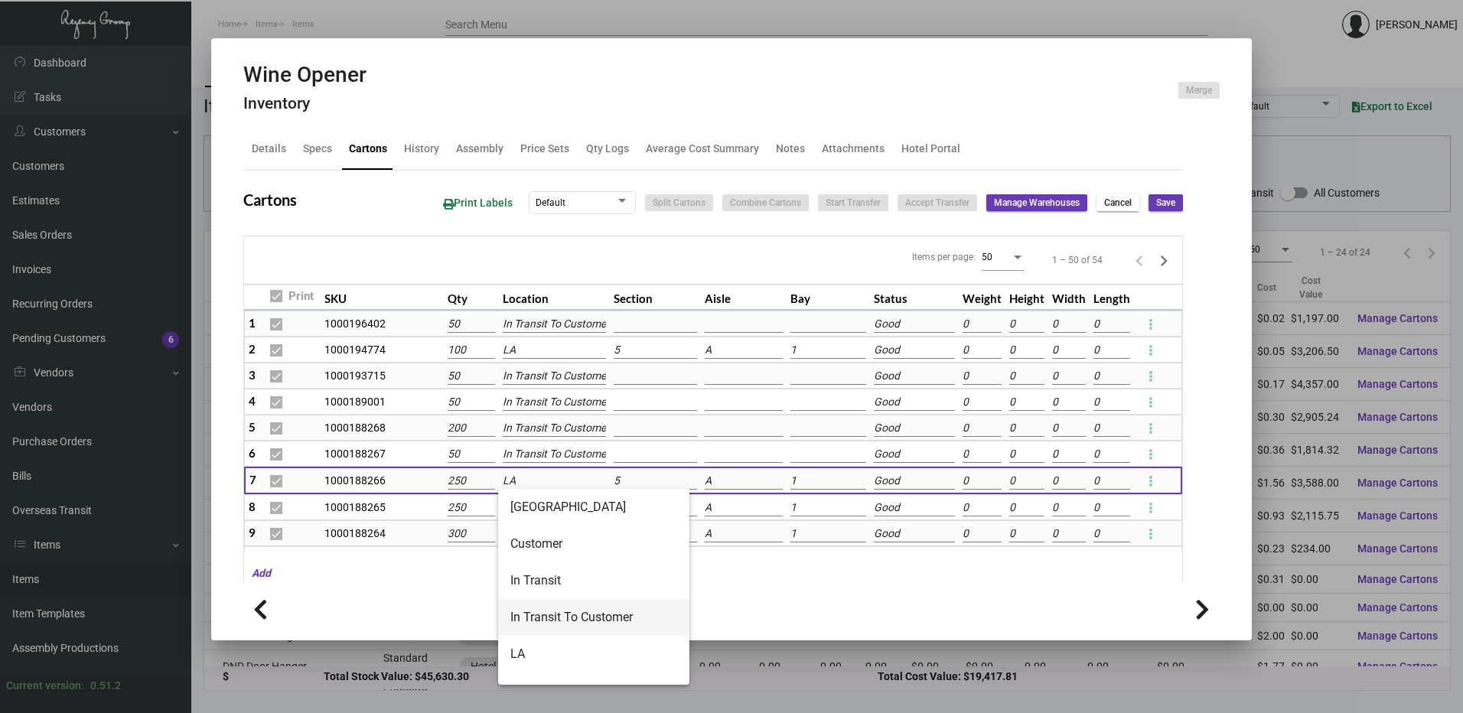
click at [552, 618] on span "In Transit To Customer" at bounding box center [593, 617] width 167 height 37
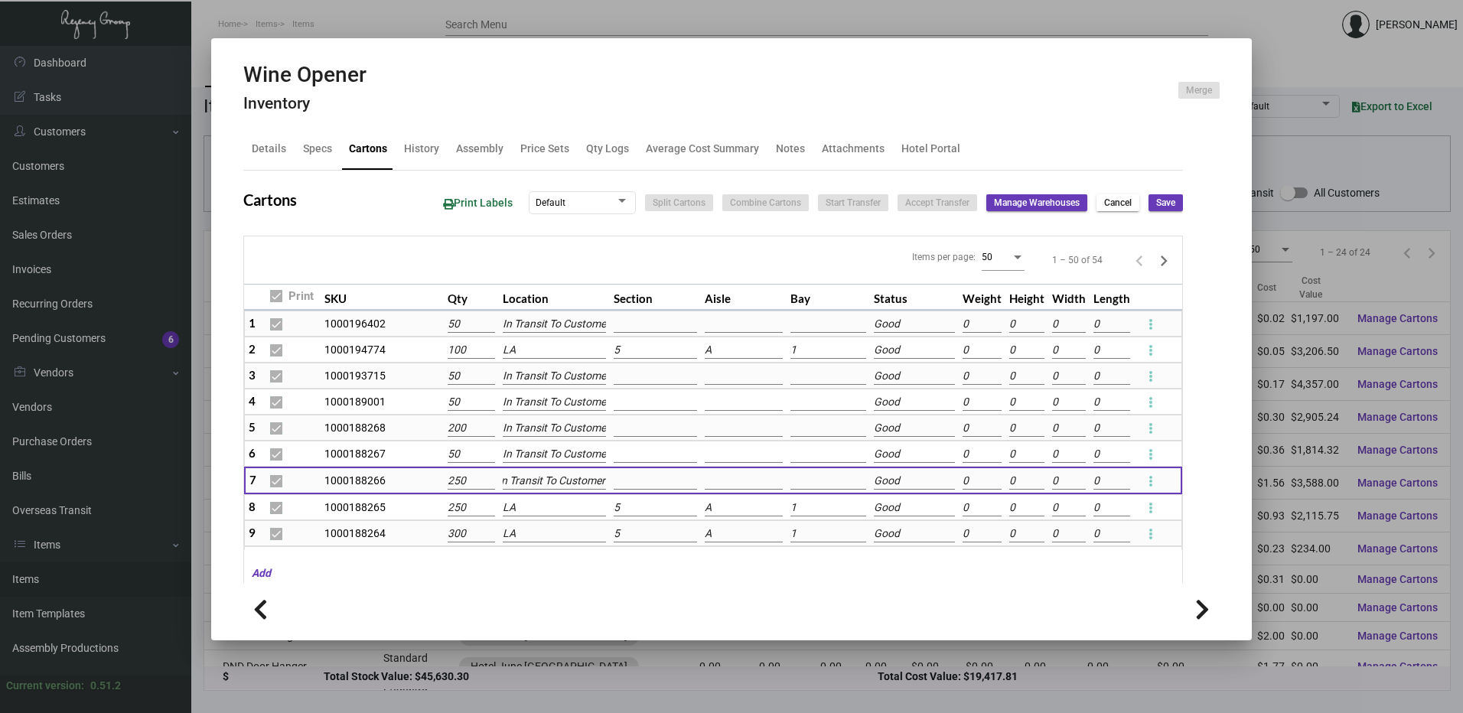
click at [534, 510] on input "LA" at bounding box center [554, 508] width 103 height 17
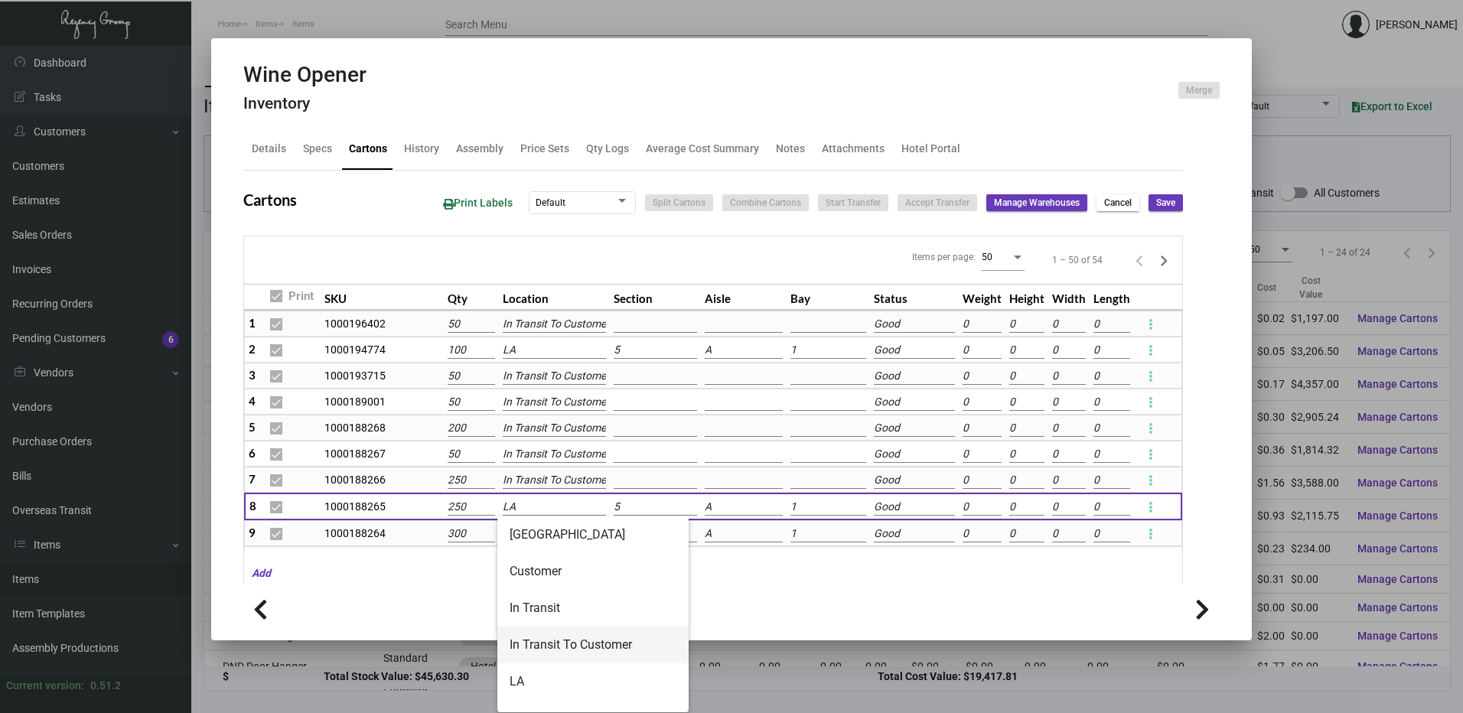
click at [552, 640] on span "In Transit To Customer" at bounding box center [593, 645] width 167 height 37
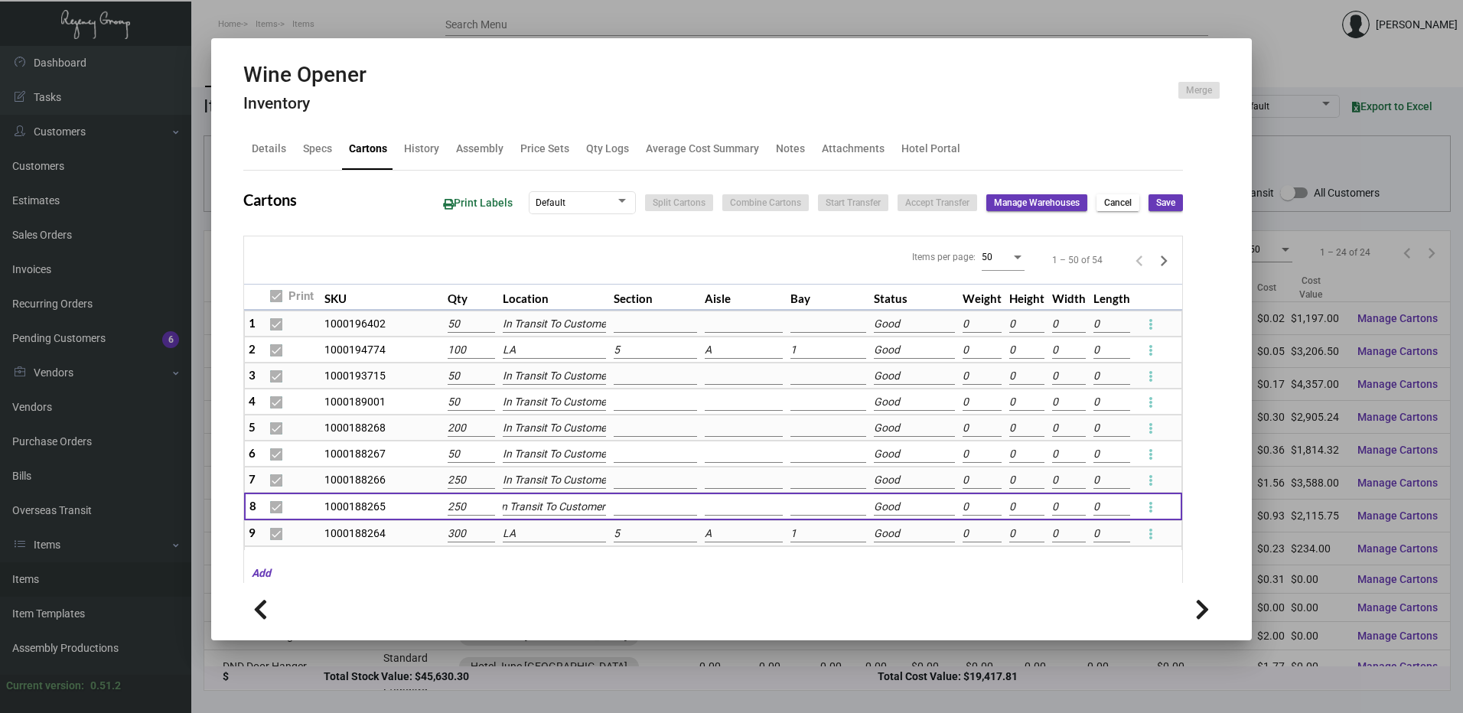
click at [534, 537] on input "LA" at bounding box center [554, 534] width 103 height 17
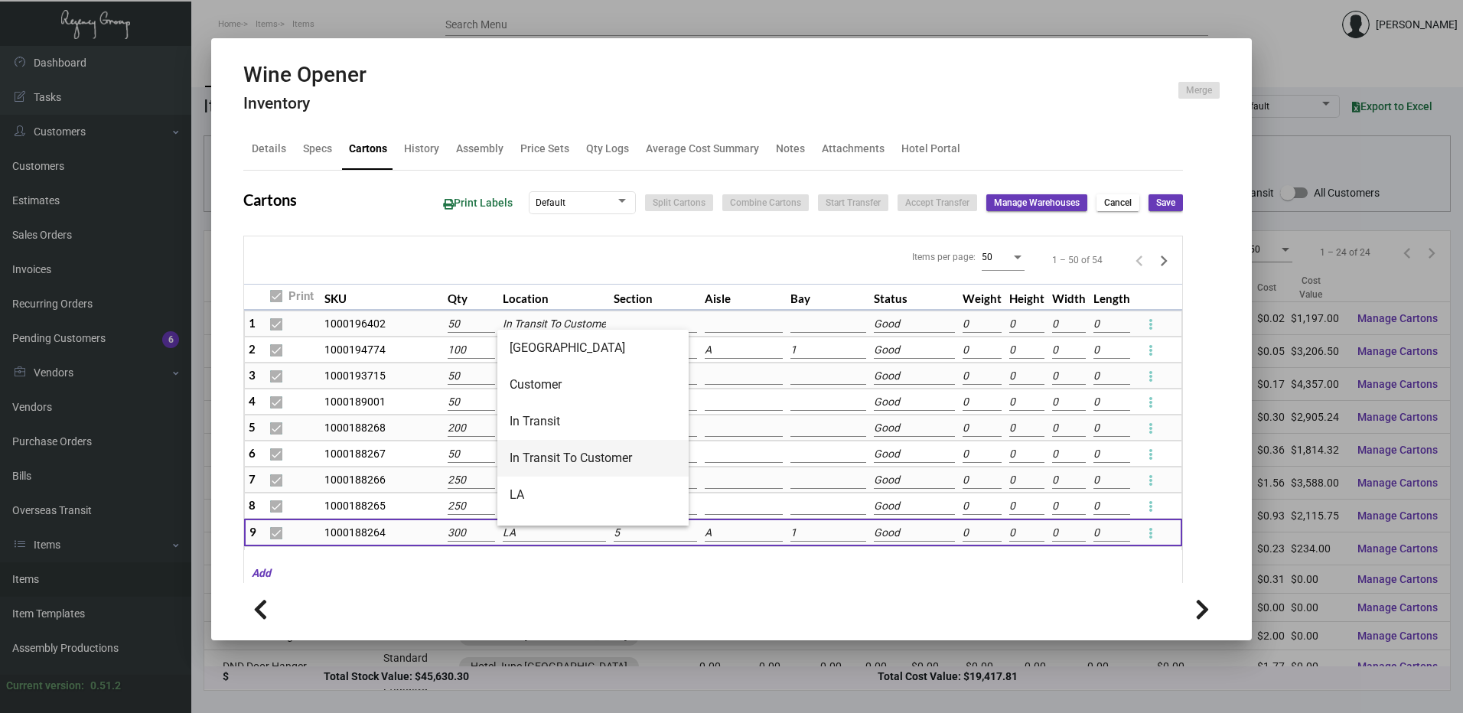
click at [552, 454] on span "In Transit To Customer" at bounding box center [593, 458] width 167 height 37
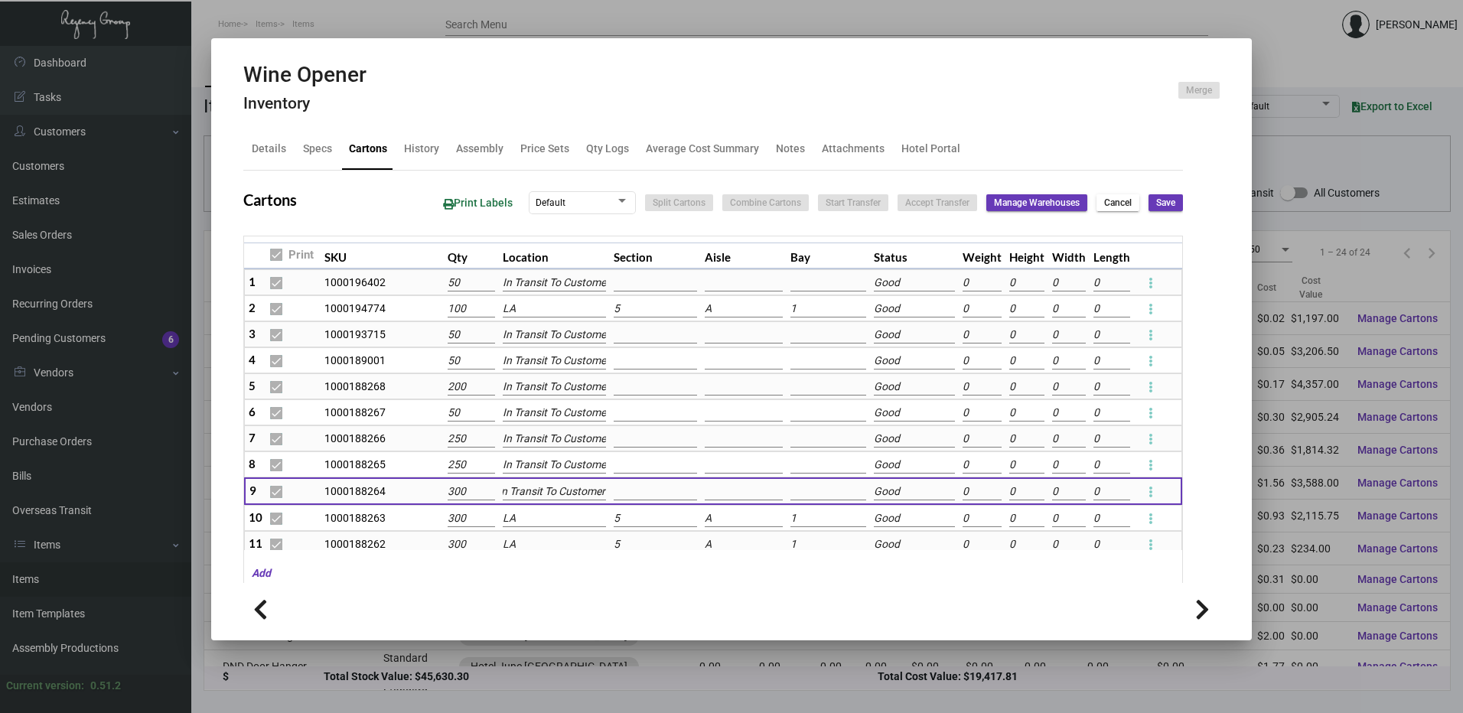
scroll to position [77, 0]
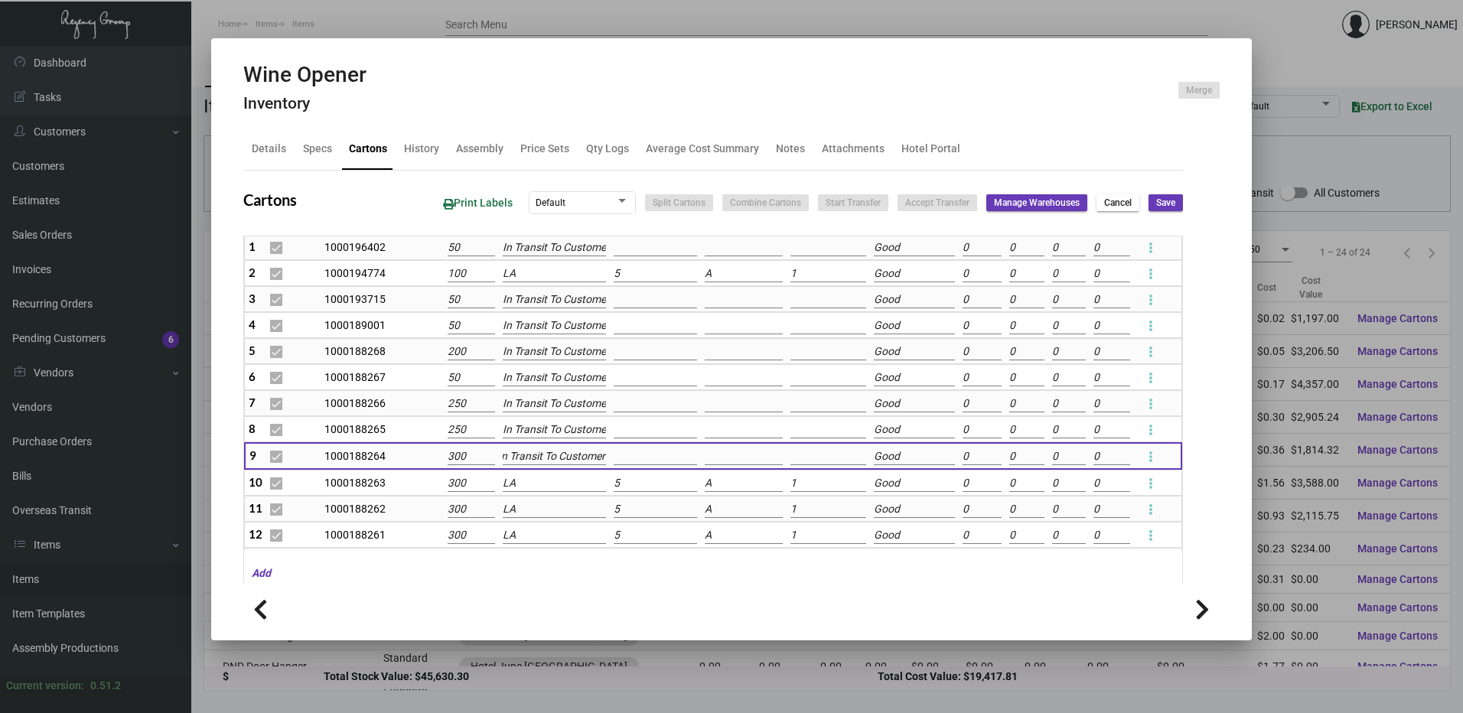
click at [545, 481] on input "LA" at bounding box center [554, 483] width 103 height 17
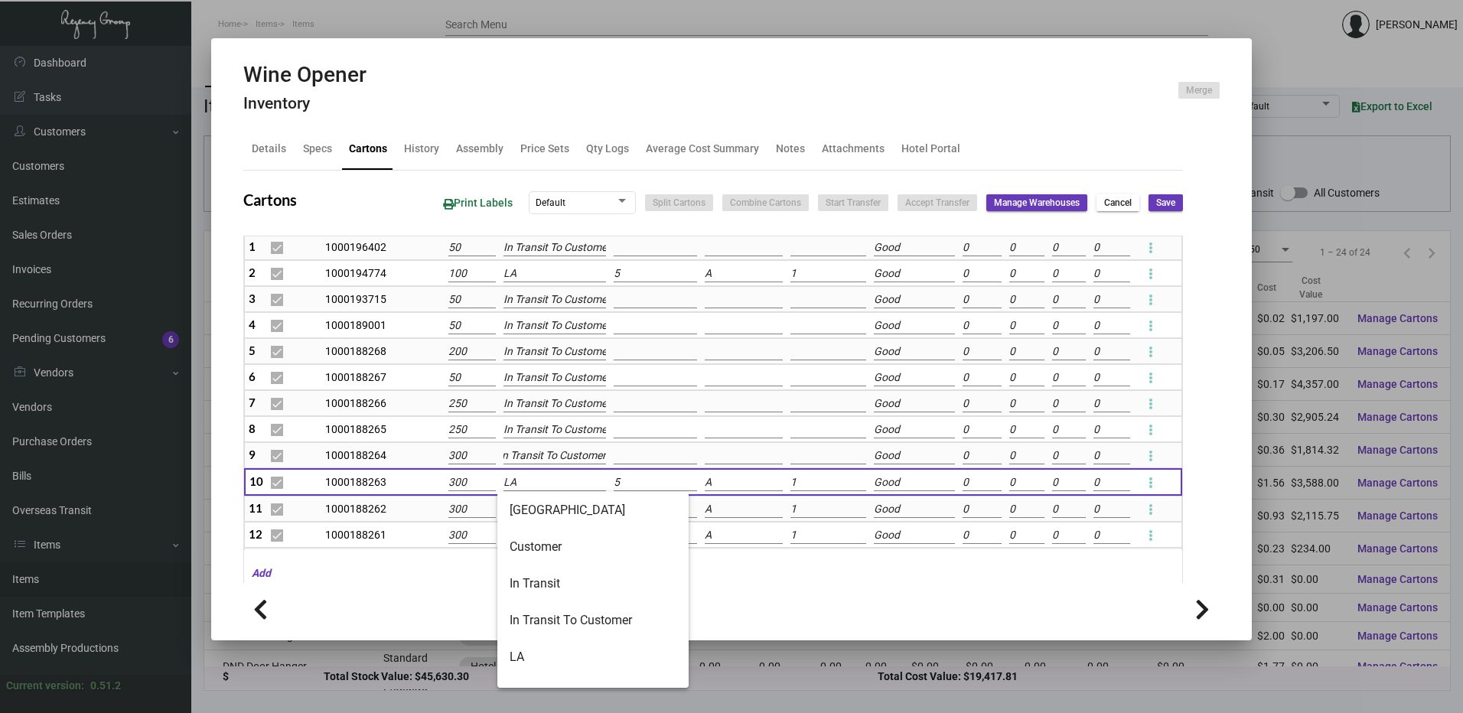
scroll to position [0, 0]
click at [553, 616] on span "In Transit To Customer" at bounding box center [593, 620] width 167 height 37
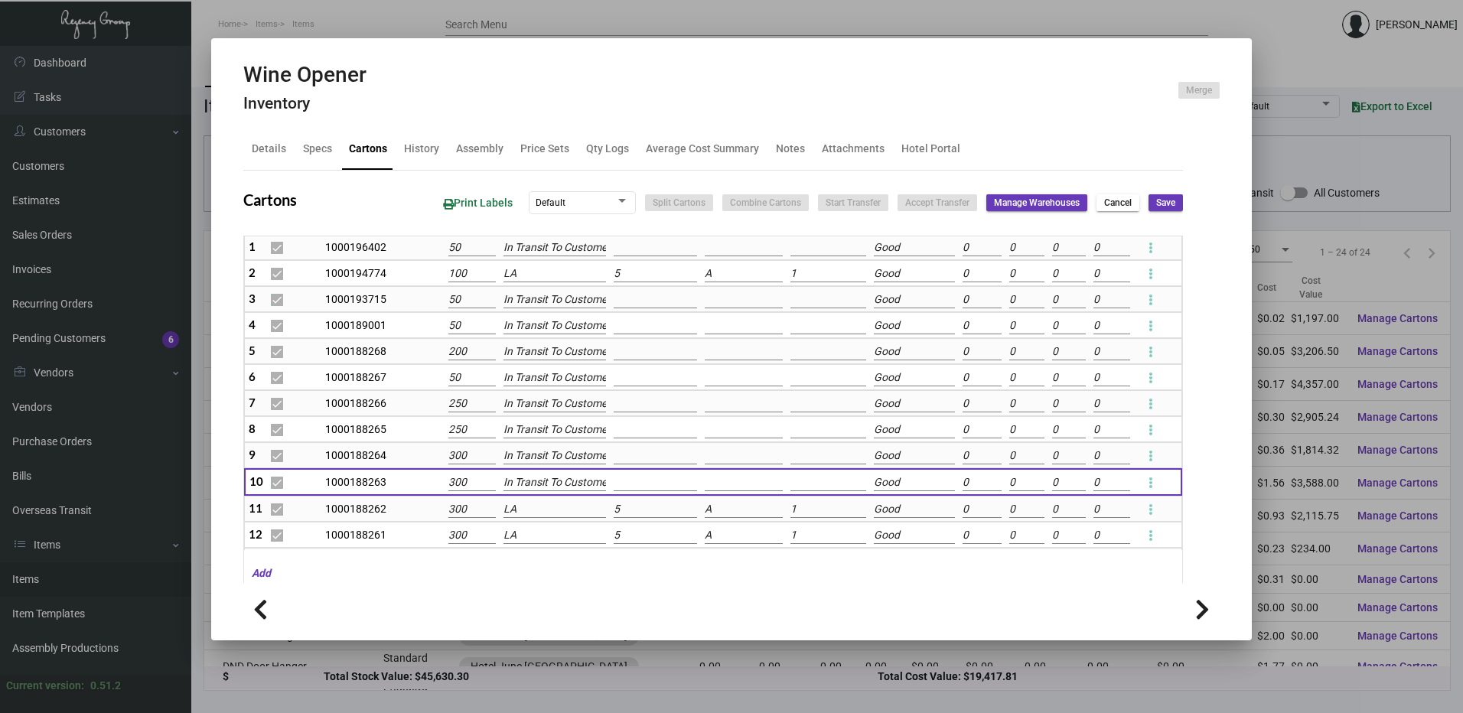
scroll to position [0, 8]
click at [1156, 207] on span "Save" at bounding box center [1165, 203] width 19 height 13
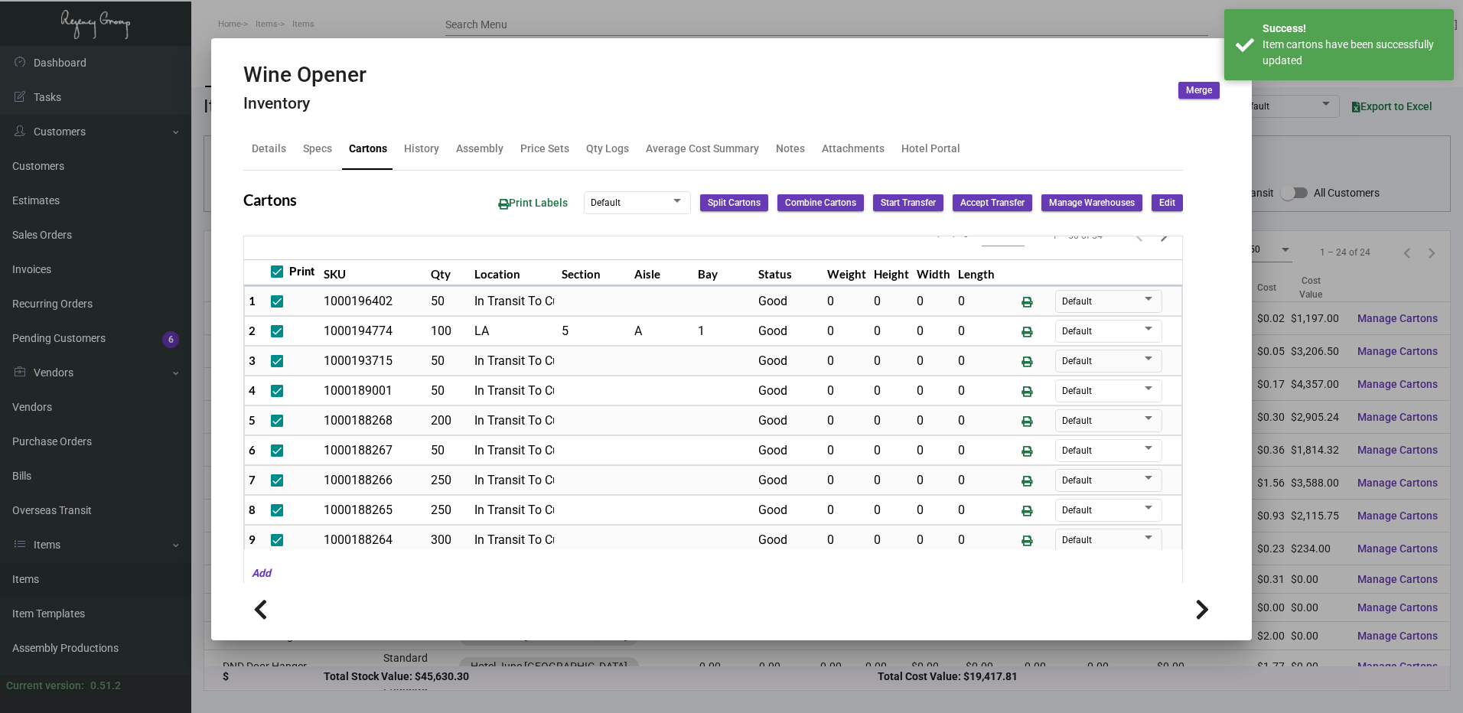
scroll to position [0, 0]
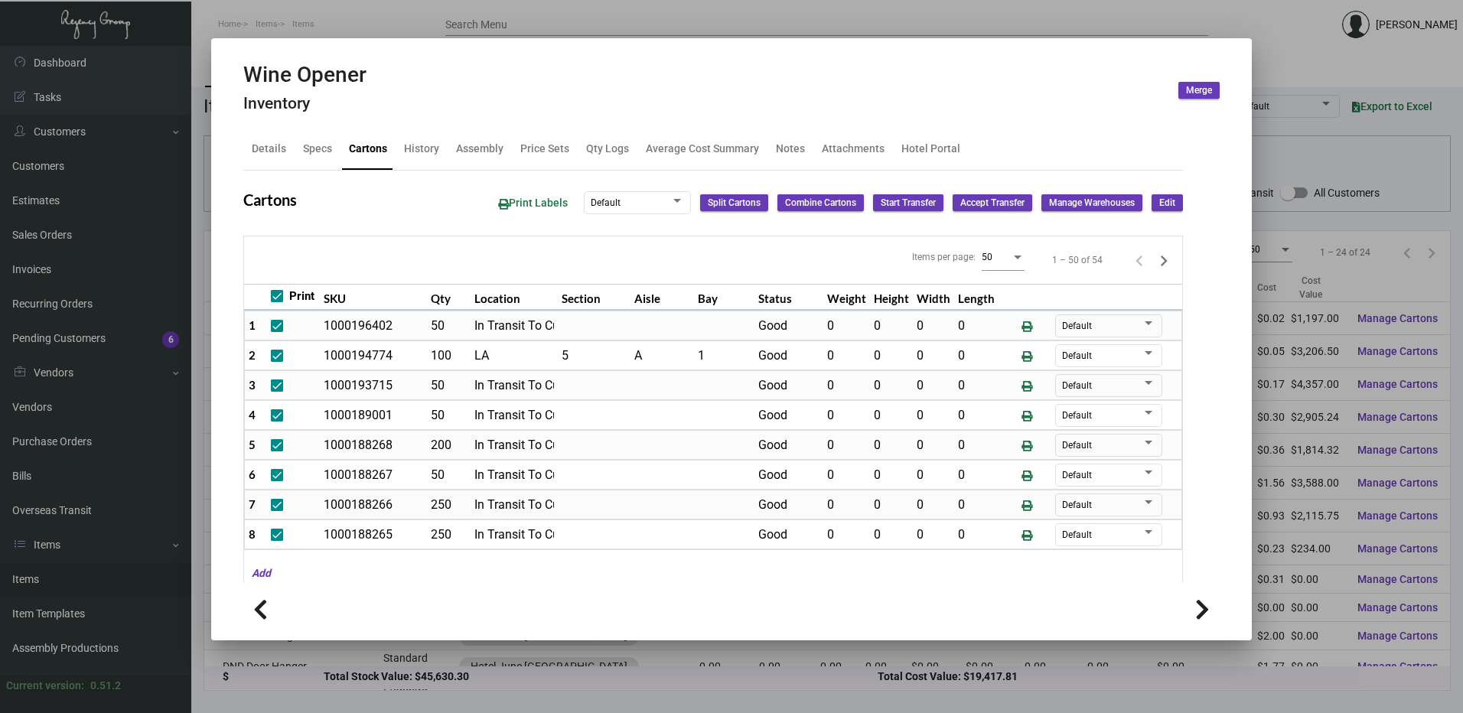
click at [1151, 206] on button "Edit" at bounding box center [1166, 202] width 31 height 17
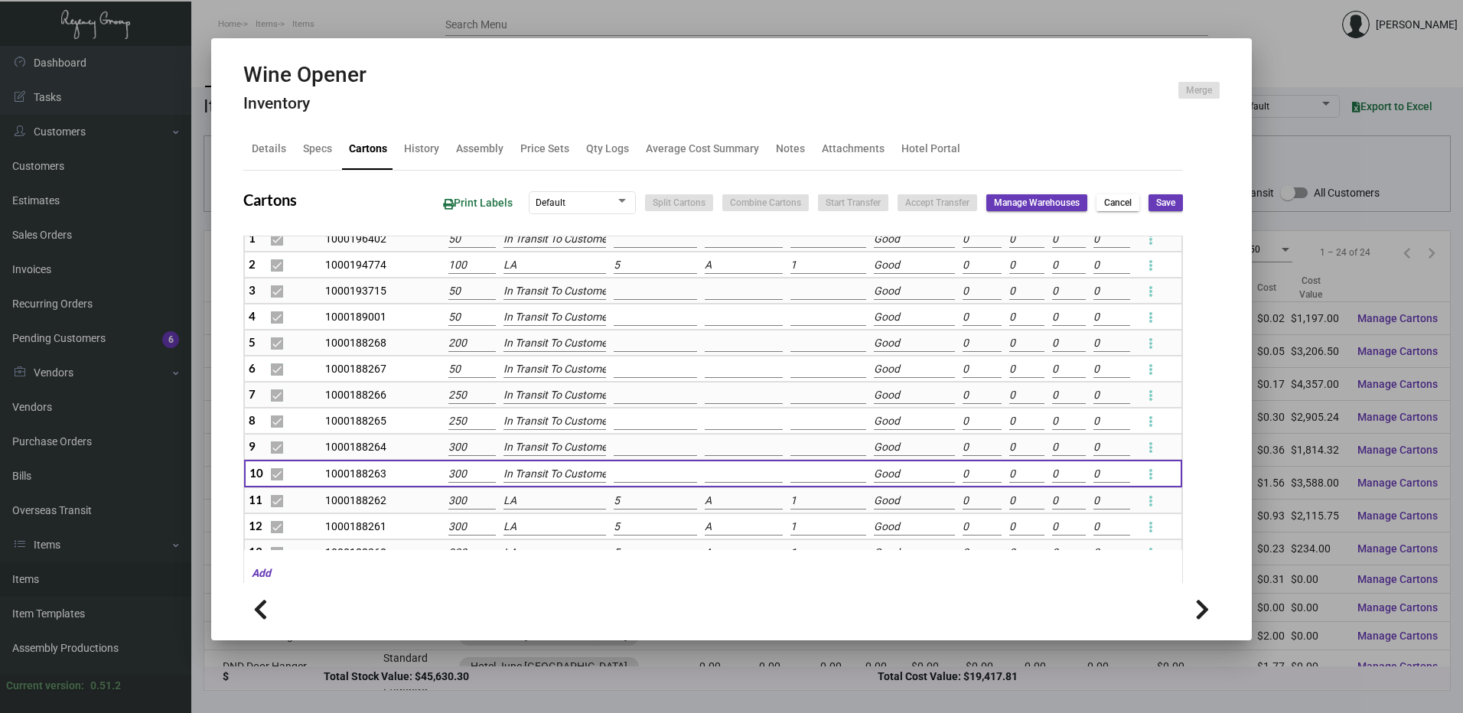
scroll to position [153, 0]
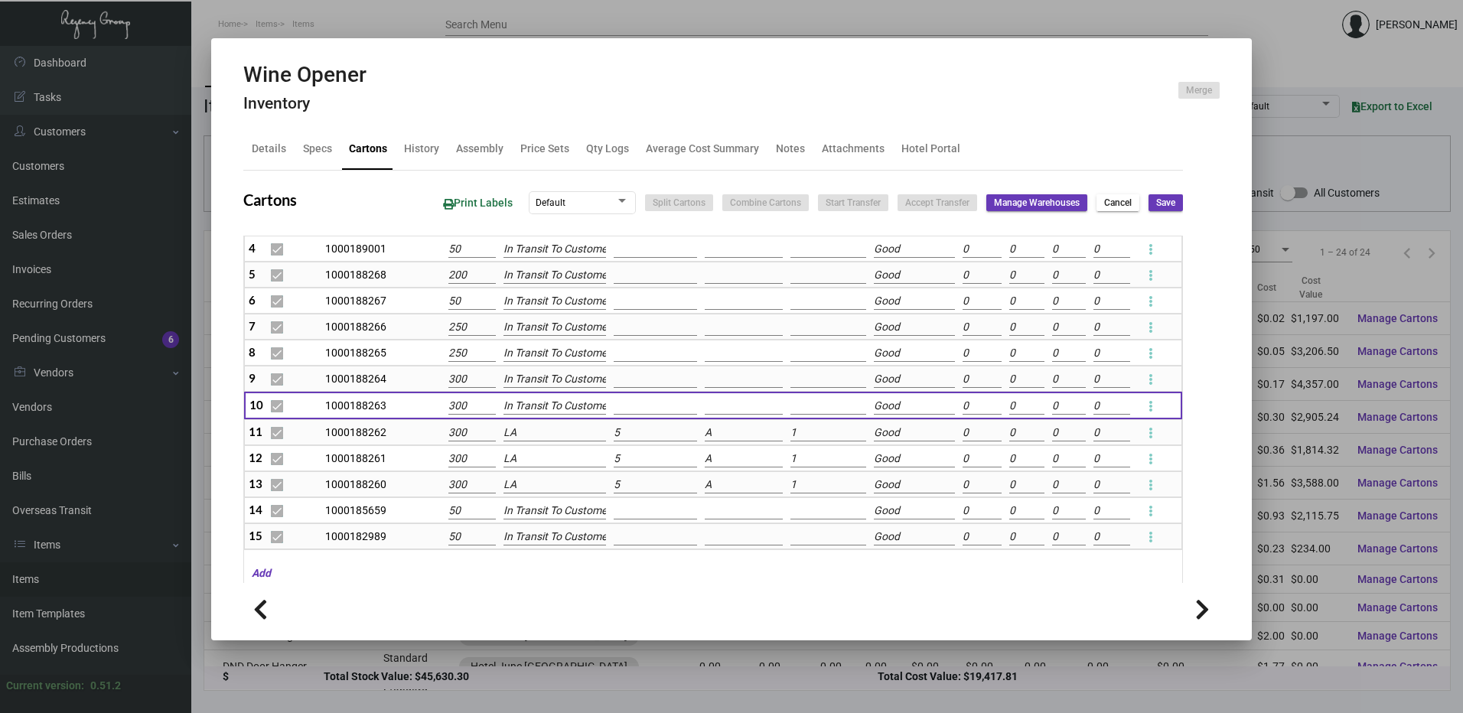
click at [464, 432] on input "300" at bounding box center [472, 433] width 48 height 17
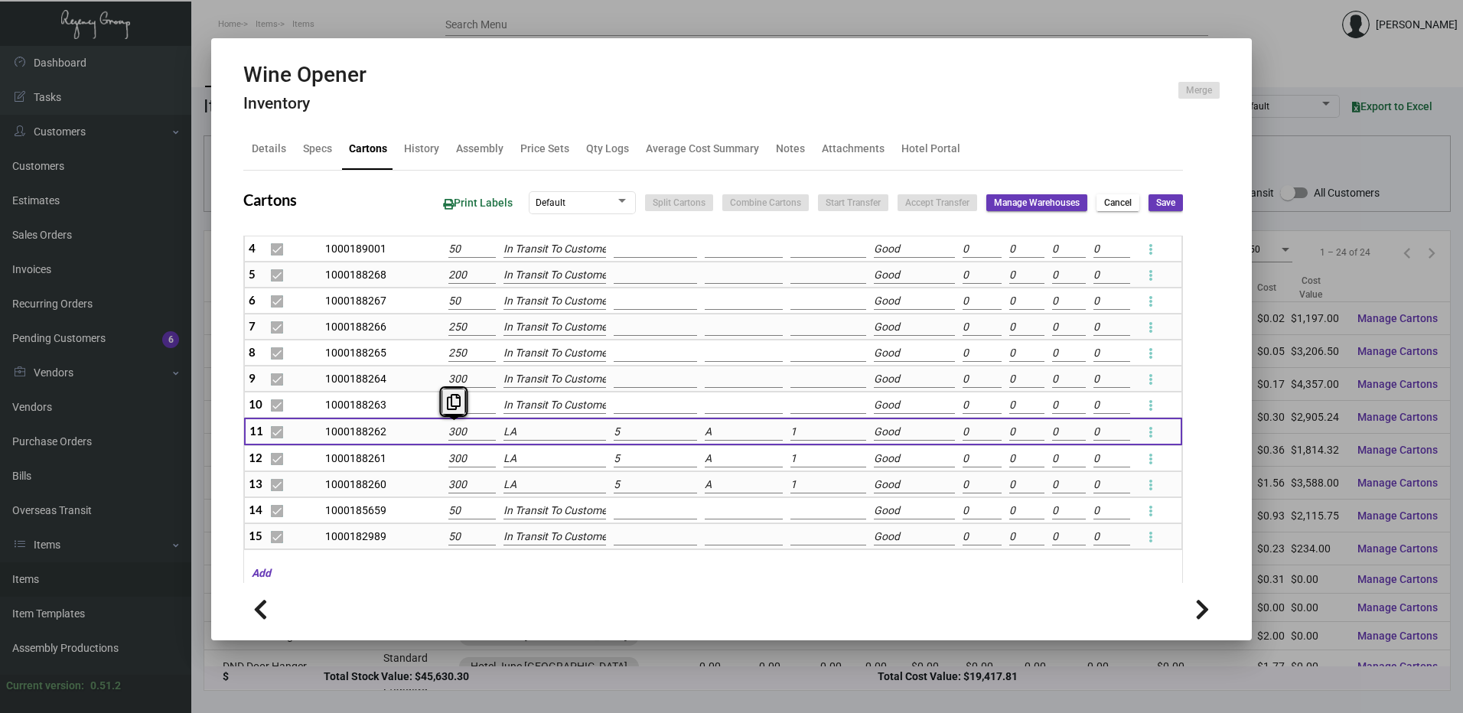
click at [464, 432] on input "300" at bounding box center [472, 432] width 48 height 17
click at [1148, 197] on button "Save" at bounding box center [1165, 202] width 34 height 17
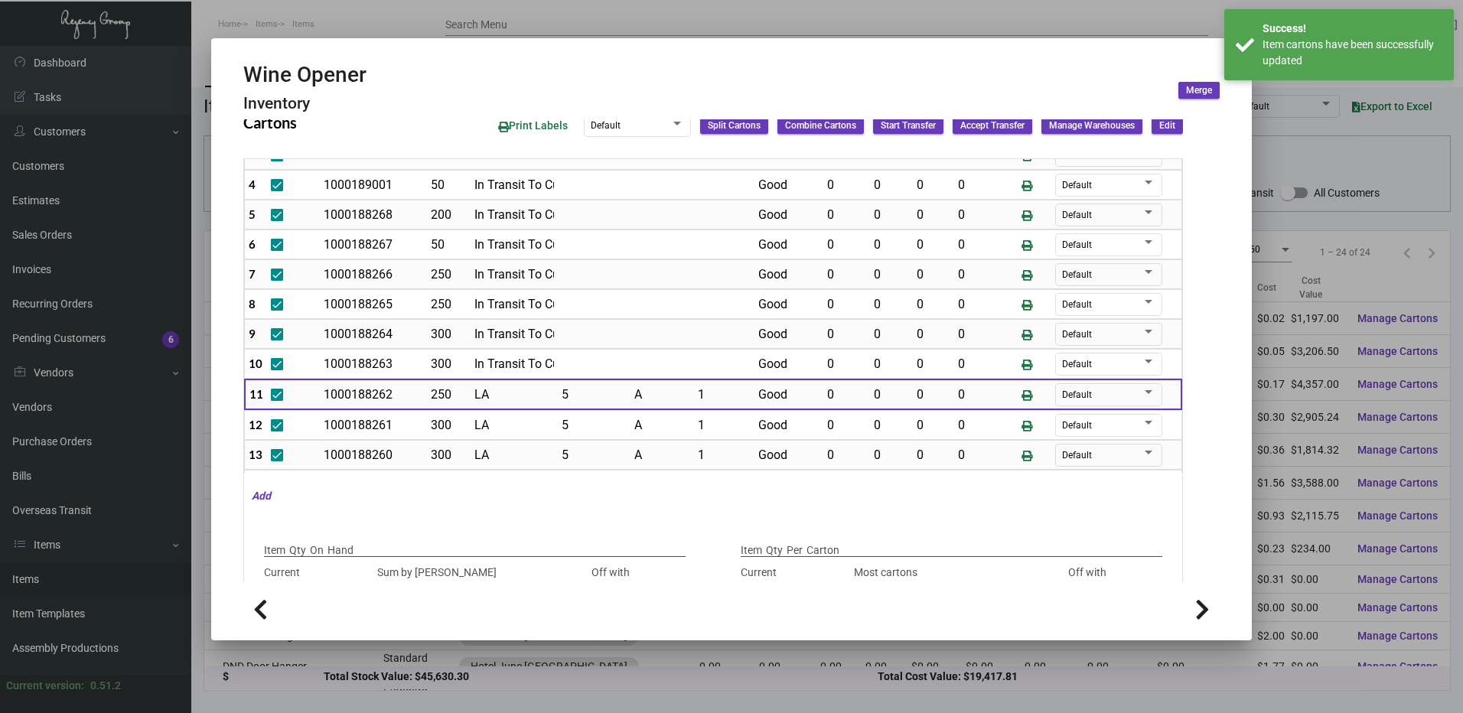
scroll to position [74, 0]
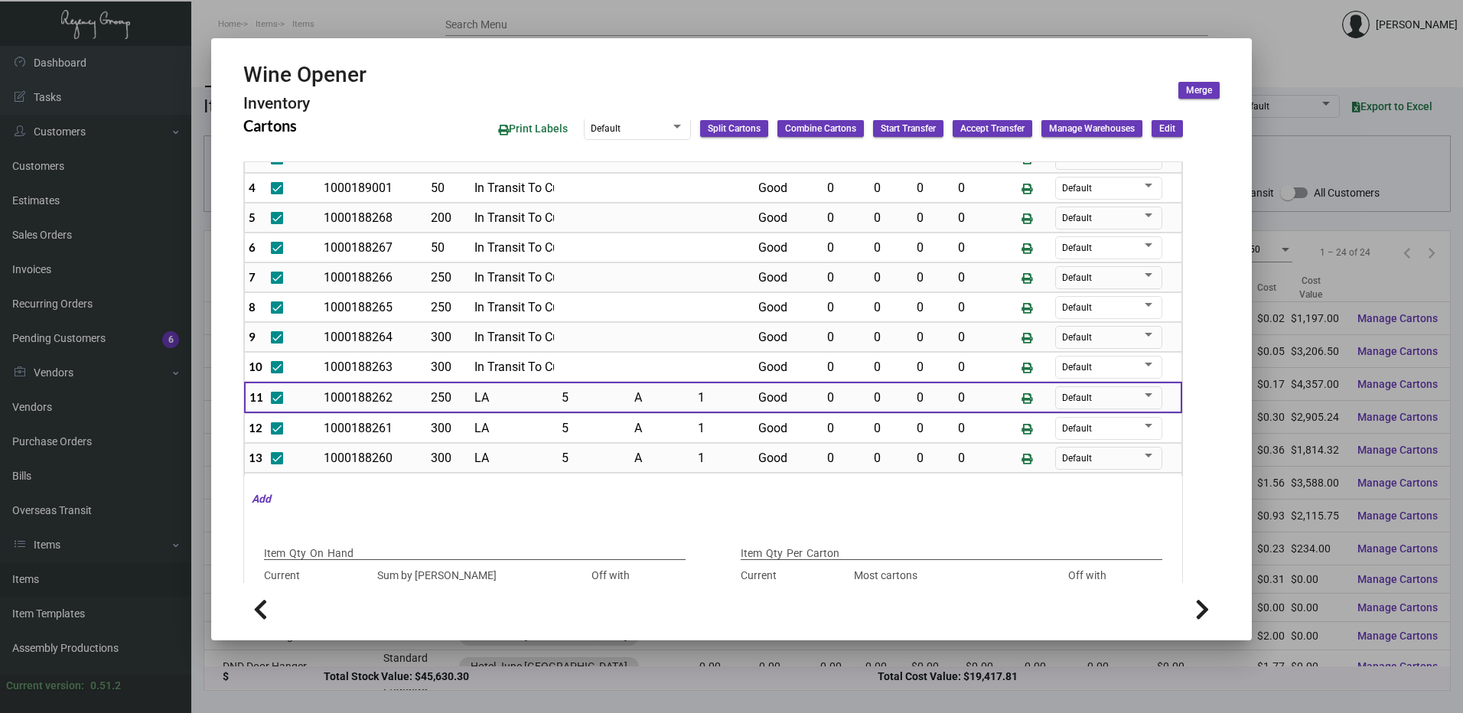
click at [1159, 130] on span "Edit" at bounding box center [1167, 128] width 16 height 13
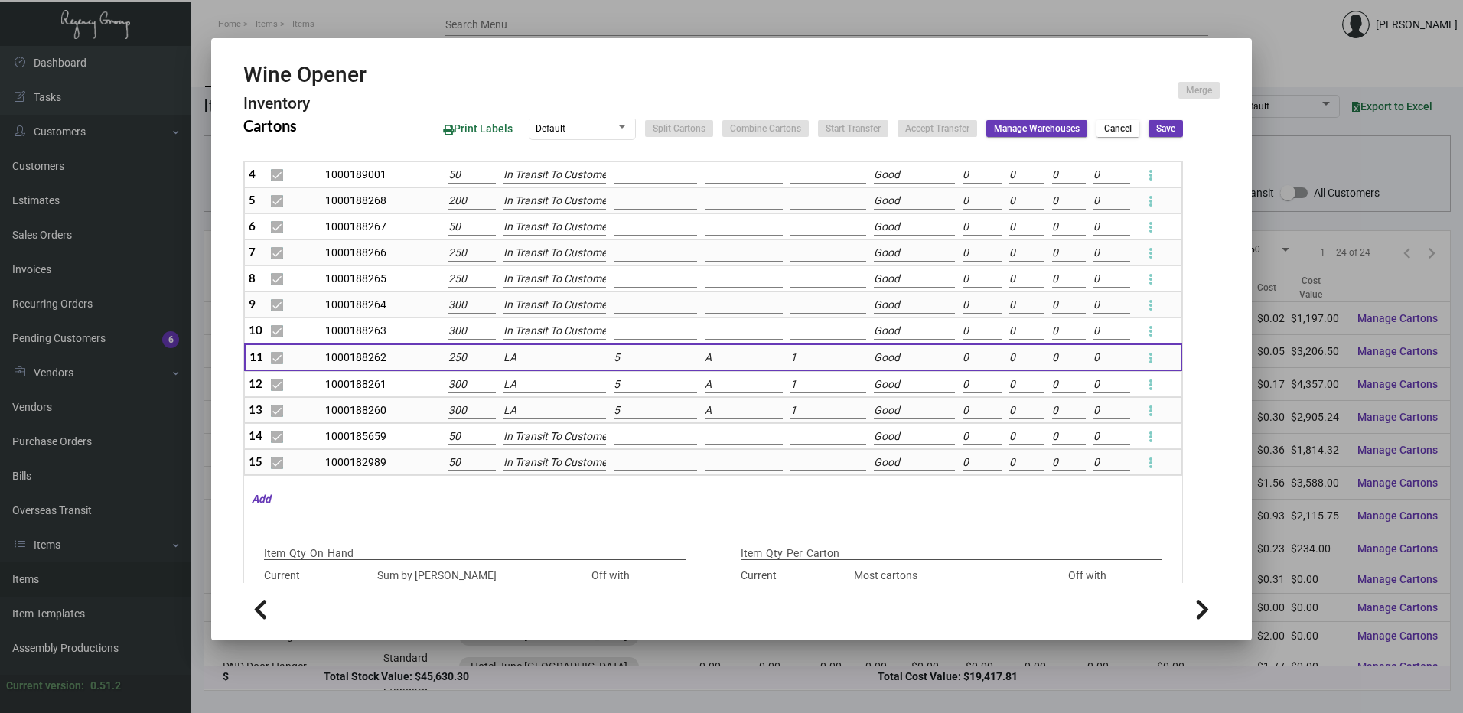
click at [464, 360] on input "250" at bounding box center [472, 358] width 48 height 17
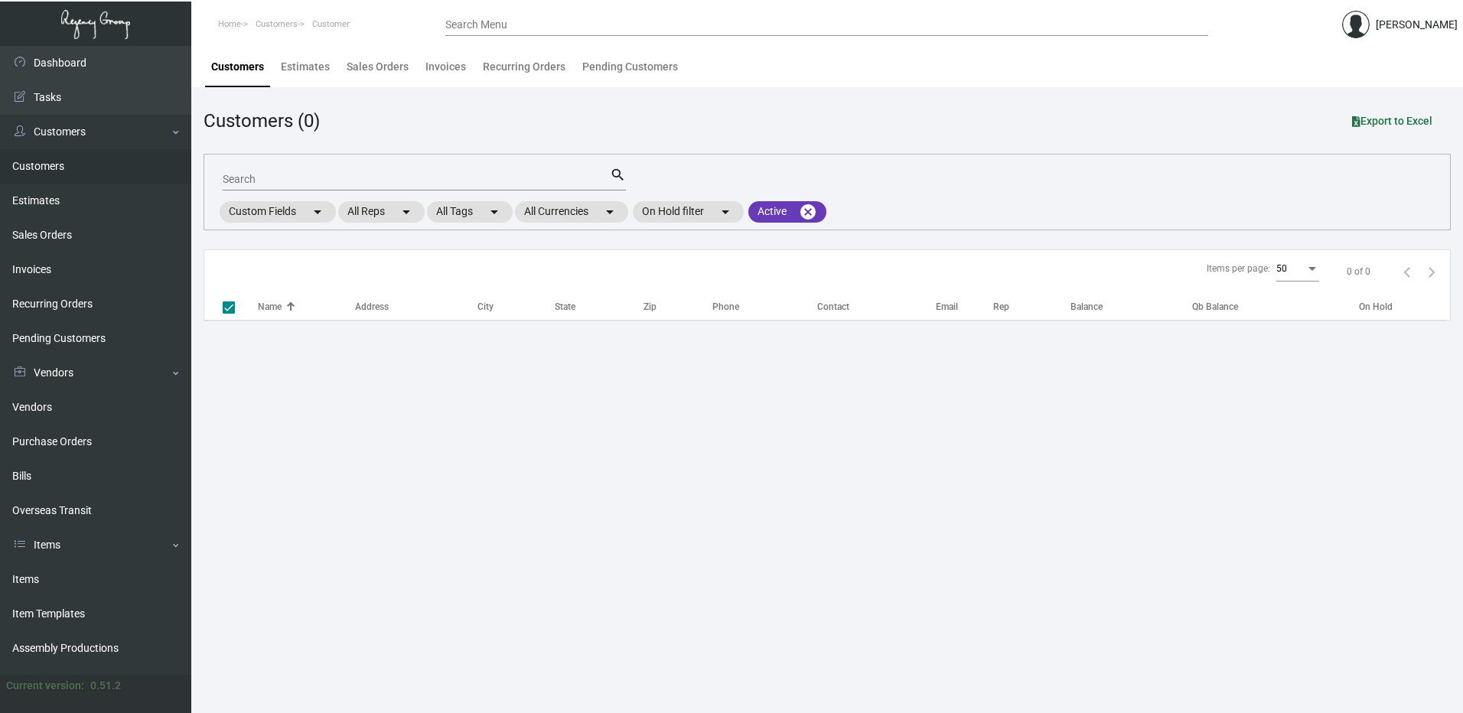
checkbox input "false"
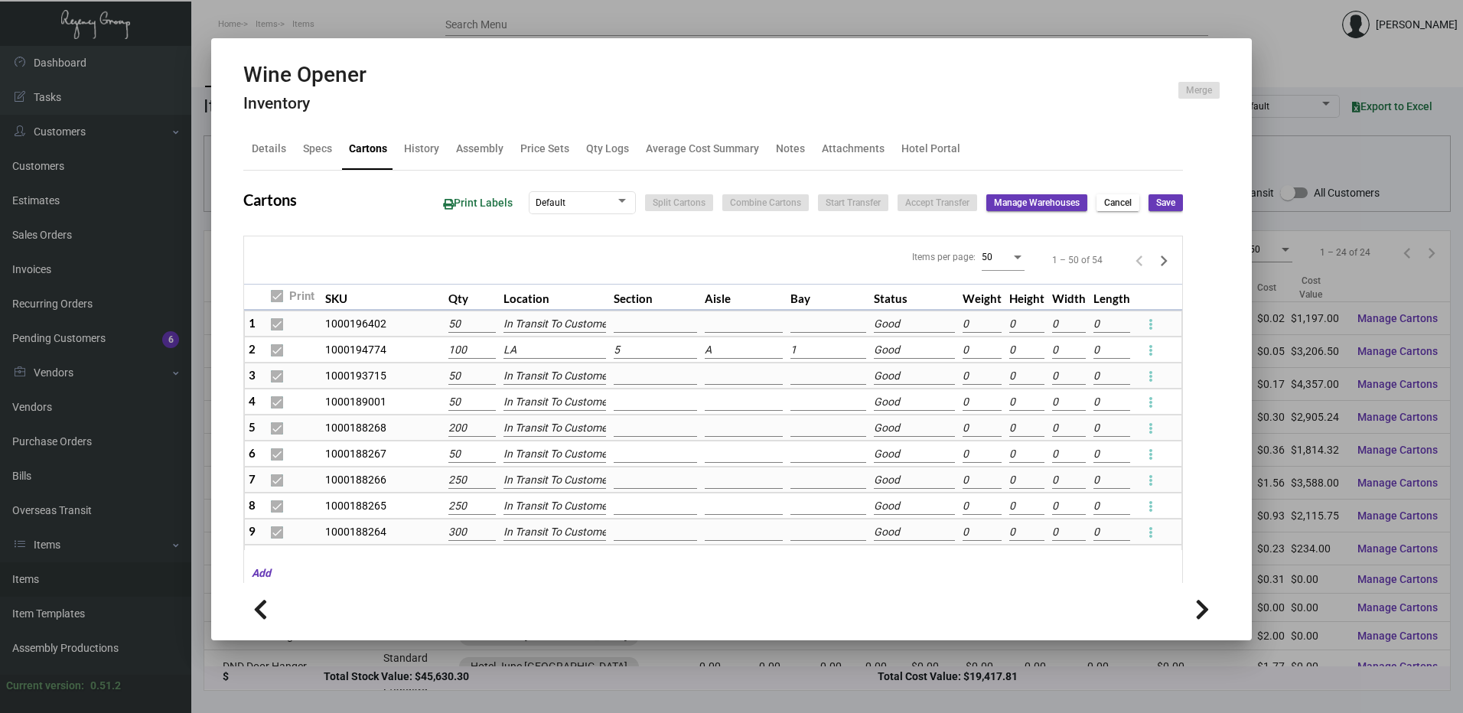
scroll to position [153, 0]
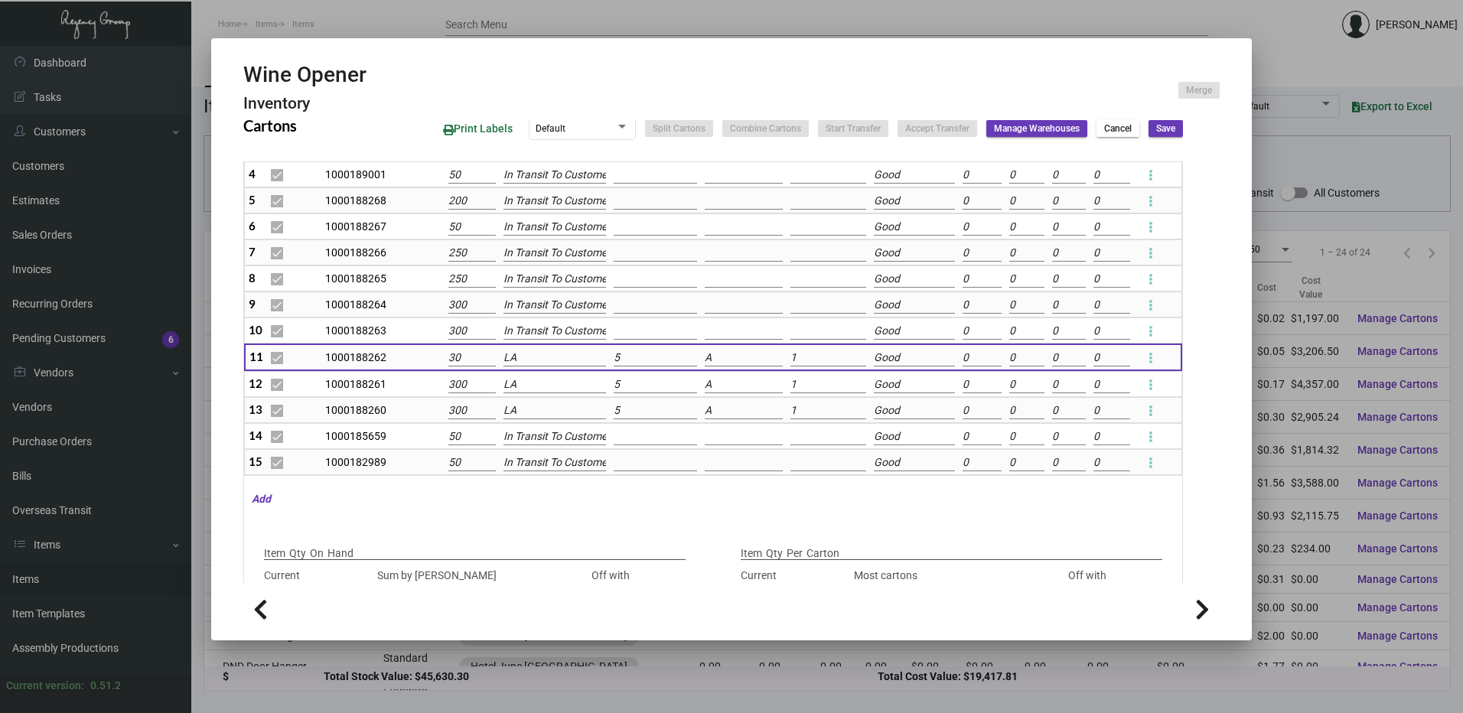
type input "300"
type input "1000"
type input "+1275"
type input "300"
click at [519, 331] on input "In Transit To Customer" at bounding box center [554, 331] width 103 height 17
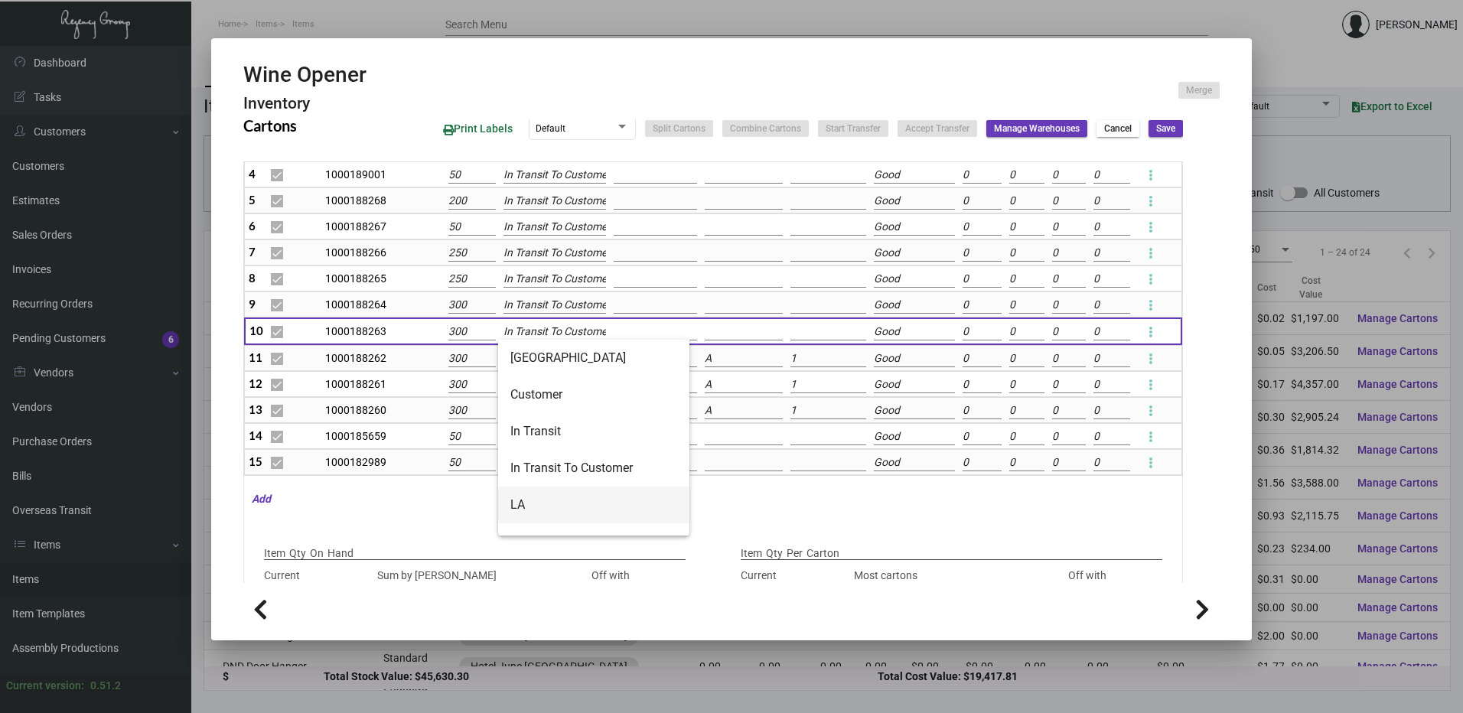
click at [555, 504] on span "LA" at bounding box center [593, 505] width 167 height 37
type input "LA"
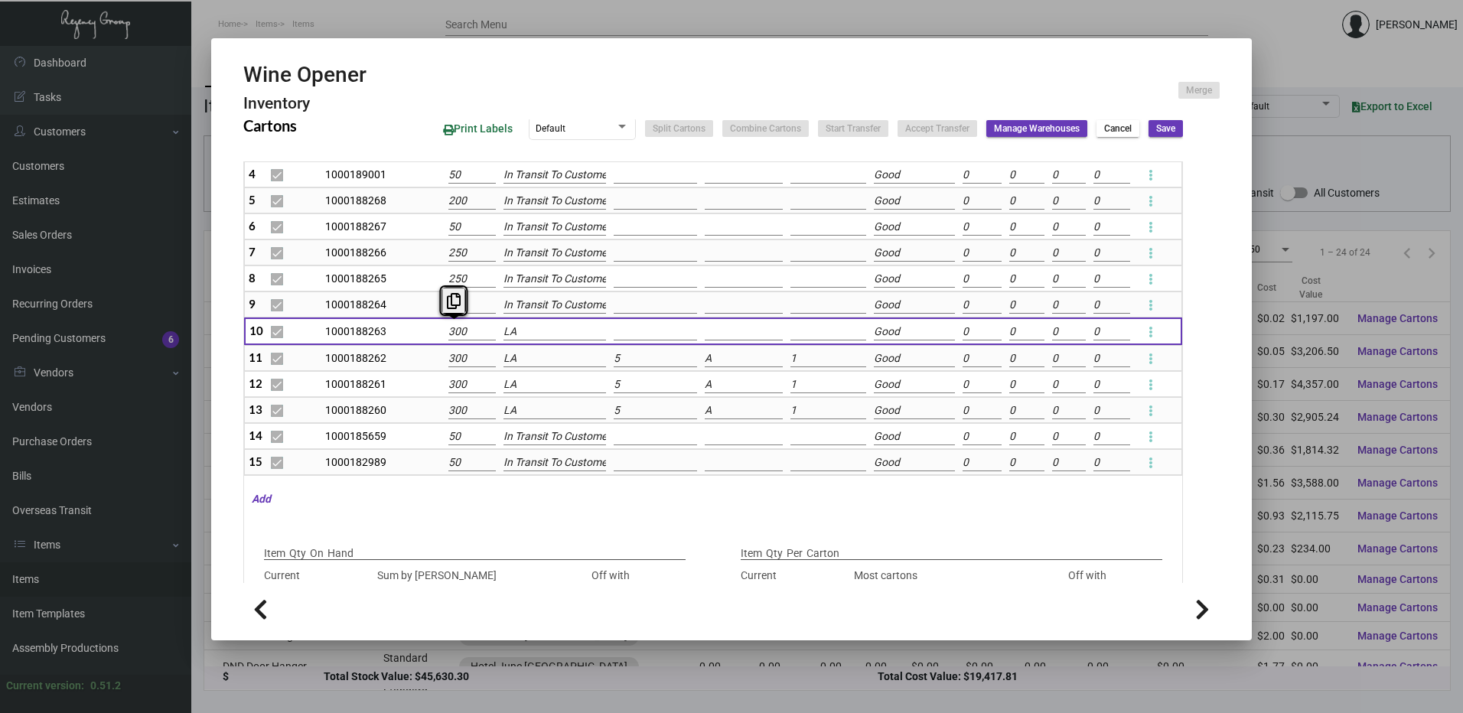
type input "1"
type input "1001"
type input "+1274"
type input "15"
type input "1015"
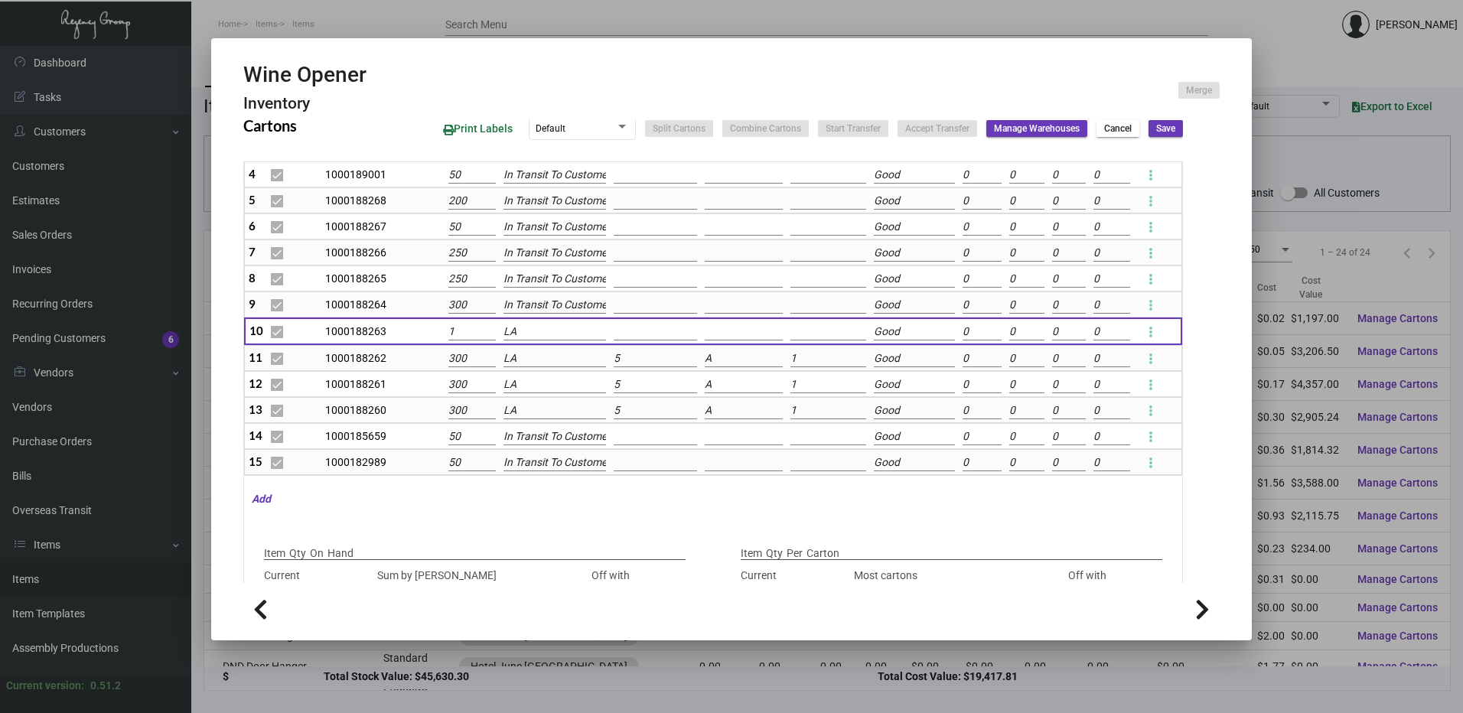
type input "+1260"
type input "150"
type input "1150"
type input "+1125"
type input "150"
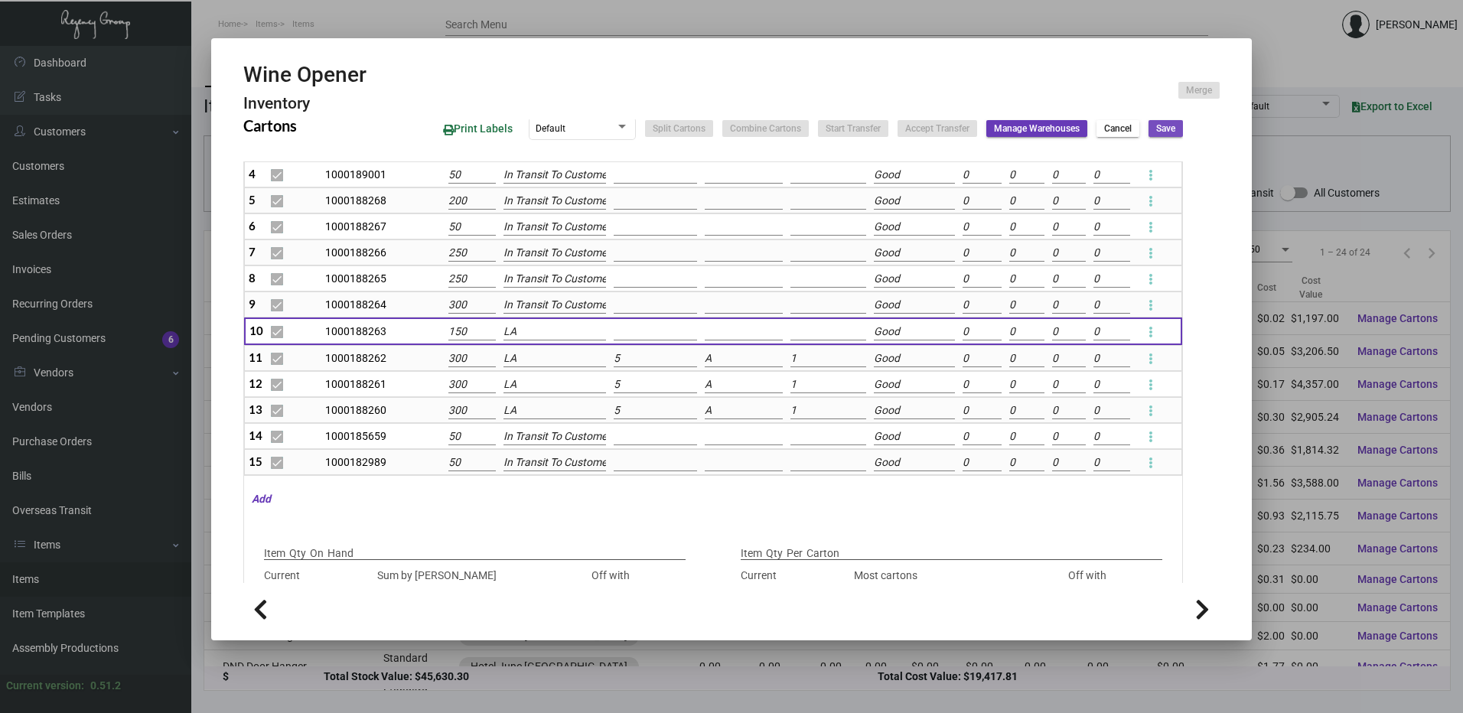
click at [1156, 131] on span "Save" at bounding box center [1165, 128] width 19 height 13
checkbox input "false"
type input "0"
checkbox input "false"
type input "0"
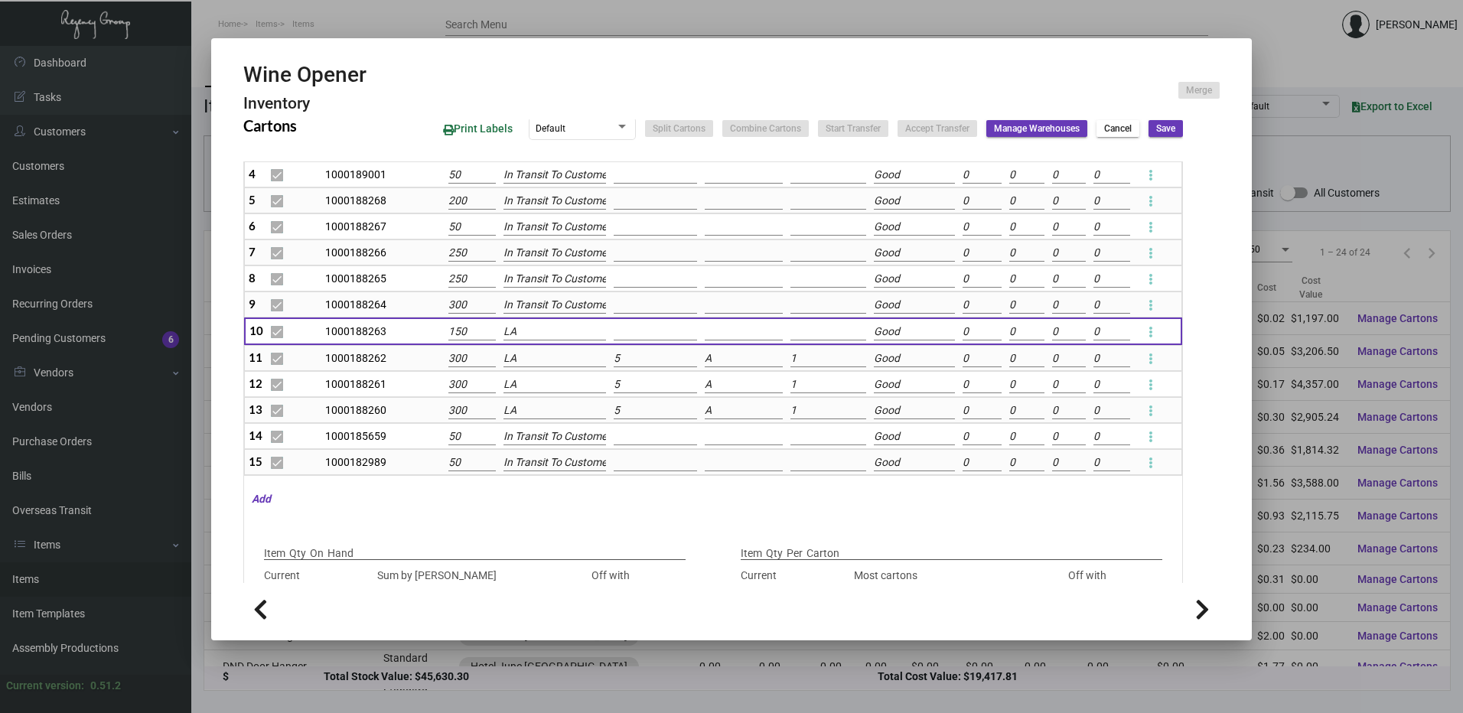
checkbox input "false"
type input "0"
checkbox input "false"
type input "0"
checkbox input "false"
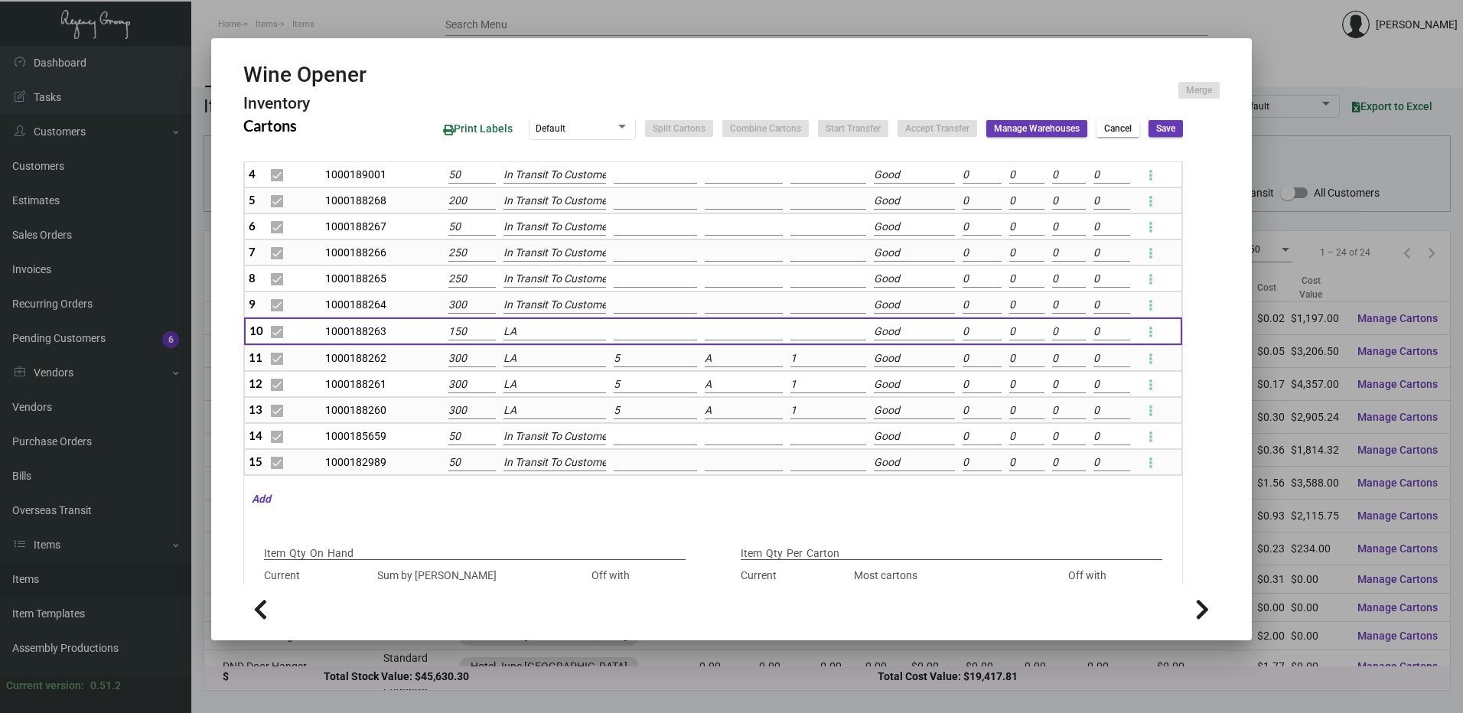
type input "0"
checkbox input "false"
type input "0"
checkbox input "false"
type input "0"
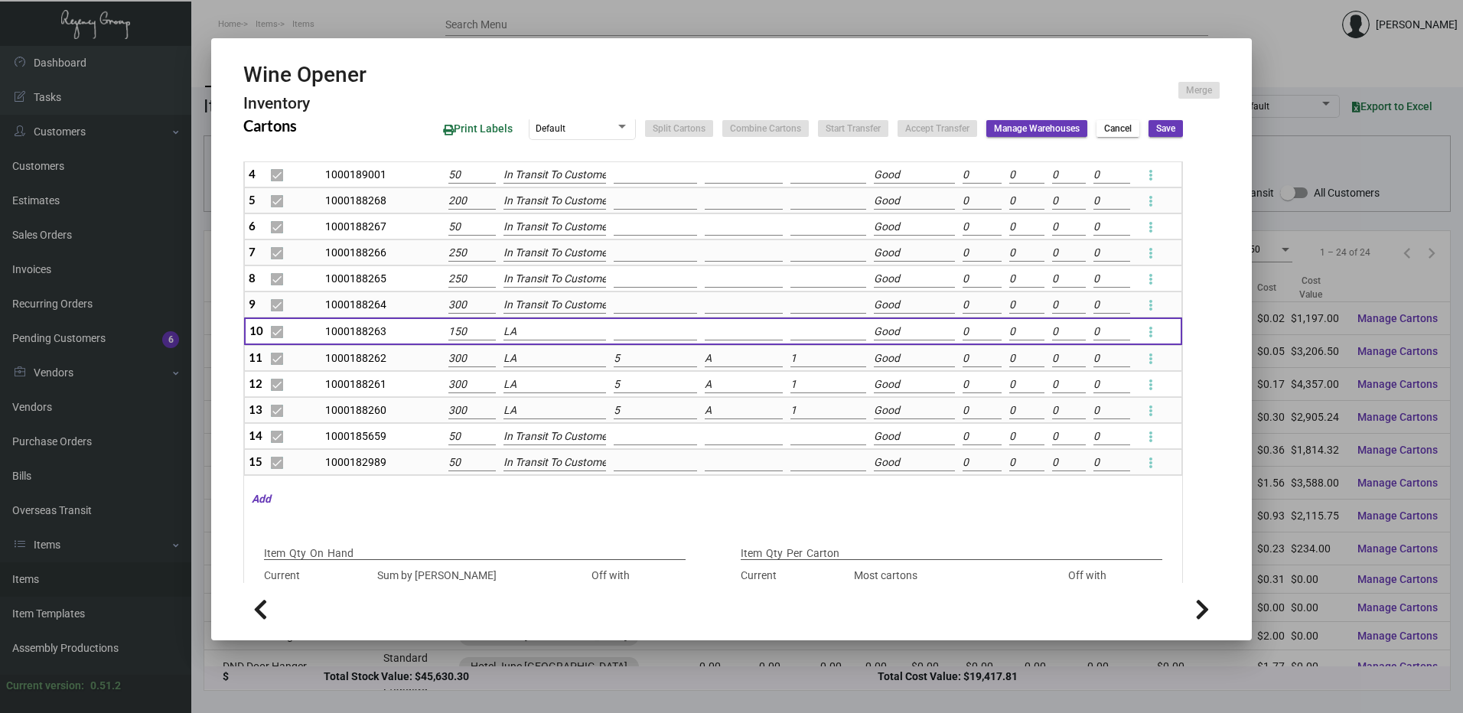
checkbox input "false"
type input "0"
checkbox input "false"
type input "0"
checkbox input "false"
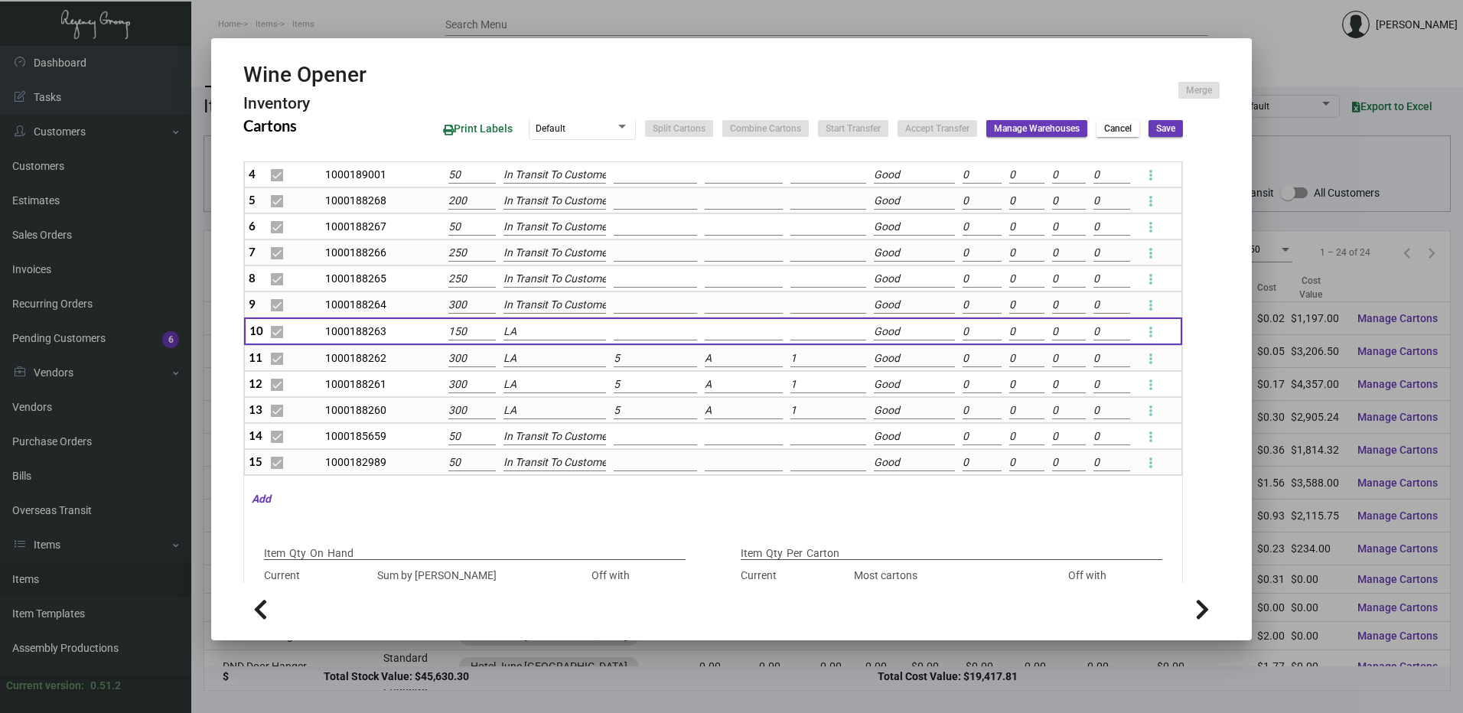
type input "0"
checkbox input "false"
type input "0"
checkbox input "false"
type input "0"
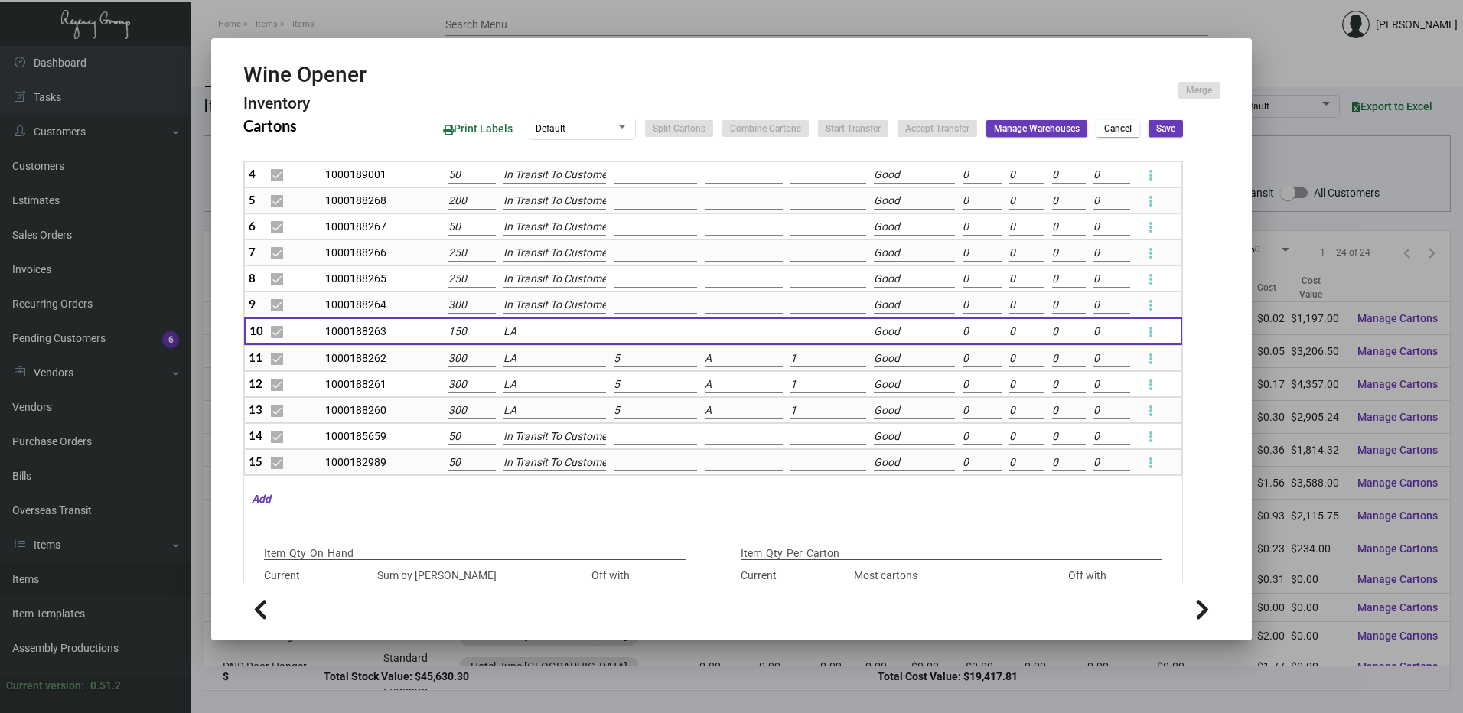
checkbox input "false"
type input "0"
checkbox input "false"
type input "0"
checkbox input "false"
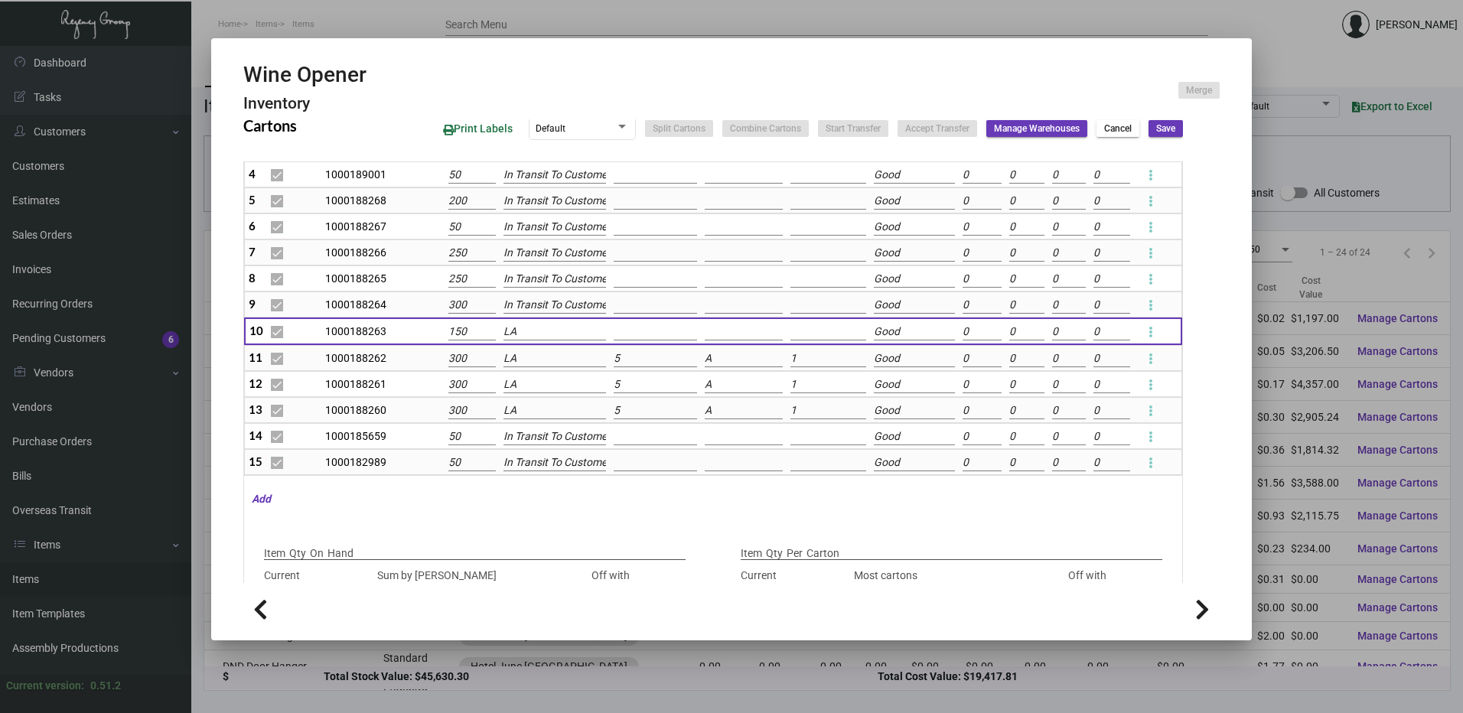
type input "0"
checkbox input "false"
type input "0"
checkbox input "false"
type input "0"
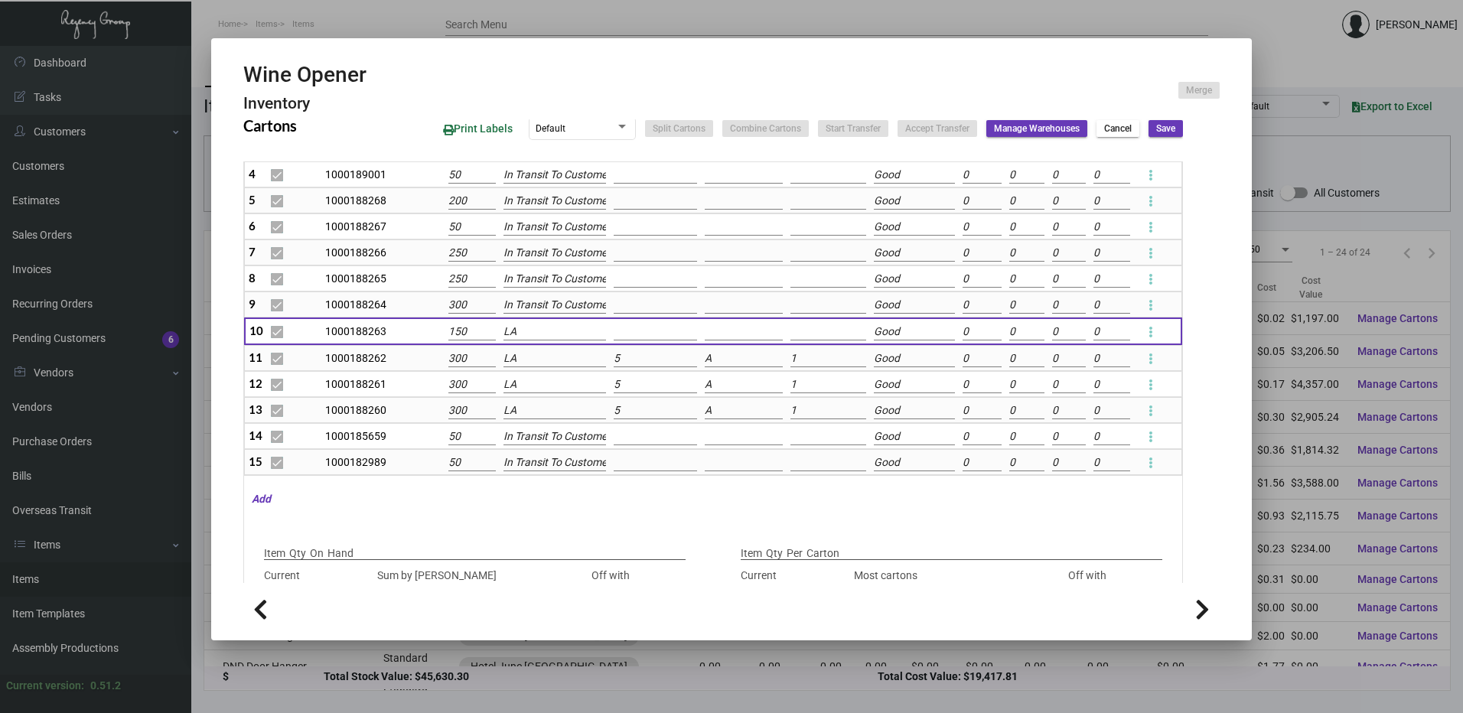
checkbox input "false"
type input "0"
checkbox input "false"
type input "0"
checkbox input "false"
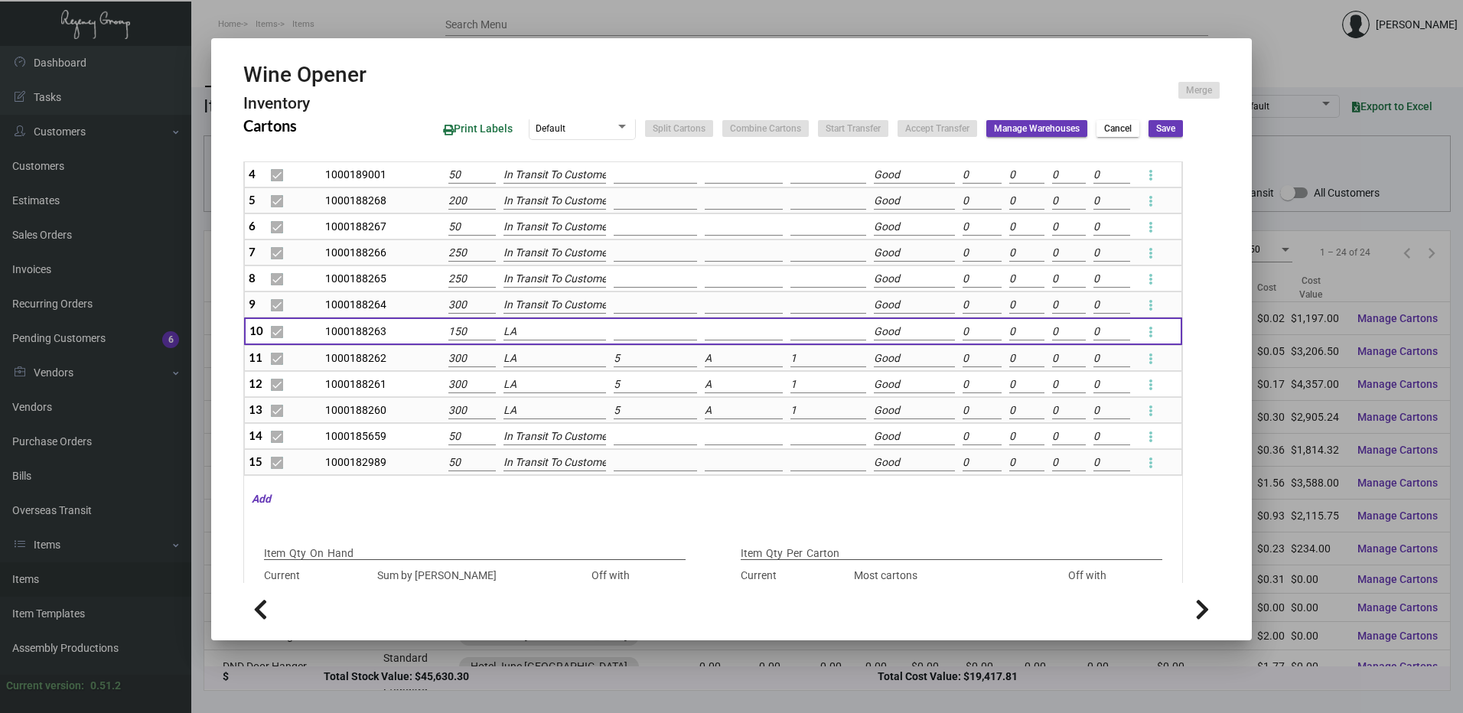
type input "0"
checkbox input "false"
type input "0"
checkbox input "false"
type input "0"
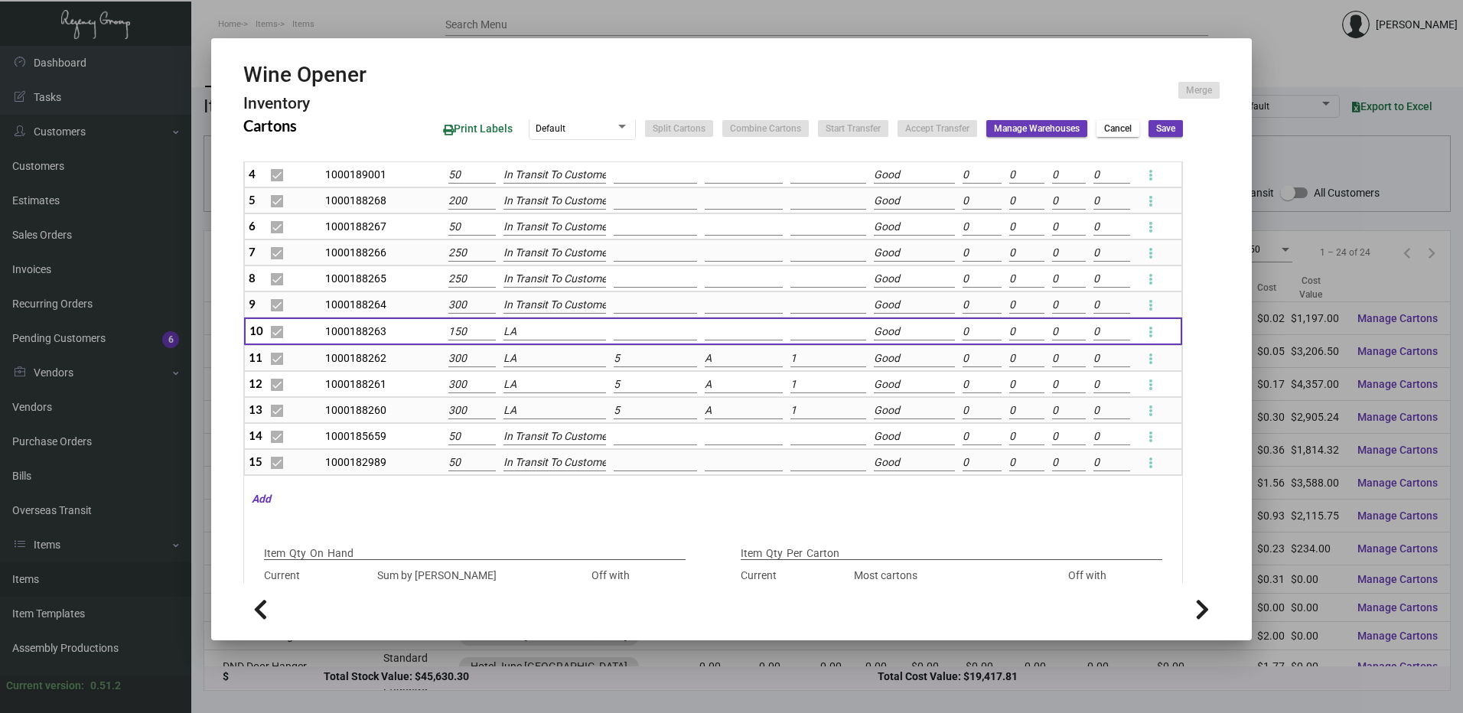
checkbox input "false"
type input "0"
checkbox input "false"
type input "0"
checkbox input "false"
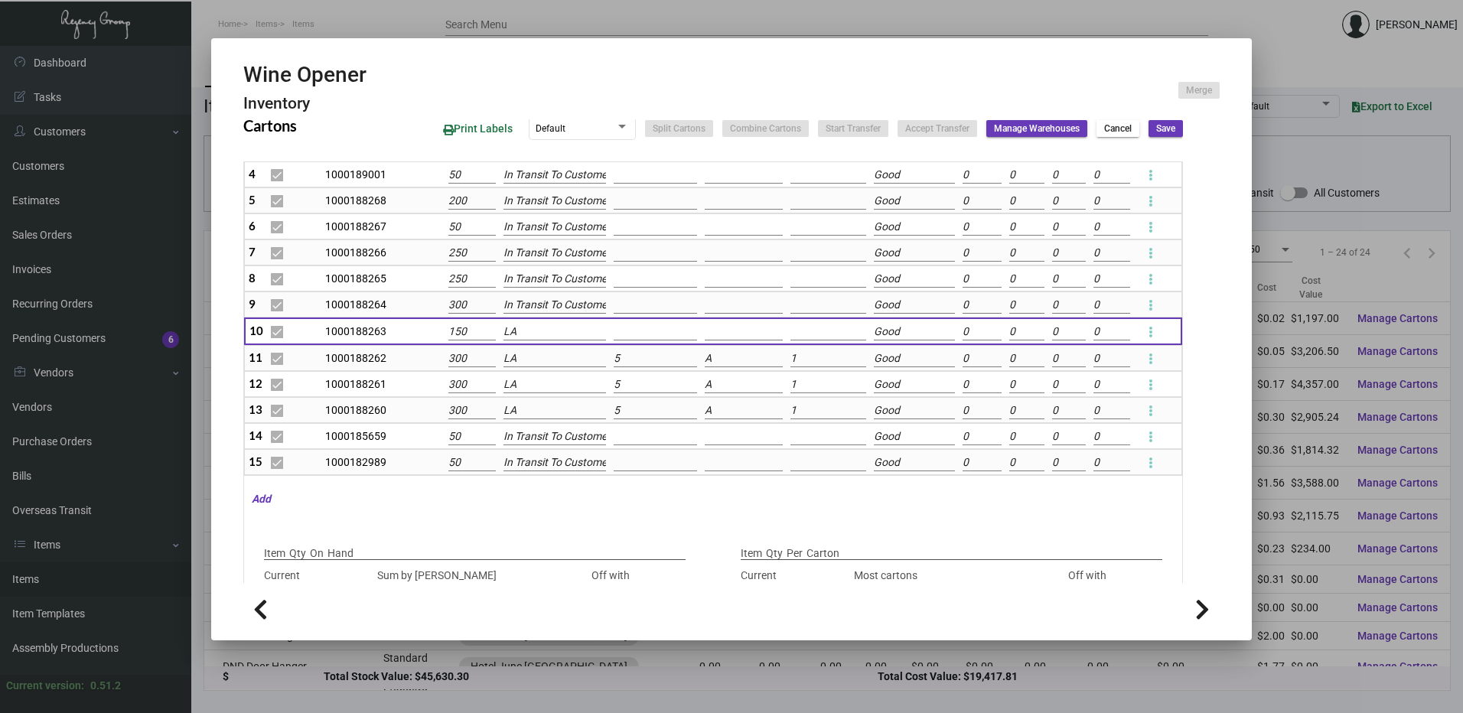
type input "0"
checkbox input "false"
type input "0"
checkbox input "false"
type input "0"
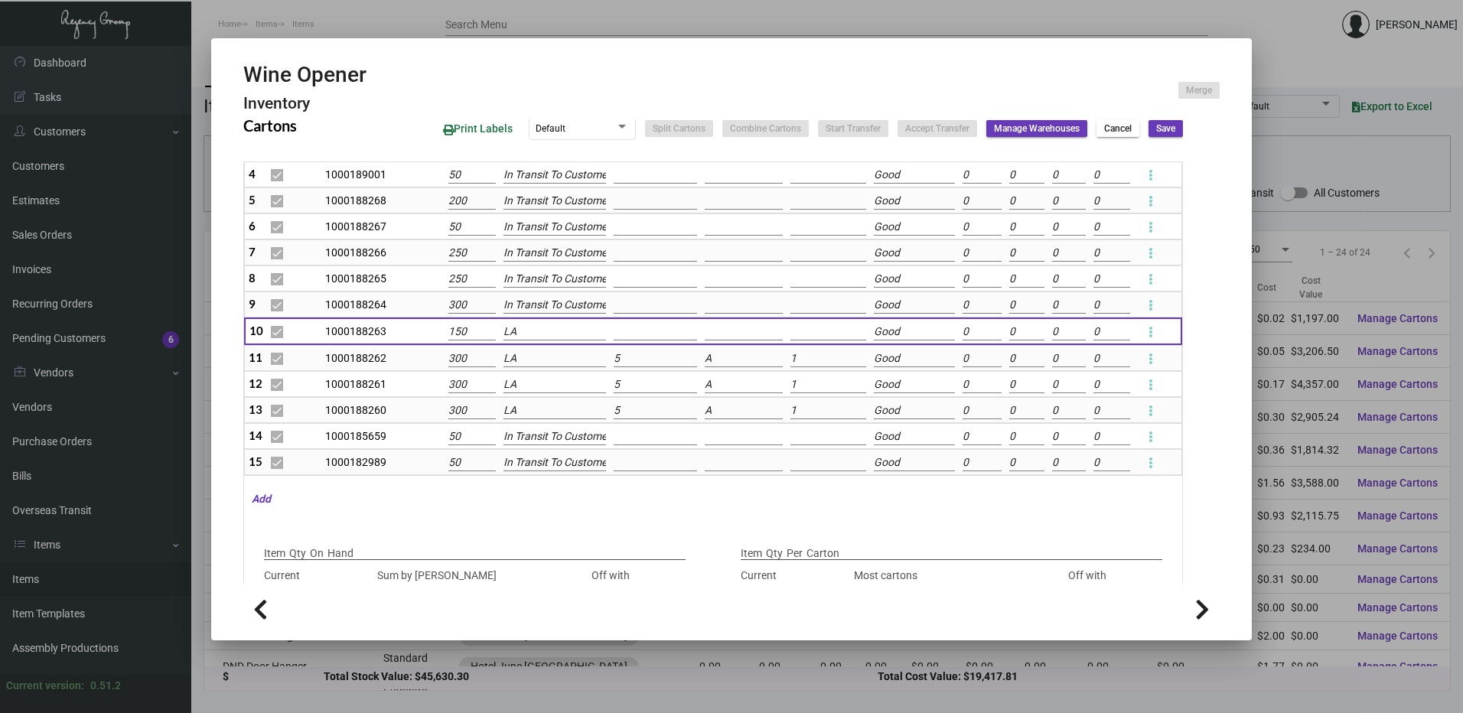
checkbox input "false"
type input "0"
checkbox input "false"
type input "0"
checkbox input "false"
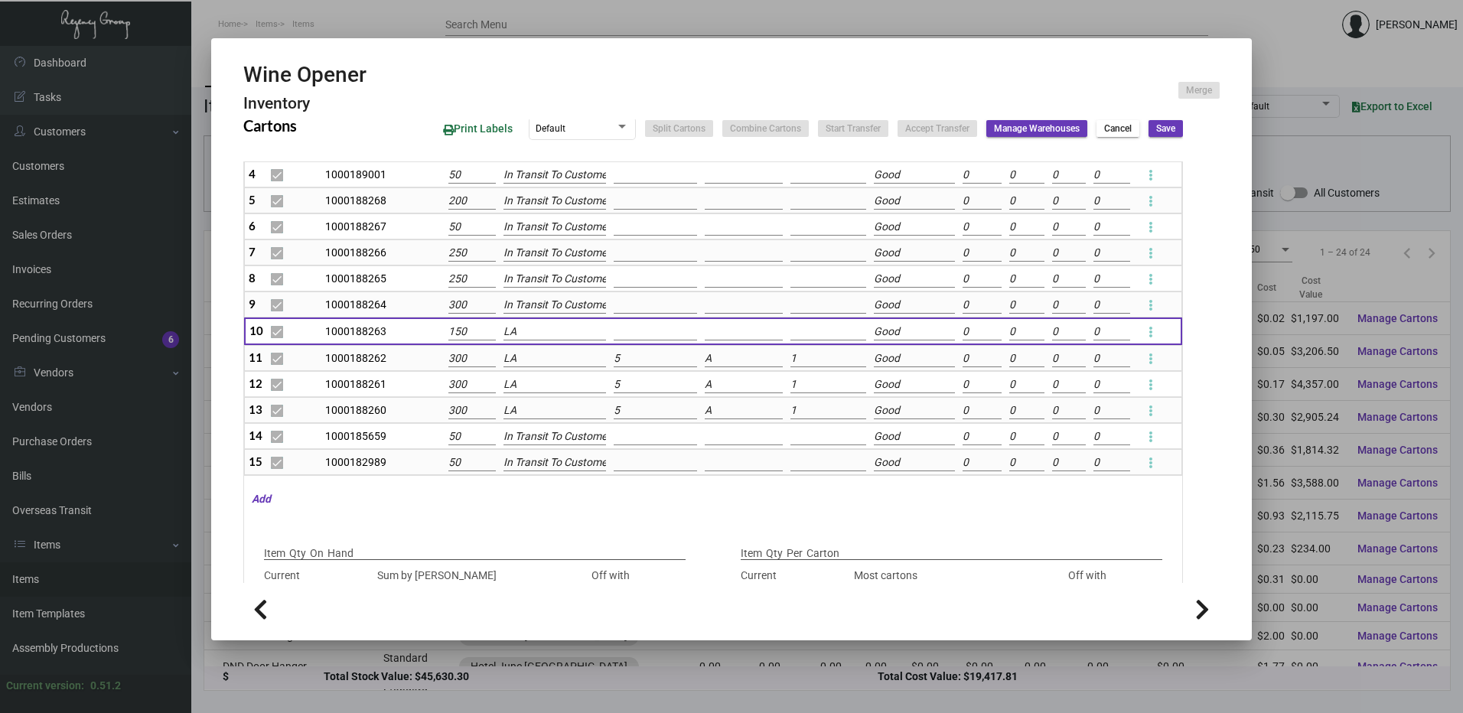
type input "0"
checkbox input "false"
type input "0"
checkbox input "false"
type input "0"
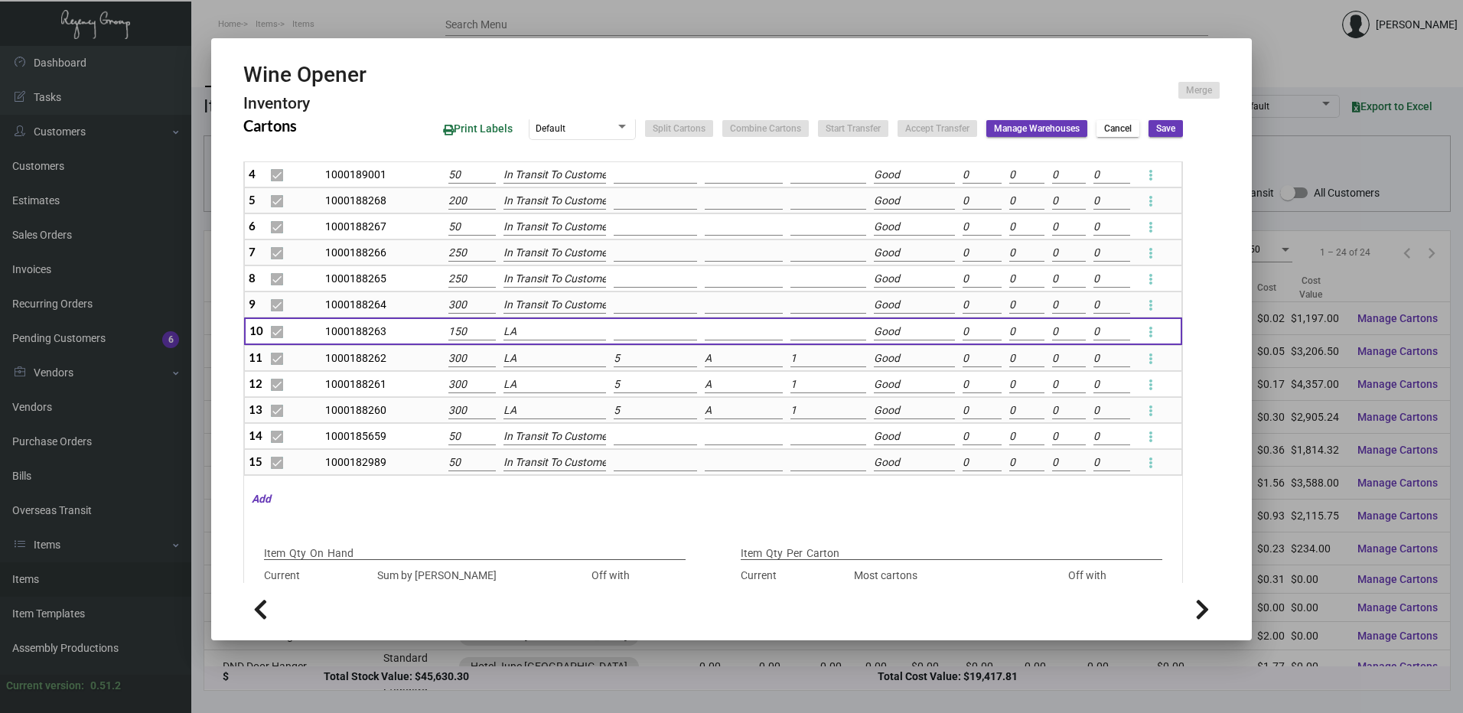
checkbox input "false"
type input "0"
checkbox input "false"
type input "0"
checkbox input "false"
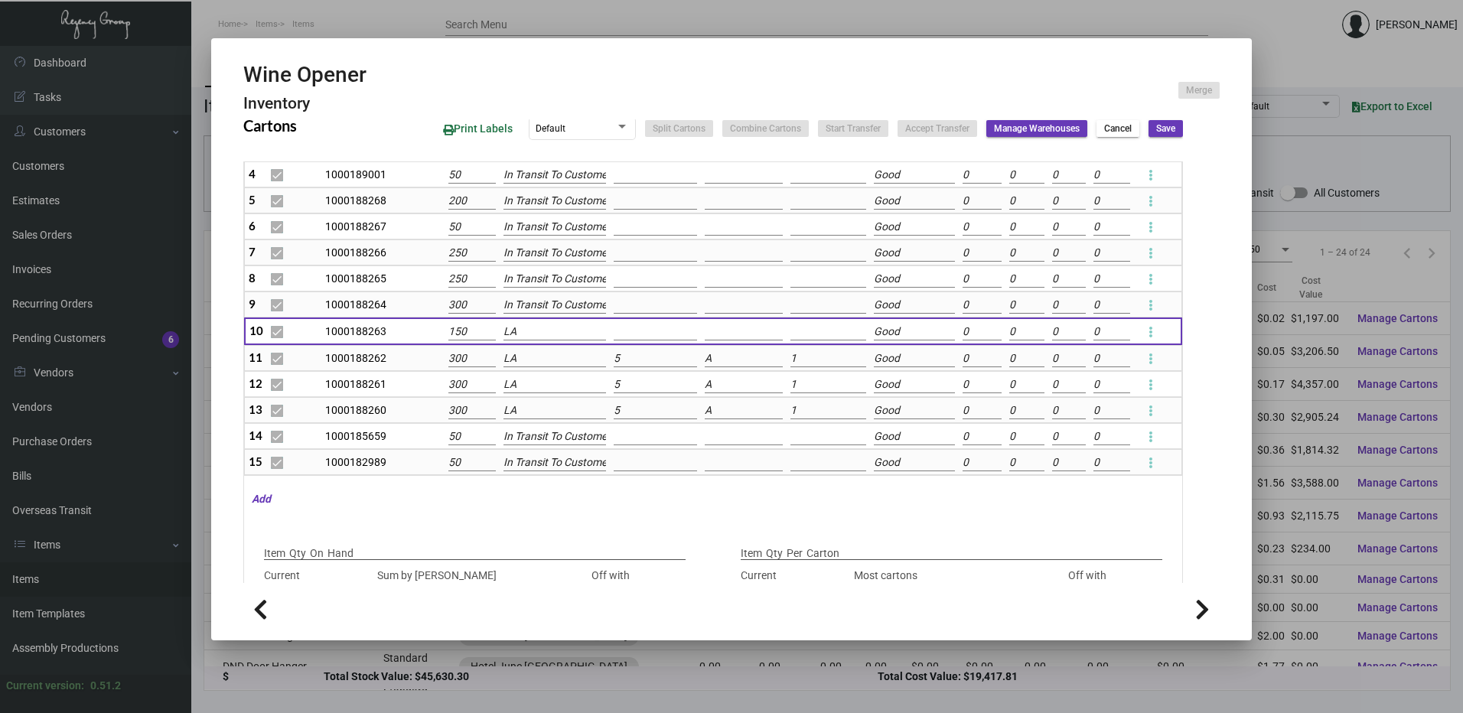
type input "0"
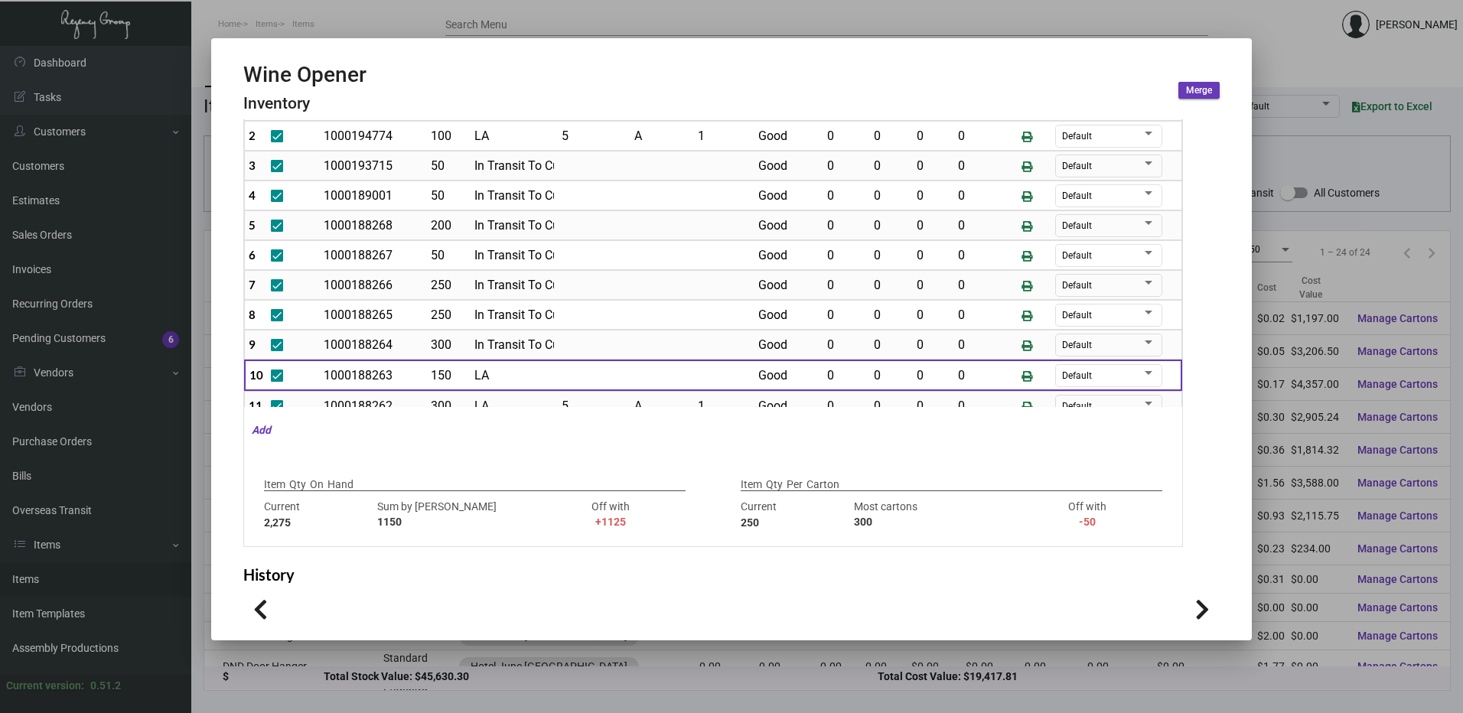
scroll to position [0, 0]
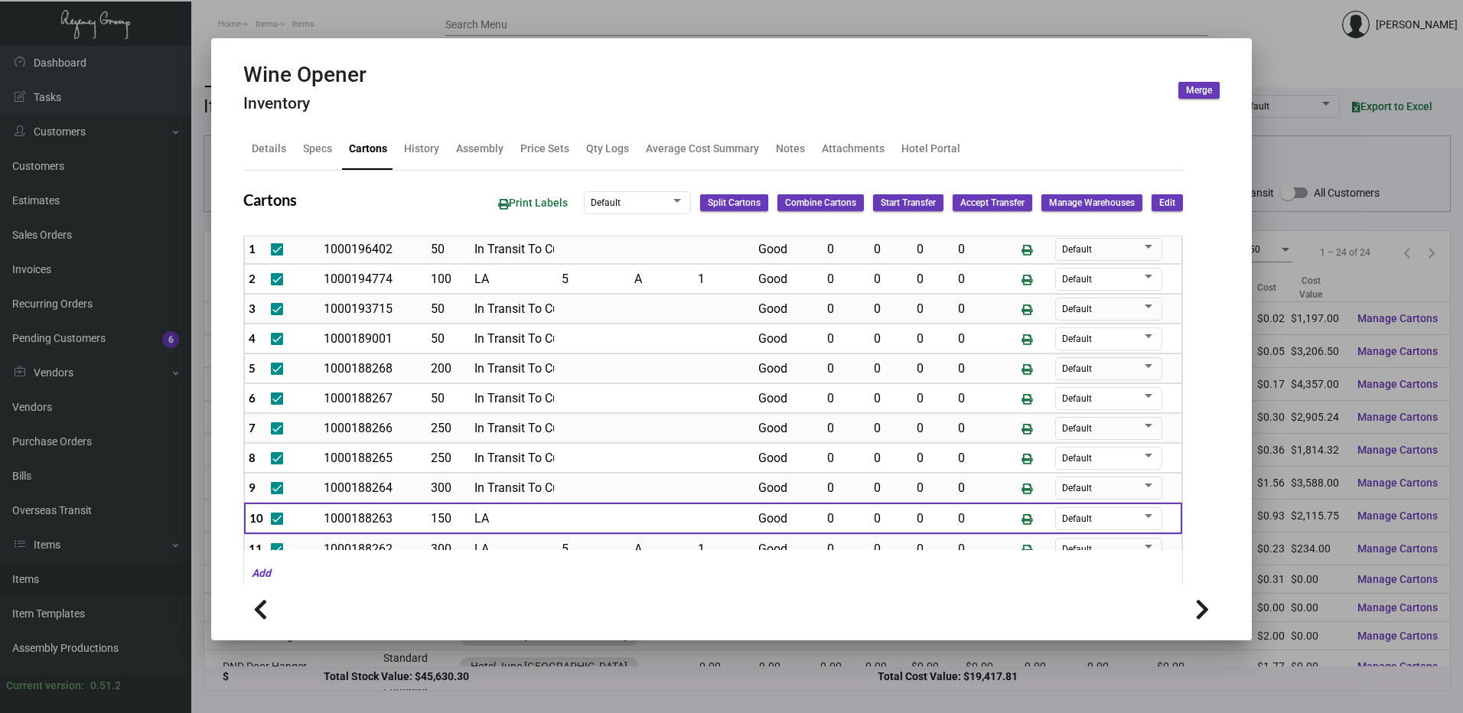
click at [1160, 197] on span "Edit" at bounding box center [1167, 203] width 16 height 13
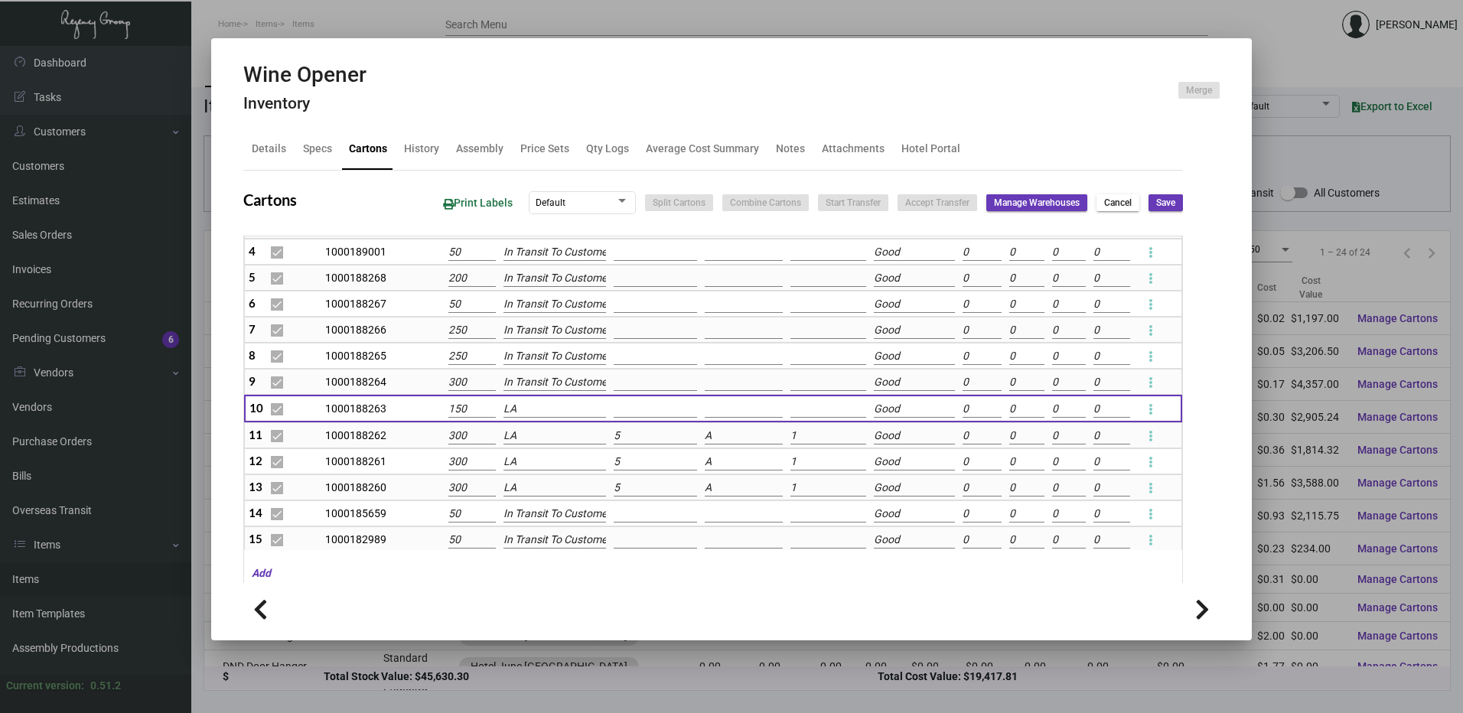
scroll to position [151, 0]
click at [450, 408] on input "150" at bounding box center [472, 408] width 48 height 17
click at [454, 405] on input "150" at bounding box center [472, 408] width 48 height 17
click at [450, 409] on input "150" at bounding box center [472, 408] width 48 height 17
click at [637, 410] on input at bounding box center [655, 408] width 83 height 17
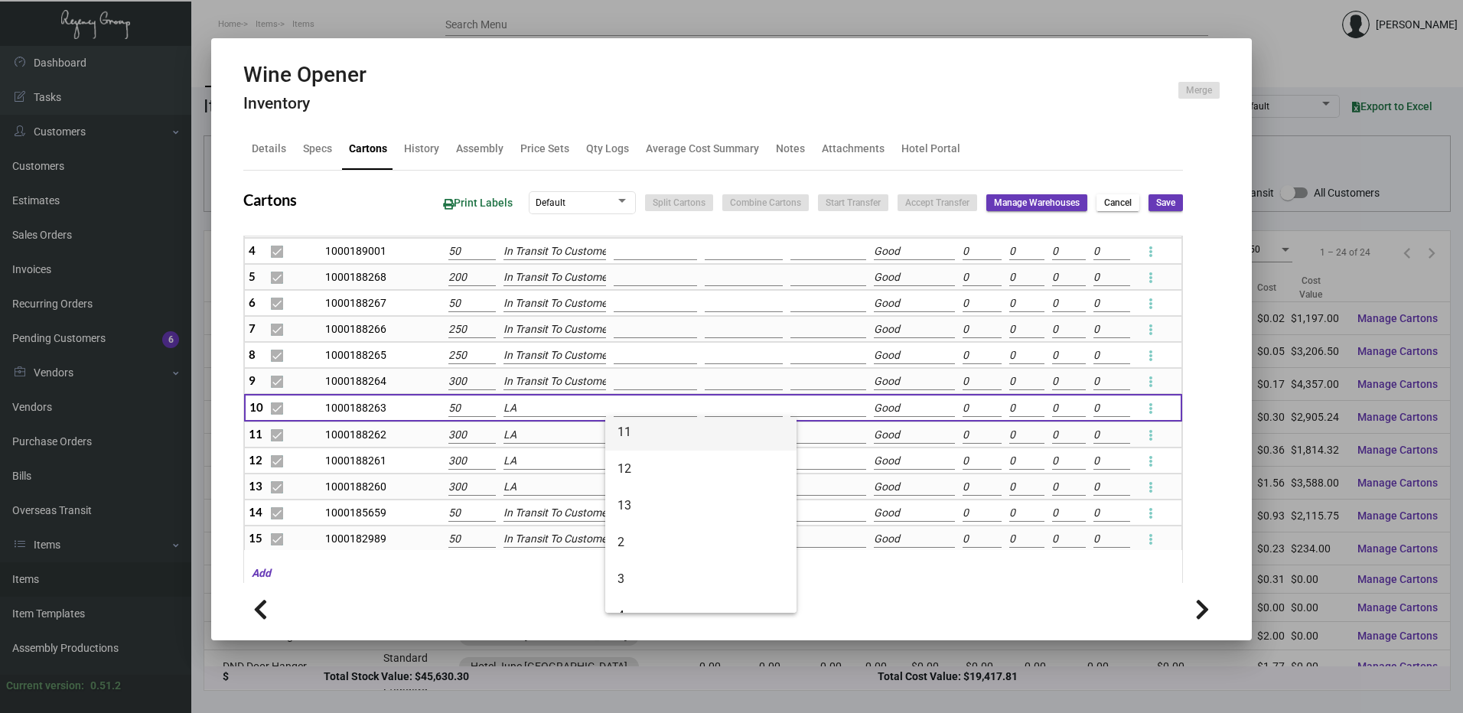
scroll to position [153, 0]
click at [629, 564] on span "5" at bounding box center [700, 576] width 167 height 37
click at [708, 404] on input at bounding box center [744, 408] width 78 height 17
click at [727, 440] on span "A" at bounding box center [789, 435] width 167 height 37
click at [786, 402] on td at bounding box center [827, 408] width 83 height 28
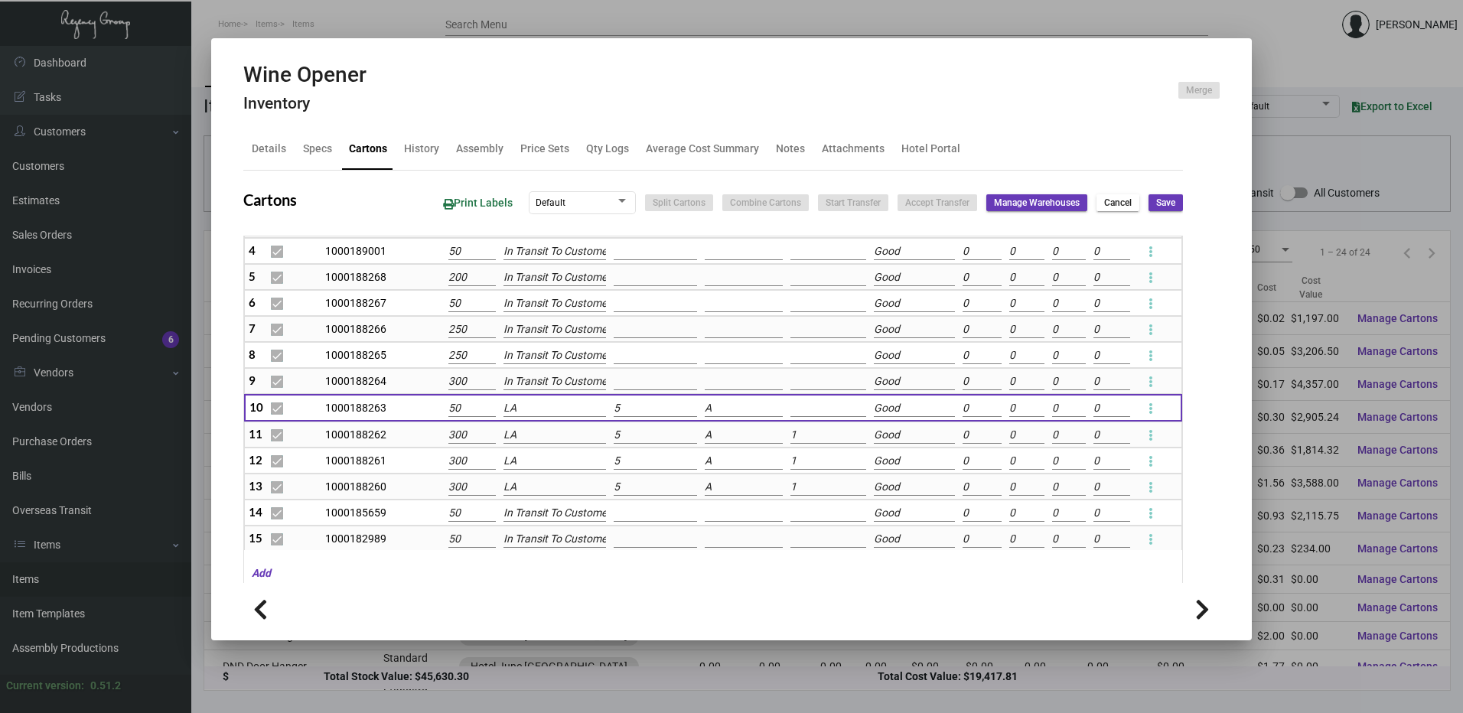
click at [790, 405] on input at bounding box center [828, 408] width 76 height 17
click at [796, 427] on span "1" at bounding box center [872, 435] width 167 height 37
click at [1156, 209] on span "Save" at bounding box center [1165, 203] width 19 height 13
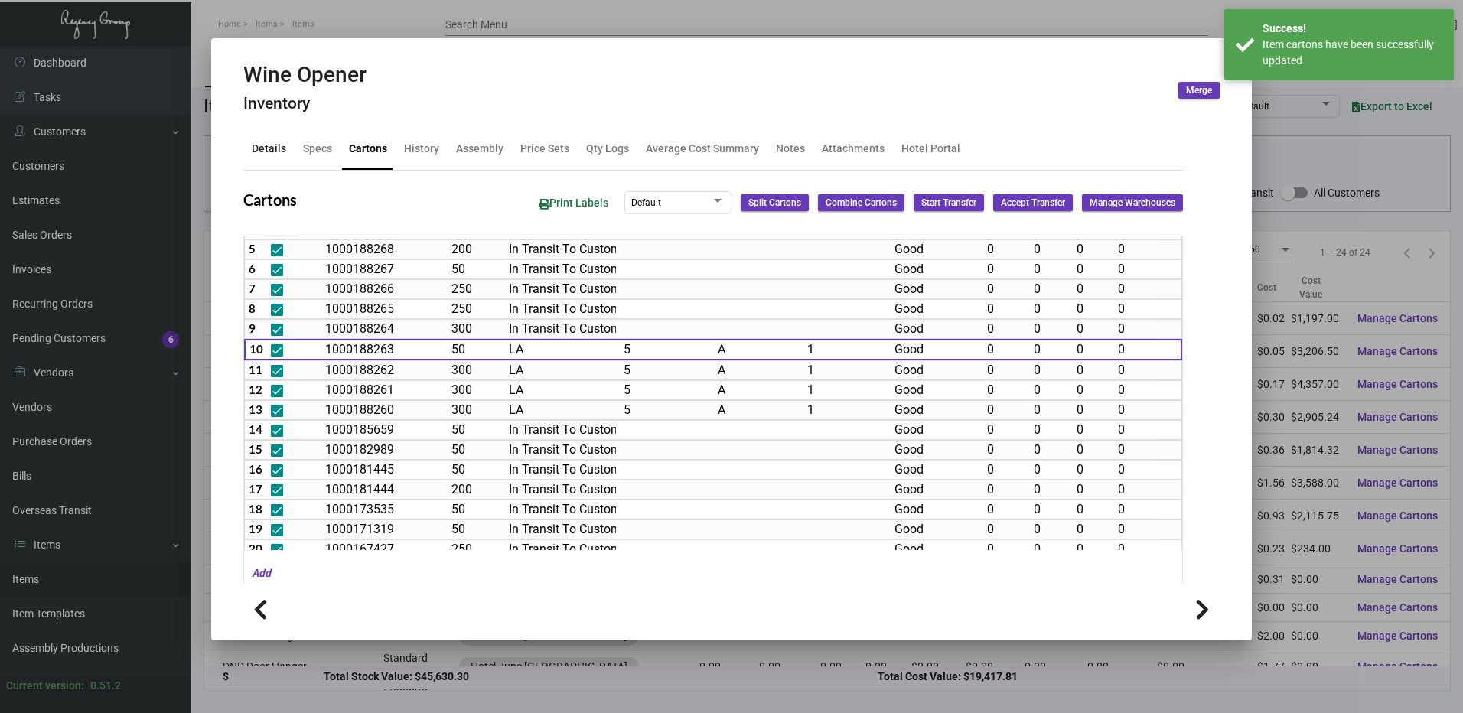
click at [269, 145] on div "Details" at bounding box center [269, 149] width 34 height 16
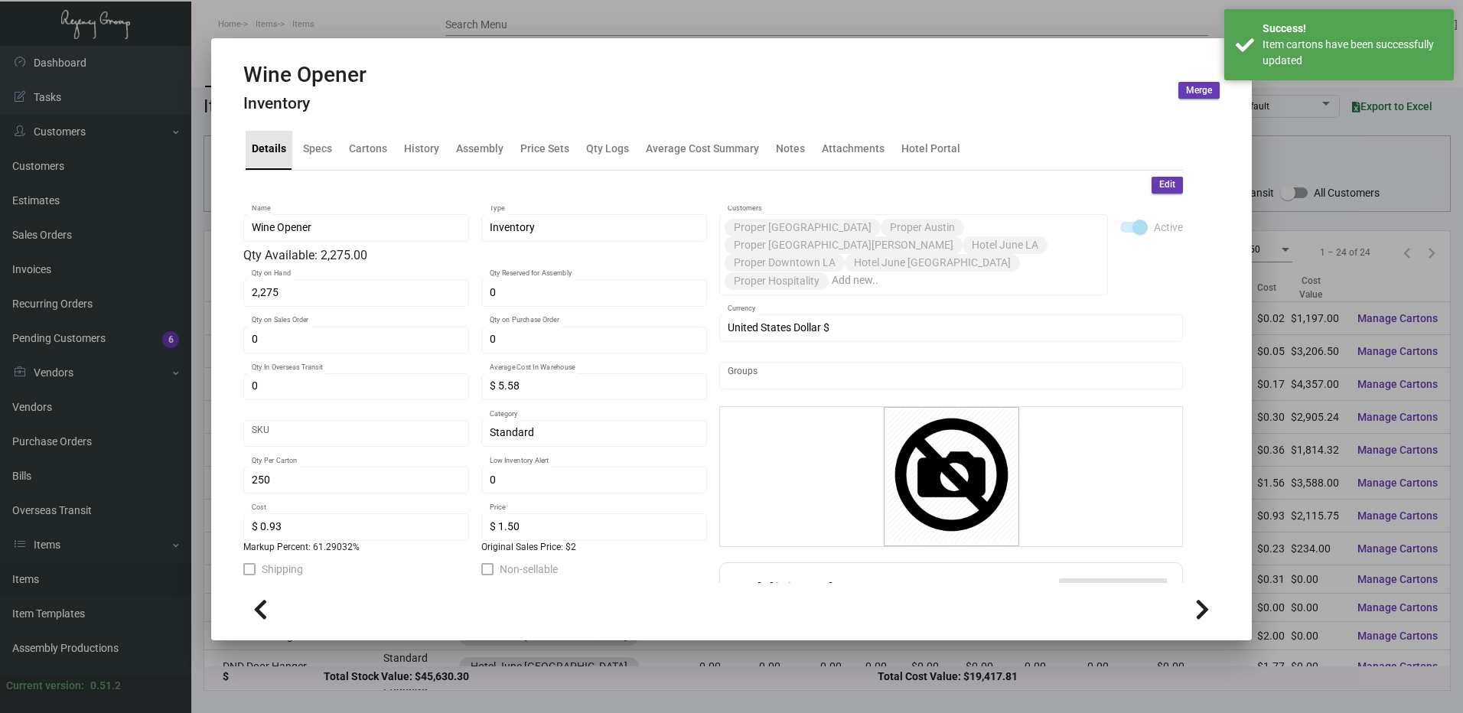
scroll to position [0, 0]
click at [1161, 183] on span "Edit" at bounding box center [1167, 184] width 16 height 13
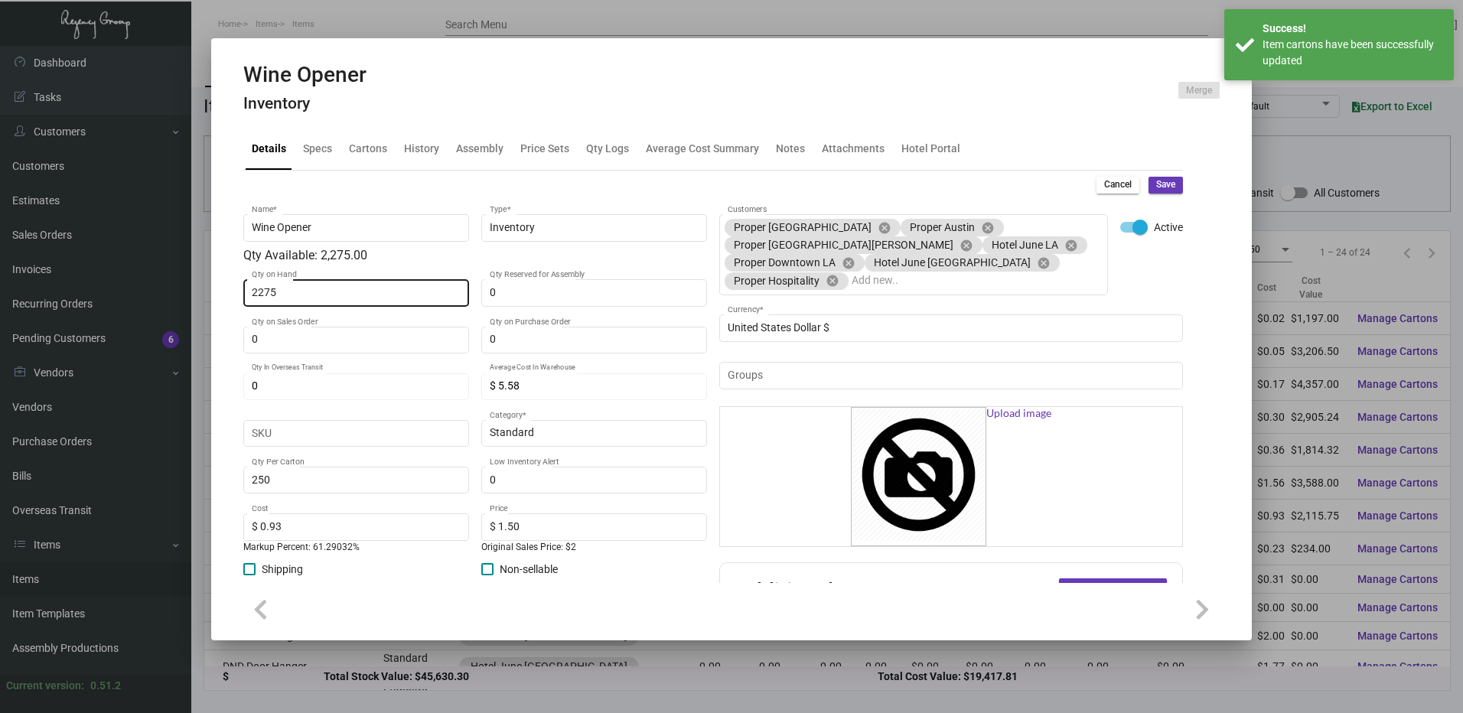
click at [316, 291] on input "2275" at bounding box center [357, 293] width 210 height 12
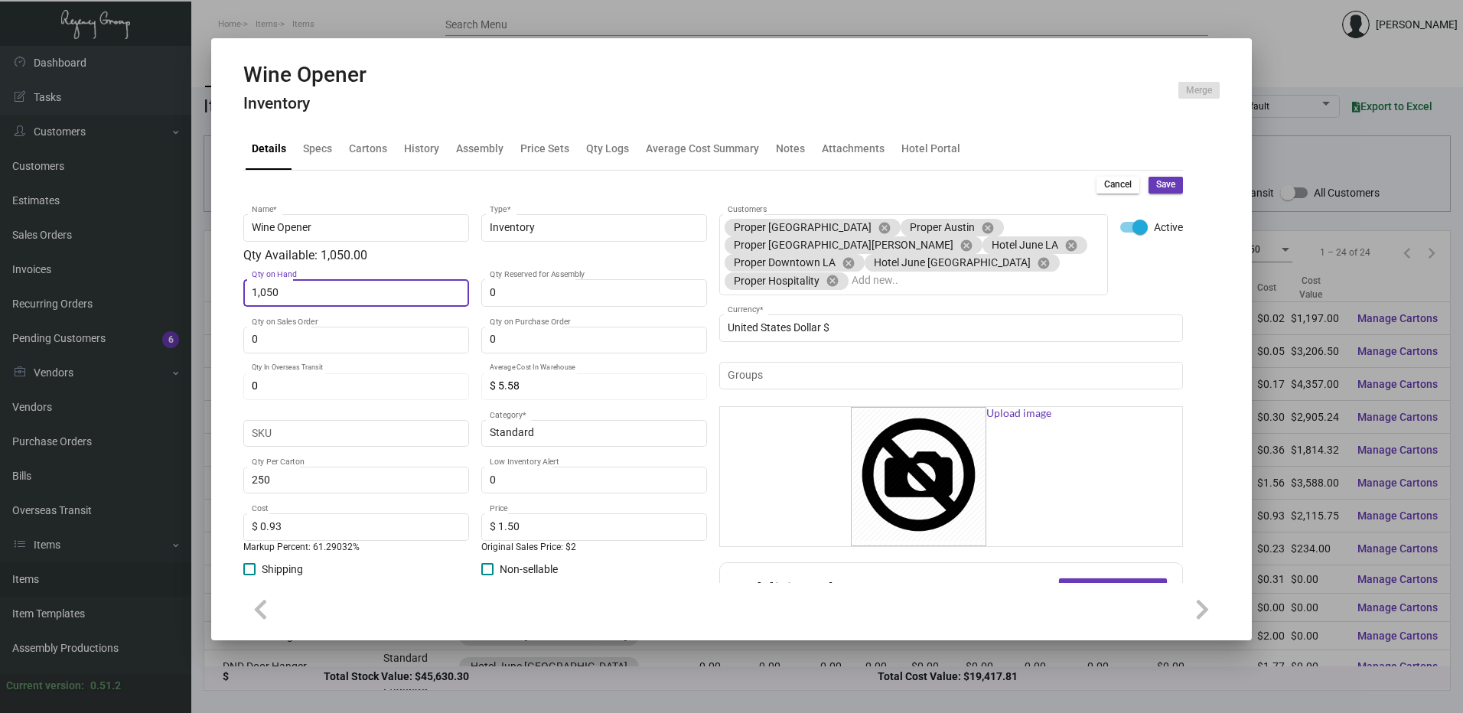
click at [1158, 193] on button "Save" at bounding box center [1165, 185] width 34 height 17
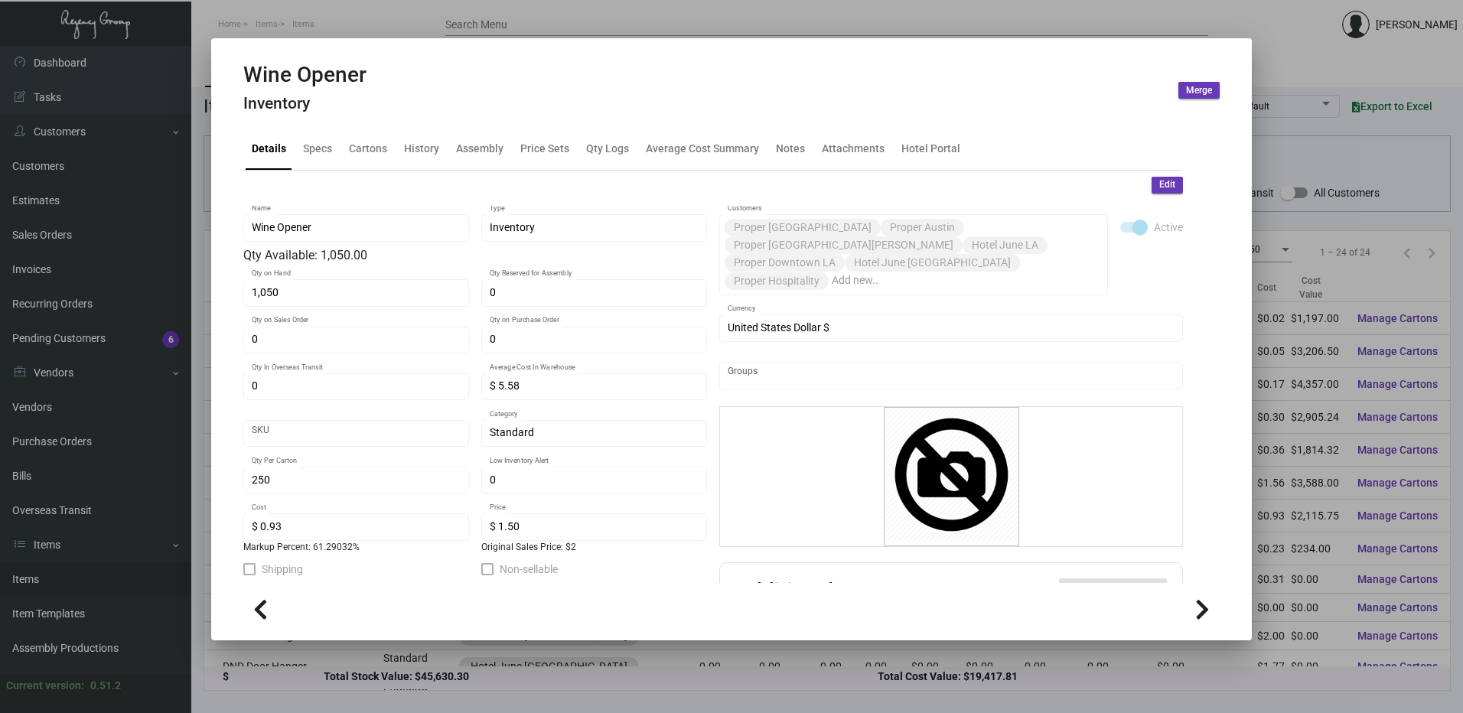
click at [380, 41] on mat-dialog-container "Wine Opener Inventory Merge Details Specs Cartons History Assembly Price Sets Q…" at bounding box center [731, 339] width 1040 height 602
click at [376, 34] on div at bounding box center [731, 356] width 1463 height 713
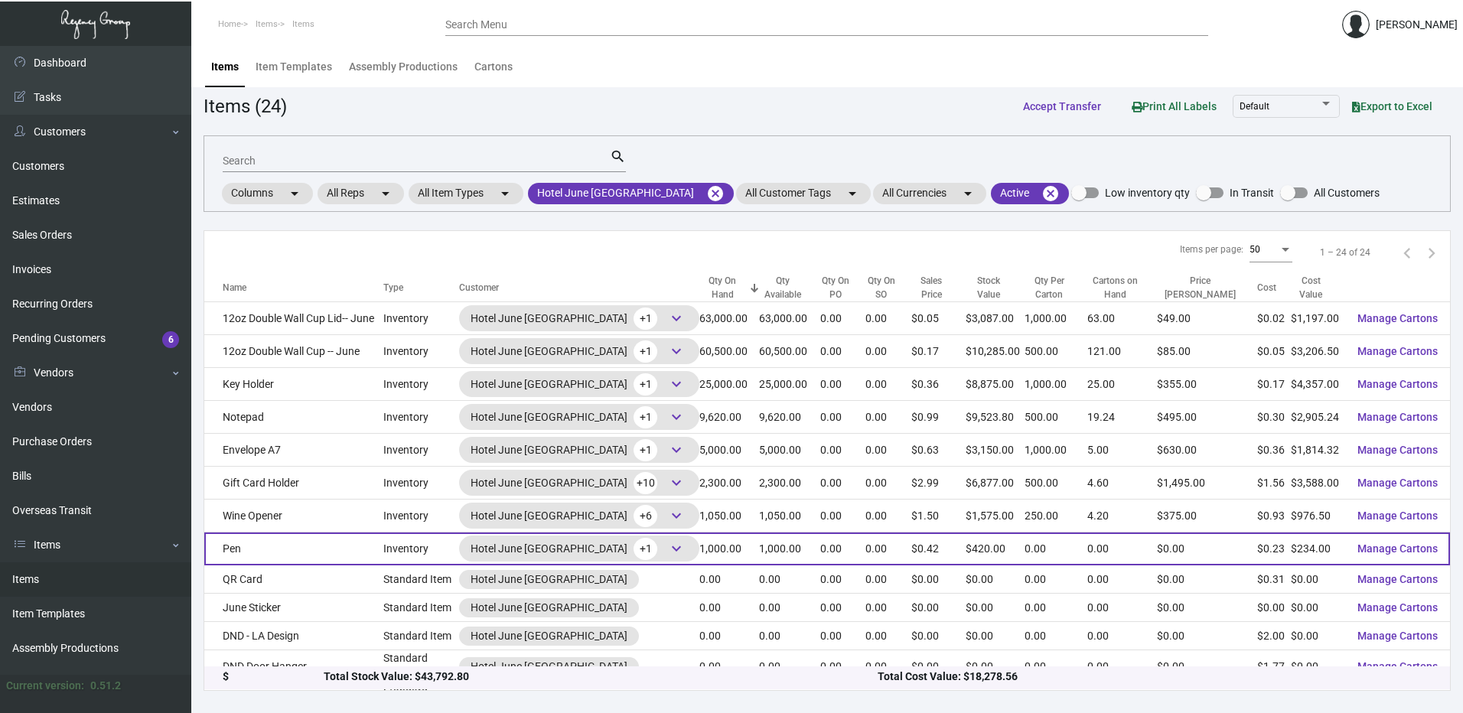
click at [263, 540] on td "Pen" at bounding box center [293, 548] width 179 height 33
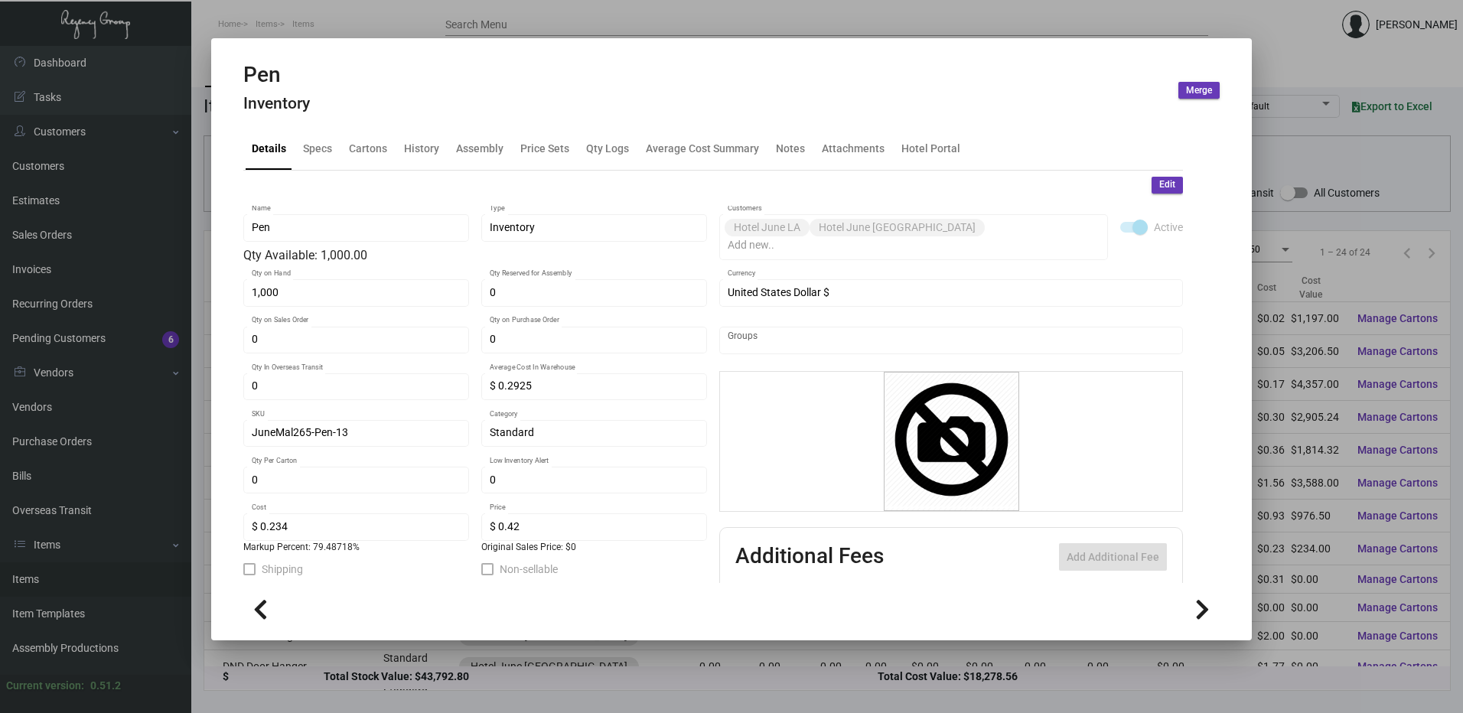
click at [549, 27] on div at bounding box center [731, 356] width 1463 height 713
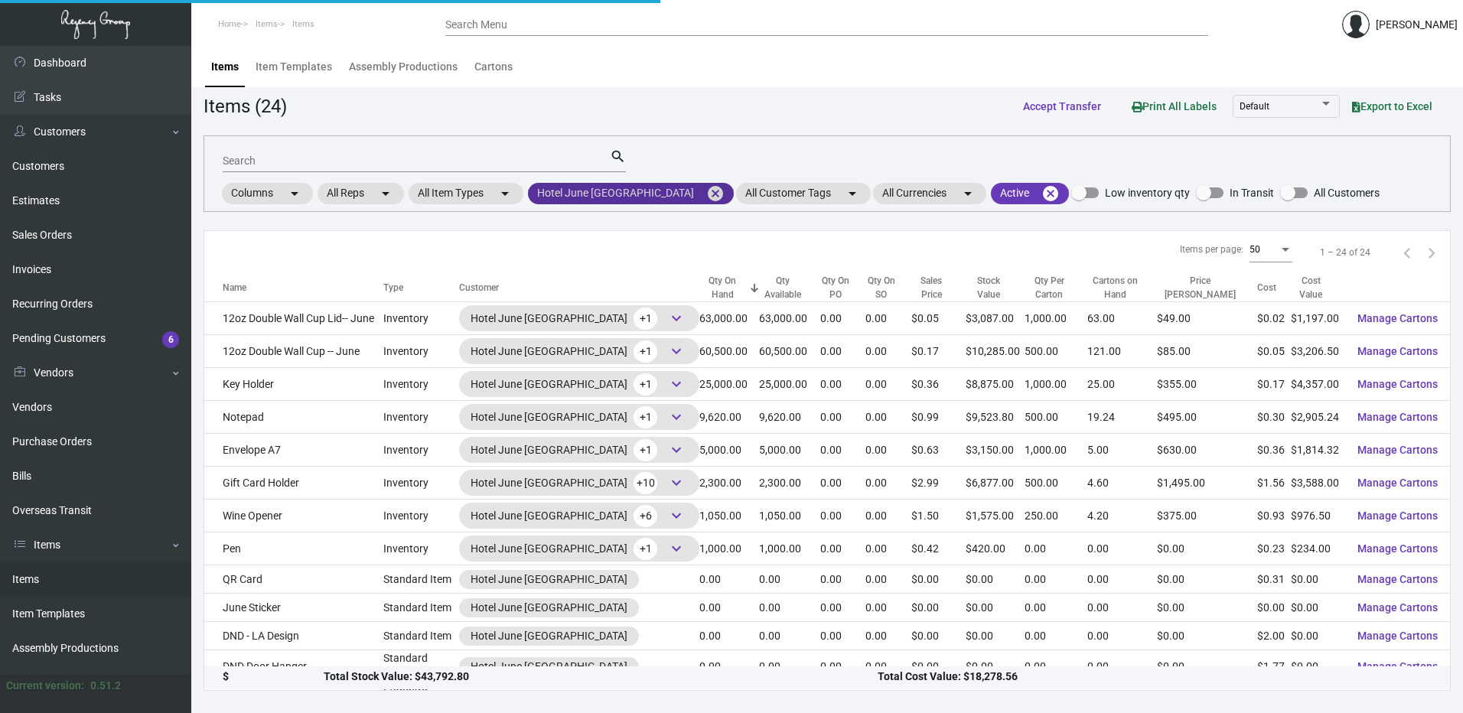
click at [706, 189] on mat-icon "cancel" at bounding box center [715, 193] width 18 height 18
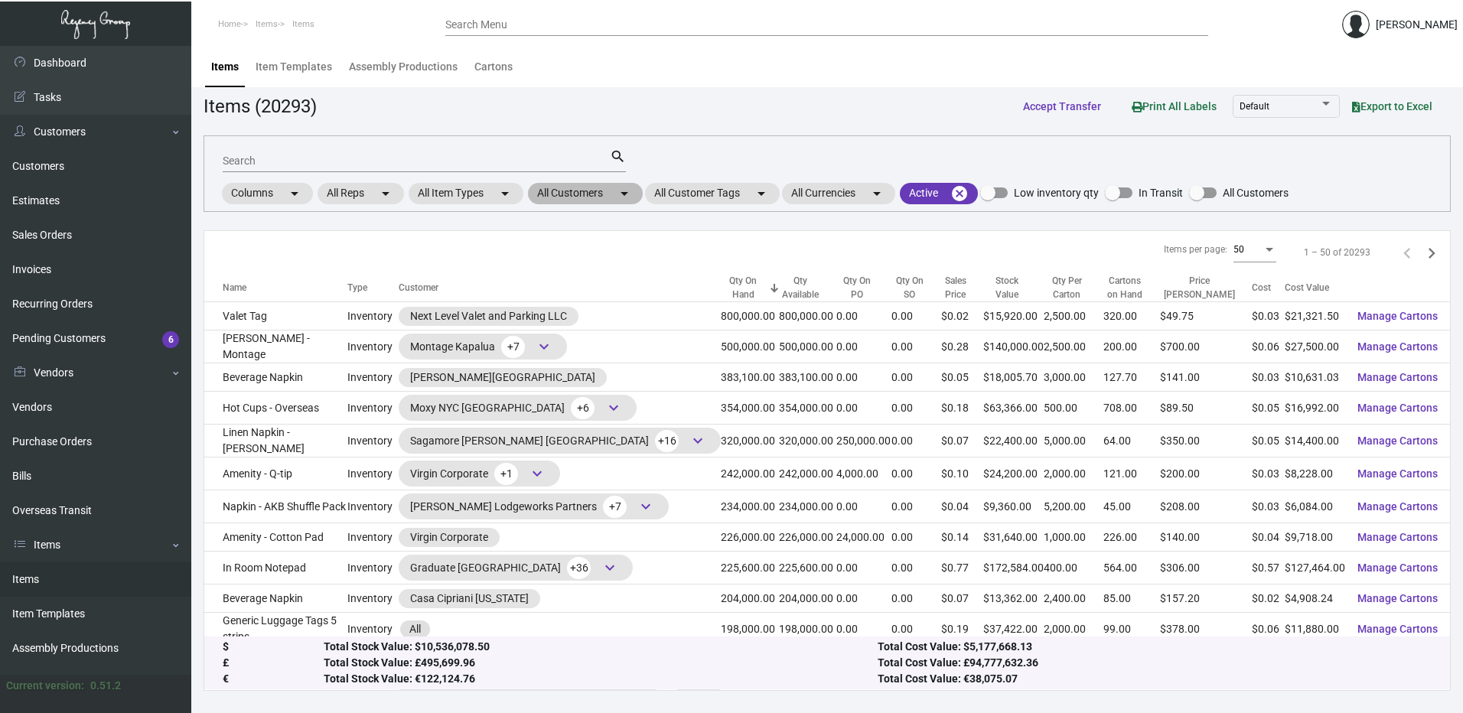
click at [584, 194] on mat-chip "All Customers arrow_drop_down" at bounding box center [585, 193] width 115 height 21
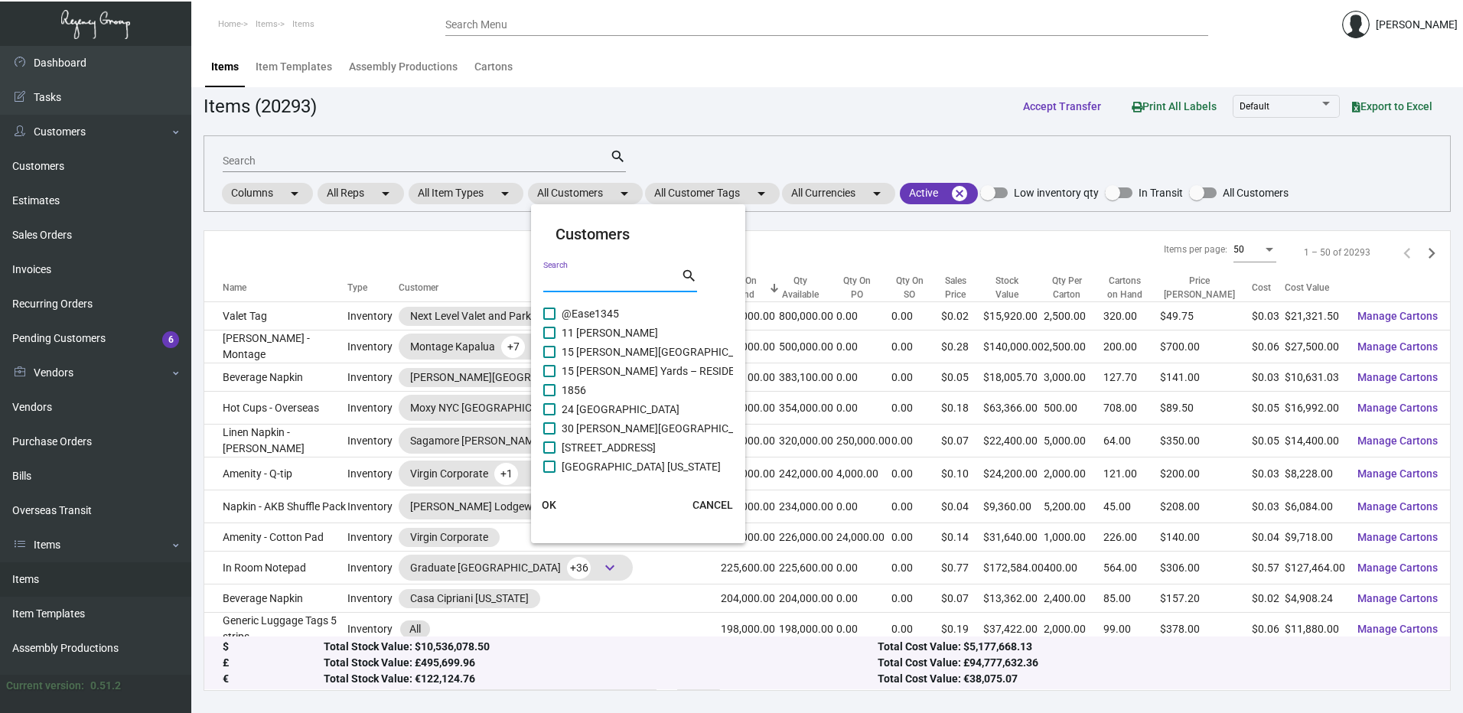
click at [594, 278] on input "Search" at bounding box center [612, 281] width 138 height 12
paste input "Hotel Kabuki"
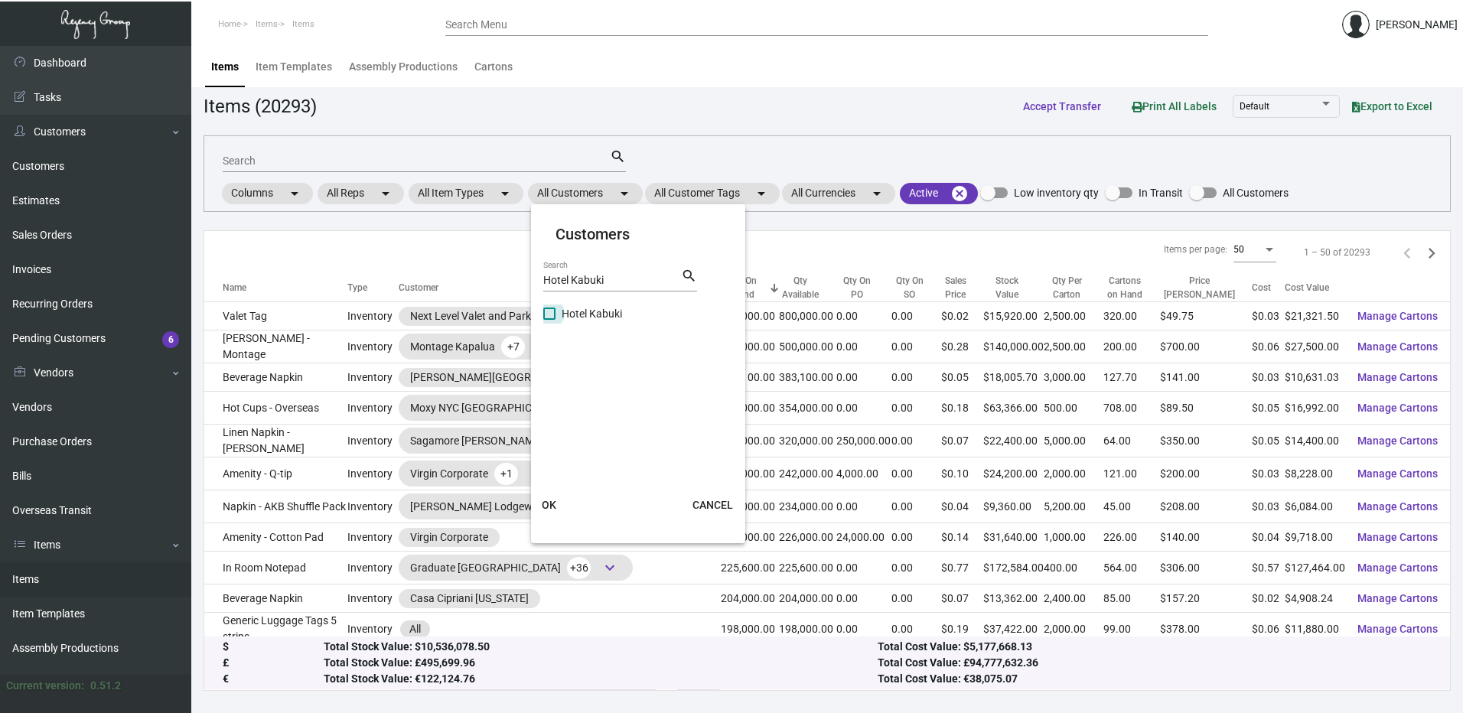
drag, startPoint x: 552, startPoint y: 317, endPoint x: 562, endPoint y: 371, distance: 54.5
click at [552, 317] on span at bounding box center [549, 314] width 12 height 12
click at [549, 320] on input "Hotel Kabuki" at bounding box center [549, 320] width 1 height 1
click at [551, 507] on span "OK" at bounding box center [549, 505] width 15 height 12
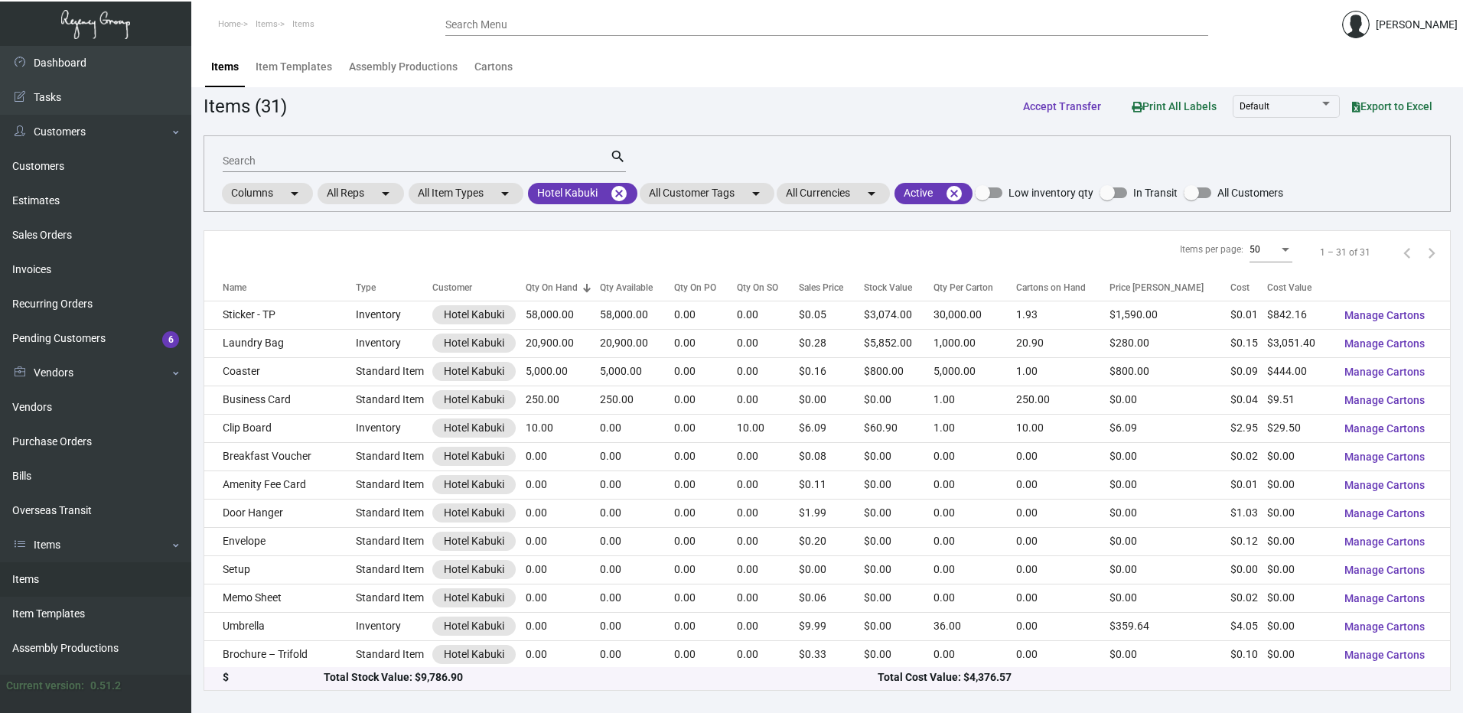
click at [566, 284] on div "Qty On Hand" at bounding box center [552, 288] width 52 height 14
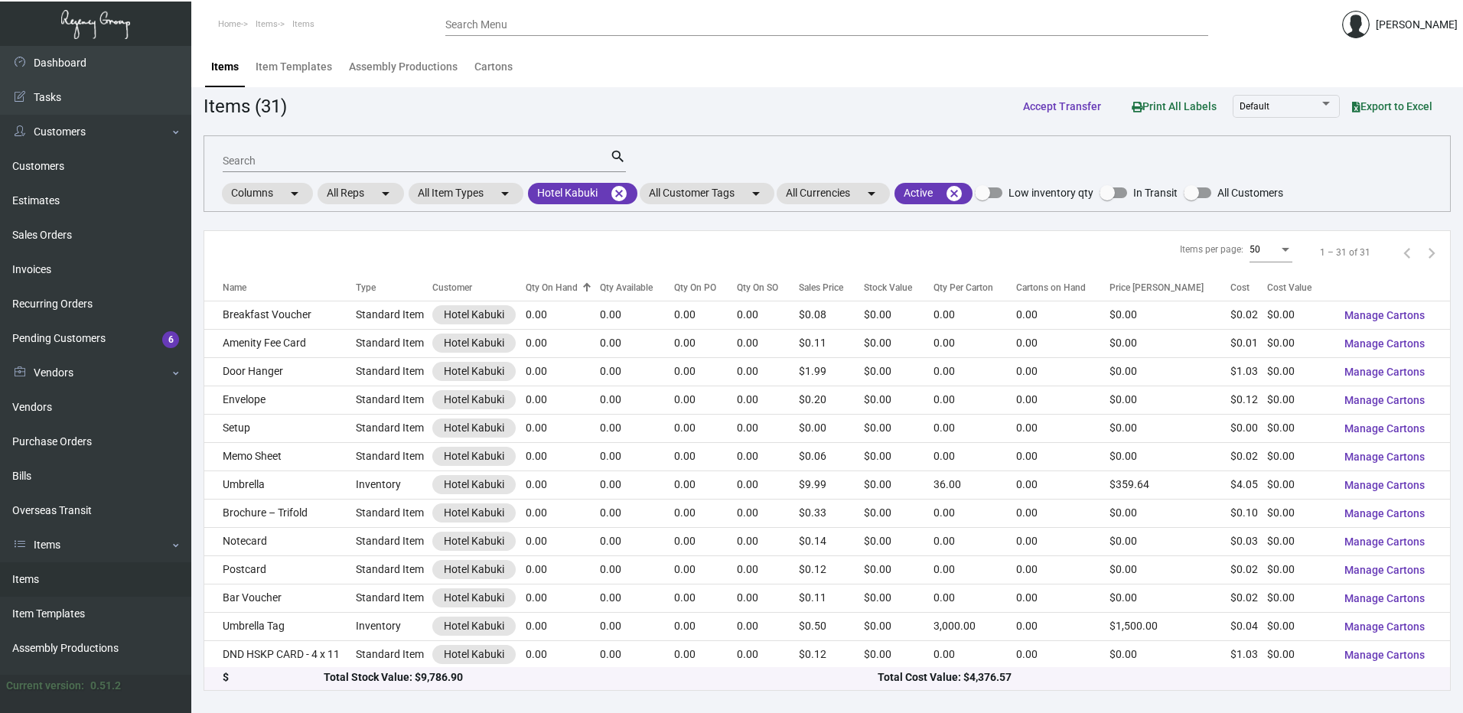
click at [566, 284] on div "Qty On Hand" at bounding box center [552, 288] width 52 height 14
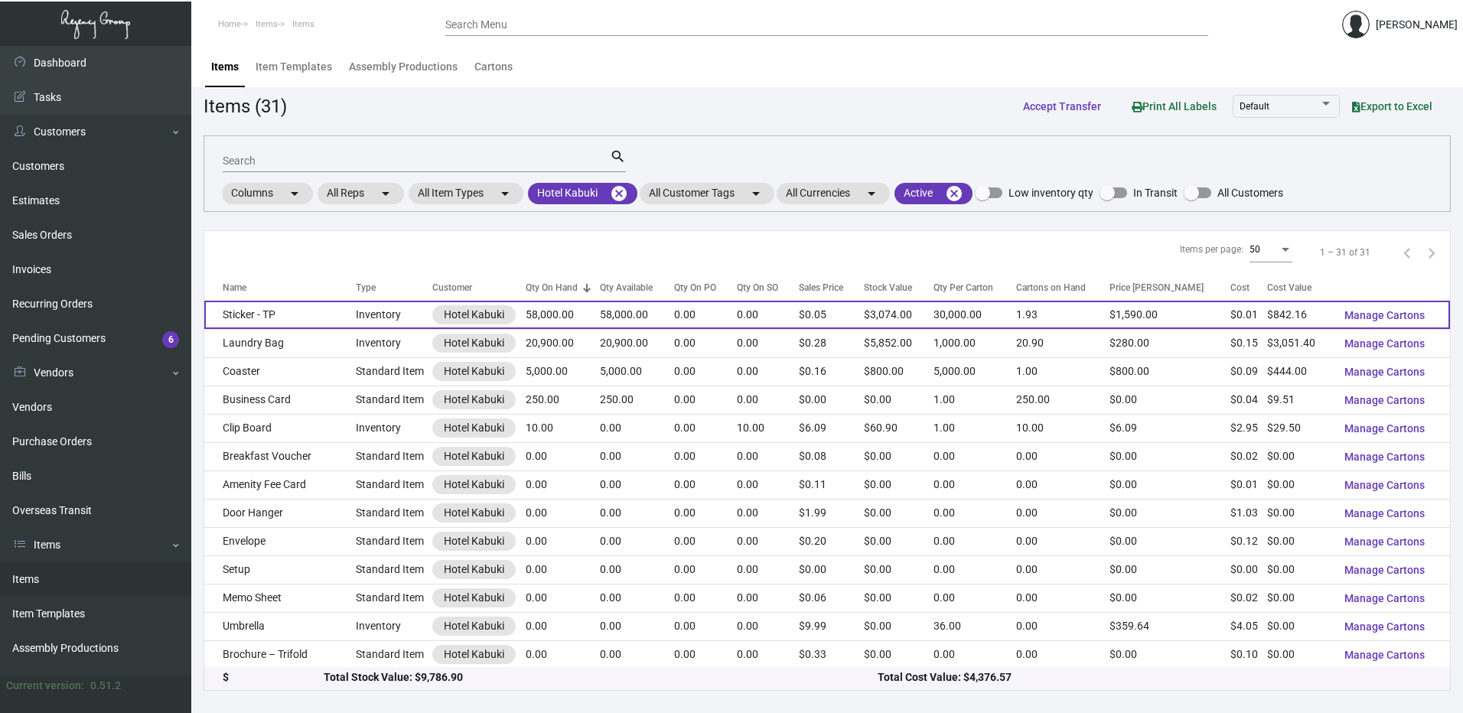
click at [281, 318] on td "Sticker - TP" at bounding box center [279, 315] width 151 height 28
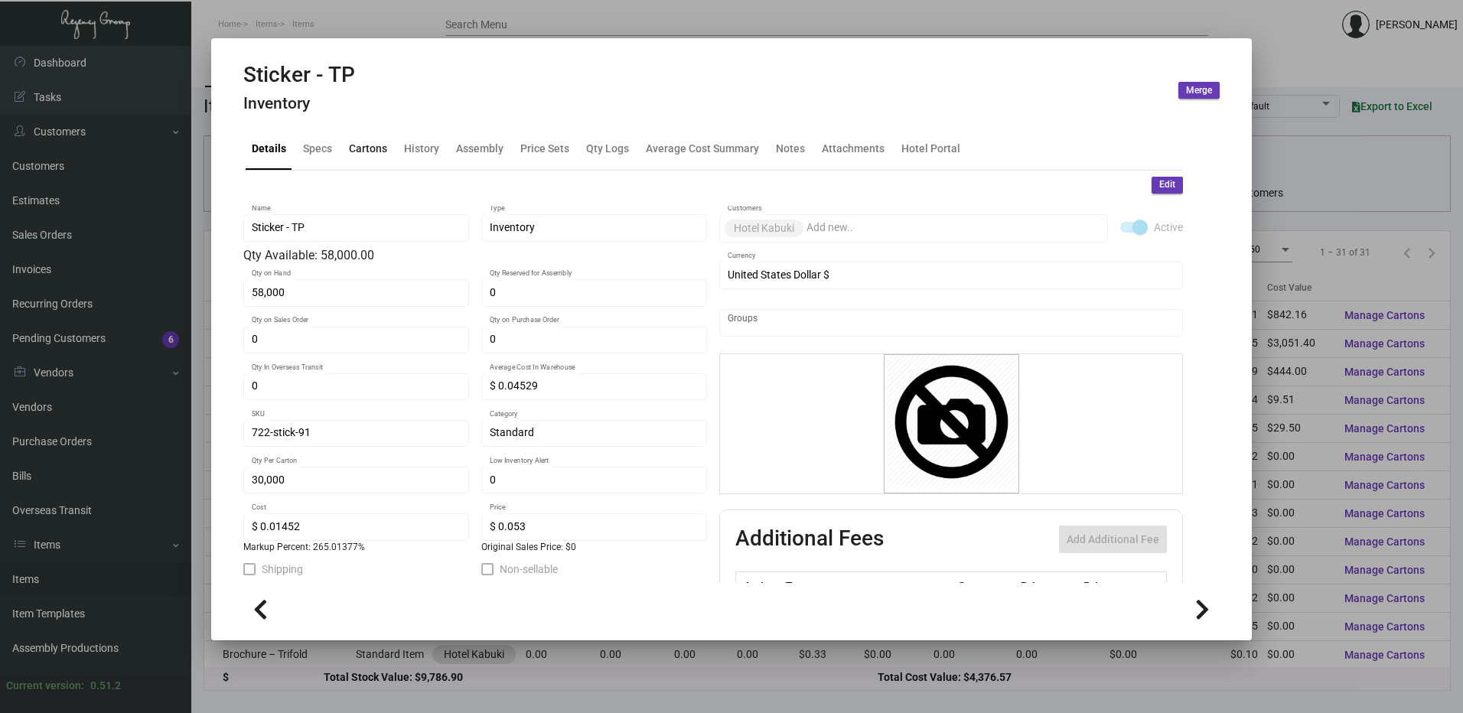
click at [385, 146] on div "Cartons" at bounding box center [368, 149] width 38 height 16
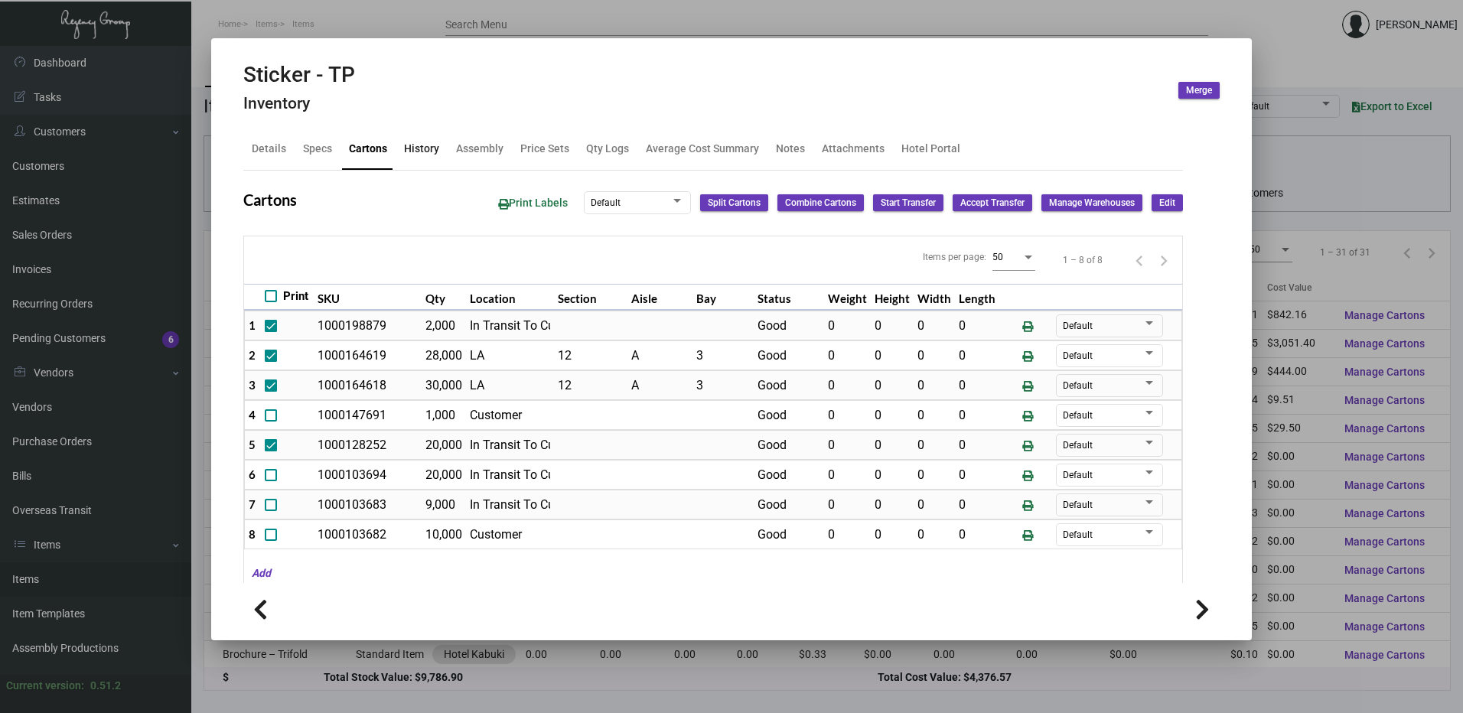
click at [420, 148] on div "History" at bounding box center [421, 149] width 35 height 16
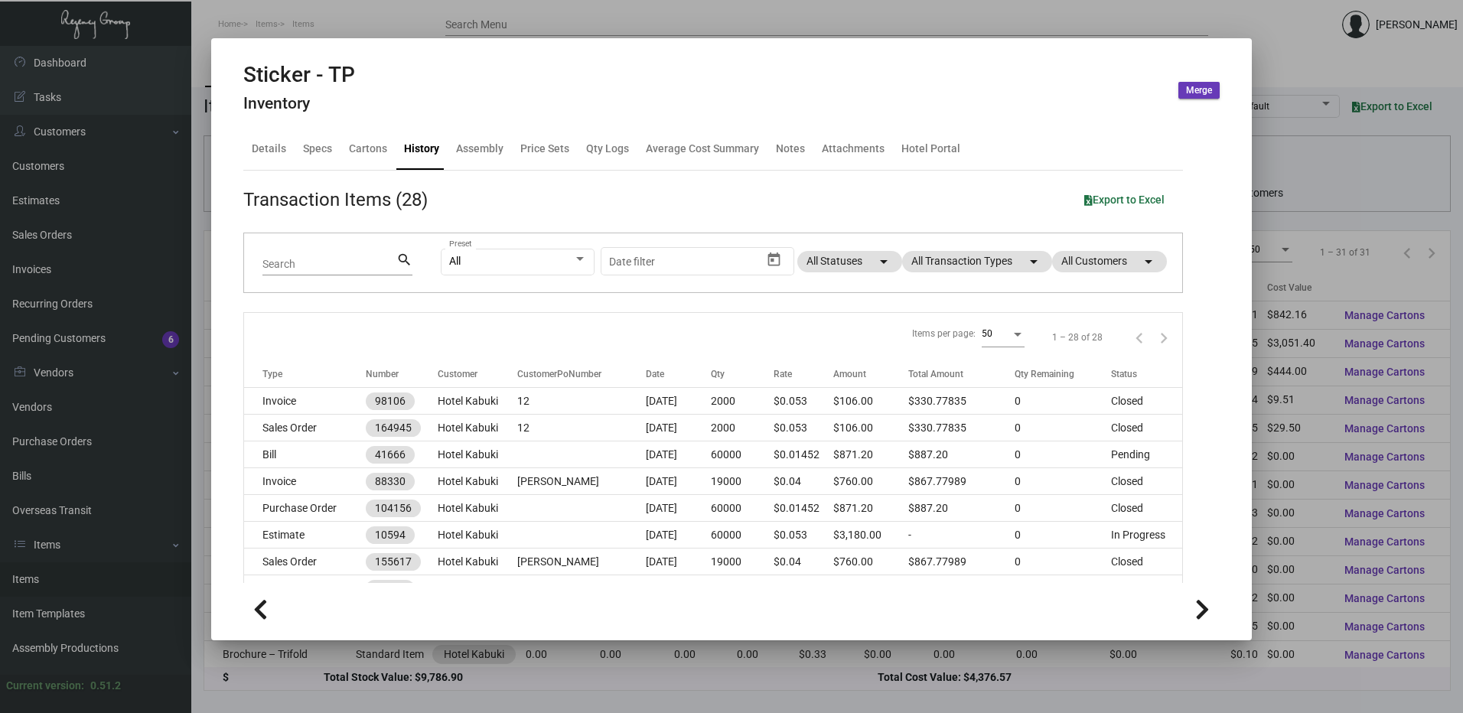
scroll to position [77, 0]
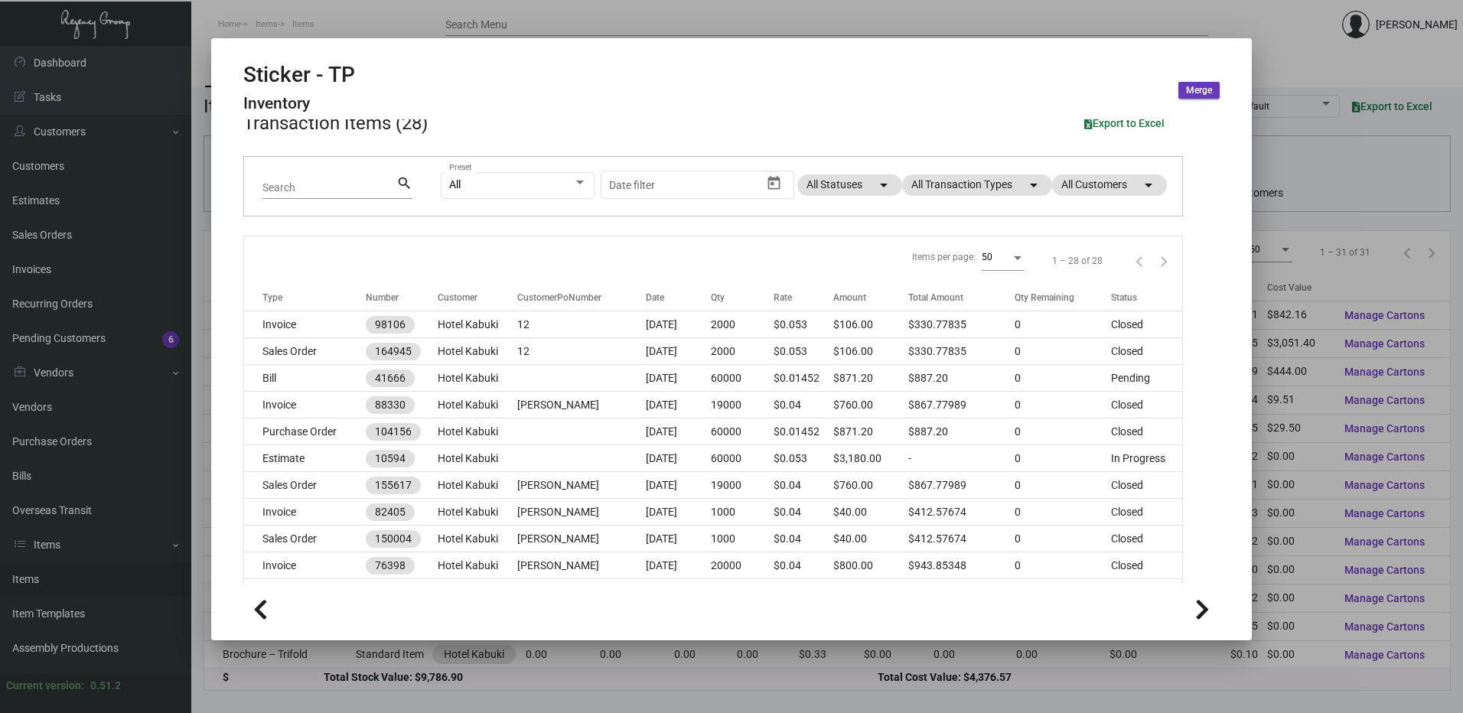
click at [281, 25] on div at bounding box center [731, 356] width 1463 height 713
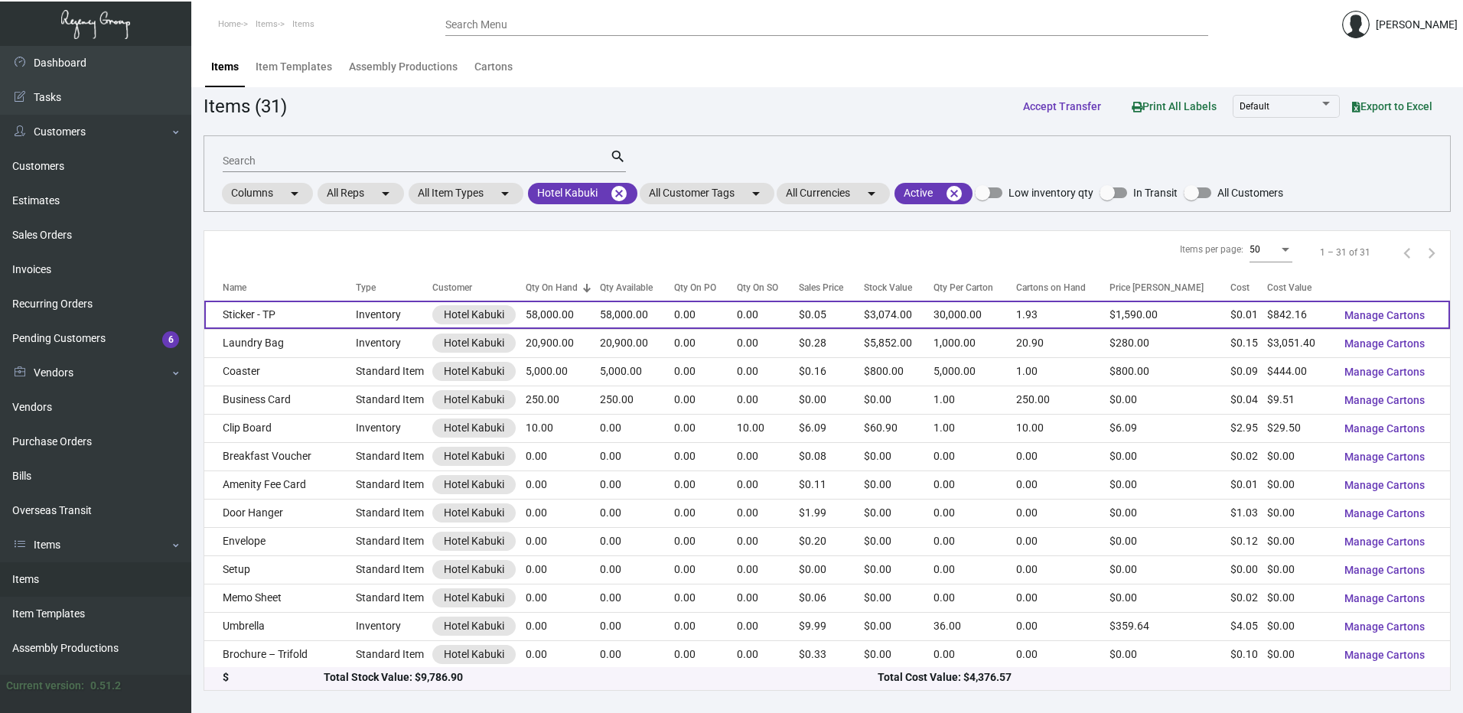
click at [543, 309] on td "58,000.00" at bounding box center [562, 315] width 73 height 28
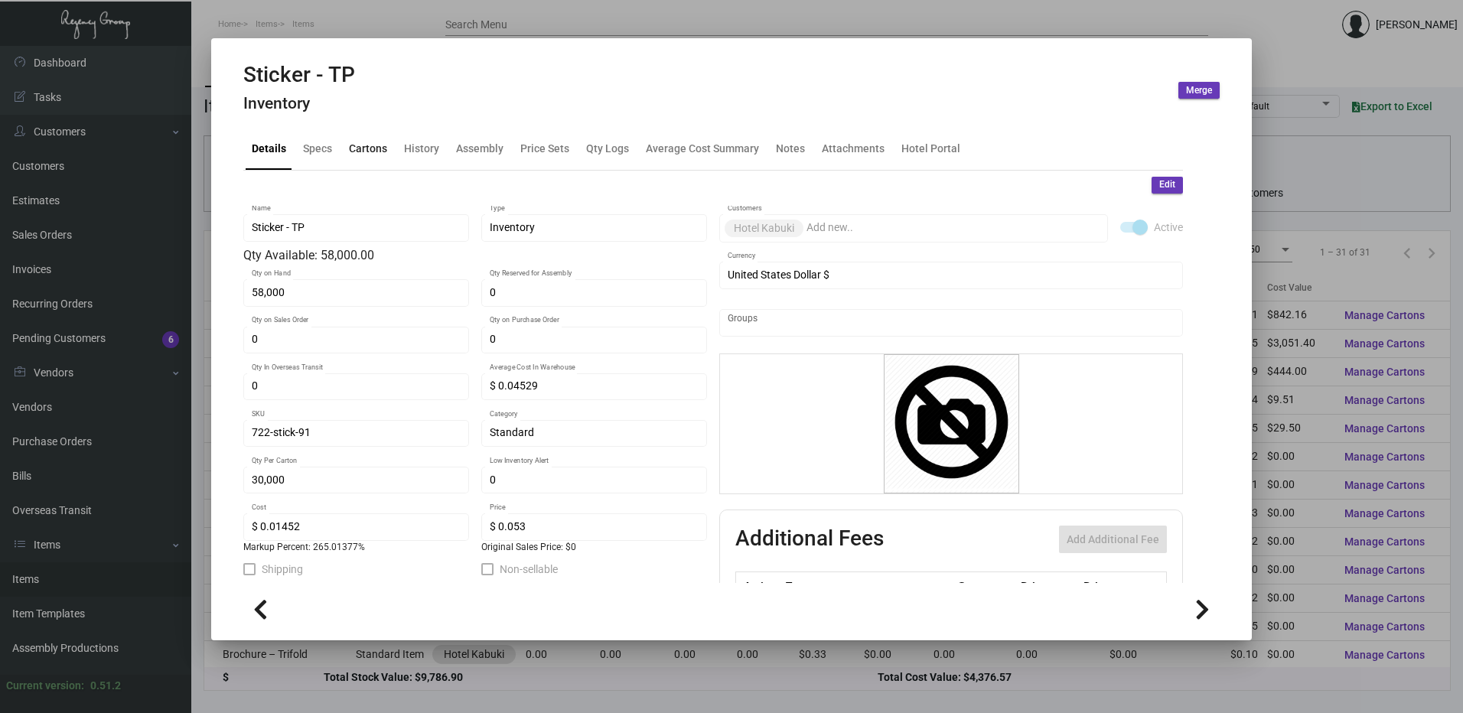
click at [370, 149] on div "Cartons" at bounding box center [368, 149] width 38 height 16
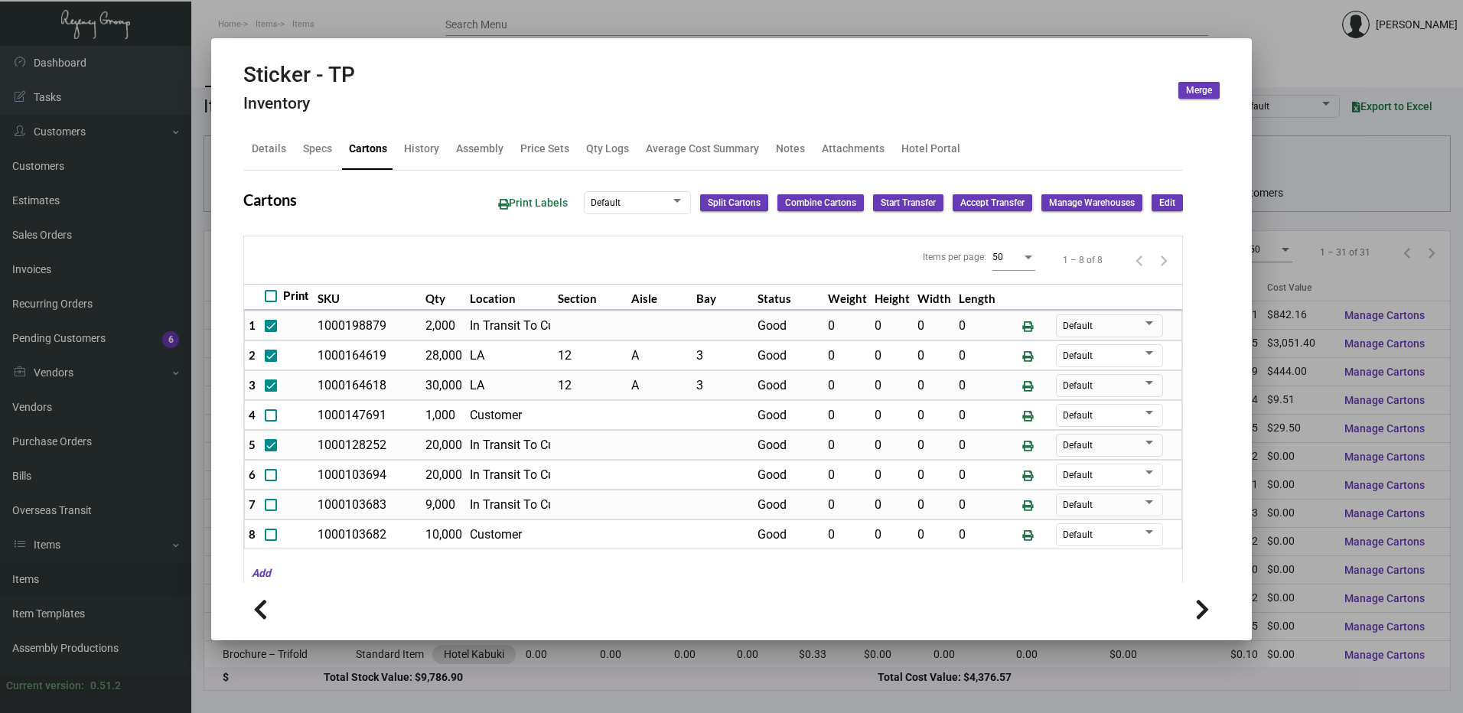
click at [1162, 203] on span "Edit" at bounding box center [1167, 203] width 16 height 13
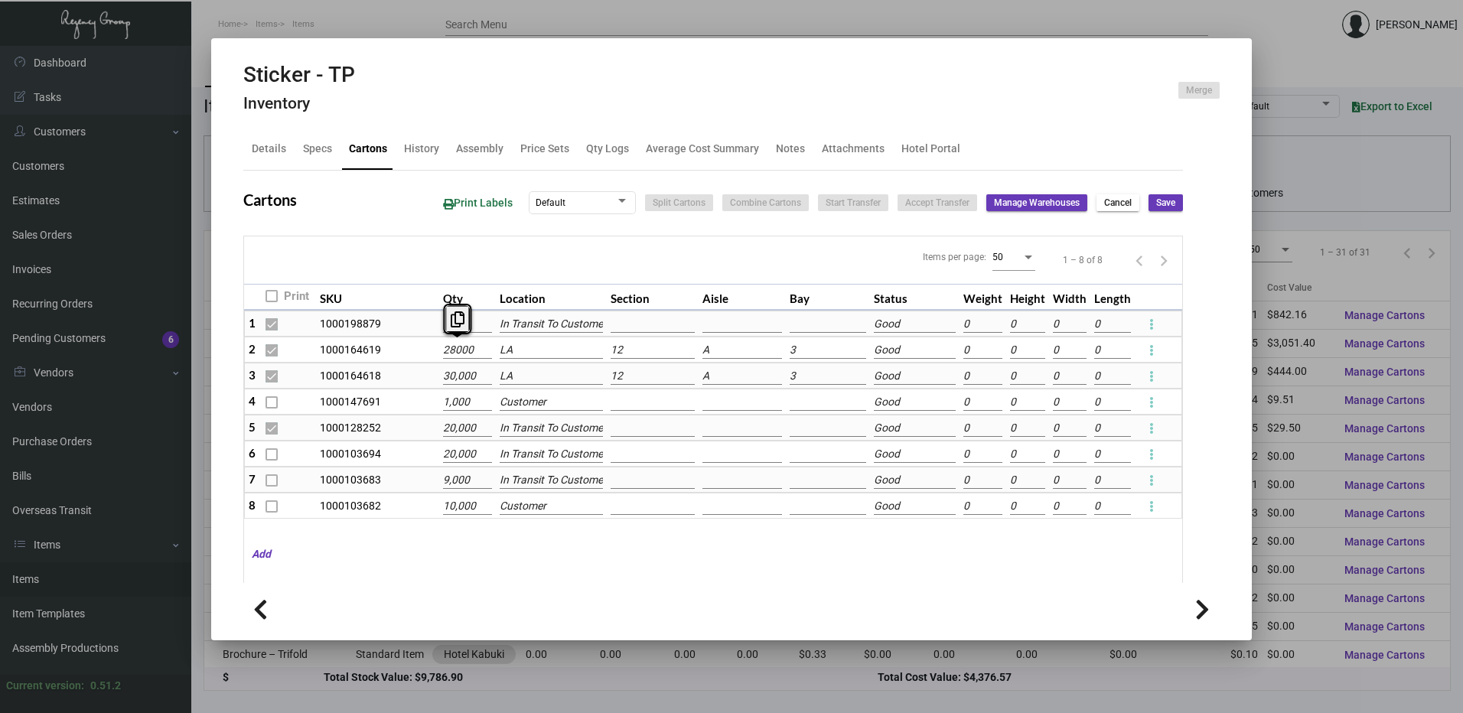
click at [470, 343] on input "28000" at bounding box center [467, 350] width 48 height 17
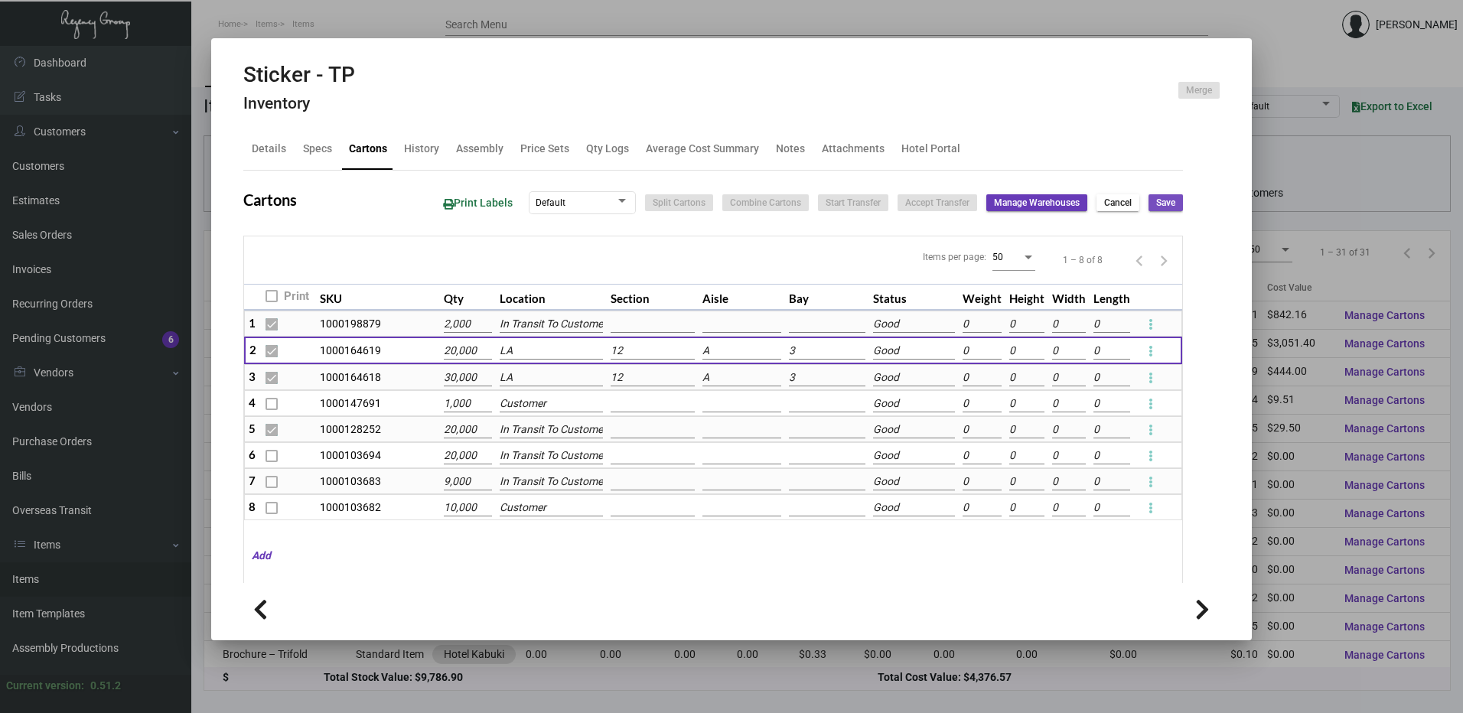
click at [1156, 207] on span "Save" at bounding box center [1165, 203] width 19 height 13
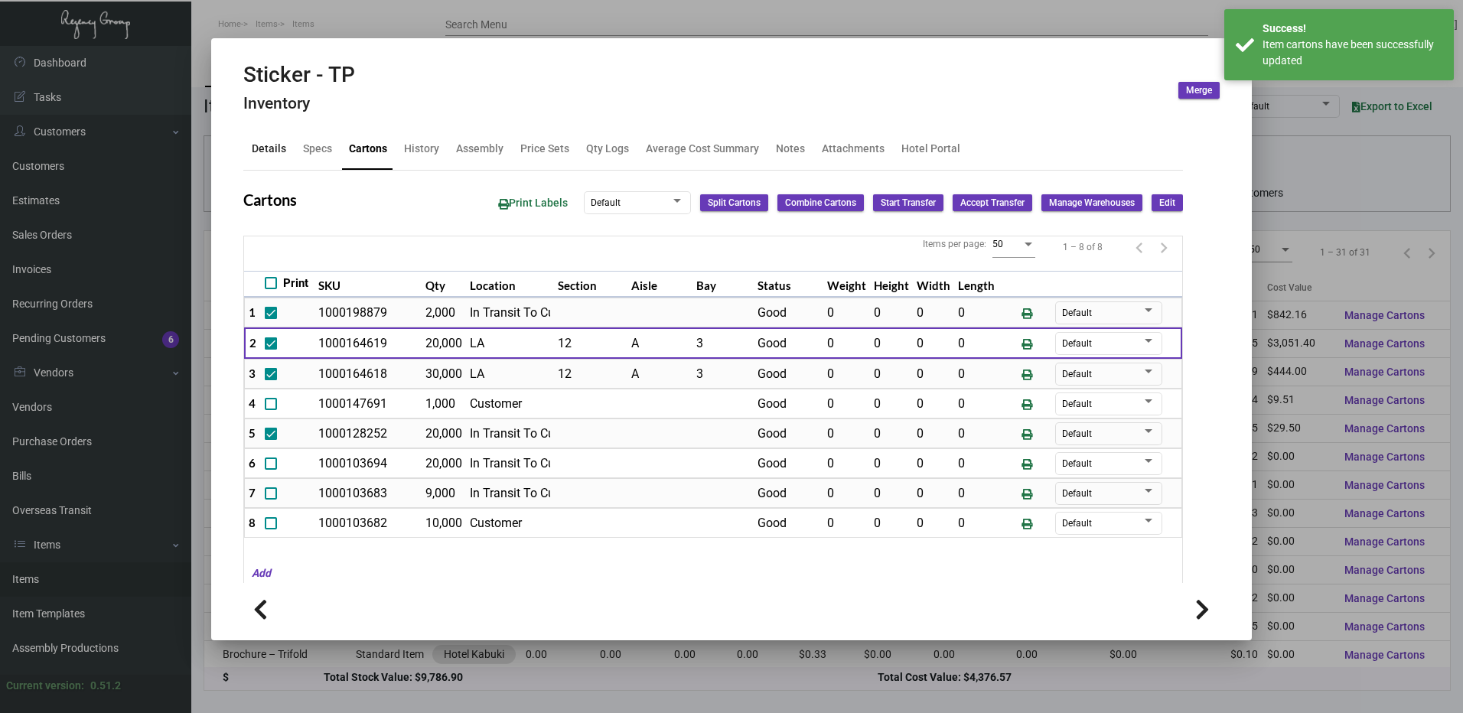
click at [265, 147] on div "Details" at bounding box center [269, 149] width 34 height 16
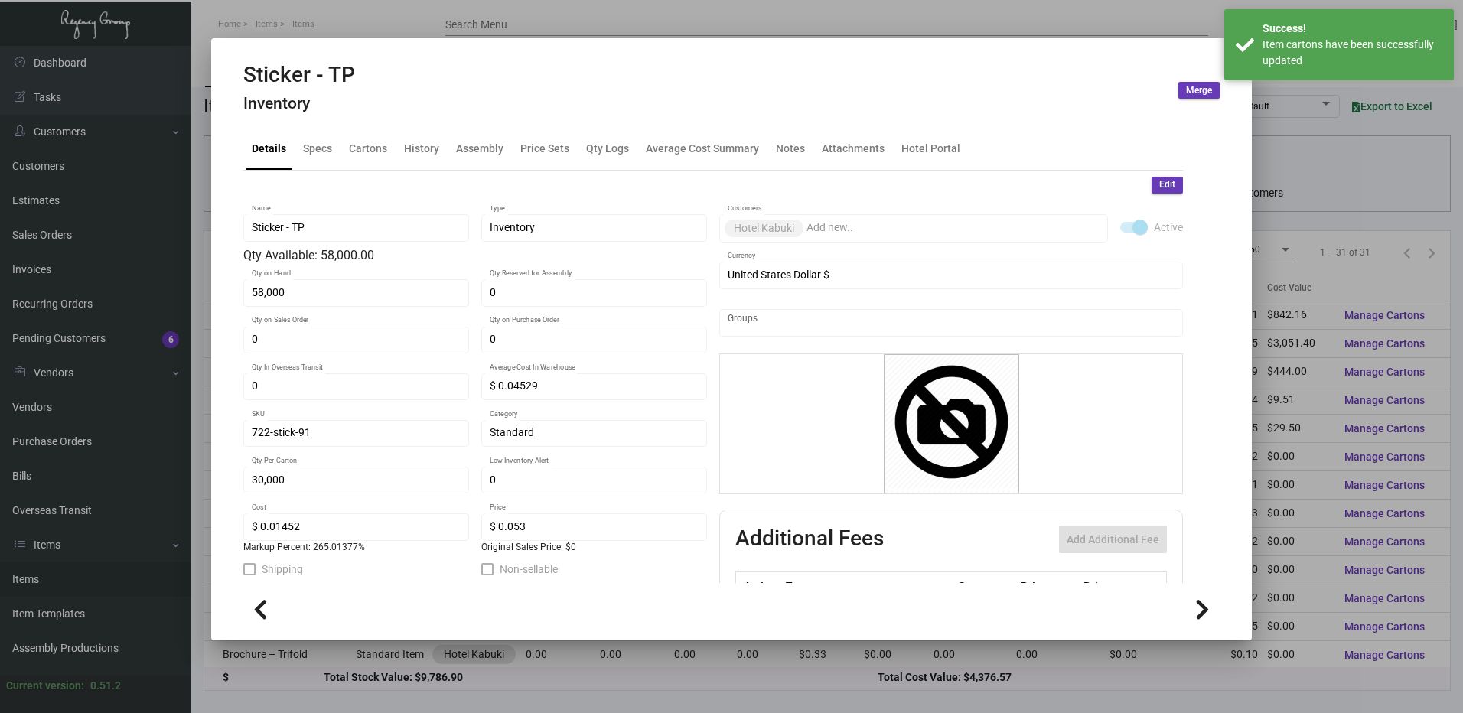
click at [1159, 189] on span "Edit" at bounding box center [1167, 184] width 16 height 13
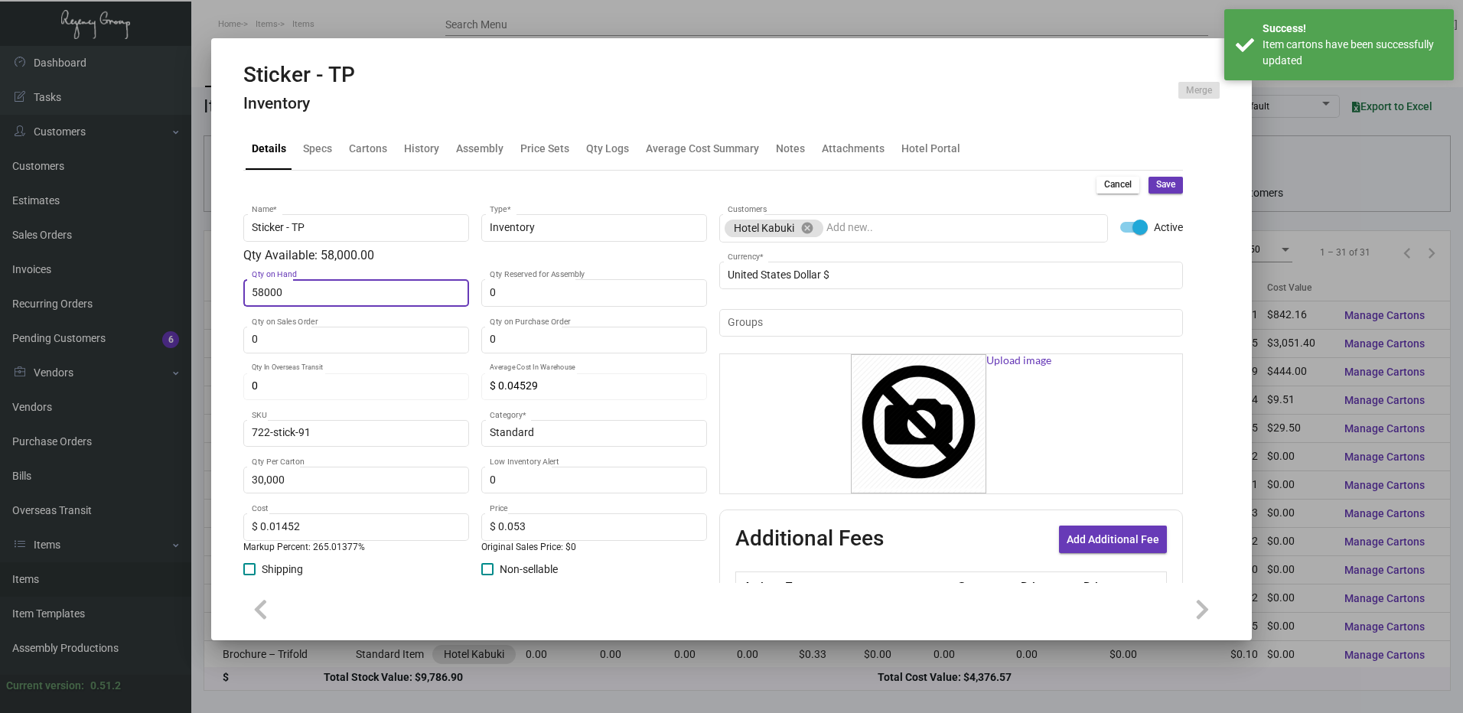
click at [324, 290] on input "58000" at bounding box center [357, 293] width 210 height 12
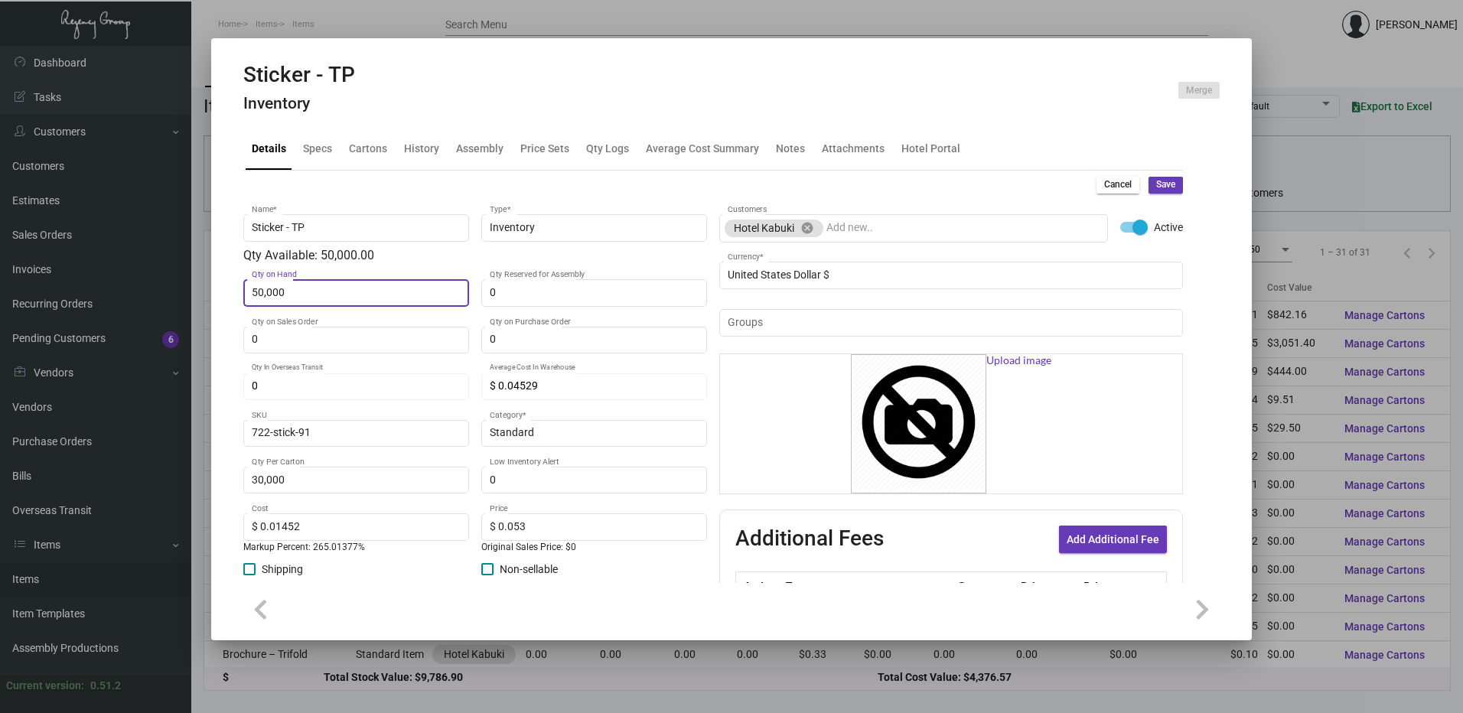
click at [1161, 177] on button "Save" at bounding box center [1165, 185] width 34 height 17
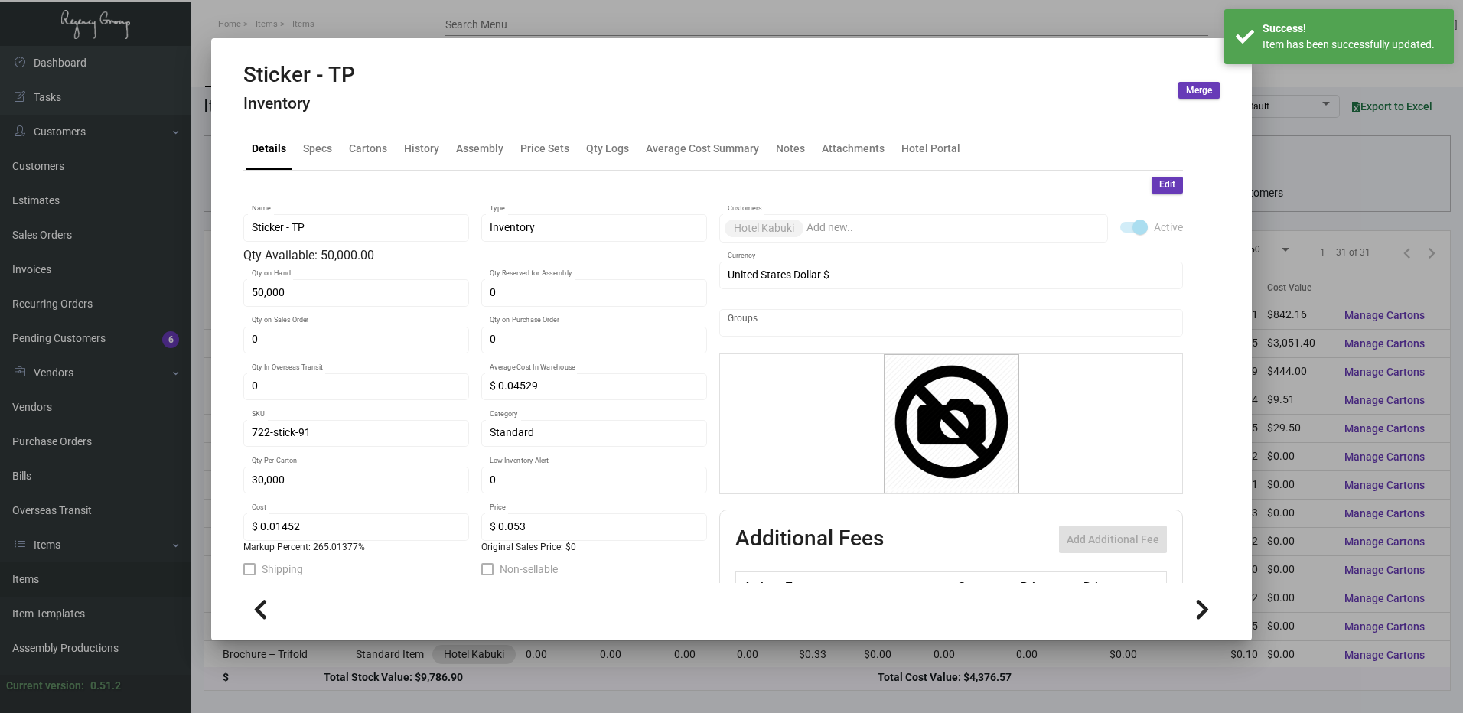
click at [575, 33] on div at bounding box center [731, 356] width 1463 height 713
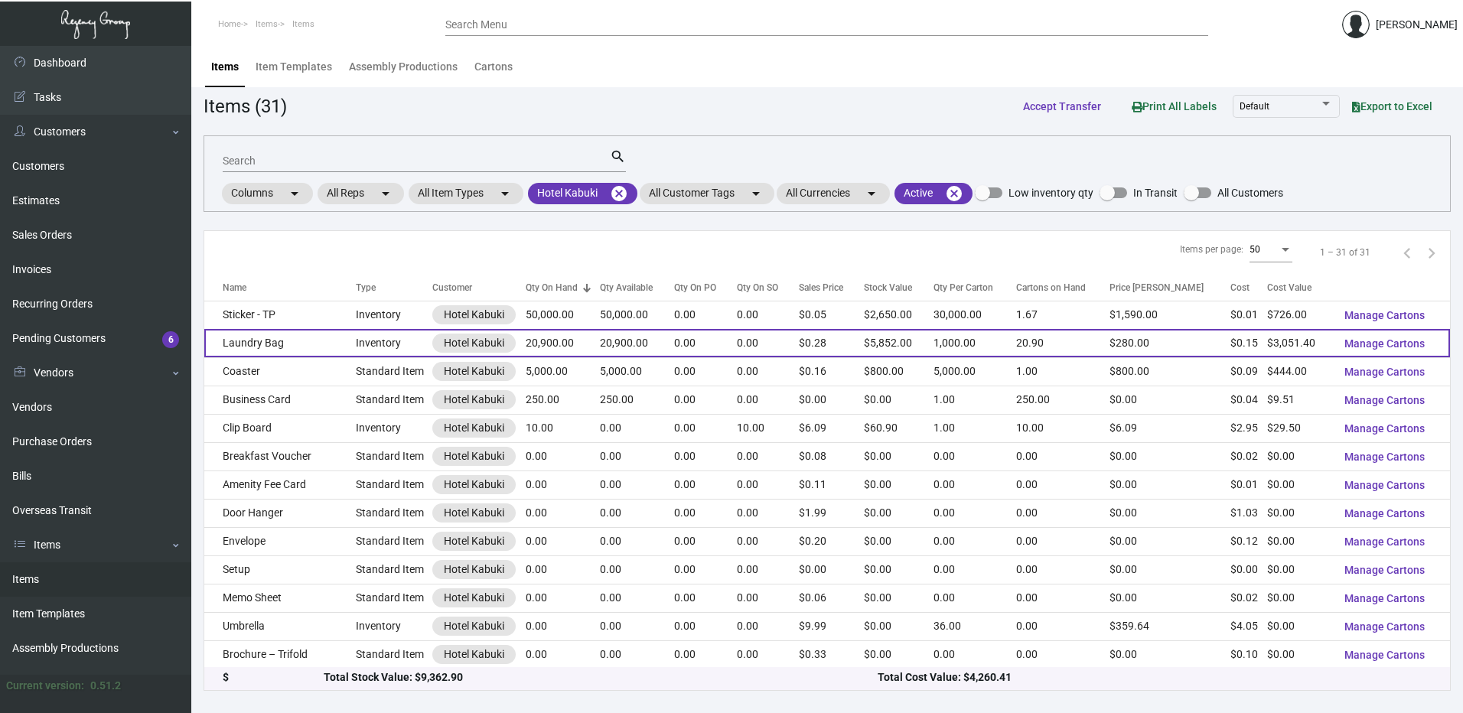
click at [312, 343] on td "Laundry Bag" at bounding box center [279, 343] width 151 height 28
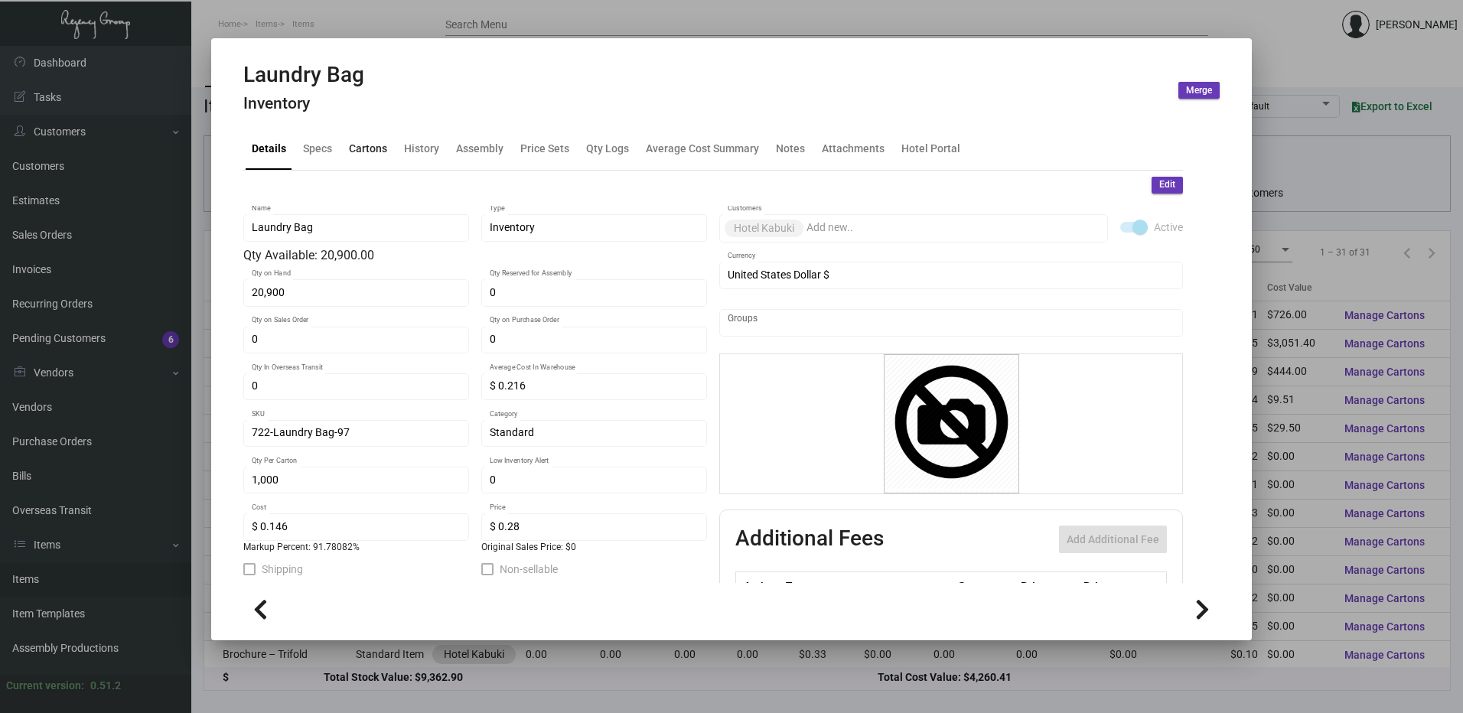
click at [370, 155] on div "Cartons" at bounding box center [368, 149] width 38 height 16
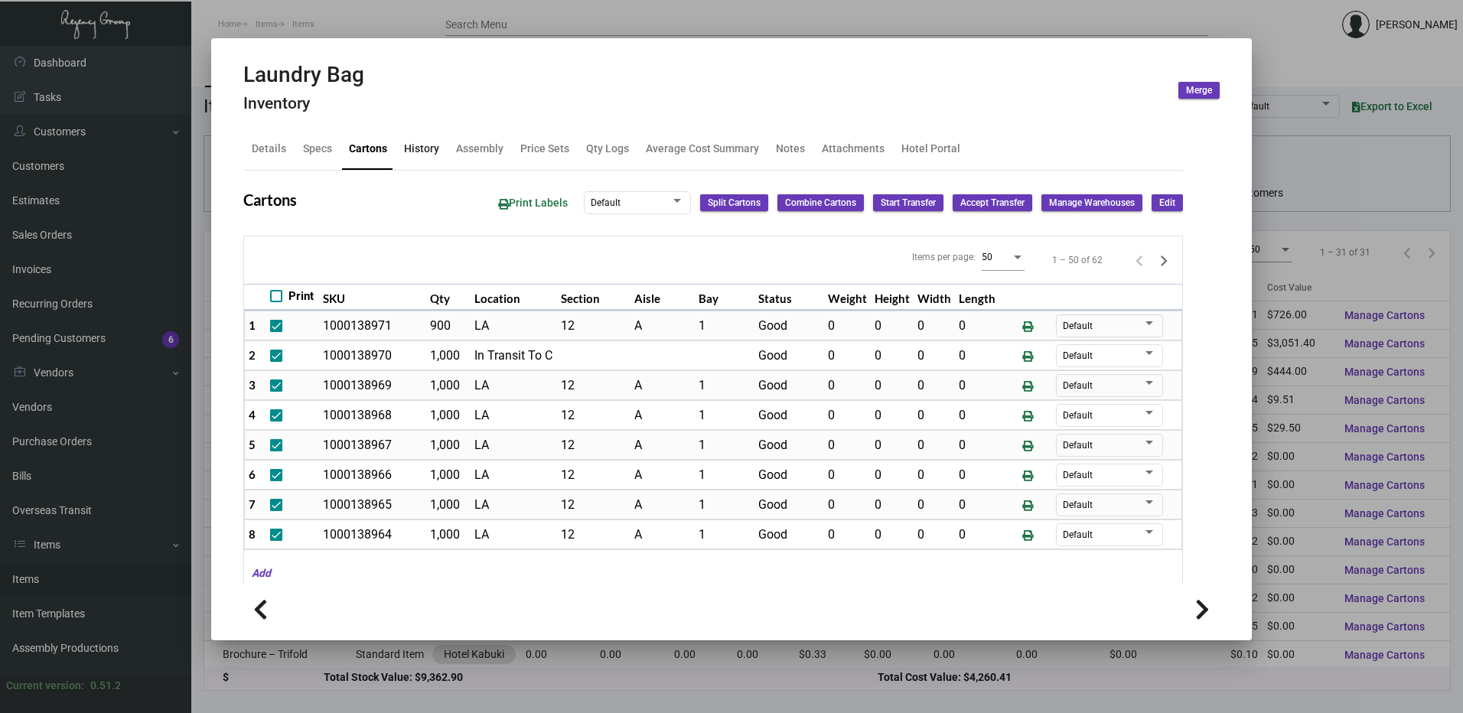
click at [426, 151] on div "History" at bounding box center [421, 149] width 35 height 16
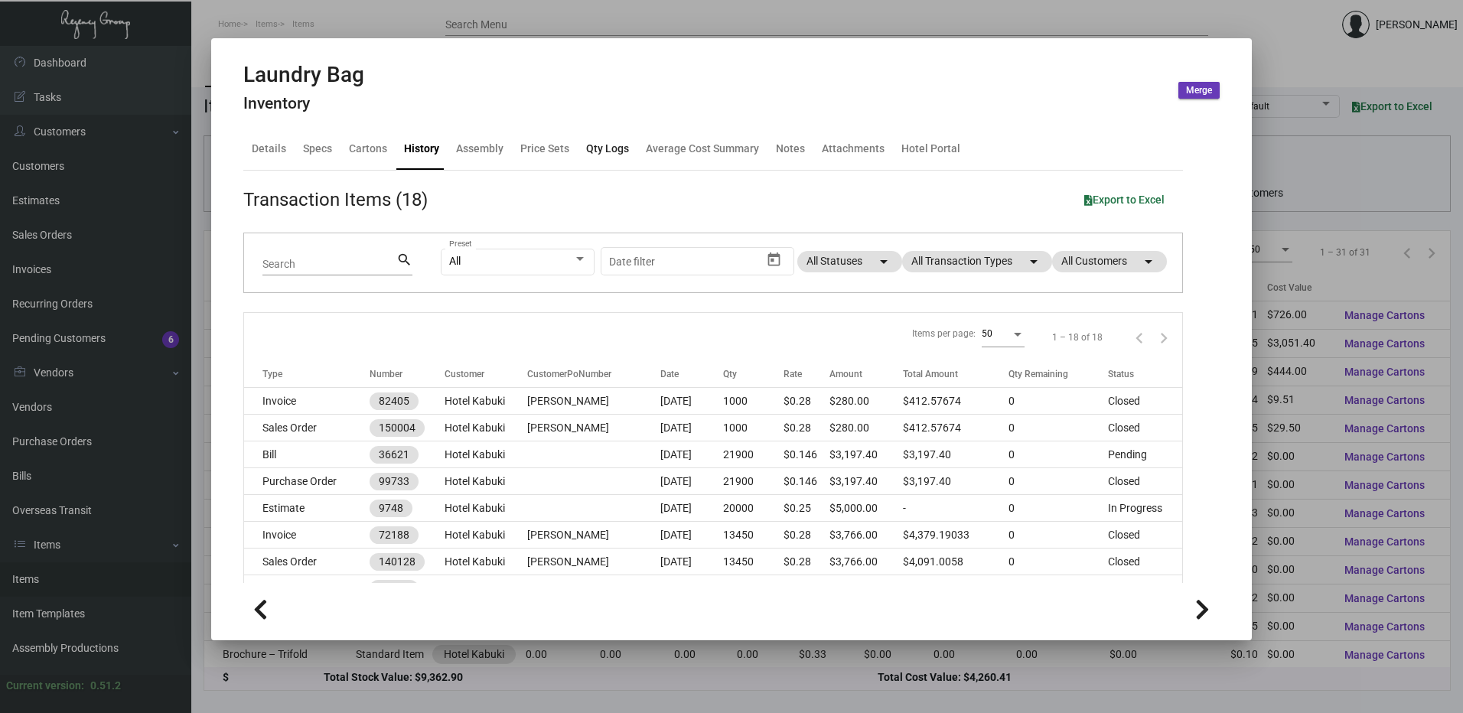
click at [620, 148] on div "Qty Logs" at bounding box center [607, 149] width 43 height 16
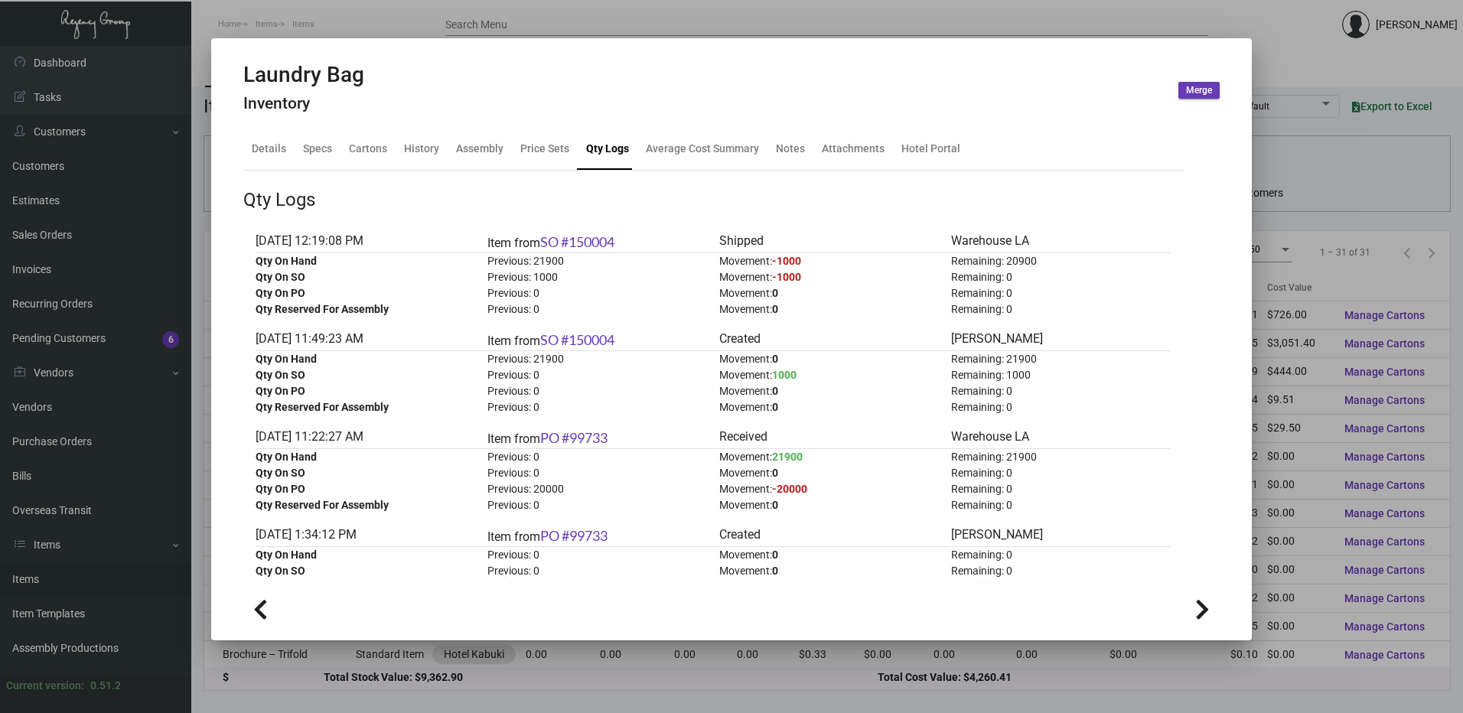
scroll to position [77, 0]
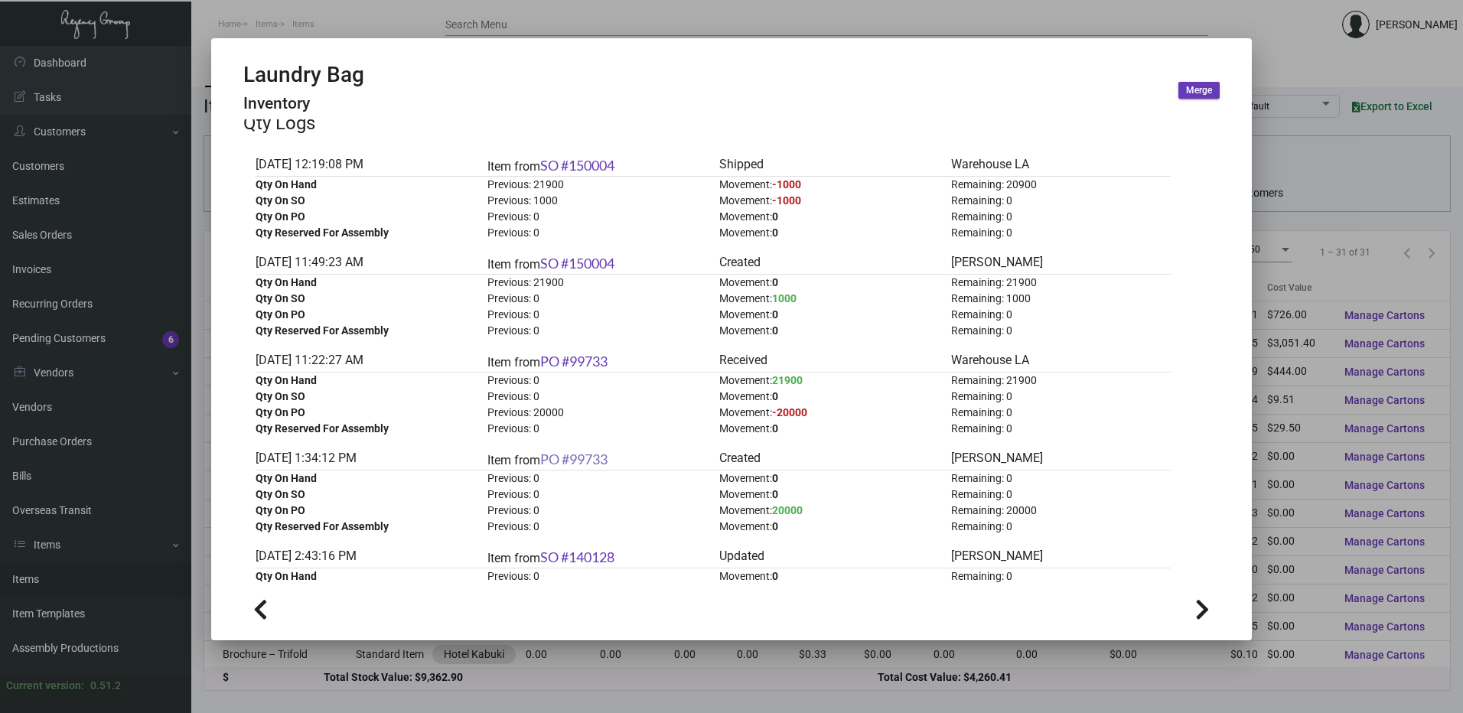
click at [587, 458] on link "PO #99733" at bounding box center [573, 459] width 67 height 17
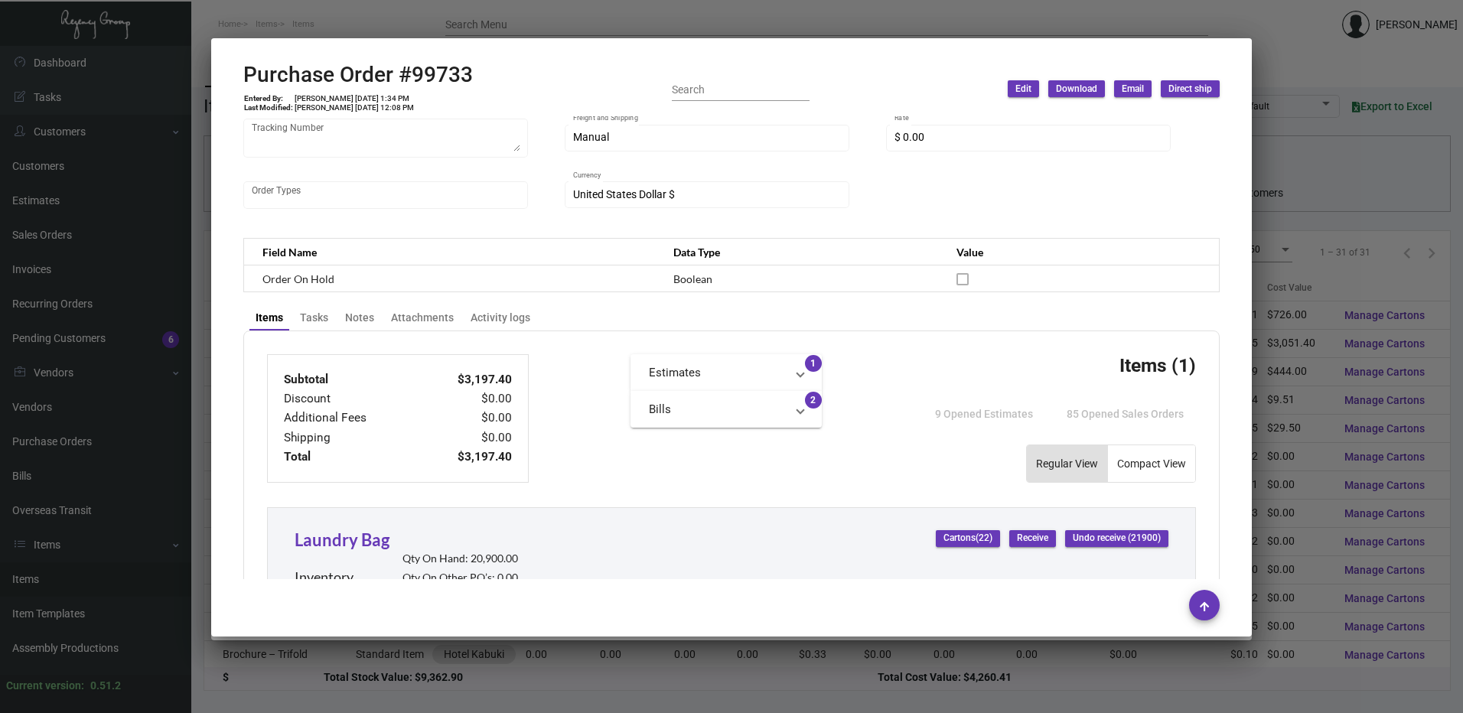
scroll to position [109, 0]
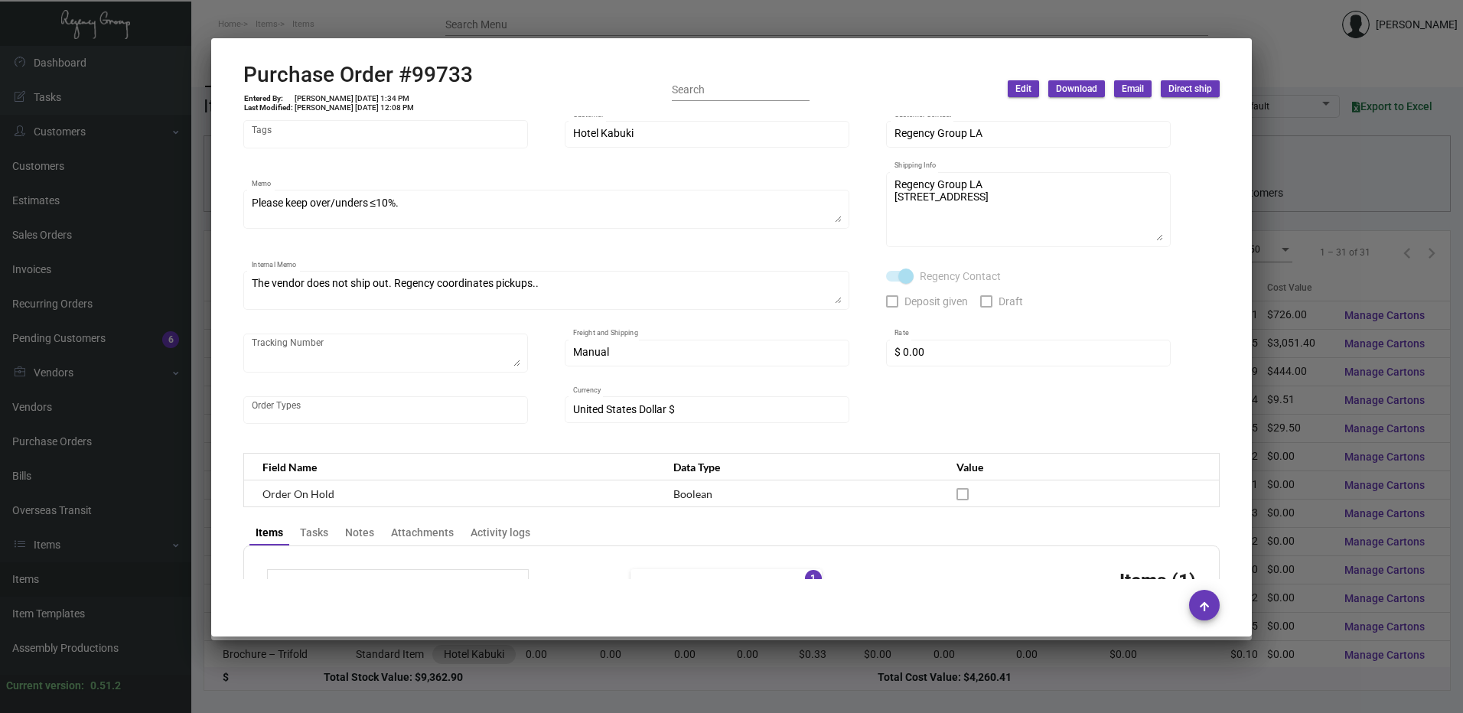
click at [531, 28] on div at bounding box center [731, 356] width 1463 height 713
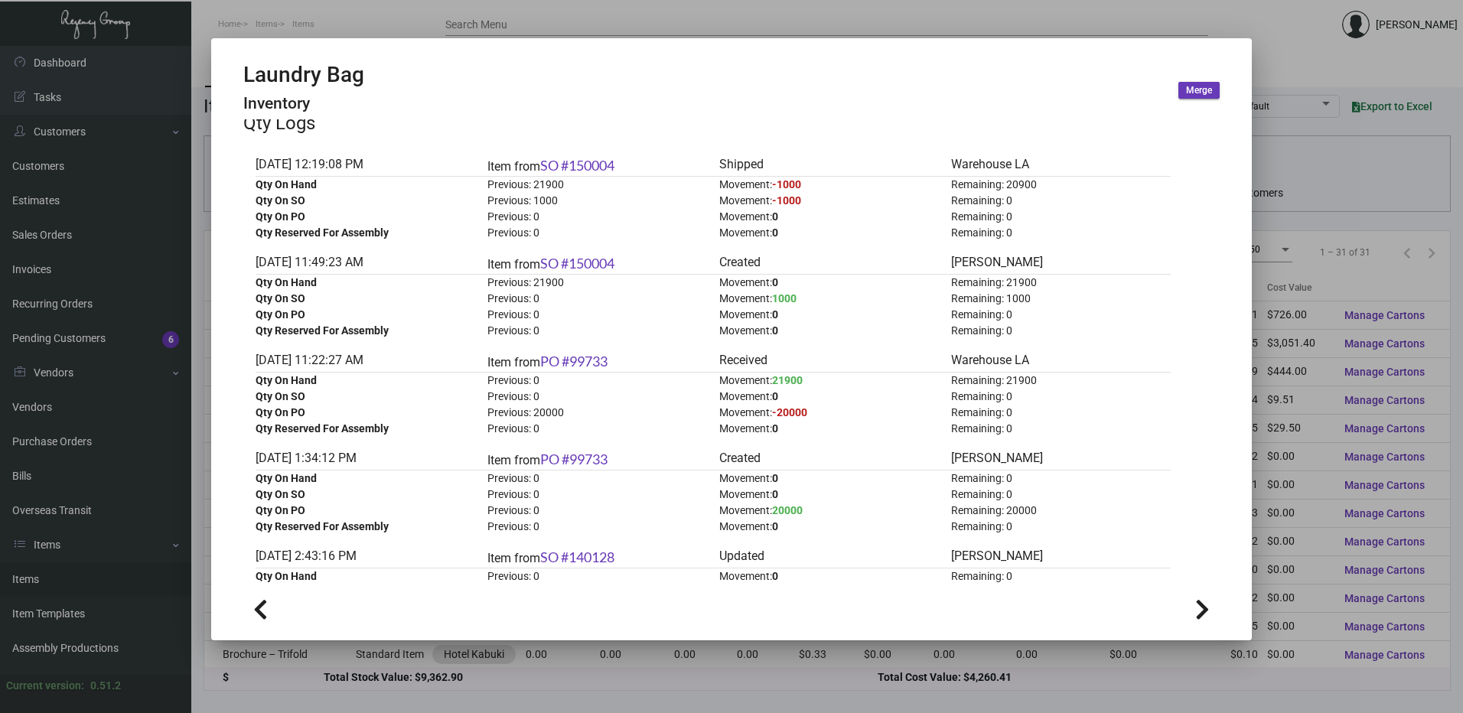
scroll to position [0, 0]
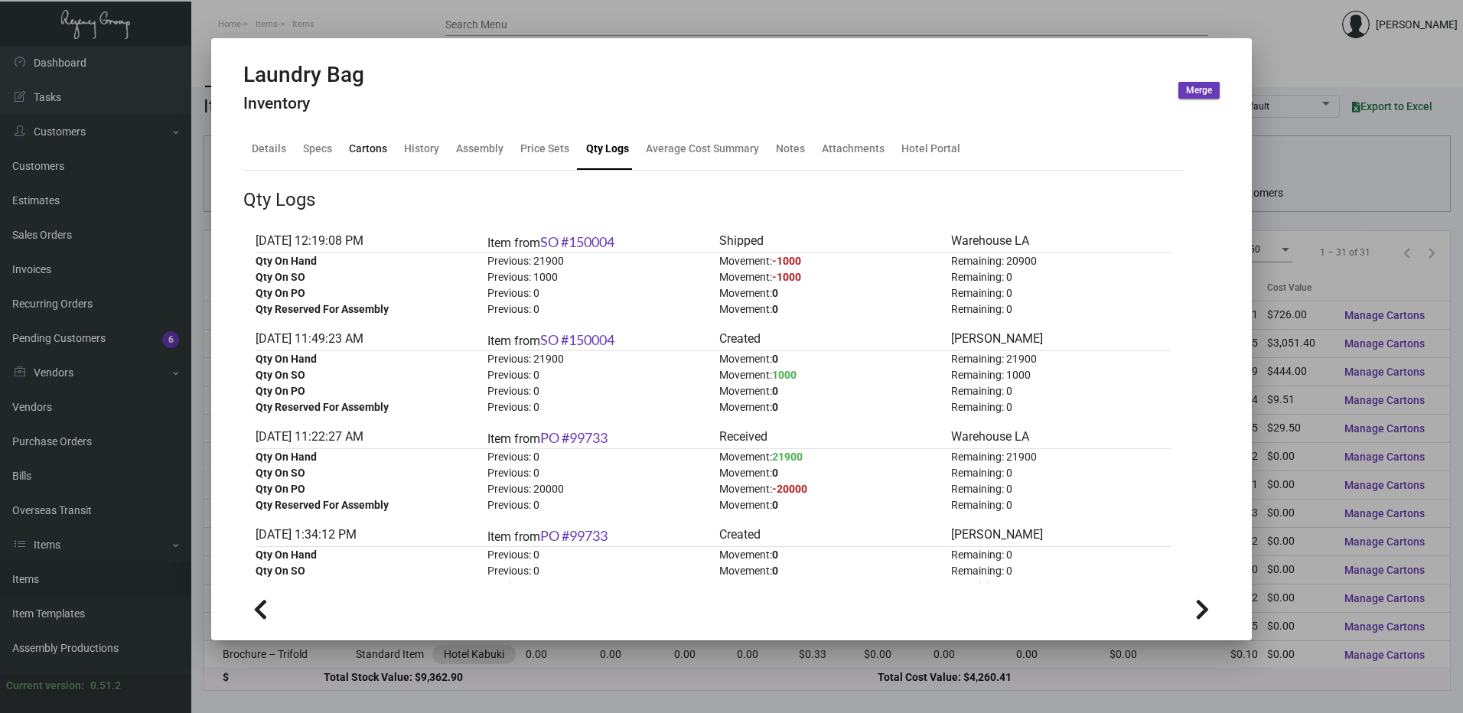
click at [346, 142] on div "Cartons" at bounding box center [368, 149] width 50 height 37
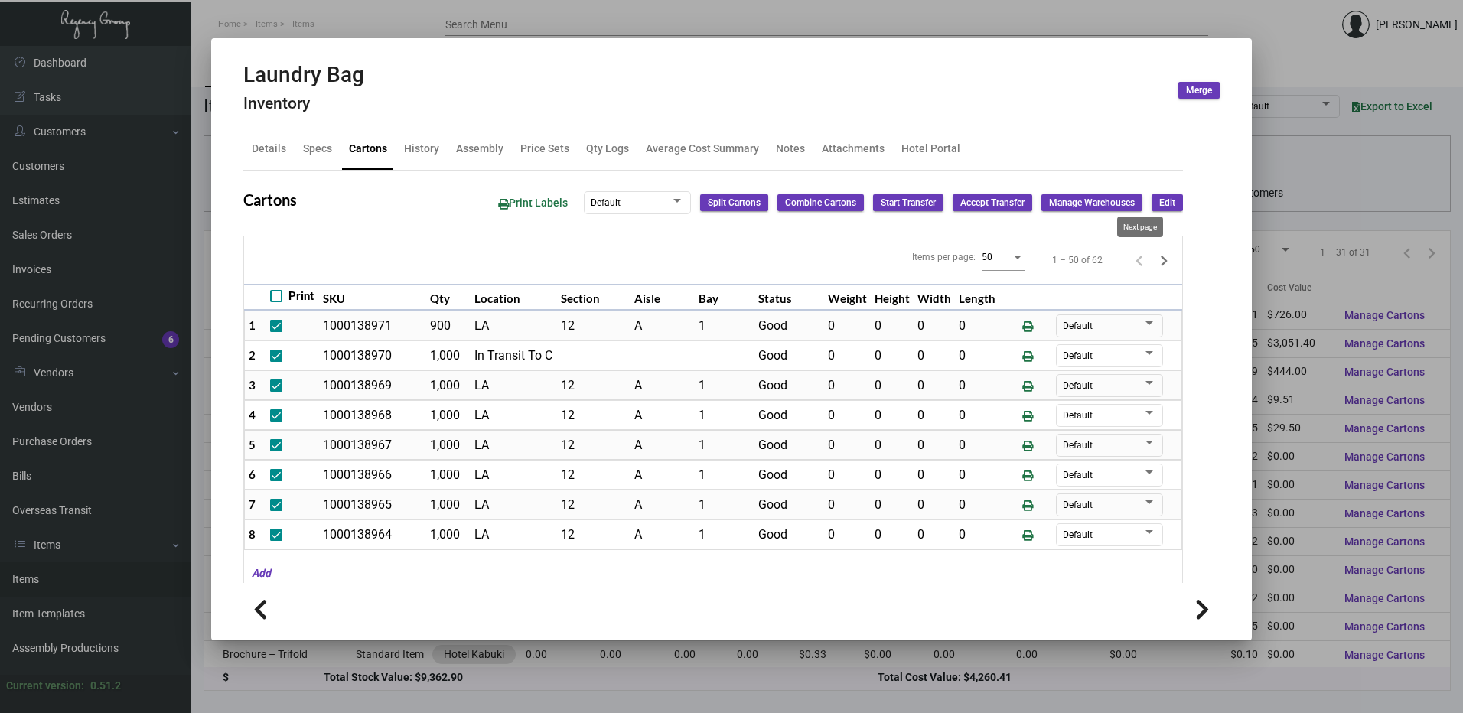
click at [1153, 265] on icon "Next page" at bounding box center [1163, 260] width 21 height 21
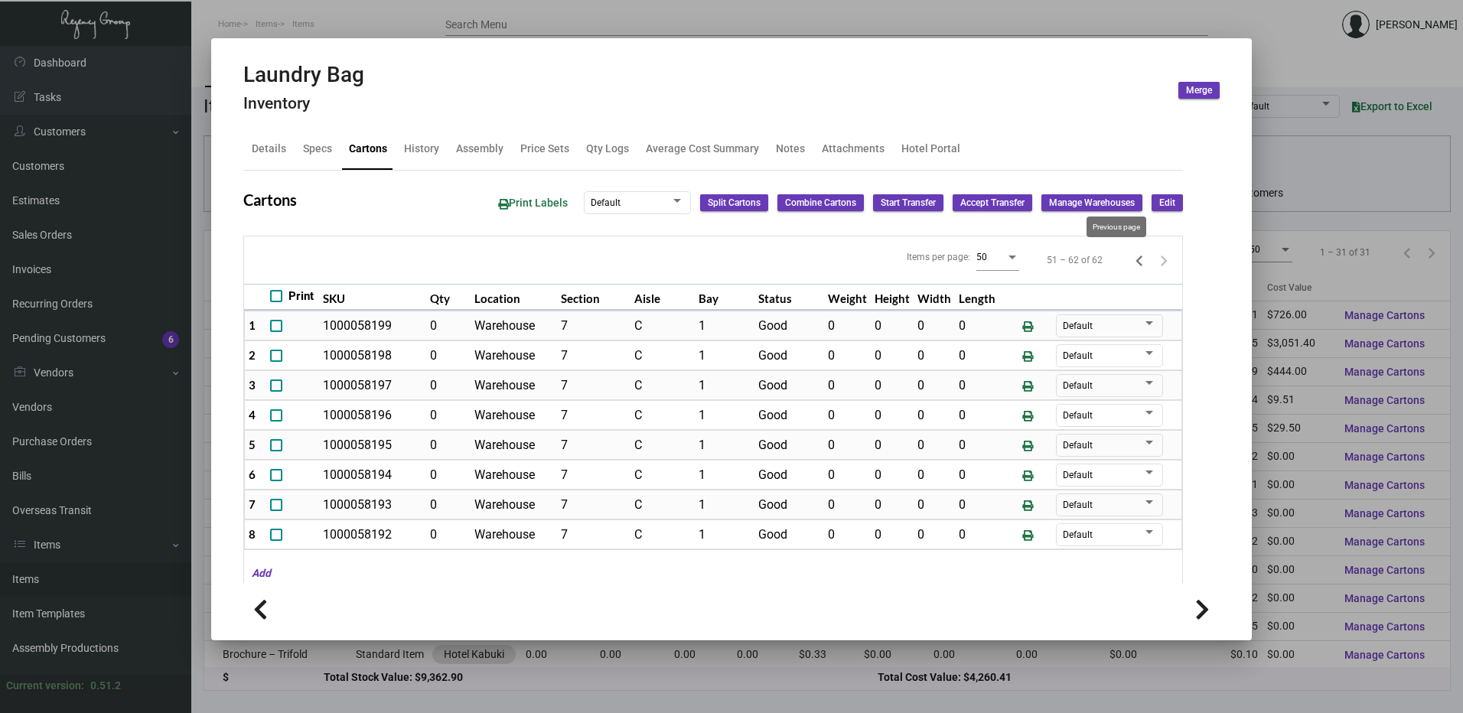
click at [1128, 267] on icon "Previous page" at bounding box center [1138, 260] width 21 height 21
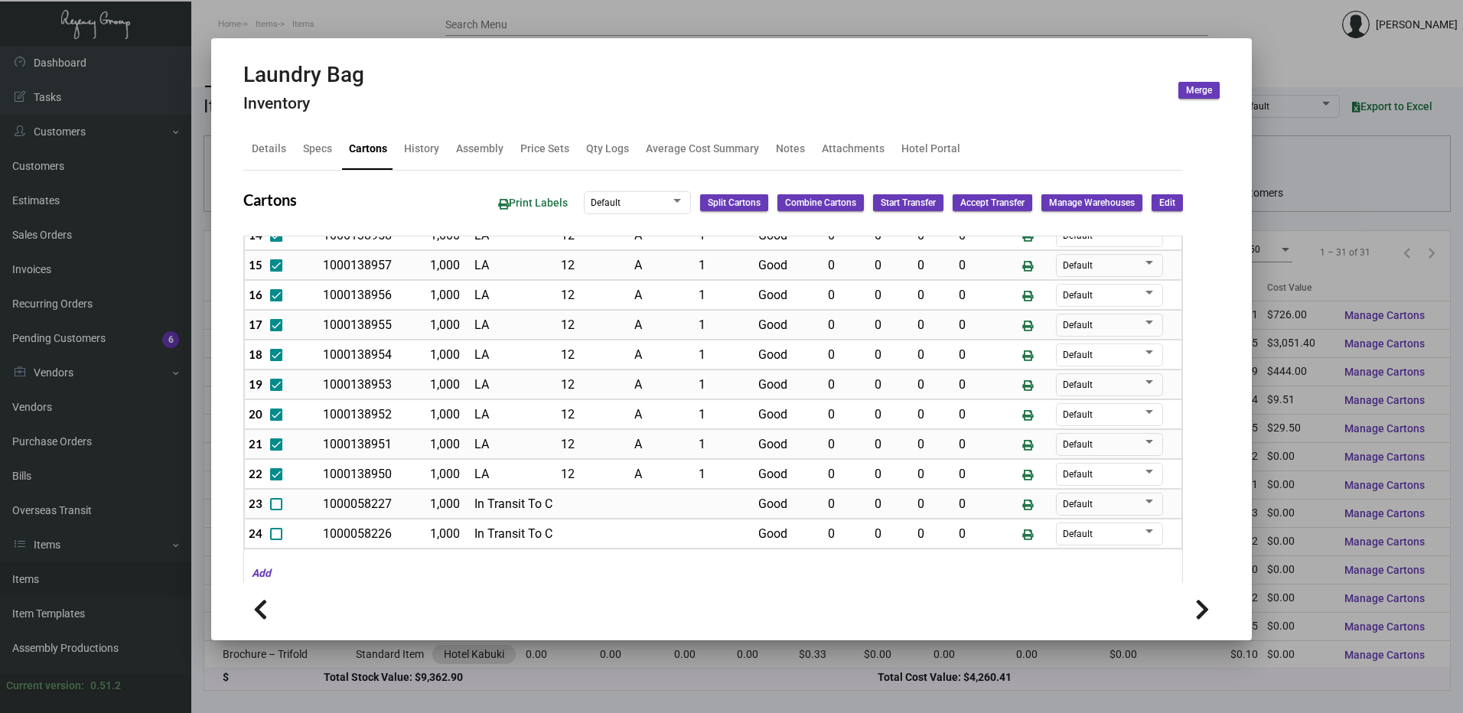
scroll to position [536, 0]
click at [1159, 200] on span "Edit" at bounding box center [1167, 203] width 16 height 13
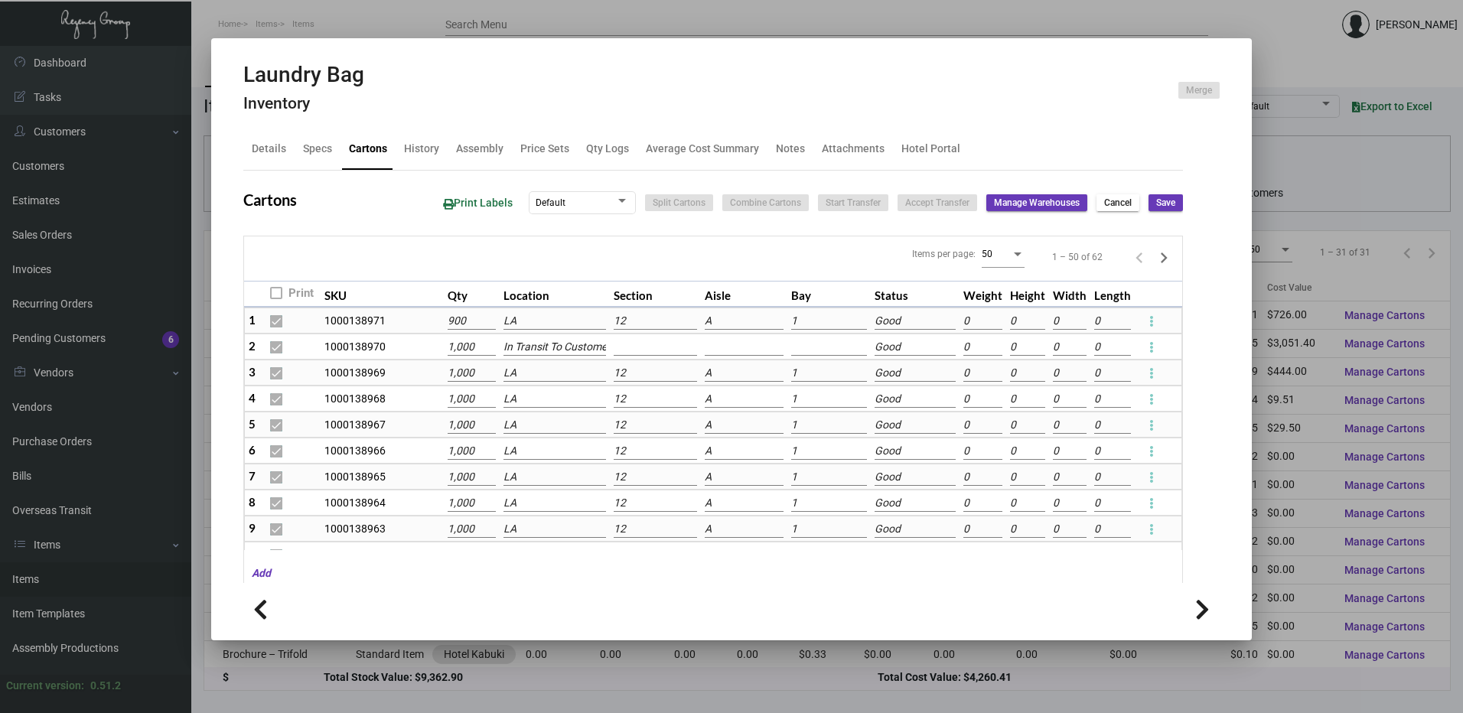
scroll to position [0, 0]
click at [644, 325] on input "12" at bounding box center [655, 324] width 83 height 17
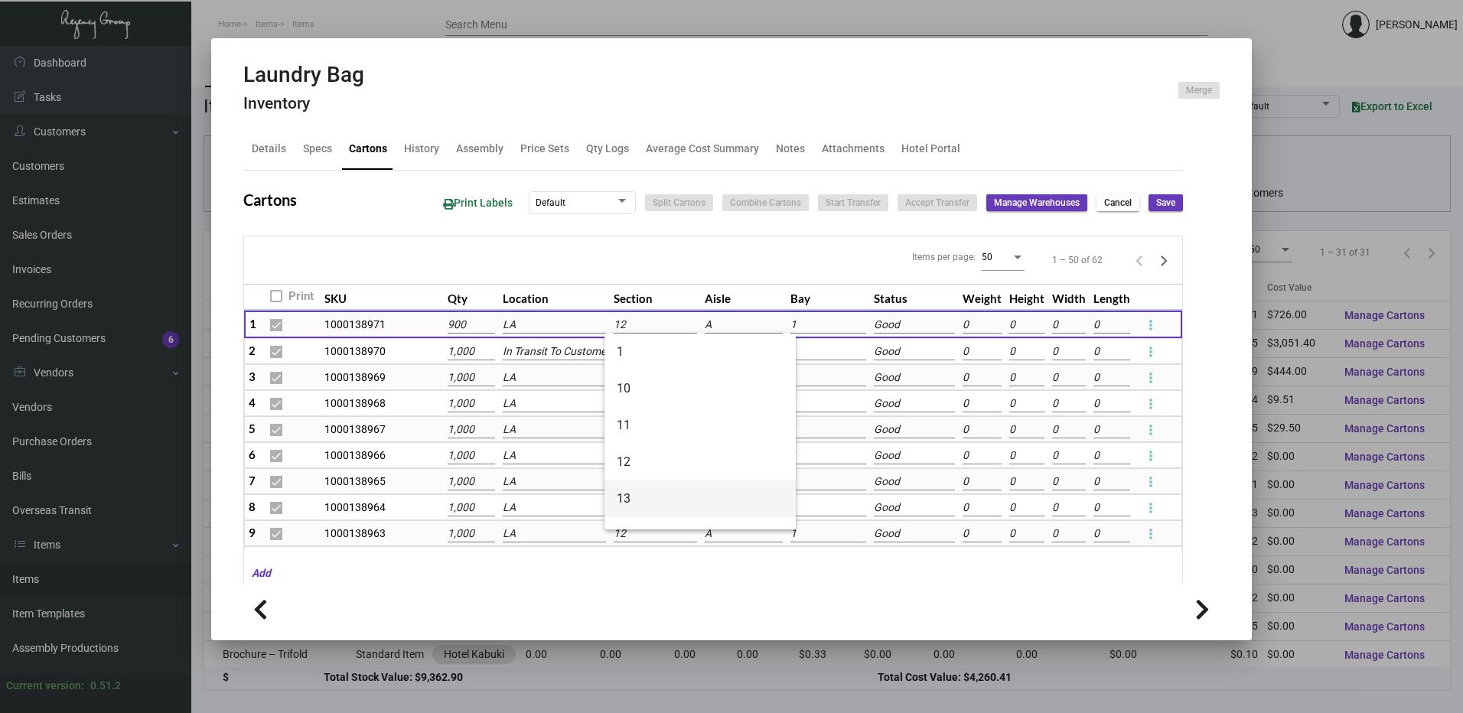
click at [648, 487] on span "13" at bounding box center [700, 498] width 167 height 37
click at [637, 376] on input "12" at bounding box center [655, 378] width 83 height 17
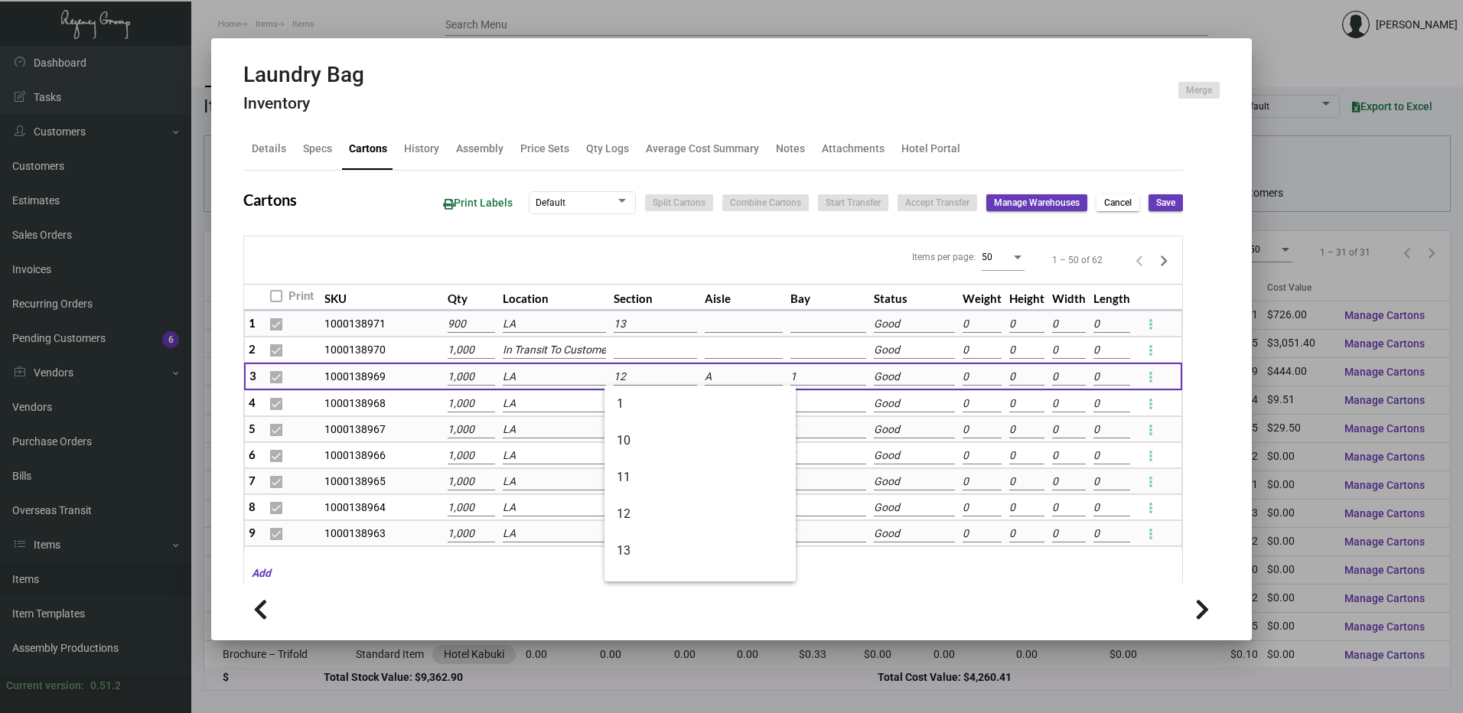
click at [732, 328] on input at bounding box center [744, 324] width 78 height 17
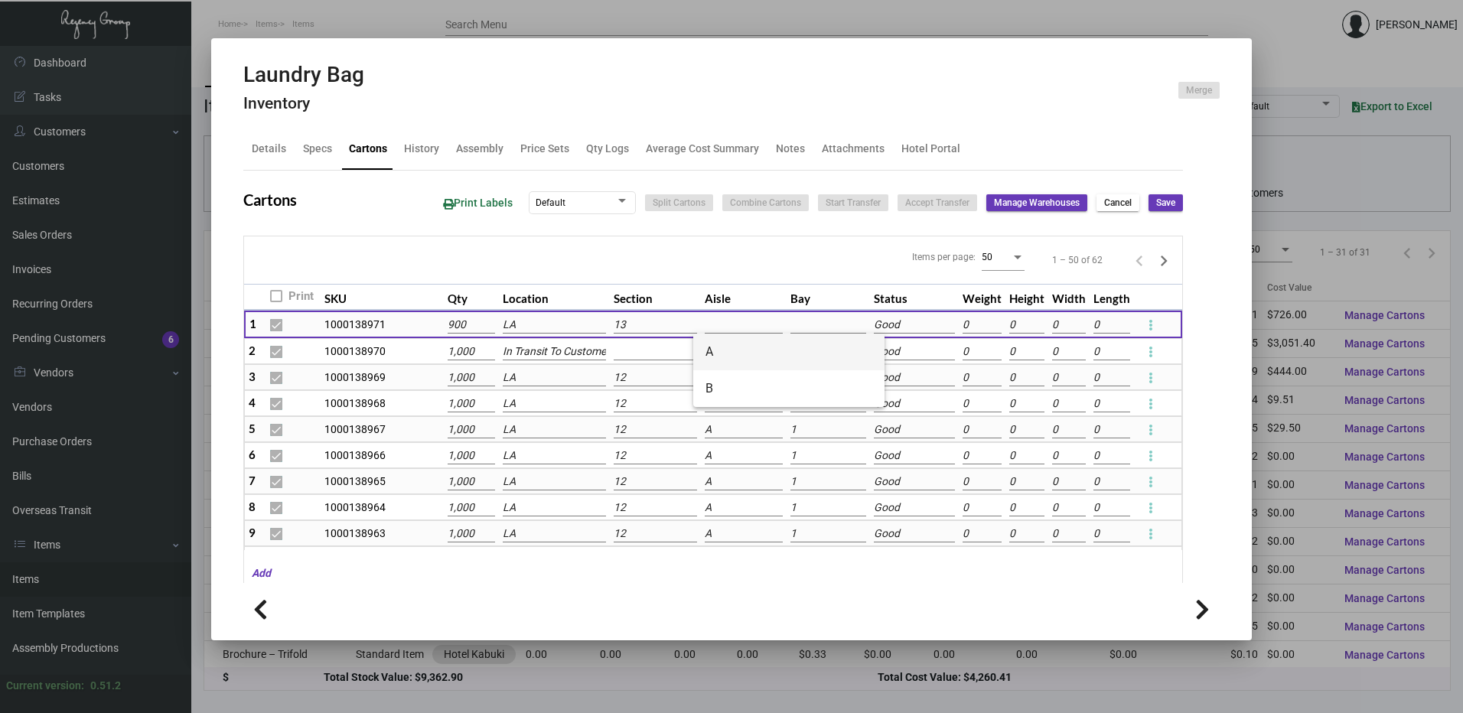
click at [725, 346] on span "A" at bounding box center [788, 352] width 167 height 37
click at [790, 324] on input at bounding box center [828, 325] width 76 height 17
click at [794, 344] on span "1" at bounding box center [872, 352] width 167 height 37
click at [649, 373] on input "12" at bounding box center [655, 378] width 83 height 17
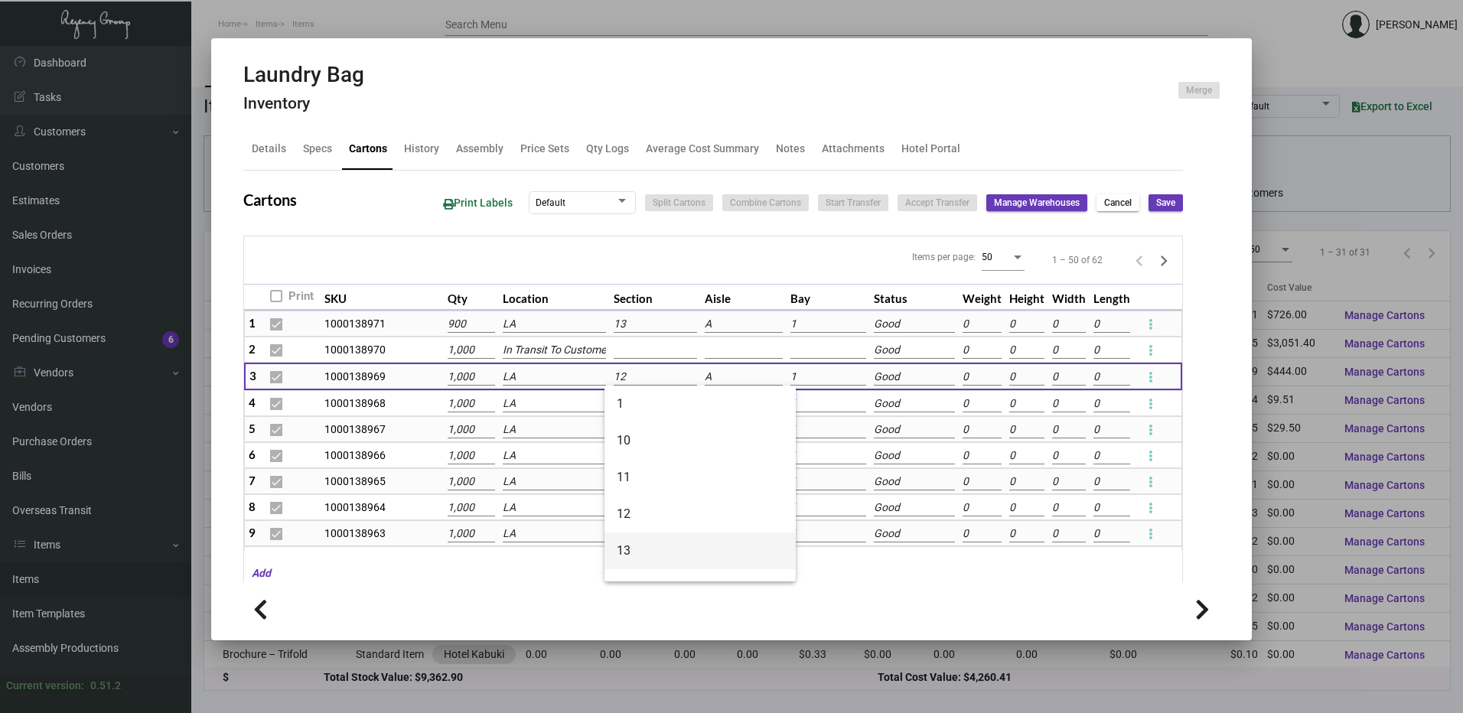
click at [641, 540] on span "13" at bounding box center [700, 550] width 167 height 37
click at [710, 373] on input at bounding box center [744, 377] width 78 height 17
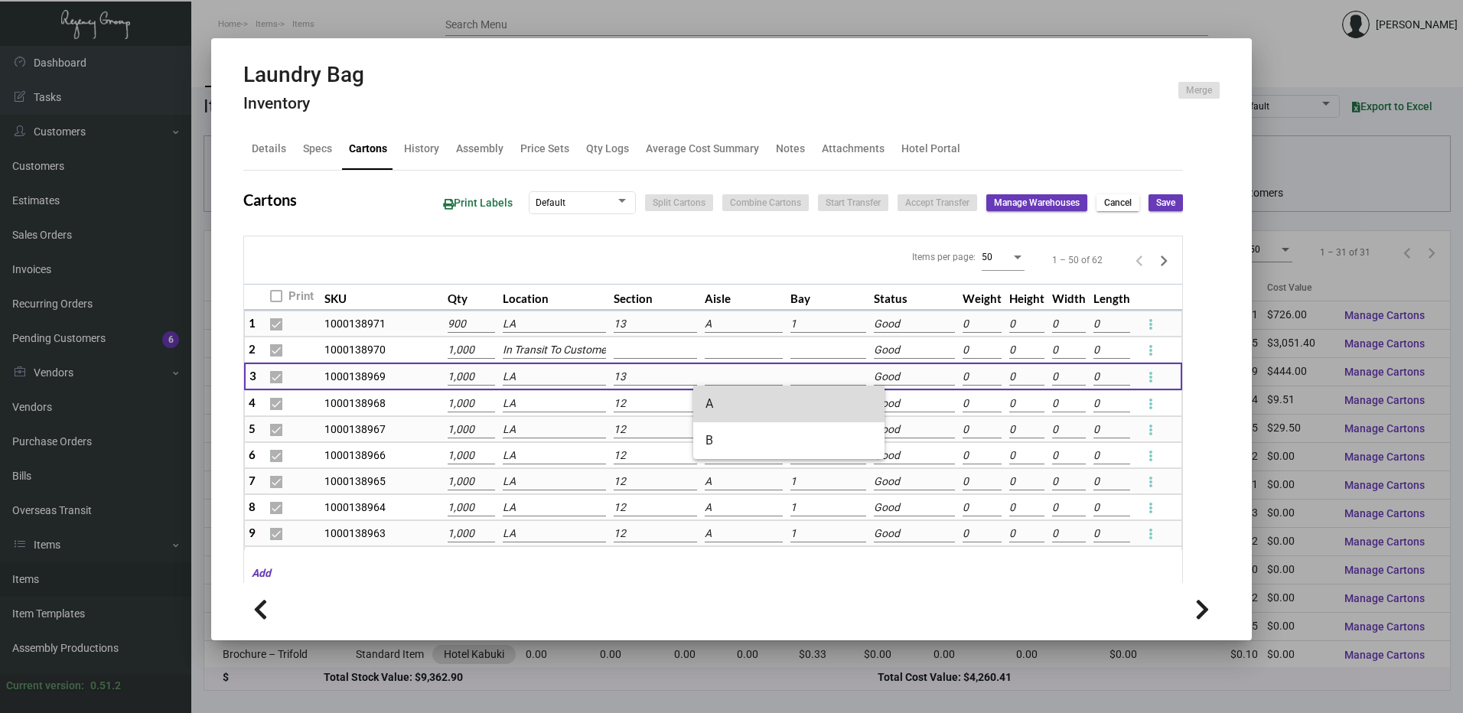
click at [728, 395] on span "A" at bounding box center [788, 404] width 167 height 37
click at [807, 376] on input at bounding box center [828, 377] width 76 height 17
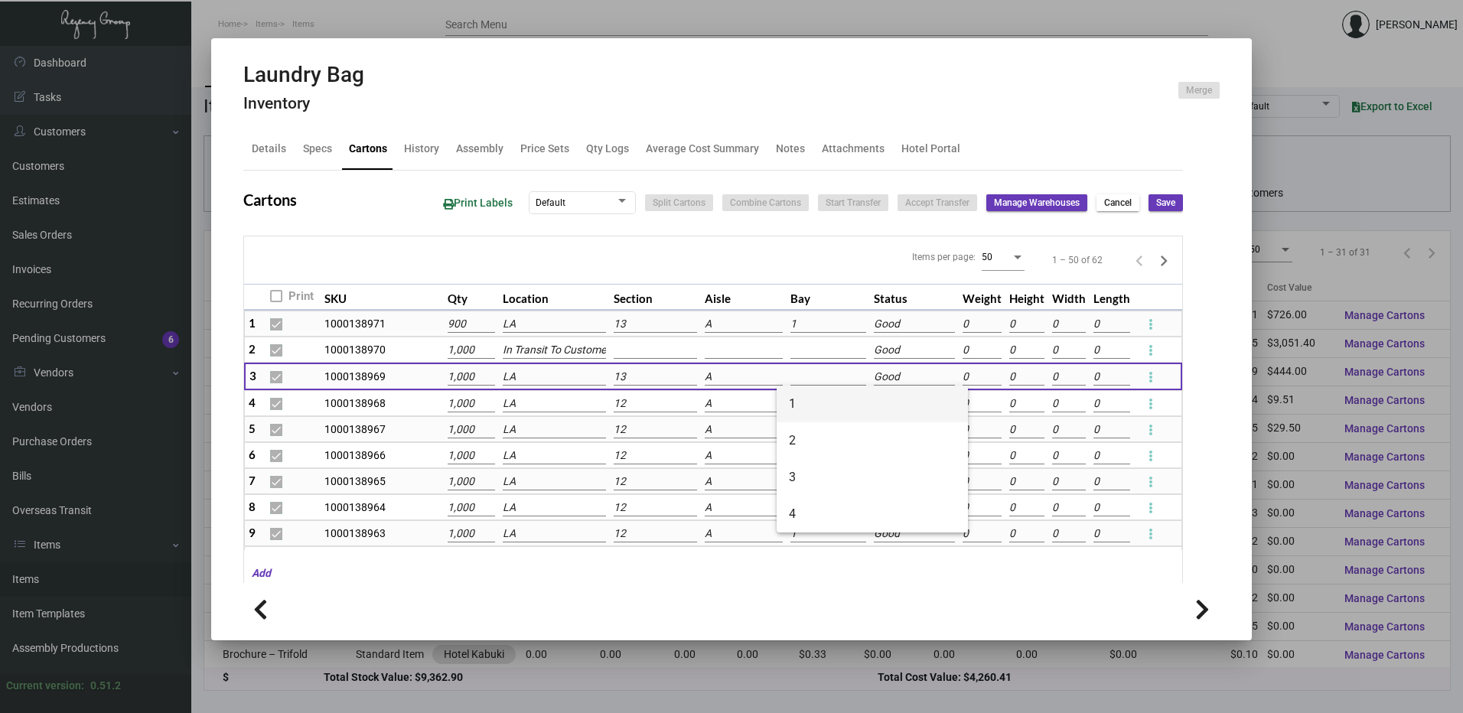
click at [807, 409] on span "1" at bounding box center [872, 404] width 167 height 37
click at [627, 400] on input "12" at bounding box center [655, 404] width 83 height 17
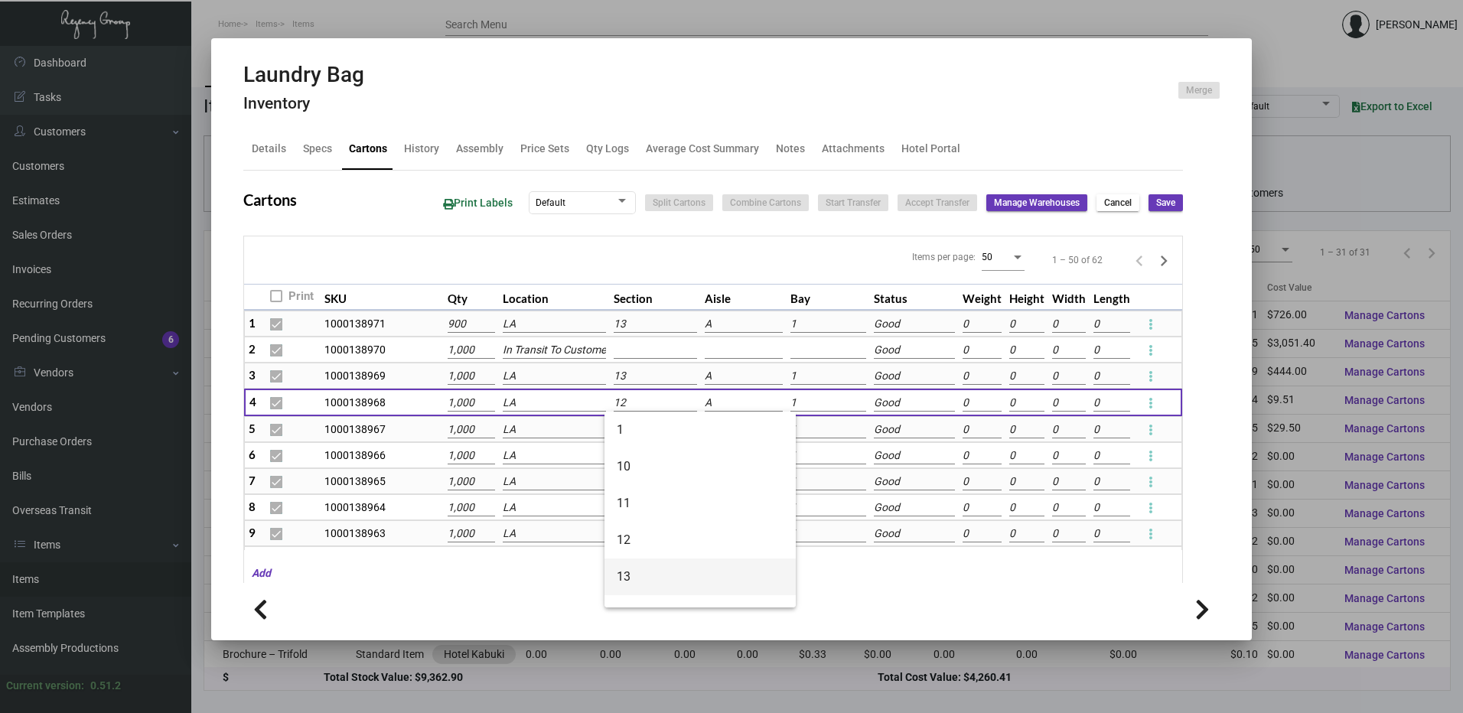
click at [637, 568] on span "13" at bounding box center [700, 576] width 167 height 37
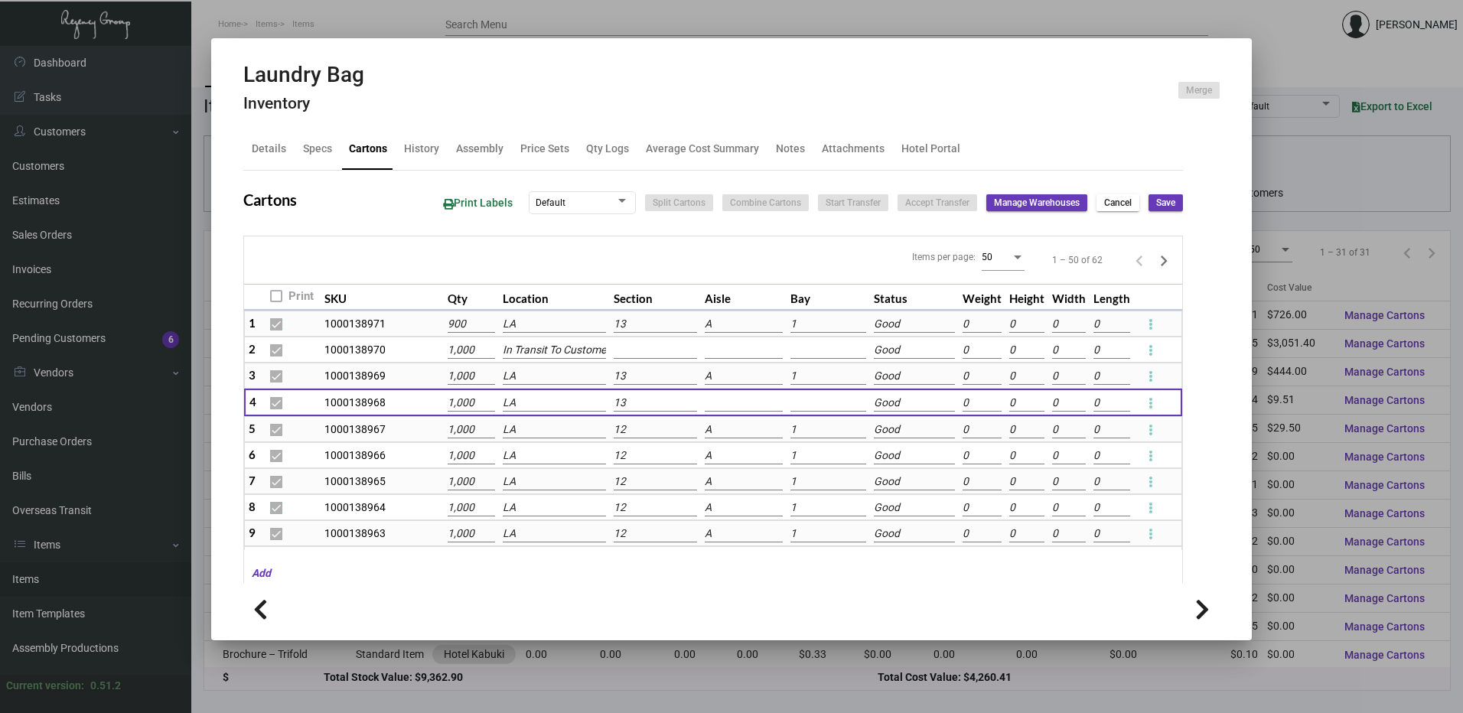
click at [721, 402] on input at bounding box center [744, 403] width 78 height 17
click at [721, 428] on span "A" at bounding box center [788, 430] width 167 height 37
click at [805, 393] on td at bounding box center [827, 403] width 83 height 28
click at [806, 401] on input at bounding box center [828, 403] width 76 height 17
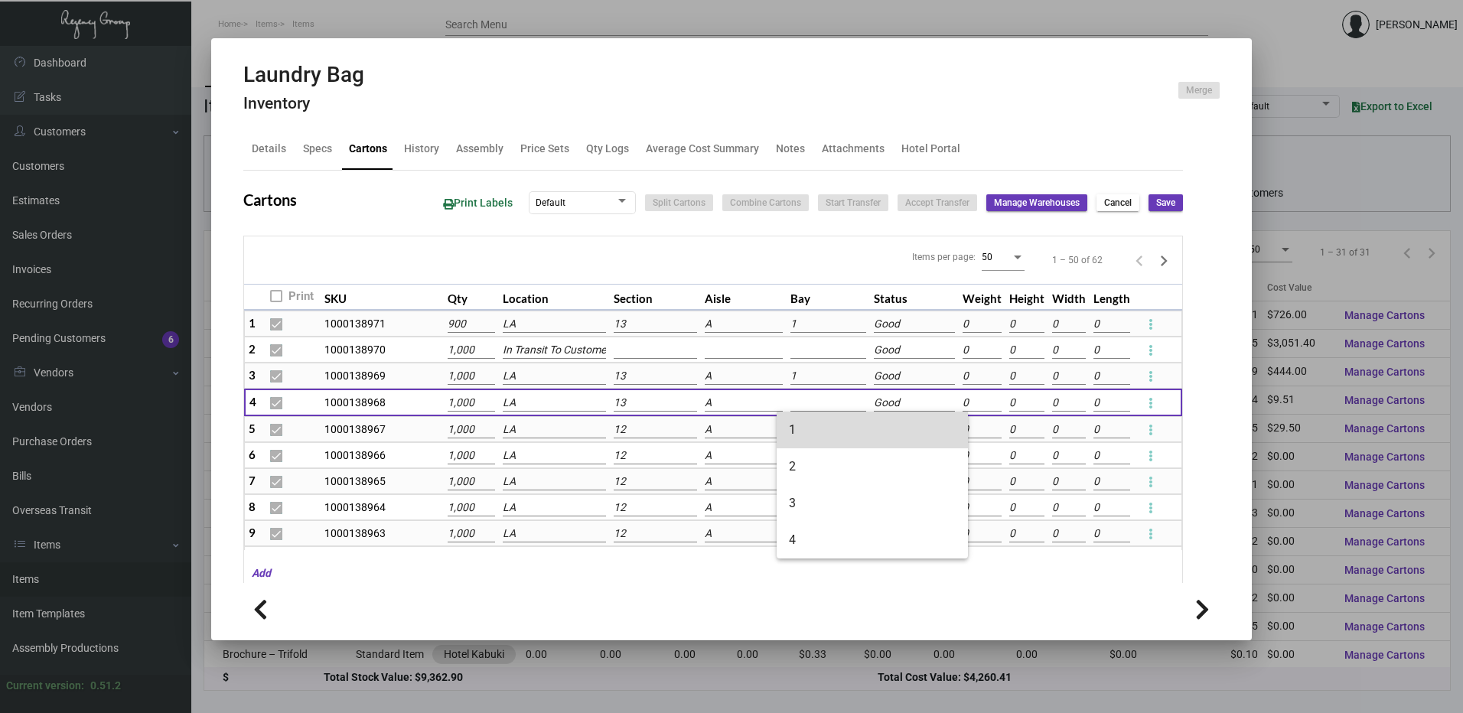
click at [806, 426] on span "1" at bounding box center [872, 430] width 167 height 37
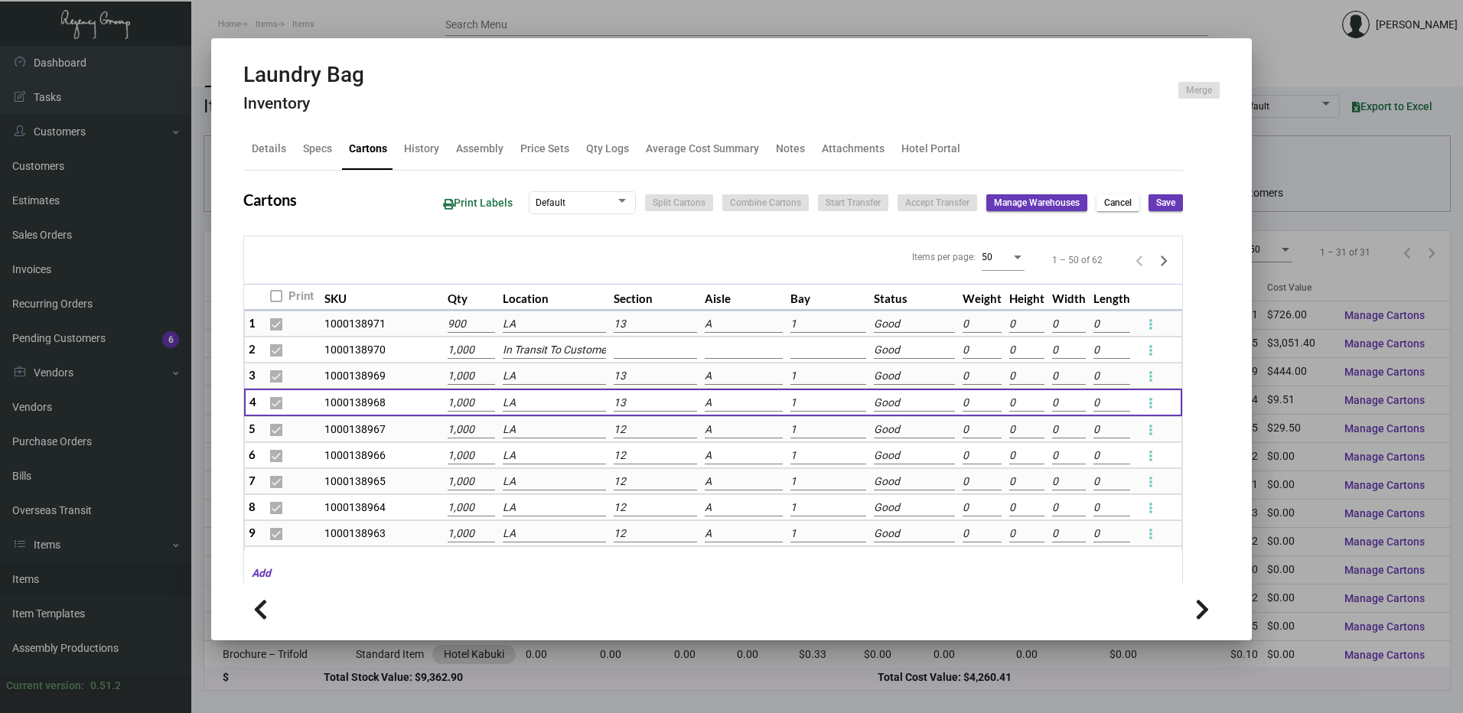
click at [637, 430] on input "12" at bounding box center [655, 430] width 83 height 17
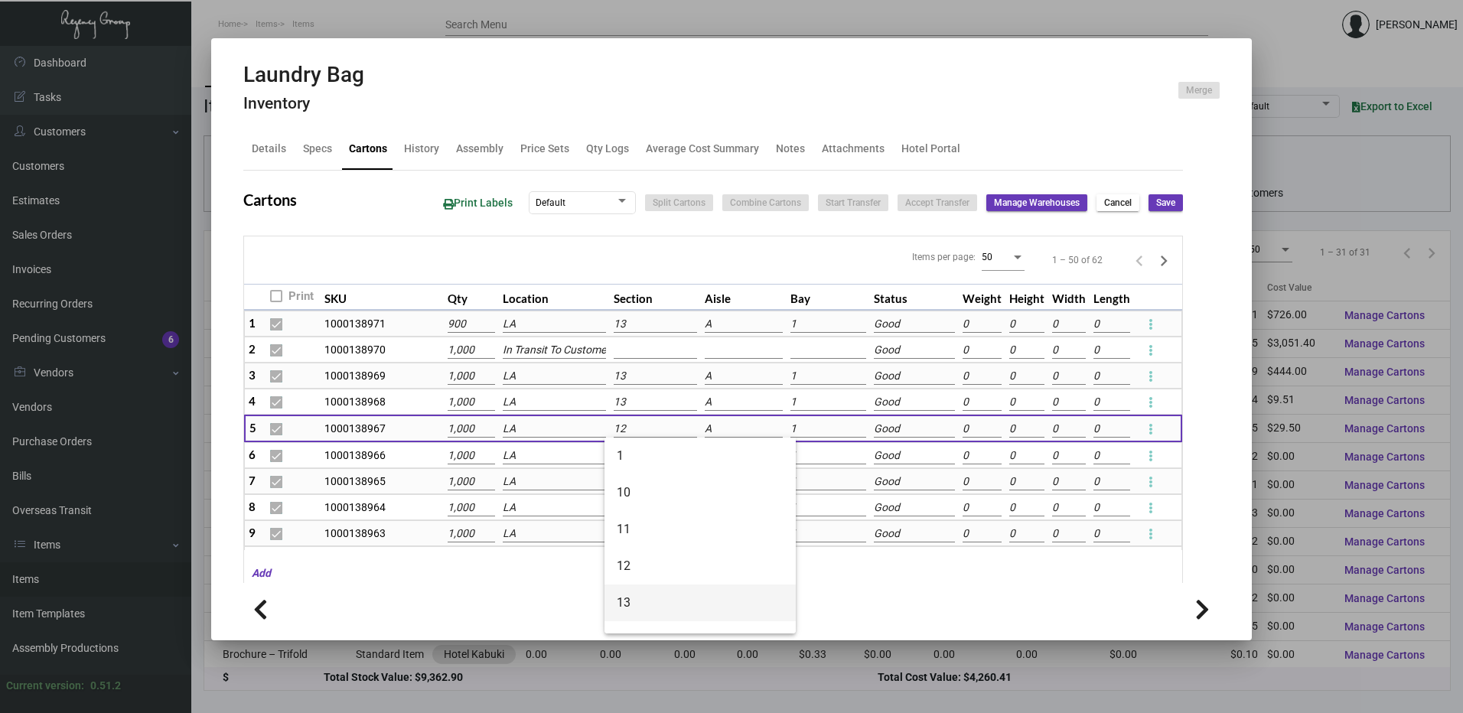
click at [637, 591] on span "13" at bounding box center [700, 603] width 167 height 37
click at [717, 431] on input at bounding box center [744, 429] width 78 height 17
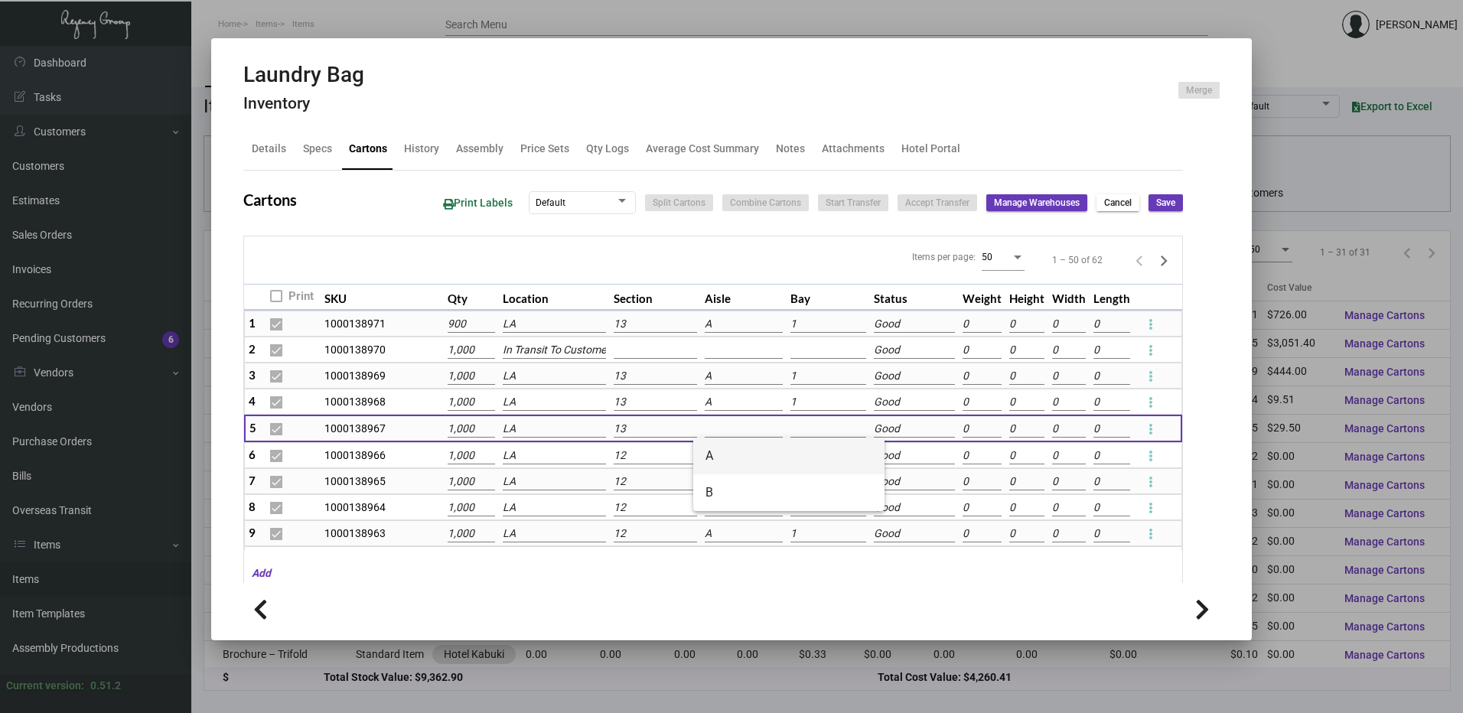
click at [723, 452] on span "A" at bounding box center [788, 456] width 167 height 37
click at [790, 426] on input at bounding box center [828, 429] width 76 height 17
click at [796, 450] on span "1" at bounding box center [872, 456] width 167 height 37
click at [644, 462] on input "12" at bounding box center [655, 456] width 83 height 17
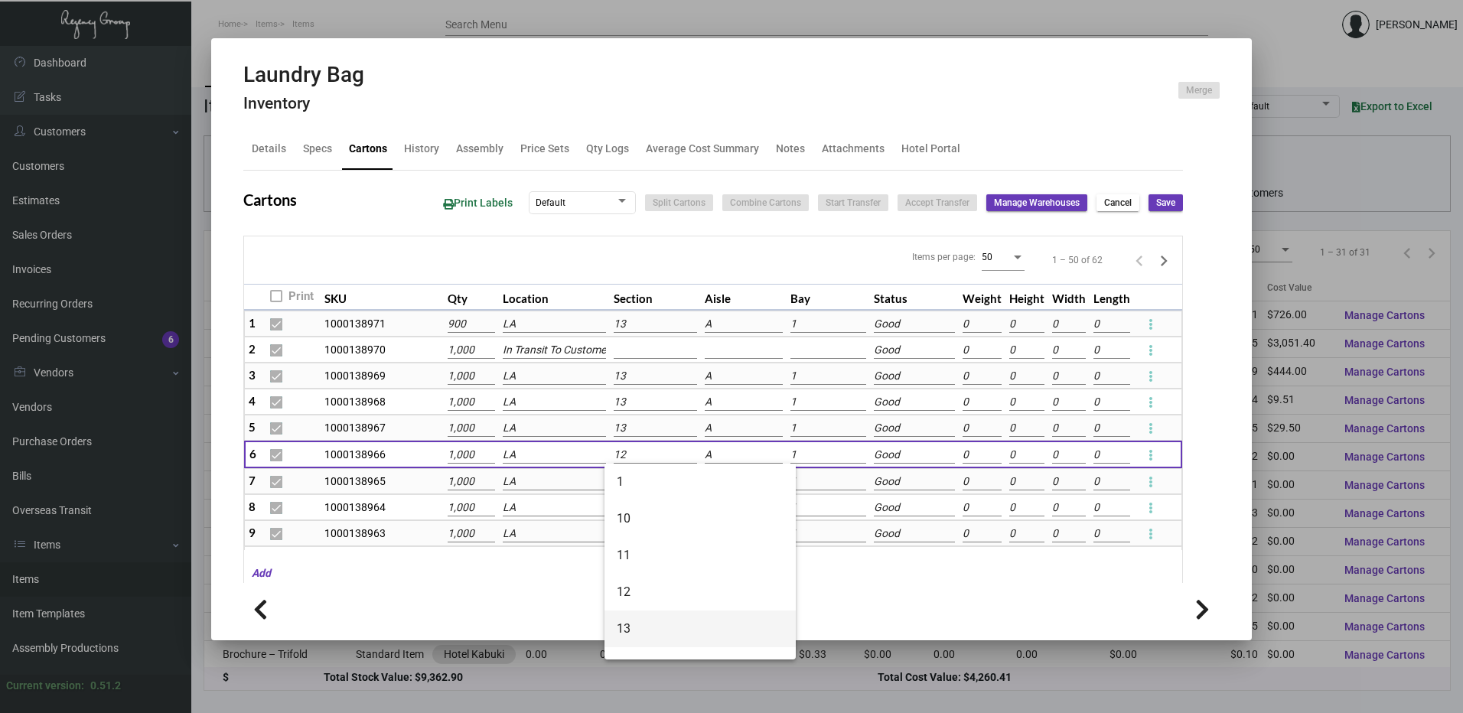
click at [629, 620] on span "13" at bounding box center [700, 629] width 167 height 37
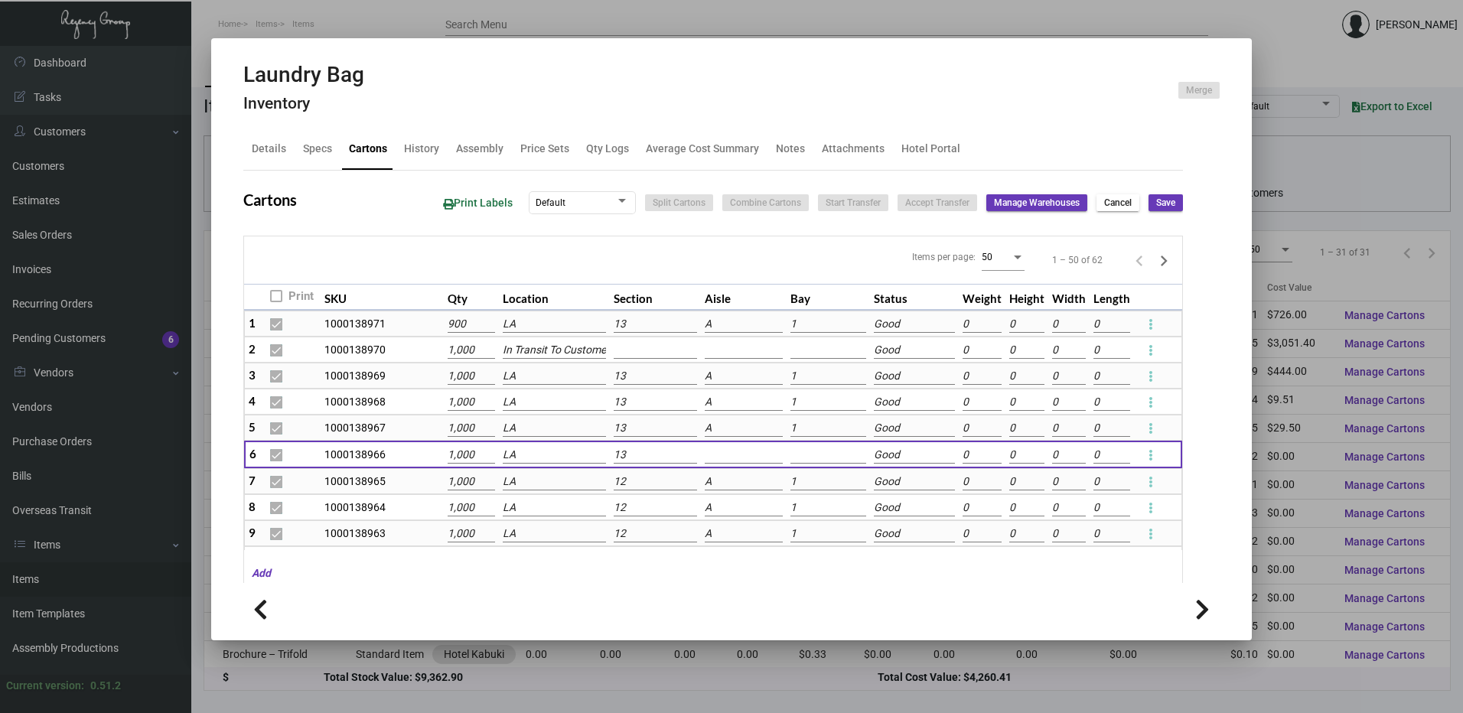
click at [742, 447] on input at bounding box center [744, 455] width 78 height 17
click at [730, 479] on span "A" at bounding box center [788, 482] width 167 height 37
click at [790, 448] on input at bounding box center [828, 455] width 76 height 17
click at [793, 486] on span "1" at bounding box center [872, 482] width 167 height 37
click at [618, 487] on input "12" at bounding box center [655, 482] width 83 height 17
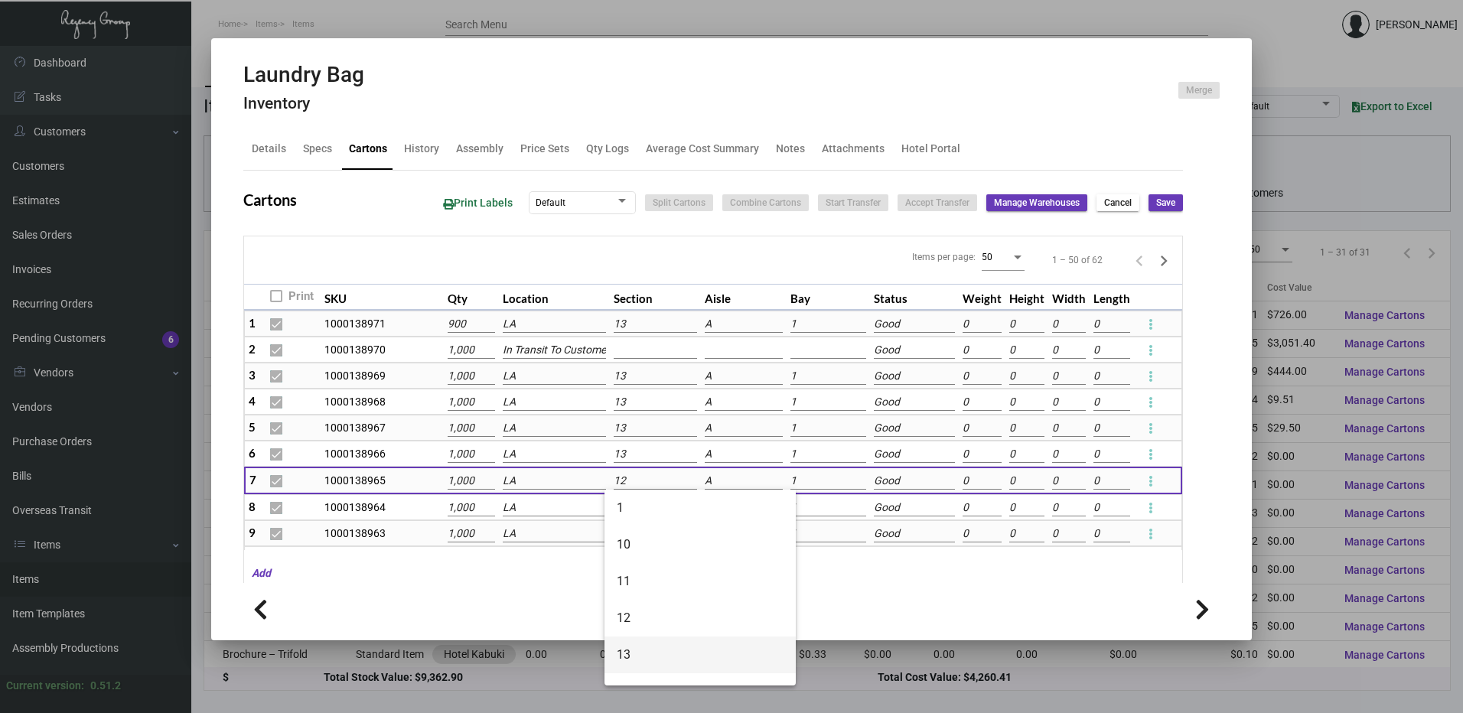
click at [640, 651] on span "13" at bounding box center [700, 655] width 167 height 37
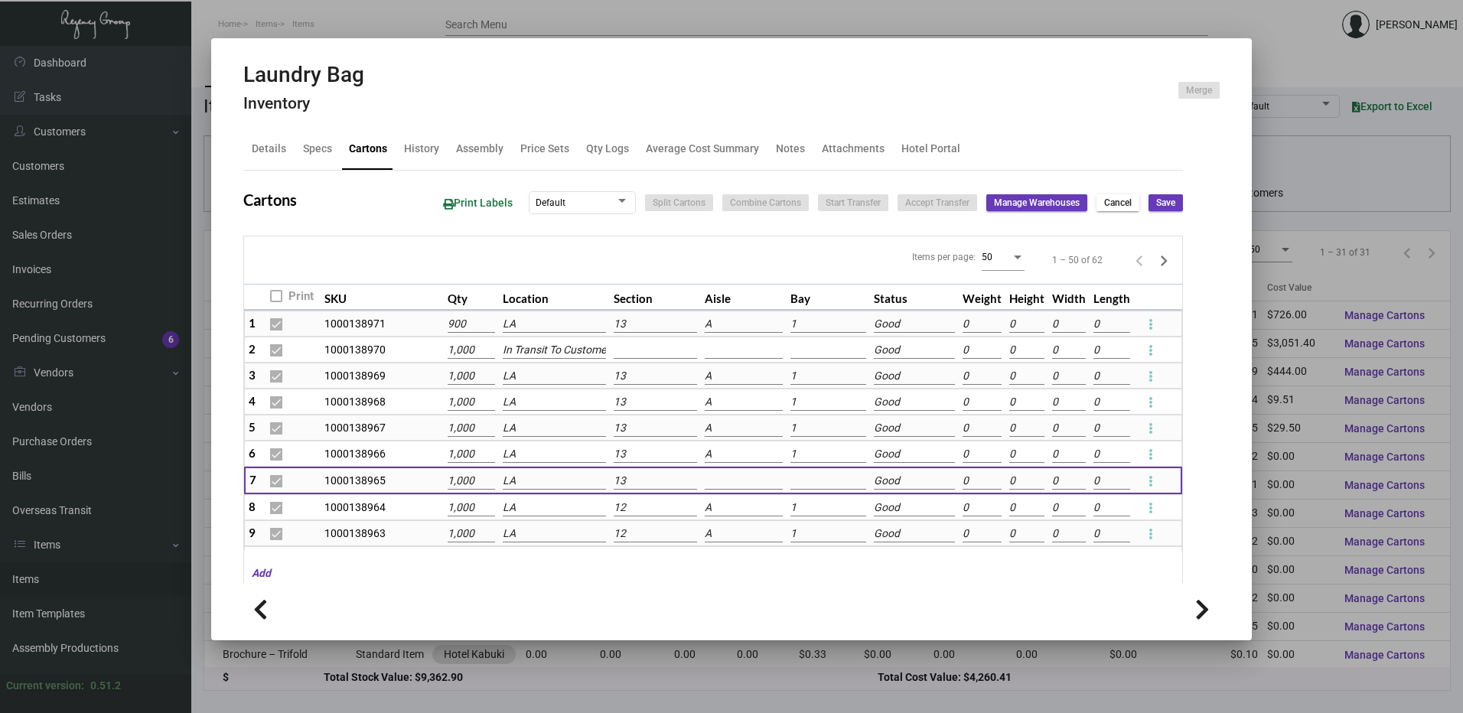
click at [720, 479] on input at bounding box center [744, 481] width 78 height 17
click at [725, 506] on span "A" at bounding box center [788, 508] width 167 height 37
click at [790, 480] on input at bounding box center [828, 481] width 76 height 17
click at [797, 503] on span "1" at bounding box center [872, 508] width 167 height 37
click at [639, 511] on input "12" at bounding box center [655, 508] width 83 height 17
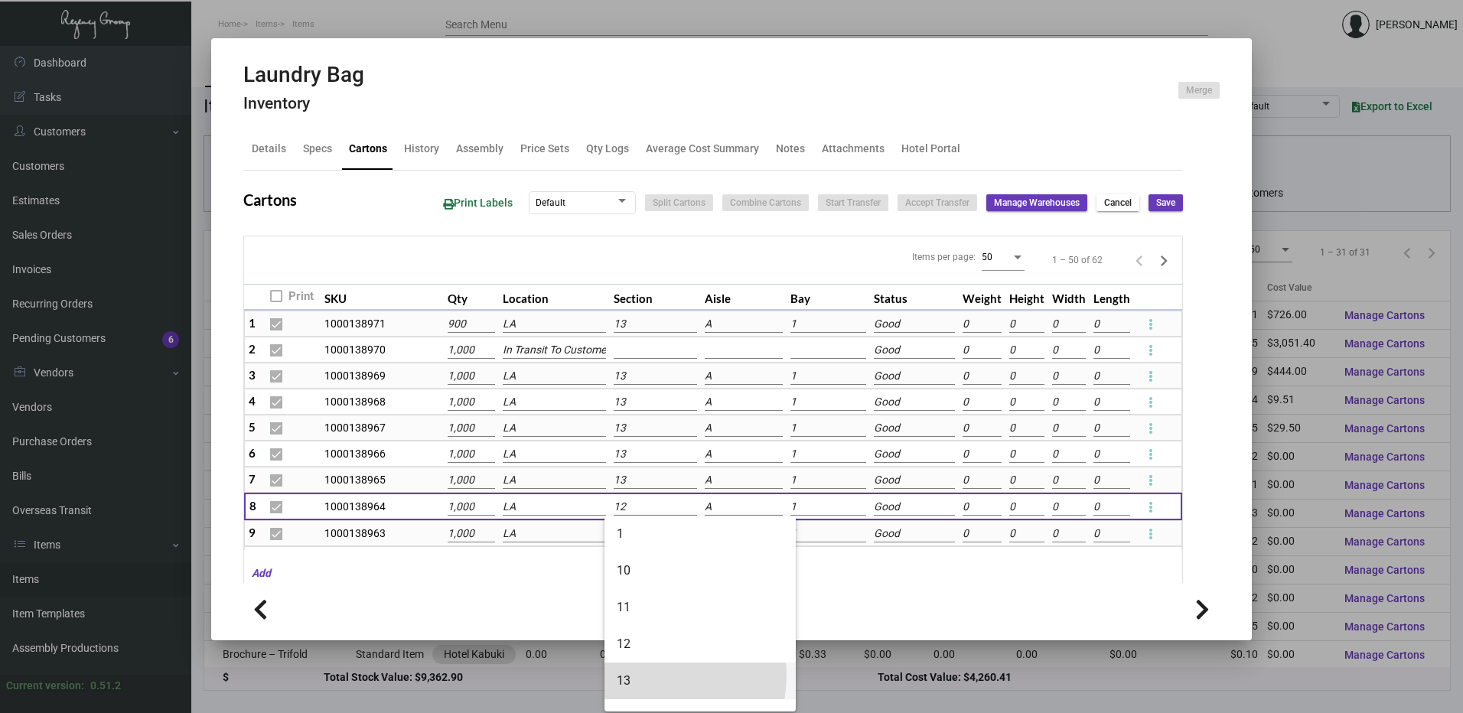
drag, startPoint x: 634, startPoint y: 675, endPoint x: 677, endPoint y: 570, distance: 113.2
click at [633, 675] on span "13" at bounding box center [700, 681] width 167 height 37
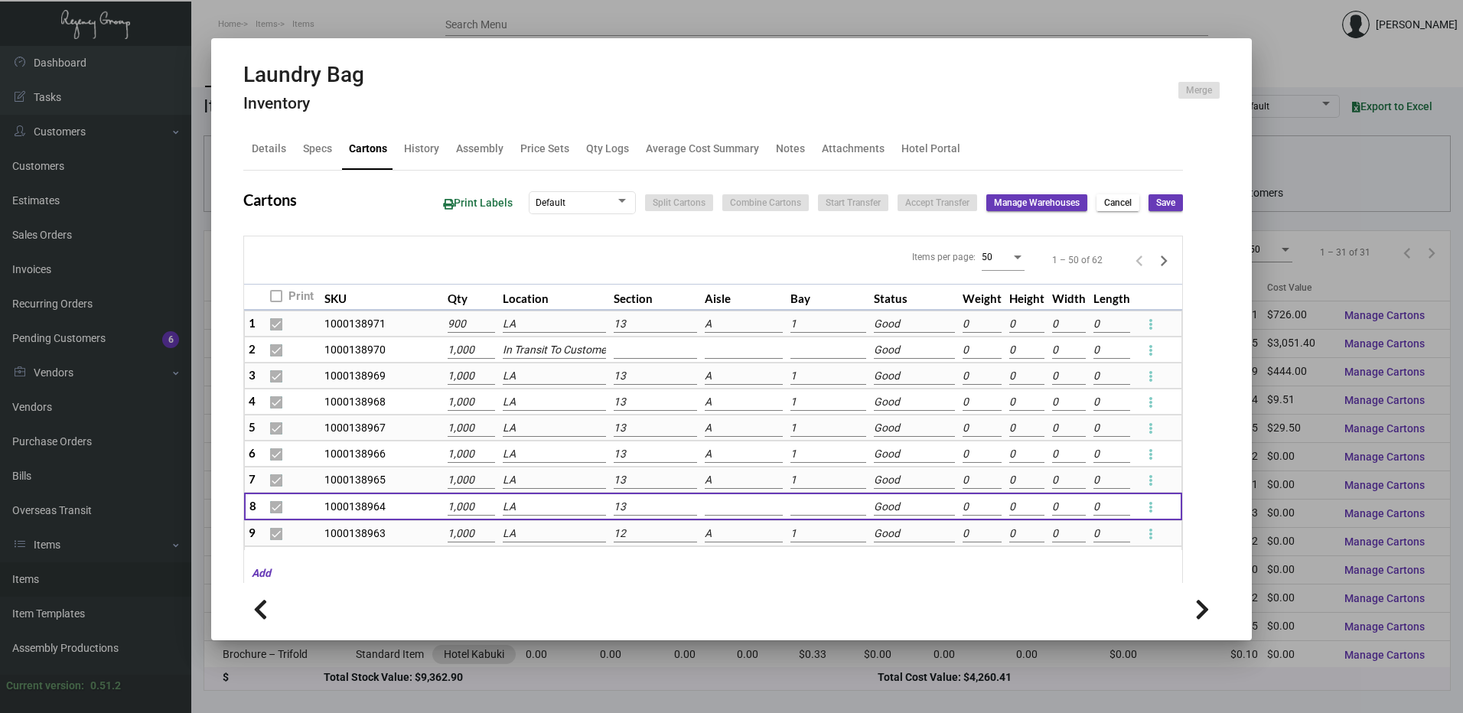
click at [720, 500] on input at bounding box center [744, 507] width 78 height 17
click at [725, 536] on span "A" at bounding box center [788, 534] width 167 height 37
click at [790, 503] on input at bounding box center [828, 507] width 76 height 17
click at [793, 530] on span "1" at bounding box center [872, 534] width 167 height 37
click at [650, 532] on input "12" at bounding box center [655, 534] width 83 height 17
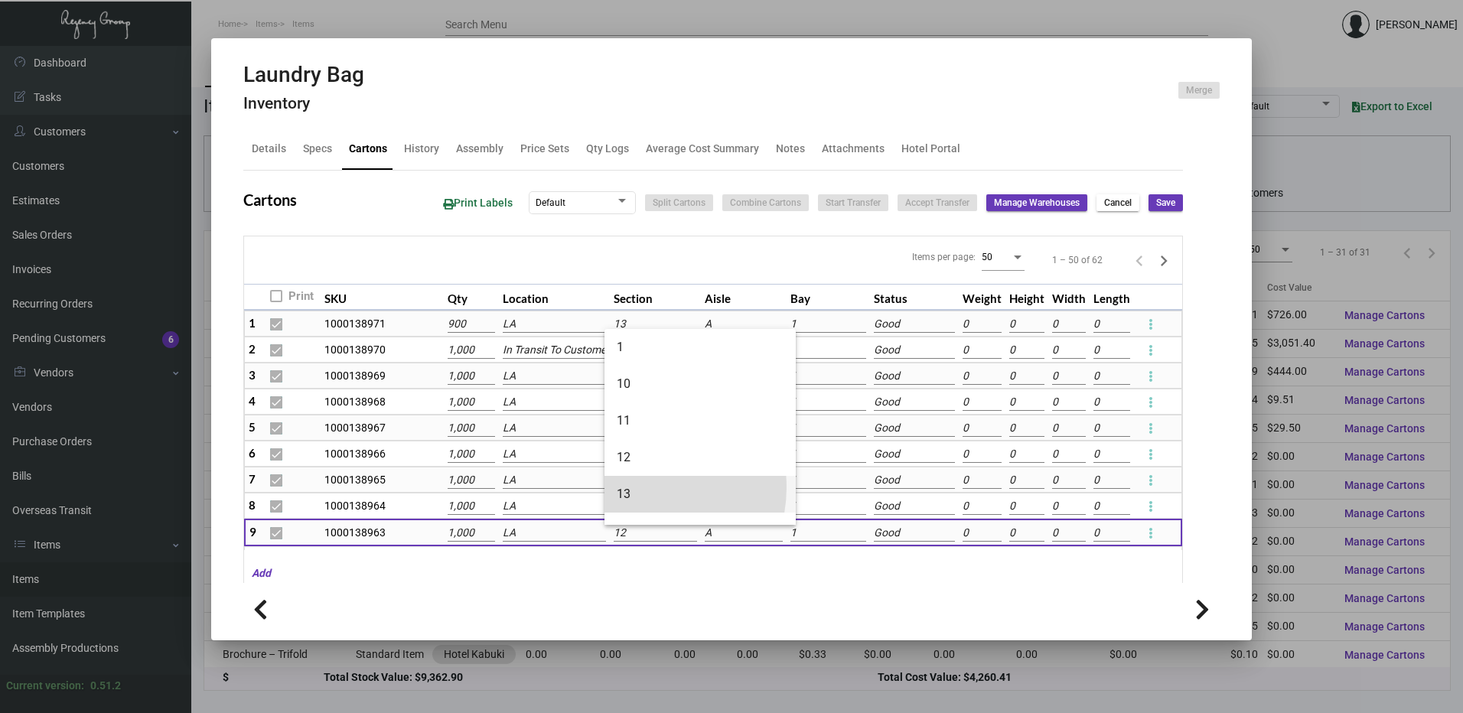
click at [637, 488] on span "13" at bounding box center [700, 494] width 167 height 37
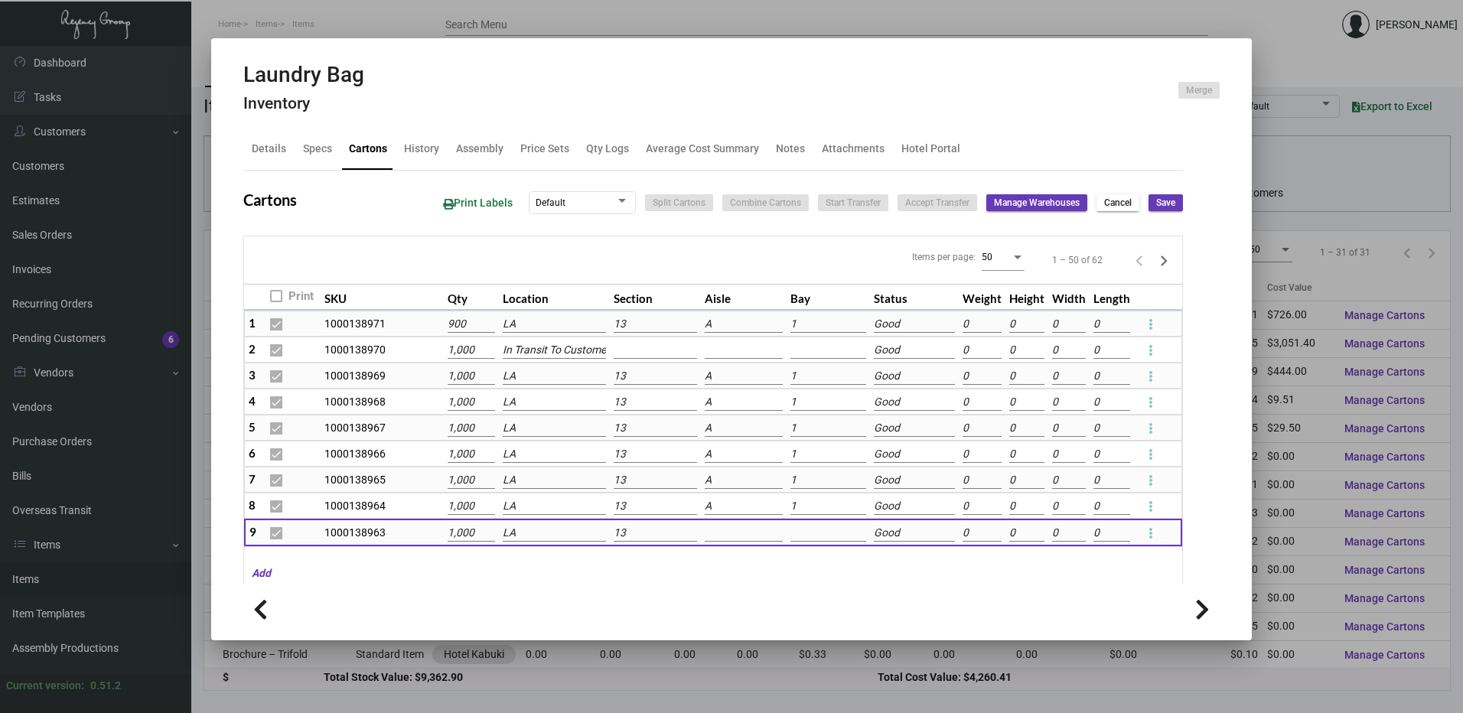
click at [712, 531] on input at bounding box center [744, 533] width 78 height 17
click at [712, 558] on span "A" at bounding box center [788, 560] width 167 height 37
click at [790, 537] on input at bounding box center [828, 533] width 76 height 17
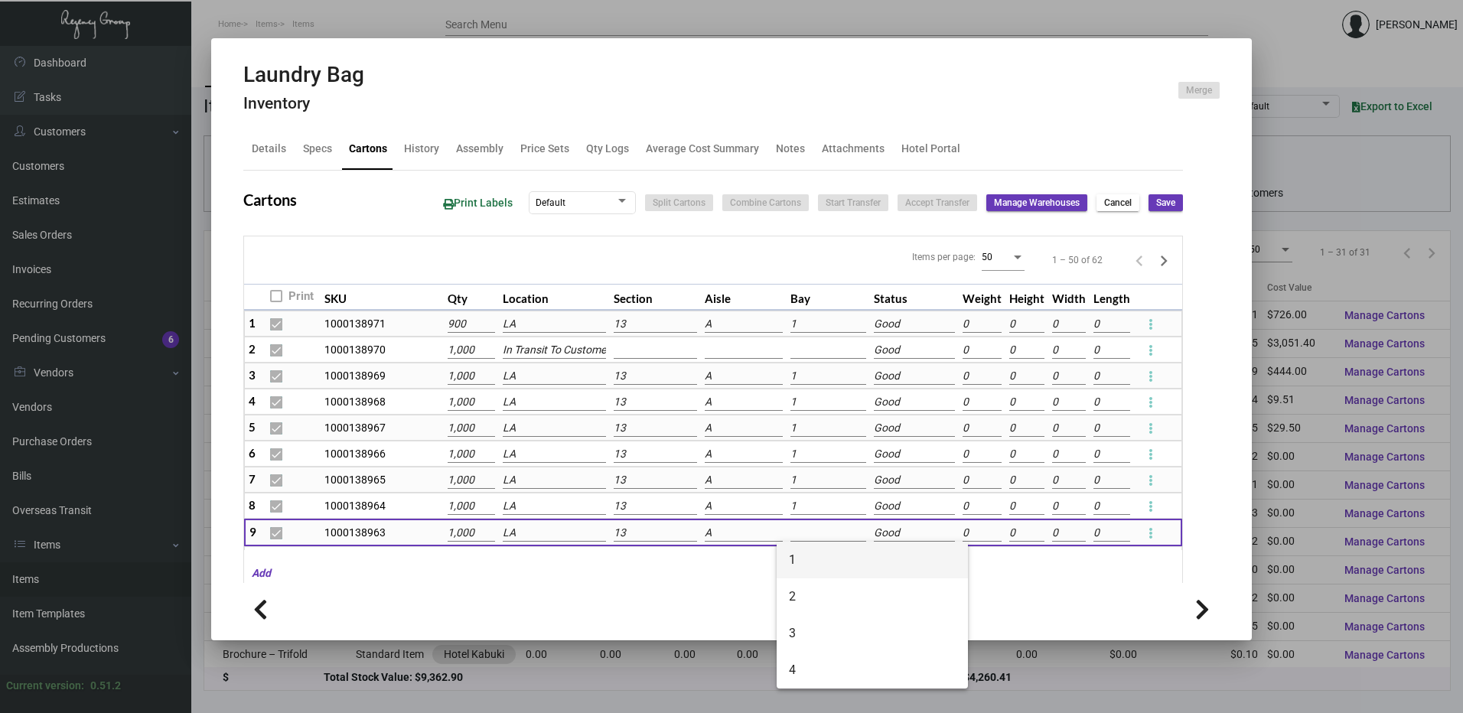
click at [787, 555] on mat-option "1" at bounding box center [872, 560] width 191 height 37
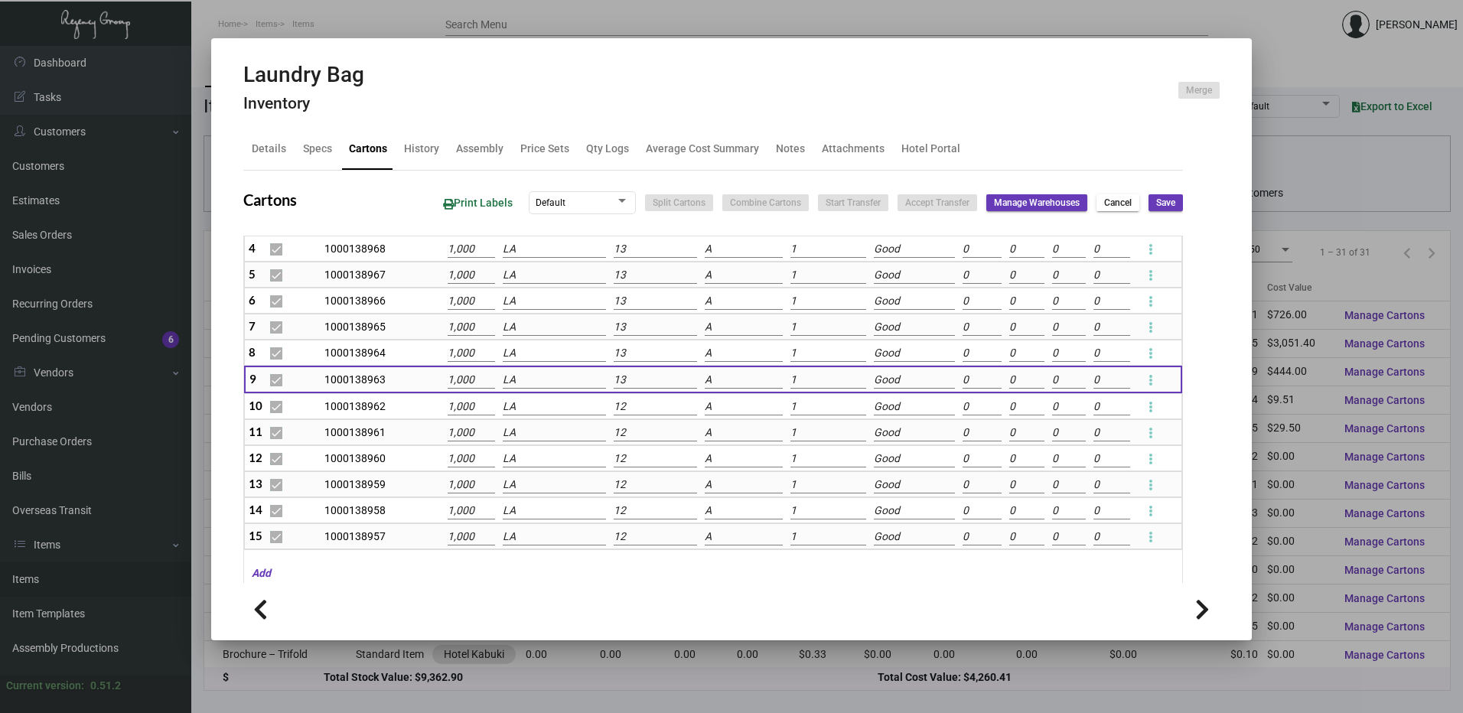
scroll to position [230, 0]
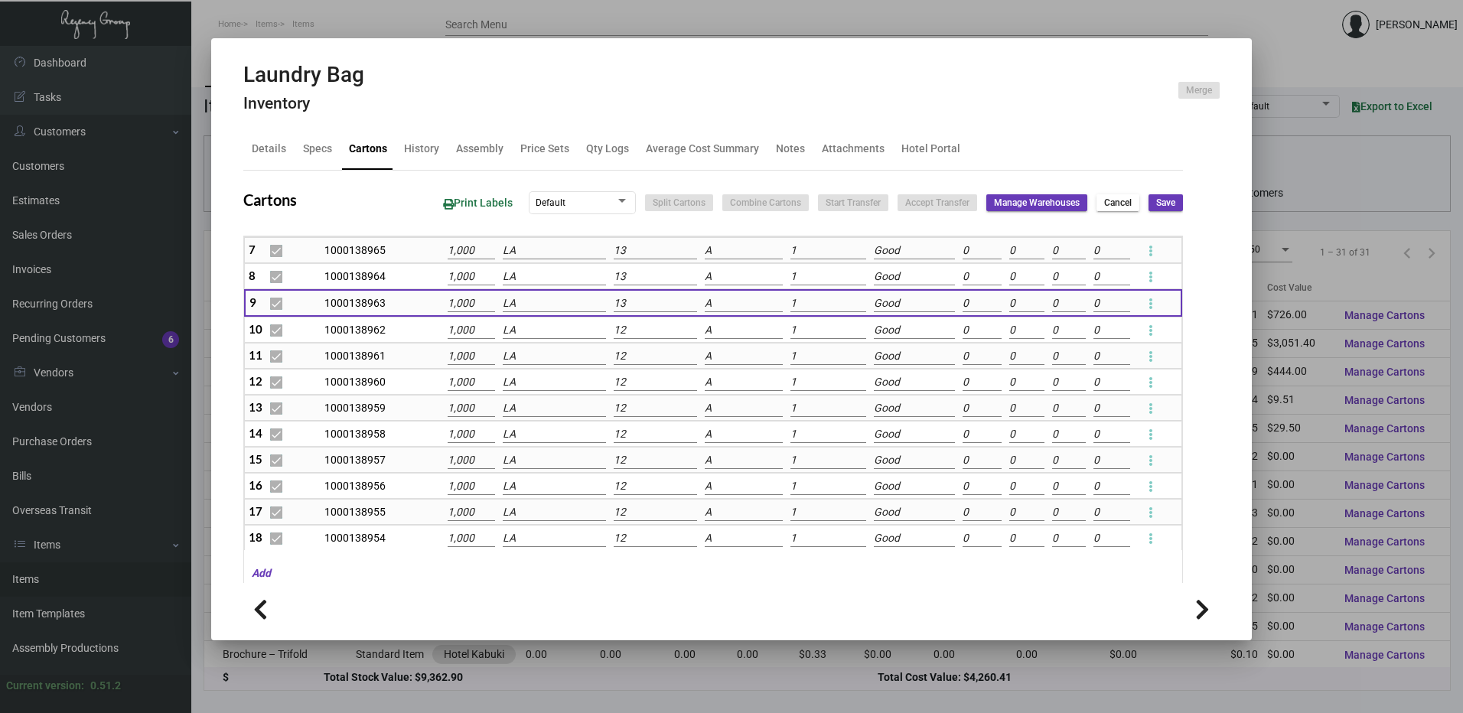
click at [642, 324] on input "12" at bounding box center [655, 330] width 83 height 17
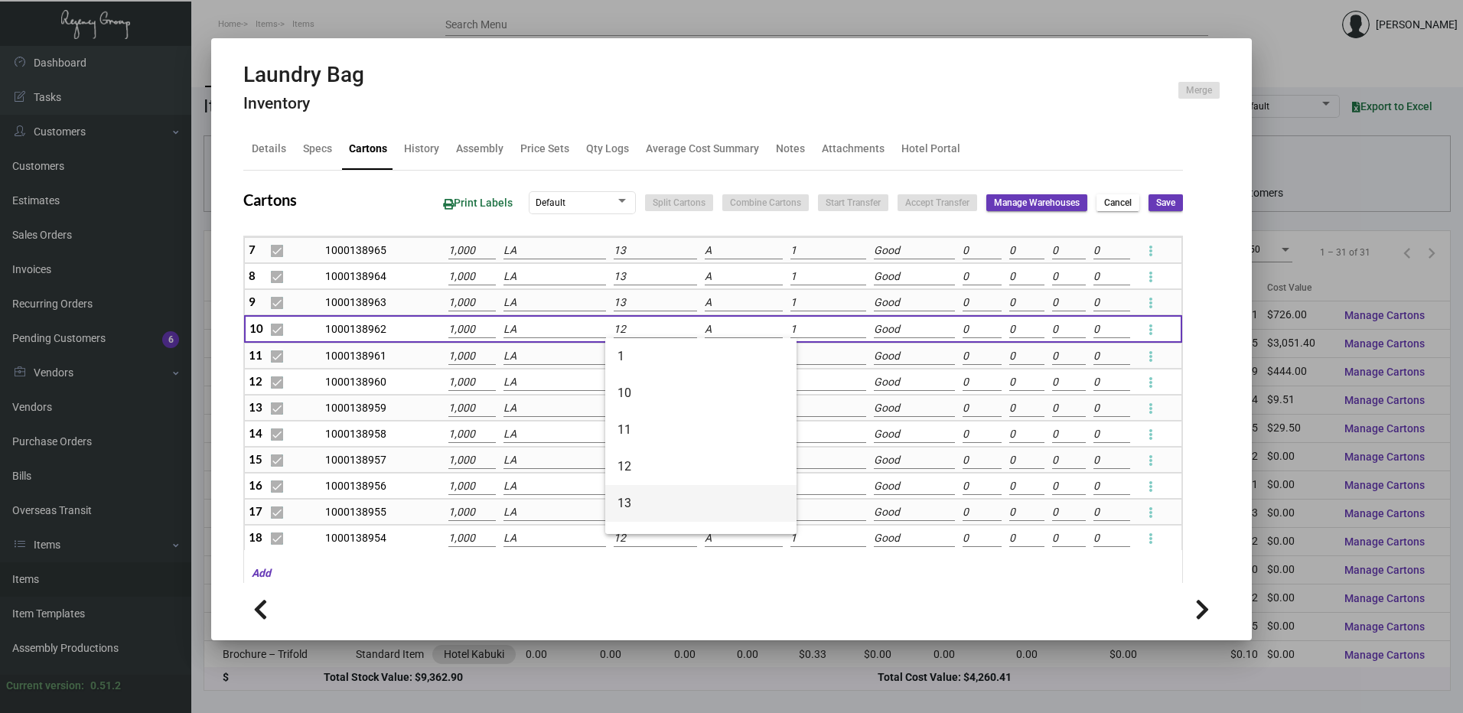
click at [642, 493] on span "13" at bounding box center [700, 503] width 167 height 37
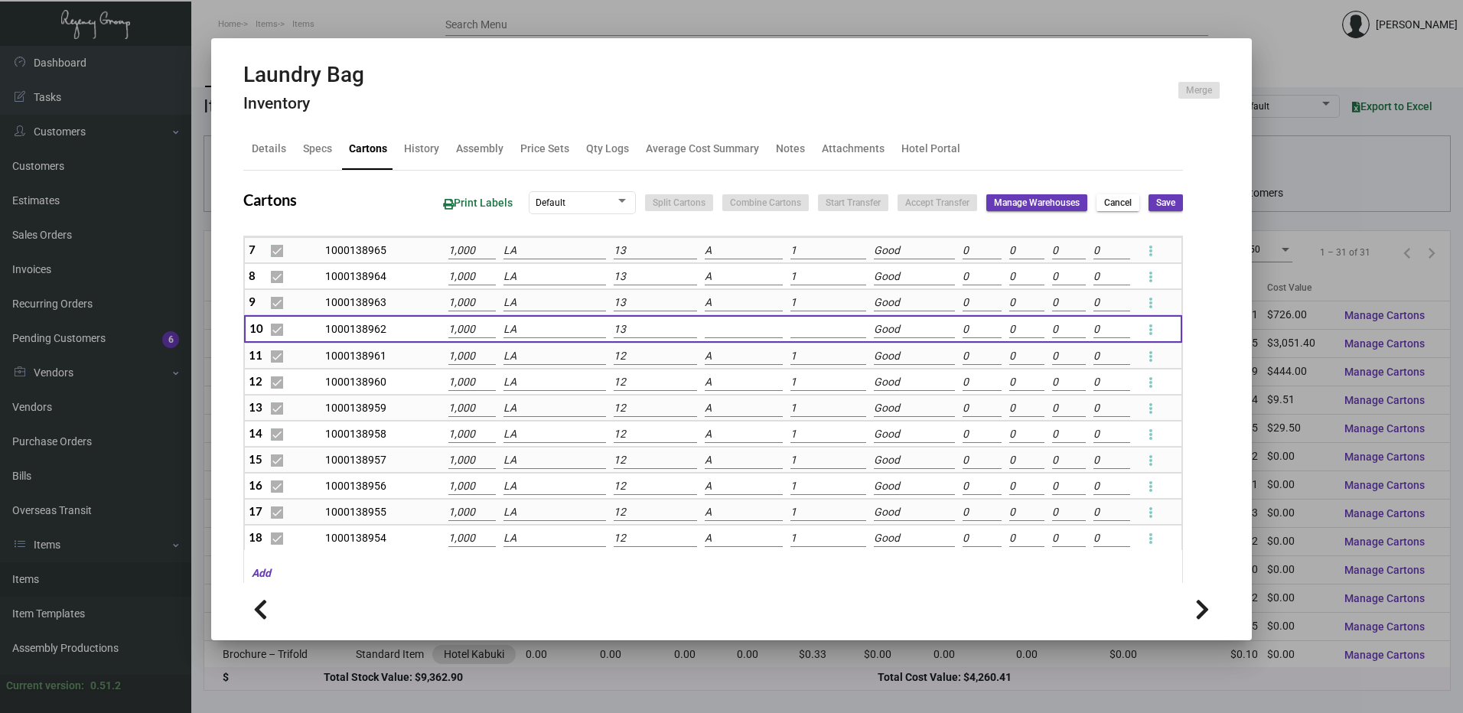
click at [707, 324] on input at bounding box center [744, 329] width 78 height 17
click at [714, 353] on span "A" at bounding box center [789, 356] width 167 height 37
click at [790, 325] on input at bounding box center [828, 329] width 76 height 17
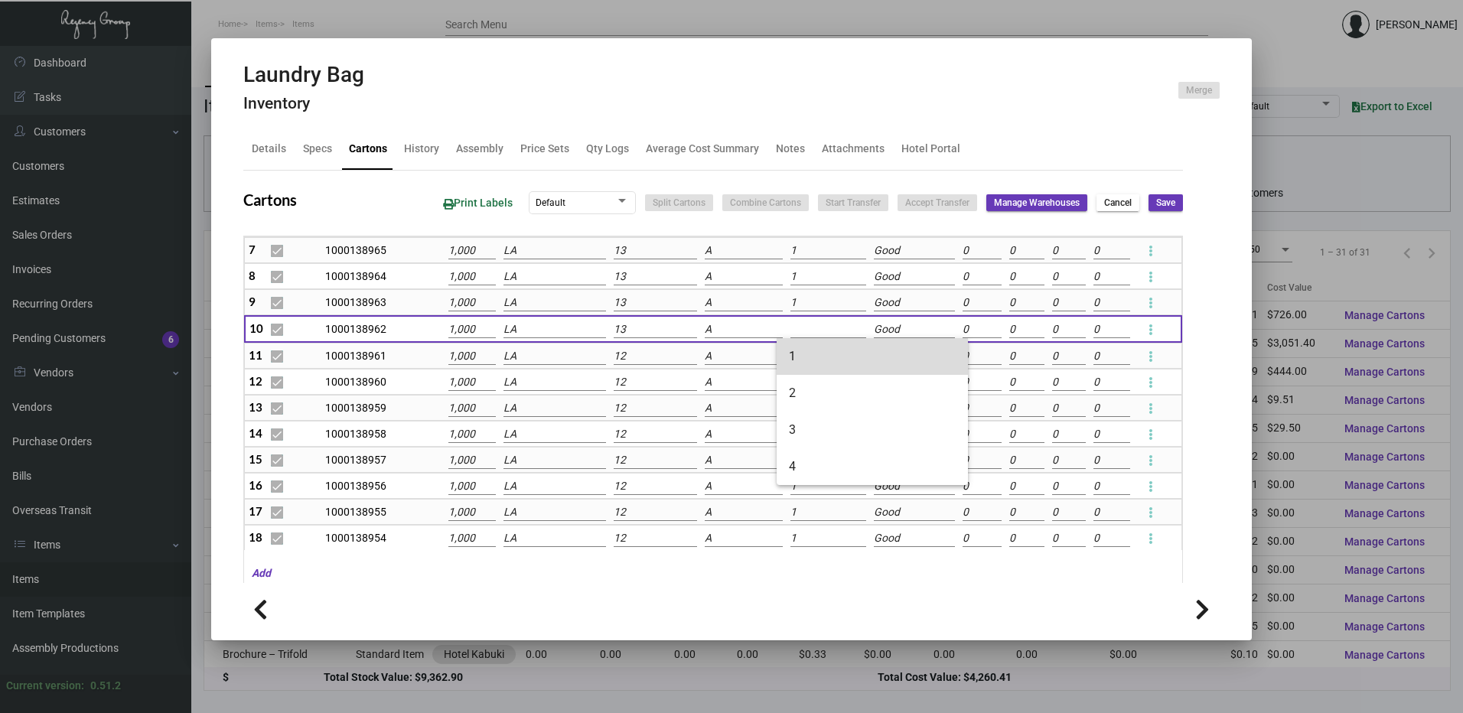
click at [793, 350] on span "1" at bounding box center [872, 356] width 167 height 37
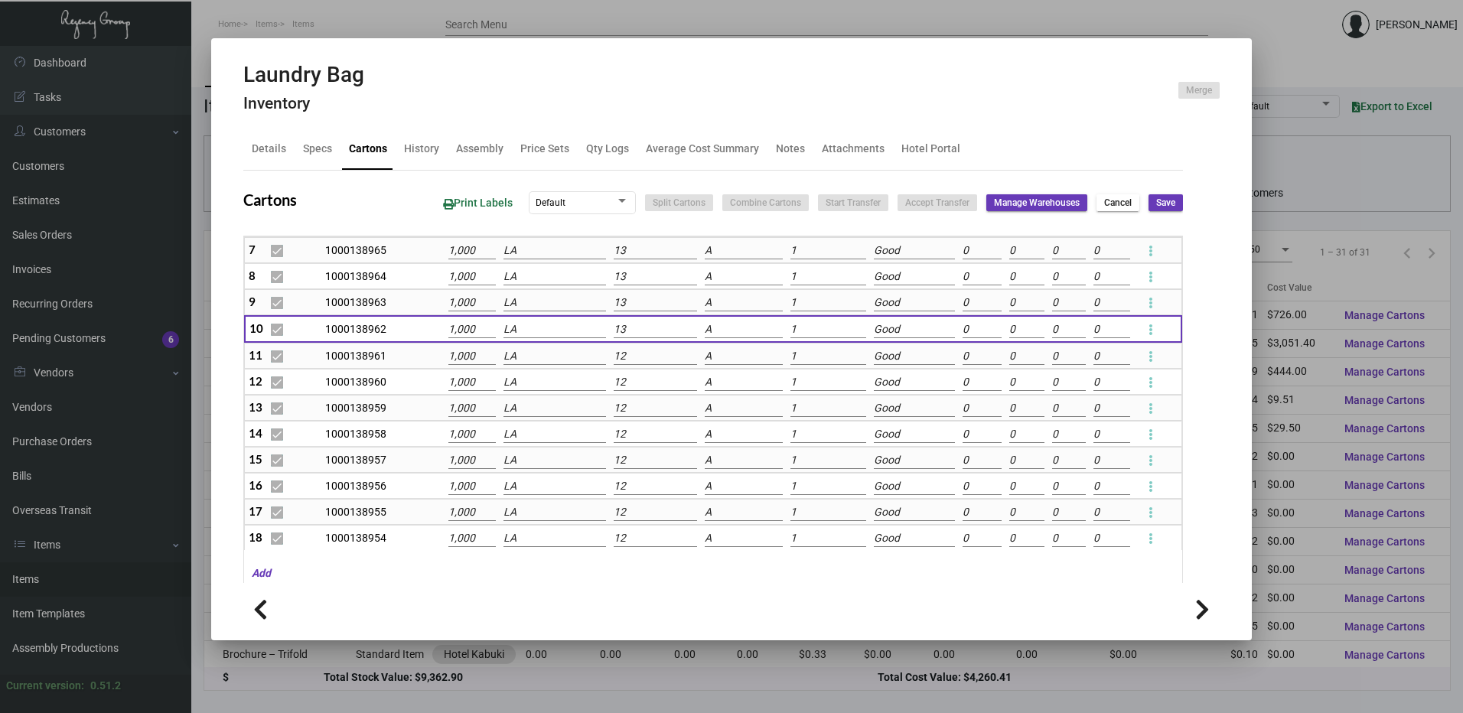
click at [646, 349] on input "12" at bounding box center [655, 356] width 83 height 17
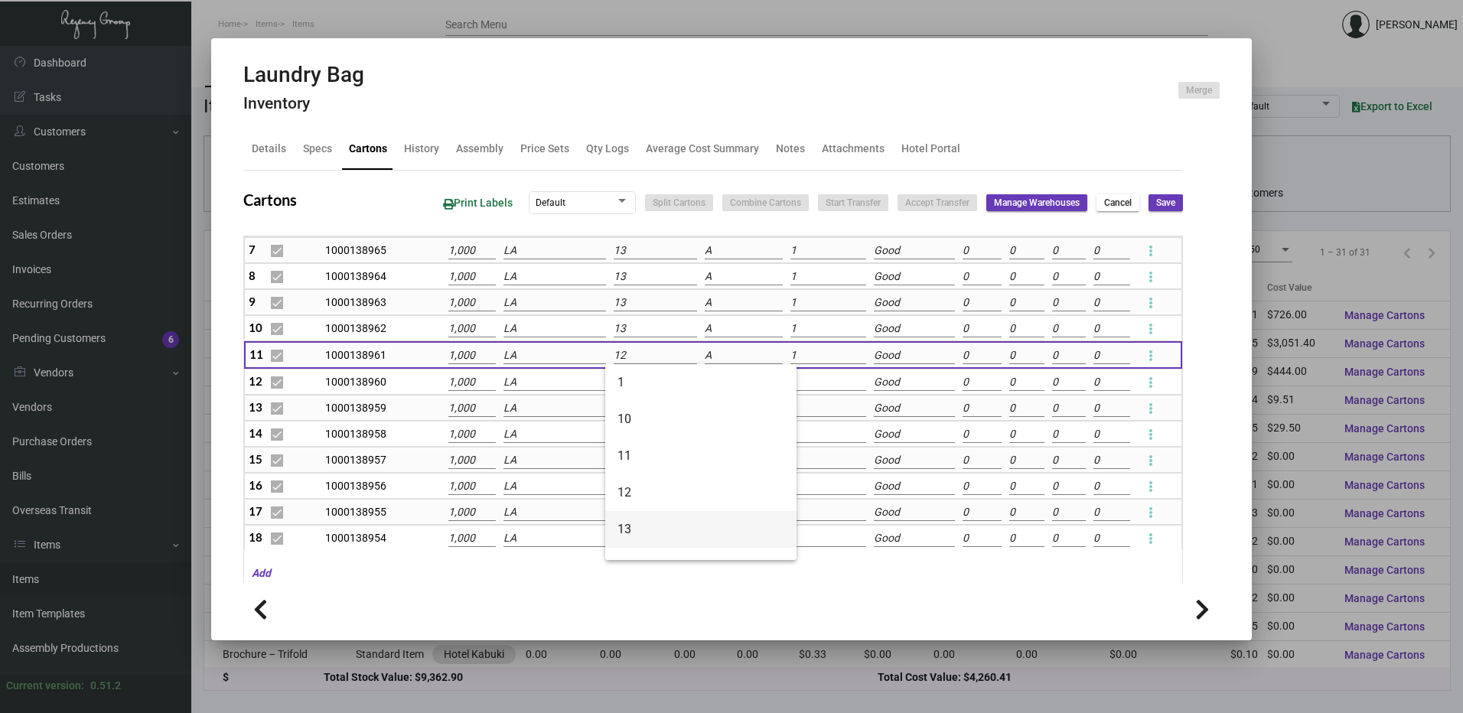
click at [633, 527] on span "13" at bounding box center [700, 529] width 167 height 37
click at [628, 384] on input "12" at bounding box center [655, 382] width 83 height 17
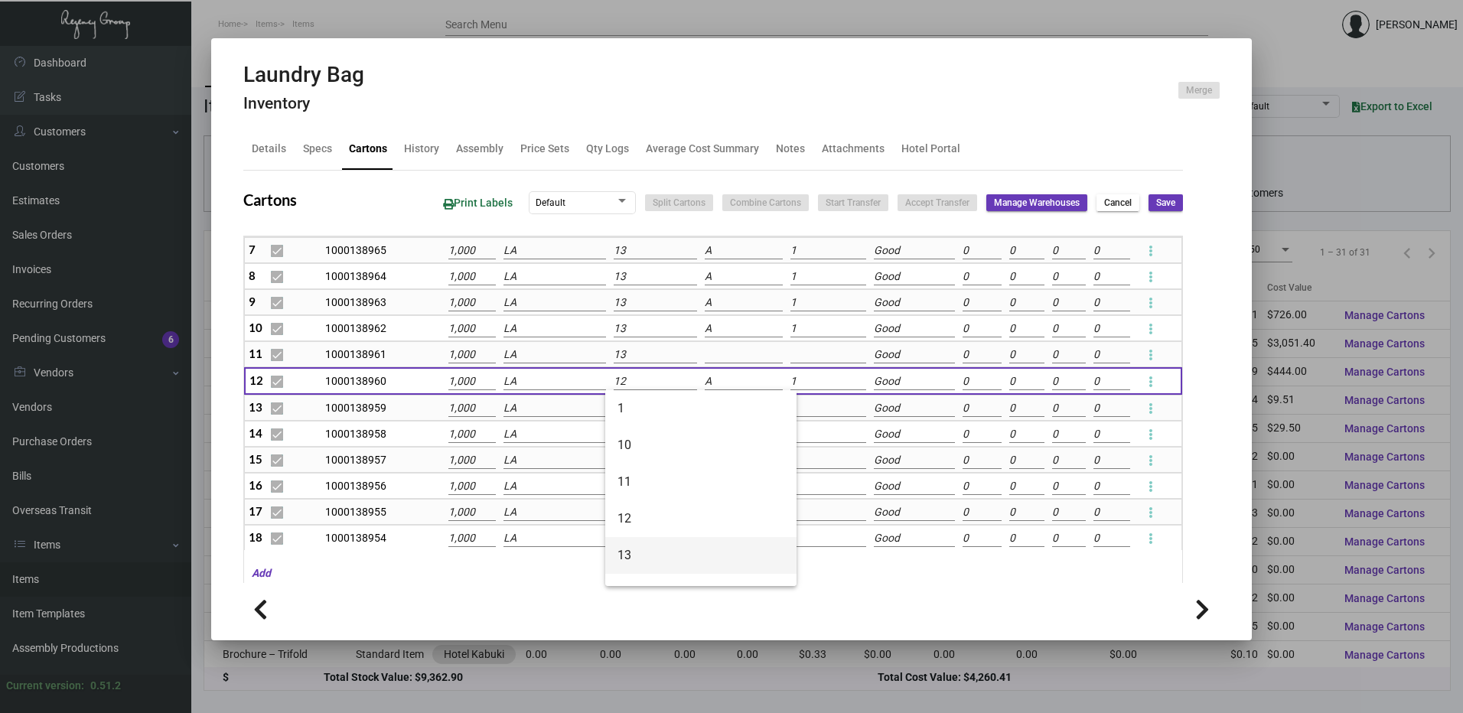
click at [634, 553] on span "13" at bounding box center [700, 555] width 167 height 37
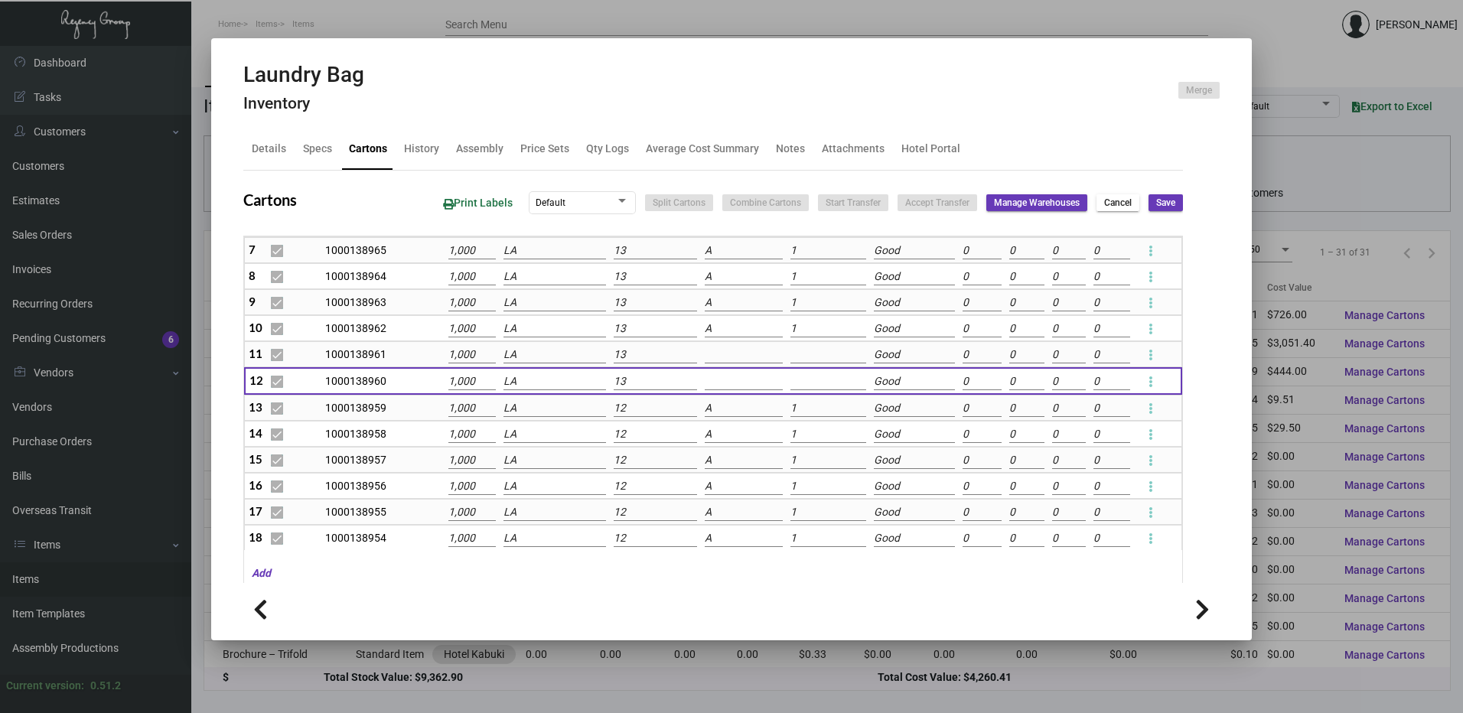
click at [634, 408] on input "12" at bounding box center [655, 408] width 83 height 17
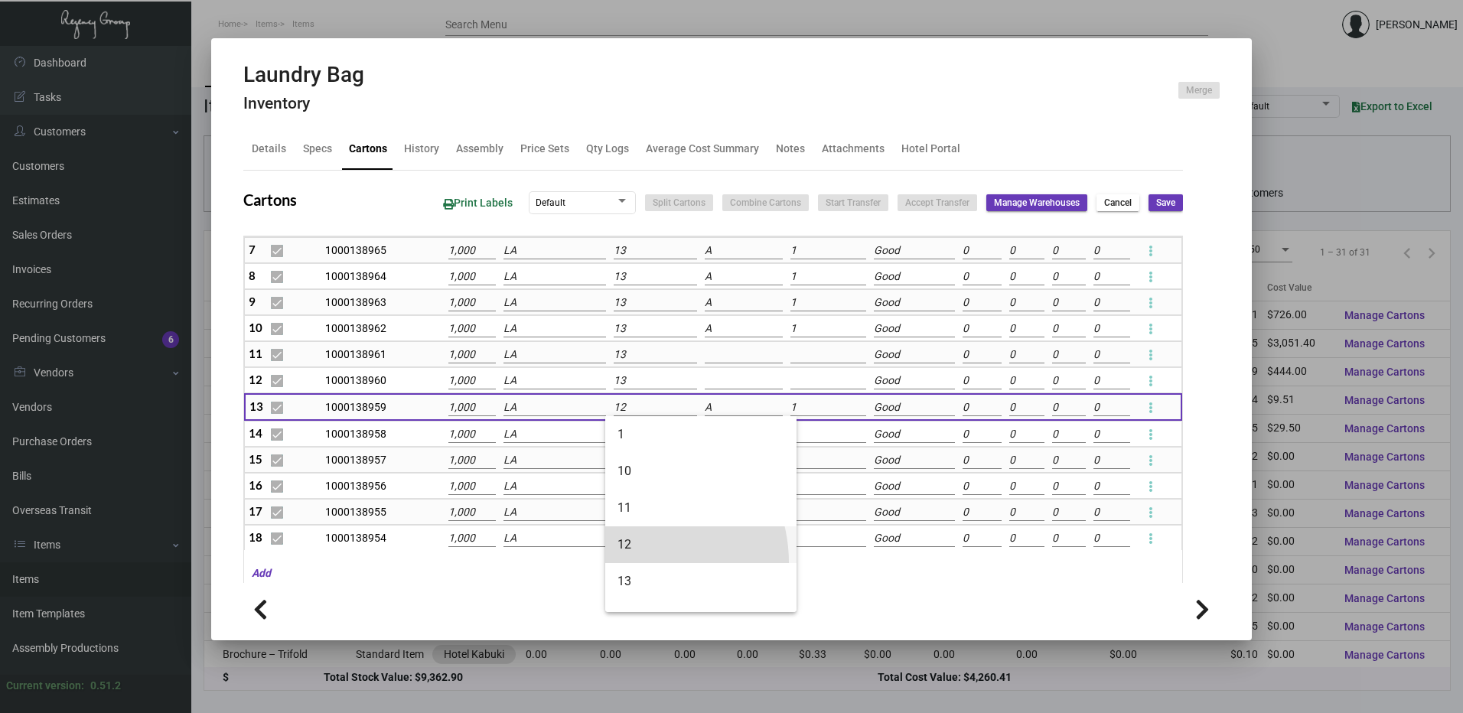
click at [633, 562] on span "12" at bounding box center [700, 544] width 167 height 37
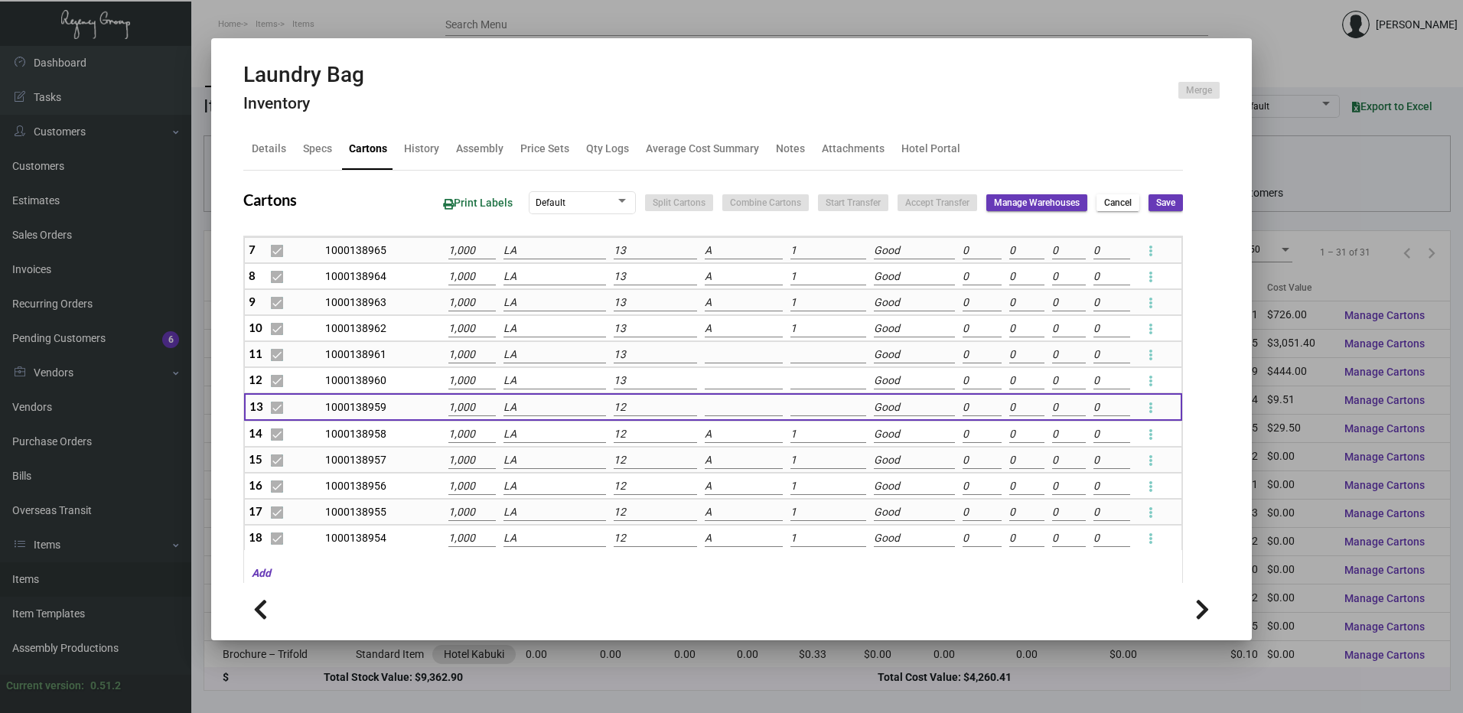
click at [617, 400] on input "12" at bounding box center [655, 407] width 83 height 17
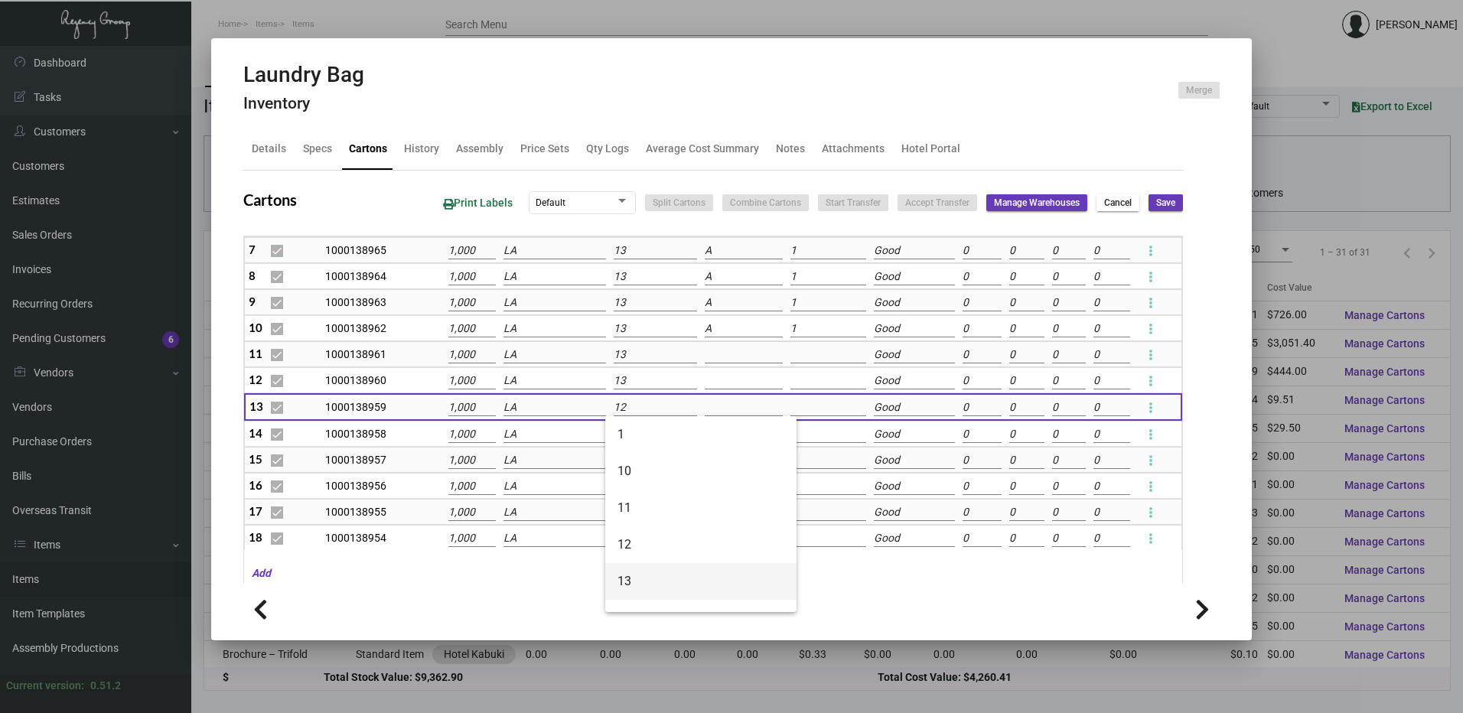
click at [632, 578] on span "13" at bounding box center [700, 581] width 167 height 37
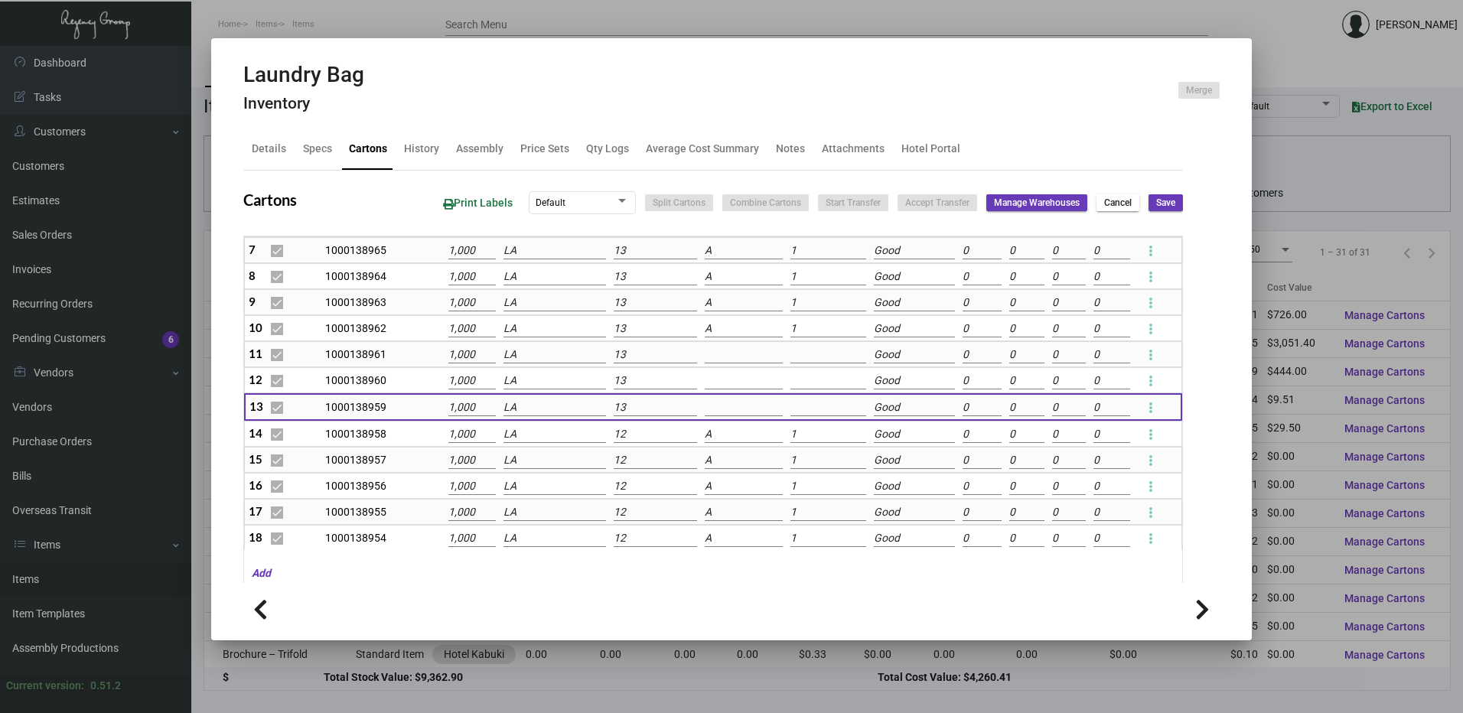
click at [632, 431] on input "12" at bounding box center [655, 434] width 83 height 17
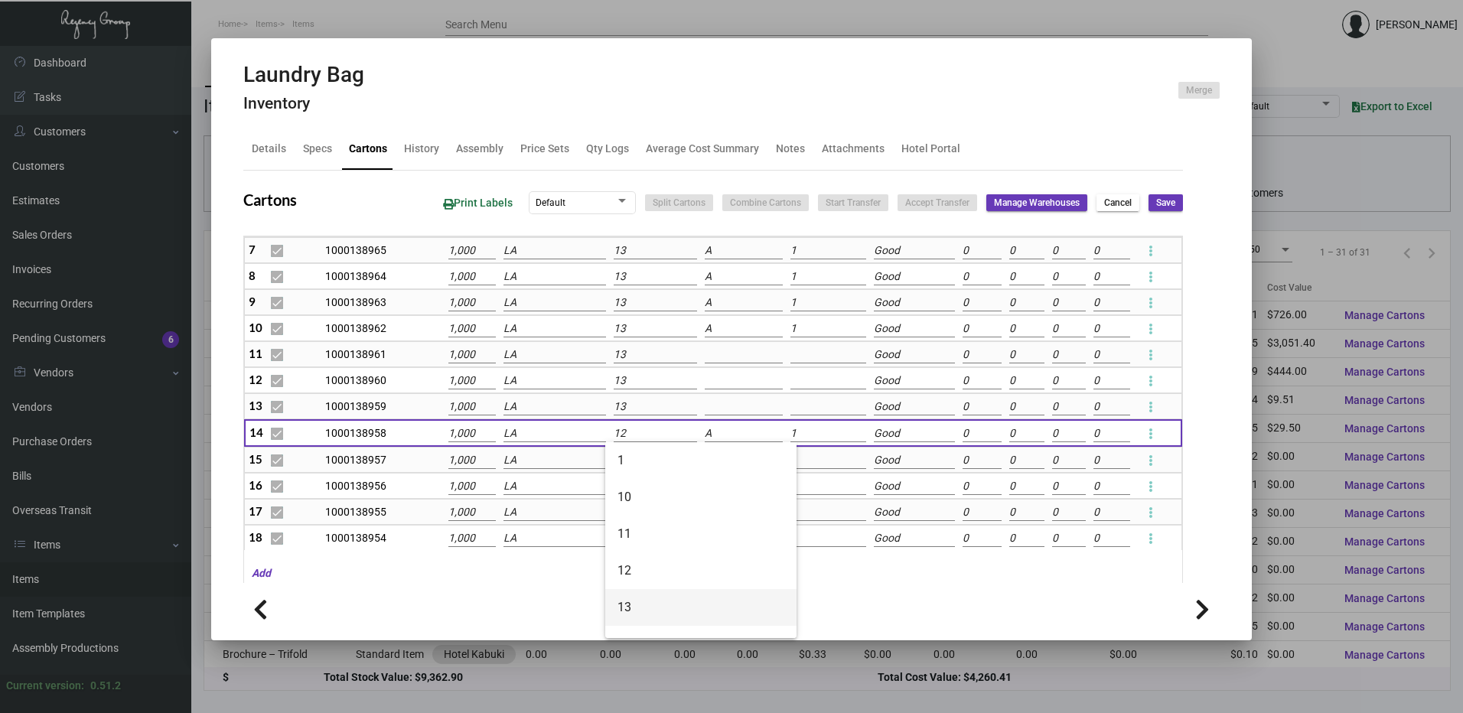
click at [634, 604] on span "13" at bounding box center [700, 607] width 167 height 37
click at [631, 460] on input "12" at bounding box center [655, 460] width 83 height 17
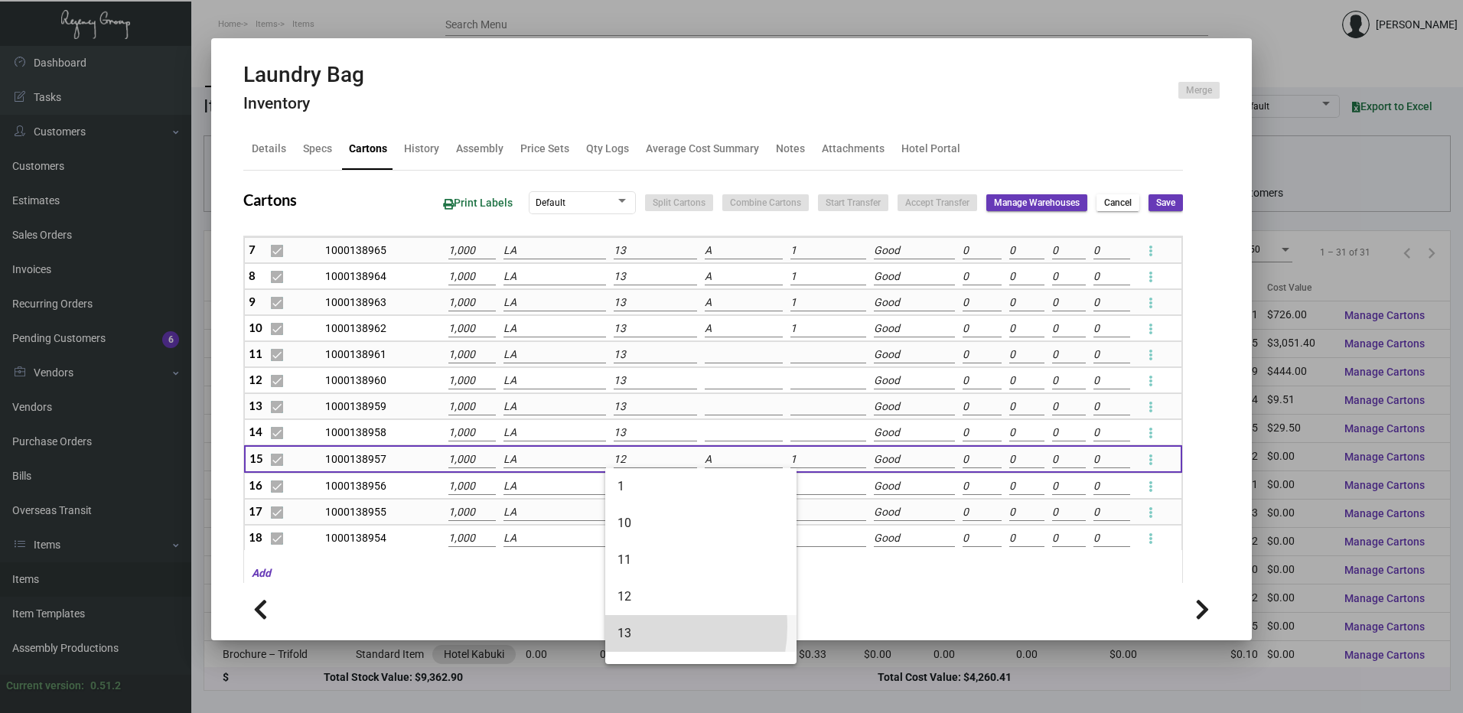
click at [637, 627] on span "13" at bounding box center [700, 633] width 167 height 37
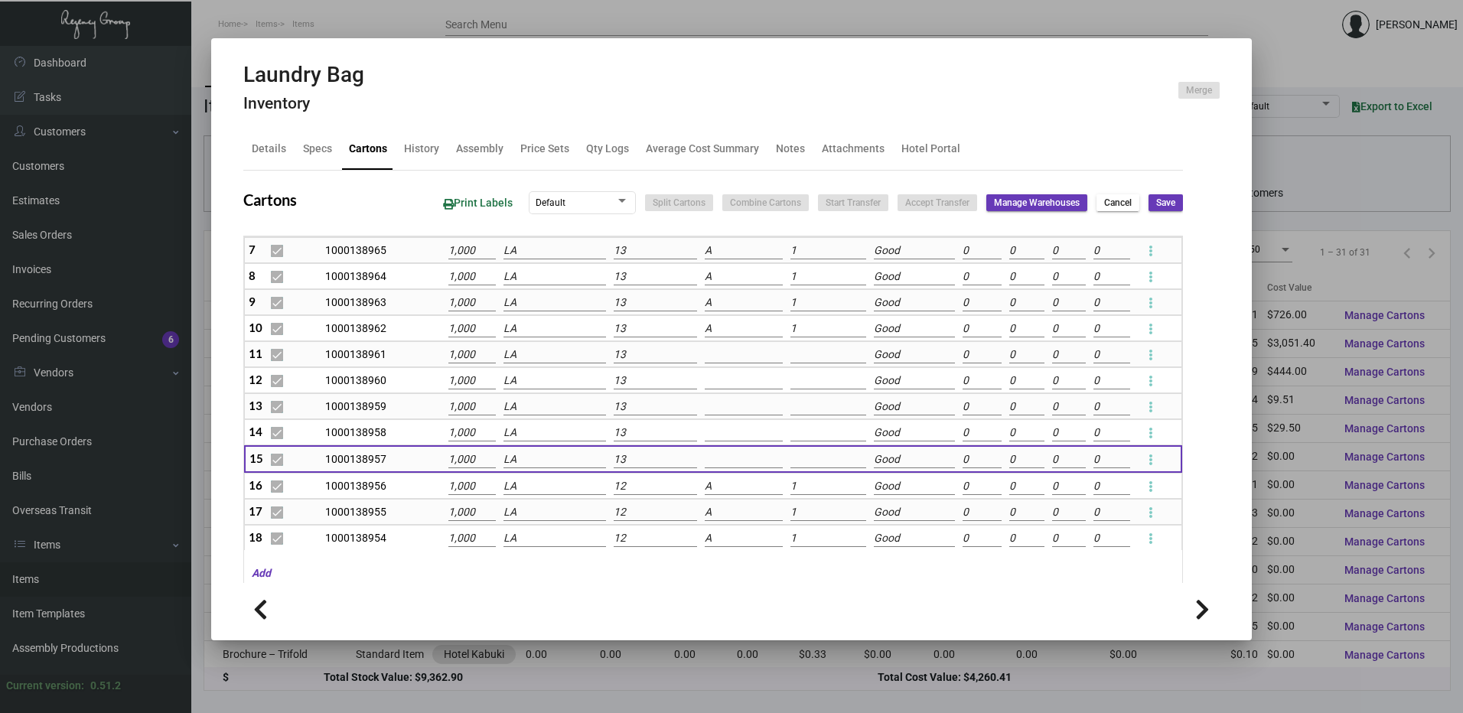
click at [637, 482] on input "12" at bounding box center [655, 486] width 83 height 17
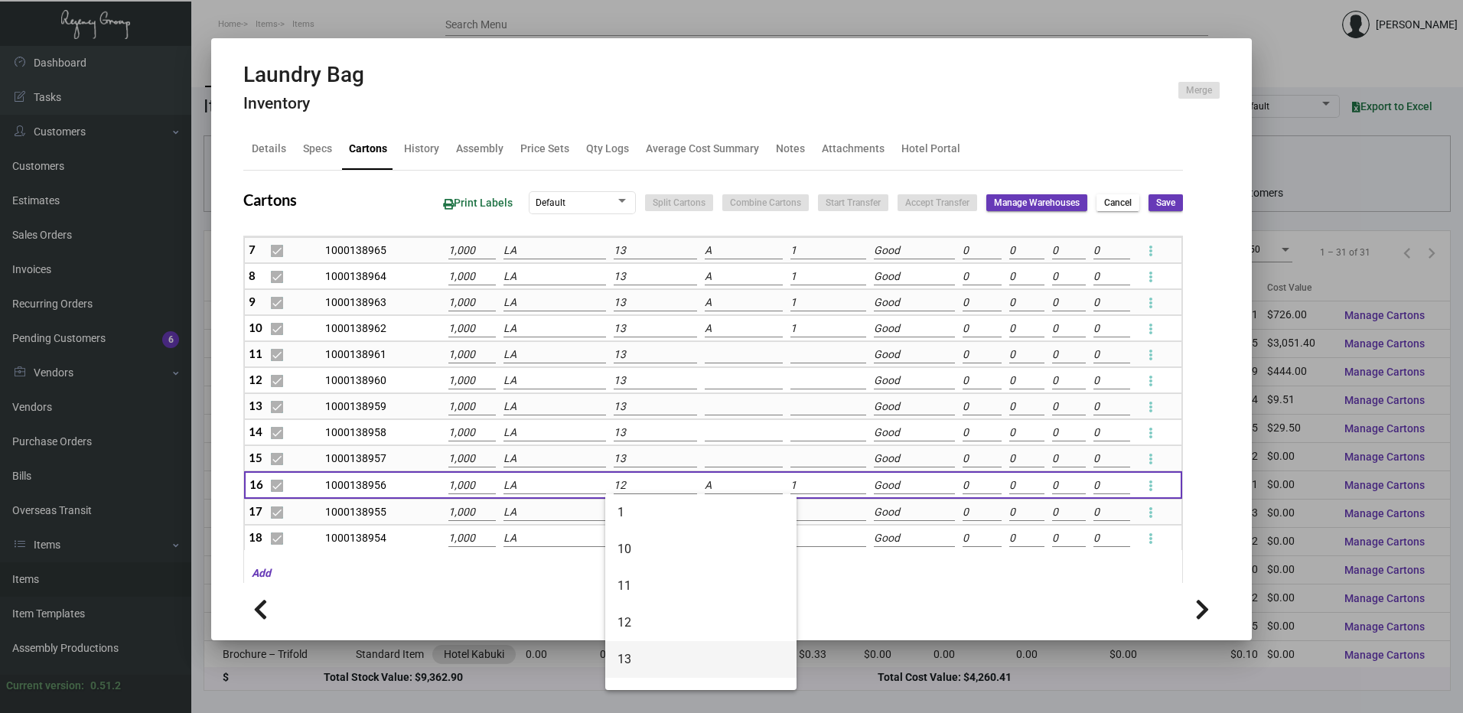
click at [641, 652] on span "13" at bounding box center [700, 659] width 167 height 37
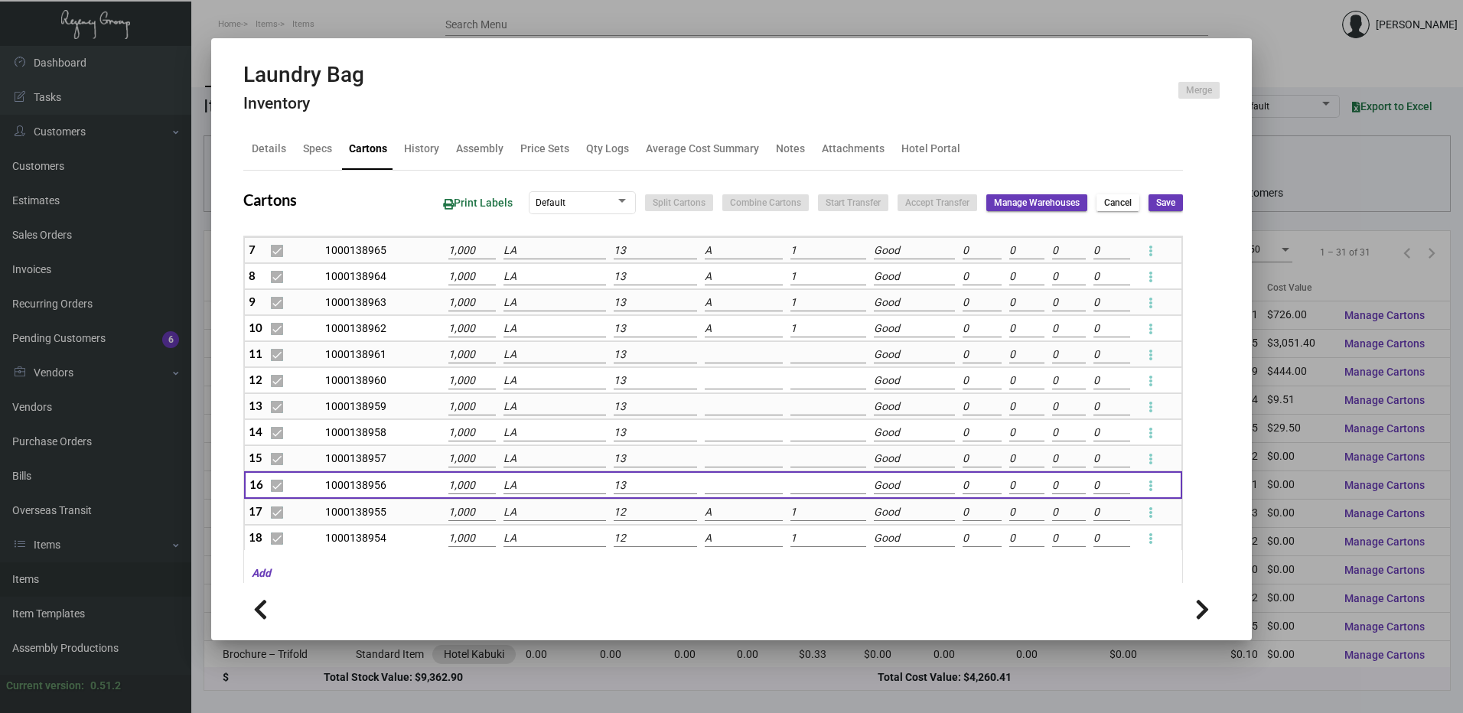
click at [636, 506] on input "12" at bounding box center [655, 512] width 83 height 17
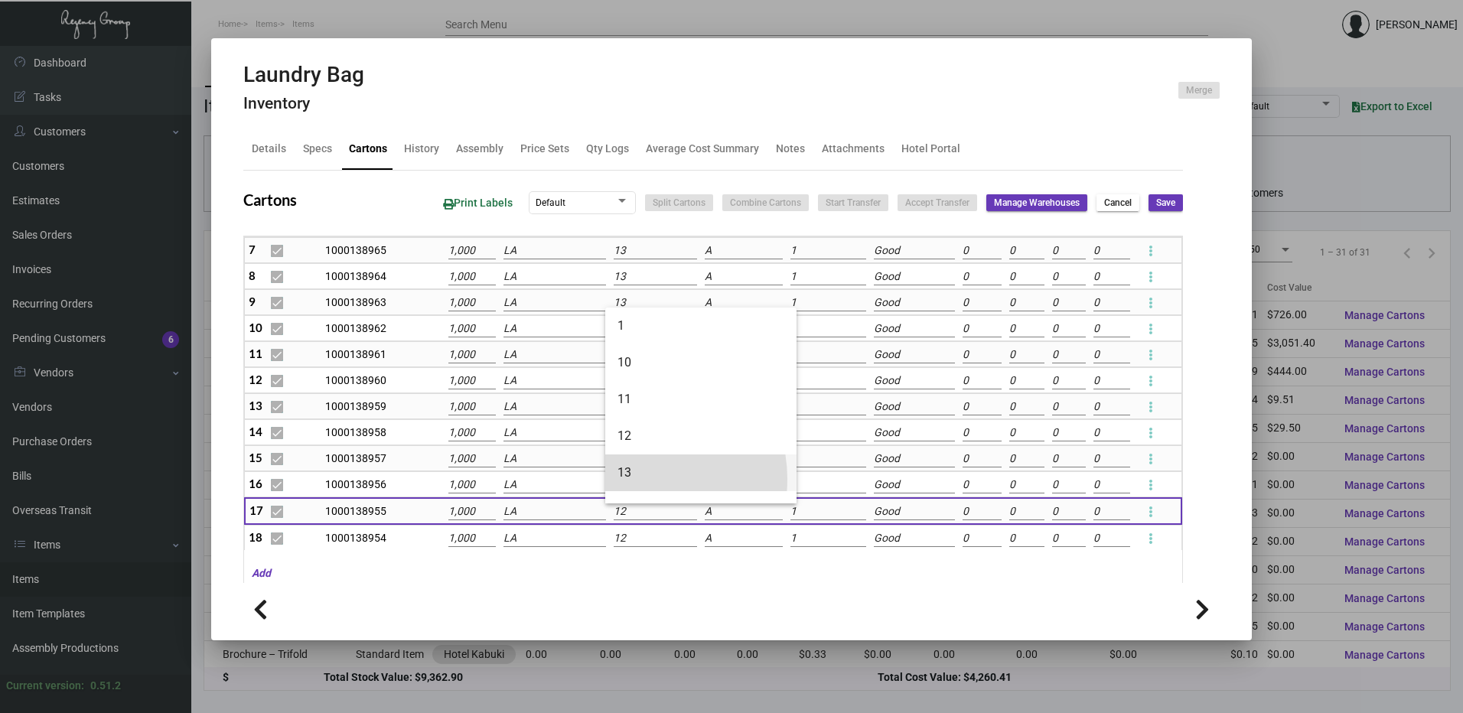
click at [639, 479] on span "13" at bounding box center [700, 472] width 167 height 37
click at [631, 545] on input "12" at bounding box center [655, 538] width 83 height 17
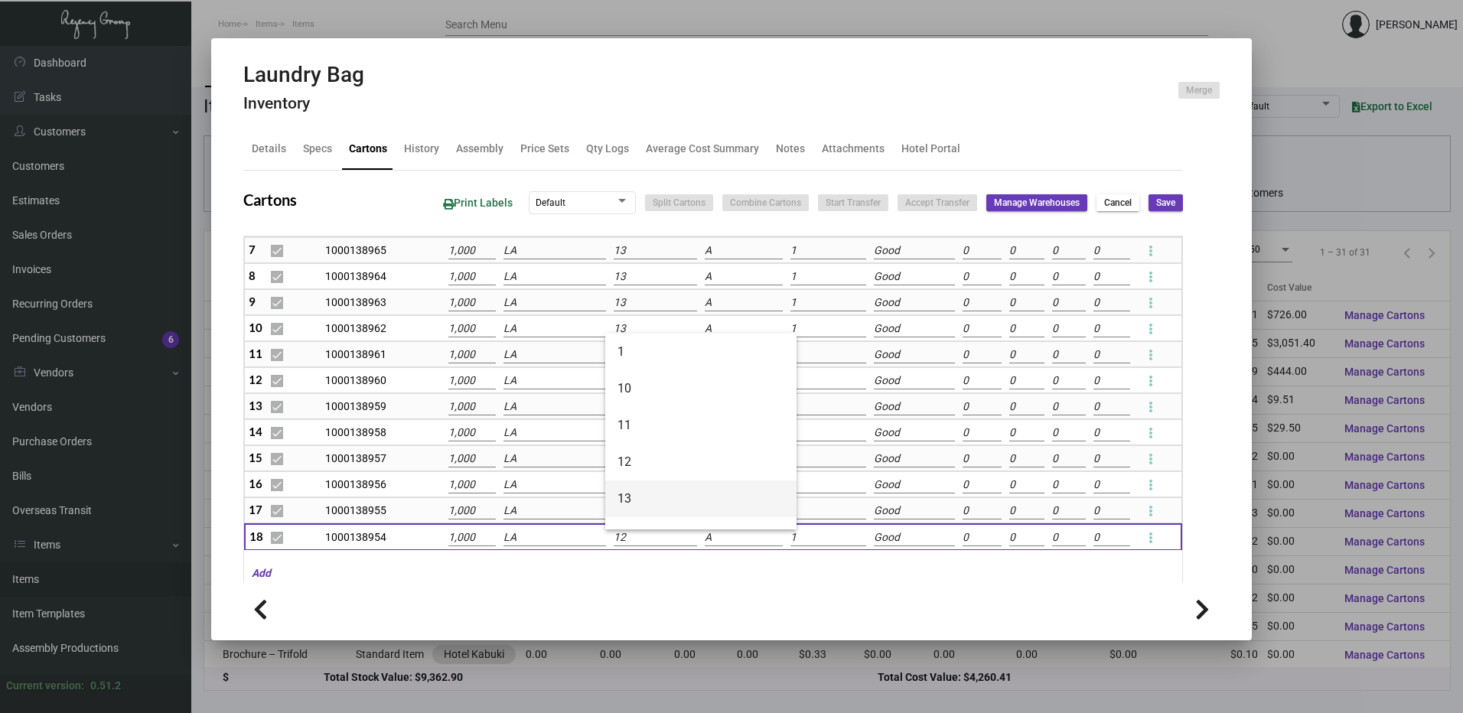
click at [633, 500] on span "13" at bounding box center [700, 498] width 167 height 37
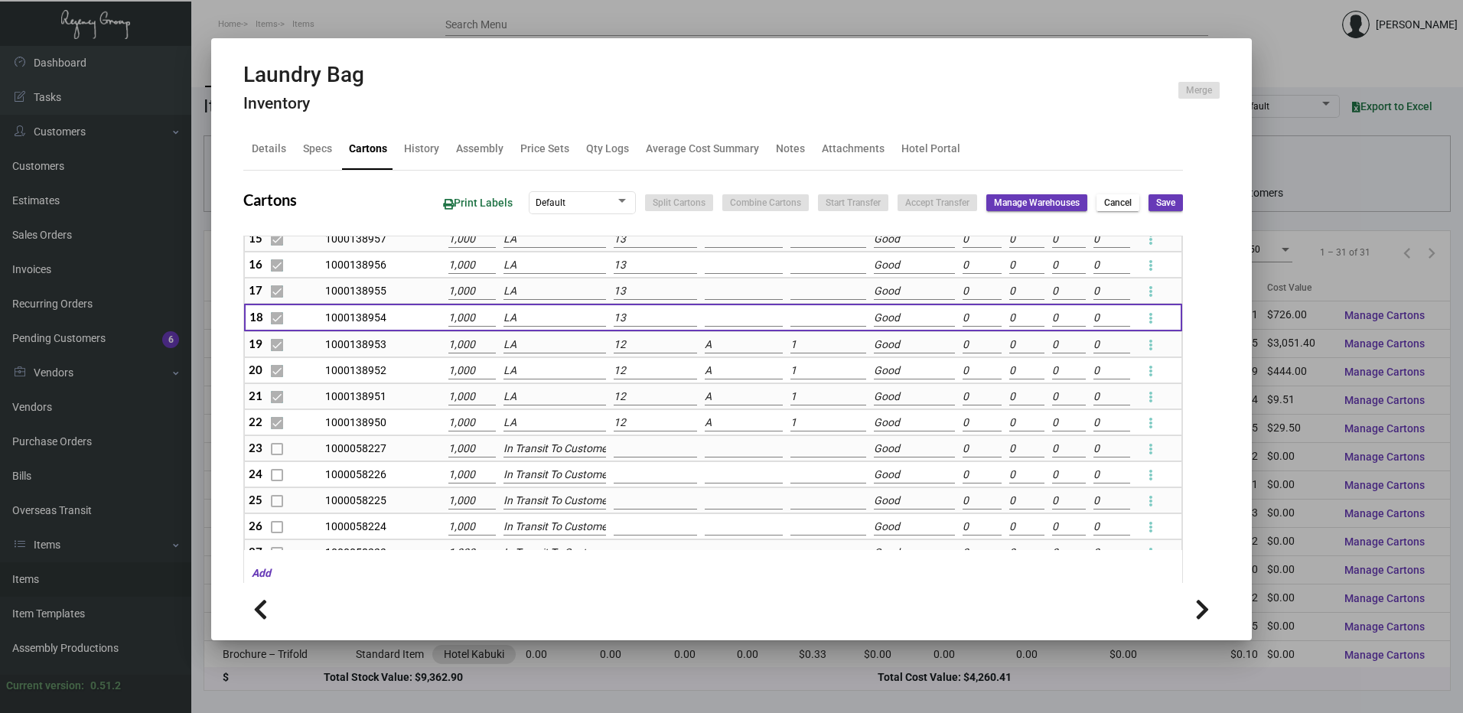
scroll to position [459, 0]
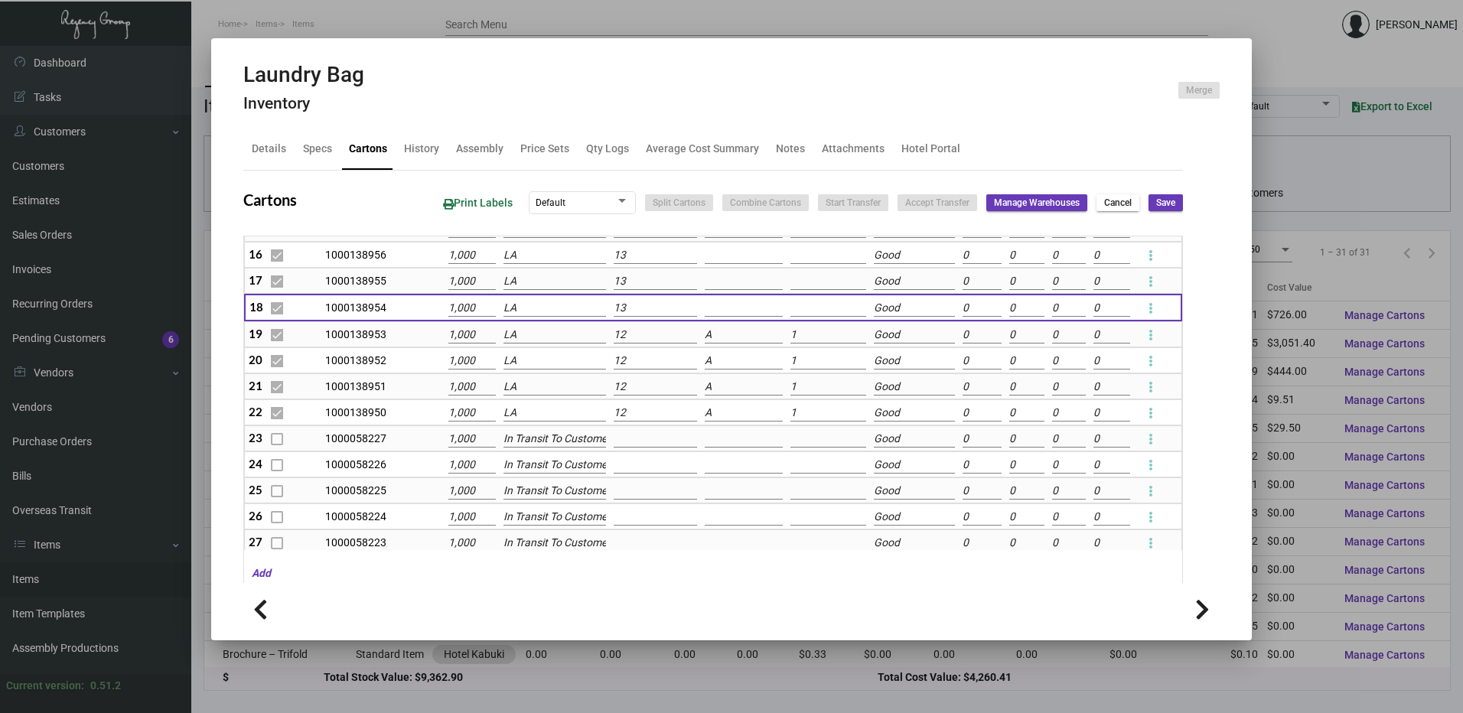
click at [628, 332] on input "12" at bounding box center [655, 335] width 83 height 17
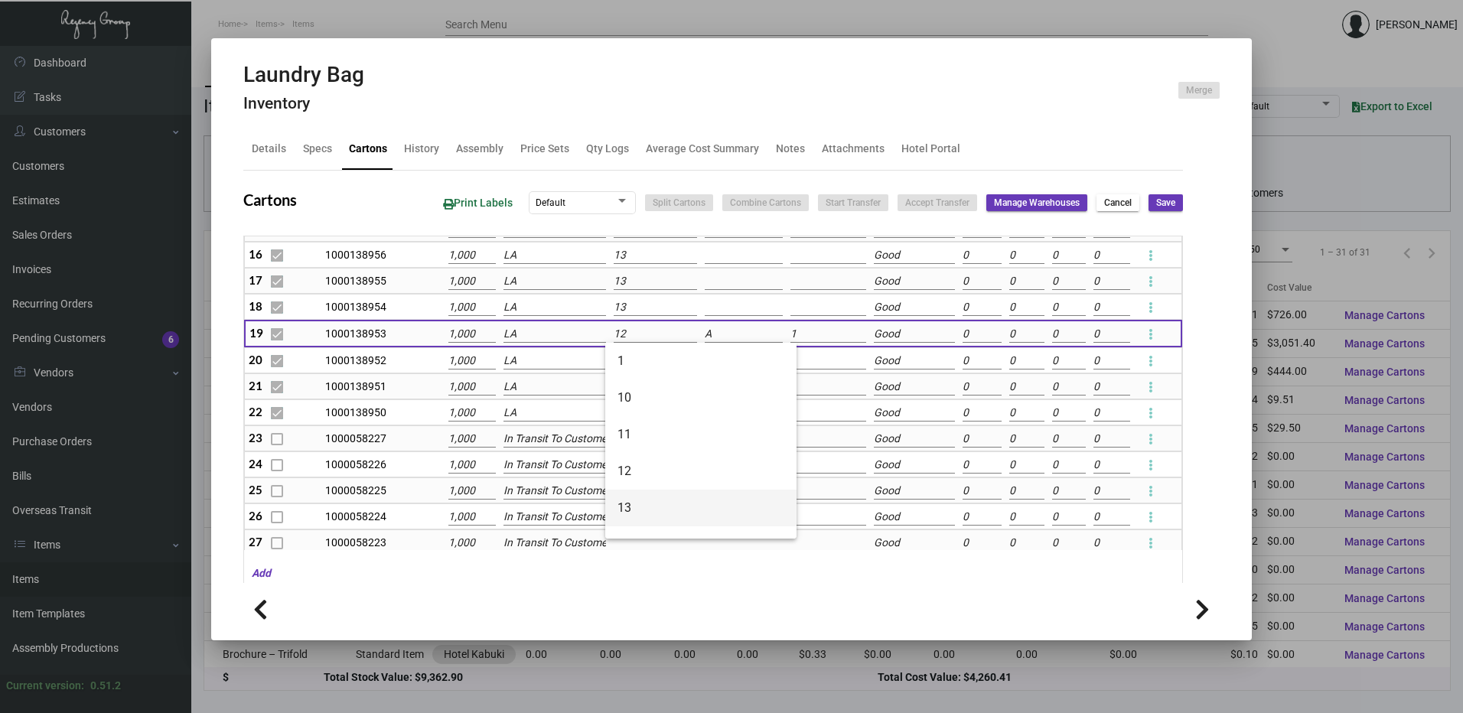
click at [633, 506] on span "13" at bounding box center [700, 508] width 167 height 37
click at [624, 365] on input "12" at bounding box center [655, 361] width 83 height 17
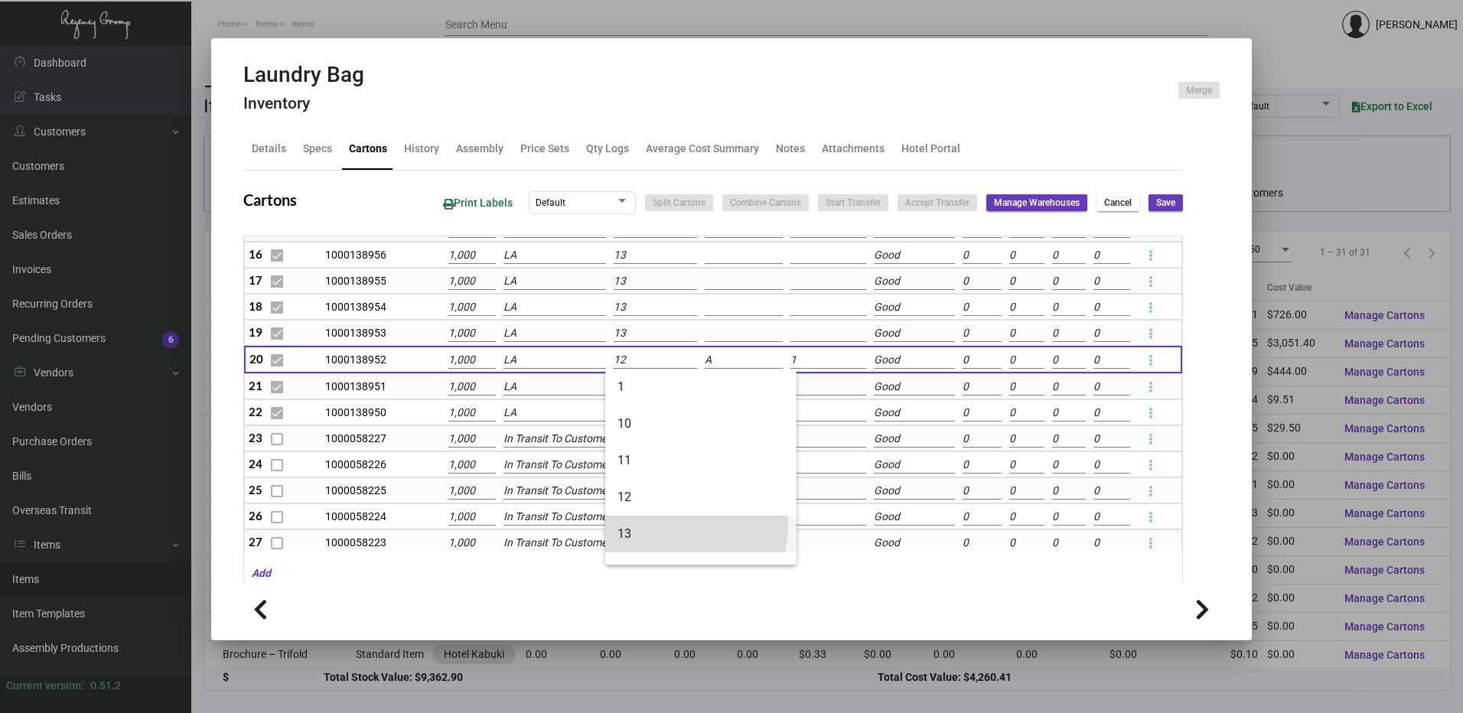
click at [632, 523] on span "13" at bounding box center [700, 534] width 167 height 37
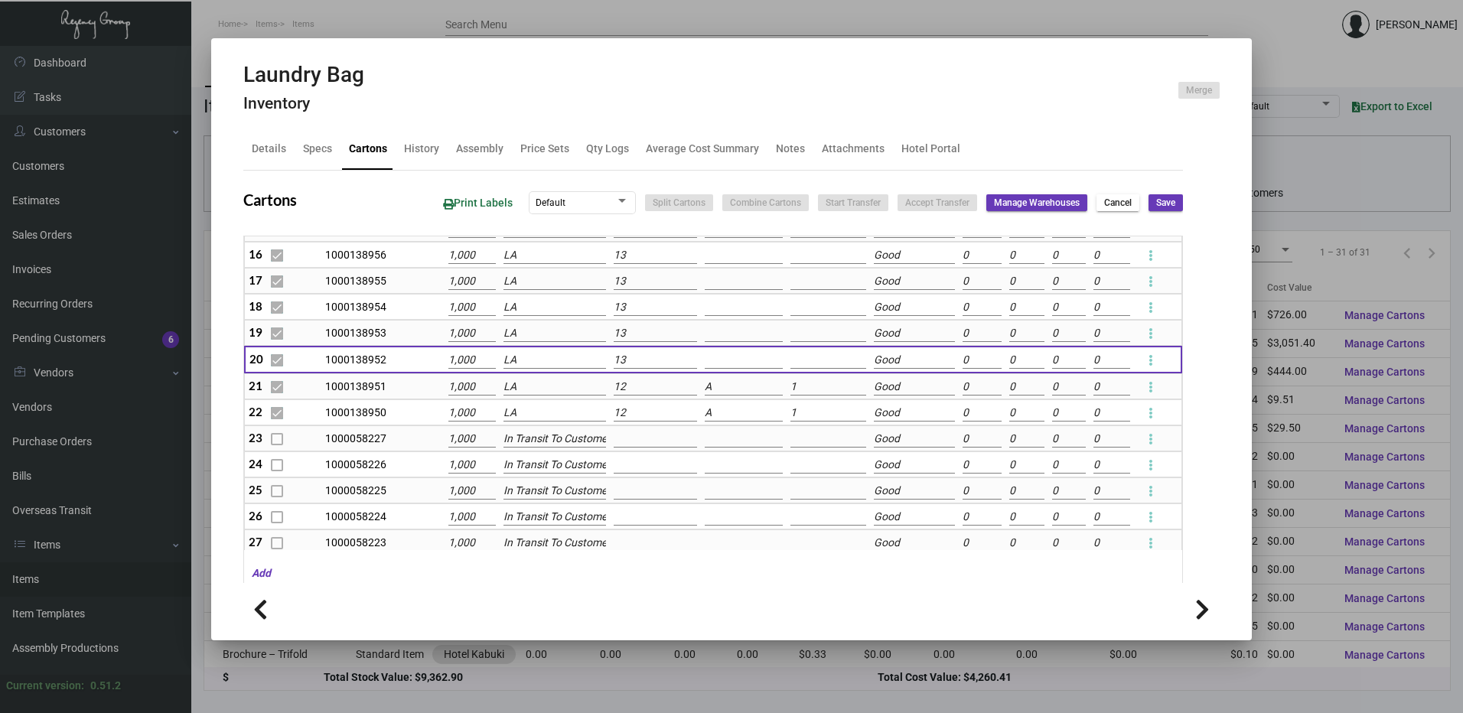
click at [627, 391] on input "12" at bounding box center [655, 387] width 83 height 17
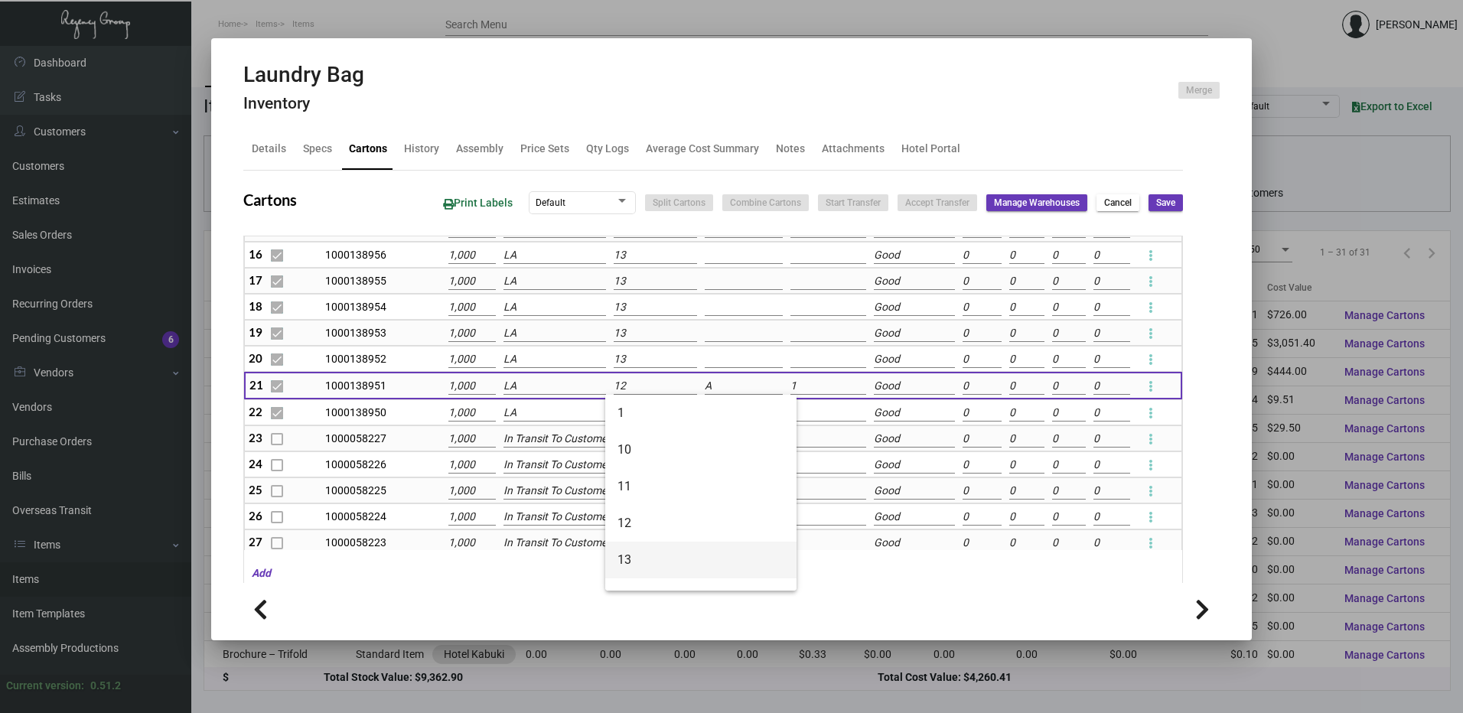
click at [634, 548] on span "13" at bounding box center [700, 560] width 167 height 37
click at [631, 414] on input "12" at bounding box center [655, 413] width 83 height 17
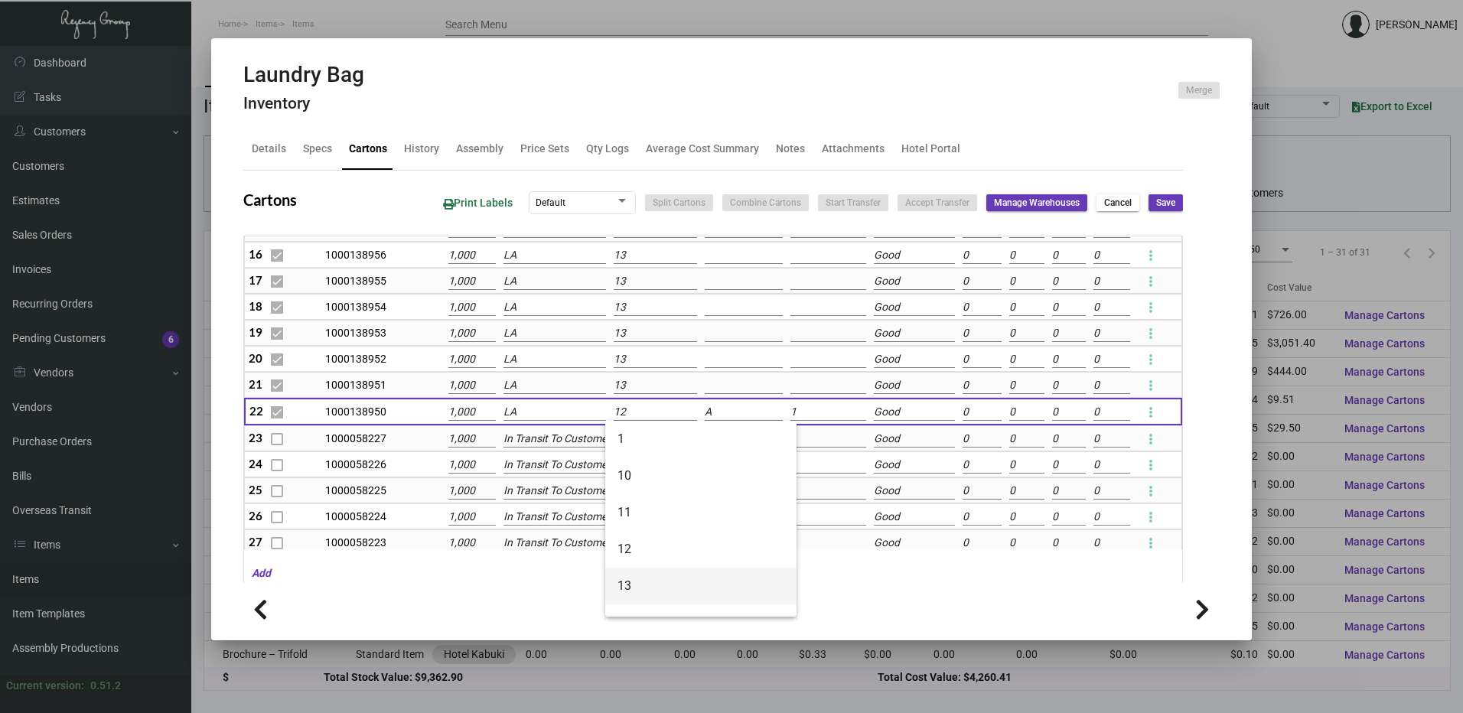
click at [641, 583] on span "13" at bounding box center [700, 586] width 167 height 37
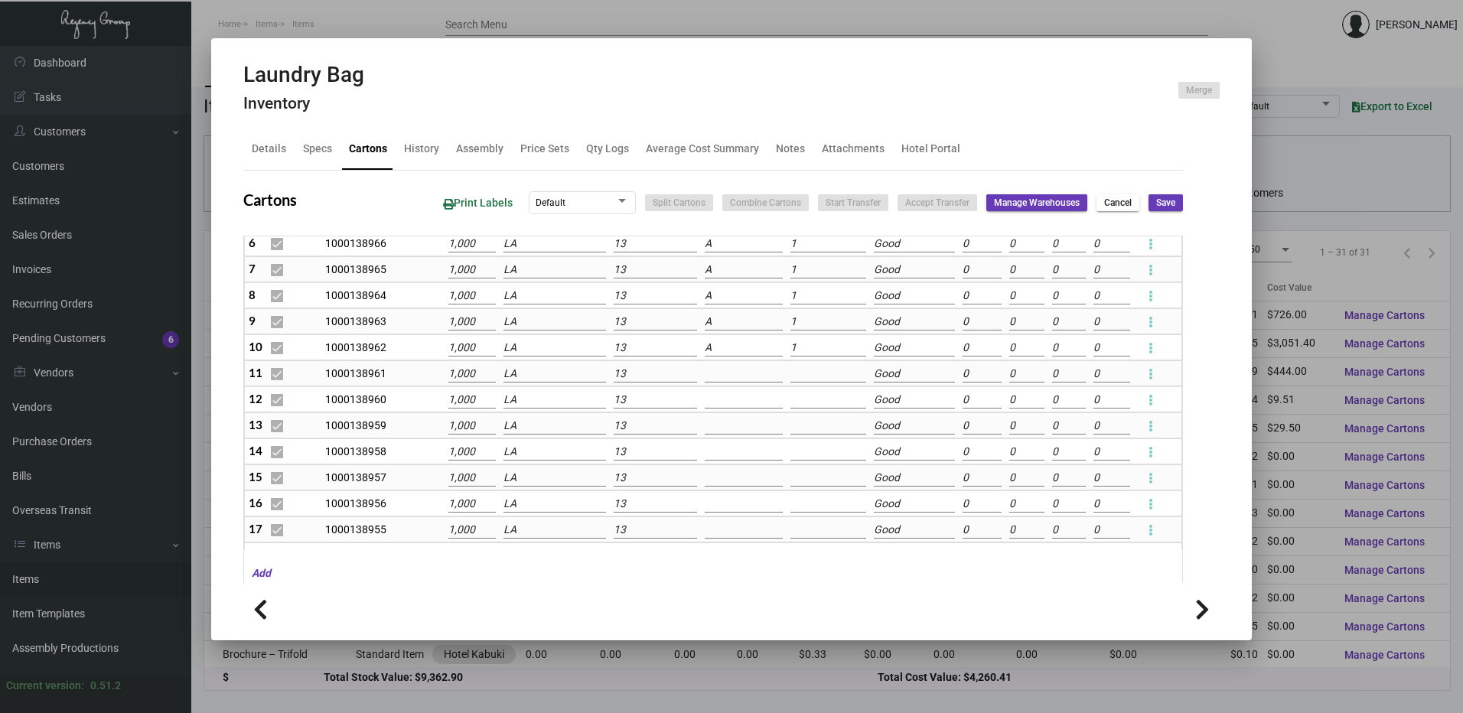
scroll to position [153, 0]
click at [705, 427] on input at bounding box center [744, 431] width 78 height 17
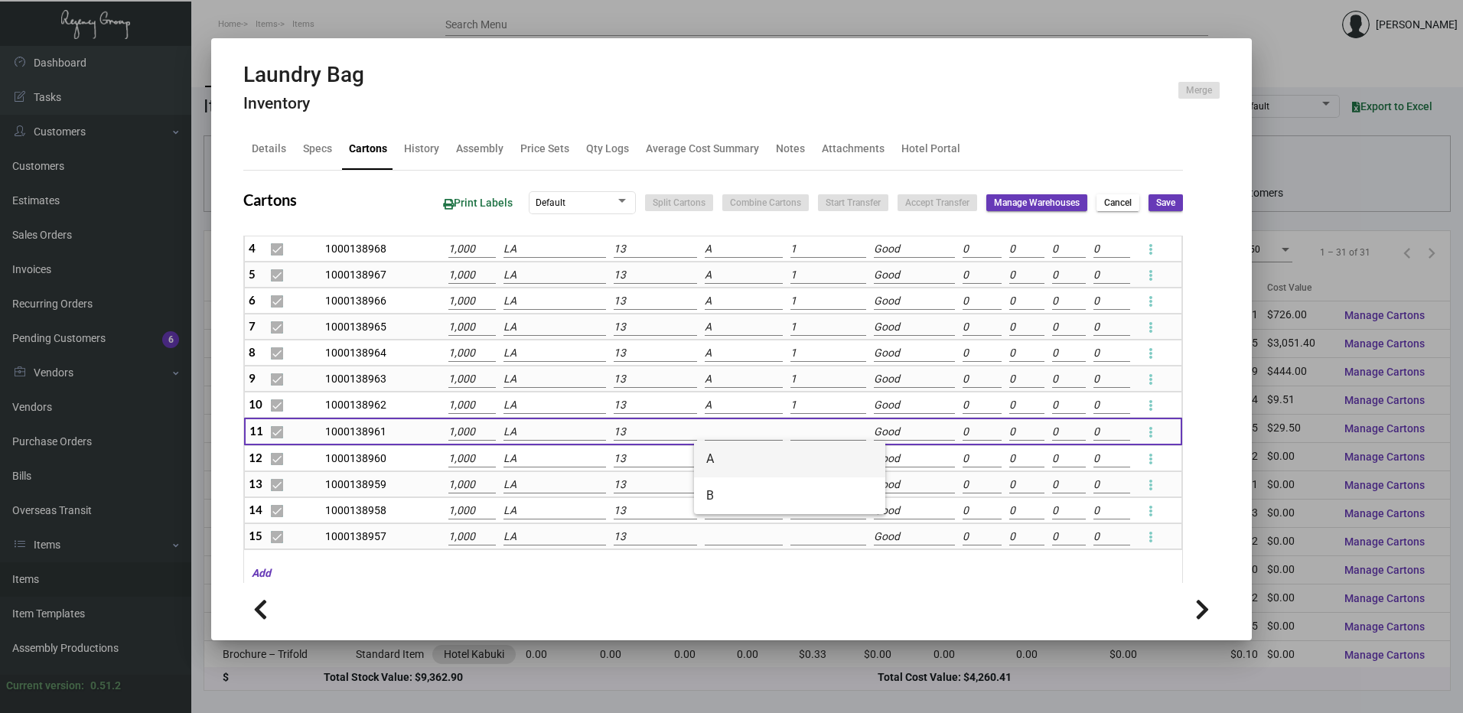
click at [715, 458] on span "A" at bounding box center [789, 459] width 167 height 37
click at [715, 458] on input at bounding box center [744, 459] width 78 height 17
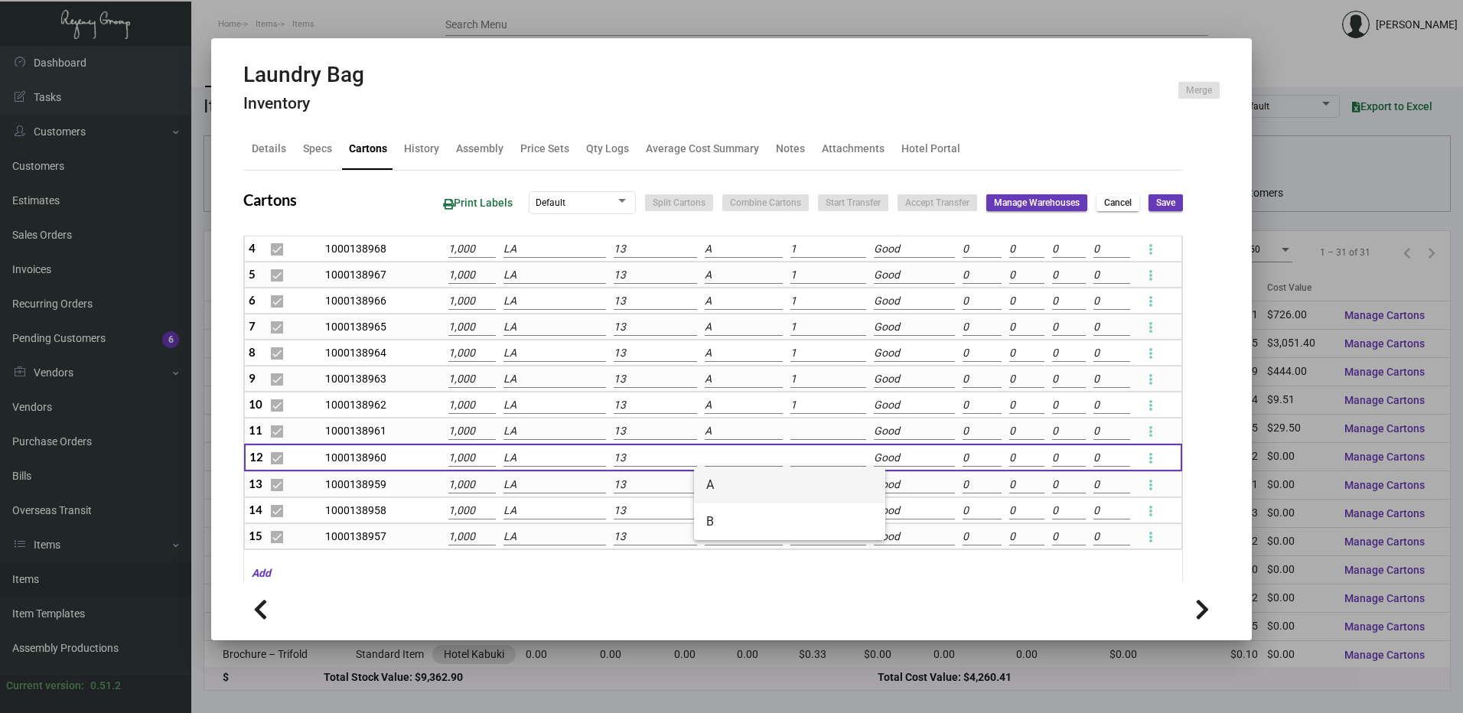
click at [717, 484] on span "A" at bounding box center [789, 485] width 167 height 37
click at [717, 487] on input at bounding box center [744, 485] width 78 height 17
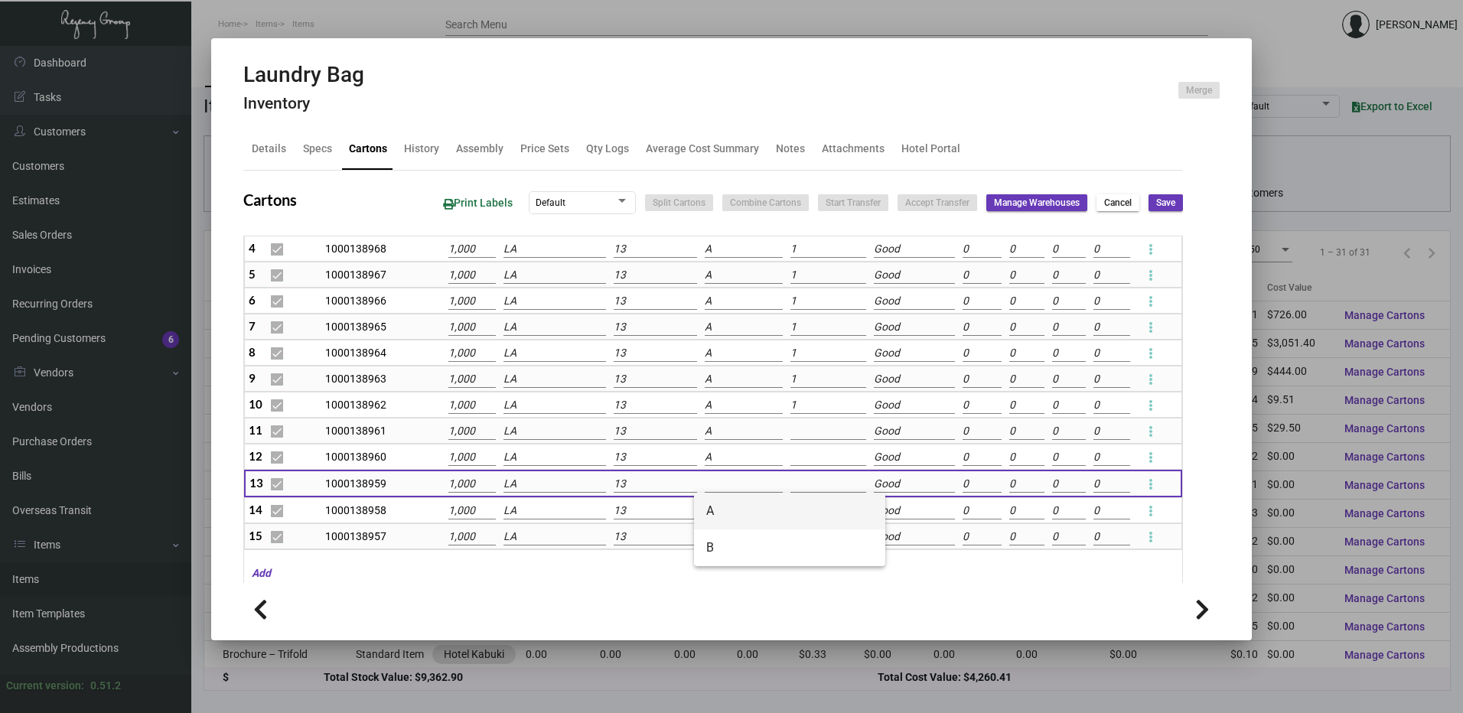
click at [715, 513] on span "A" at bounding box center [789, 511] width 167 height 37
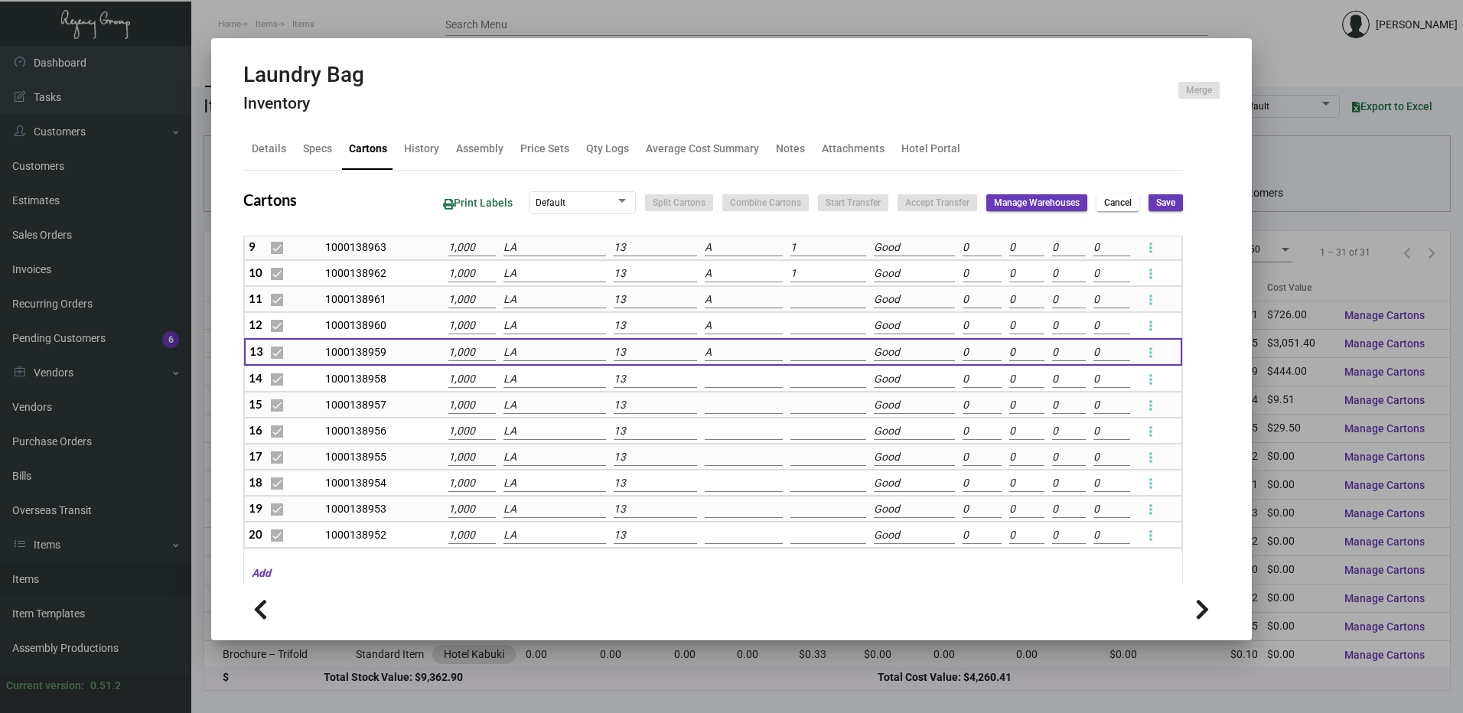
scroll to position [383, 0]
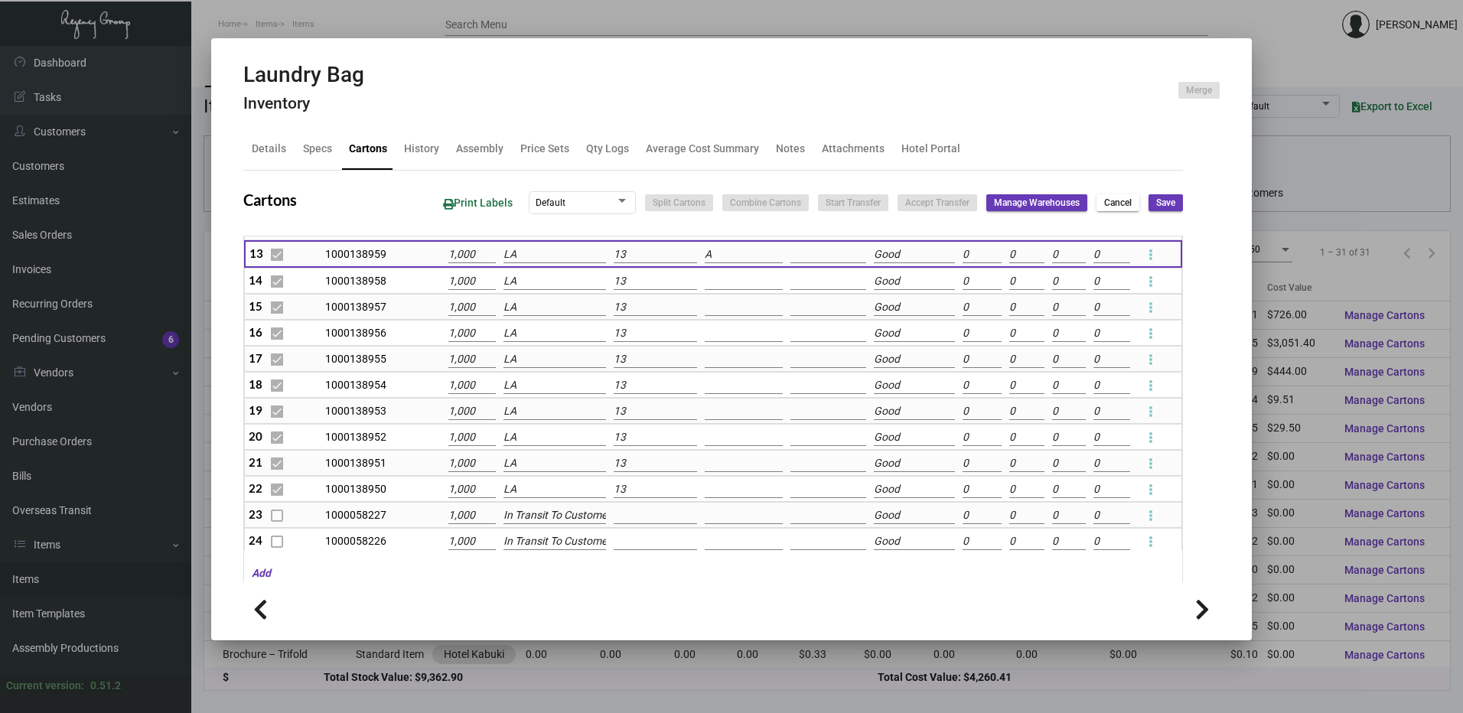
click at [705, 285] on input at bounding box center [744, 281] width 78 height 17
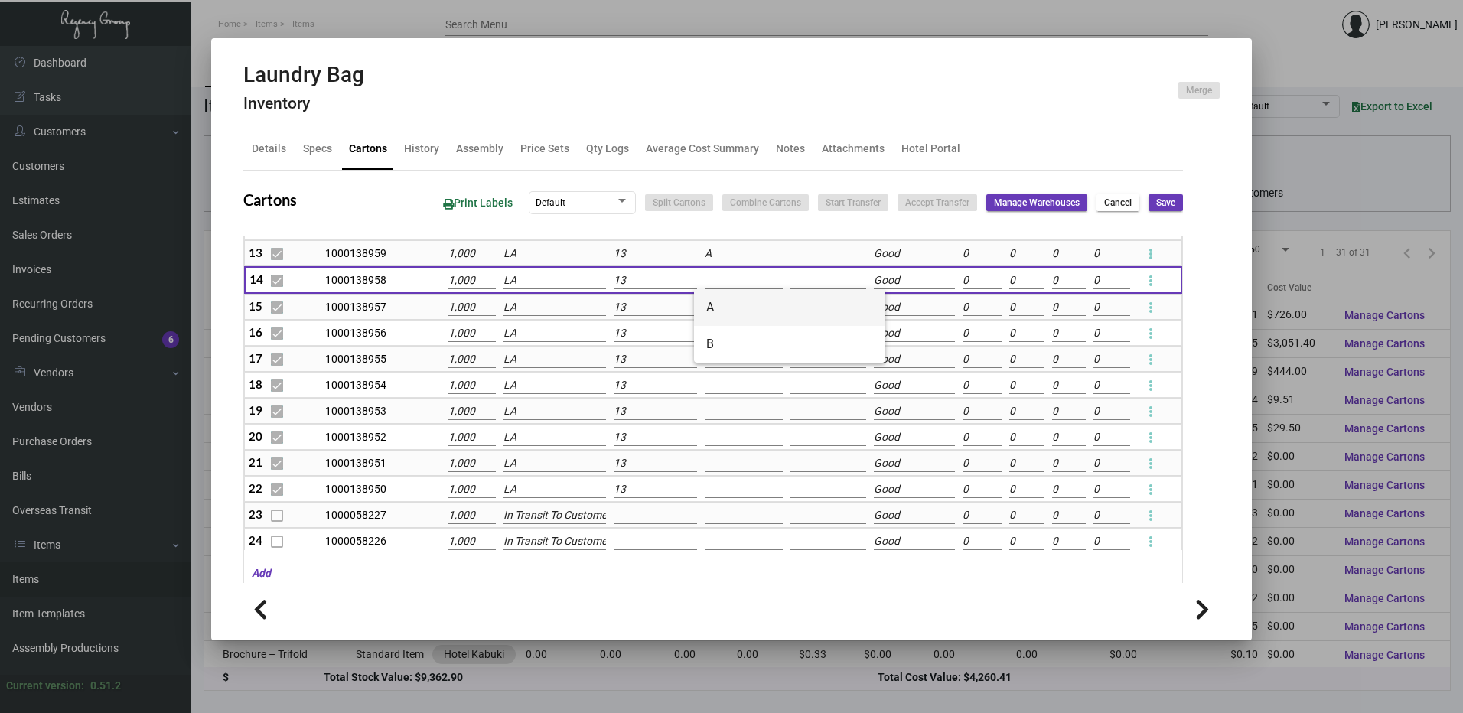
click at [715, 304] on span "A" at bounding box center [789, 307] width 167 height 37
click at [715, 304] on input at bounding box center [744, 307] width 78 height 17
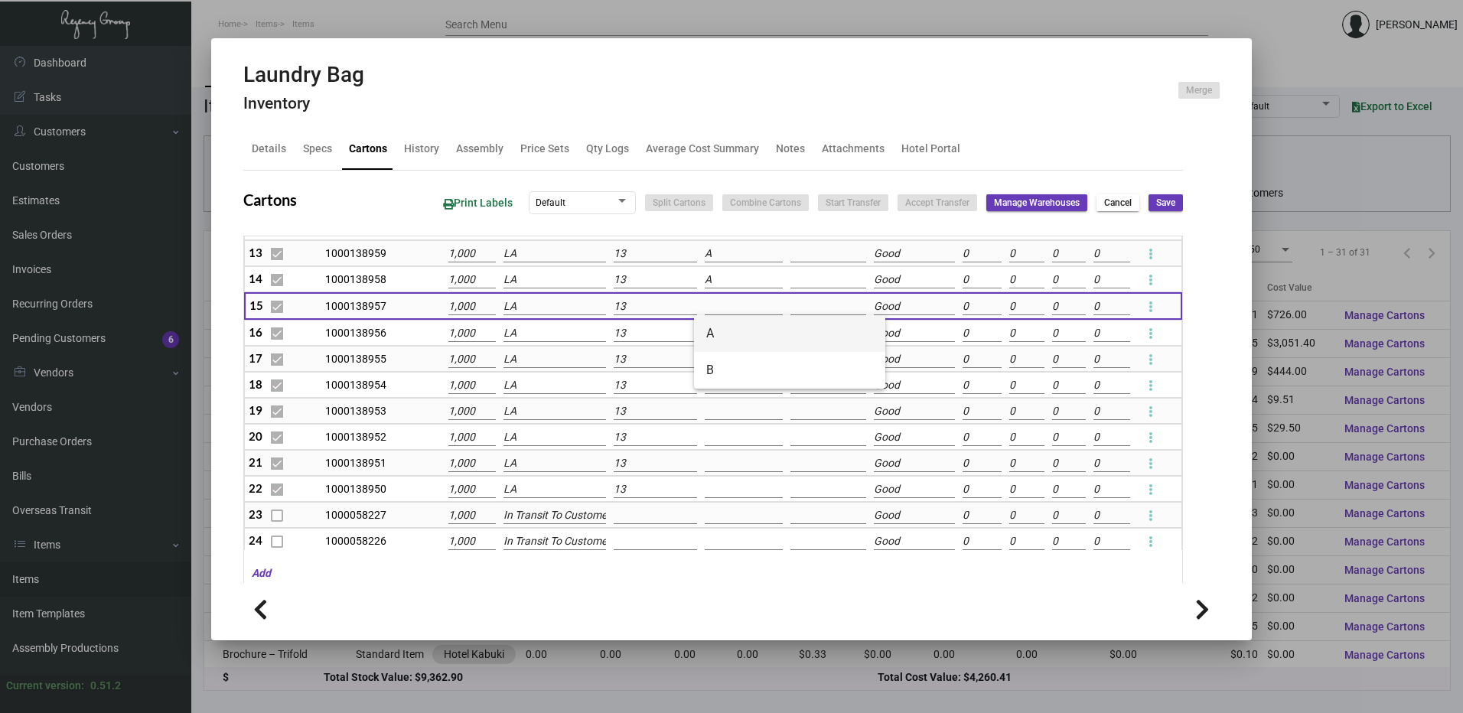
click at [716, 324] on span "A" at bounding box center [789, 333] width 167 height 37
click at [716, 330] on input at bounding box center [744, 333] width 78 height 17
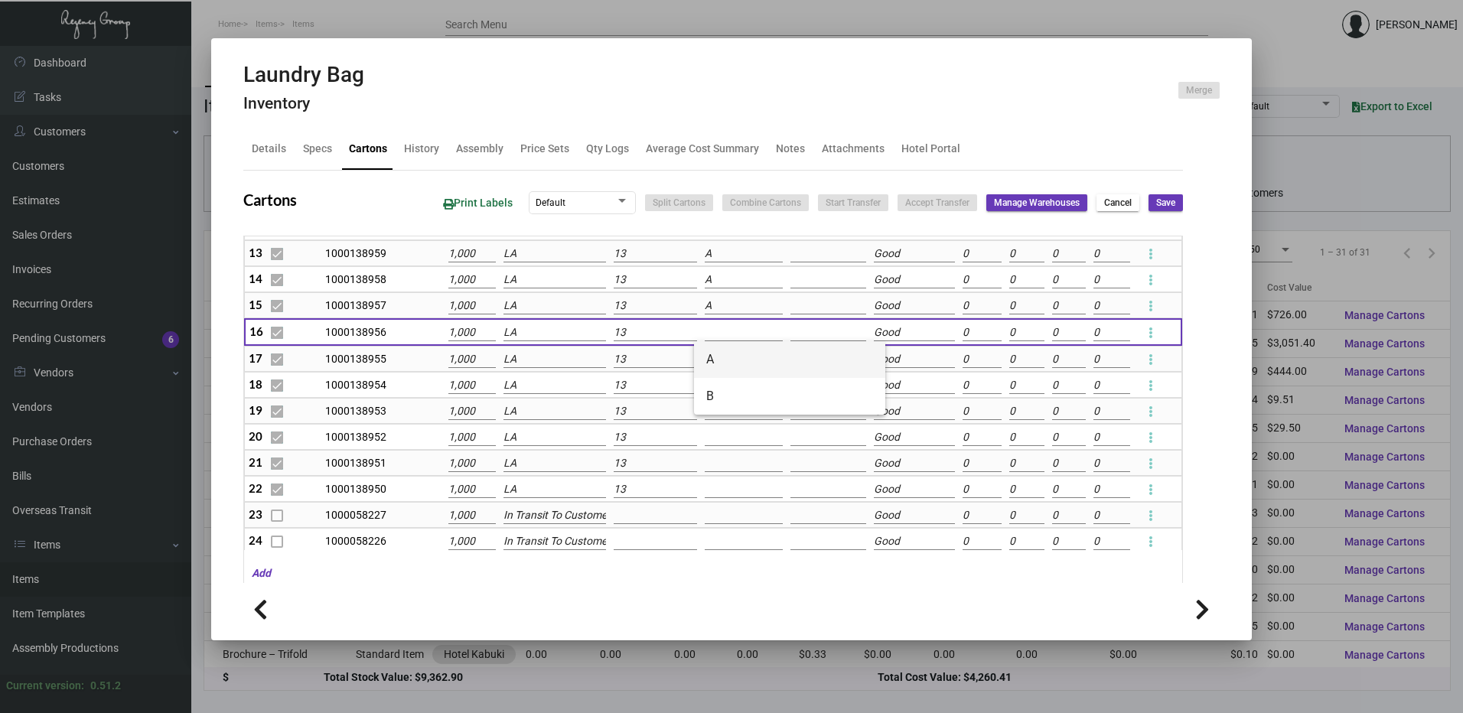
click at [715, 362] on span "A" at bounding box center [789, 359] width 167 height 37
click at [715, 376] on td at bounding box center [744, 385] width 86 height 26
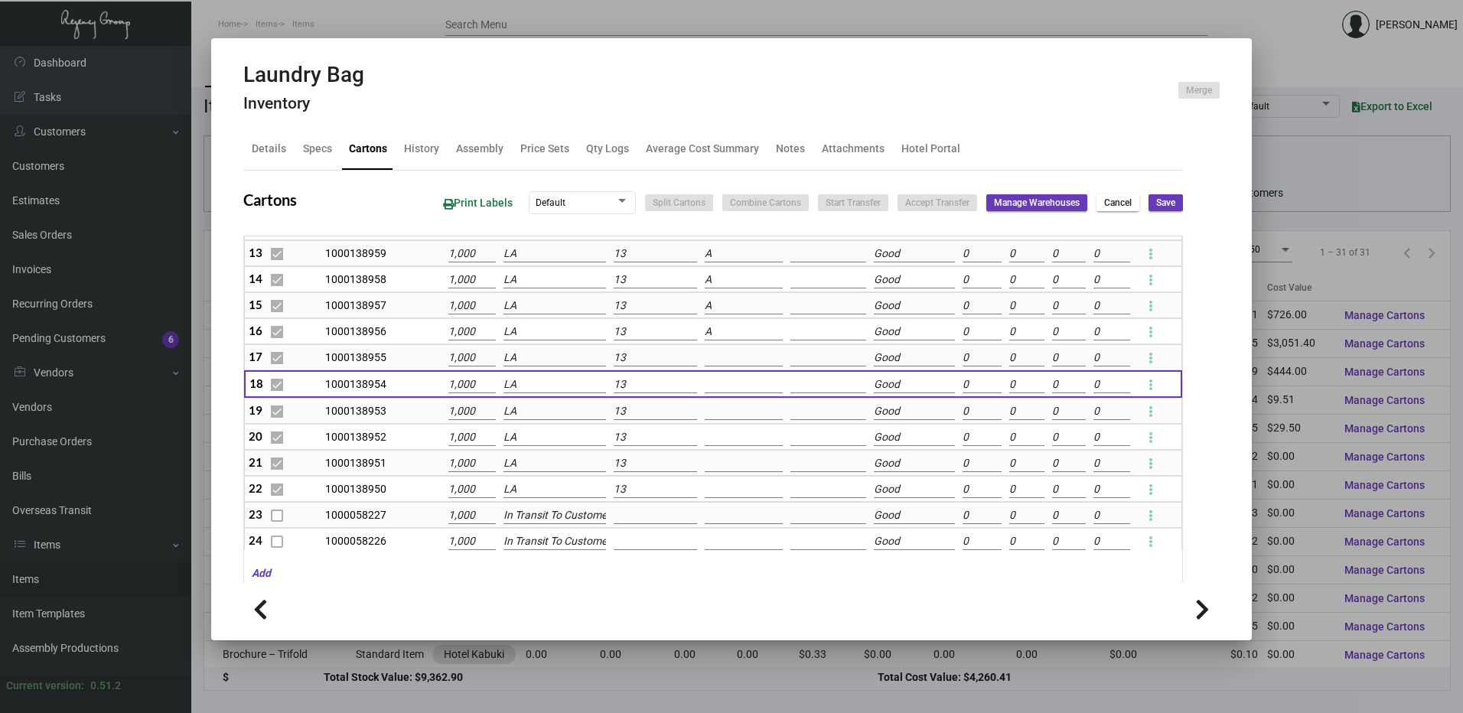
click at [715, 355] on input at bounding box center [744, 358] width 78 height 17
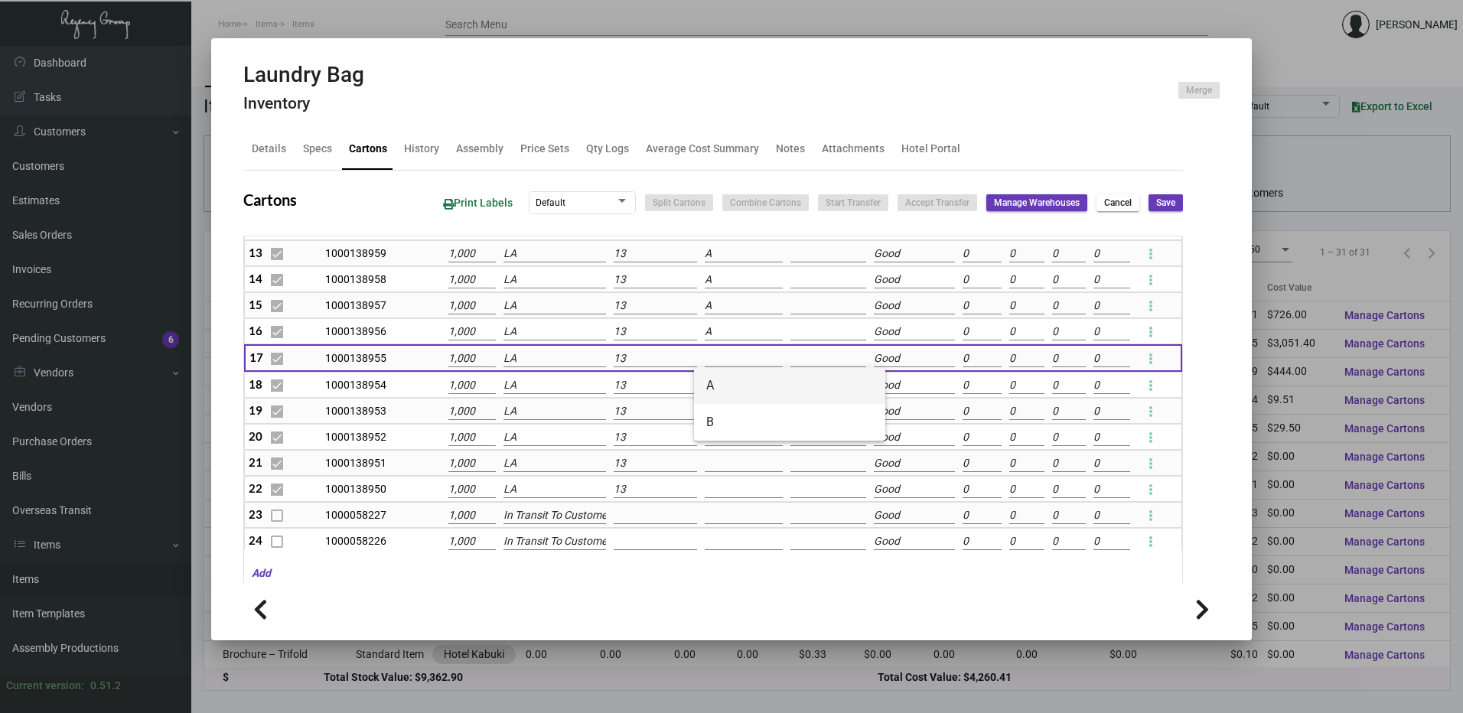
click at [715, 376] on span "A" at bounding box center [789, 385] width 167 height 37
click at [715, 376] on td at bounding box center [744, 385] width 86 height 26
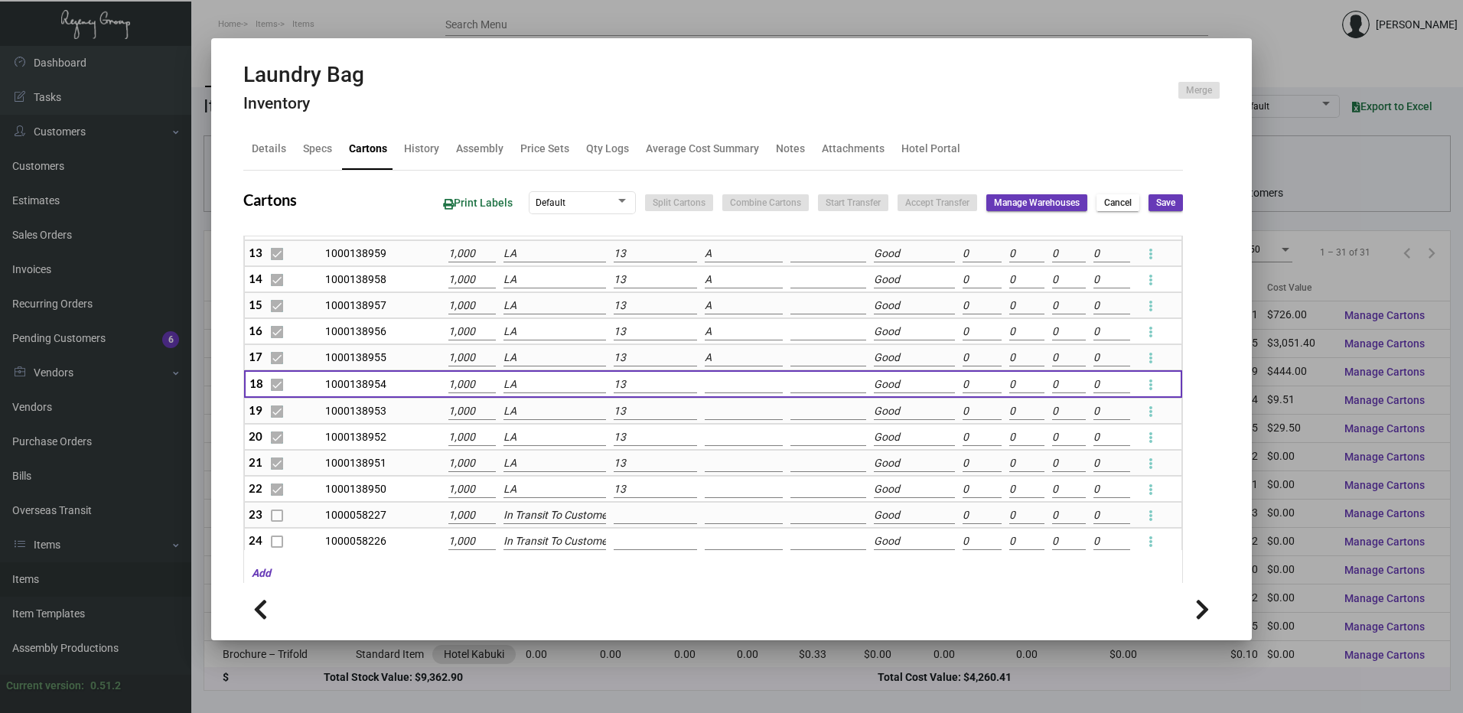
drag, startPoint x: 715, startPoint y: 376, endPoint x: 715, endPoint y: 385, distance: 9.2
click at [715, 385] on input at bounding box center [744, 384] width 78 height 17
click at [715, 405] on span "A" at bounding box center [789, 411] width 167 height 37
click at [712, 415] on input at bounding box center [744, 411] width 78 height 17
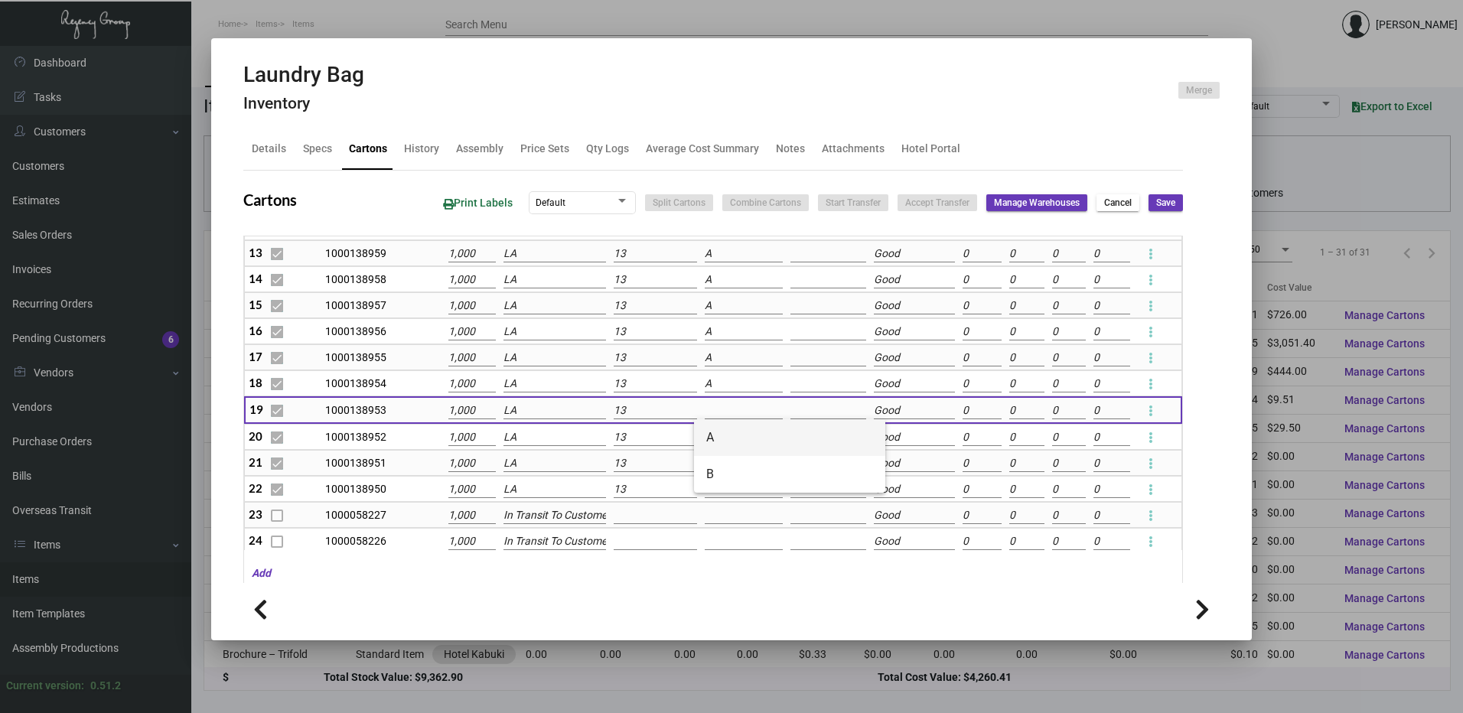
click at [712, 440] on span "A" at bounding box center [789, 437] width 167 height 37
click at [711, 435] on input at bounding box center [744, 437] width 78 height 17
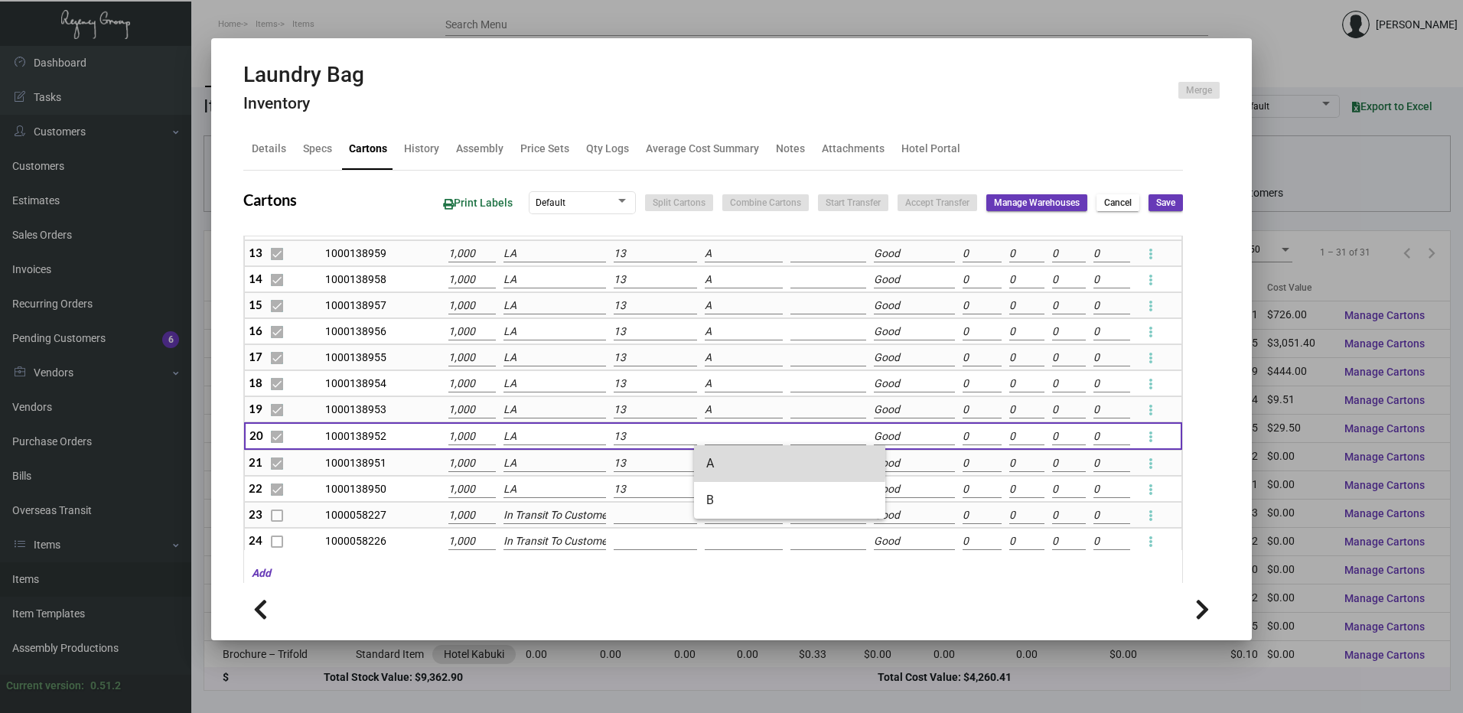
click at [716, 455] on span "A" at bounding box center [789, 463] width 167 height 37
click at [715, 464] on input at bounding box center [744, 463] width 78 height 17
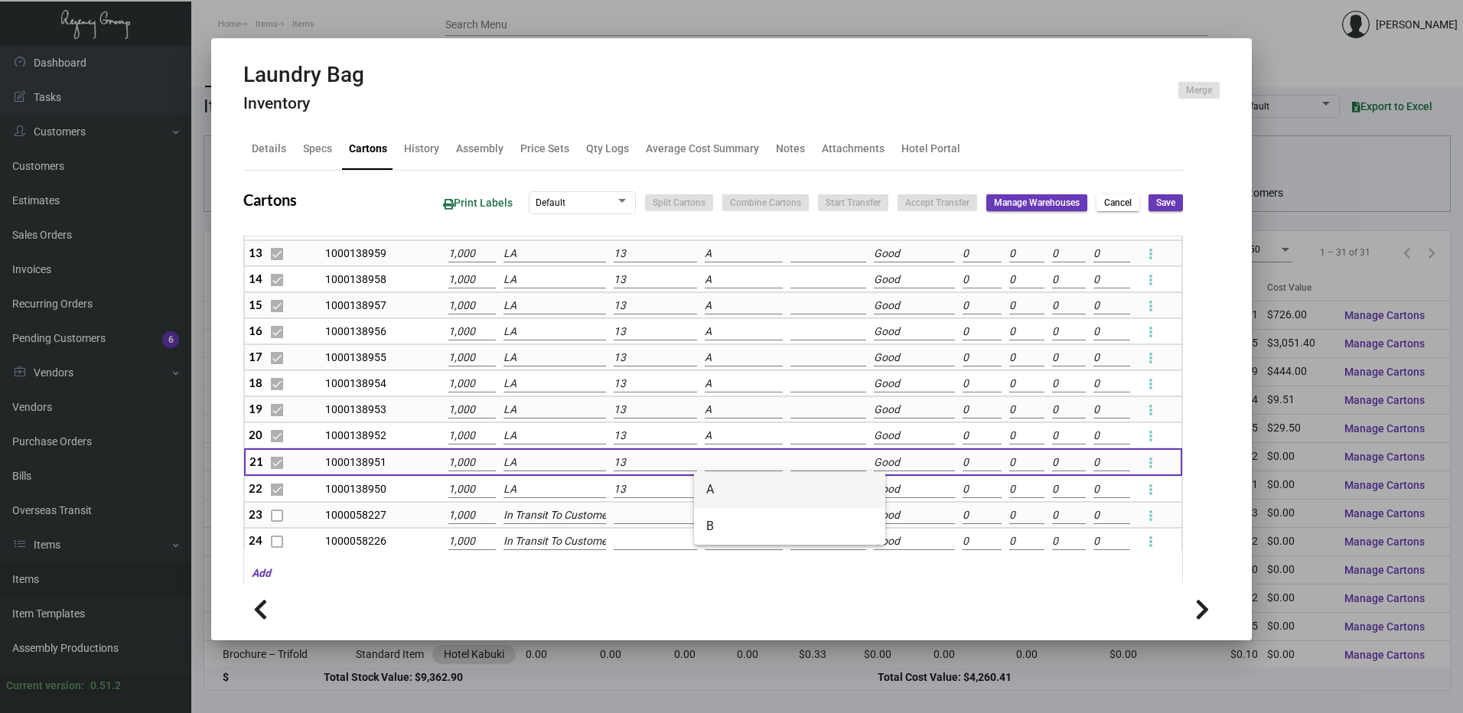
click at [708, 481] on span "A" at bounding box center [789, 489] width 167 height 37
click at [709, 491] on input at bounding box center [744, 489] width 78 height 17
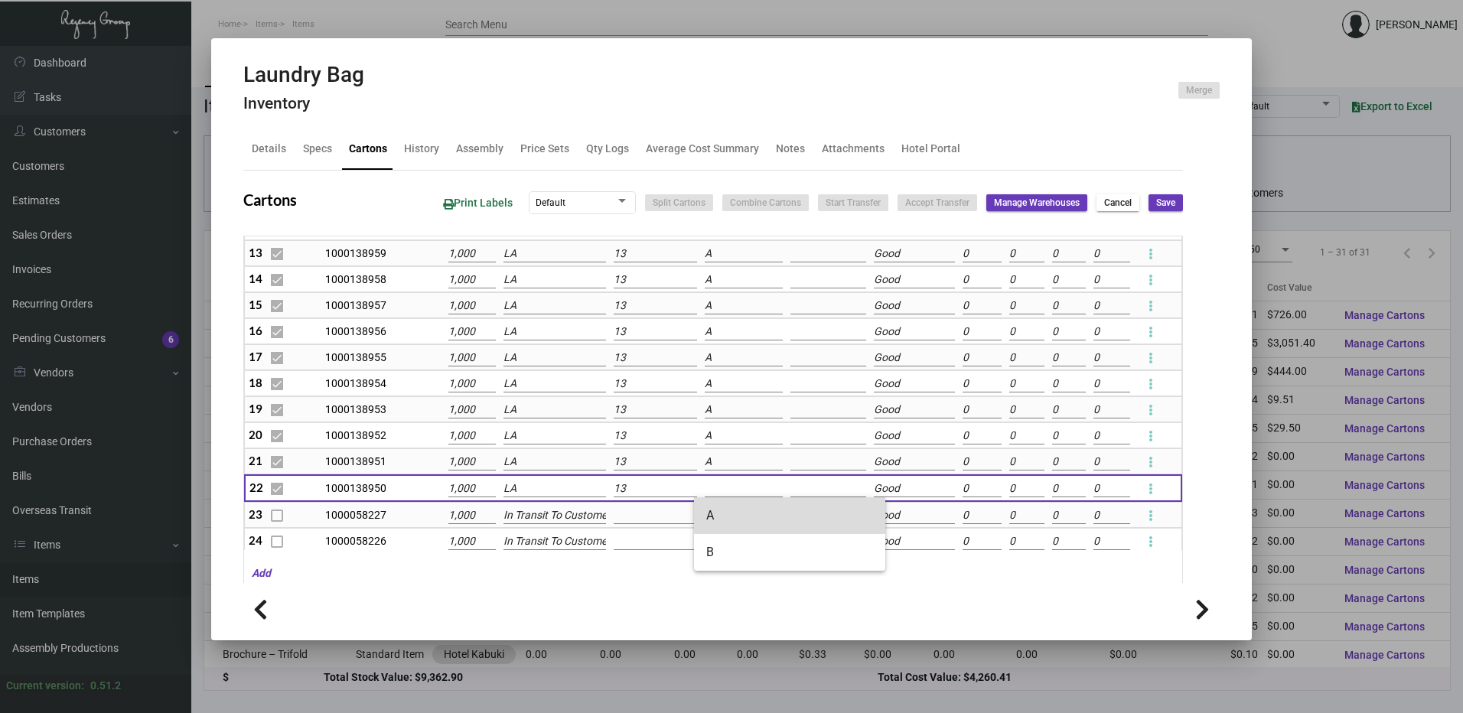
click at [715, 516] on span "A" at bounding box center [789, 515] width 167 height 37
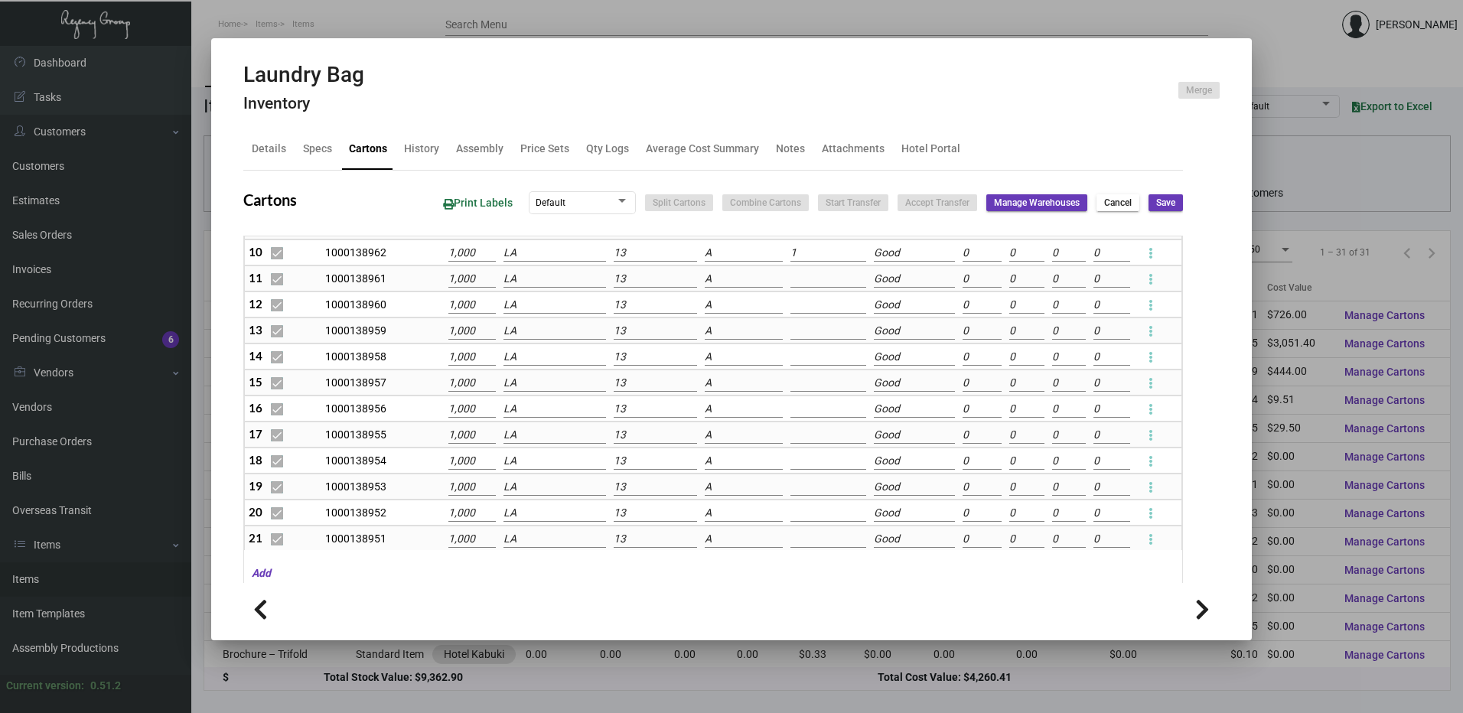
scroll to position [230, 0]
click at [794, 354] on input at bounding box center [828, 355] width 76 height 17
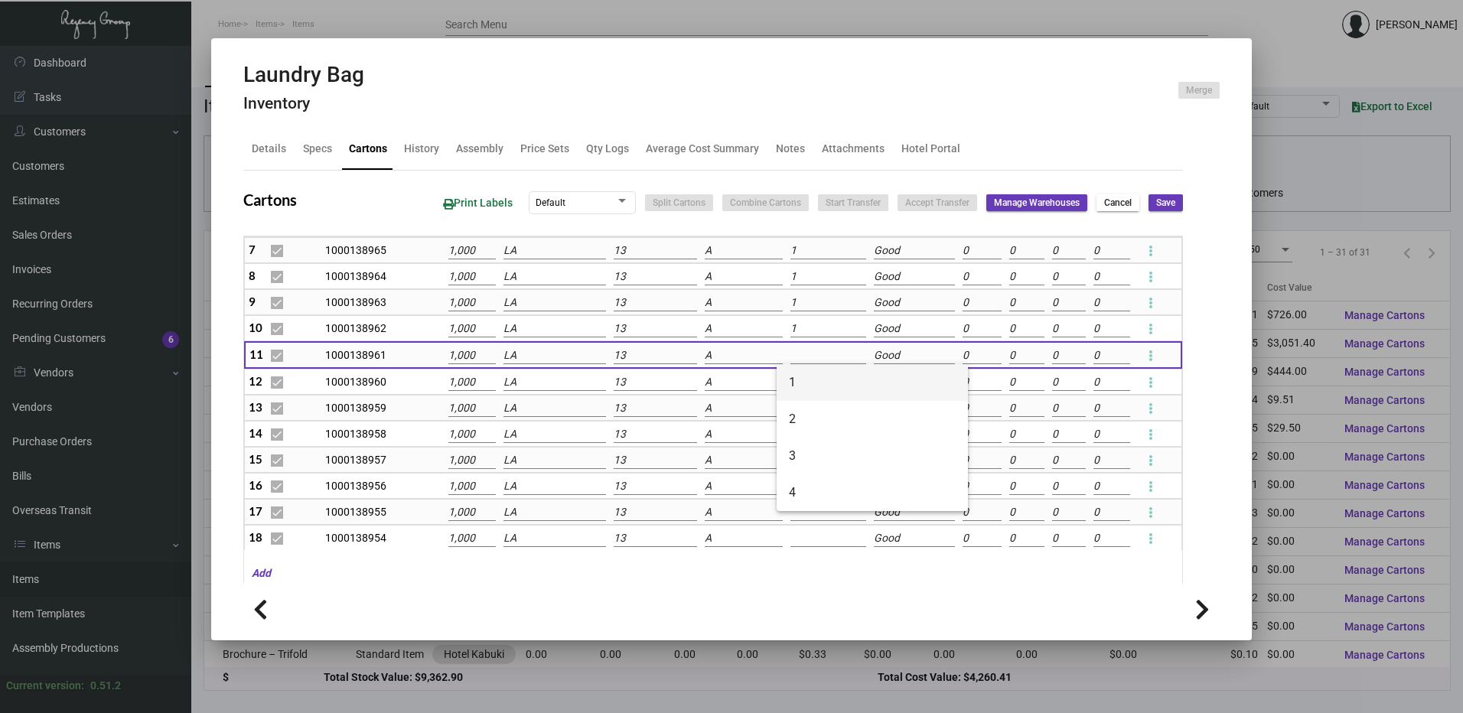
click at [797, 377] on span "1" at bounding box center [872, 382] width 167 height 37
click at [797, 376] on input at bounding box center [828, 382] width 76 height 17
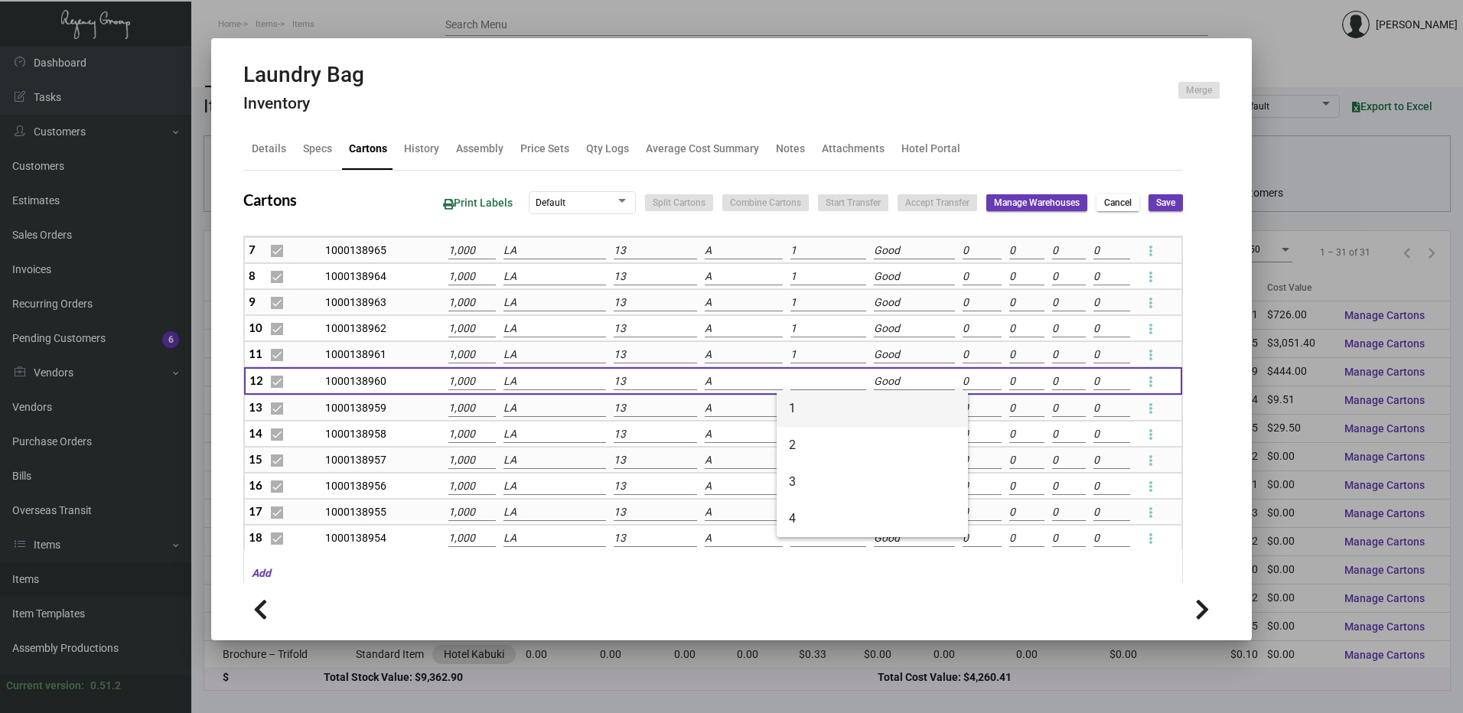
click at [796, 403] on span "1" at bounding box center [872, 408] width 167 height 37
click at [793, 409] on input at bounding box center [828, 408] width 76 height 17
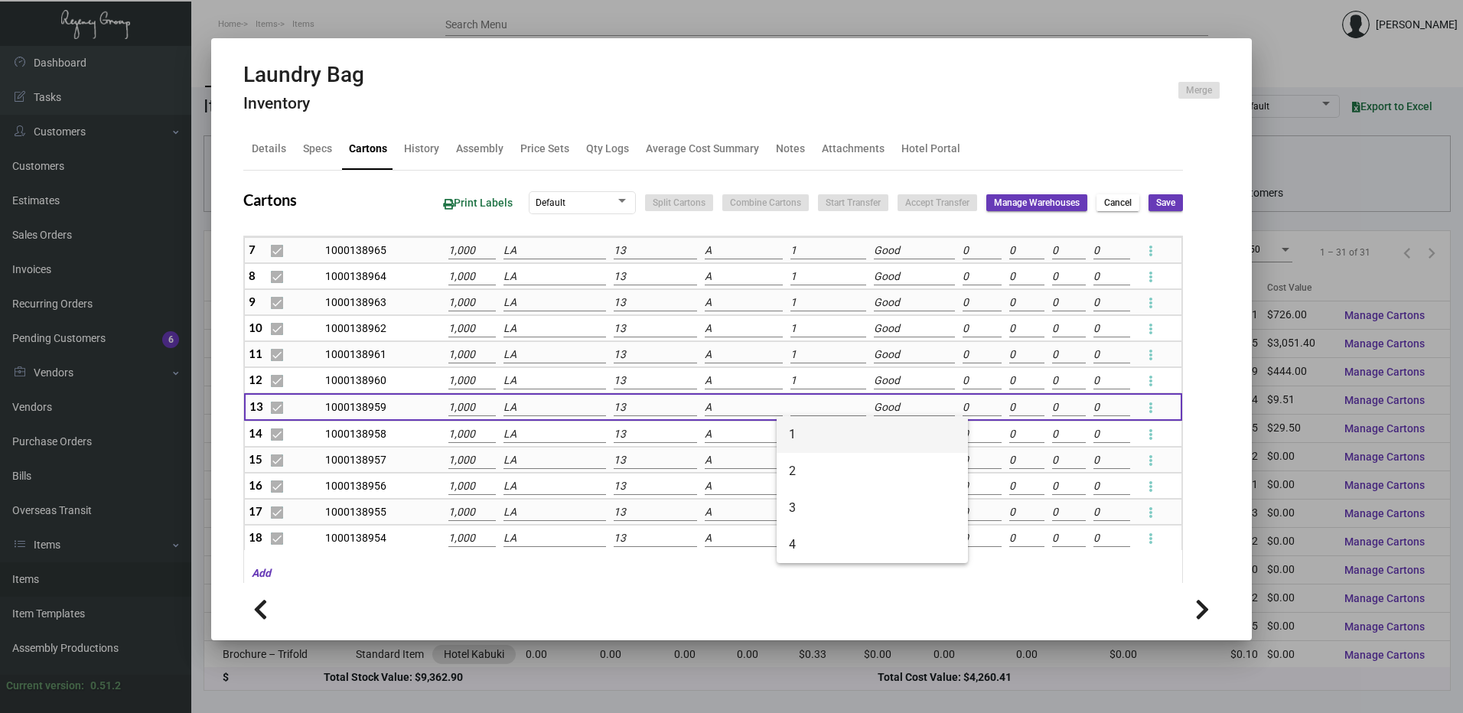
click at [795, 432] on span "1" at bounding box center [872, 434] width 167 height 37
click at [795, 443] on input at bounding box center [828, 434] width 76 height 17
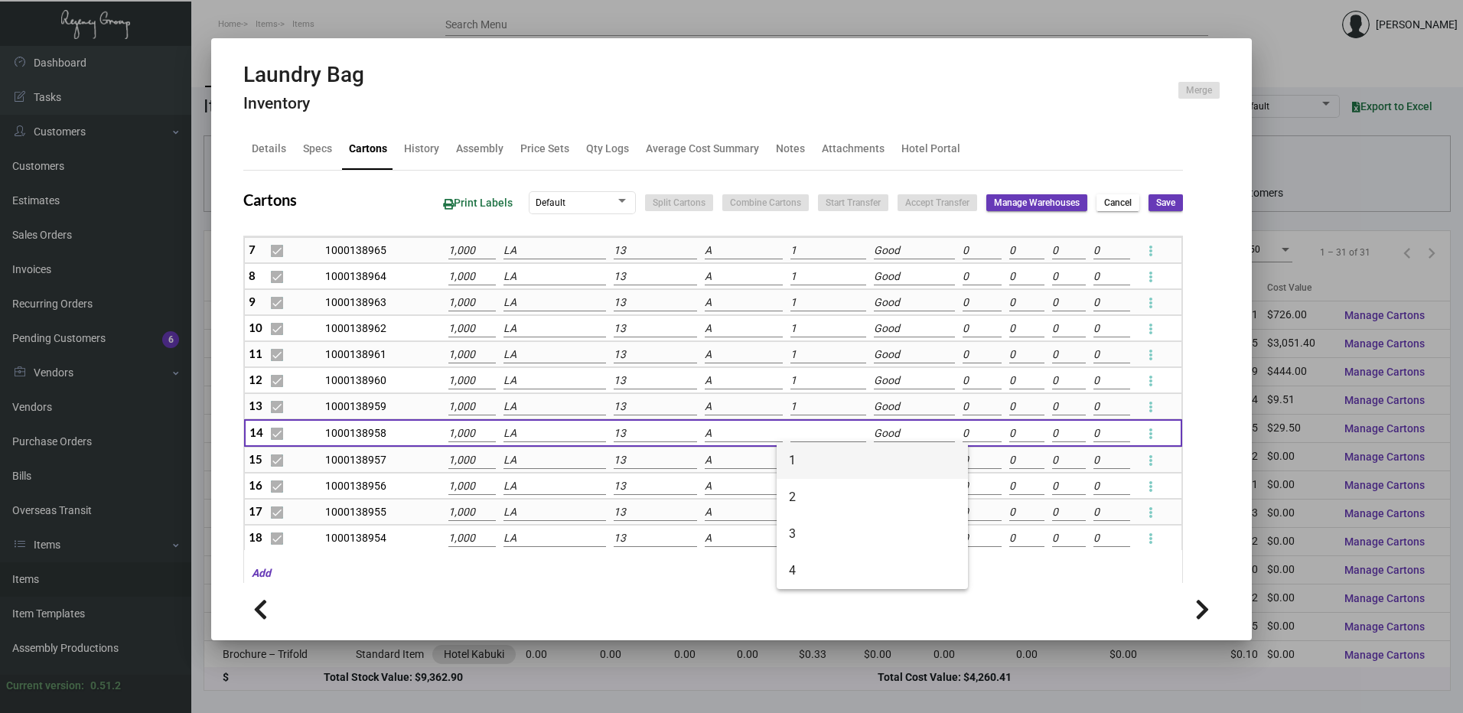
click at [801, 462] on span "1" at bounding box center [872, 460] width 167 height 37
click at [800, 461] on input at bounding box center [828, 460] width 76 height 17
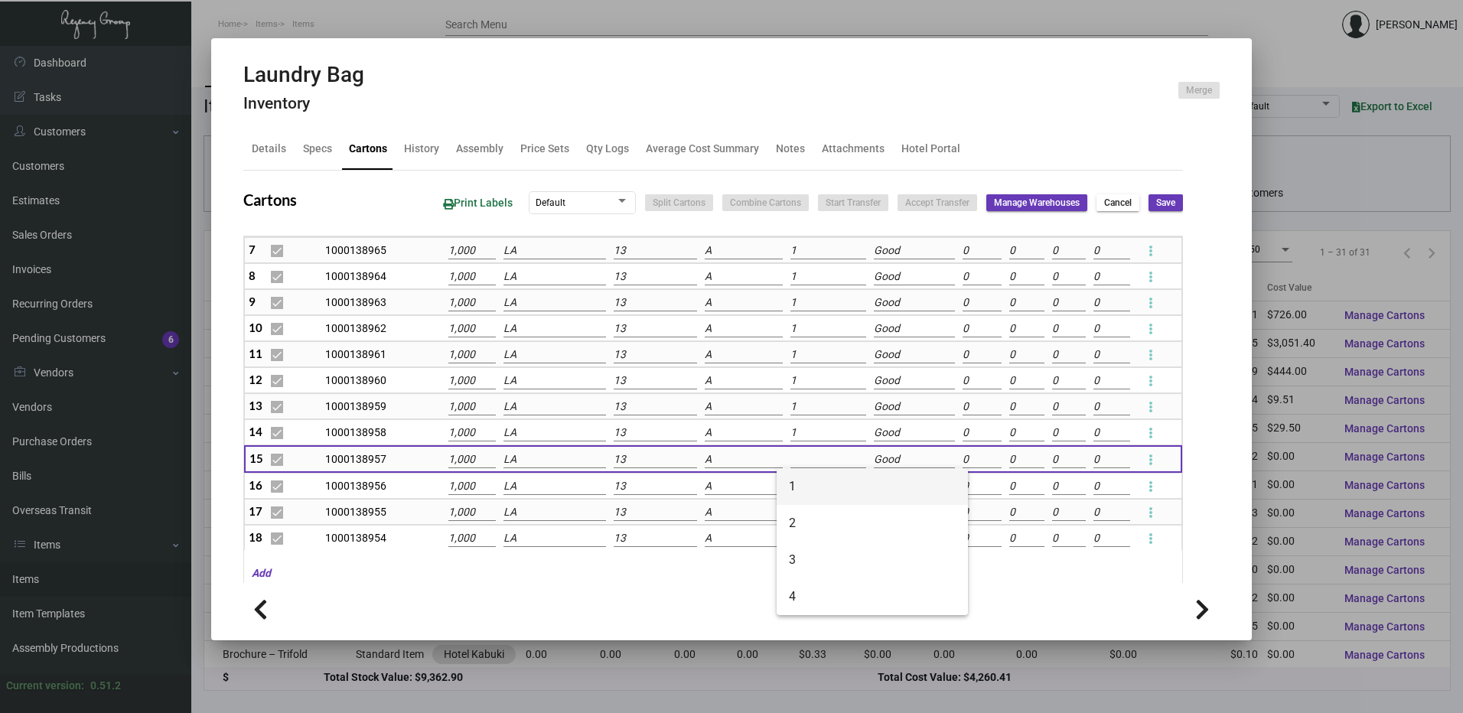
click at [801, 483] on span "1" at bounding box center [872, 486] width 167 height 37
click at [801, 483] on input at bounding box center [828, 486] width 76 height 17
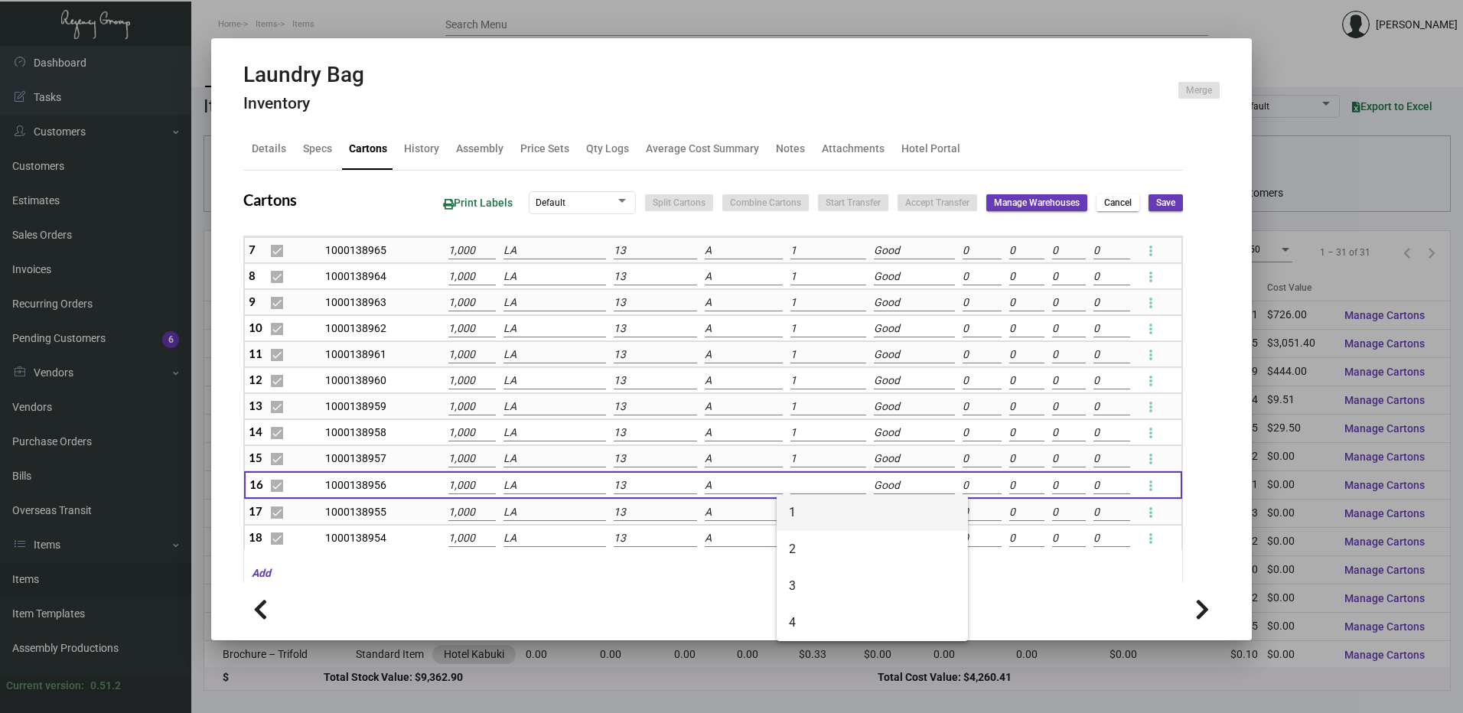
click at [791, 506] on span "1" at bounding box center [872, 512] width 167 height 37
click at [791, 511] on input at bounding box center [828, 512] width 76 height 17
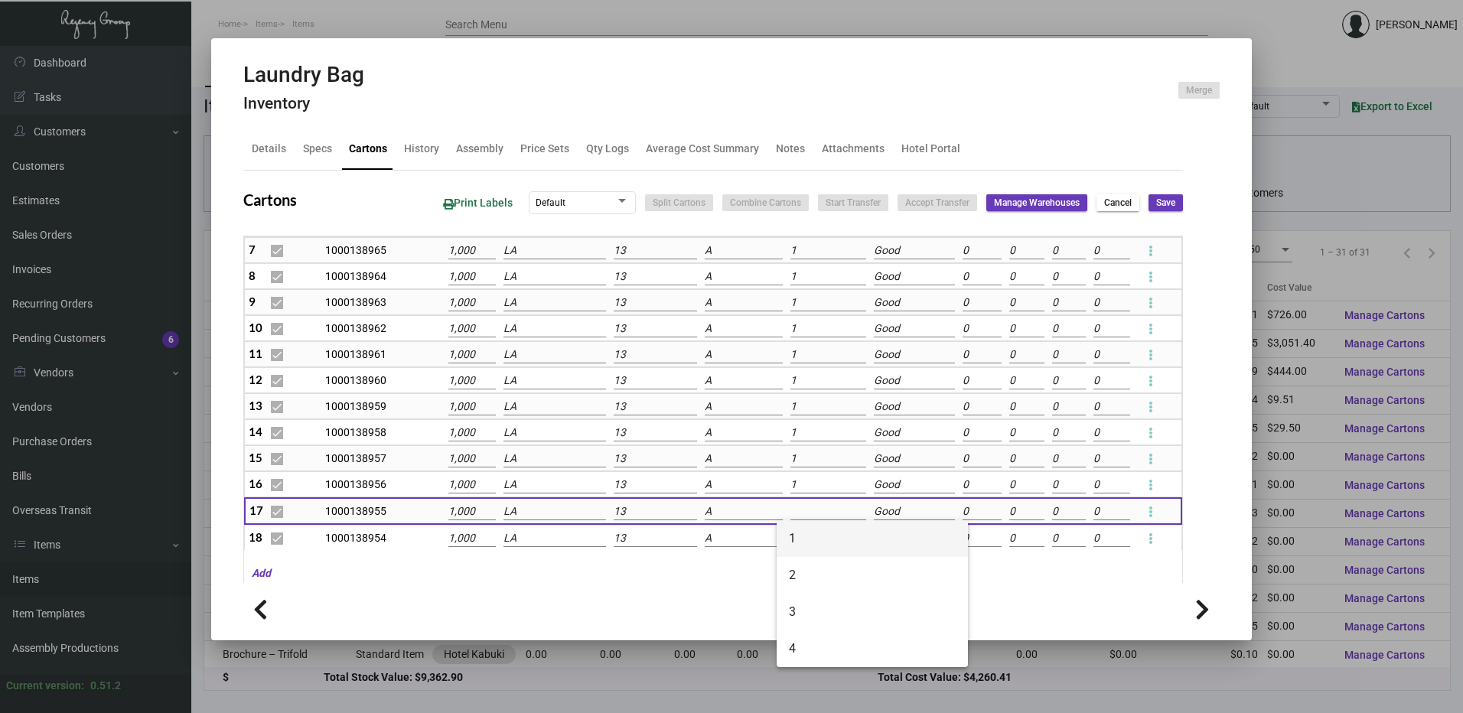
click at [795, 529] on span "1" at bounding box center [872, 538] width 167 height 37
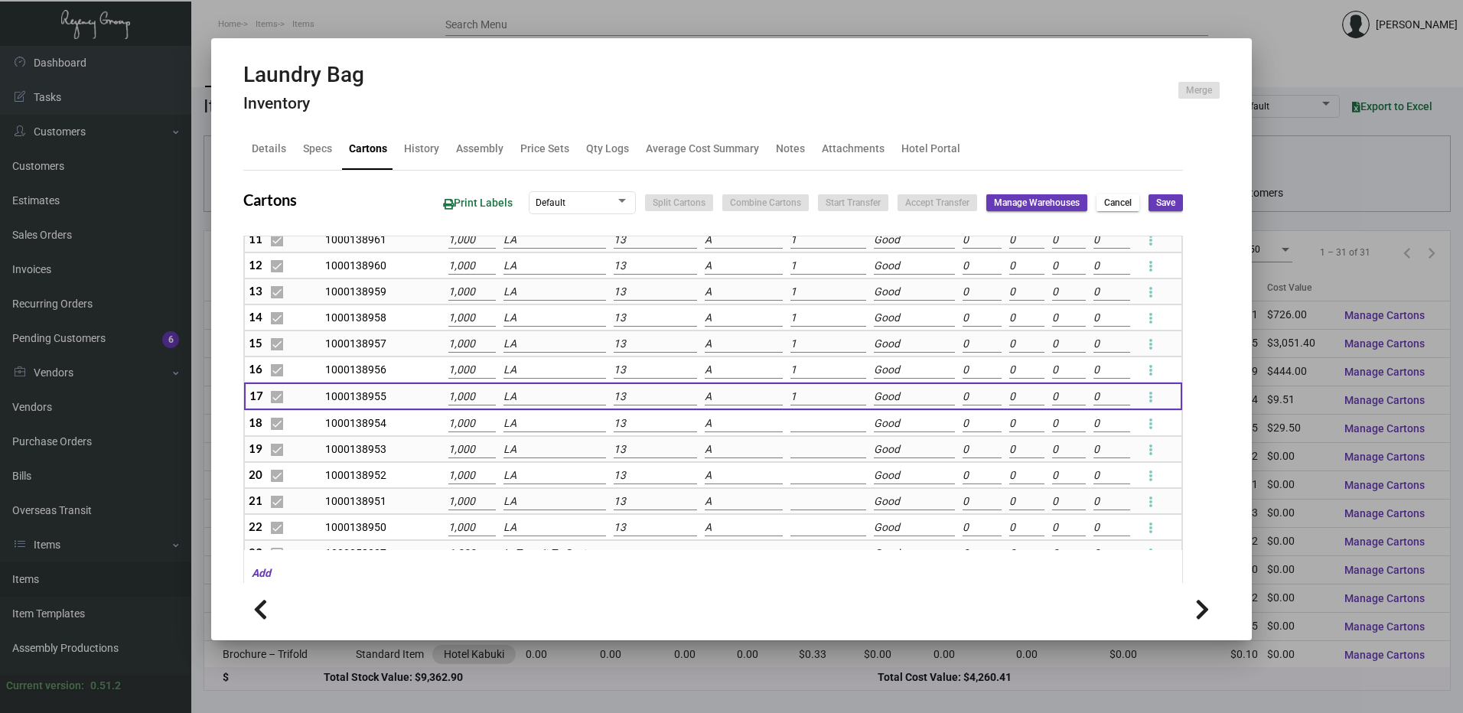
scroll to position [383, 0]
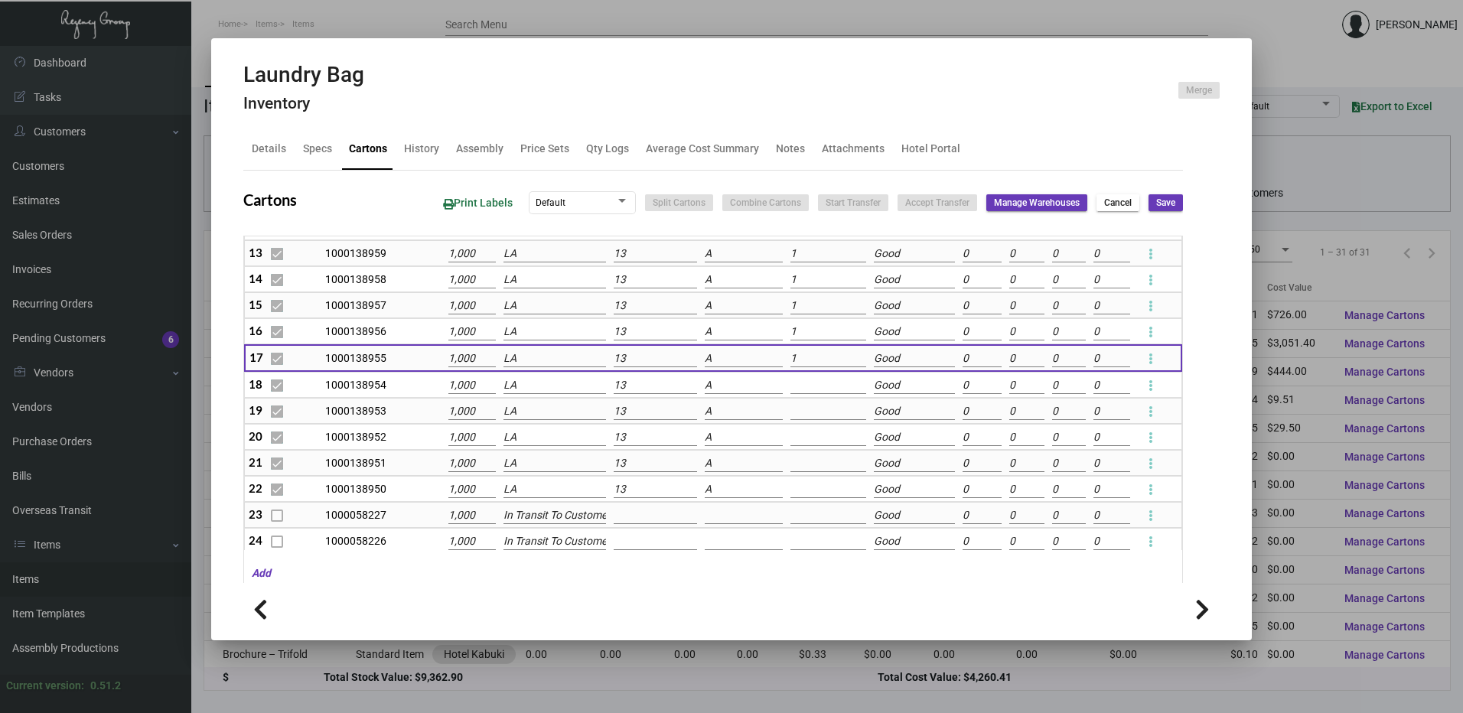
click at [797, 389] on input at bounding box center [828, 385] width 76 height 17
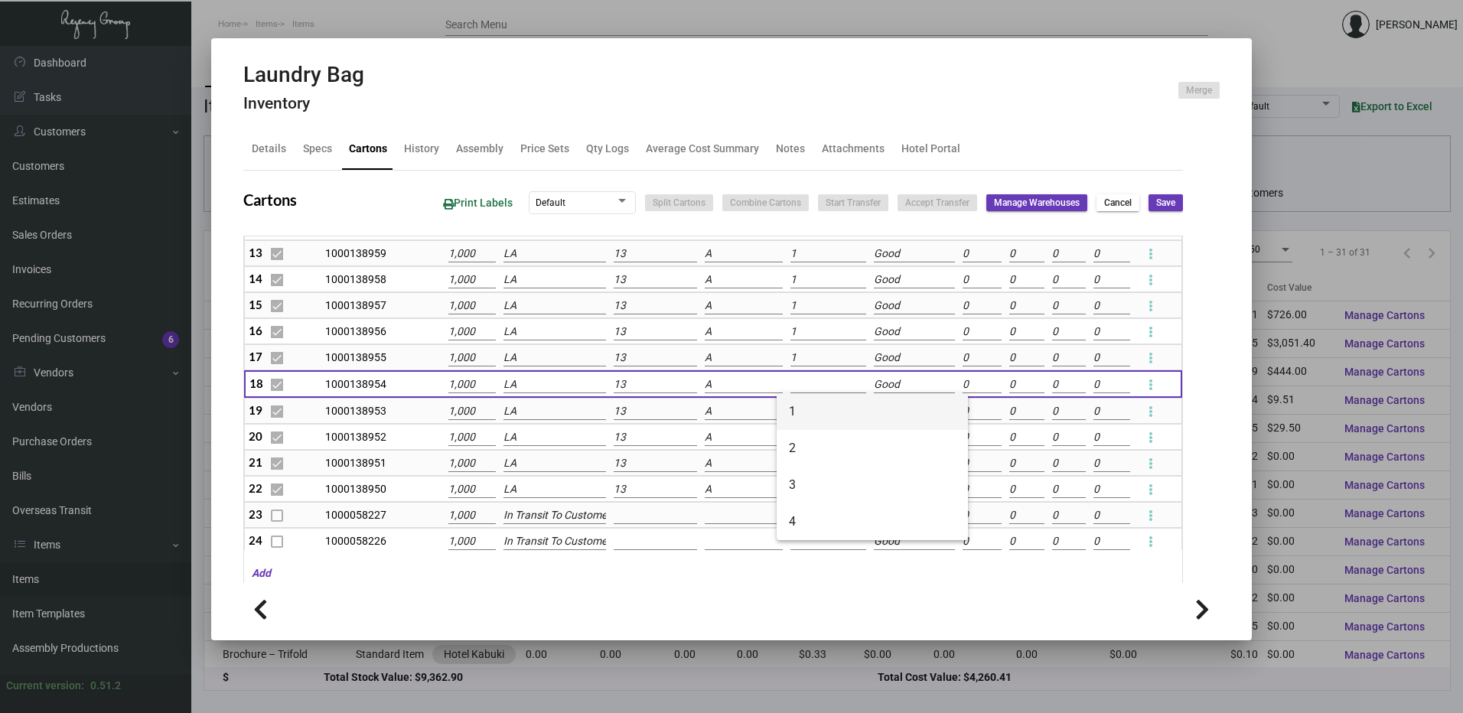
click at [797, 405] on span "1" at bounding box center [872, 411] width 167 height 37
click at [797, 405] on input at bounding box center [828, 411] width 76 height 17
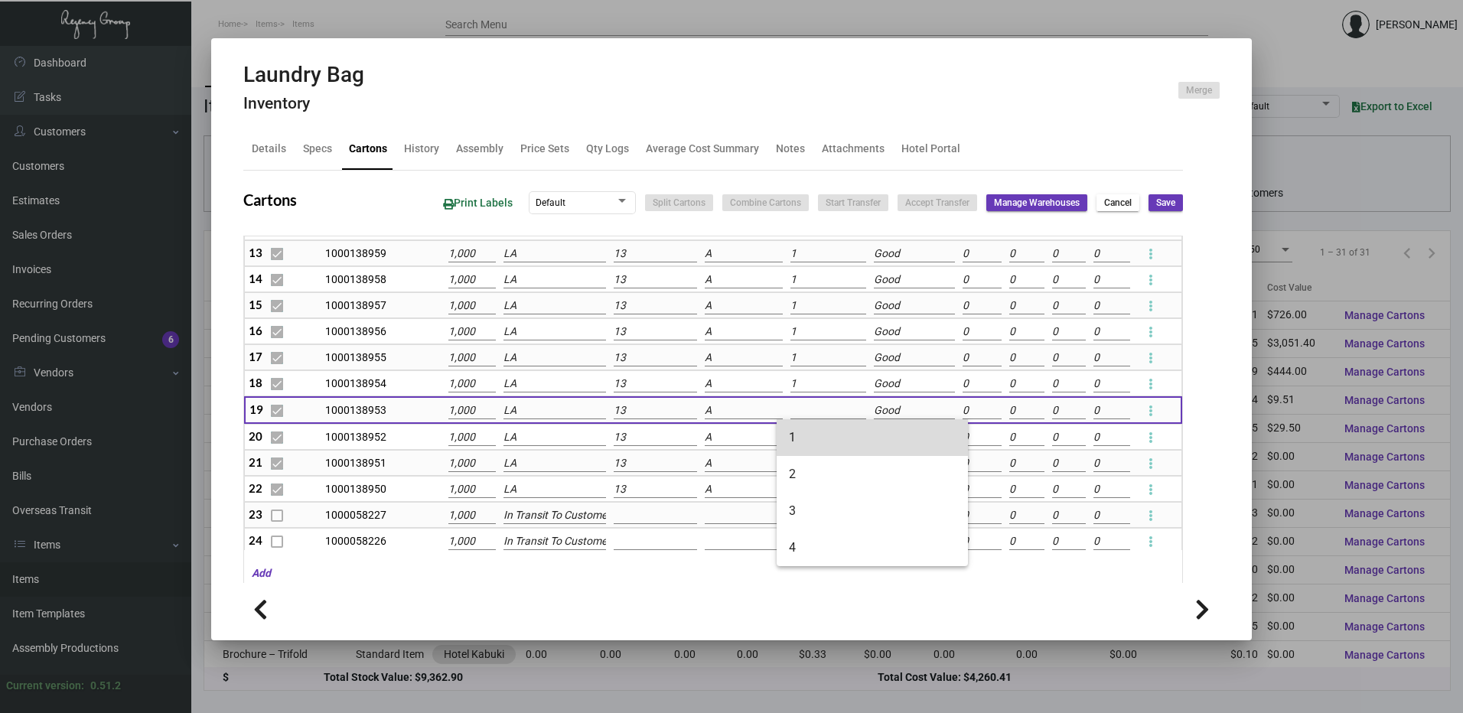
click at [797, 436] on span "1" at bounding box center [872, 437] width 167 height 37
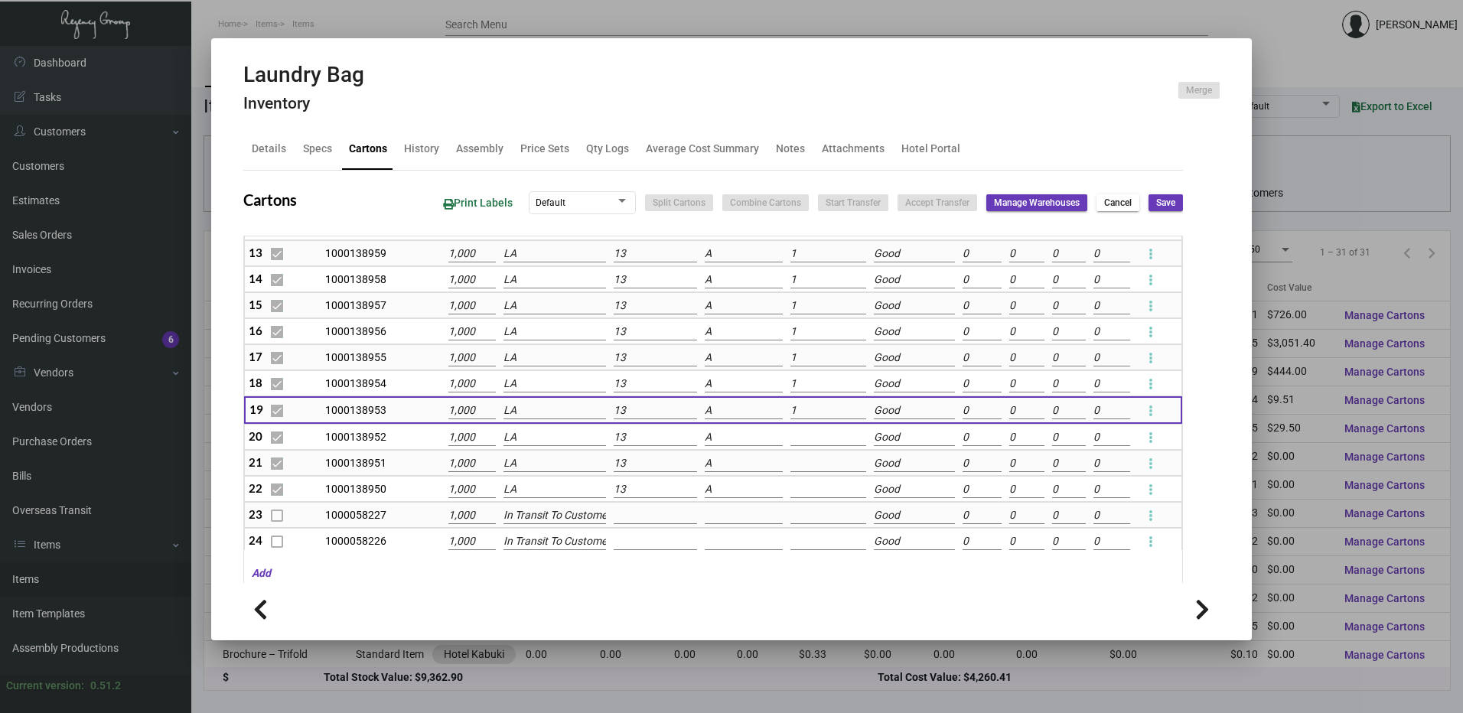
click at [797, 436] on input at bounding box center [828, 437] width 76 height 17
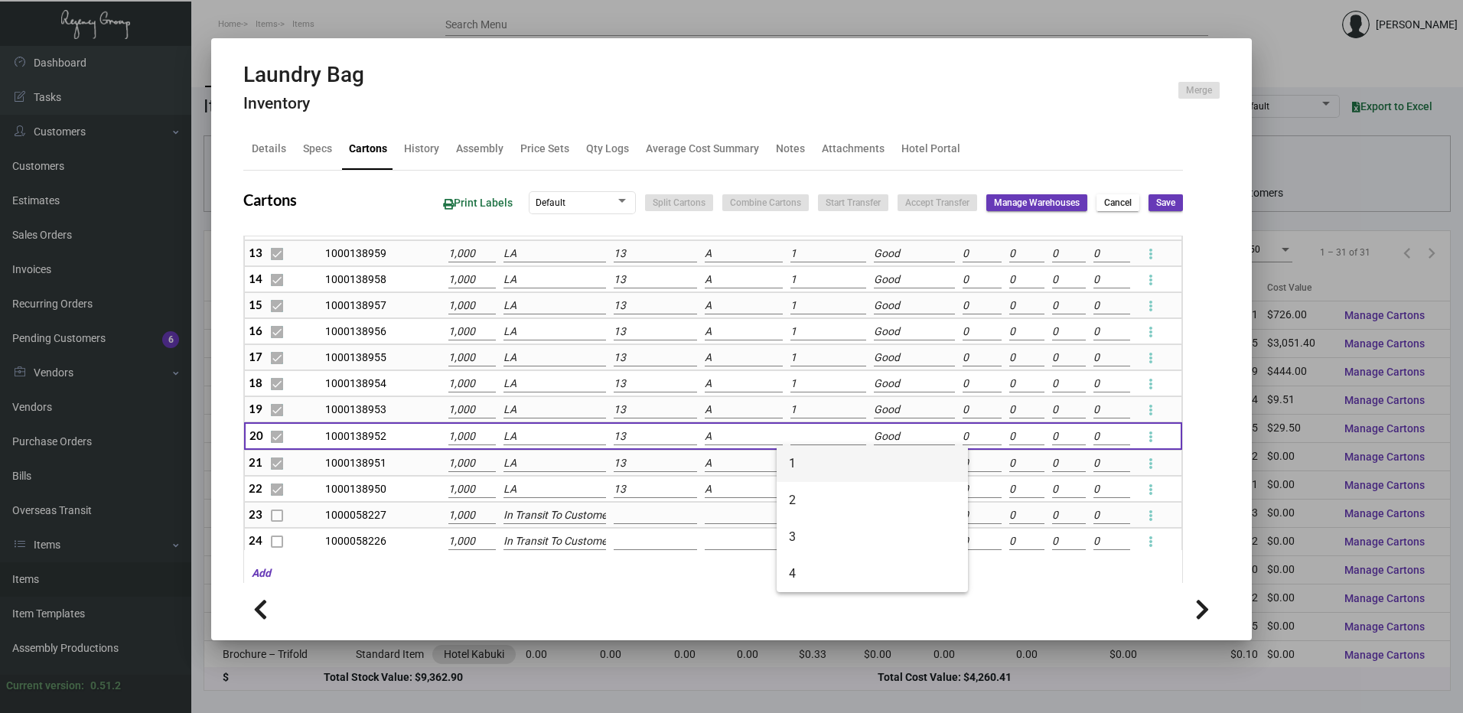
click at [799, 463] on span "1" at bounding box center [872, 463] width 167 height 37
click at [799, 463] on input at bounding box center [828, 463] width 76 height 17
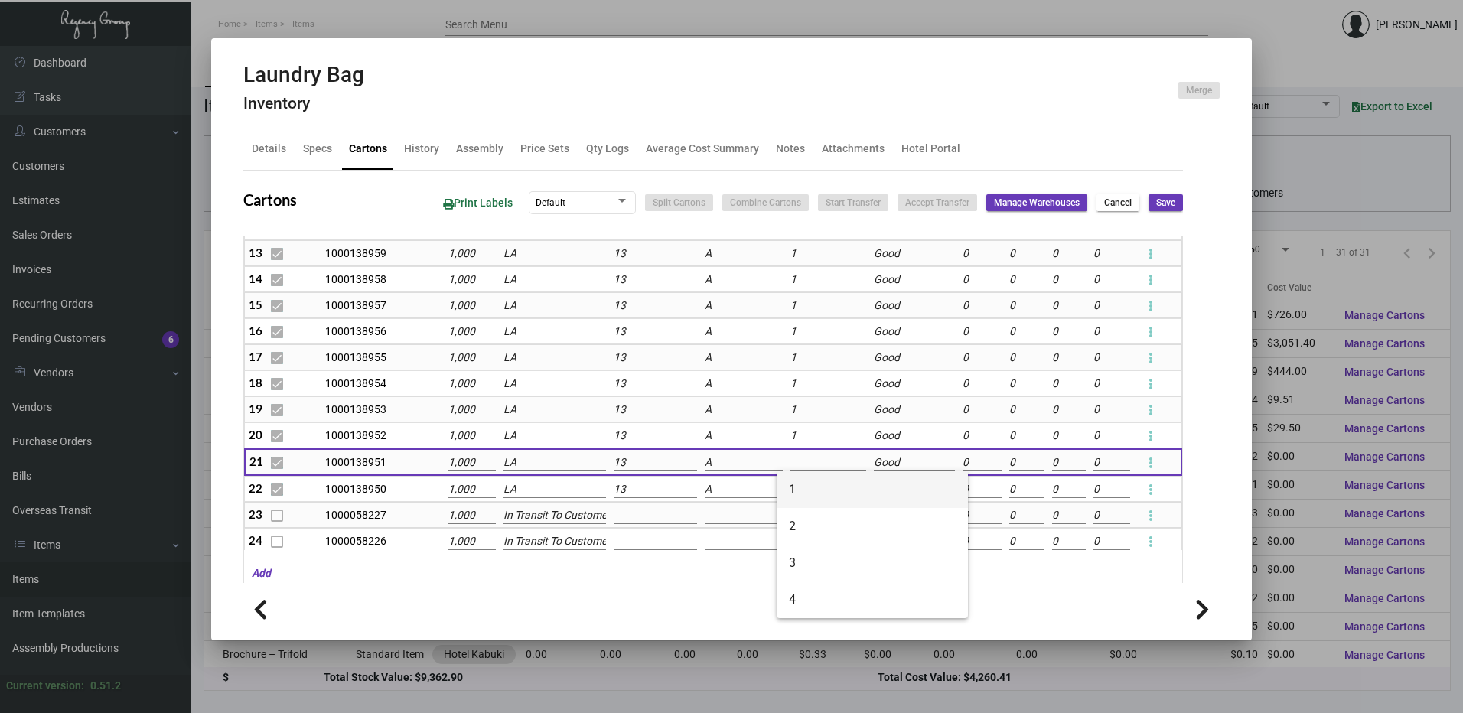
click at [802, 487] on span "1" at bounding box center [872, 489] width 167 height 37
click at [801, 490] on input at bounding box center [828, 489] width 76 height 17
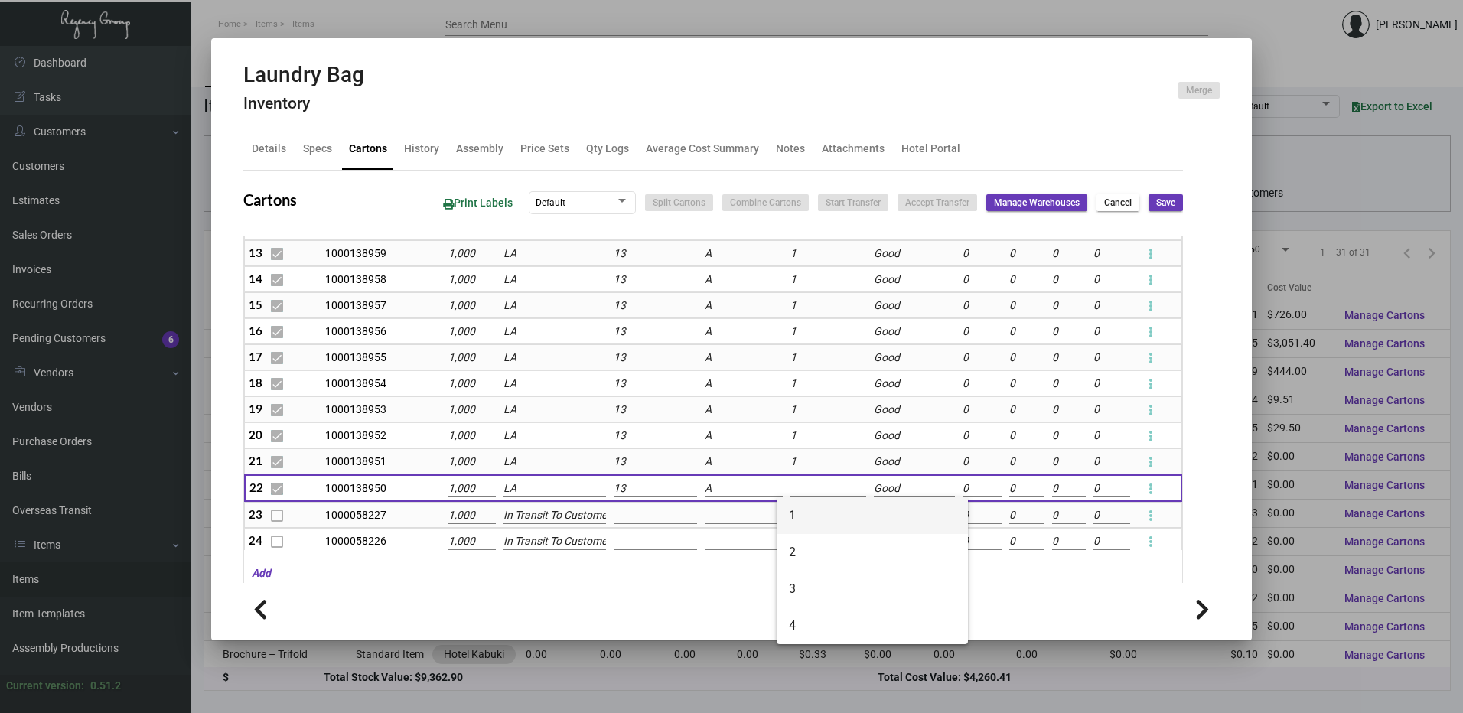
click at [800, 510] on span "1" at bounding box center [872, 515] width 167 height 37
click at [1152, 211] on button "Save" at bounding box center [1165, 202] width 34 height 17
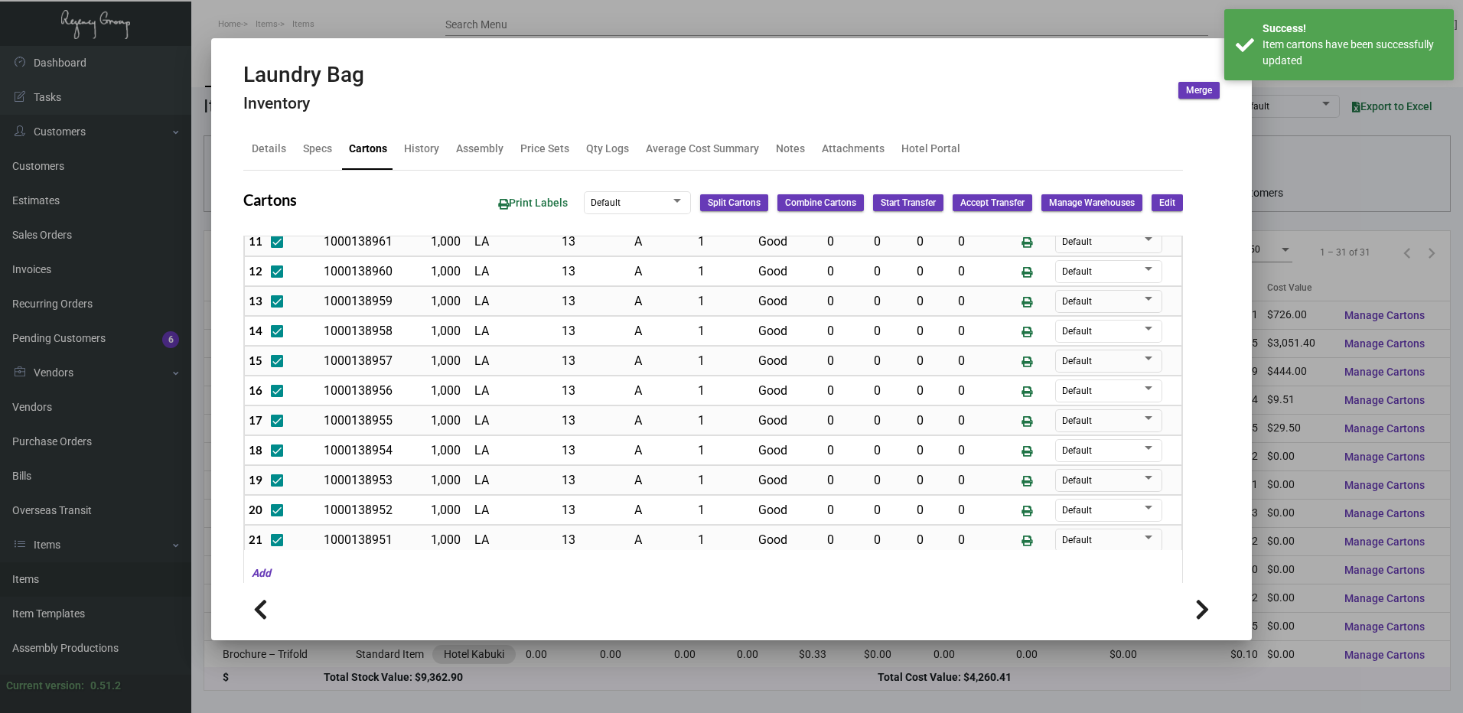
scroll to position [304, 0]
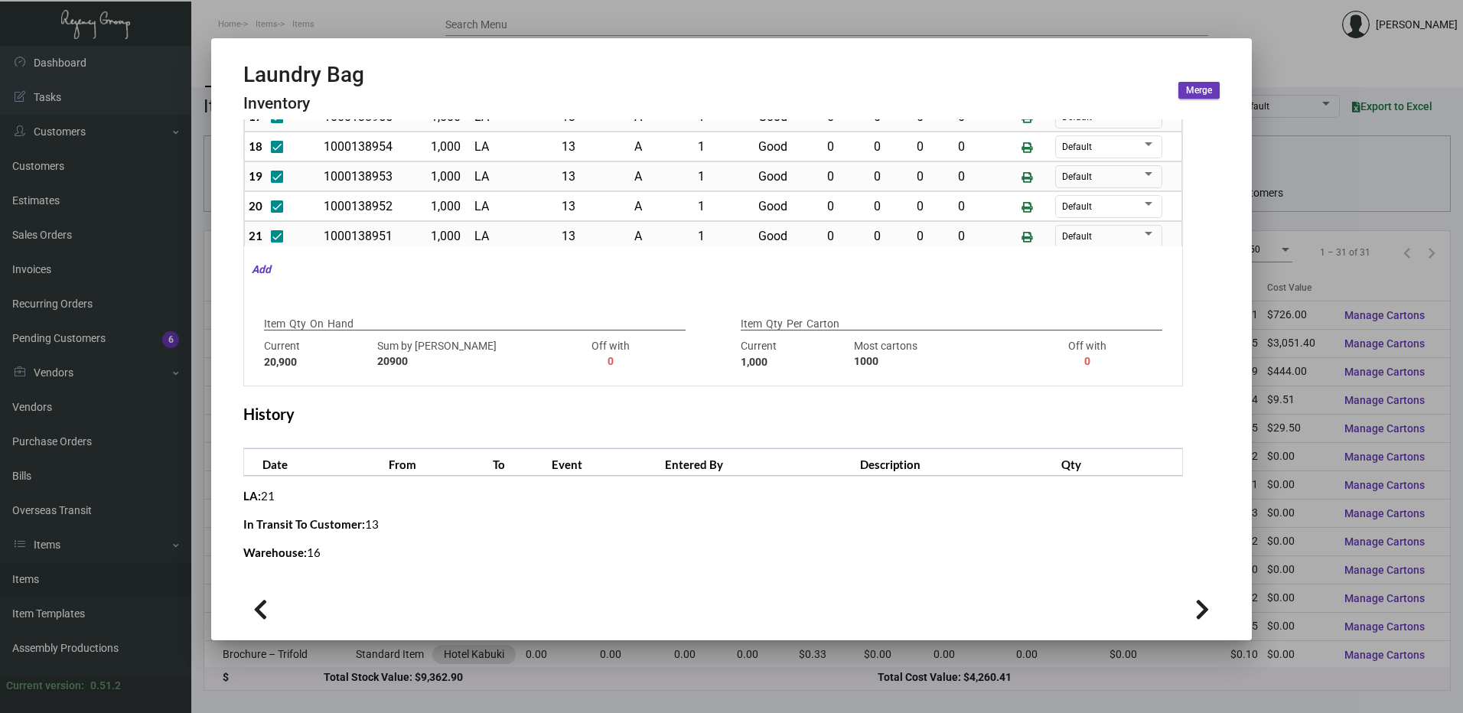
click at [484, 21] on div at bounding box center [731, 356] width 1463 height 713
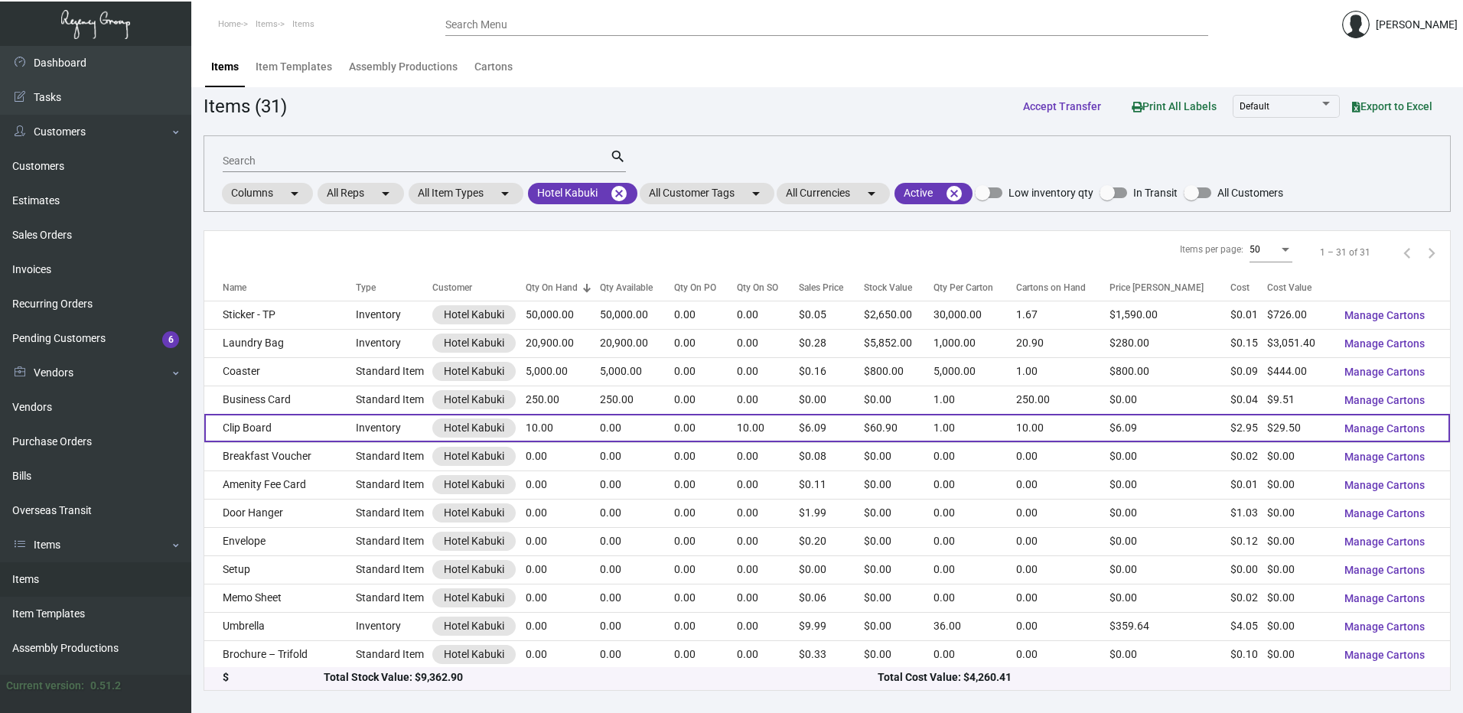
click at [334, 423] on td "Clip Board" at bounding box center [279, 428] width 151 height 28
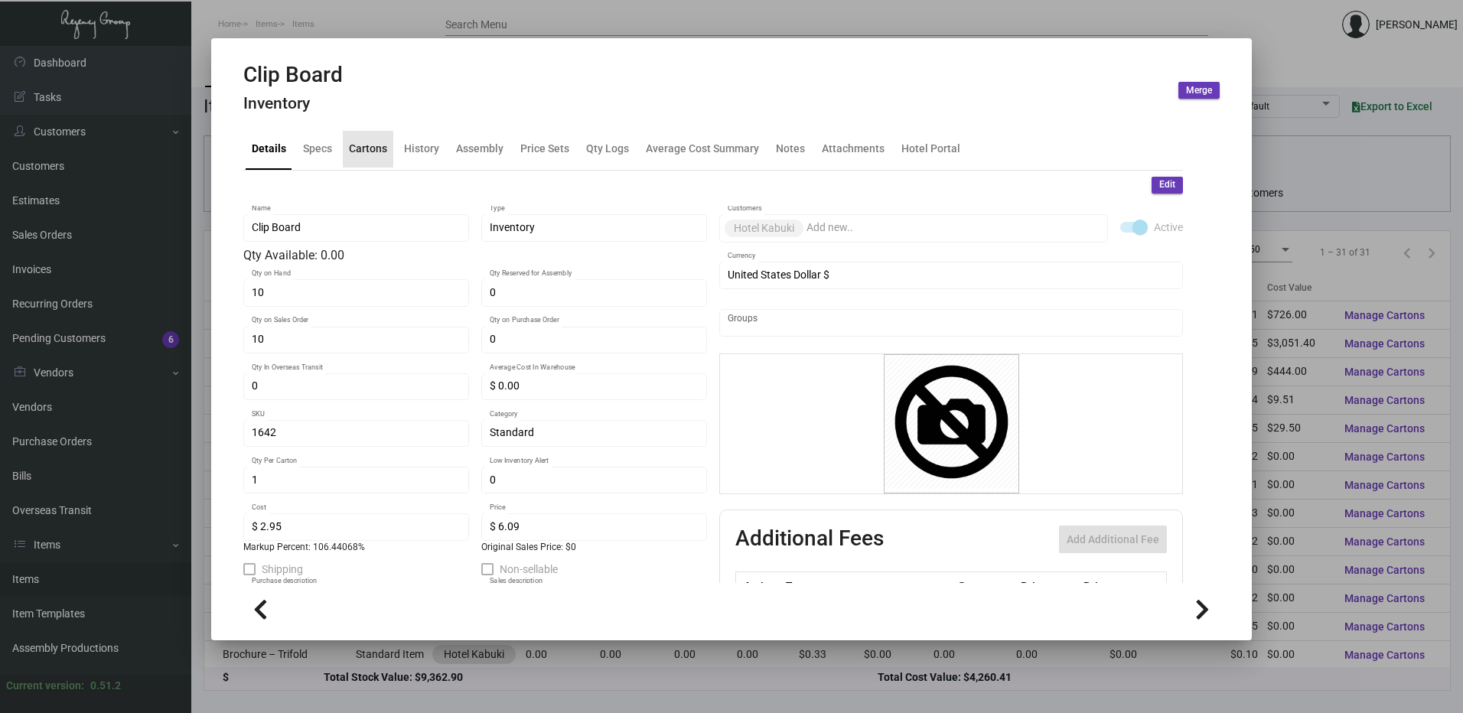
click at [358, 161] on div "Cartons" at bounding box center [368, 149] width 50 height 37
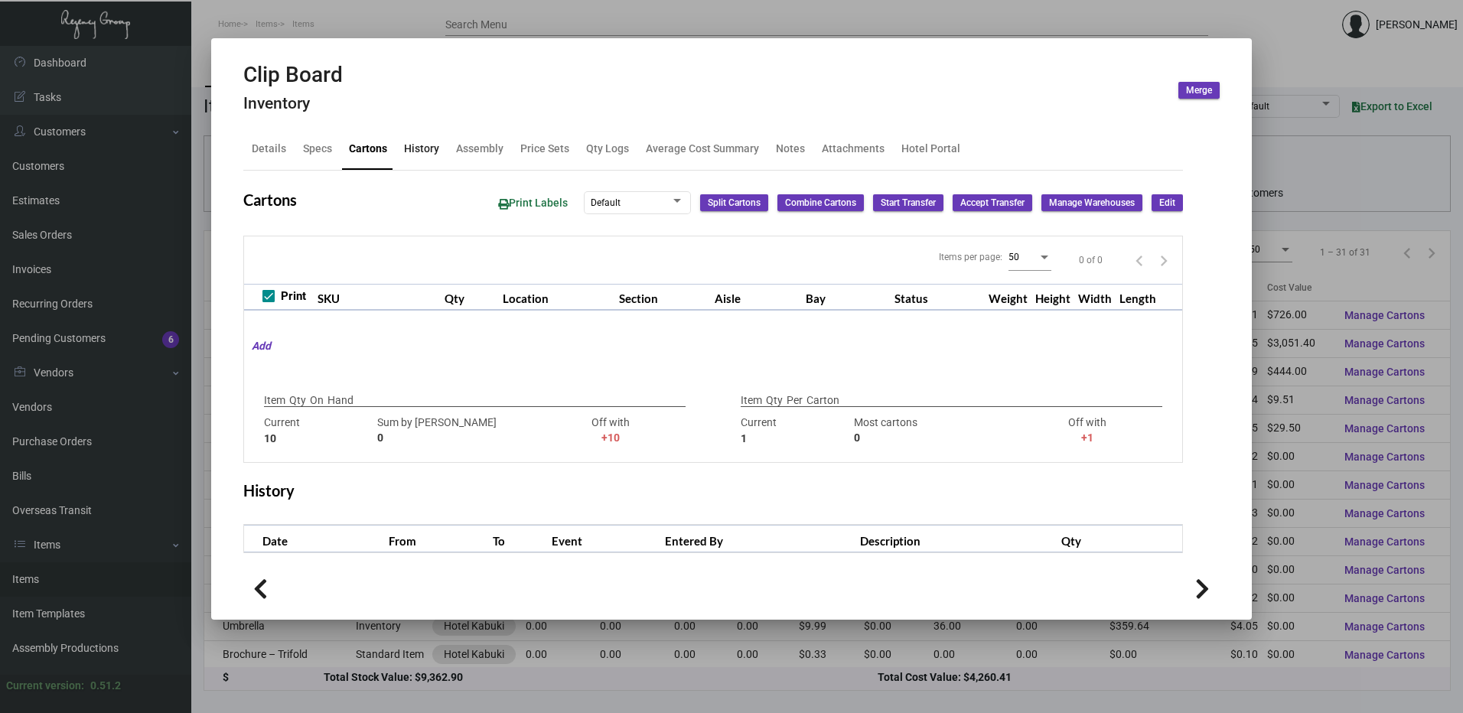
click at [430, 153] on div "History" at bounding box center [421, 149] width 35 height 16
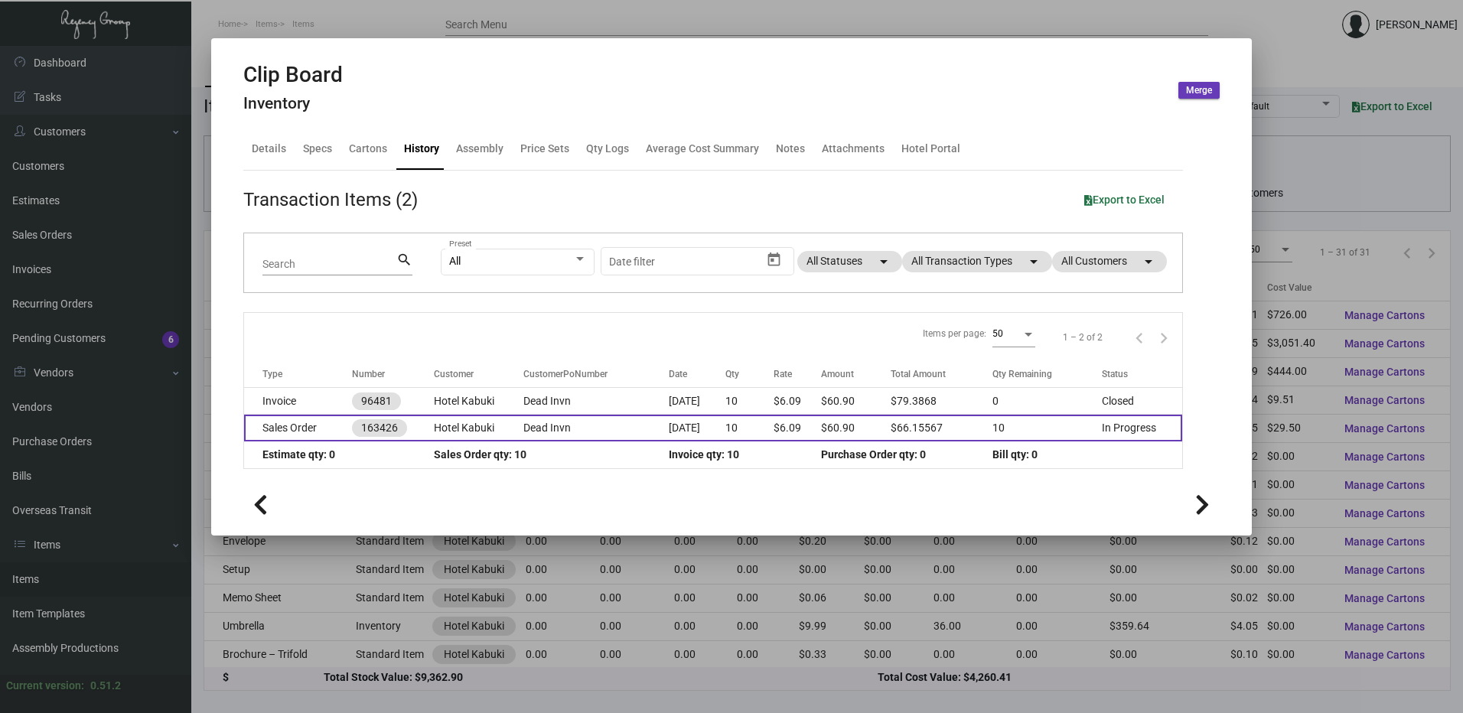
click at [321, 425] on td "Sales Order" at bounding box center [298, 428] width 108 height 27
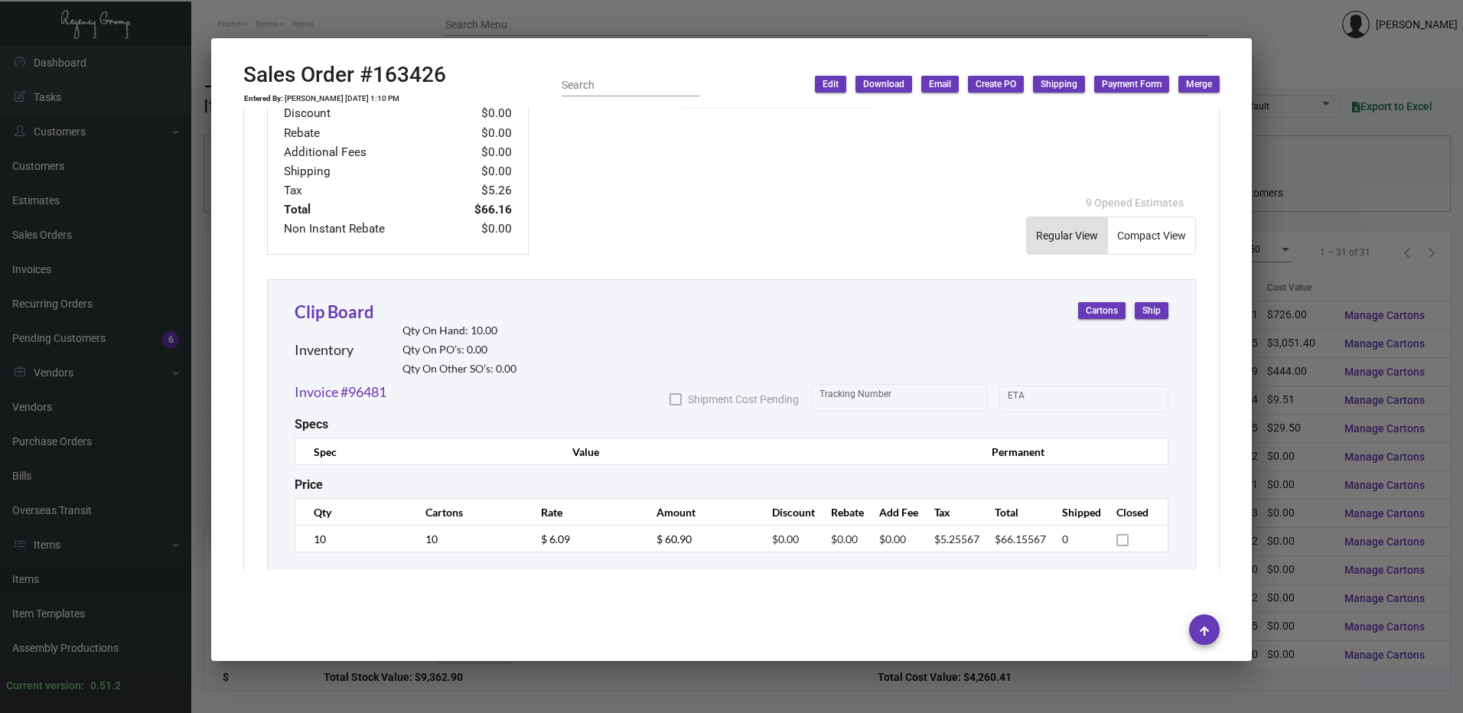
scroll to position [689, 0]
click at [370, 383] on link "Invoice #96481" at bounding box center [341, 388] width 92 height 21
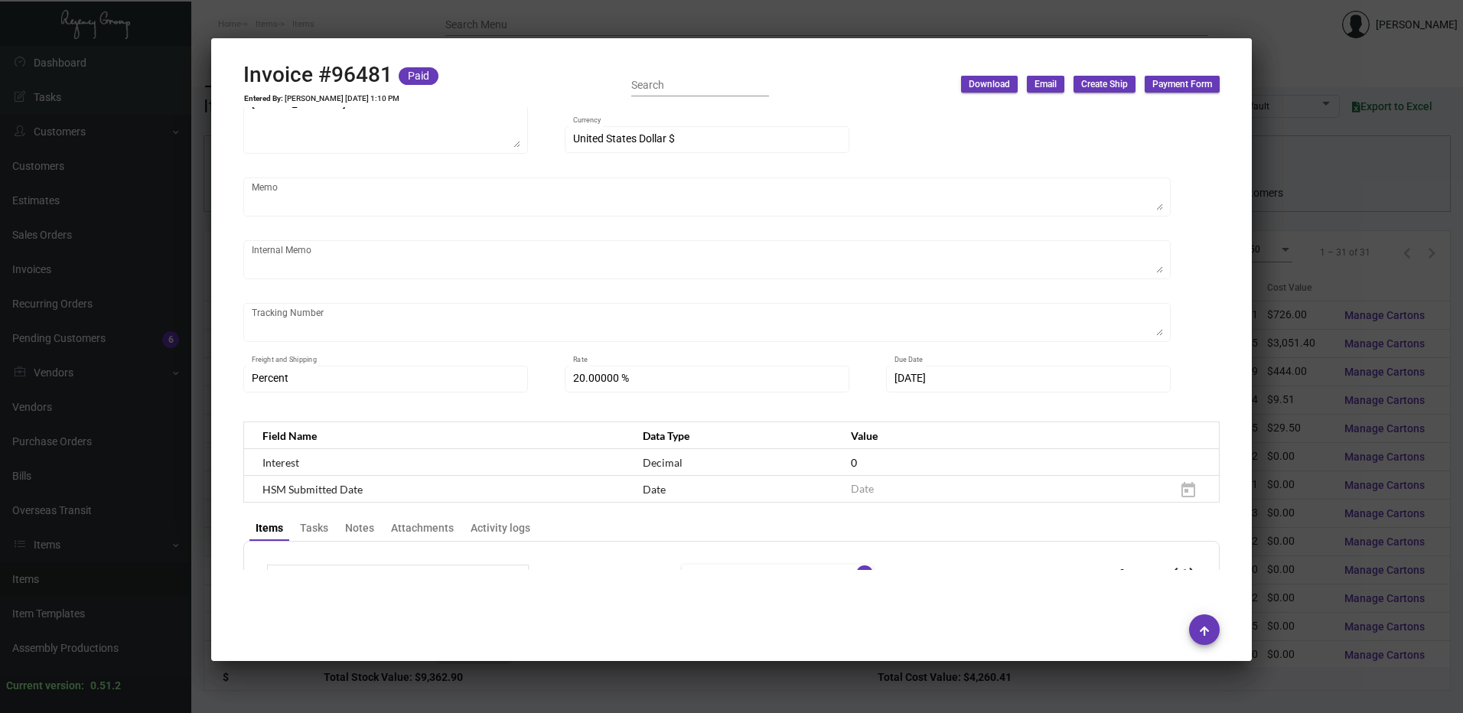
scroll to position [0, 0]
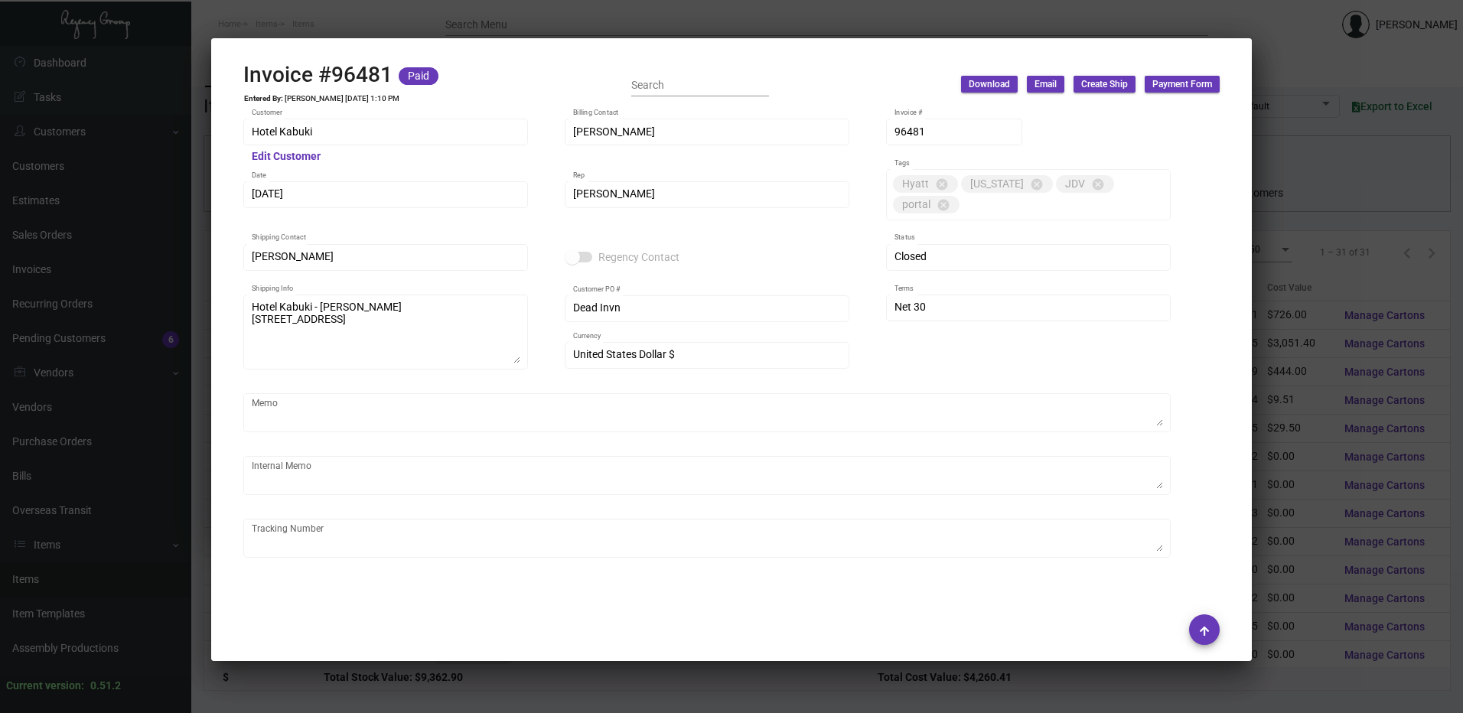
click at [540, 21] on div at bounding box center [731, 356] width 1463 height 713
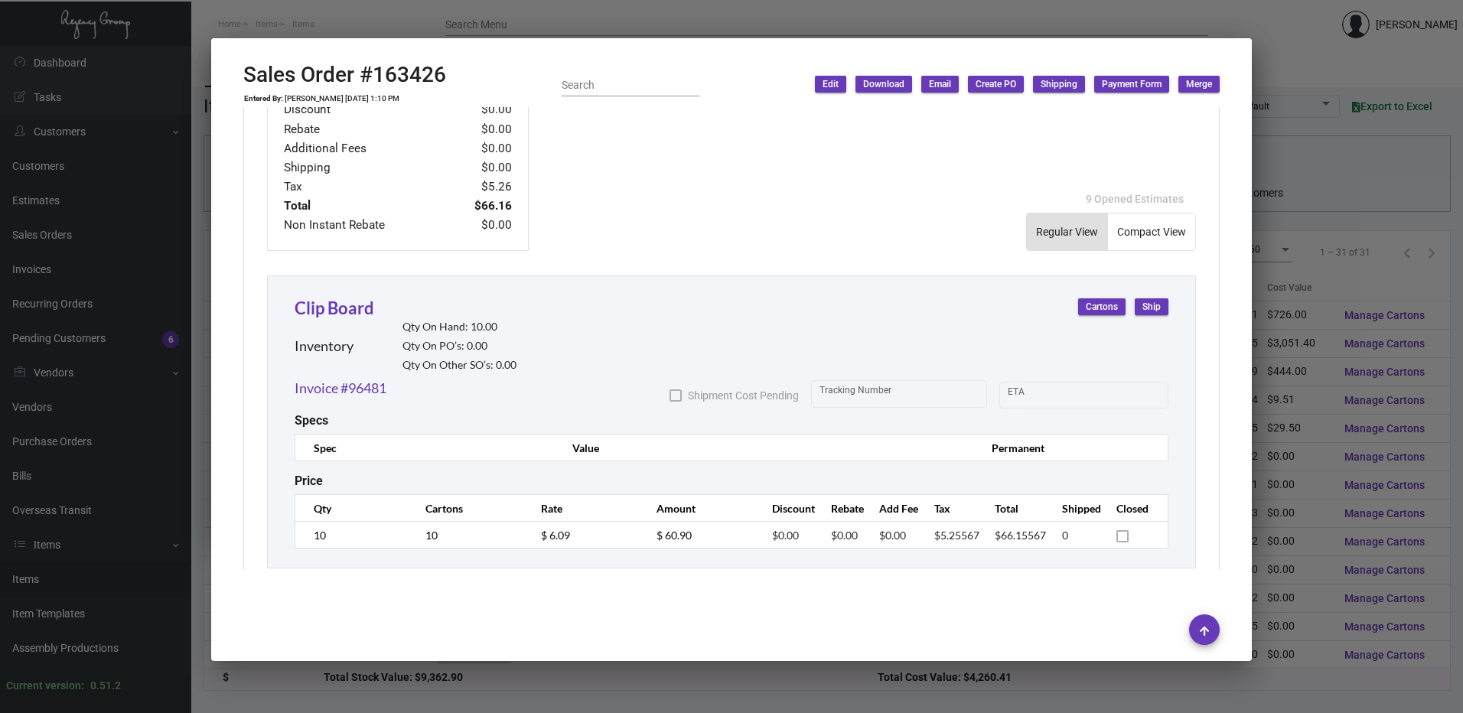
click at [540, 21] on div at bounding box center [731, 356] width 1463 height 713
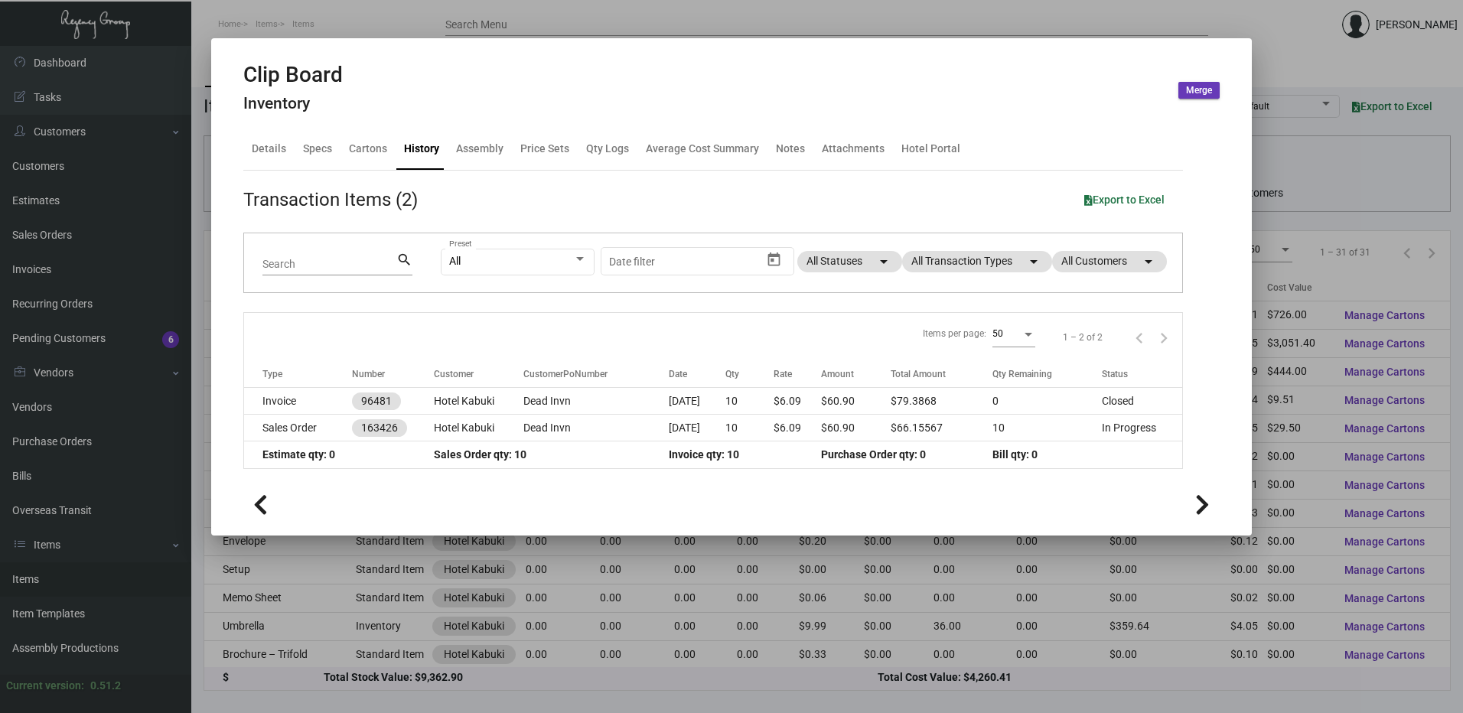
click at [540, 21] on div at bounding box center [731, 356] width 1463 height 713
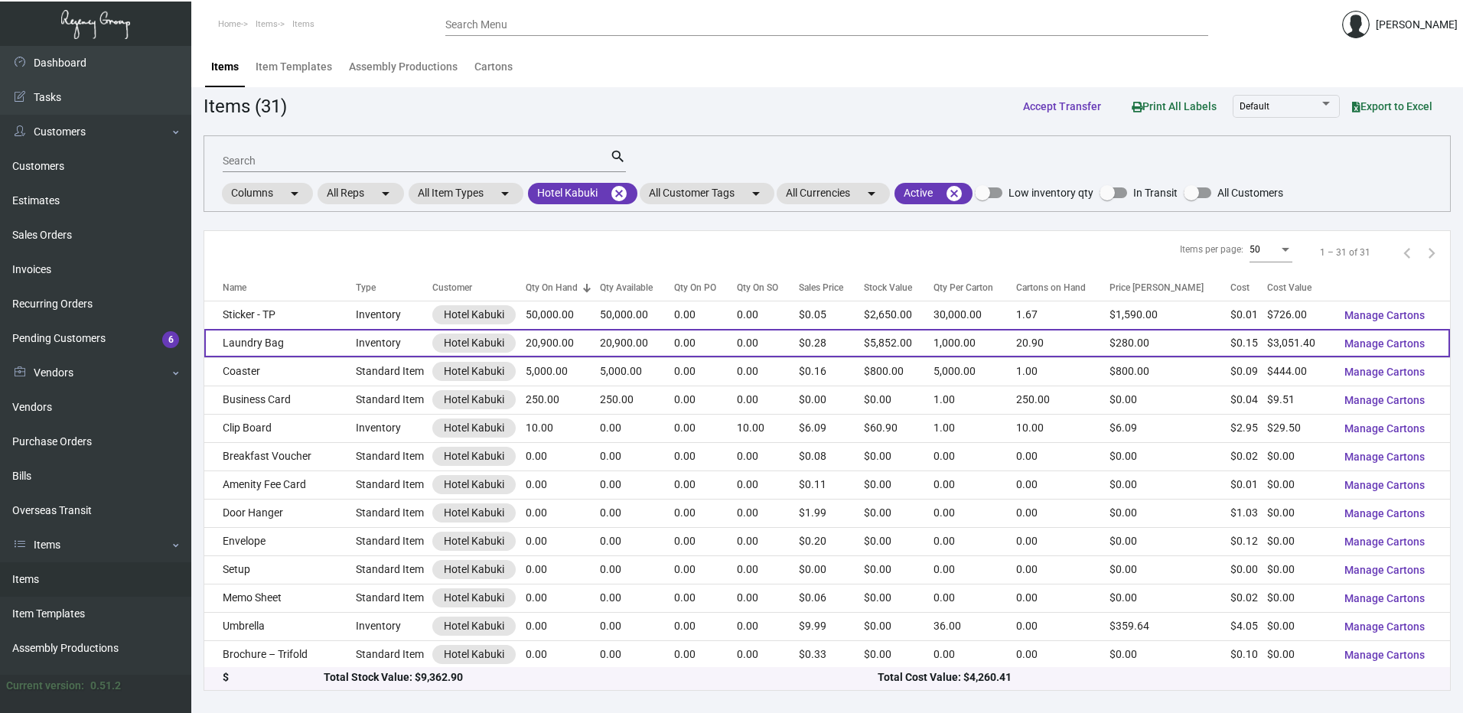
click at [269, 334] on td "Laundry Bag" at bounding box center [279, 343] width 151 height 28
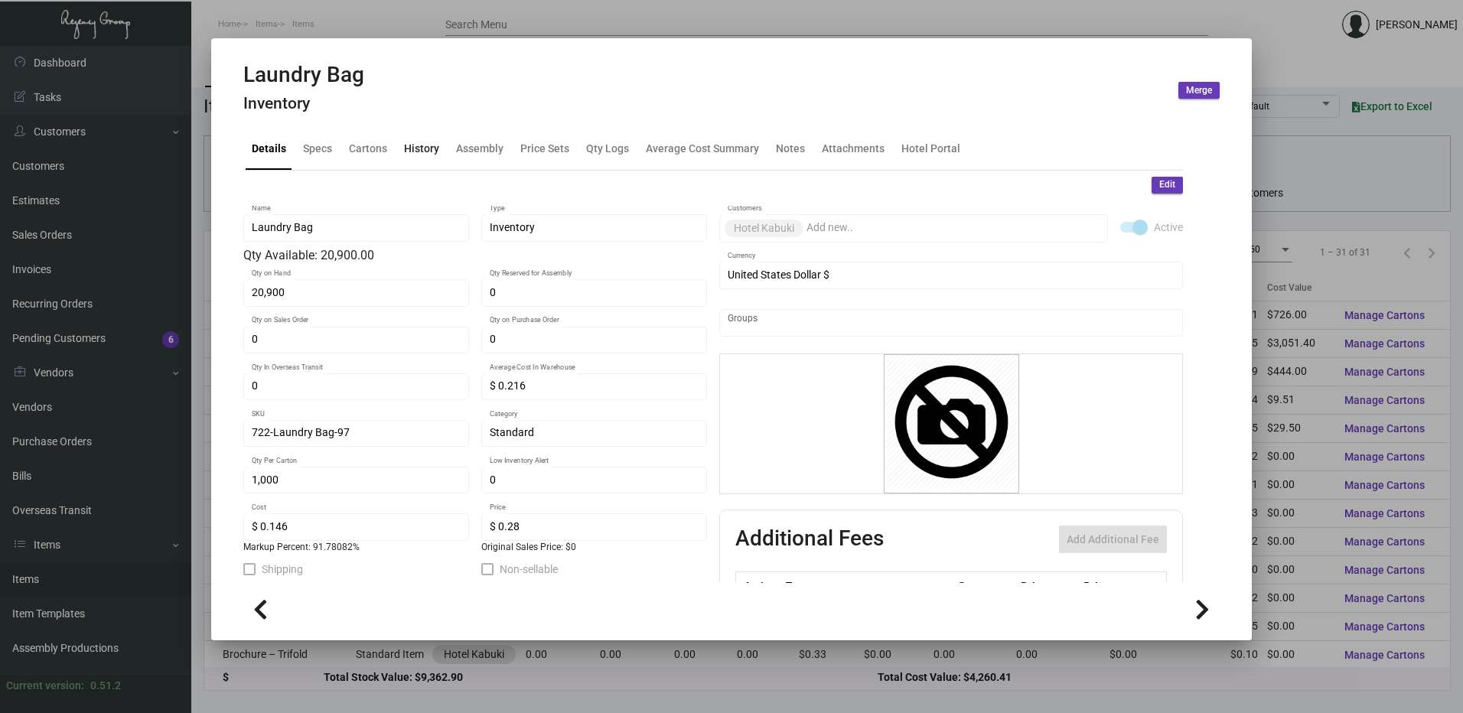
click at [428, 150] on div "History" at bounding box center [421, 149] width 35 height 16
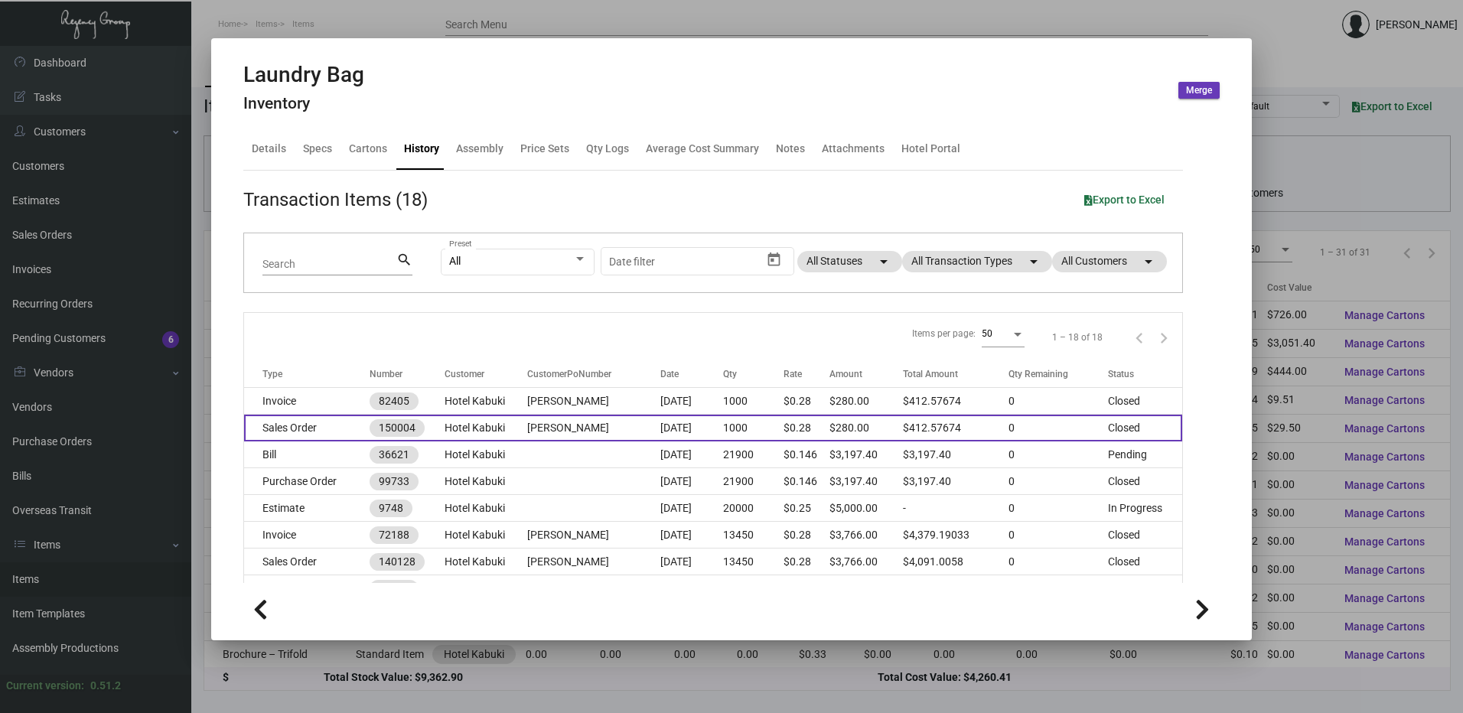
click at [309, 436] on td "Sales Order" at bounding box center [306, 428] width 125 height 27
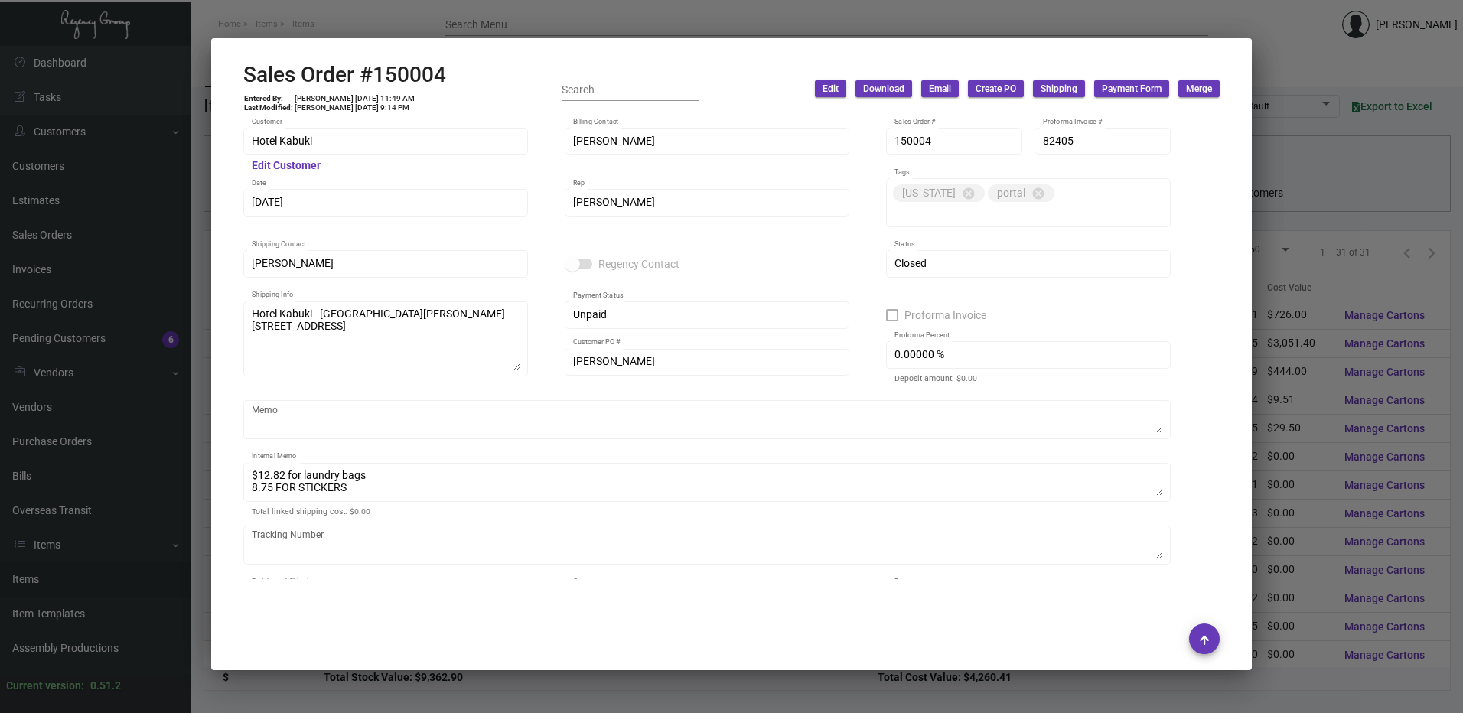
click at [559, 15] on div at bounding box center [731, 356] width 1463 height 713
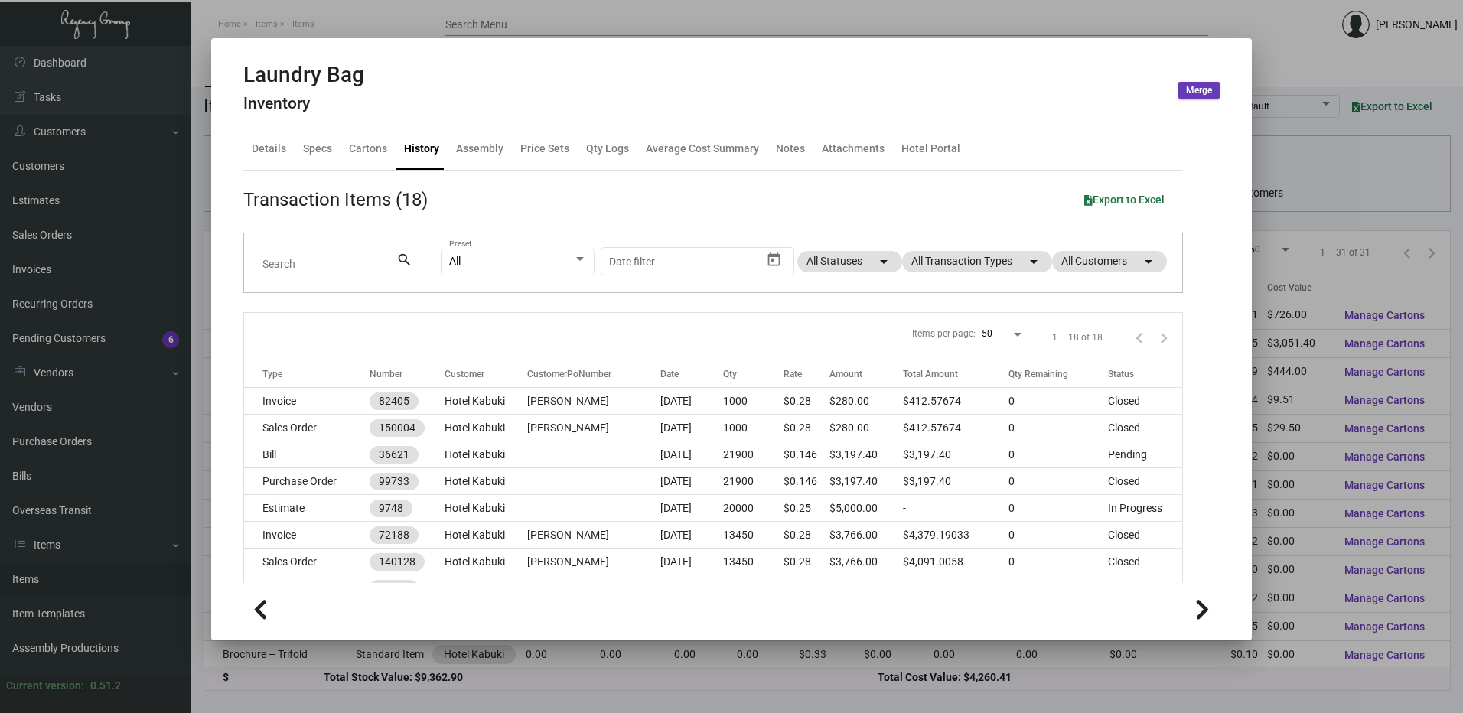
click at [559, 15] on div at bounding box center [731, 356] width 1463 height 713
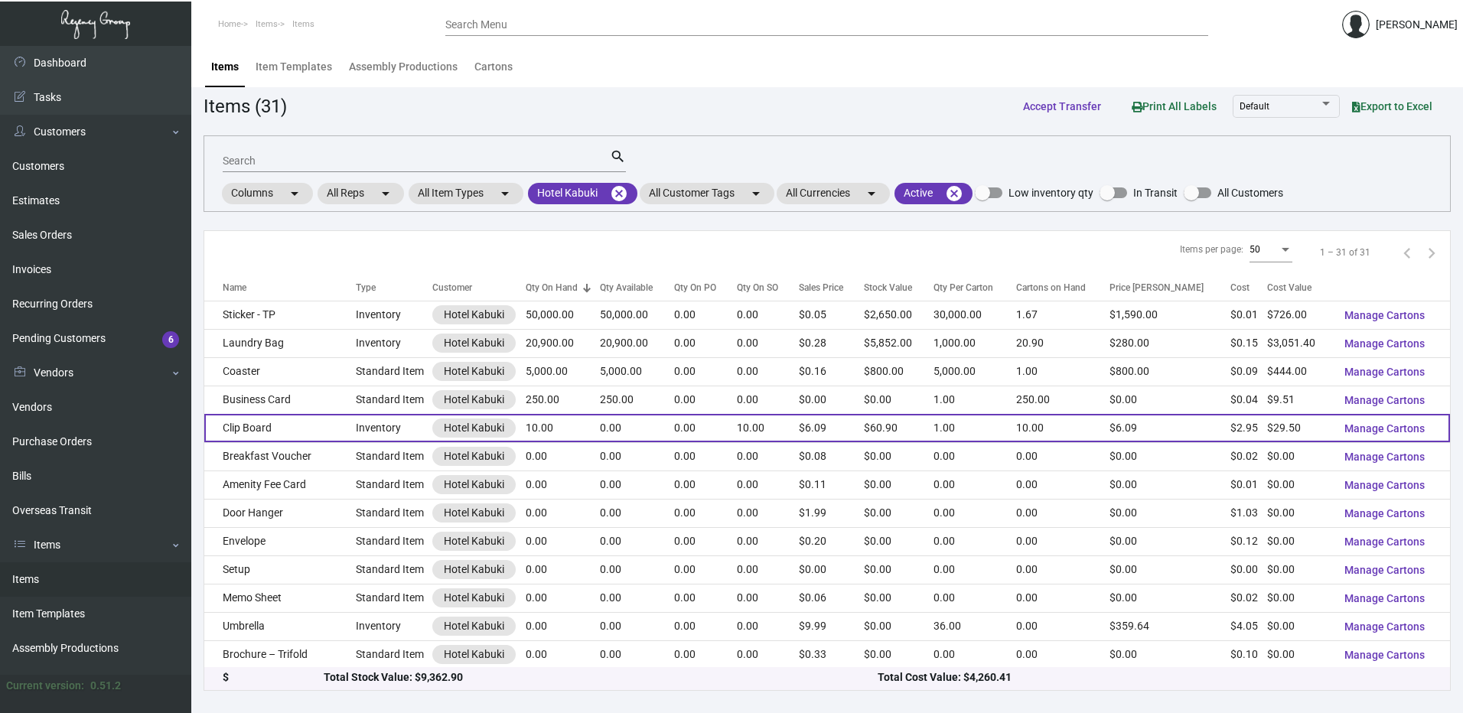
click at [299, 418] on td "Clip Board" at bounding box center [279, 428] width 151 height 28
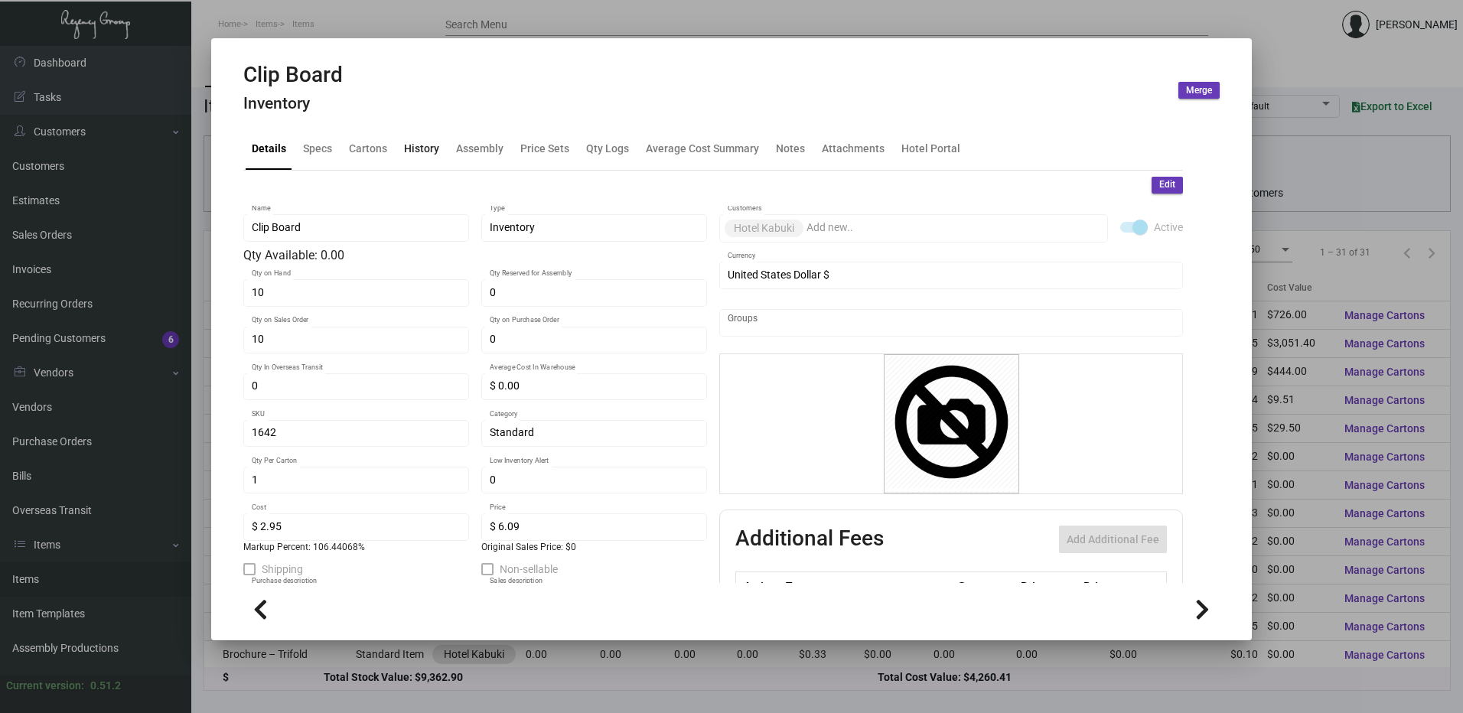
click at [426, 156] on div "History" at bounding box center [421, 149] width 35 height 16
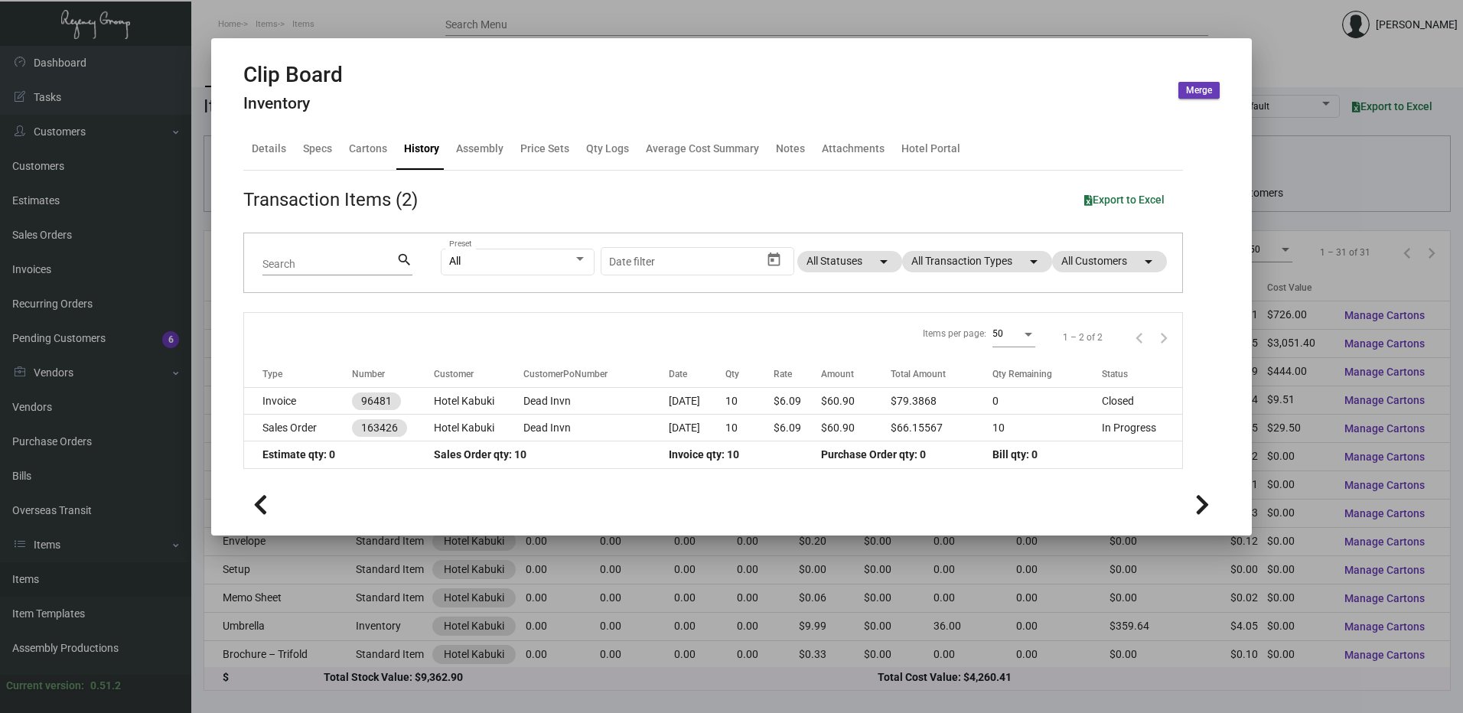
click at [312, 441] on td "Estimate qty: 0" at bounding box center [339, 454] width 190 height 27
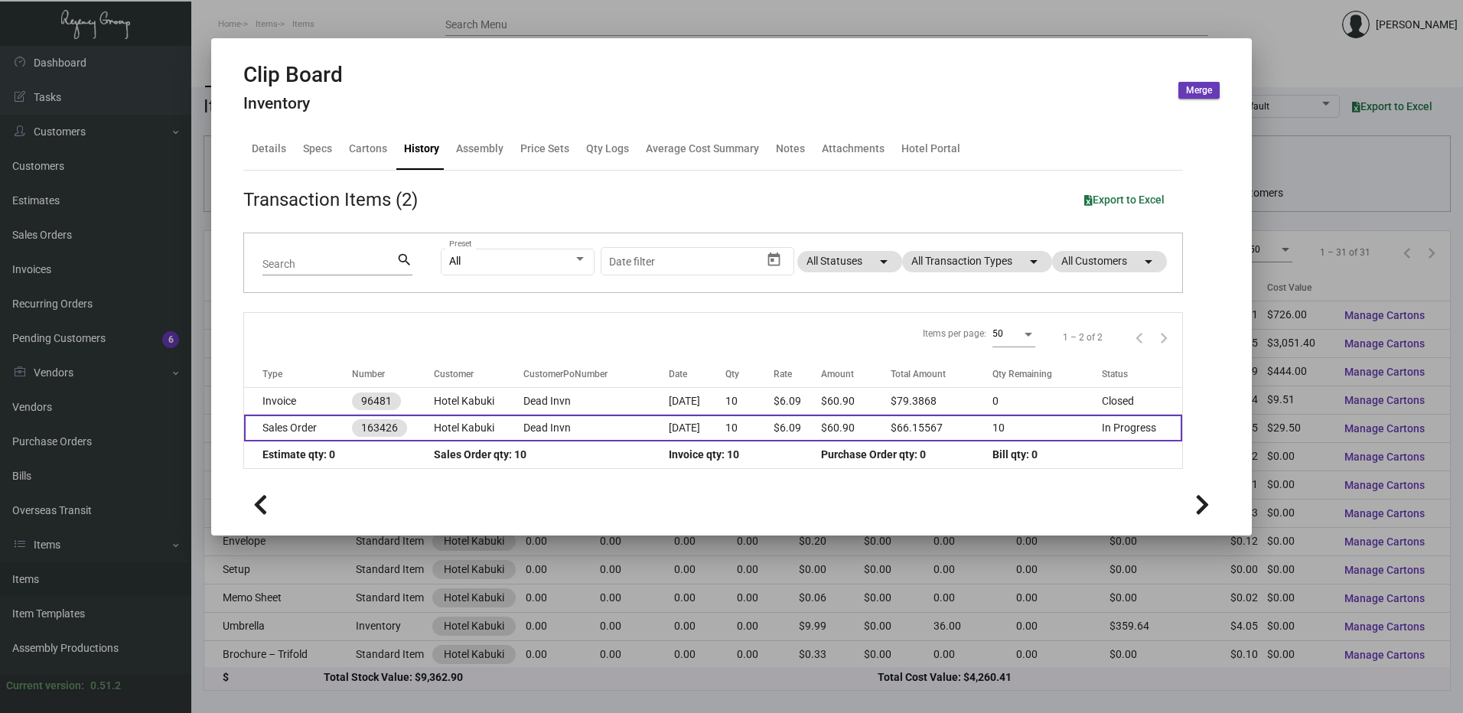
click at [314, 430] on td "Sales Order" at bounding box center [298, 428] width 108 height 27
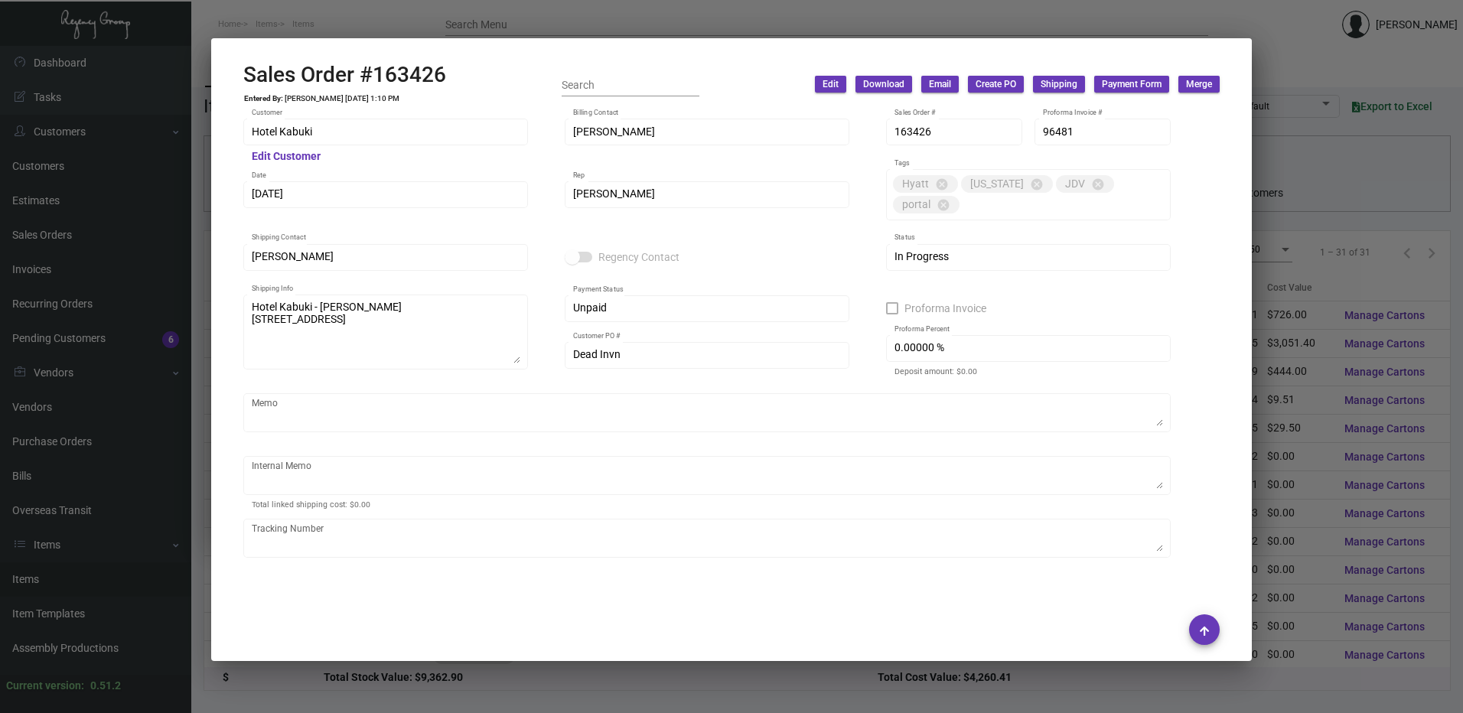
click at [578, 15] on div at bounding box center [731, 356] width 1463 height 713
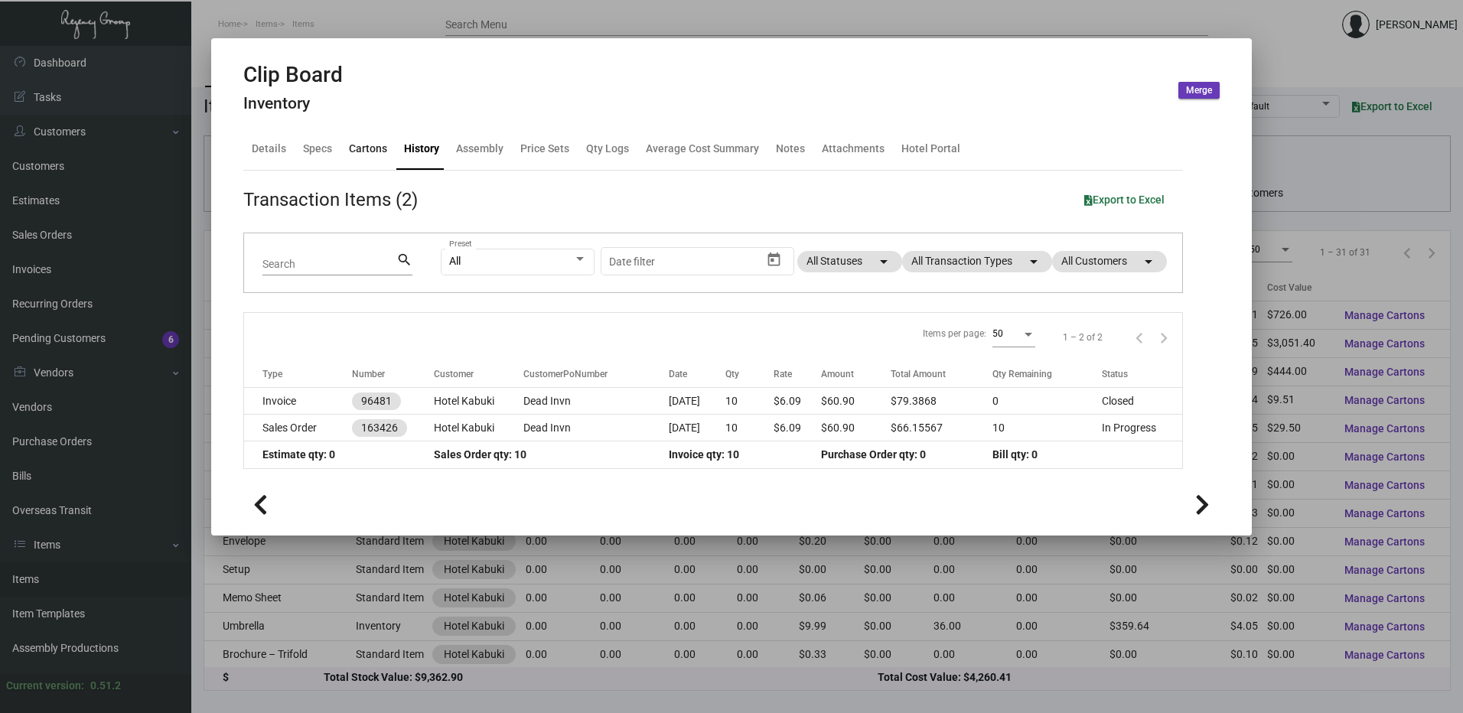
click at [369, 158] on div "Cartons" at bounding box center [368, 149] width 50 height 37
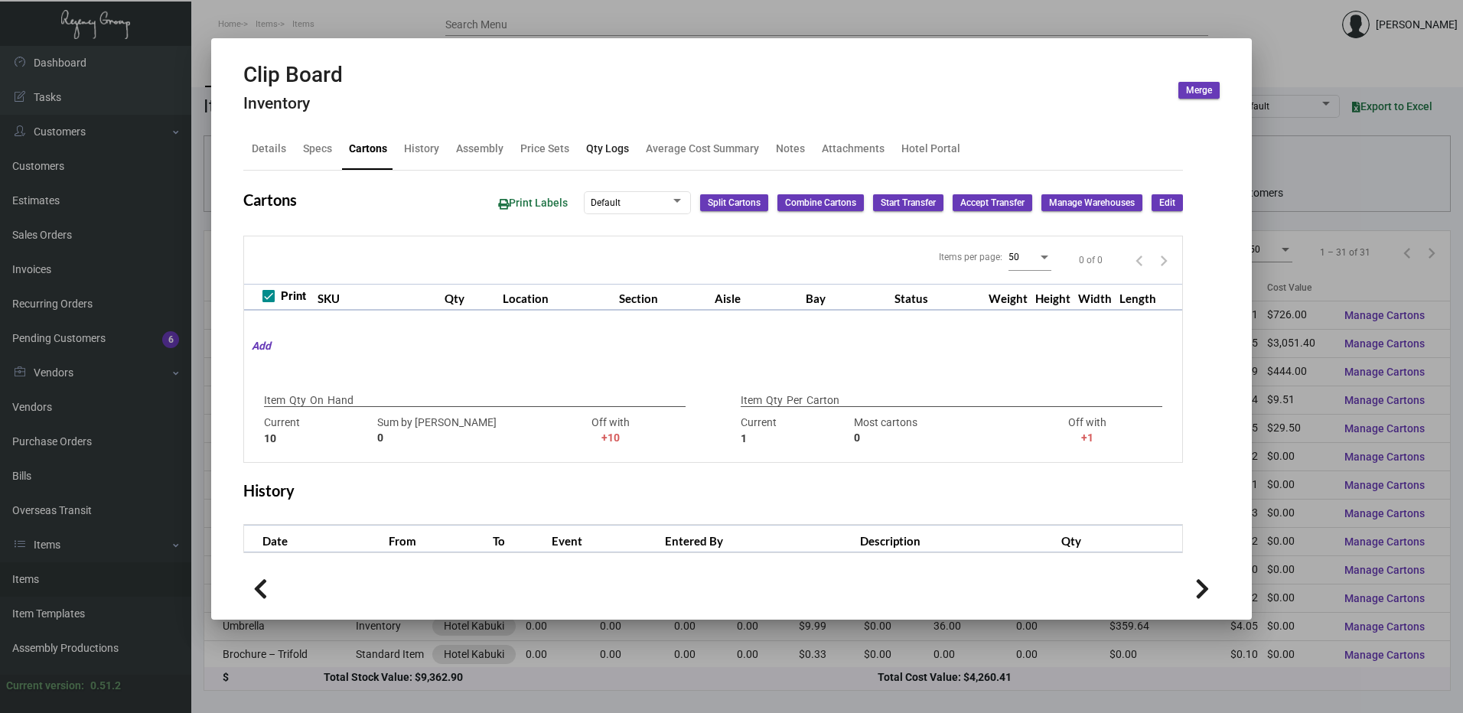
click at [594, 157] on div "Qty Logs" at bounding box center [607, 149] width 43 height 16
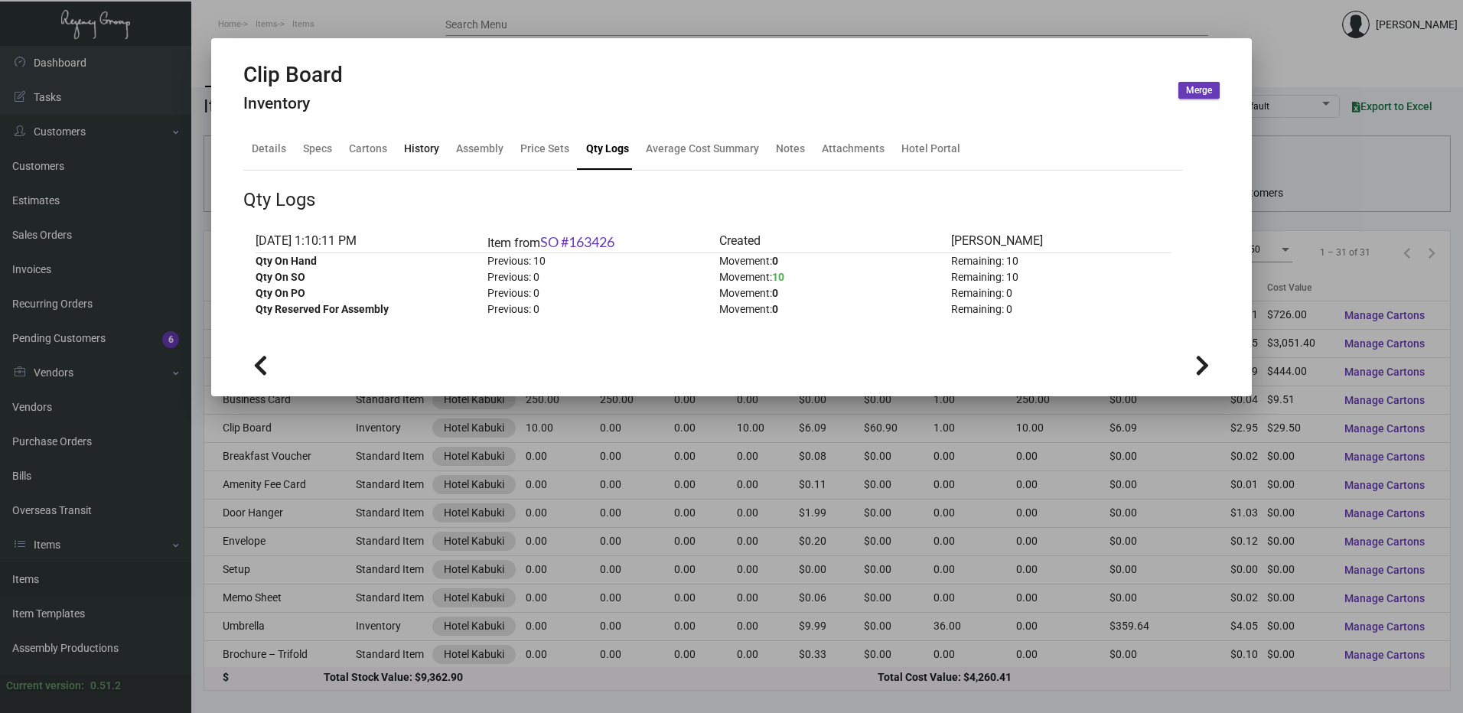
click at [426, 150] on div "History" at bounding box center [421, 149] width 35 height 16
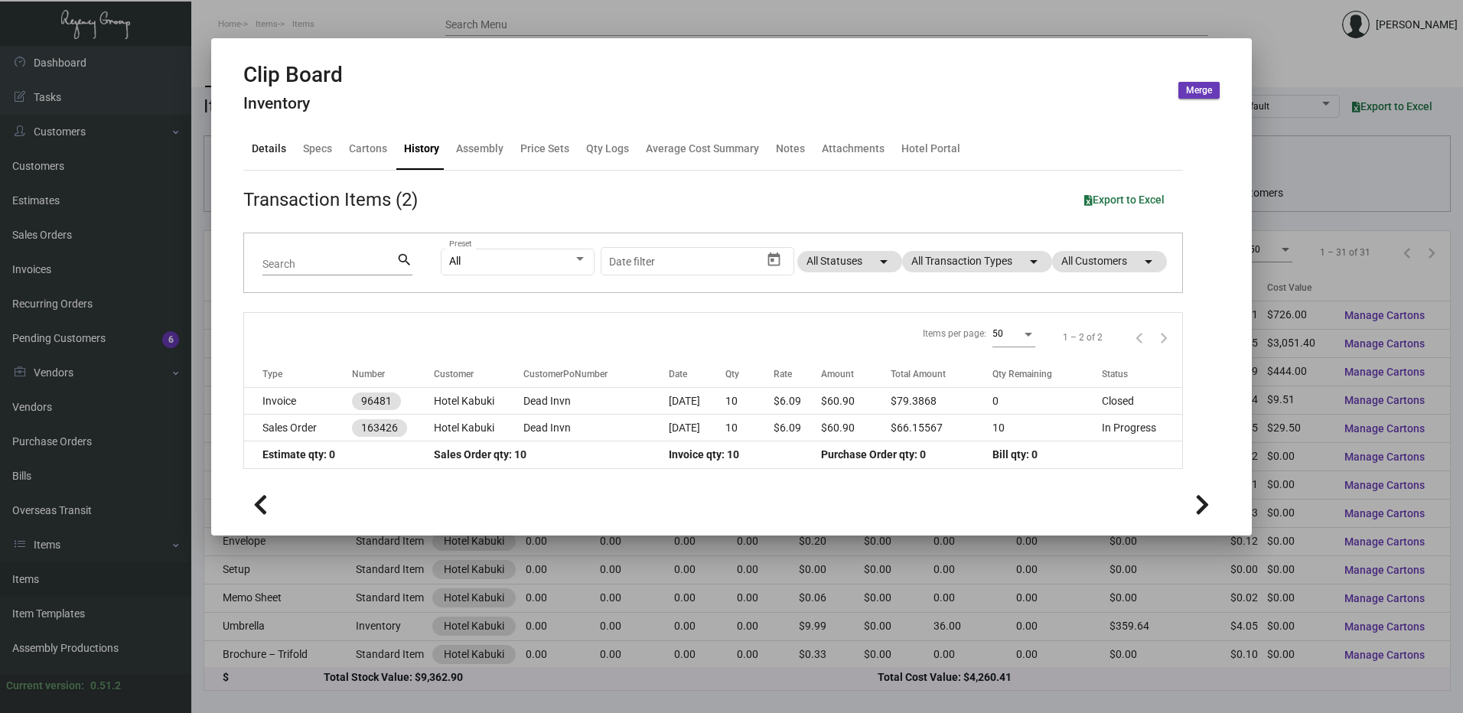
click at [285, 148] on div "Details" at bounding box center [269, 149] width 47 height 37
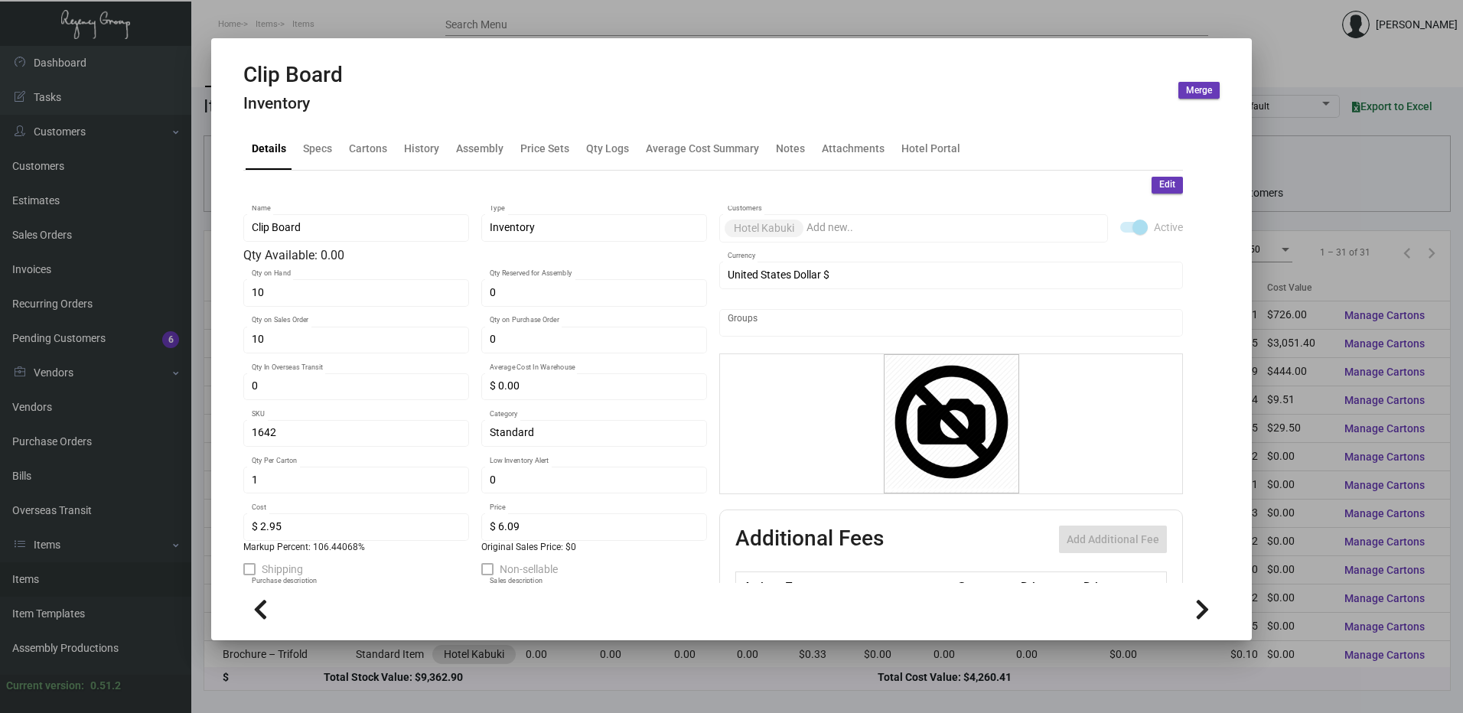
click at [1159, 181] on span "Edit" at bounding box center [1167, 184] width 16 height 13
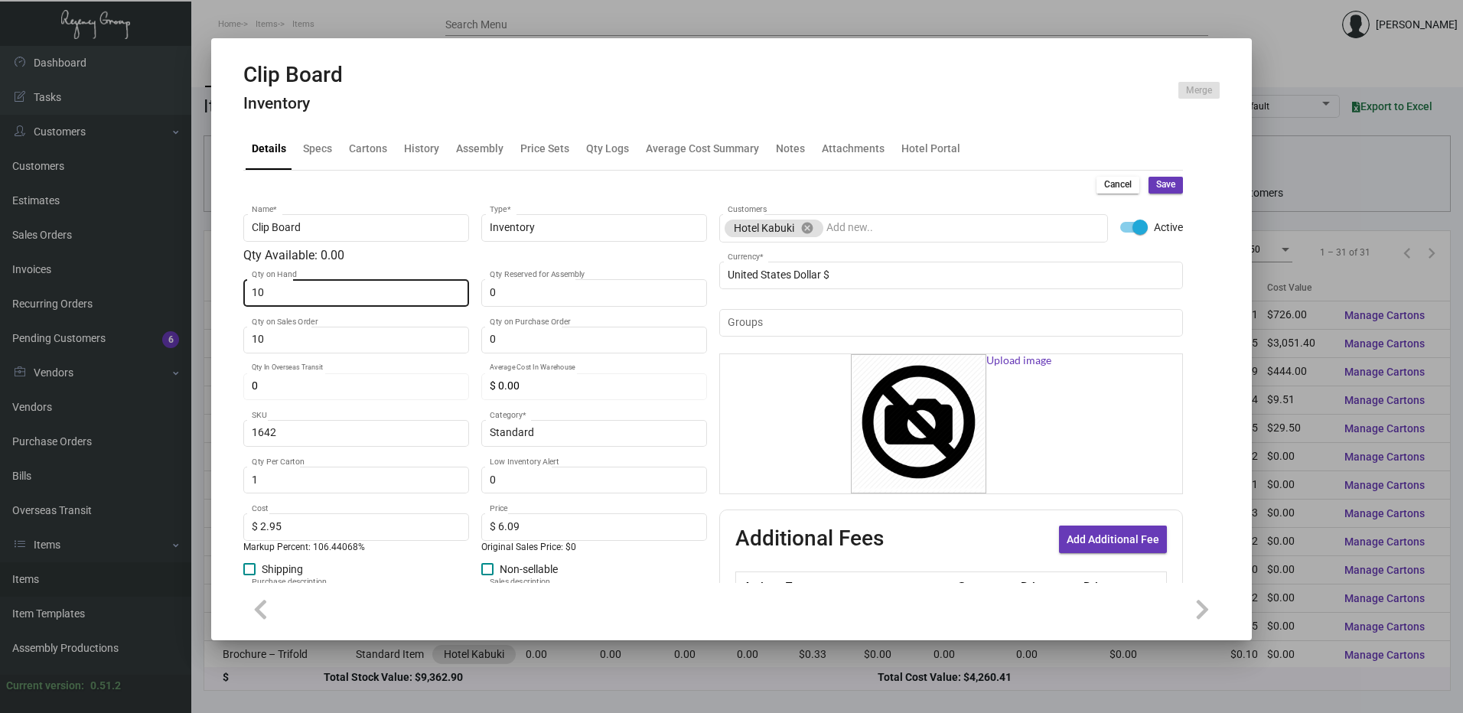
click at [327, 293] on input "10" at bounding box center [357, 293] width 210 height 12
click at [1148, 187] on button "Save" at bounding box center [1165, 185] width 34 height 17
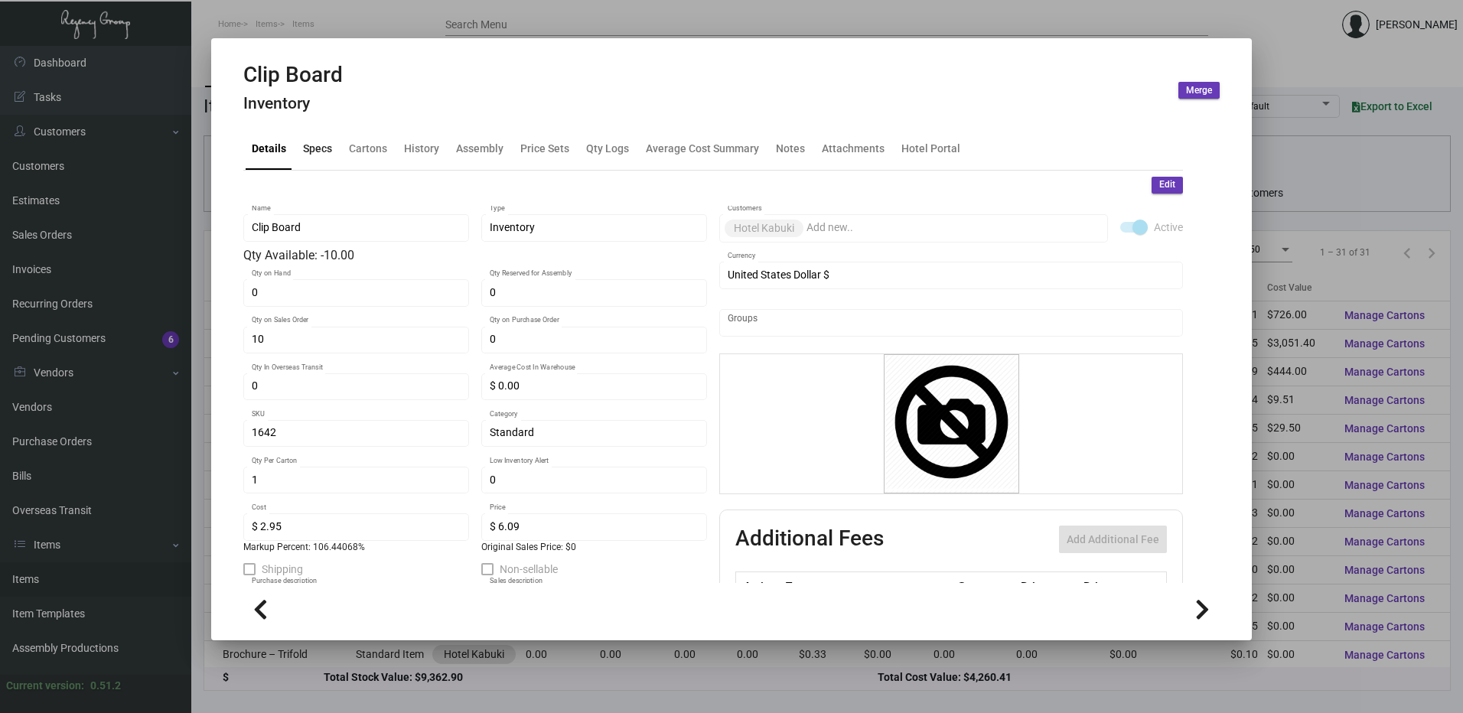
click at [301, 153] on div "Specs" at bounding box center [317, 149] width 41 height 37
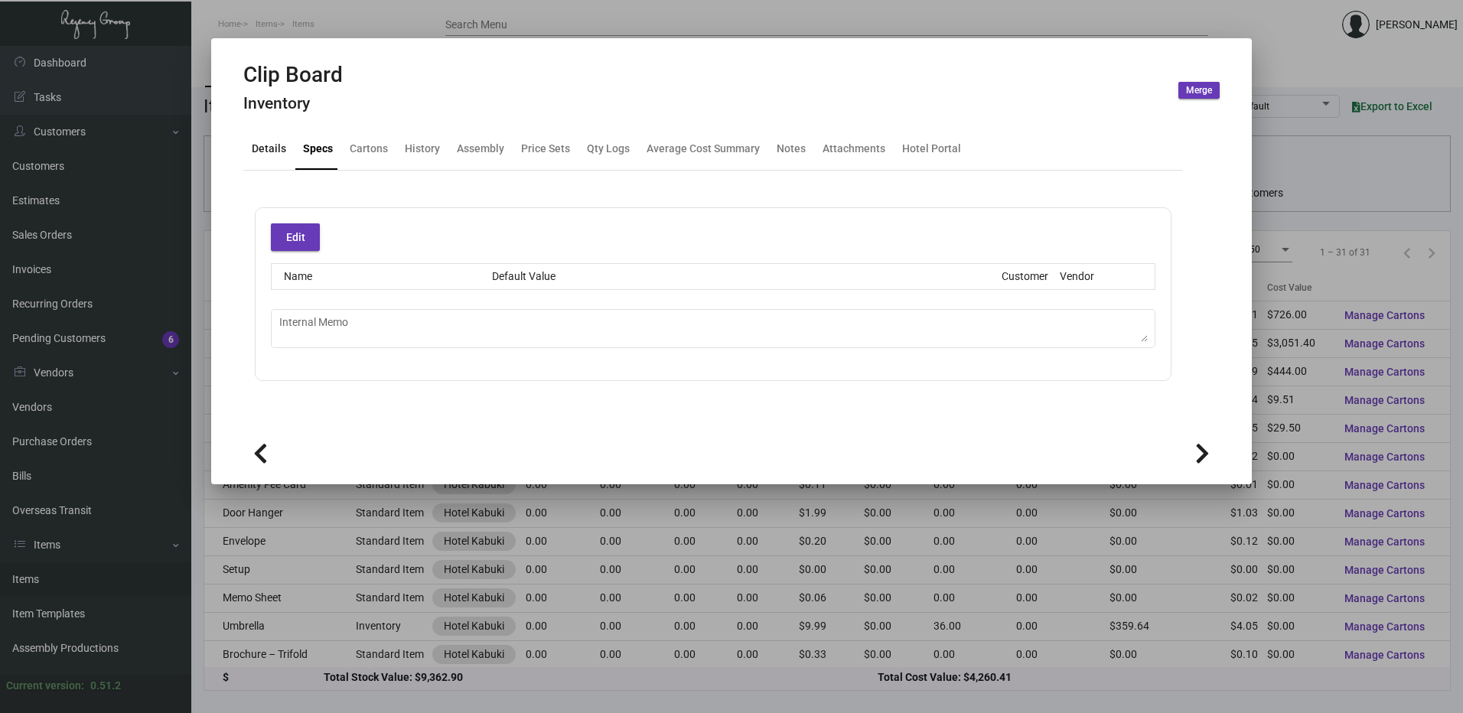
click at [283, 164] on div "Details" at bounding box center [269, 149] width 47 height 37
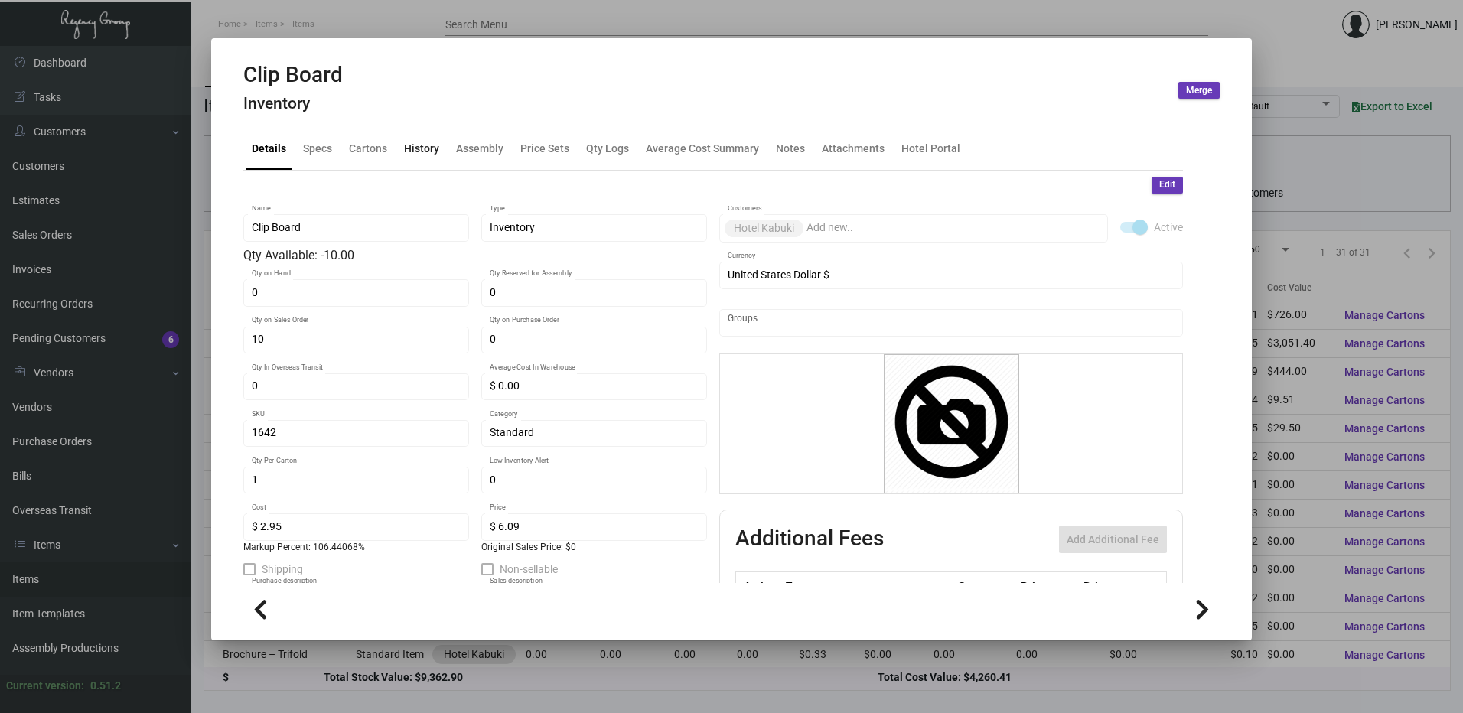
click at [435, 149] on div "History" at bounding box center [421, 149] width 35 height 16
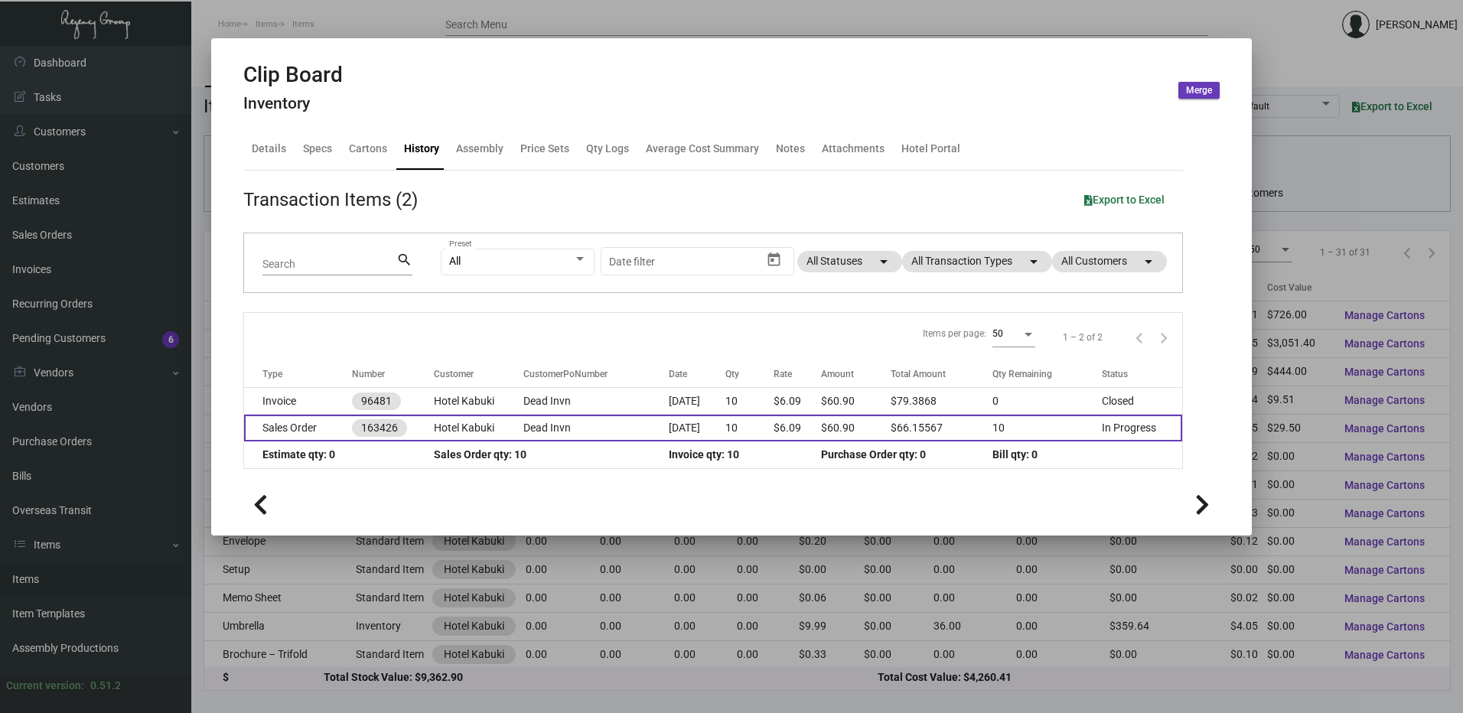
click at [331, 430] on td "Sales Order" at bounding box center [298, 428] width 108 height 27
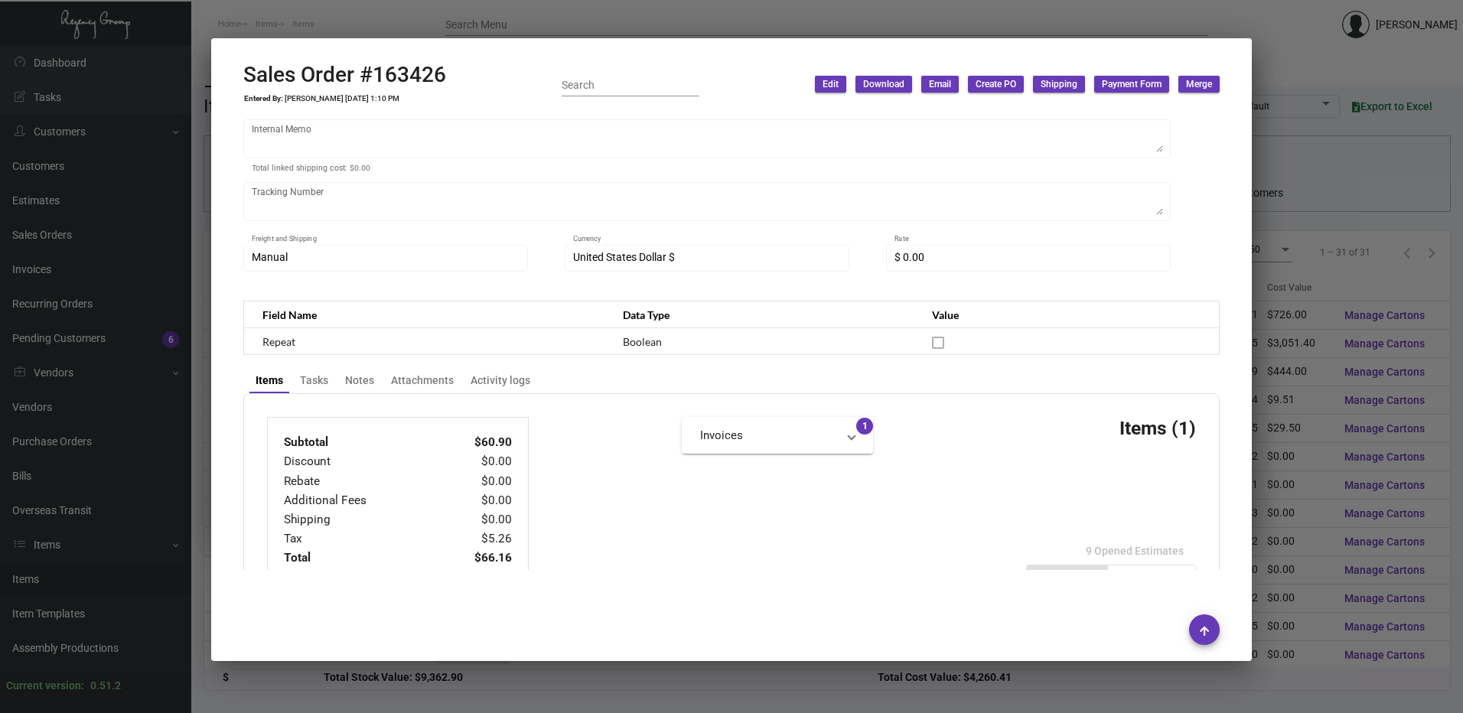
scroll to position [612, 0]
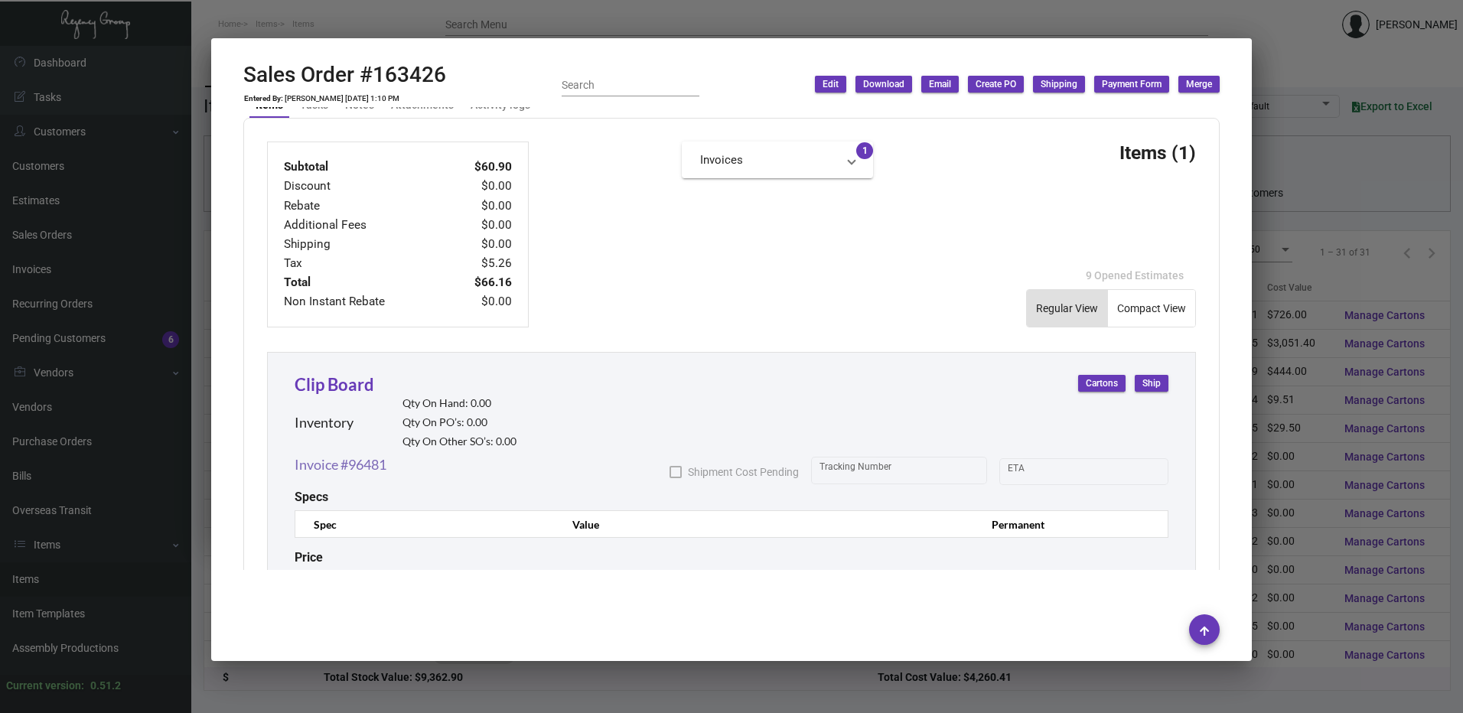
click at [368, 458] on link "Invoice #96481" at bounding box center [341, 464] width 92 height 21
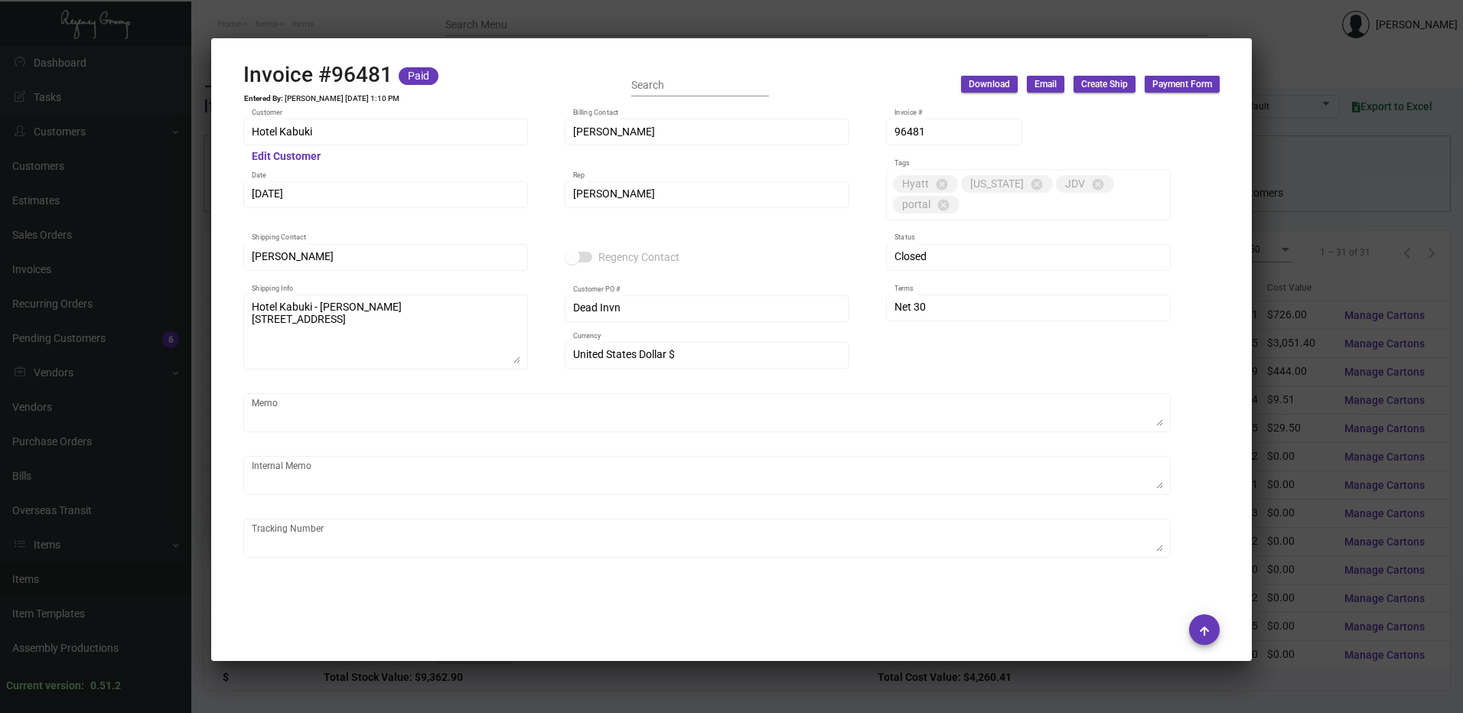
click at [448, 3] on div at bounding box center [731, 356] width 1463 height 713
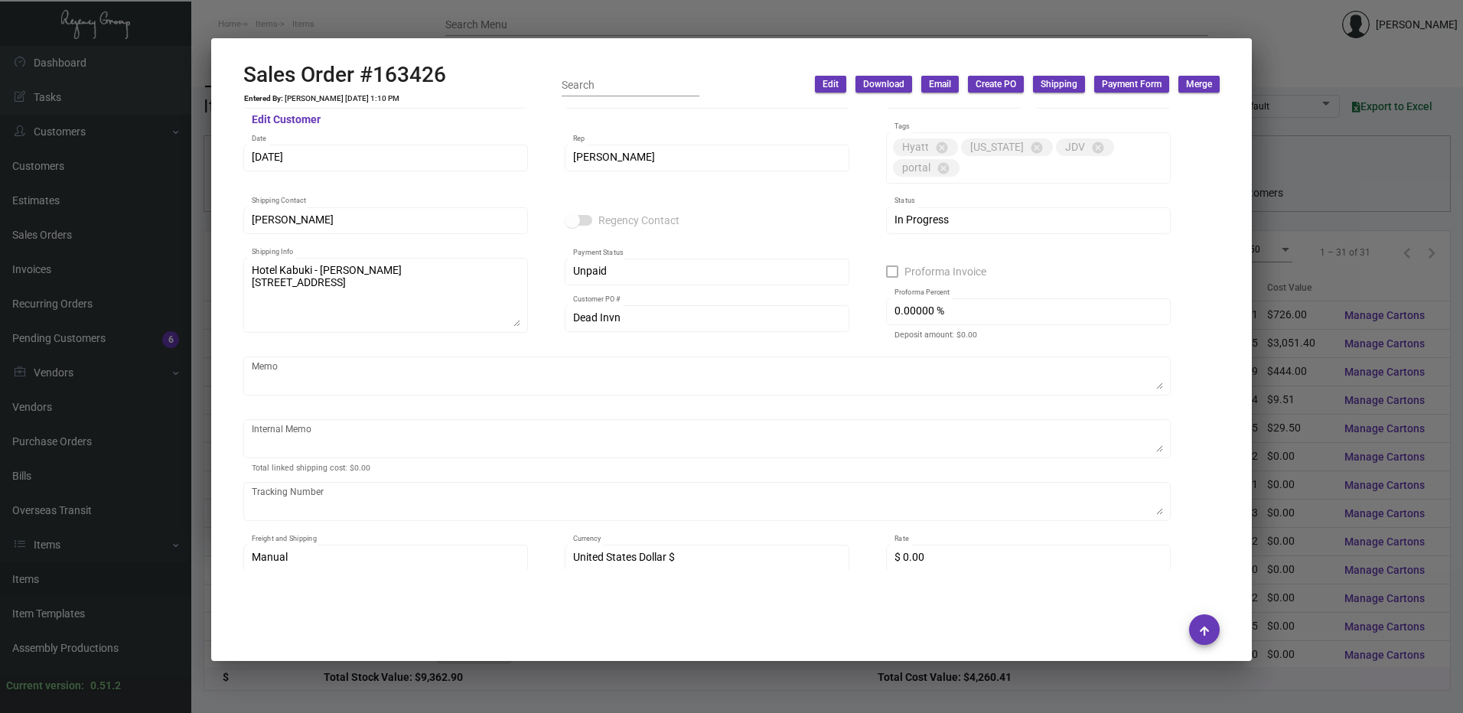
scroll to position [0, 0]
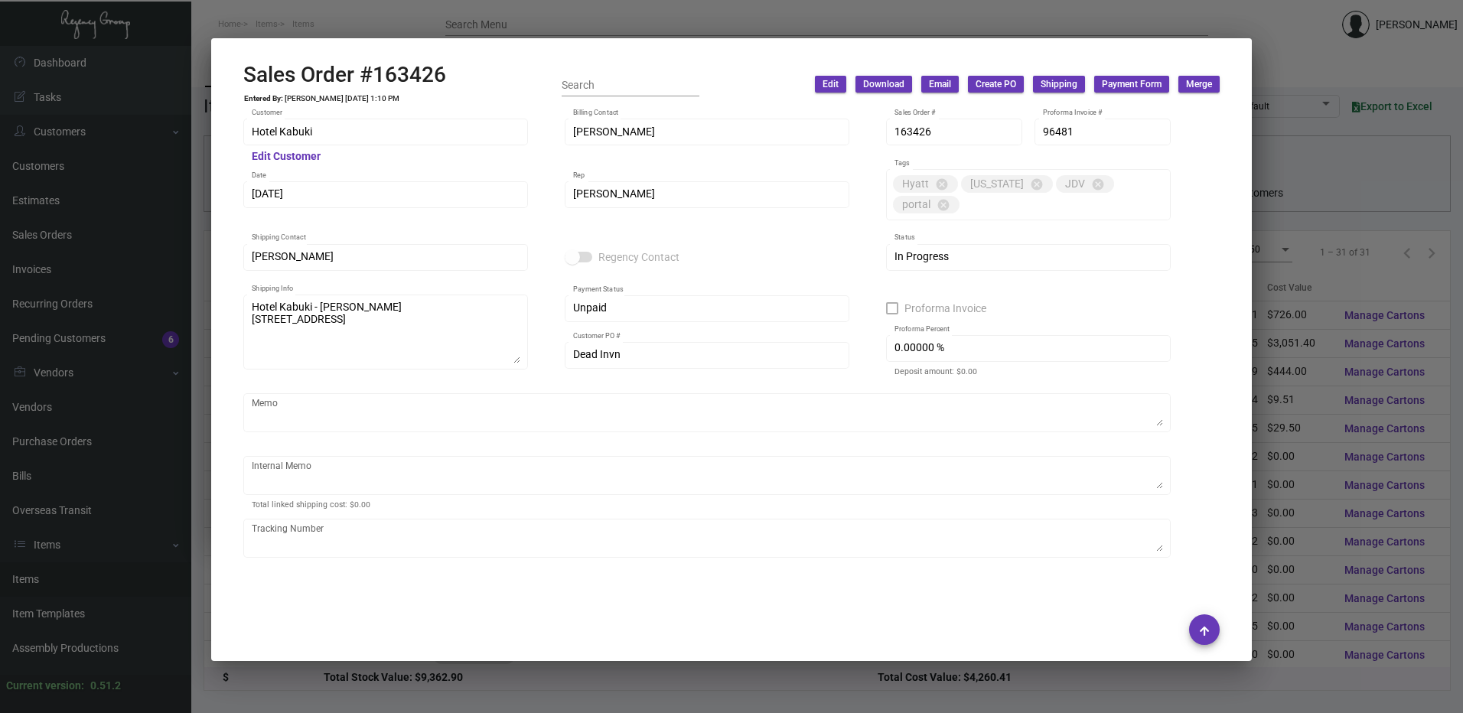
click at [830, 86] on span "Edit" at bounding box center [830, 84] width 16 height 13
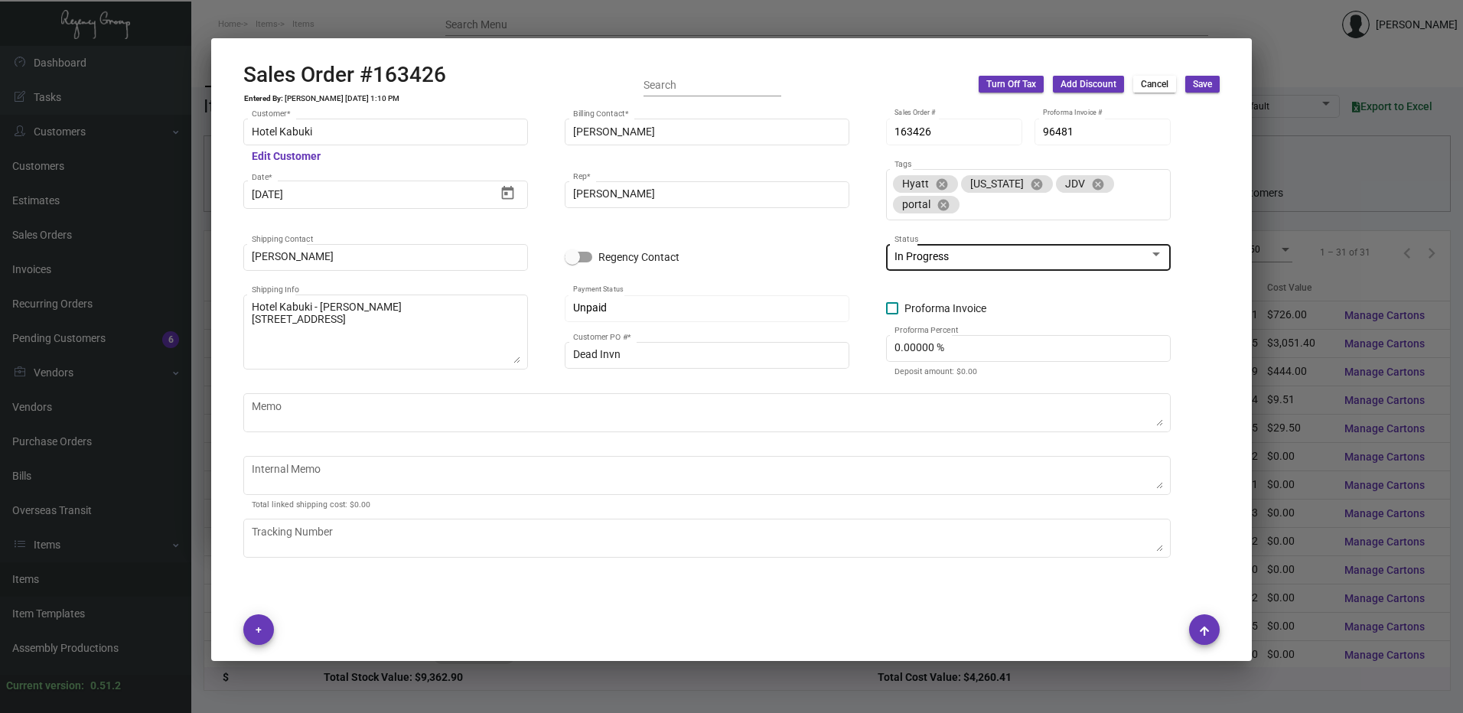
click at [962, 258] on div "In Progress" at bounding box center [1021, 257] width 255 height 12
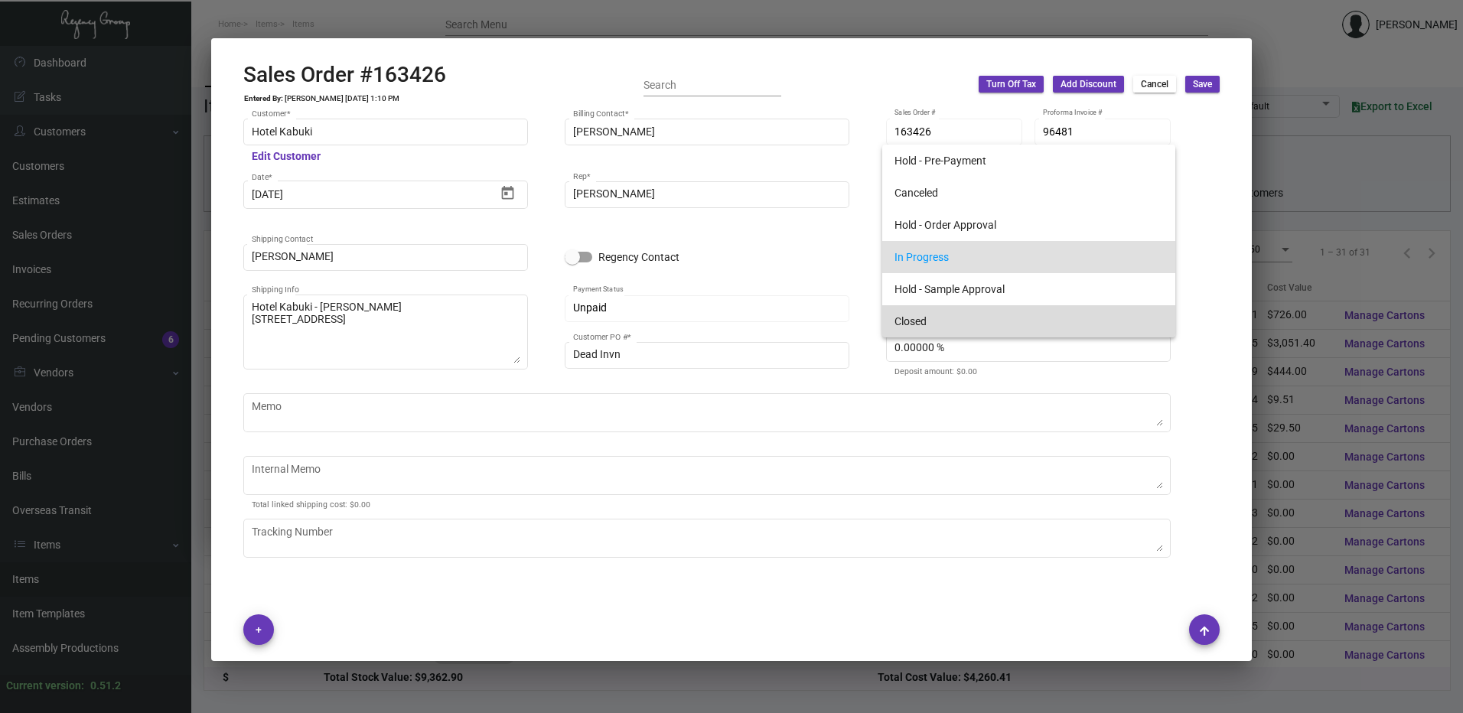
click at [938, 314] on span "Closed" at bounding box center [1028, 321] width 269 height 32
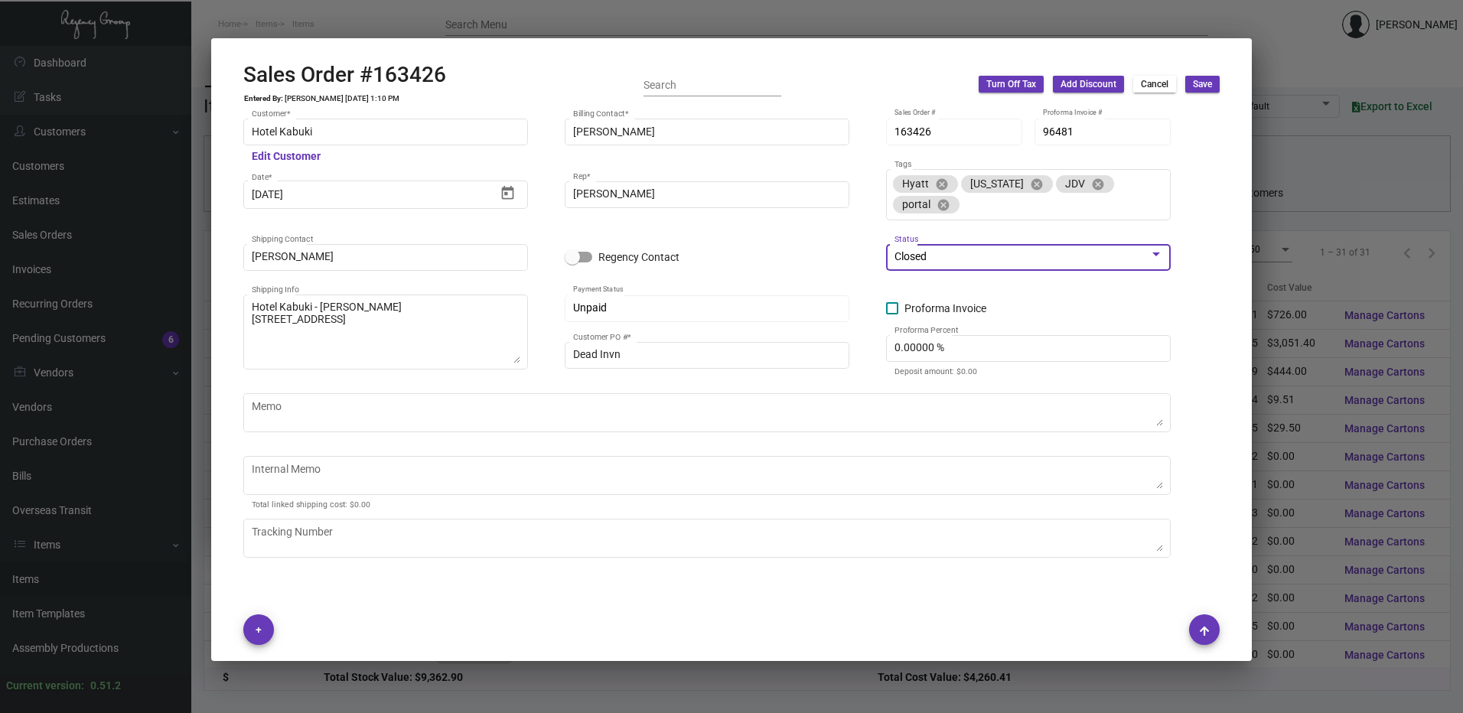
click at [1202, 91] on button "Save" at bounding box center [1202, 84] width 34 height 17
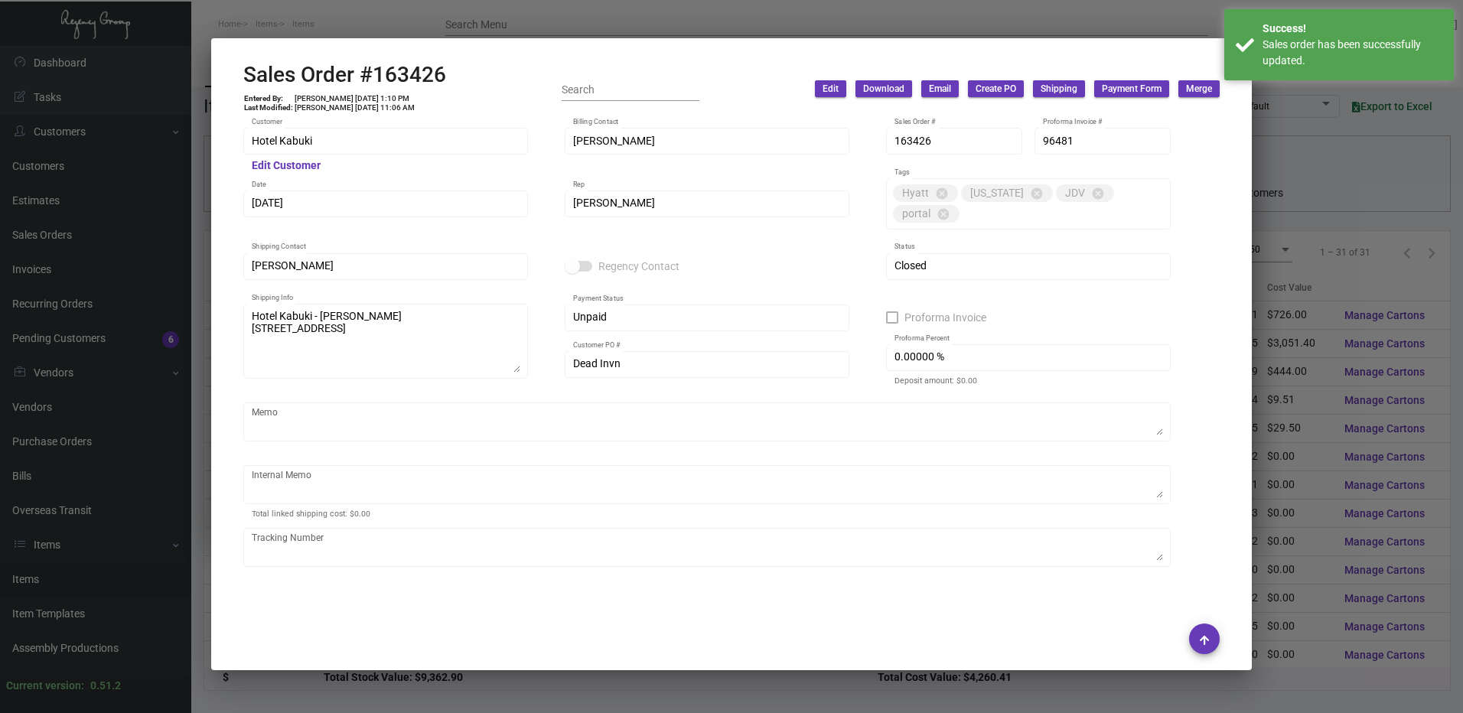
click at [1210, 20] on div at bounding box center [731, 356] width 1463 height 713
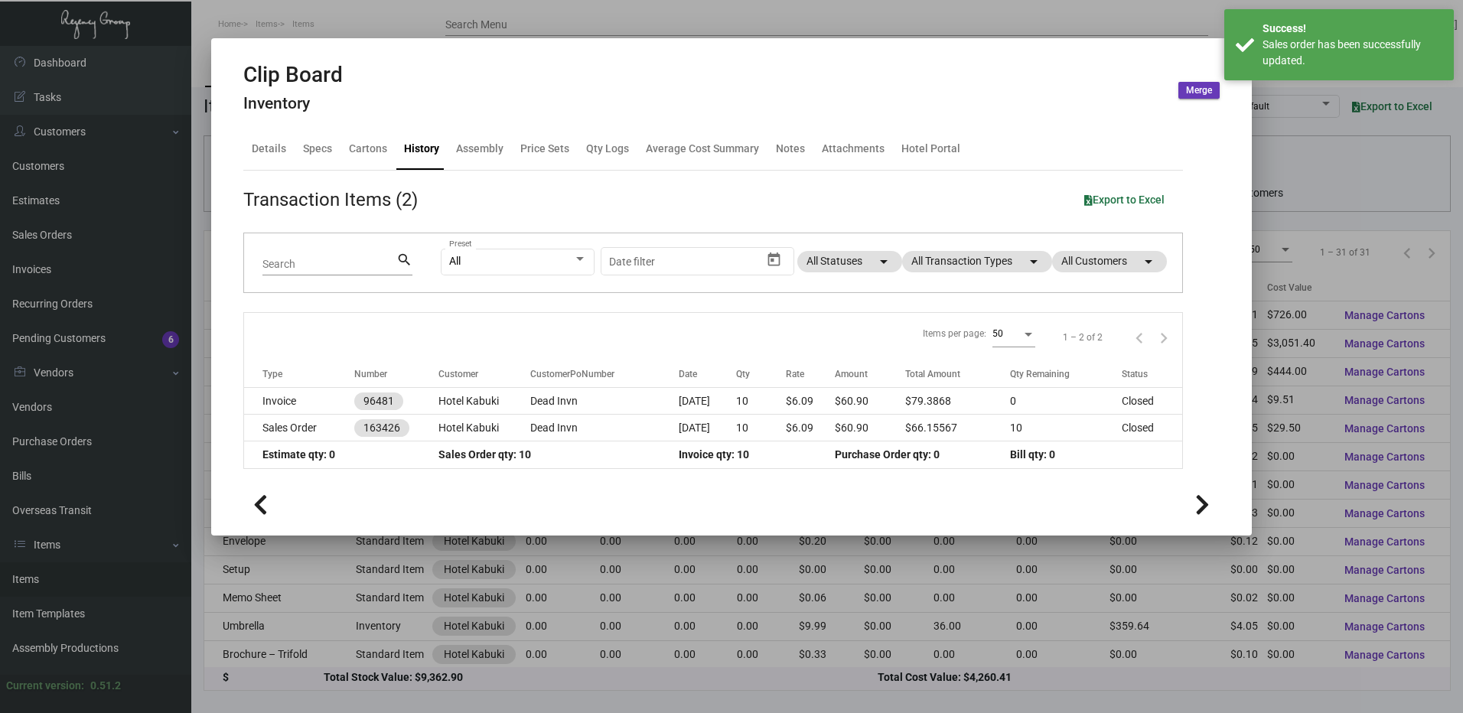
click at [1210, 20] on div at bounding box center [731, 356] width 1463 height 713
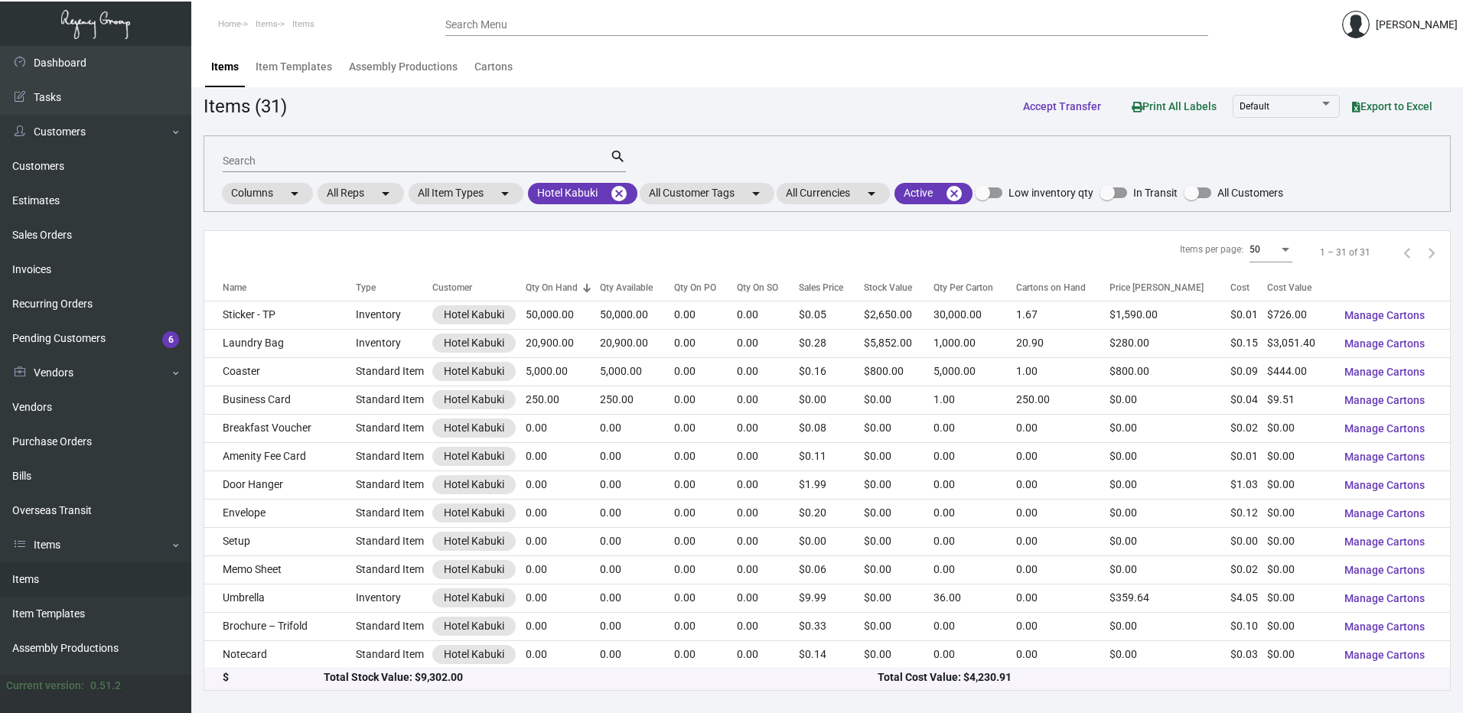
click at [545, 28] on input "Search Menu" at bounding box center [826, 25] width 763 height 12
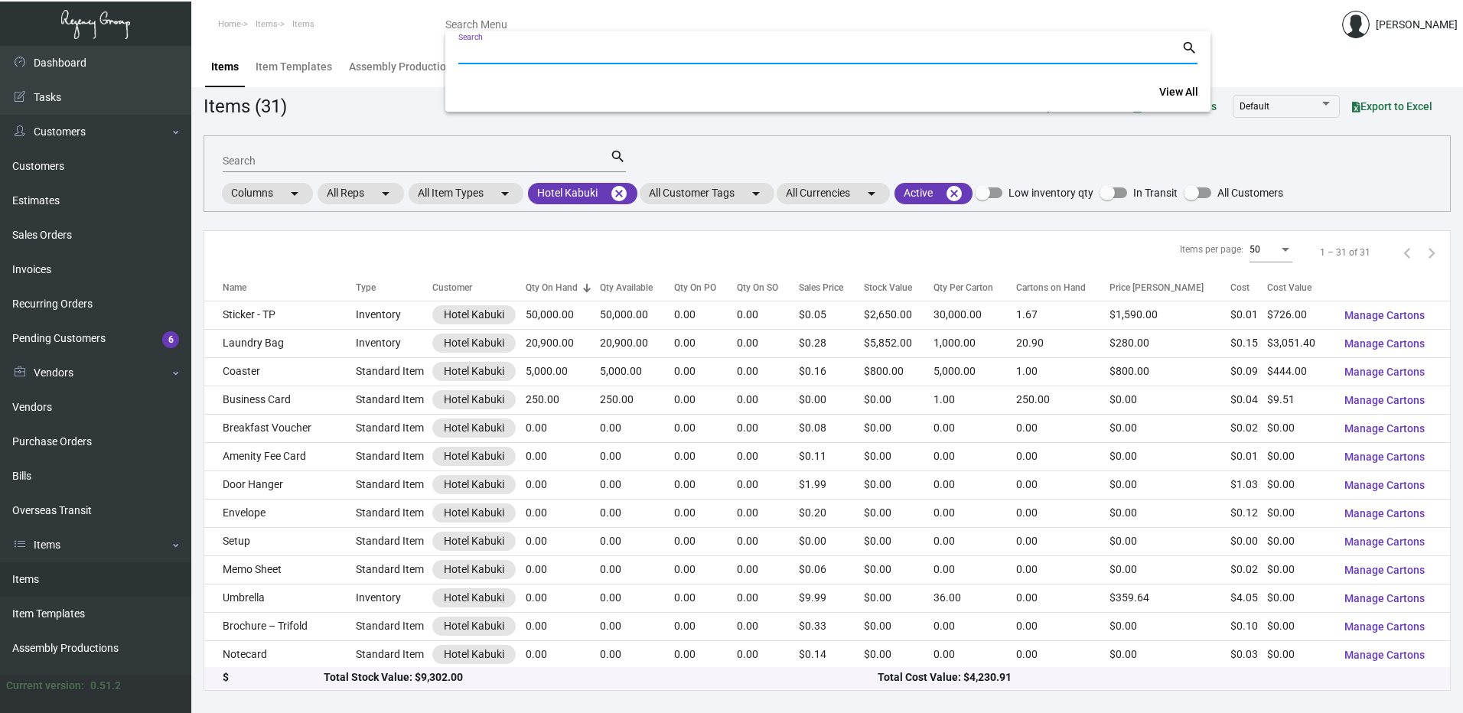
paste input "8731"
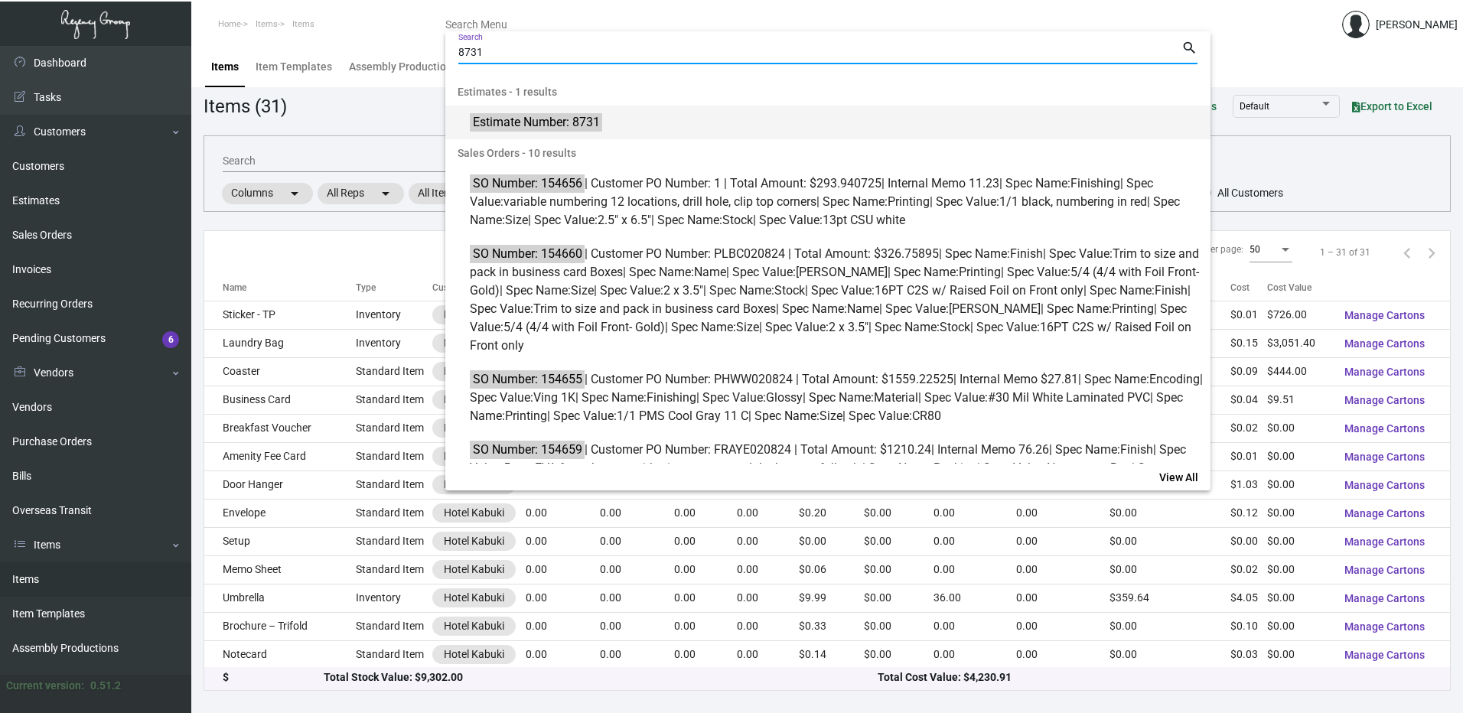
click at [549, 116] on mark "Estimate Number: 8731" at bounding box center [536, 121] width 132 height 19
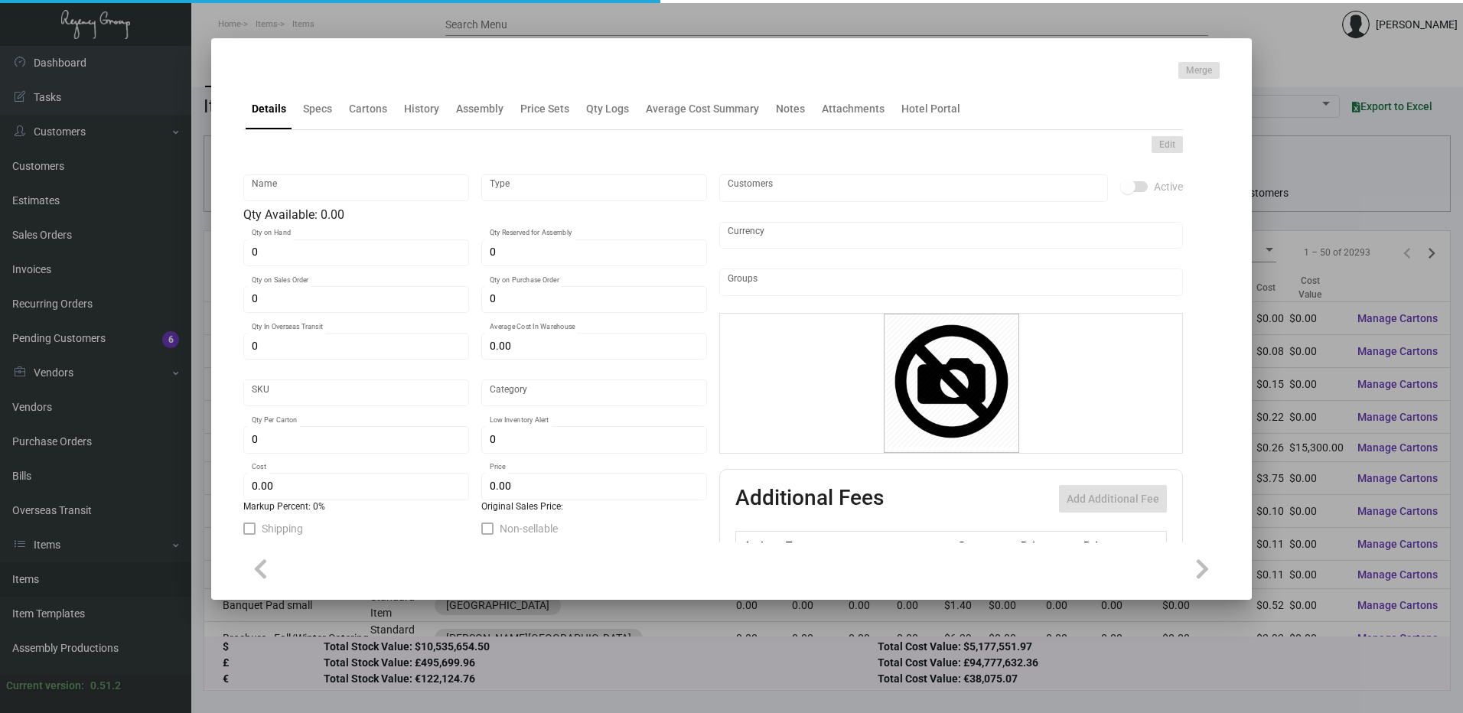
type input "Laundry Bag"
type input "Inventory"
type input "20,900"
type input "$ 0.216"
type input "722-Laundry Bag-97"
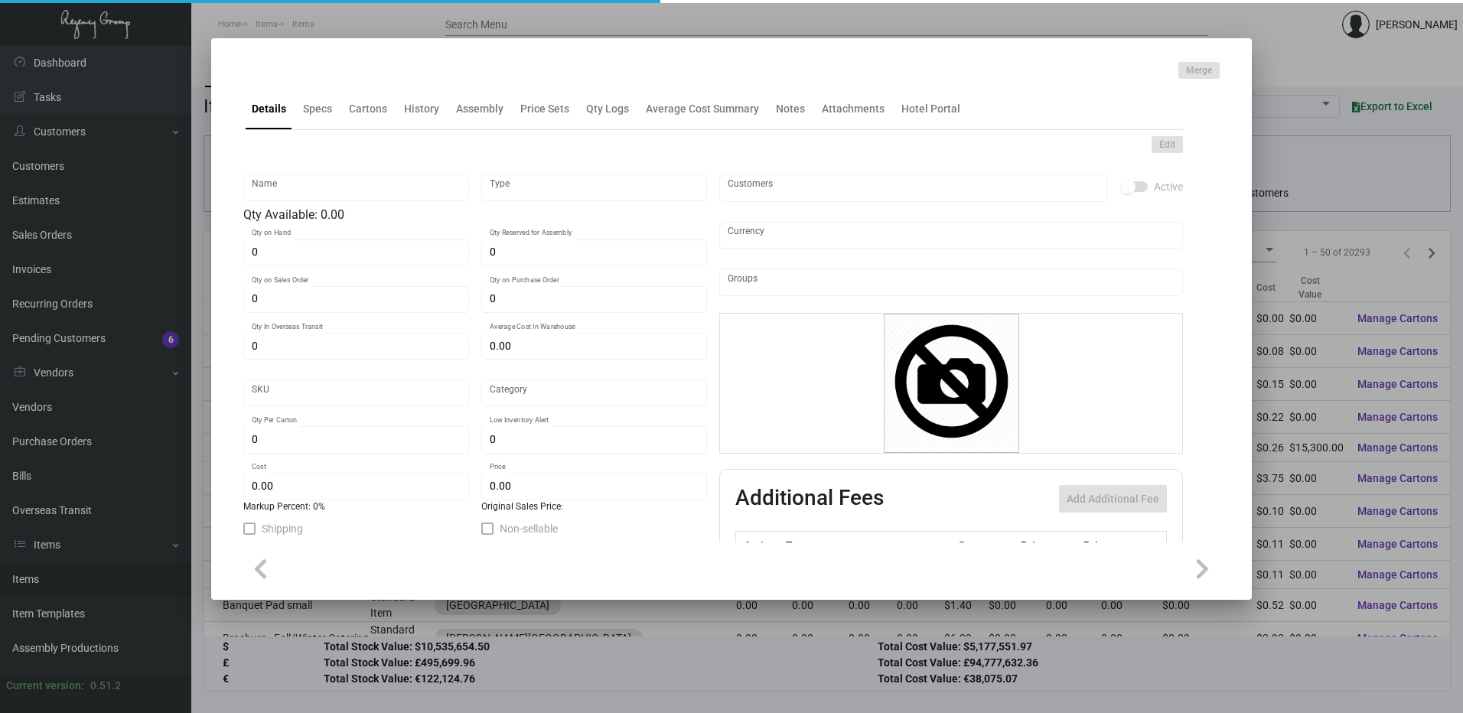
type input "Standard"
type input "1,000"
type input "$ 0.146"
type input "$ 0.28"
checkbox input "true"
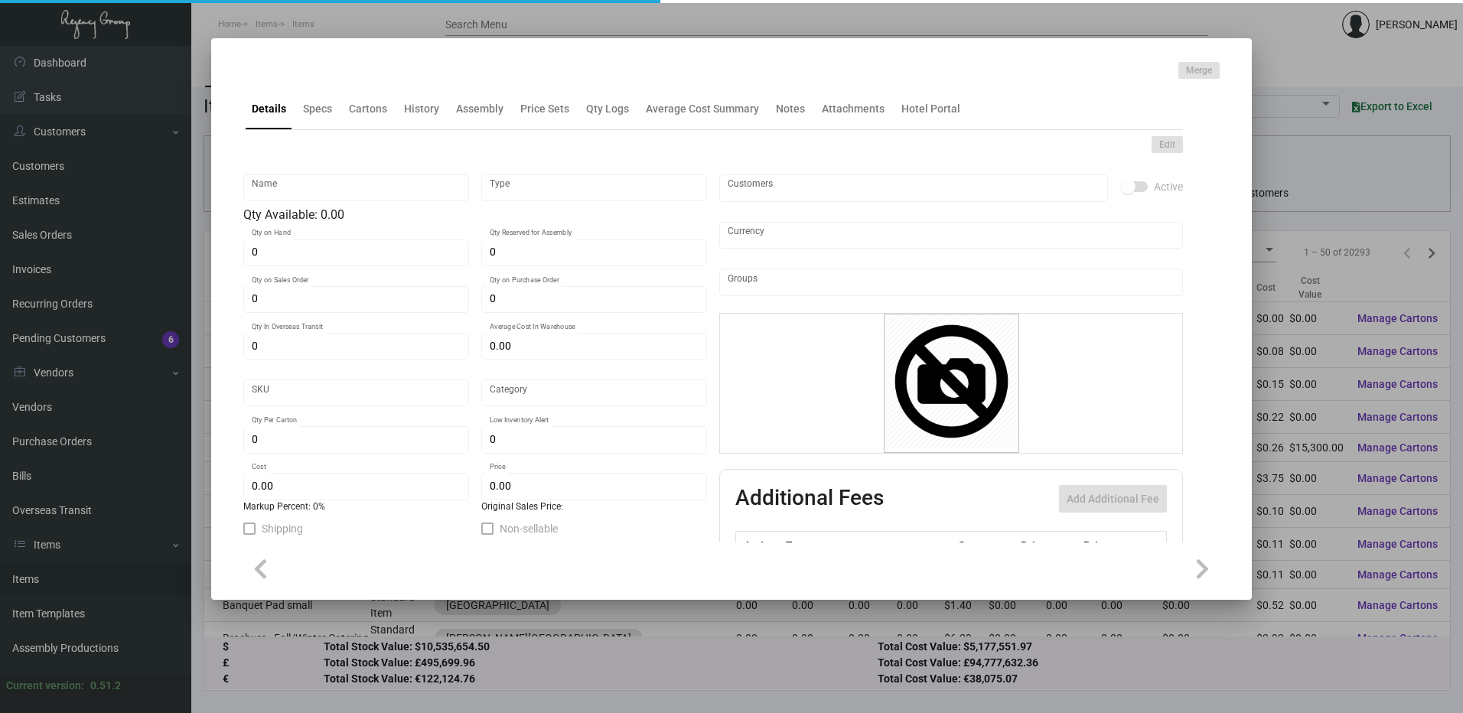
checkbox input "true"
type input "United States Dollar $"
